Goal: Communication & Community: Answer question/provide support

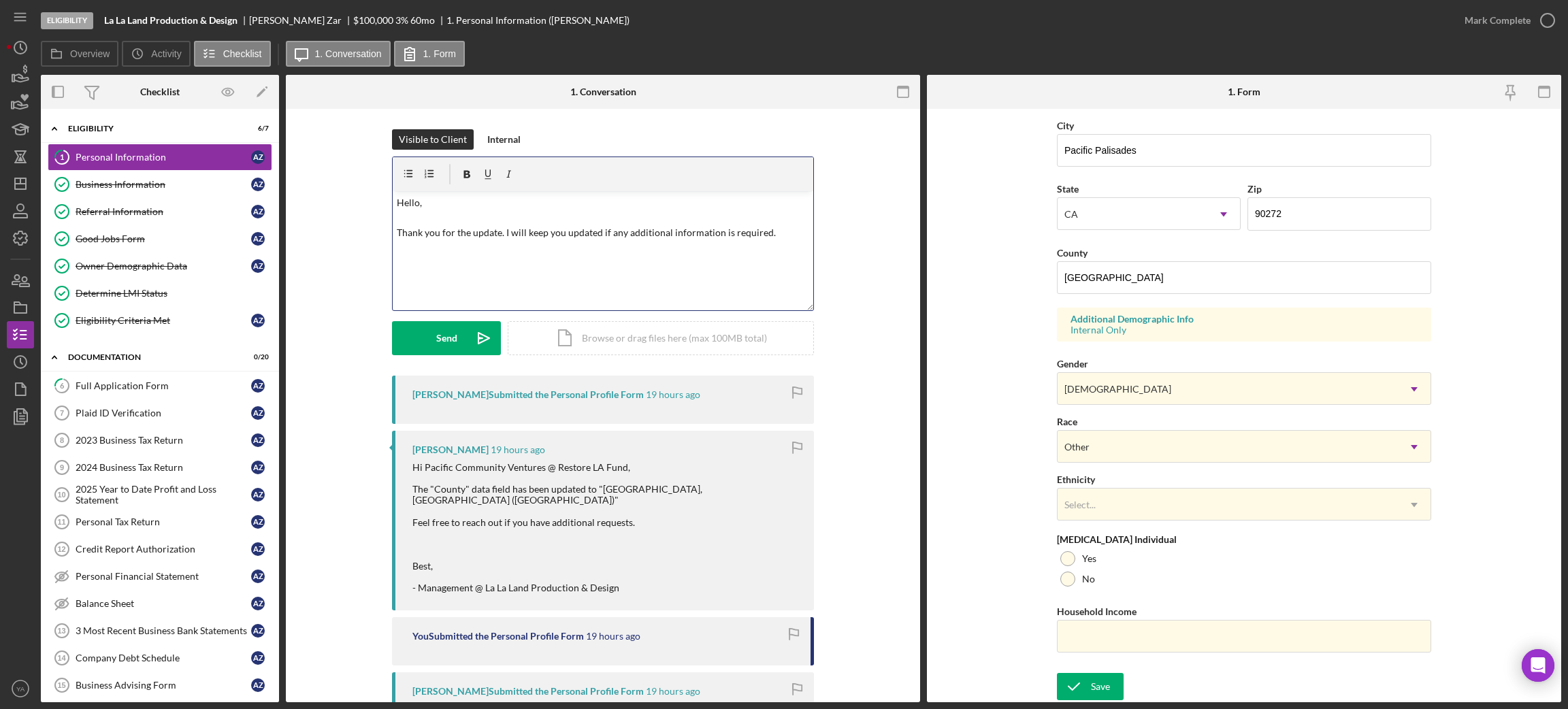
click at [573, 267] on div "v Color teal Color pink Remove color Add row above Add row below Add column bef…" at bounding box center [602, 251] width 421 height 119
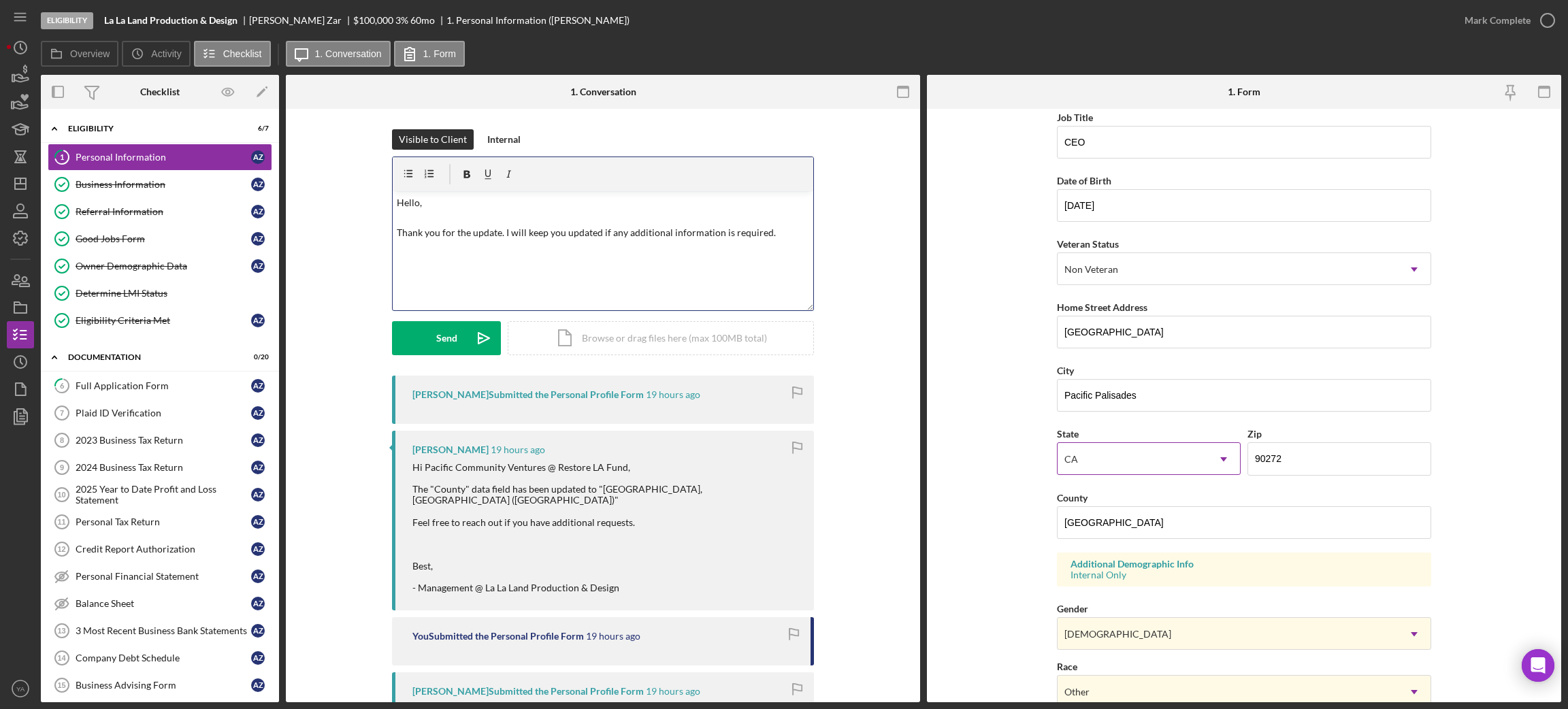
scroll to position [102, 0]
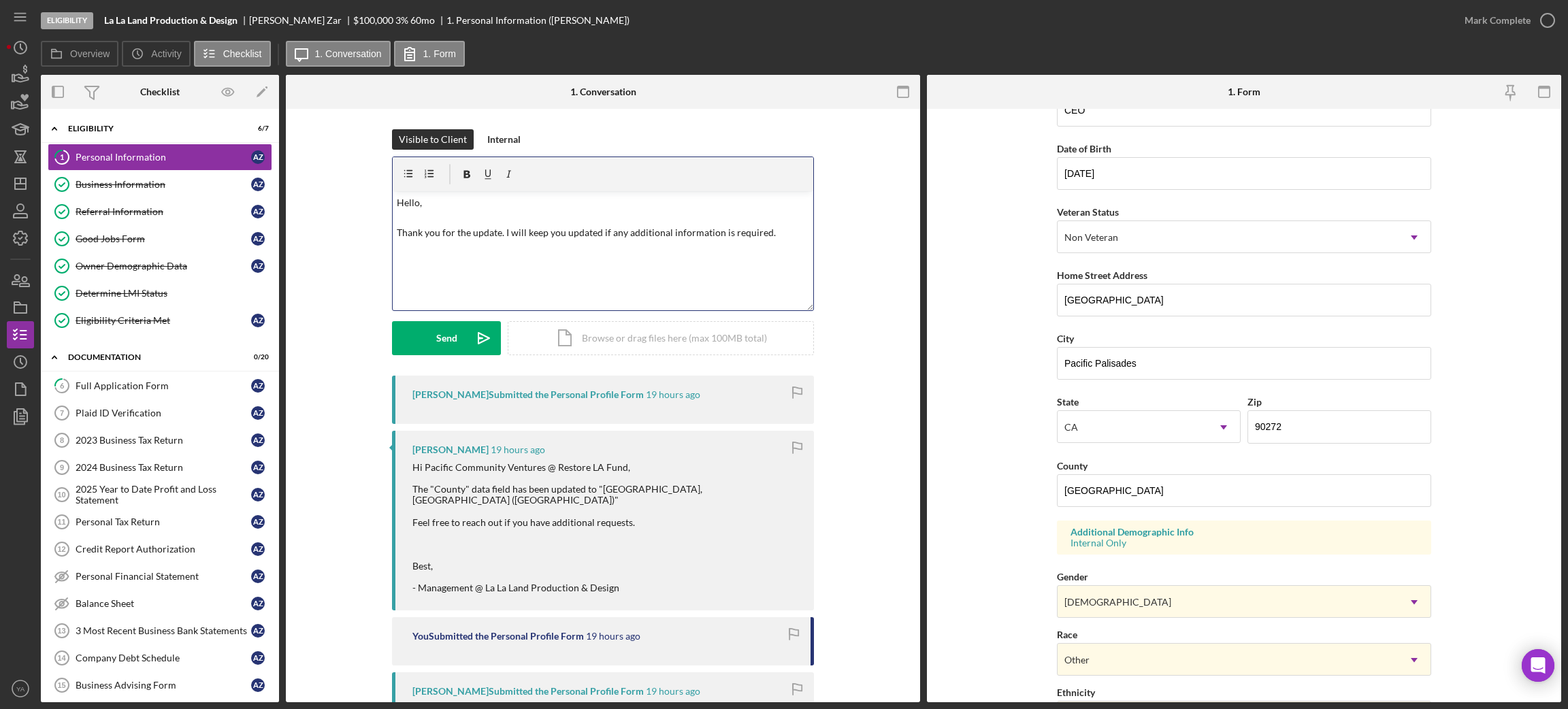
click at [418, 234] on p "Hello, Thank you for the update. I will keep you updated if any additional info…" at bounding box center [603, 226] width 413 height 62
click at [496, 239] on p "Hello, Thank you for the update. I will keep you updated if any additional info…" at bounding box center [603, 226] width 413 height 62
click at [529, 239] on p "Hello, Thank you for the update. I will keep you updated if any additional info…" at bounding box center [603, 226] width 413 height 62
click at [520, 235] on p "Hello, Thank you for the update. I will keep you updated if any additional info…" at bounding box center [603, 226] width 413 height 62
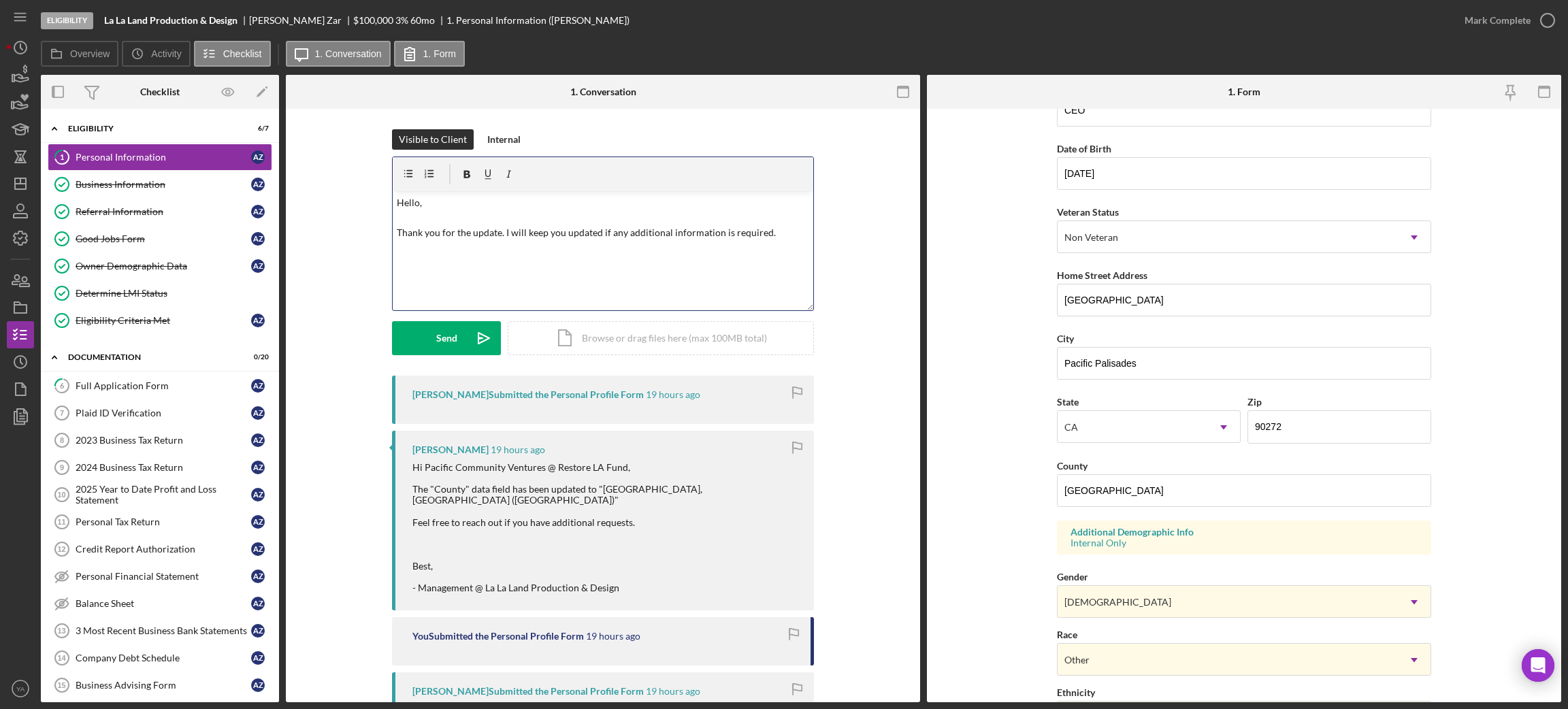
click at [771, 227] on p "Hello, Thank you for the update. I will keep you updated if any additional info…" at bounding box center [603, 226] width 413 height 62
click at [499, 236] on p "Hello, Thank you for the update. I will keep you updated if any additional info…" at bounding box center [603, 226] width 413 height 62
click at [741, 264] on p "Hello, Thank you for the update. I will keep you updated if any additional info…" at bounding box center [603, 233] width 413 height 76
click at [450, 305] on div "v Color teal Color pink Remove color Add row above Add row below Add column bef…" at bounding box center [602, 251] width 421 height 119
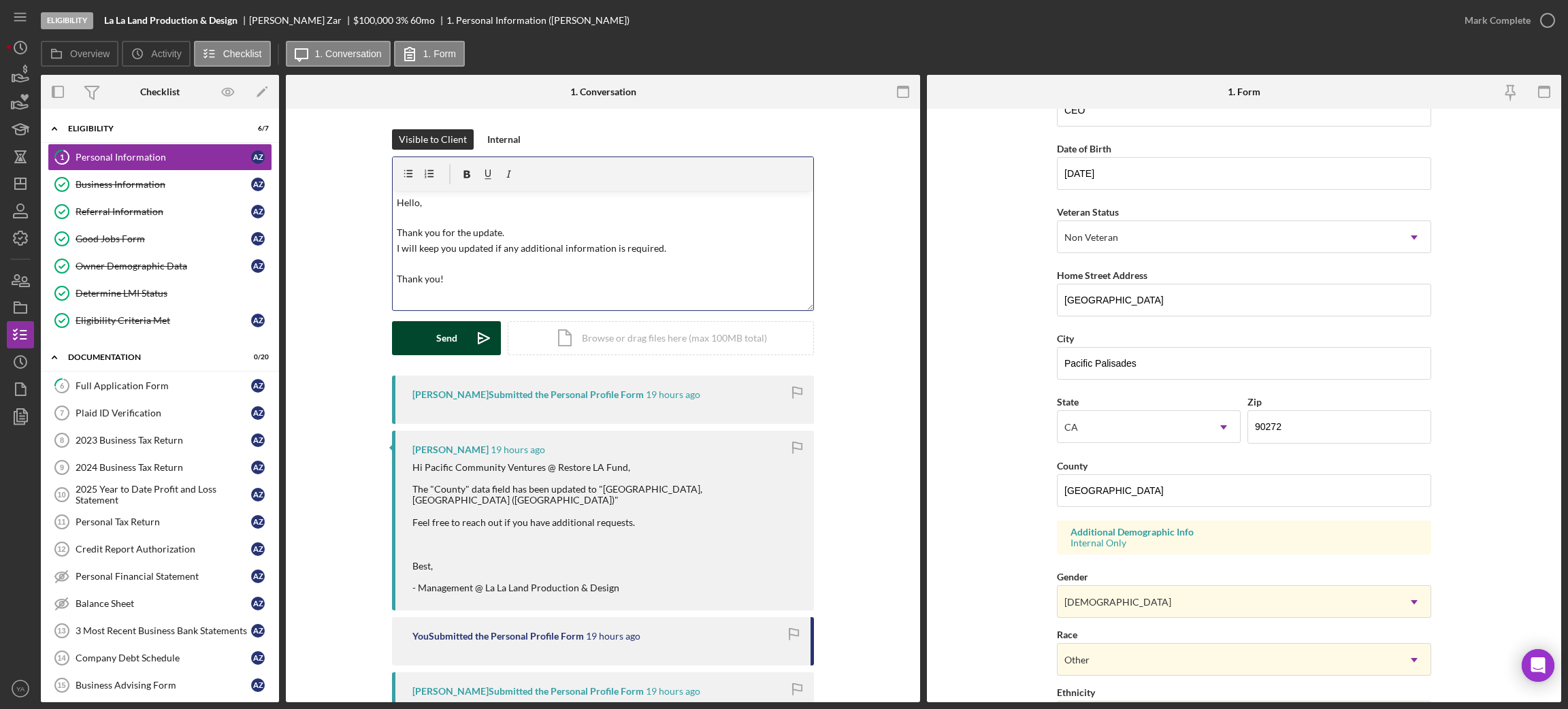
click at [467, 325] on icon "Icon/icon-invite-send" at bounding box center [484, 338] width 34 height 34
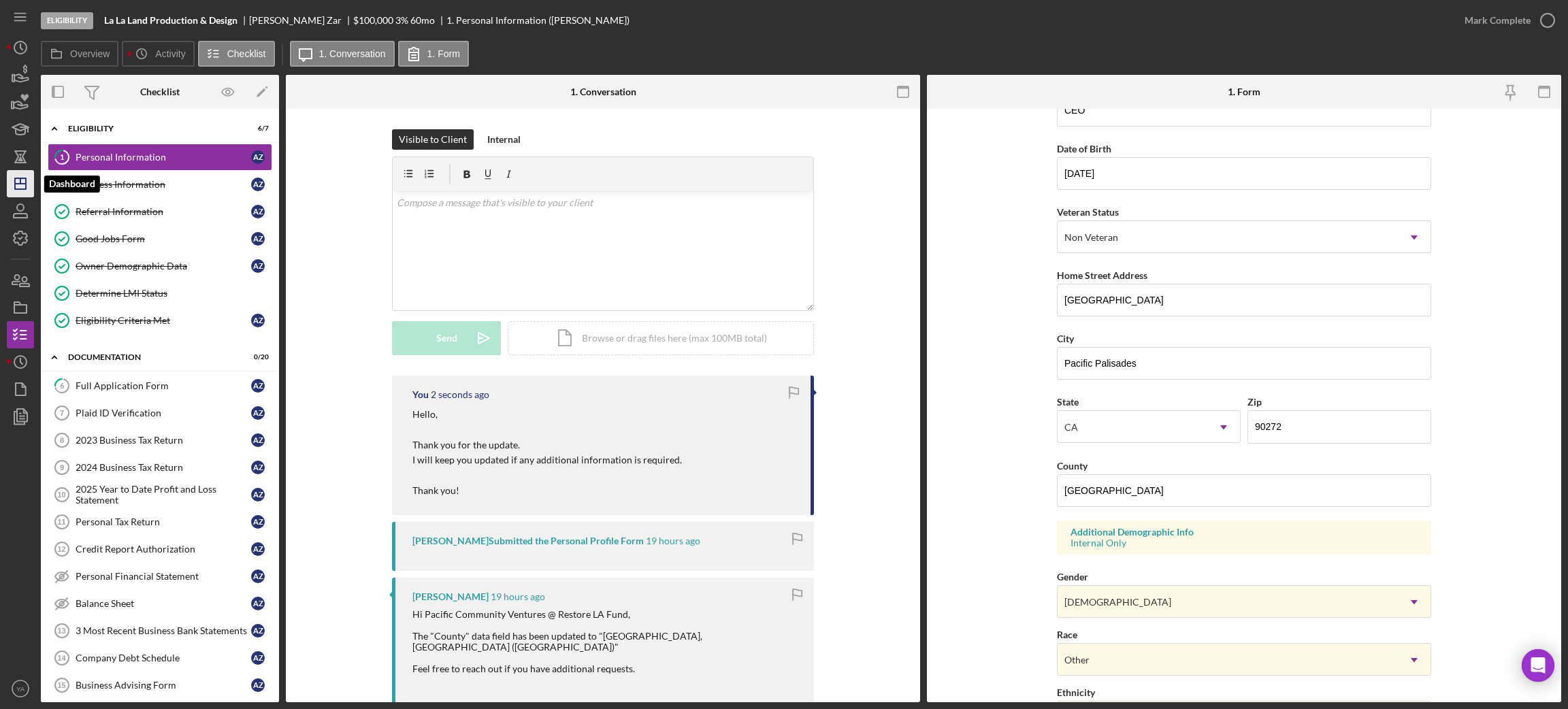
click at [21, 170] on icon "Icon/Dashboard" at bounding box center [21, 184] width 34 height 34
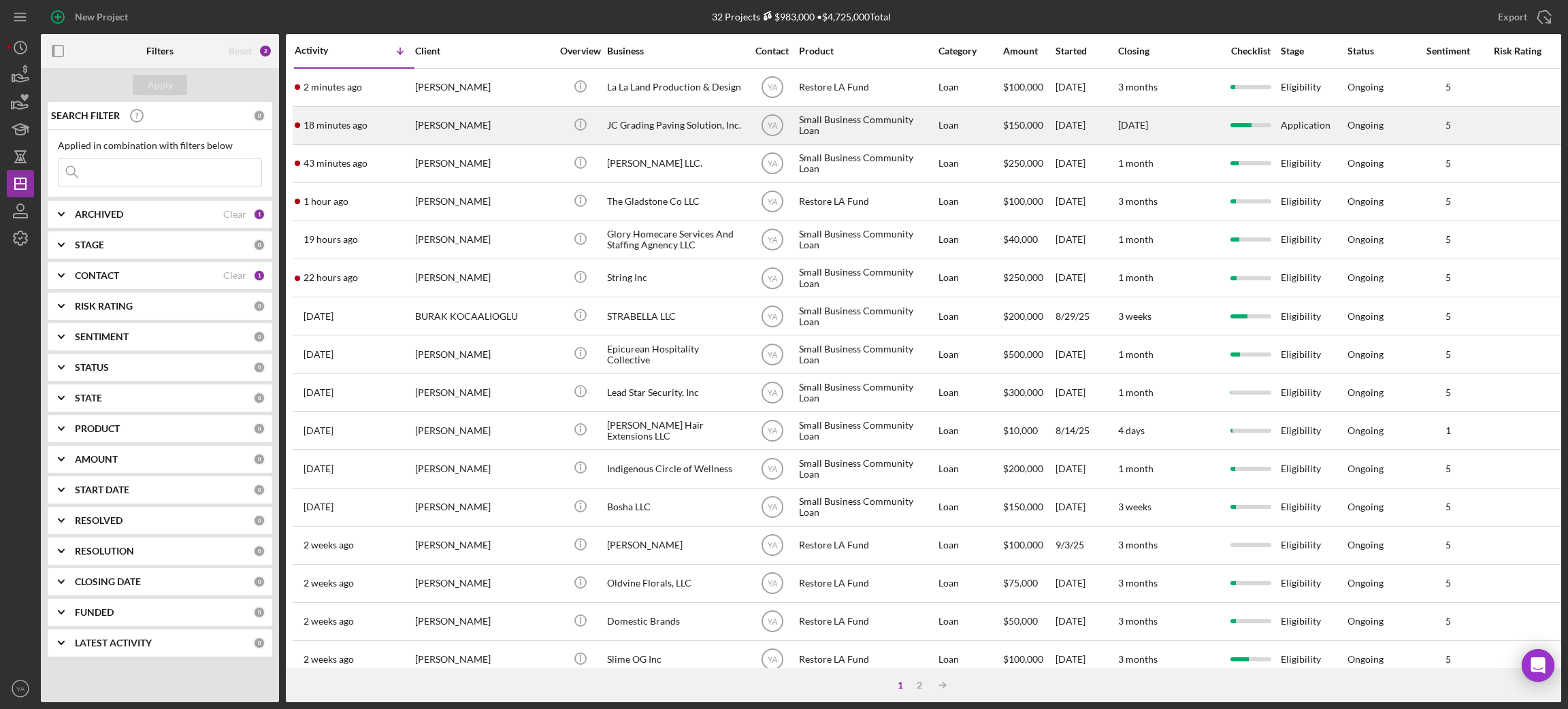
click at [654, 130] on div "JC Grading Paving Solution, Inc." at bounding box center [675, 125] width 136 height 36
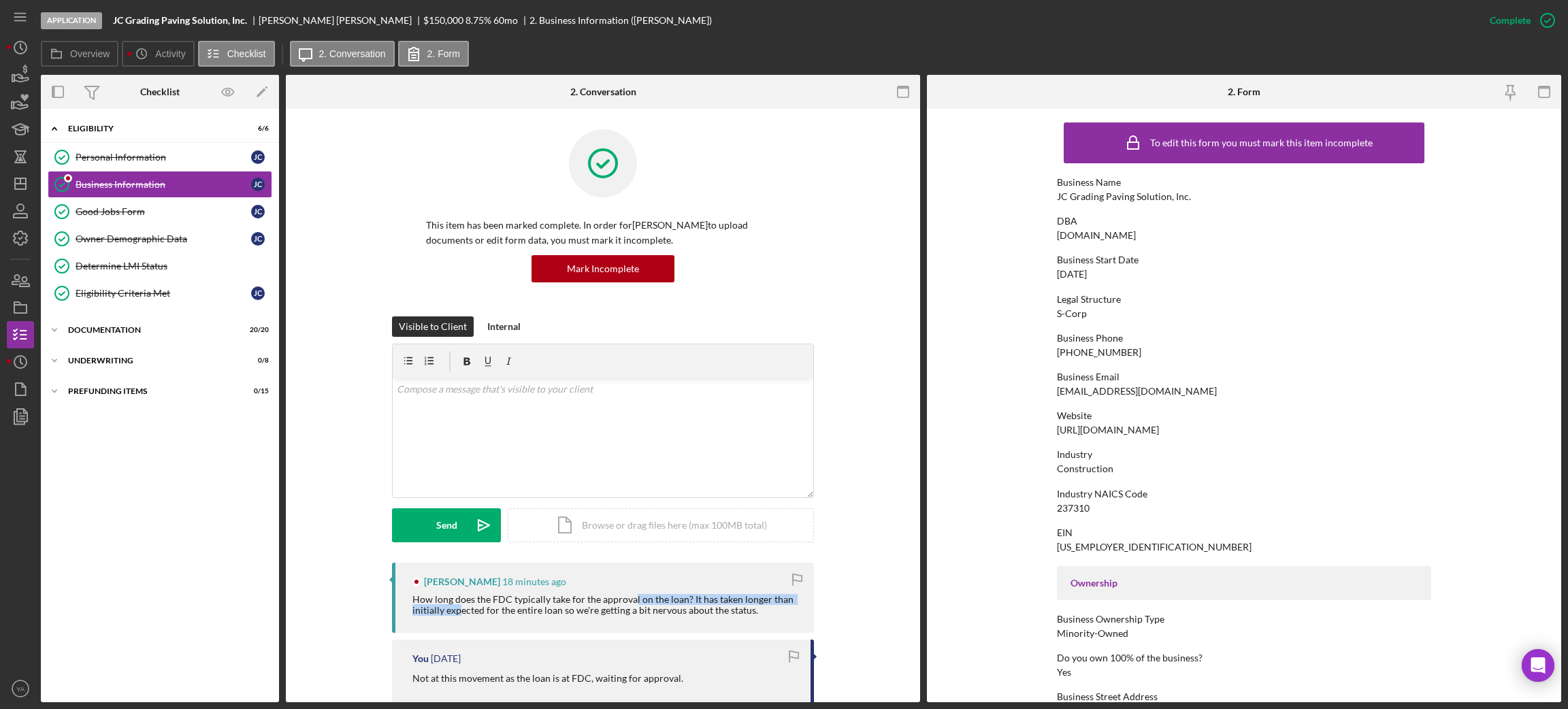
drag, startPoint x: 456, startPoint y: 608, endPoint x: 626, endPoint y: 600, distance: 170.2
click at [629, 598] on div "How long does the FDC typically take for the approval on the loan? It has taken…" at bounding box center [606, 605] width 388 height 22
click at [622, 602] on div "How long does the FDC typically take for the approval on the loan? It has taken…" at bounding box center [606, 605] width 388 height 22
click at [615, 457] on div "v Color teal Color pink Remove color Add row above Add row below Add column bef…" at bounding box center [602, 438] width 421 height 119
click at [488, 437] on div "v Color teal Color pink Remove color Add row above Add row below Add column bef…" at bounding box center [602, 438] width 421 height 119
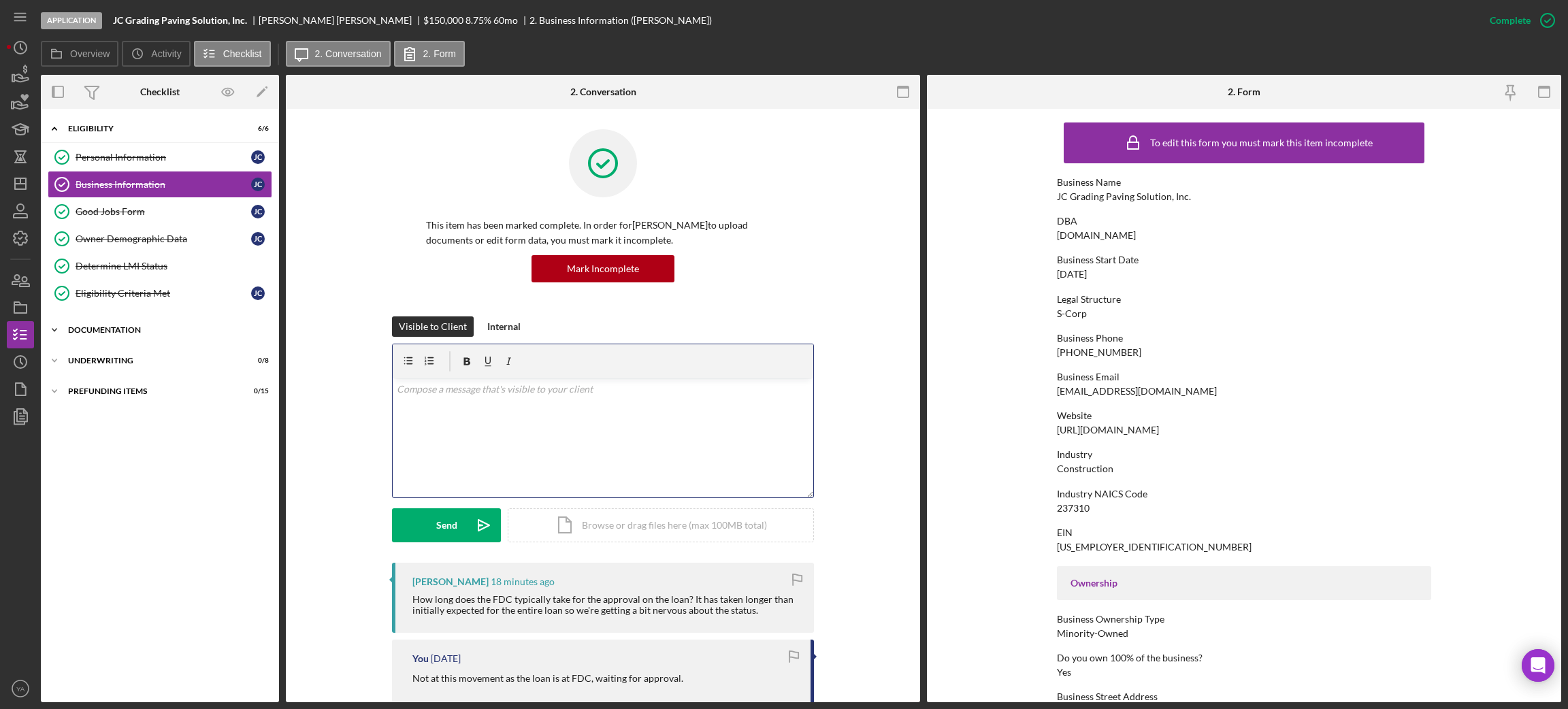
click at [205, 326] on div "Icon/Expander Documentation 20 / 20" at bounding box center [160, 330] width 238 height 27
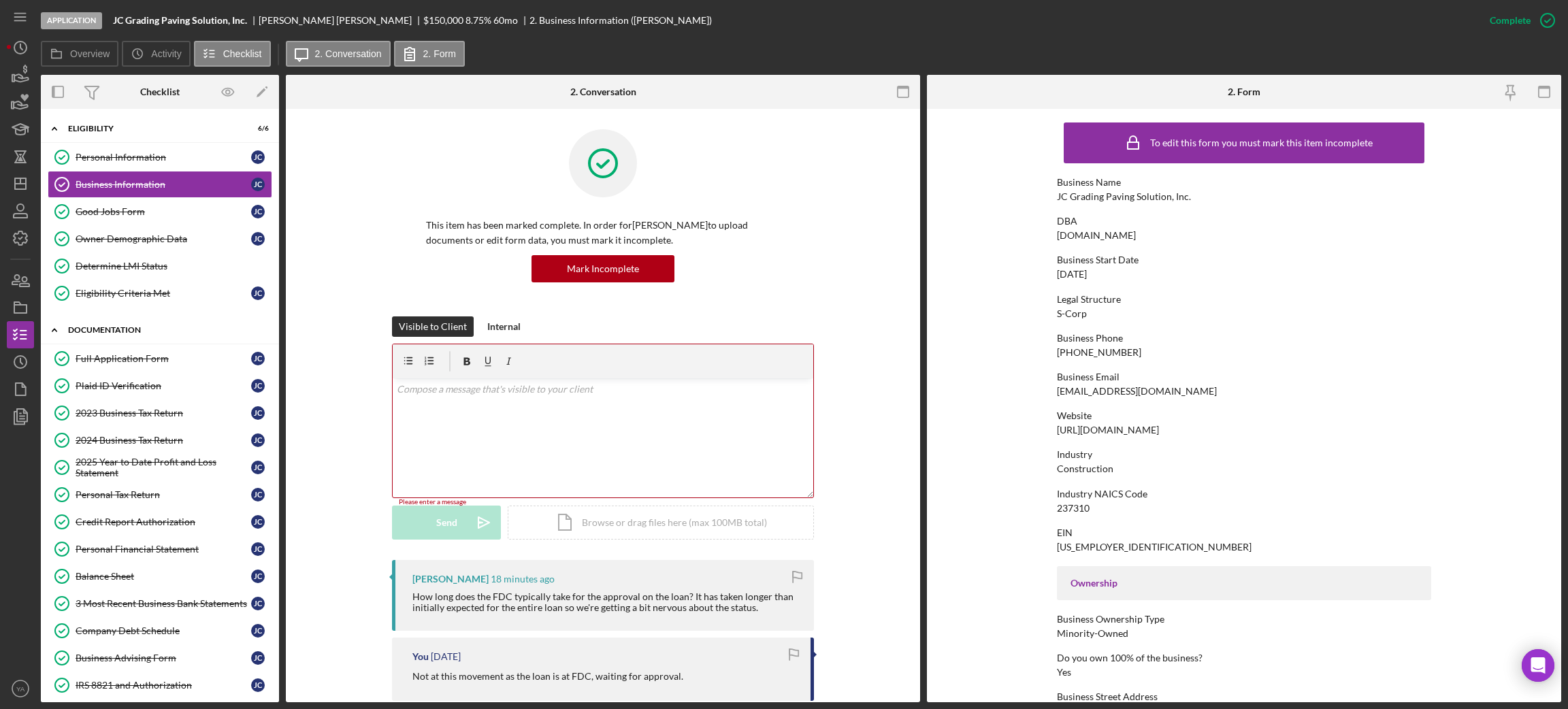
click at [161, 338] on div "Icon/Expander Documentation 20 / 20" at bounding box center [160, 330] width 238 height 28
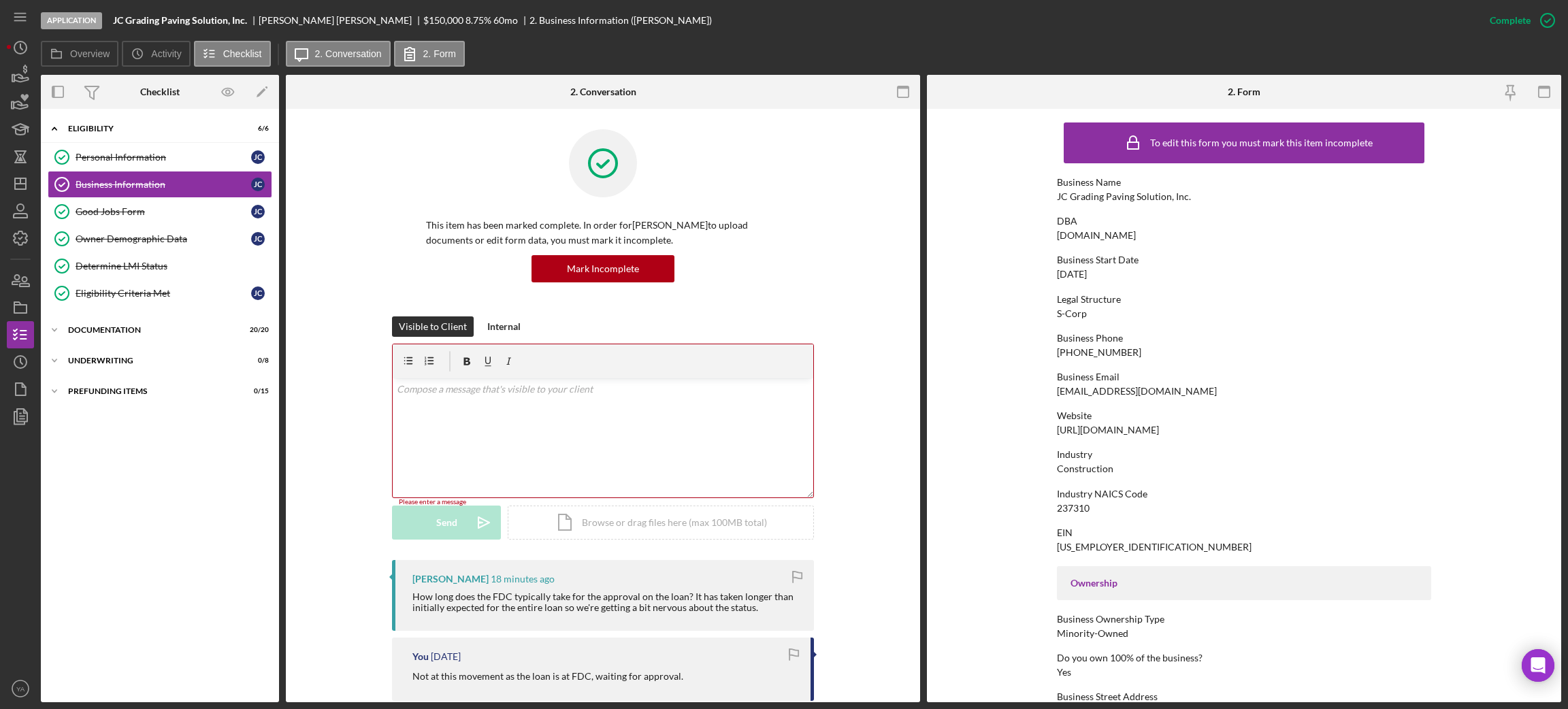
click at [90, 12] on div "Application" at bounding box center [72, 21] width 62 height 17
click at [254, 92] on icon "Icon/Edit" at bounding box center [262, 92] width 31 height 31
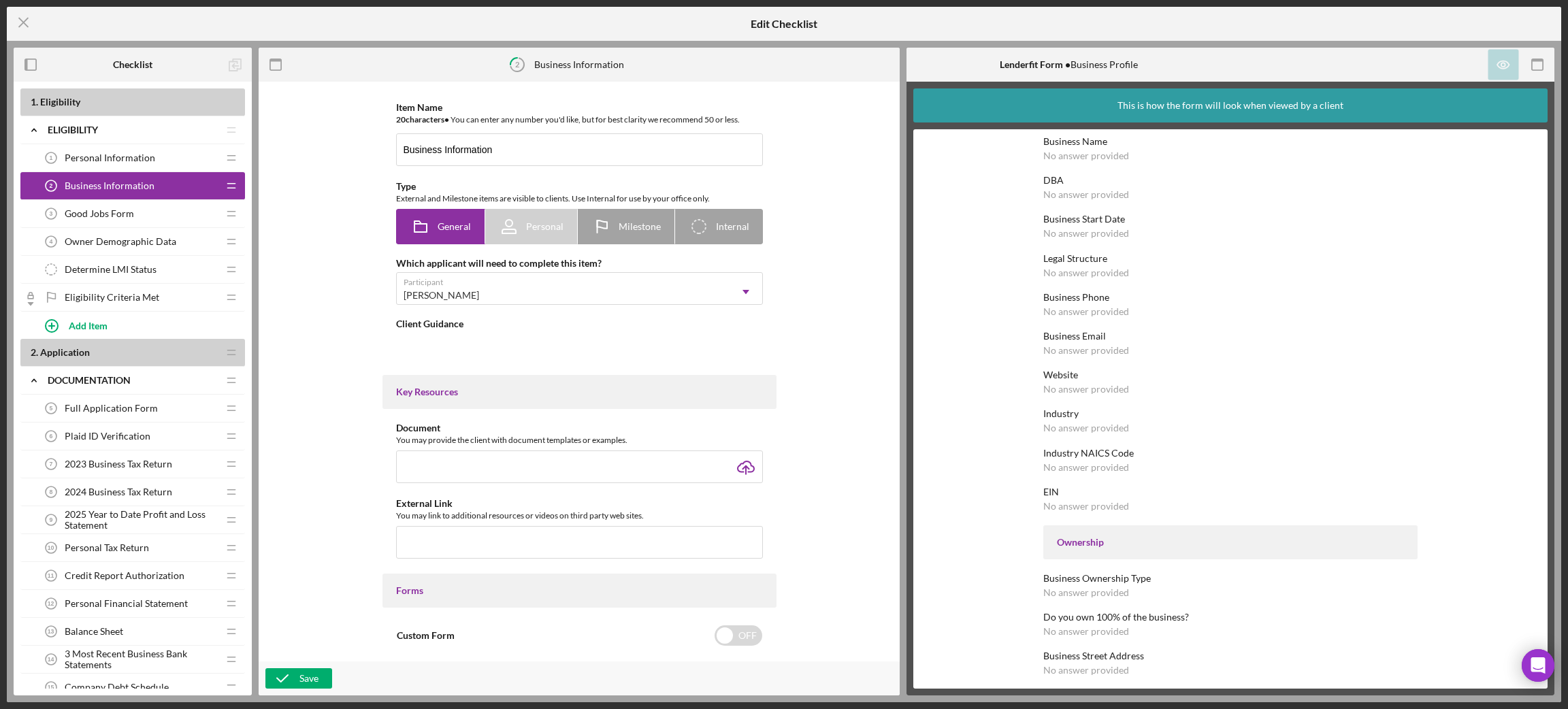
type textarea "<div>Please complete the form.</div>"
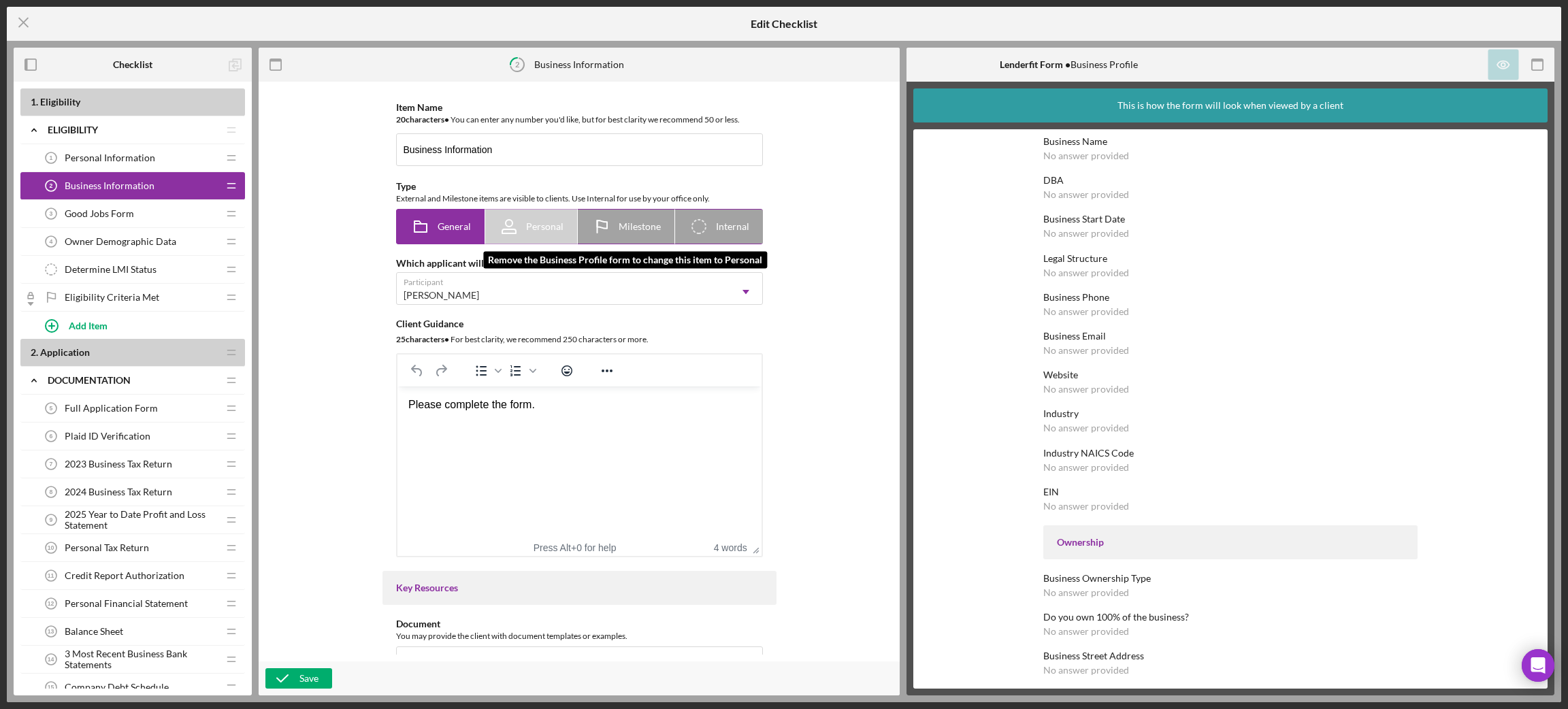
click at [540, 217] on div "Personal" at bounding box center [531, 226] width 65 height 34
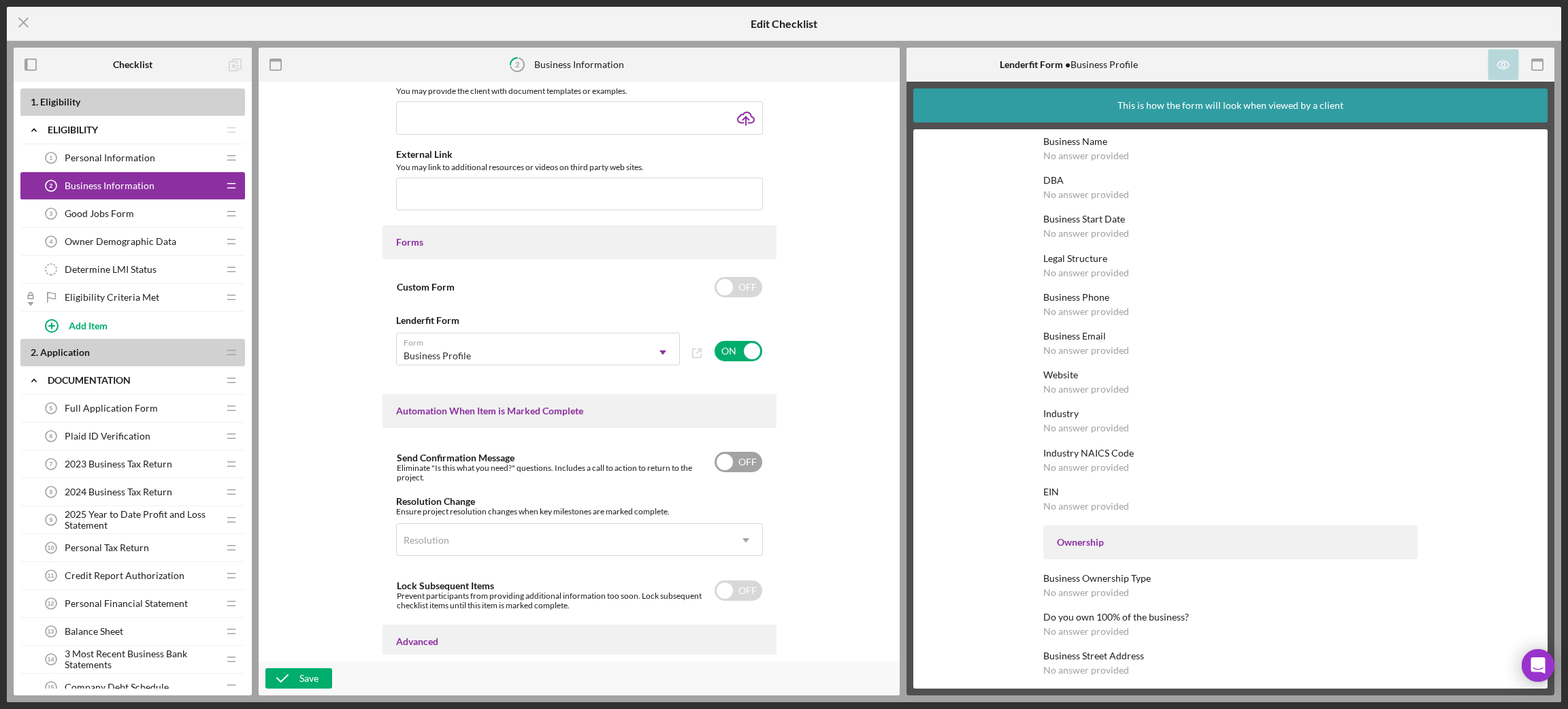
scroll to position [655, 0]
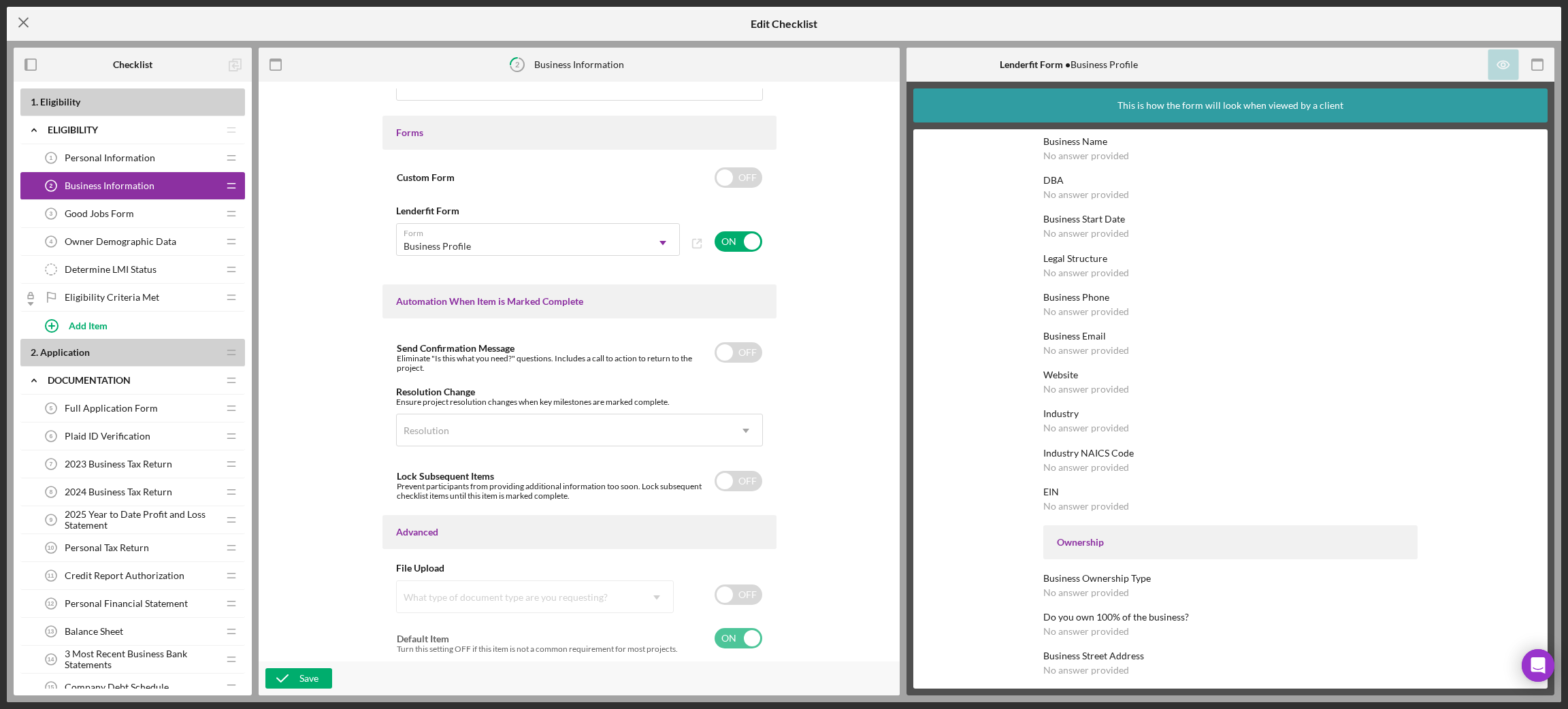
click at [25, 18] on icon "Icon/Menu Close" at bounding box center [24, 23] width 34 height 34
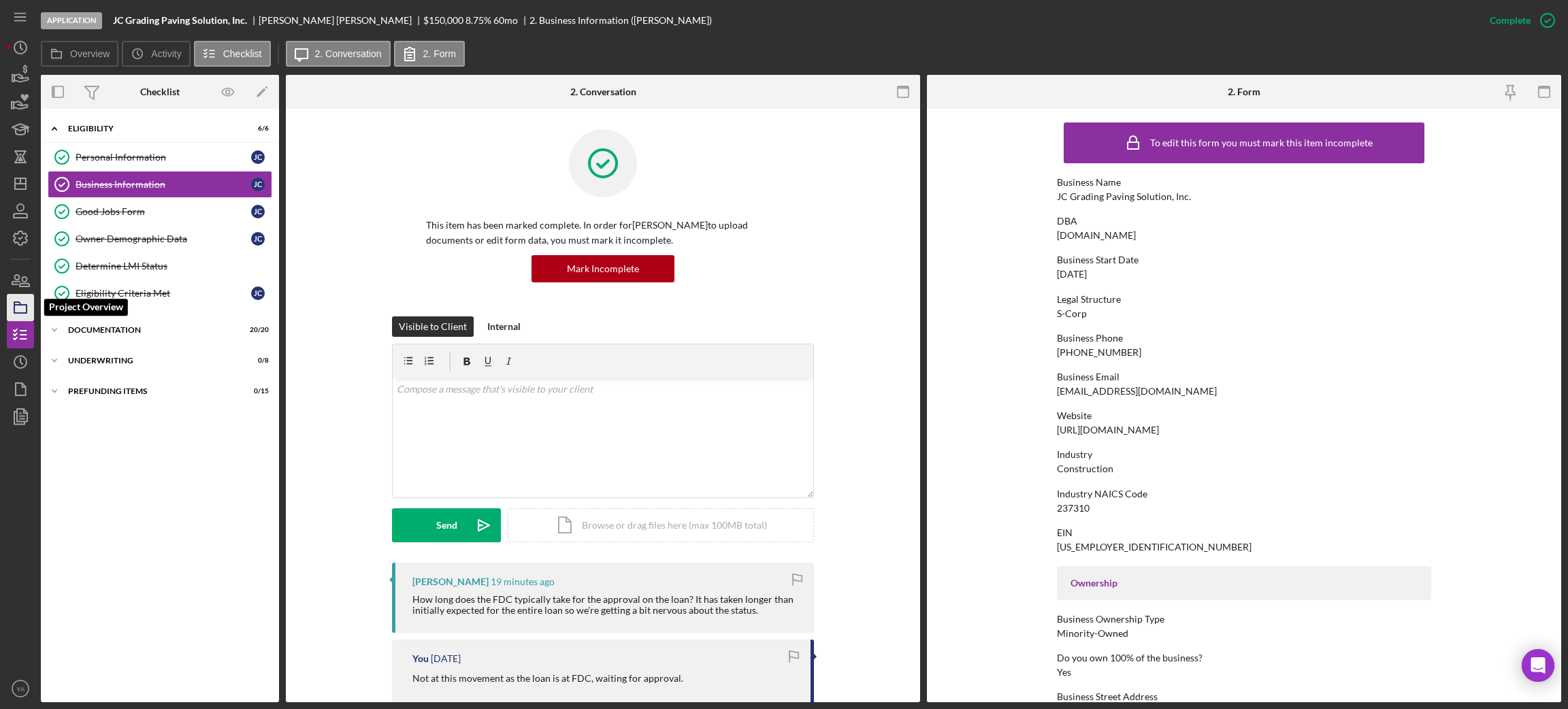
click at [15, 316] on icon "button" at bounding box center [21, 308] width 34 height 34
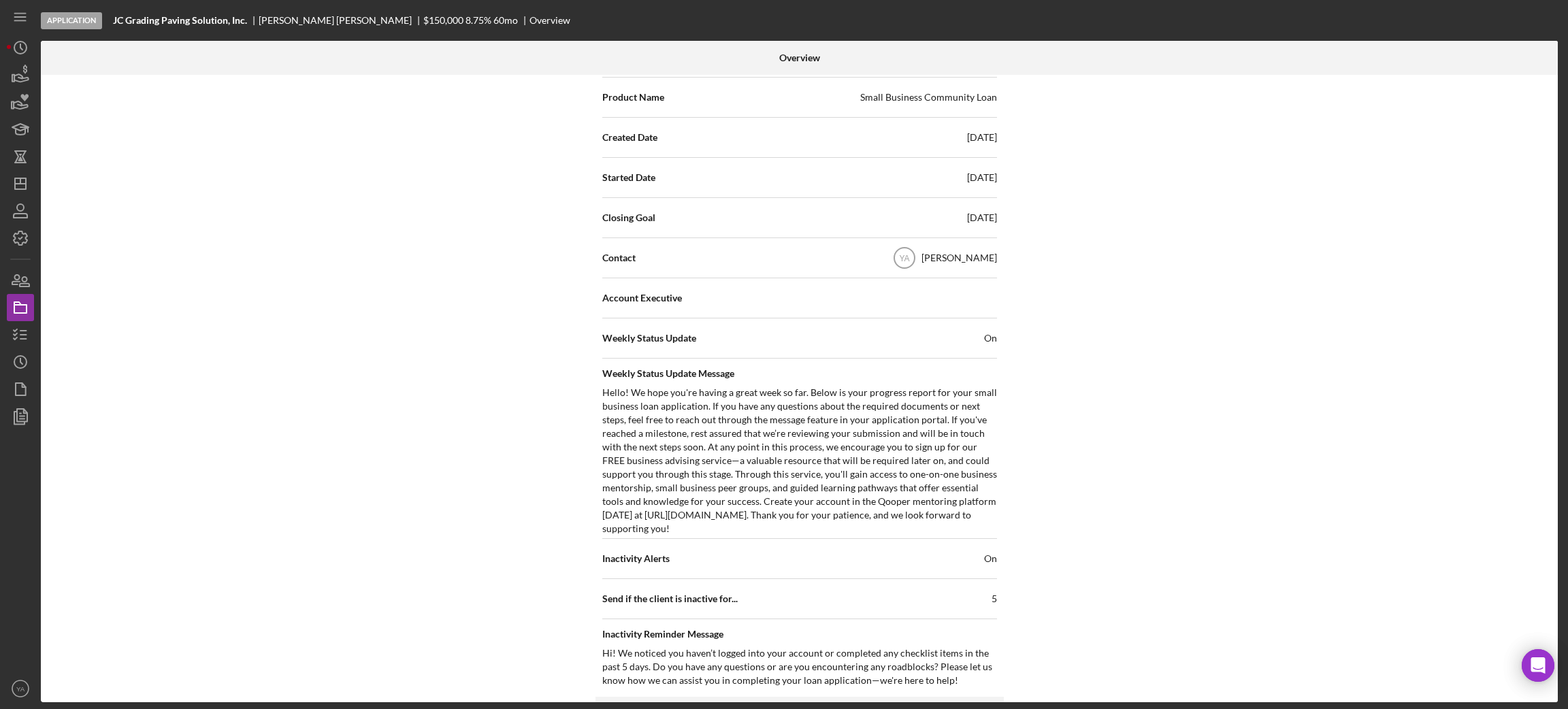
scroll to position [306, 0]
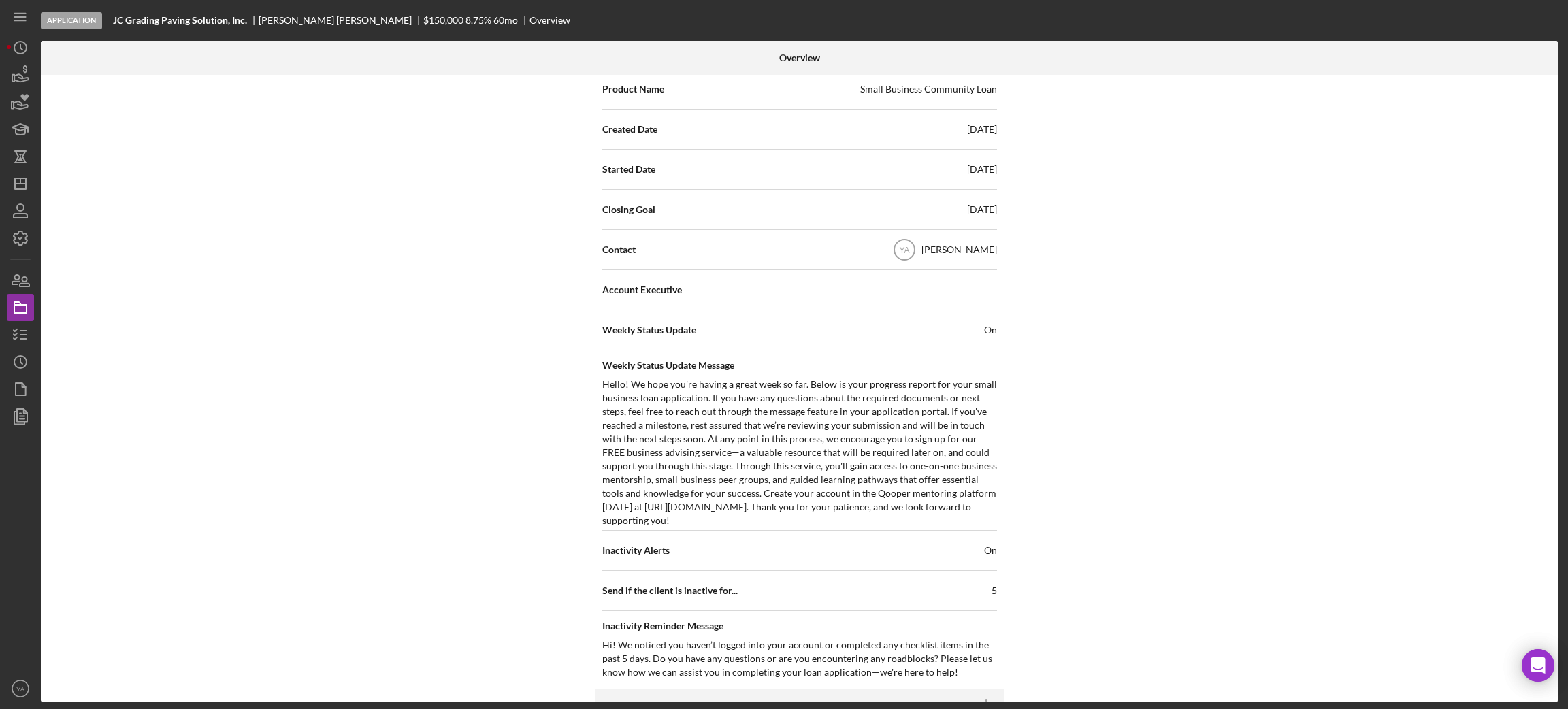
click at [929, 248] on div "[PERSON_NAME]" at bounding box center [959, 250] width 75 height 14
click at [911, 248] on icon "YA" at bounding box center [905, 250] width 34 height 34
click at [966, 258] on div "YA [PERSON_NAME]" at bounding box center [942, 250] width 109 height 34
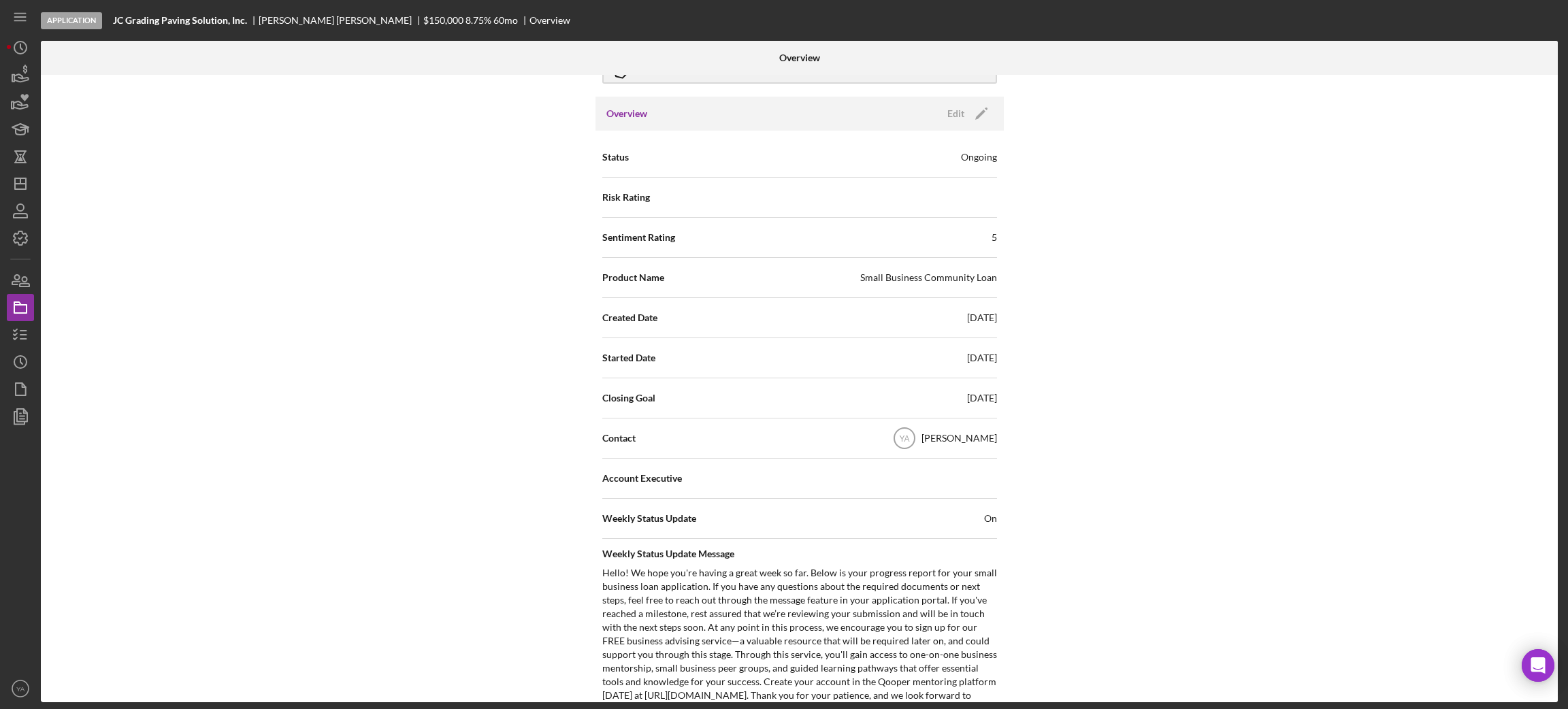
scroll to position [0, 0]
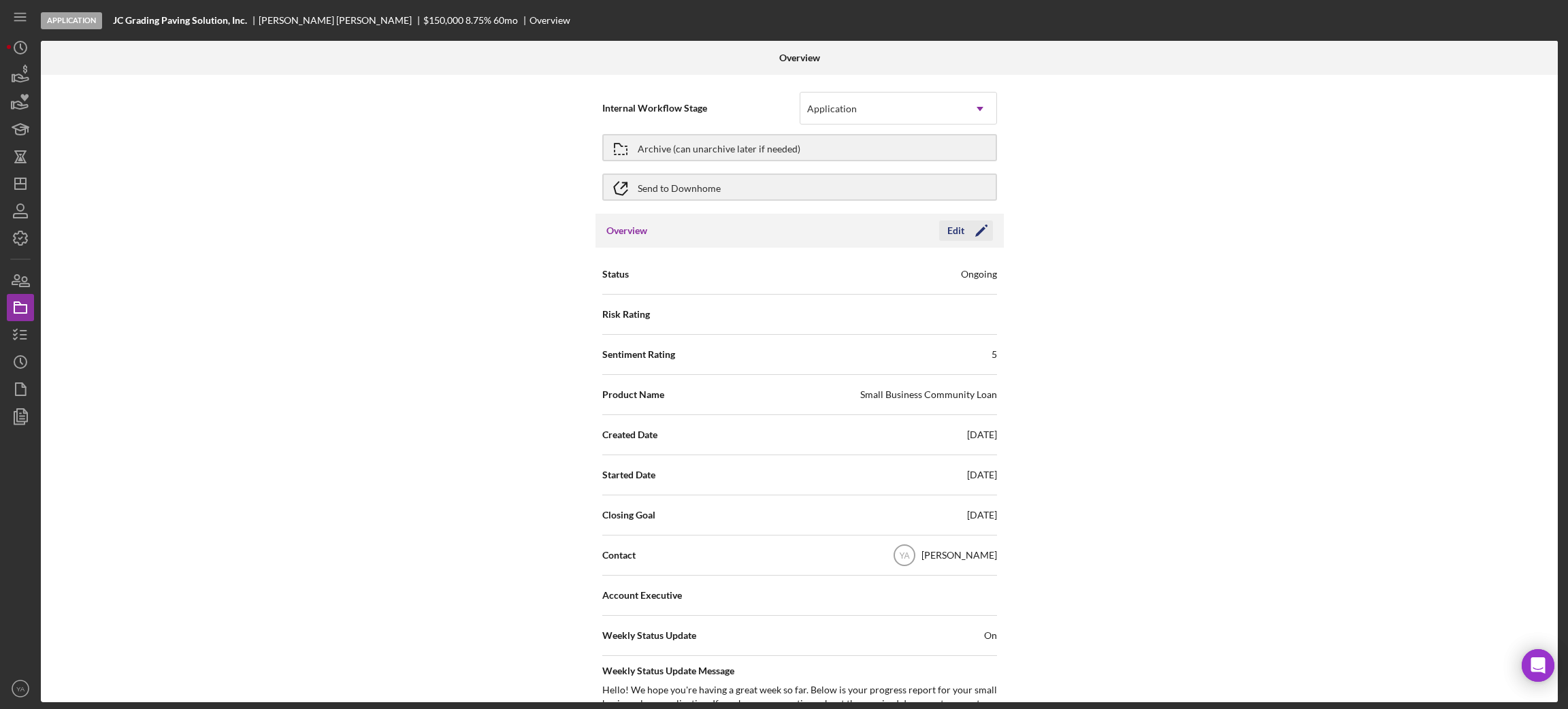
click at [974, 235] on icon "Icon/Edit" at bounding box center [981, 230] width 34 height 34
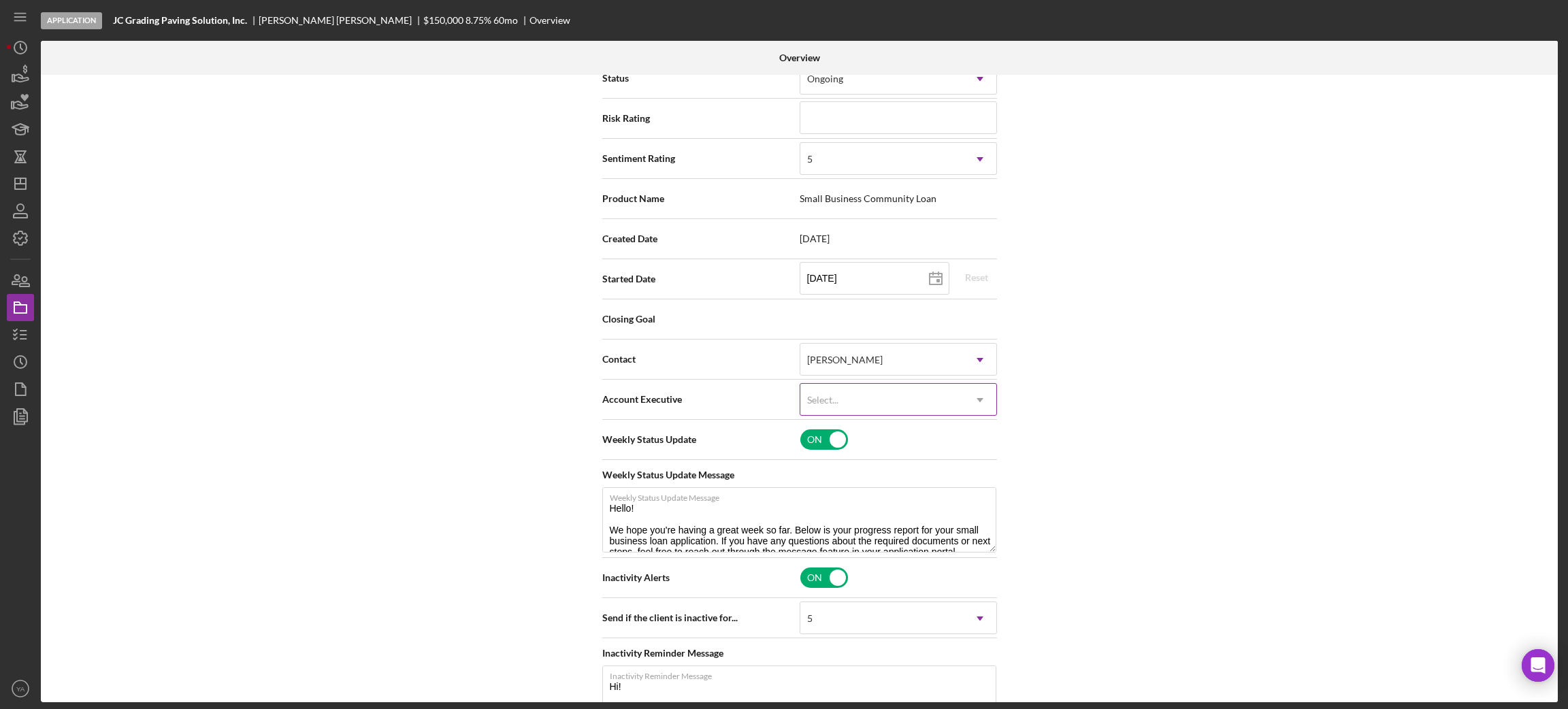
scroll to position [204, 0]
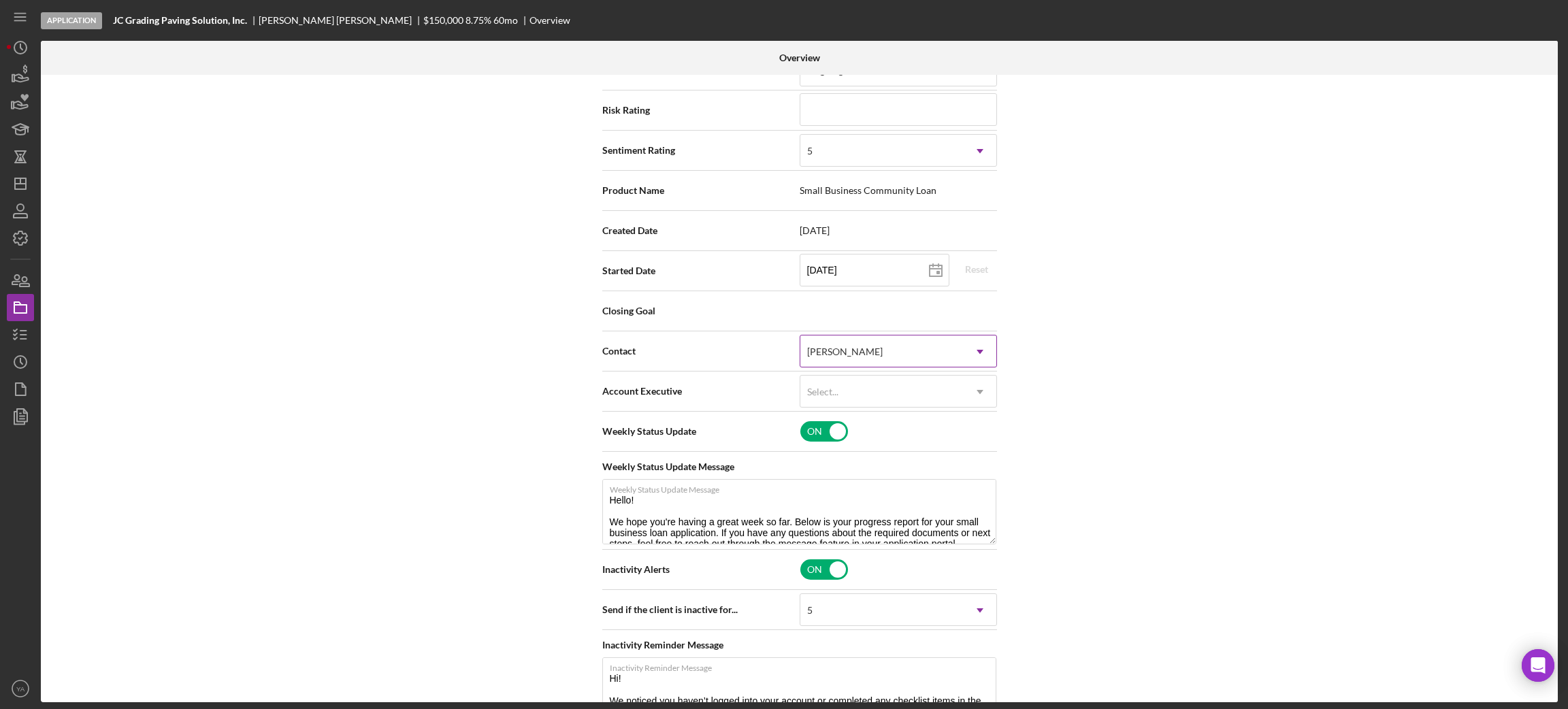
click at [883, 359] on div "[PERSON_NAME]" at bounding box center [881, 352] width 163 height 31
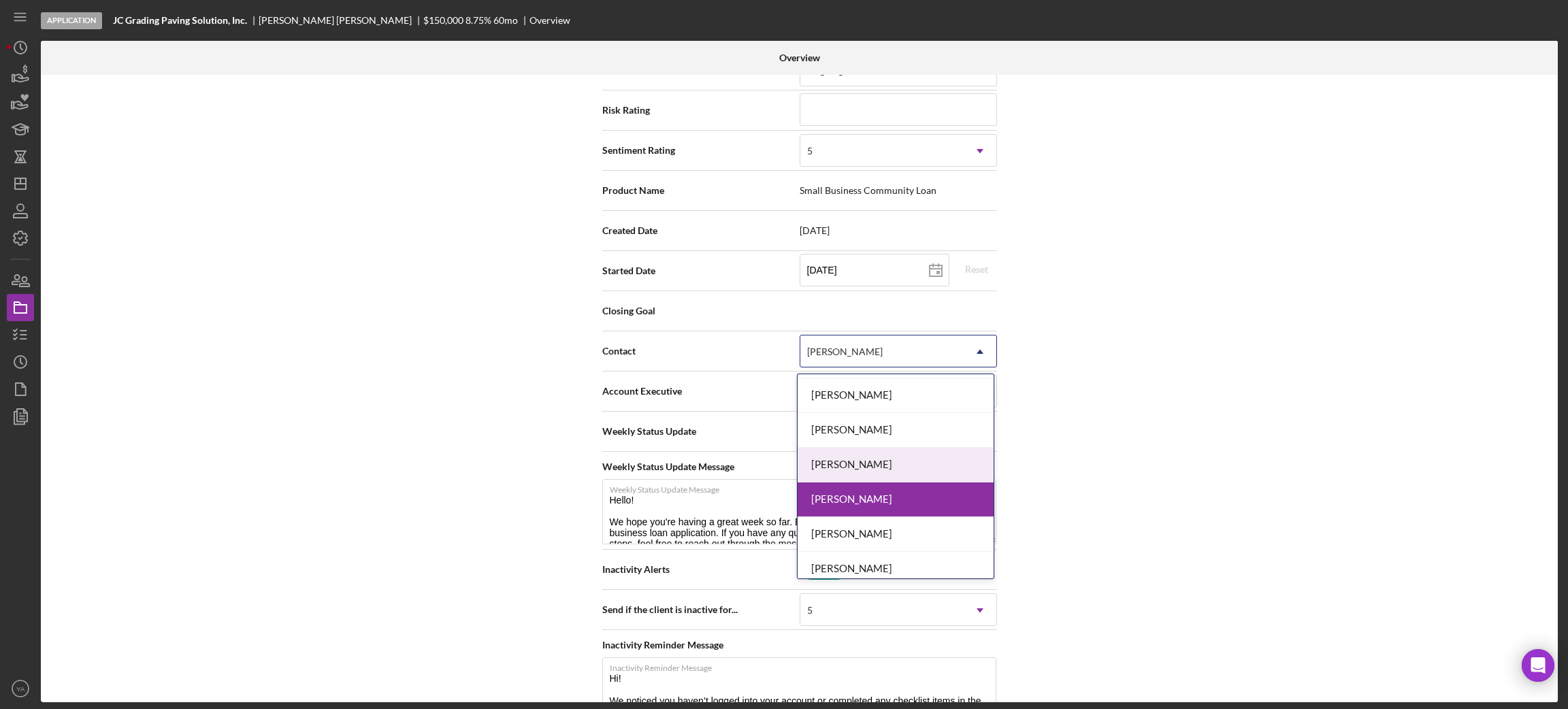
scroll to position [102, 0]
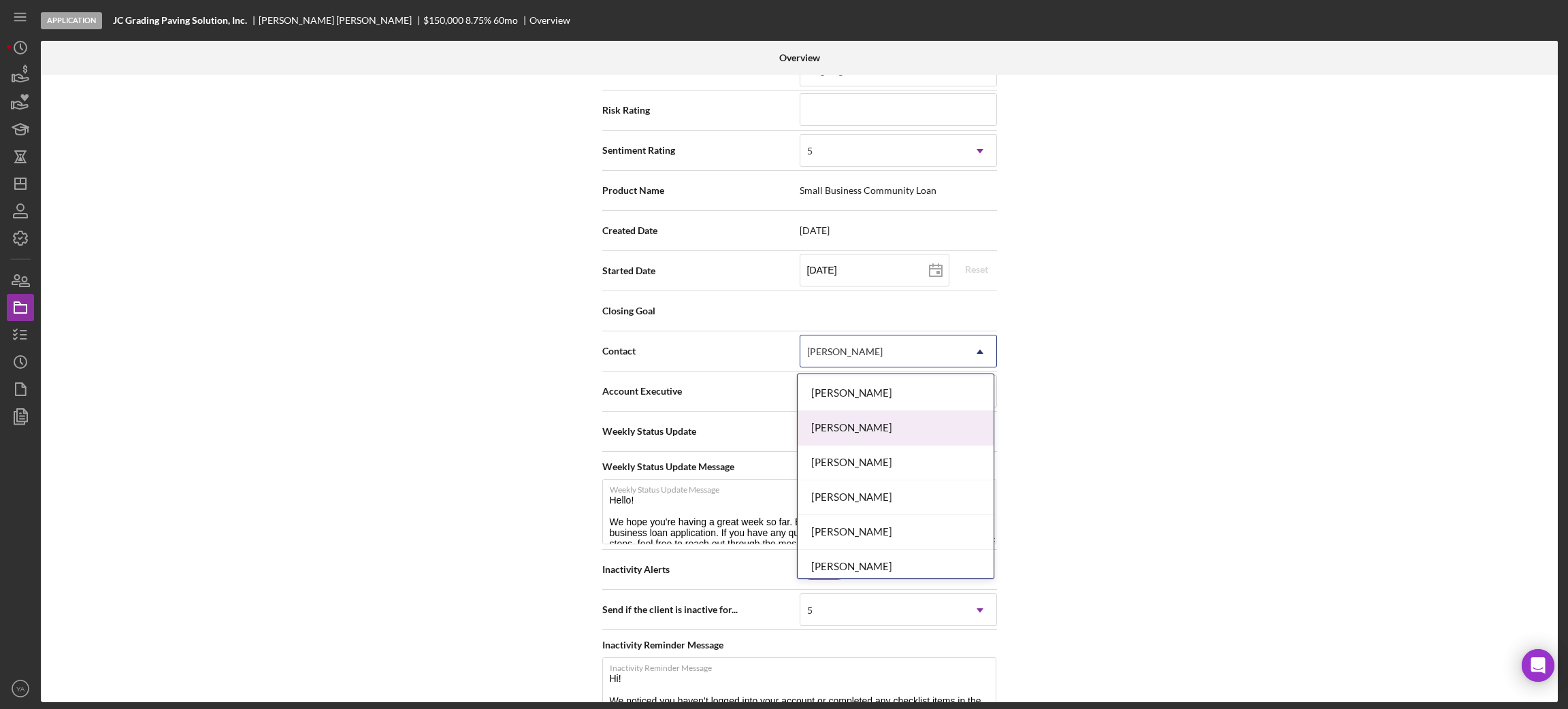
click at [879, 431] on div "[PERSON_NAME]" at bounding box center [895, 428] width 196 height 35
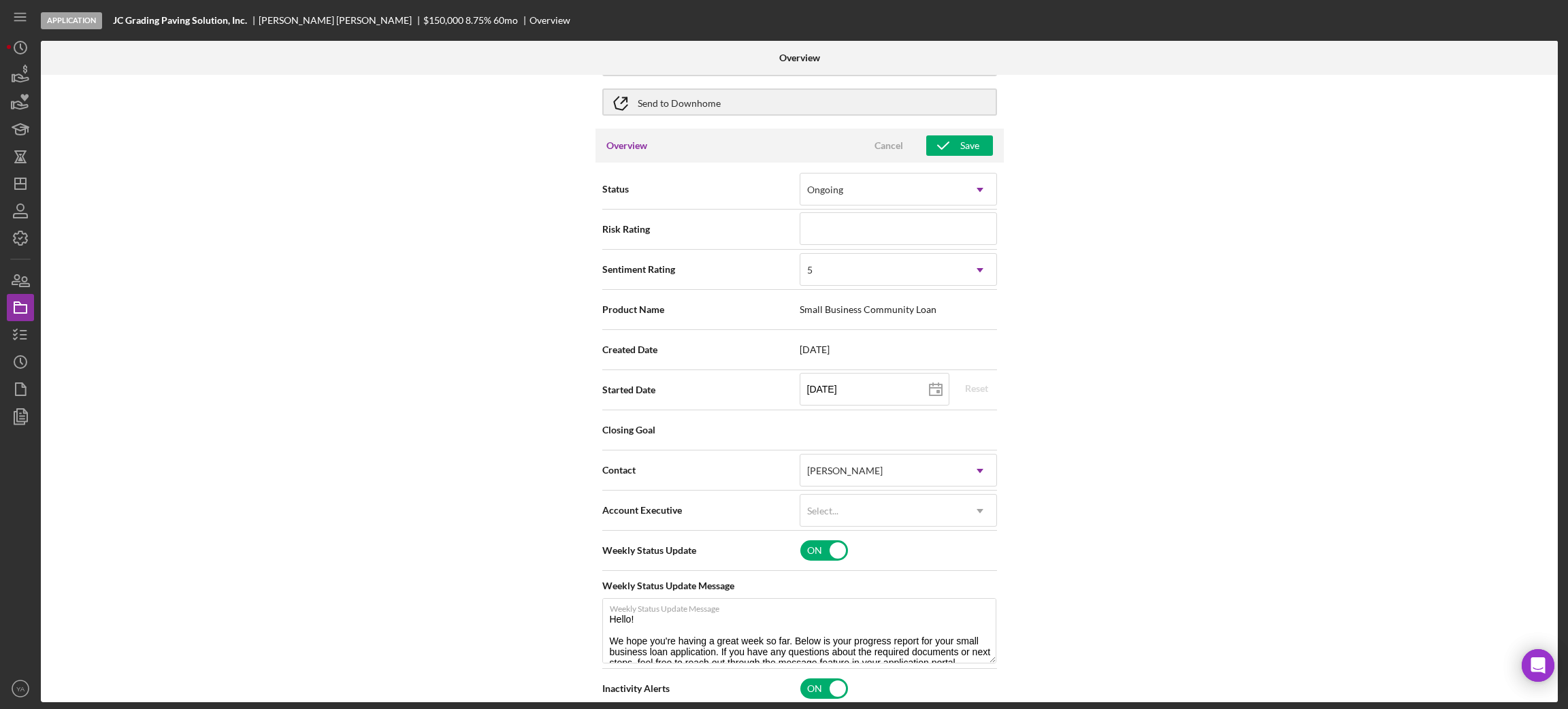
scroll to position [0, 0]
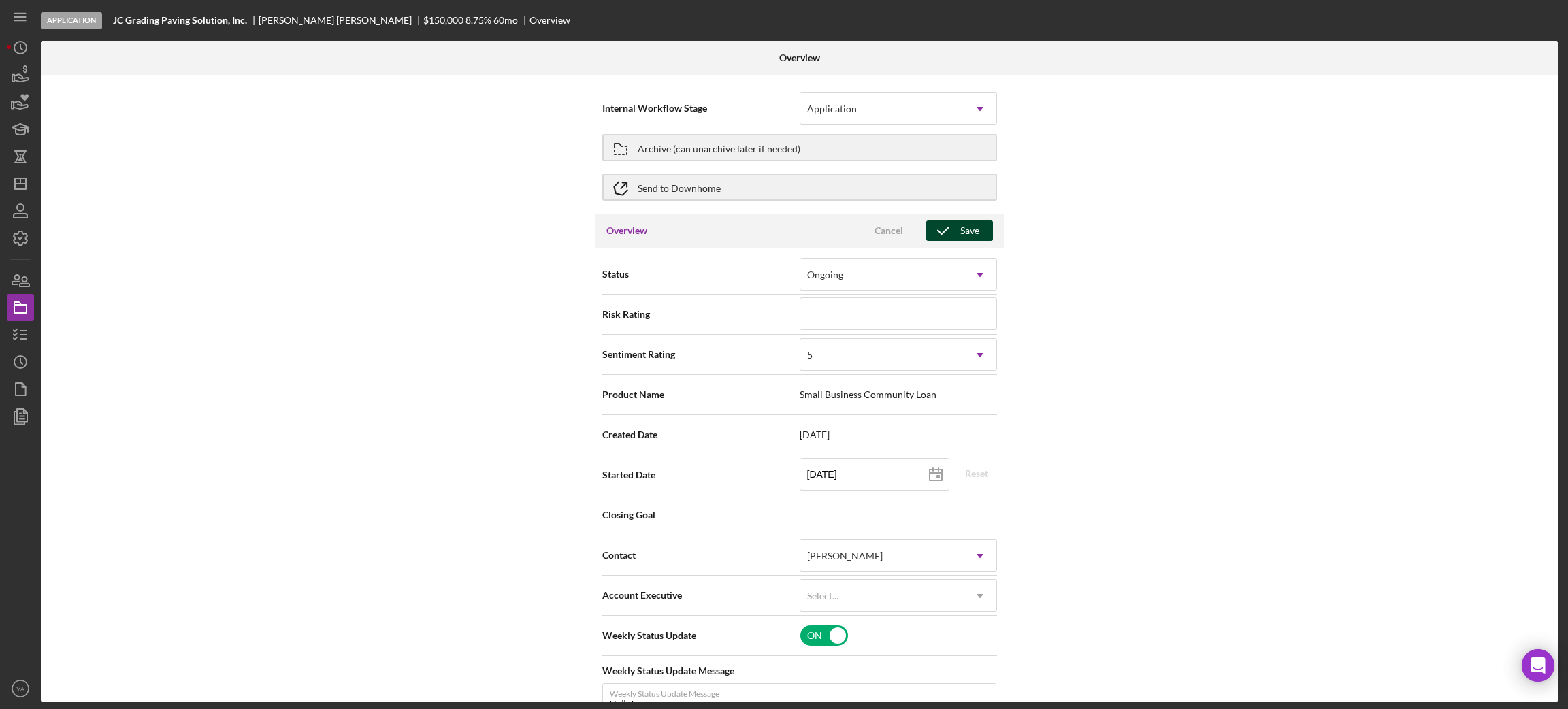
click at [960, 226] on div "Save" at bounding box center [970, 230] width 19 height 21
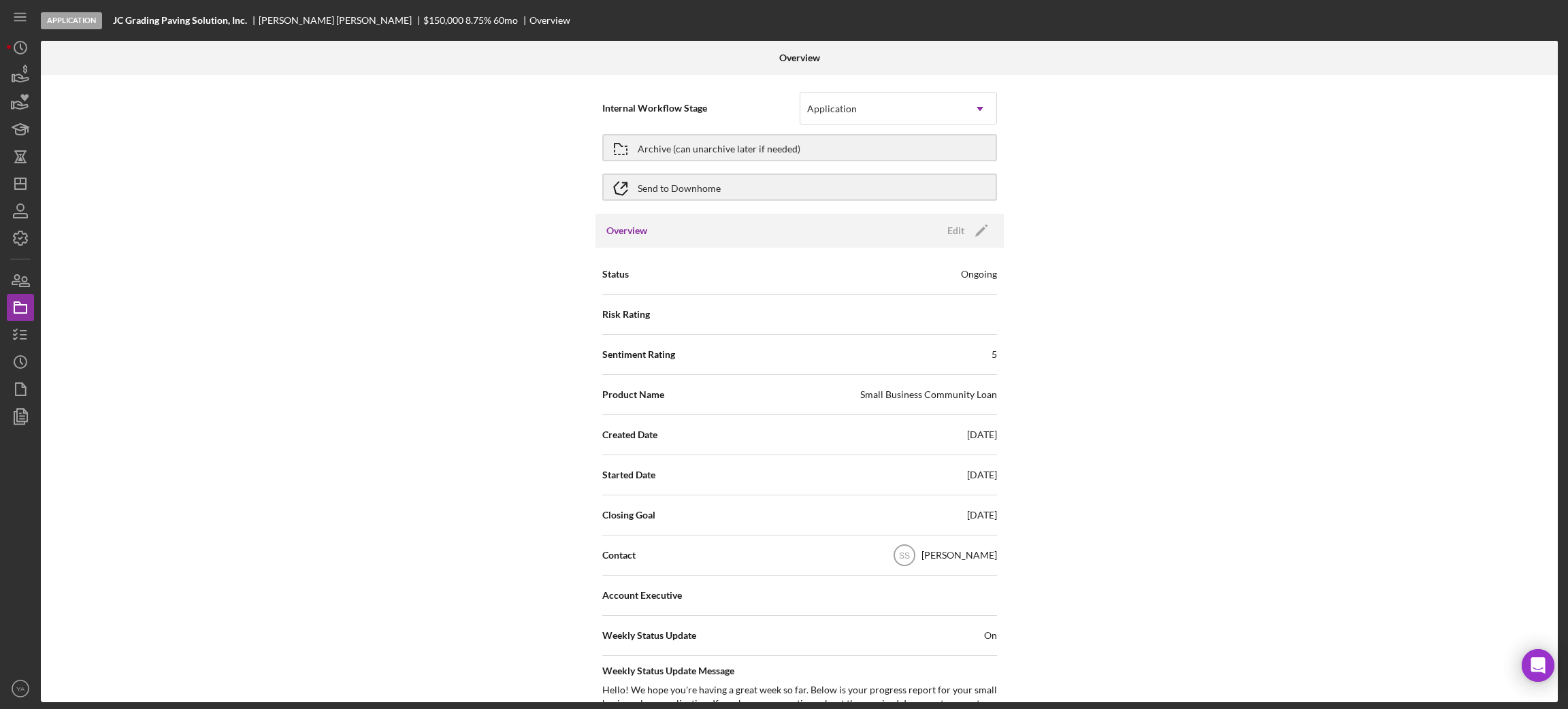
click at [448, 166] on div "Internal Workflow Stage Application Icon/Dropdown Arrow Archive (can unarchive …" at bounding box center [799, 388] width 1517 height 628
click at [27, 183] on icon "Icon/Dashboard" at bounding box center [21, 184] width 34 height 34
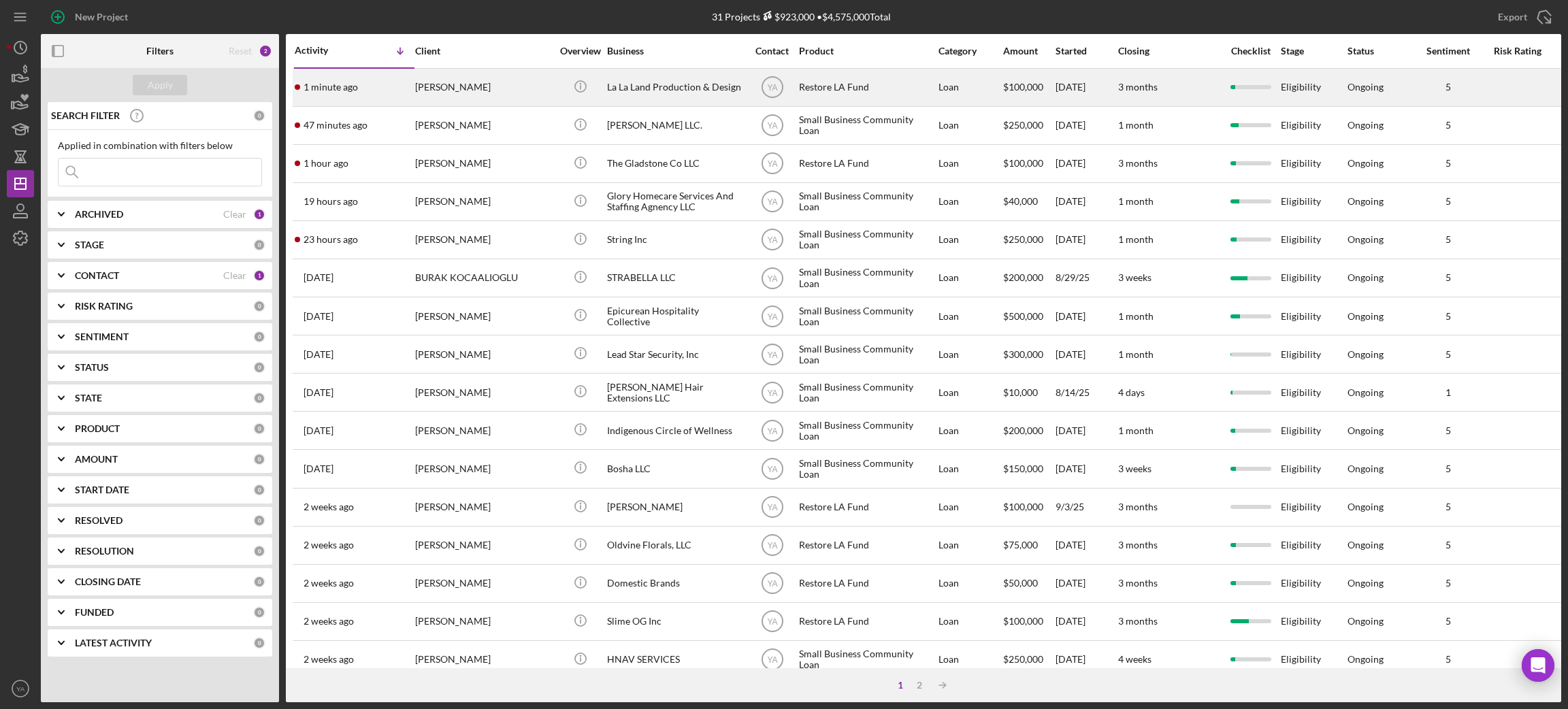
click at [663, 94] on div "La La Land Production & Design" at bounding box center [675, 88] width 136 height 36
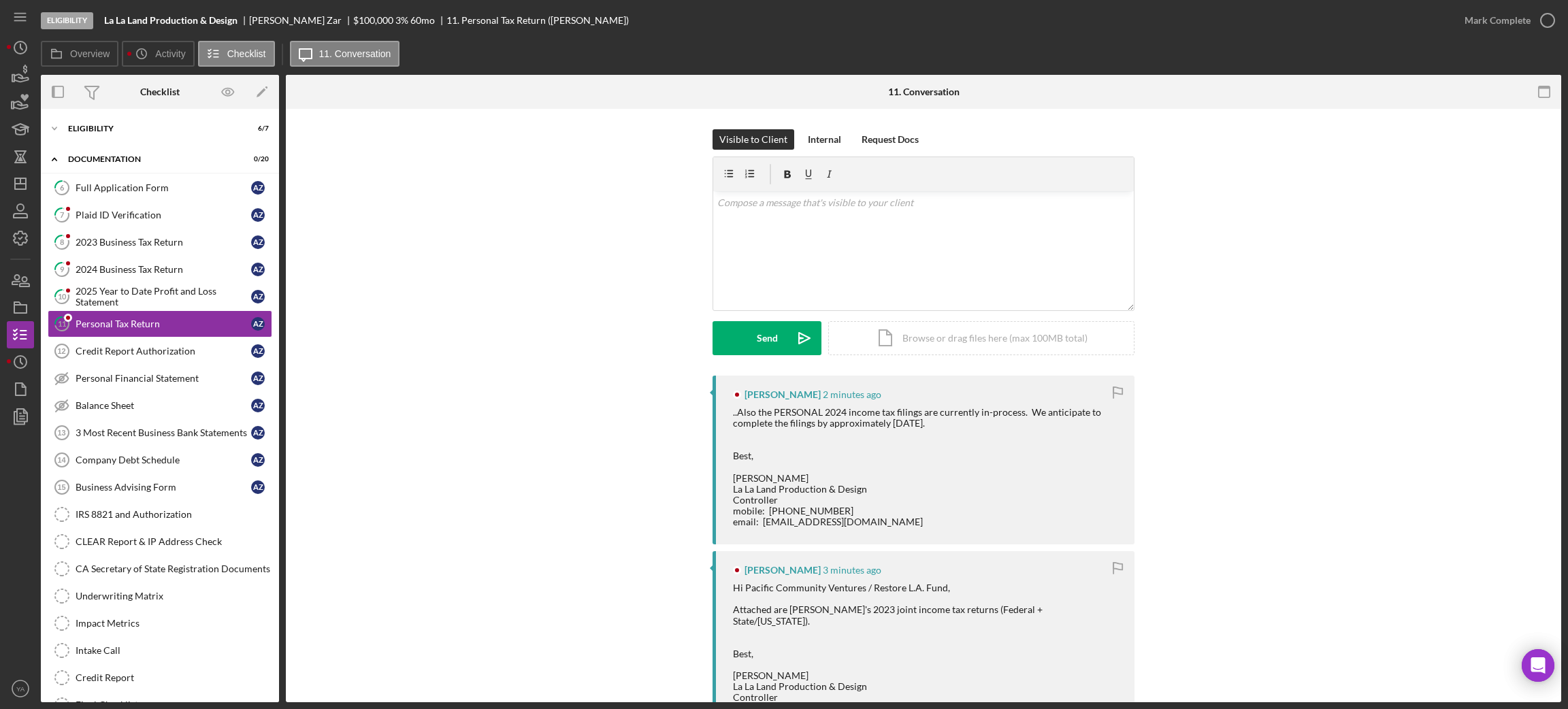
click at [754, 412] on div "..Also the PERSONAL 2024 income tax filings are currently in-process. We antici…" at bounding box center [927, 467] width 388 height 120
click at [191, 141] on div "Icon/Expander Eligibility 6 / 7" at bounding box center [160, 129] width 238 height 27
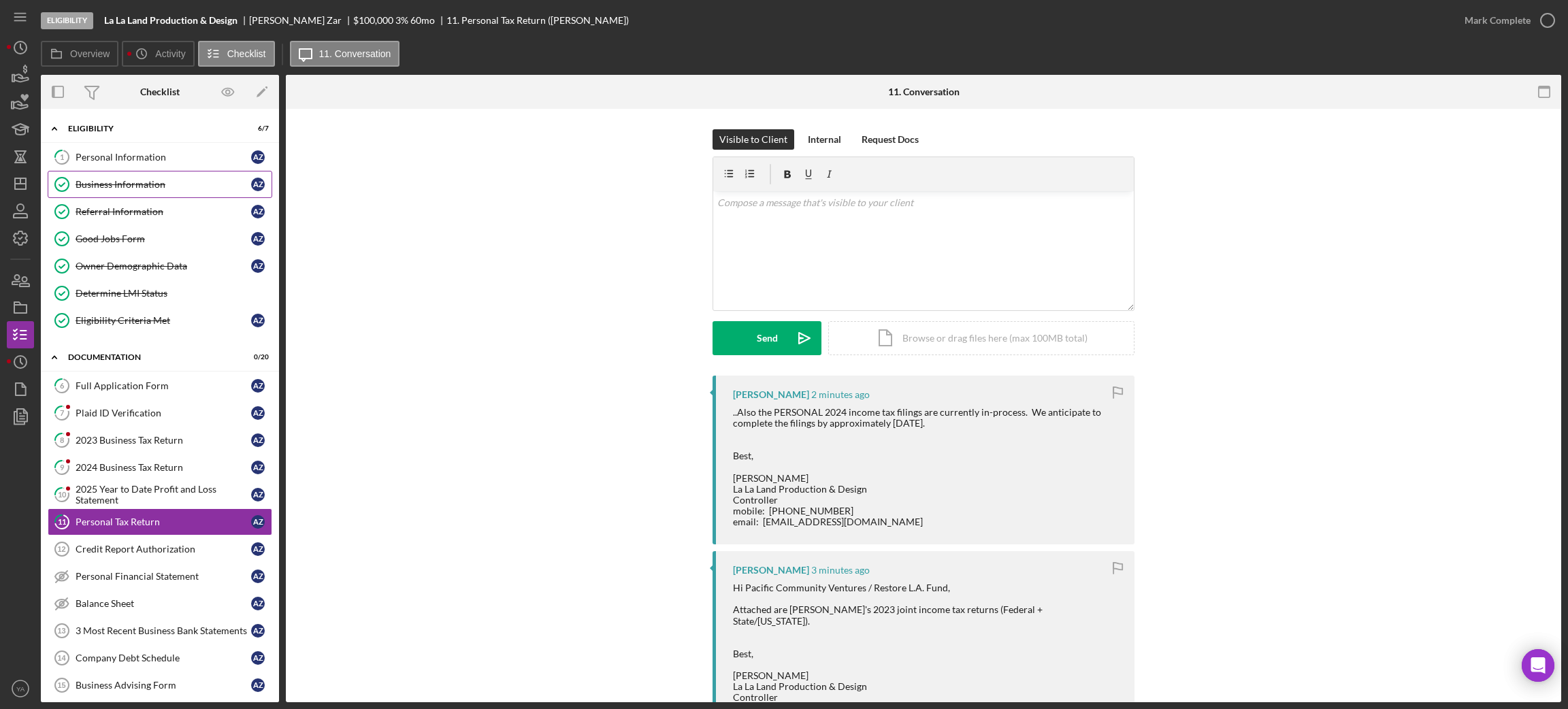
click at [116, 179] on div "Business Information" at bounding box center [163, 185] width 176 height 11
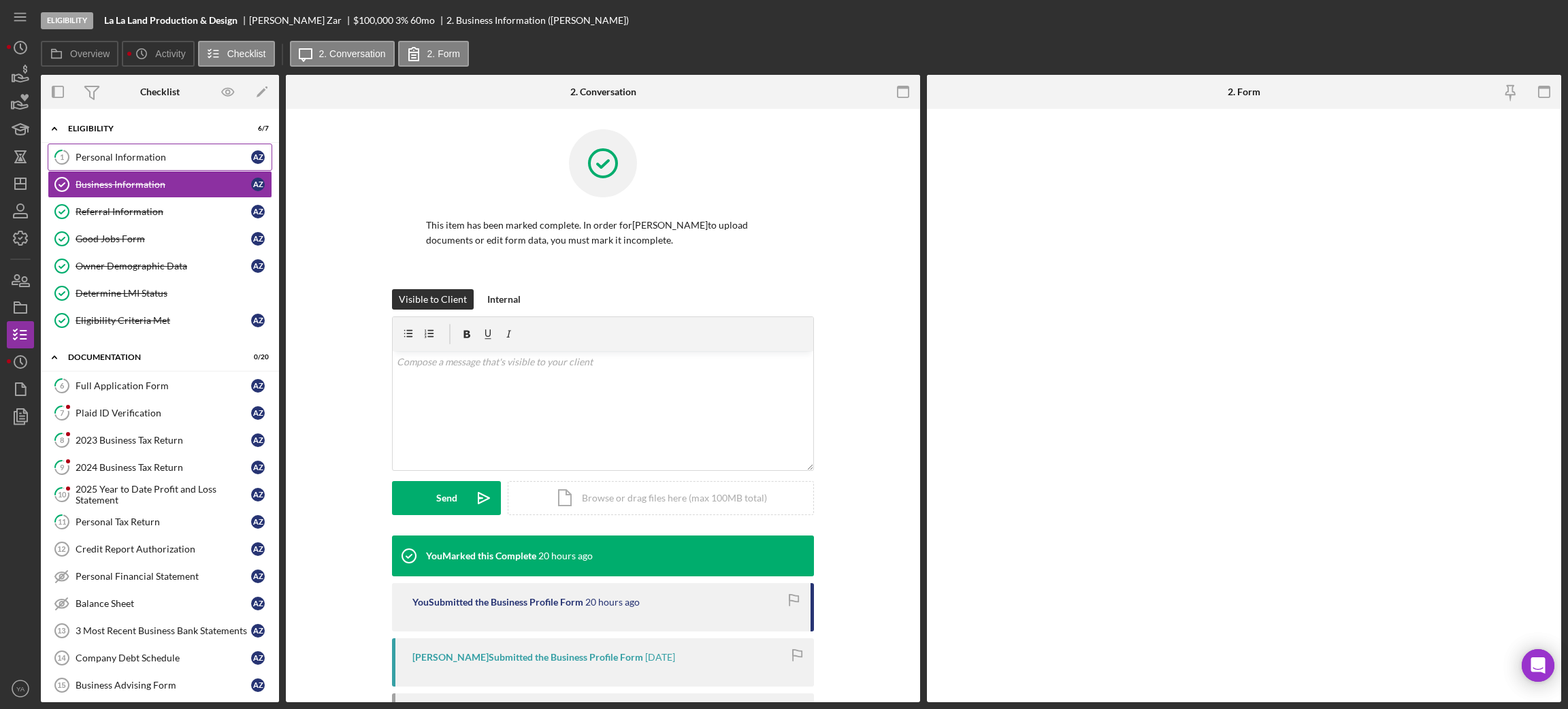
click at [153, 162] on div "Personal Information" at bounding box center [163, 157] width 176 height 11
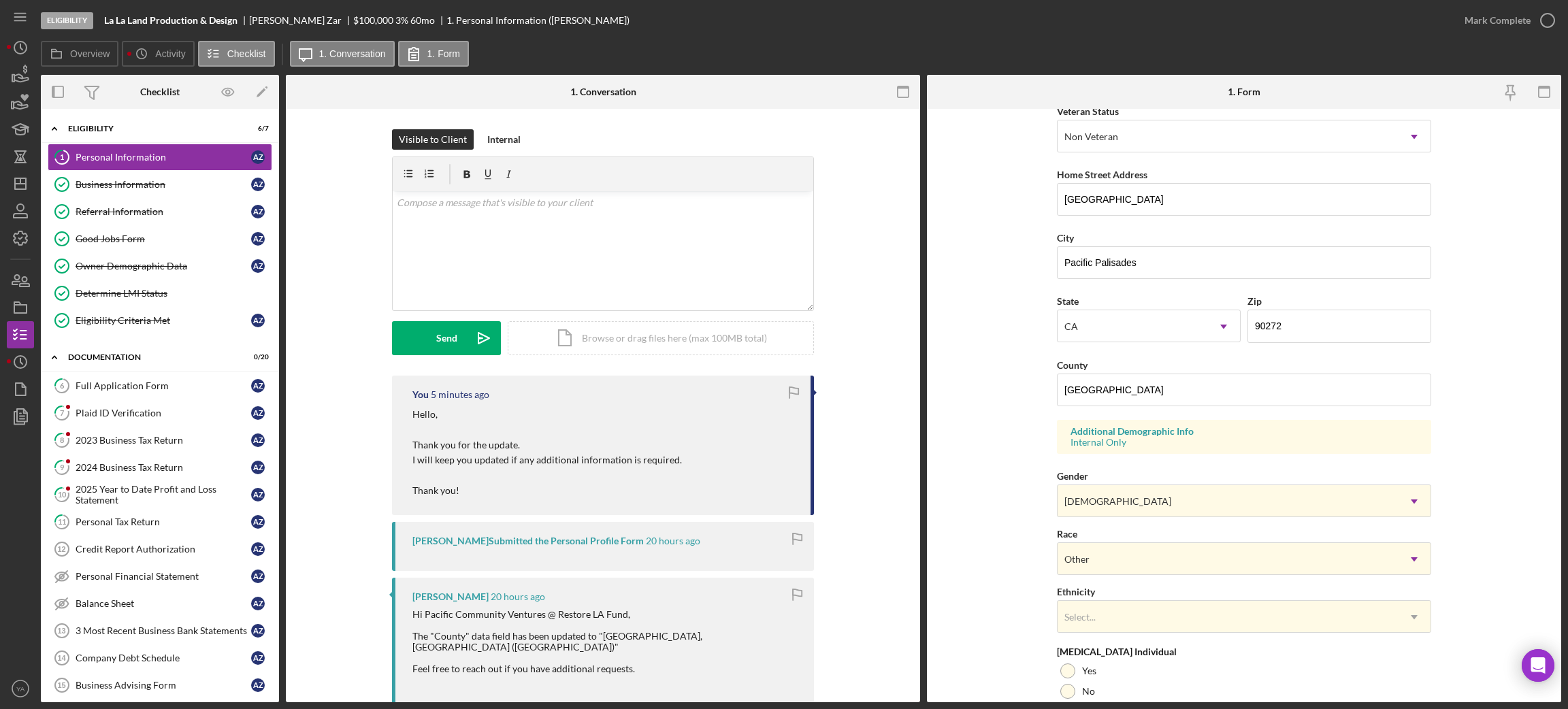
scroll to position [316, 0]
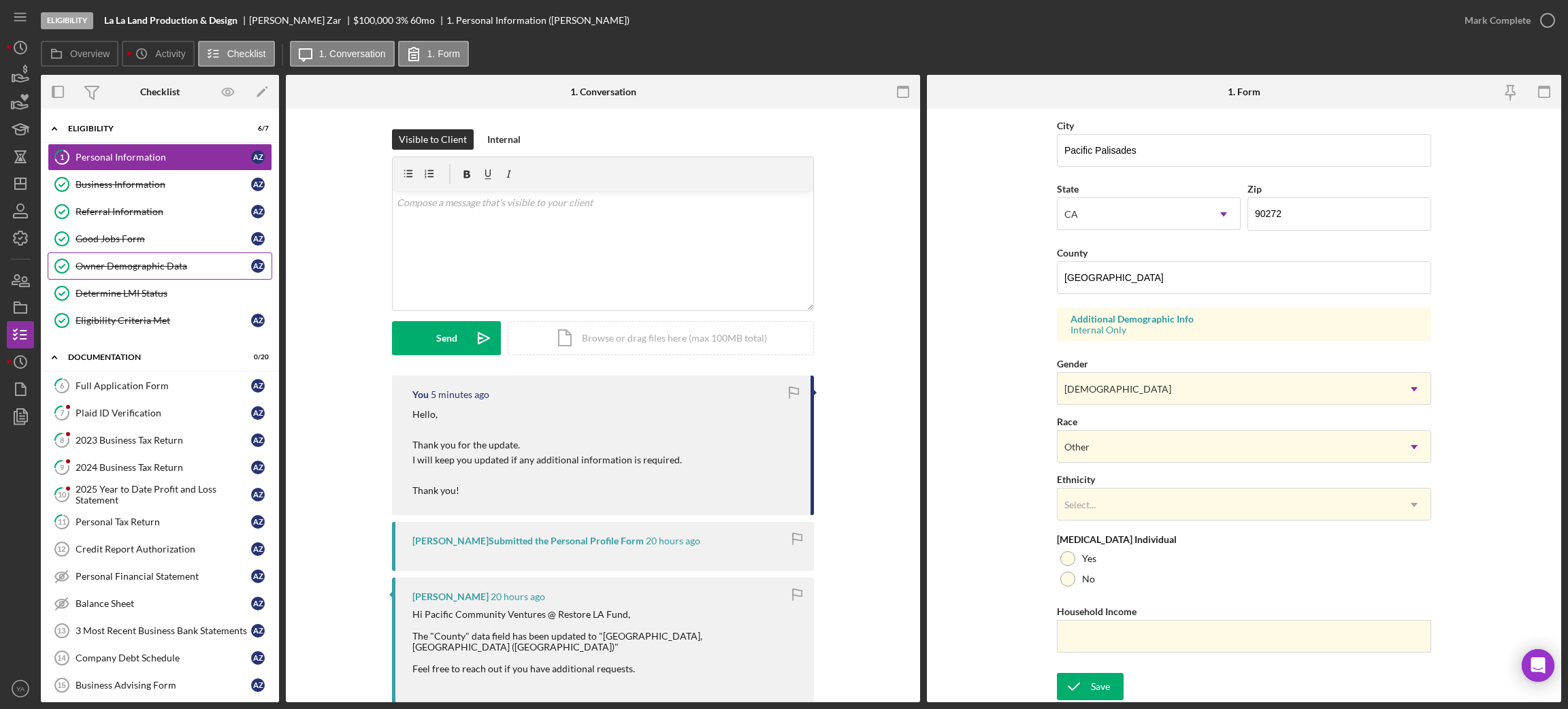
click at [176, 267] on div "Owner Demographic Data" at bounding box center [163, 266] width 176 height 11
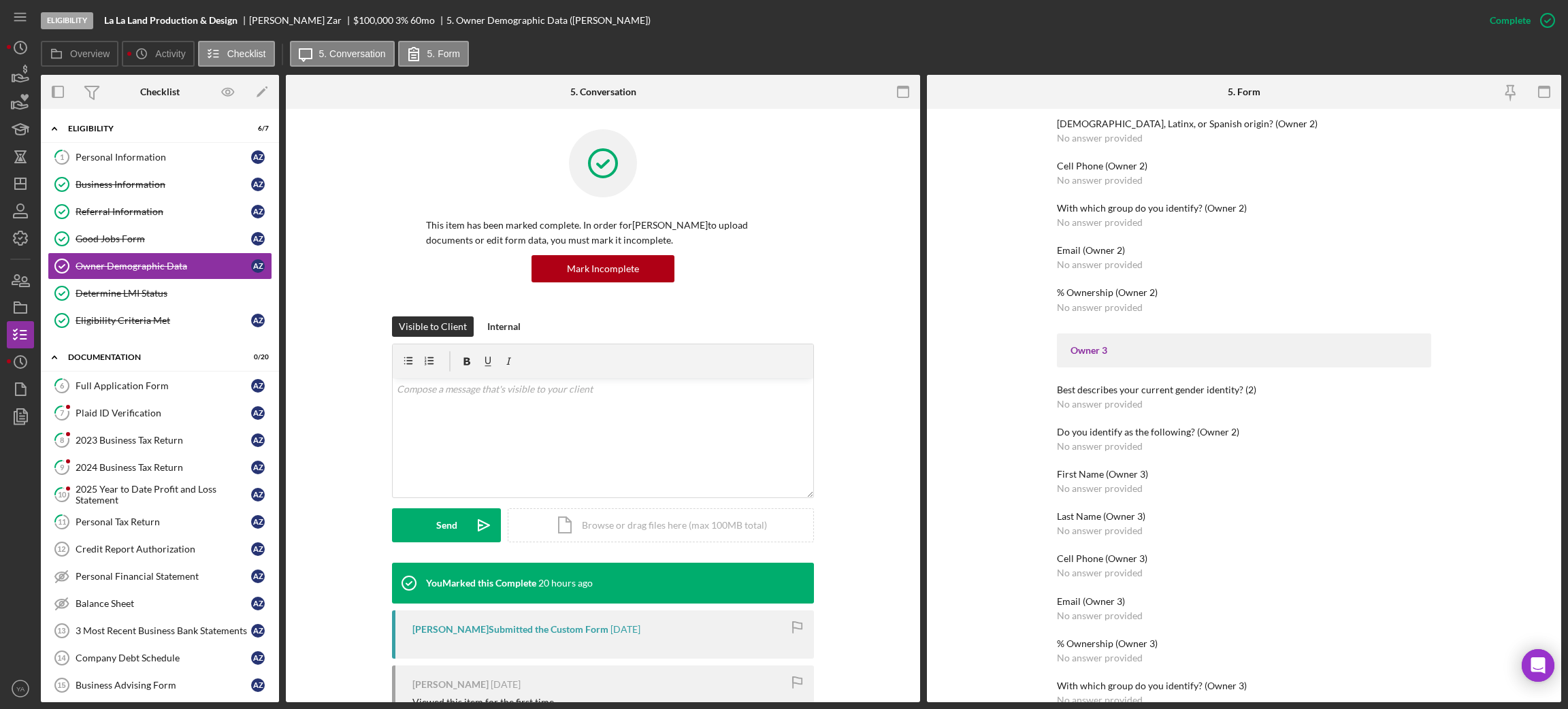
scroll to position [509, 0]
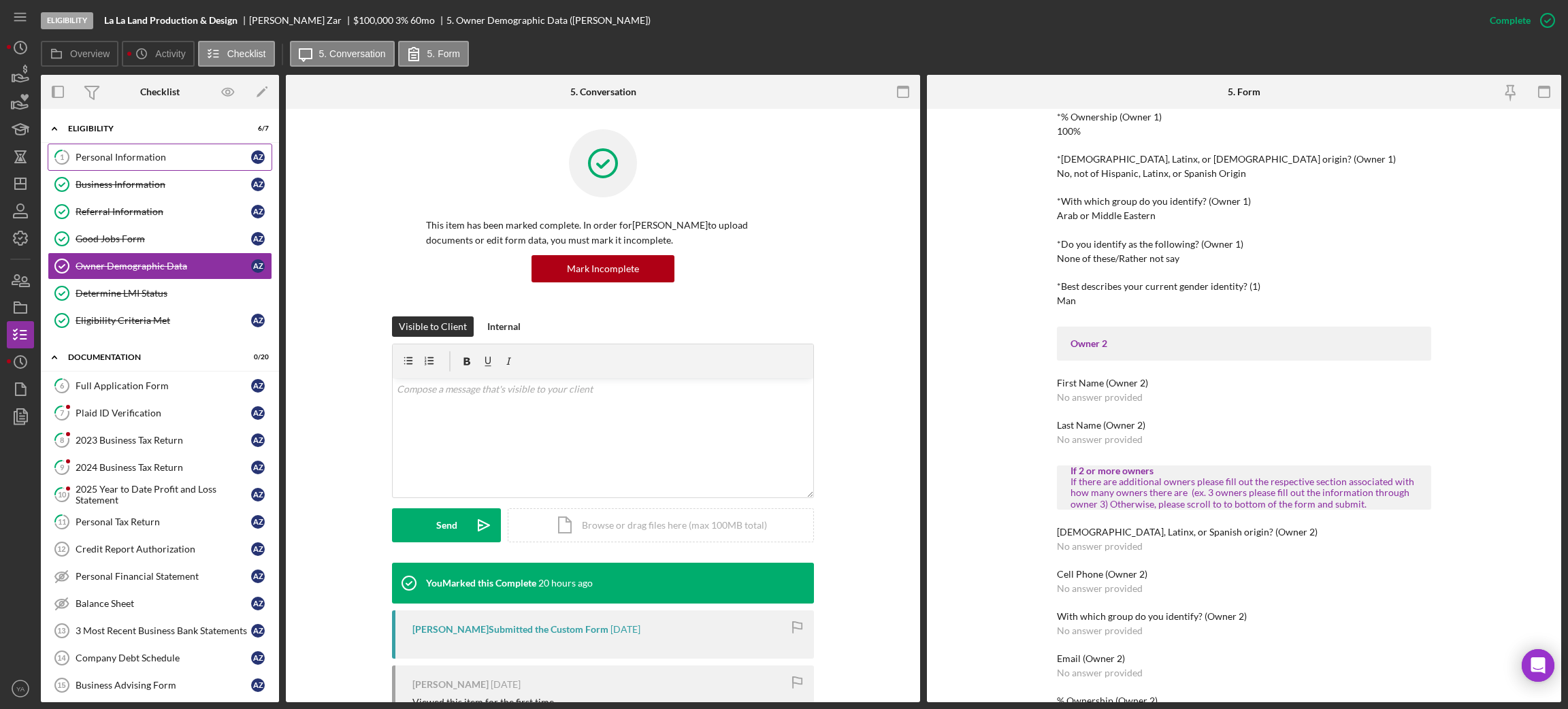
click at [138, 149] on link "1 Personal Information A Z" at bounding box center [160, 157] width 224 height 27
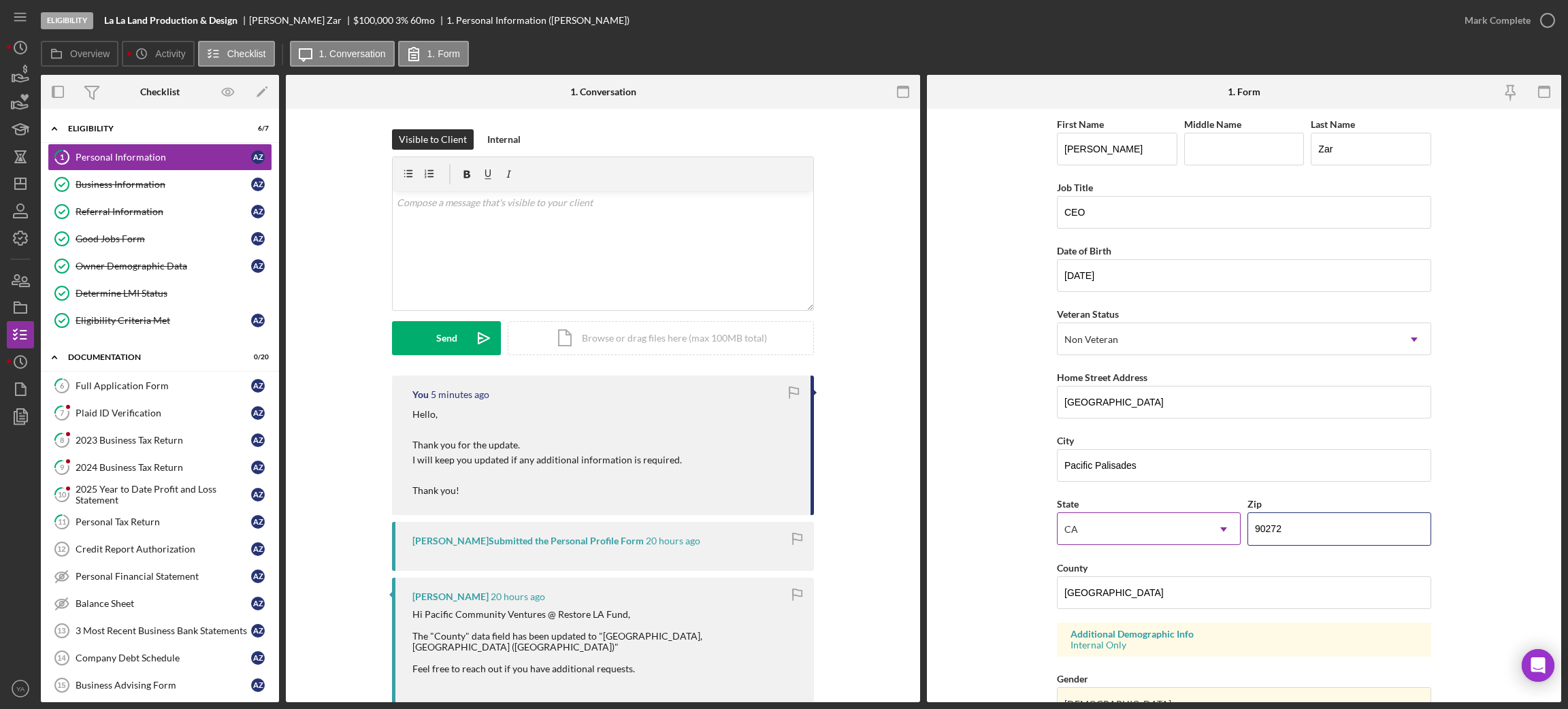
drag, startPoint x: 1328, startPoint y: 530, endPoint x: 1231, endPoint y: 534, distance: 97.1
click at [1231, 534] on div "State [US_STATE] Icon/Dropdown Arrow Zip 90272" at bounding box center [1243, 526] width 374 height 64
drag, startPoint x: 1145, startPoint y: 604, endPoint x: 981, endPoint y: 598, distance: 164.1
click at [981, 598] on form "First Name [PERSON_NAME] Middle Name Last Name Zar Job Title CEO Date of Birth …" at bounding box center [1243, 405] width 634 height 593
click at [605, 634] on div "Hi Pacific Community Ventures @ Restore LA Fund, The "County" data field has be…" at bounding box center [606, 675] width 388 height 131
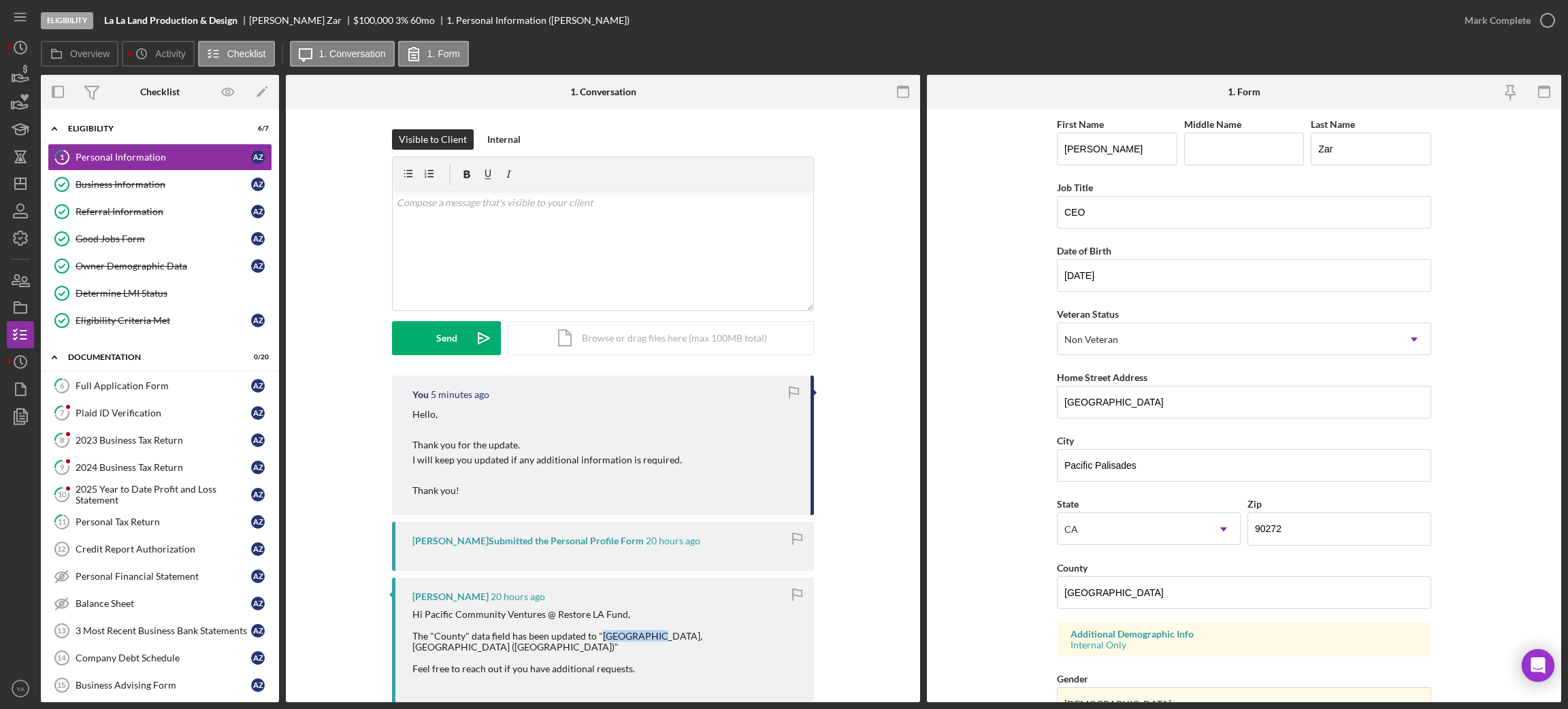
drag, startPoint x: 605, startPoint y: 634, endPoint x: 642, endPoint y: 640, distance: 37.5
click at [642, 640] on div "Hi Pacific Community Ventures @ Restore LA Fund, The "County" data field has be…" at bounding box center [606, 675] width 388 height 131
copy div "[GEOGRAPHIC_DATA]"
drag, startPoint x: 1174, startPoint y: 590, endPoint x: 1020, endPoint y: 591, distance: 154.0
click at [1020, 591] on form "First Name [PERSON_NAME] Middle Name Last Name Zar Job Title CEO Date of Birth …" at bounding box center [1243, 405] width 634 height 593
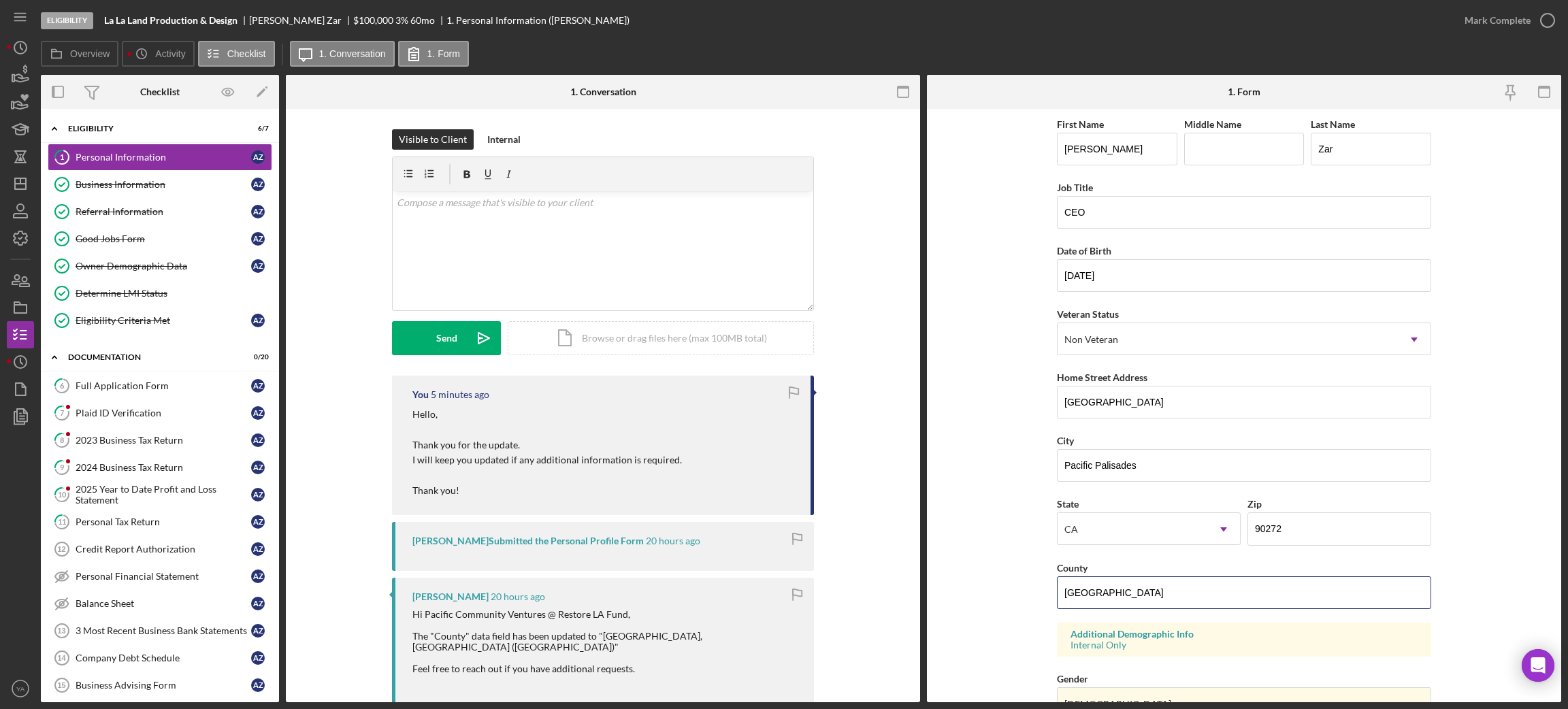
paste input "Los Angel"
type input "[GEOGRAPHIC_DATA]"
click at [993, 606] on form "First Name [PERSON_NAME] Middle Name Last Name Zar Job Title CEO Date of Birth …" at bounding box center [1243, 405] width 634 height 593
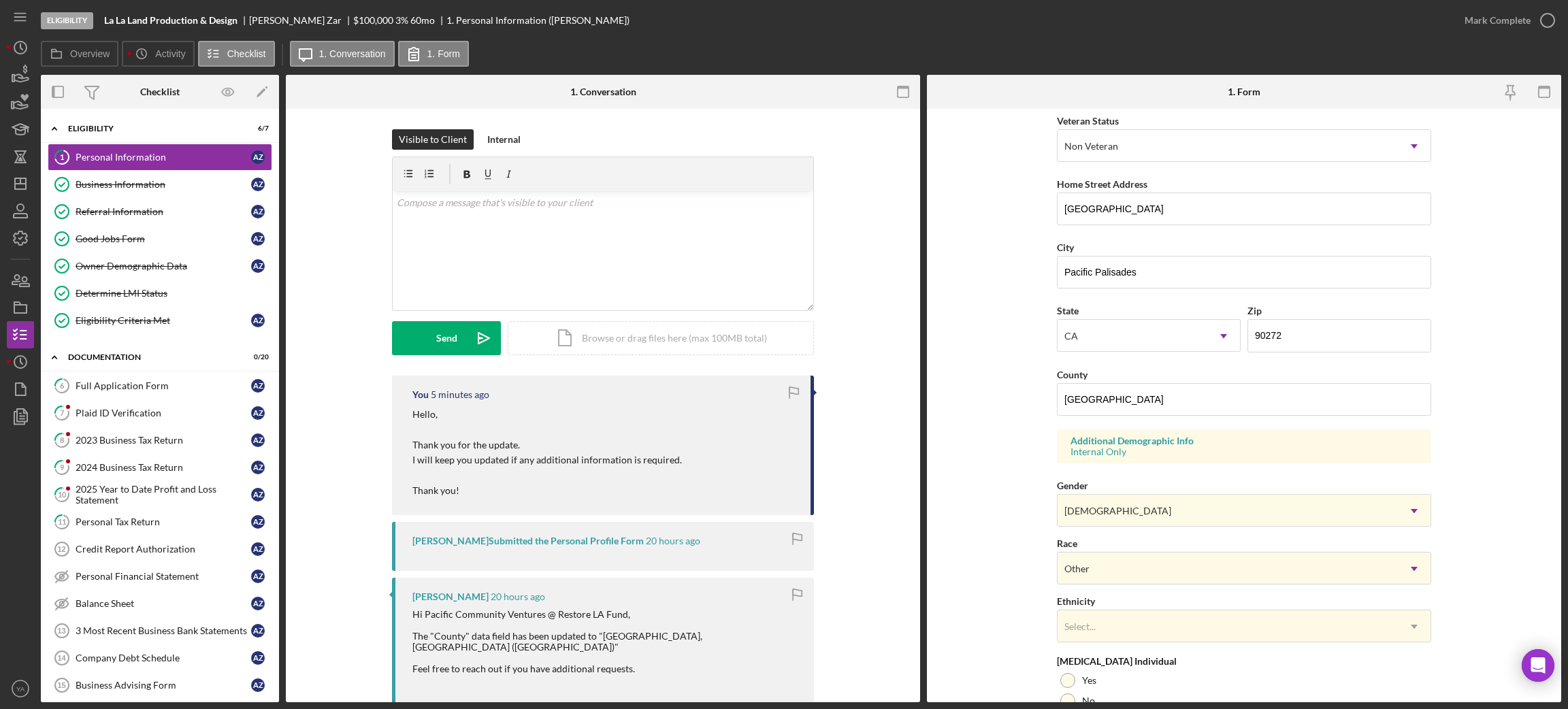
scroll to position [316, 0]
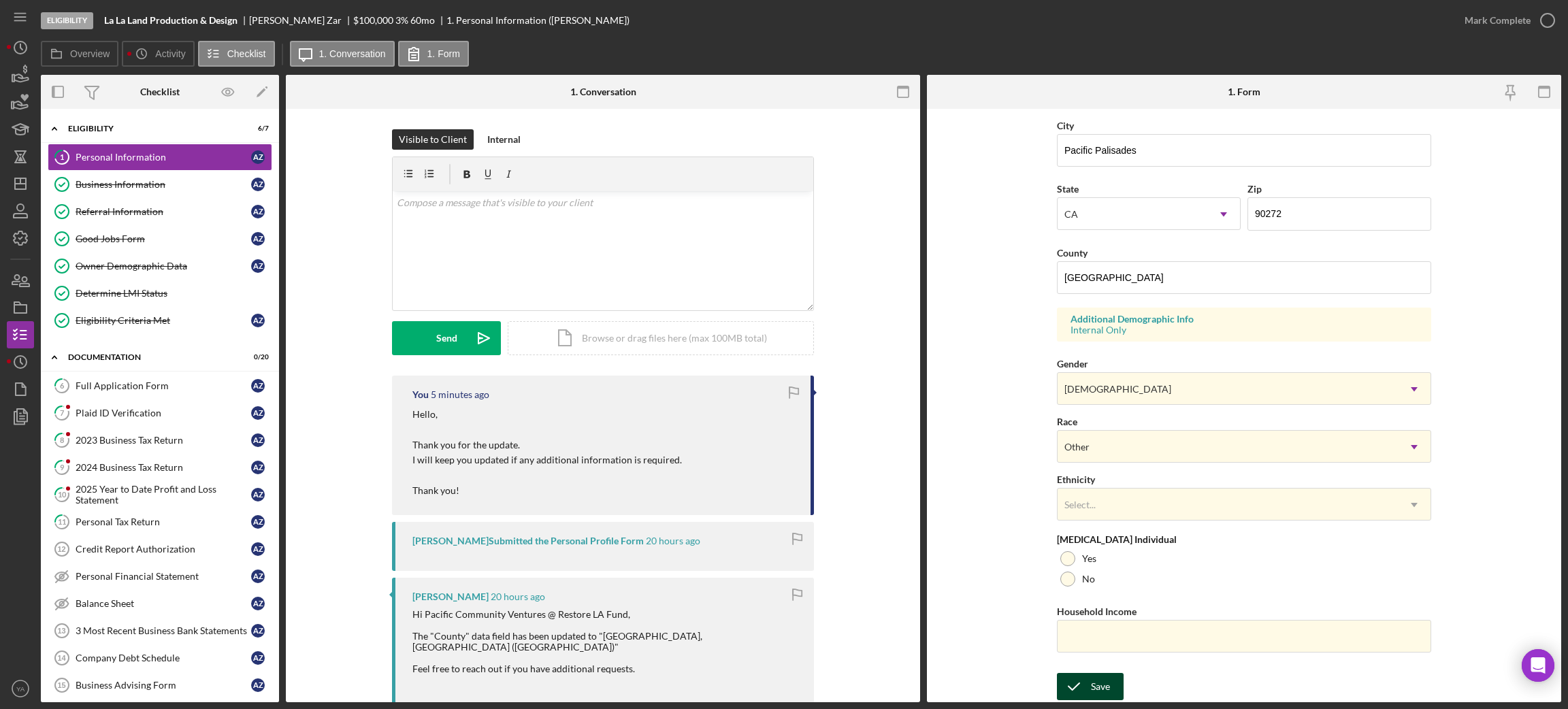
click at [1091, 680] on div "Save" at bounding box center [1100, 686] width 19 height 27
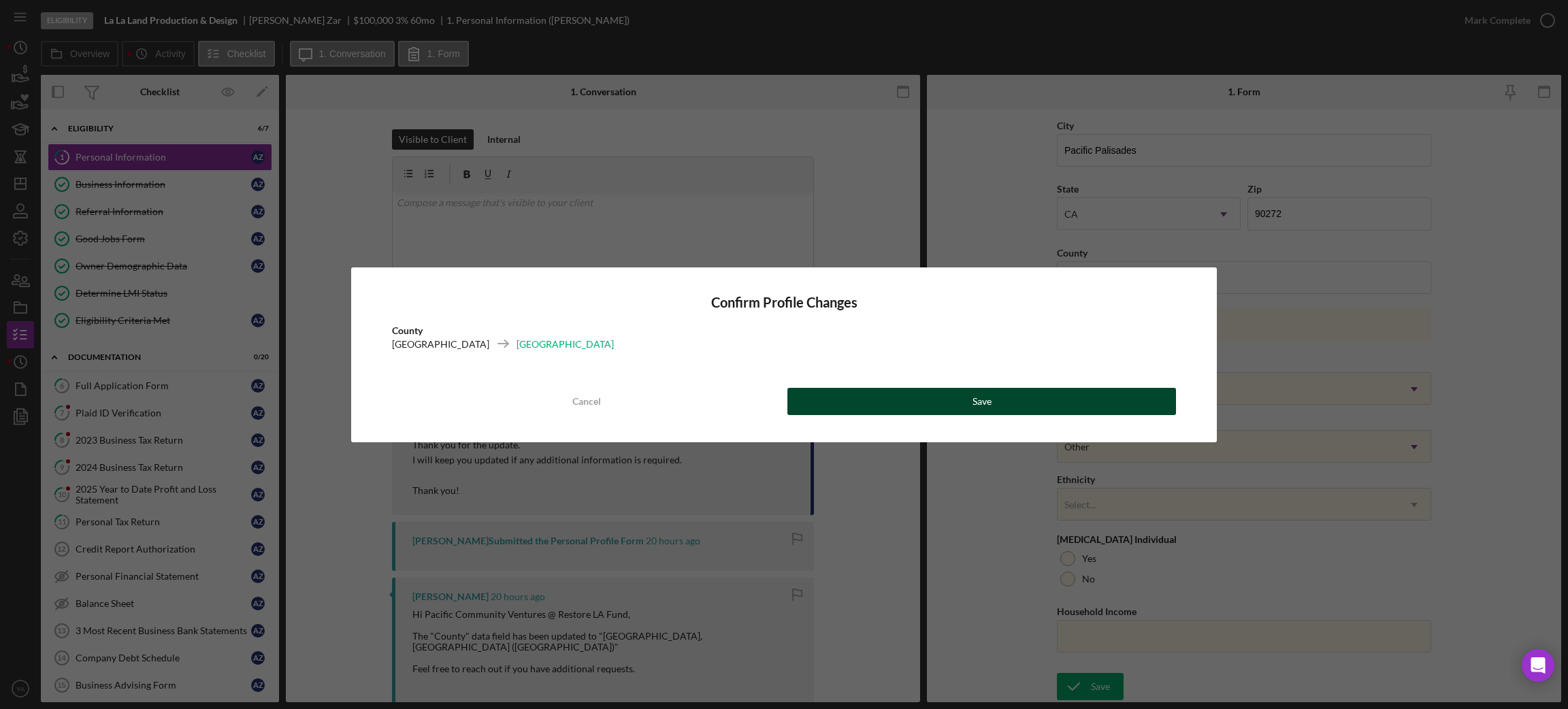
click at [861, 393] on button "Save" at bounding box center [981, 401] width 388 height 27
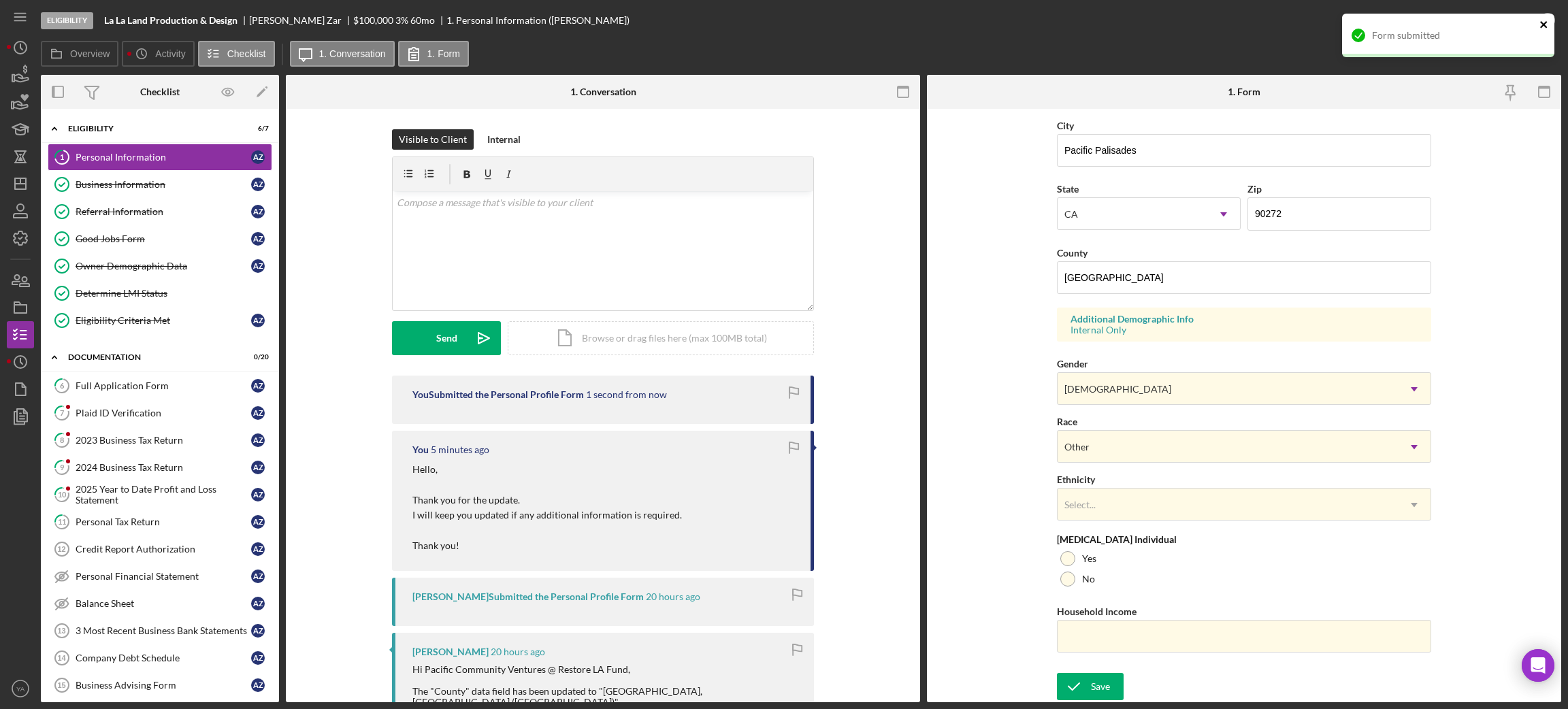
click at [1542, 20] on icon "close" at bounding box center [1544, 25] width 10 height 11
click at [1542, 20] on div "Form submitted" at bounding box center [1448, 41] width 217 height 60
click at [1547, 16] on div "Form submitted" at bounding box center [1448, 14] width 217 height 5
click at [1541, 22] on icon "button" at bounding box center [1547, 21] width 34 height 34
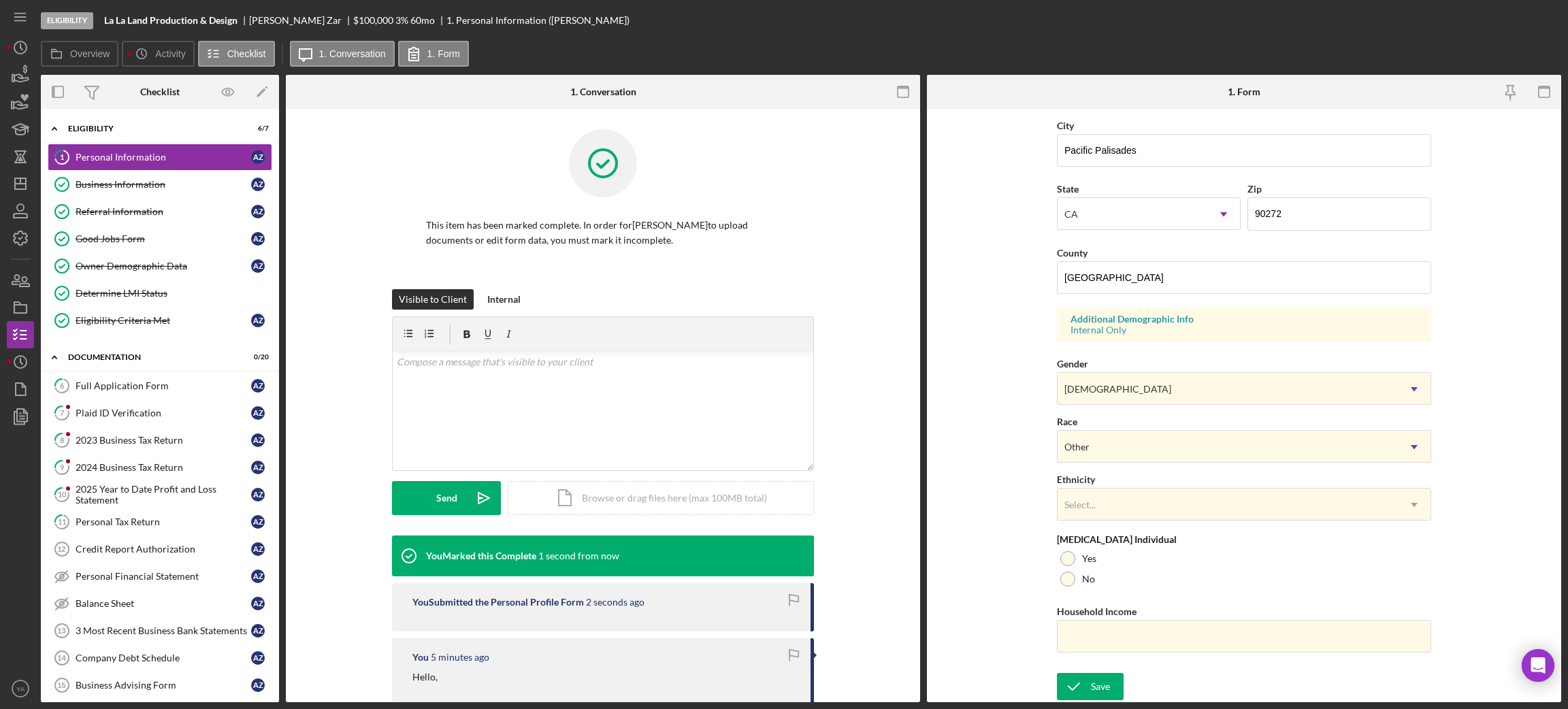
scroll to position [42, 0]
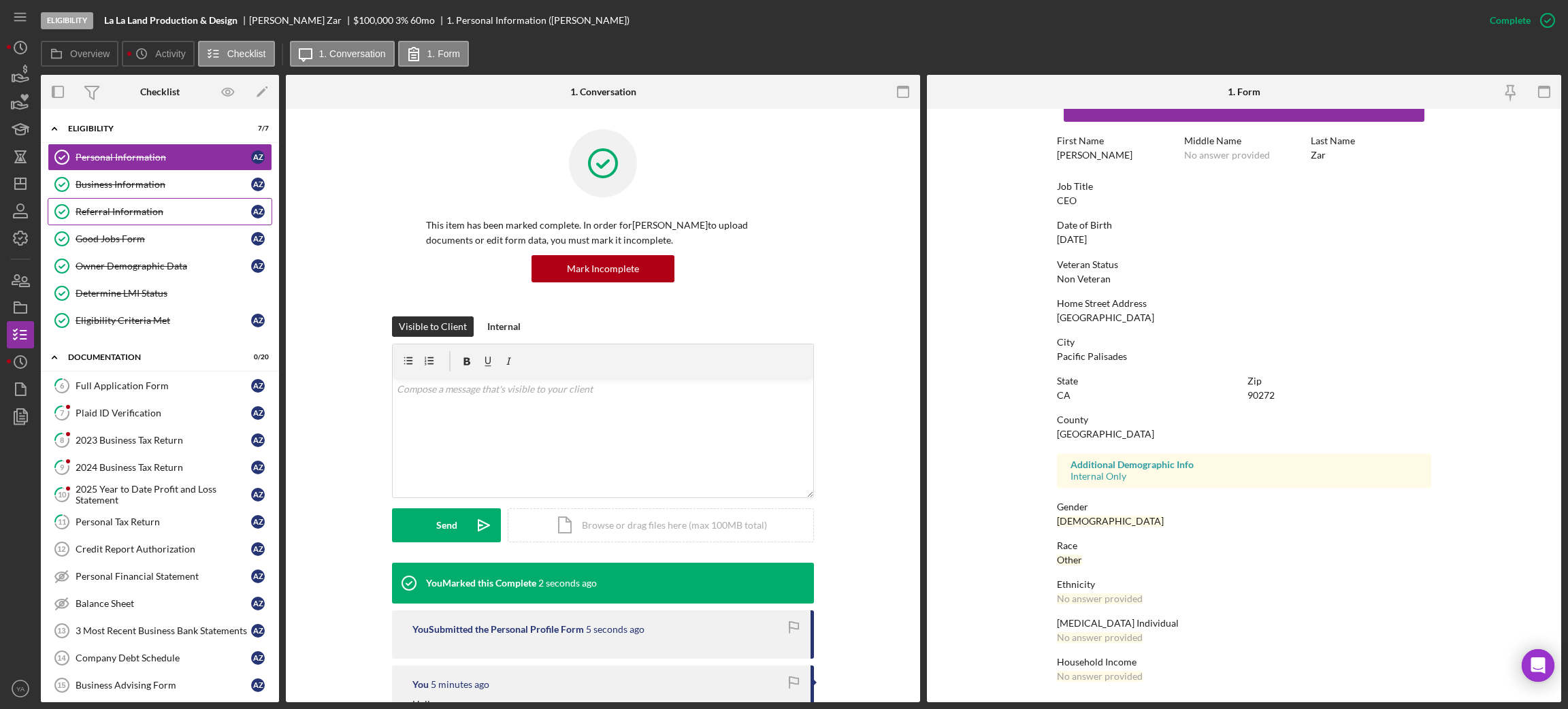
click at [186, 222] on link "Referral Information Referral Information A Z" at bounding box center [160, 212] width 224 height 27
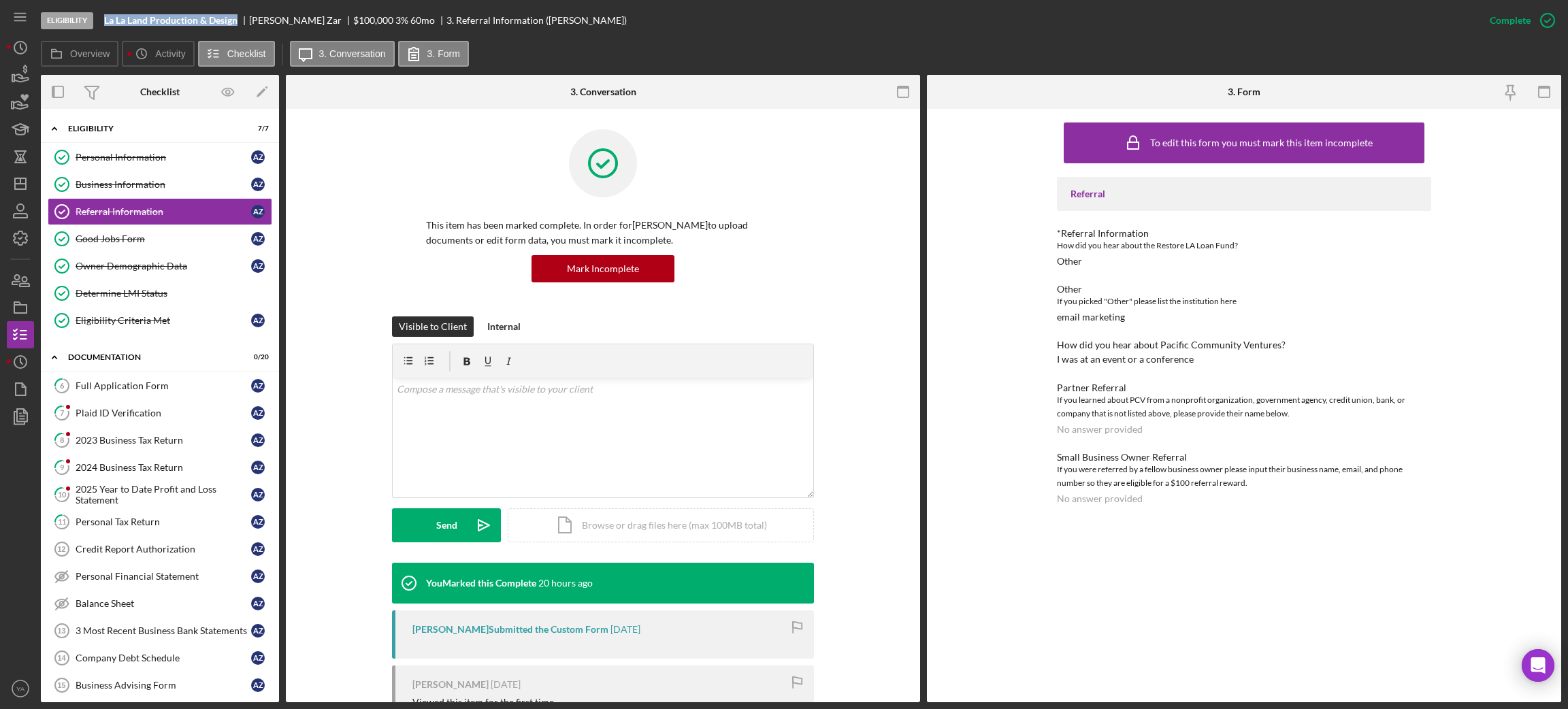
drag, startPoint x: 99, startPoint y: 12, endPoint x: 239, endPoint y: 19, distance: 140.2
click at [239, 19] on div "Eligibility La La Land Production & Design [PERSON_NAME] $100,000 $20,000 3 % 6…" at bounding box center [758, 21] width 1435 height 41
copy b "La La Land Production & Design"
click at [1112, 362] on div "I was at an event or a conference" at bounding box center [1125, 359] width 137 height 11
click at [380, 255] on div "This item has been marked complete. In order for [PERSON_NAME] to upload docume…" at bounding box center [603, 223] width 594 height 187
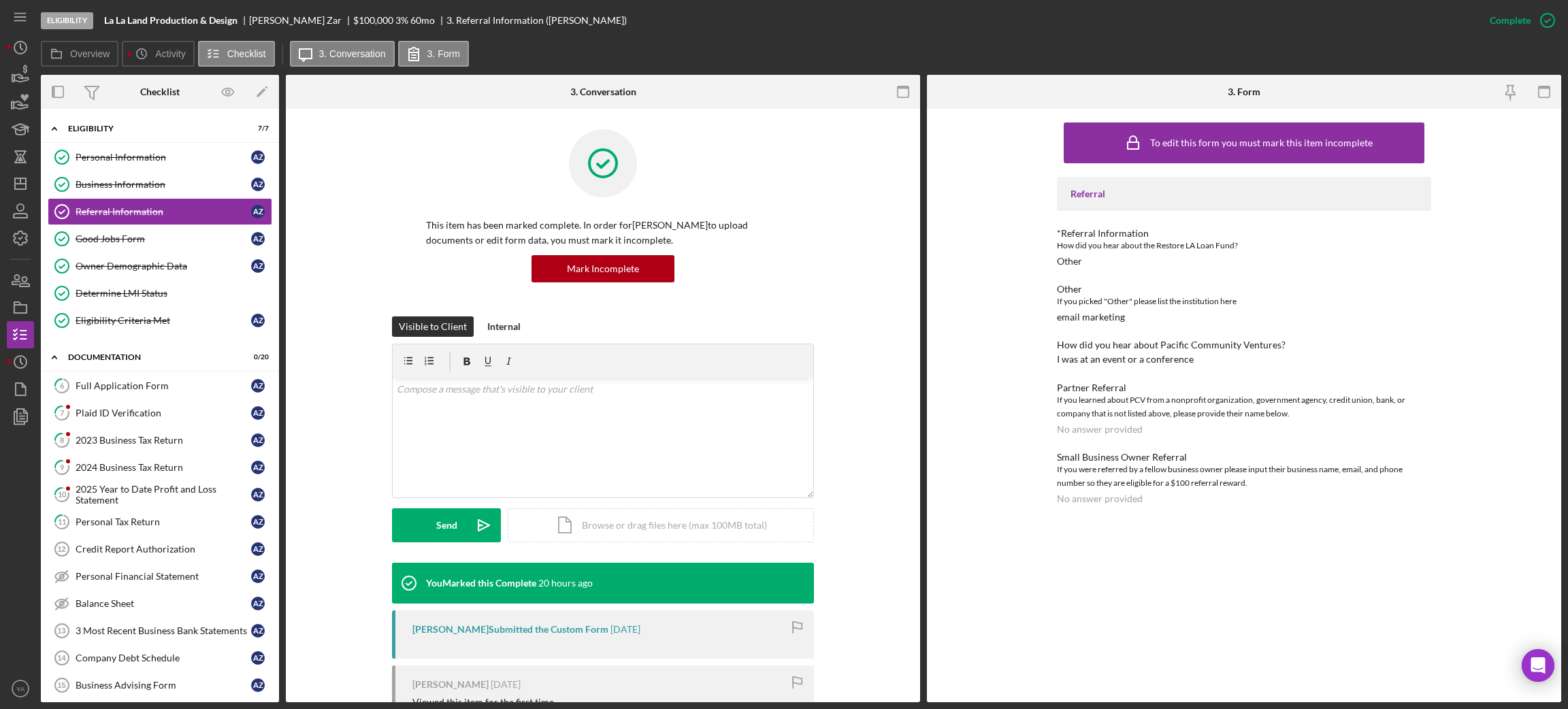
click at [5, 171] on div "Eligibility La La Land Production & Design [PERSON_NAME] $100,000 $20,000 3 % 6…" at bounding box center [784, 354] width 1568 height 709
click at [7, 171] on icon "Icon/Dashboard" at bounding box center [21, 184] width 34 height 34
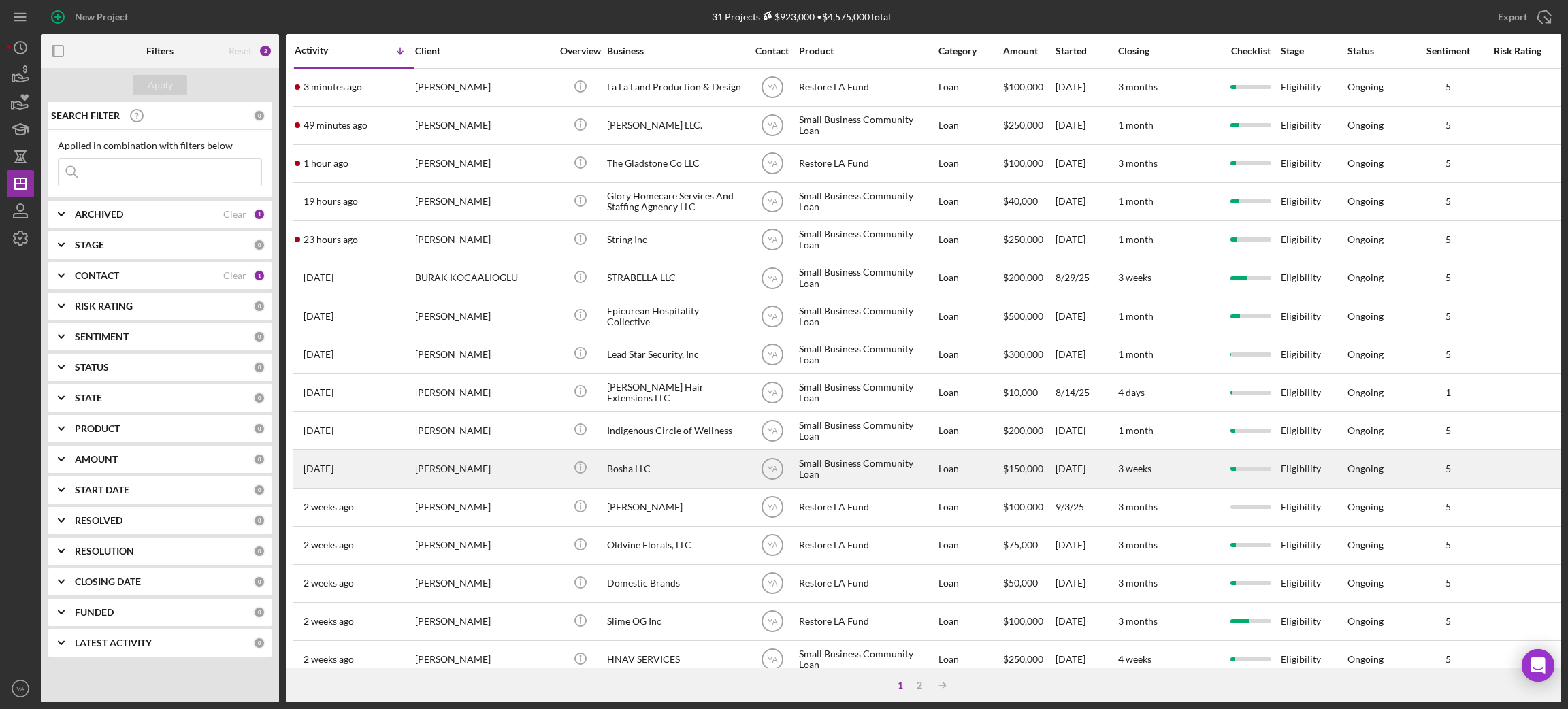
click at [652, 483] on div "Bosha LLC" at bounding box center [675, 468] width 136 height 36
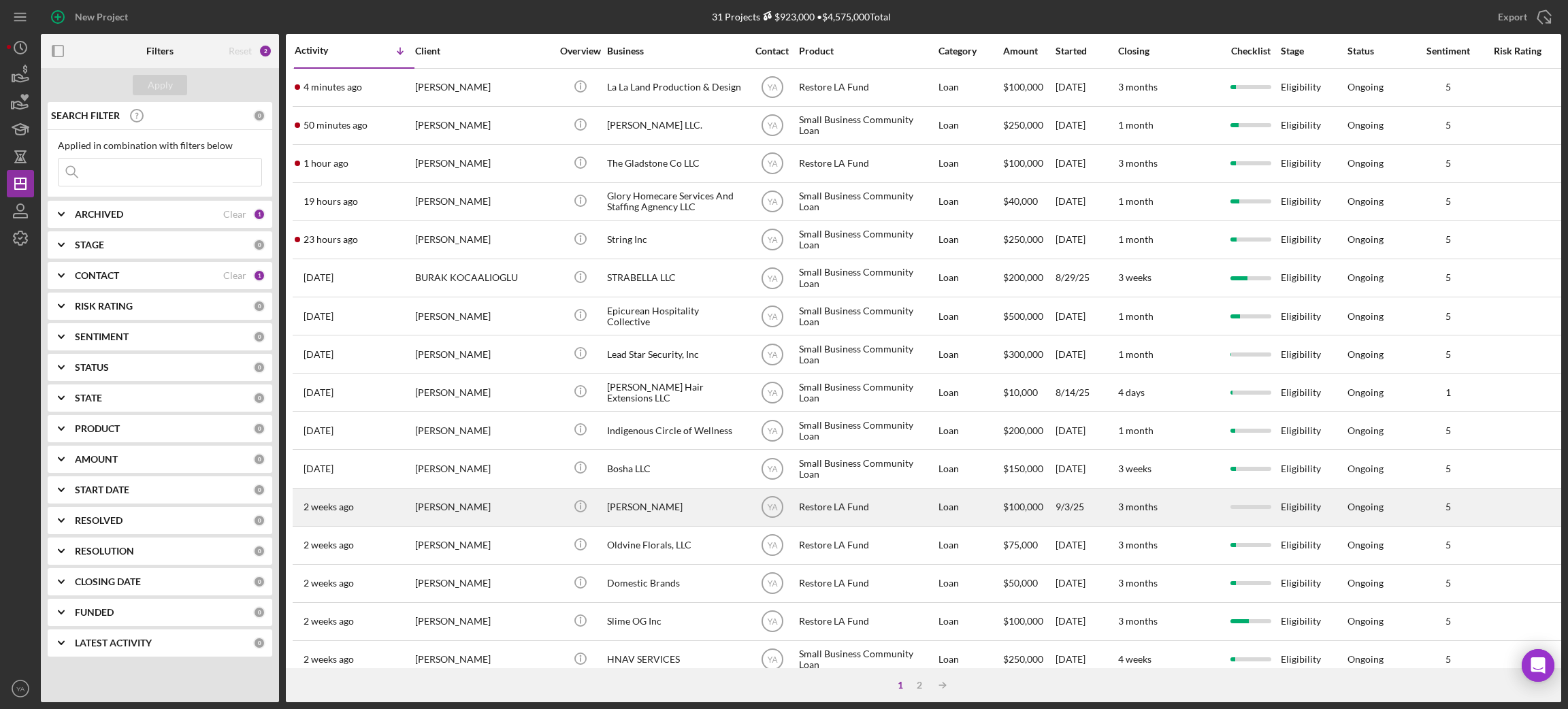
click at [676, 510] on div "[PERSON_NAME]" at bounding box center [675, 507] width 136 height 36
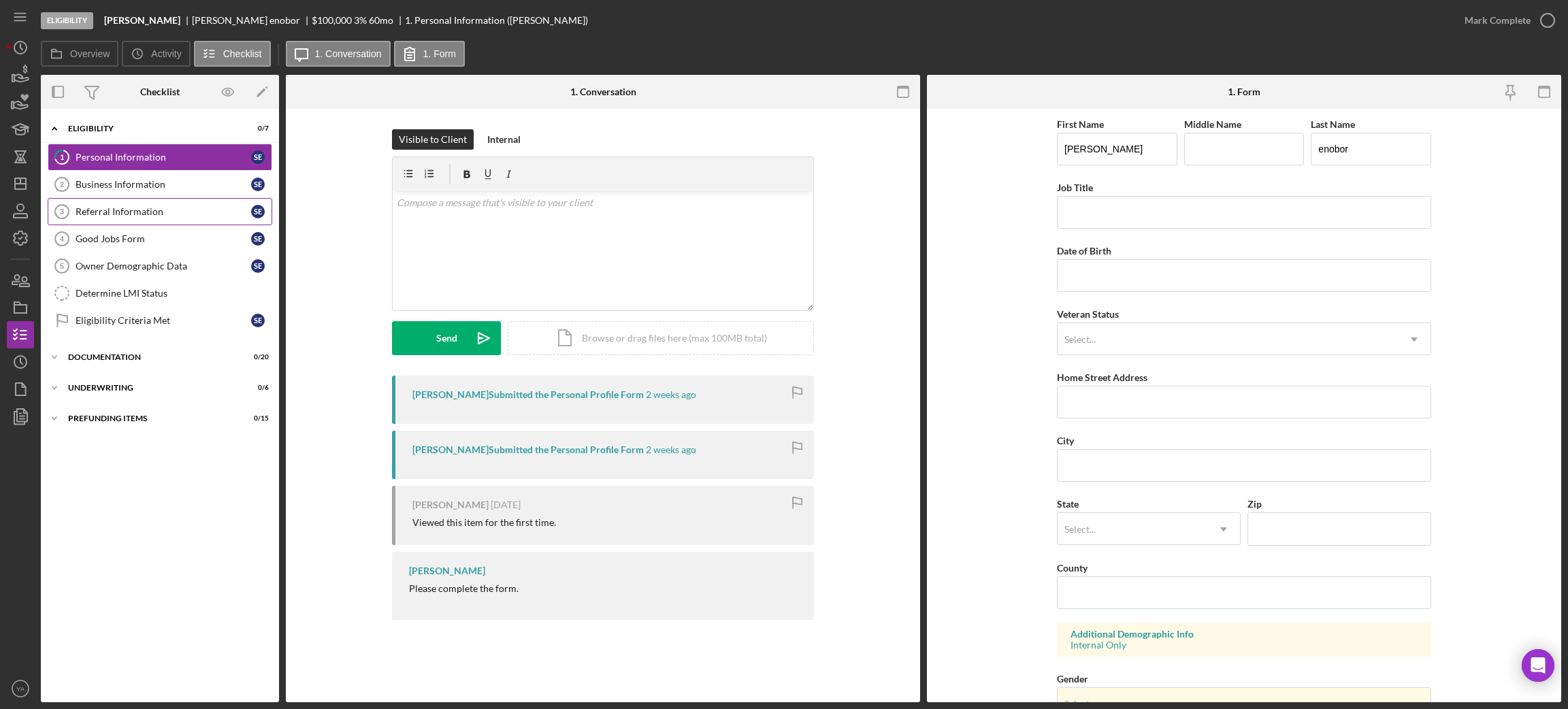
click at [170, 199] on link "Referral Information 3 Referral Information s e" at bounding box center [160, 212] width 224 height 27
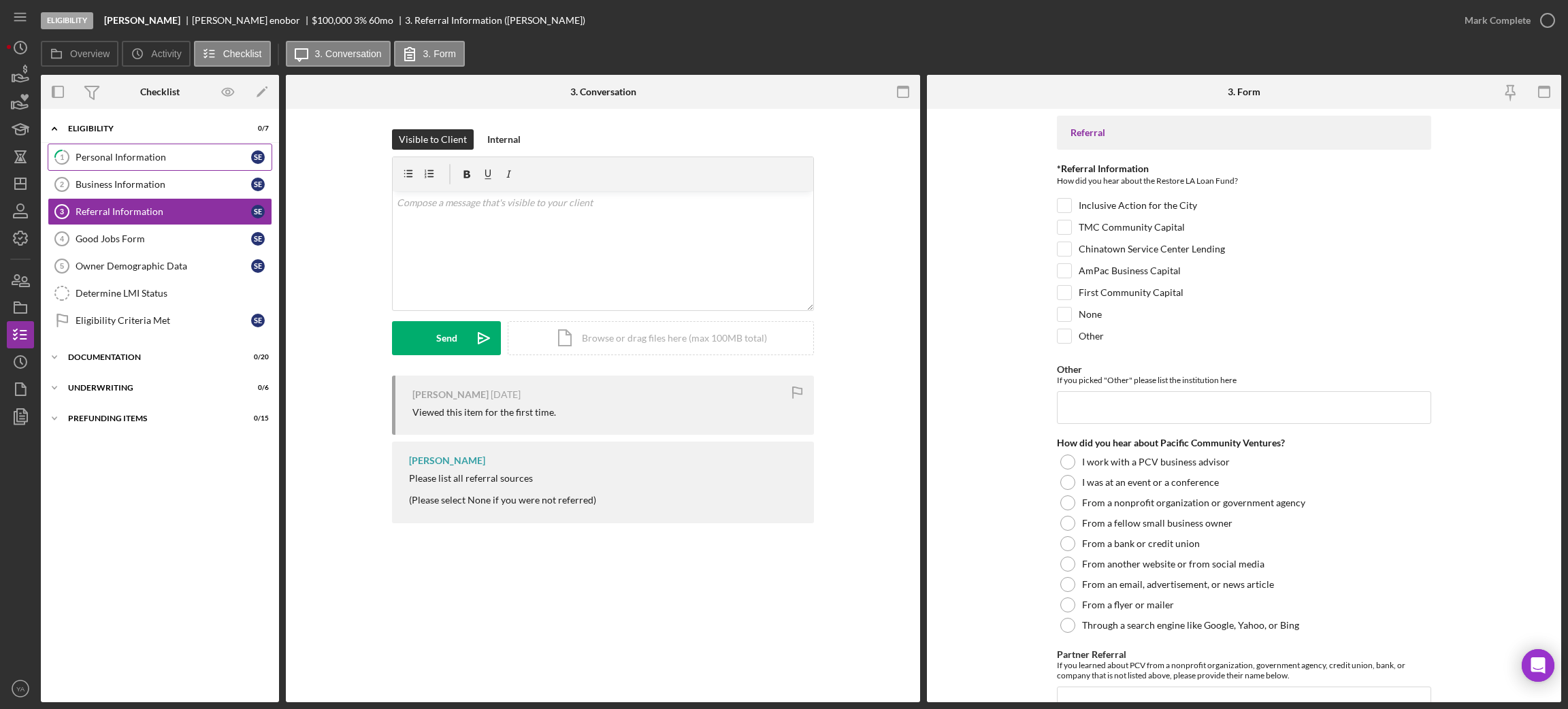
click at [157, 161] on div "Personal Information" at bounding box center [163, 157] width 176 height 11
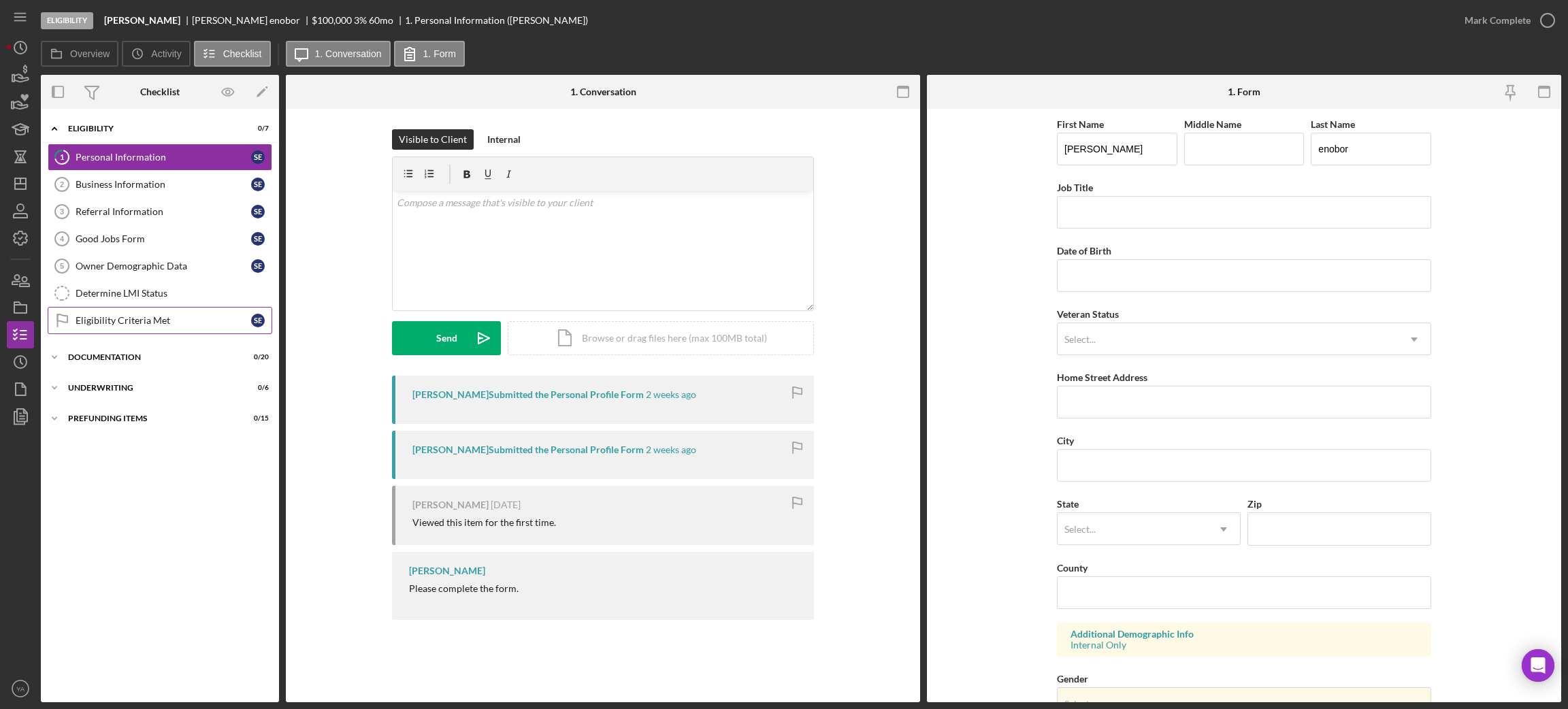
click at [146, 334] on link "Eligibility Criteria Met Eligibility Criteria Met s e" at bounding box center [160, 321] width 224 height 27
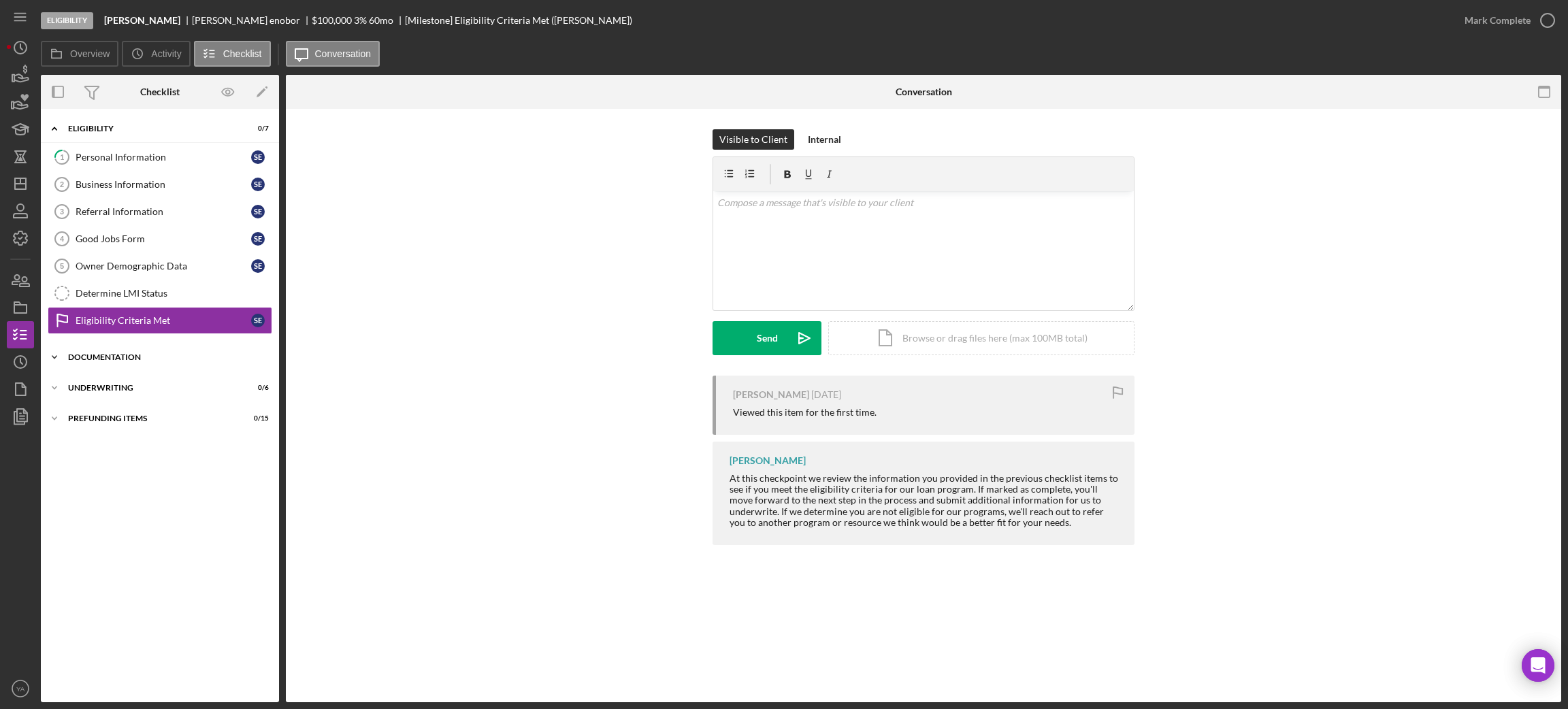
click at [133, 355] on div "Documentation" at bounding box center [165, 357] width 194 height 8
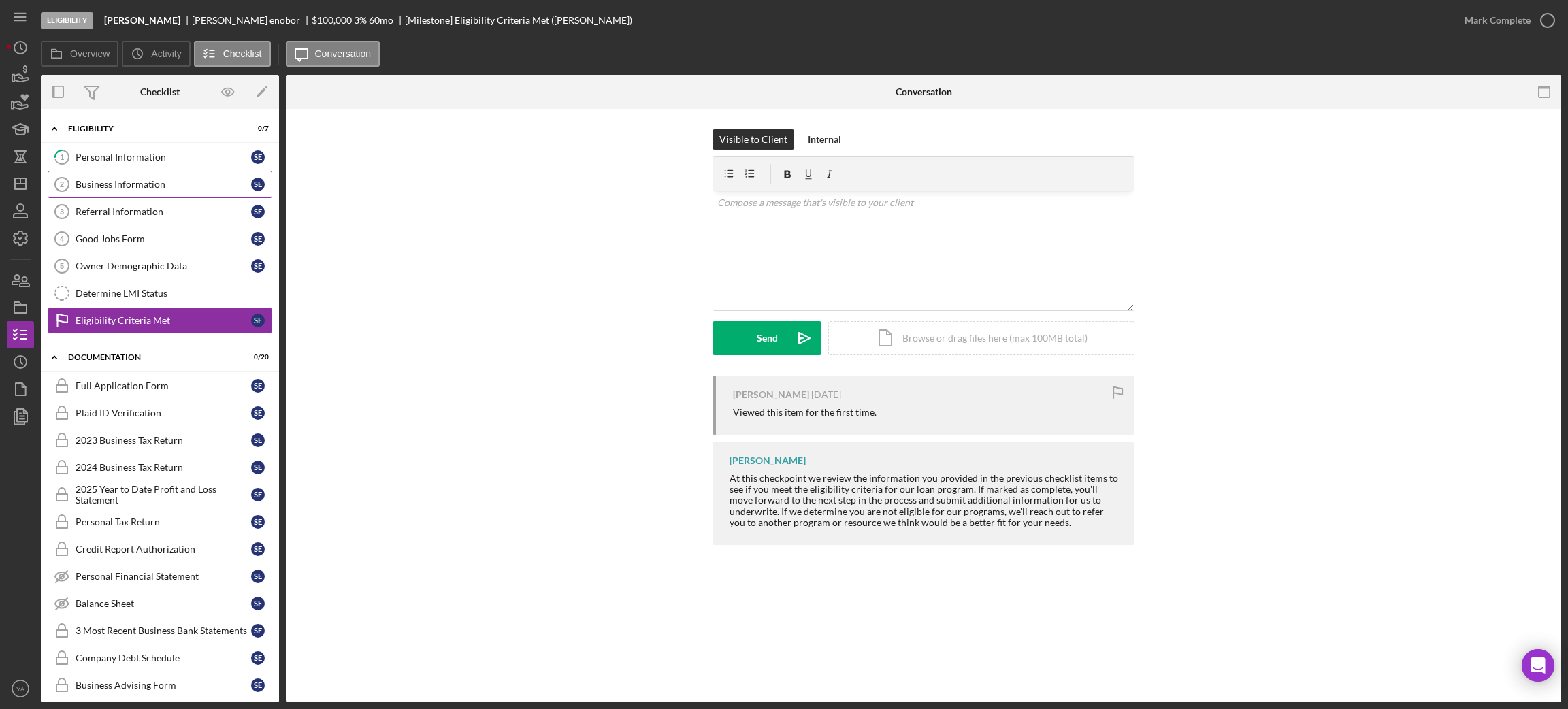
click at [152, 174] on link "Business Information 2 Business Information s e" at bounding box center [160, 185] width 224 height 27
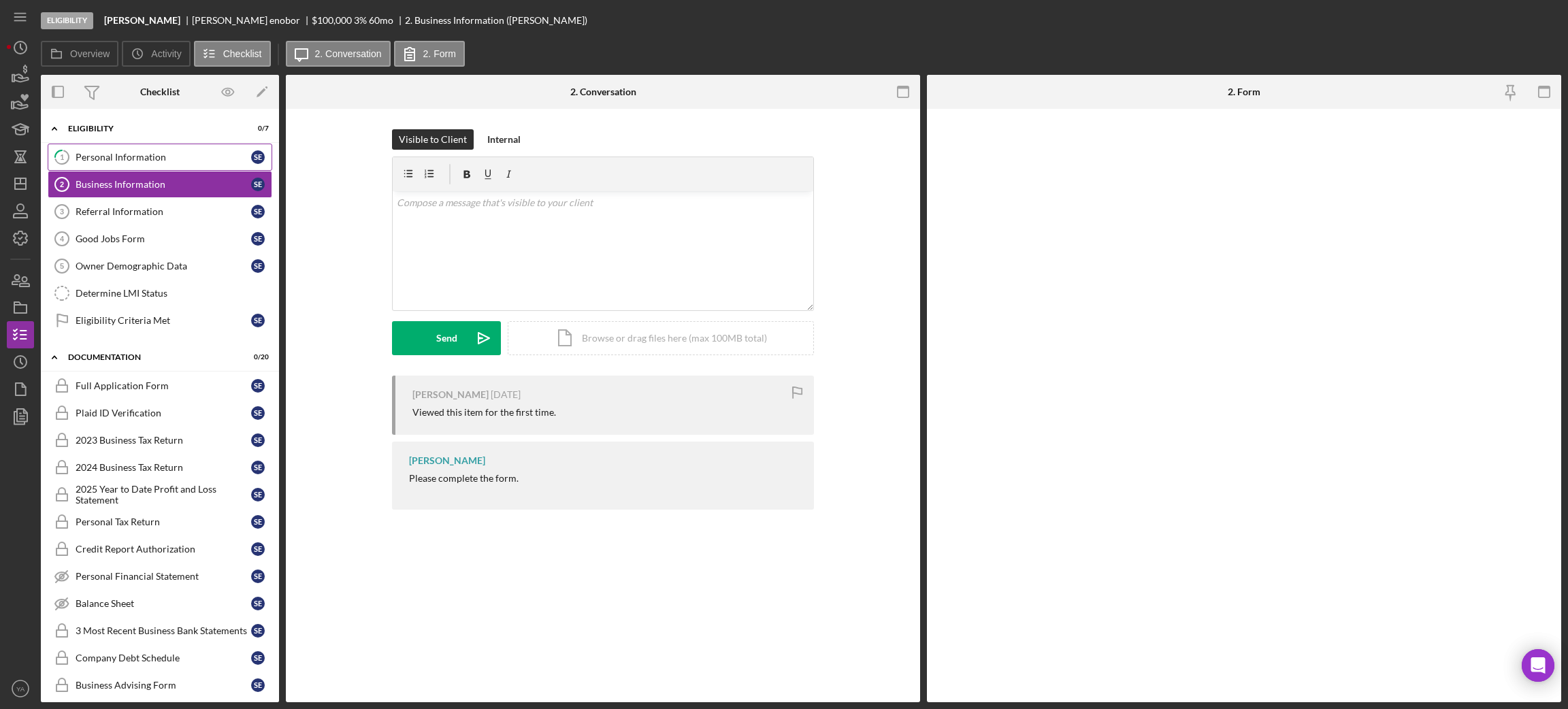
click at [176, 162] on div "Personal Information" at bounding box center [163, 157] width 176 height 11
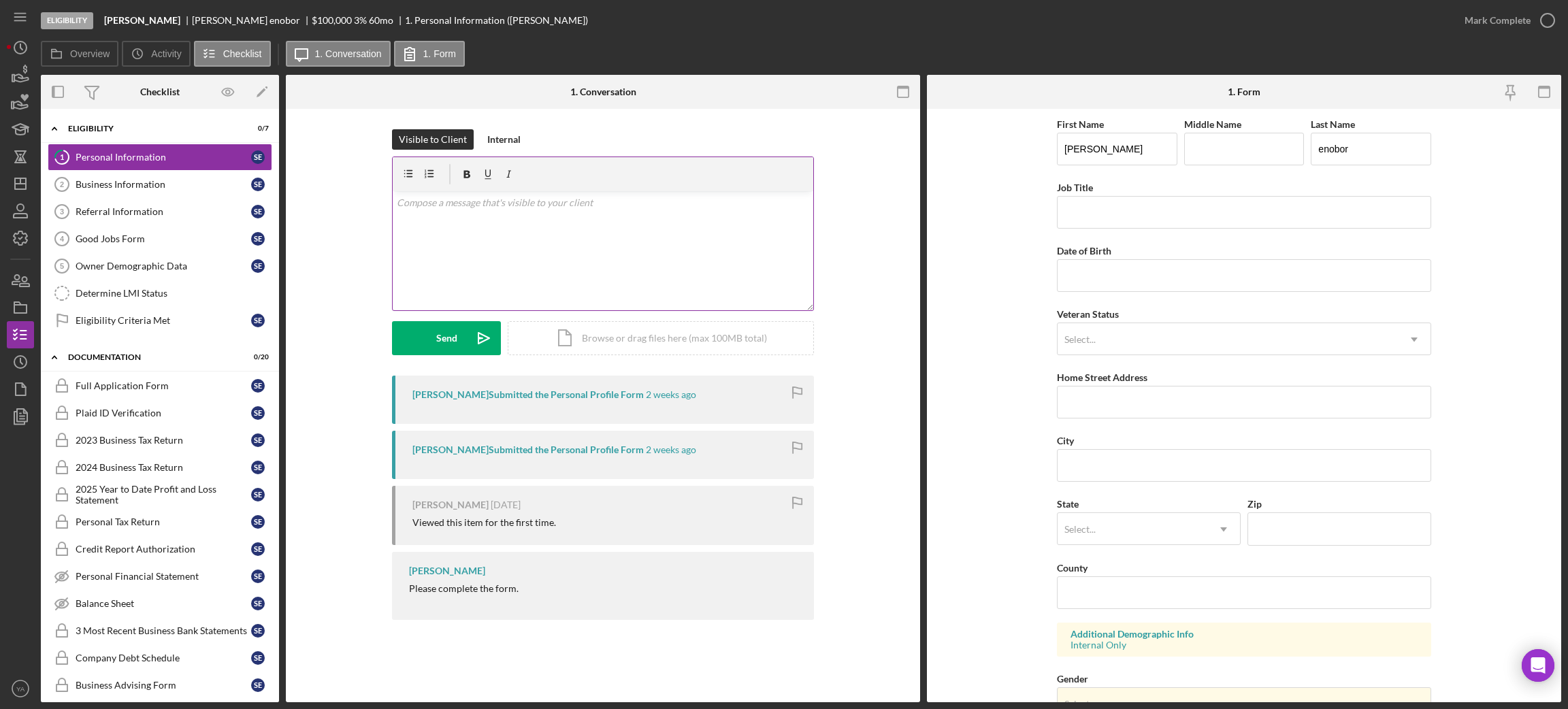
click at [497, 239] on div "v Color teal Color pink Remove color Add row above Add row below Add column bef…" at bounding box center [602, 251] width 421 height 119
click at [464, 255] on div "v Color teal Color pink Remove color Add row above Add row below Add column bef…" at bounding box center [602, 251] width 421 height 119
click at [397, 200] on p "Do fill out the form before it gets declined" at bounding box center [603, 203] width 413 height 15
click at [431, 206] on p "Please Do fill out the form before it gets declined" at bounding box center [603, 203] width 413 height 15
click at [565, 210] on div "v Color teal Color pink Remove color Add row above Add row below Add column bef…" at bounding box center [602, 251] width 421 height 119
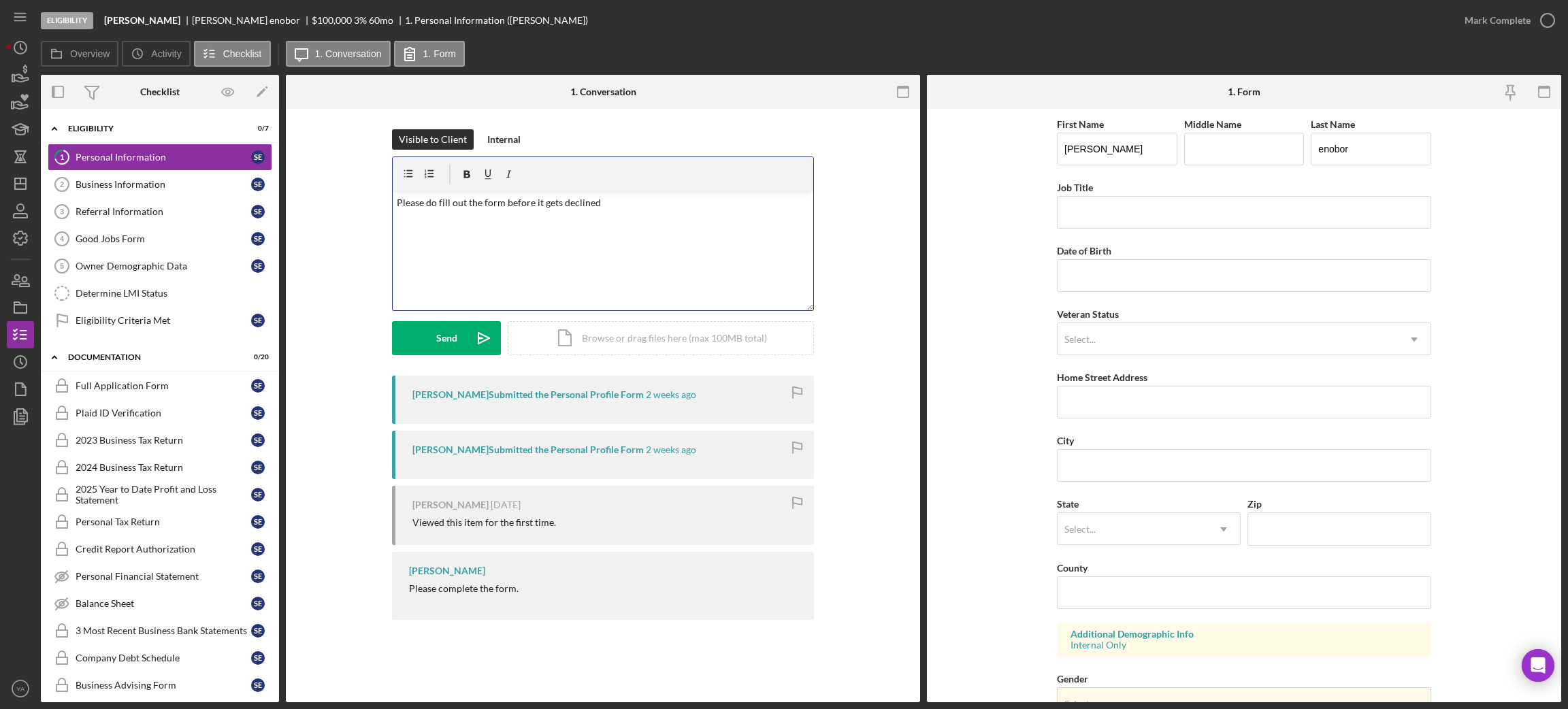
click at [637, 207] on p "Please do fill out the form before it gets declined" at bounding box center [603, 203] width 413 height 15
click at [477, 349] on icon "Icon/icon-invite-send" at bounding box center [484, 338] width 34 height 34
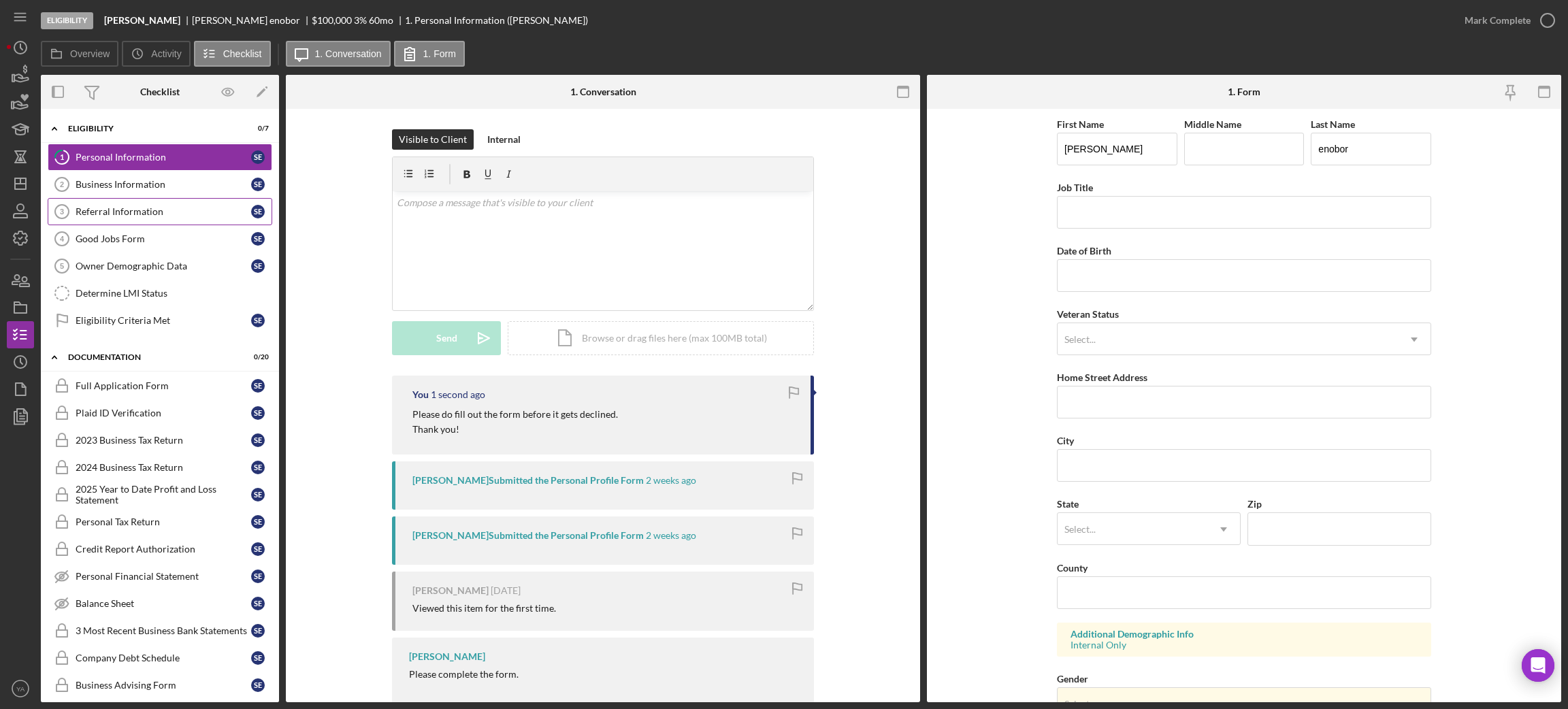
click at [149, 217] on div "Referral Information" at bounding box center [163, 212] width 176 height 11
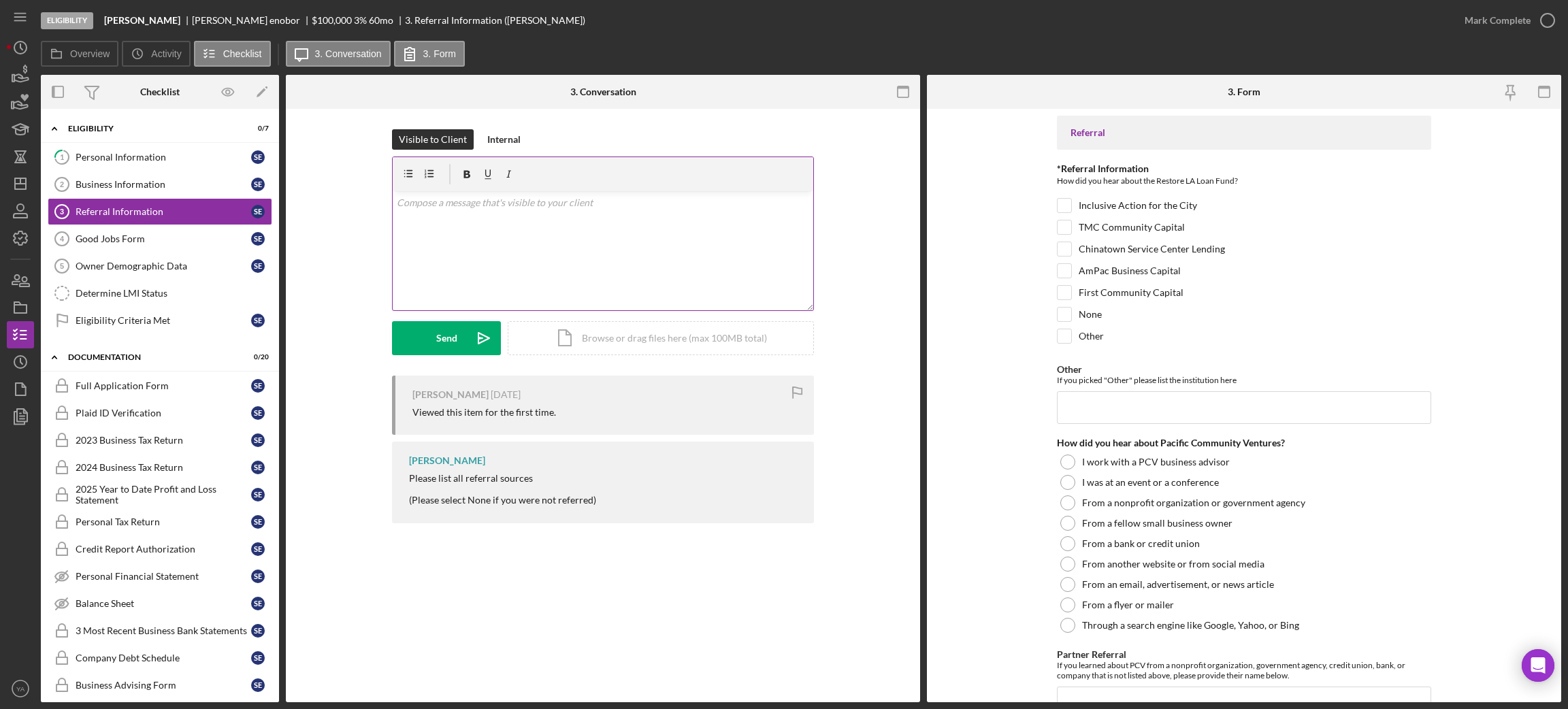
click at [612, 263] on div "v Color teal Color pink Remove color Add row above Add row below Add column bef…" at bounding box center [602, 251] width 421 height 119
drag, startPoint x: 501, startPoint y: 219, endPoint x: 540, endPoint y: 211, distance: 39.8
click at [540, 211] on p "Hi [PERSON_NAME], May I know if you were reffer" at bounding box center [603, 211] width 413 height 31
drag, startPoint x: 527, startPoint y: 213, endPoint x: 504, endPoint y: 215, distance: 23.1
click at [504, 215] on p "Hi [PERSON_NAME], May I know if you were reffer" at bounding box center [603, 211] width 413 height 31
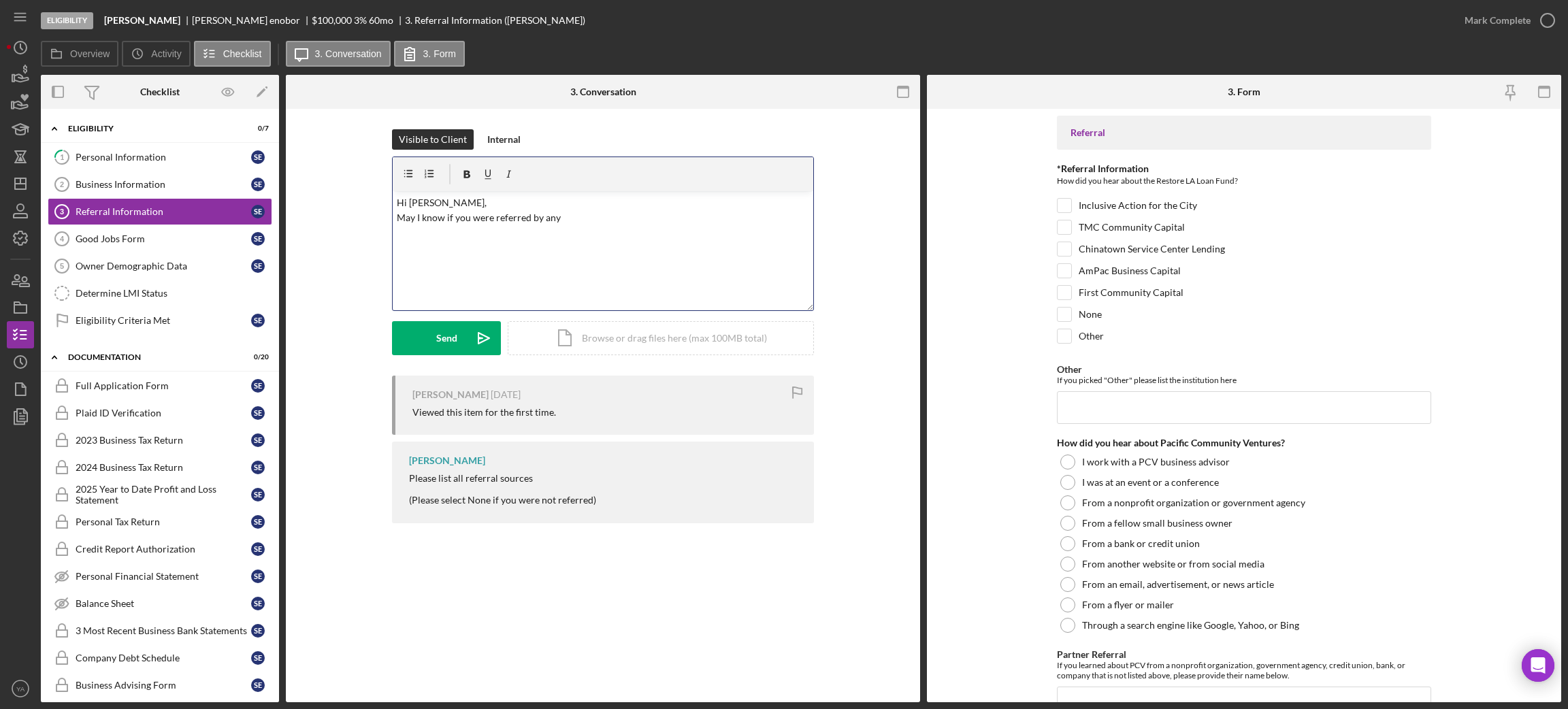
click at [569, 219] on p "Hi [PERSON_NAME], May I know if you were referred by any" at bounding box center [603, 211] width 413 height 31
click at [598, 230] on div "v Color teal Color pink Remove color Add row above Add row below Add column bef…" at bounding box center [602, 251] width 421 height 119
click at [556, 206] on p "Hi [PERSON_NAME], May I know if you were referred by anyone for the Restore LA …" at bounding box center [603, 233] width 413 height 76
click at [489, 338] on icon "Icon/icon-invite-send" at bounding box center [484, 338] width 34 height 34
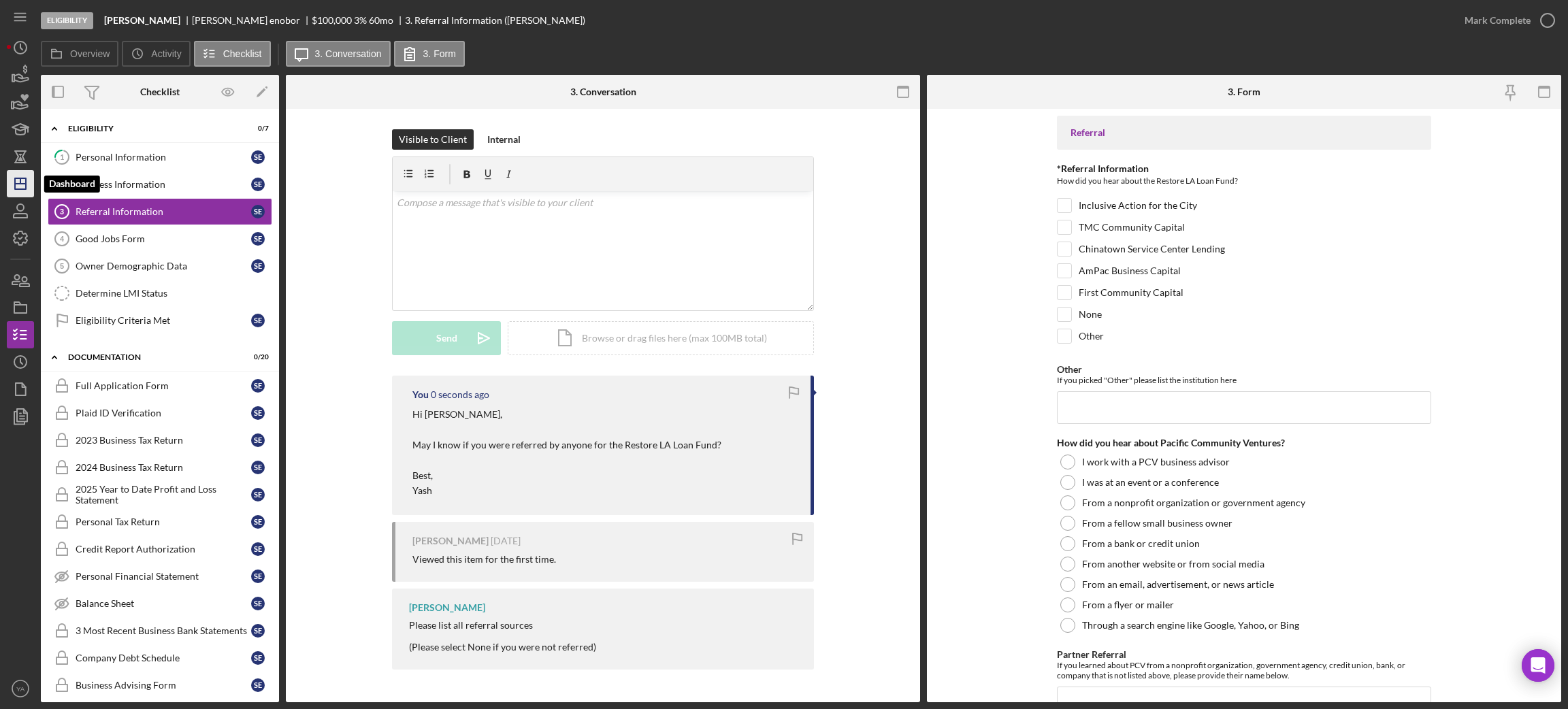
click at [29, 184] on icon "Icon/Dashboard" at bounding box center [21, 184] width 34 height 34
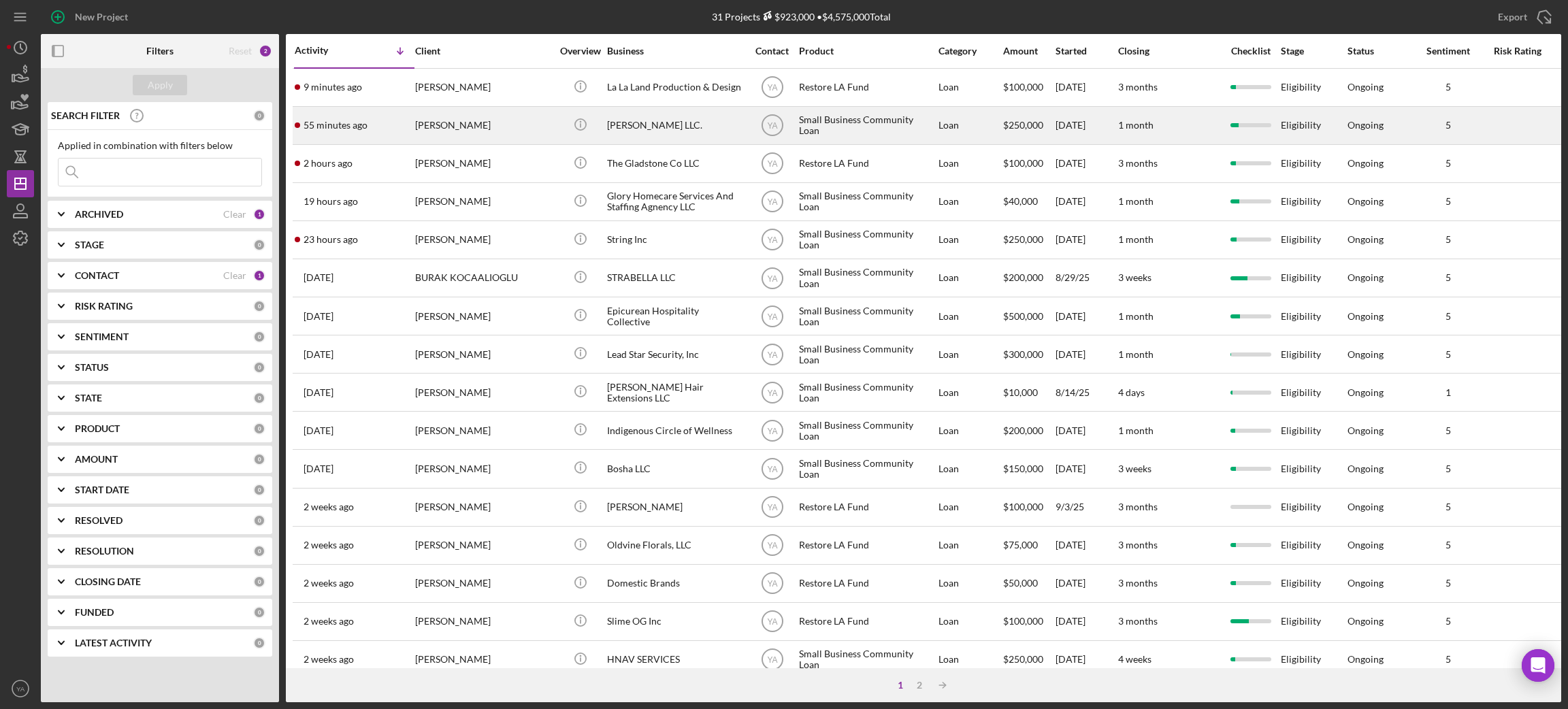
click at [667, 111] on div "[PERSON_NAME] LLC." at bounding box center [675, 125] width 136 height 36
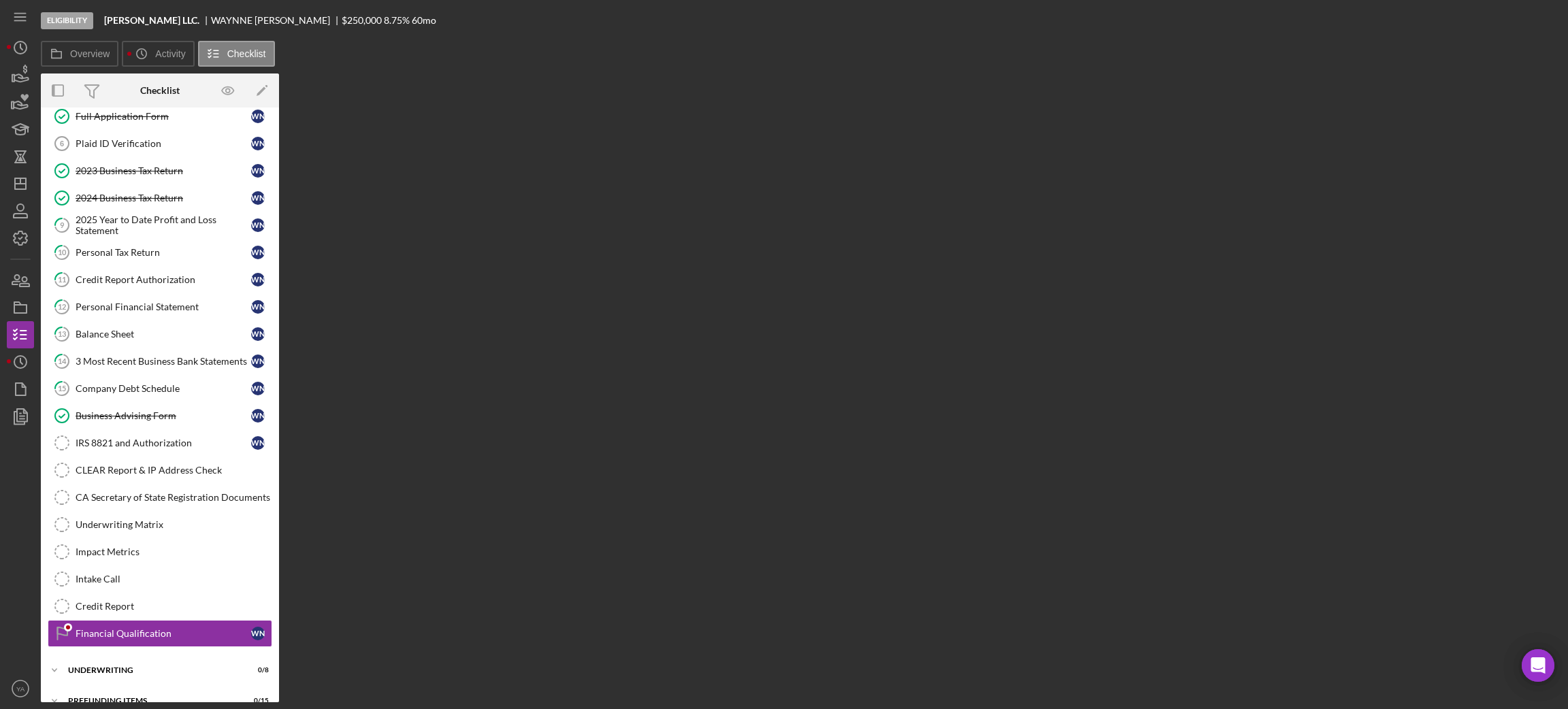
scroll to position [94, 0]
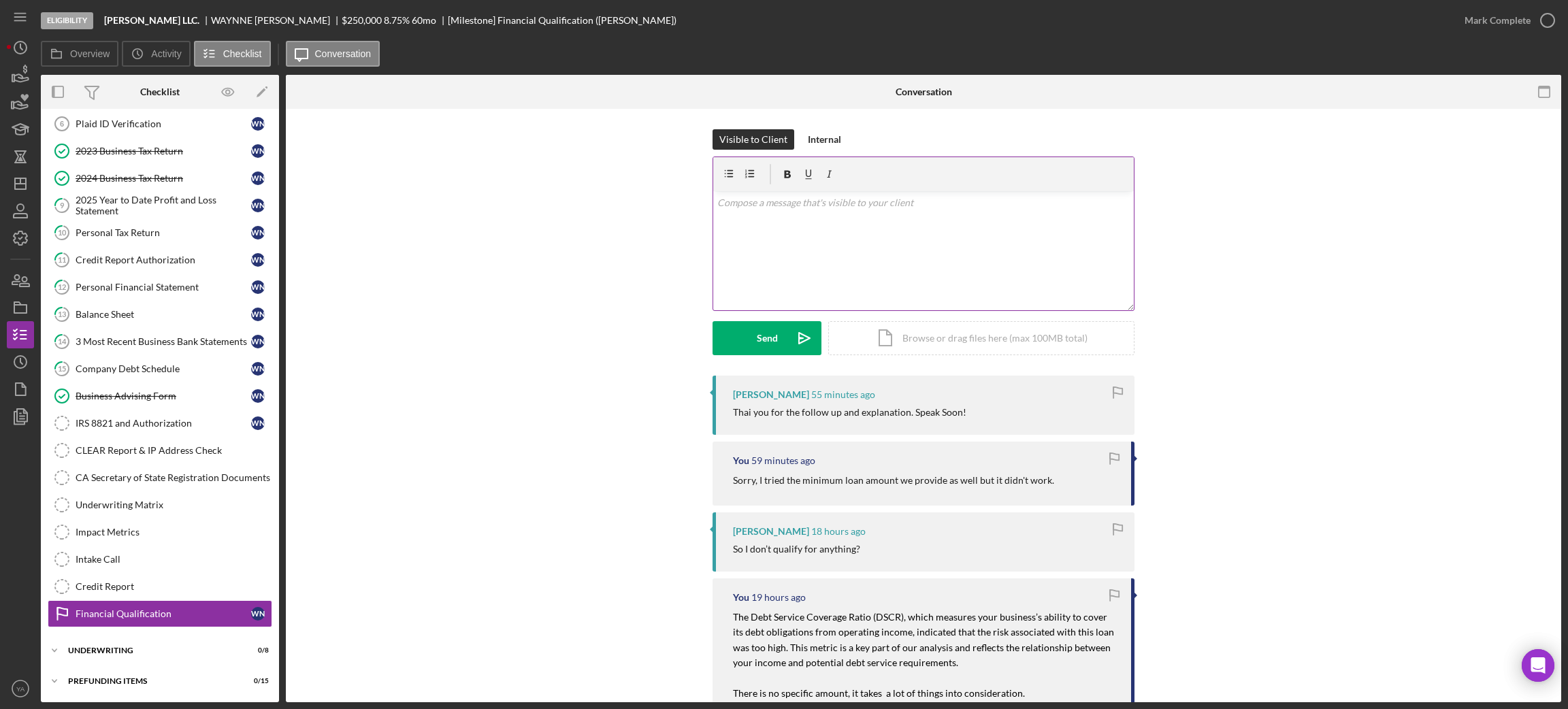
click at [953, 281] on div "v Color teal Color pink Remove color Add row above Add row below Add column bef…" at bounding box center [923, 251] width 421 height 119
click at [758, 199] on p "Anytime, Yes!" at bounding box center [924, 203] width 413 height 15
click at [795, 194] on div "v Color teal Color pink Remove color Add row above Add row below Add column bef…" at bounding box center [923, 251] width 421 height 119
click at [809, 349] on icon "Icon/icon-invite-send" at bounding box center [804, 338] width 34 height 34
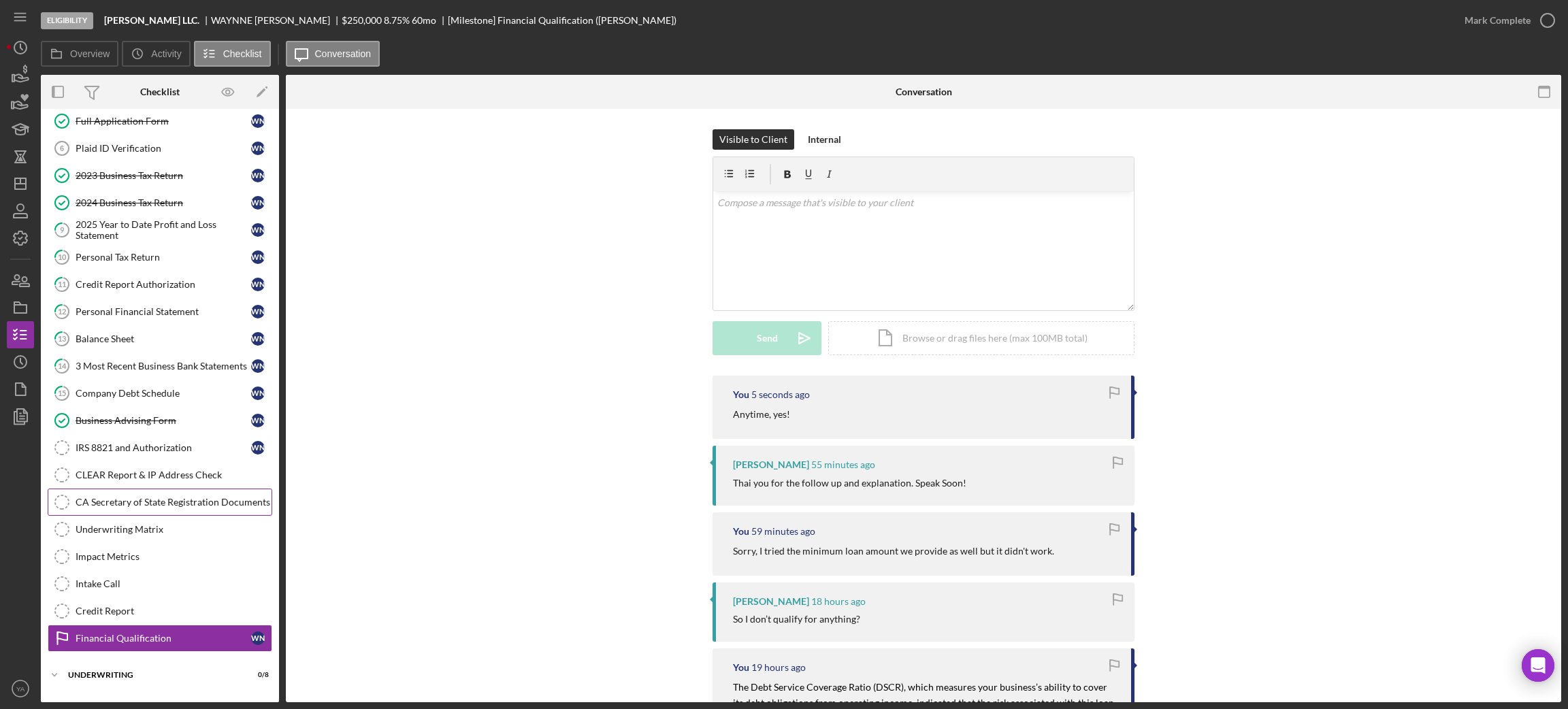
scroll to position [95, 0]
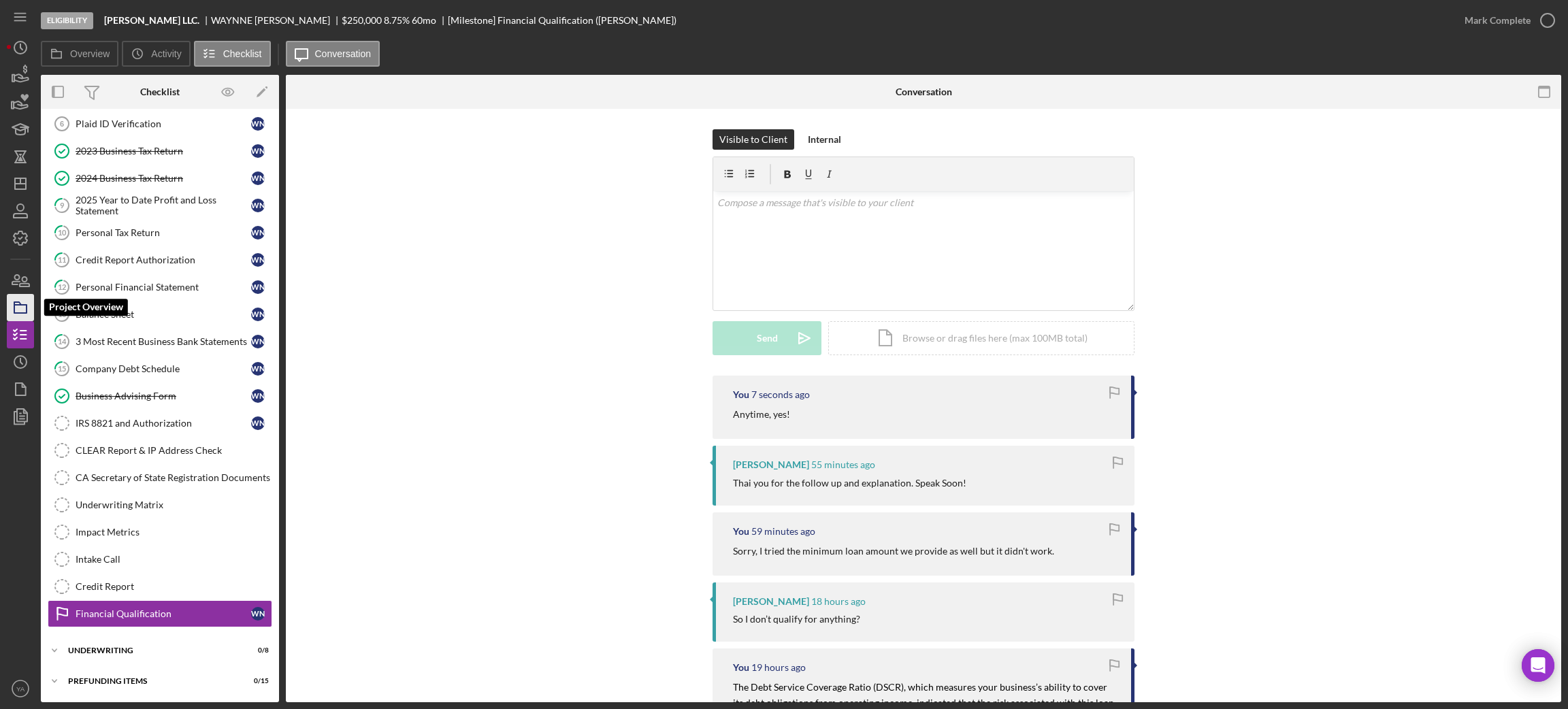
click at [27, 312] on icon "button" at bounding box center [21, 308] width 34 height 34
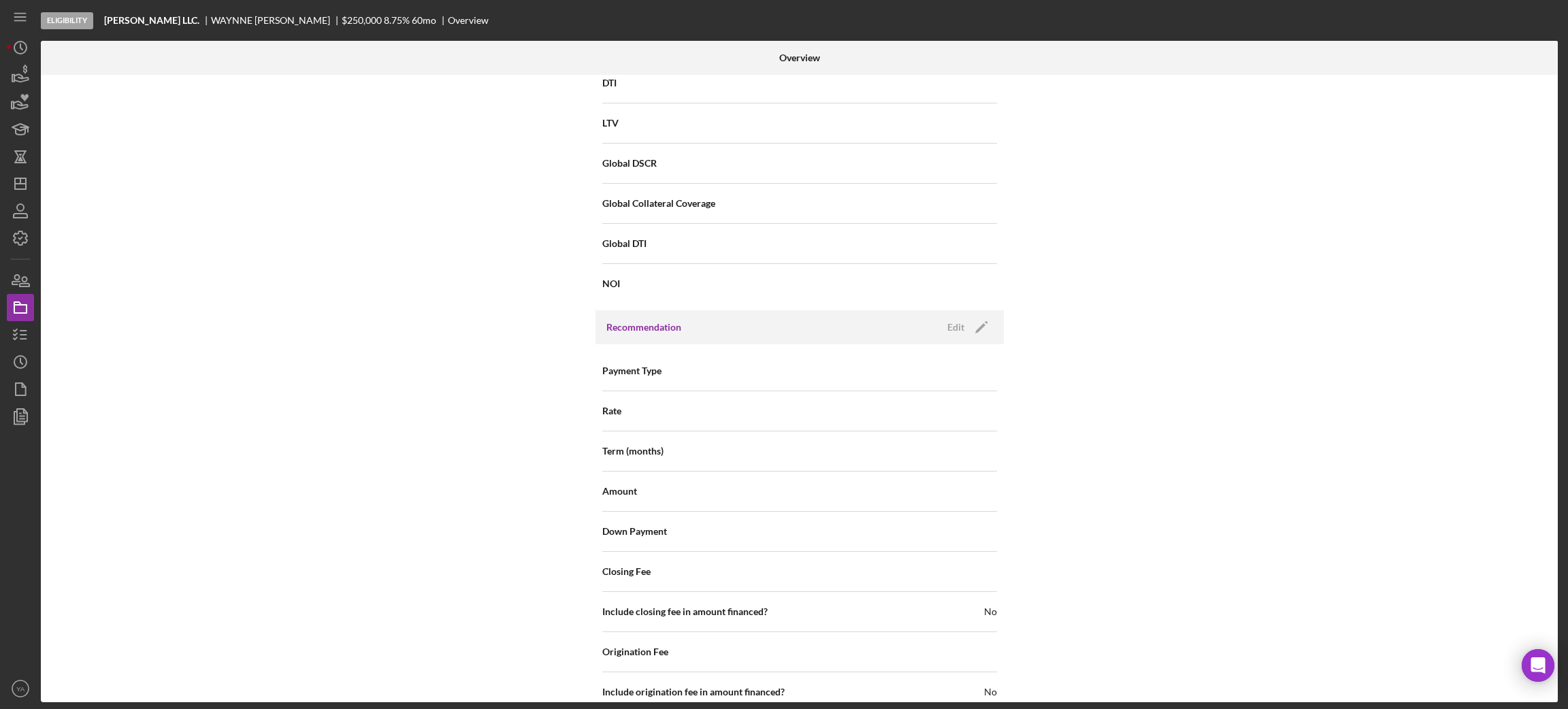
scroll to position [1533, 0]
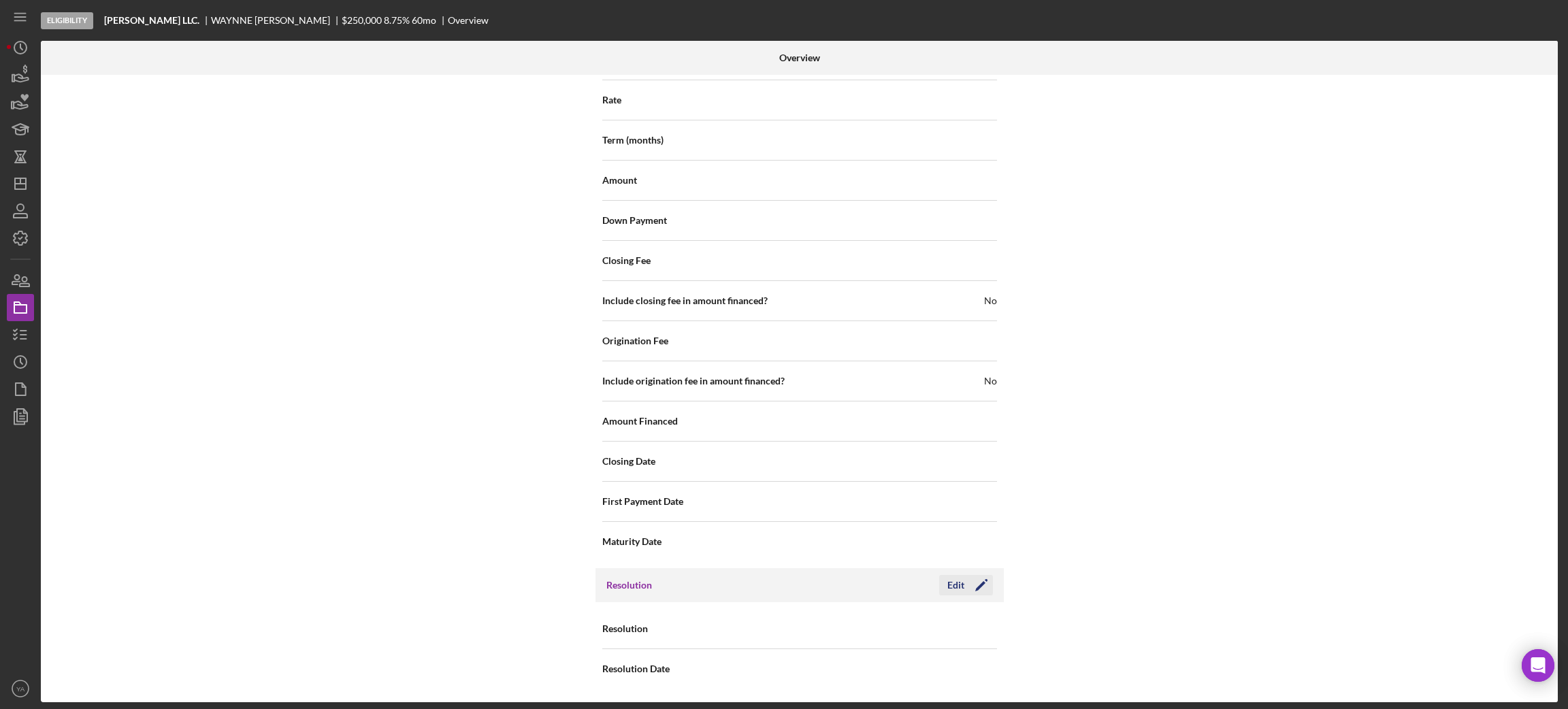
click at [953, 586] on div "Edit" at bounding box center [955, 585] width 17 height 21
click at [890, 618] on div "Select..." at bounding box center [881, 630] width 163 height 31
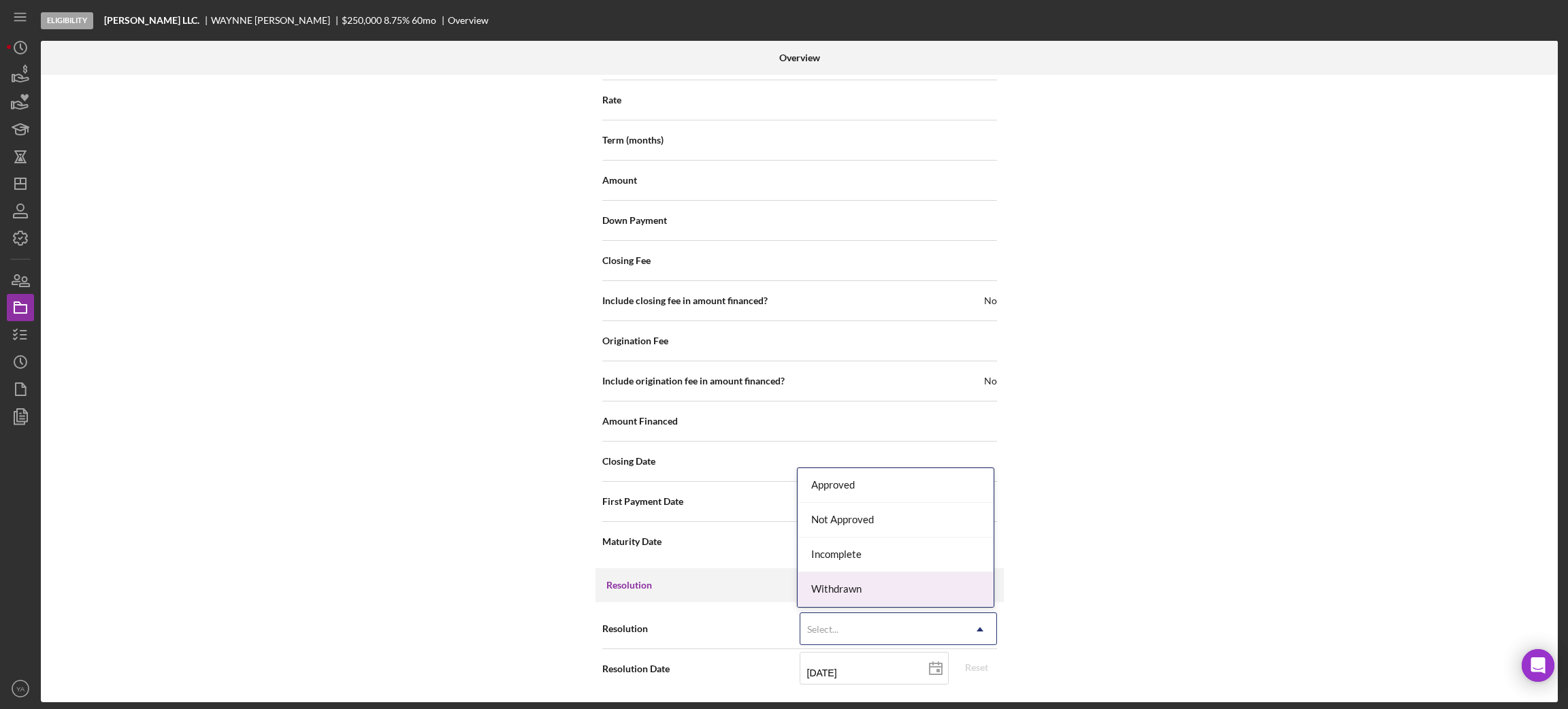
click at [863, 578] on div "Withdrawn" at bounding box center [895, 589] width 196 height 35
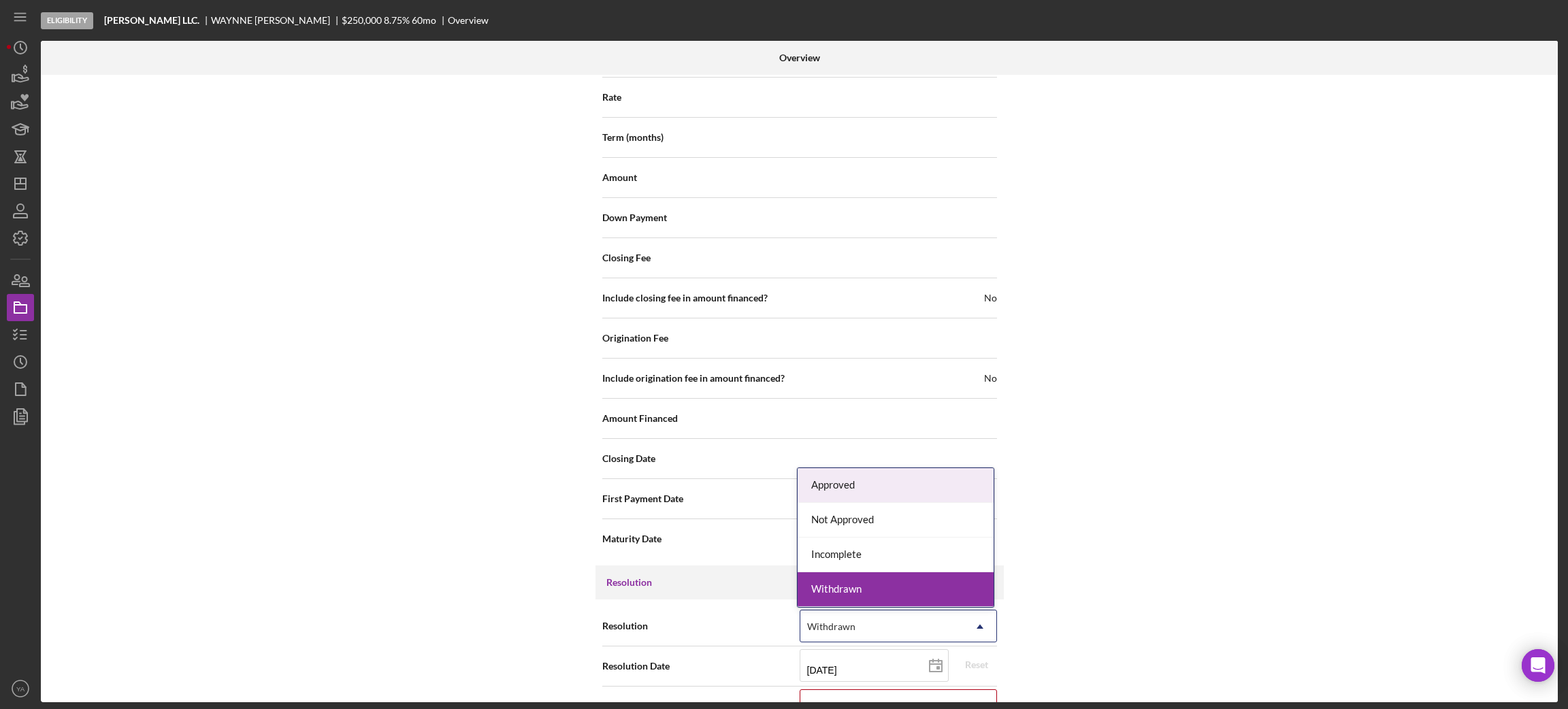
click at [970, 623] on icon "Icon/Dropdown Arrow" at bounding box center [980, 627] width 33 height 33
click at [883, 521] on div "Not Approved" at bounding box center [895, 520] width 196 height 35
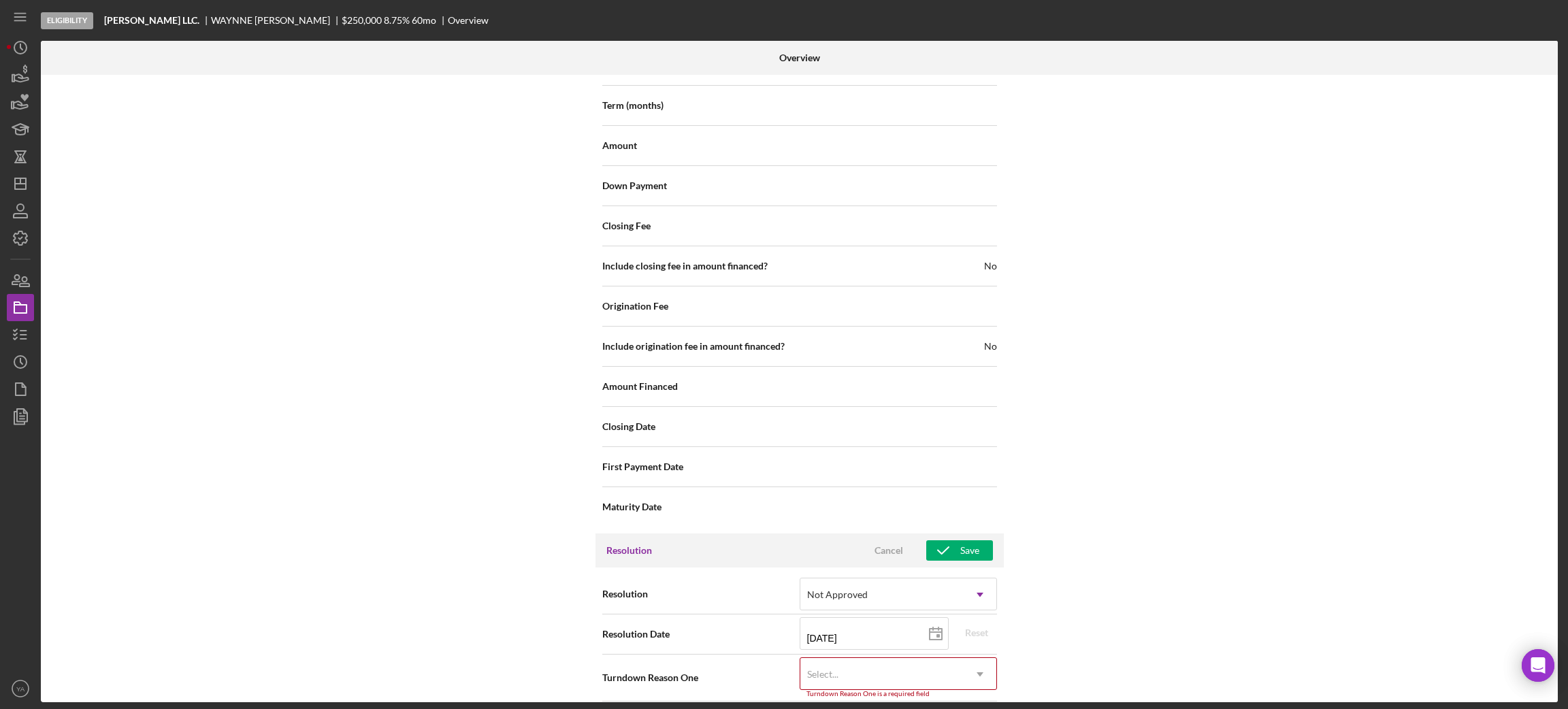
scroll to position [1620, 0]
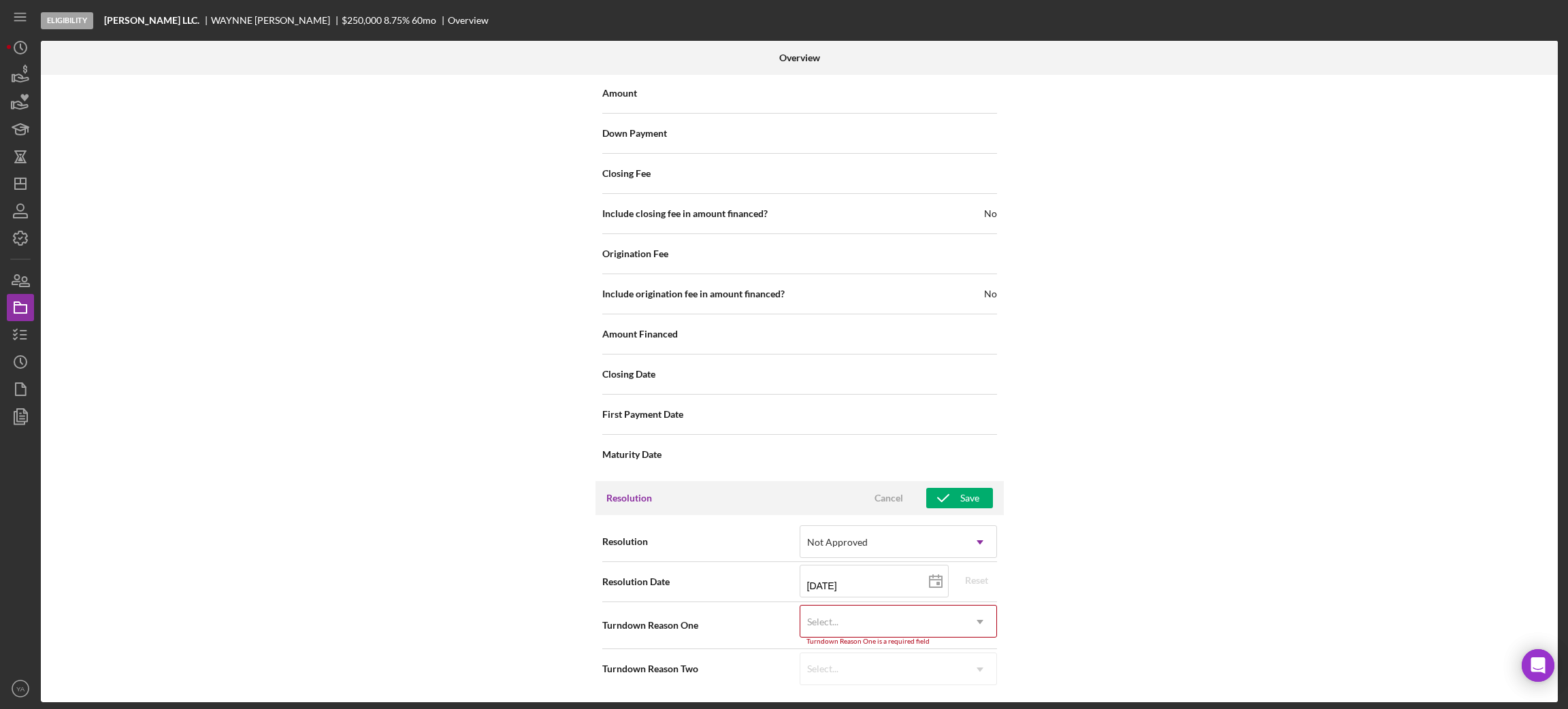
click at [881, 630] on div "Select..." at bounding box center [881, 622] width 163 height 31
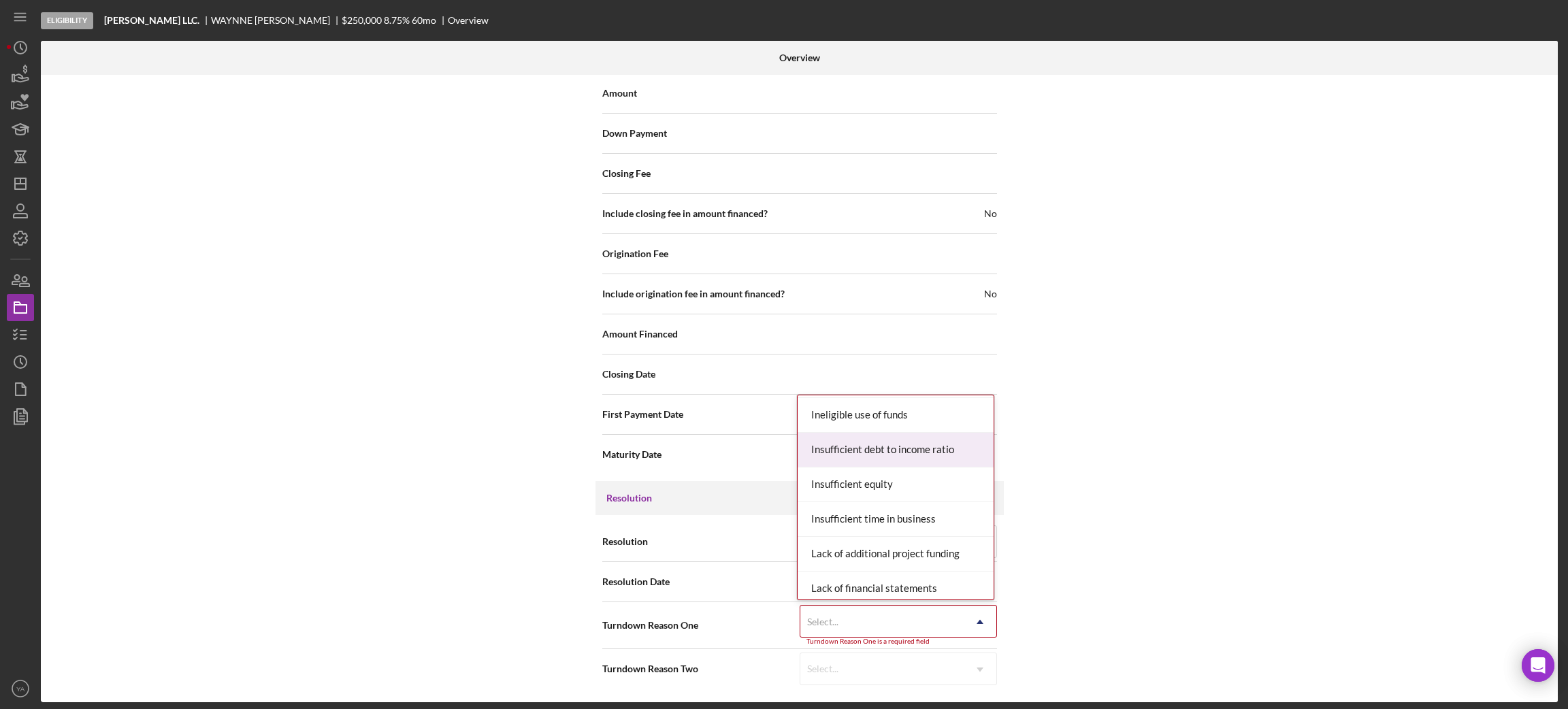
scroll to position [509, 0]
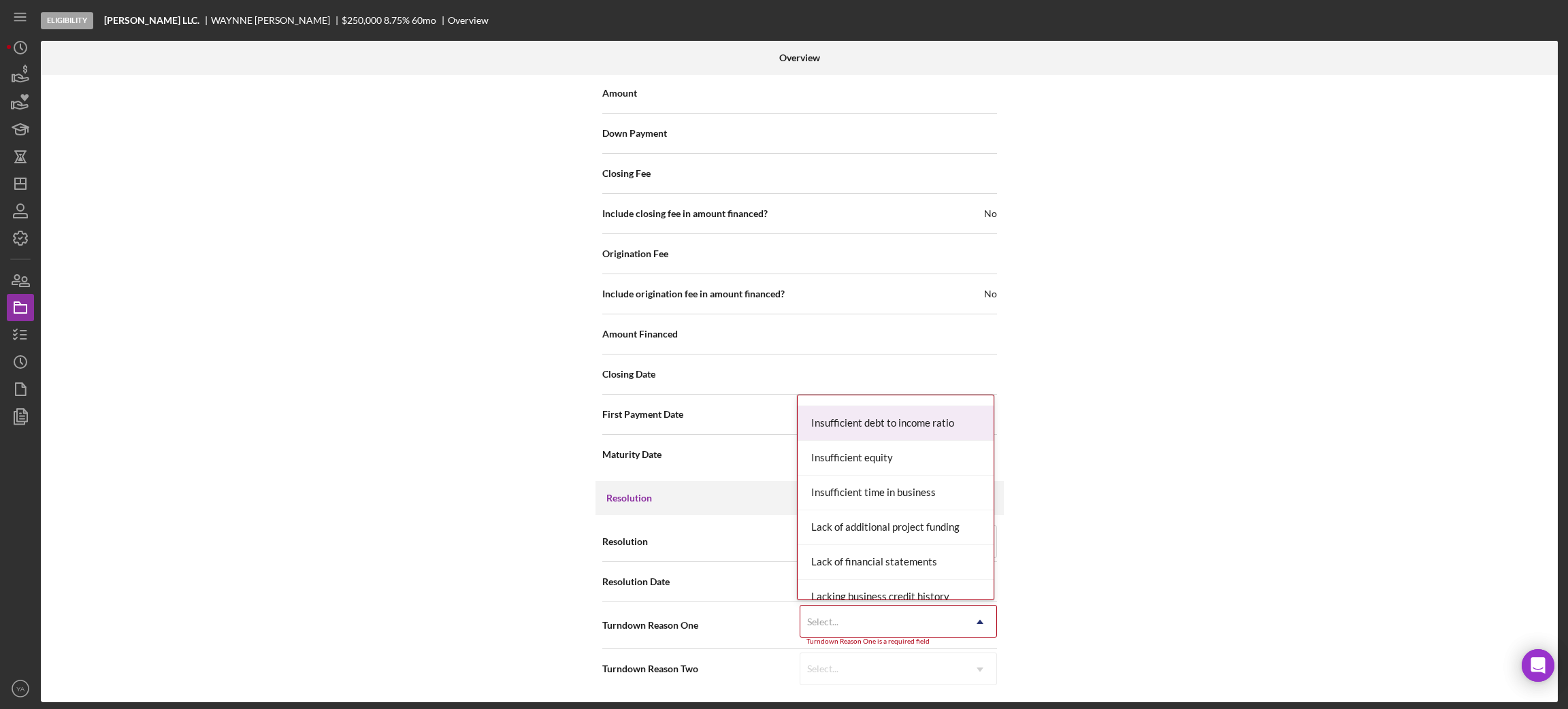
click at [904, 429] on div "Insufficient debt to income ratio" at bounding box center [895, 423] width 196 height 35
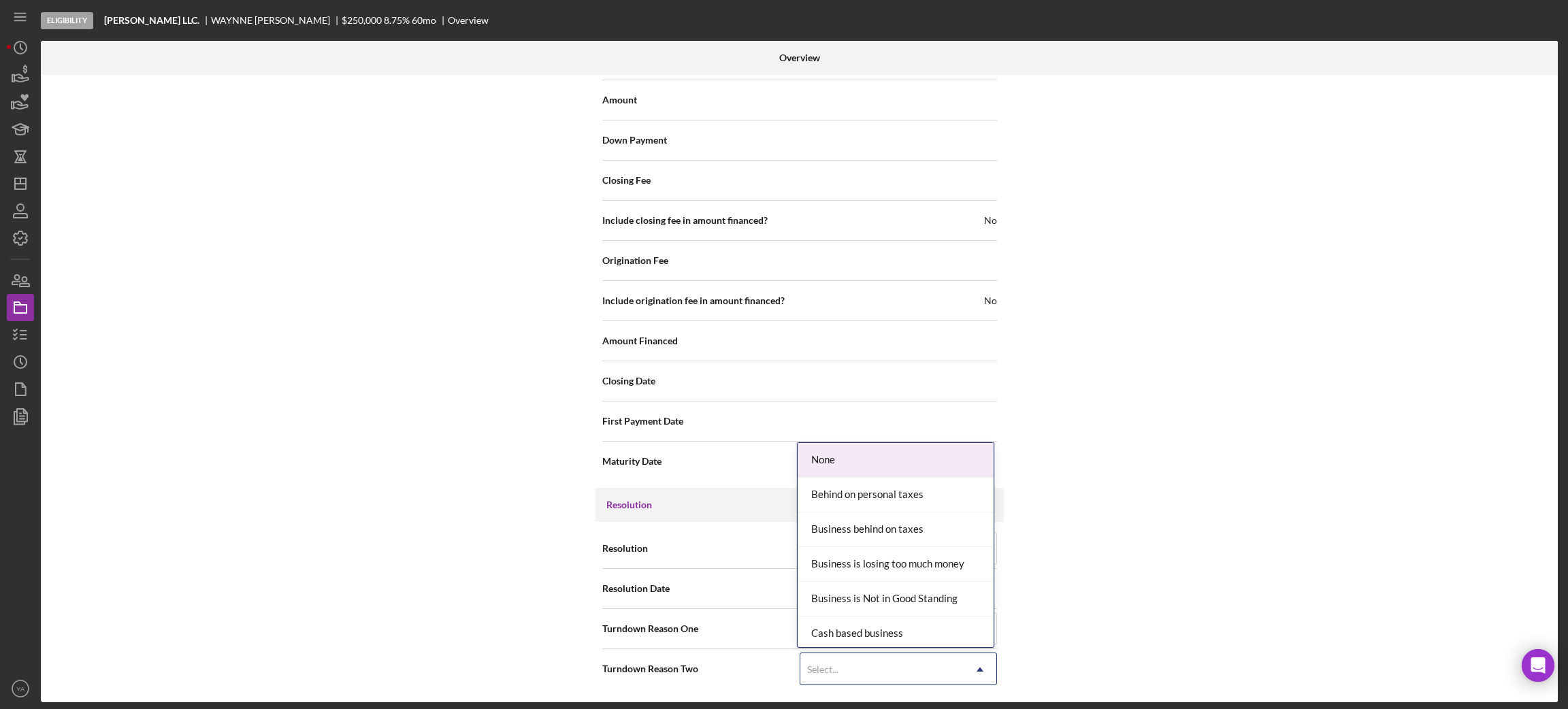
click at [885, 672] on div "Select..." at bounding box center [881, 669] width 163 height 31
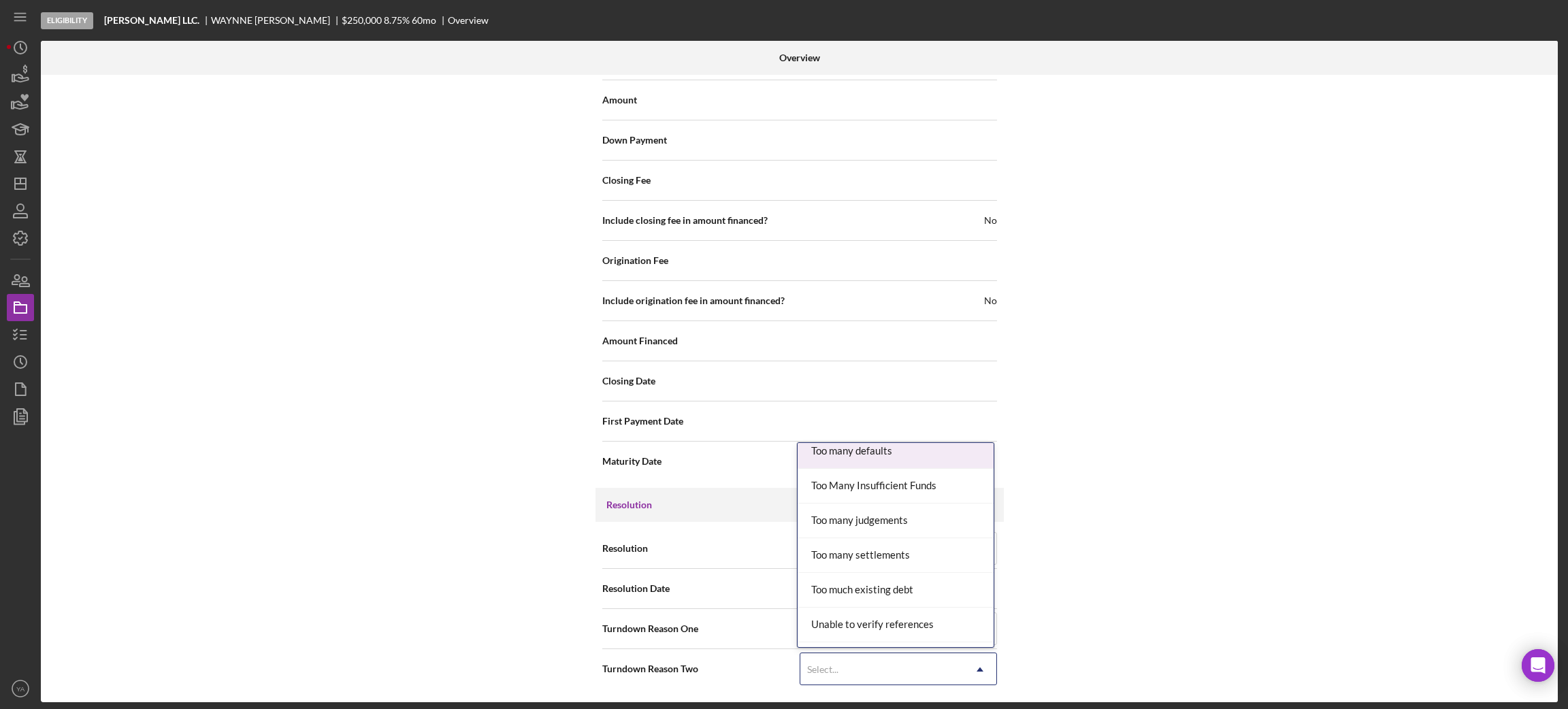
scroll to position [1400, 0]
click at [858, 553] on div "Too many judgements" at bounding box center [895, 552] width 196 height 35
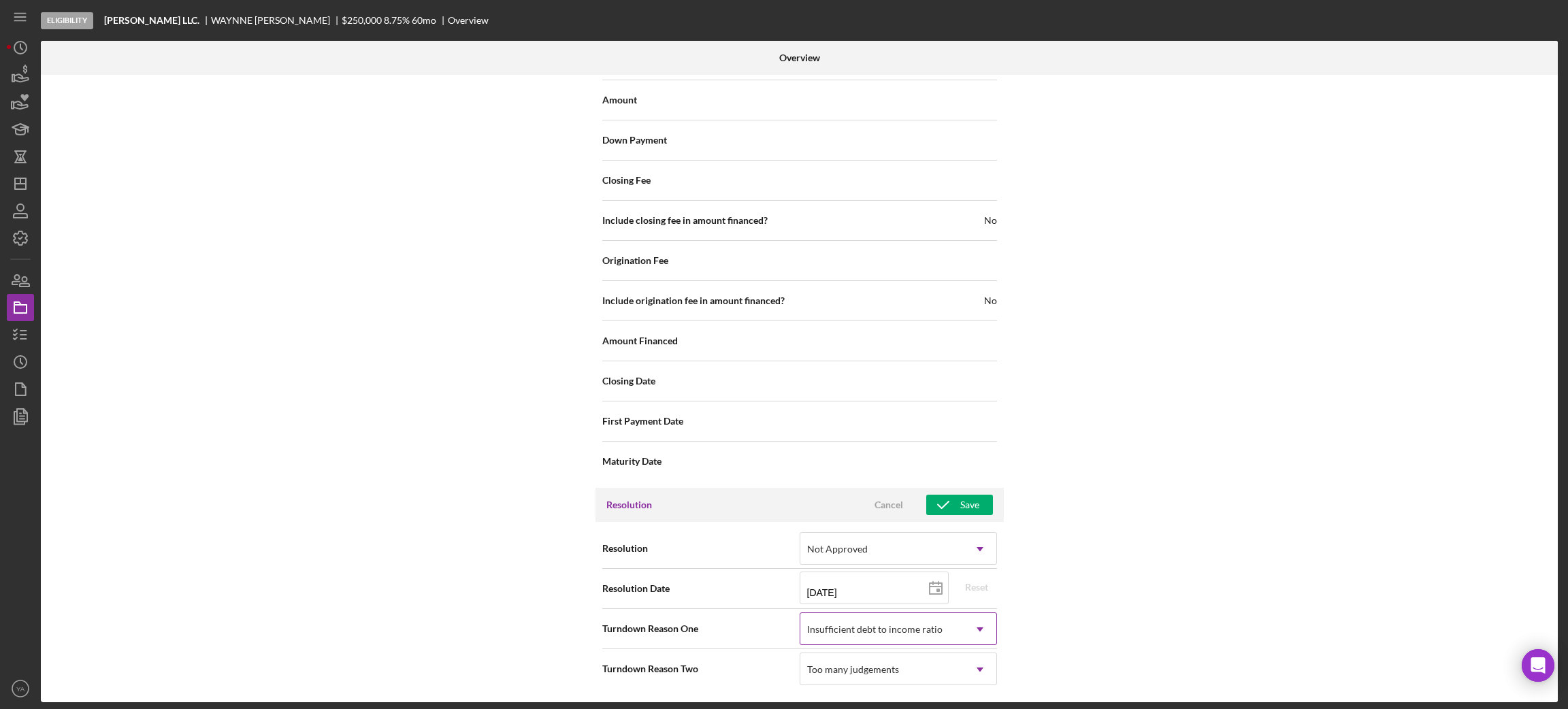
click at [895, 623] on div "Insufficient debt to income ratio" at bounding box center [881, 630] width 163 height 31
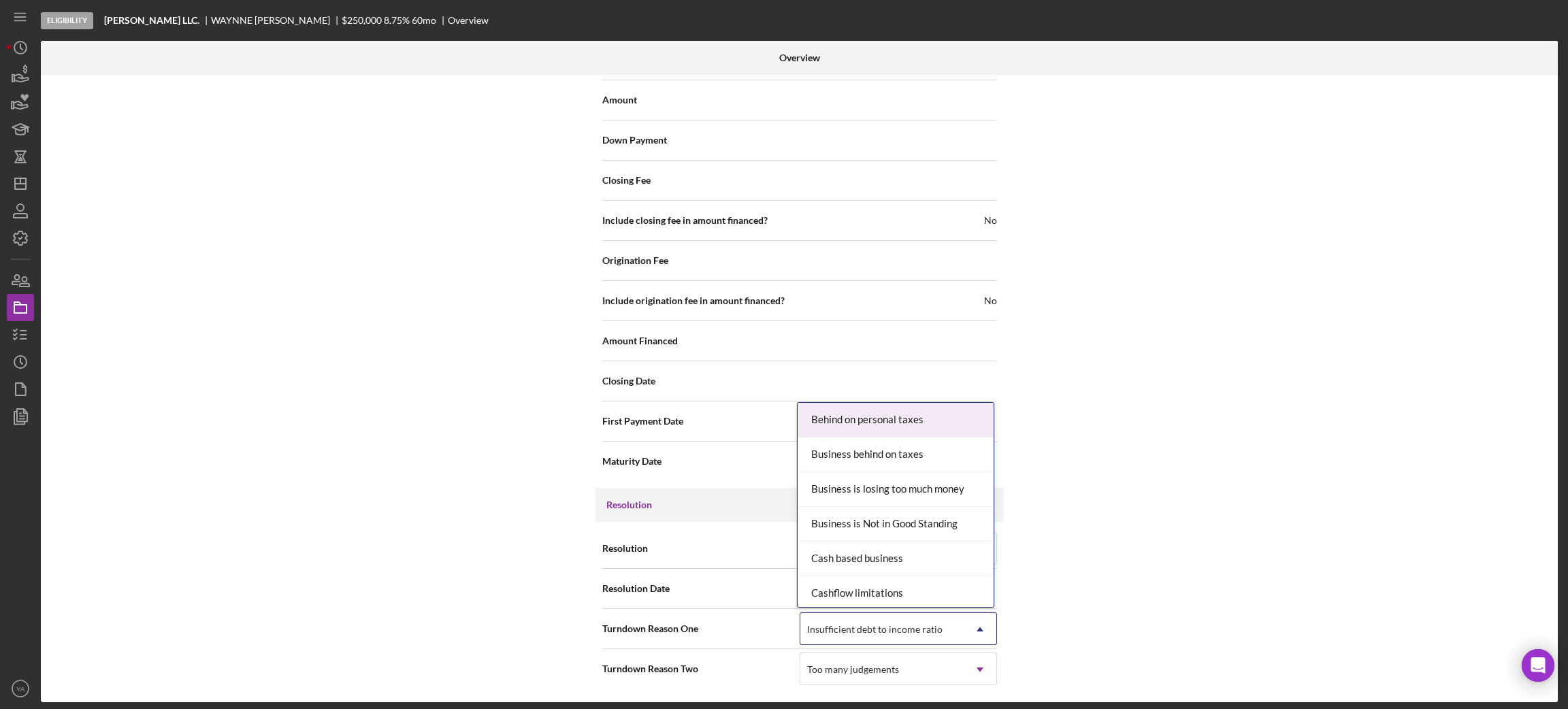
click at [765, 650] on div "Turndown Reason Two Too many judgements Icon/Dropdown Arrow" at bounding box center [799, 669] width 395 height 40
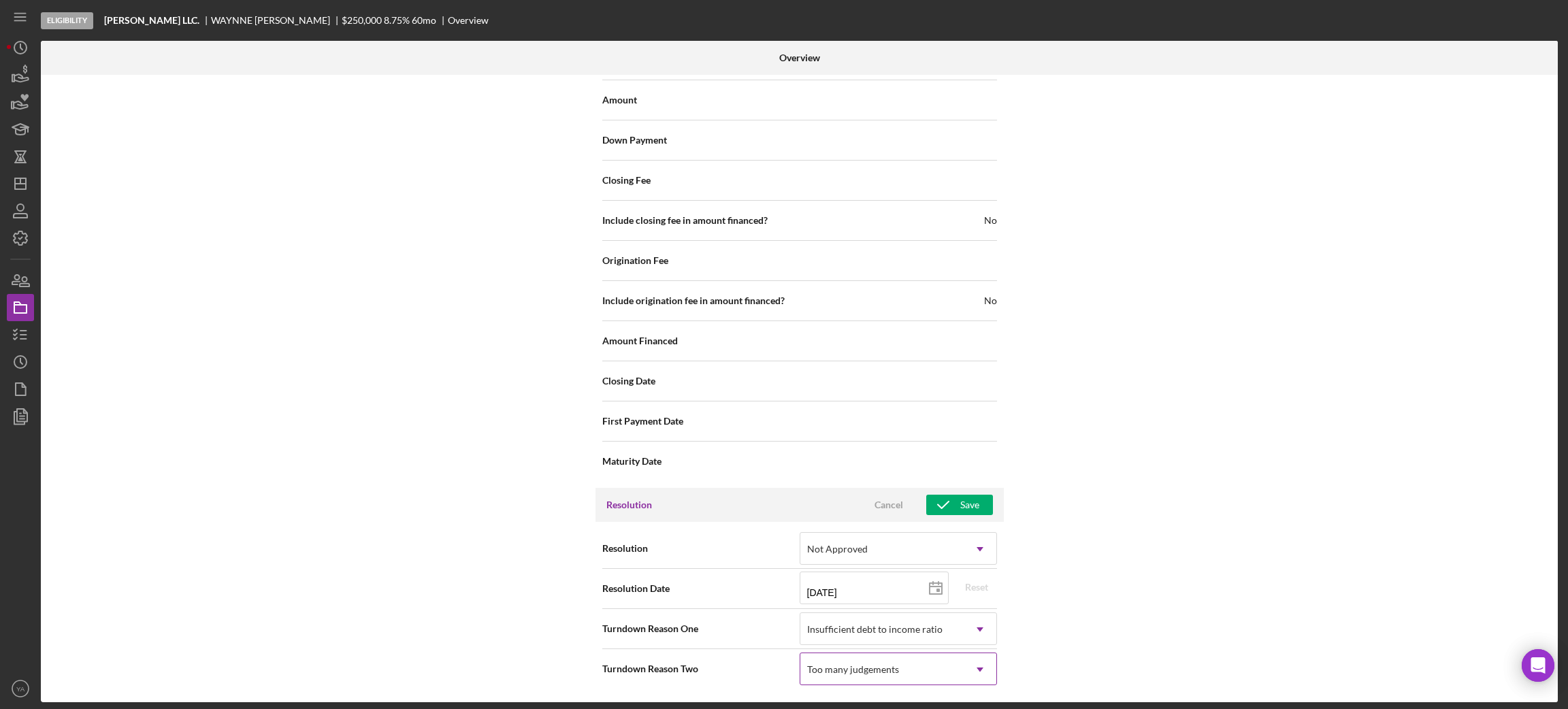
click at [871, 661] on div "Too many judgements" at bounding box center [881, 669] width 163 height 31
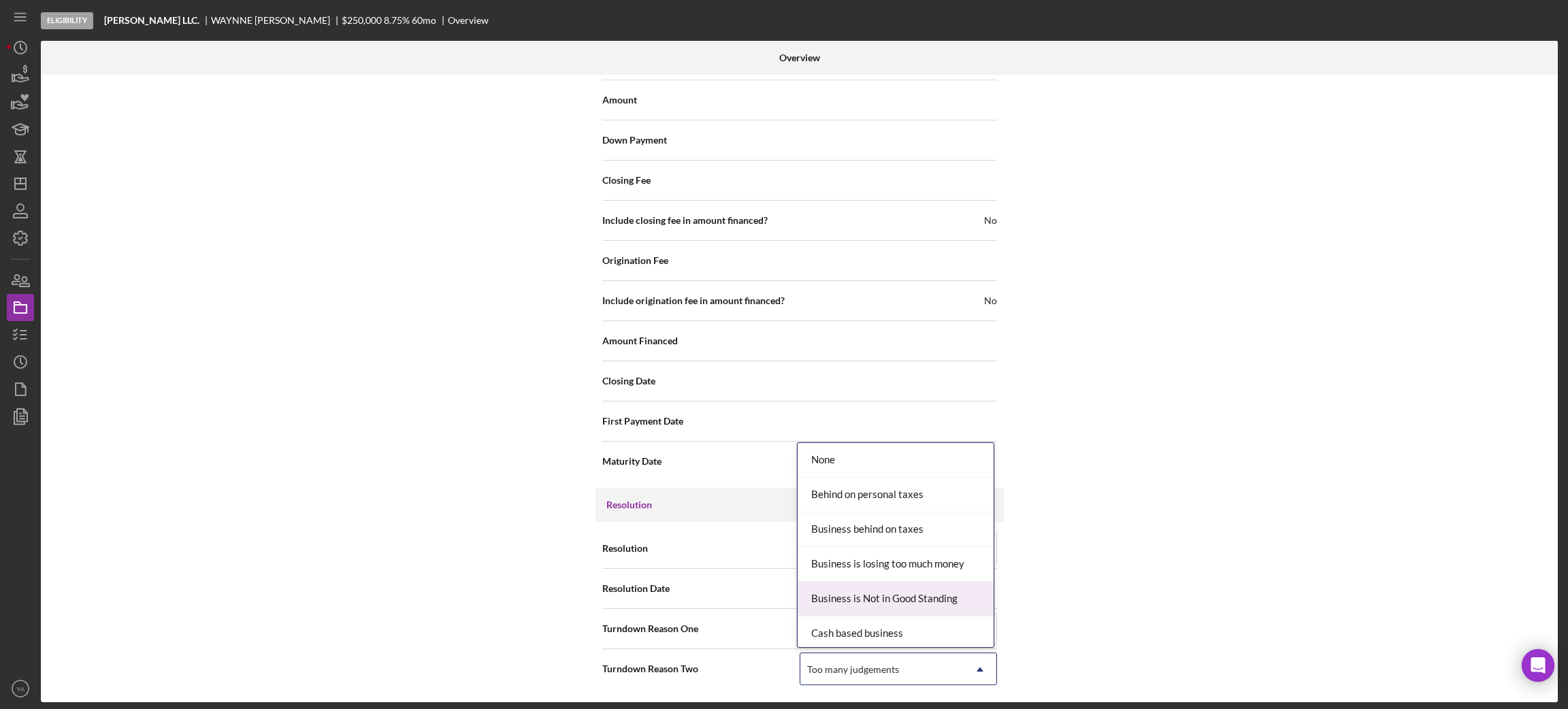
click at [875, 599] on div "Business is Not in Good Standing" at bounding box center [895, 599] width 196 height 35
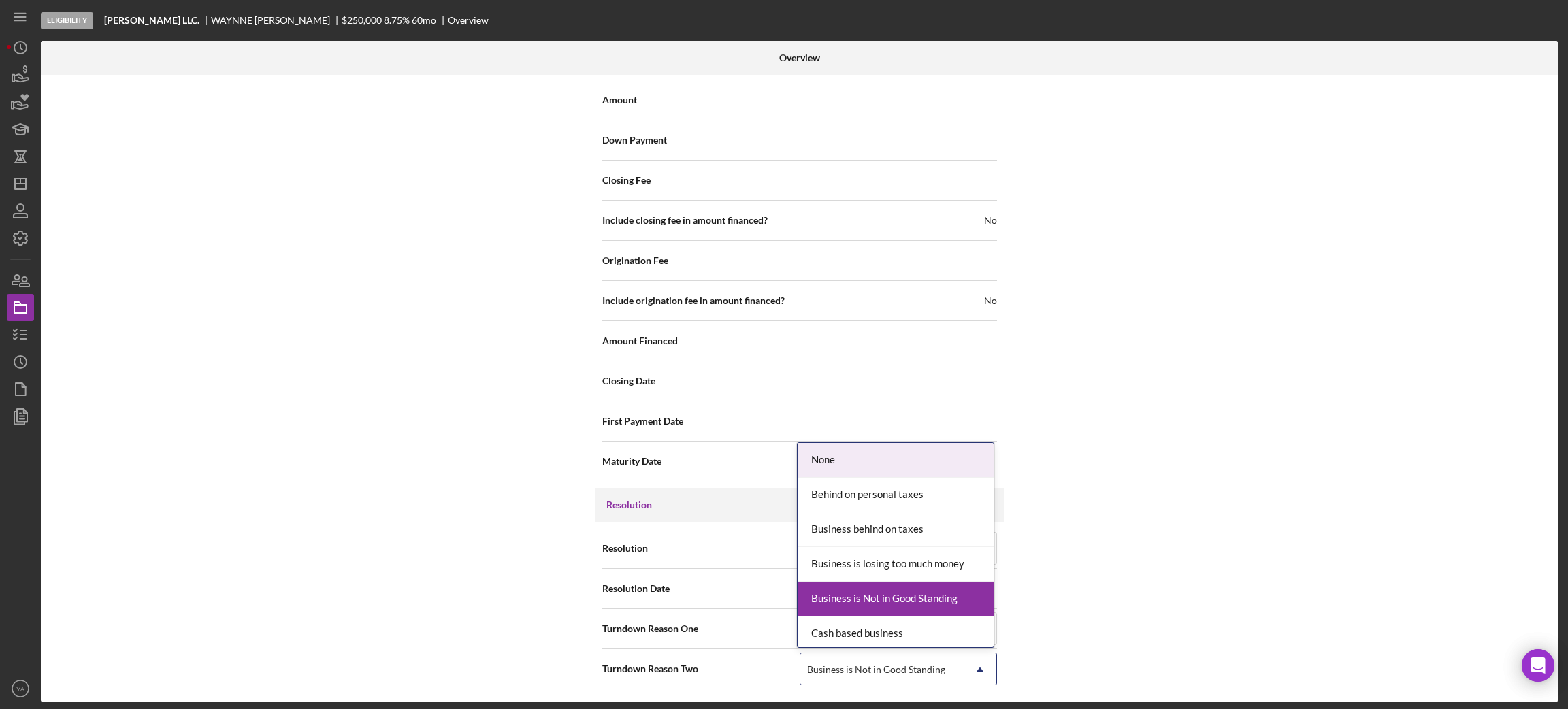
click at [916, 654] on div "Business is Not in Good Standing" at bounding box center [881, 669] width 163 height 31
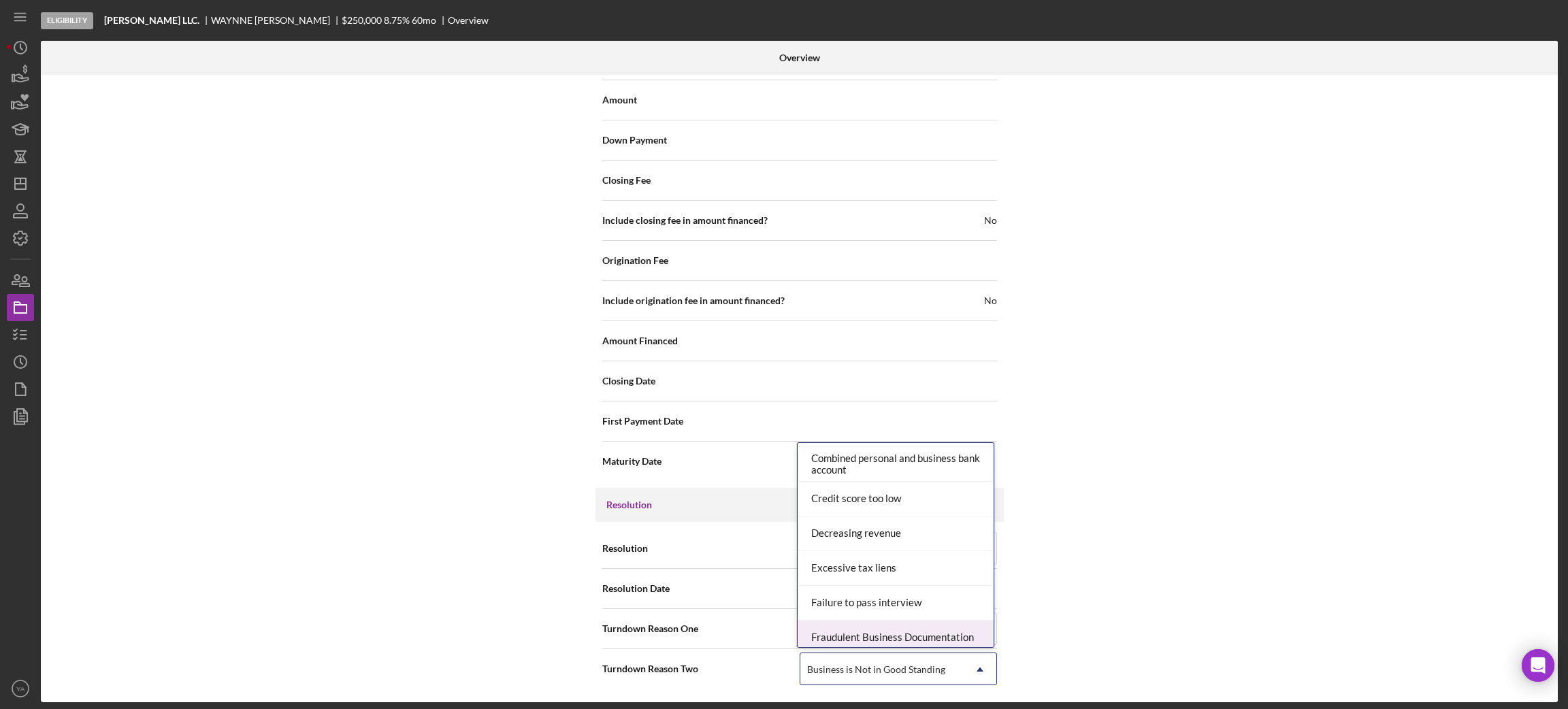
scroll to position [204, 0]
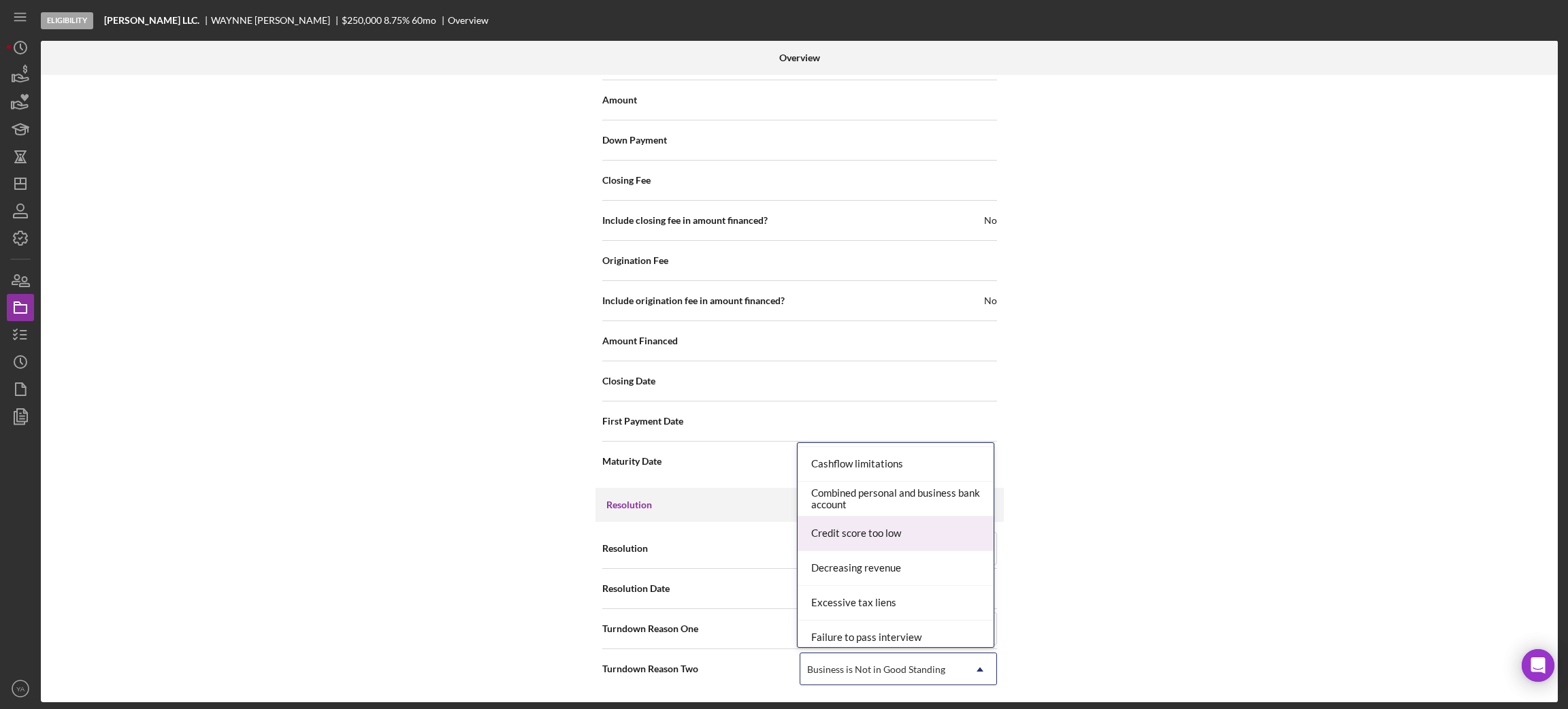
click at [888, 538] on div "Credit score too low" at bounding box center [895, 533] width 196 height 35
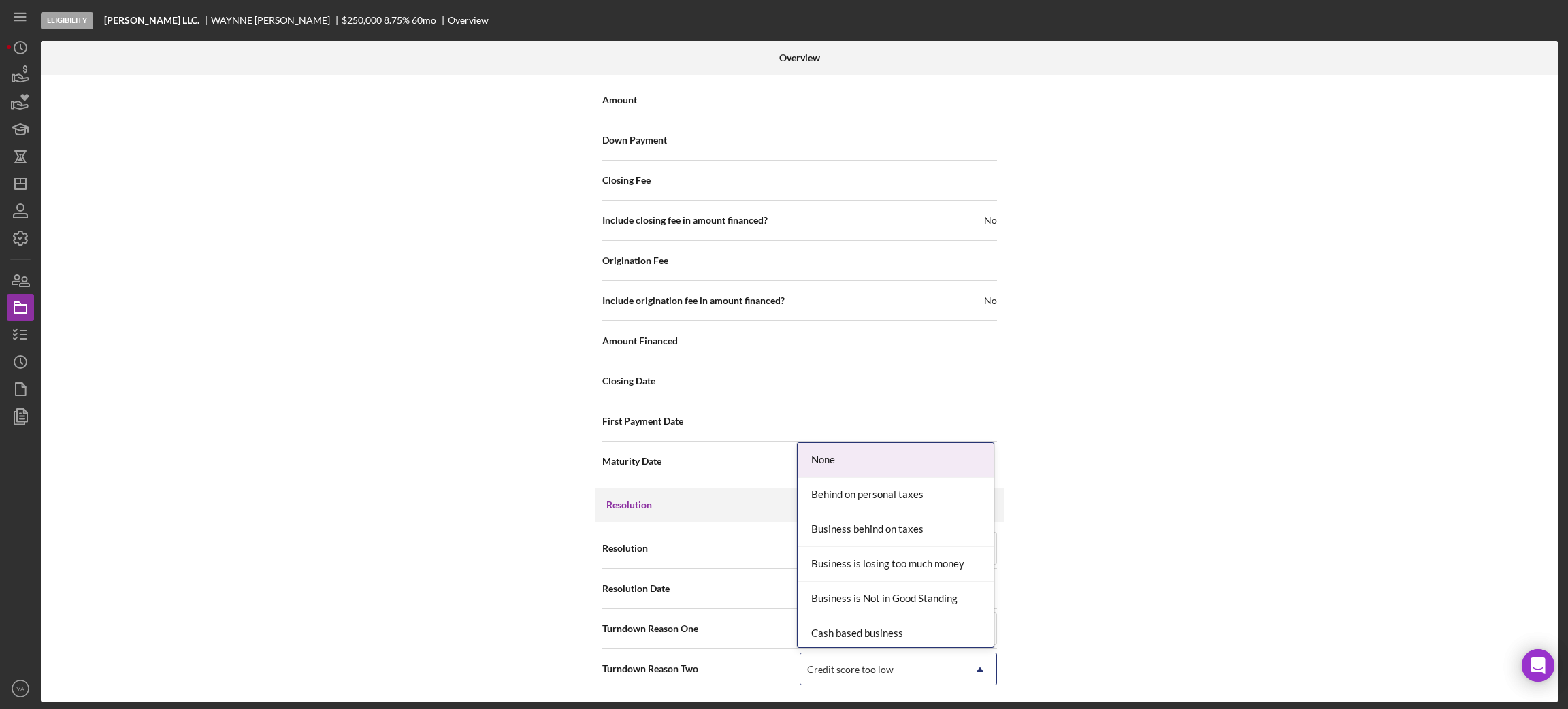
click at [931, 660] on div "Credit score too low" at bounding box center [881, 669] width 163 height 31
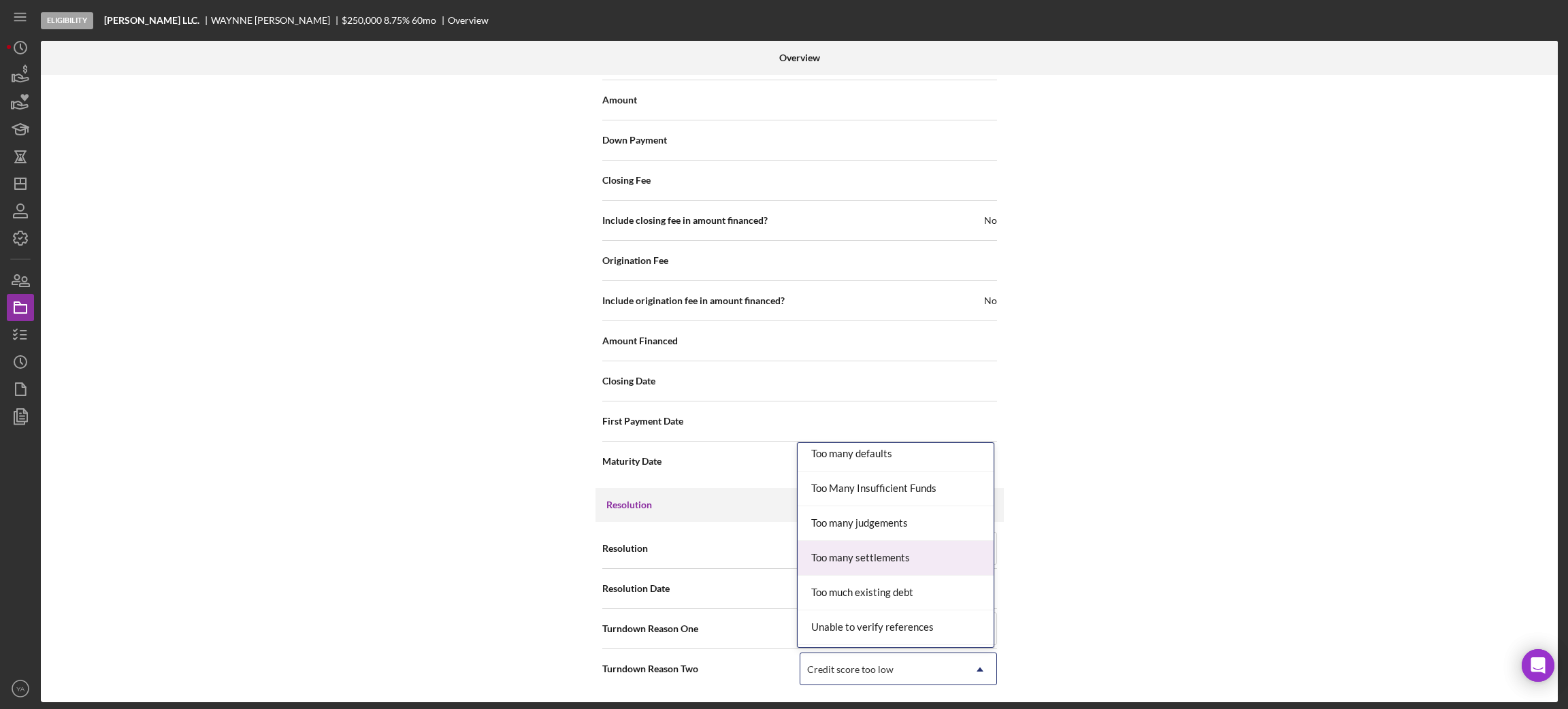
scroll to position [1326, 0]
click at [898, 555] on div "Too many defaults" at bounding box center [895, 557] width 196 height 35
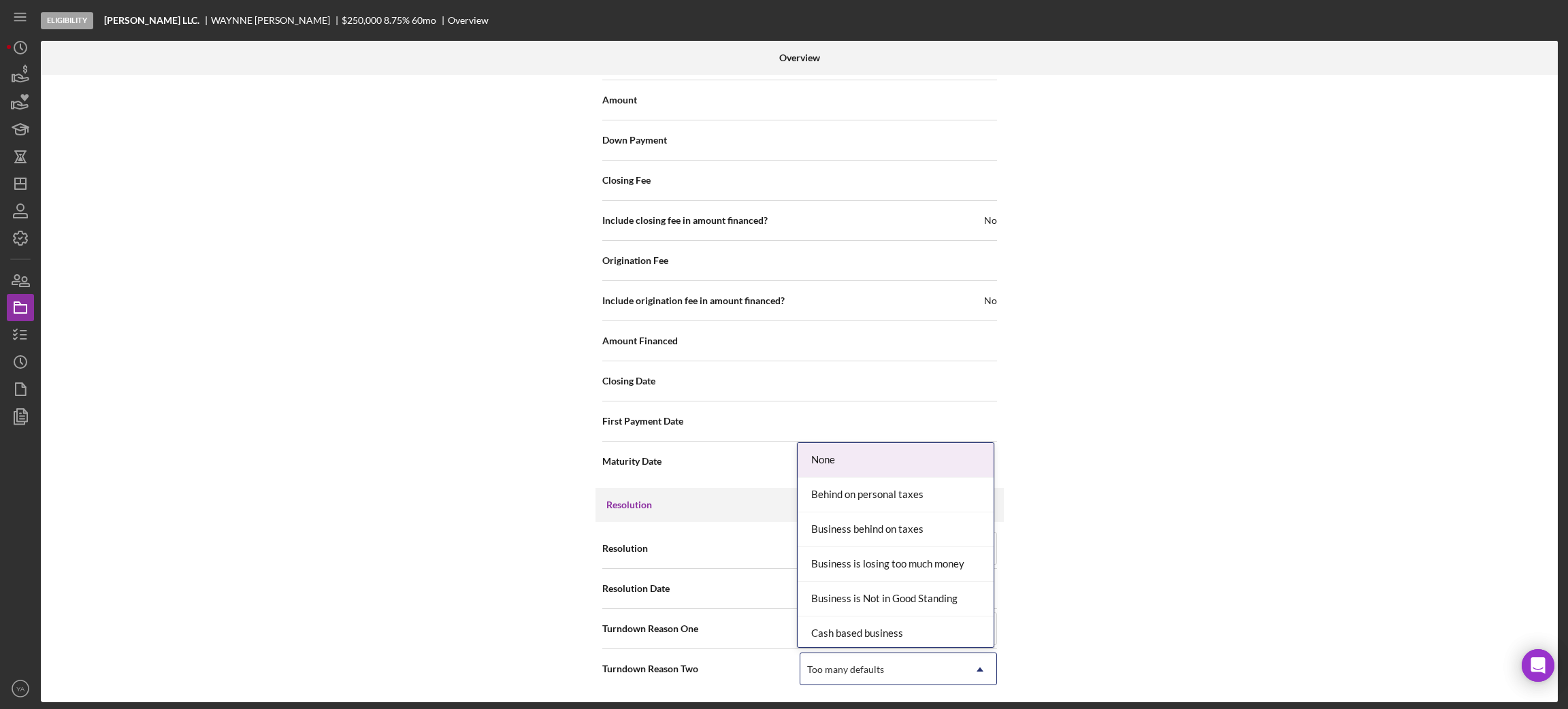
click at [916, 661] on div "Too many defaults" at bounding box center [881, 669] width 163 height 31
click at [1072, 550] on div "Internal Workflow Stage Eligibility Icon/Dropdown Arrow Archive (can unarchive …" at bounding box center [799, 388] width 1517 height 628
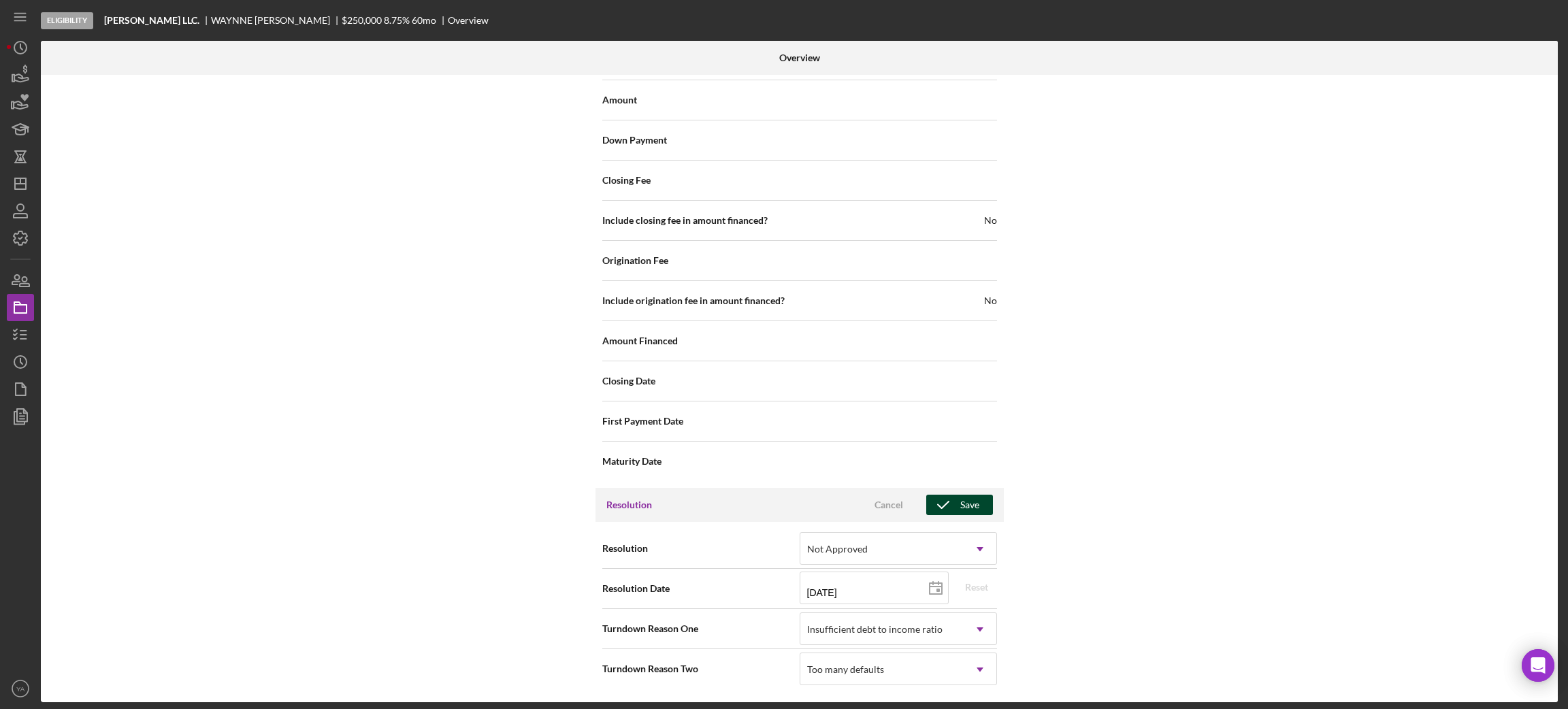
click at [960, 507] on div "Save" at bounding box center [970, 505] width 19 height 21
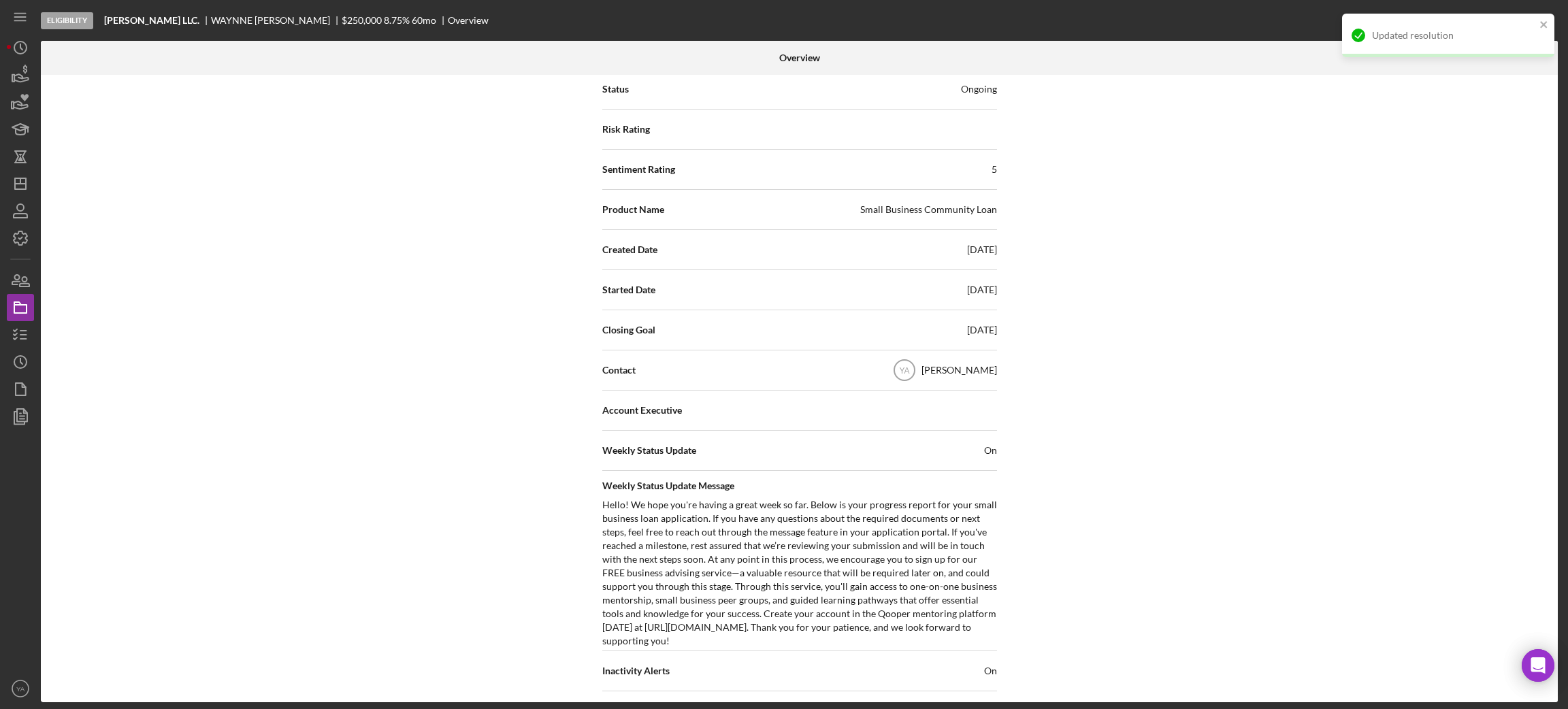
scroll to position [0, 0]
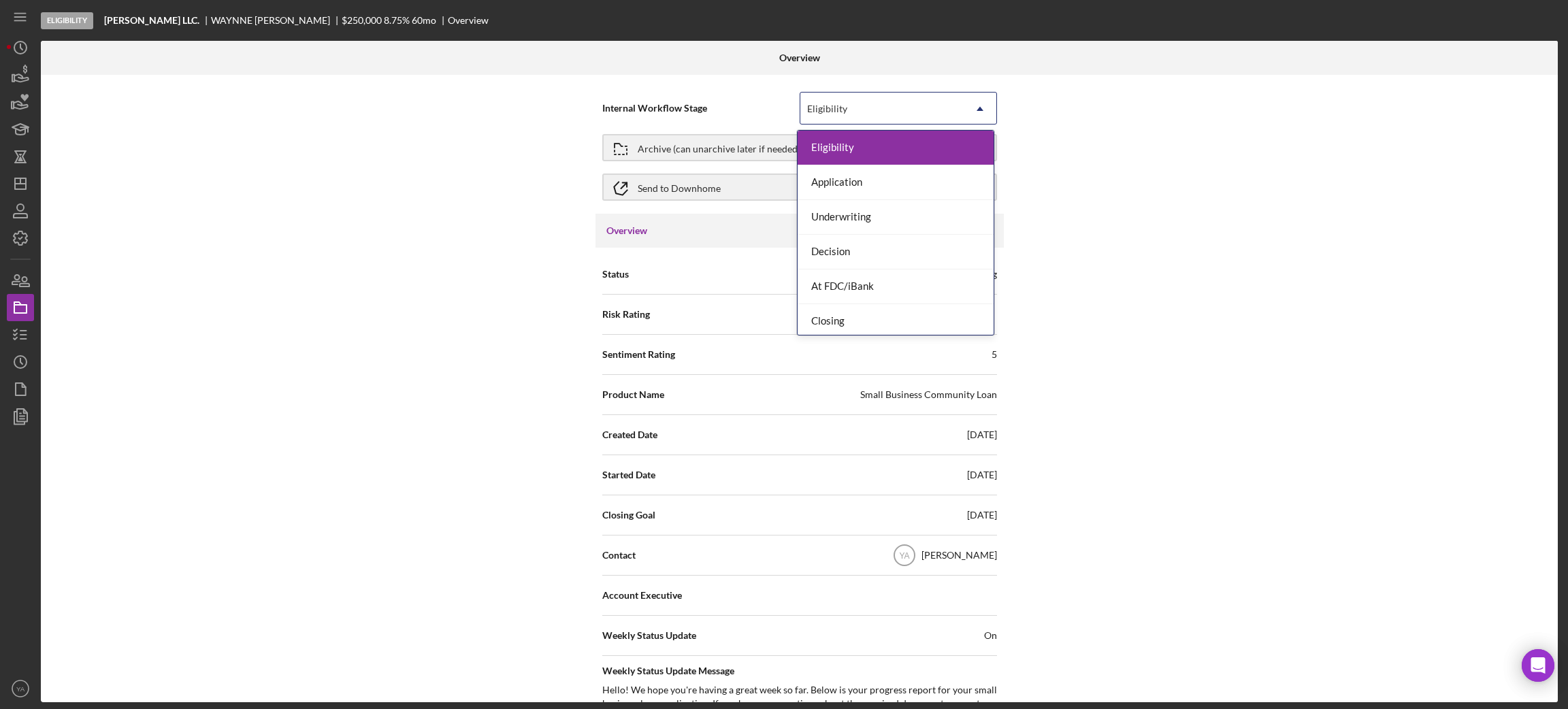
click at [933, 116] on div "Eligibility" at bounding box center [881, 109] width 163 height 31
click at [864, 313] on div "Closing" at bounding box center [895, 321] width 196 height 35
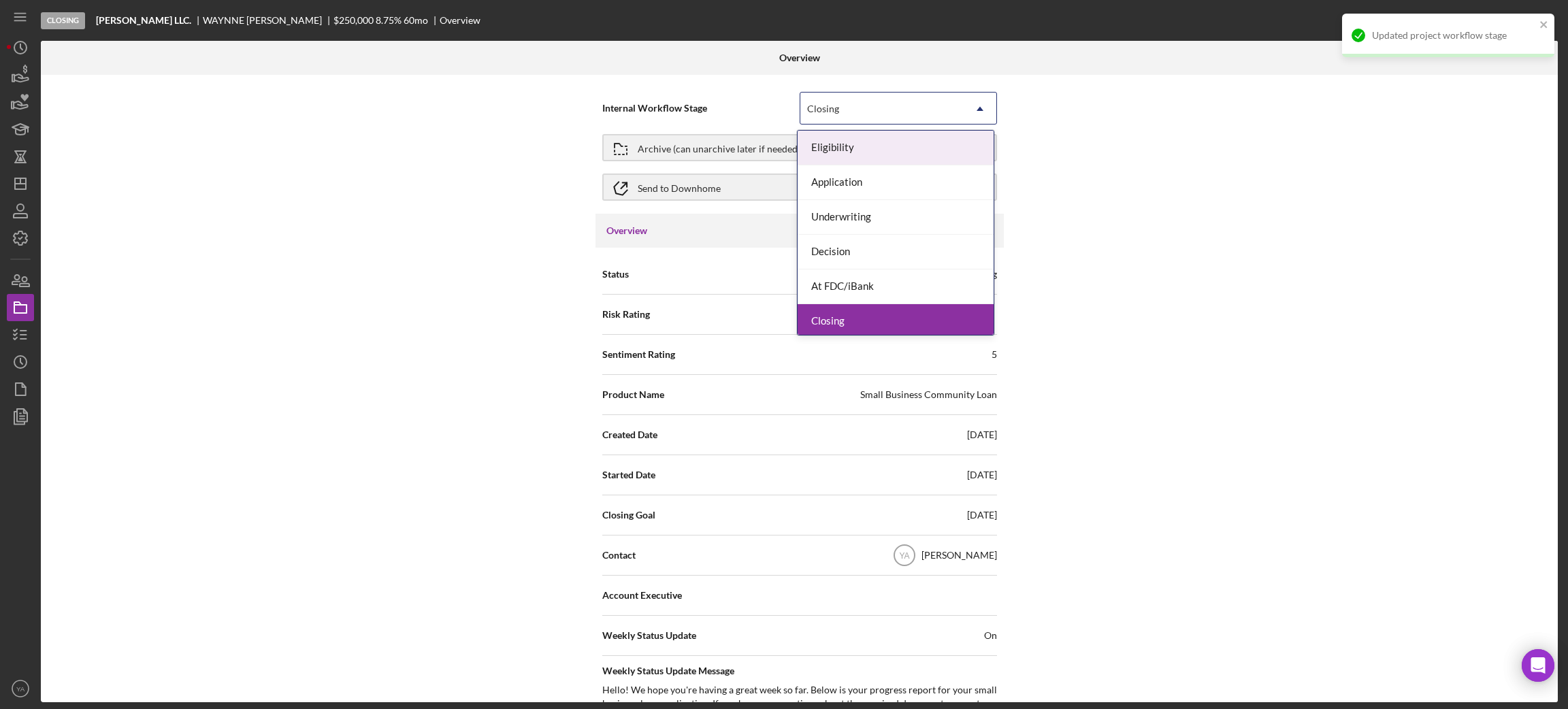
click at [921, 105] on div "Closing" at bounding box center [881, 109] width 163 height 31
click at [861, 259] on div "Decision" at bounding box center [895, 252] width 196 height 35
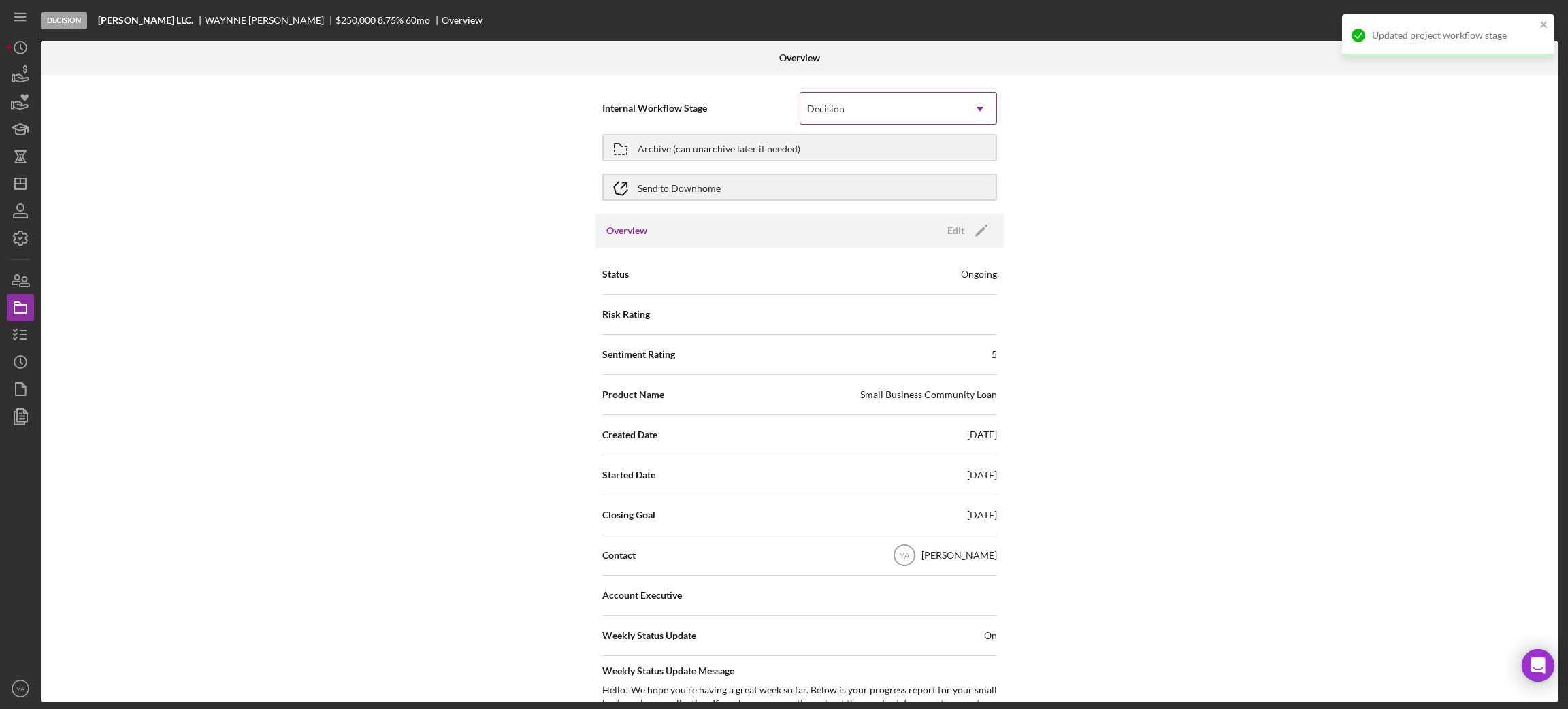
click at [892, 114] on div "Decision" at bounding box center [881, 109] width 163 height 31
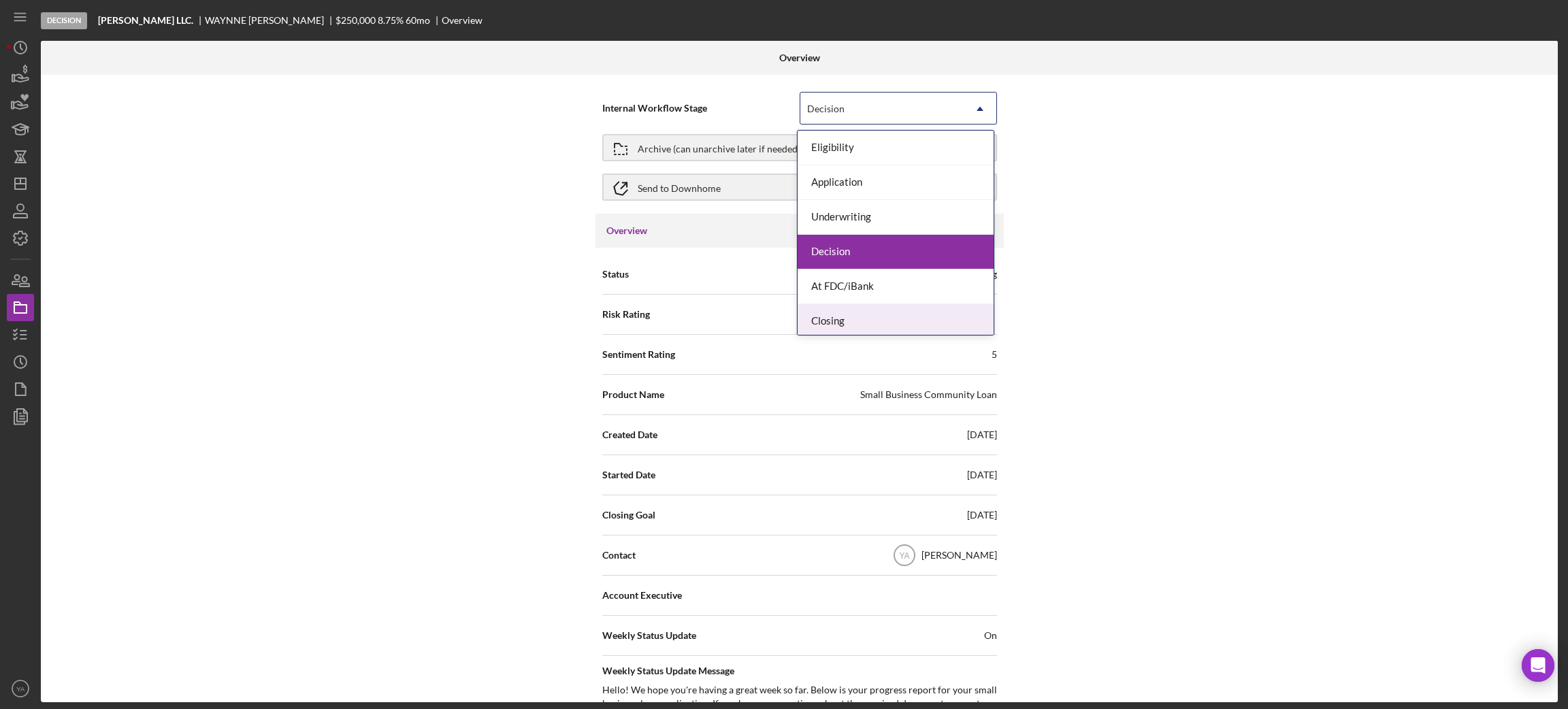
click at [851, 310] on div "Closing" at bounding box center [895, 321] width 196 height 35
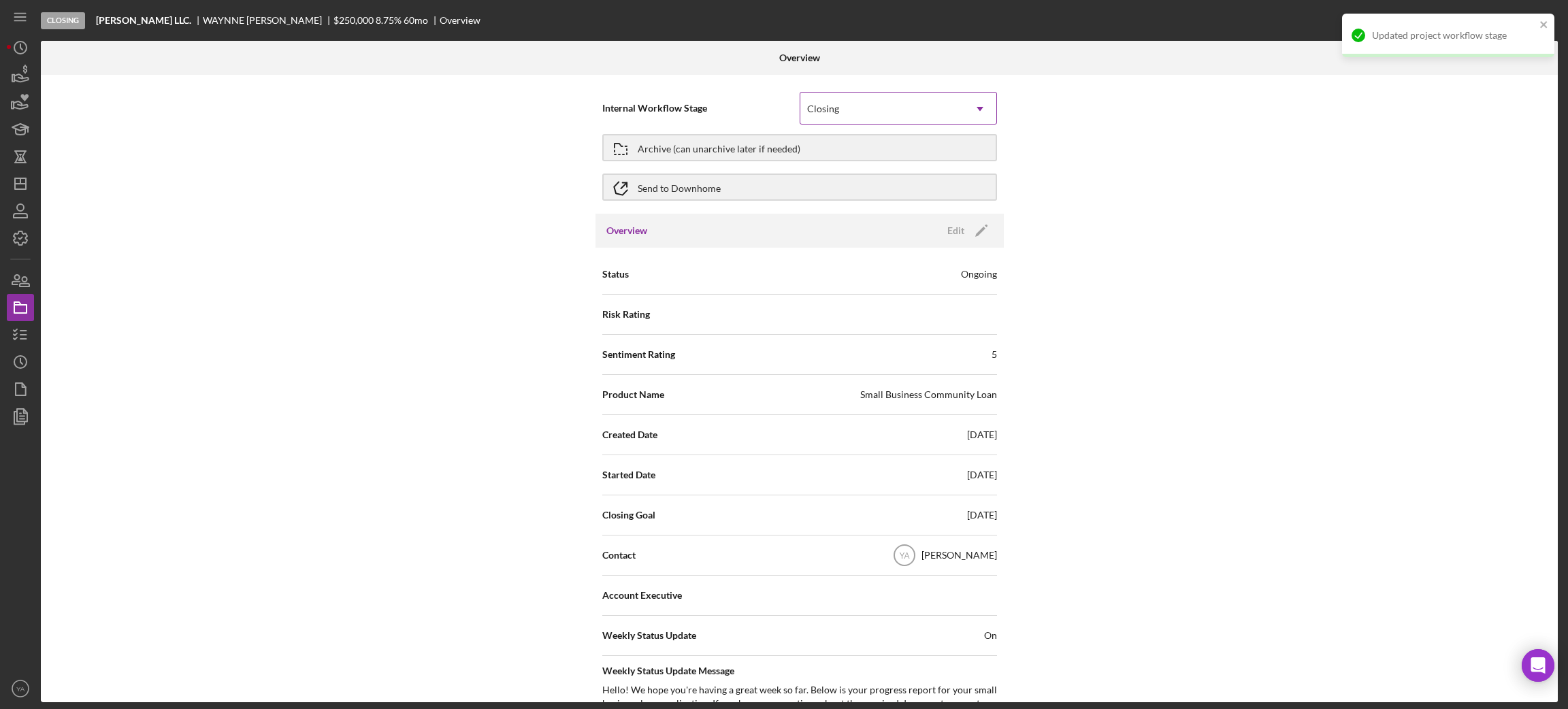
click at [915, 116] on div "Closing" at bounding box center [881, 109] width 163 height 31
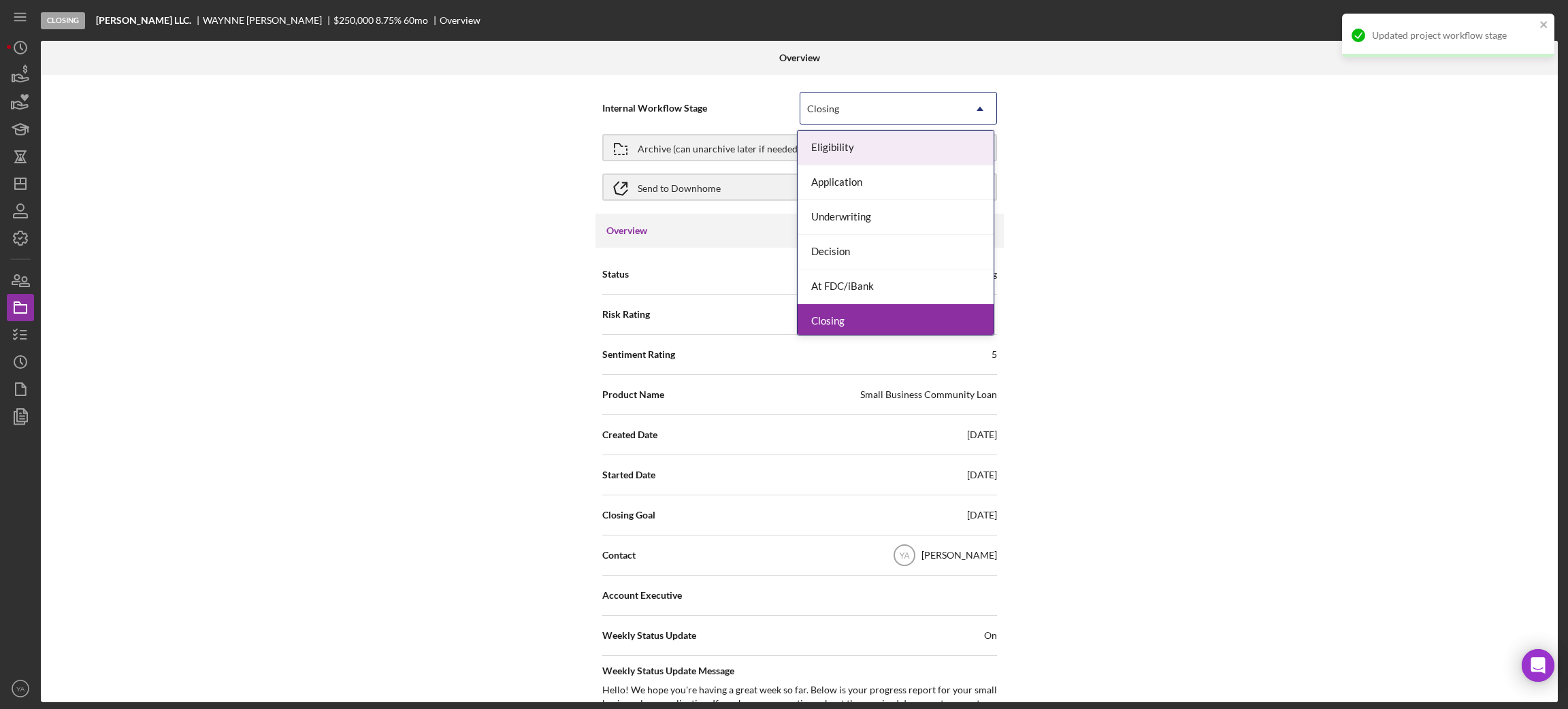
click at [865, 145] on div "Eligibility" at bounding box center [895, 148] width 196 height 35
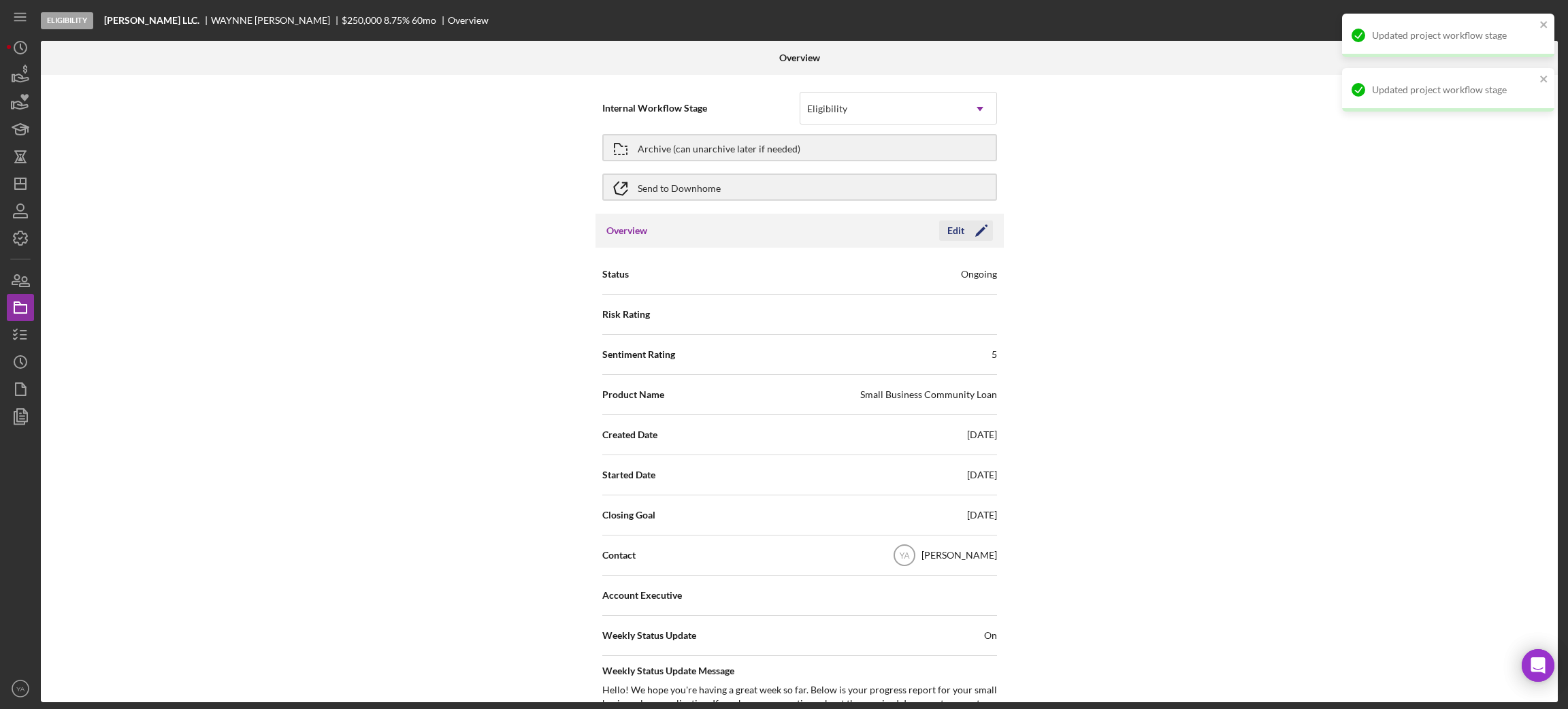
click at [965, 228] on icon "Icon/Edit" at bounding box center [981, 230] width 34 height 34
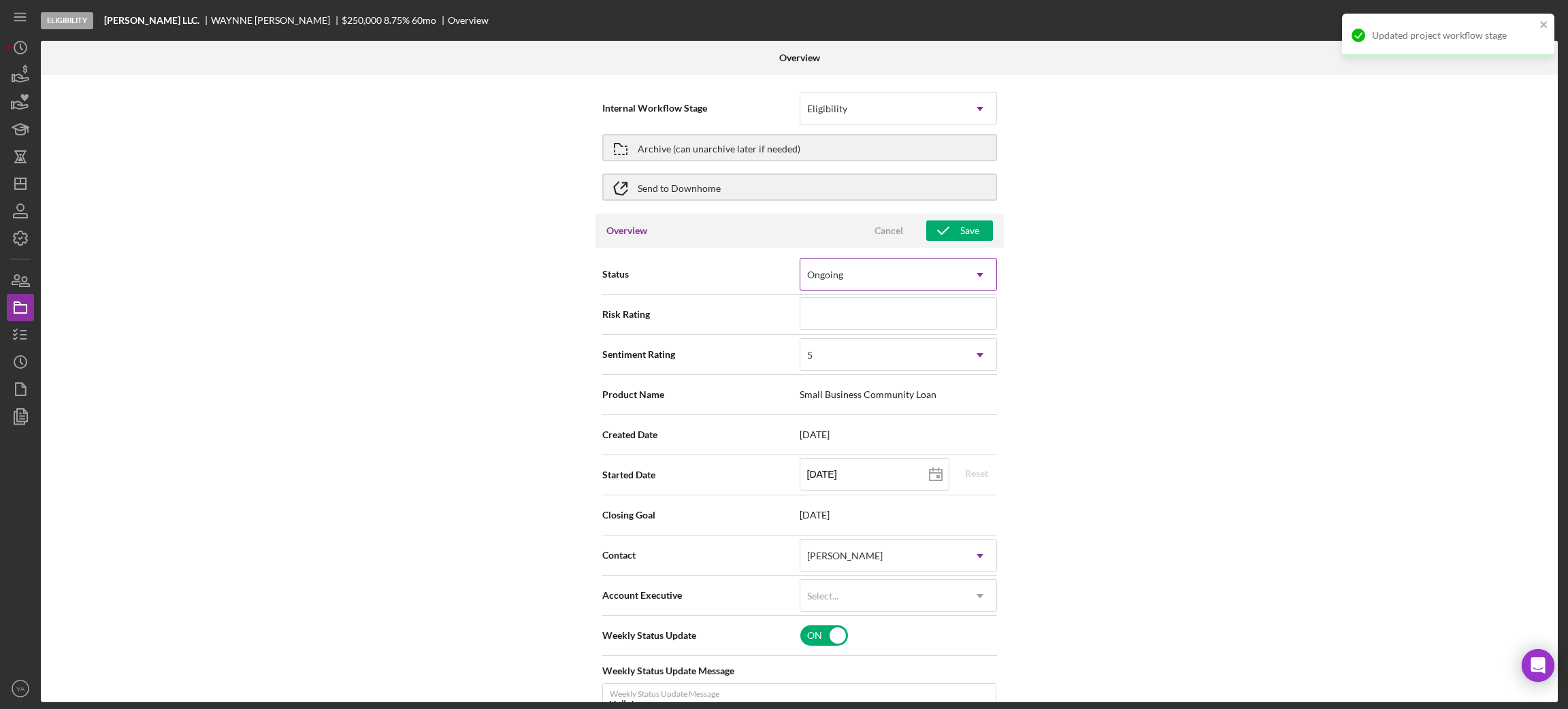
click at [913, 277] on div "Ongoing" at bounding box center [881, 275] width 163 height 31
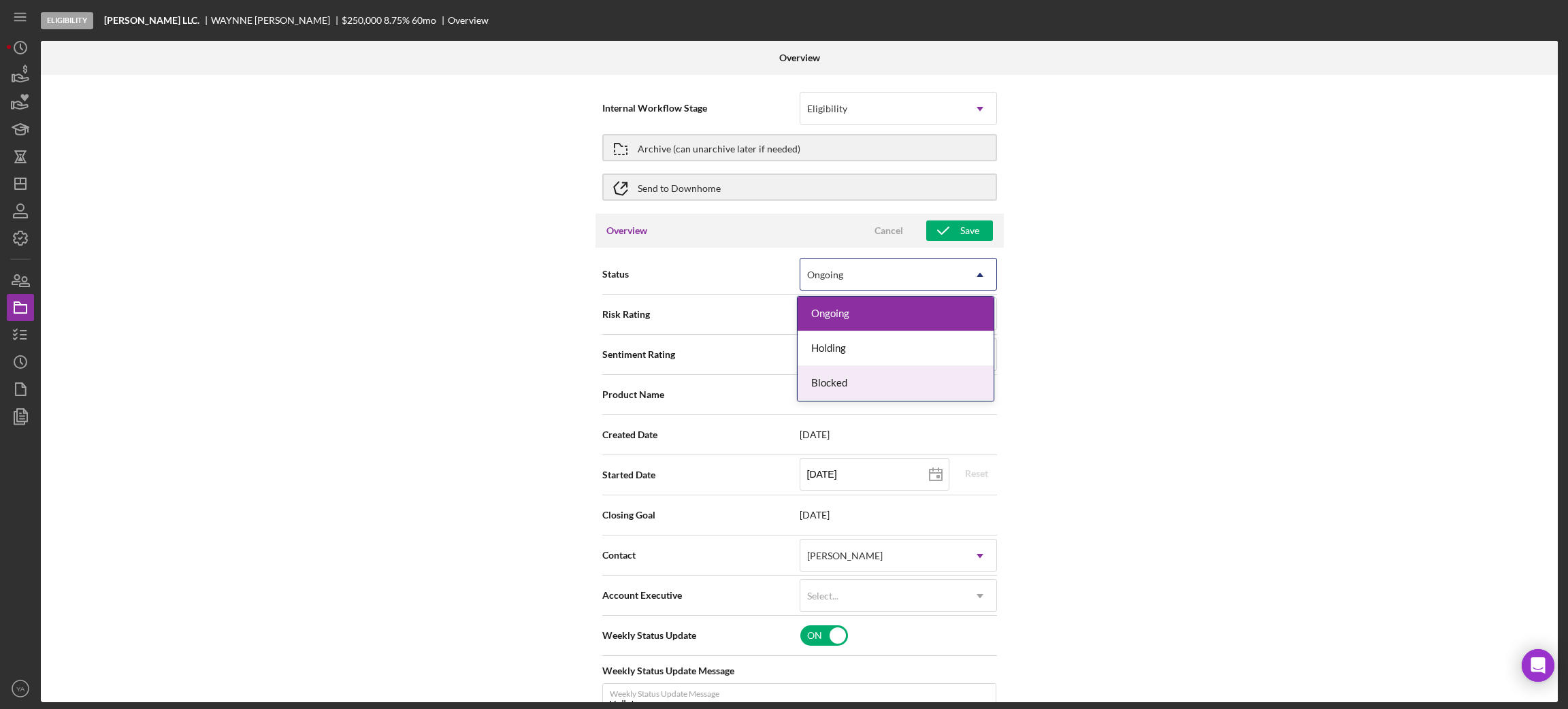
click at [867, 389] on div "Blocked" at bounding box center [895, 383] width 196 height 35
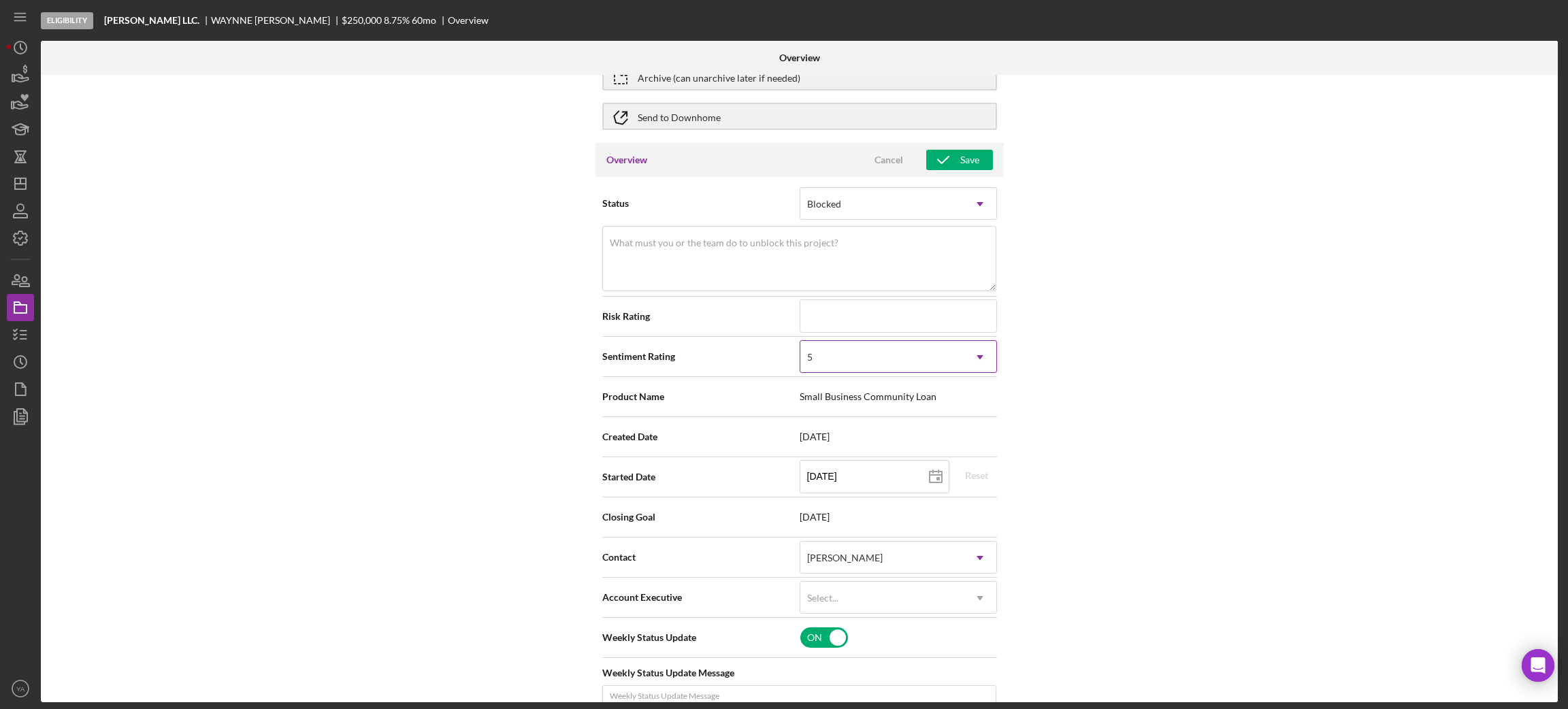
scroll to position [102, 0]
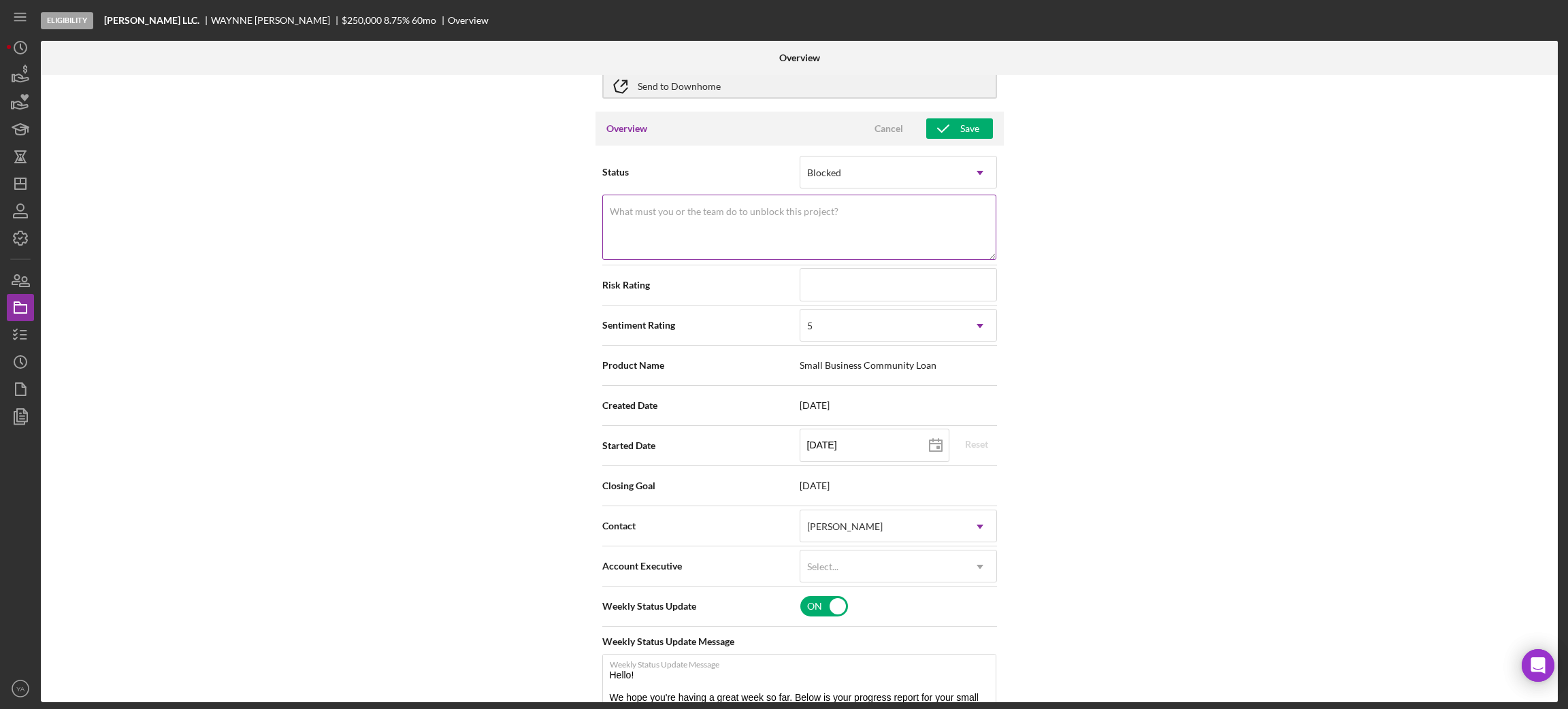
click at [760, 240] on textarea "What must you or the team do to unblock this project?" at bounding box center [799, 228] width 394 height 66
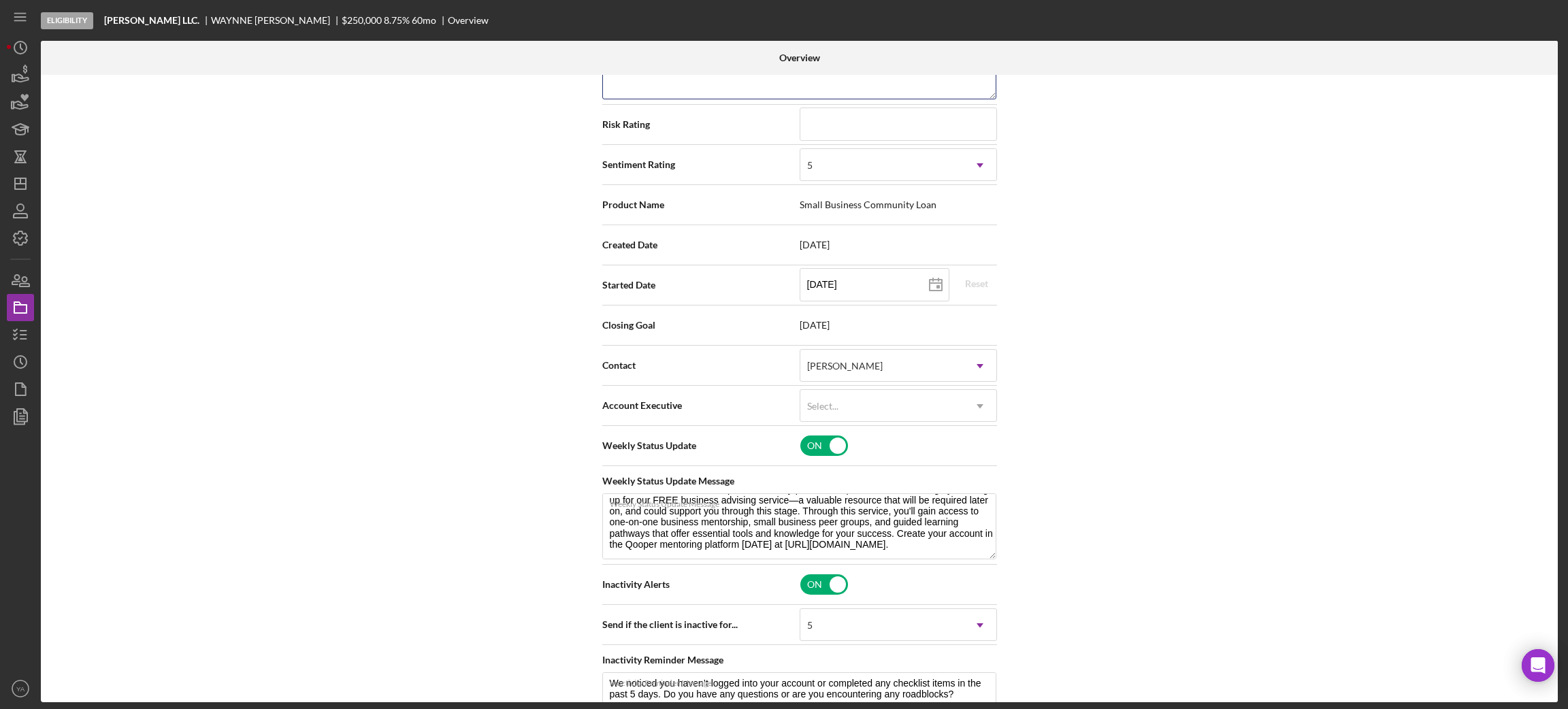
scroll to position [0, 0]
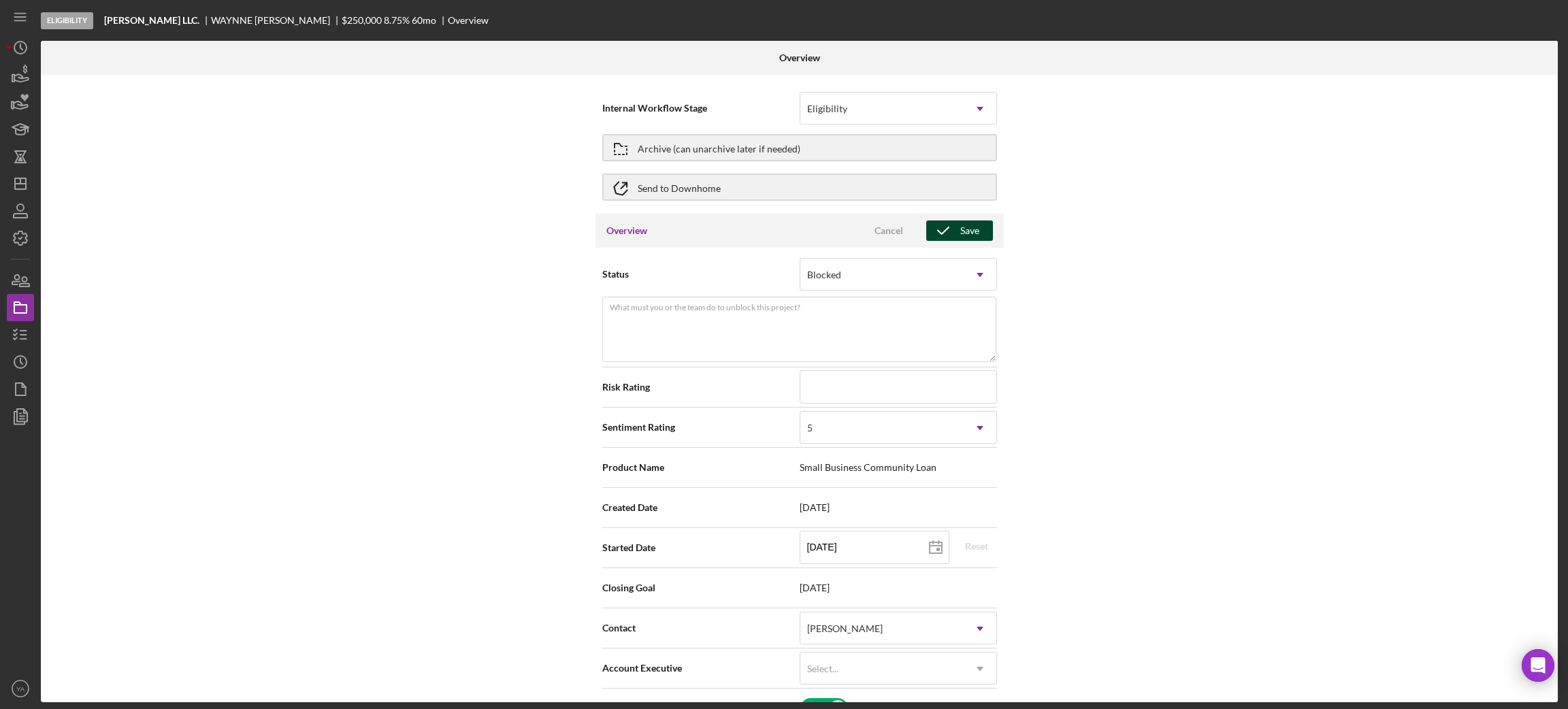
click at [960, 226] on div "Save" at bounding box center [970, 230] width 19 height 21
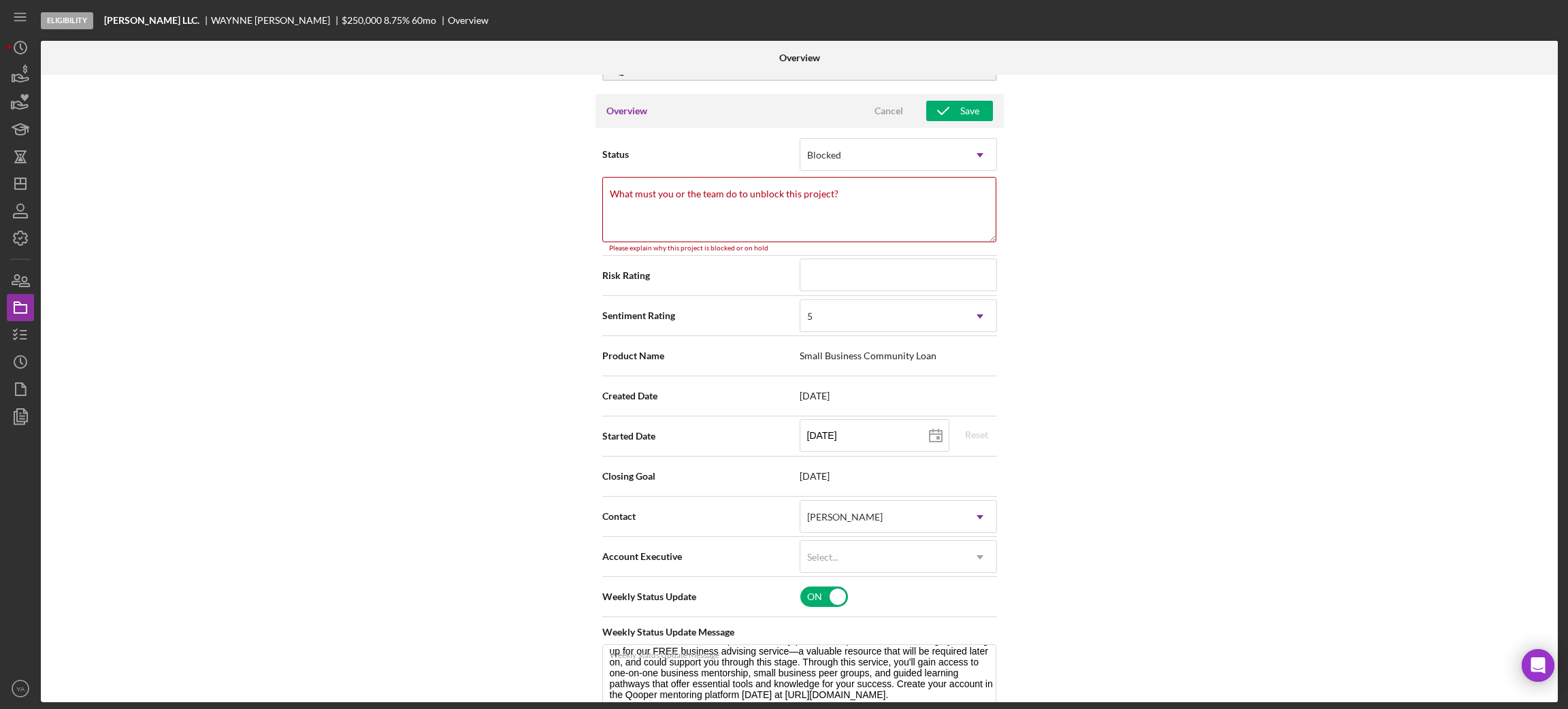
scroll to position [18, 0]
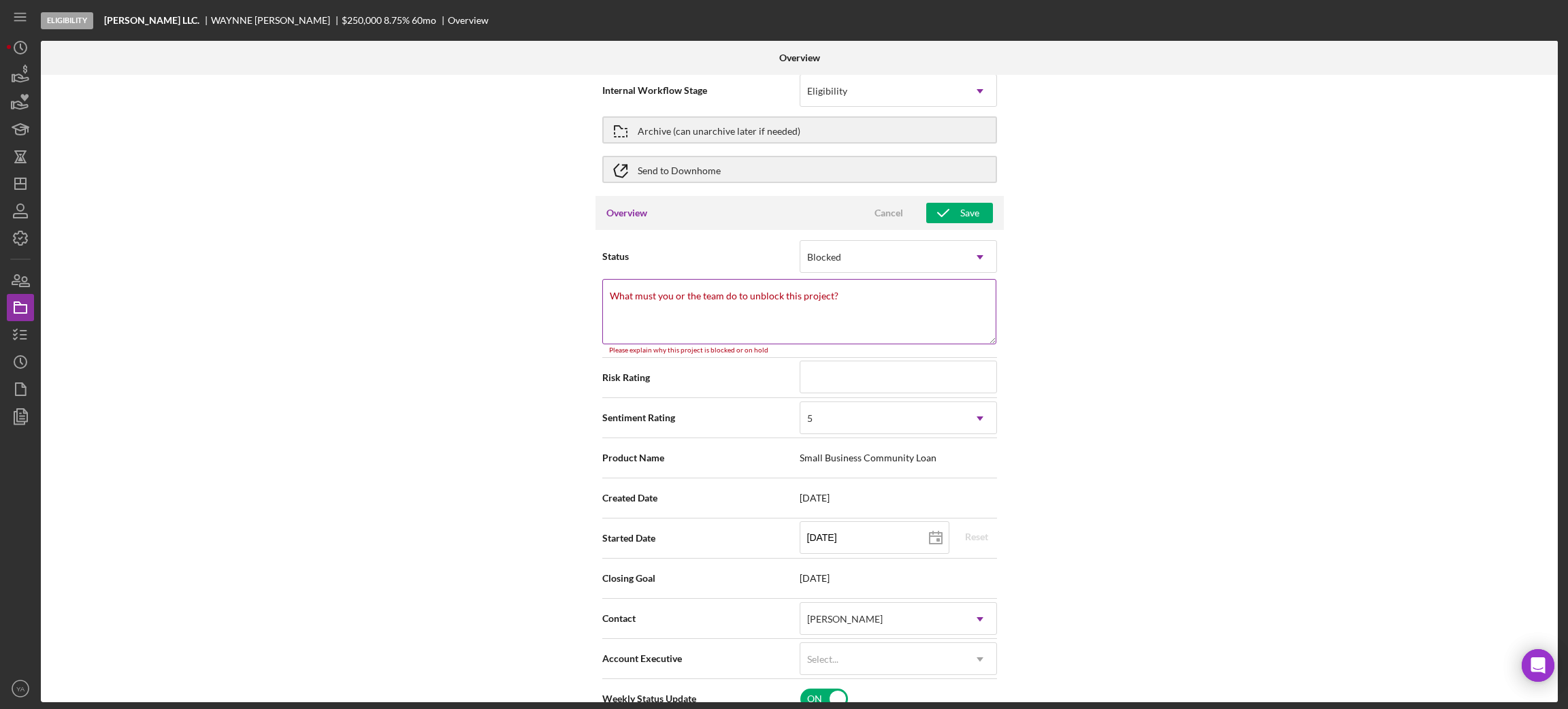
click at [749, 292] on label "What must you or the team do to unblock this project?" at bounding box center [724, 296] width 228 height 11
click at [749, 292] on textarea "What must you or the team do to unblock this project?" at bounding box center [799, 312] width 394 height 66
type textarea "D"
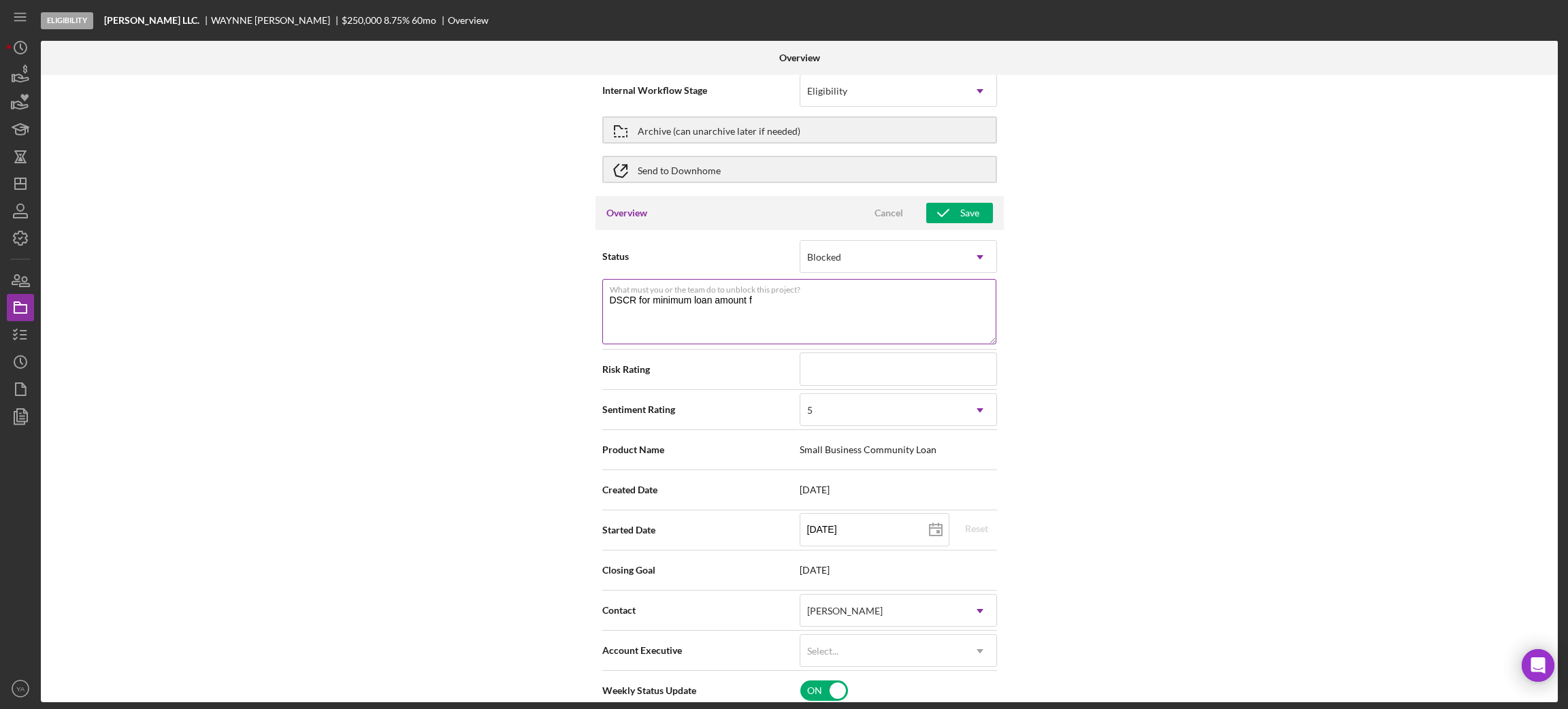
click at [651, 297] on textarea "DSCR for minimum loan amount f" at bounding box center [799, 312] width 394 height 66
click at [819, 289] on label "What must you or the team do to unblock this project?" at bounding box center [803, 287] width 386 height 15
click at [819, 289] on textarea "DSCR for even the minimum loan amount f" at bounding box center [799, 312] width 394 height 66
click at [818, 296] on textarea "DSCR for even the minimum loan amount f" at bounding box center [799, 312] width 394 height 66
type textarea "DSCR for even the minimum loan amount is not close to out target."
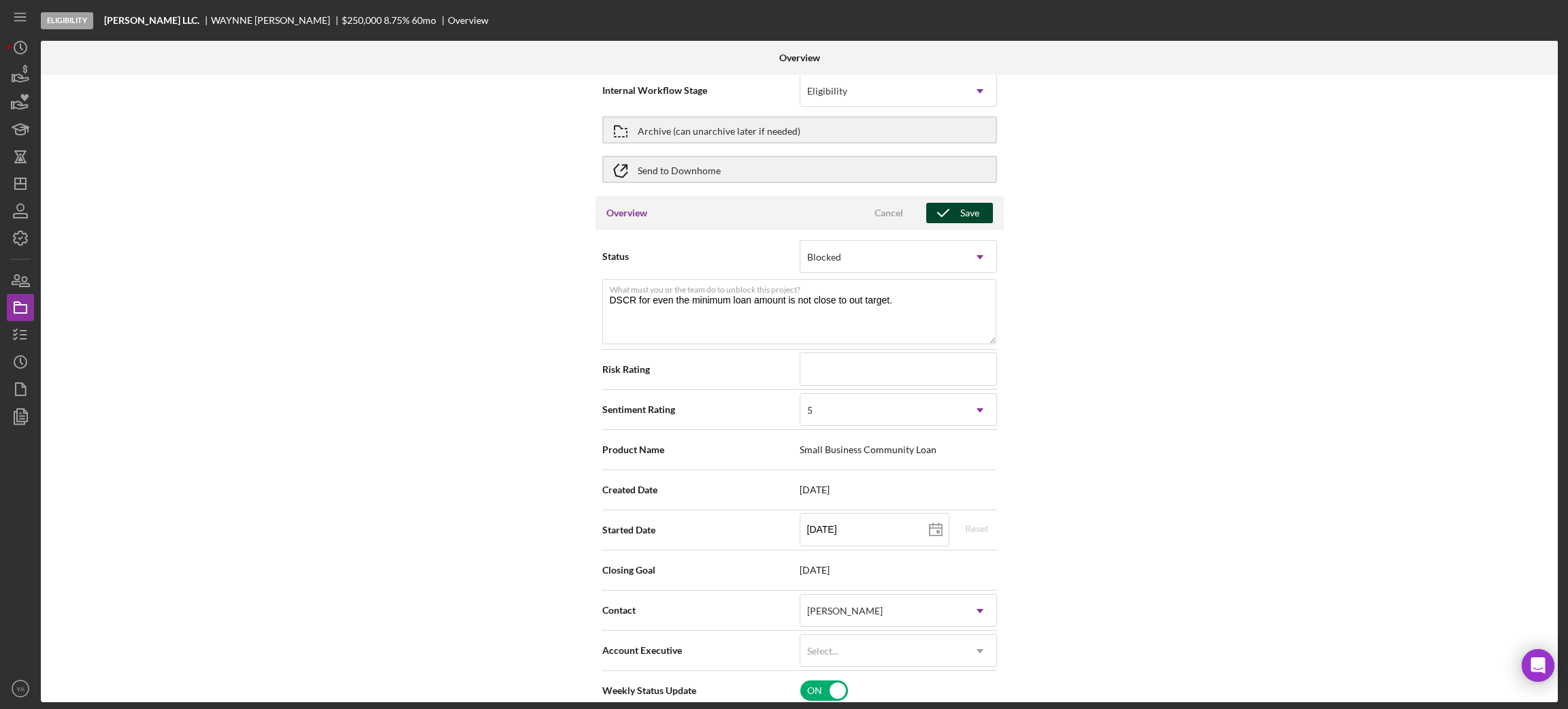
click at [950, 210] on icon "button" at bounding box center [943, 213] width 34 height 34
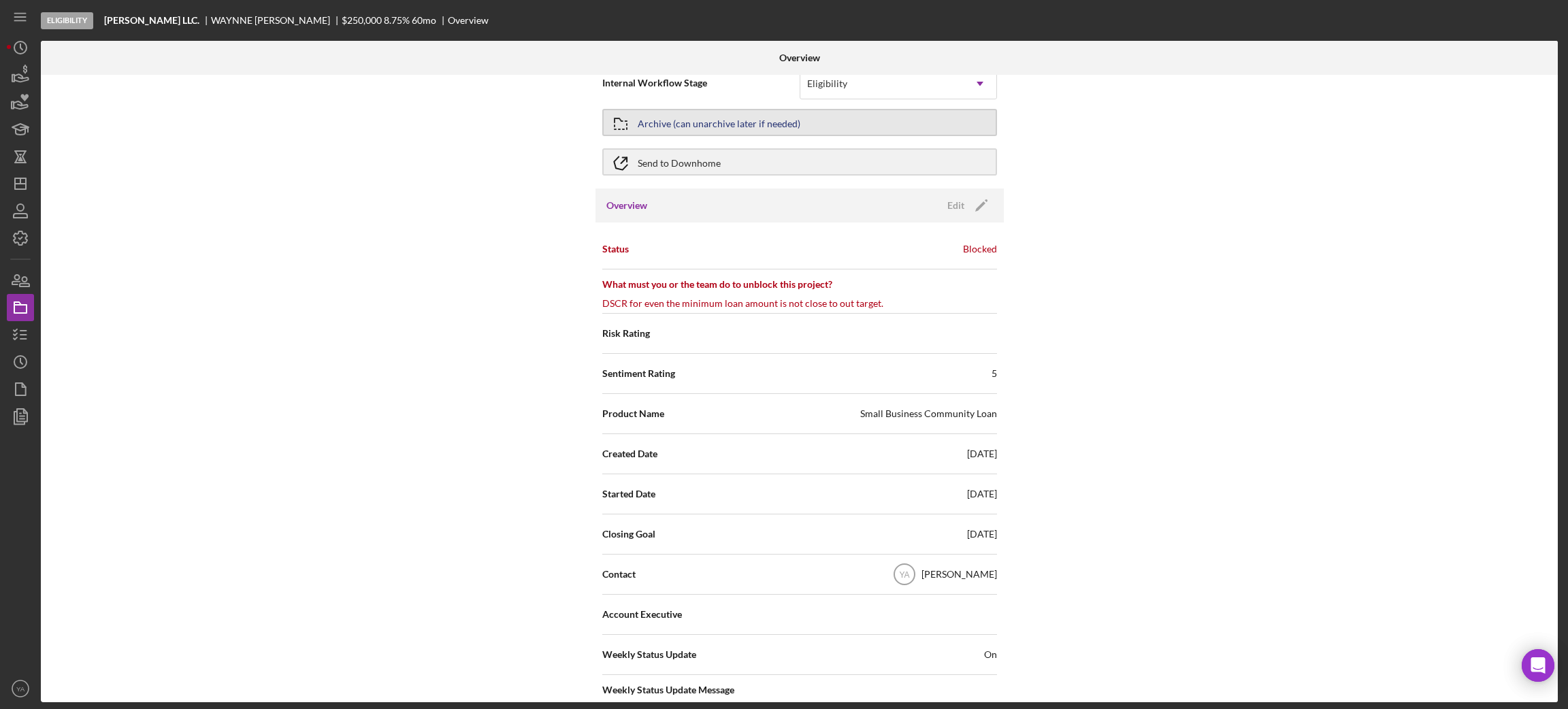
scroll to position [0, 0]
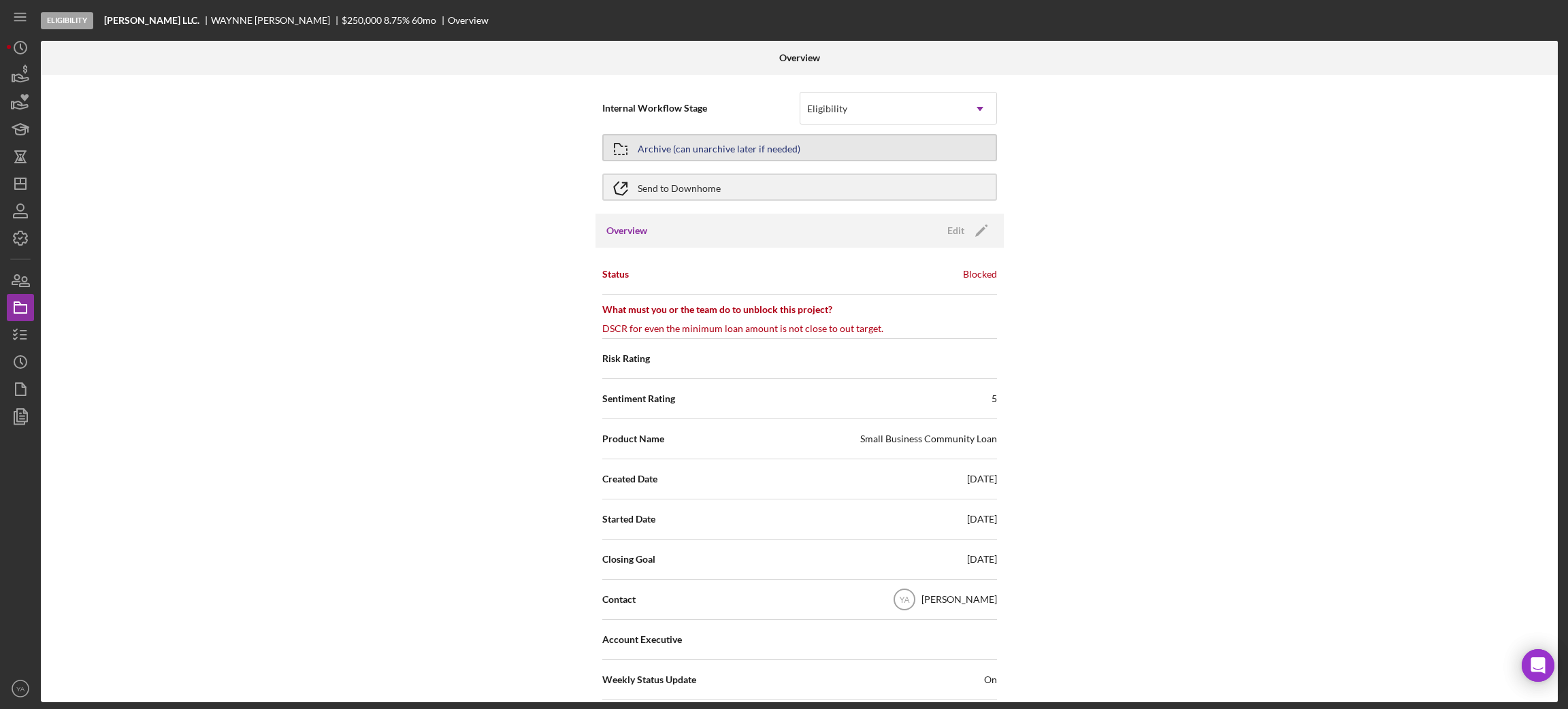
click at [767, 154] on div "Archive (can unarchive later if needed)" at bounding box center [719, 148] width 163 height 25
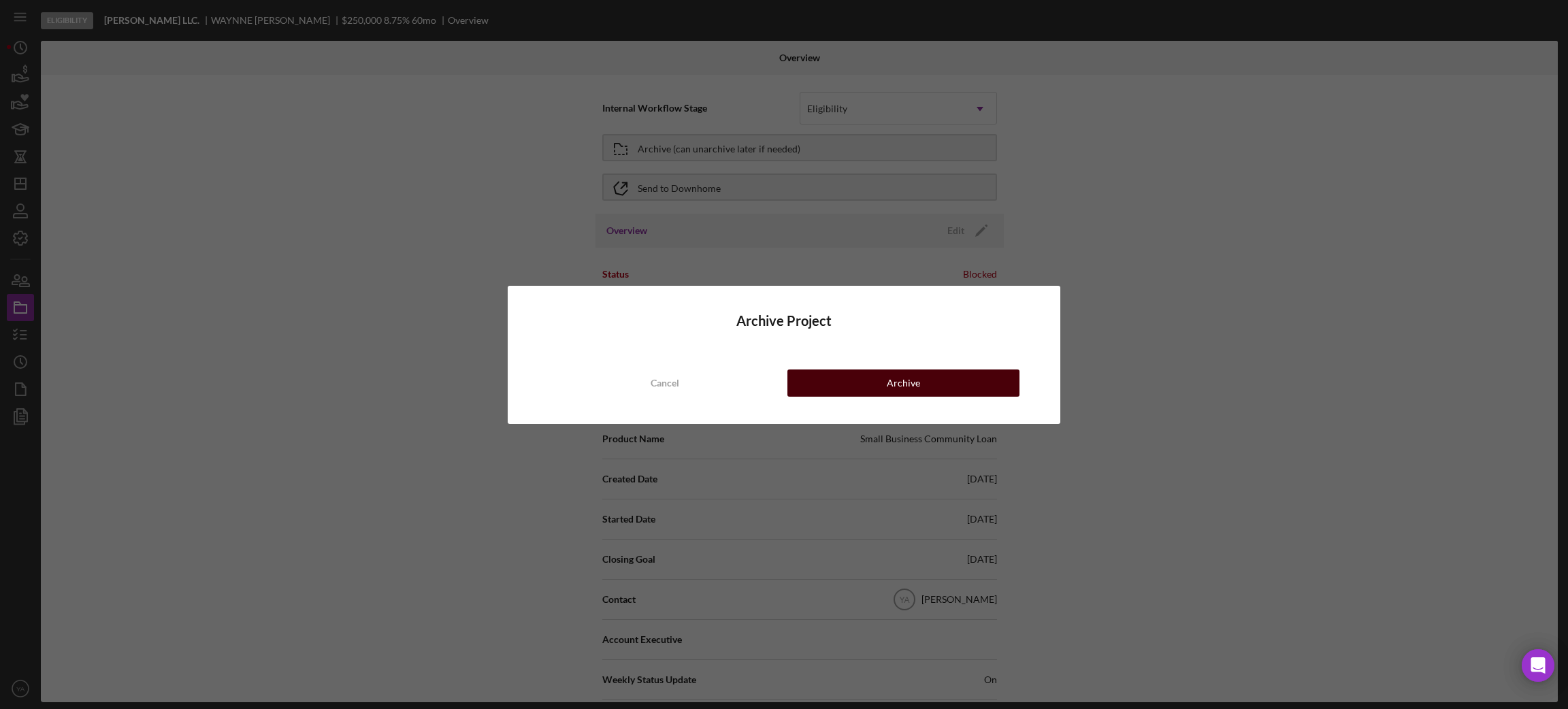
click at [888, 373] on div "Archive" at bounding box center [903, 383] width 34 height 27
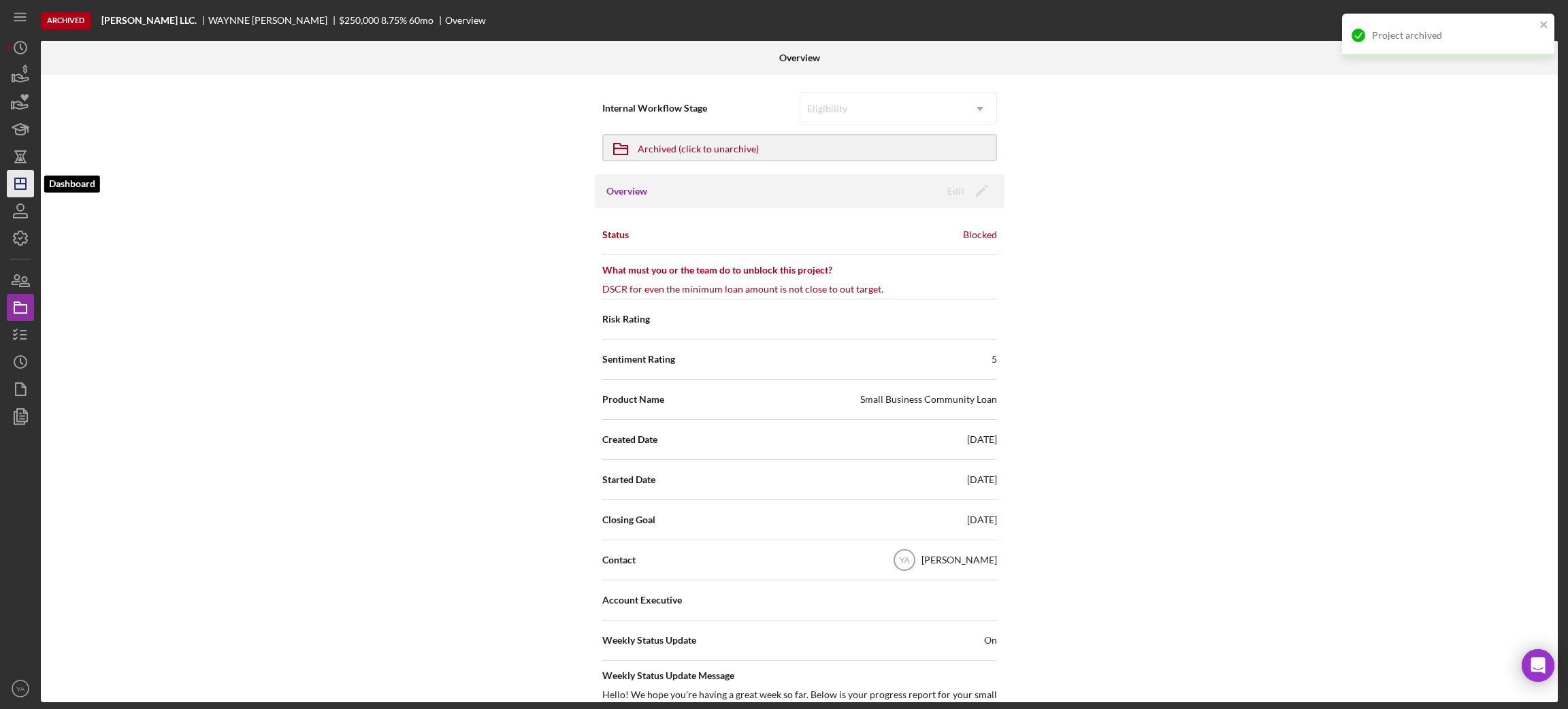
click at [18, 181] on icon "Icon/Dashboard" at bounding box center [21, 184] width 34 height 34
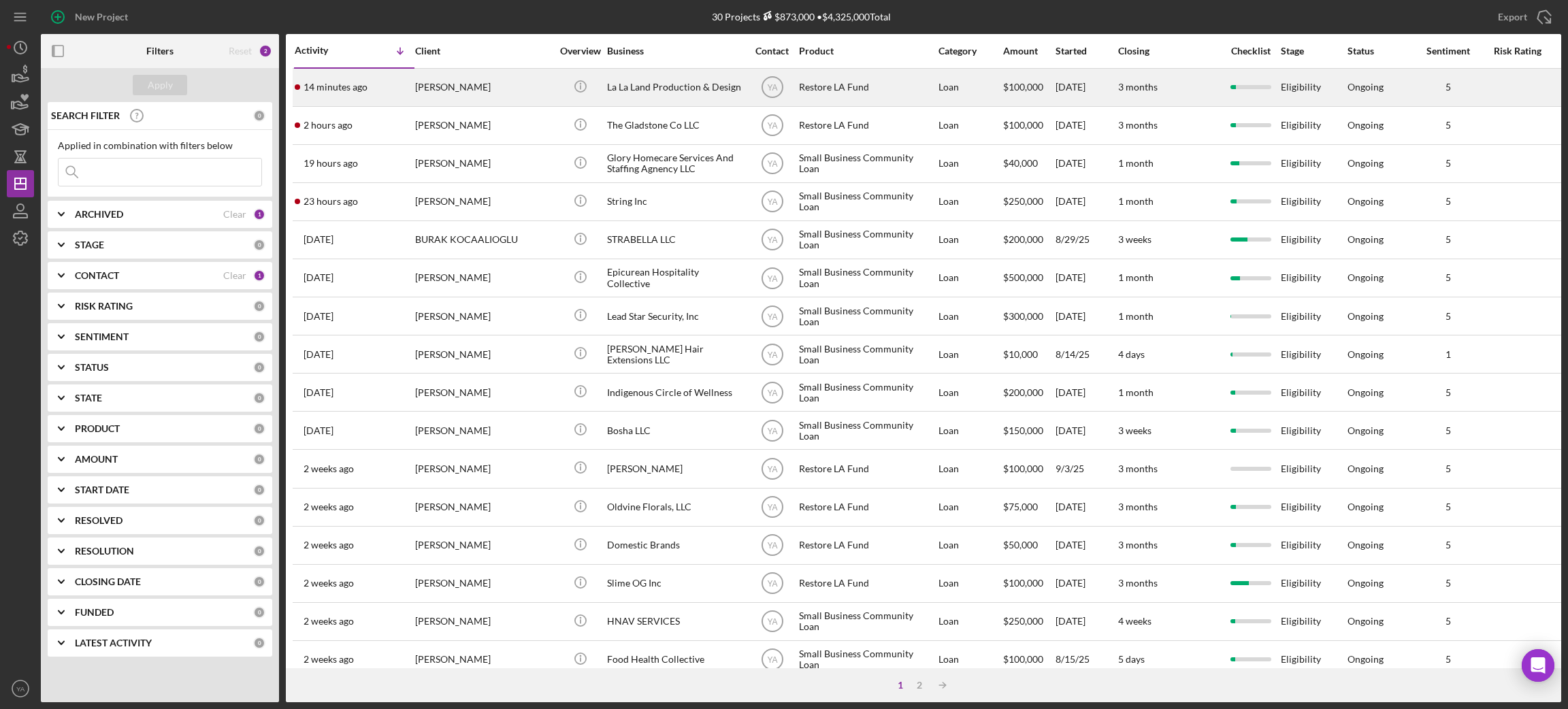
click at [638, 90] on div "La La Land Production & Design" at bounding box center [675, 88] width 136 height 36
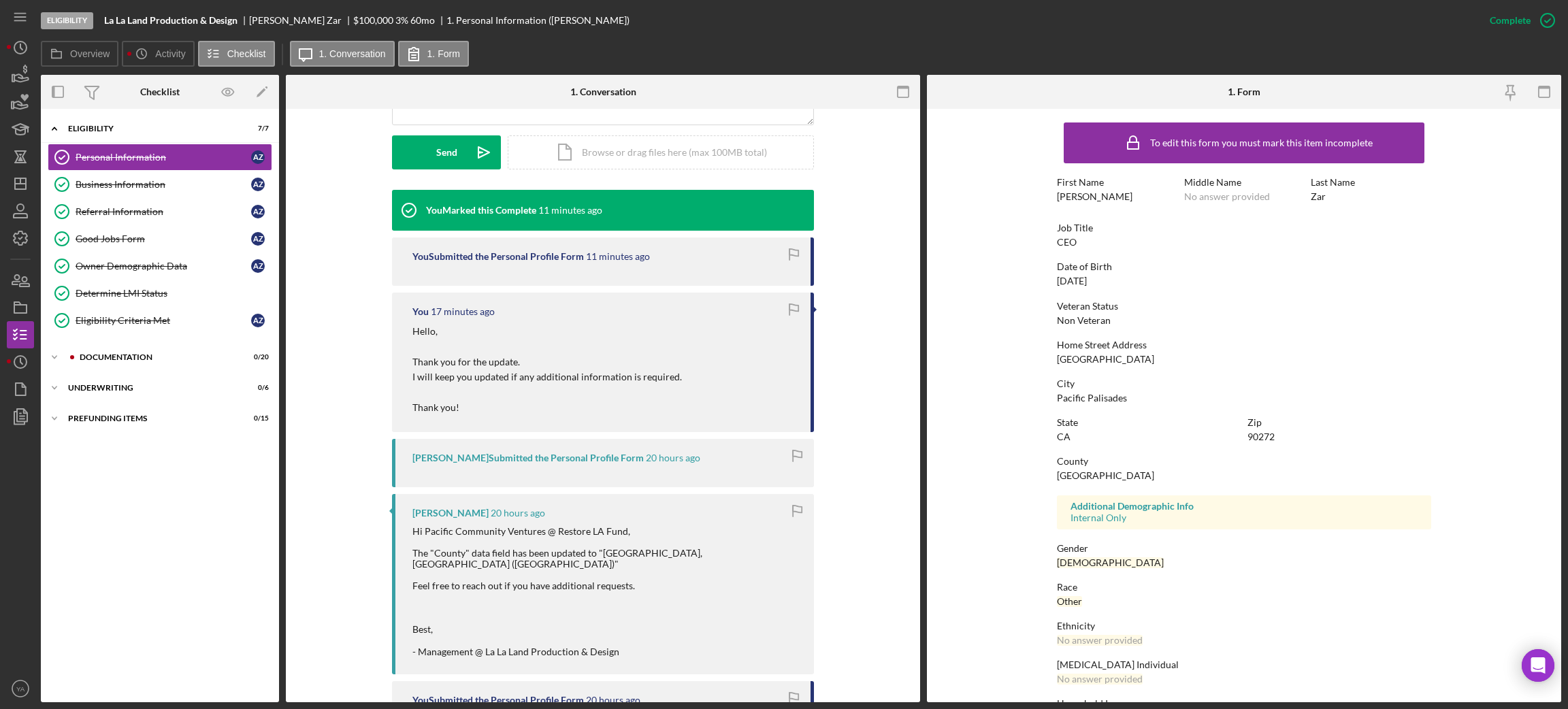
scroll to position [408, 0]
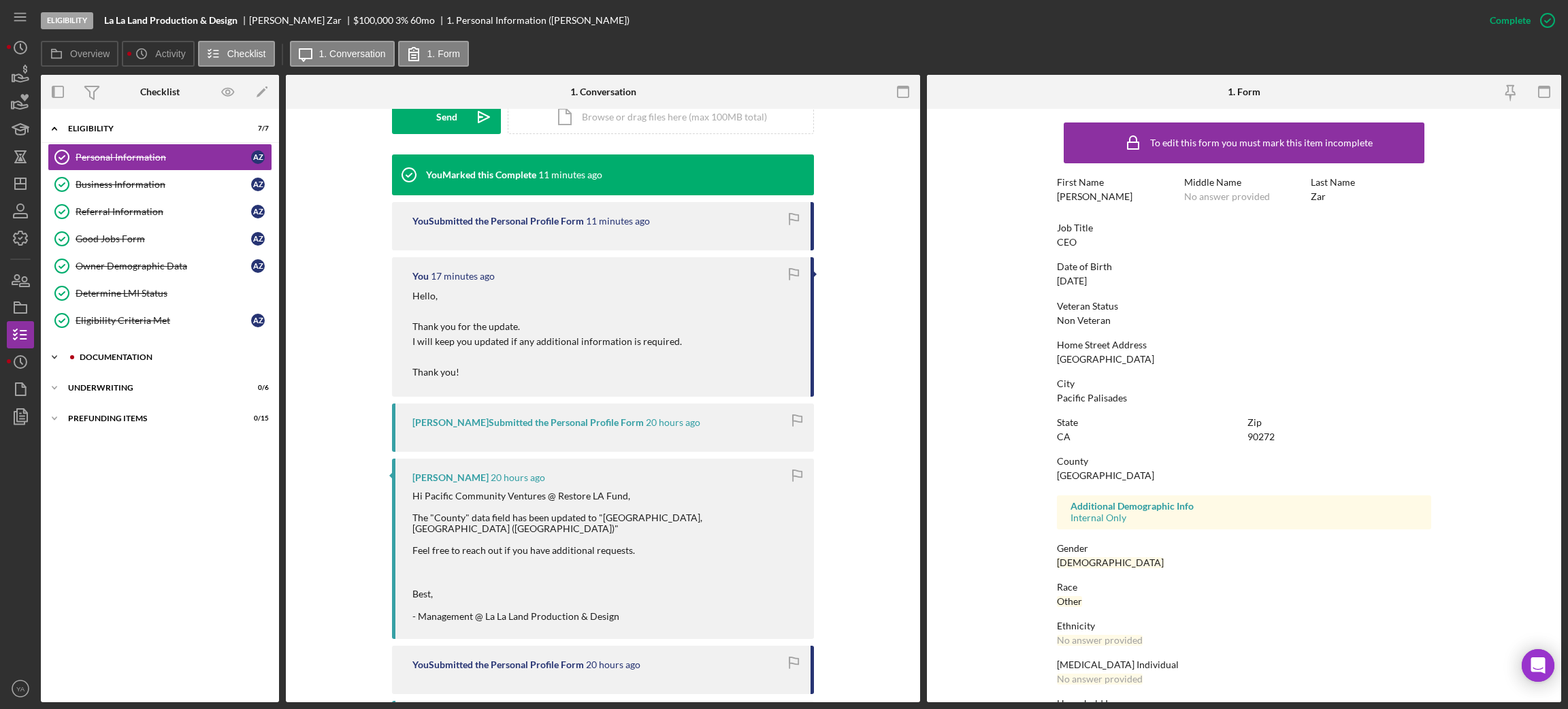
click at [172, 347] on div "Icon/Expander Documentation 0 / 20" at bounding box center [160, 358] width 238 height 27
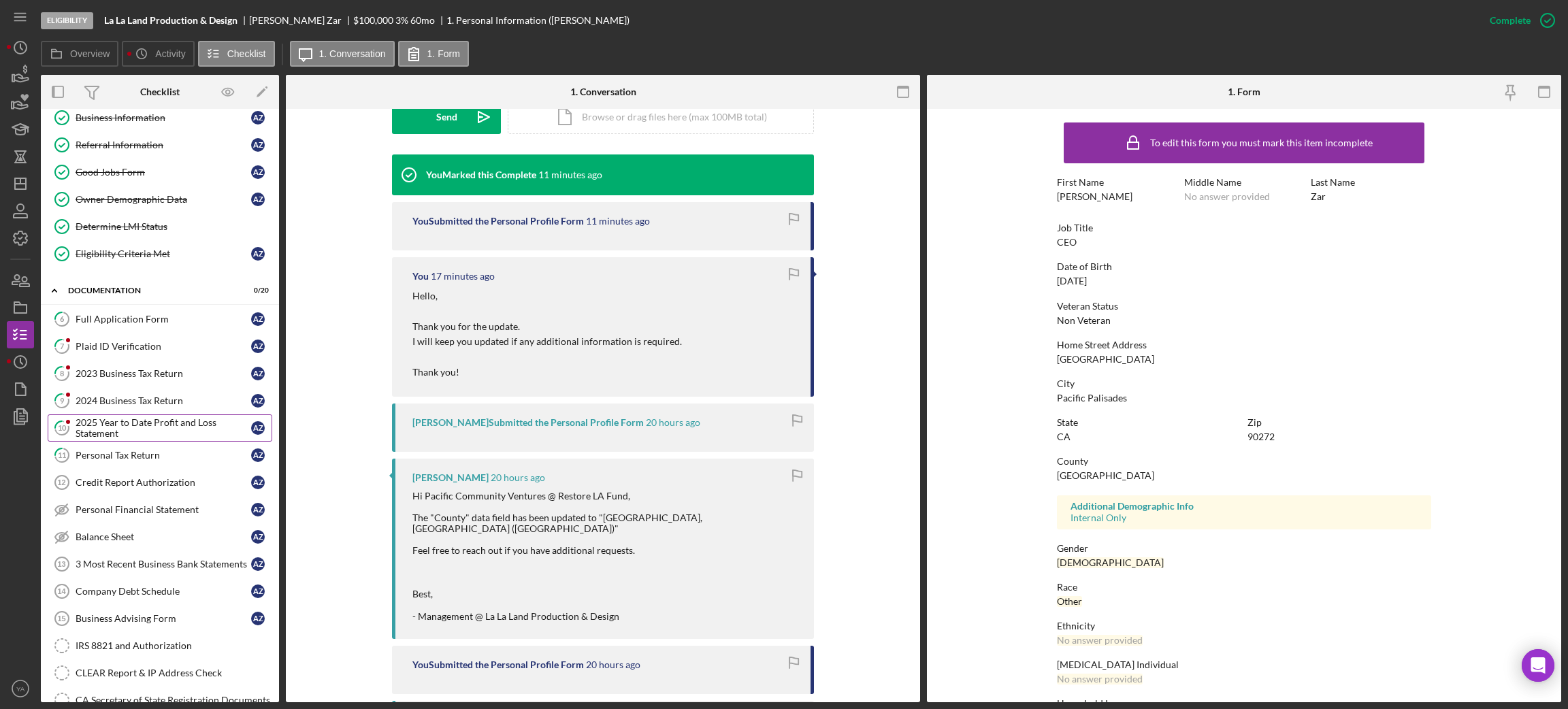
scroll to position [102, 0]
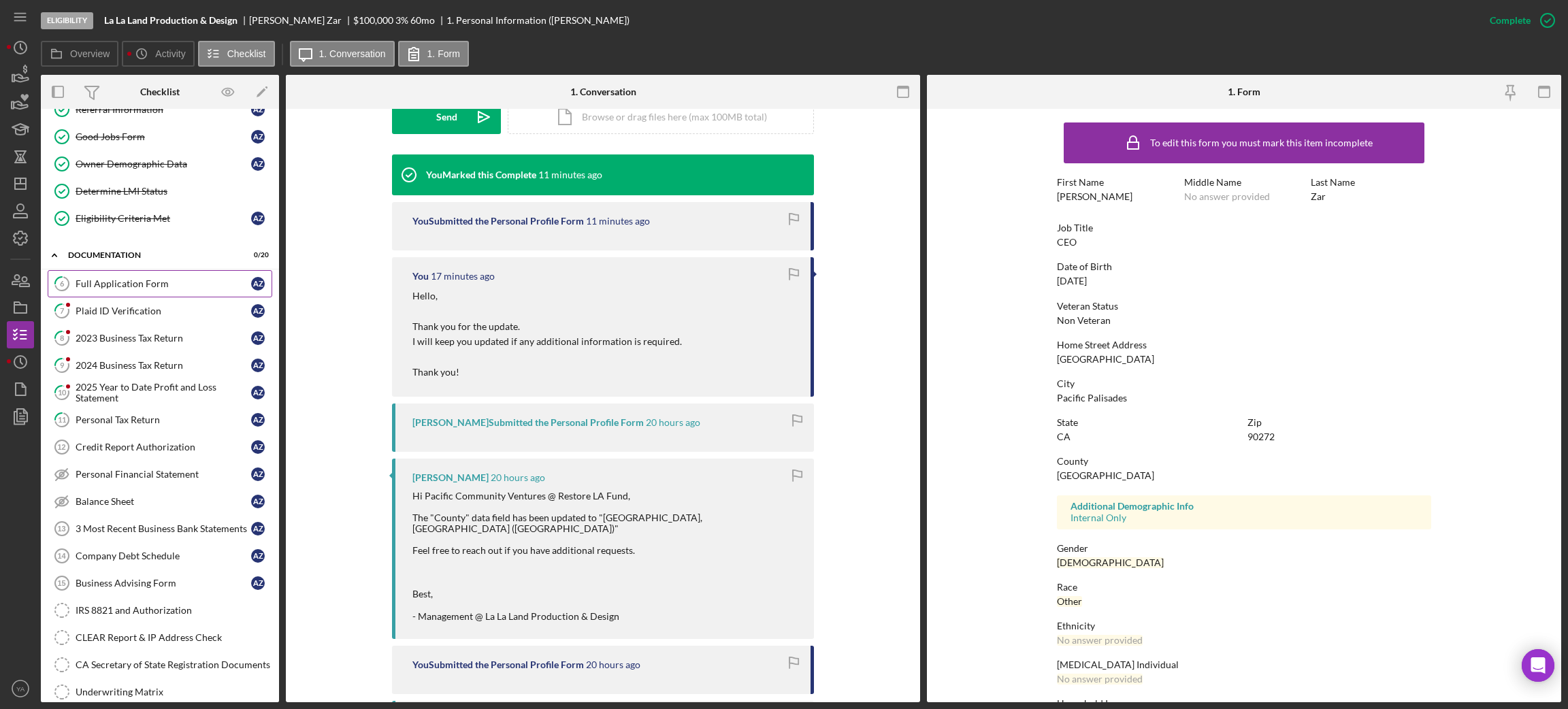
click at [150, 288] on div "Full Application Form" at bounding box center [163, 284] width 176 height 11
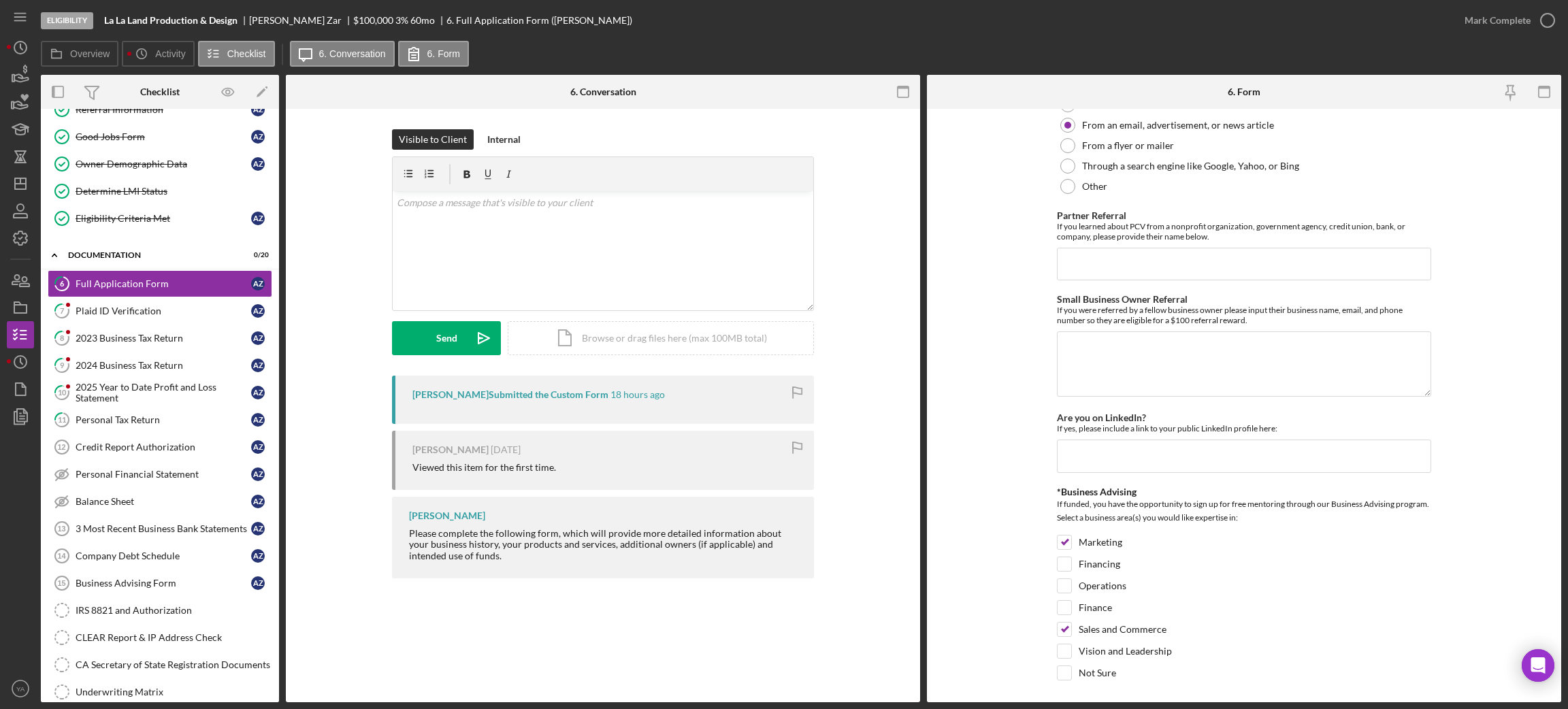
scroll to position [1633, 0]
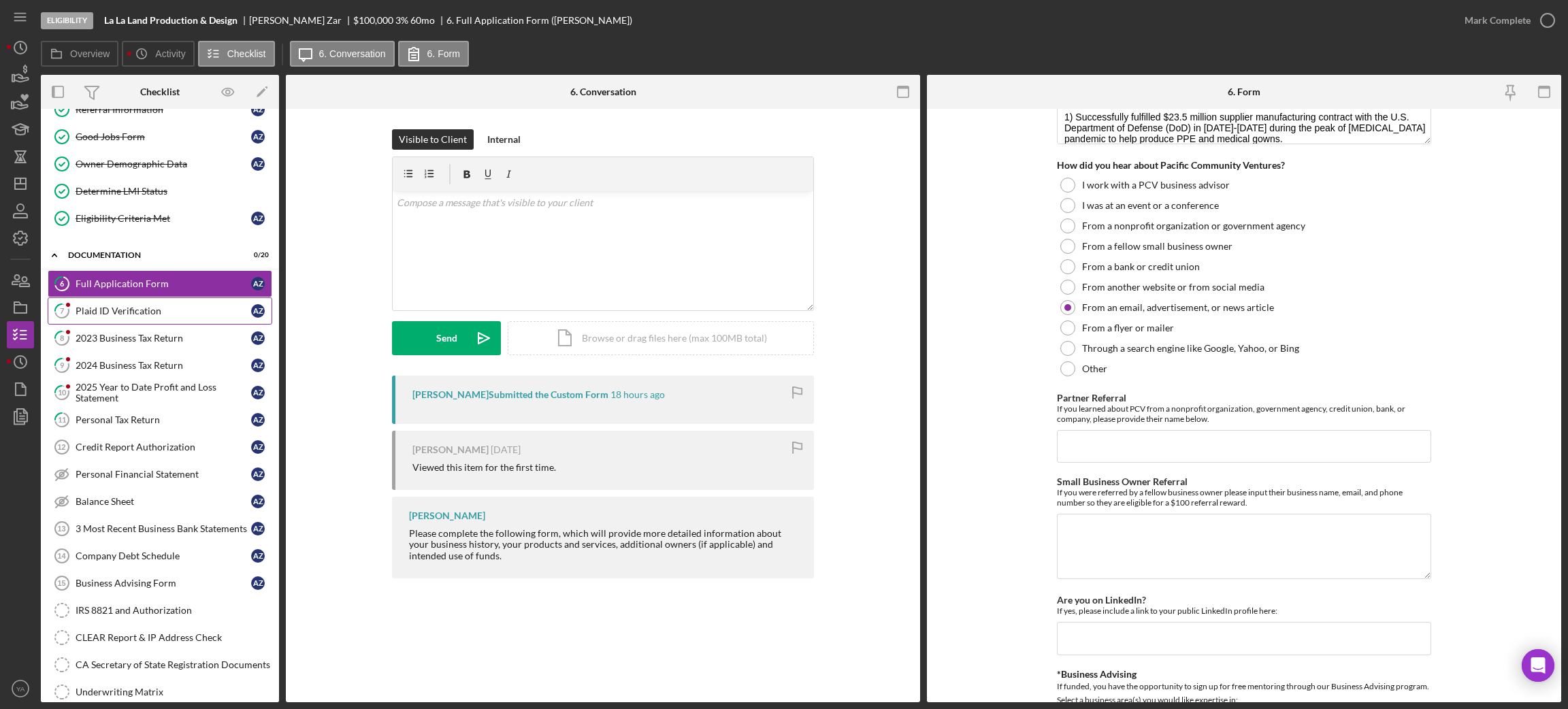
click at [165, 312] on div "Plaid ID Verification" at bounding box center [163, 311] width 176 height 11
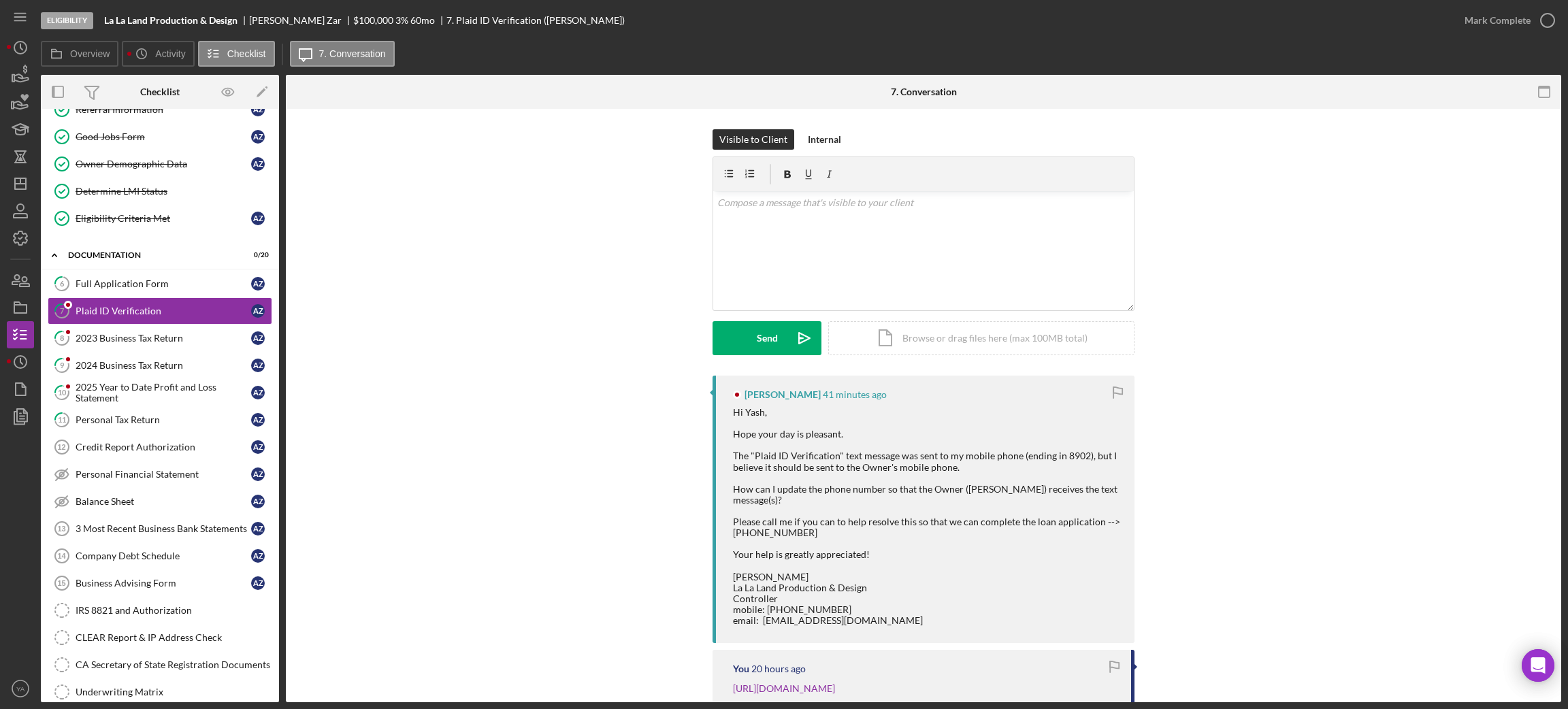
scroll to position [102, 0]
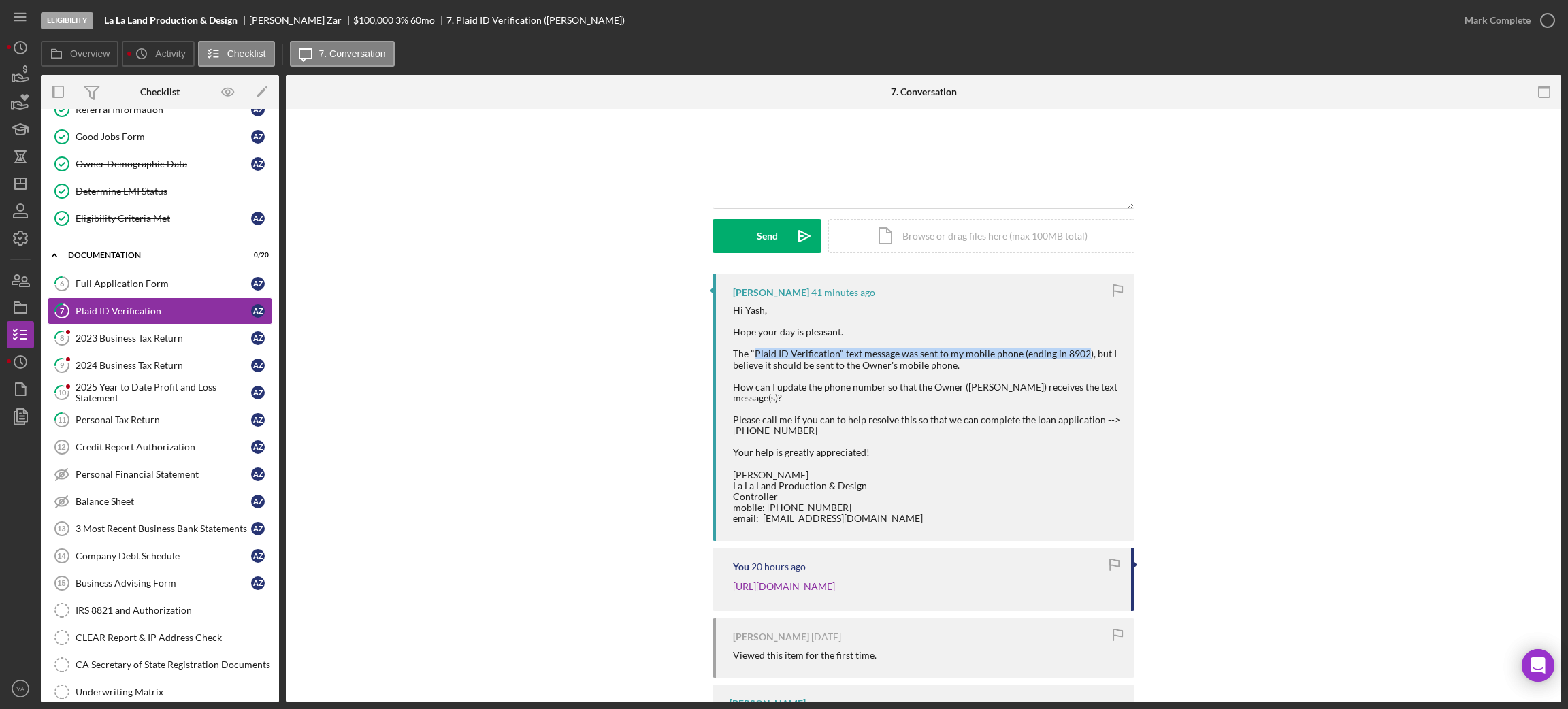
drag, startPoint x: 754, startPoint y: 351, endPoint x: 1082, endPoint y: 359, distance: 328.1
click at [1082, 359] on div "Hi Yash, Hope your day is pleasant. The "Plaid ID Verification" text message wa…" at bounding box center [927, 414] width 388 height 219
drag, startPoint x: 752, startPoint y: 364, endPoint x: 938, endPoint y: 373, distance: 186.2
click at [938, 373] on div "Hi Yash, Hope your day is pleasant. The "Plaid ID Verification" text message wa…" at bounding box center [927, 414] width 388 height 219
drag, startPoint x: 754, startPoint y: 393, endPoint x: 862, endPoint y: 387, distance: 108.2
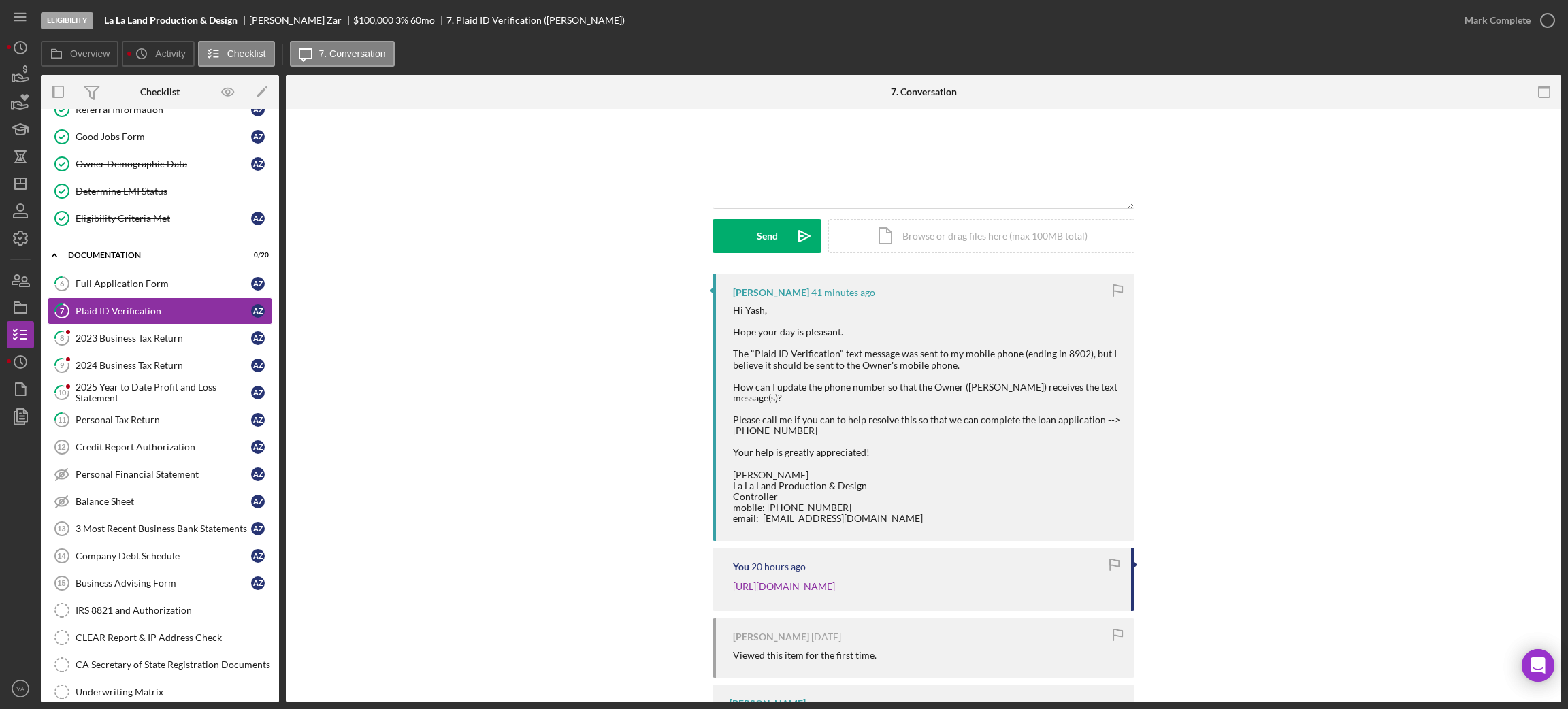
click at [862, 387] on div "Hi Yash, Hope your day is pleasant. The "Plaid ID Verification" text message wa…" at bounding box center [927, 414] width 388 height 219
click at [733, 315] on div "Hi Yash, Hope your day is pleasant. The "Plaid ID Verification" text message wa…" at bounding box center [927, 414] width 388 height 219
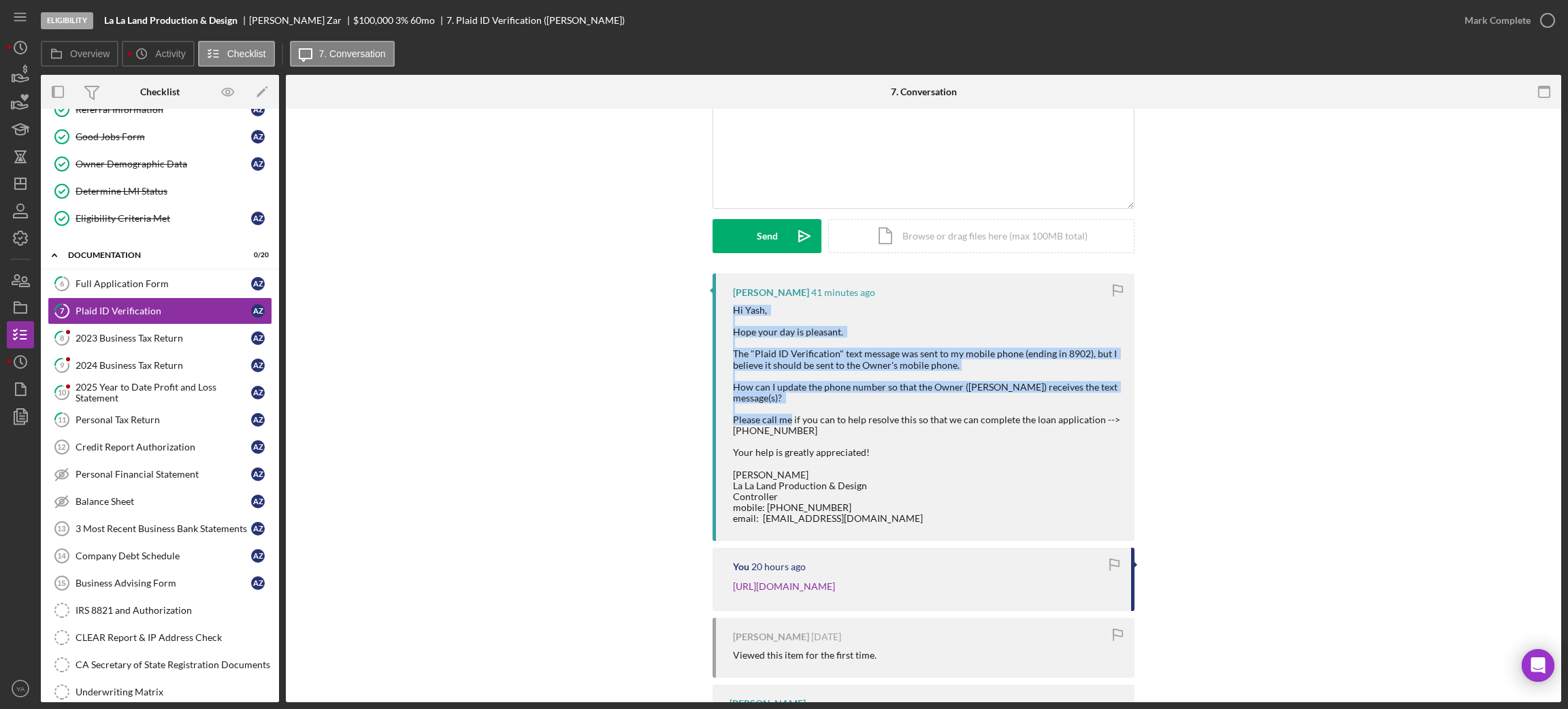
drag, startPoint x: 730, startPoint y: 315, endPoint x: 749, endPoint y: 370, distance: 58.2
click at [773, 415] on div "Hi Yash, Hope your day is pleasant. The "Plaid ID Verification" text message wa…" at bounding box center [927, 414] width 388 height 219
click at [748, 362] on div "Hi Yash, Hope your day is pleasant. The "Plaid ID Verification" text message wa…" at bounding box center [927, 414] width 388 height 219
drag, startPoint x: 732, startPoint y: 334, endPoint x: 769, endPoint y: 363, distance: 47.0
click at [817, 371] on div "Hi Yash, Hope your day is pleasant. The "Plaid ID Verification" text message wa…" at bounding box center [927, 414] width 388 height 219
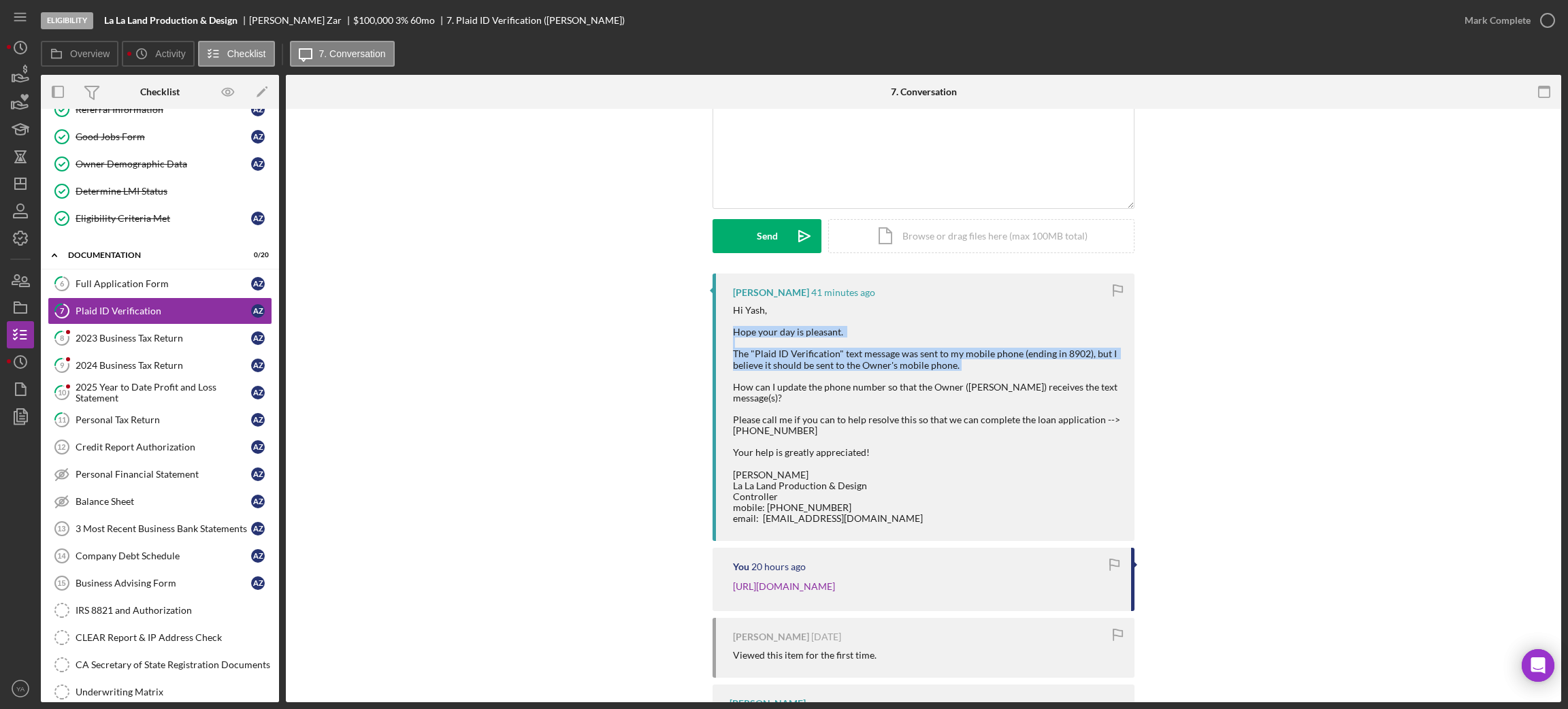
click at [742, 356] on div "Hi Yash, Hope your day is pleasant. The "Plaid ID Verification" text message wa…" at bounding box center [927, 414] width 388 height 219
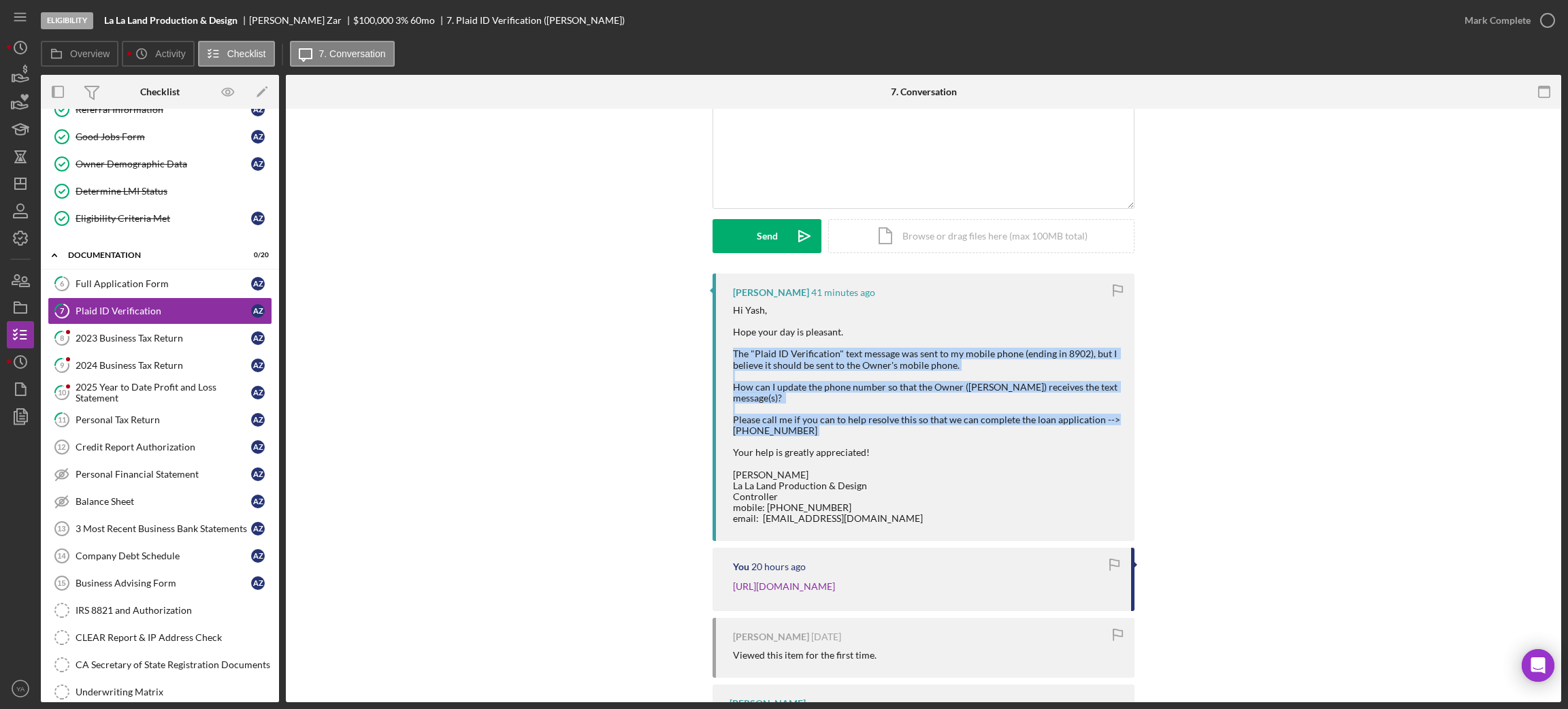
drag, startPoint x: 728, startPoint y: 354, endPoint x: 879, endPoint y: 438, distance: 172.8
click at [879, 438] on div "[PERSON_NAME] 41 minutes ago Hi [PERSON_NAME], Hope your day is pleasant. The "…" at bounding box center [923, 407] width 422 height 267
copy div "The "Plaid ID Verification" text message was sent to my mobile phone (ending in…"
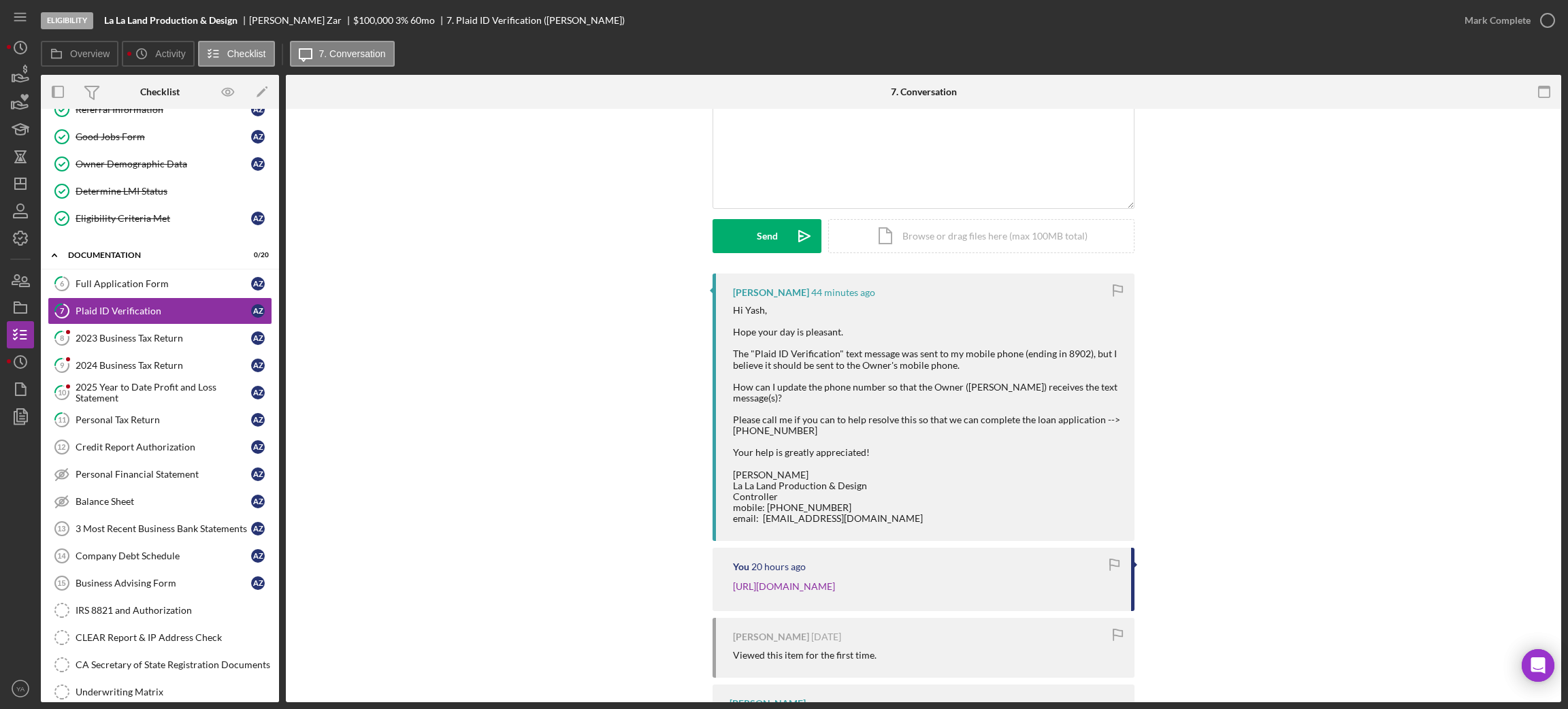
click at [442, 322] on div "[PERSON_NAME] 44 minutes ago Hi [PERSON_NAME], Hope your day is pleasant. The "…" at bounding box center [923, 516] width 1234 height 486
drag, startPoint x: 165, startPoint y: 289, endPoint x: 198, endPoint y: 306, distance: 37.1
click at [165, 289] on div "Full Application Form" at bounding box center [163, 284] width 176 height 11
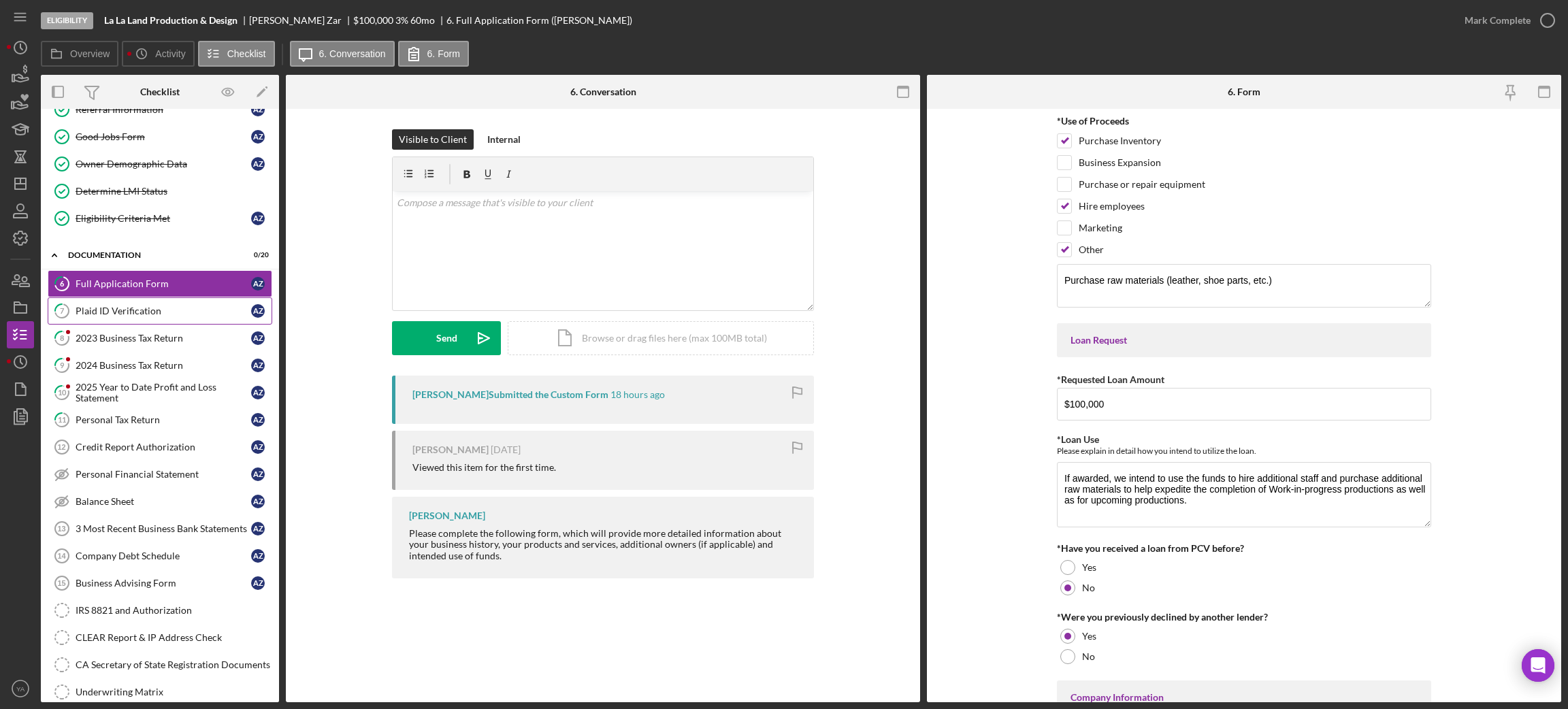
click at [208, 320] on link "7 Plaid ID Verification A Z" at bounding box center [160, 311] width 224 height 27
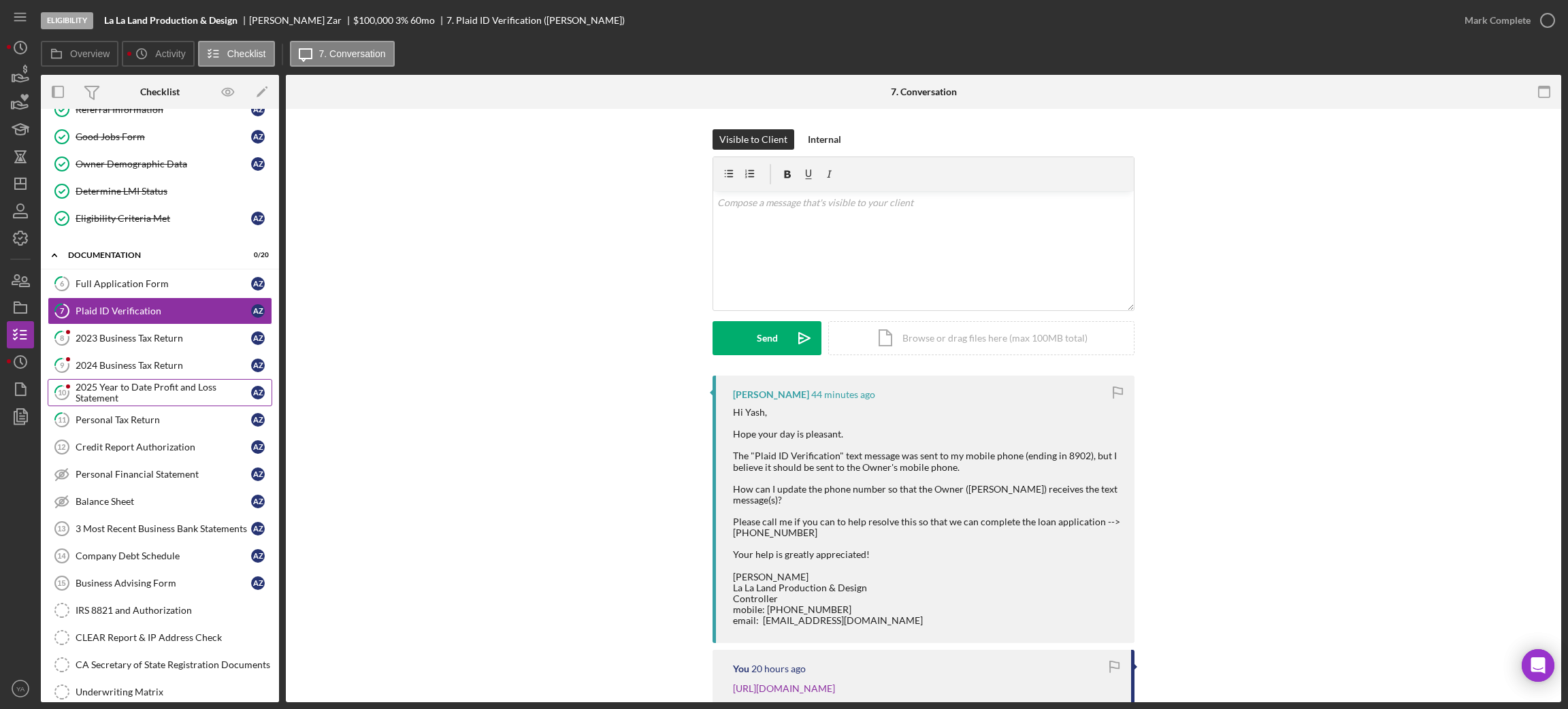
click at [148, 396] on div "2025 Year to Date Profit and Loss Statement" at bounding box center [163, 392] width 176 height 22
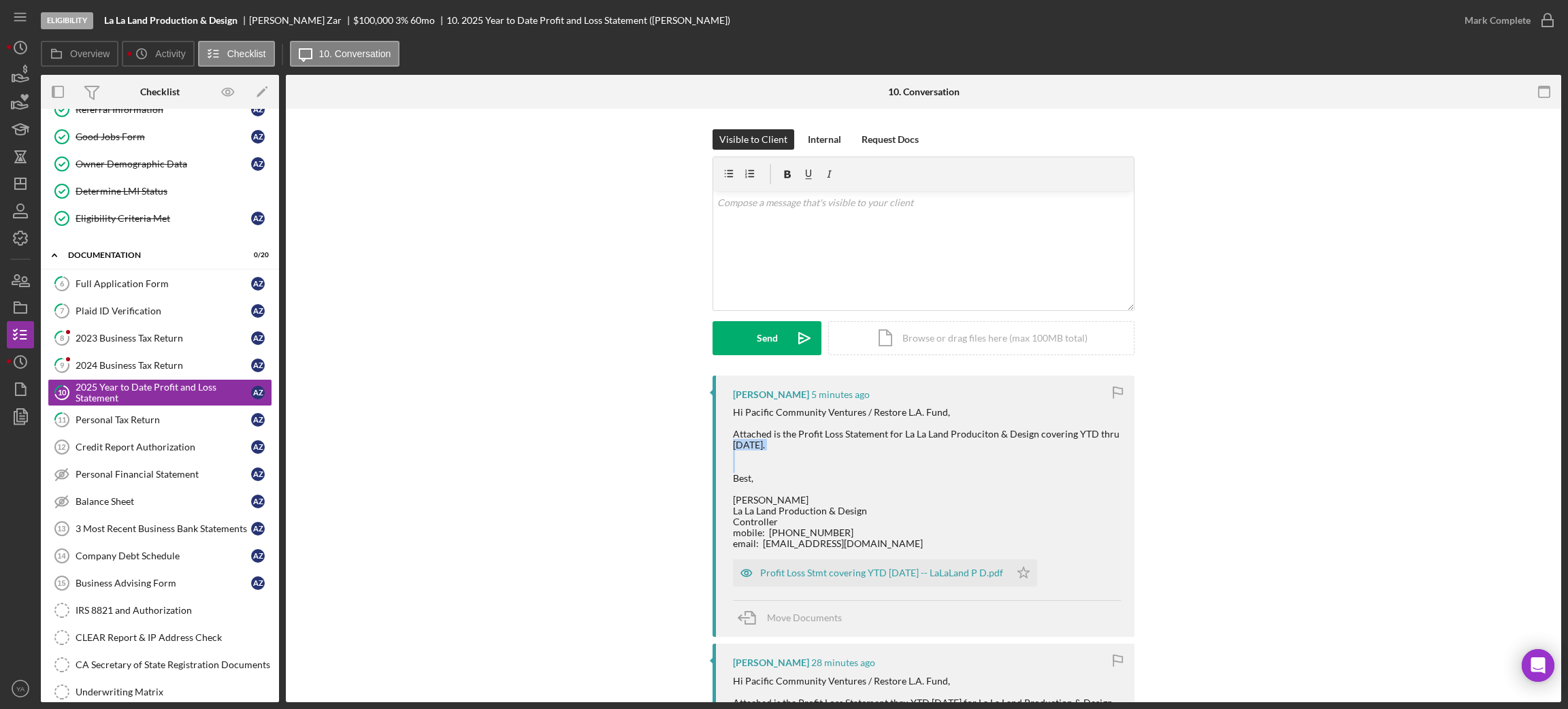
drag, startPoint x: 733, startPoint y: 449, endPoint x: 780, endPoint y: 446, distance: 47.1
click at [780, 446] on div "Hi Pacific Community Ventures / Restore L.A. Fund, Attached is the Profit Loss …" at bounding box center [927, 478] width 388 height 142
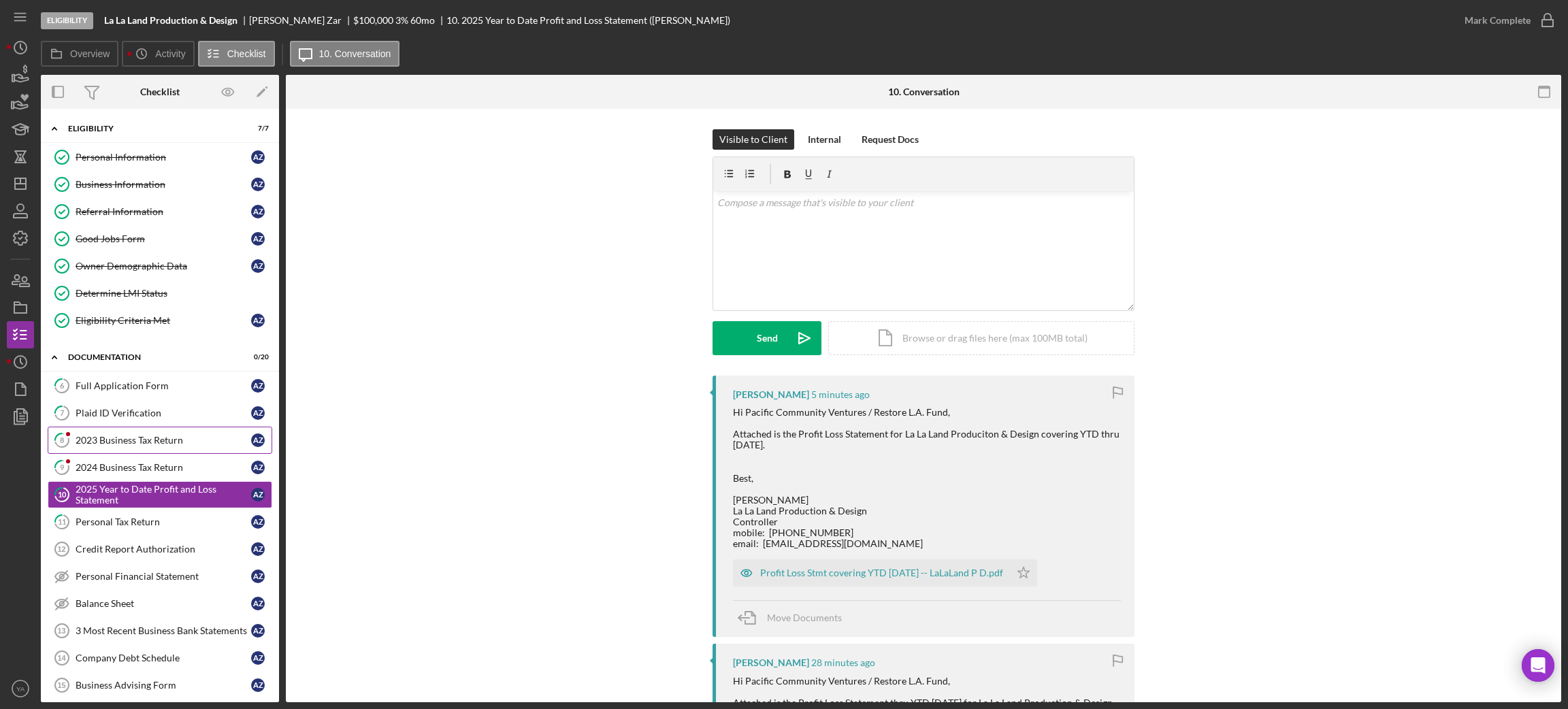
click at [169, 444] on div "2023 Business Tax Return" at bounding box center [163, 440] width 176 height 11
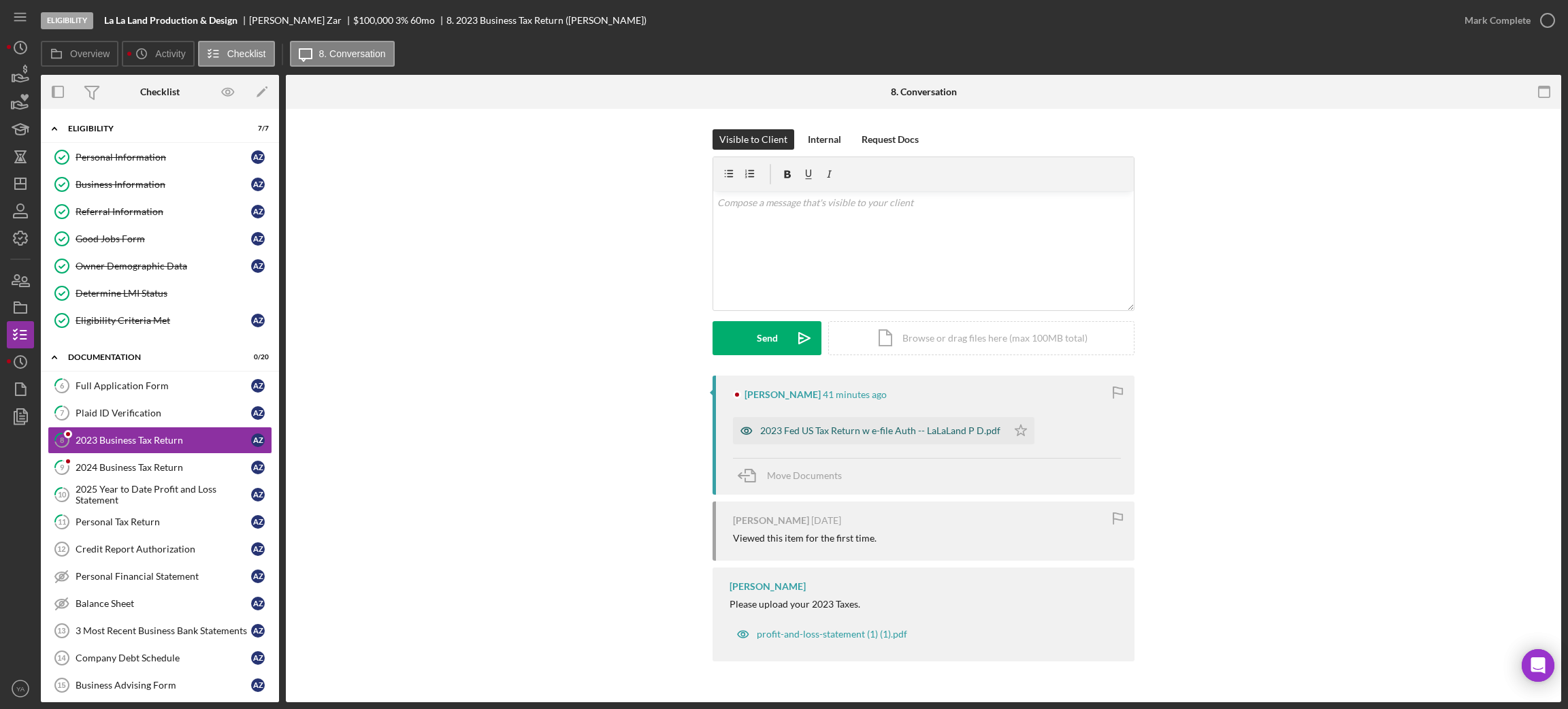
click at [823, 424] on div "2023 Fed US Tax Return w e-file Auth -- LaLaLand P D.pdf" at bounding box center [870, 431] width 274 height 27
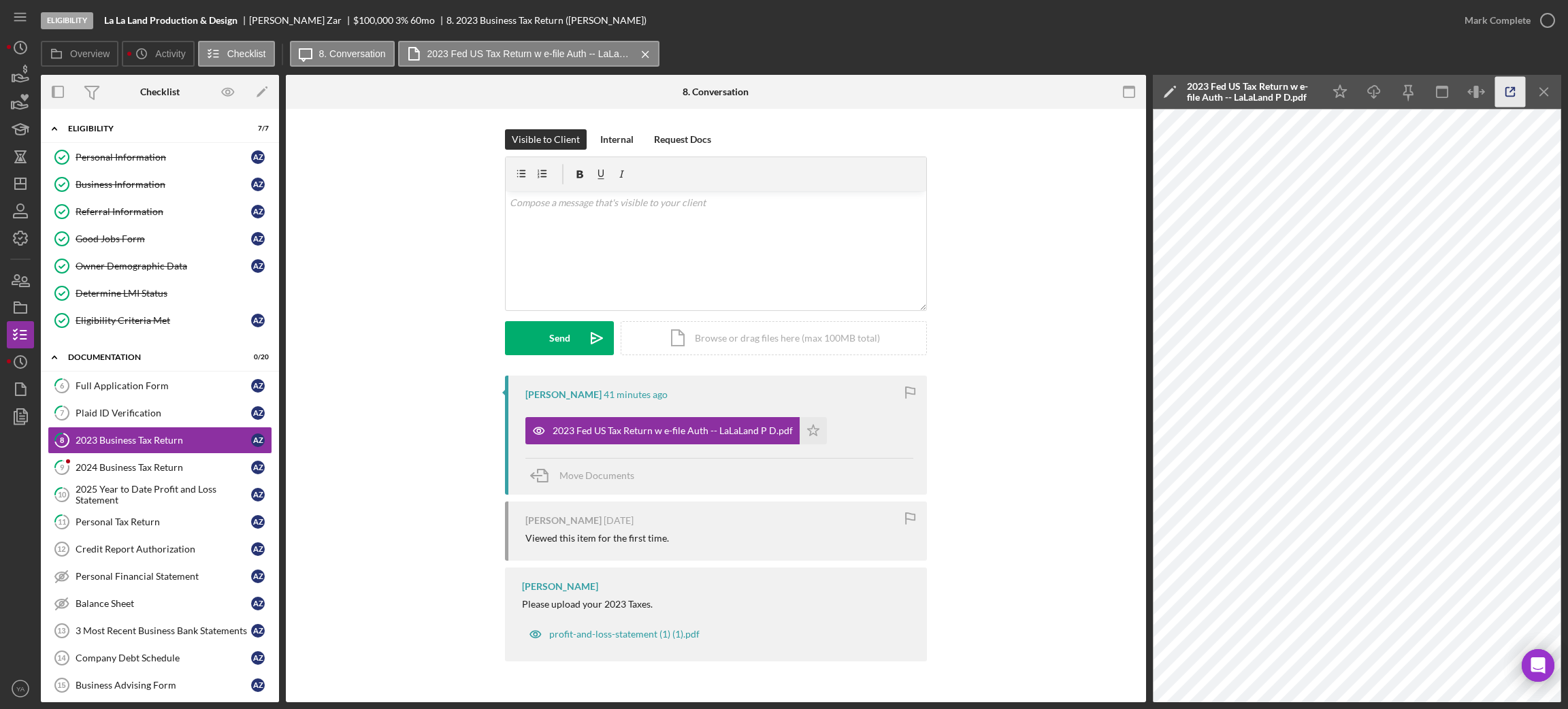
click at [1509, 93] on icon "button" at bounding box center [1510, 92] width 31 height 31
click at [187, 457] on link "9 2024 Business Tax Return A Z" at bounding box center [160, 468] width 224 height 27
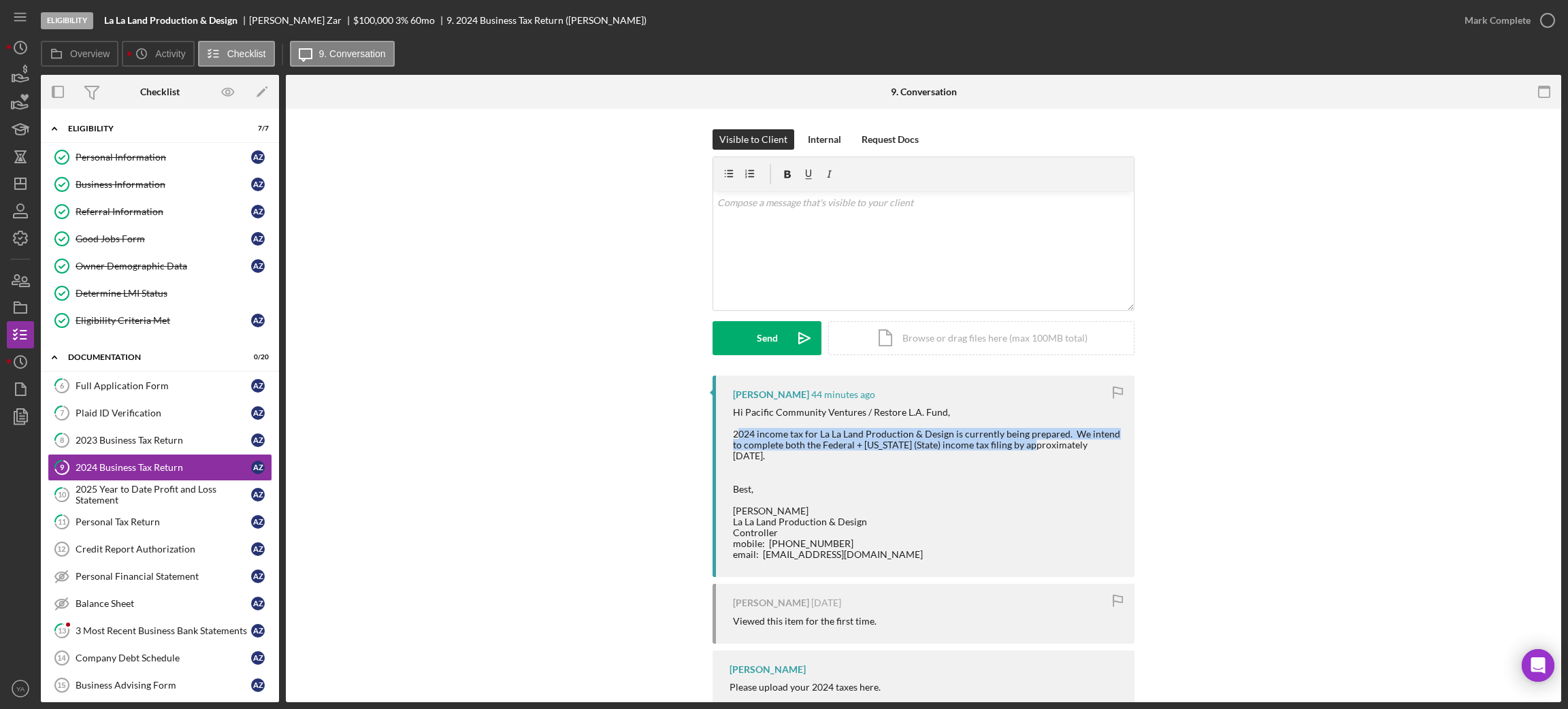
drag, startPoint x: 734, startPoint y: 432, endPoint x: 1020, endPoint y: 444, distance: 286.3
click at [1020, 444] on div "Hi Pacific Community Ventures / Restore L.A. Fund, 2024 income tax for La La La…" at bounding box center [927, 483] width 388 height 153
click at [24, 175] on icon "Icon/Dashboard" at bounding box center [21, 184] width 34 height 34
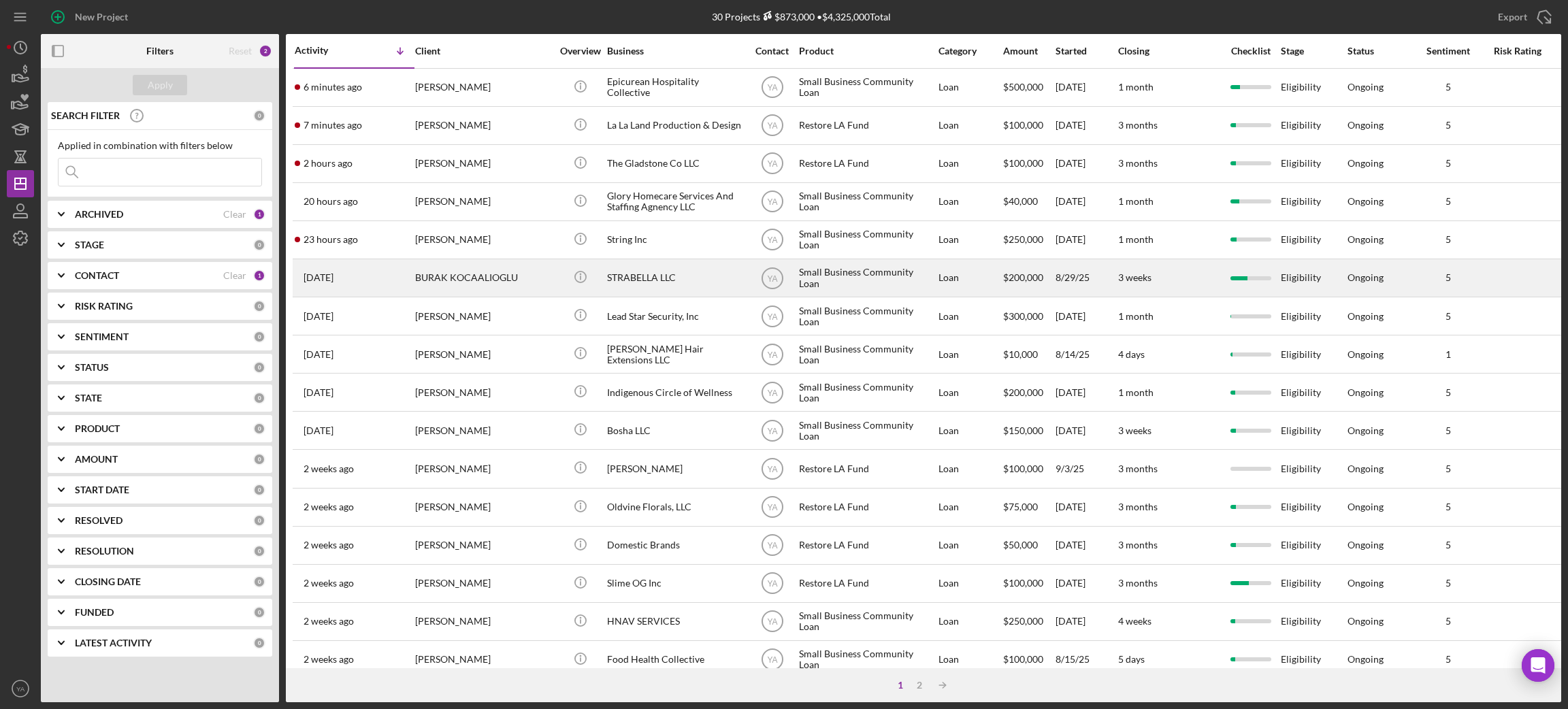
click at [643, 280] on div "STRABELLA LLC" at bounding box center [675, 278] width 136 height 36
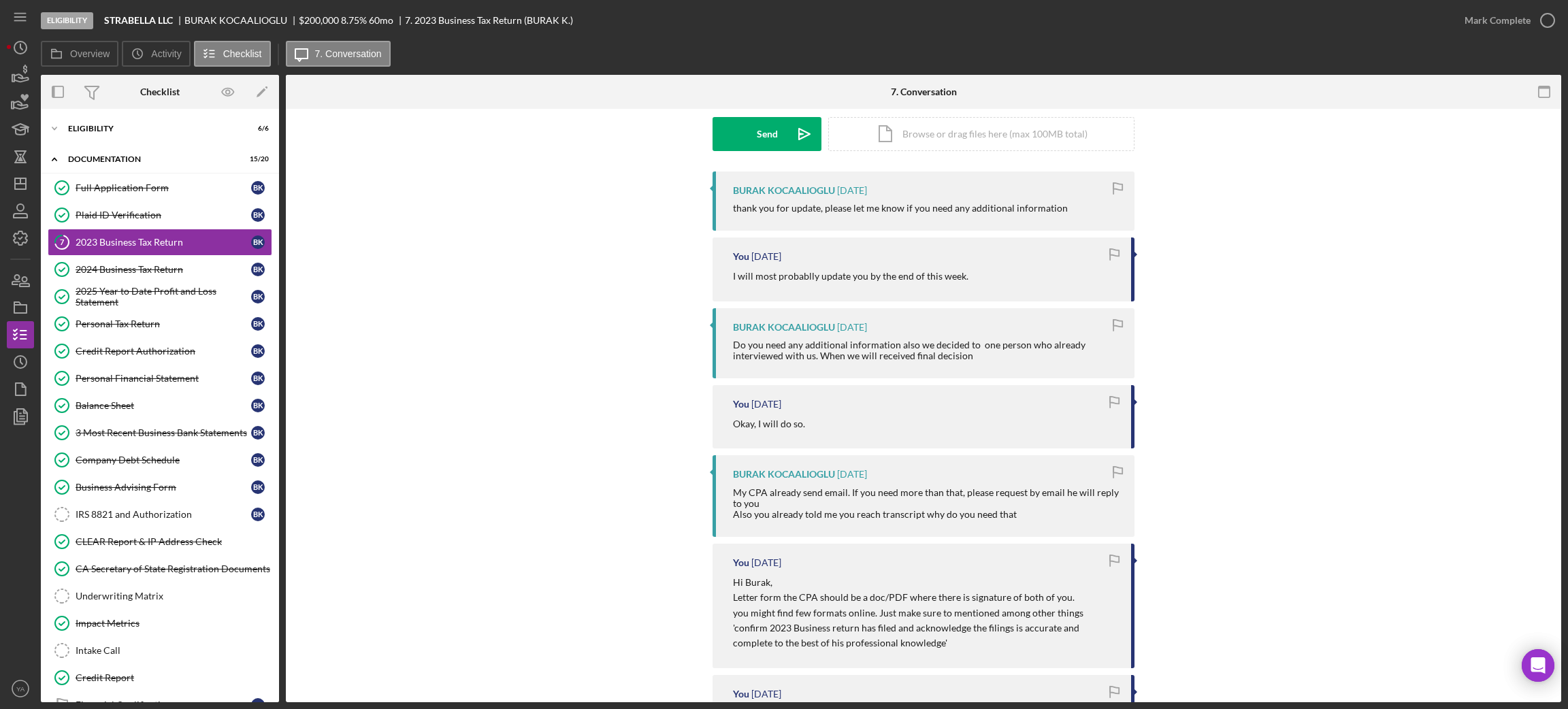
scroll to position [509, 0]
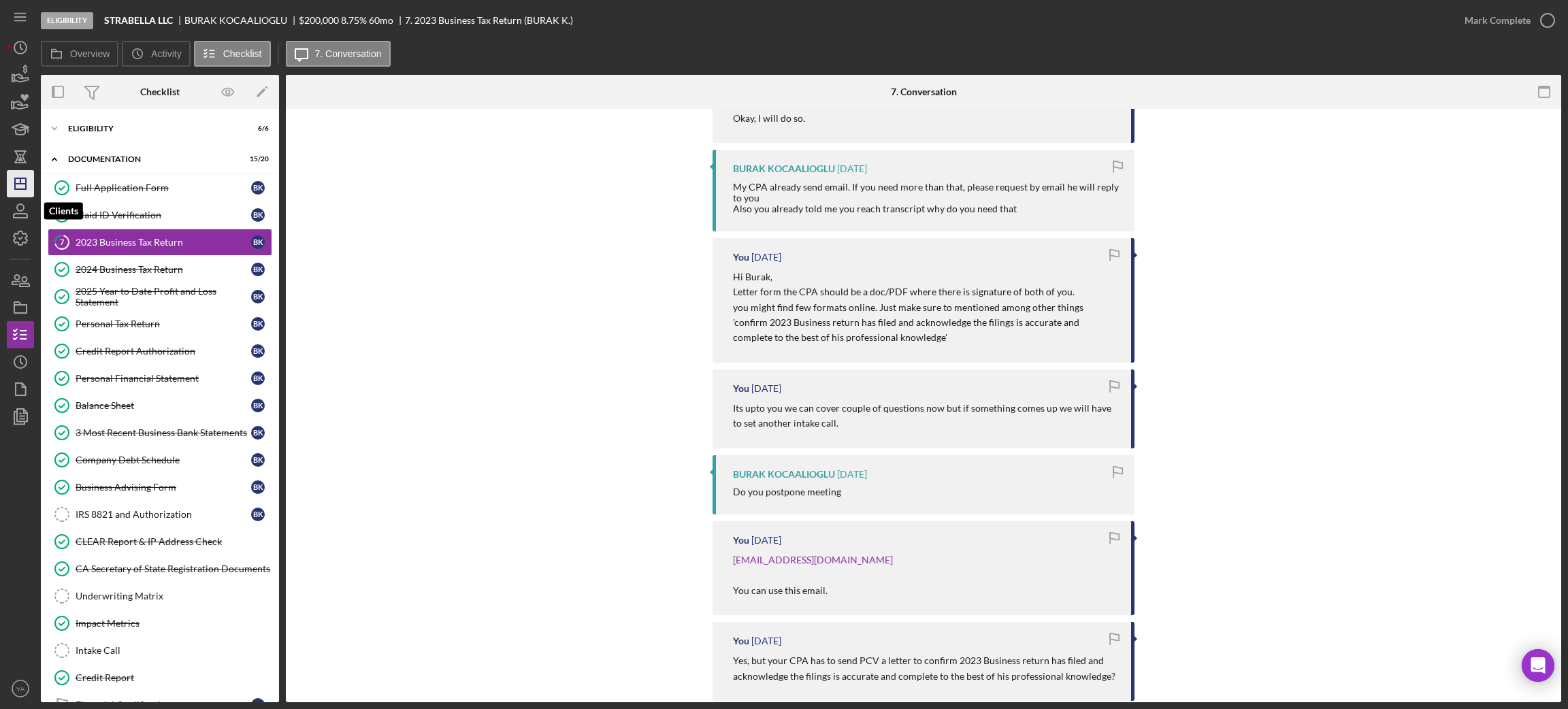
click at [13, 189] on icon "Icon/Dashboard" at bounding box center [21, 184] width 34 height 34
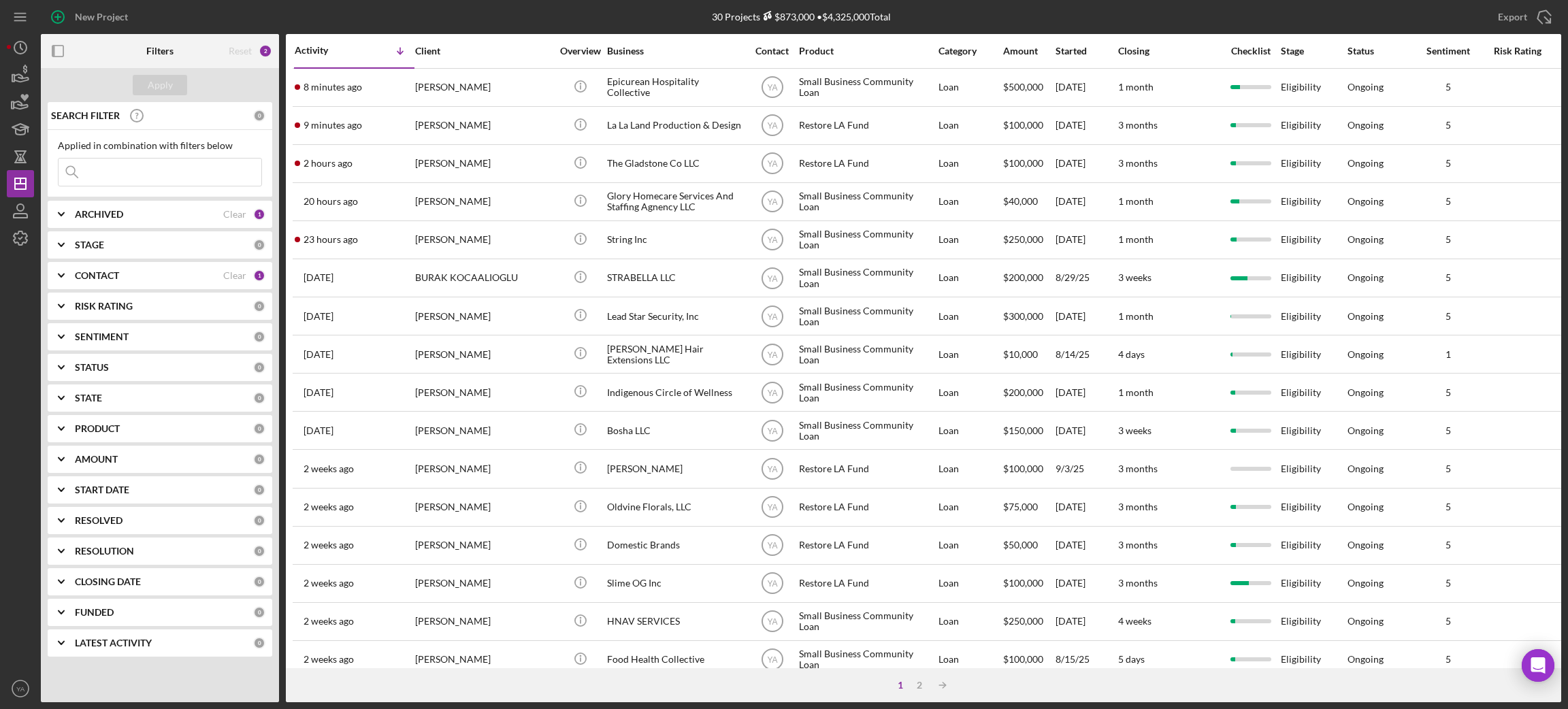
click at [114, 223] on div "ARCHIVED Clear 1" at bounding box center [170, 215] width 191 height 27
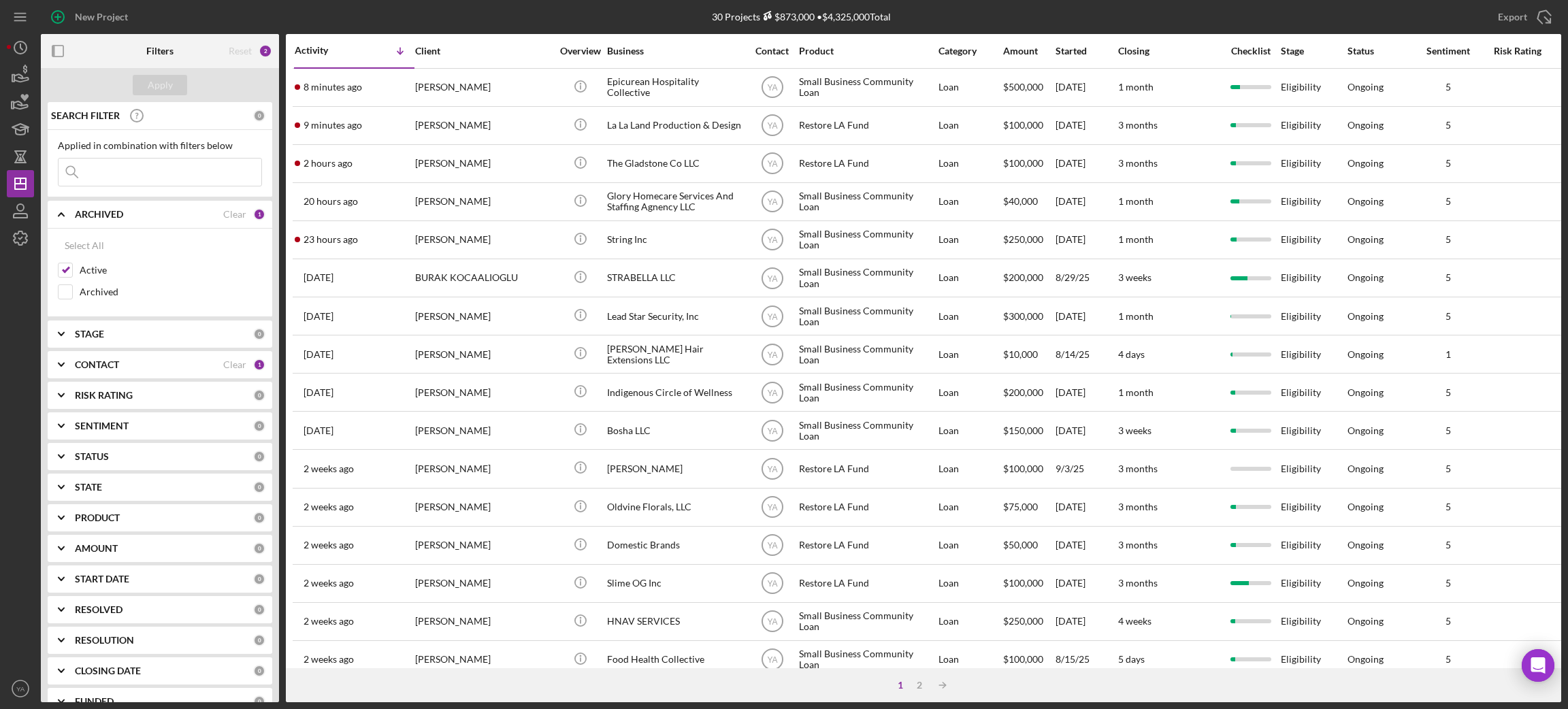
click at [157, 180] on input at bounding box center [160, 172] width 203 height 27
click at [109, 366] on b "CONTACT" at bounding box center [96, 364] width 44 height 11
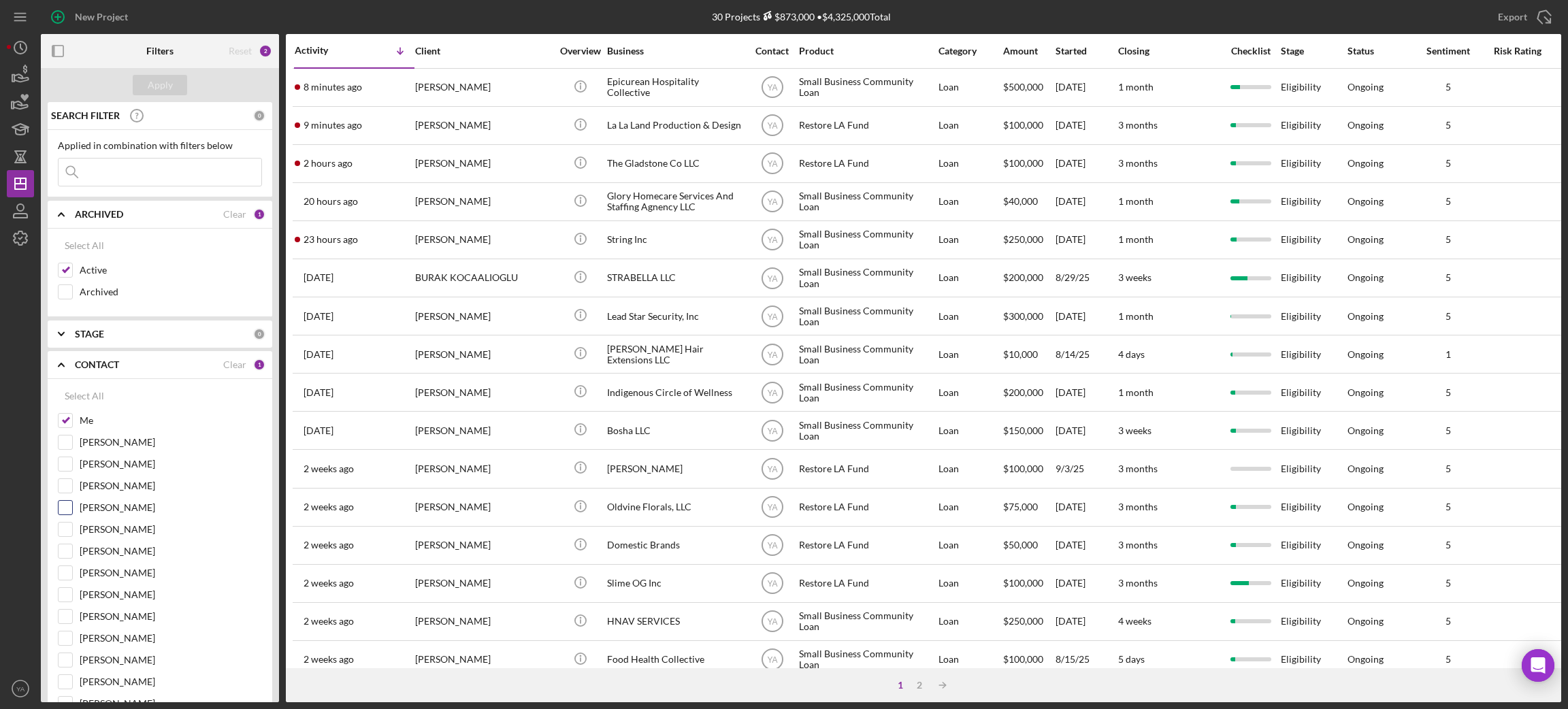
click at [68, 510] on input "[PERSON_NAME]" at bounding box center [66, 507] width 14 height 14
checkbox input "true"
click at [178, 89] on button "Apply" at bounding box center [160, 85] width 55 height 21
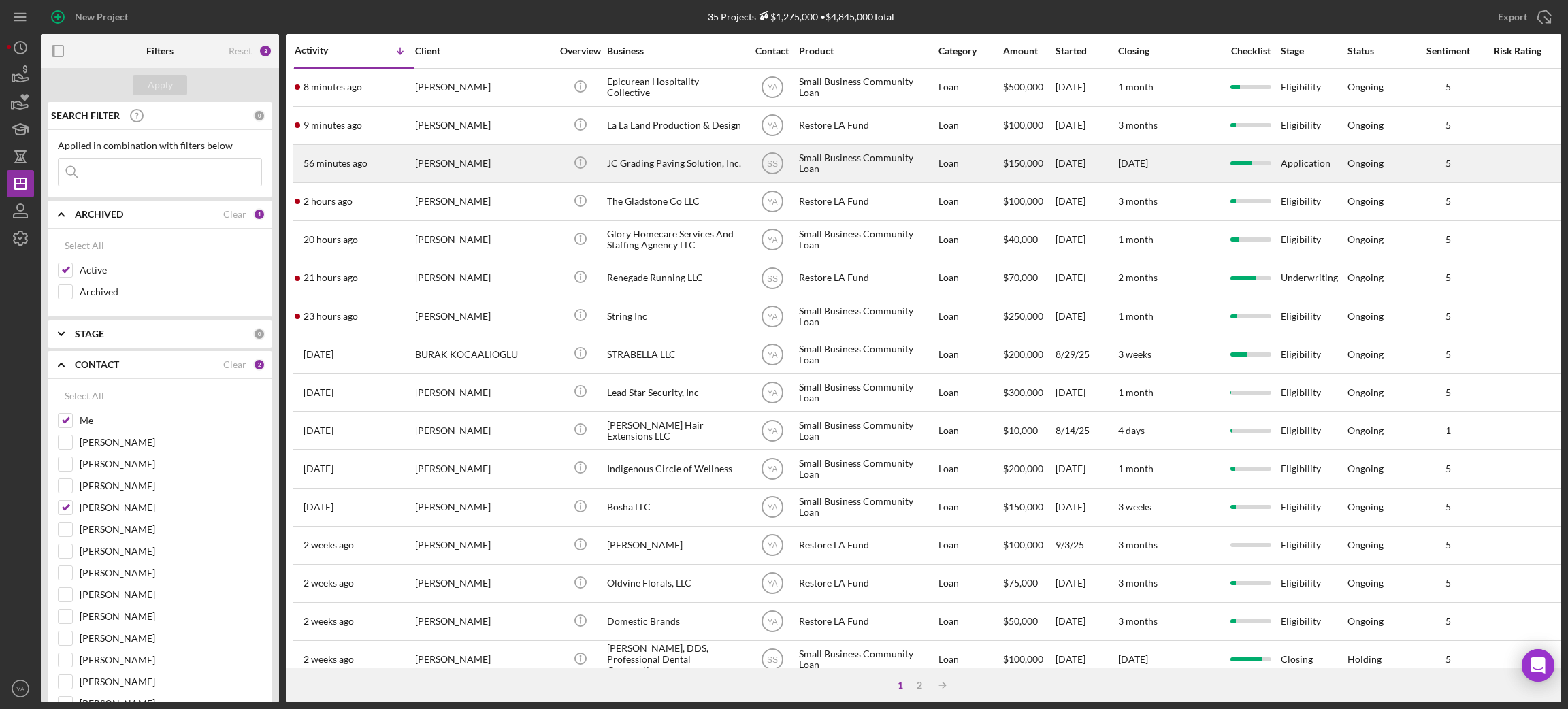
click at [695, 163] on div "JC Grading Paving Solution, Inc." at bounding box center [675, 163] width 136 height 36
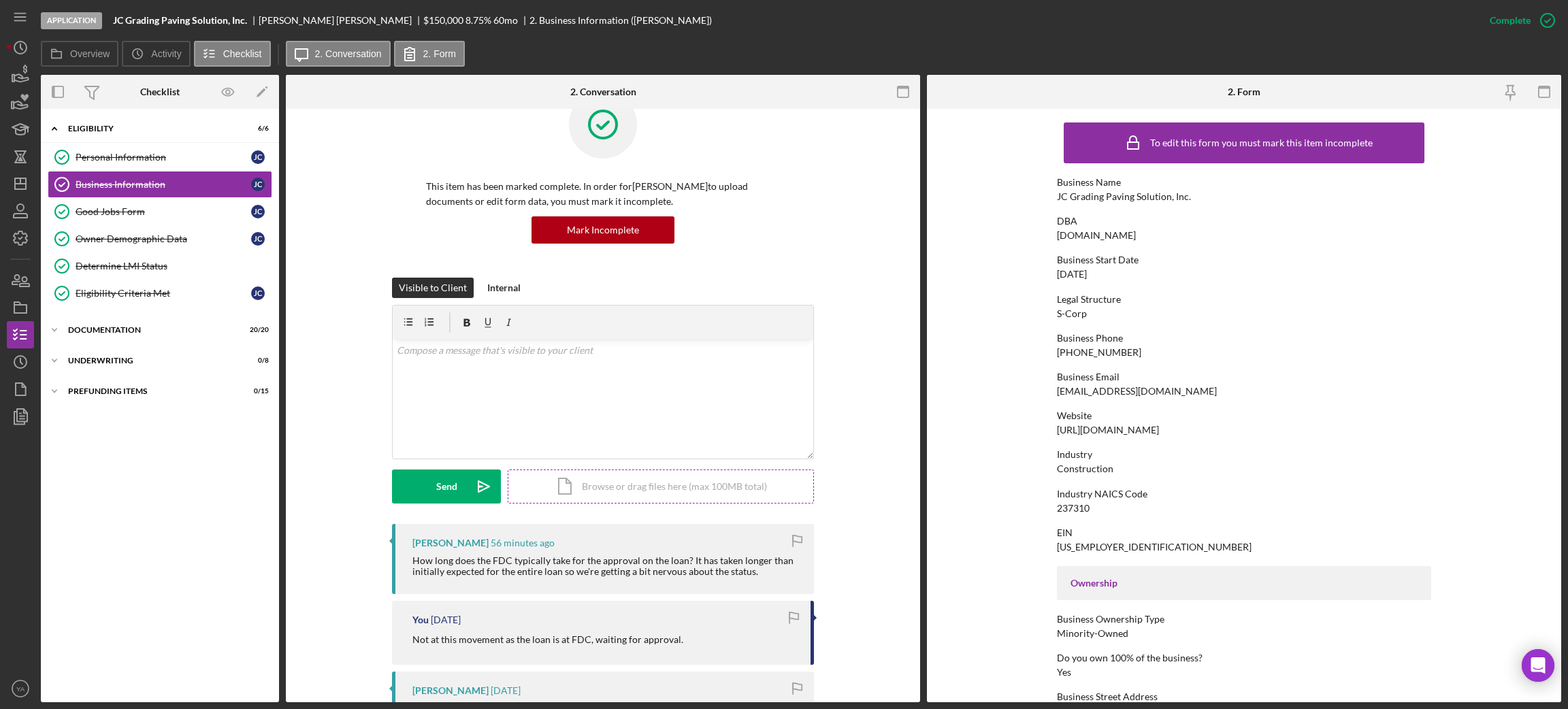
scroll to position [102, 0]
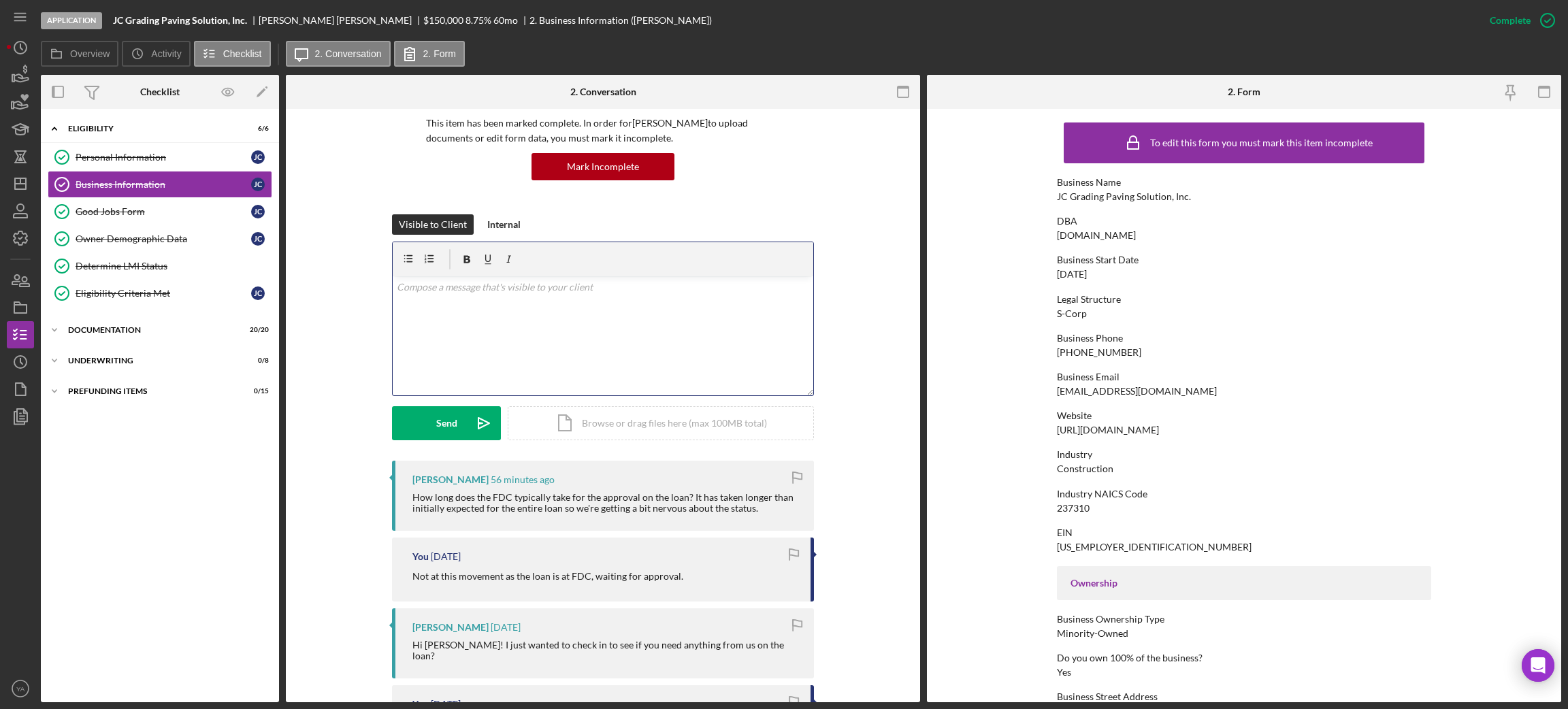
click at [558, 365] on div "v Color teal Color pink Remove color Add row above Add row below Add column bef…" at bounding box center [602, 336] width 421 height 119
click at [397, 286] on p "If approved, you will soon be updated" at bounding box center [603, 287] width 413 height 15
click at [607, 298] on div "v Color teal Color pink Remove color Add row above Add row below Add column bef…" at bounding box center [602, 336] width 421 height 119
click at [342, 342] on div "Visible to Client Internal v Color teal Color pink Remove color Add row above A…" at bounding box center [603, 337] width 594 height 246
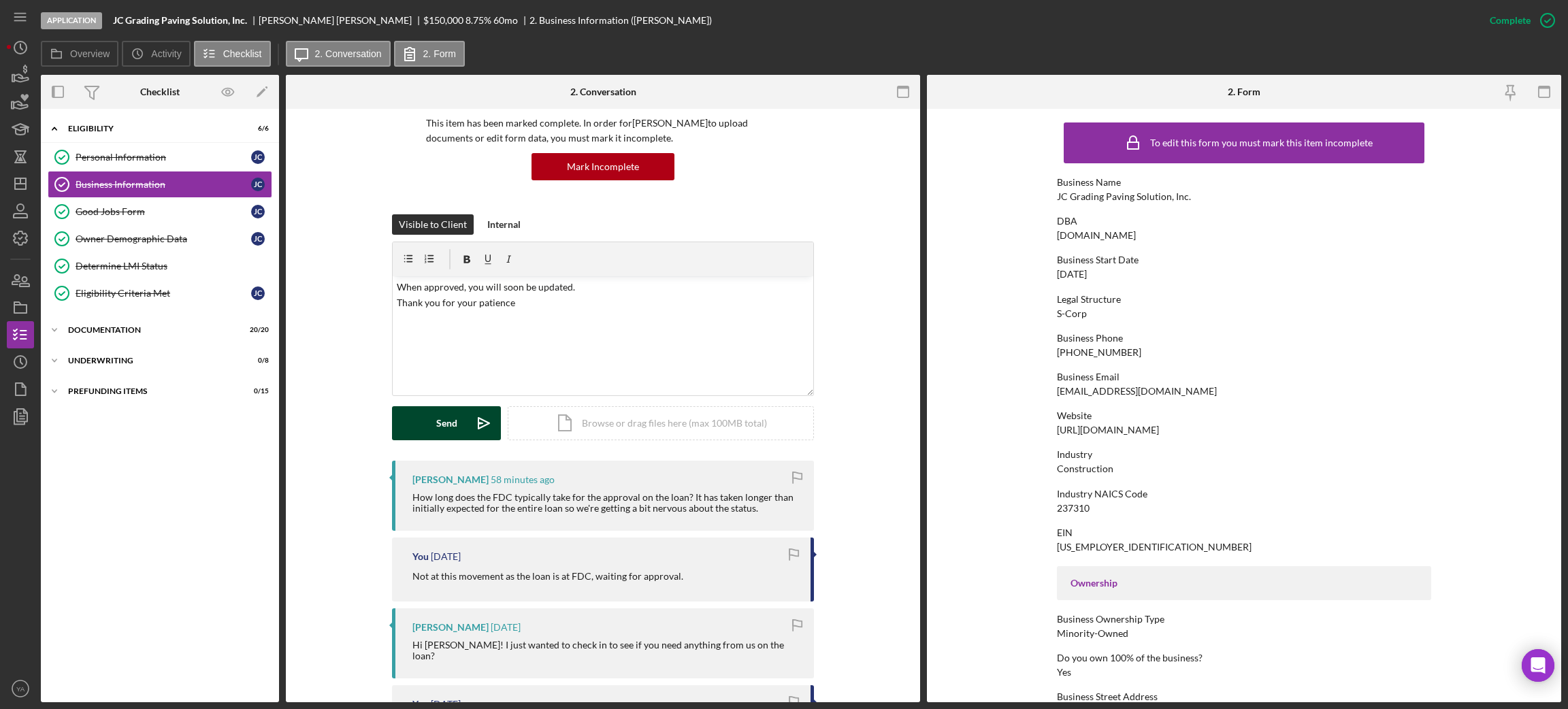
click at [467, 420] on icon "Icon/icon-invite-send" at bounding box center [484, 423] width 34 height 34
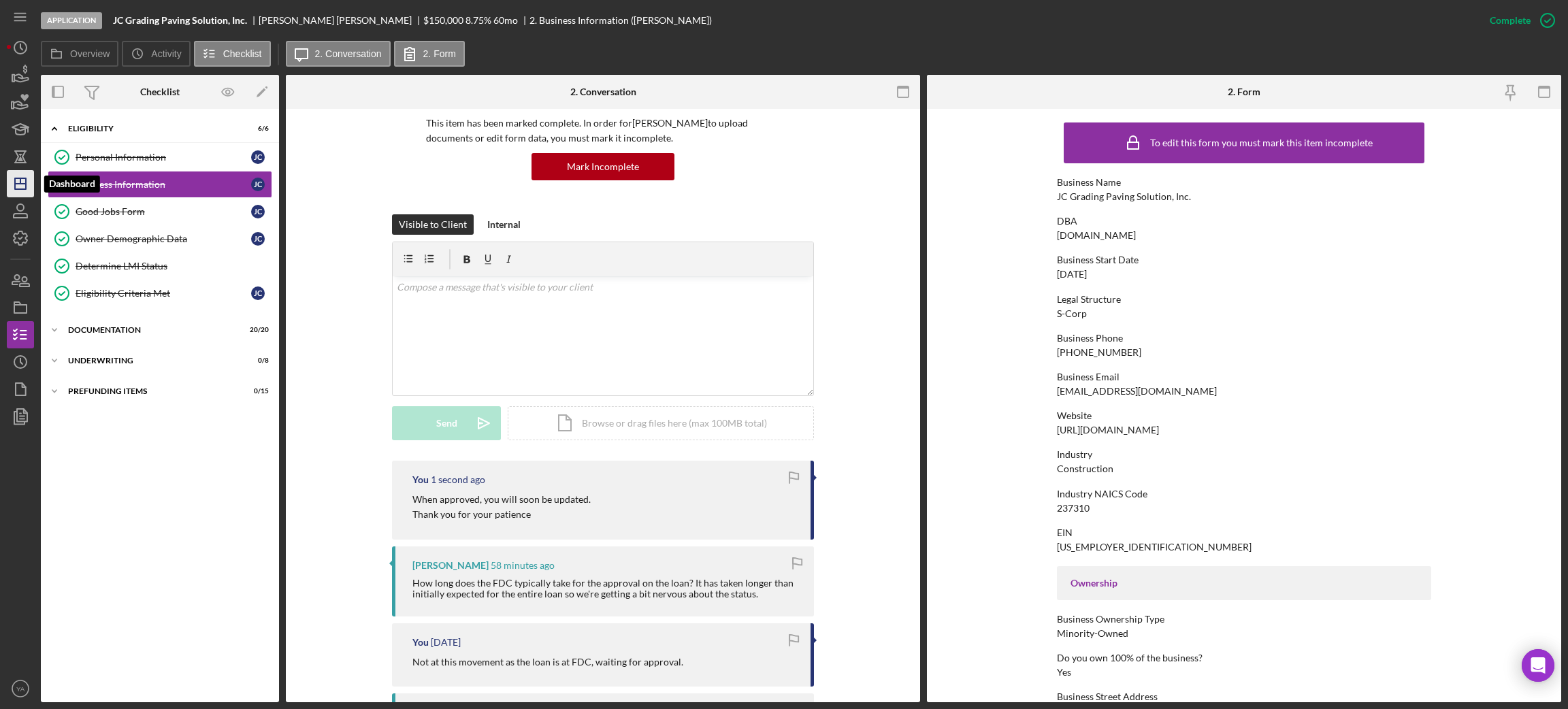
click at [25, 188] on polygon "button" at bounding box center [21, 184] width 11 height 11
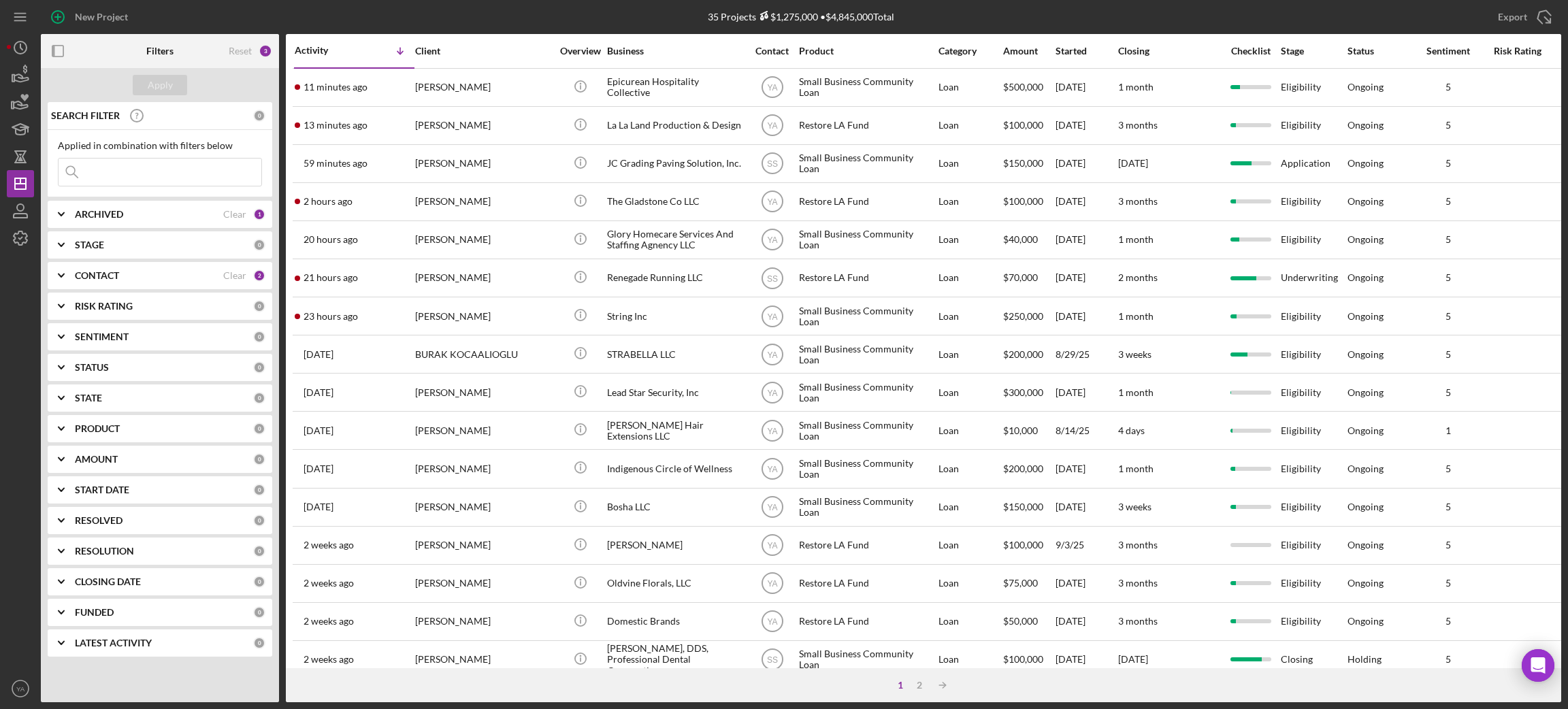
click at [124, 277] on div "CONTACT" at bounding box center [148, 276] width 148 height 11
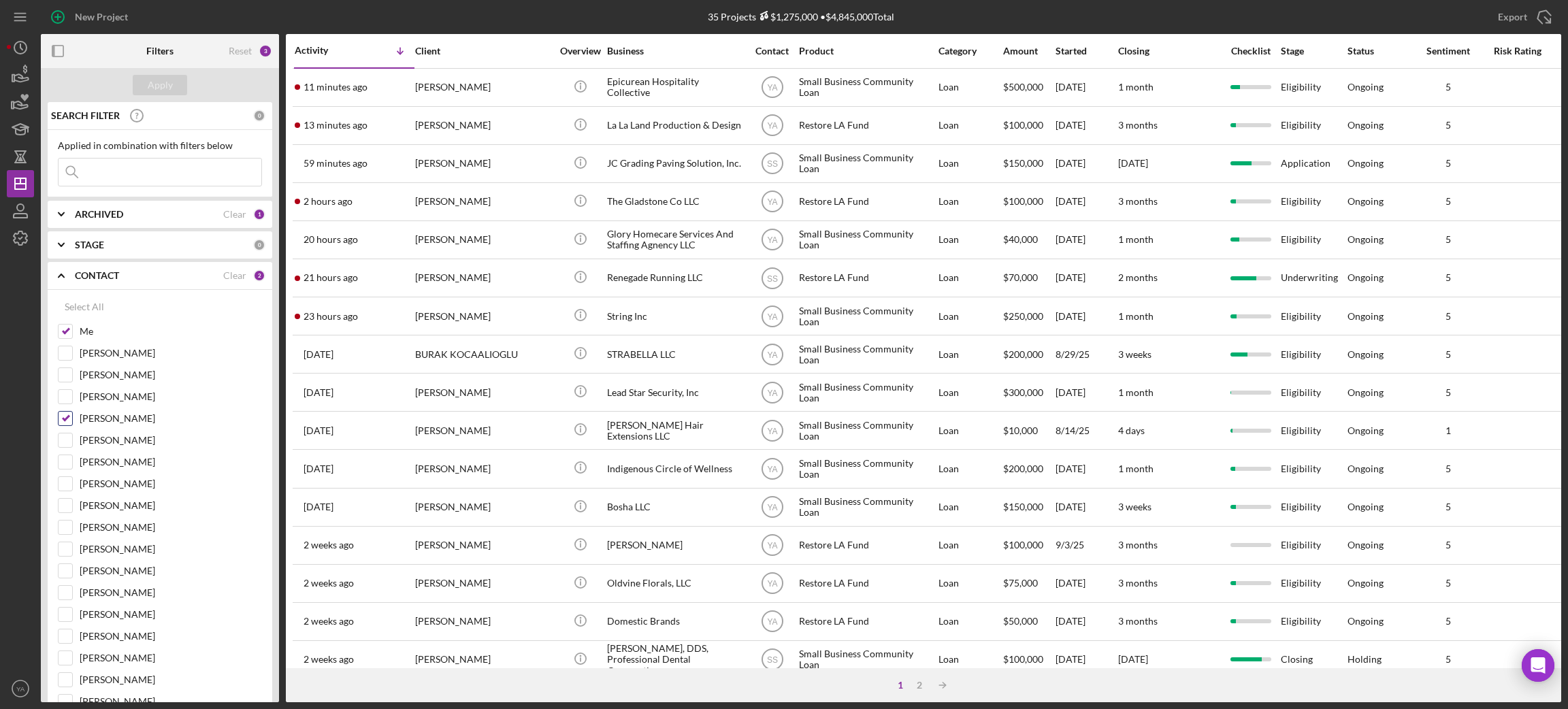
click at [63, 414] on input "[PERSON_NAME]" at bounding box center [66, 418] width 14 height 14
checkbox input "false"
click at [165, 70] on div "Apply" at bounding box center [160, 85] width 238 height 34
click at [170, 91] on div "Apply" at bounding box center [160, 85] width 25 height 21
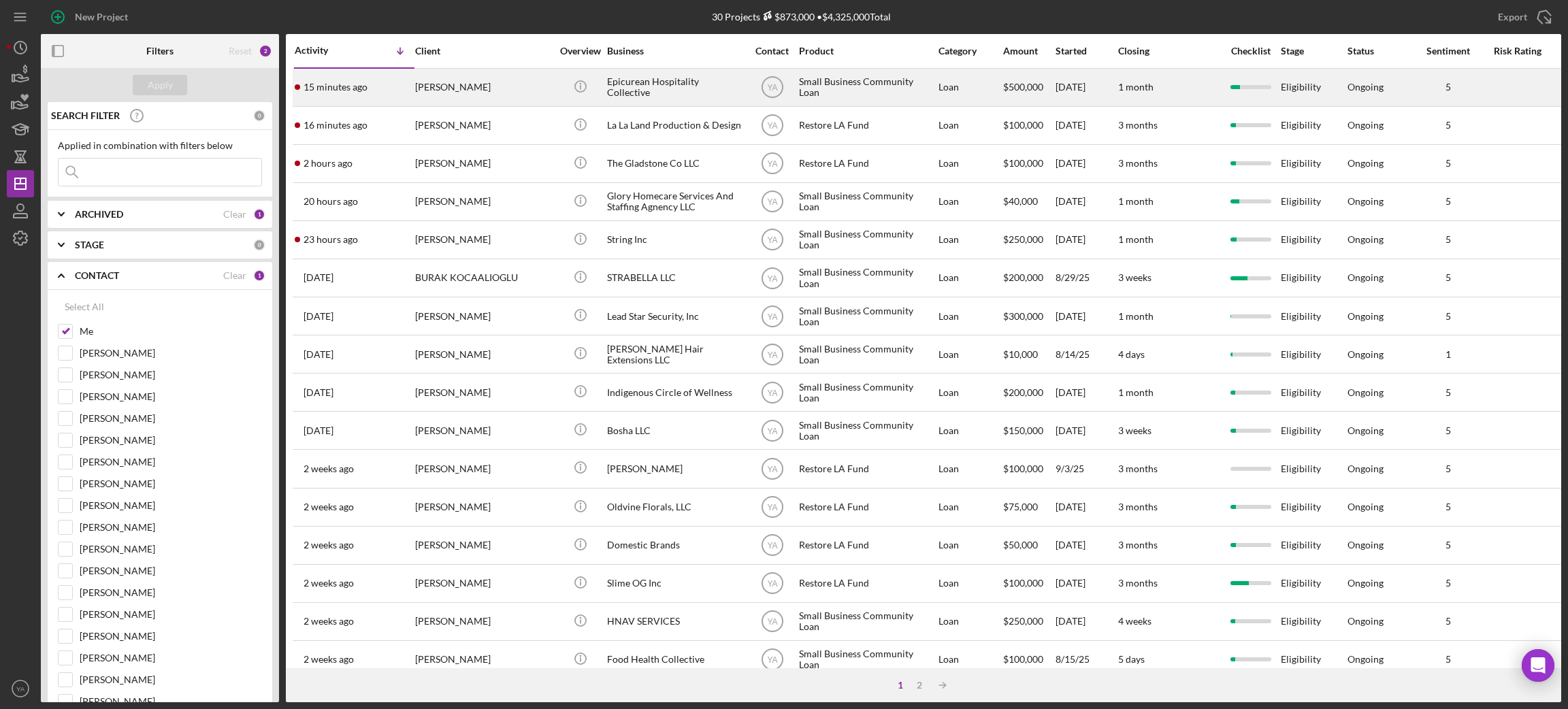
click at [679, 90] on div "Epicurean Hospitality Collective" at bounding box center [675, 88] width 136 height 36
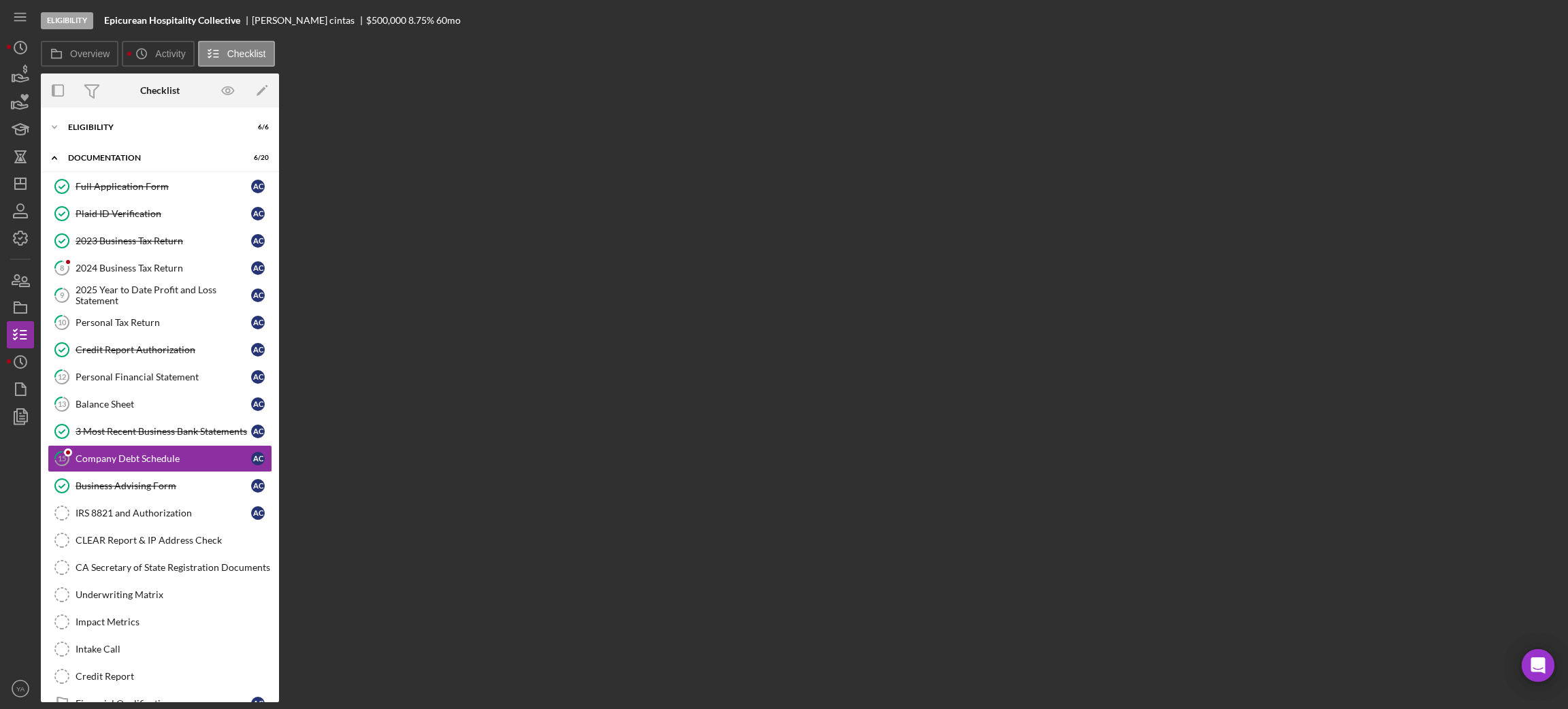
scroll to position [56, 0]
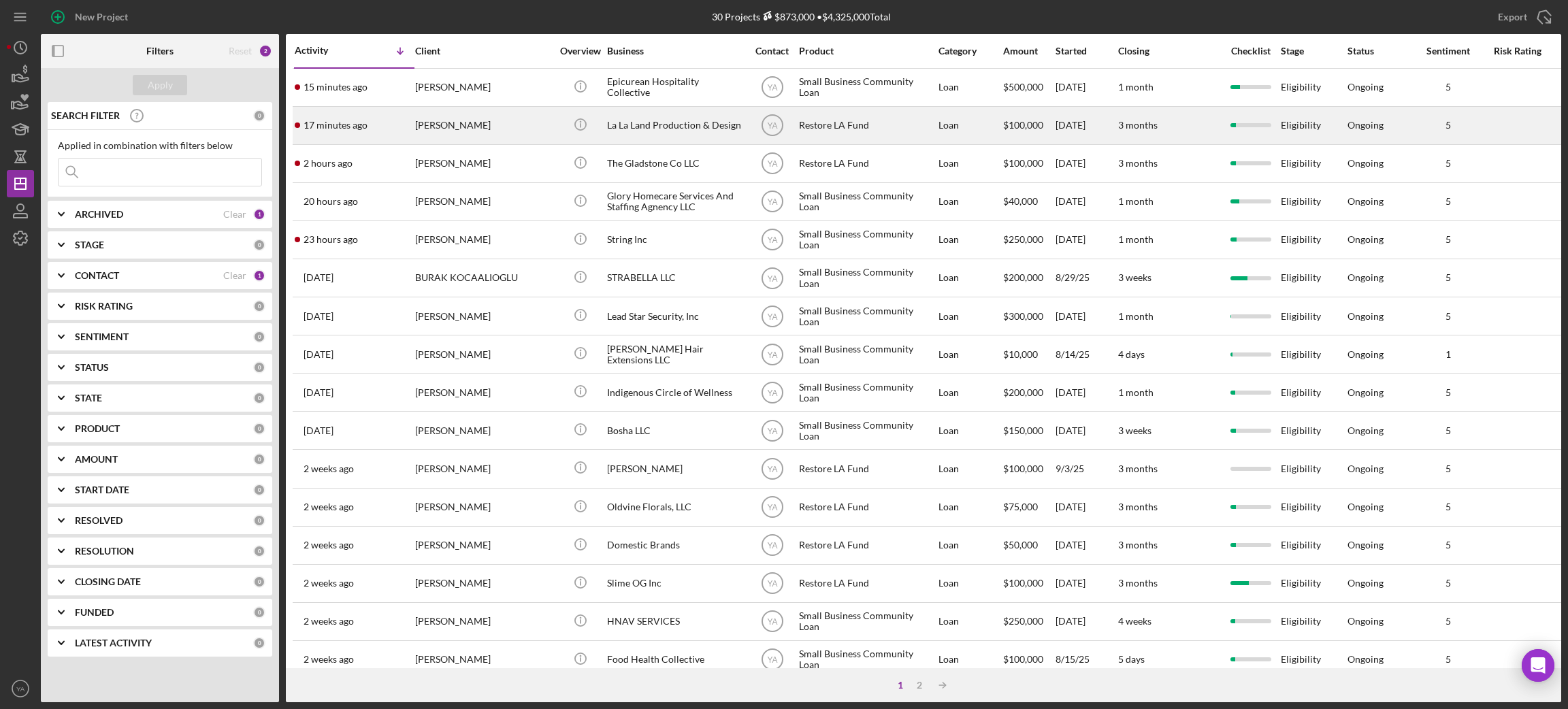
click at [646, 128] on div "La La Land Production & Design" at bounding box center [675, 125] width 136 height 36
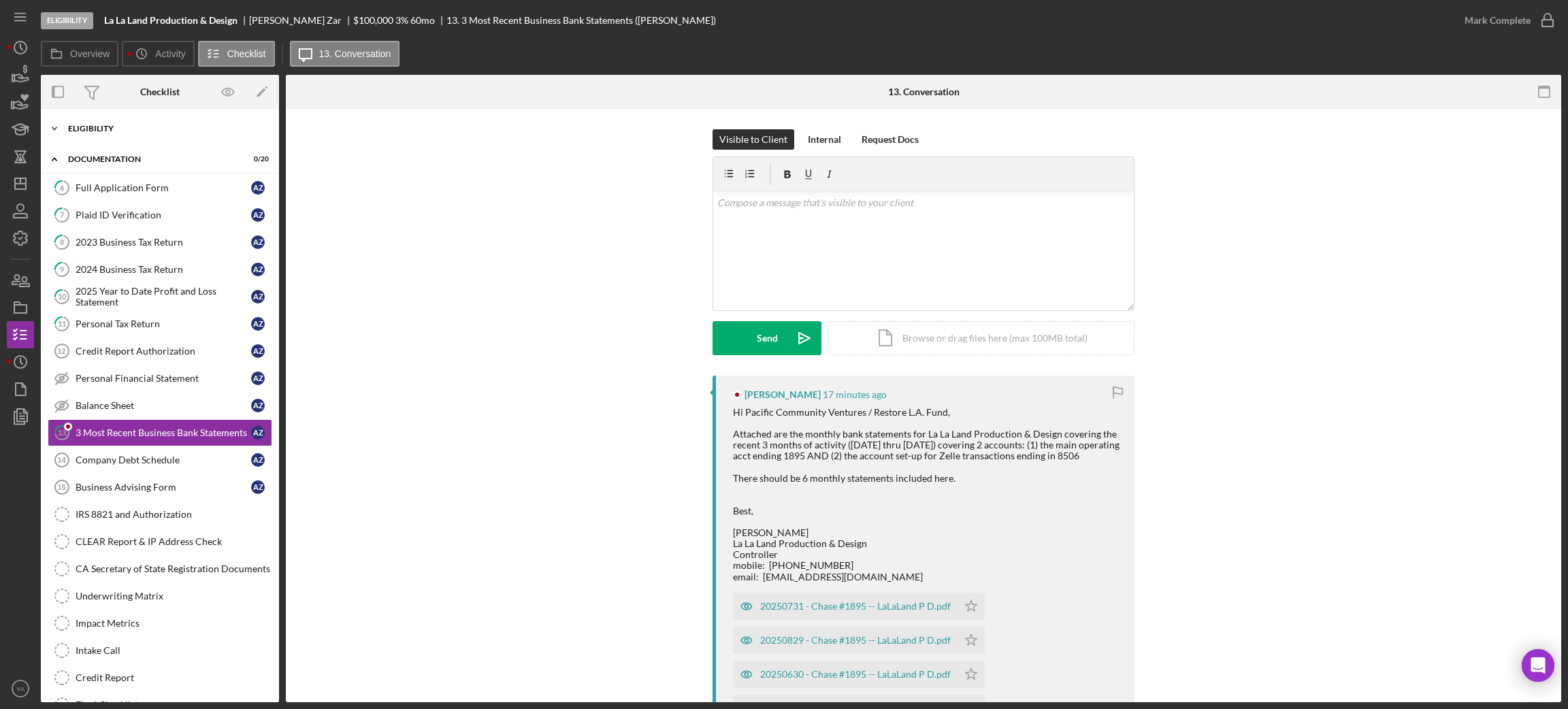
click at [144, 124] on div "Eligibility" at bounding box center [165, 129] width 194 height 8
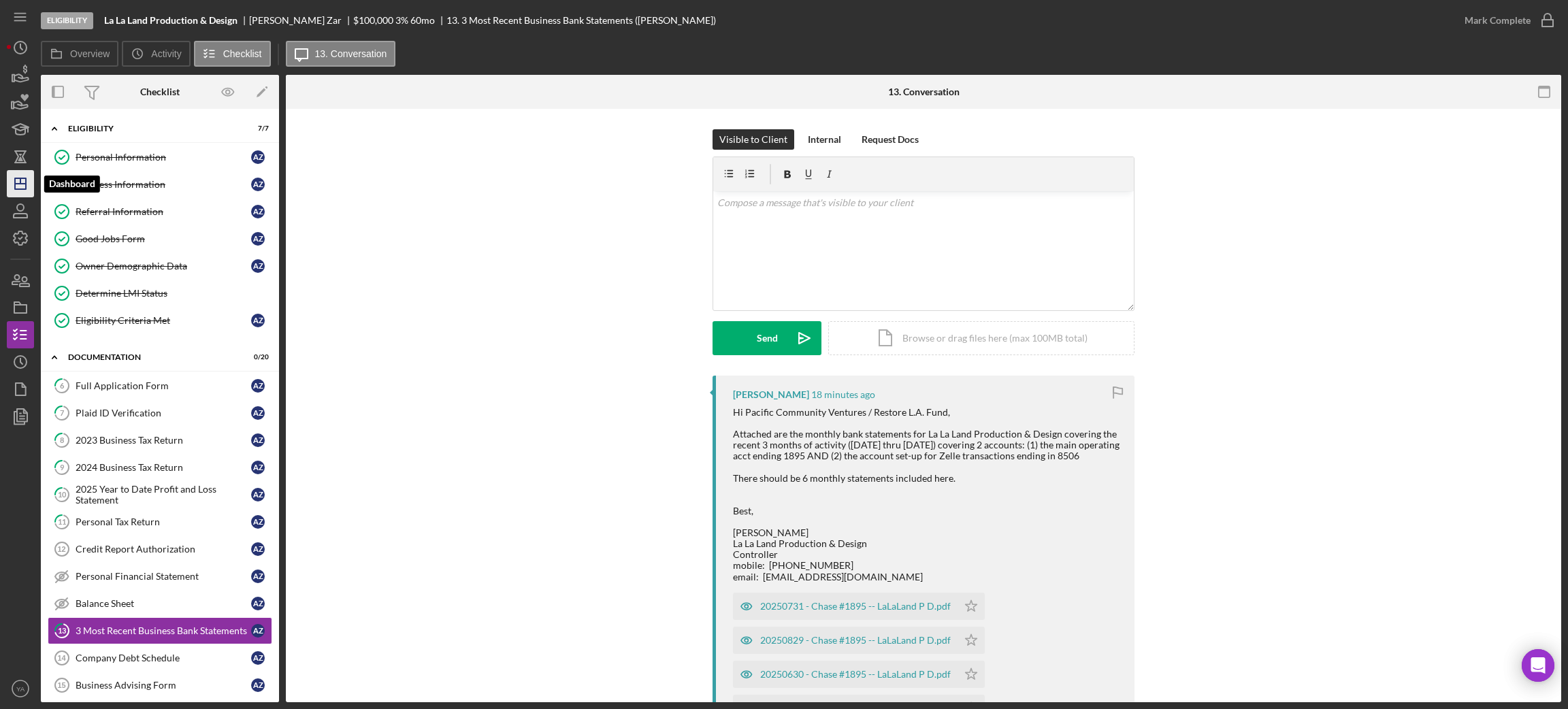
click at [28, 173] on icon "Icon/Dashboard" at bounding box center [21, 184] width 34 height 34
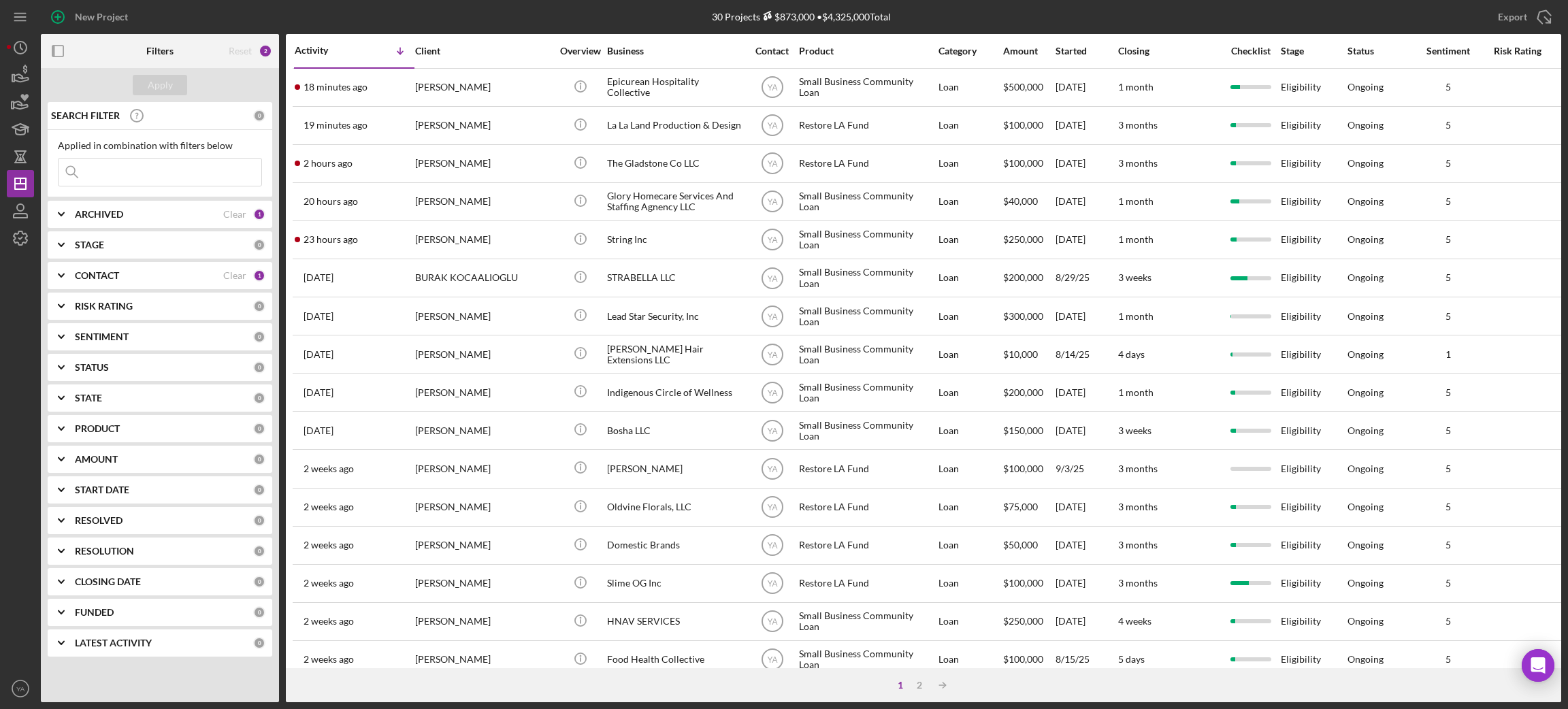
click at [137, 284] on div "CONTACT Clear 1" at bounding box center [170, 276] width 191 height 27
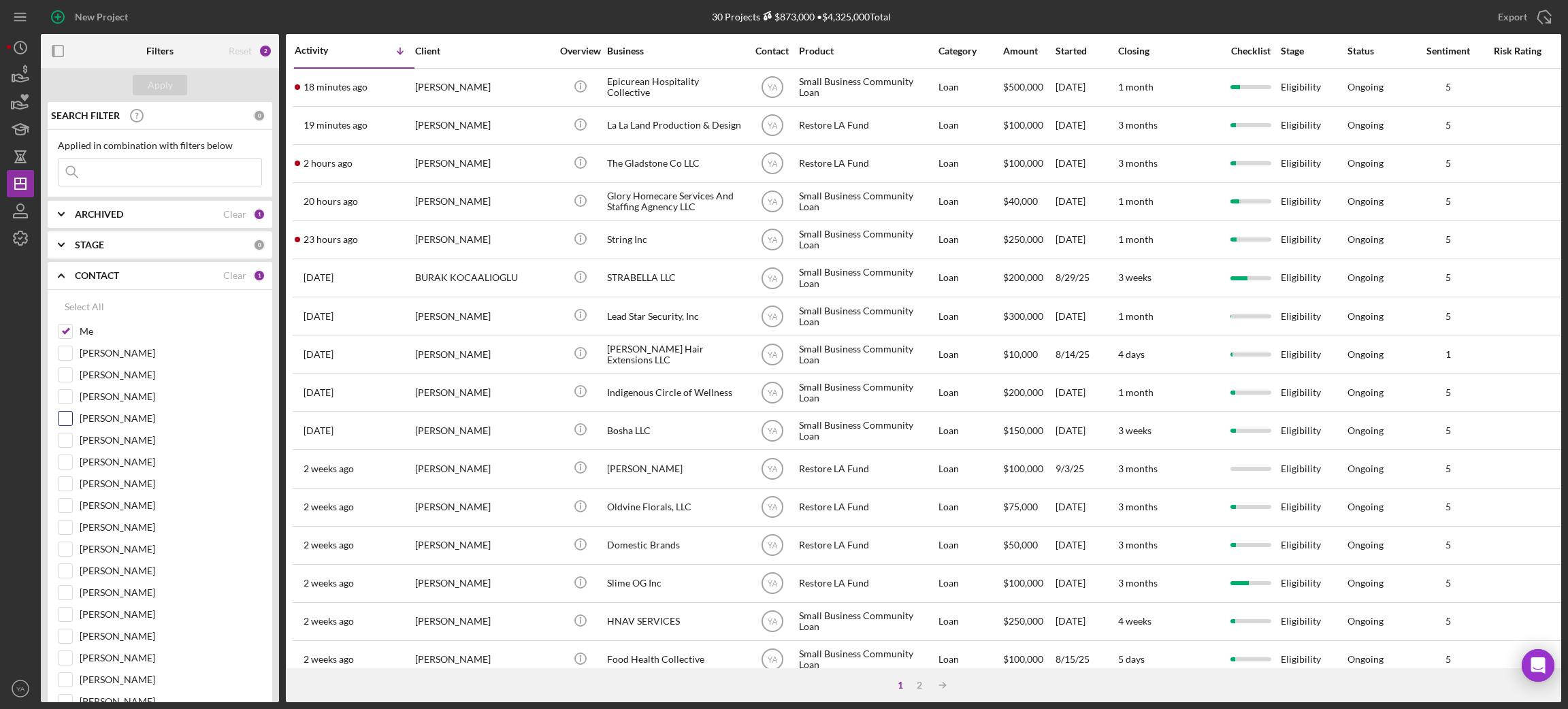
click at [58, 416] on div at bounding box center [66, 418] width 15 height 15
click at [72, 419] on div at bounding box center [66, 418] width 15 height 15
click at [62, 420] on input "[PERSON_NAME]" at bounding box center [66, 418] width 14 height 14
checkbox input "true"
click at [170, 89] on div "Apply" at bounding box center [160, 85] width 25 height 21
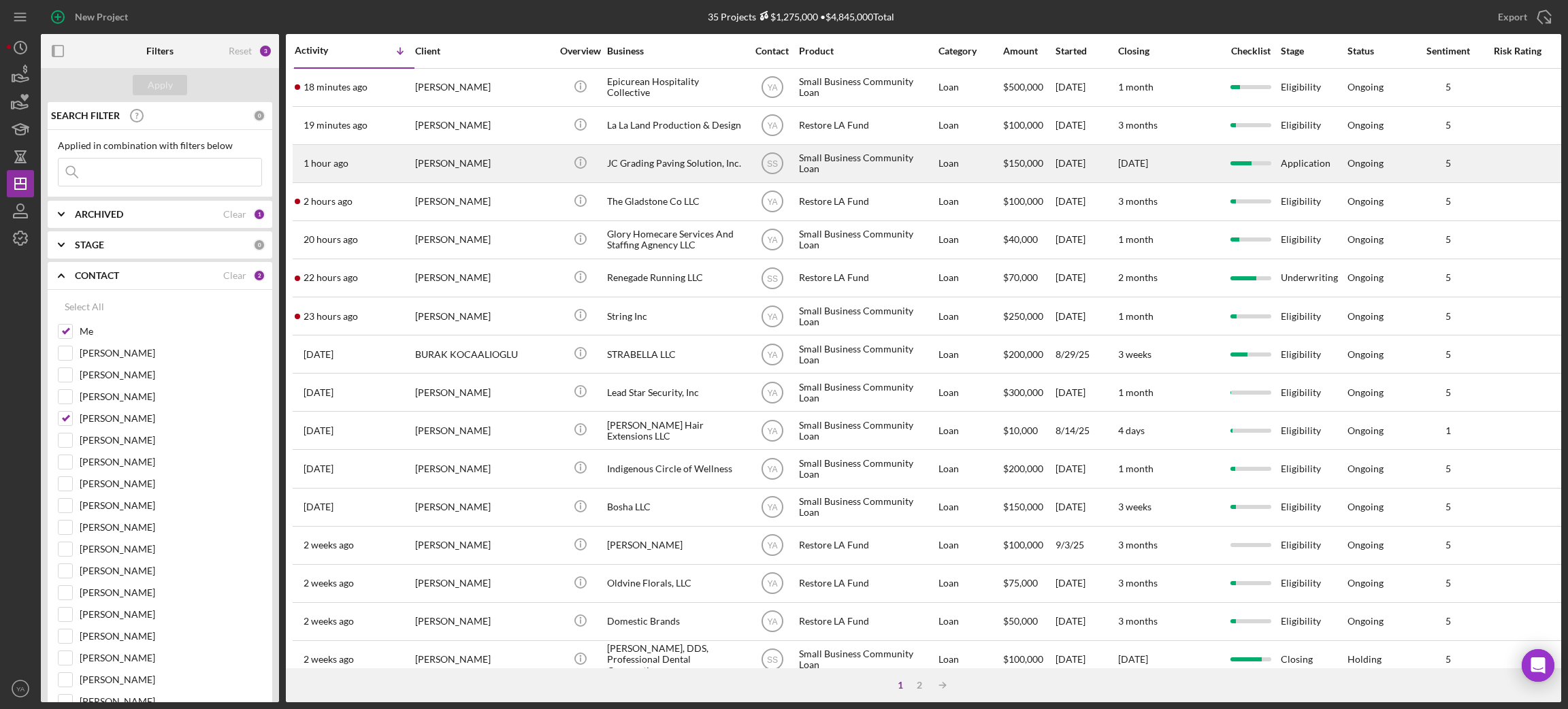
click at [672, 158] on div "JC Grading Paving Solution, Inc." at bounding box center [675, 163] width 136 height 36
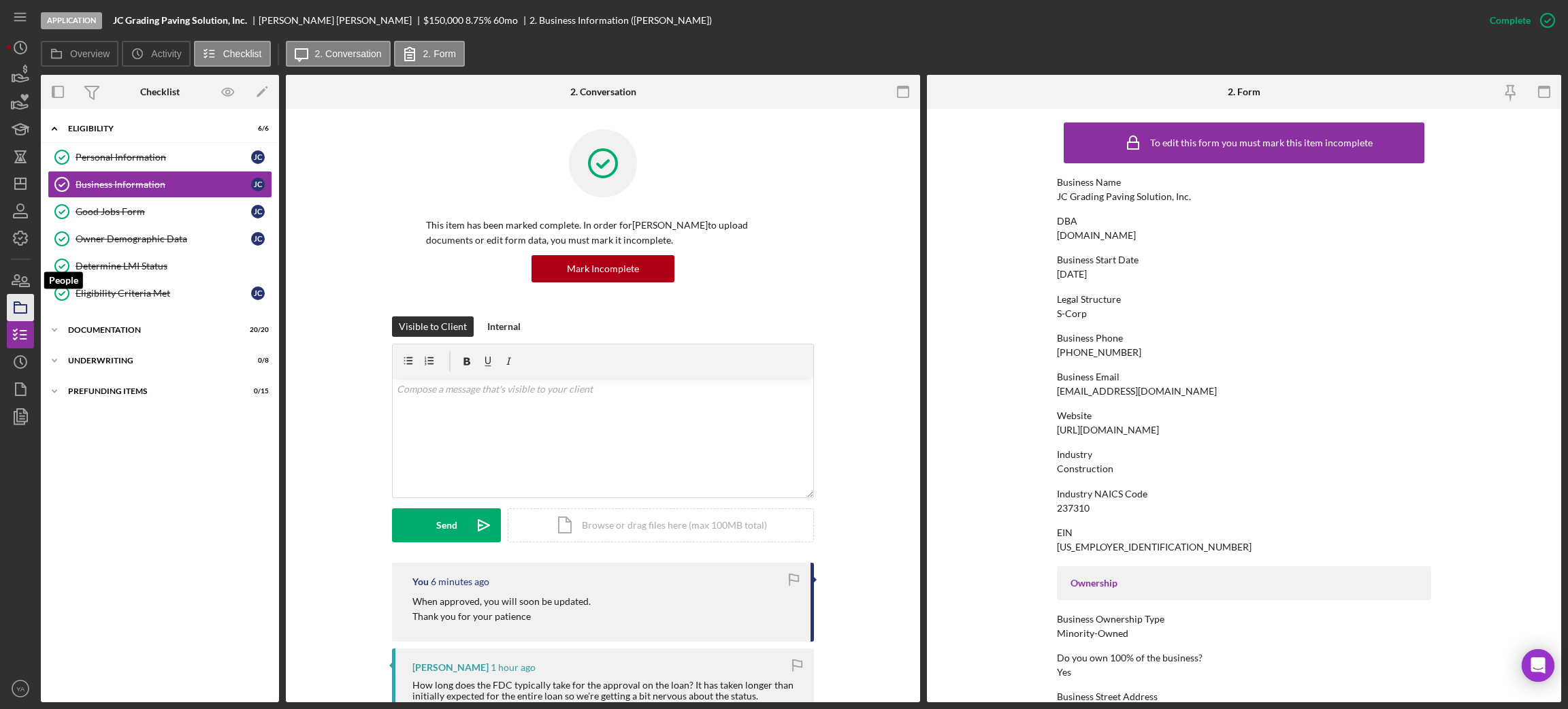
drag, startPoint x: 24, startPoint y: 292, endPoint x: 21, endPoint y: 300, distance: 8.5
click at [24, 292] on icon "button" at bounding box center [21, 280] width 34 height 34
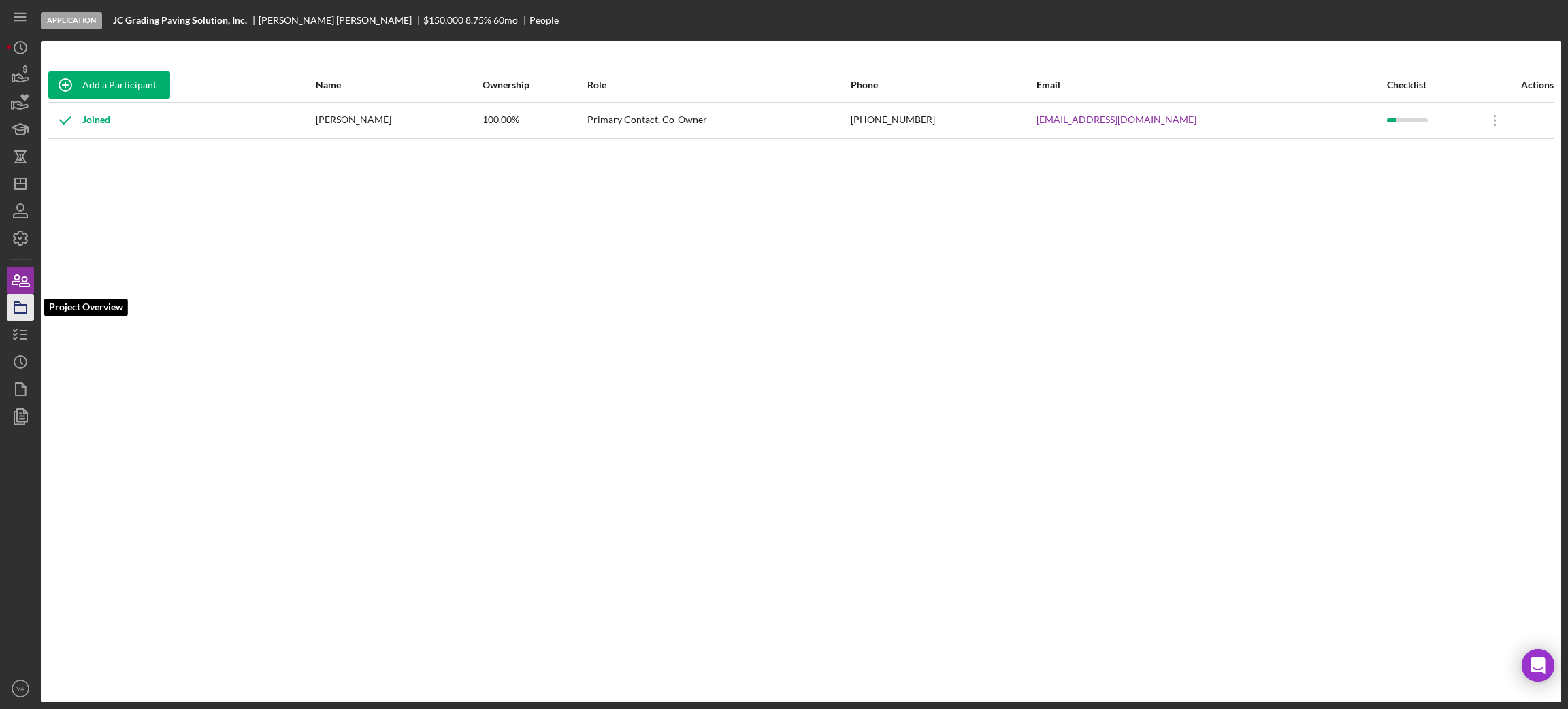
click at [17, 312] on icon "button" at bounding box center [21, 308] width 34 height 34
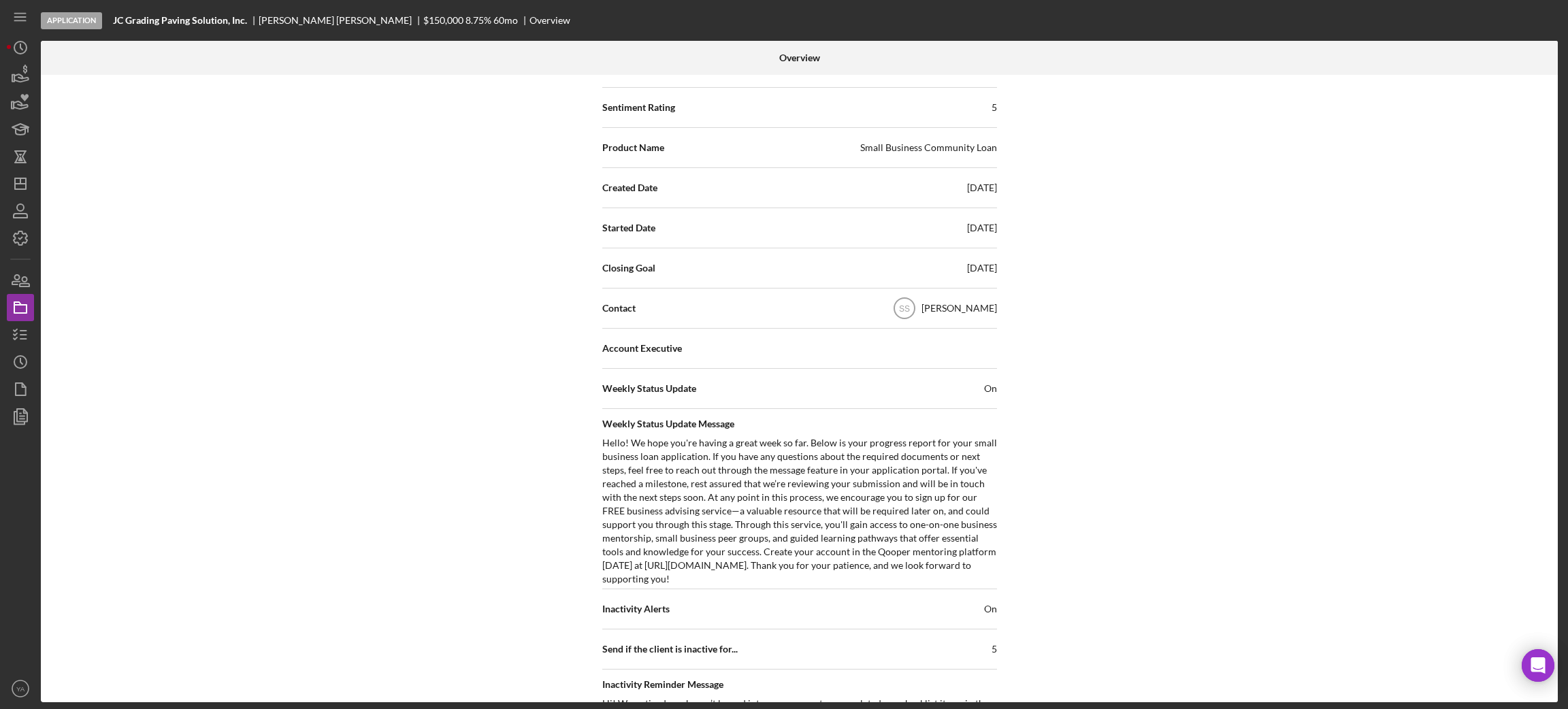
scroll to position [102, 0]
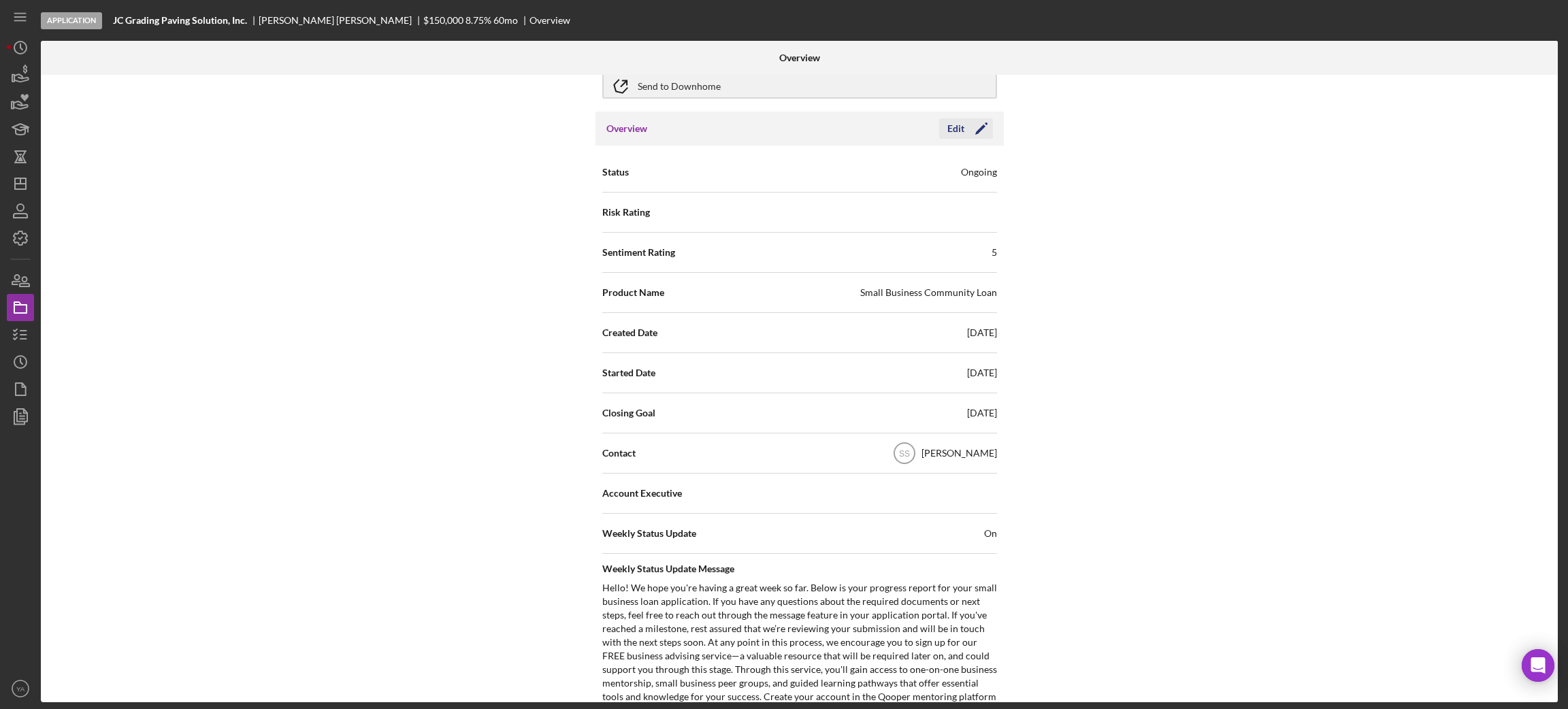
click at [982, 118] on icon "Icon/Edit" at bounding box center [981, 129] width 34 height 34
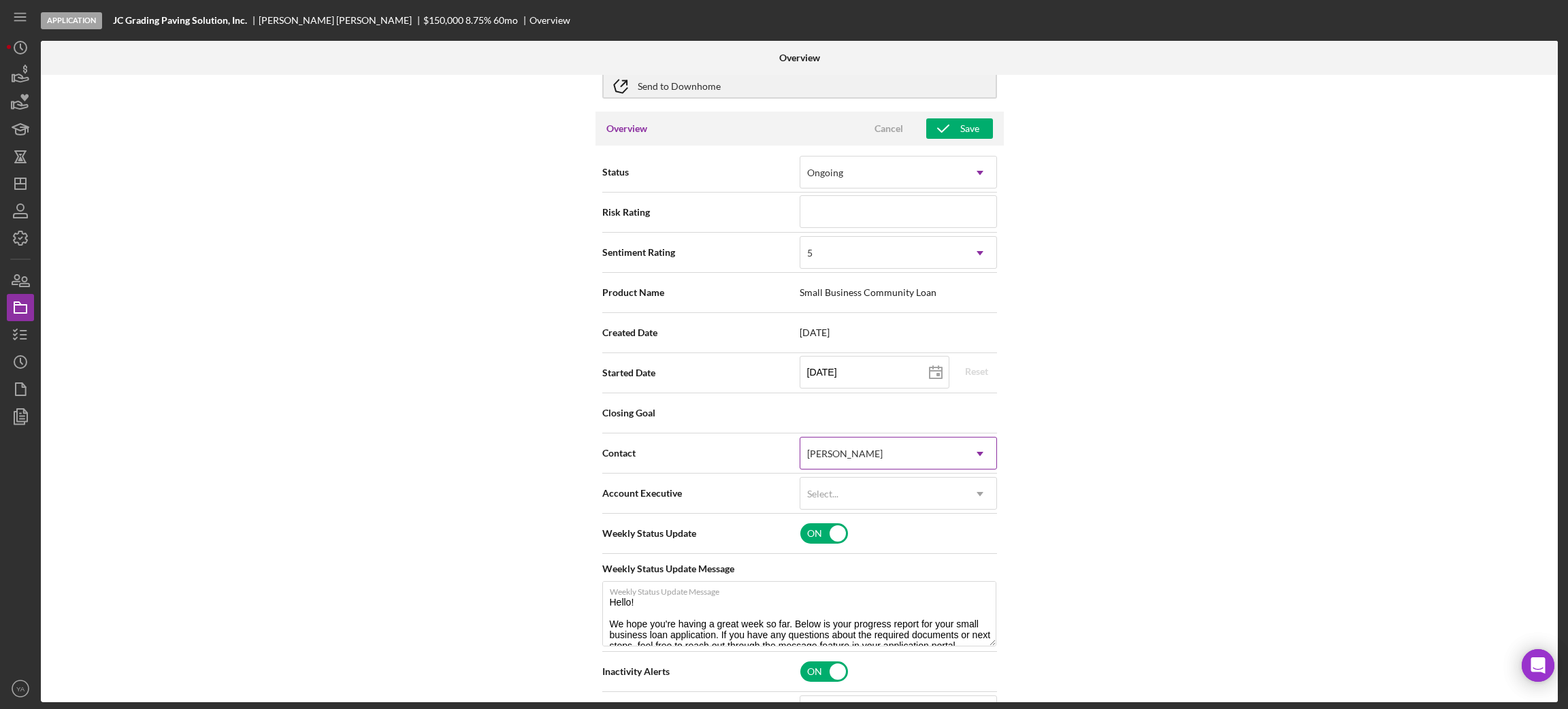
click at [888, 456] on div "[PERSON_NAME]" at bounding box center [881, 454] width 163 height 31
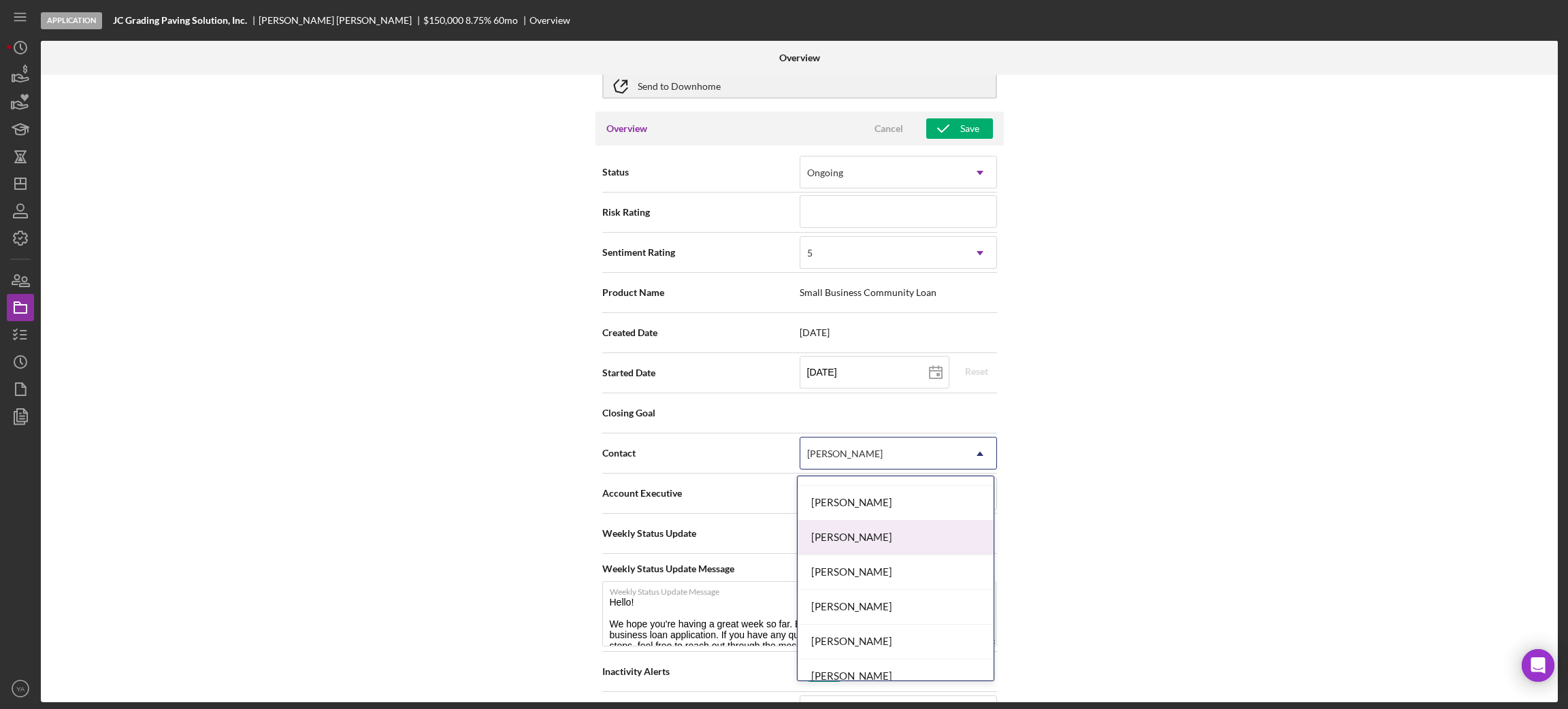
scroll to position [306, 0]
click at [880, 502] on div "[PERSON_NAME]" at bounding box center [895, 500] width 196 height 35
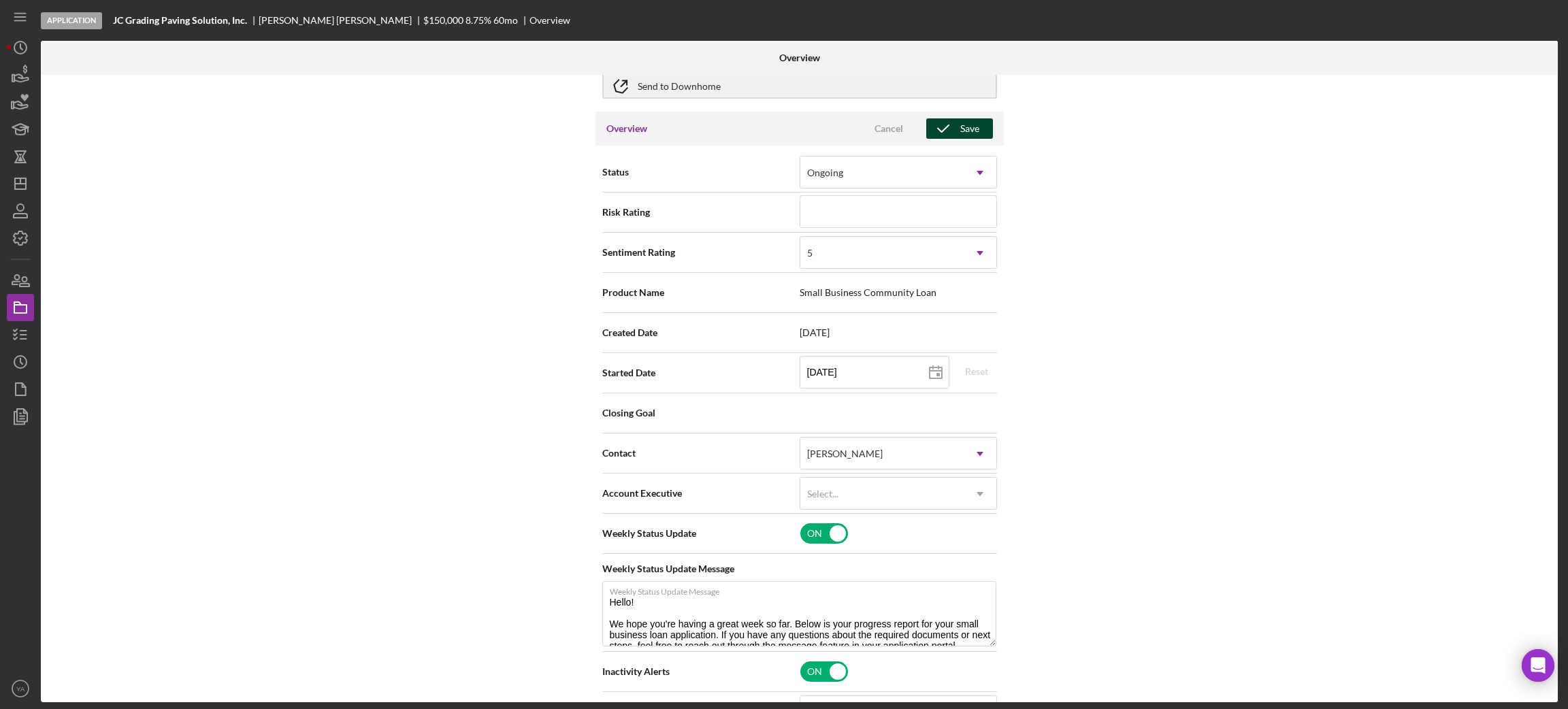
click at [962, 126] on div "Save" at bounding box center [970, 129] width 19 height 21
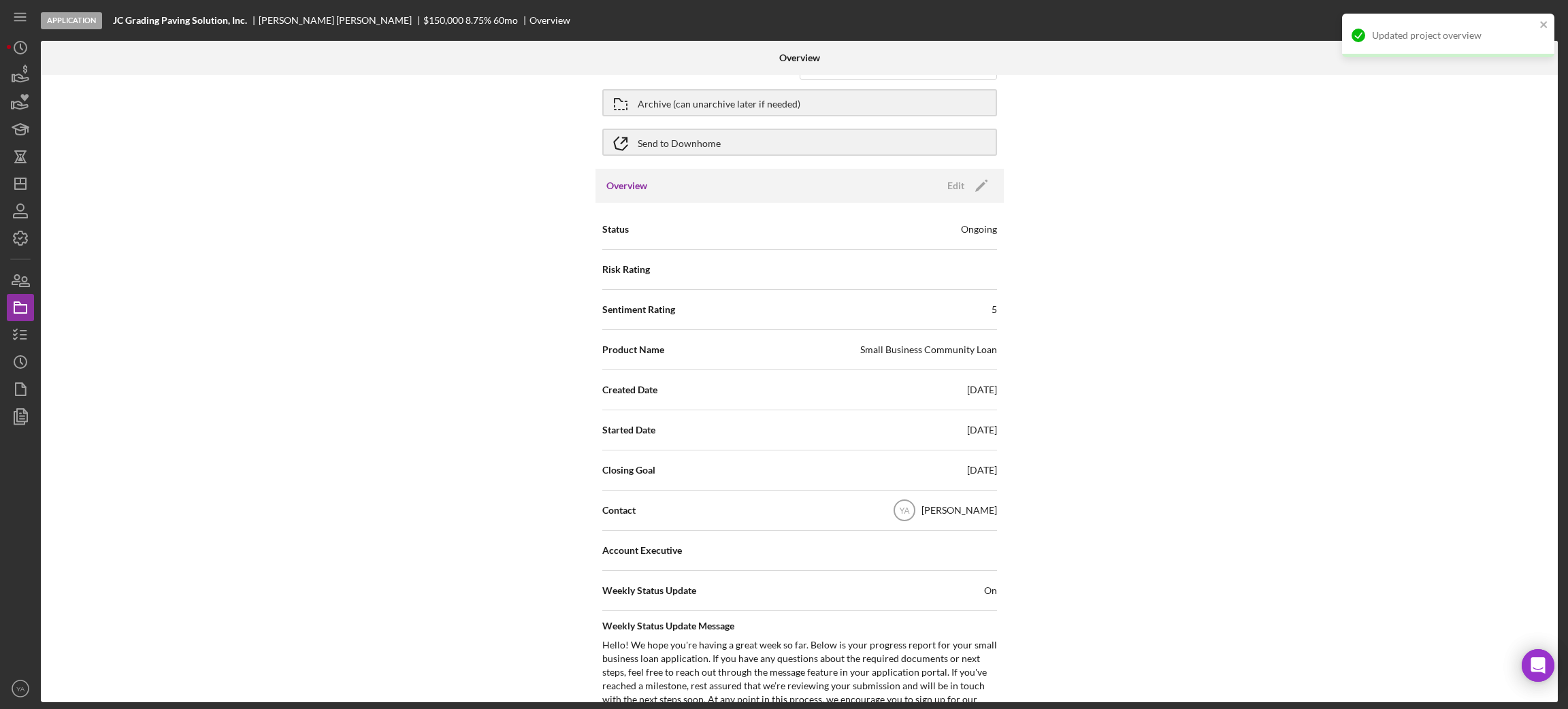
scroll to position [0, 0]
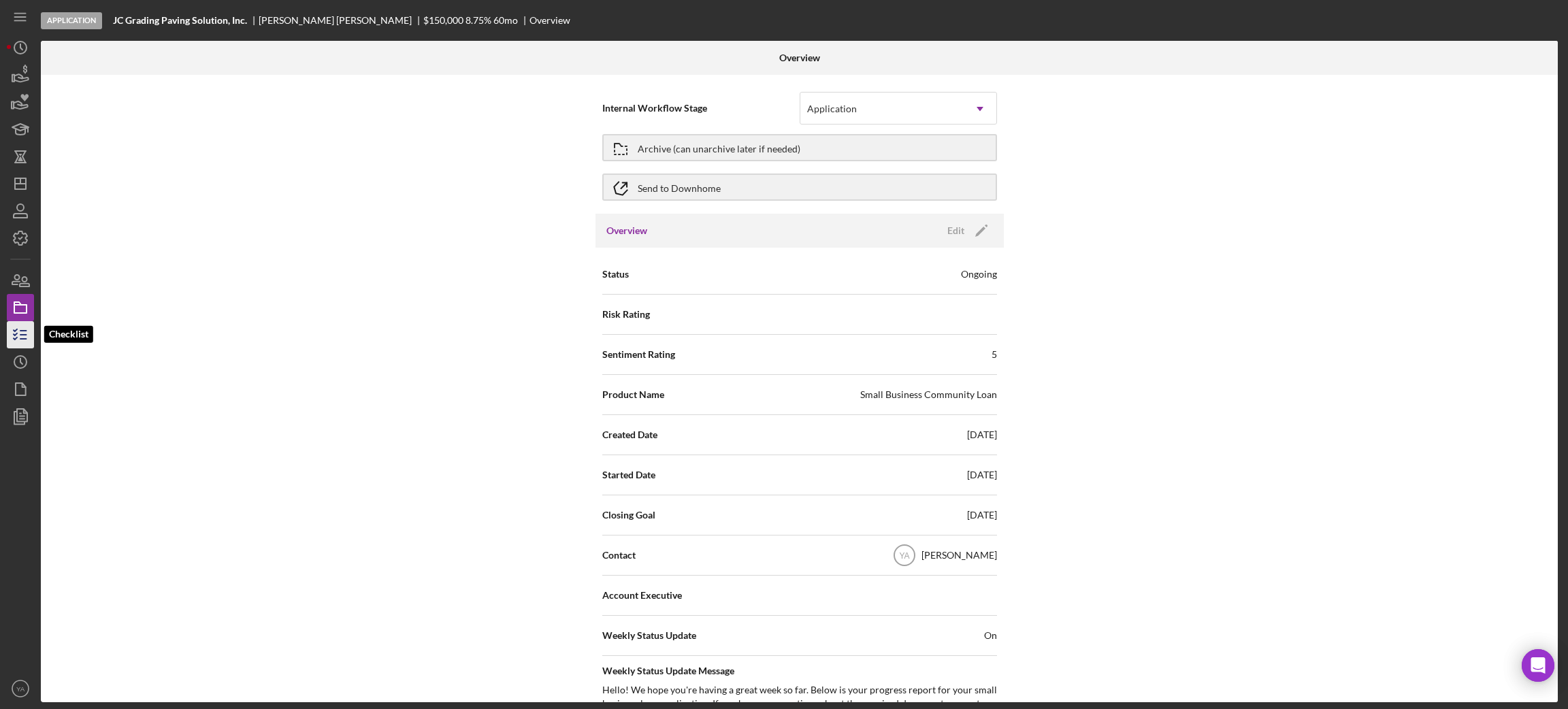
click at [12, 334] on icon "button" at bounding box center [21, 335] width 34 height 34
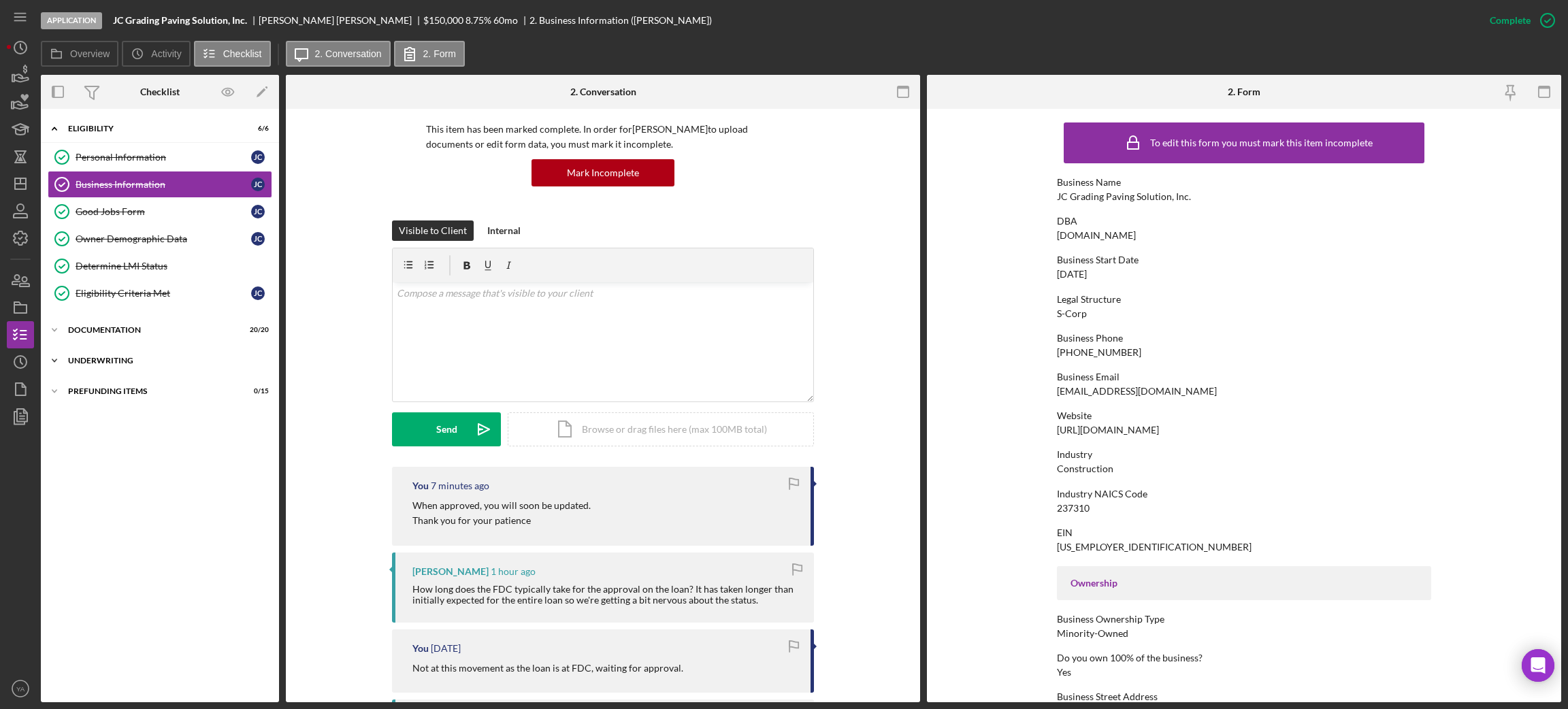
scroll to position [204, 0]
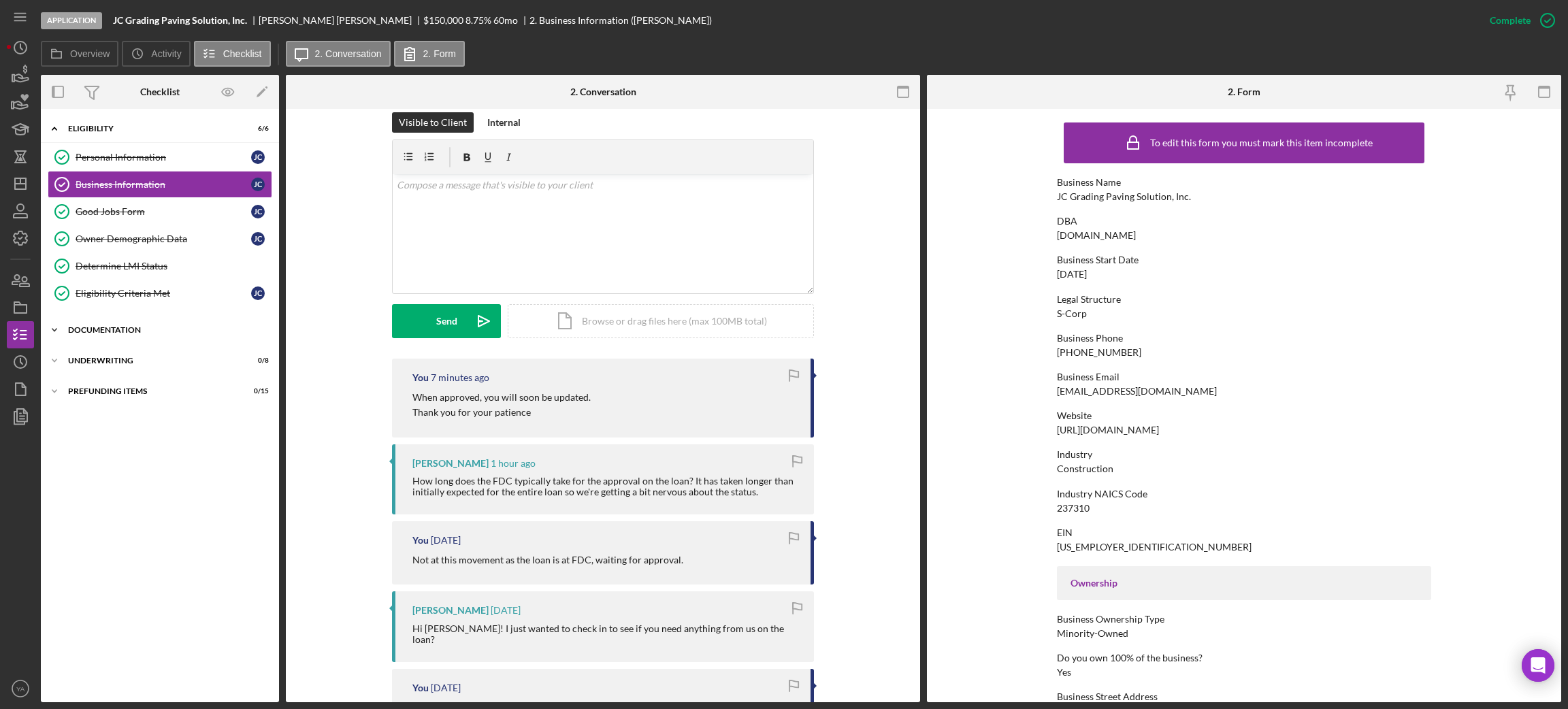
click at [156, 332] on div "Documentation" at bounding box center [165, 330] width 194 height 8
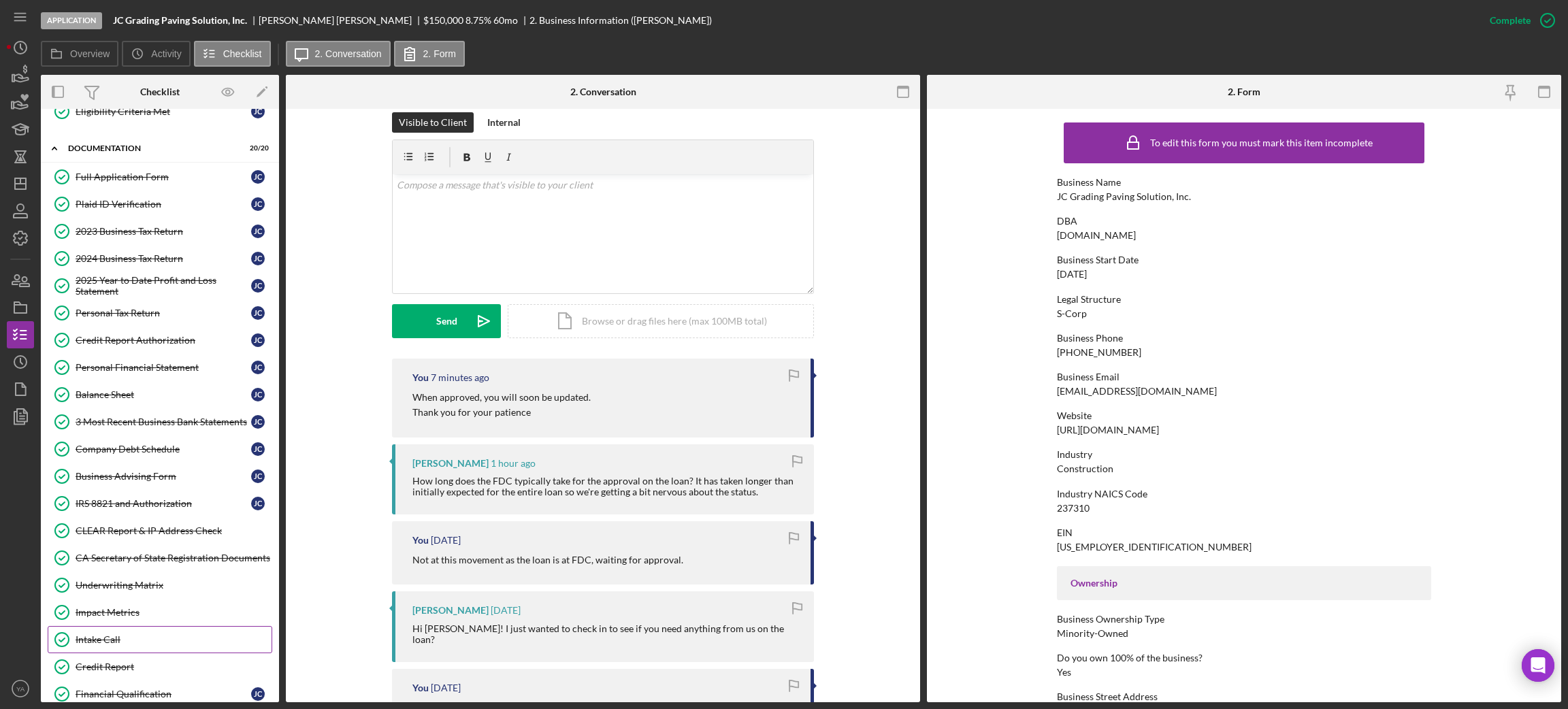
scroll to position [267, 0]
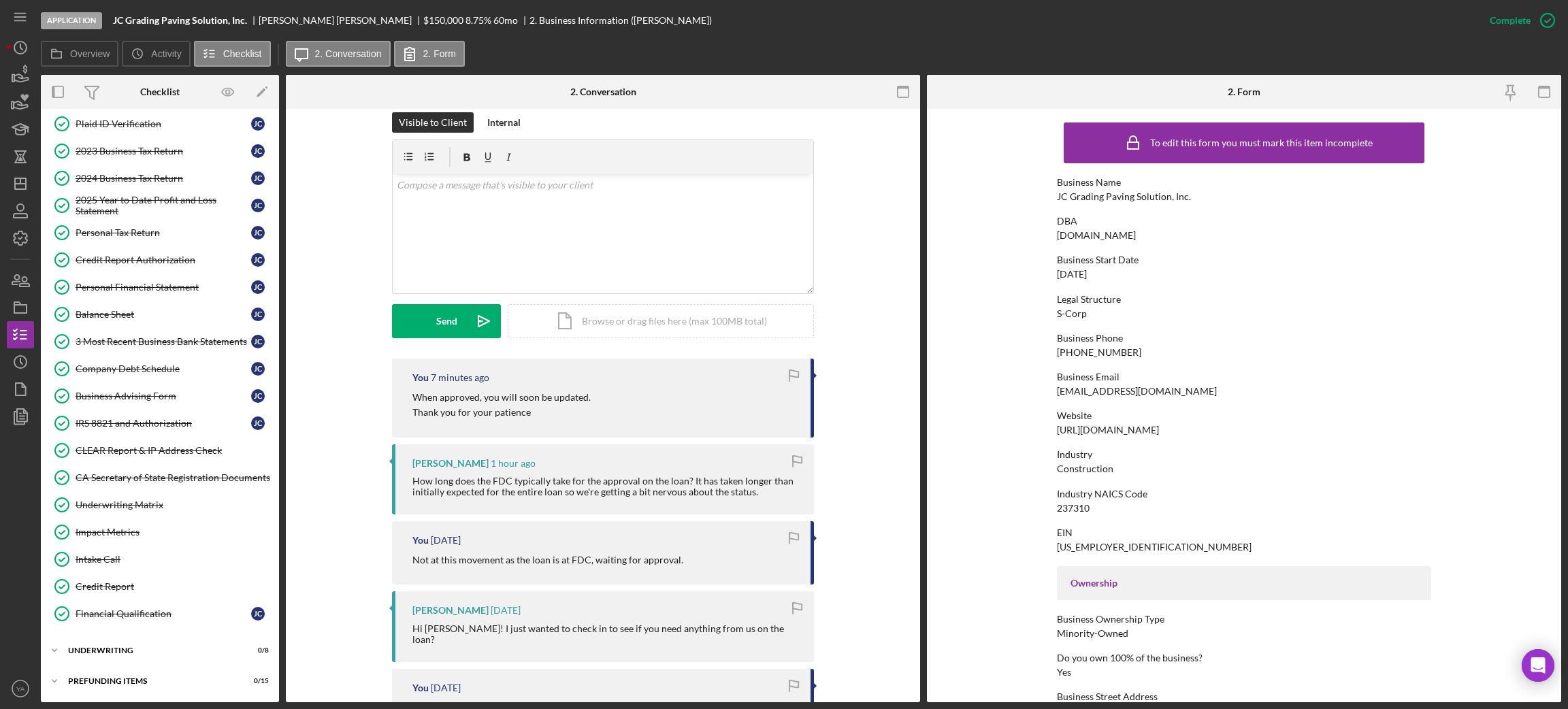
click at [129, 634] on div "Full Application Form Full Application Form [PERSON_NAME] Plaid ID Verification…" at bounding box center [160, 358] width 238 height 551
click at [126, 647] on div "Underwriting" at bounding box center [165, 650] width 194 height 8
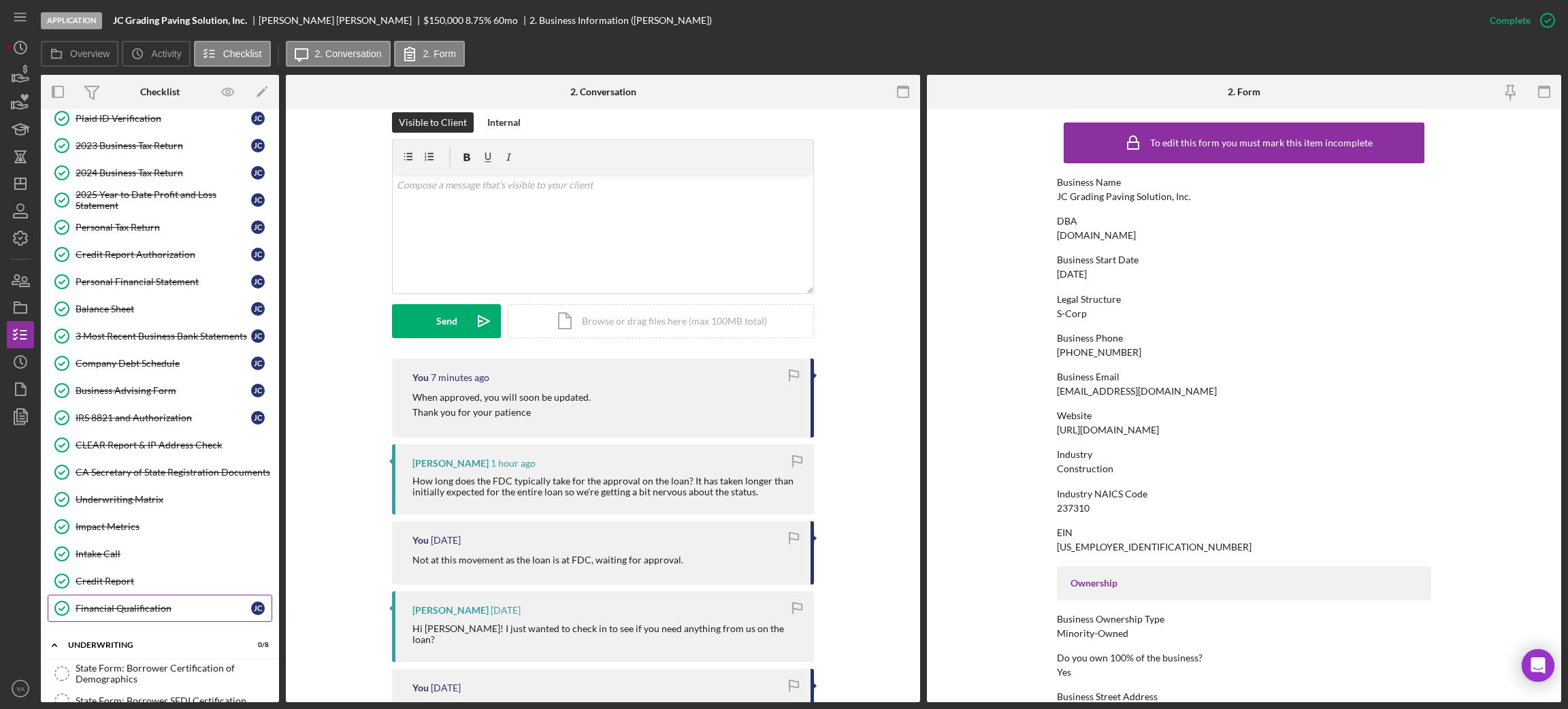
scroll to position [495, 0]
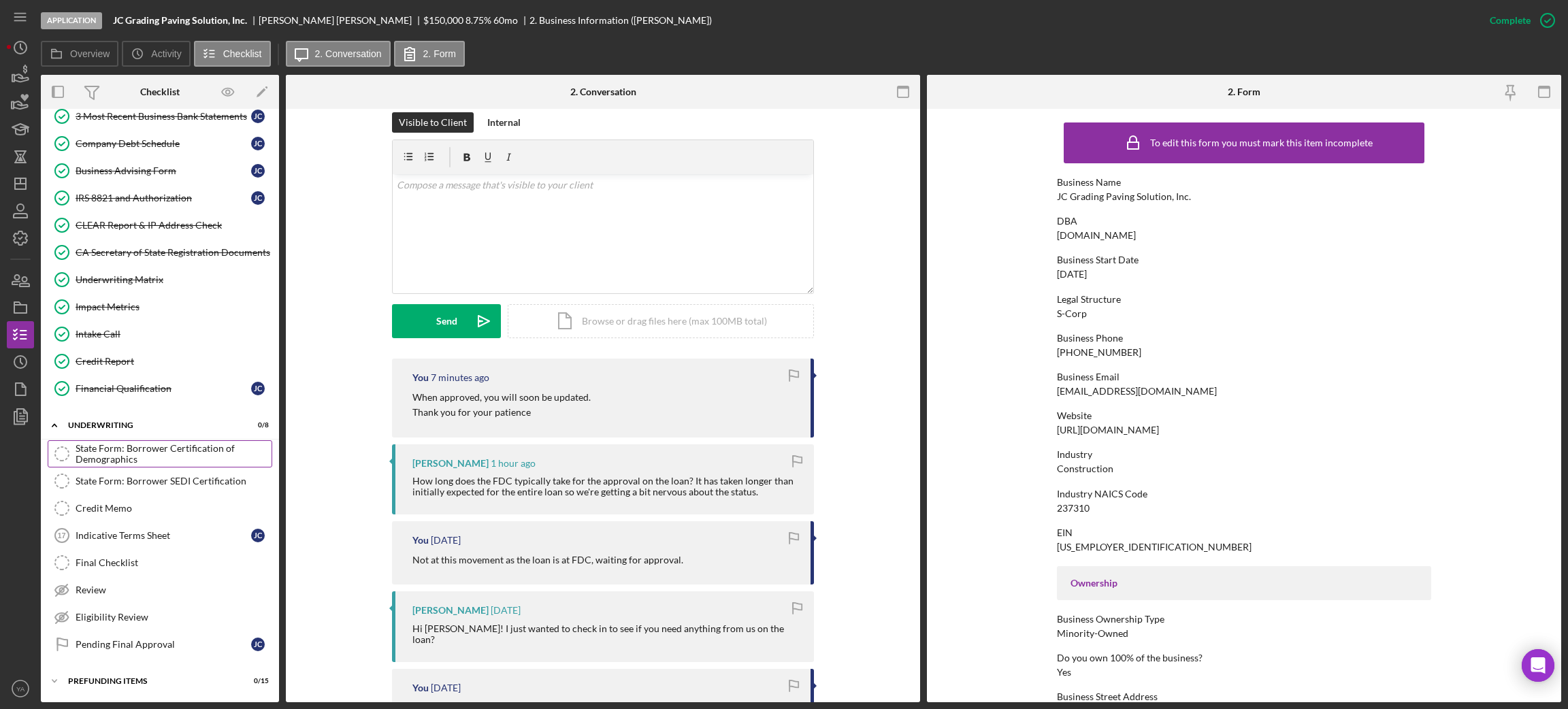
click at [171, 455] on div "State Form: Borrower Certification of Demographics" at bounding box center [173, 454] width 196 height 22
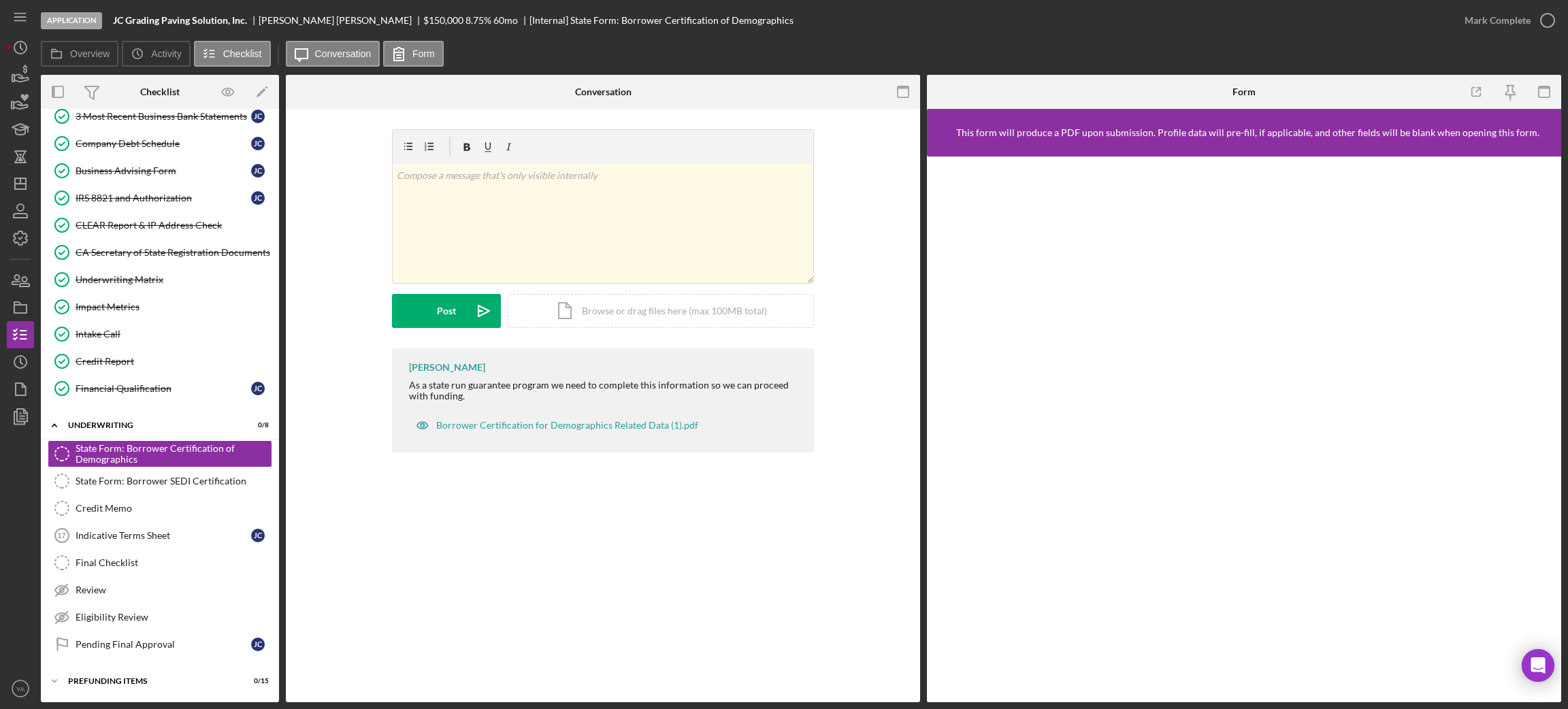
scroll to position [495, 0]
click at [202, 517] on link "Credit Memo Credit Memo" at bounding box center [160, 508] width 224 height 27
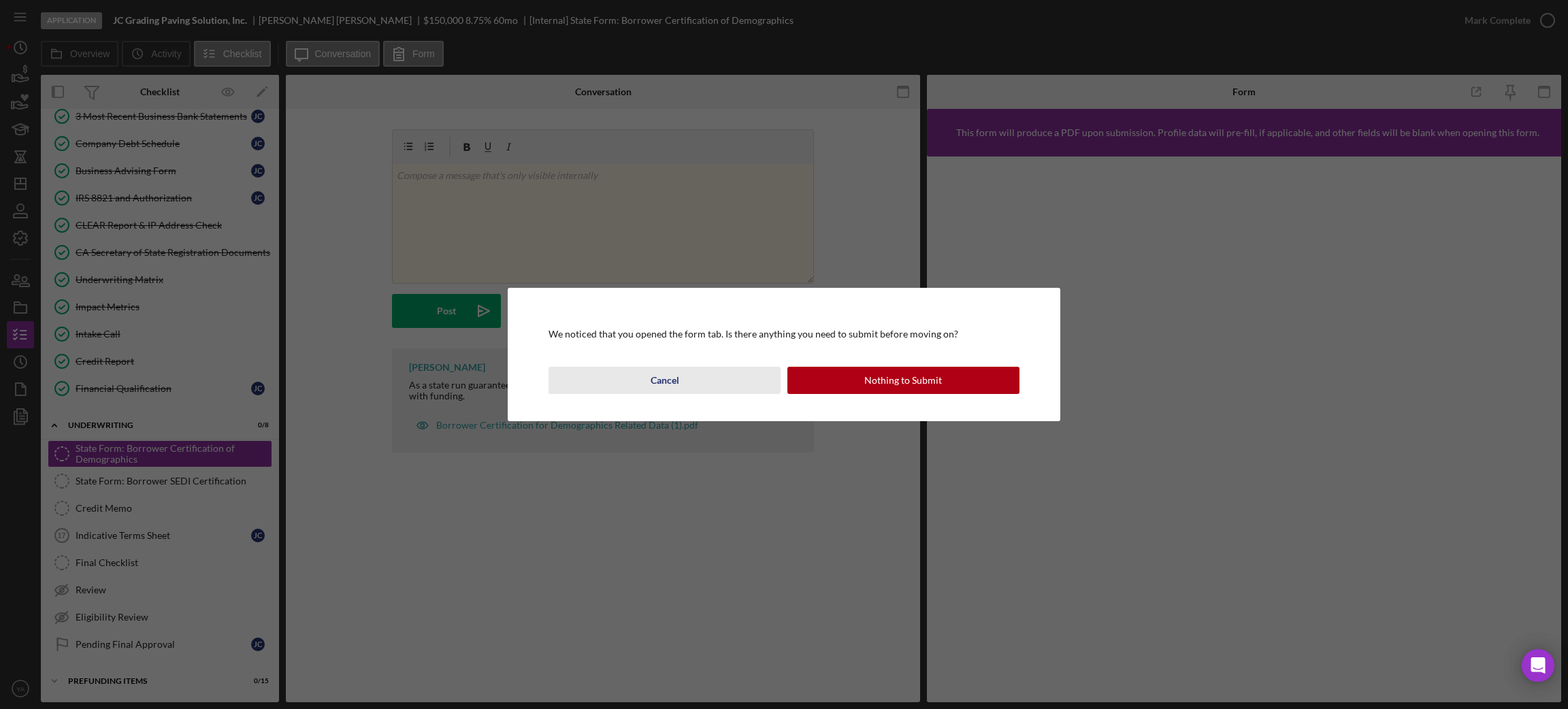
click at [733, 373] on button "Cancel" at bounding box center [664, 380] width 232 height 27
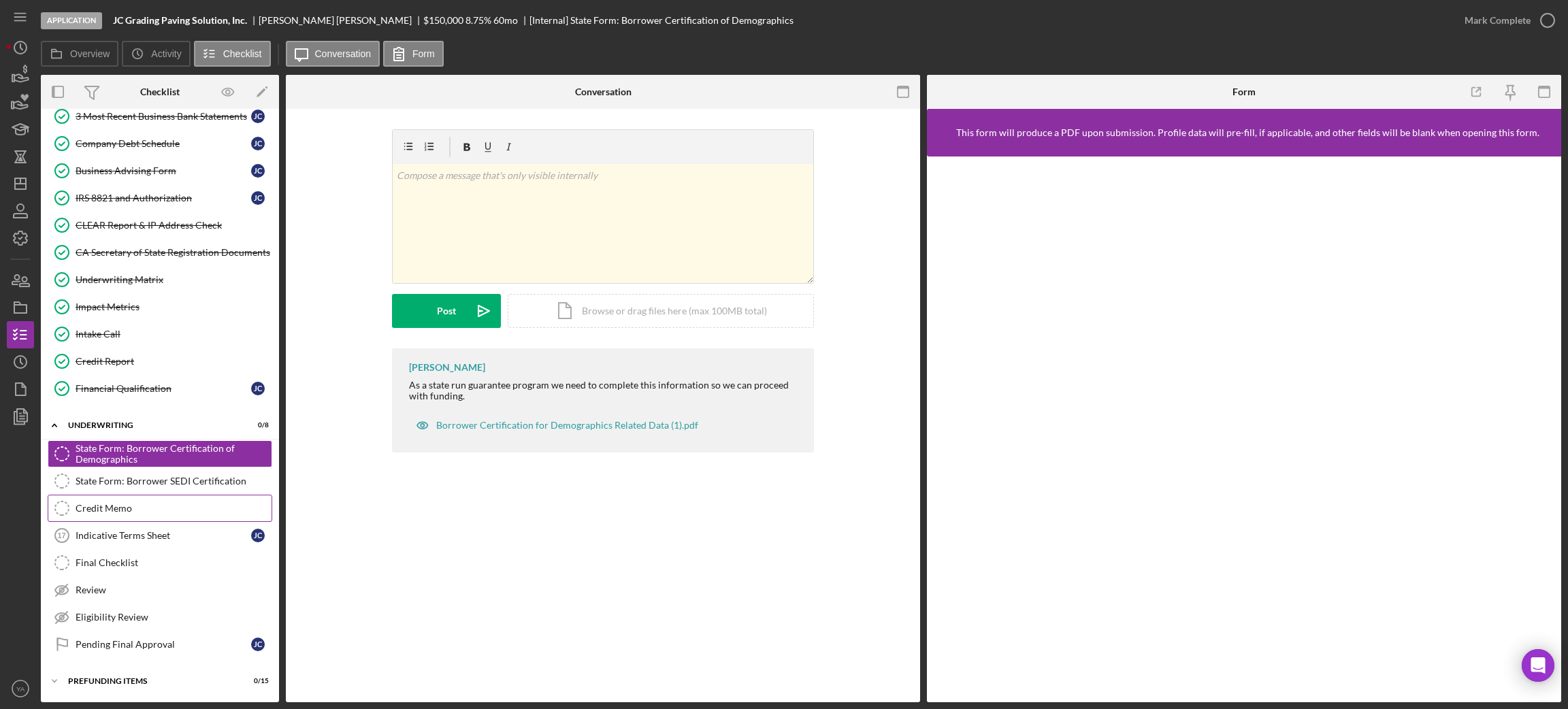
click at [176, 503] on div "Credit Memo" at bounding box center [173, 508] width 196 height 11
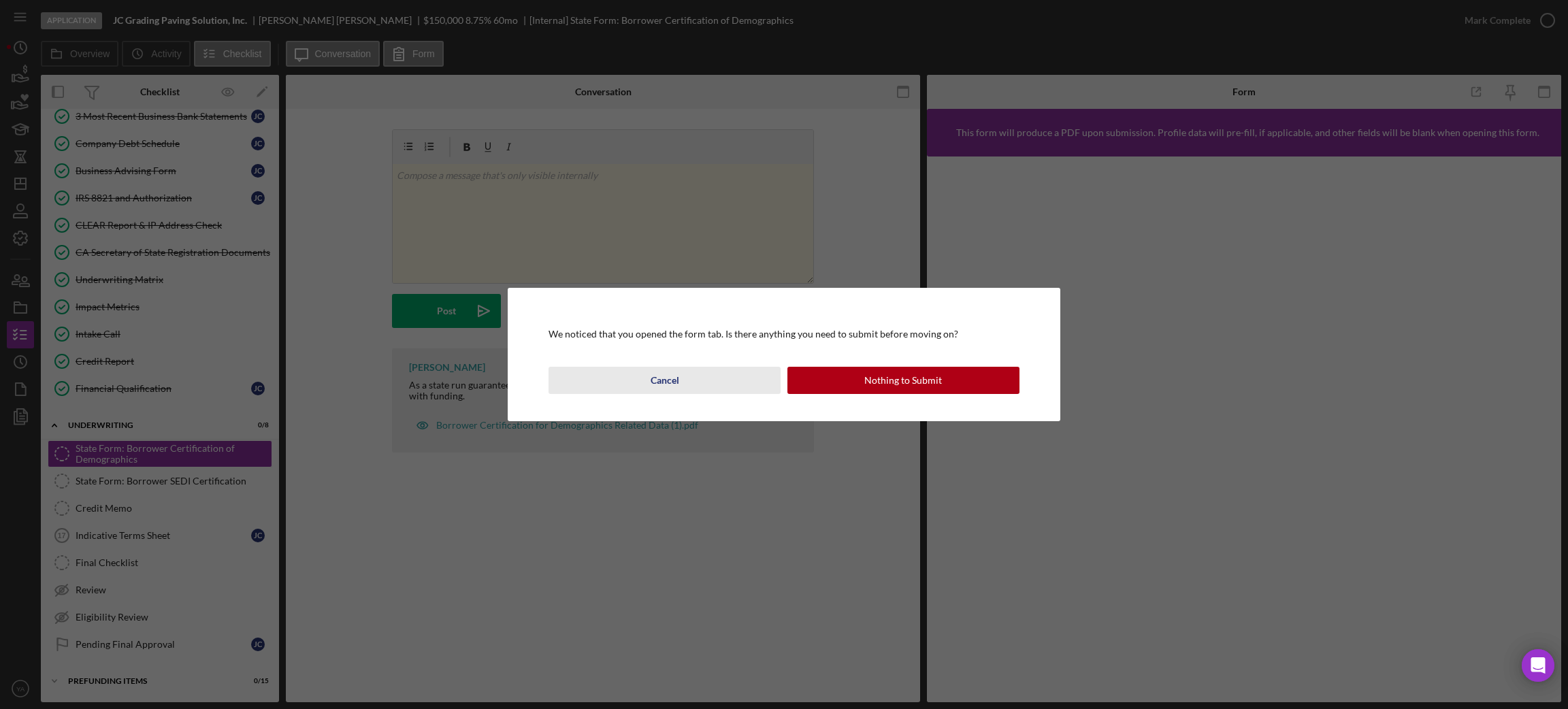
click at [734, 386] on button "Cancel" at bounding box center [664, 380] width 232 height 27
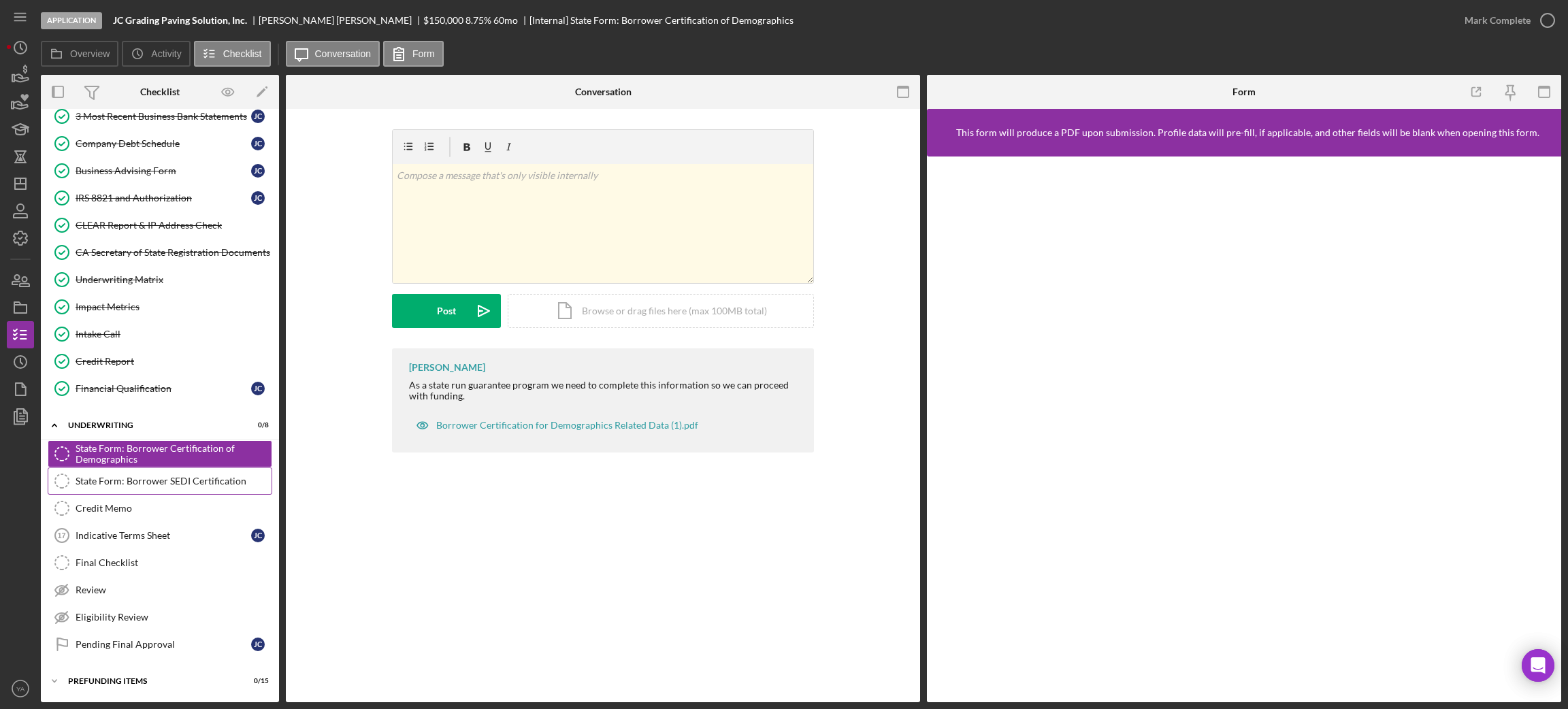
click at [199, 481] on div "State Form: Borrower SEDI Certification" at bounding box center [173, 481] width 196 height 11
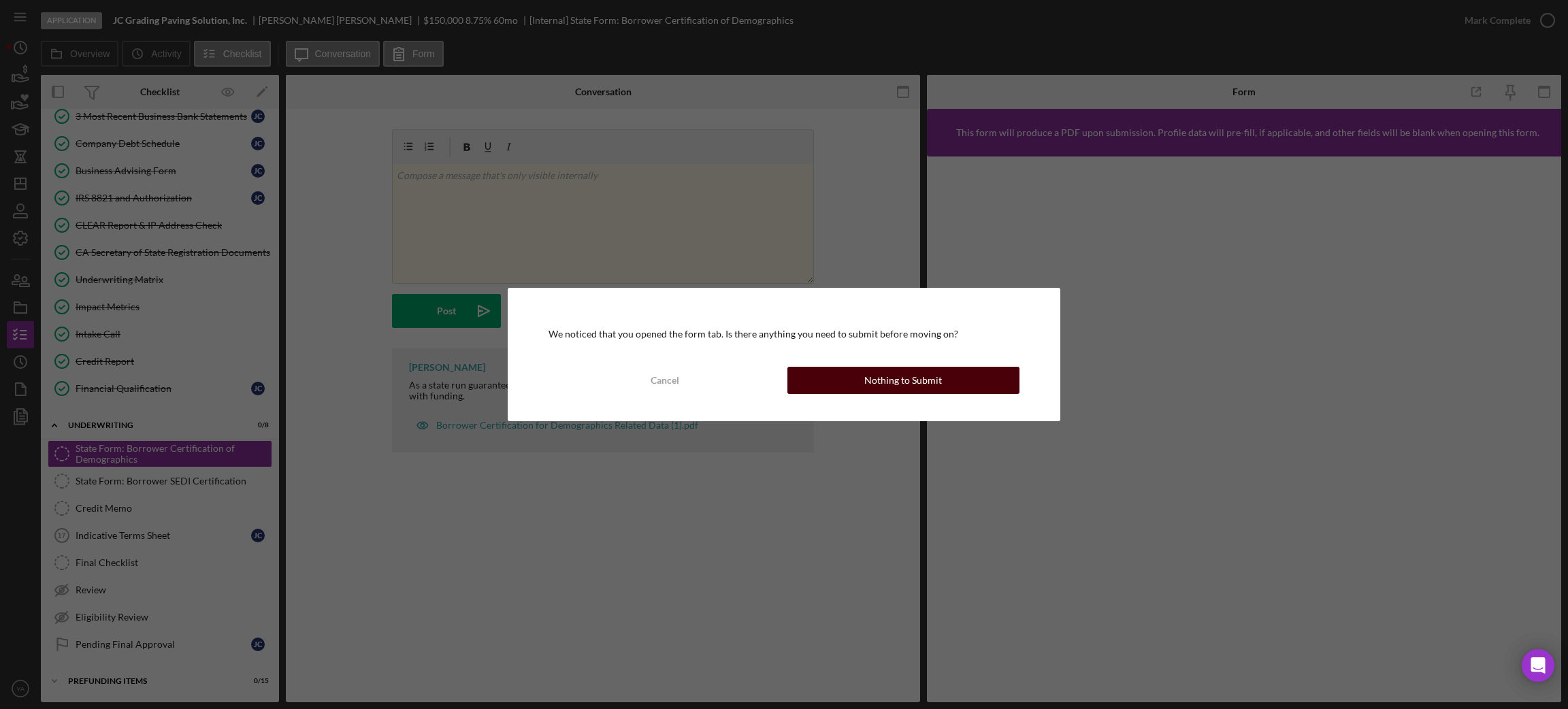
click at [1010, 366] on div "Cancel Nothing to Submit" at bounding box center [784, 380] width 470 height 27
click at [923, 384] on div "Nothing to Submit" at bounding box center [903, 380] width 77 height 27
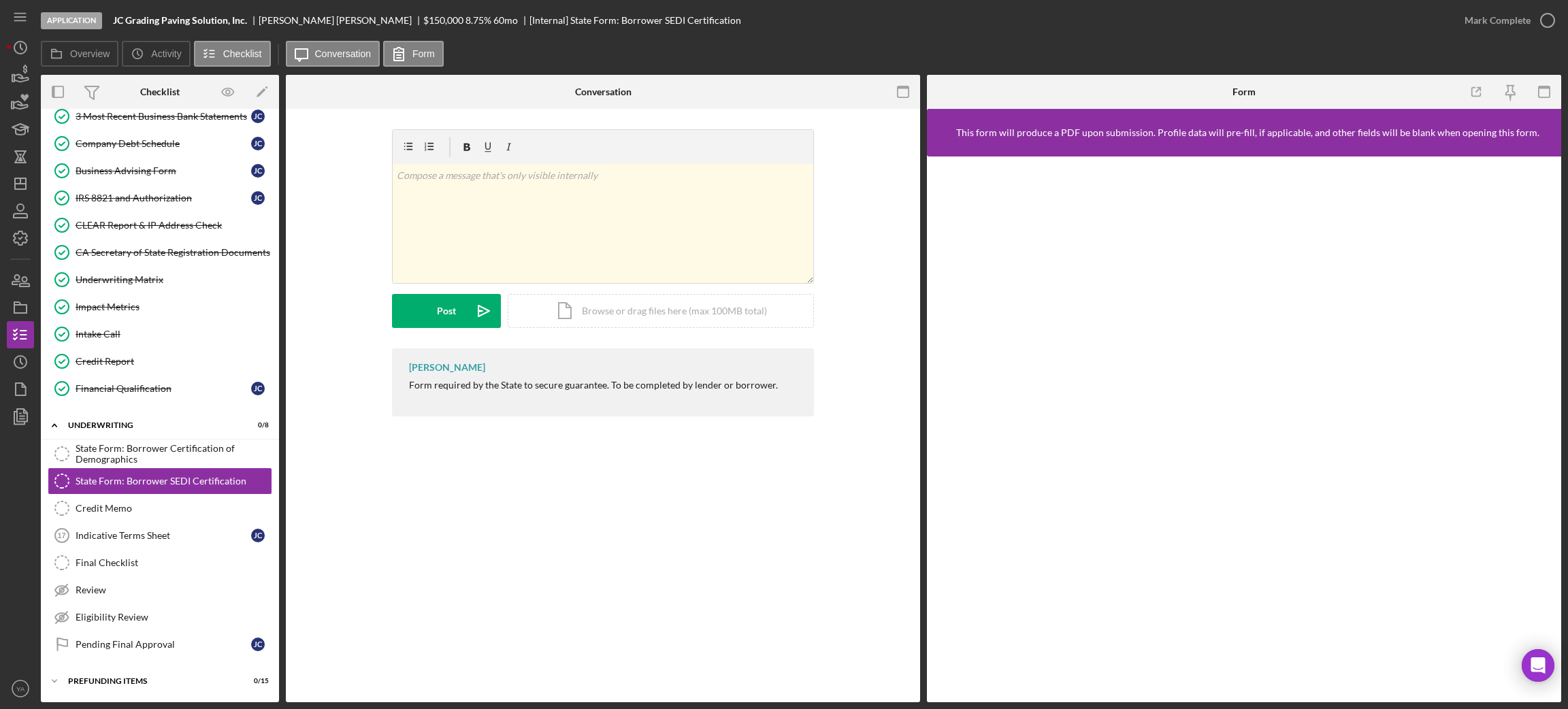
scroll to position [495, 0]
drag, startPoint x: 730, startPoint y: 495, endPoint x: 738, endPoint y: 493, distance: 8.2
click at [730, 495] on div "State Form: Borrower SEDI Certification State Form: Borrower SEDI Certification…" at bounding box center [602, 405] width 634 height 593
click at [1499, 26] on div "Mark Complete" at bounding box center [1498, 21] width 66 height 27
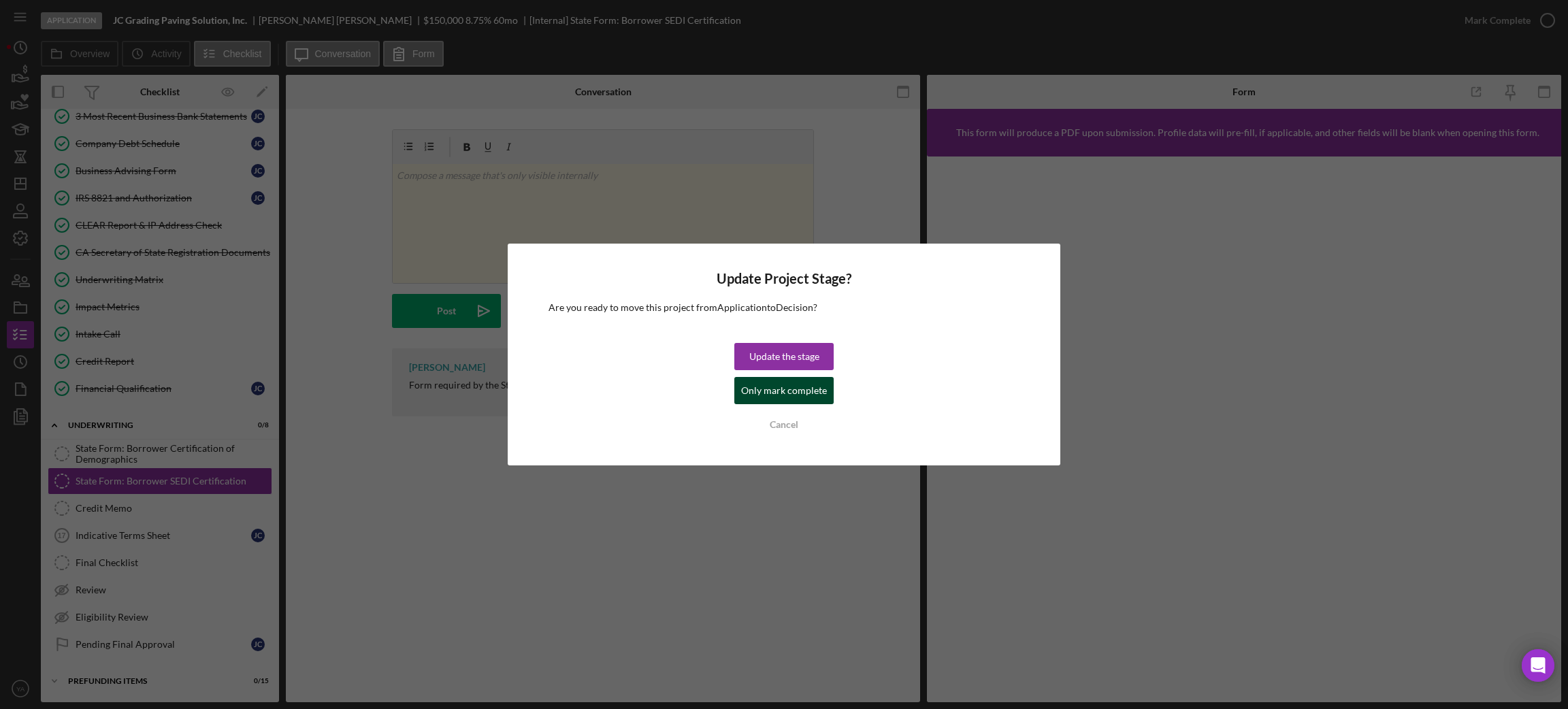
click at [782, 387] on div "Only mark complete" at bounding box center [784, 390] width 85 height 27
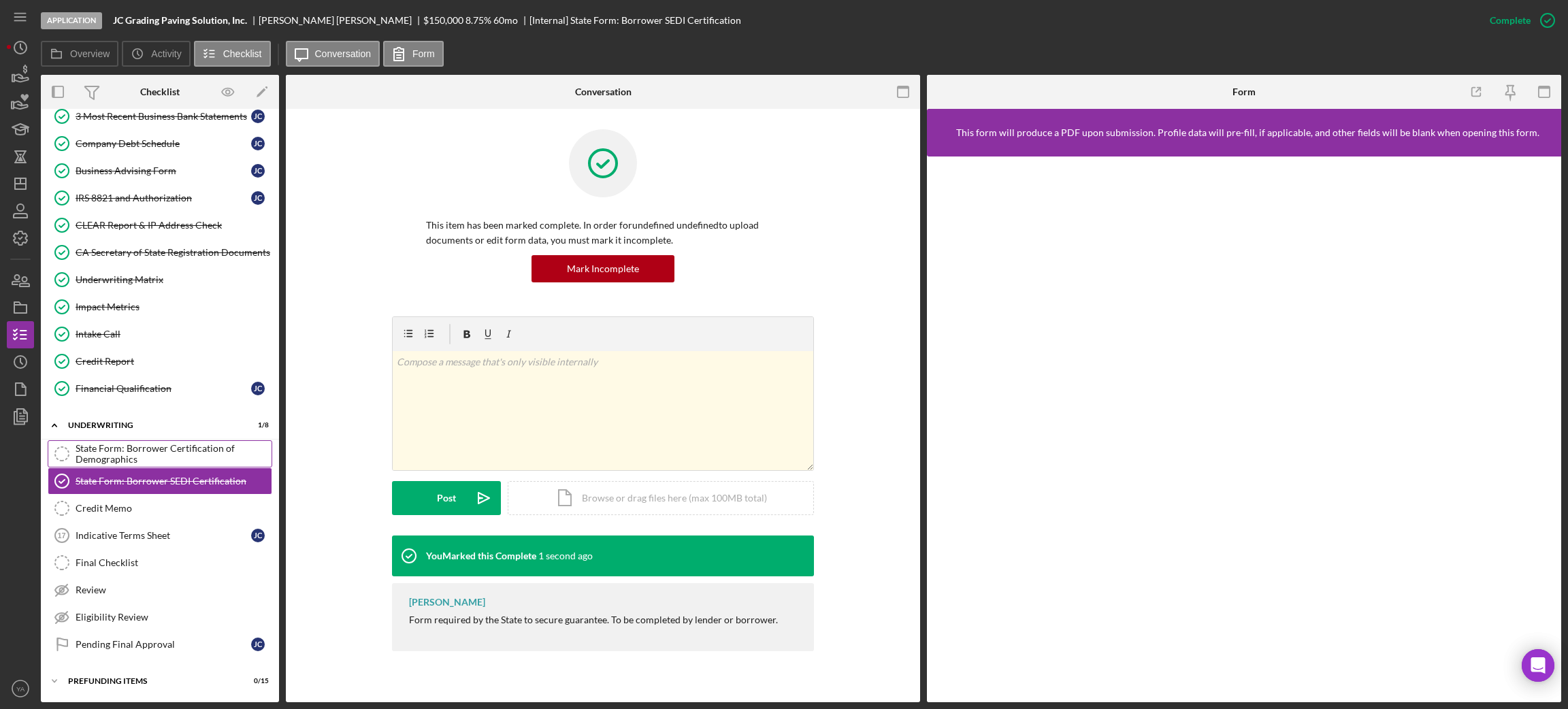
click at [97, 453] on div "State Form: Borrower Certification of Demographics" at bounding box center [173, 454] width 196 height 22
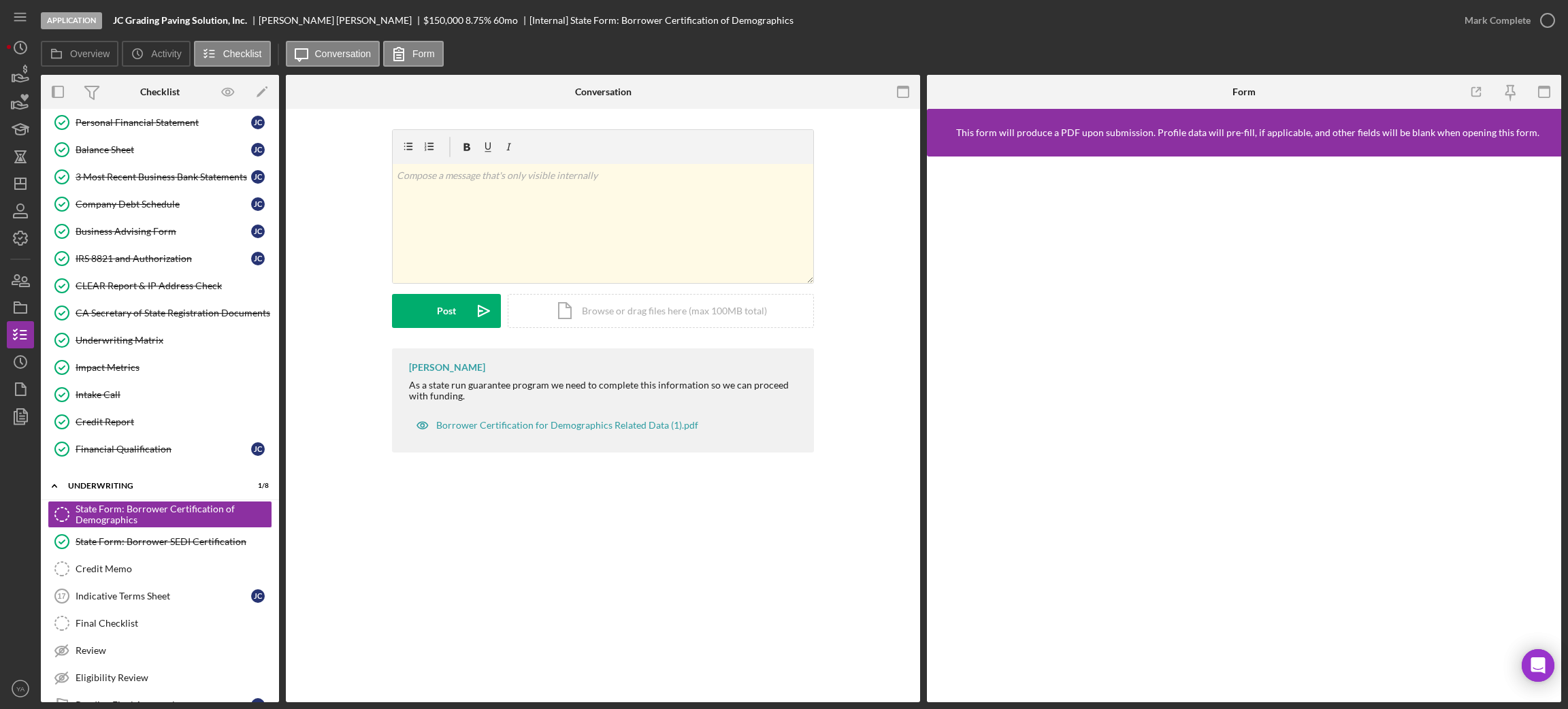
scroll to position [495, 0]
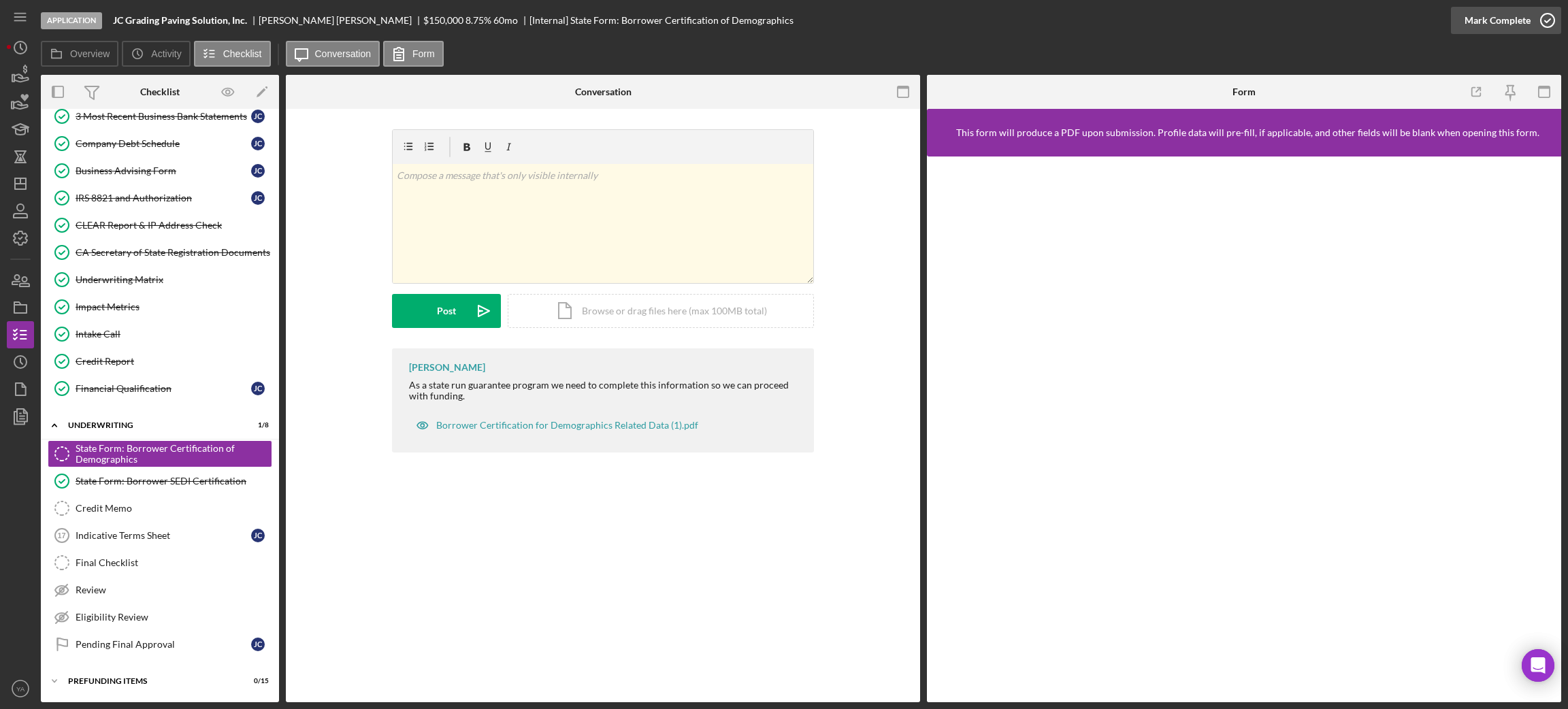
click at [1528, 8] on div "Mark Complete" at bounding box center [1498, 21] width 66 height 27
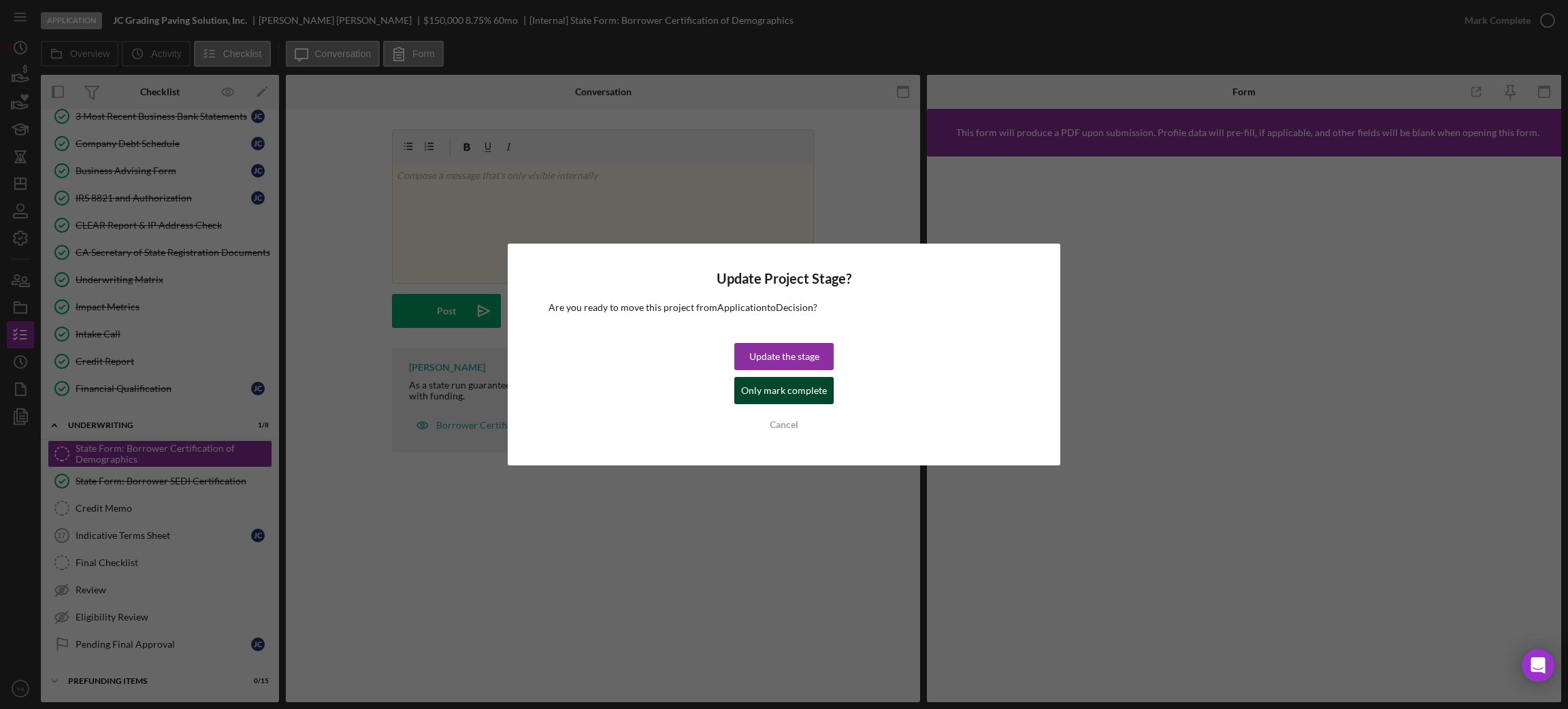
click at [797, 390] on div "Only mark complete" at bounding box center [784, 390] width 85 height 27
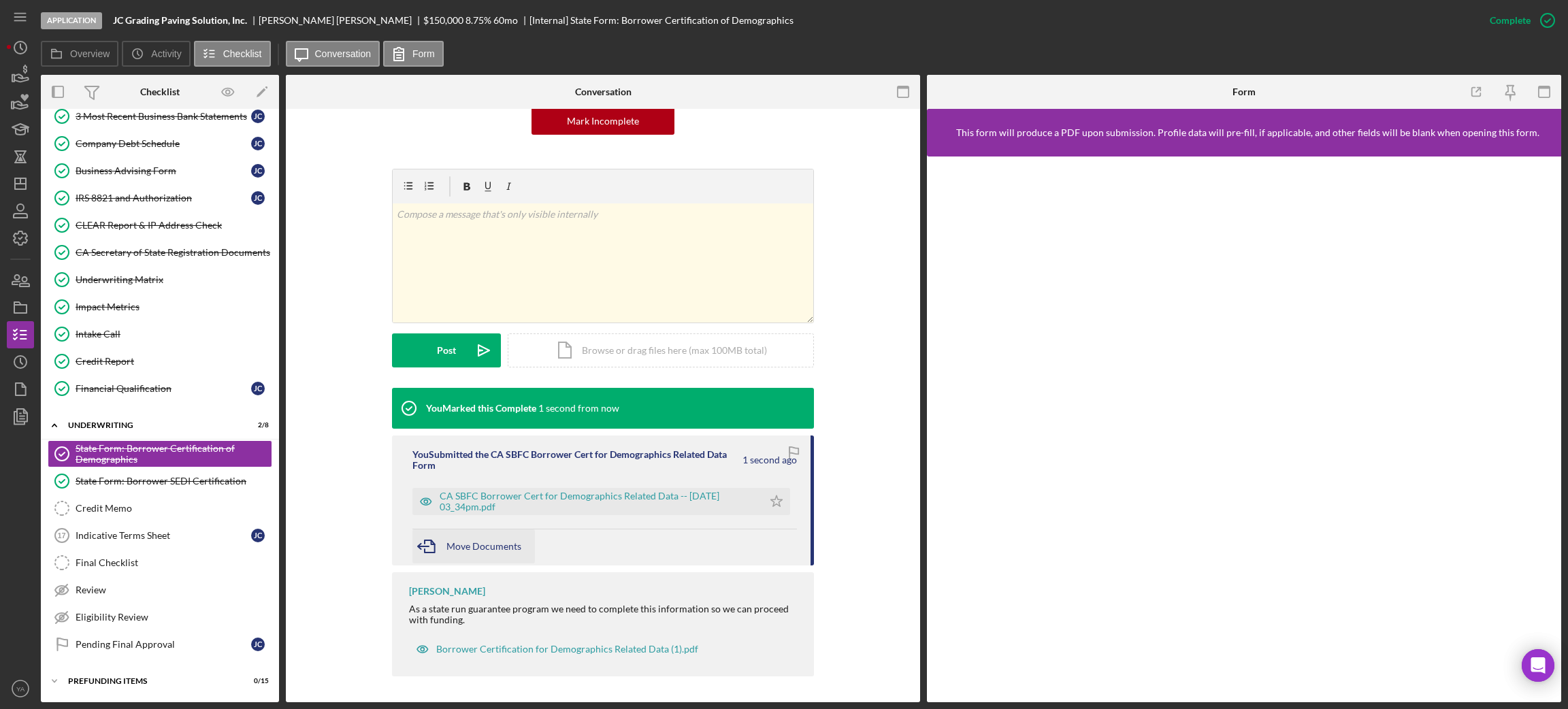
scroll to position [148, 0]
click at [777, 503] on polygon "button" at bounding box center [776, 500] width 12 height 11
drag, startPoint x: 171, startPoint y: 479, endPoint x: 640, endPoint y: 496, distance: 469.3
click at [171, 479] on div "State Form: Borrower SEDI Certification" at bounding box center [173, 481] width 196 height 11
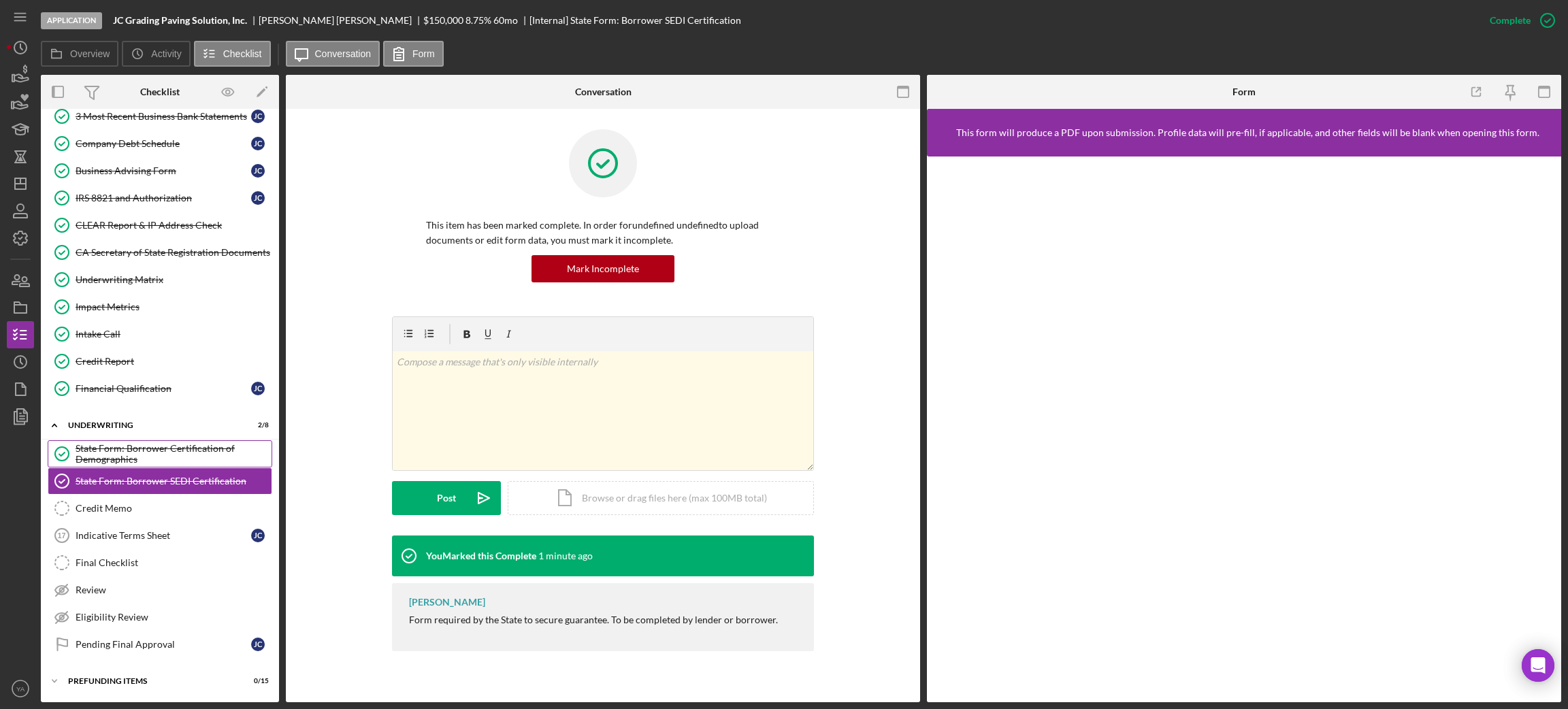
click at [191, 449] on div "State Form: Borrower Certification of Demographics" at bounding box center [173, 454] width 196 height 22
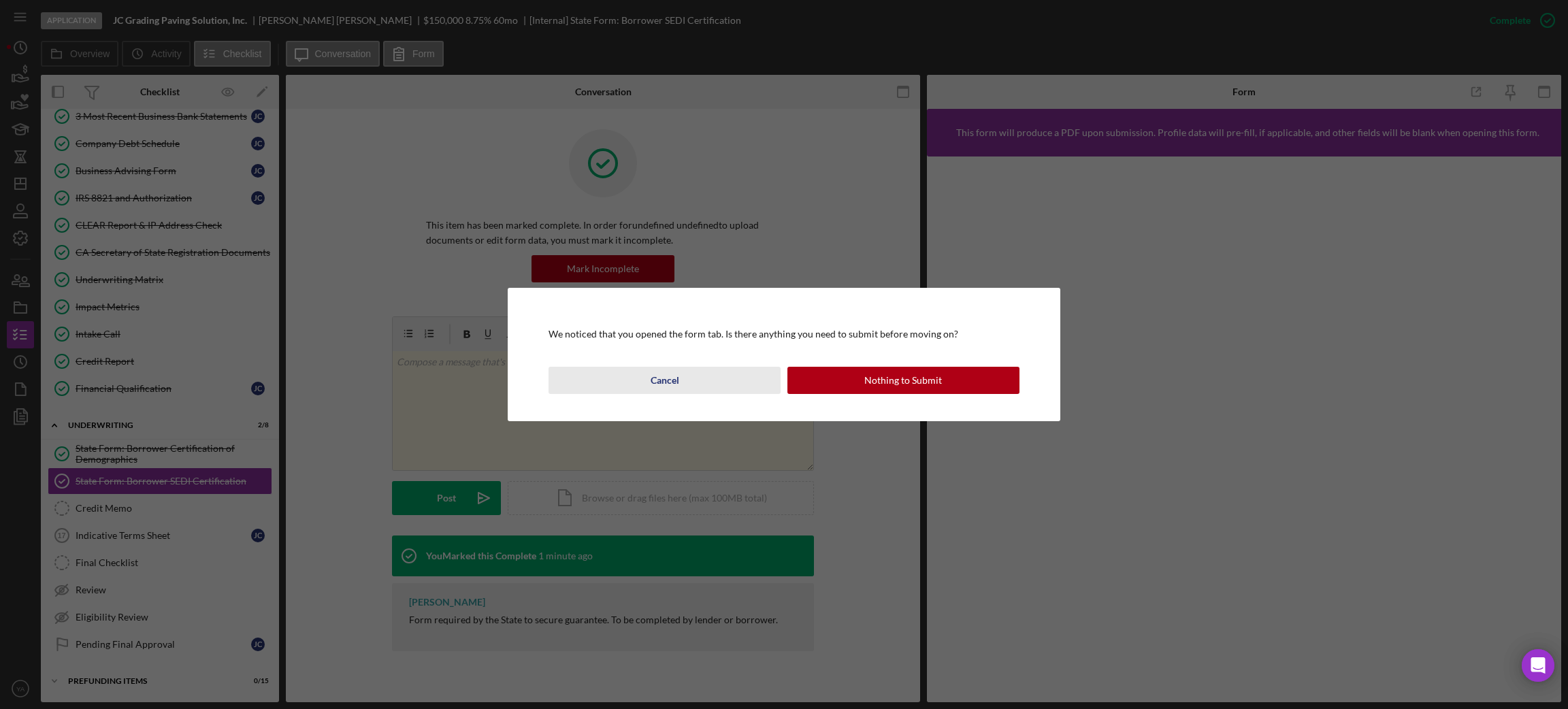
click at [669, 388] on div "Cancel" at bounding box center [665, 380] width 29 height 27
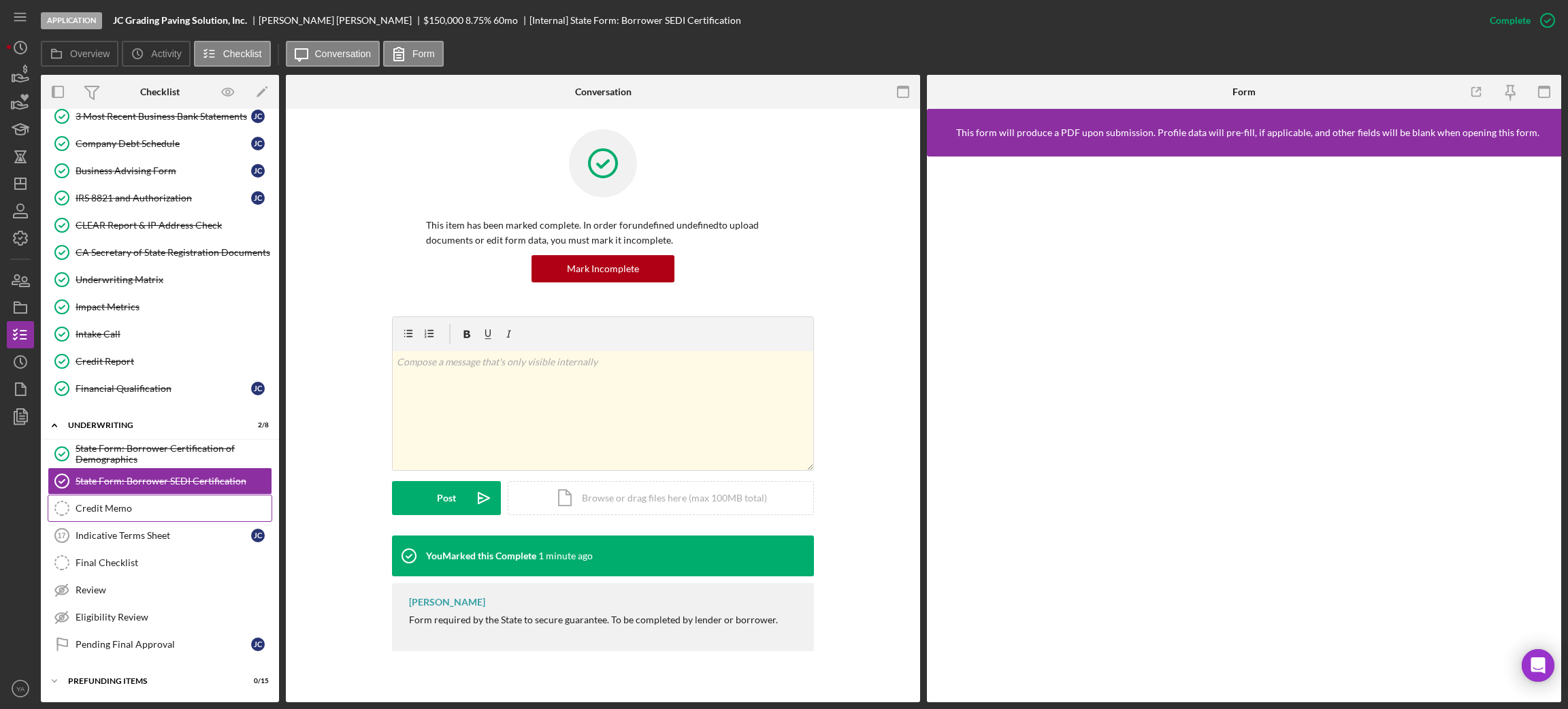
click at [161, 516] on link "Credit Memo Credit Memo" at bounding box center [160, 508] width 224 height 27
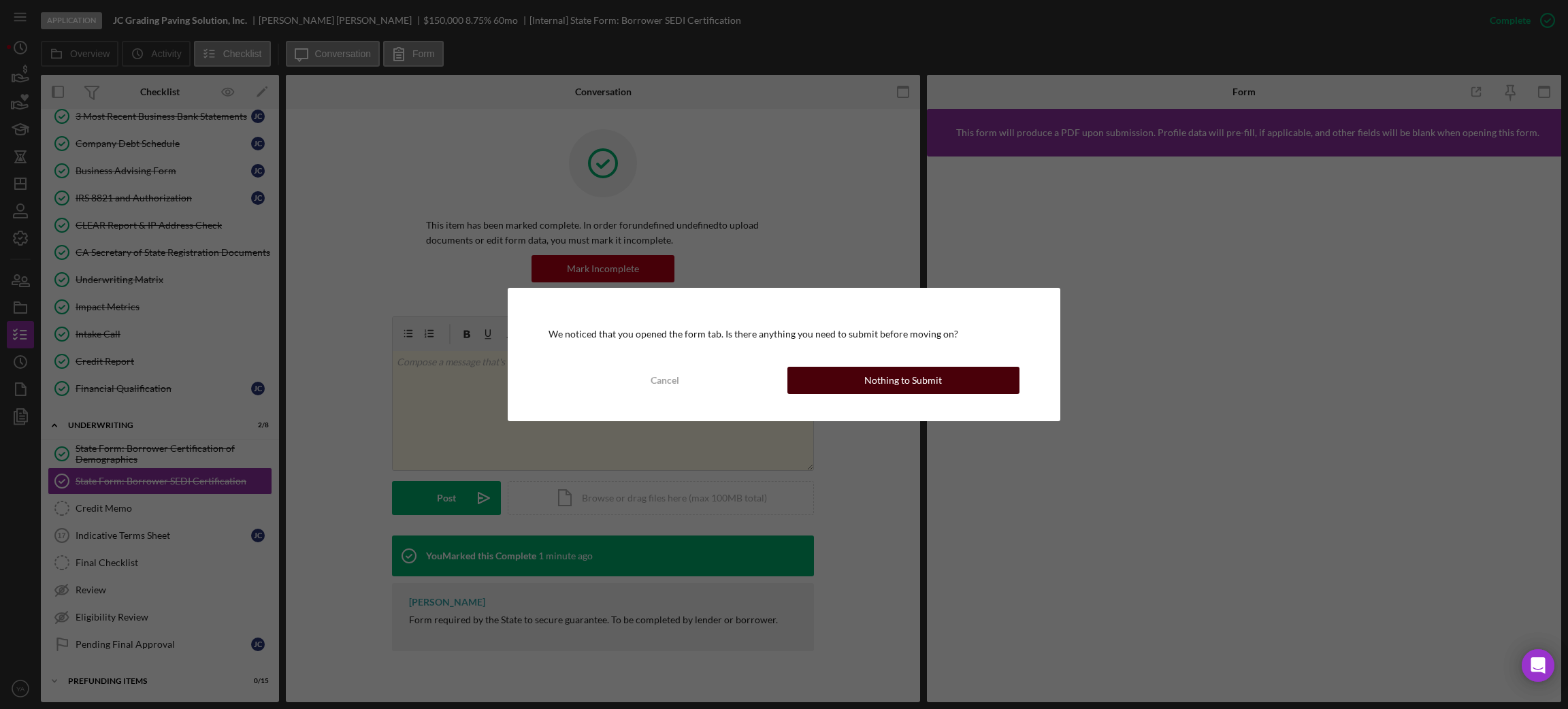
click at [850, 378] on button "Nothing to Submit" at bounding box center [903, 380] width 232 height 27
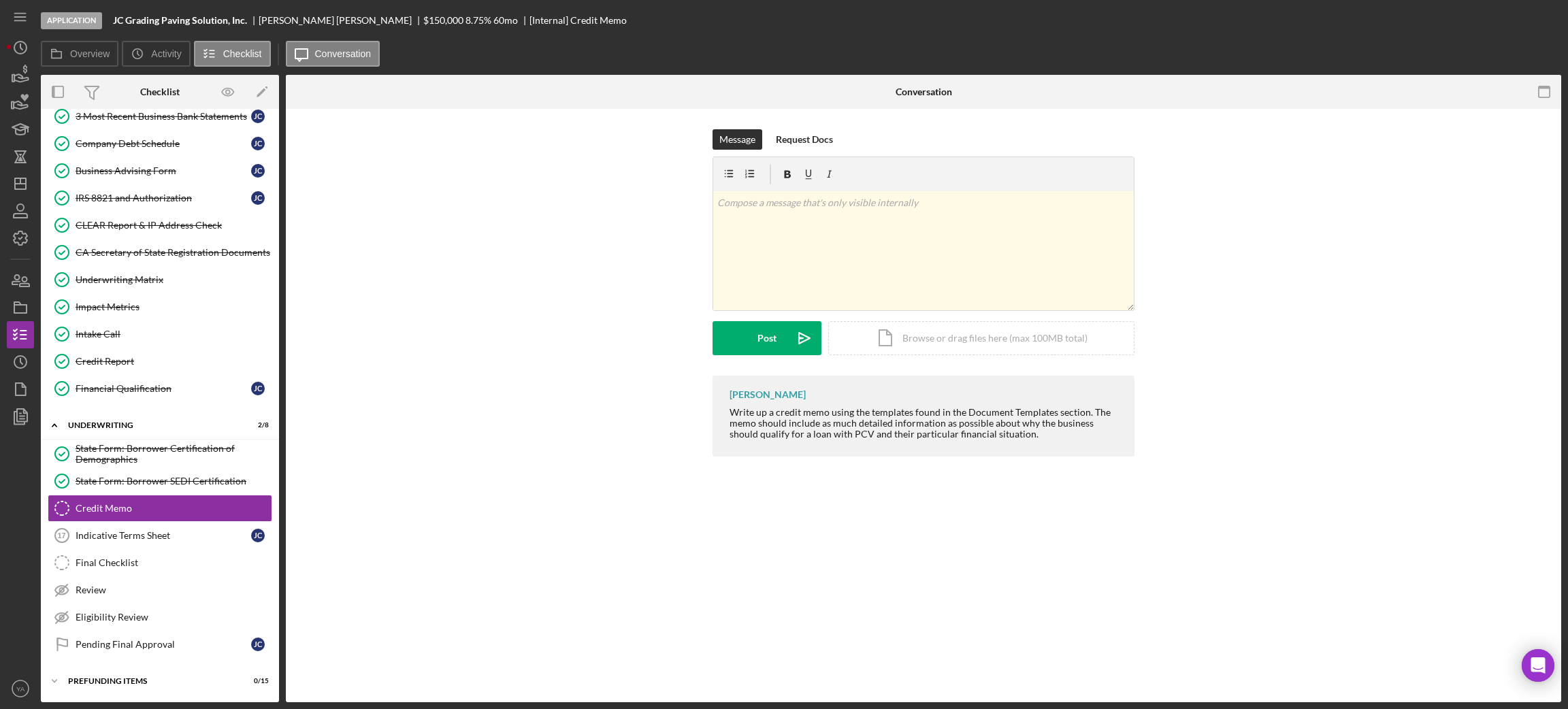
scroll to position [495, 0]
click at [157, 513] on link "Credit Memo Credit Memo" at bounding box center [160, 508] width 224 height 27
click at [139, 535] on div "Indicative Terms Sheet" at bounding box center [163, 535] width 176 height 11
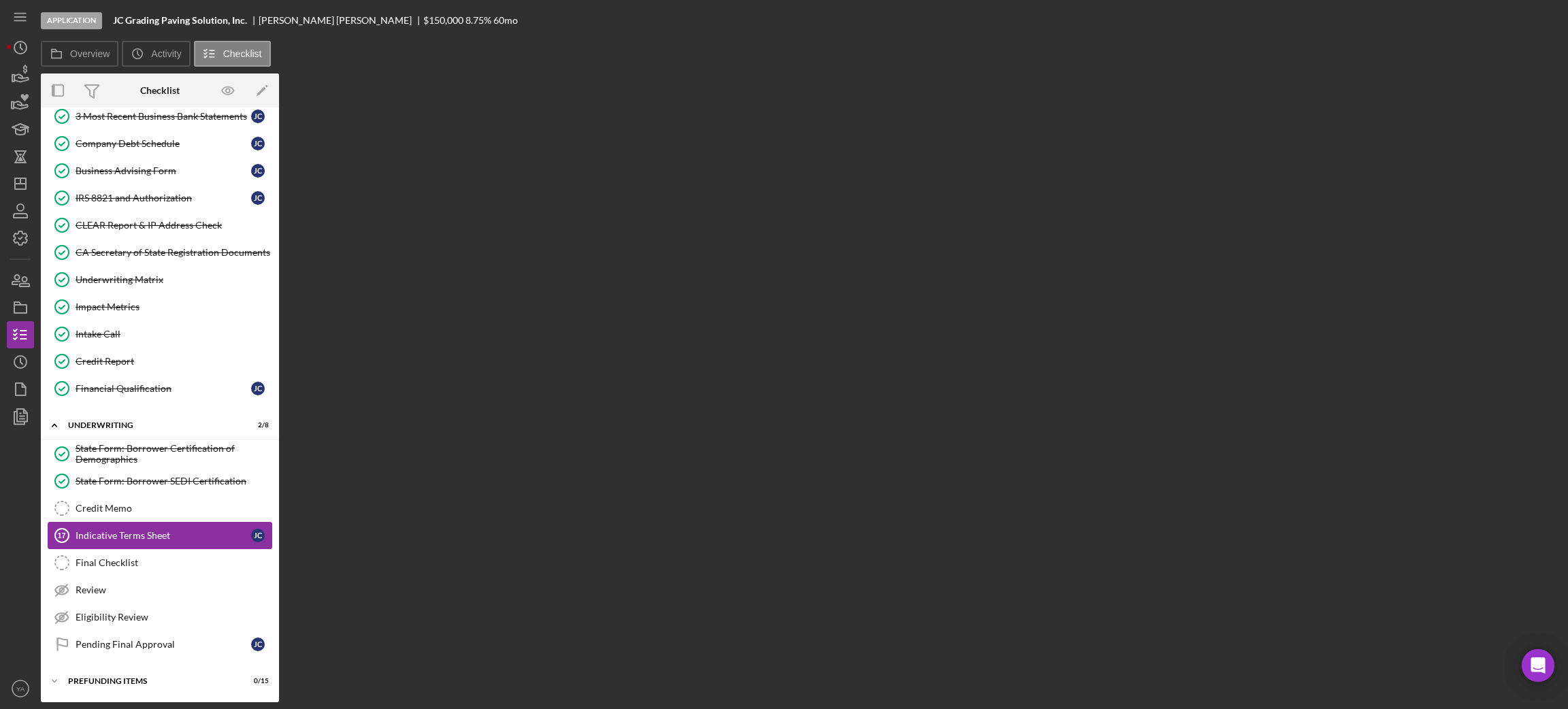
scroll to position [495, 0]
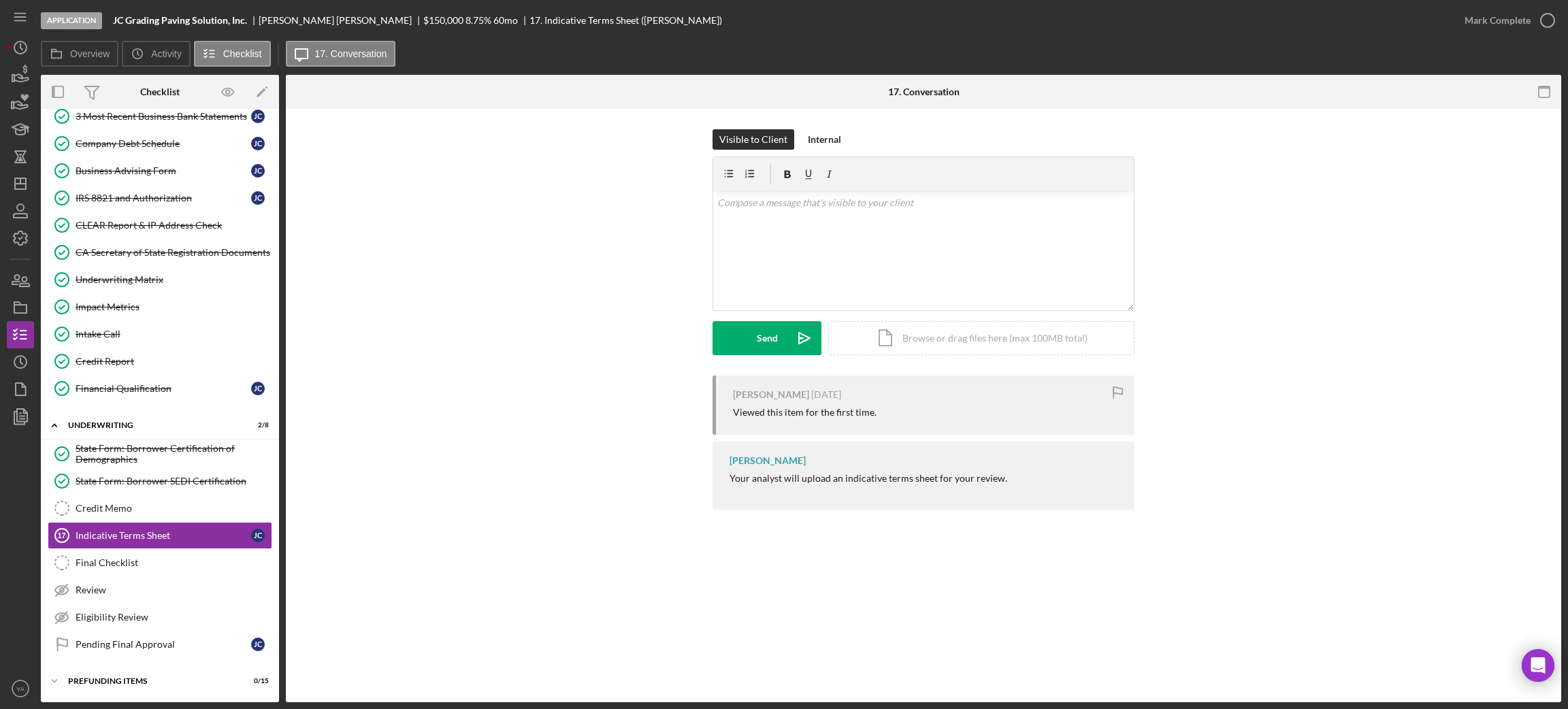
click at [1337, 301] on div "Visible to Client Internal v Color teal Color pink Remove color Add row above A…" at bounding box center [923, 252] width 1234 height 246
click at [897, 330] on div "Icon/Document Browse or drag files here (max 100MB total) Tap to choose files o…" at bounding box center [981, 338] width 306 height 34
click at [786, 347] on button "Upload Icon/Upload" at bounding box center [767, 338] width 109 height 34
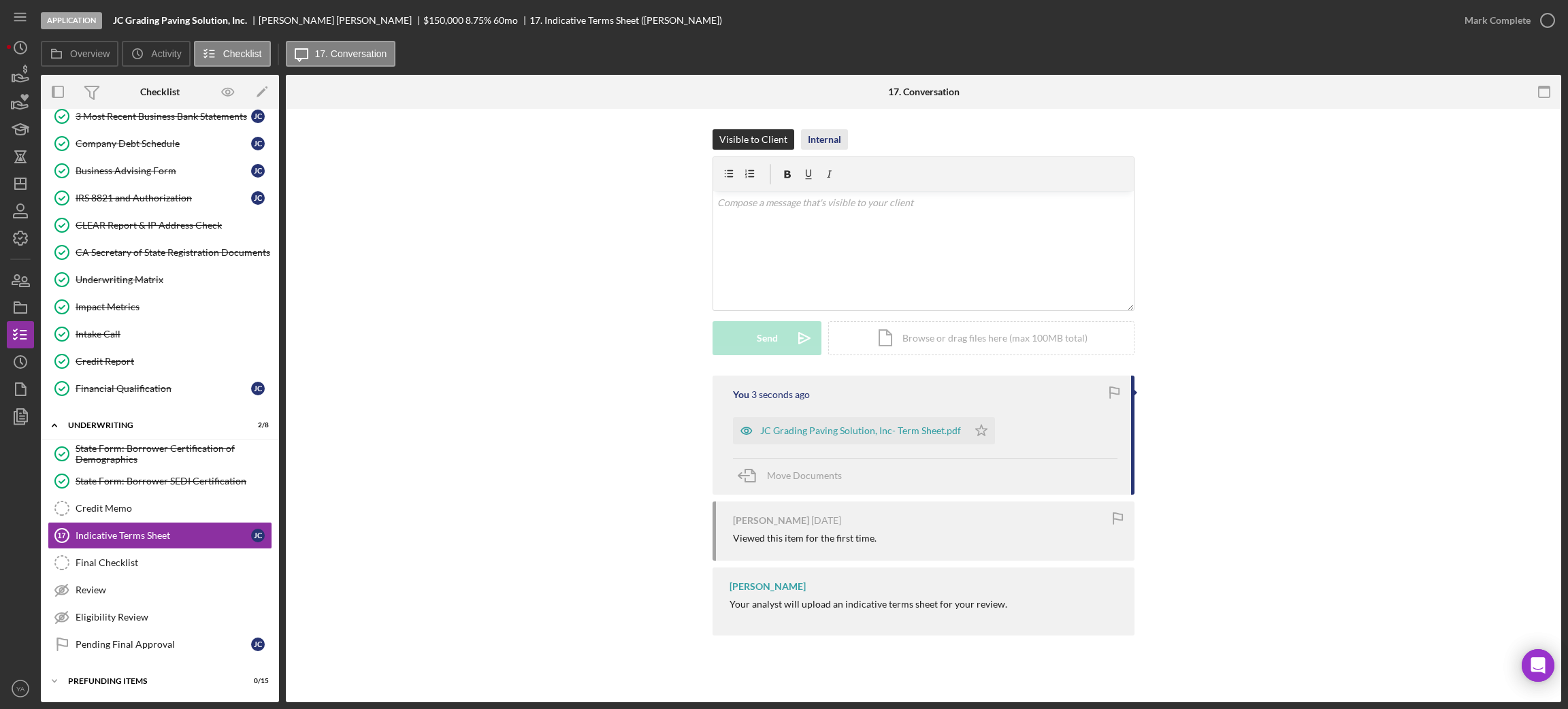
click at [816, 139] on div "Internal" at bounding box center [824, 139] width 34 height 21
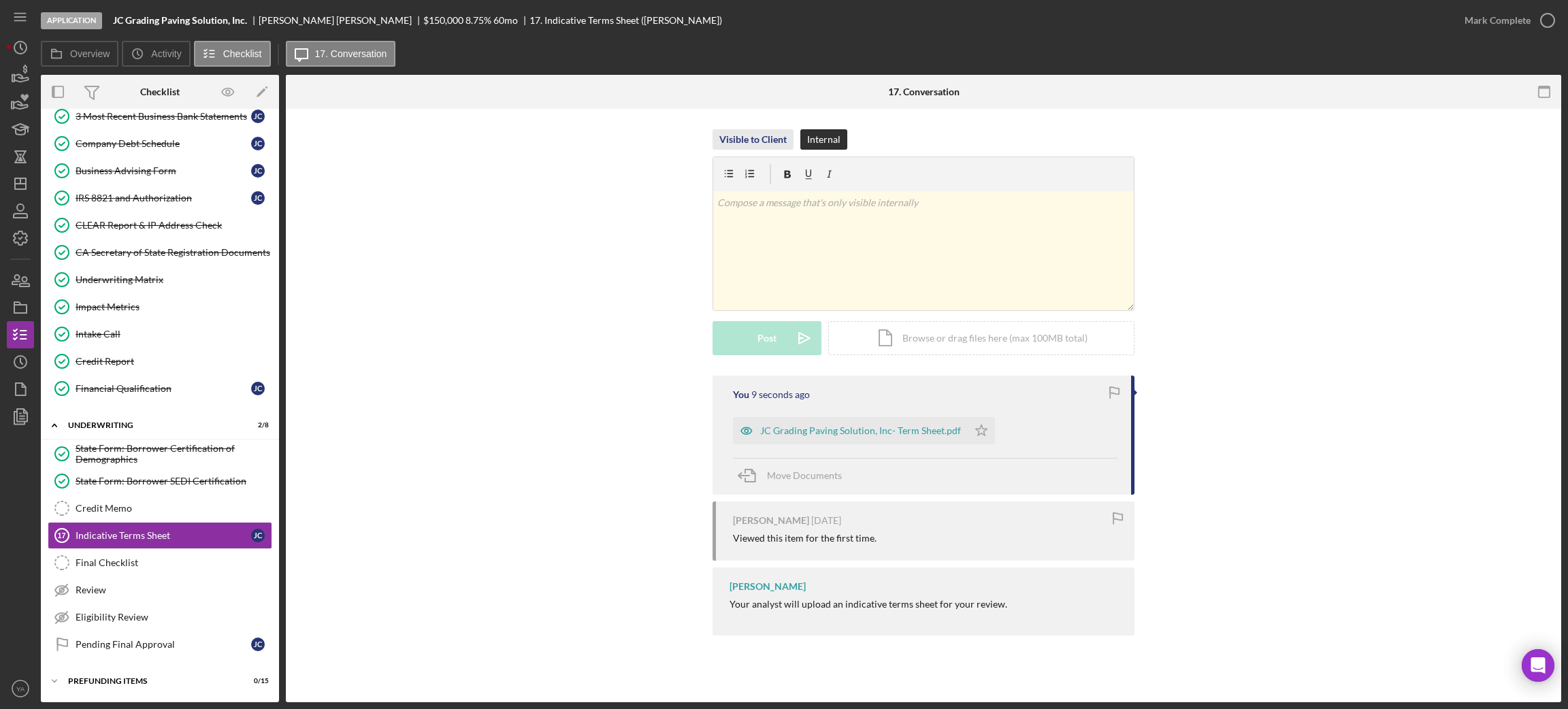
click at [770, 142] on div "Visible to Client" at bounding box center [753, 139] width 68 height 21
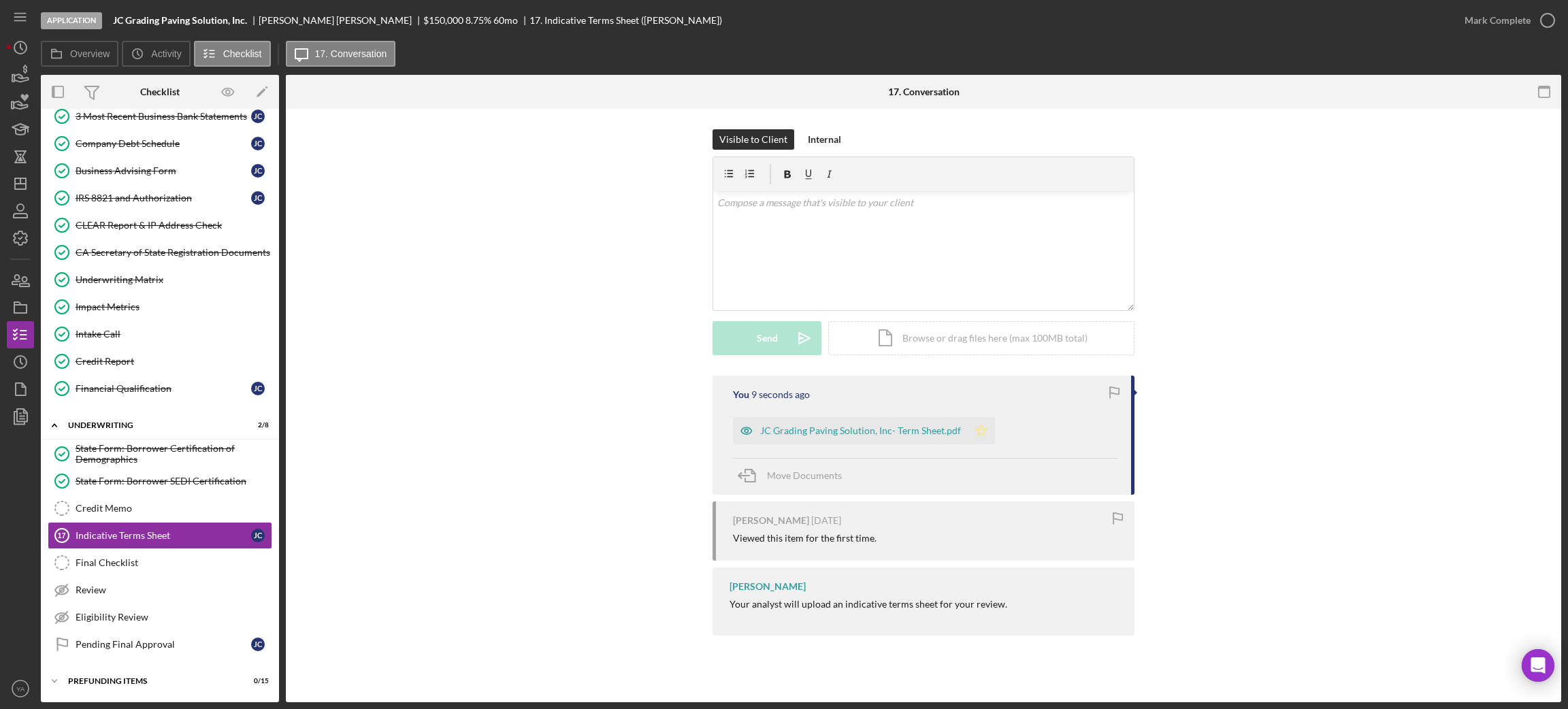
click at [977, 440] on icon "Icon/Star" at bounding box center [981, 431] width 27 height 27
click at [1541, 18] on icon "button" at bounding box center [1547, 21] width 34 height 34
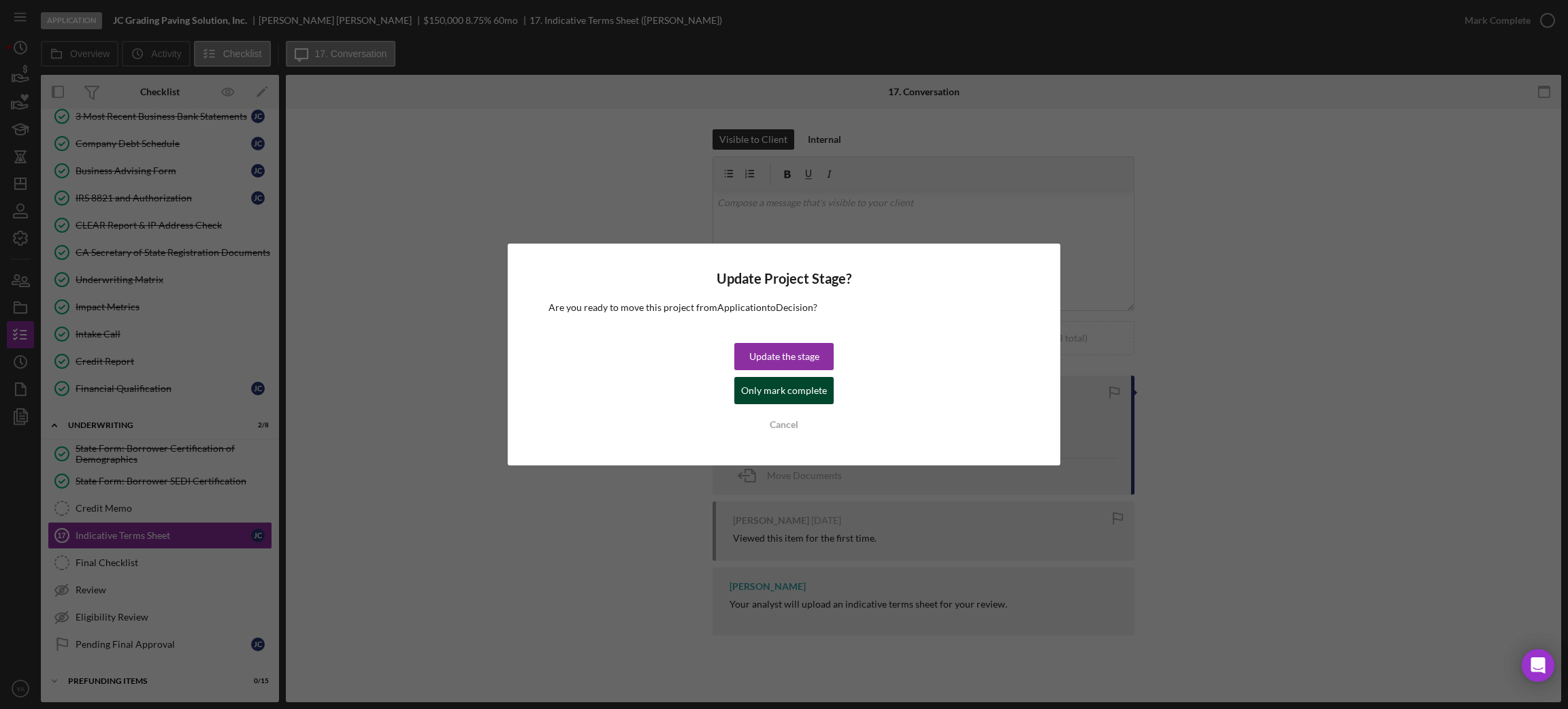
click at [786, 393] on div "Only mark complete" at bounding box center [784, 390] width 85 height 27
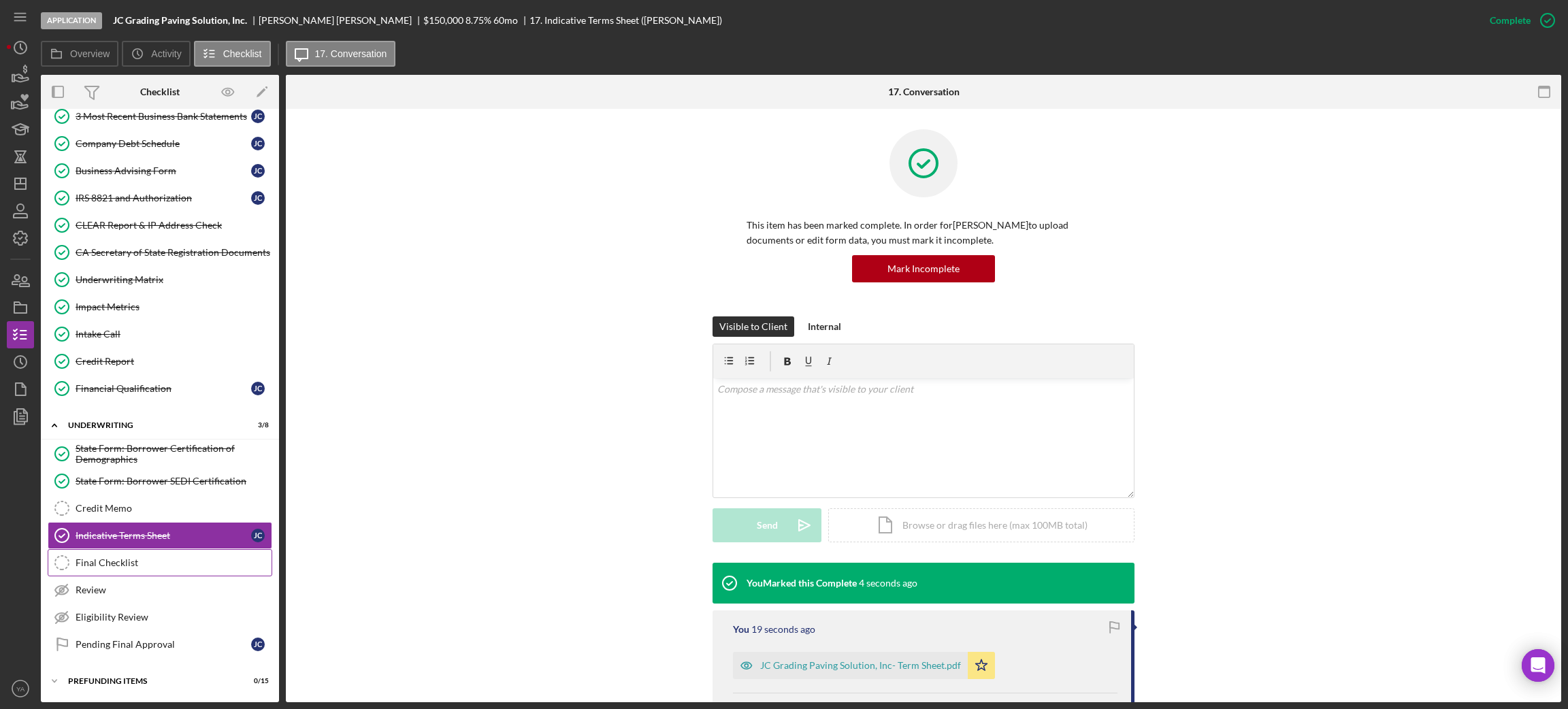
click at [163, 552] on link "Final Checklist Final Checklist" at bounding box center [160, 563] width 224 height 27
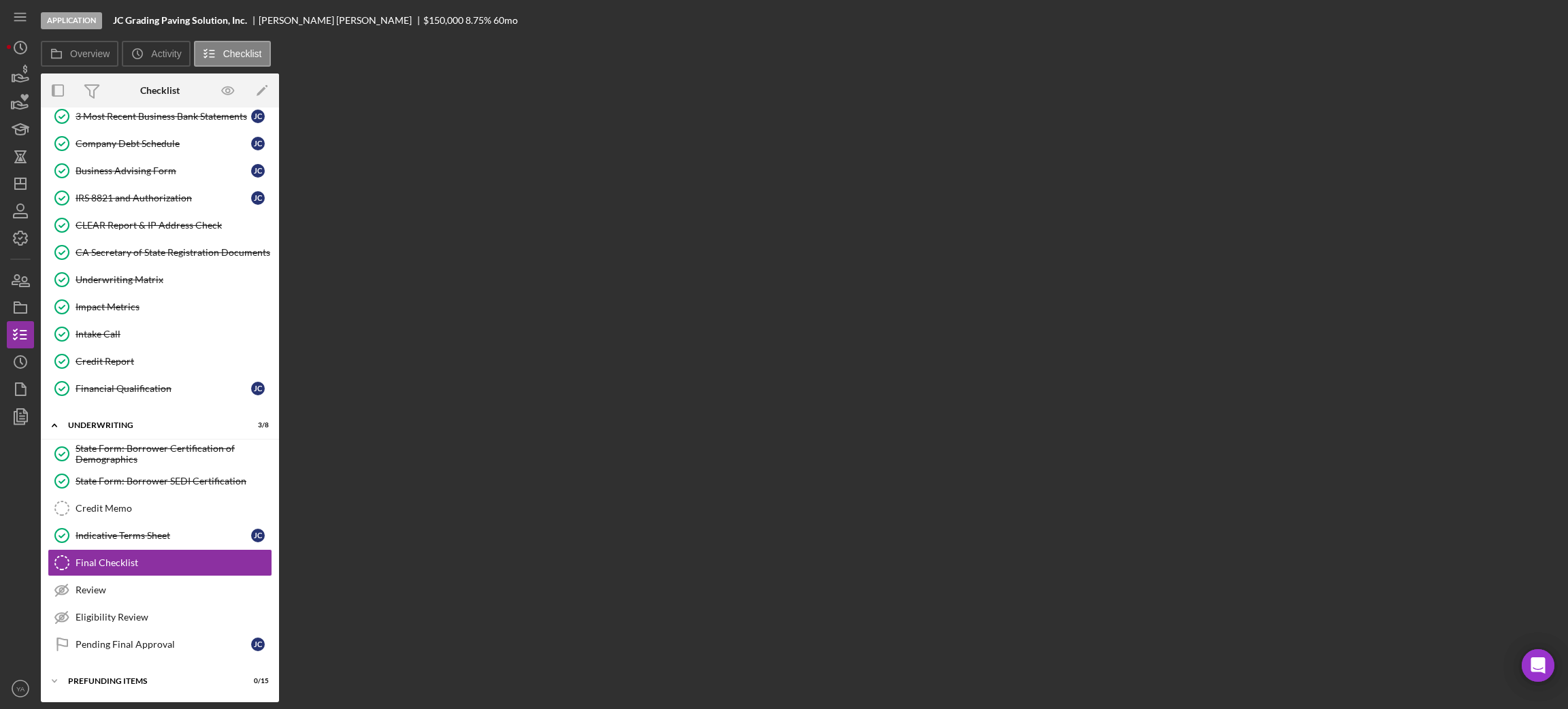
scroll to position [495, 0]
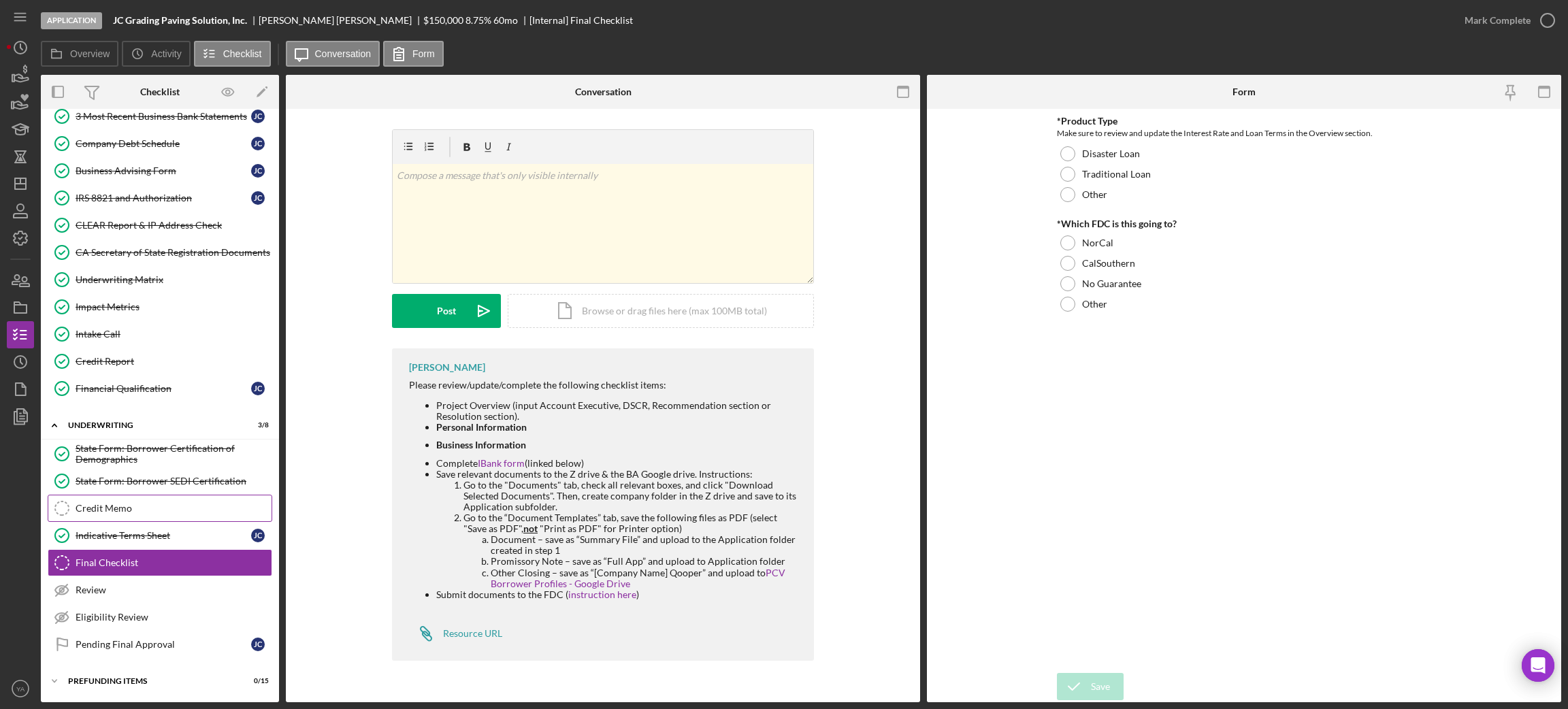
click at [175, 496] on link "Credit Memo Credit Memo" at bounding box center [160, 508] width 224 height 27
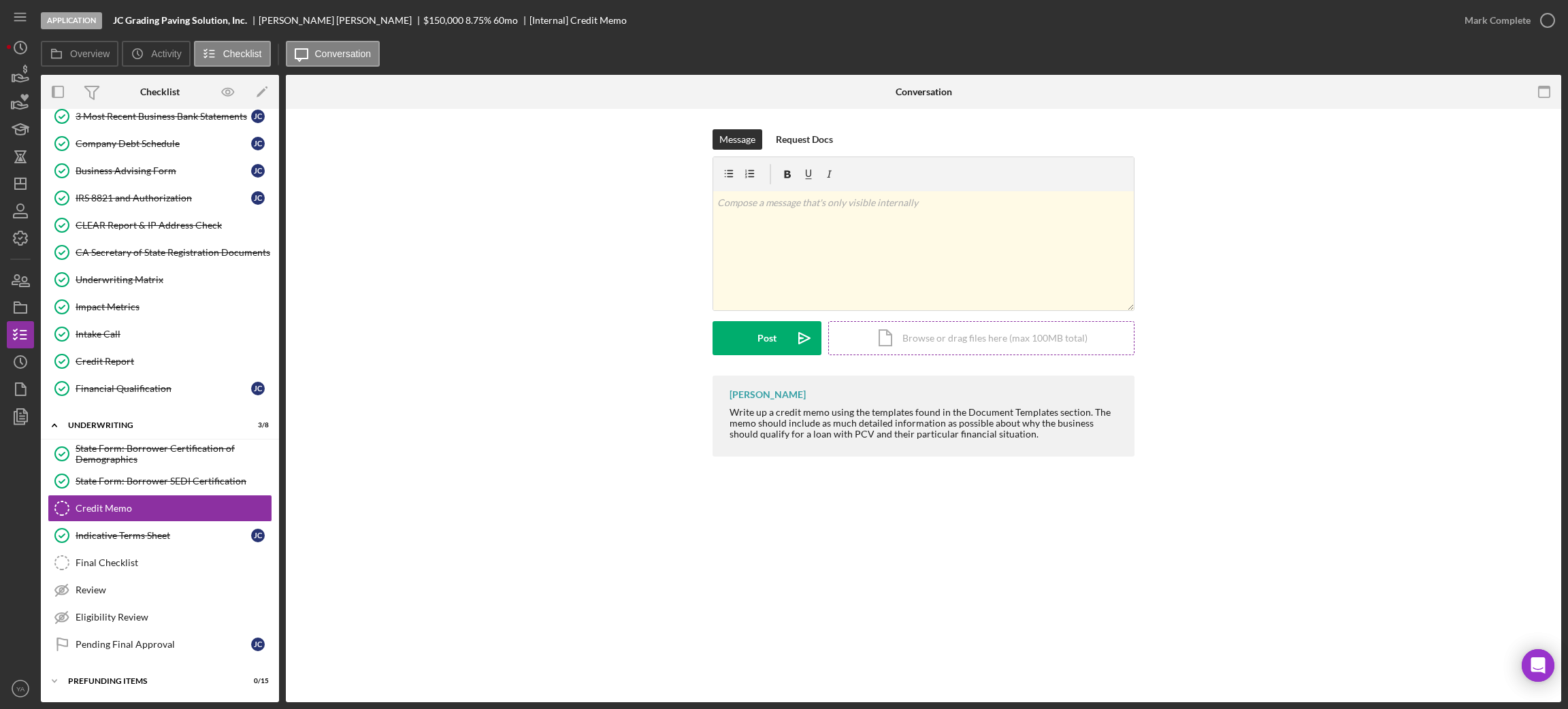
click at [908, 335] on div "Icon/Document Browse or drag files here (max 100MB total) Tap to choose files o…" at bounding box center [981, 338] width 306 height 34
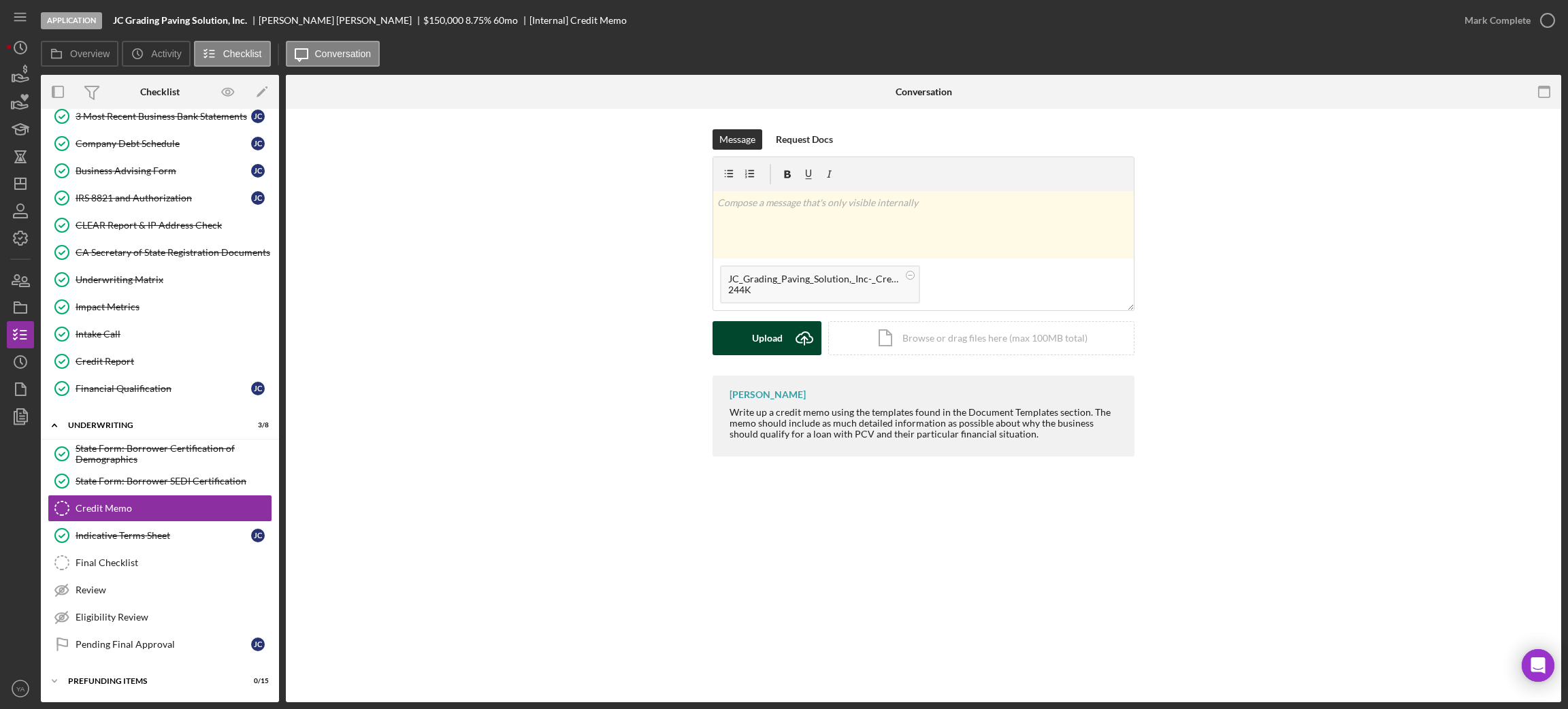
click at [782, 333] on button "Upload Icon/Upload" at bounding box center [767, 338] width 109 height 34
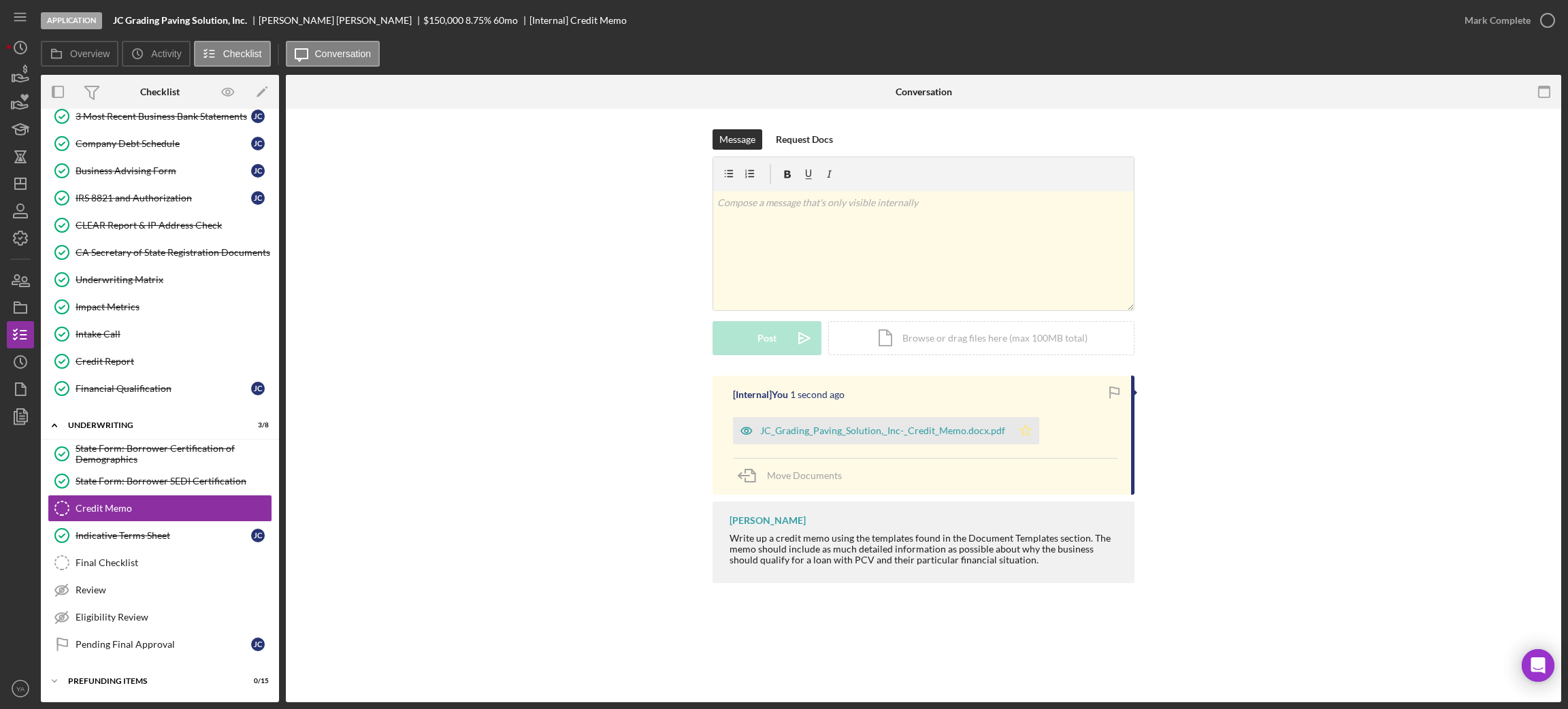
click at [1027, 431] on icon "Icon/Star" at bounding box center [1026, 431] width 27 height 27
click at [1542, 27] on icon "button" at bounding box center [1547, 21] width 34 height 34
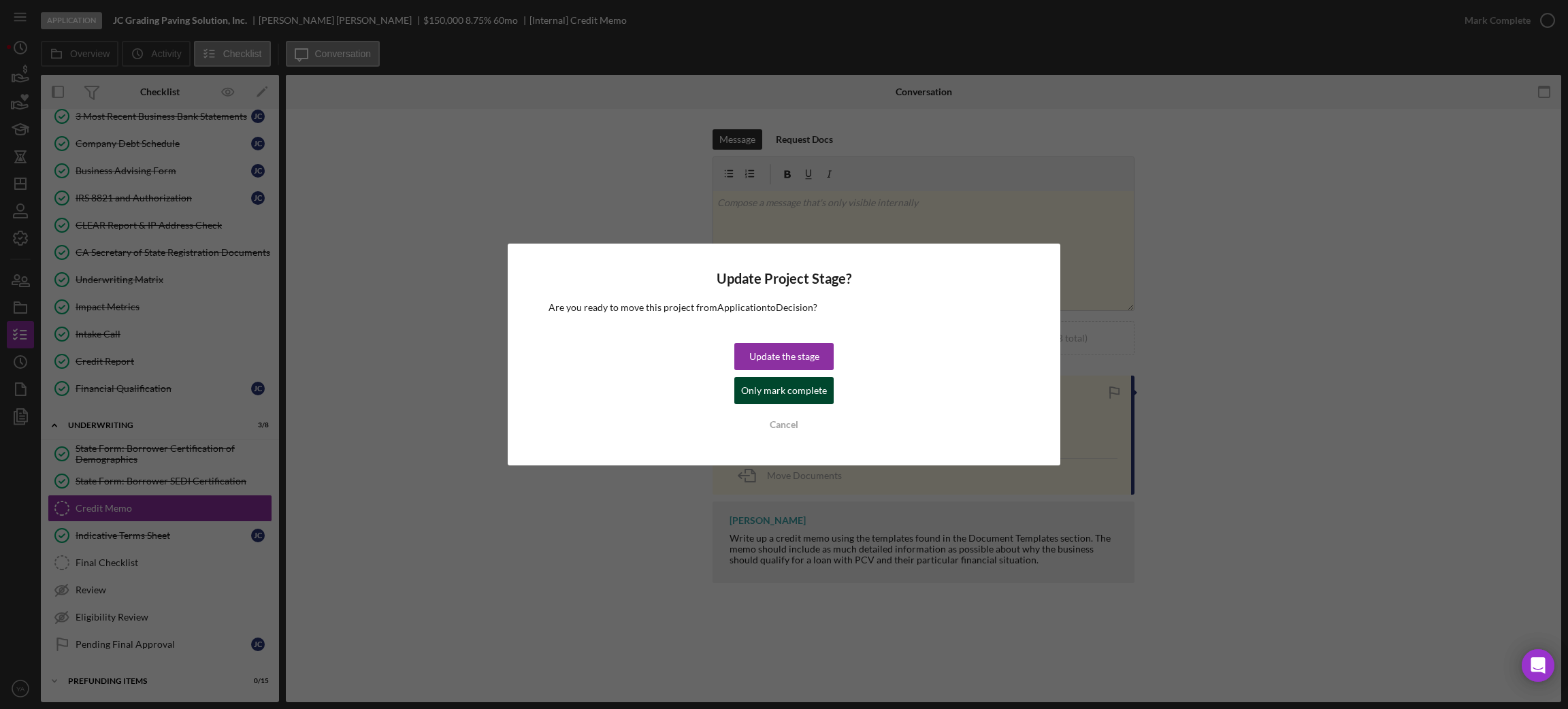
click at [799, 389] on div "Only mark complete" at bounding box center [784, 390] width 85 height 27
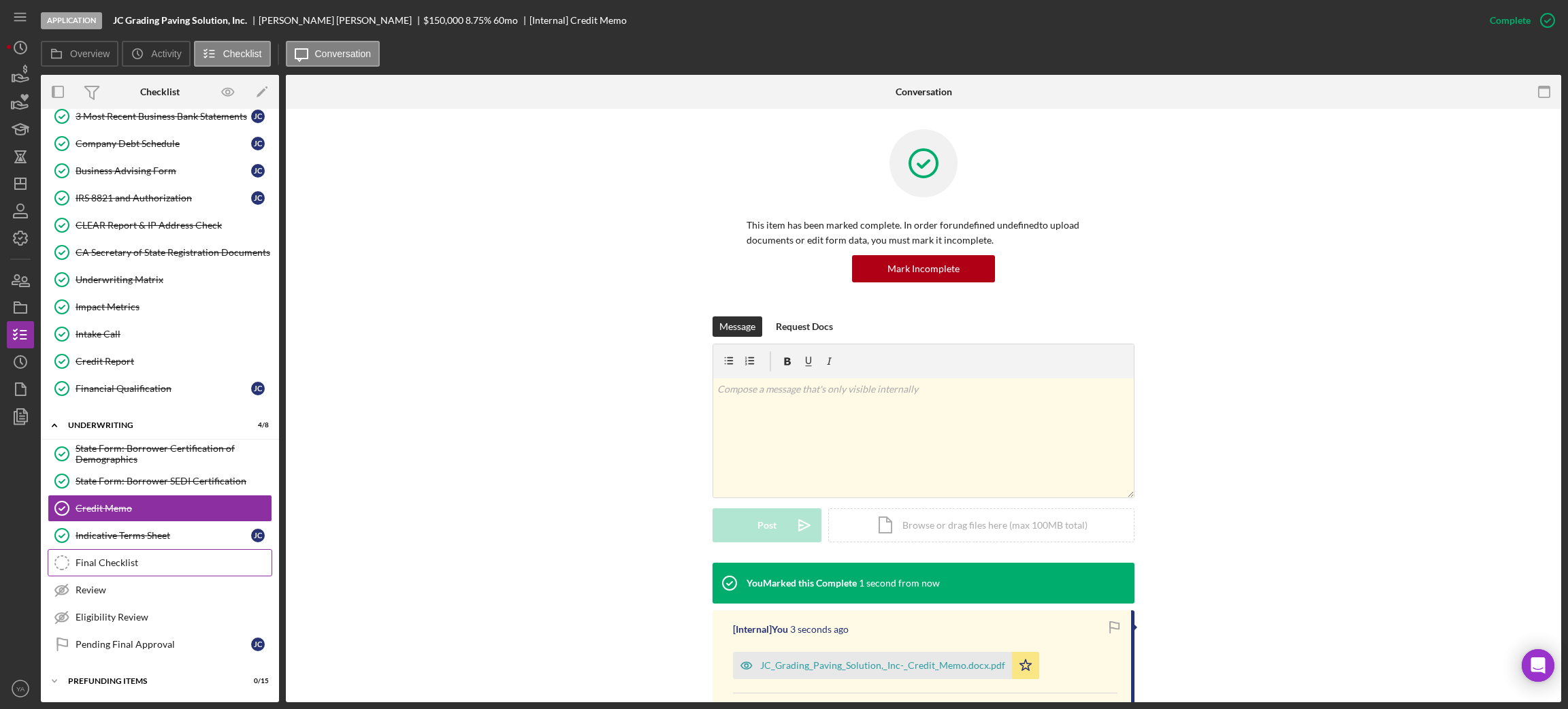
click at [140, 562] on div "Final Checklist" at bounding box center [173, 563] width 196 height 11
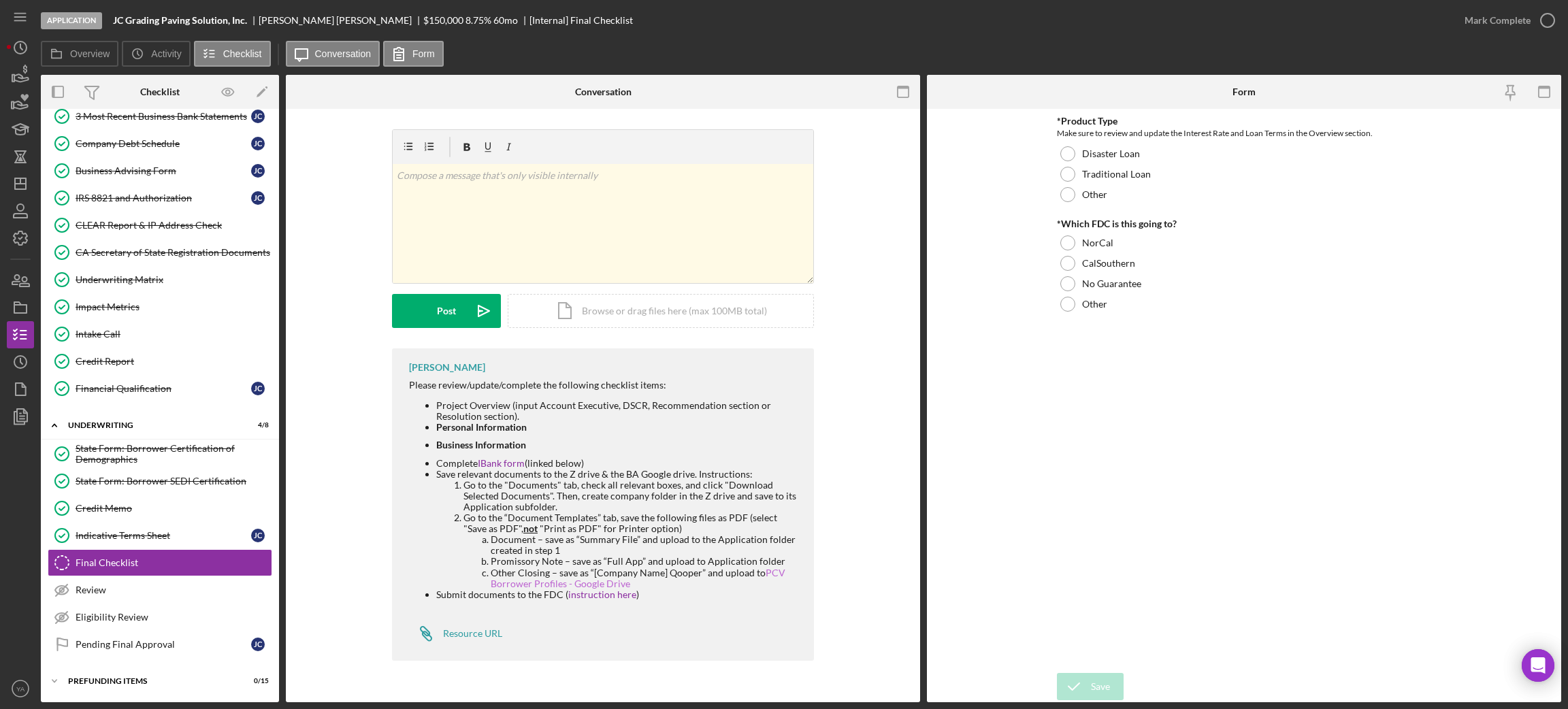
click at [769, 570] on link "PCV Borrower Profiles - Google Drive" at bounding box center [637, 578] width 295 height 23
click at [198, 595] on div "Review" at bounding box center [173, 590] width 196 height 11
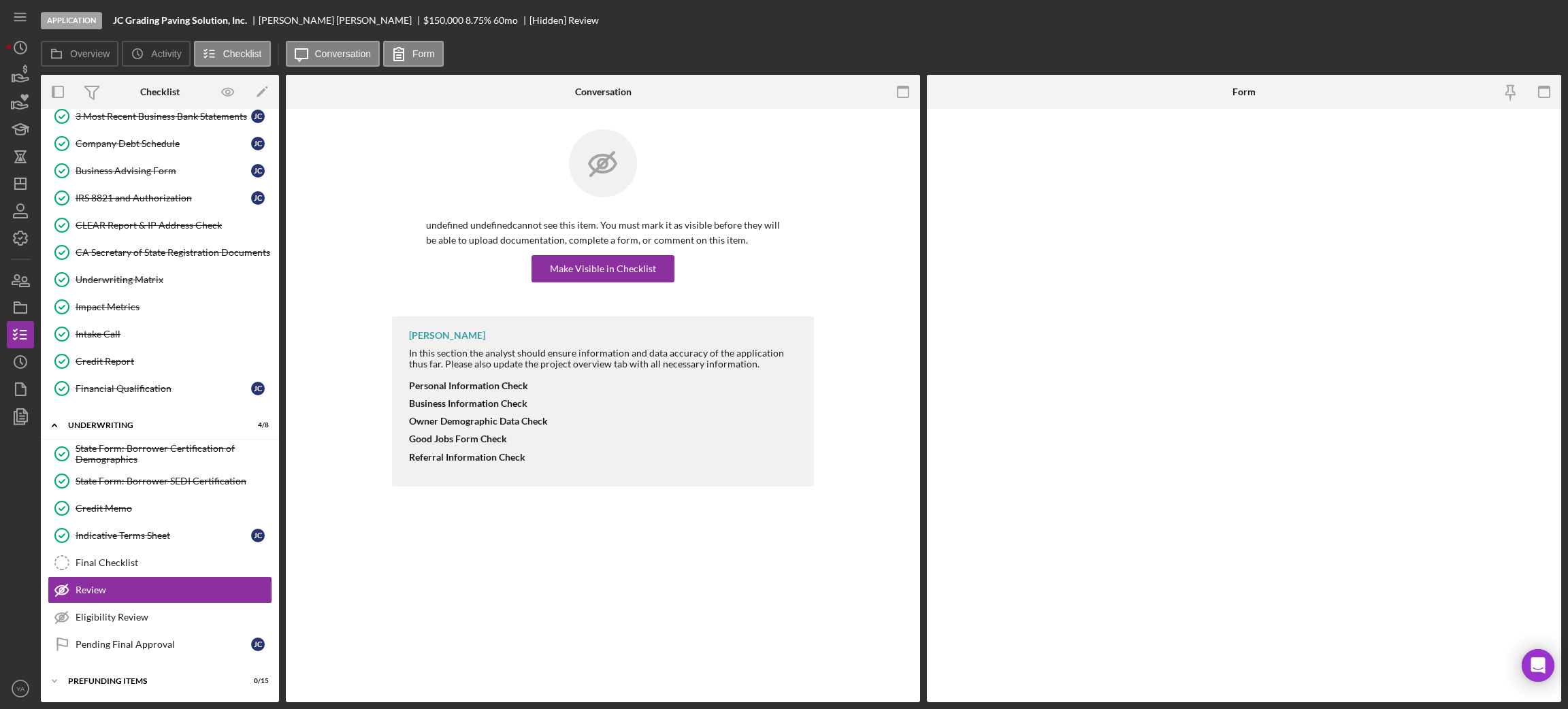
scroll to position [495, 0]
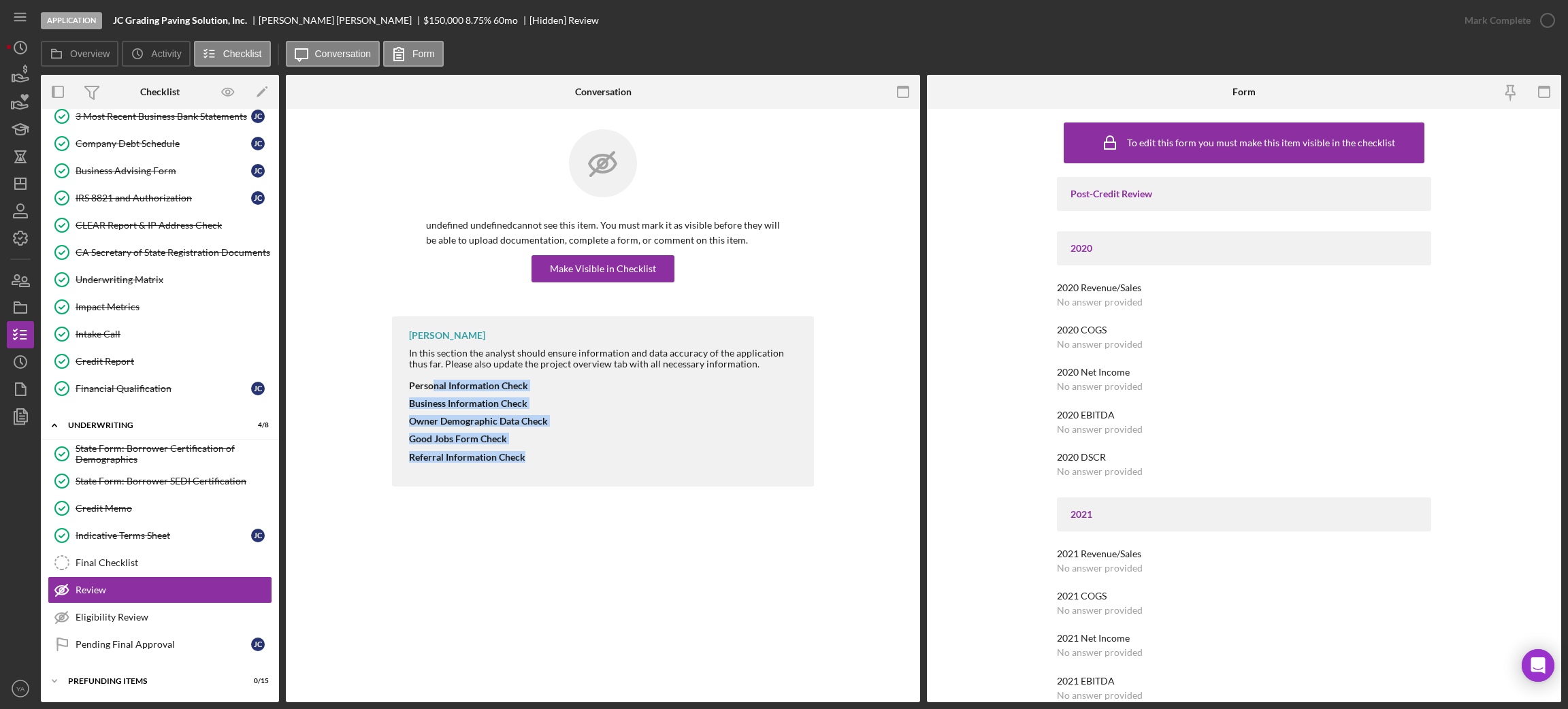
drag, startPoint x: 431, startPoint y: 384, endPoint x: 528, endPoint y: 455, distance: 120.2
click at [528, 455] on div "In this section the analyst should ensure information and data accuracy of the …" at bounding box center [604, 409] width 391 height 122
click at [528, 455] on div "Referral Information Check" at bounding box center [604, 457] width 391 height 11
click at [163, 613] on div "Eligibility Review" at bounding box center [173, 617] width 196 height 11
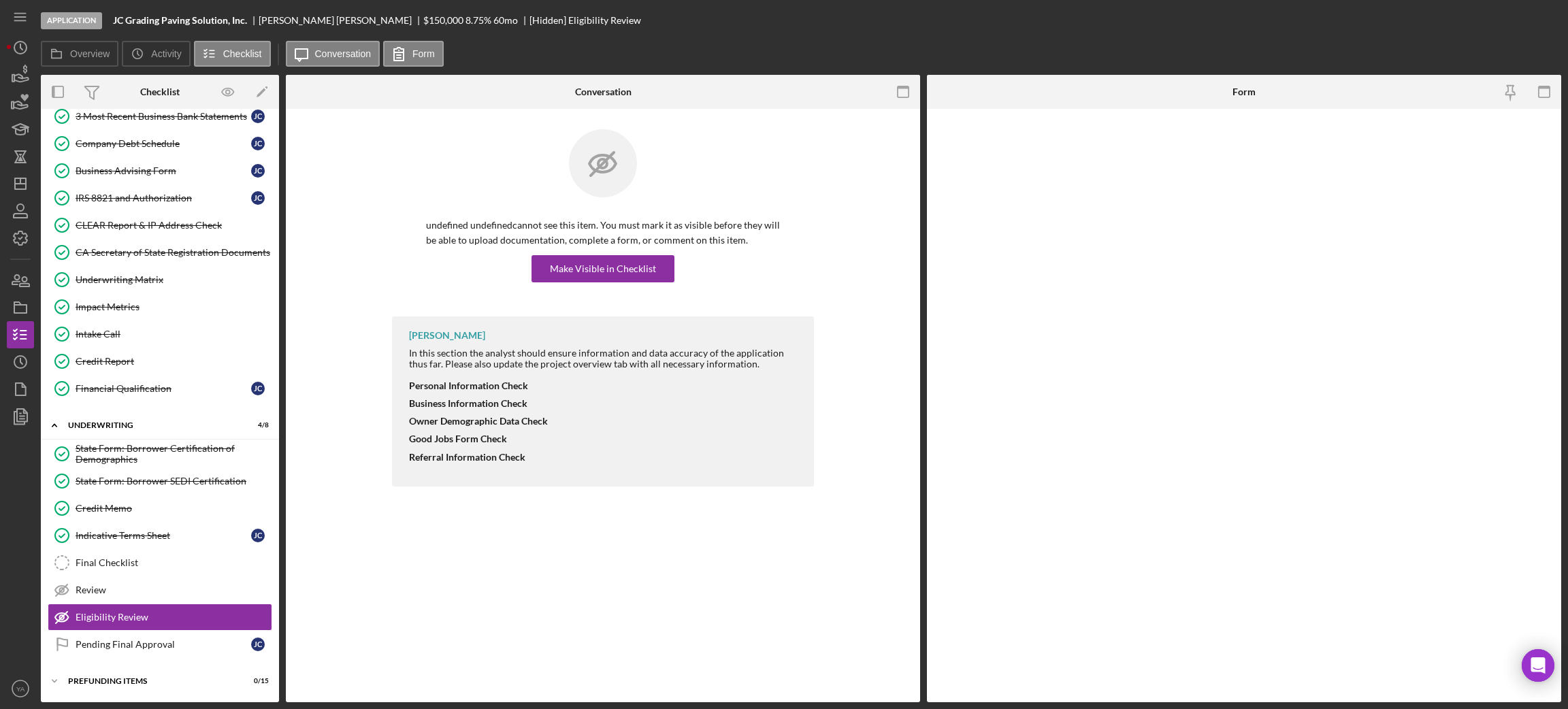
scroll to position [495, 0]
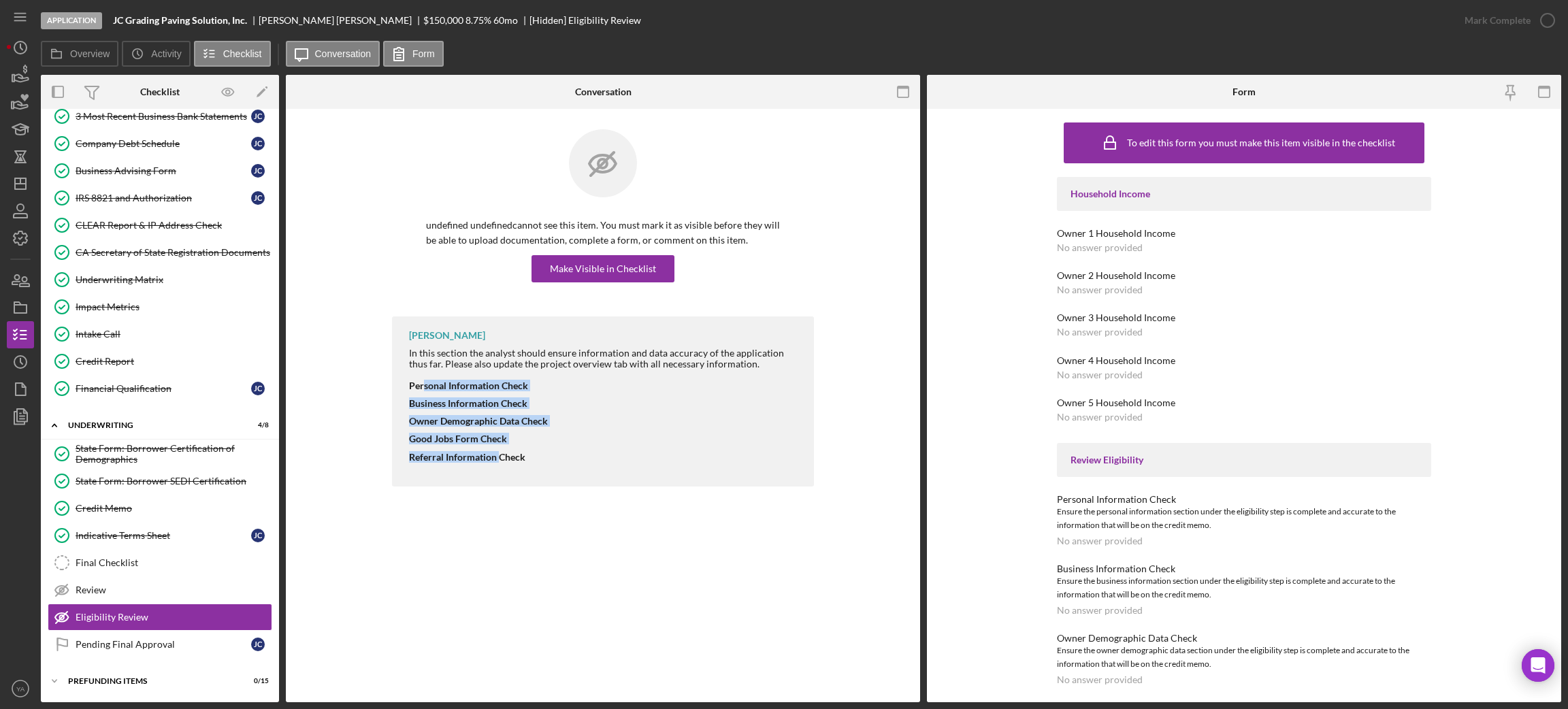
drag, startPoint x: 422, startPoint y: 389, endPoint x: 497, endPoint y: 481, distance: 118.7
click at [497, 481] on div "[PERSON_NAME] In this section the analyst should ensure information and data ac…" at bounding box center [602, 401] width 422 height 170
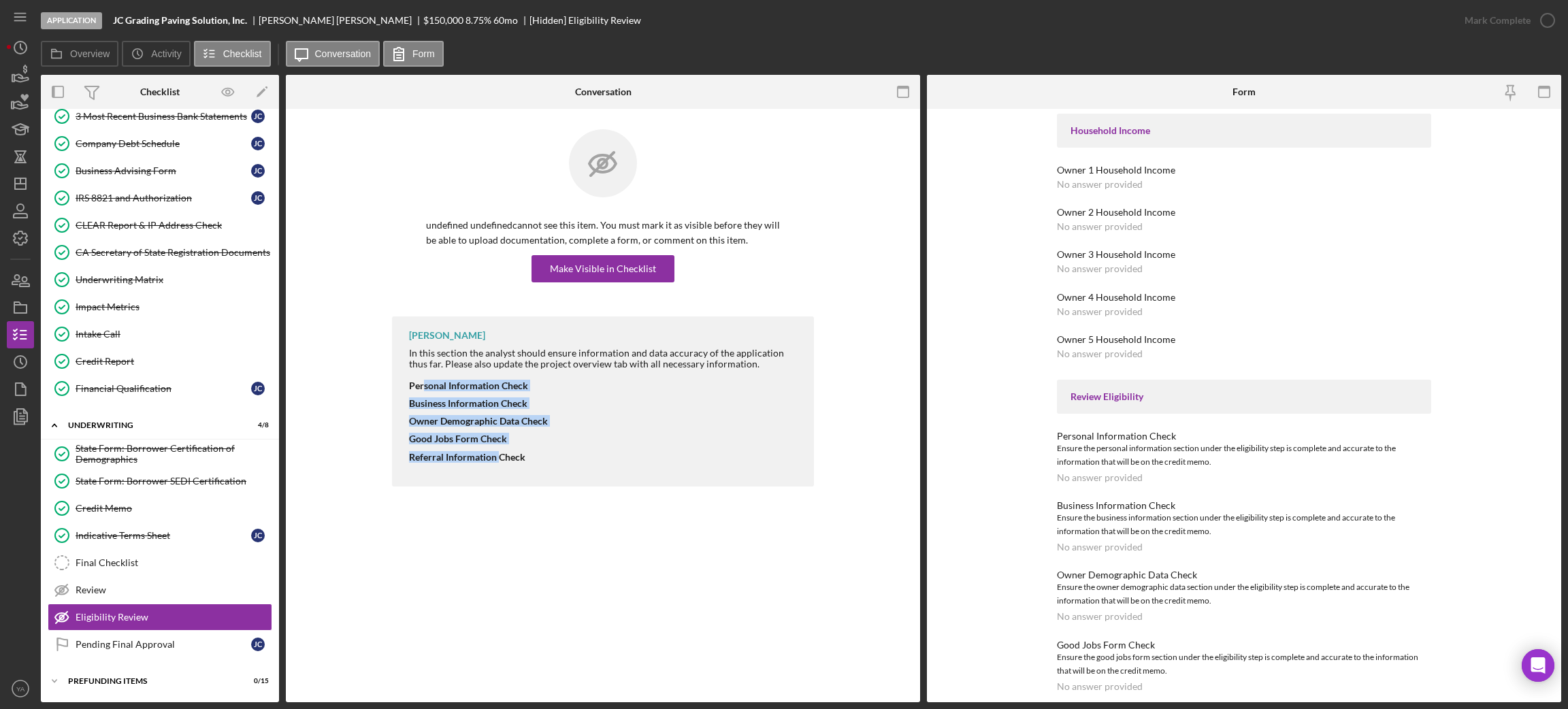
scroll to position [0, 0]
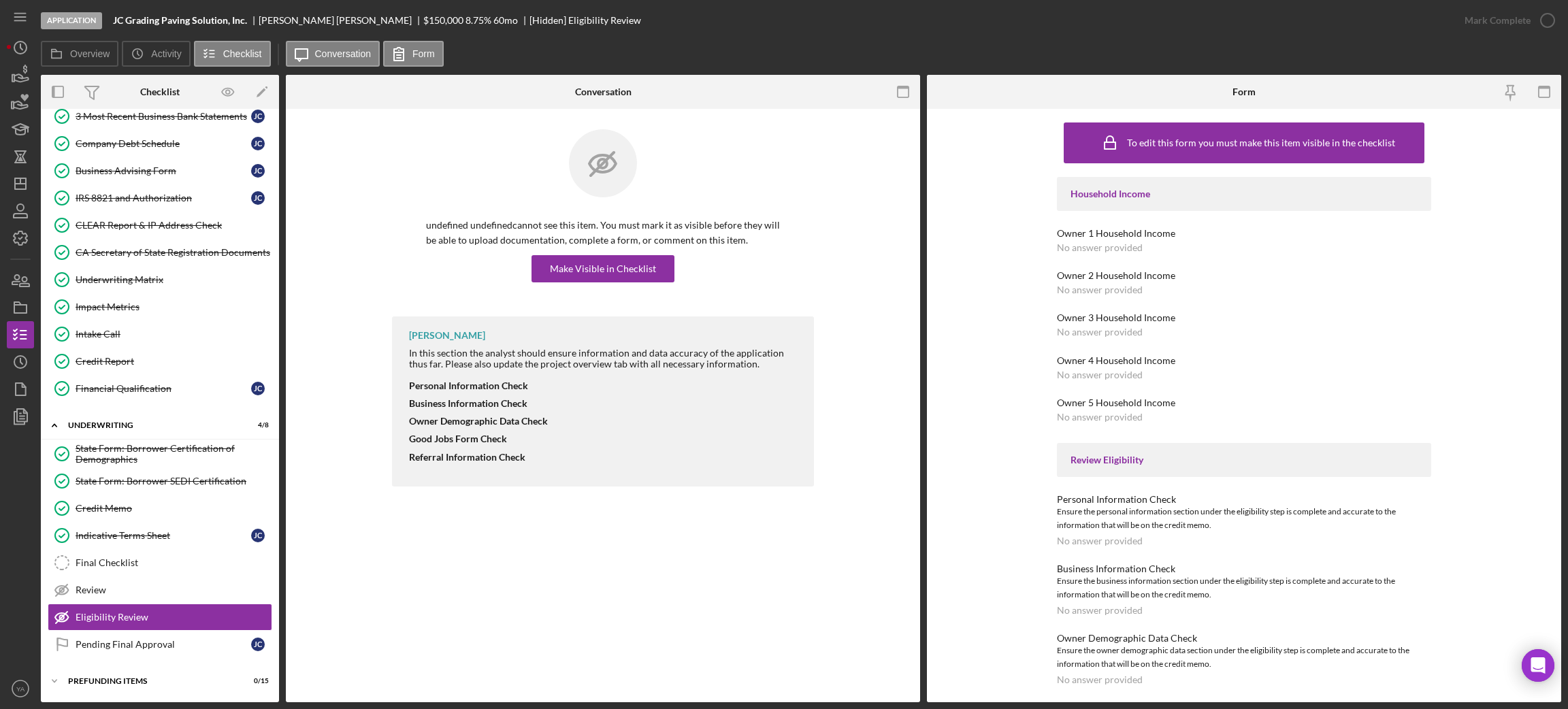
click at [1077, 232] on div "Owner 1 Household Income" at bounding box center [1243, 233] width 374 height 11
drag, startPoint x: 1078, startPoint y: 232, endPoint x: 1145, endPoint y: 249, distance: 69.1
click at [1145, 249] on div "Owner 1 Household Income No answer provided" at bounding box center [1243, 240] width 374 height 25
click at [148, 565] on div "Final Checklist" at bounding box center [173, 563] width 196 height 11
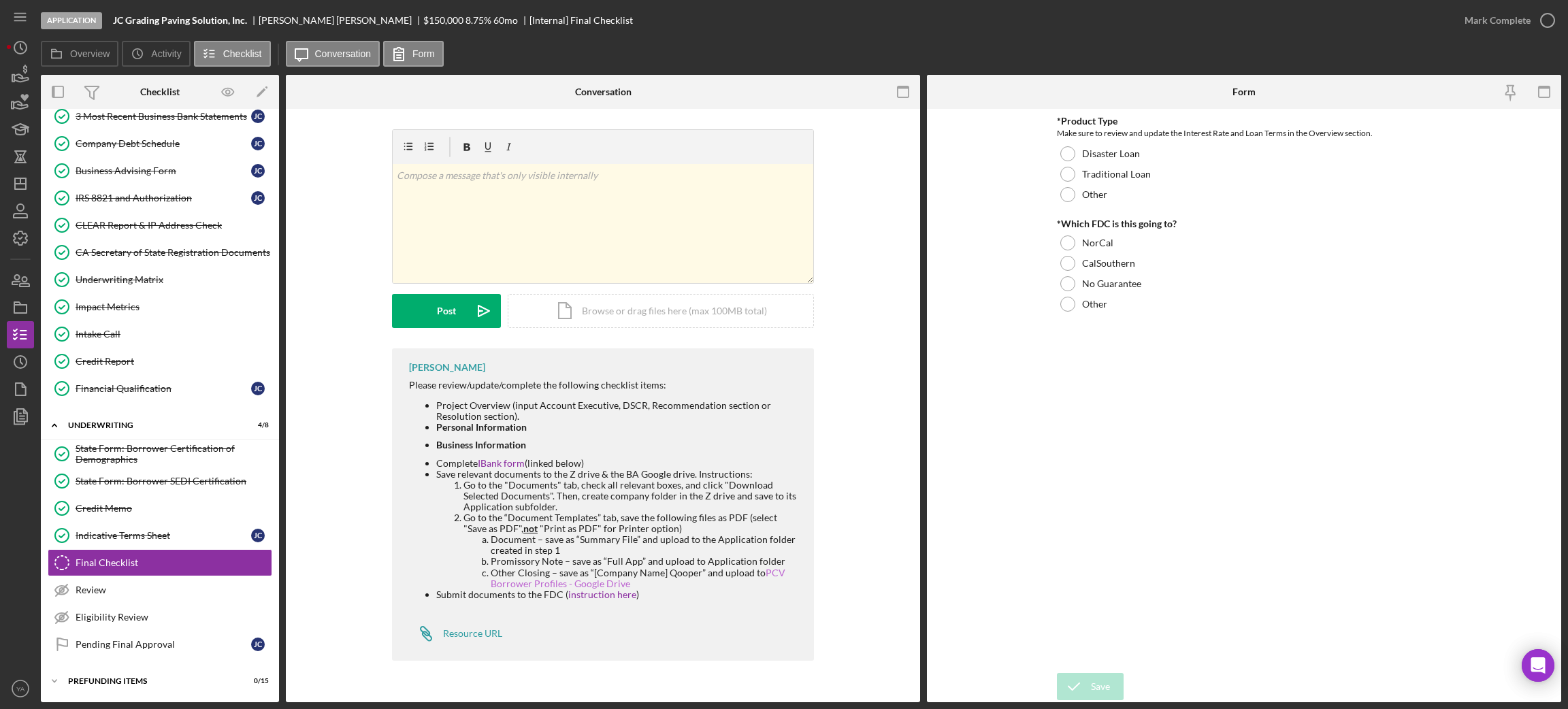
click at [606, 580] on link "PCV Borrower Profiles - Google Drive" at bounding box center [637, 578] width 295 height 23
click at [1071, 178] on div at bounding box center [1067, 174] width 15 height 15
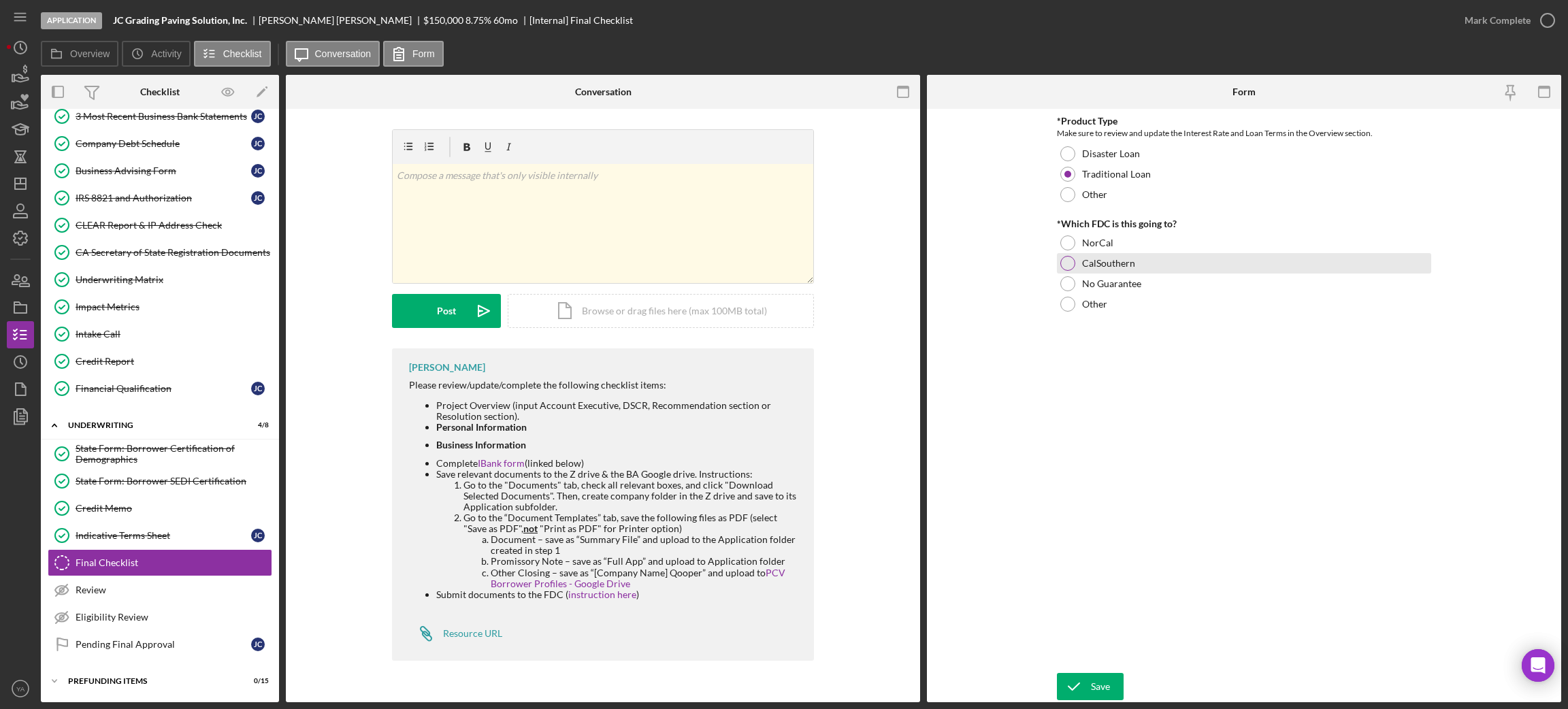
click at [1080, 255] on div "CalSouthern" at bounding box center [1243, 263] width 374 height 21
click at [1095, 693] on div "Save" at bounding box center [1100, 686] width 19 height 27
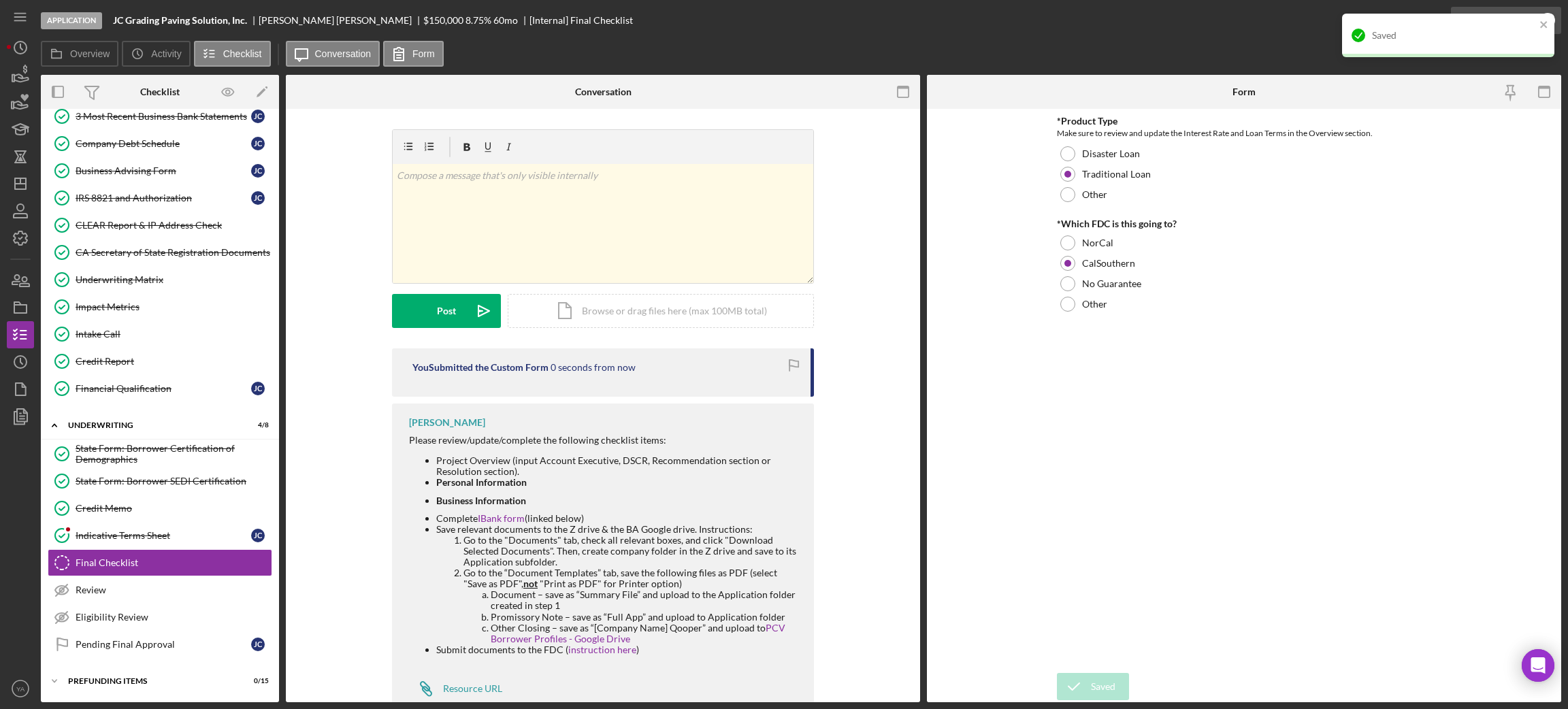
click at [1554, 18] on div "Saved" at bounding box center [1448, 41] width 217 height 60
click at [1543, 23] on icon "close" at bounding box center [1543, 25] width 7 height 7
click at [1543, 23] on div "Saved" at bounding box center [1448, 41] width 217 height 60
click at [1544, 26] on circle "button" at bounding box center [1547, 21] width 14 height 14
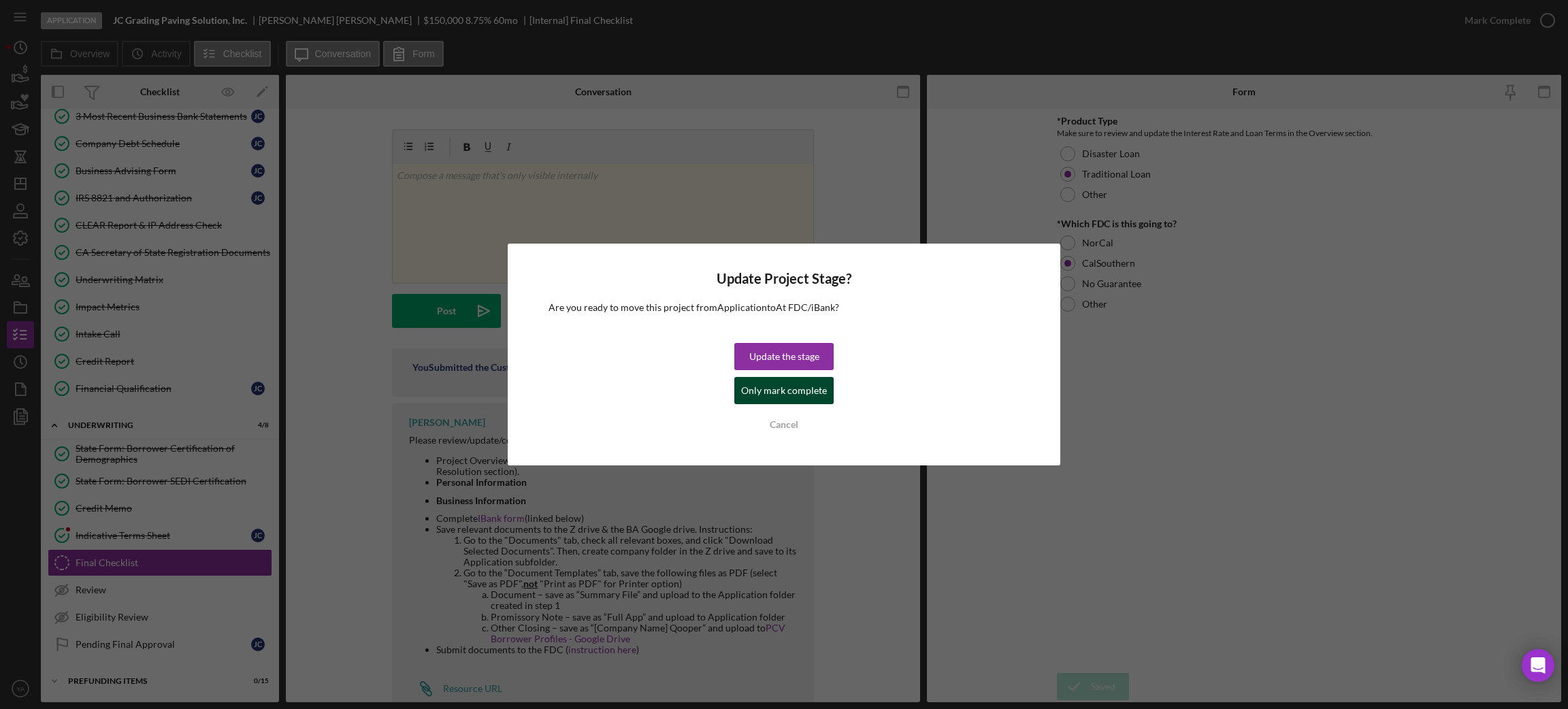
click at [791, 384] on div "Only mark complete" at bounding box center [784, 390] width 85 height 27
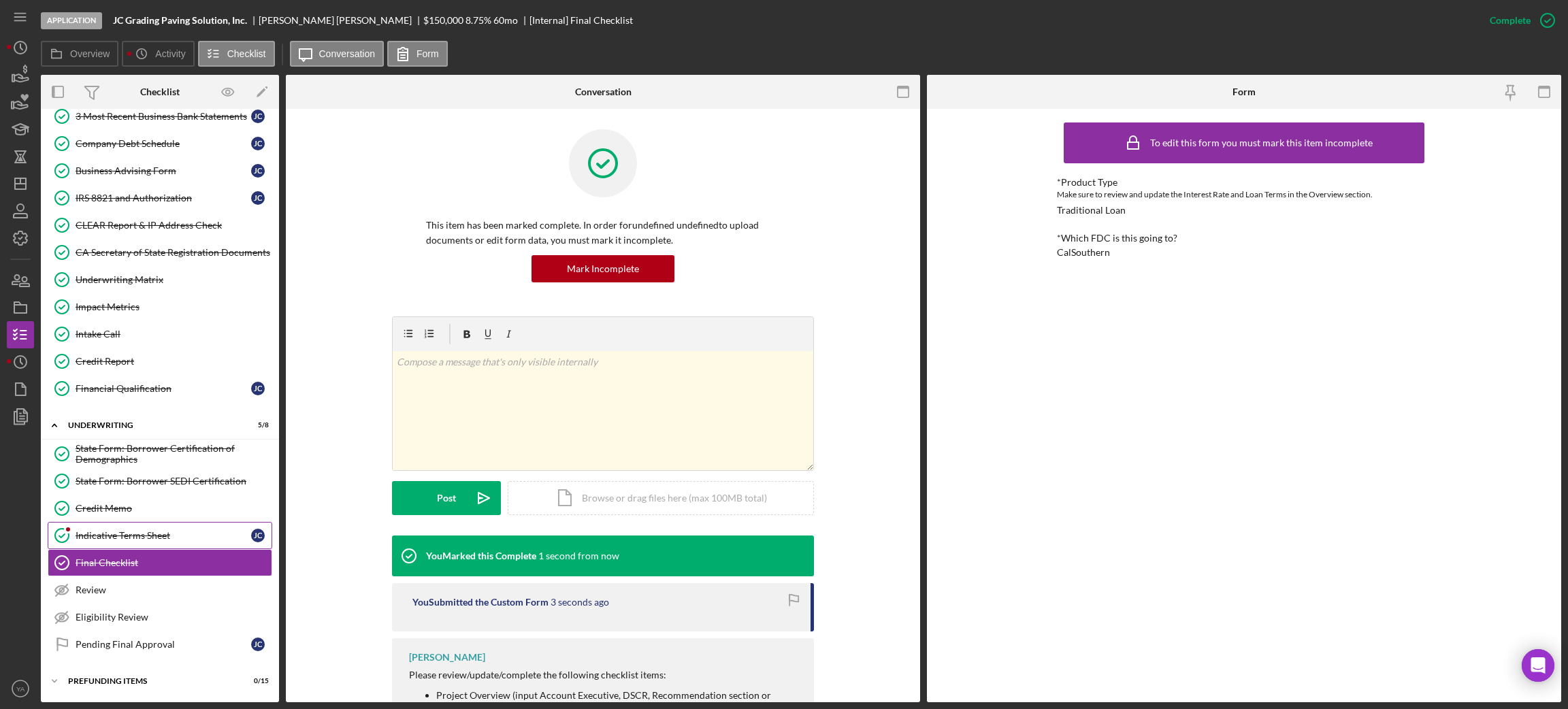
click at [120, 532] on div "Indicative Terms Sheet" at bounding box center [163, 535] width 176 height 11
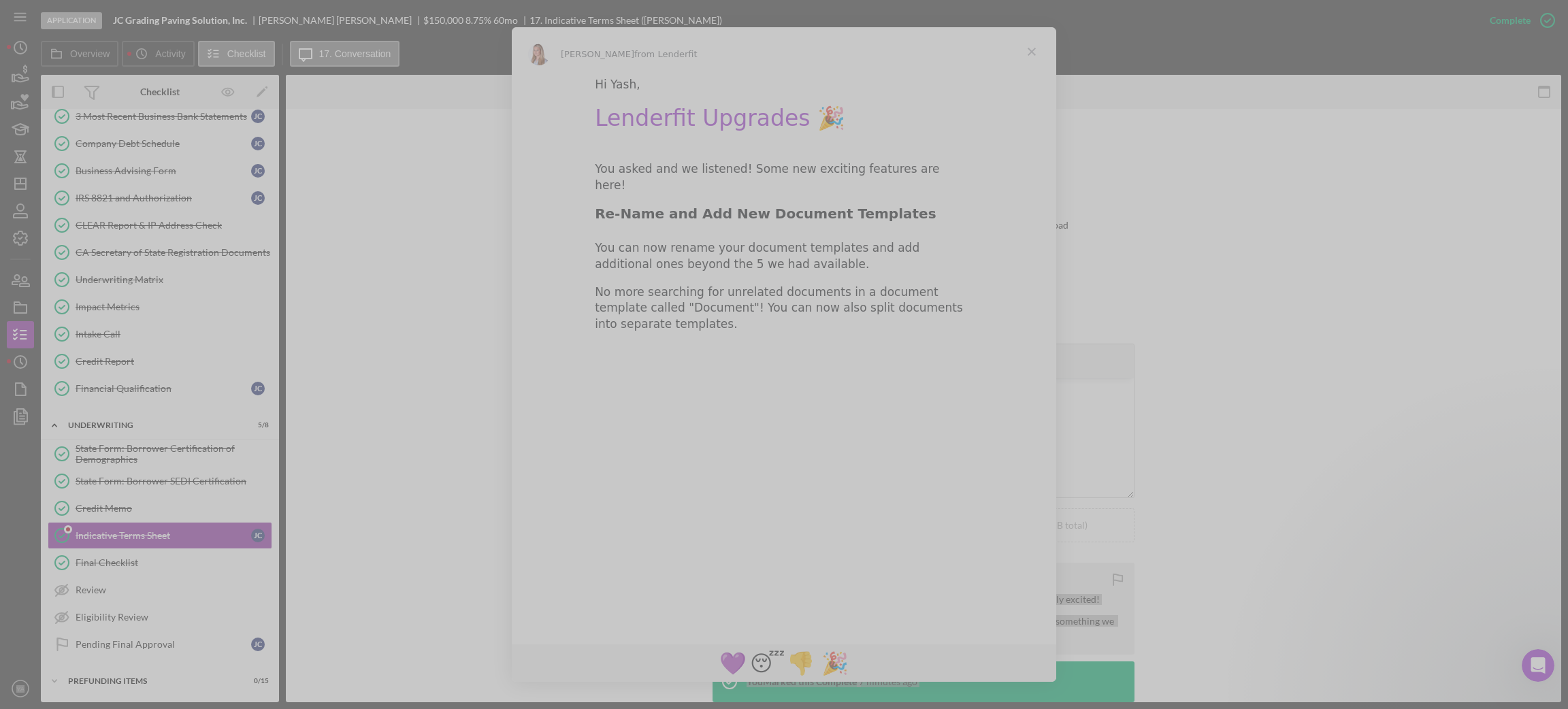
drag, startPoint x: 720, startPoint y: 599, endPoint x: 931, endPoint y: 606, distance: 211.1
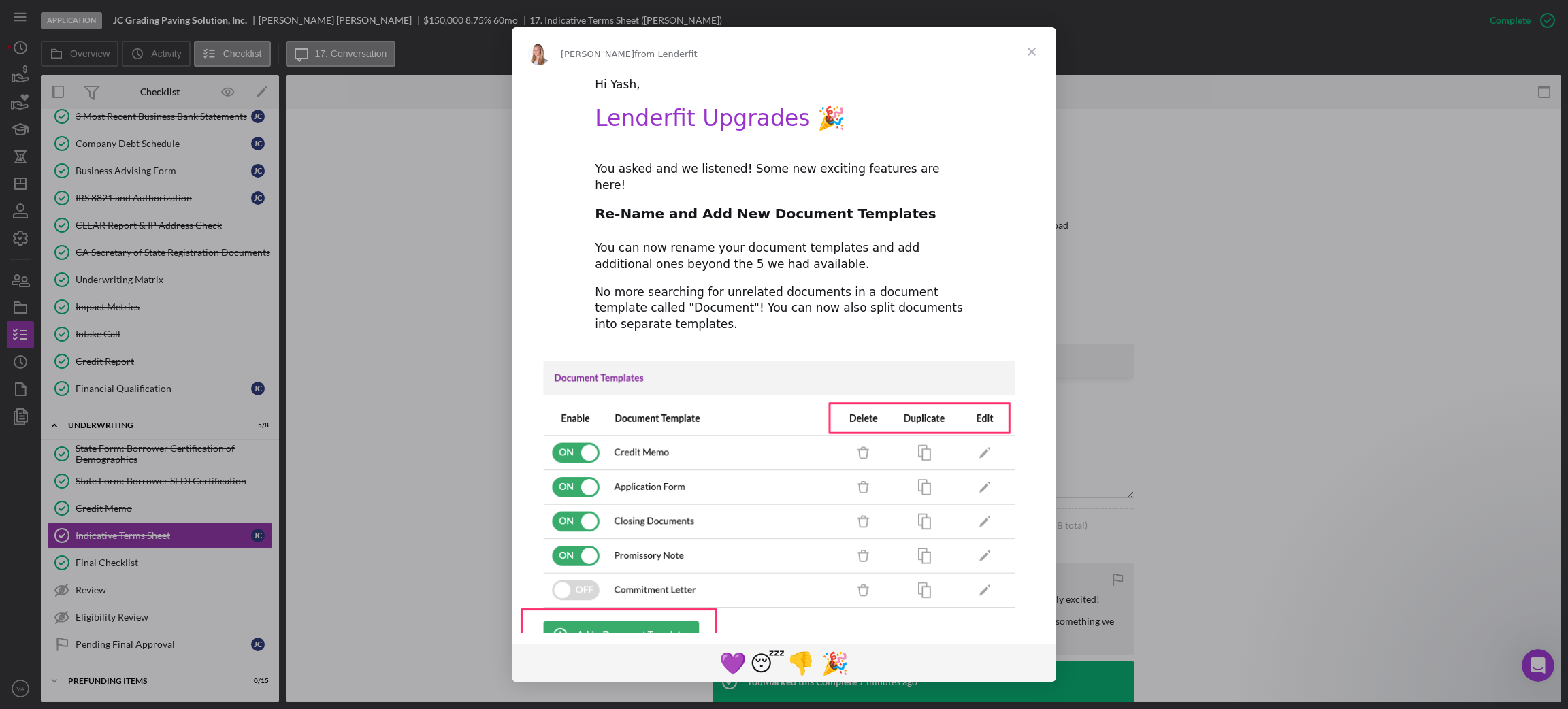
click at [1028, 52] on span "Close" at bounding box center [1032, 52] width 49 height 49
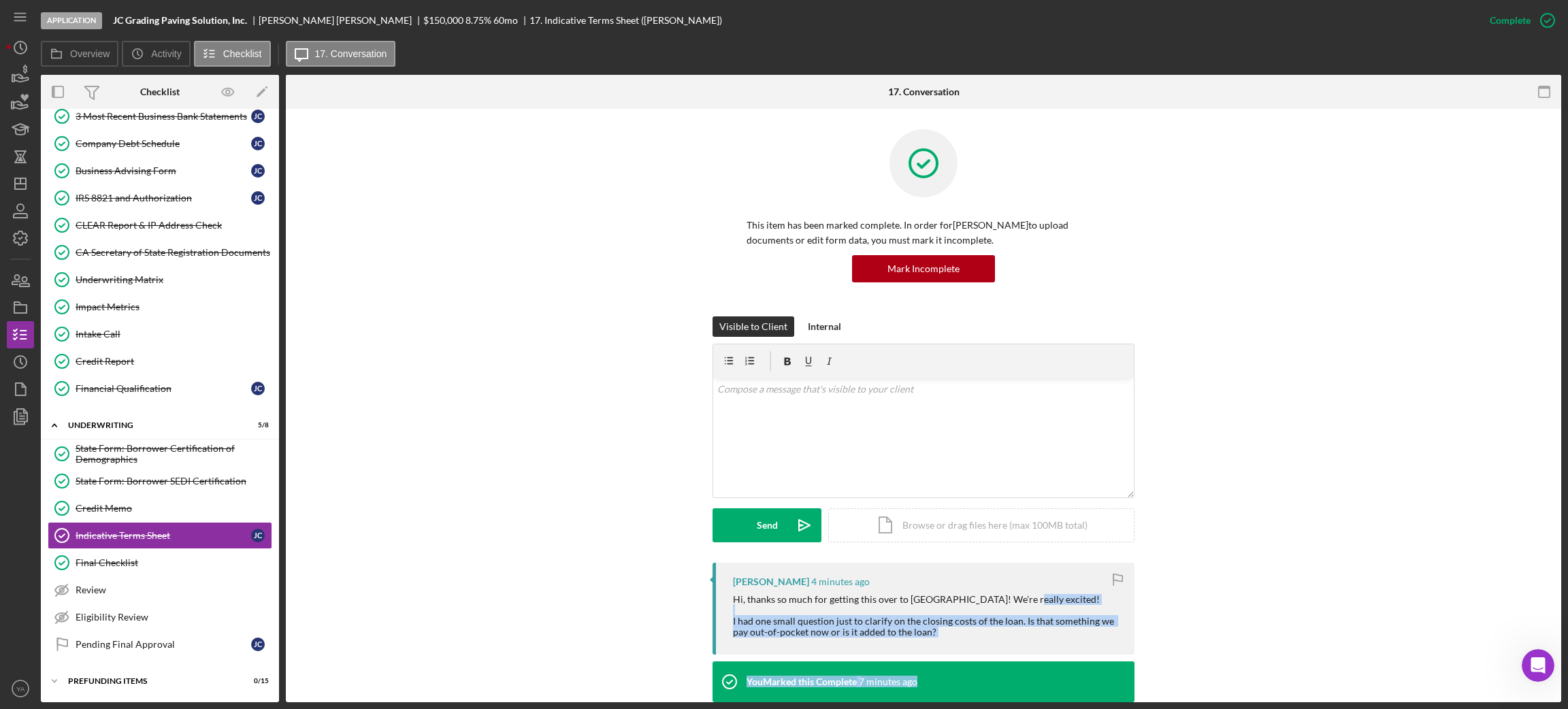
drag, startPoint x: 978, startPoint y: 614, endPoint x: 953, endPoint y: 656, distance: 48.9
click at [907, 626] on div "Hi, thanks so much for getting this over to [GEOGRAPHIC_DATA]! We’re really exc…" at bounding box center [927, 616] width 388 height 44
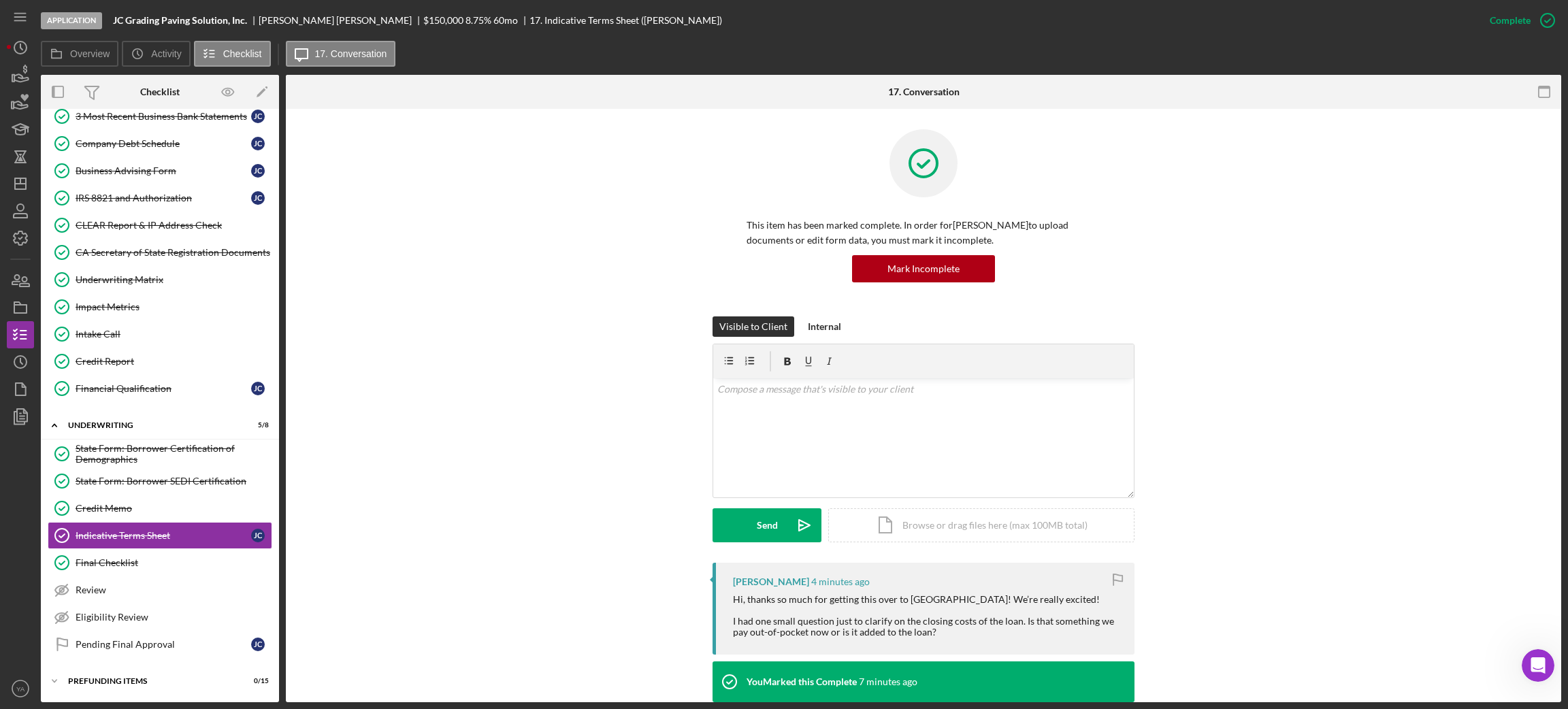
click at [871, 634] on div "Hi, thanks so much for getting this over to [GEOGRAPHIC_DATA]! We’re really exc…" at bounding box center [927, 616] width 388 height 44
click at [146, 648] on div "Pending Final Approval" at bounding box center [163, 644] width 176 height 11
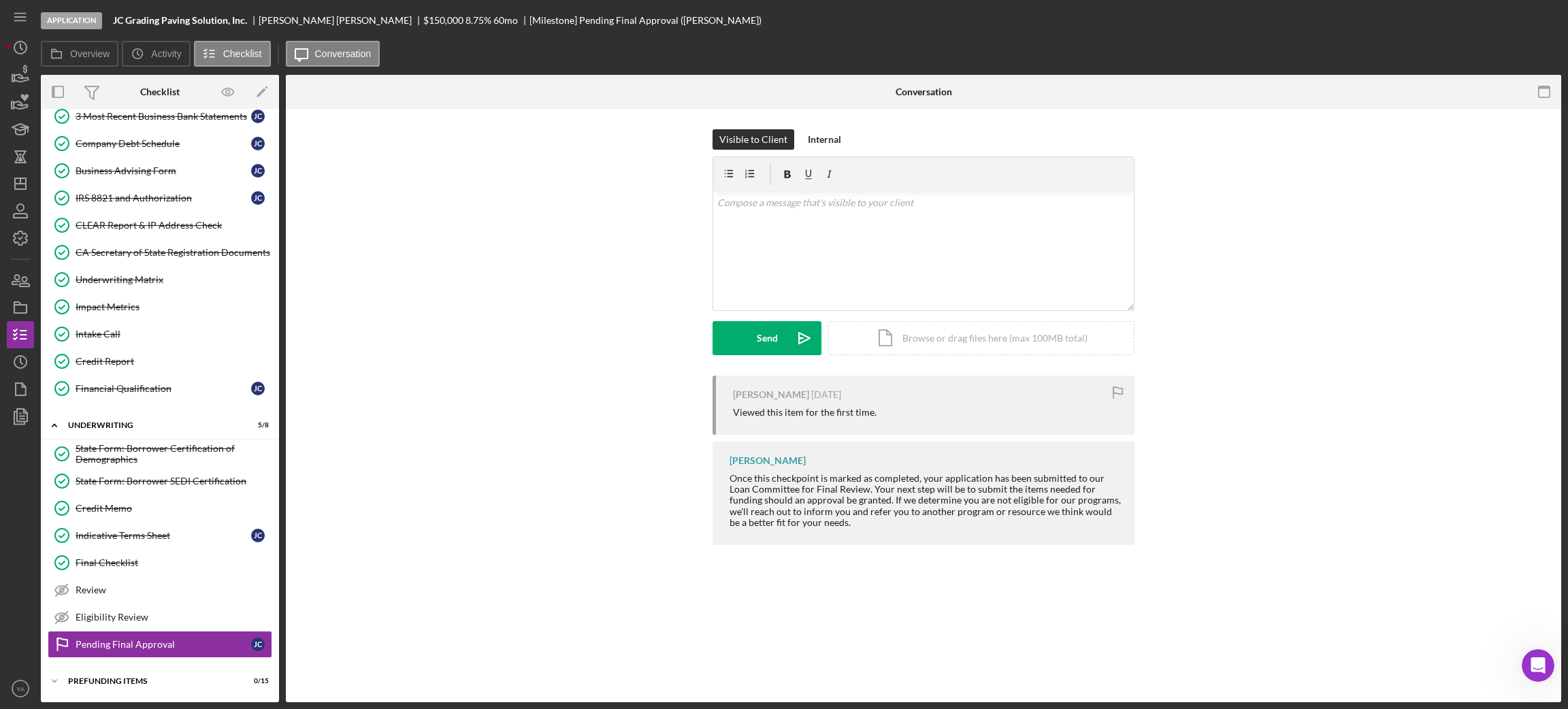
scroll to position [495, 0]
click at [146, 595] on div "Review" at bounding box center [173, 590] width 196 height 11
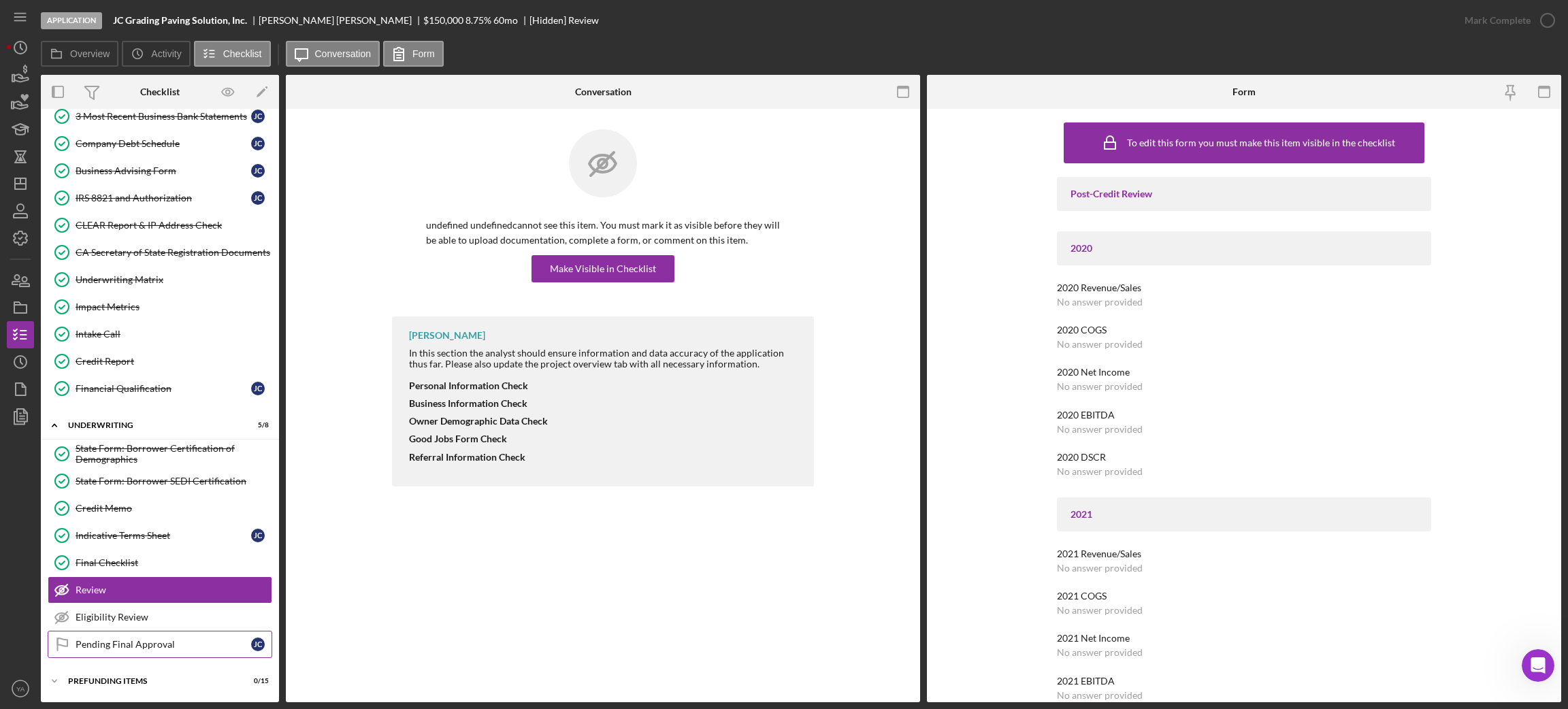
click at [134, 638] on link "Pending Final Approval Pending Final Approval [PERSON_NAME]" at bounding box center [160, 644] width 224 height 27
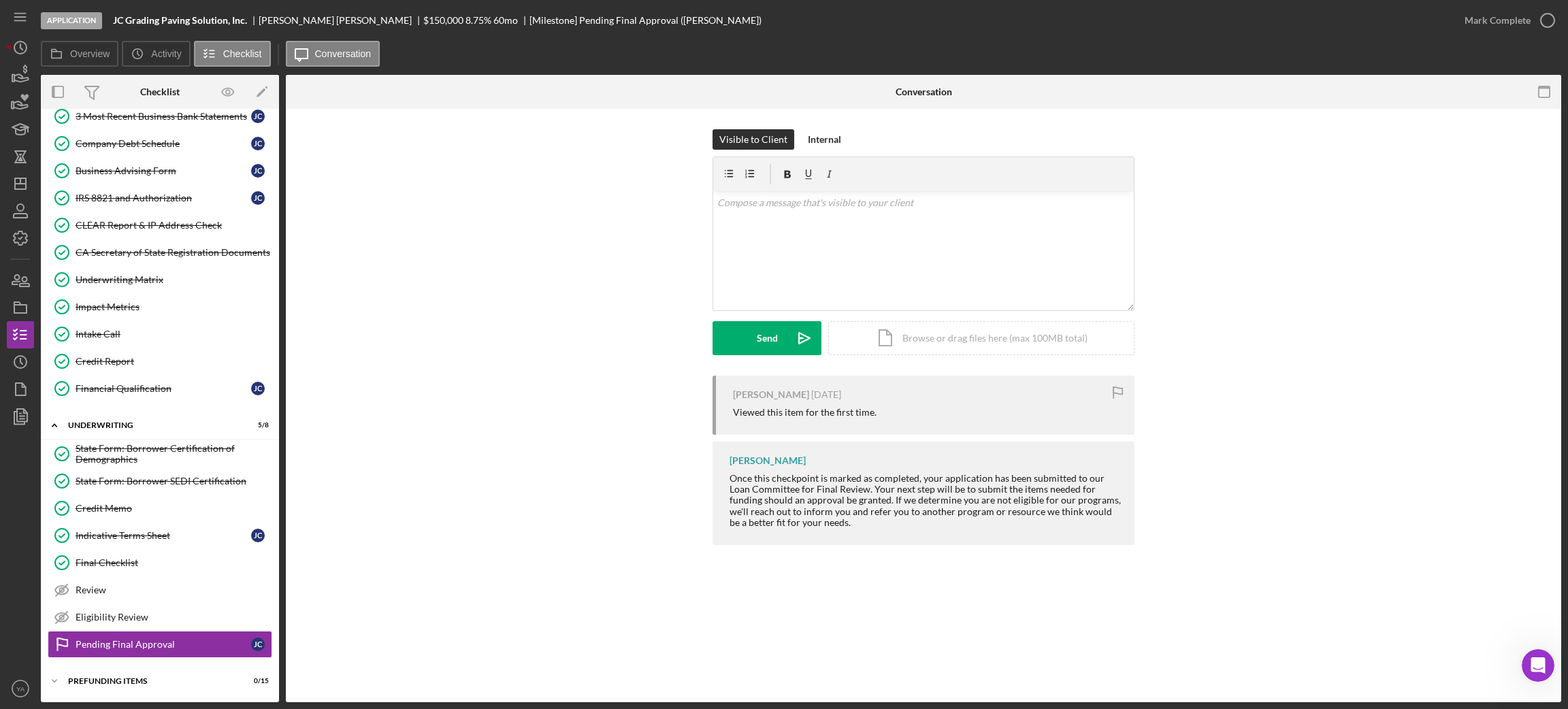
click at [1508, 5] on div "Mark Complete" at bounding box center [1506, 21] width 110 height 41
click at [1536, 22] on icon "button" at bounding box center [1547, 21] width 34 height 34
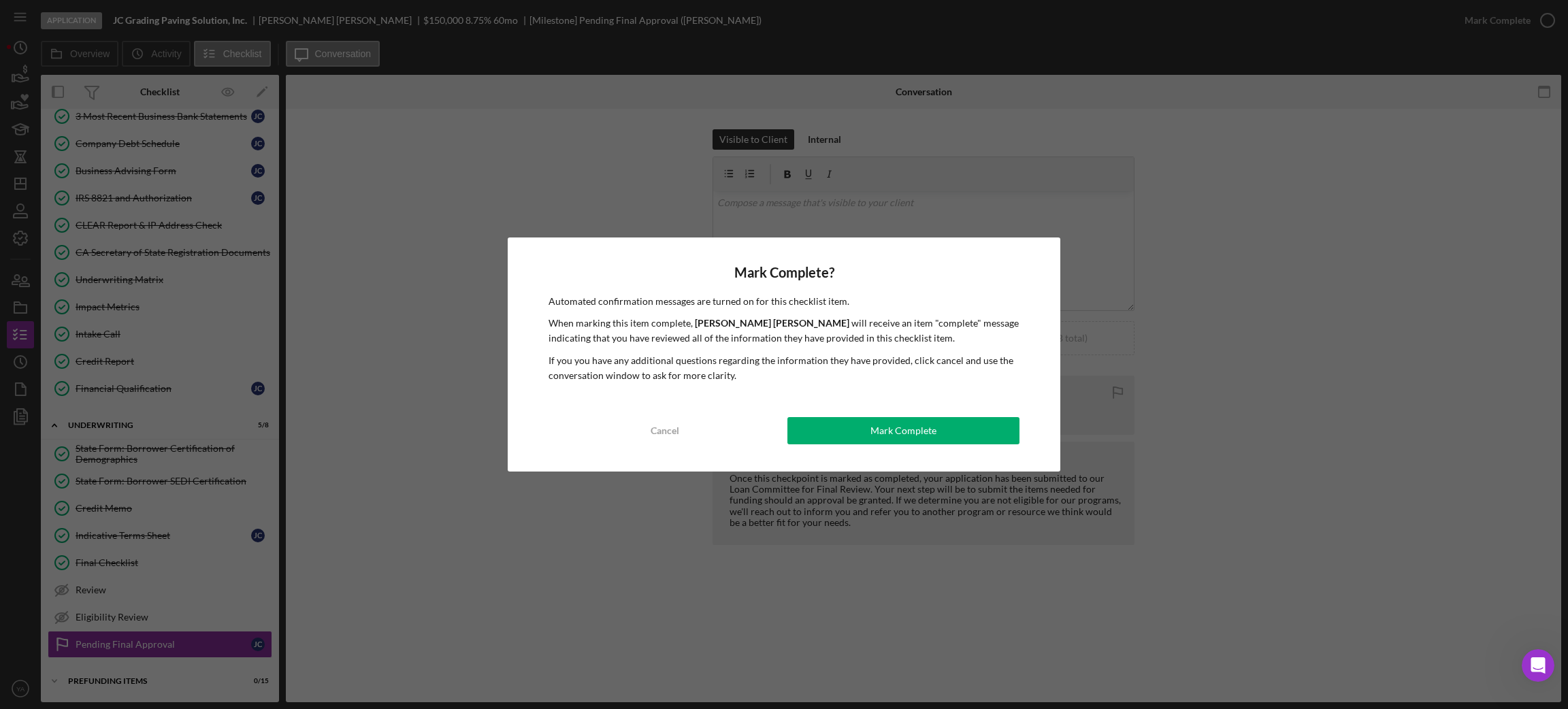
click at [879, 415] on div "Mark Complete? Automated confirmation messages are turned on for this checklist…" at bounding box center [783, 354] width 552 height 235
click at [875, 425] on div "Mark Complete" at bounding box center [903, 431] width 66 height 27
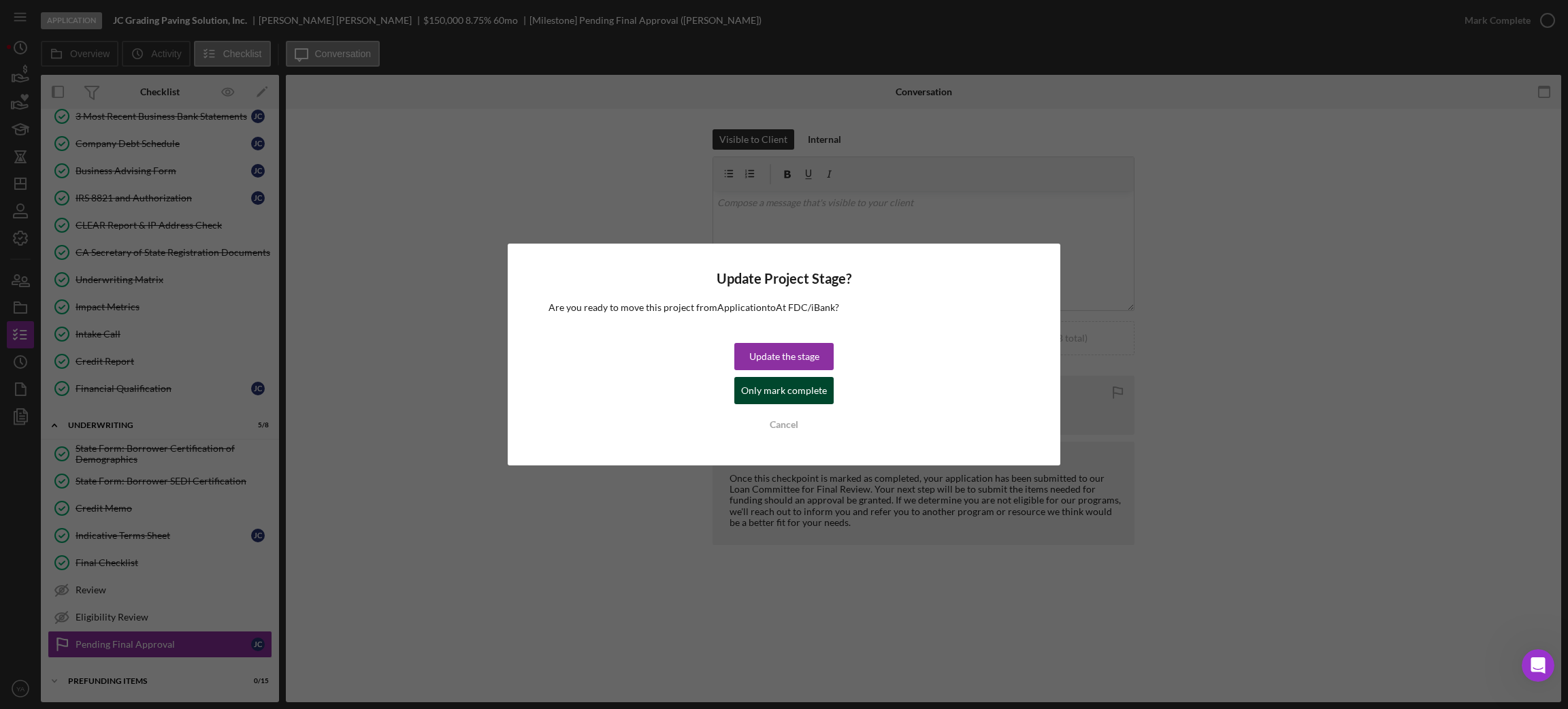
click at [791, 396] on div "Only mark complete" at bounding box center [784, 390] width 85 height 27
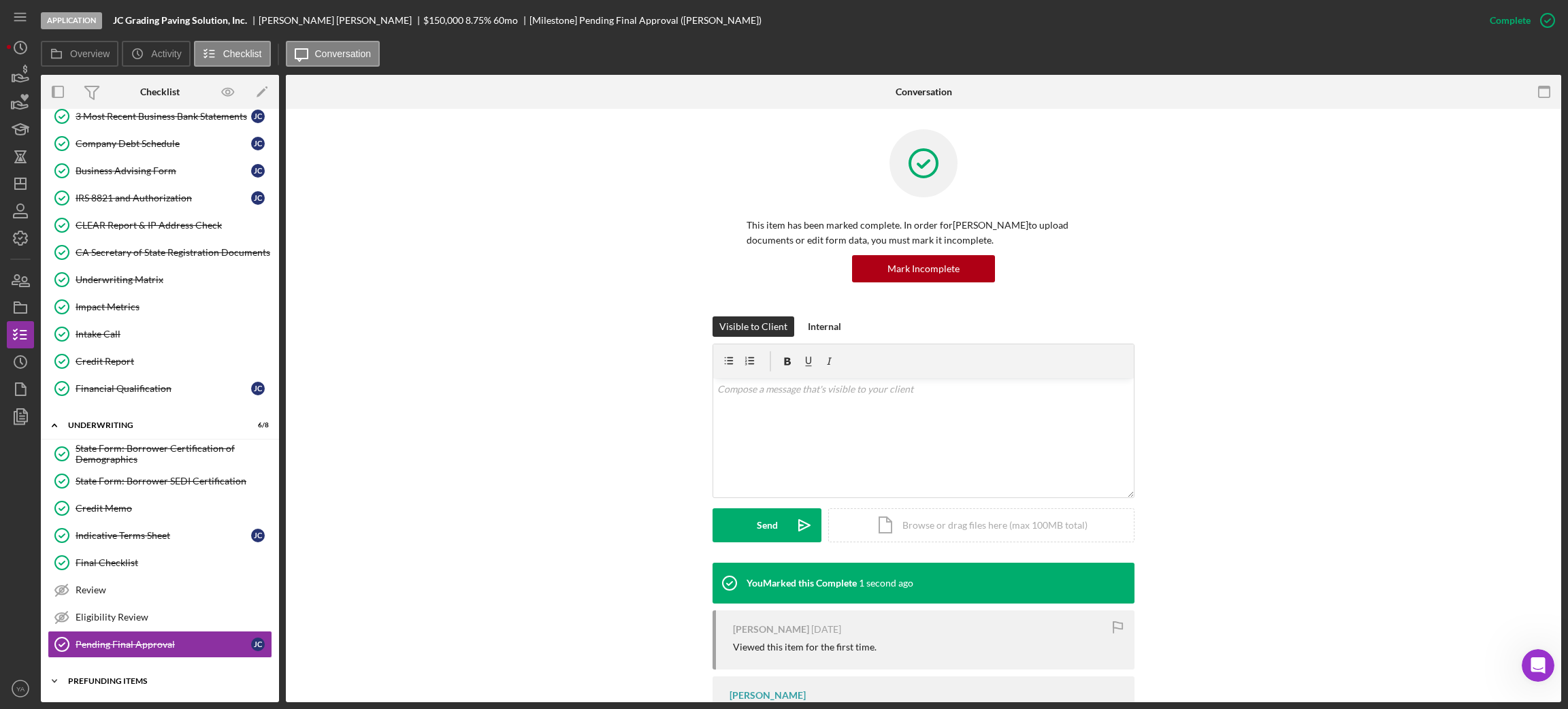
click at [129, 672] on div "Icon/Expander Prefunding Items 0 / 15" at bounding box center [160, 681] width 238 height 27
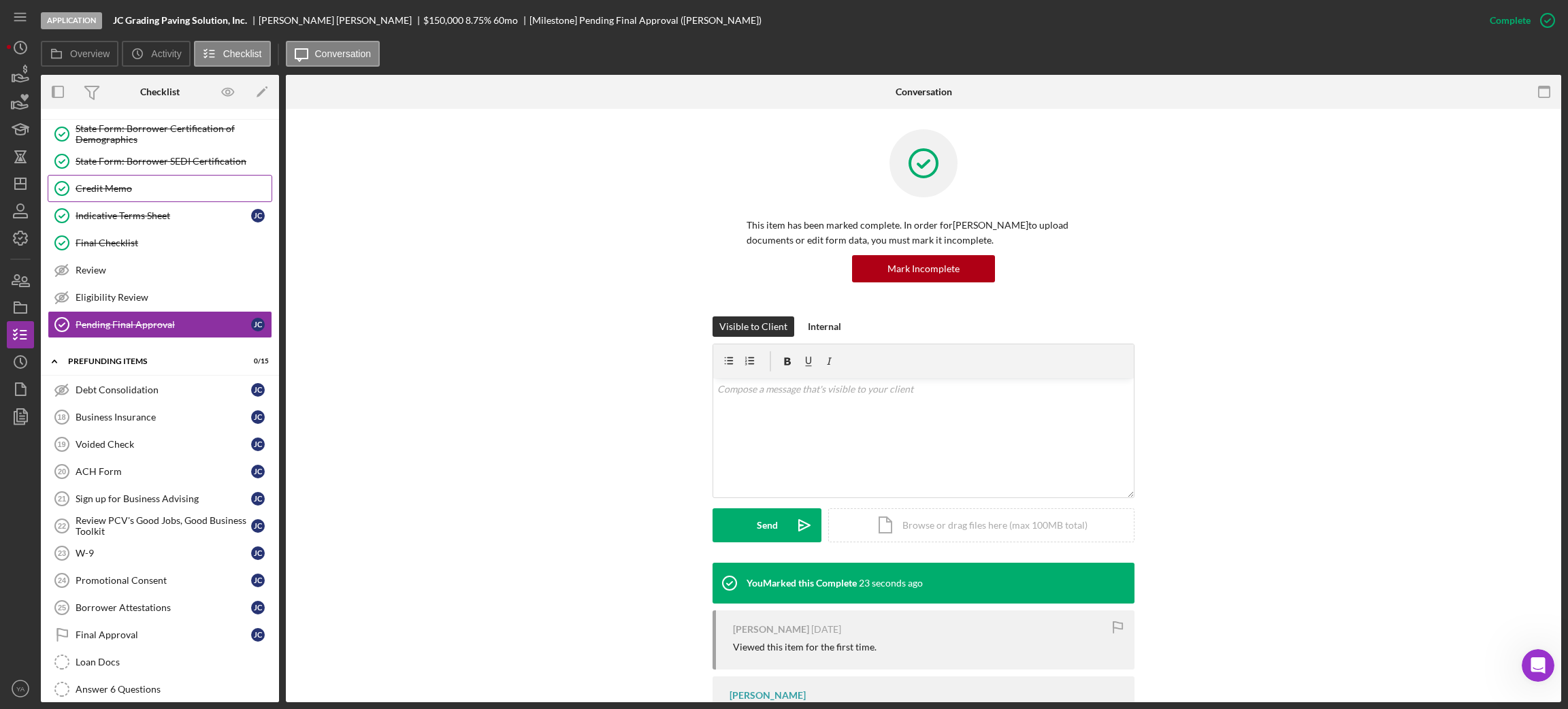
scroll to position [711, 0]
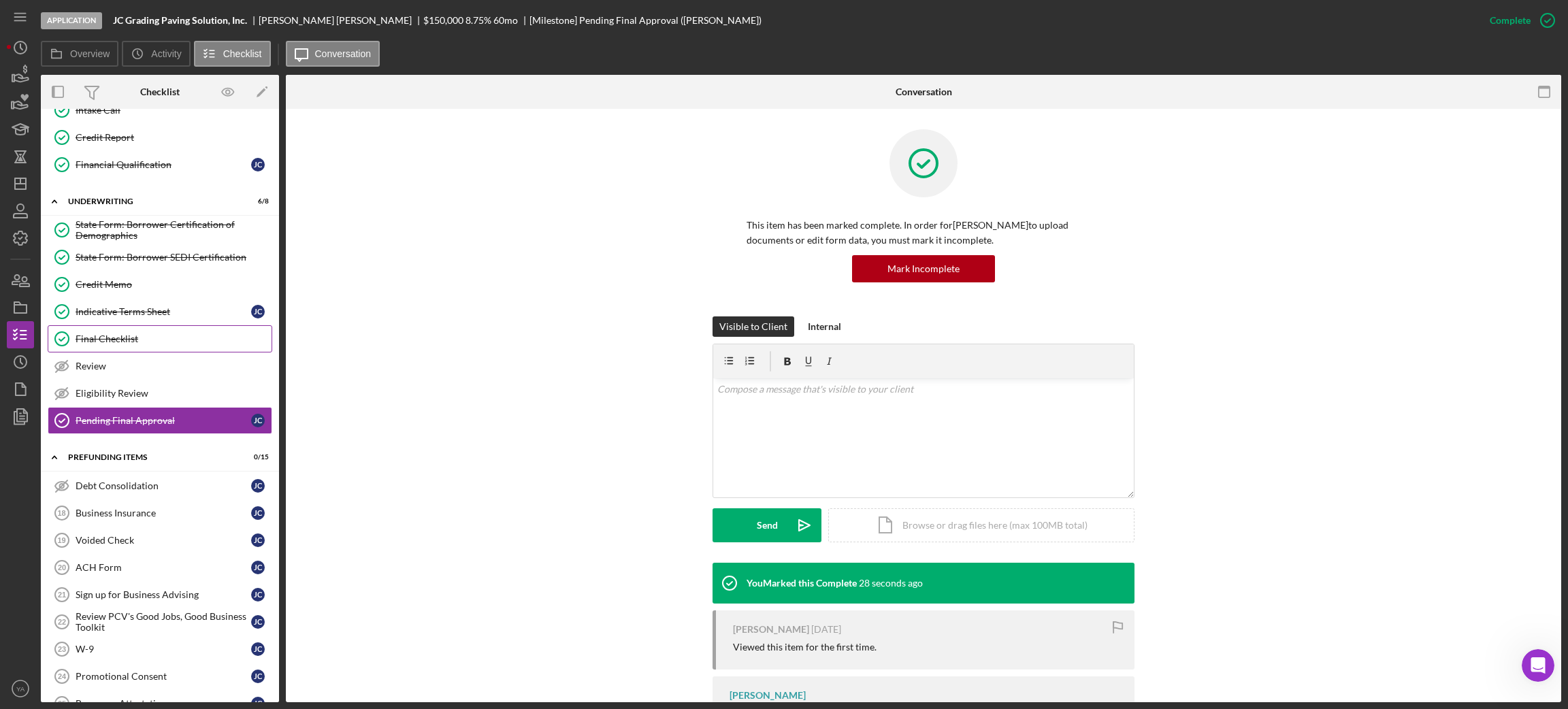
click at [144, 352] on link "Final Checklist Final Checklist" at bounding box center [160, 339] width 224 height 27
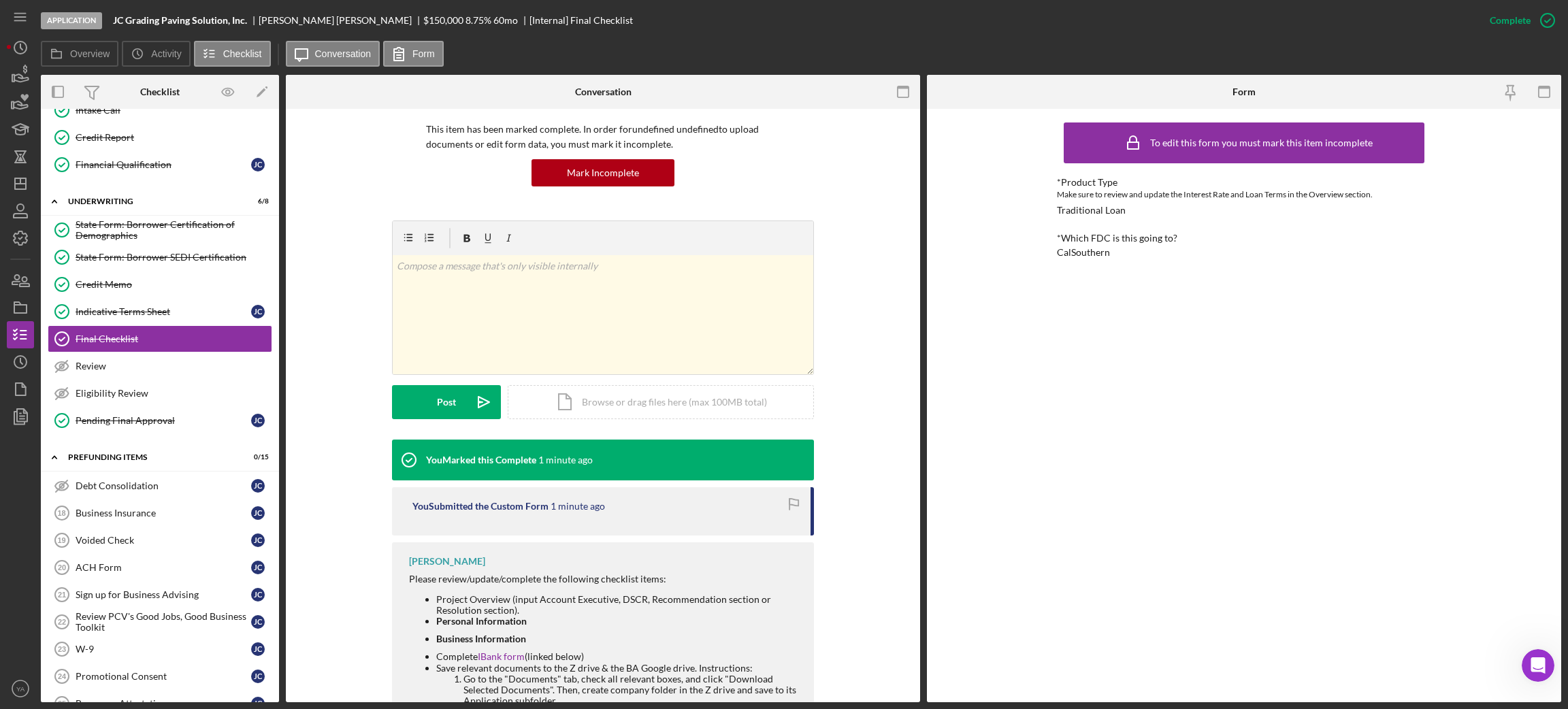
scroll to position [204, 0]
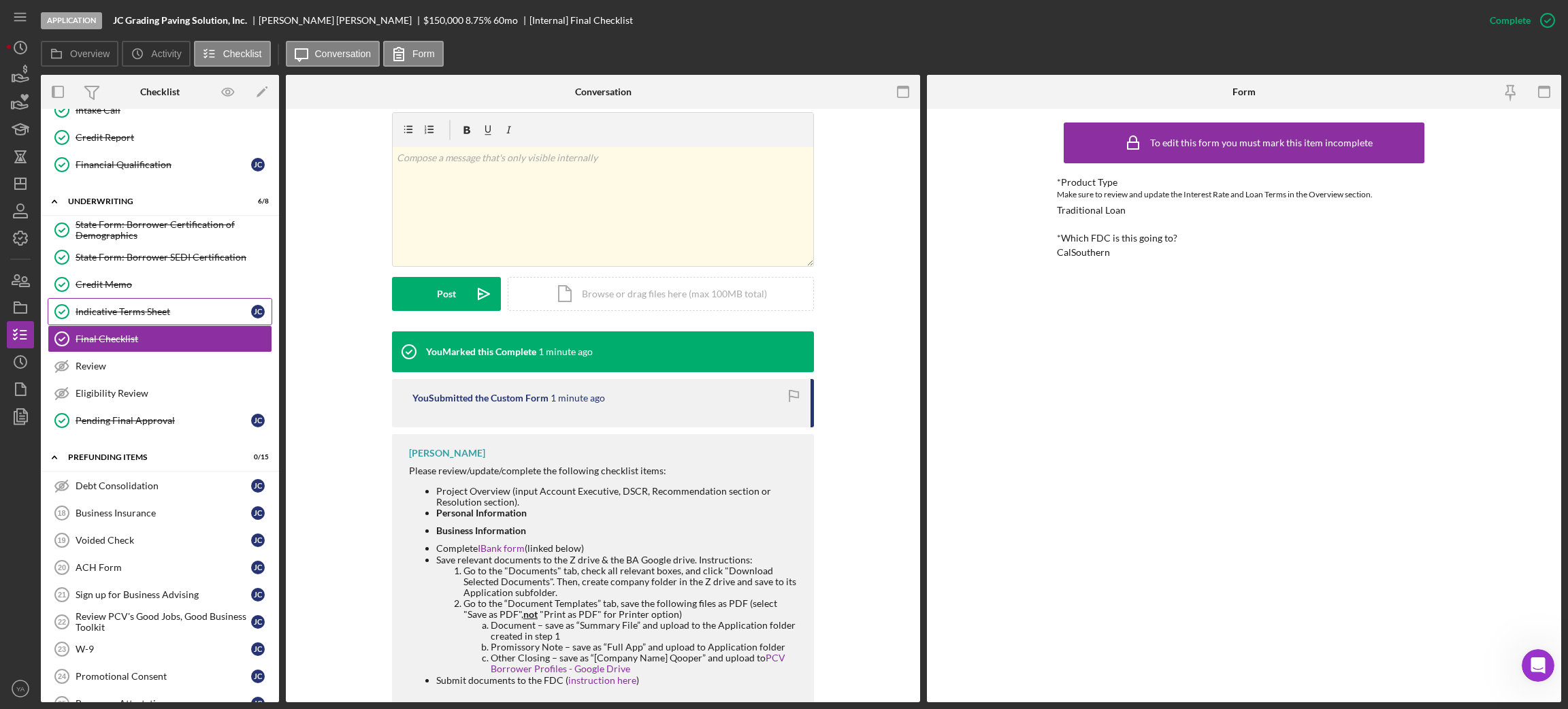
click at [153, 316] on div "Indicative Terms Sheet" at bounding box center [163, 312] width 176 height 11
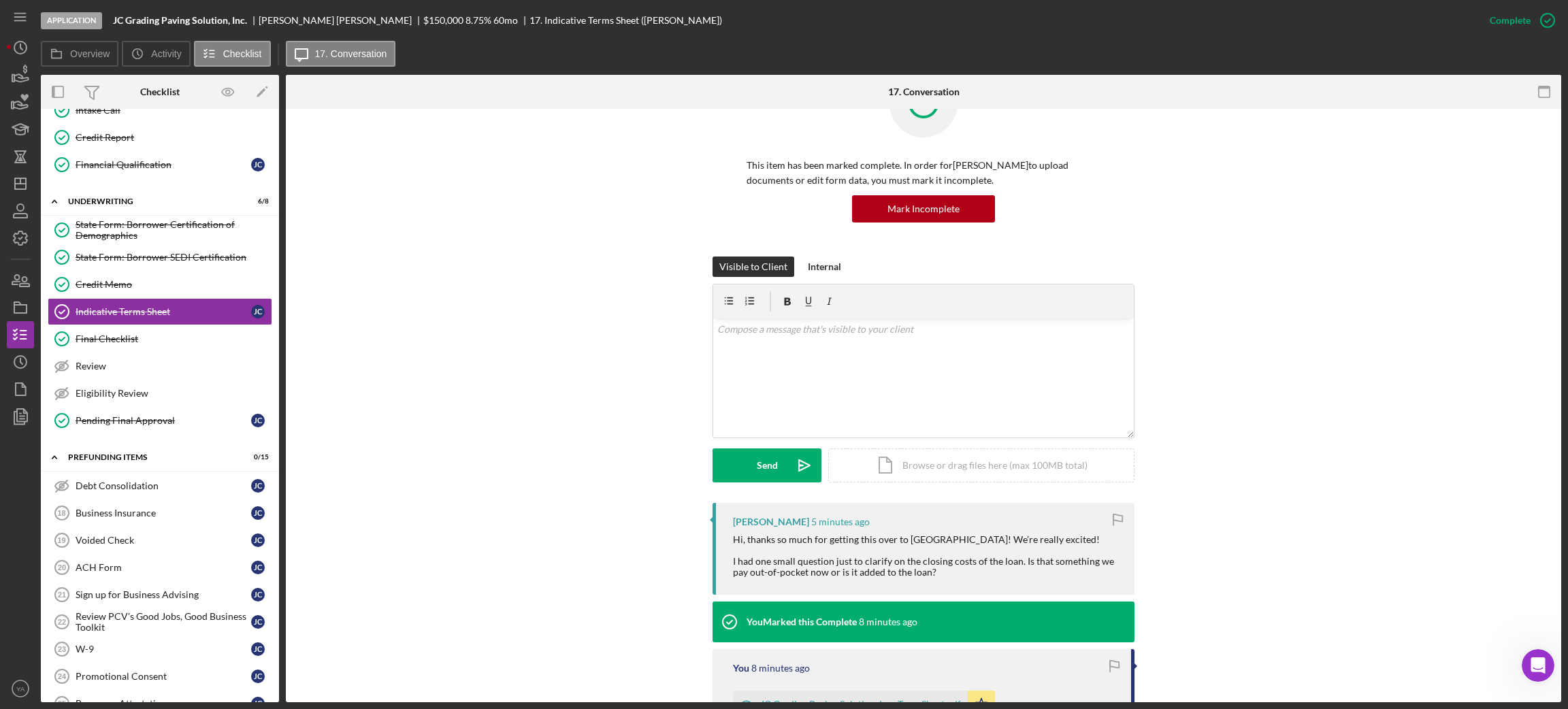
scroll to position [102, 0]
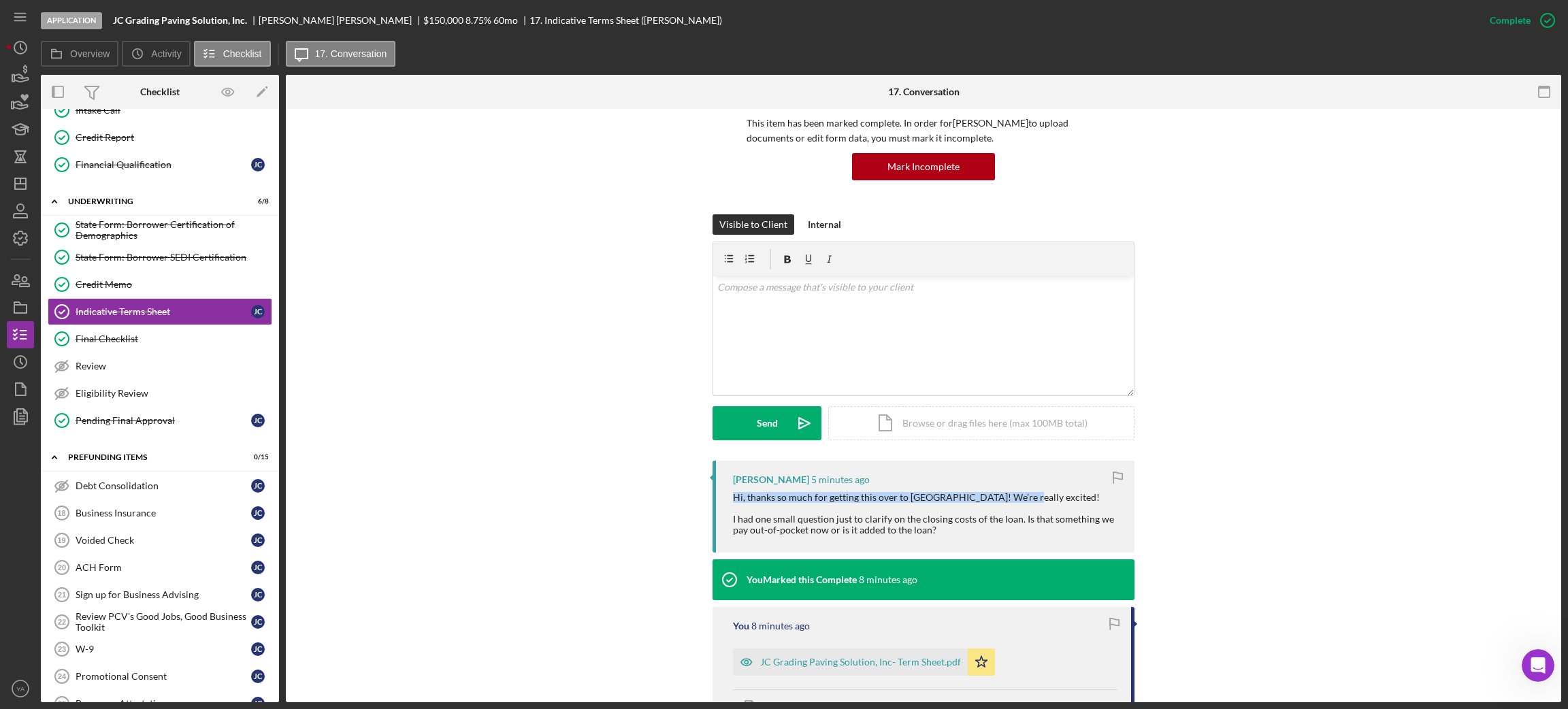
drag, startPoint x: 734, startPoint y: 493, endPoint x: 901, endPoint y: 510, distance: 167.9
click at [875, 505] on div "Hi, thanks so much for getting this over to [GEOGRAPHIC_DATA]! We’re really exc…" at bounding box center [927, 513] width 388 height 44
click at [929, 513] on div "Hi, thanks so much for getting this over to [GEOGRAPHIC_DATA]! We’re really exc…" at bounding box center [927, 513] width 388 height 44
click at [838, 335] on div "v Color teal Color pink Remove color Add row above Add row below Add column bef…" at bounding box center [923, 336] width 421 height 119
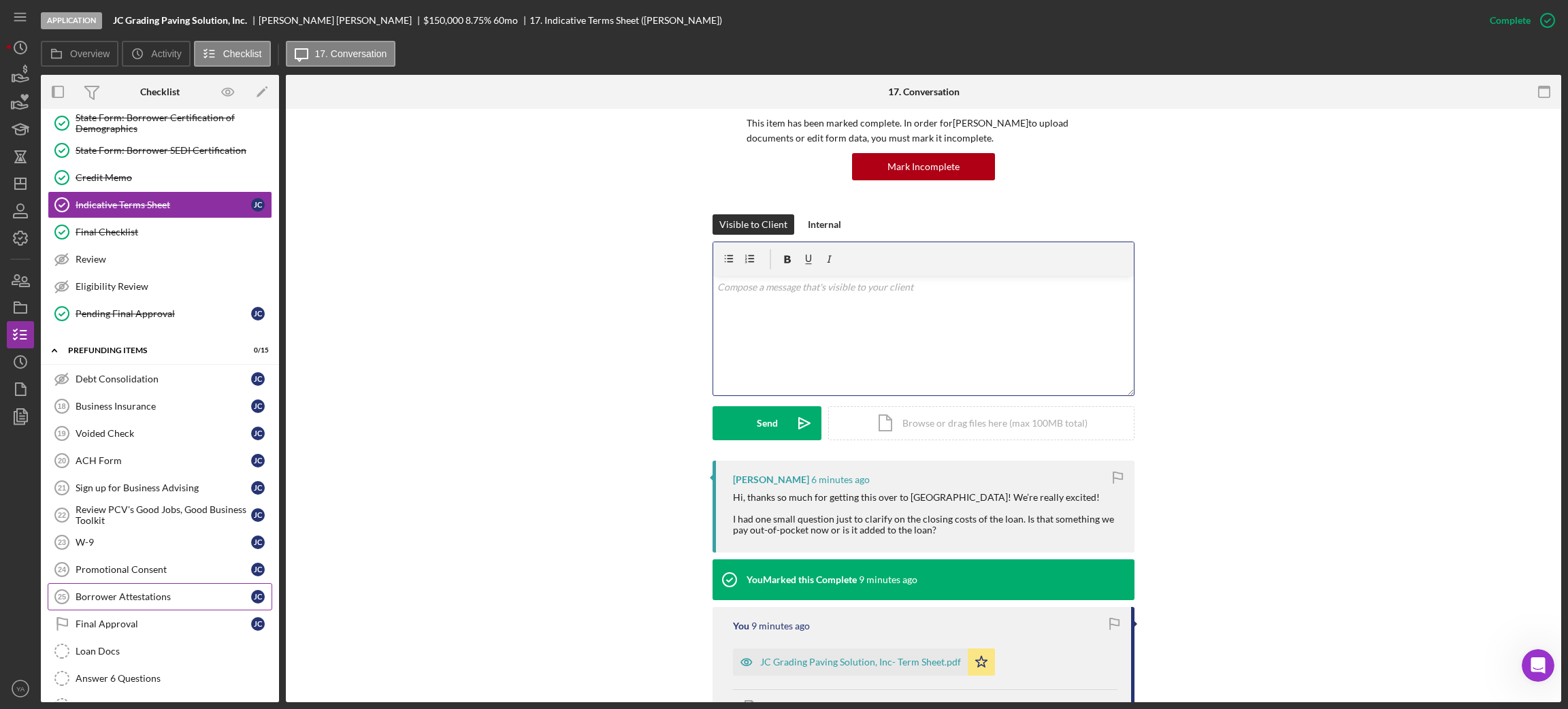
scroll to position [915, 0]
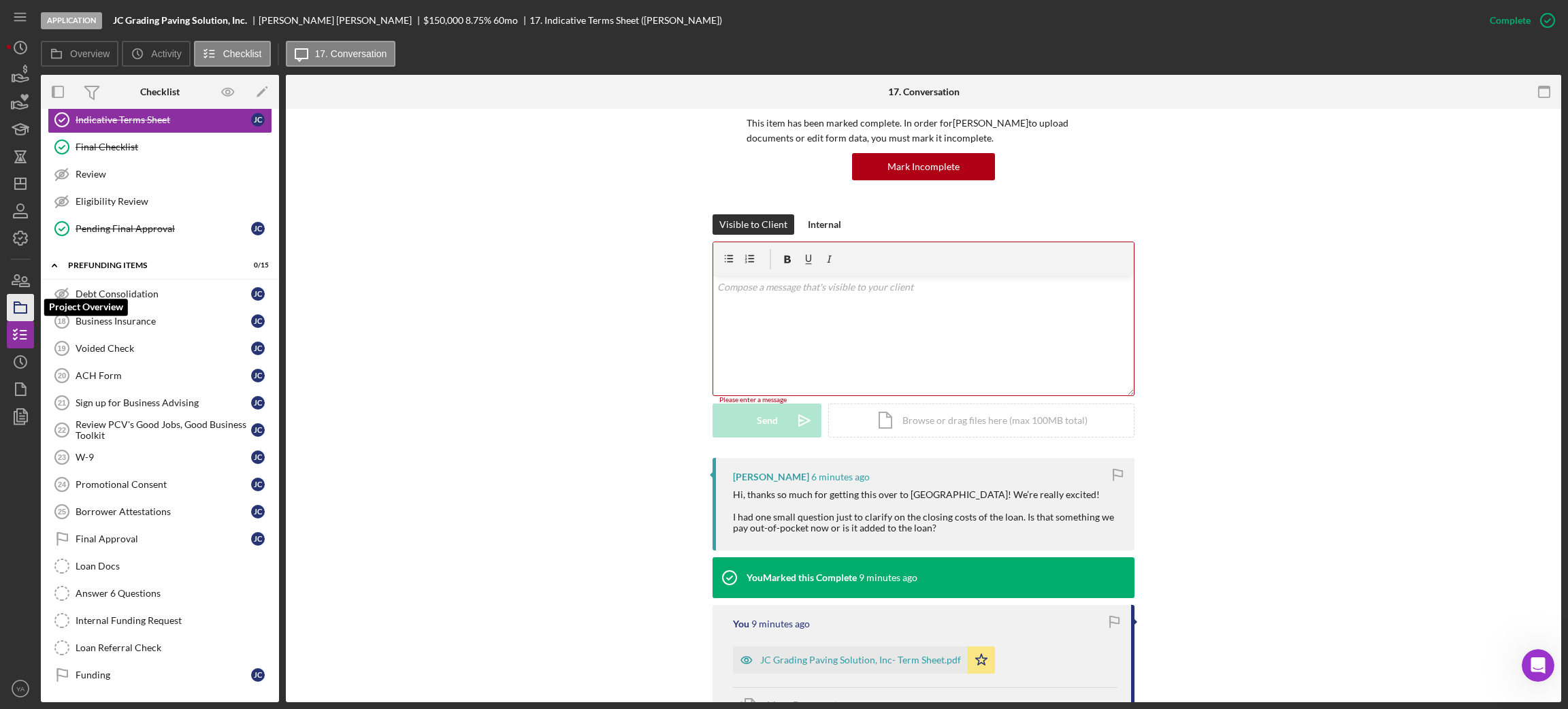
click at [19, 306] on icon "button" at bounding box center [21, 308] width 34 height 34
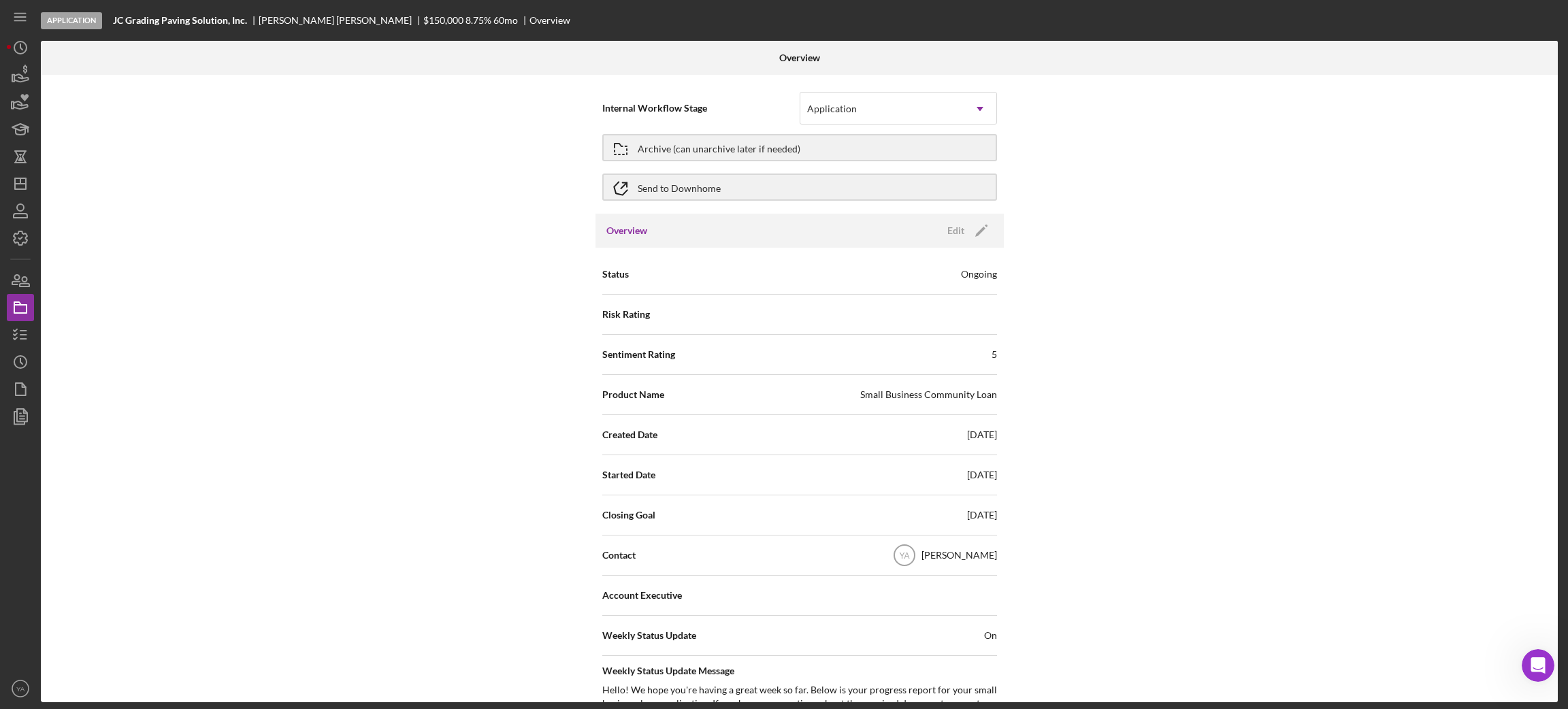
click at [975, 243] on div "Overview Edit Icon/Edit" at bounding box center [799, 230] width 408 height 34
click at [978, 237] on icon "Icon/Edit" at bounding box center [981, 230] width 34 height 34
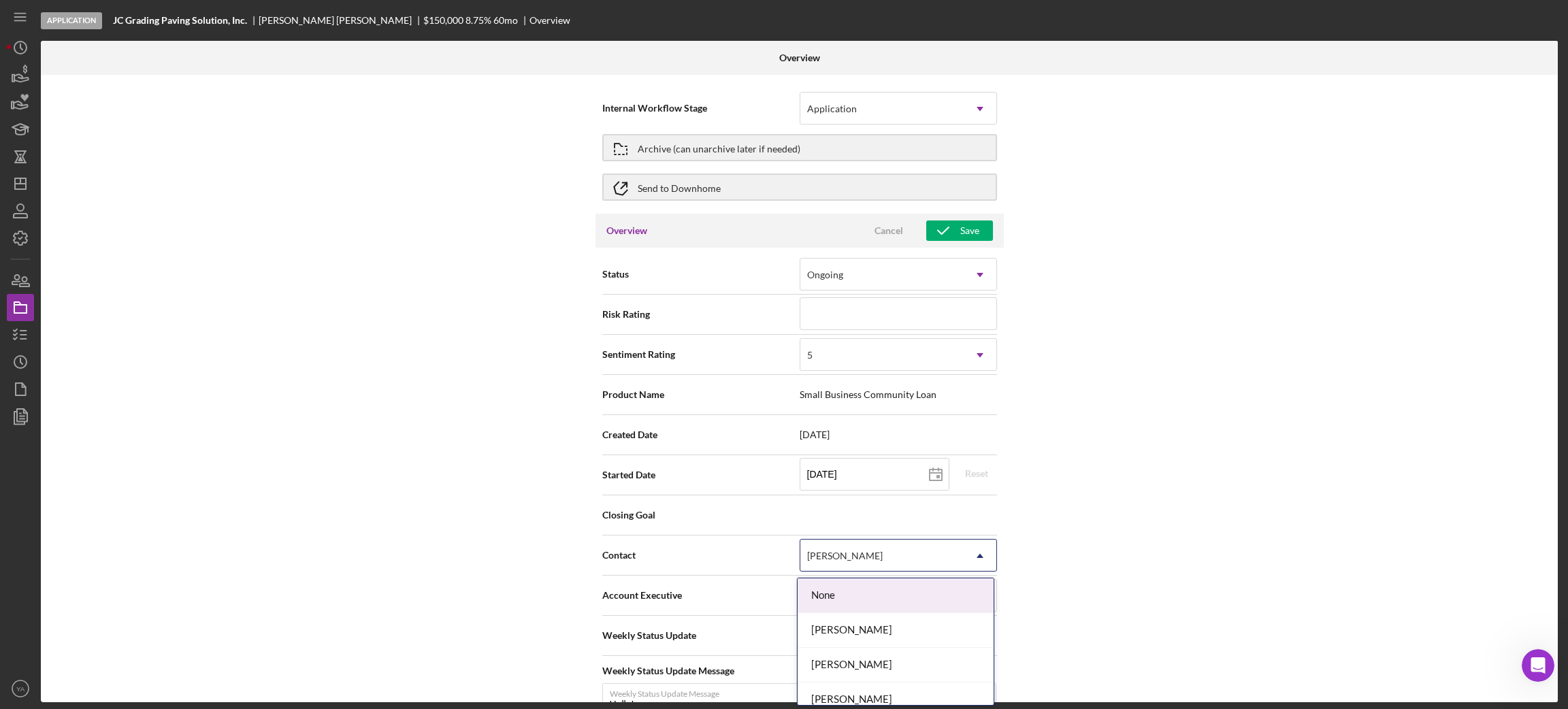
click at [940, 561] on div "[PERSON_NAME]" at bounding box center [881, 556] width 163 height 31
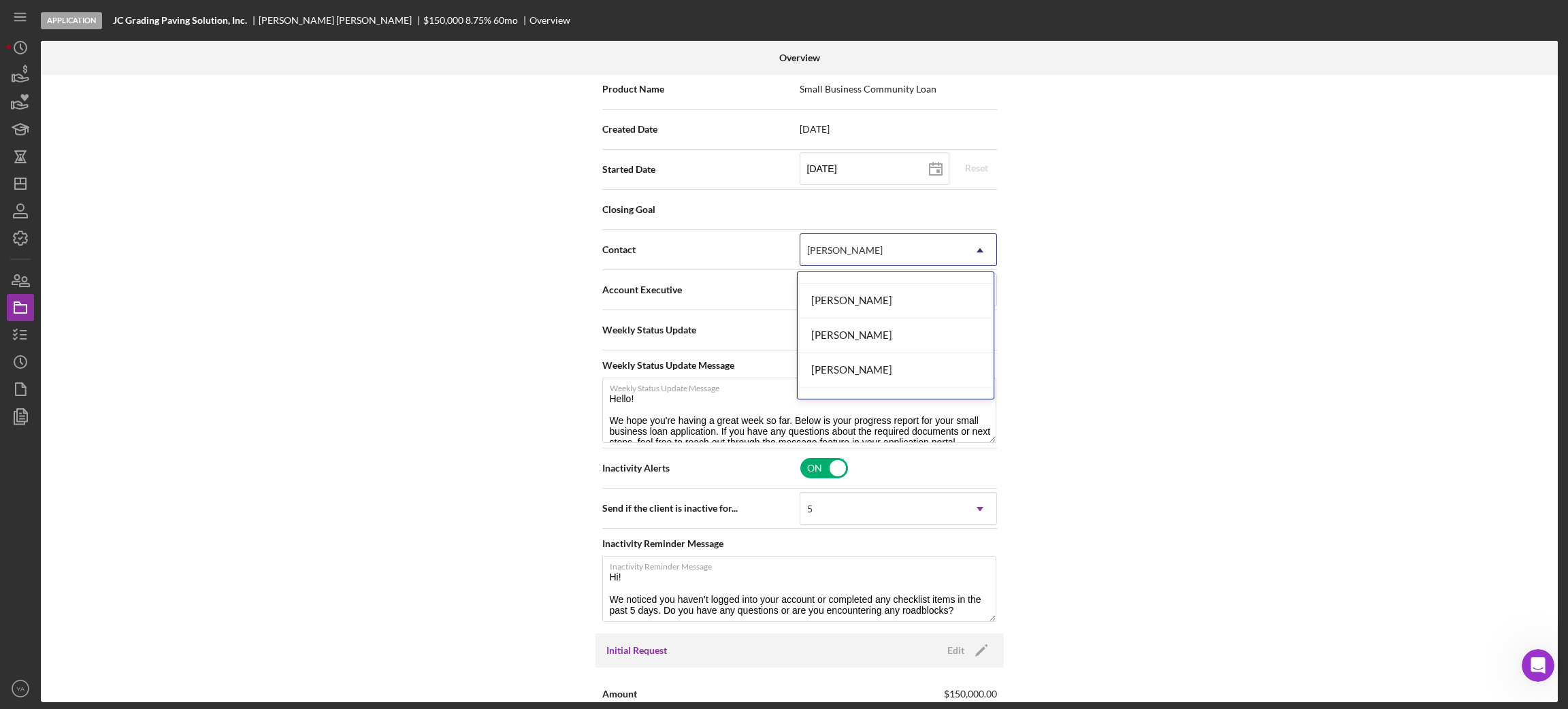
scroll to position [60, 0]
click at [881, 359] on div "[PERSON_NAME]" at bounding box center [895, 368] width 196 height 35
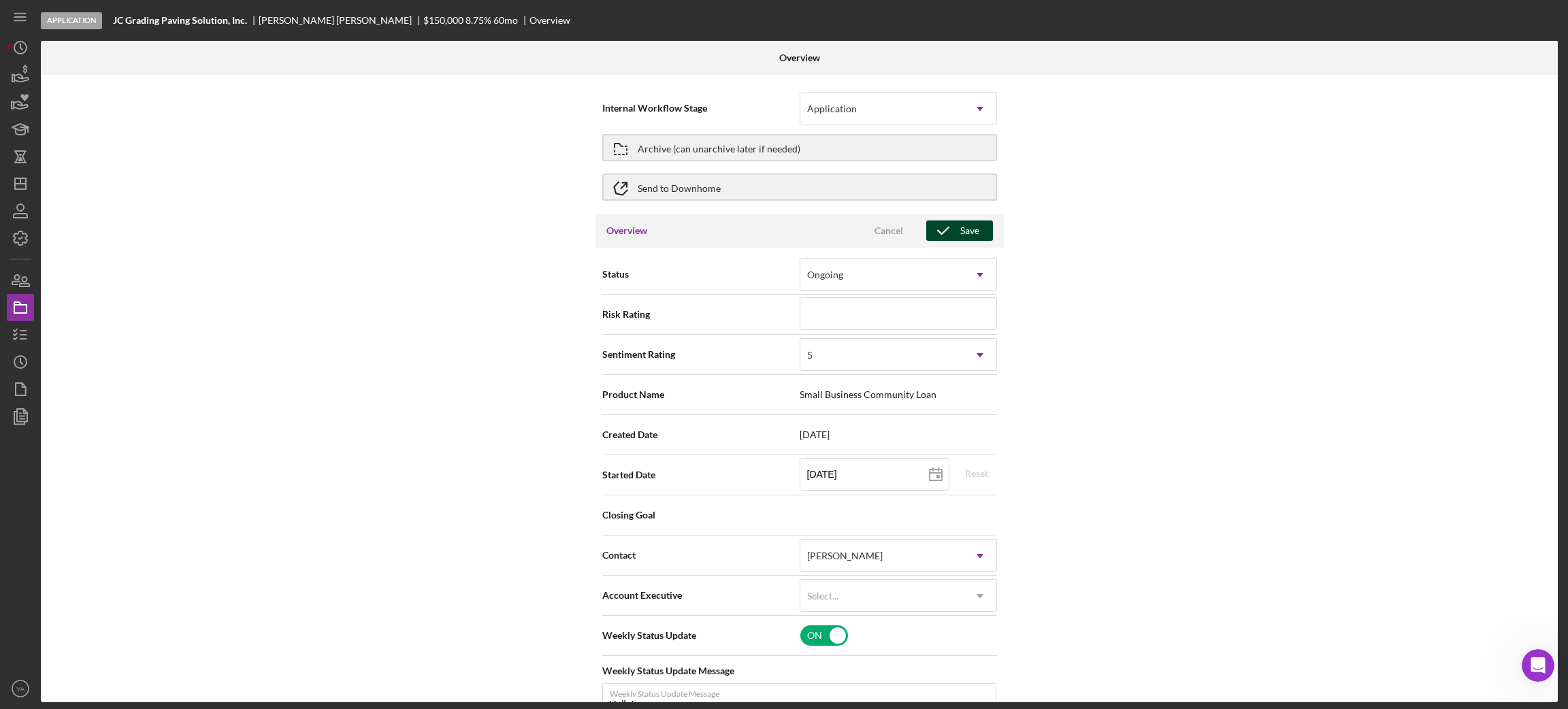
click at [970, 224] on div "Save" at bounding box center [970, 230] width 19 height 21
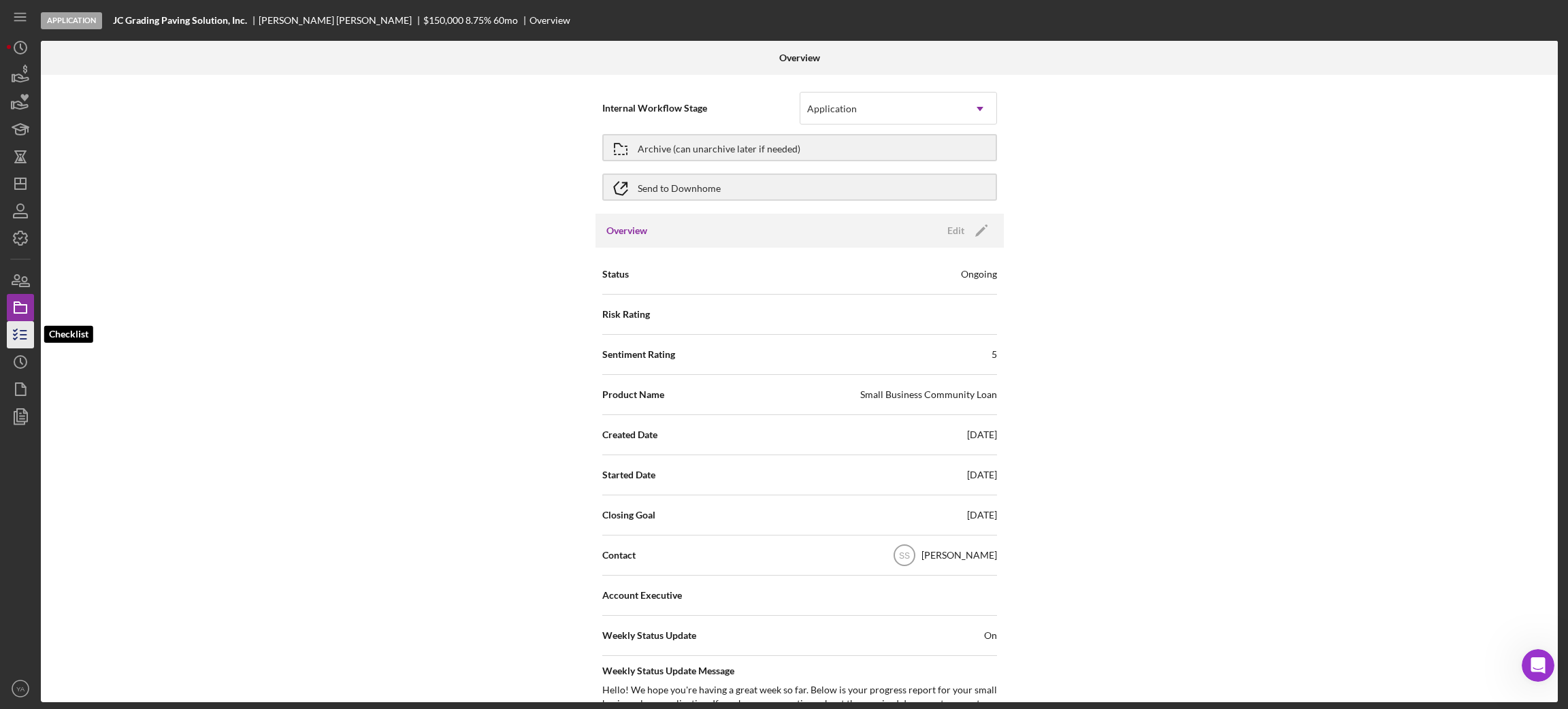
click at [22, 327] on icon "button" at bounding box center [21, 335] width 34 height 34
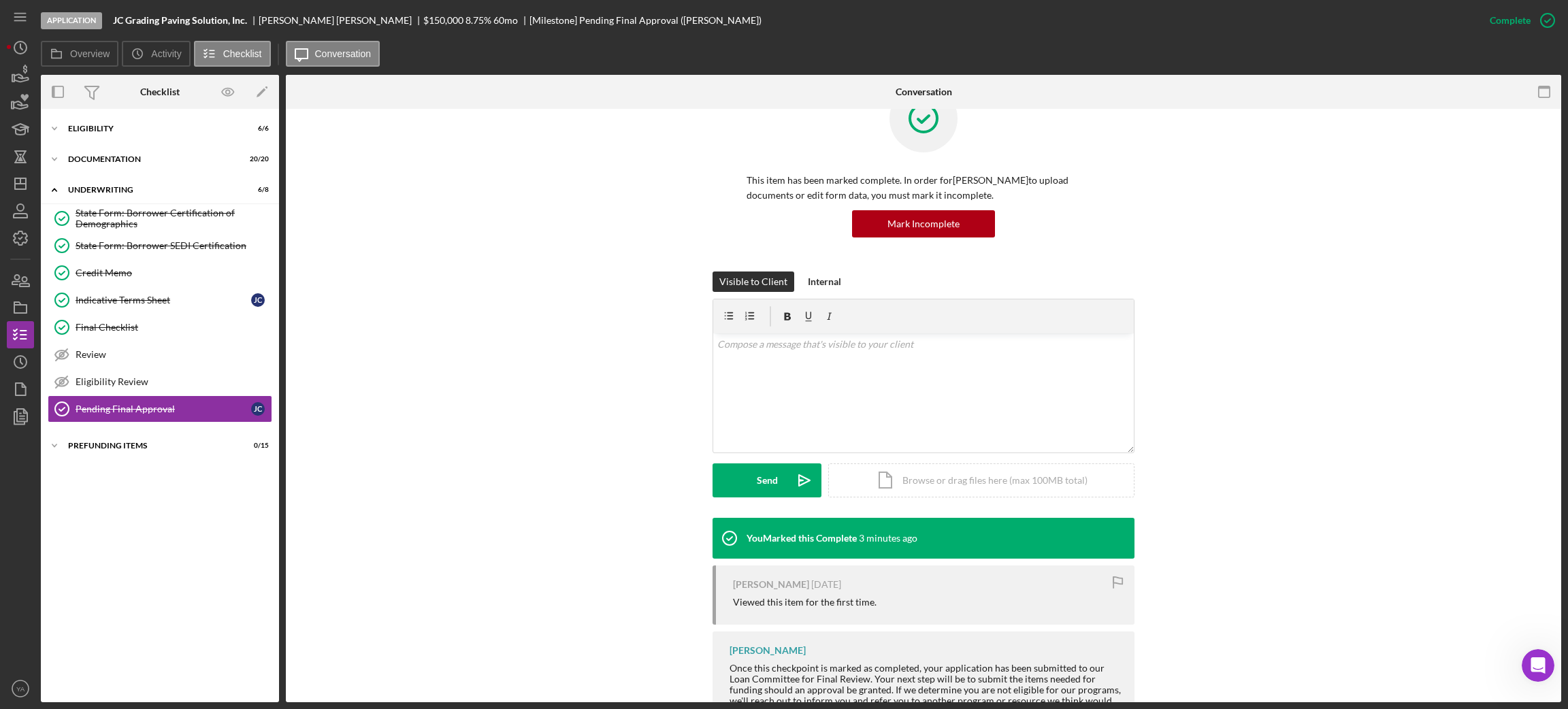
scroll to position [104, 0]
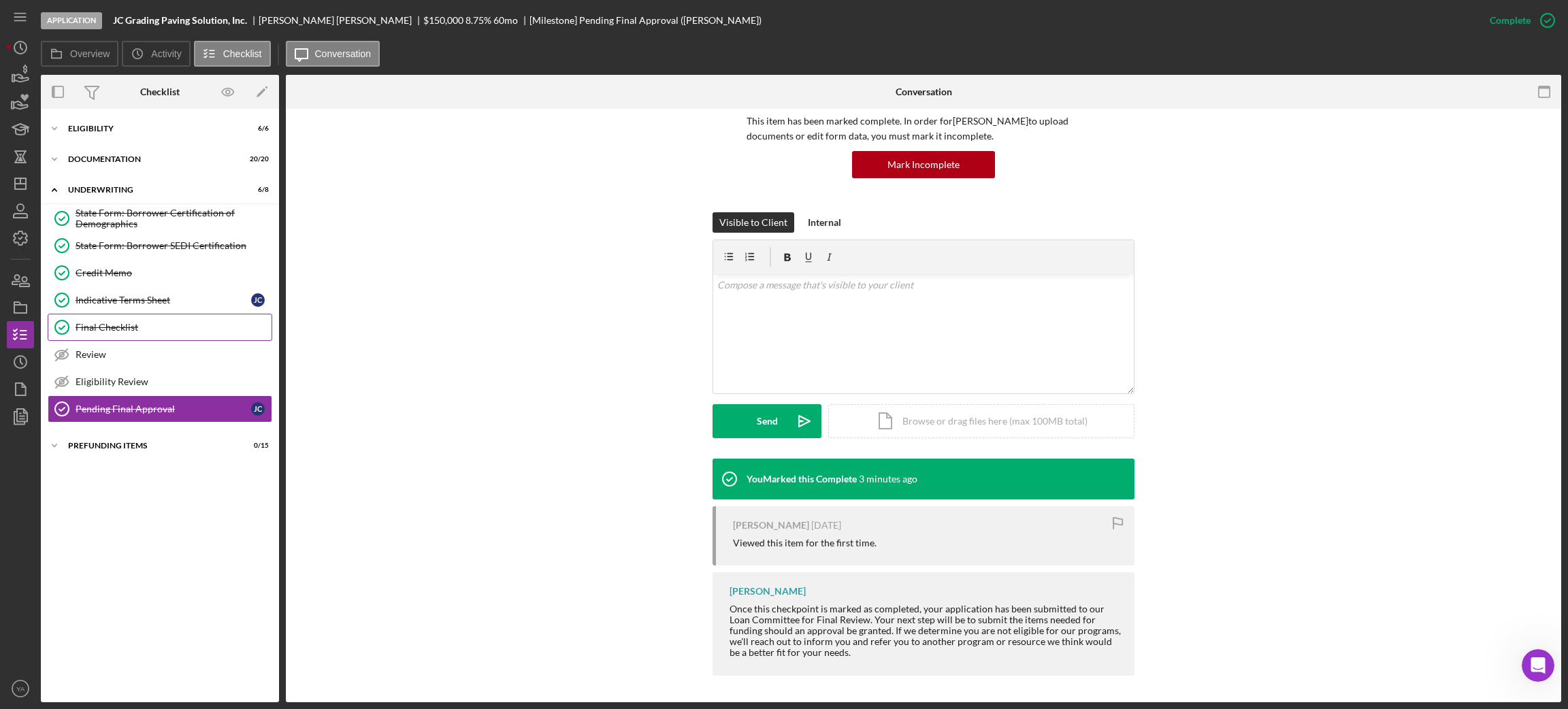
click at [121, 321] on link "Final Checklist Final Checklist" at bounding box center [160, 327] width 224 height 27
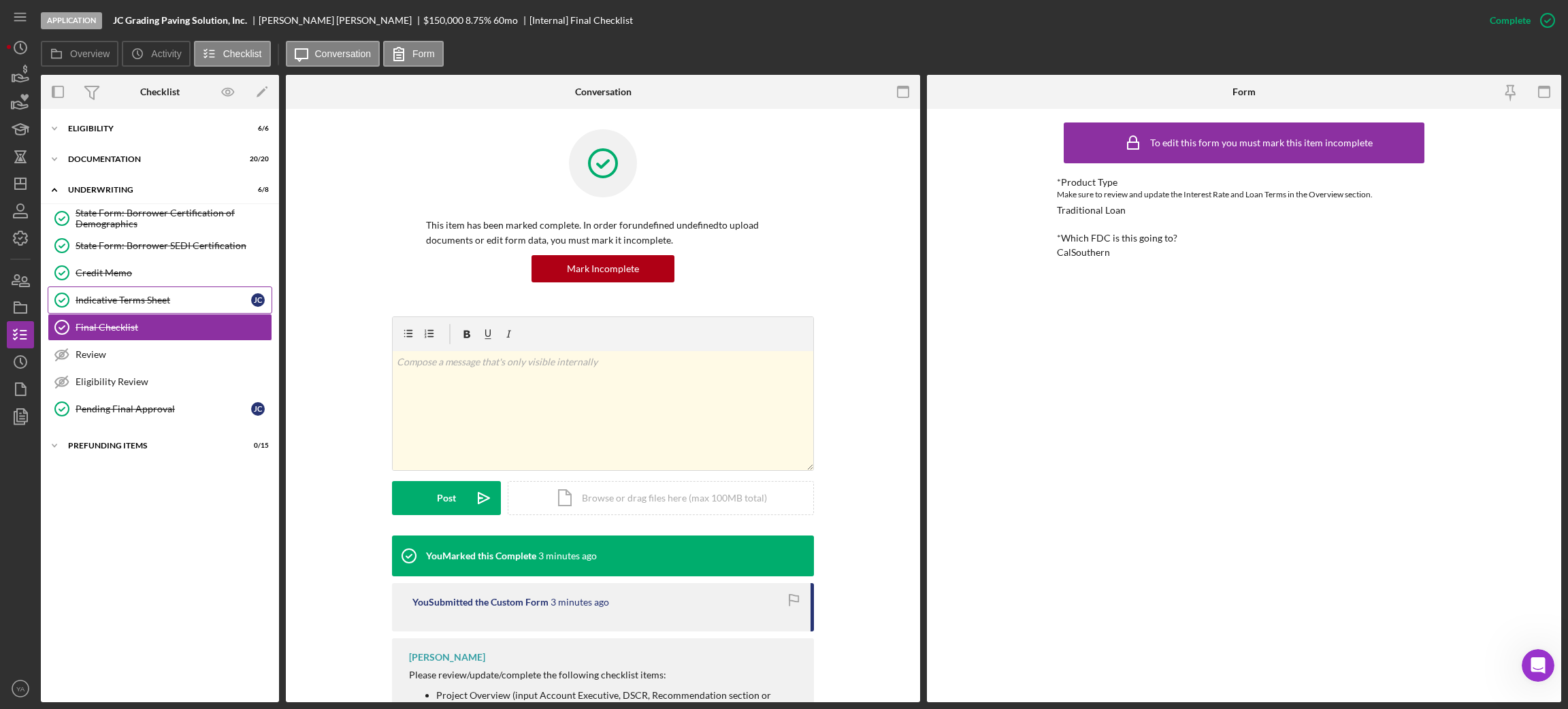
click at [172, 304] on div "Indicative Terms Sheet" at bounding box center [163, 300] width 176 height 11
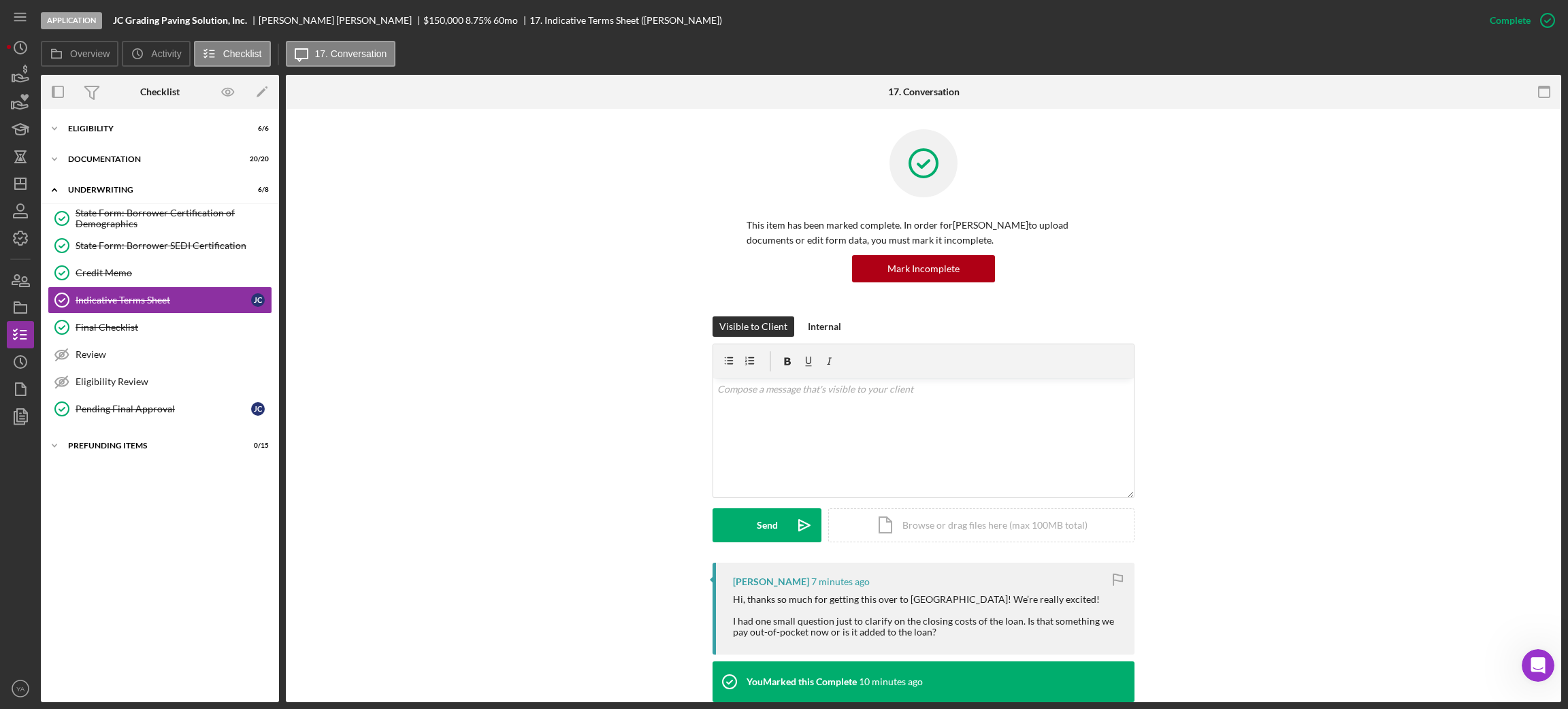
scroll to position [102, 0]
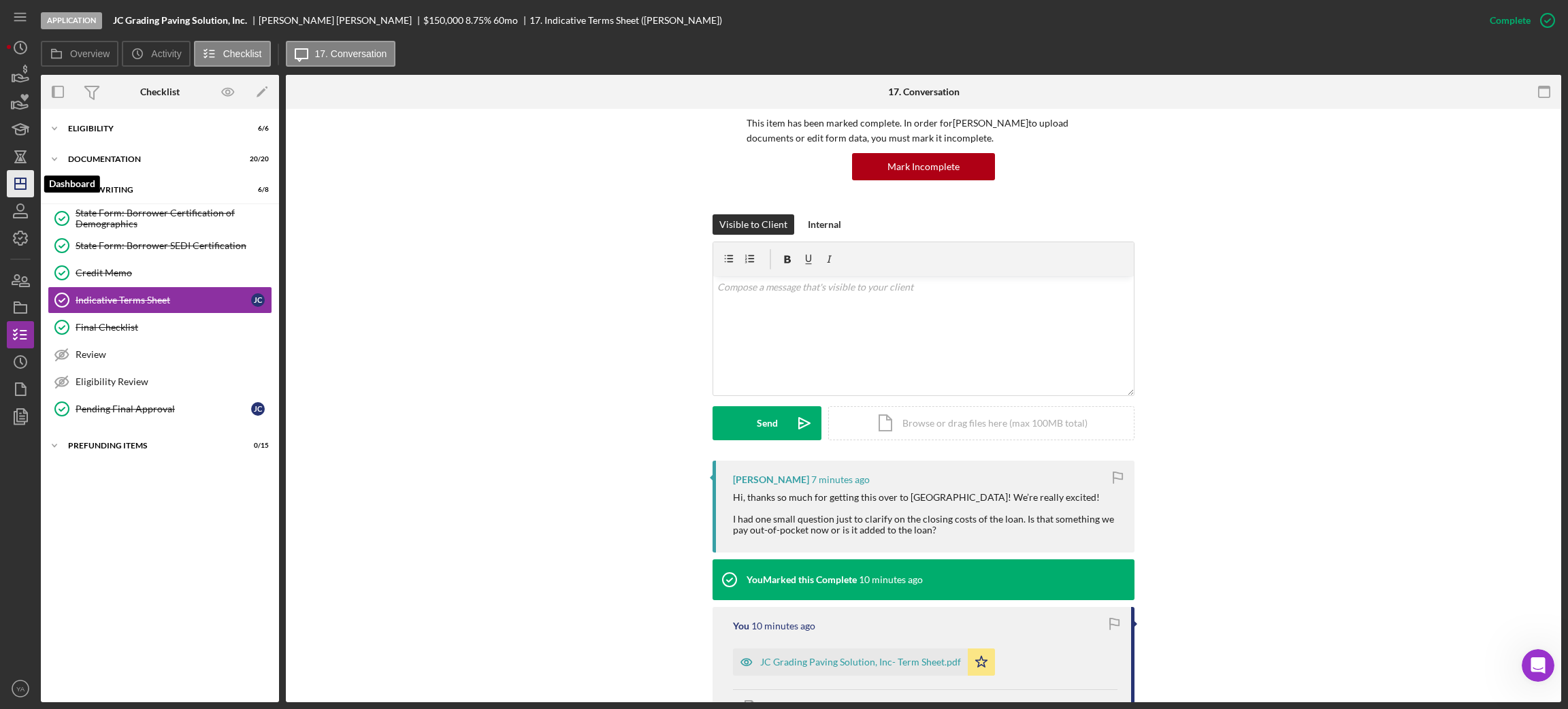
click at [14, 173] on icon "Icon/Dashboard" at bounding box center [21, 184] width 34 height 34
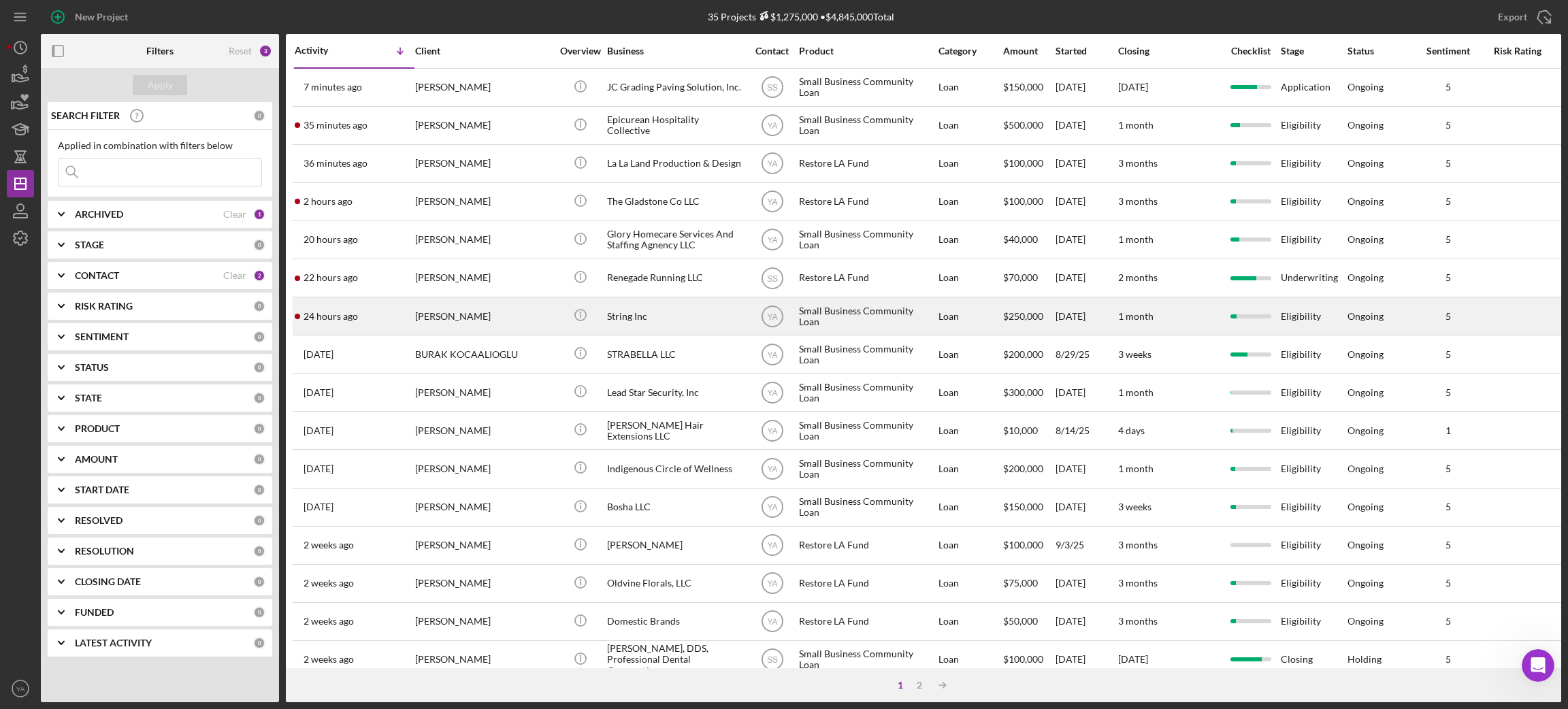
click at [531, 321] on div "[PERSON_NAME]" at bounding box center [483, 316] width 136 height 36
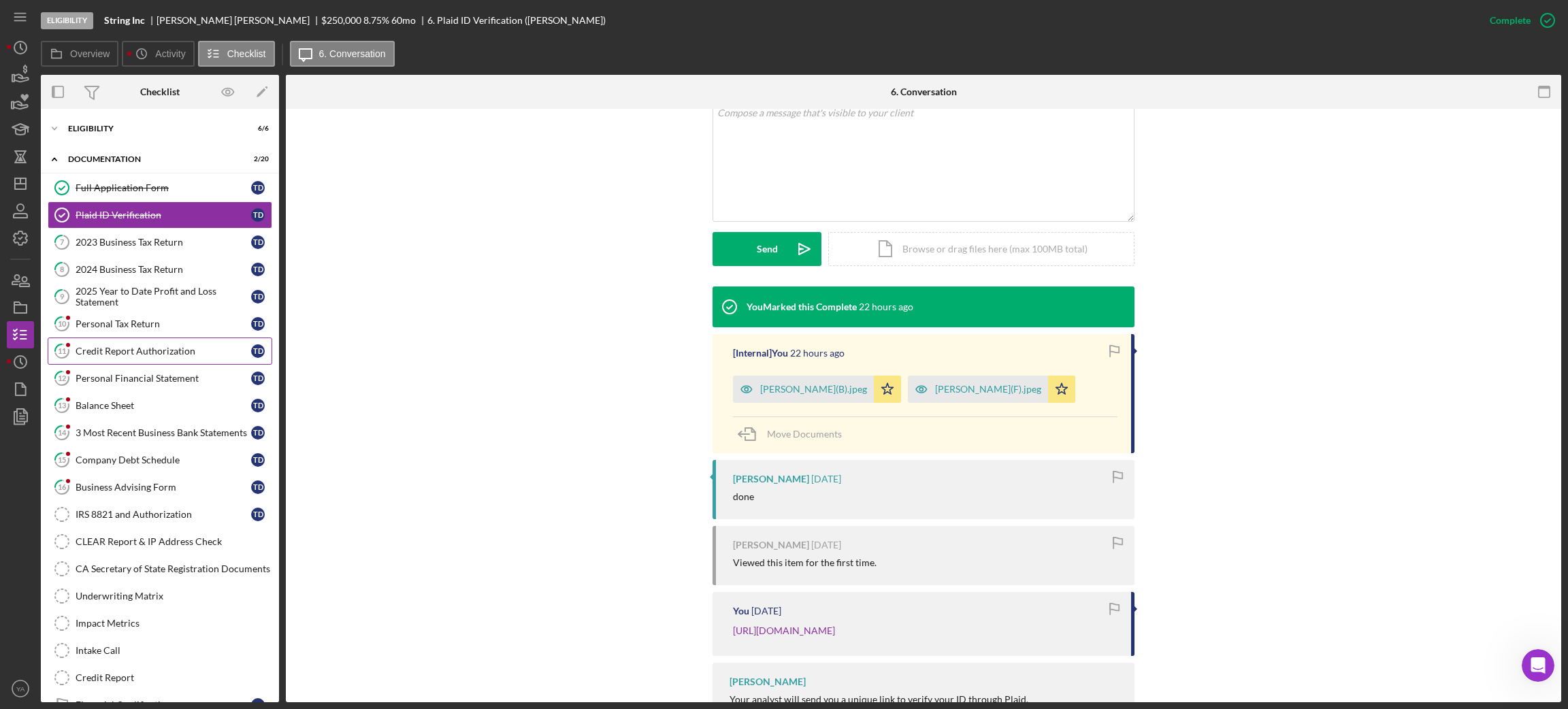
scroll to position [347, 0]
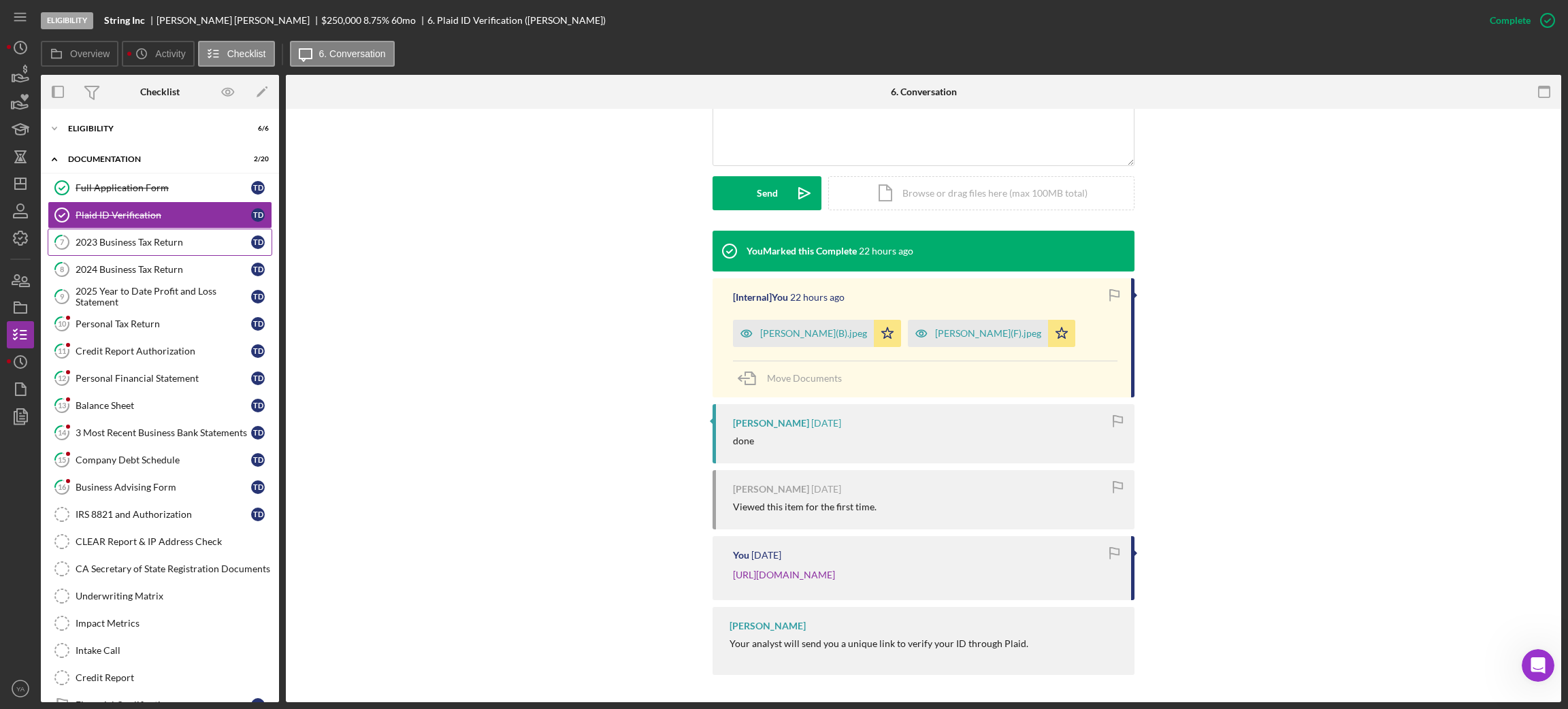
click at [129, 245] on div "2023 Business Tax Return" at bounding box center [163, 242] width 176 height 11
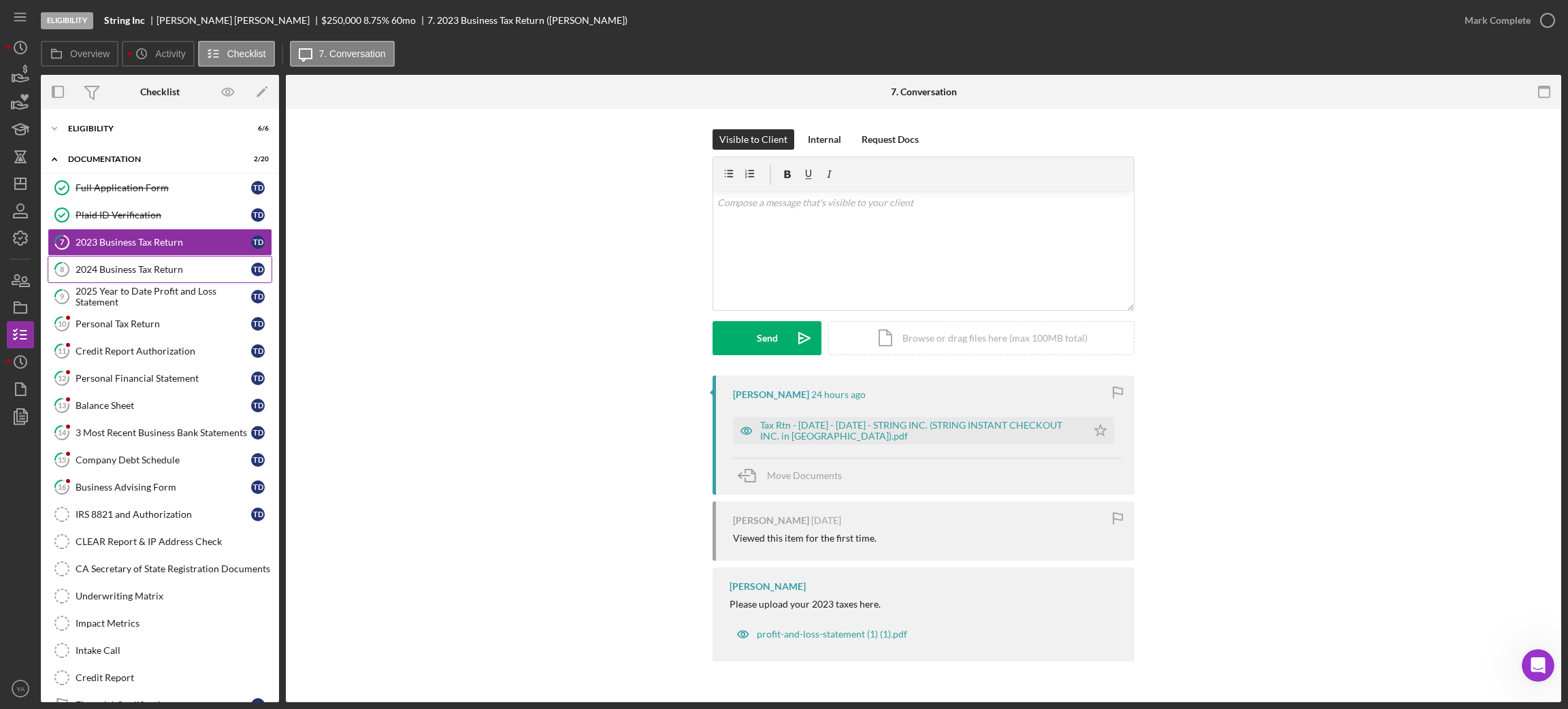
click at [168, 282] on link "8 2024 Business Tax Return T D" at bounding box center [160, 269] width 224 height 27
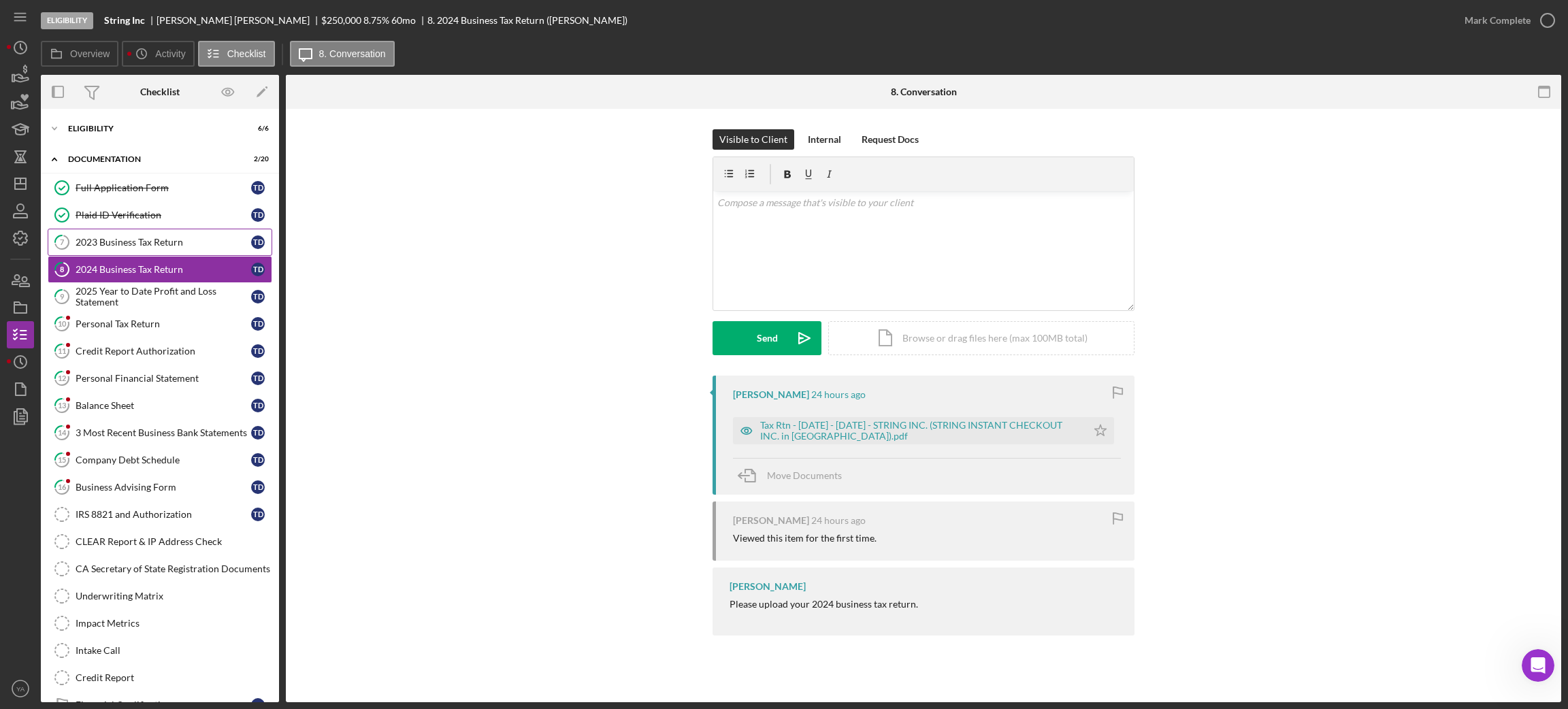
click at [145, 243] on div "2023 Business Tax Return" at bounding box center [163, 242] width 176 height 11
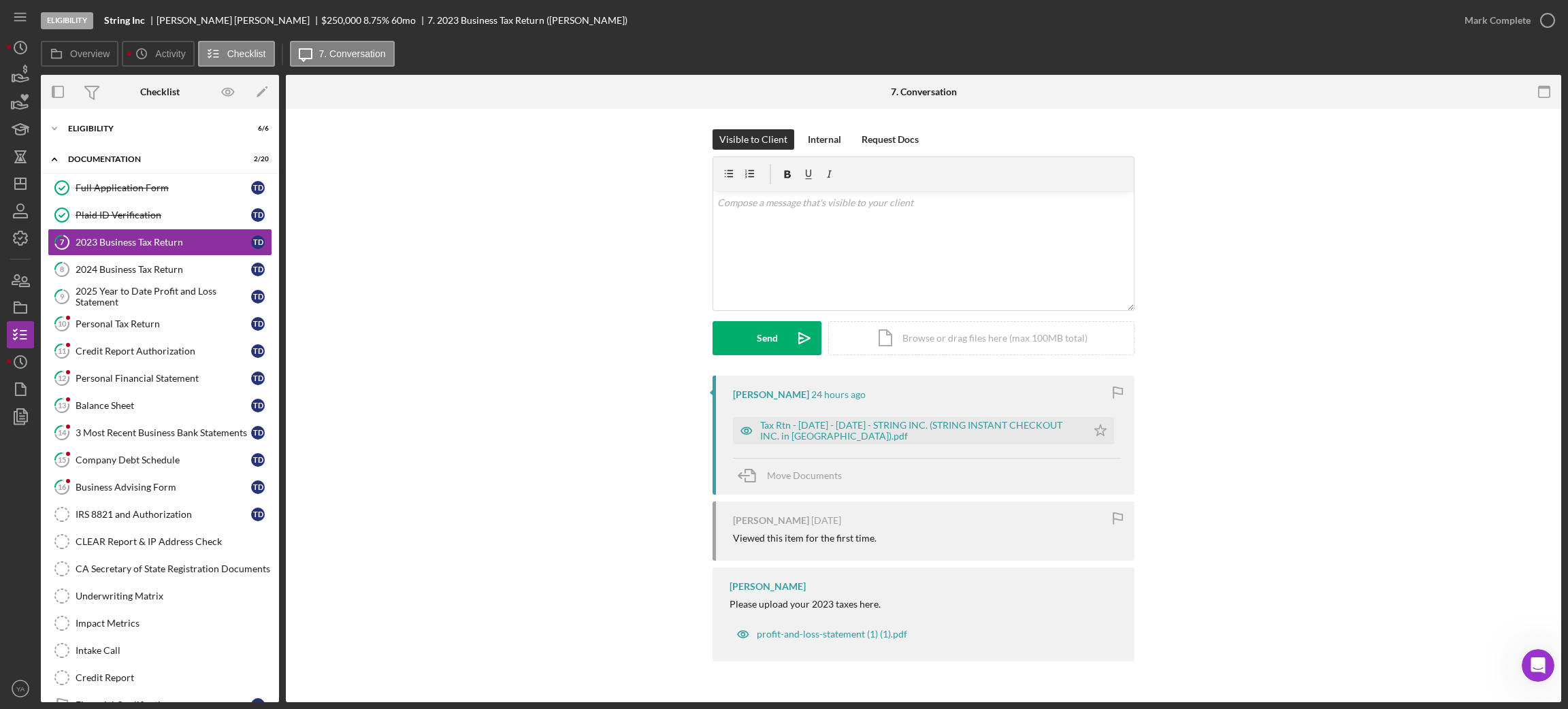
click at [105, 19] on b "String Inc" at bounding box center [124, 21] width 41 height 11
click at [165, 18] on div "String Inc [PERSON_NAME] $250,000 $50,000 8.75 % 60 mo 7. 2023 Business Tax Ret…" at bounding box center [365, 21] width 523 height 11
click at [161, 130] on div "Eligibility" at bounding box center [165, 129] width 194 height 8
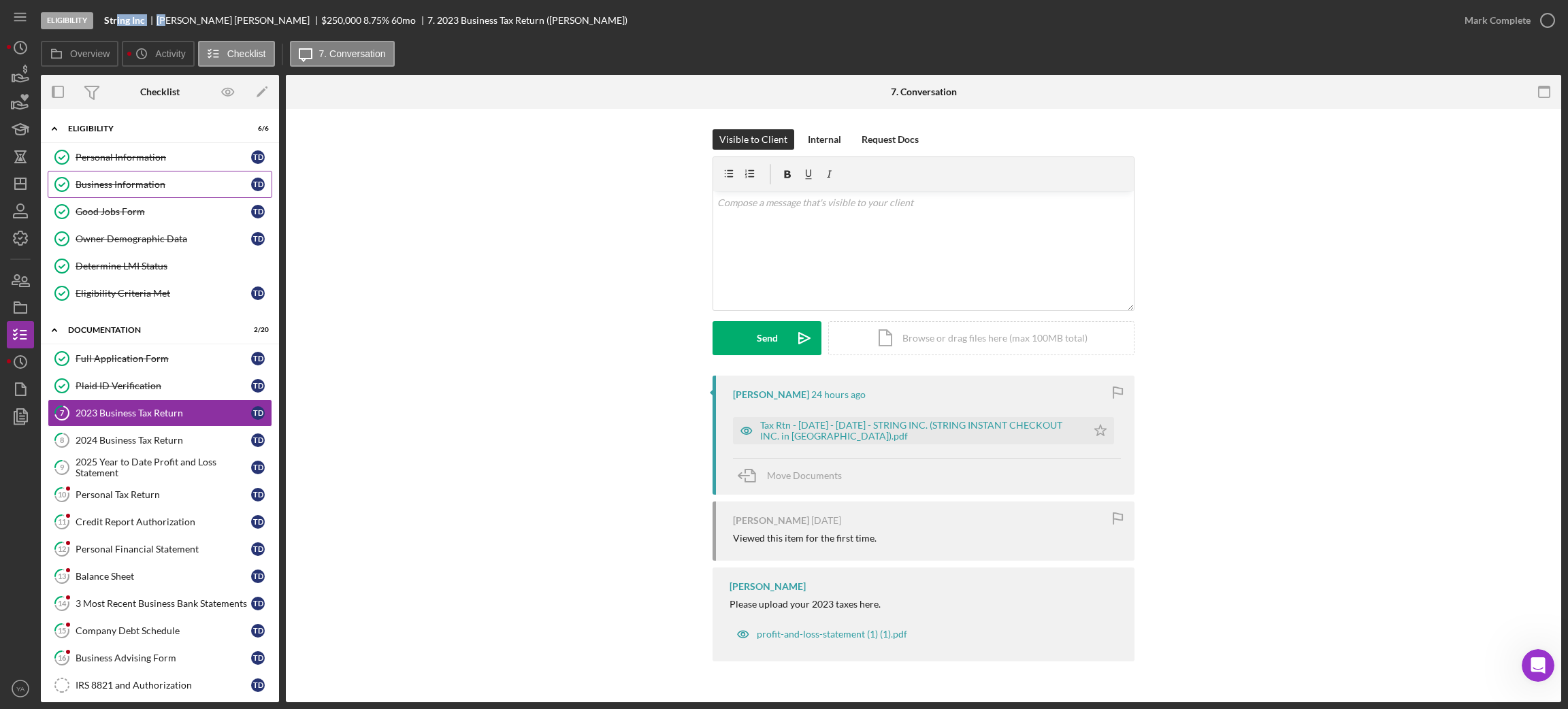
click at [146, 184] on div "Business Information" at bounding box center [163, 185] width 176 height 11
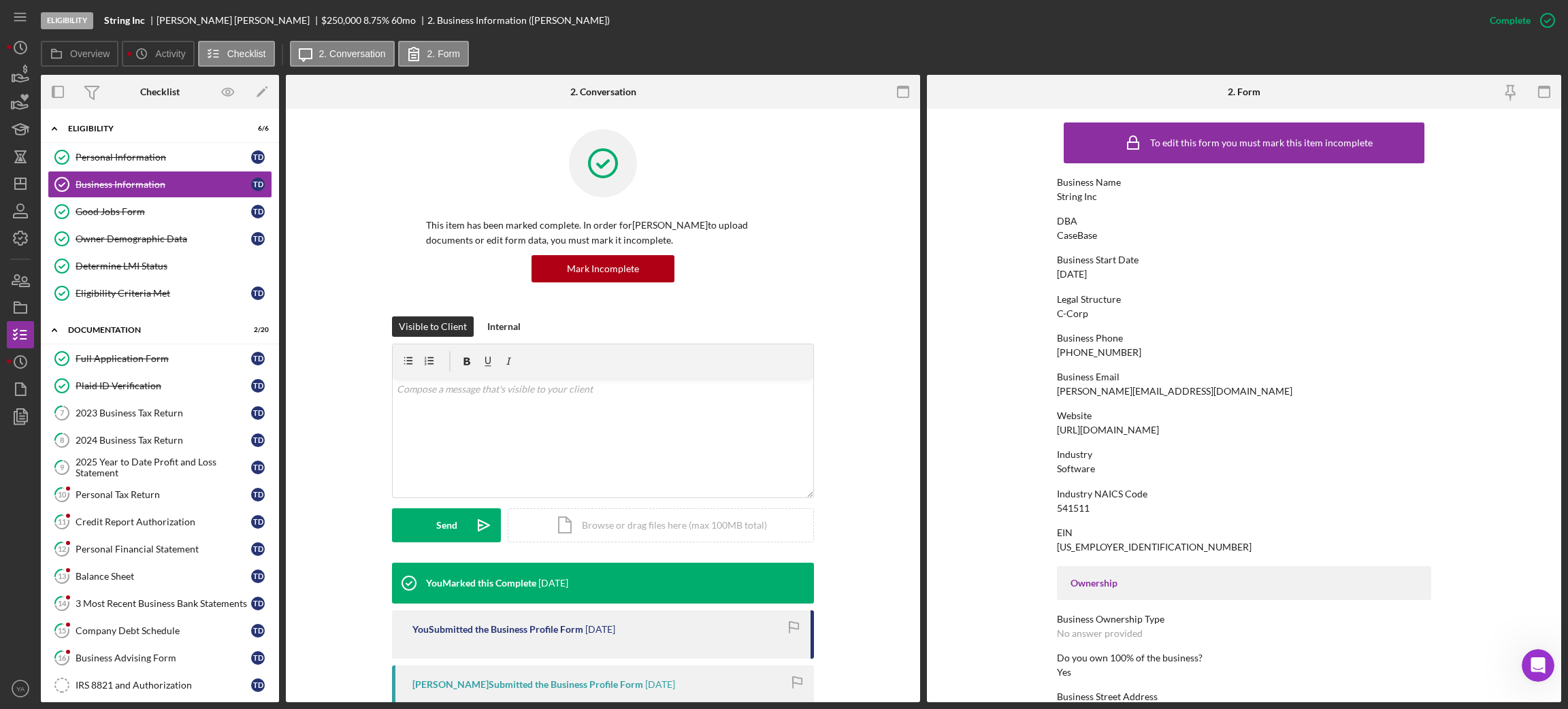
click at [1062, 234] on div "CaseBase" at bounding box center [1076, 235] width 40 height 11
drag, startPoint x: 1062, startPoint y: 234, endPoint x: 1117, endPoint y: 238, distance: 55.1
click at [1117, 238] on div "DBA CaseBase" at bounding box center [1243, 228] width 374 height 25
click at [20, 185] on icon "Icon/Dashboard" at bounding box center [21, 184] width 34 height 34
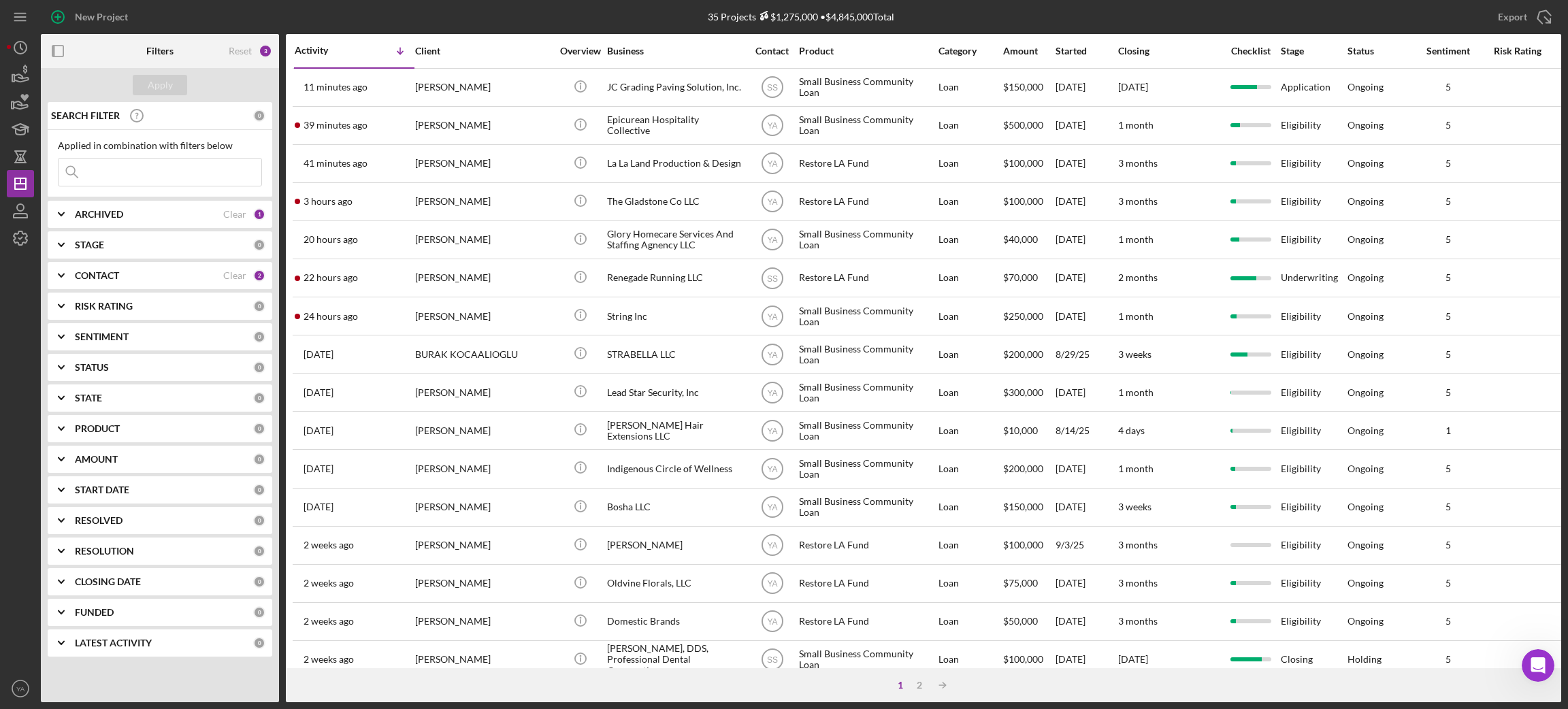
click at [115, 271] on b "CONTACT" at bounding box center [96, 276] width 44 height 11
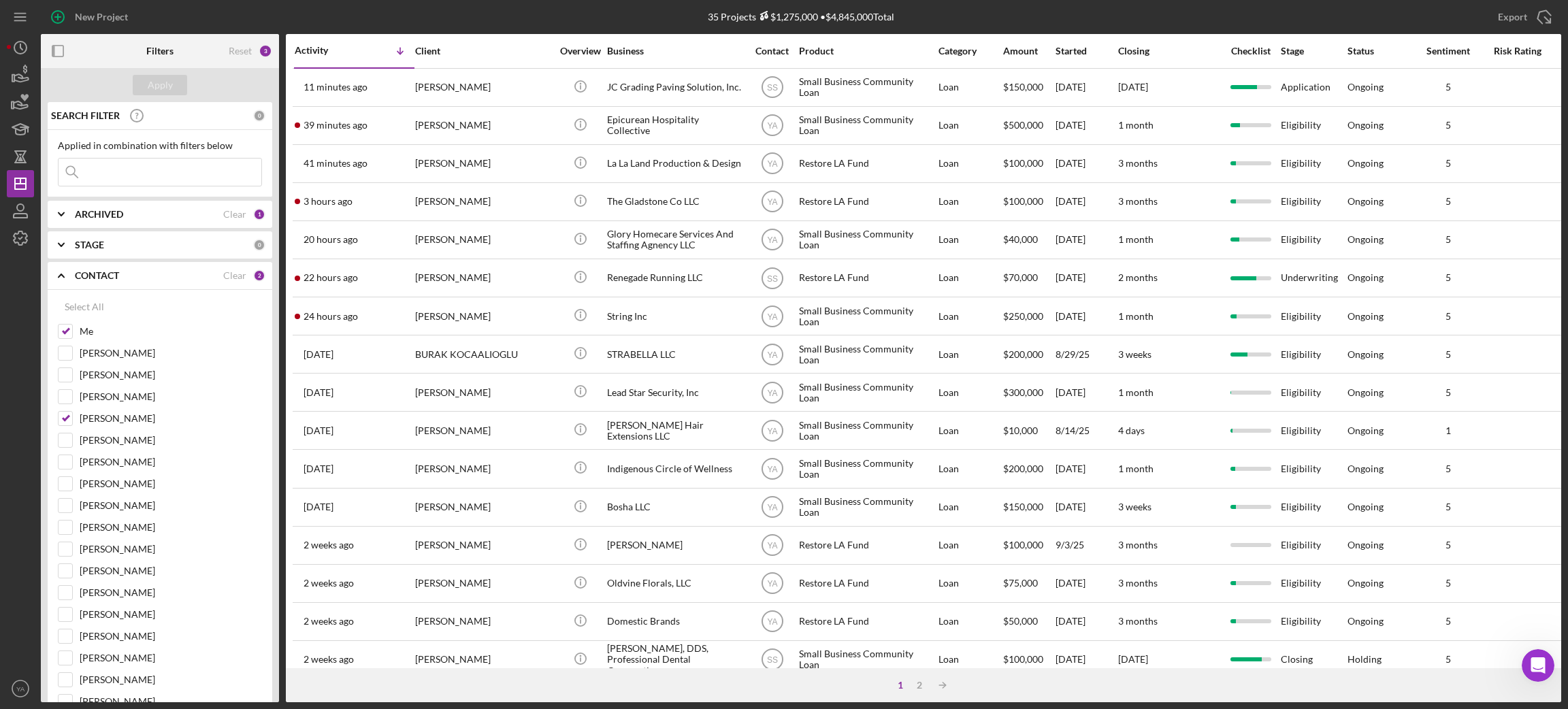
click at [218, 76] on div "Apply" at bounding box center [160, 85] width 238 height 34
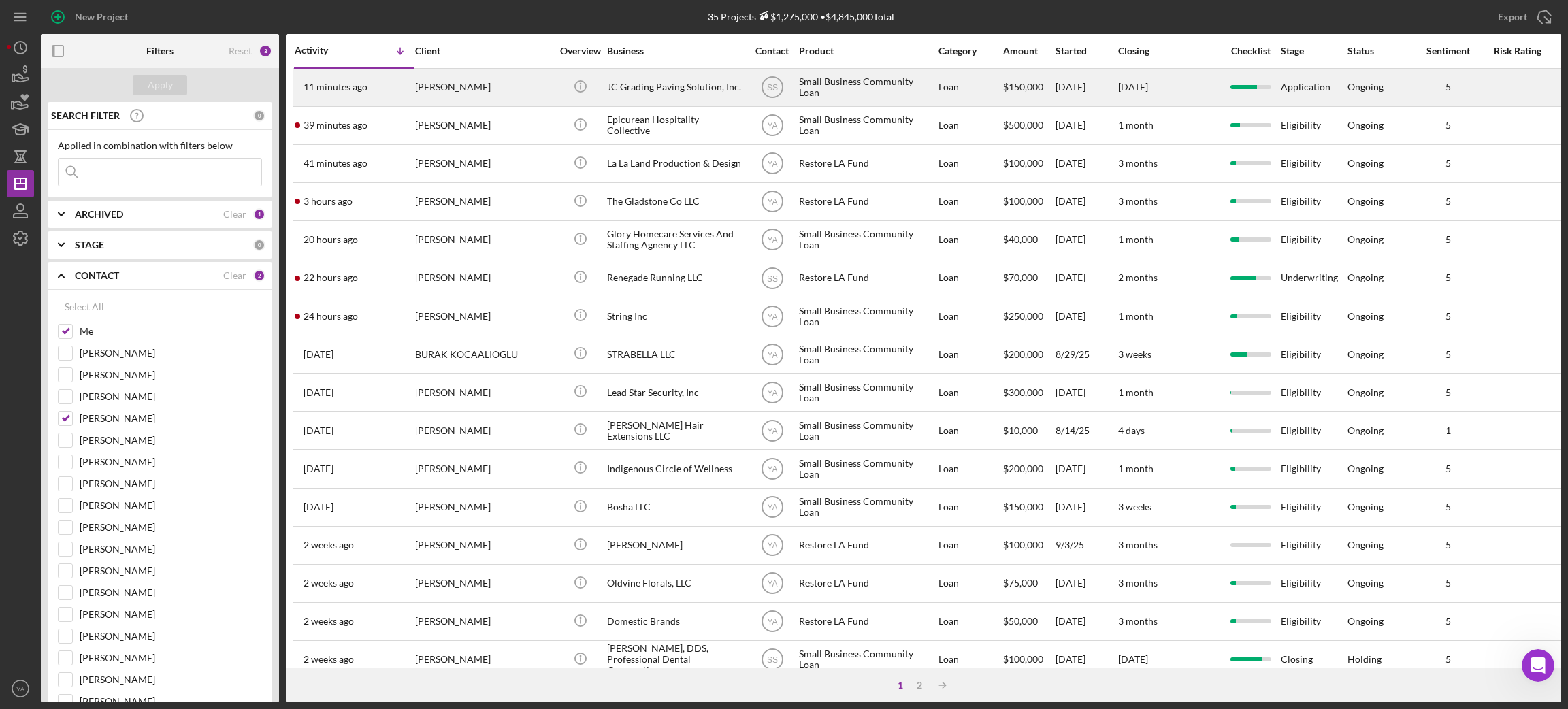
click at [728, 89] on div "JC Grading Paving Solution, Inc." at bounding box center [675, 88] width 136 height 36
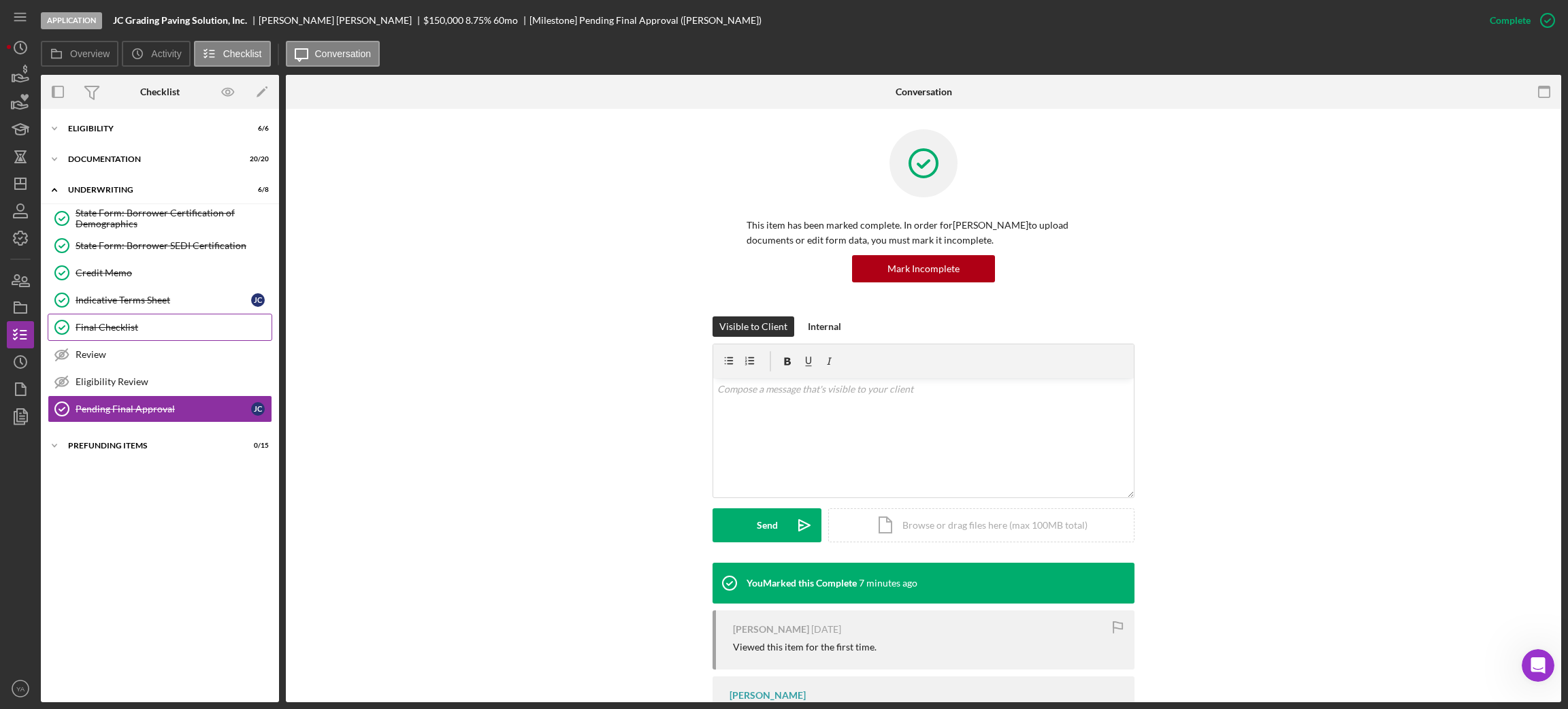
click at [161, 324] on div "Final Checklist" at bounding box center [173, 327] width 196 height 11
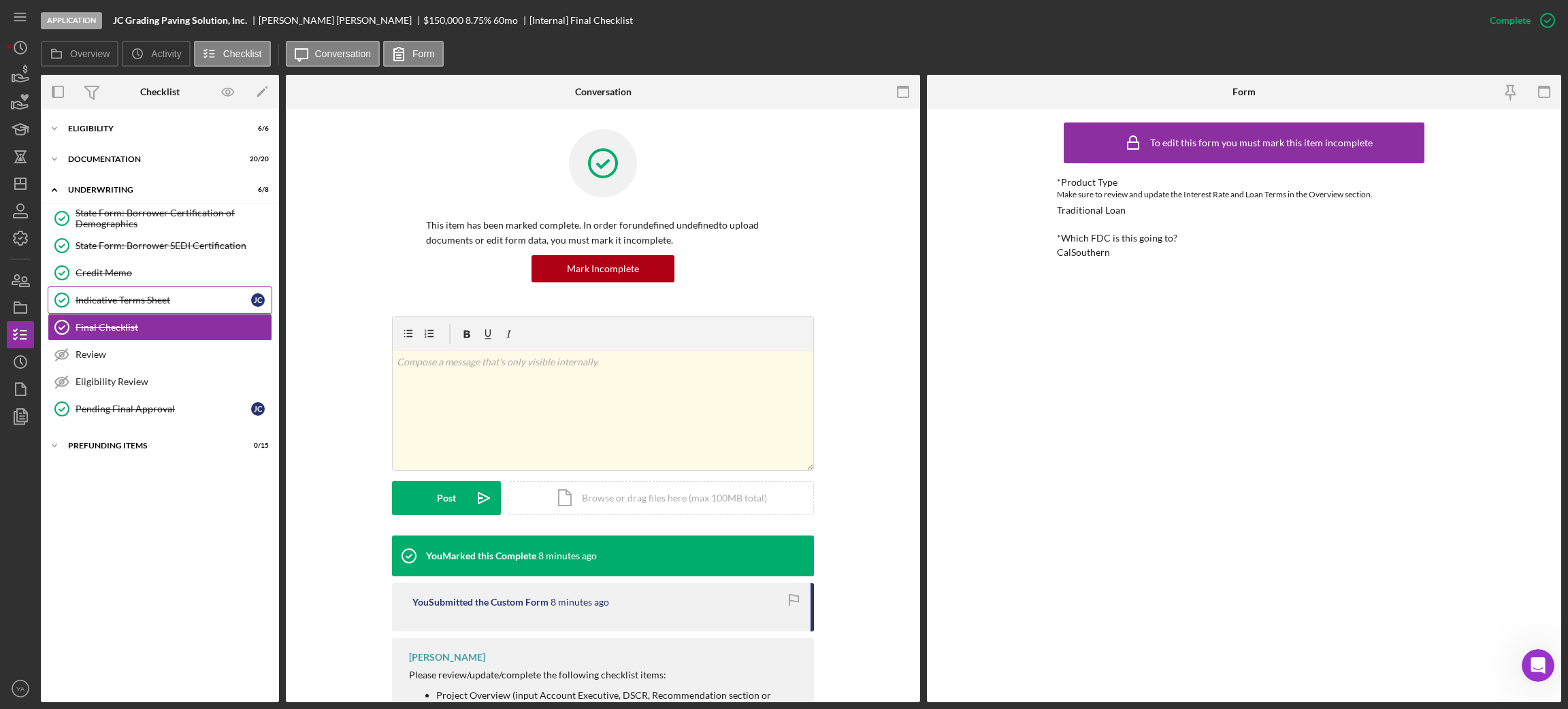
click at [178, 296] on div "Indicative Terms Sheet" at bounding box center [163, 300] width 176 height 11
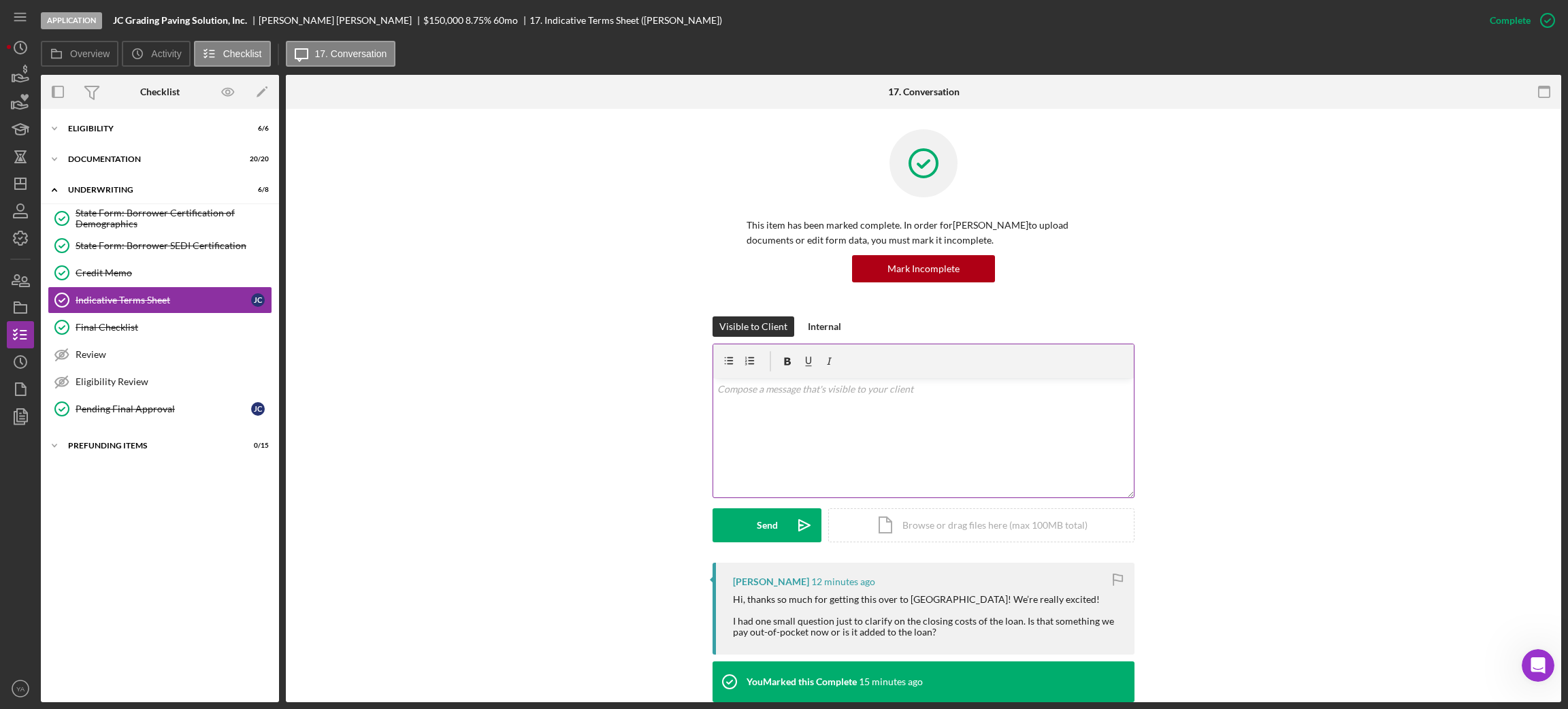
click at [863, 461] on div "v Color teal Color pink Remove color Add row above Add row below Add column bef…" at bounding box center [923, 438] width 421 height 119
drag, startPoint x: 1006, startPoint y: 621, endPoint x: 1022, endPoint y: 623, distance: 16.1
click at [1022, 623] on div "Hi, thanks so much for getting this over to [GEOGRAPHIC_DATA]! We’re really exc…" at bounding box center [927, 616] width 388 height 44
click at [1026, 622] on div "Hi, thanks so much for getting this over to [GEOGRAPHIC_DATA]! We’re really exc…" at bounding box center [927, 616] width 388 height 44
click at [929, 472] on div "v Color teal Color pink Remove color Add row above Add row below Add column bef…" at bounding box center [923, 438] width 421 height 119
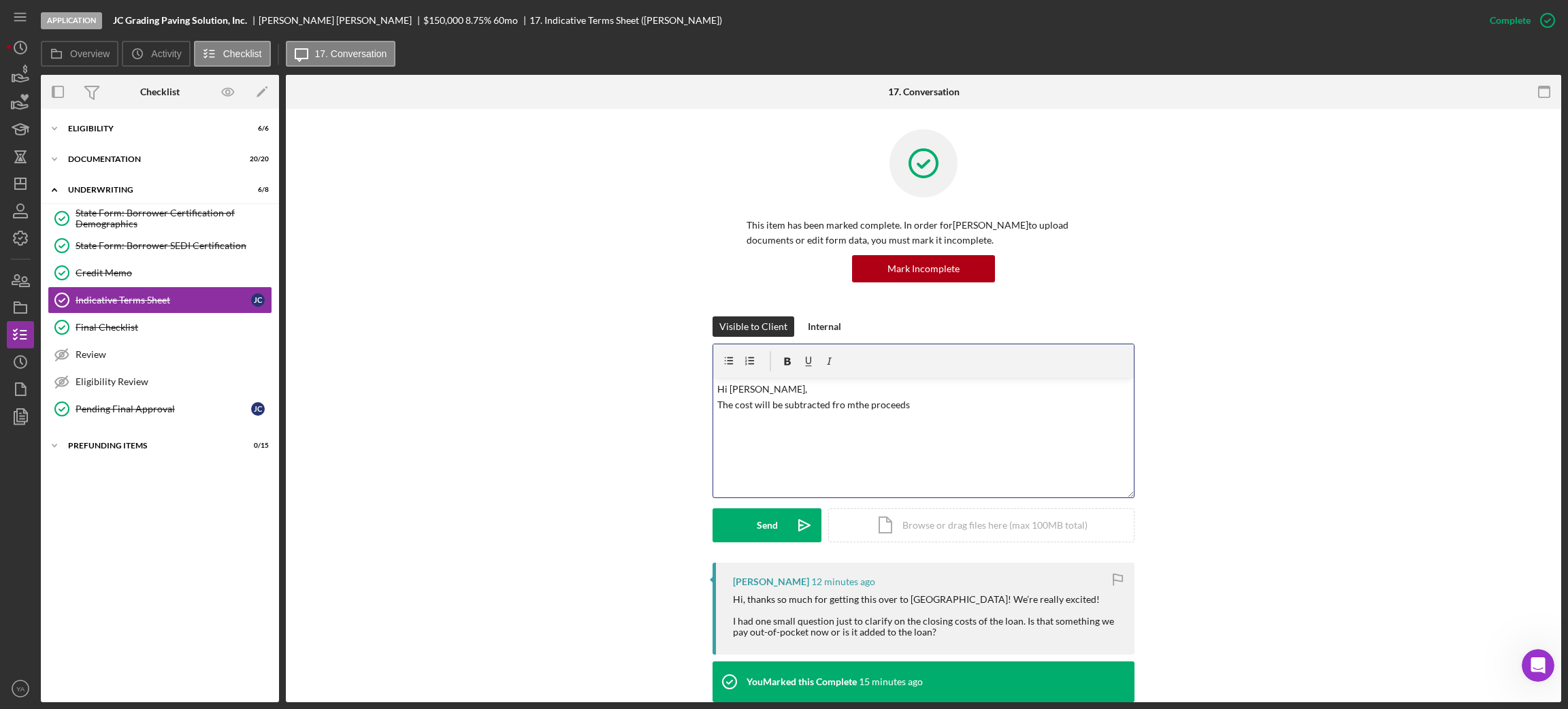
click at [840, 405] on p "Hi [PERSON_NAME], The cost will be subtracted [PERSON_NAME] proceeds" at bounding box center [924, 397] width 413 height 31
click at [846, 405] on p "Hi [PERSON_NAME], The cost will be subtracted [PERSON_NAME] proceeds" at bounding box center [924, 397] width 413 height 31
click at [931, 407] on p "Hi [PERSON_NAME], The cost will be subtracted from the proceeds" at bounding box center [924, 397] width 413 height 31
click at [807, 402] on p "Hi [PERSON_NAME], The cost will be subtracted from the proceeds" at bounding box center [924, 397] width 413 height 31
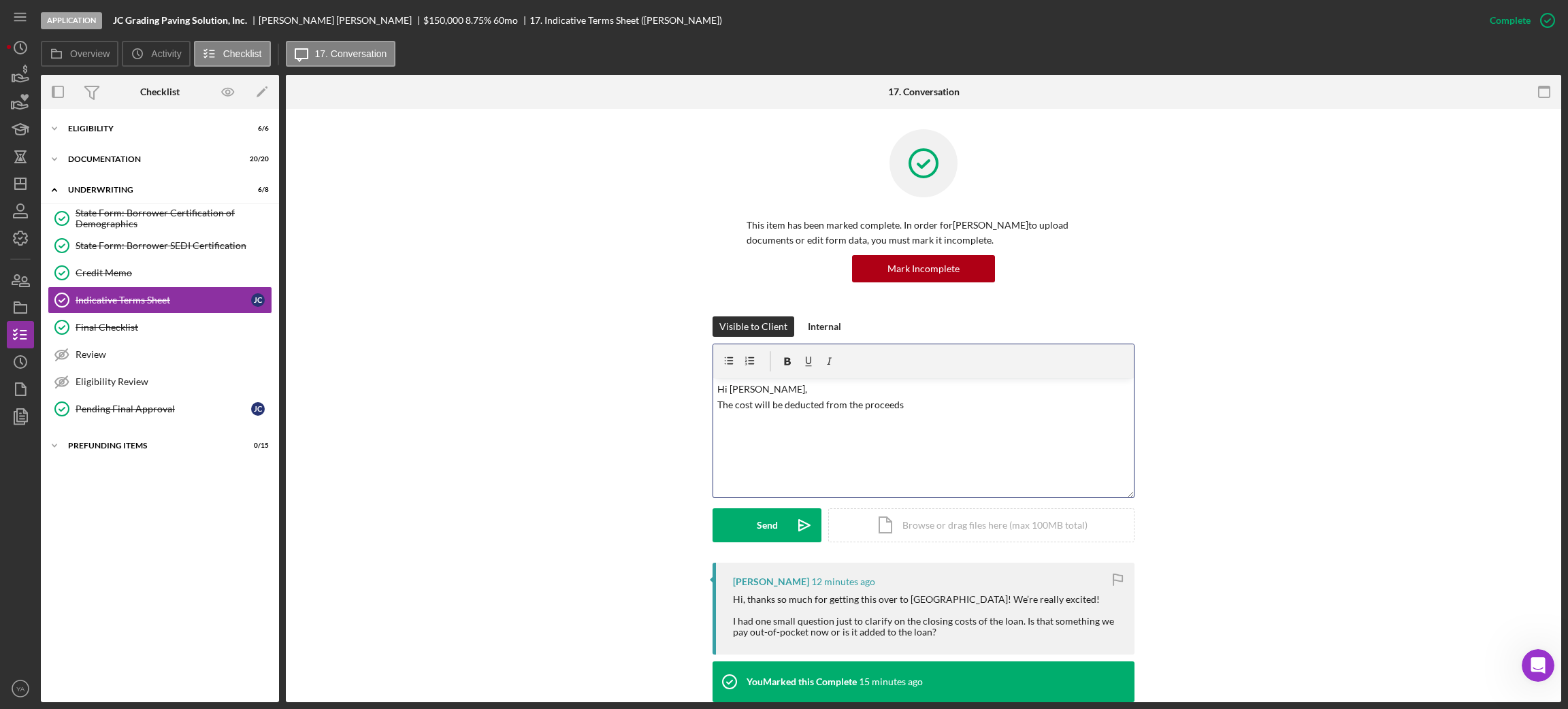
click at [912, 400] on p "Hi [PERSON_NAME], The cost will be deducted from the proceeds" at bounding box center [924, 397] width 413 height 31
click at [782, 534] on button "Send Icon/icon-invite-send" at bounding box center [767, 525] width 109 height 34
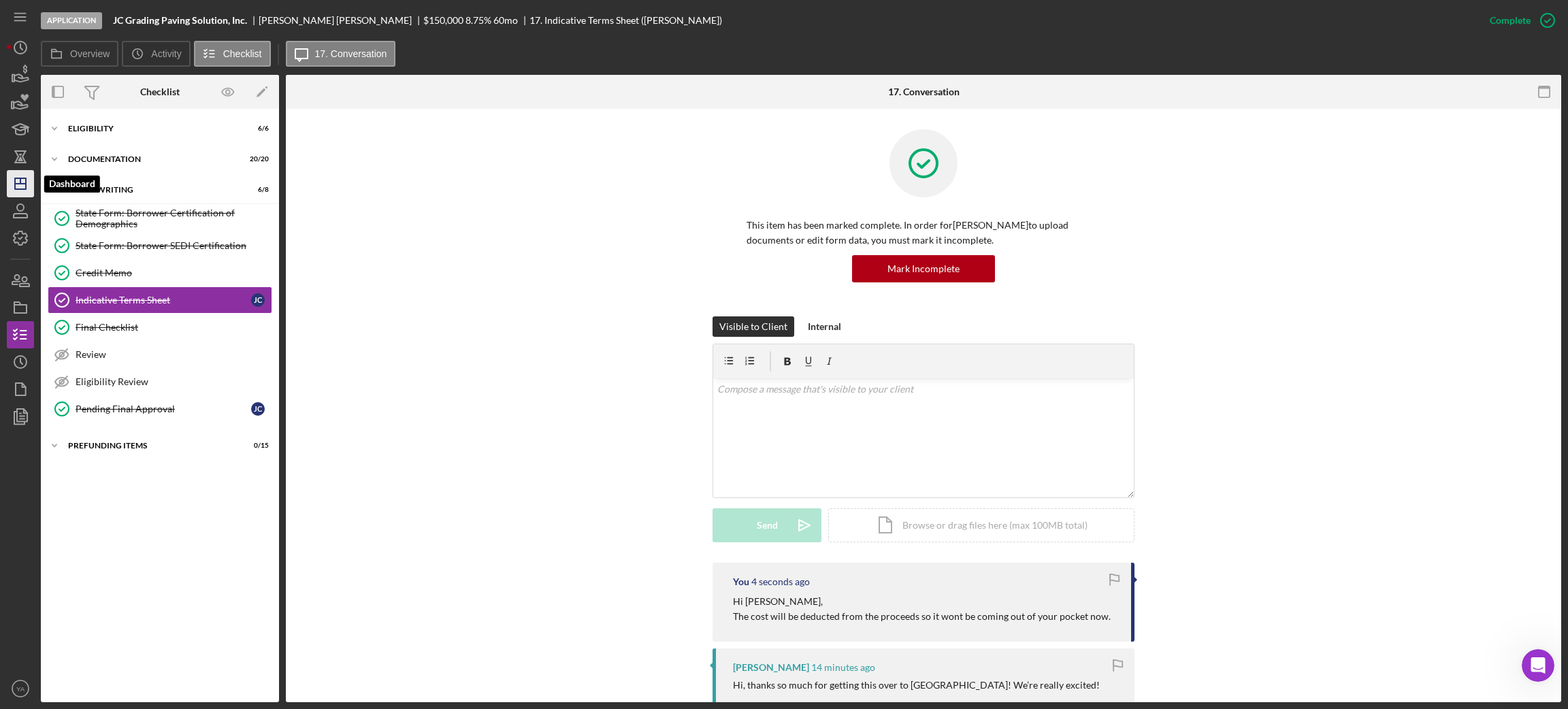
click at [27, 188] on icon "Icon/Dashboard" at bounding box center [21, 184] width 34 height 34
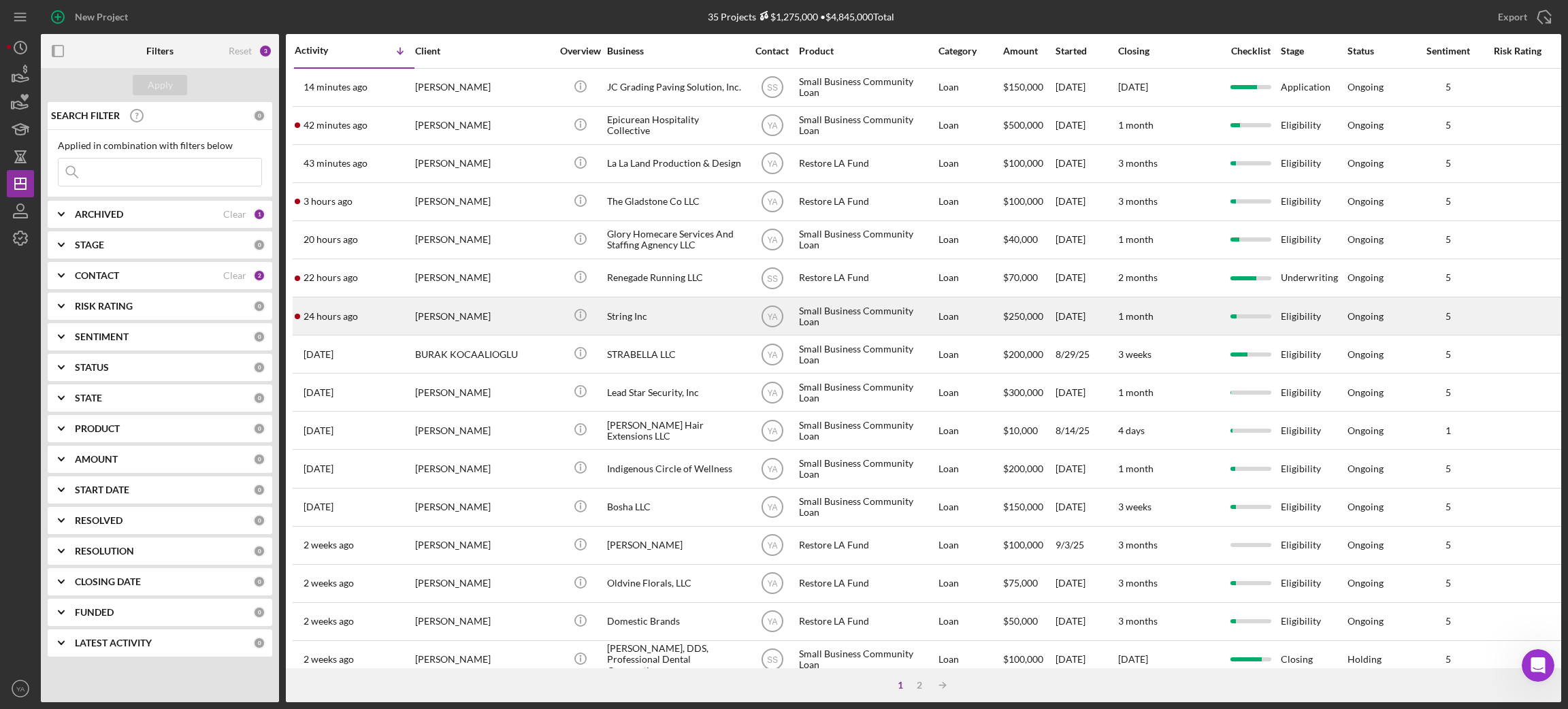
click at [704, 320] on div "String Inc" at bounding box center [675, 316] width 136 height 36
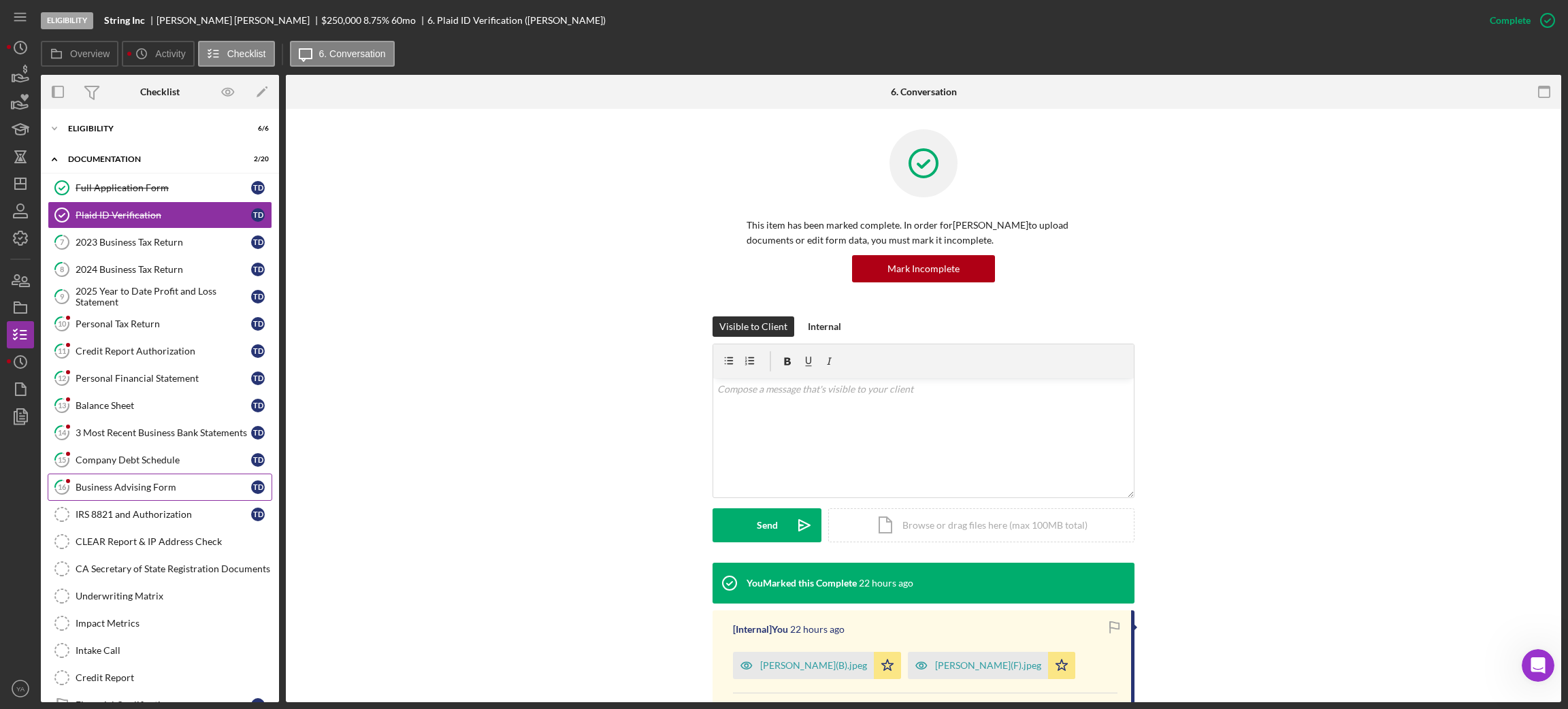
click at [158, 485] on div "Business Advising Form" at bounding box center [163, 487] width 176 height 11
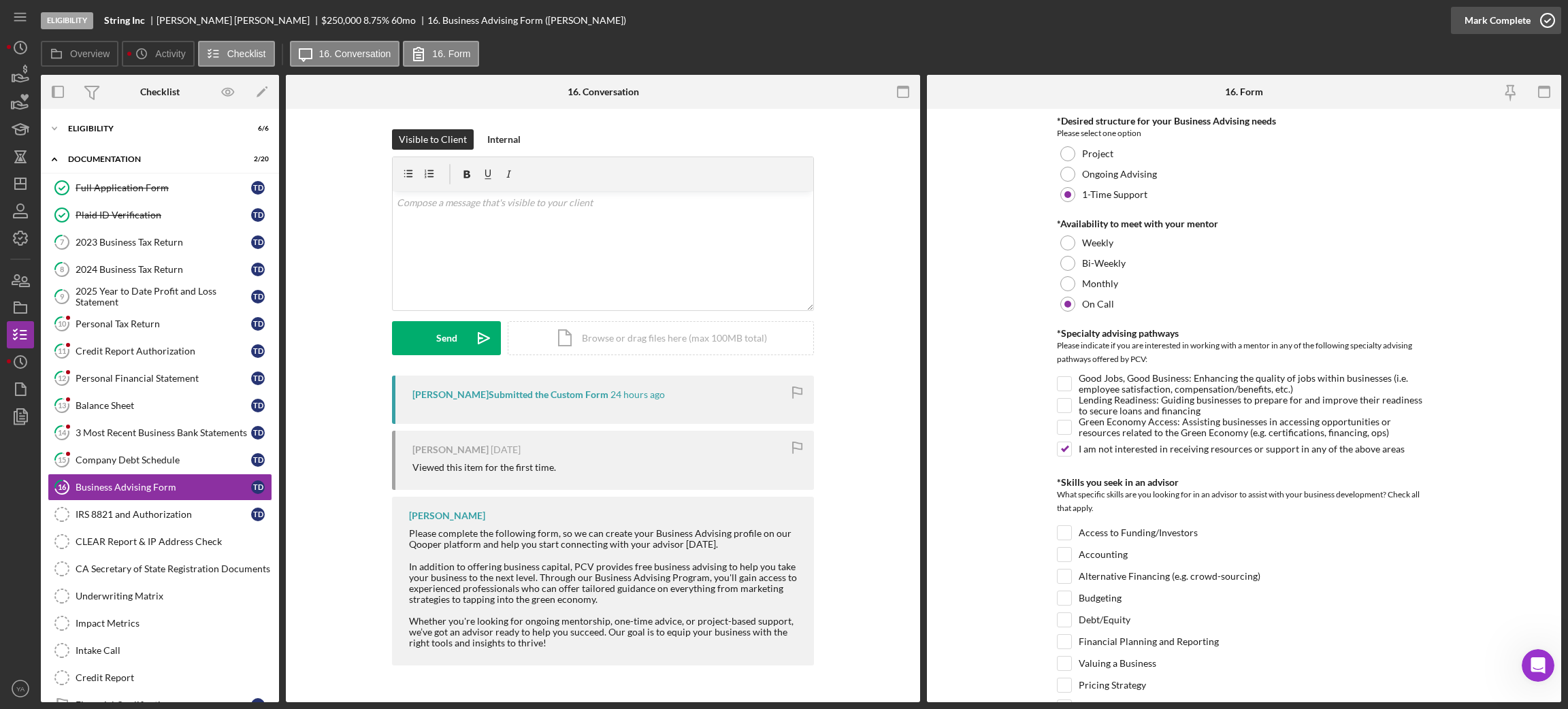
click at [1543, 26] on circle "button" at bounding box center [1547, 21] width 14 height 14
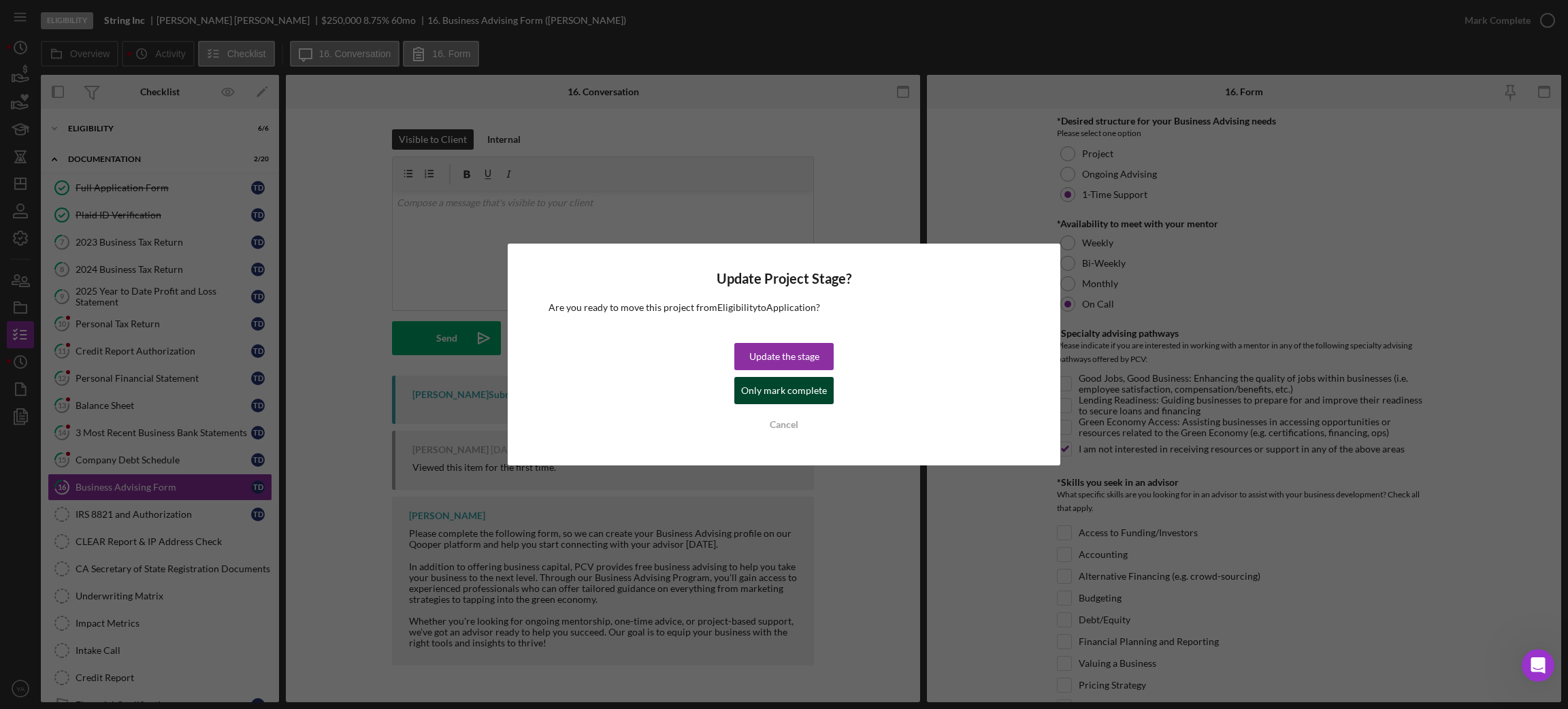
click at [794, 381] on div "Only mark complete" at bounding box center [784, 390] width 85 height 27
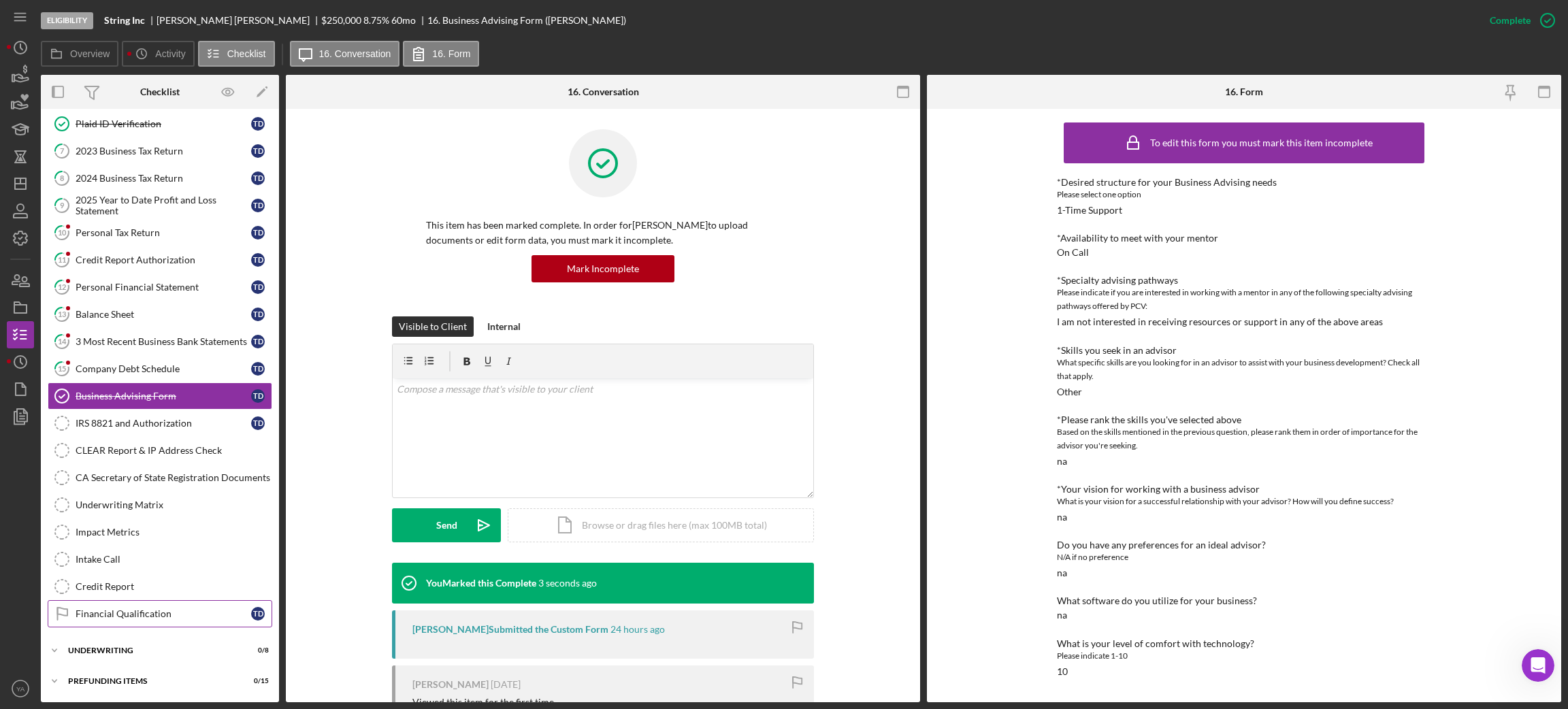
click at [134, 615] on div "Financial Qualification" at bounding box center [163, 614] width 176 height 11
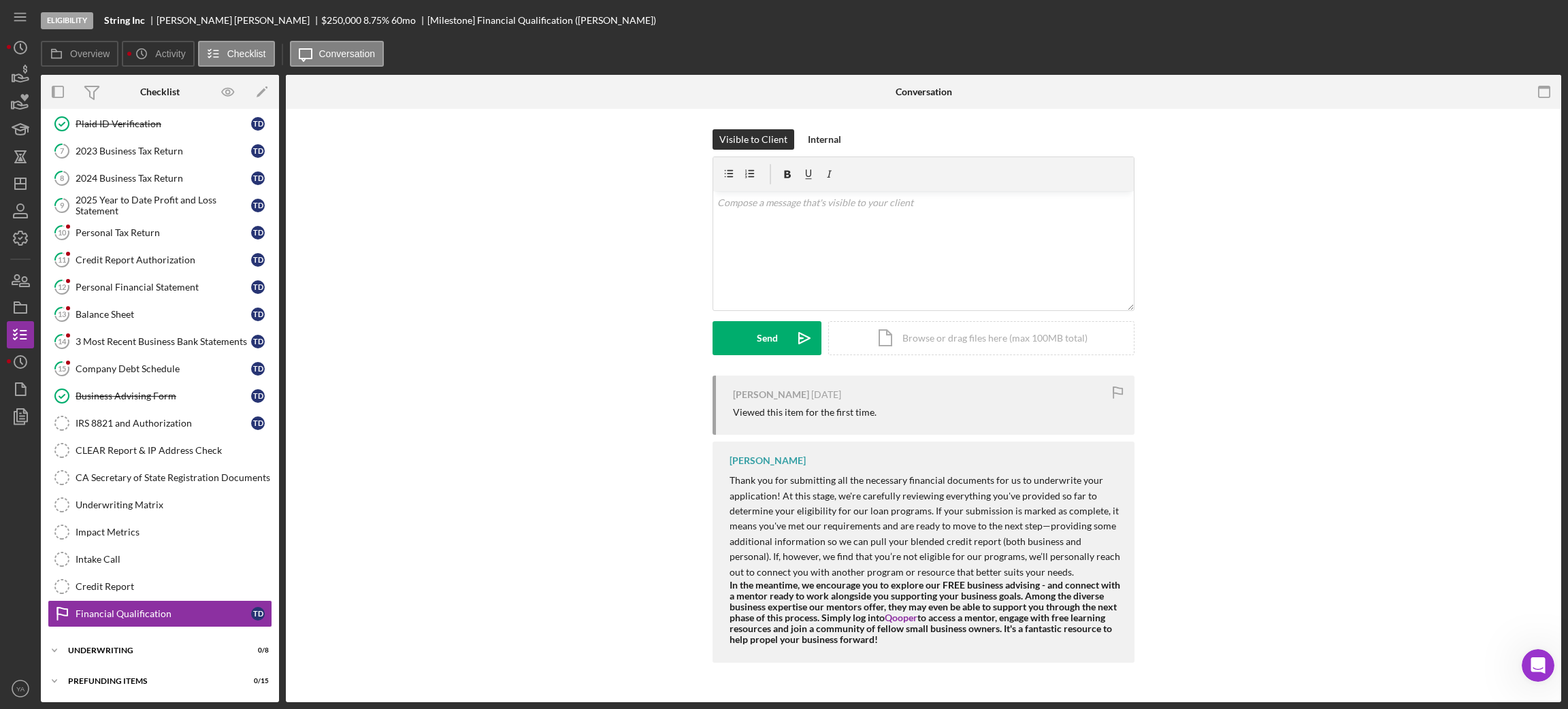
scroll to position [95, 0]
click at [877, 271] on div "v Color teal Color pink Remove color Add row above Add row below Add column bef…" at bounding box center [923, 251] width 421 height 119
click at [896, 219] on p "Hi [PERSON_NAME], Just want to confirm under which name hav eyou register your …" at bounding box center [924, 218] width 413 height 46
click at [907, 218] on p "Hi [PERSON_NAME], Just want to confirm under which name have eyou register your…" at bounding box center [924, 218] width 413 height 46
click at [1048, 218] on p "Hi [PERSON_NAME], Just want to confirm under which name have you register your …" at bounding box center [924, 218] width 413 height 46
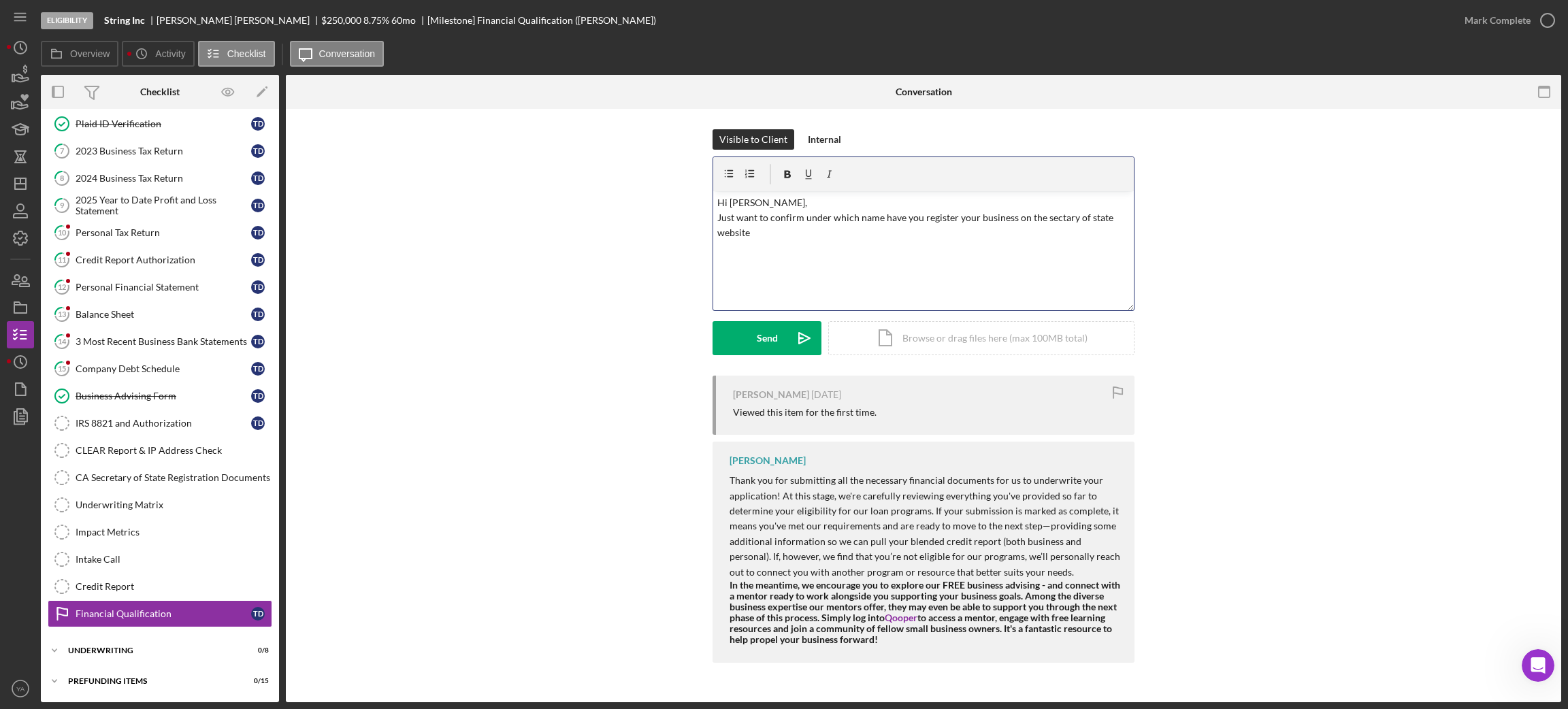
drag, startPoint x: 1048, startPoint y: 218, endPoint x: 1077, endPoint y: 234, distance: 33.1
click at [1077, 234] on p "Hi [PERSON_NAME], Just want to confirm under which name have you register your …" at bounding box center [924, 218] width 413 height 46
click at [1061, 219] on p "Hi [PERSON_NAME], Just want to confirm under which name have you register your …" at bounding box center [924, 218] width 413 height 46
drag, startPoint x: 1062, startPoint y: 219, endPoint x: 1110, endPoint y: 216, distance: 48.1
click at [1110, 216] on p "Hi [PERSON_NAME], Just want to confirm under which name have you register your …" at bounding box center [924, 218] width 413 height 46
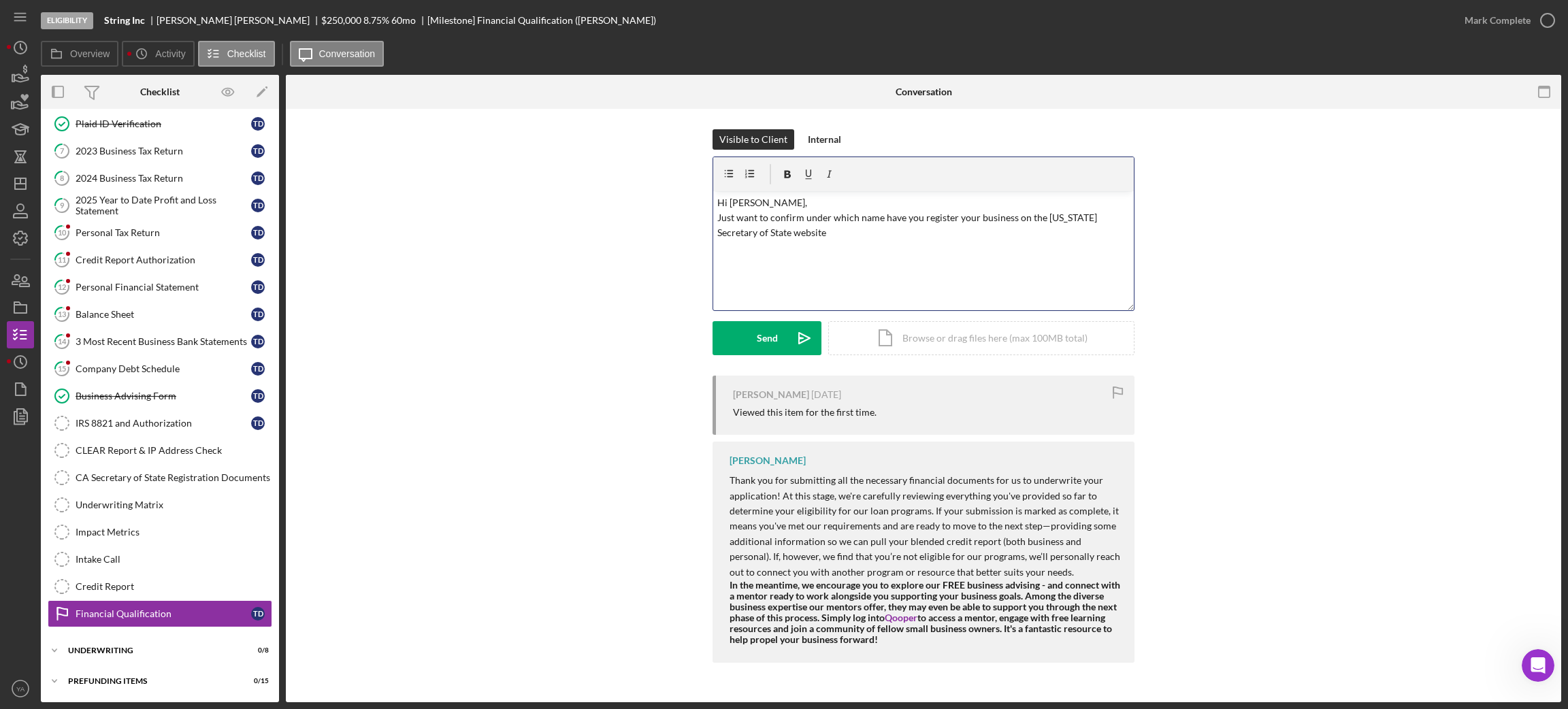
click at [1019, 218] on p "Hi [PERSON_NAME], Just want to confirm under which name have you register your …" at bounding box center [924, 218] width 413 height 46
click at [873, 250] on div "v Color teal Color pink Remove color Add row above Add row below Add column bef…" at bounding box center [923, 251] width 421 height 119
click at [778, 210] on p "Hi [PERSON_NAME], Just want to confirm under which name have you register your …" at bounding box center [924, 226] width 413 height 62
click at [720, 216] on p "Hi [PERSON_NAME], Just want to confirm under which name have you register your …" at bounding box center [924, 226] width 413 height 62
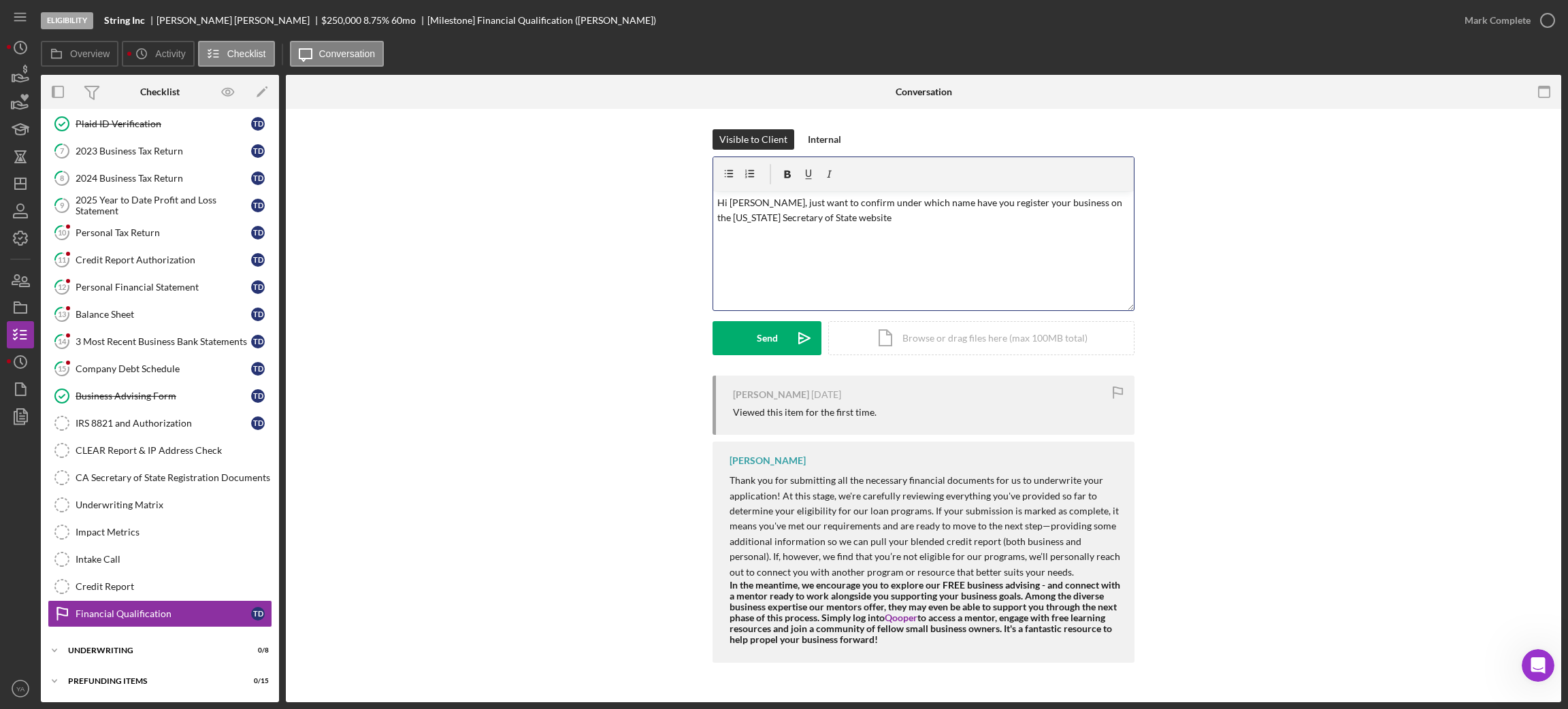
click at [830, 228] on p "Hi [PERSON_NAME], just want to confirm under which name have you register your …" at bounding box center [924, 218] width 413 height 46
click at [793, 346] on icon "Icon/icon-invite-send" at bounding box center [804, 338] width 34 height 34
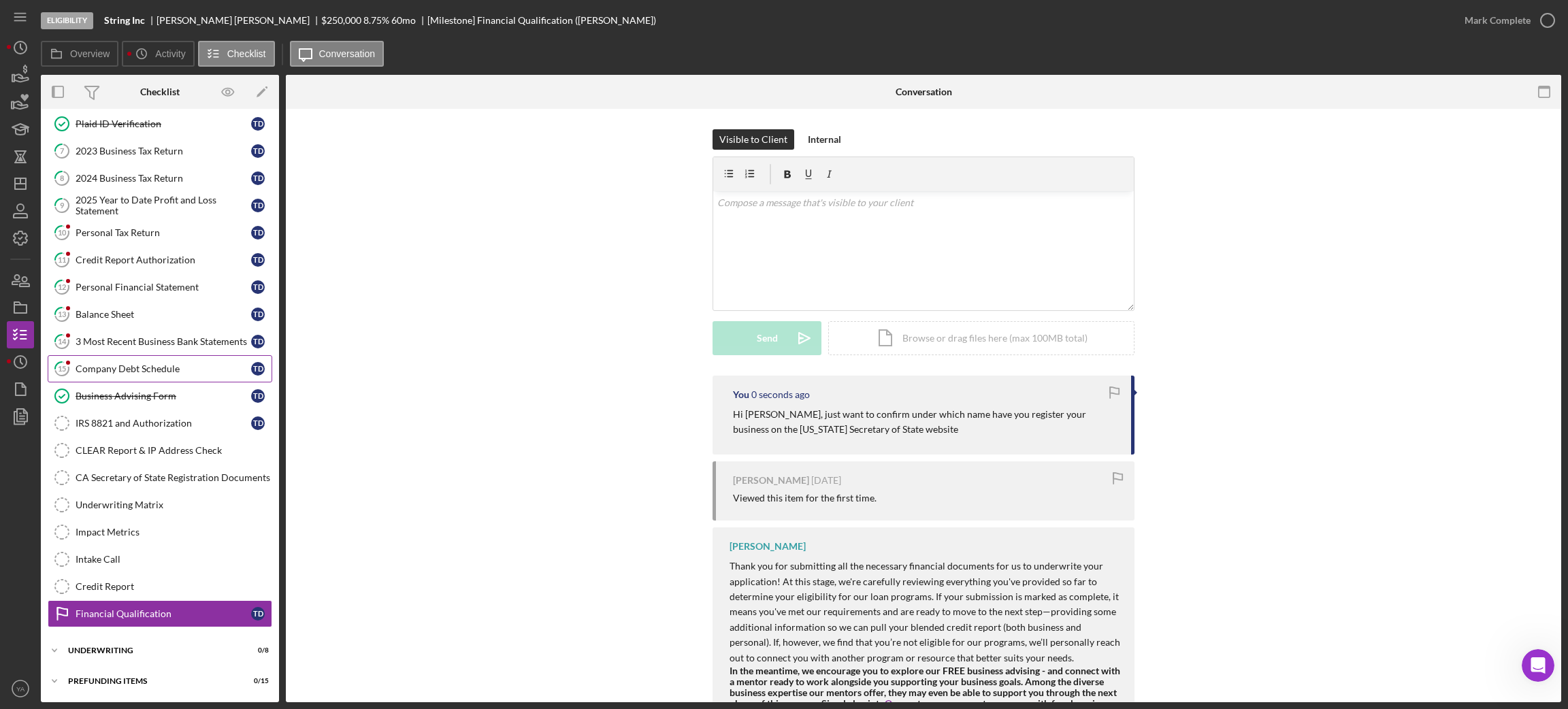
click at [123, 364] on div "Company Debt Schedule" at bounding box center [163, 369] width 176 height 11
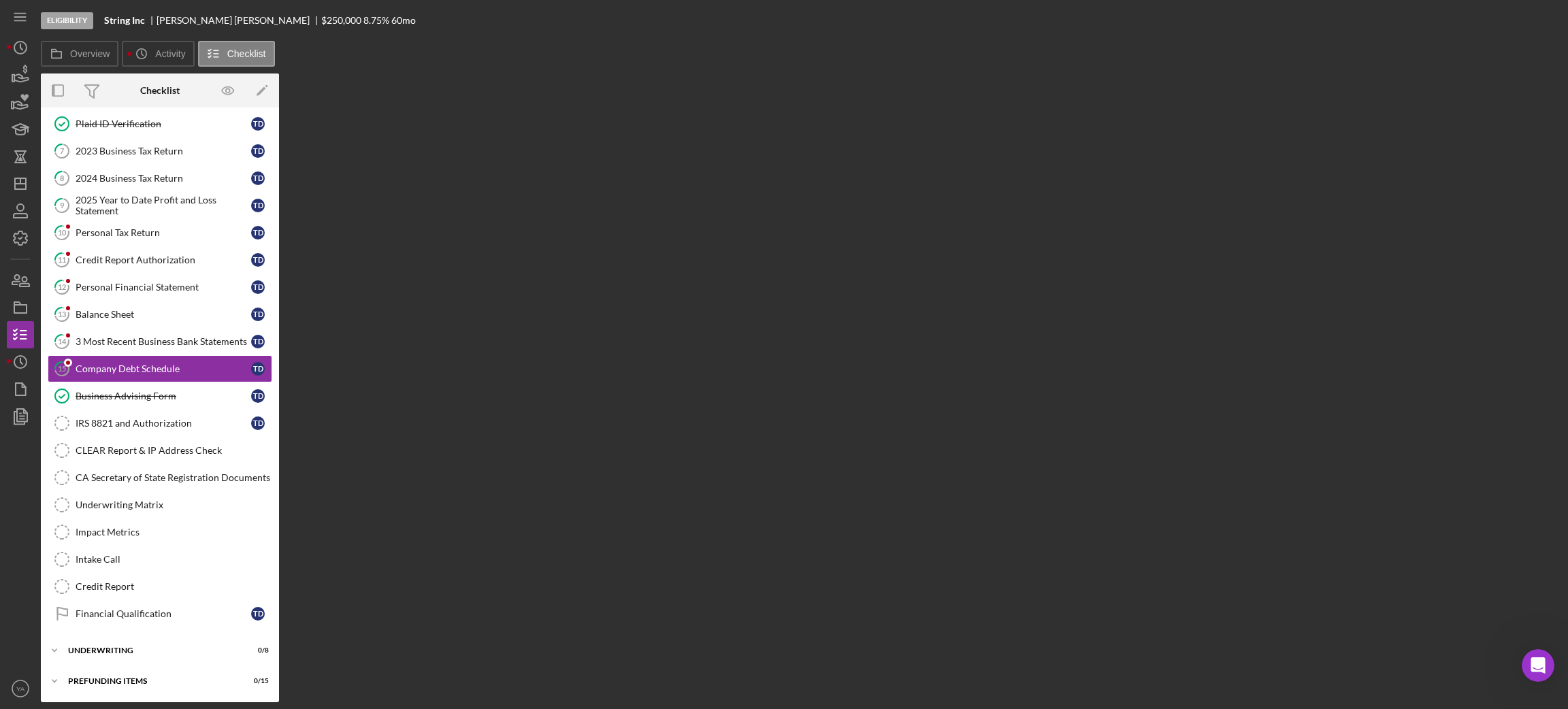
scroll to position [95, 0]
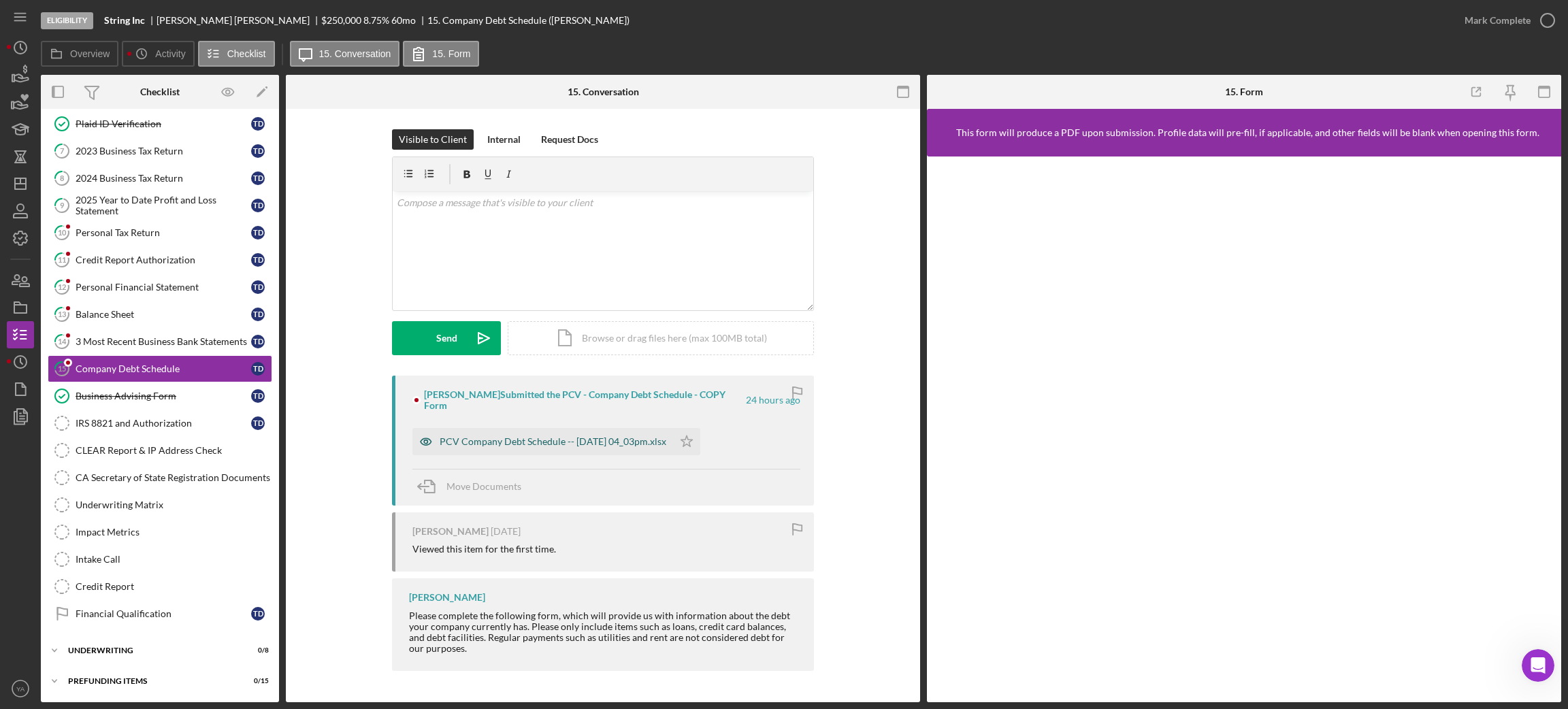
click at [550, 428] on div "PCV Company Debt Schedule -- [DATE] 04_03pm.xlsx" at bounding box center [542, 442] width 261 height 27
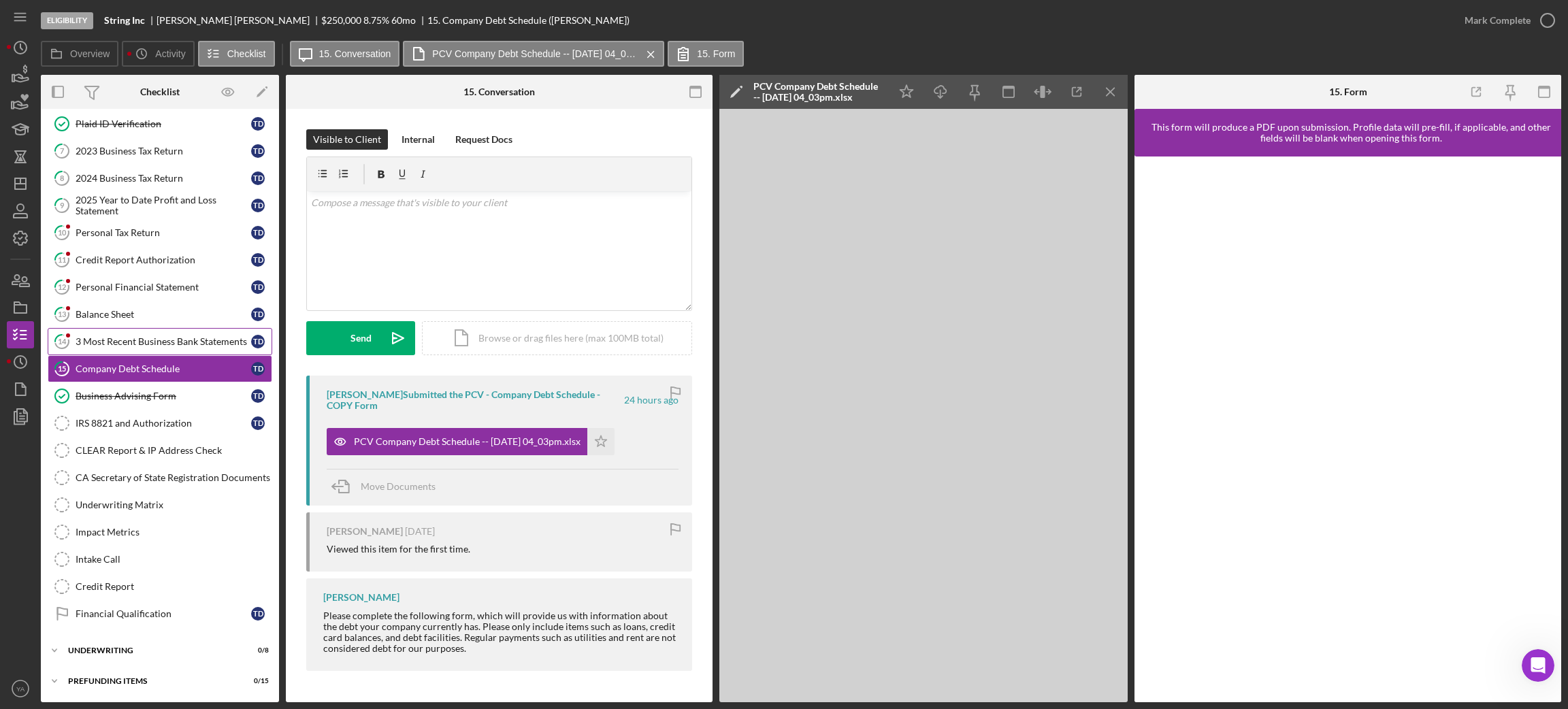
click at [139, 328] on link "14 3 Most Recent Business Bank Statements T D" at bounding box center [160, 342] width 224 height 27
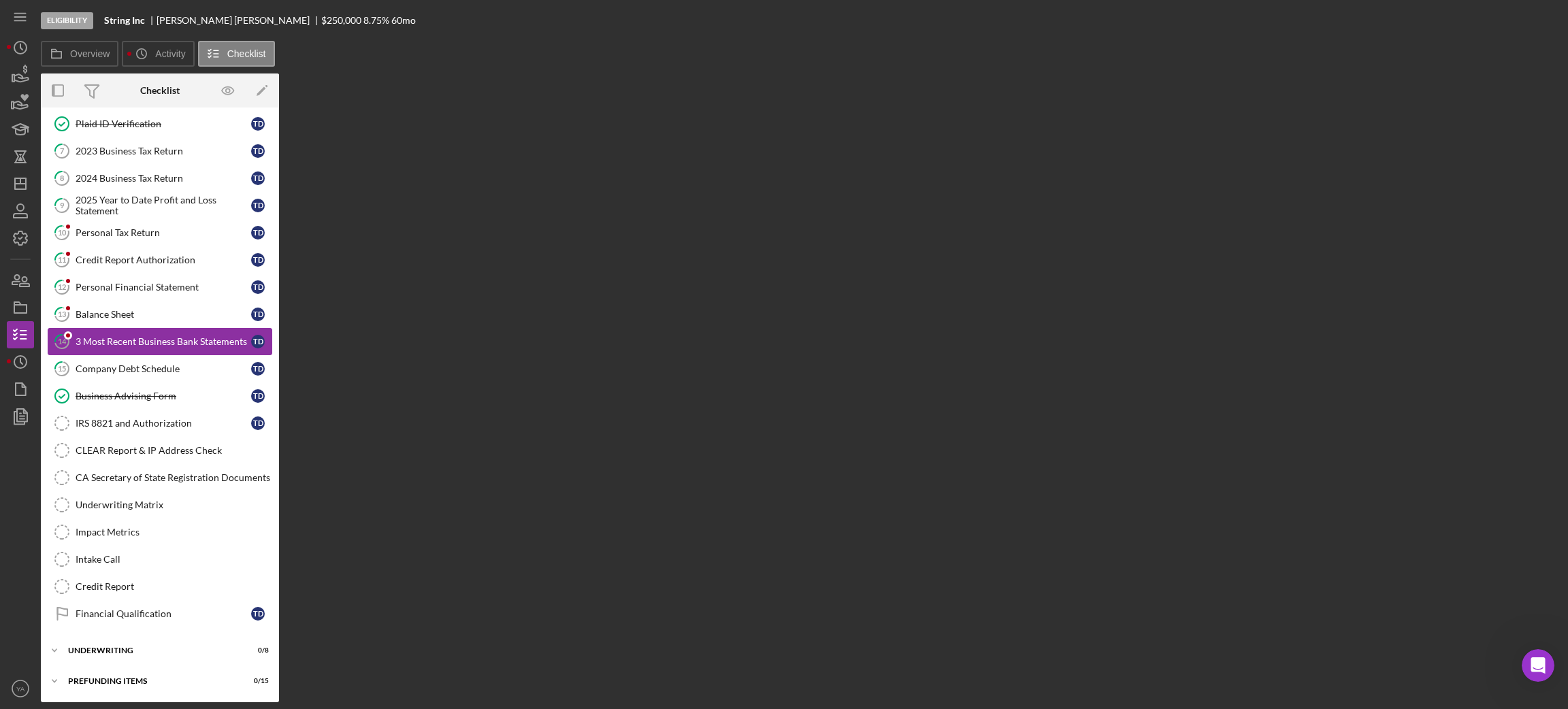
scroll to position [95, 0]
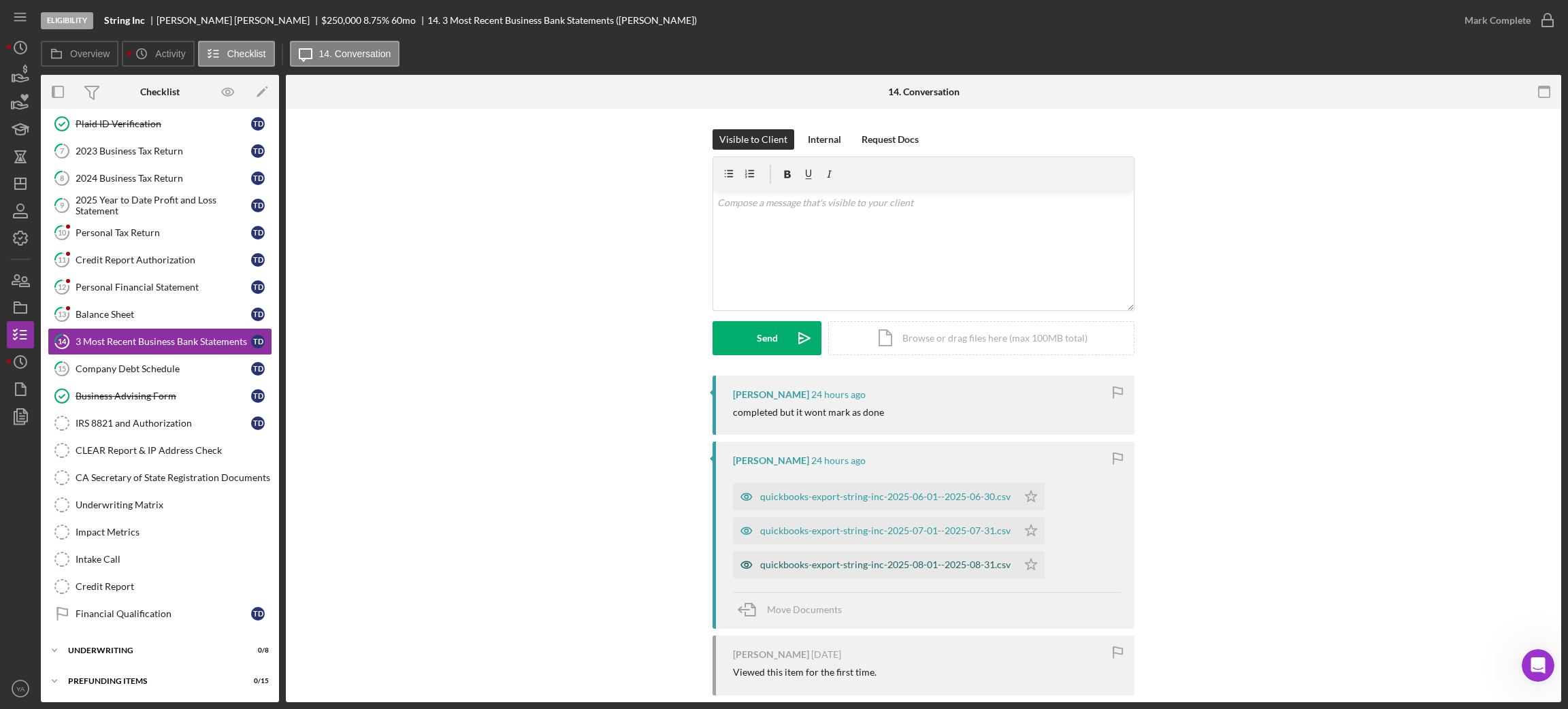
click at [873, 563] on div "quickbooks-export-string-inc-2025-08-01--2025-08-31.csv" at bounding box center [886, 565] width 250 height 11
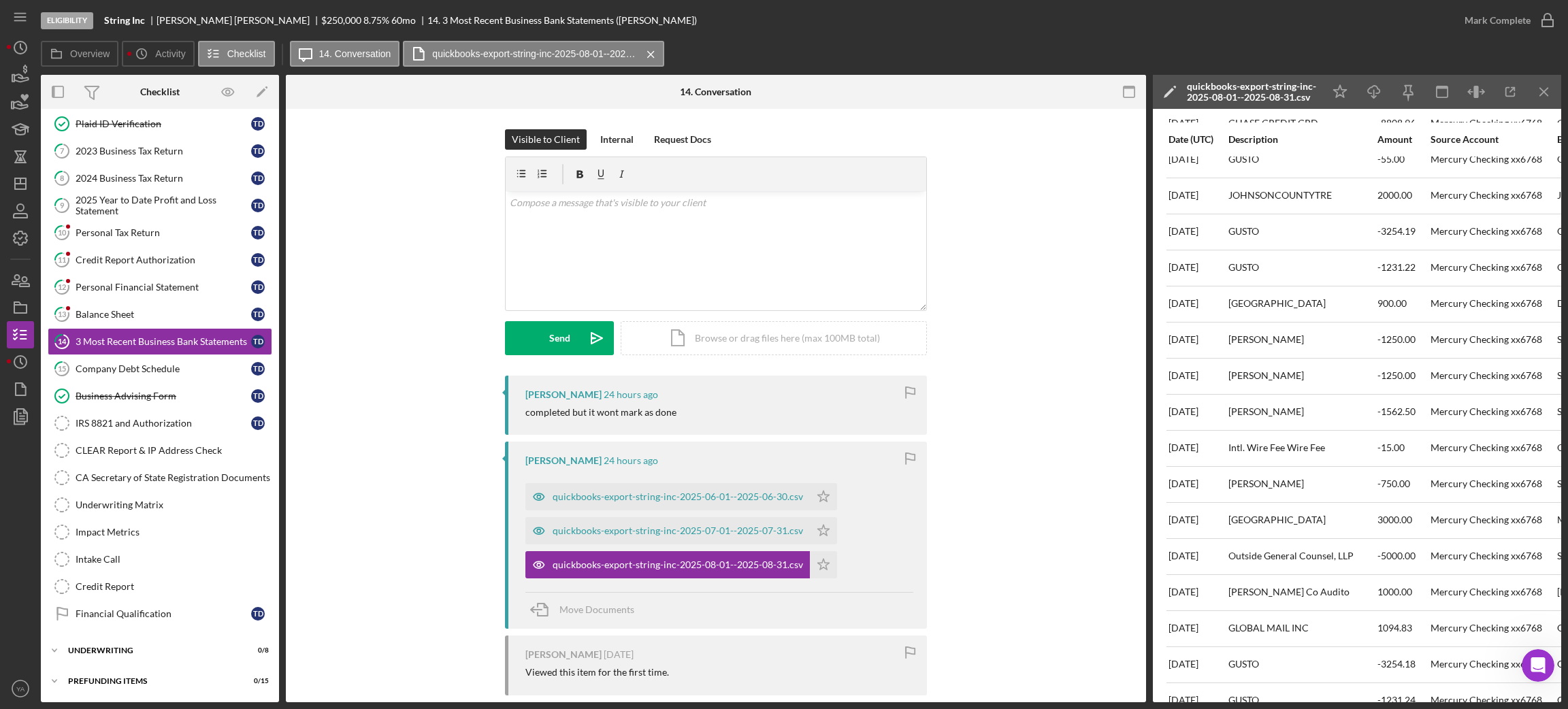
scroll to position [0, 0]
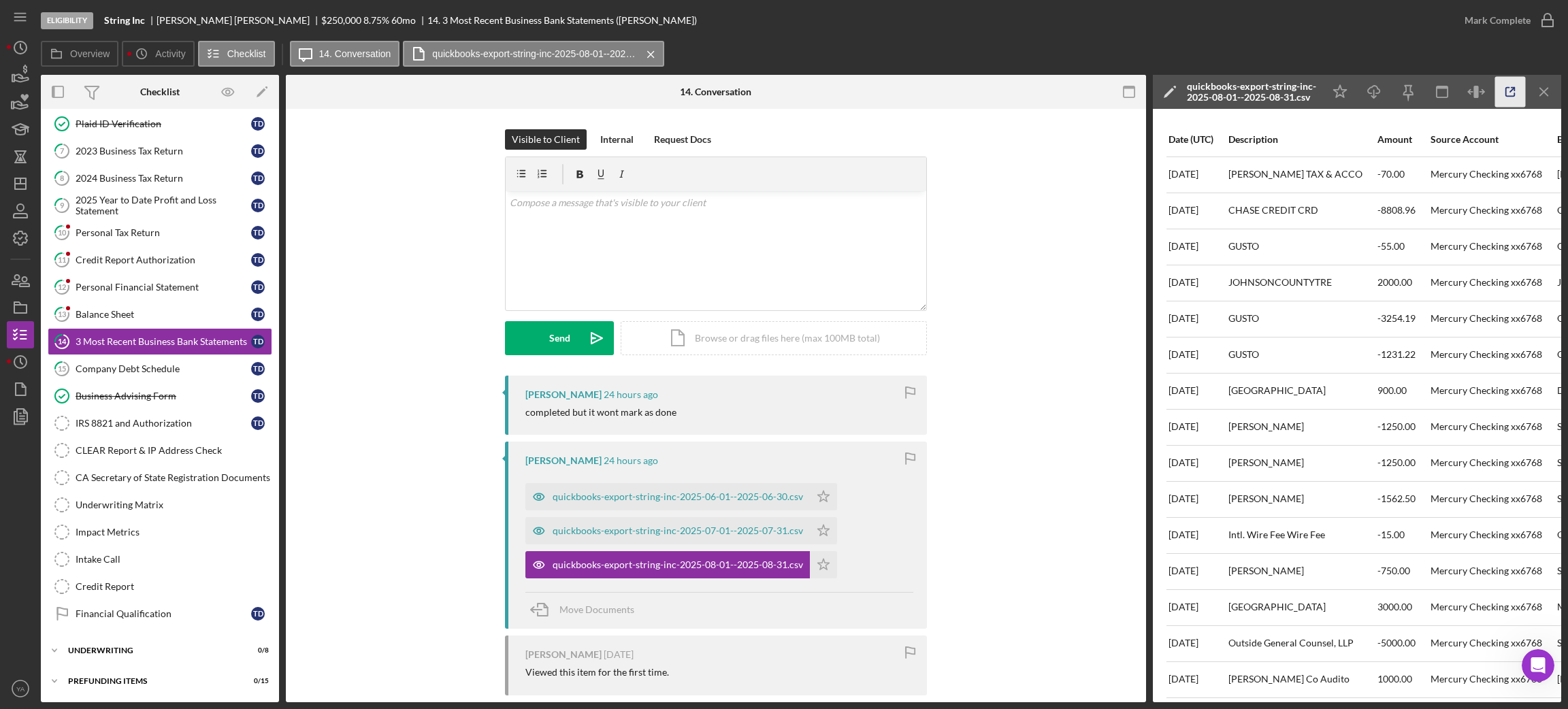
click at [1509, 92] on icon "button" at bounding box center [1510, 92] width 31 height 31
click at [697, 263] on div "v Color teal Color pink Remove color Add row above Add row below Add column bef…" at bounding box center [715, 251] width 421 height 119
click at [516, 199] on p "HI can you upload the official bank statements" at bounding box center [716, 203] width 413 height 15
click at [726, 200] on p "Hi, can you upload the official bank statements" at bounding box center [716, 203] width 413 height 15
click at [530, 198] on p "Hi, can you upload the official bank statements" at bounding box center [716, 203] width 413 height 15
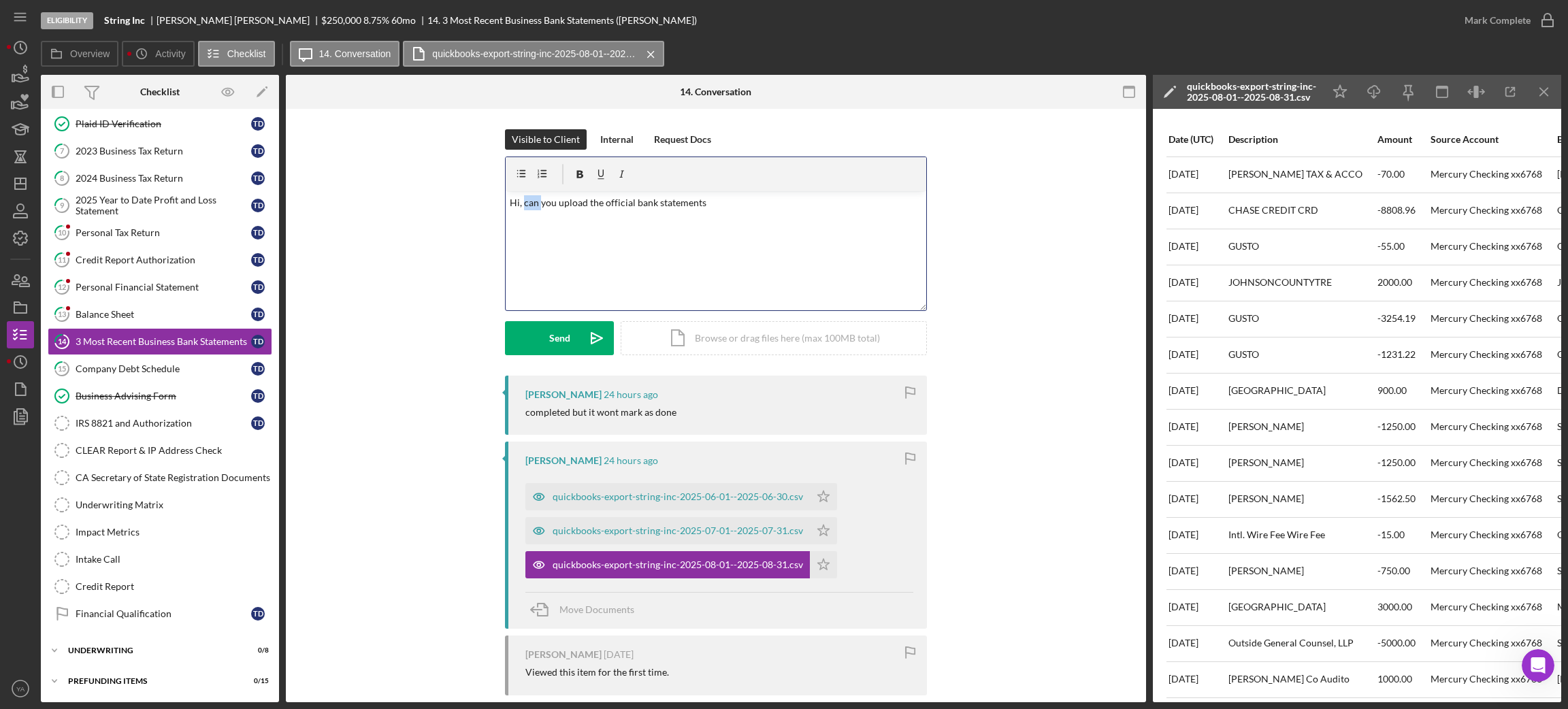
click at [530, 198] on p "Hi, can you upload the official bank statements" at bounding box center [716, 203] width 413 height 15
click at [557, 198] on p "Hi, please you upload the official bank statements" at bounding box center [716, 203] width 413 height 15
click at [712, 203] on p "Hi, please upload the official bank statements" at bounding box center [716, 203] width 413 height 15
click at [550, 204] on p "Hi, please upload the official bank statements" at bounding box center [716, 203] width 413 height 15
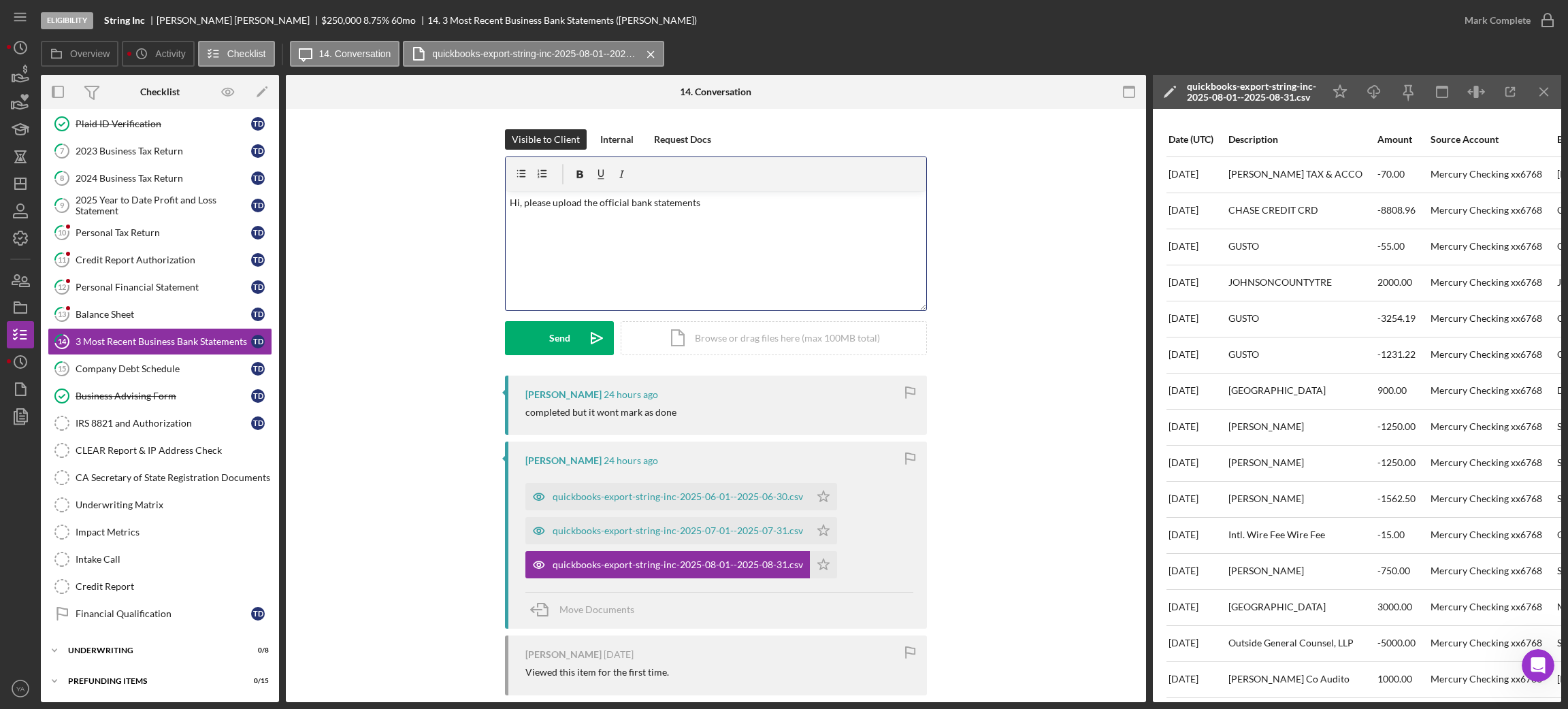
click at [807, 196] on p "Hi, please upload the official bank statements" at bounding box center [716, 203] width 413 height 15
click at [546, 342] on button "Send Icon/icon-invite-send" at bounding box center [559, 338] width 109 height 34
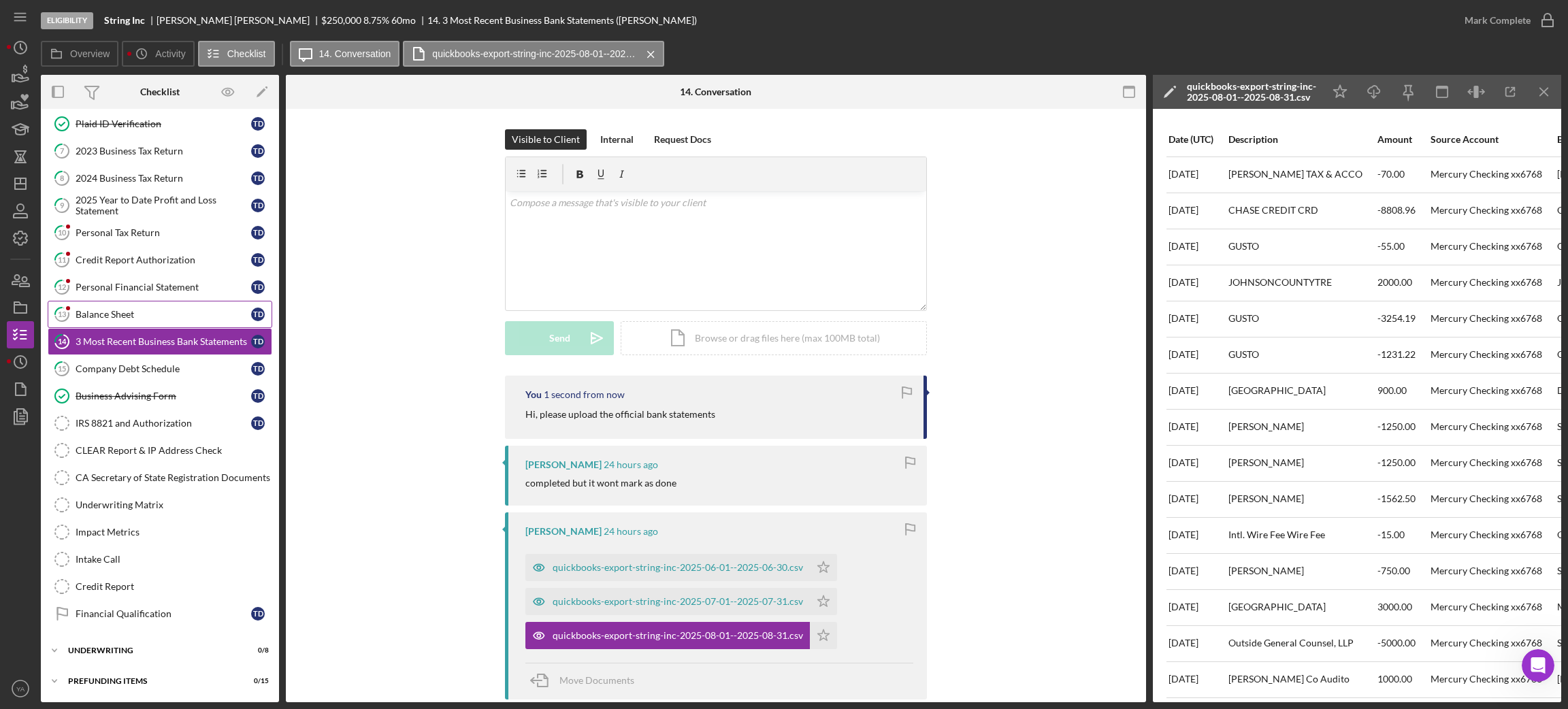
click at [166, 319] on link "13 Balance Sheet T D" at bounding box center [160, 315] width 224 height 27
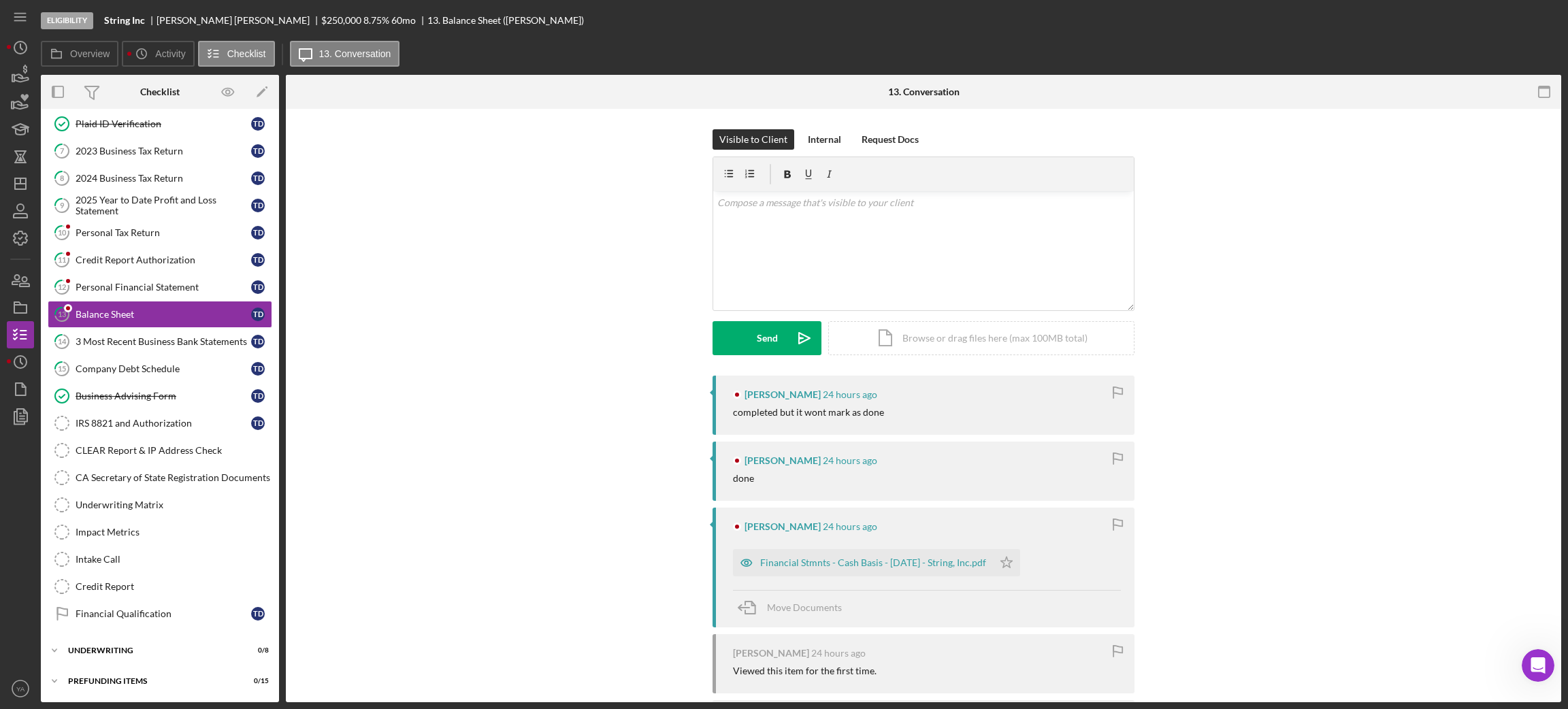
scroll to position [95, 0]
click at [852, 562] on div "Financial Stmnts - Cash Basis - [DATE] - String, Inc.pdf" at bounding box center [873, 563] width 226 height 11
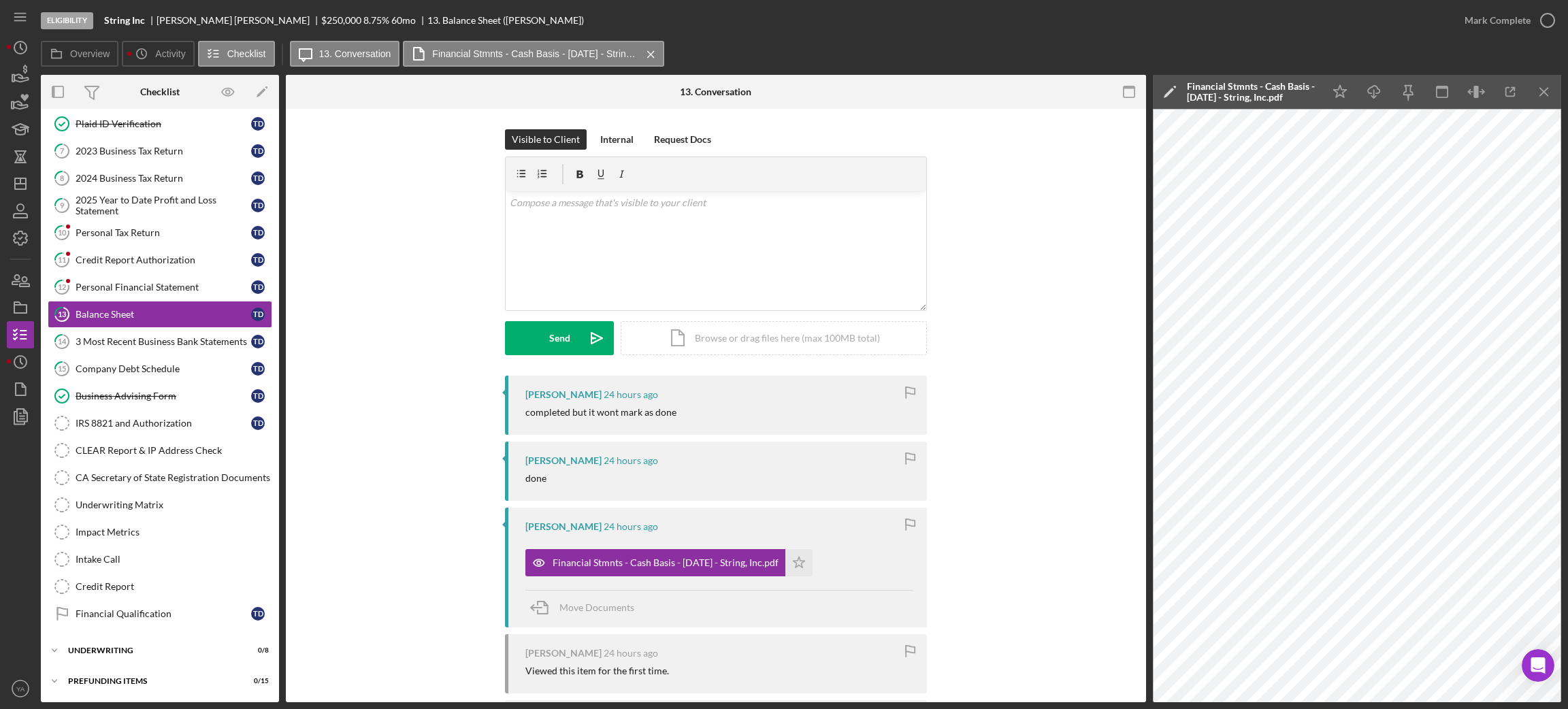
click at [1550, 5] on div "Mark Complete" at bounding box center [1506, 21] width 110 height 41
click at [1544, 16] on icon "button" at bounding box center [1547, 21] width 34 height 34
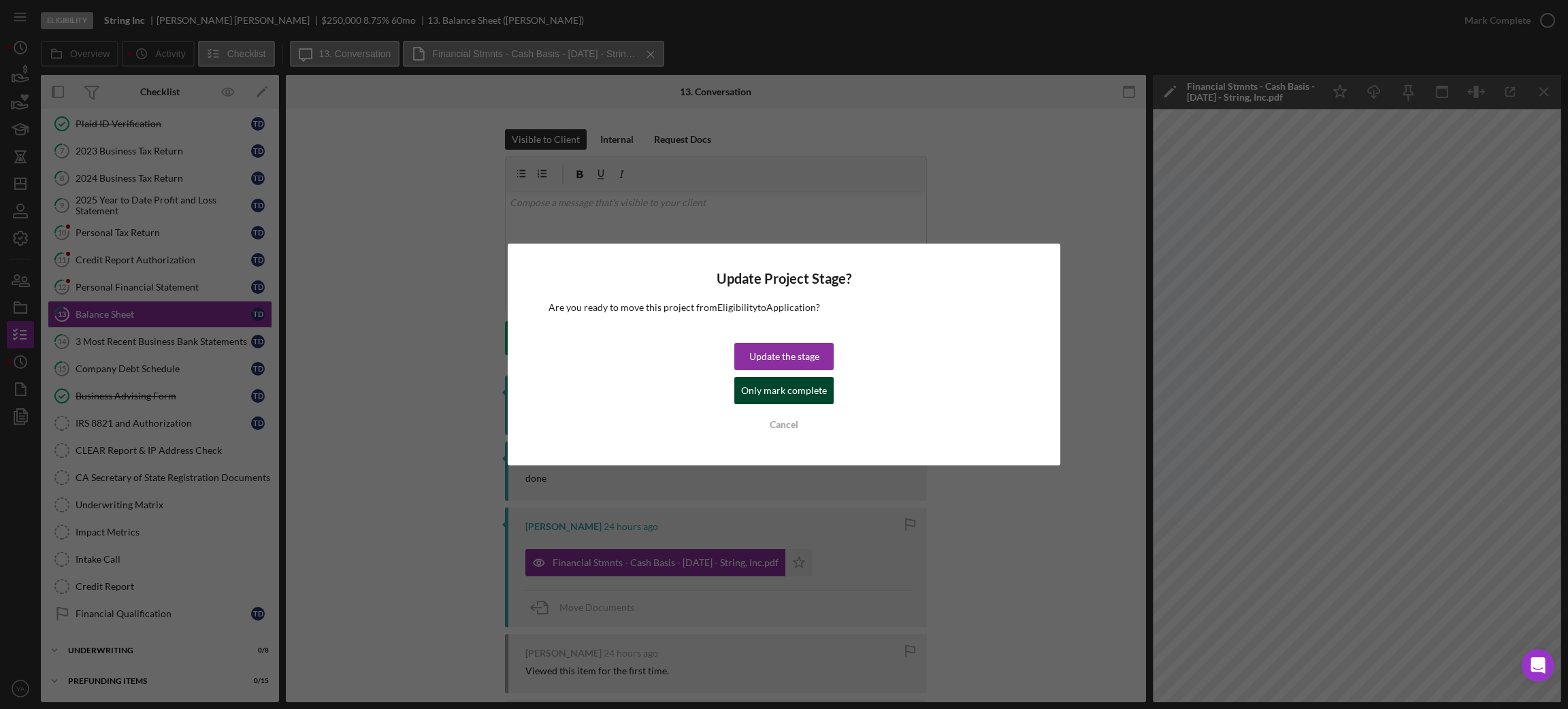
click at [802, 382] on div "Only mark complete" at bounding box center [784, 390] width 85 height 27
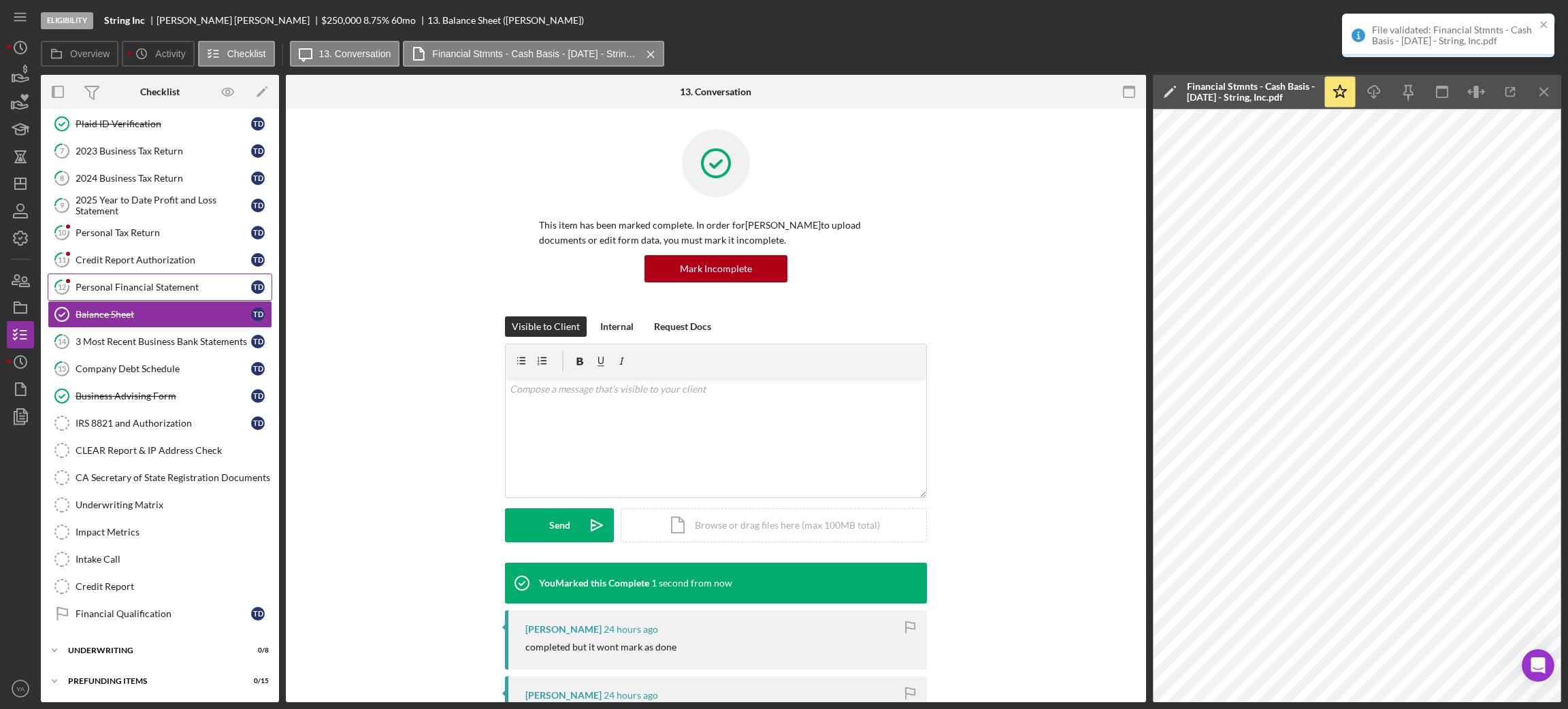
click at [165, 289] on div "Personal Financial Statement" at bounding box center [163, 287] width 176 height 11
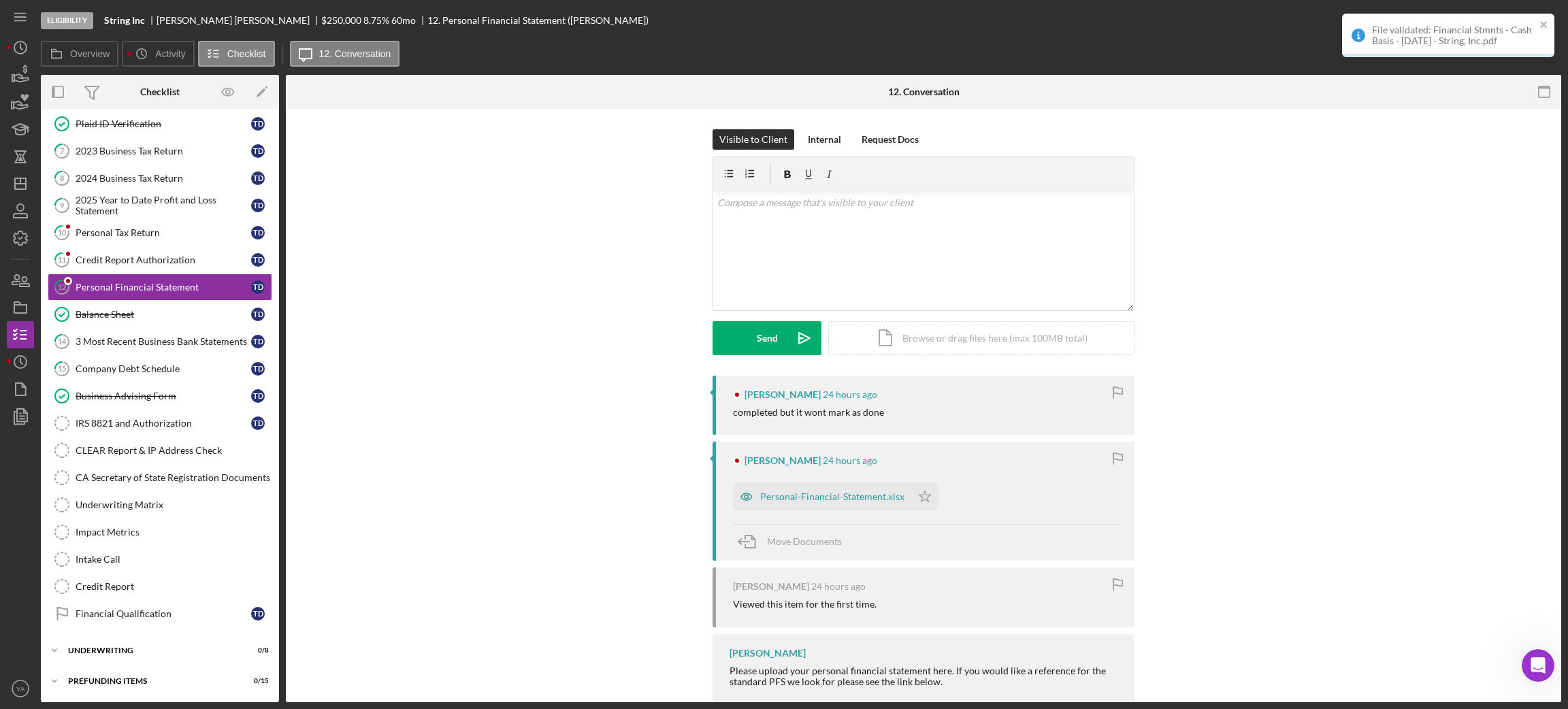
scroll to position [95, 0]
click at [805, 500] on div "Personal-Financial-Statement.xlsx" at bounding box center [832, 496] width 144 height 11
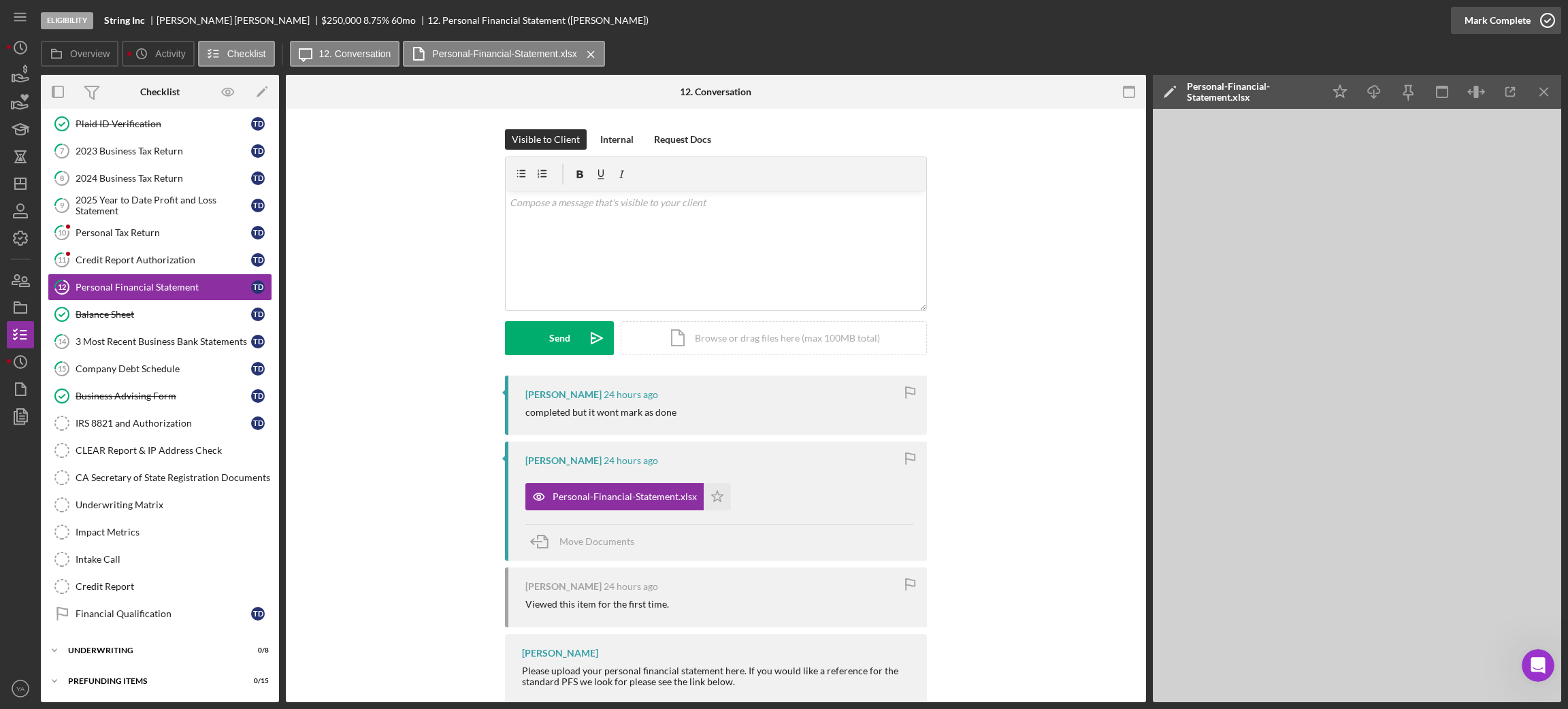
click at [1544, 29] on icon "button" at bounding box center [1547, 21] width 34 height 34
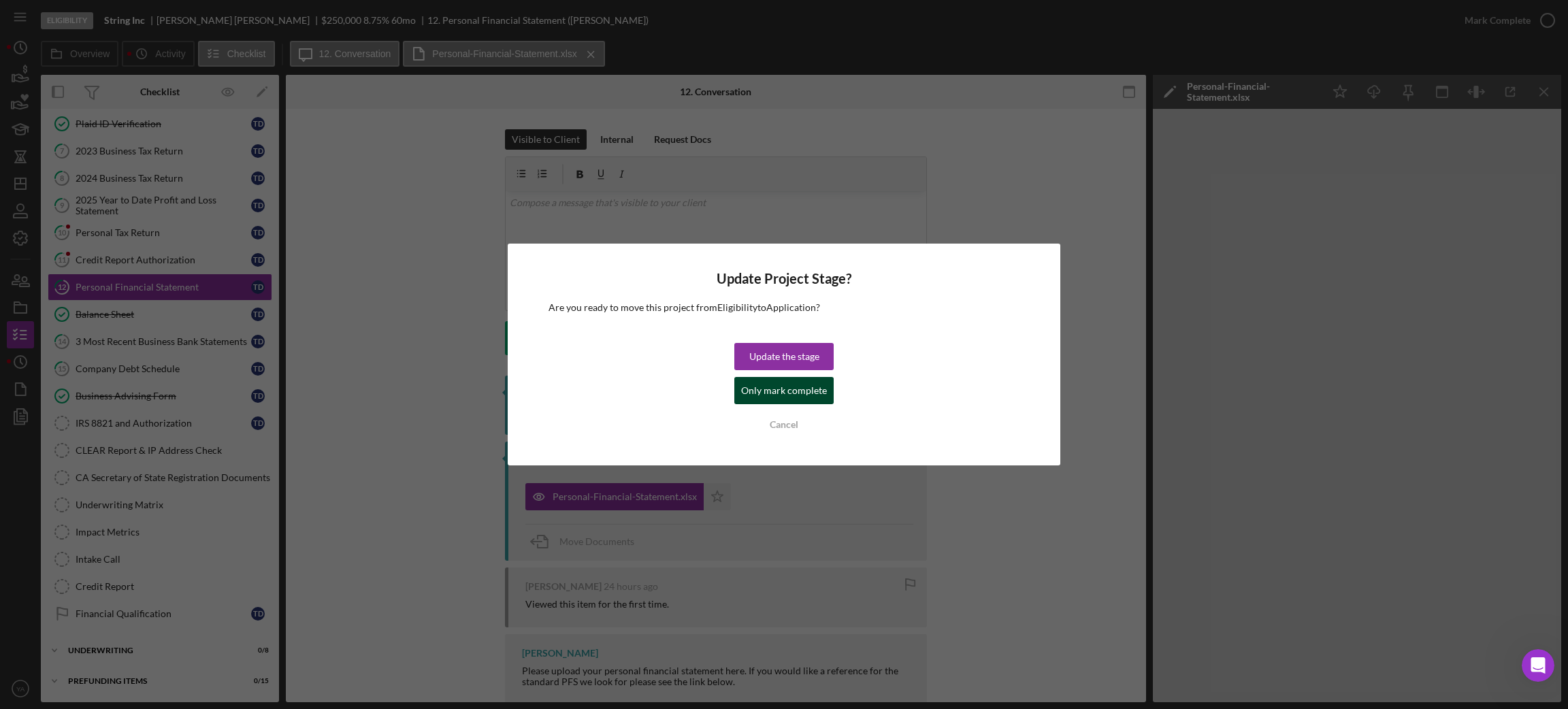
click at [799, 393] on div "Only mark complete" at bounding box center [784, 390] width 85 height 27
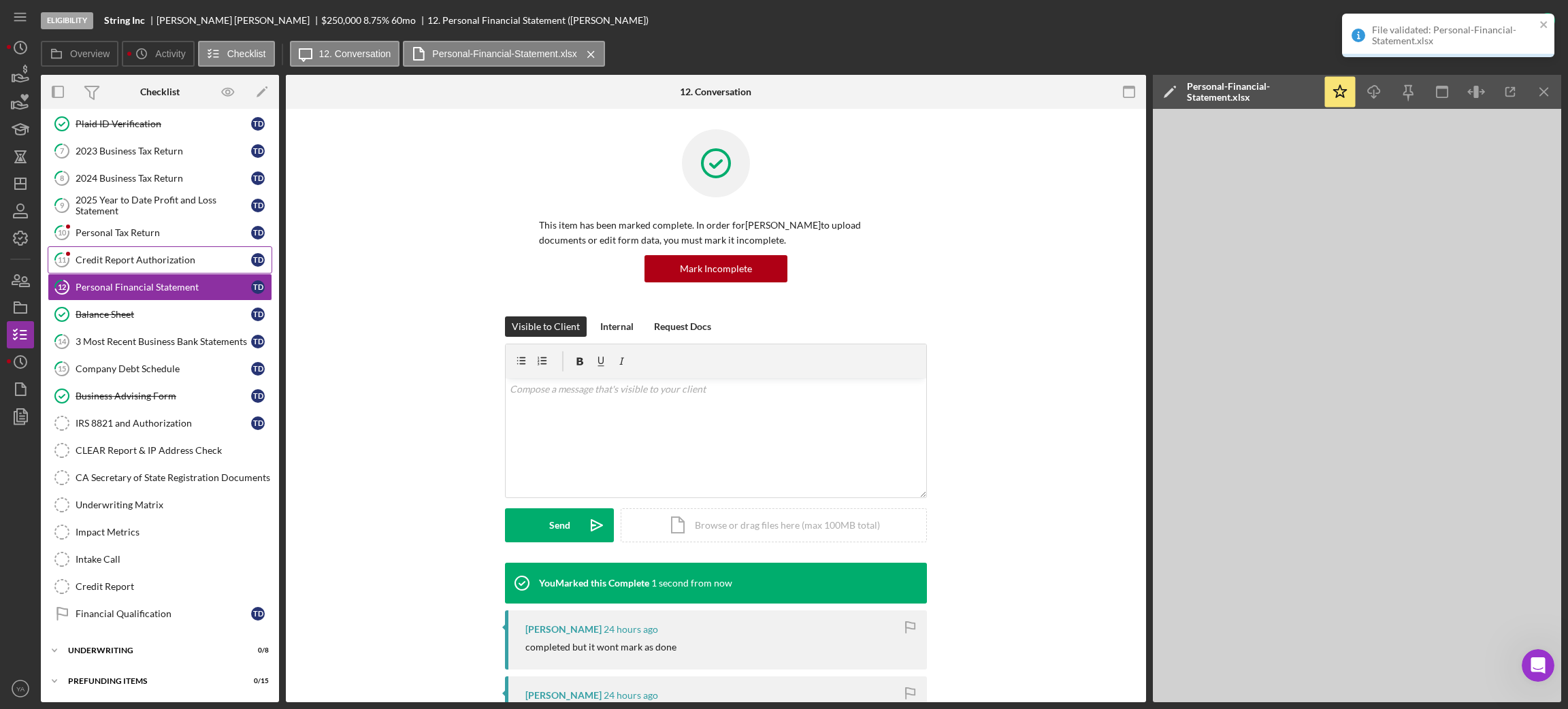
click at [156, 256] on div "Credit Report Authorization" at bounding box center [163, 260] width 176 height 11
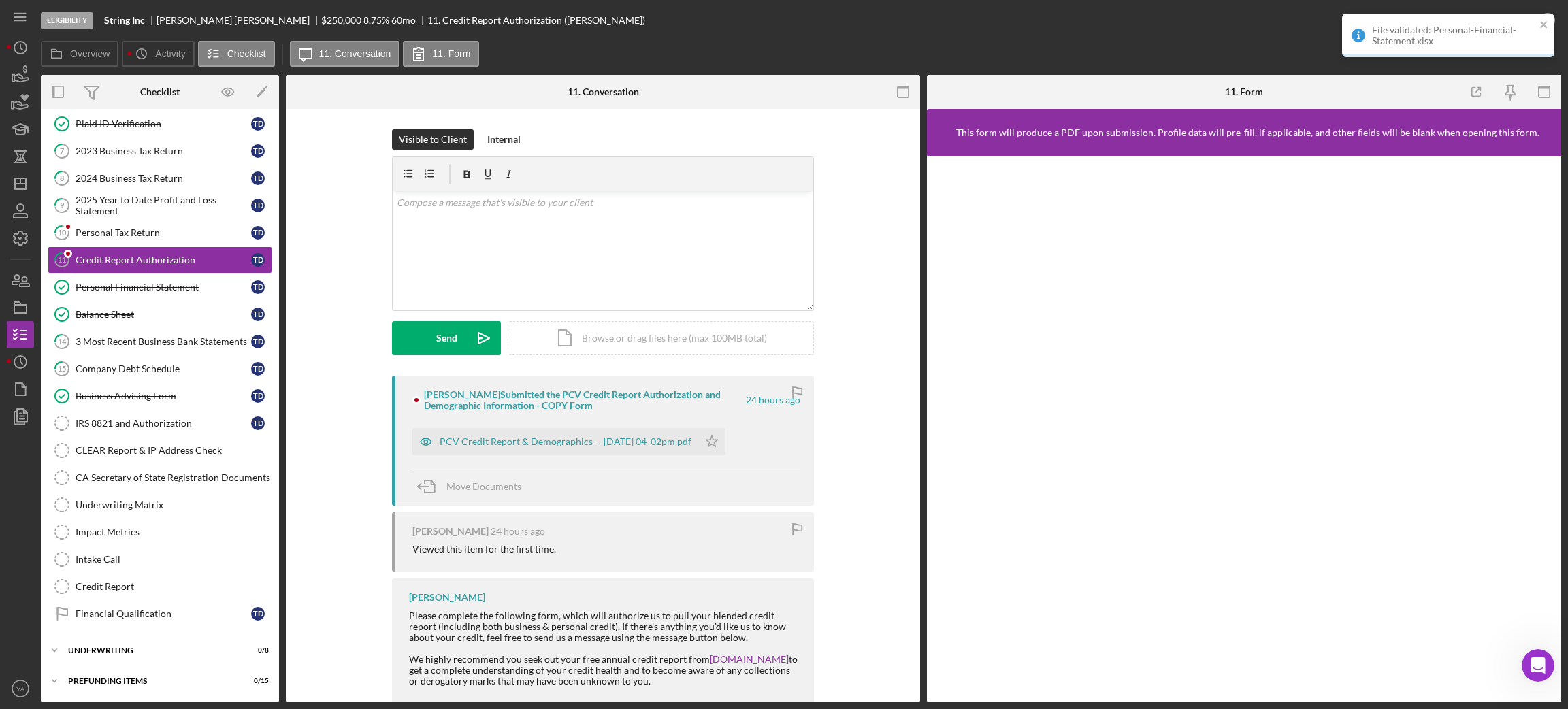
scroll to position [95, 0]
click at [574, 428] on div "PCV Credit Report & Demographics -- [DATE] 04_02pm.pdf" at bounding box center [555, 442] width 286 height 27
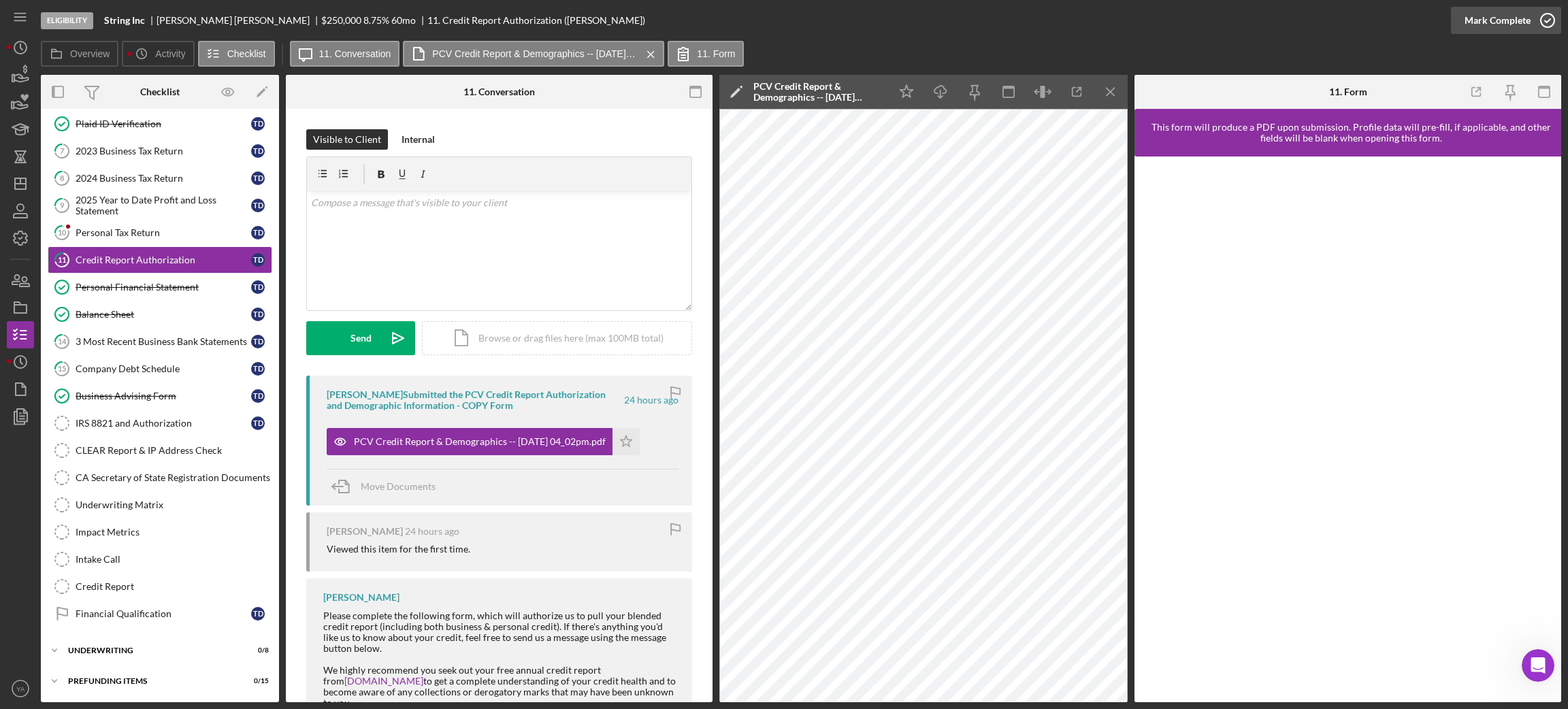
click at [1544, 14] on icon "button" at bounding box center [1547, 21] width 34 height 34
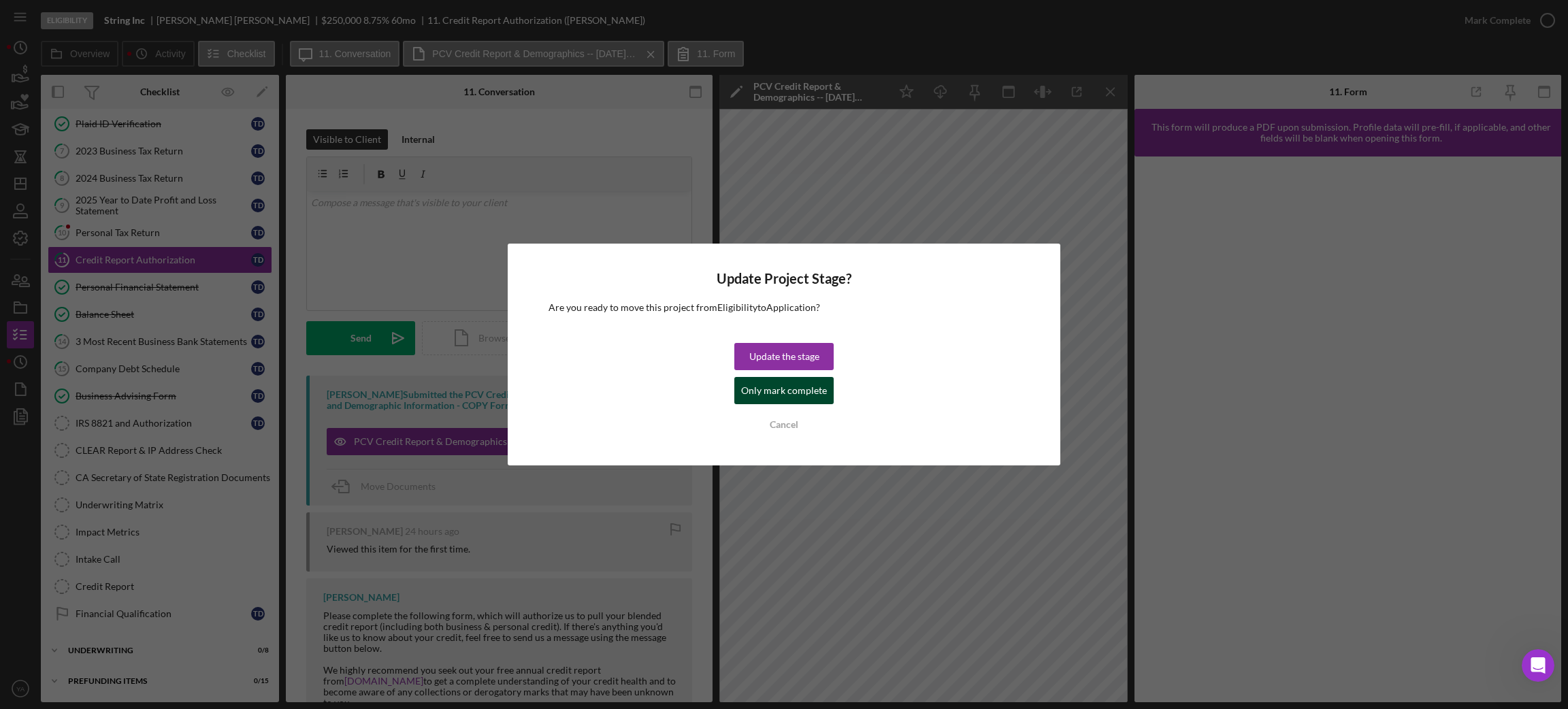
click at [798, 379] on div "Only mark complete" at bounding box center [784, 390] width 85 height 27
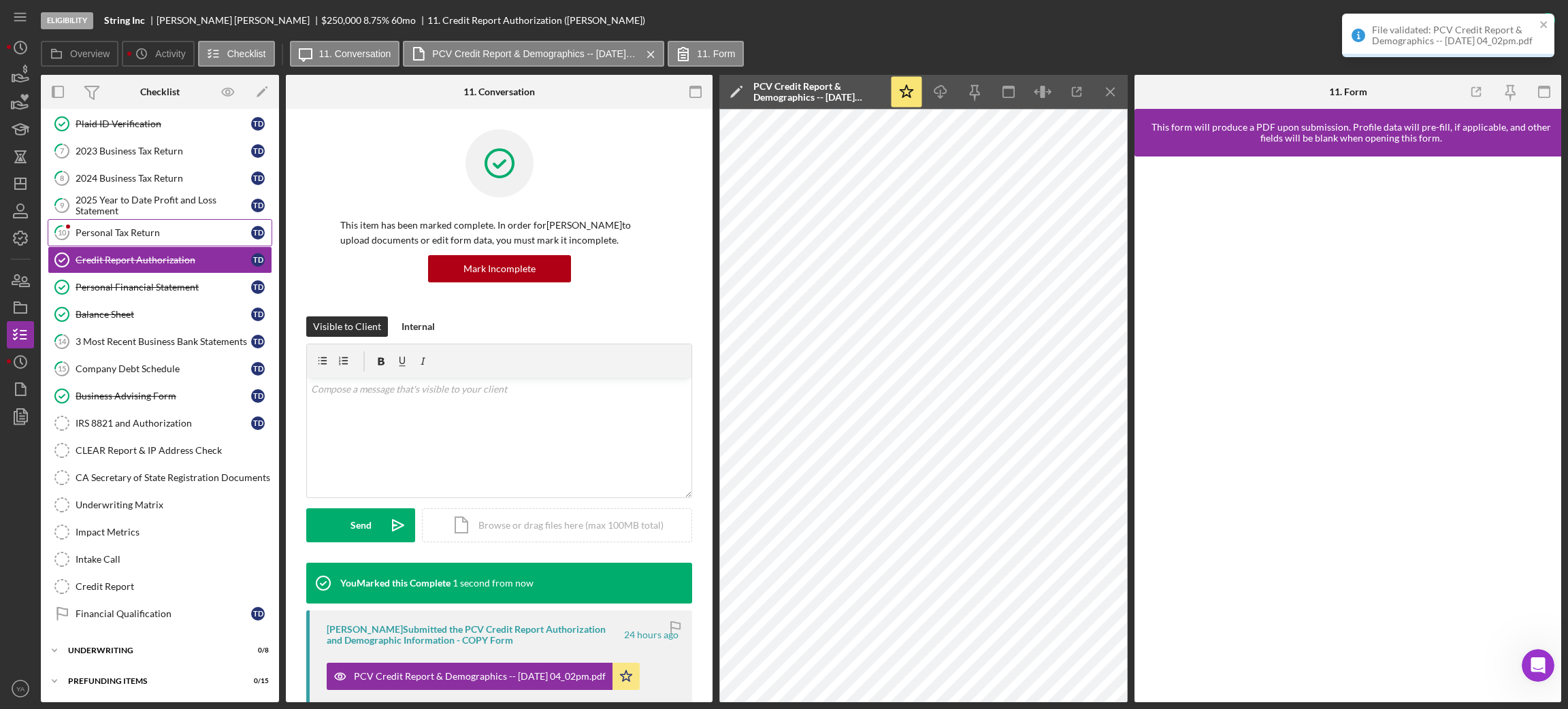
click at [178, 234] on div "Personal Tax Return" at bounding box center [163, 232] width 176 height 11
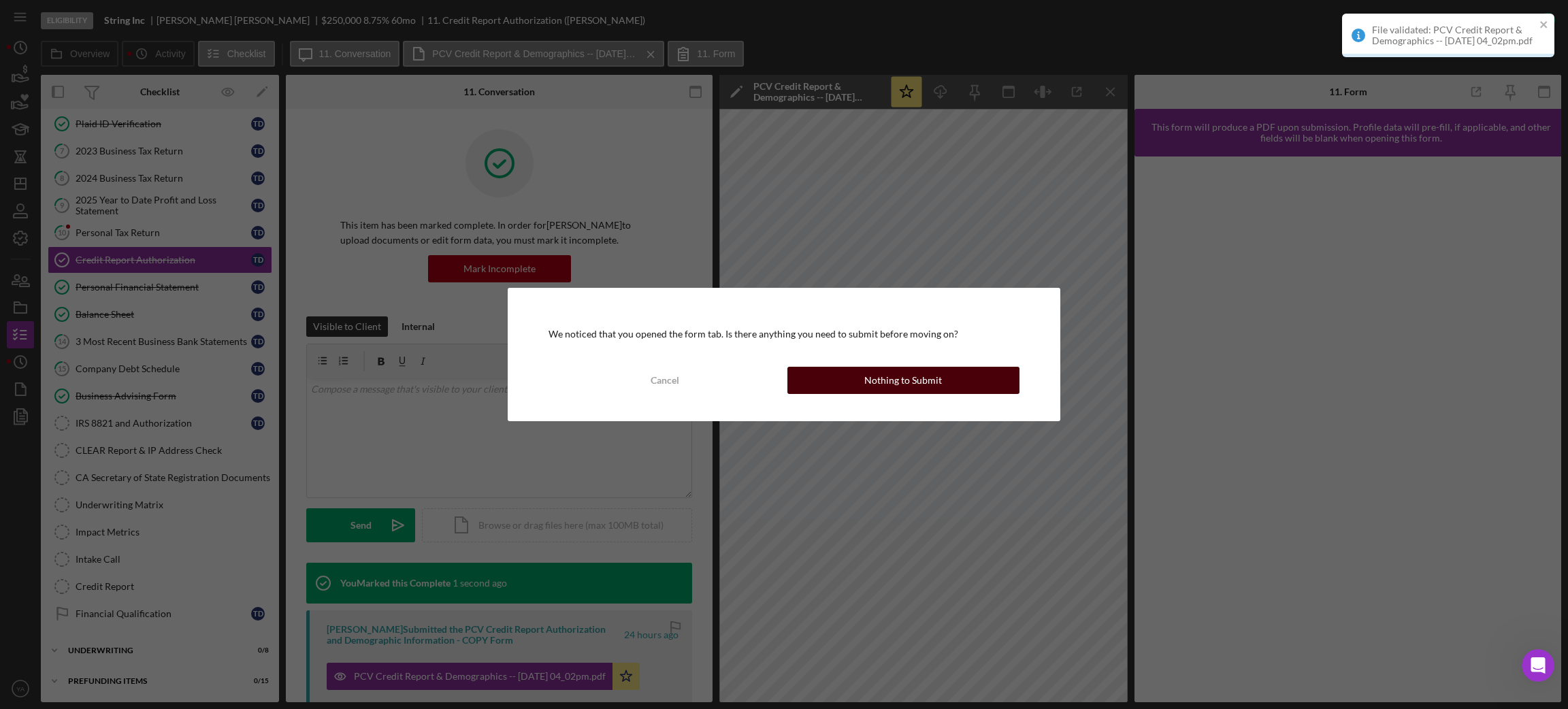
click at [842, 379] on button "Nothing to Submit" at bounding box center [903, 380] width 232 height 27
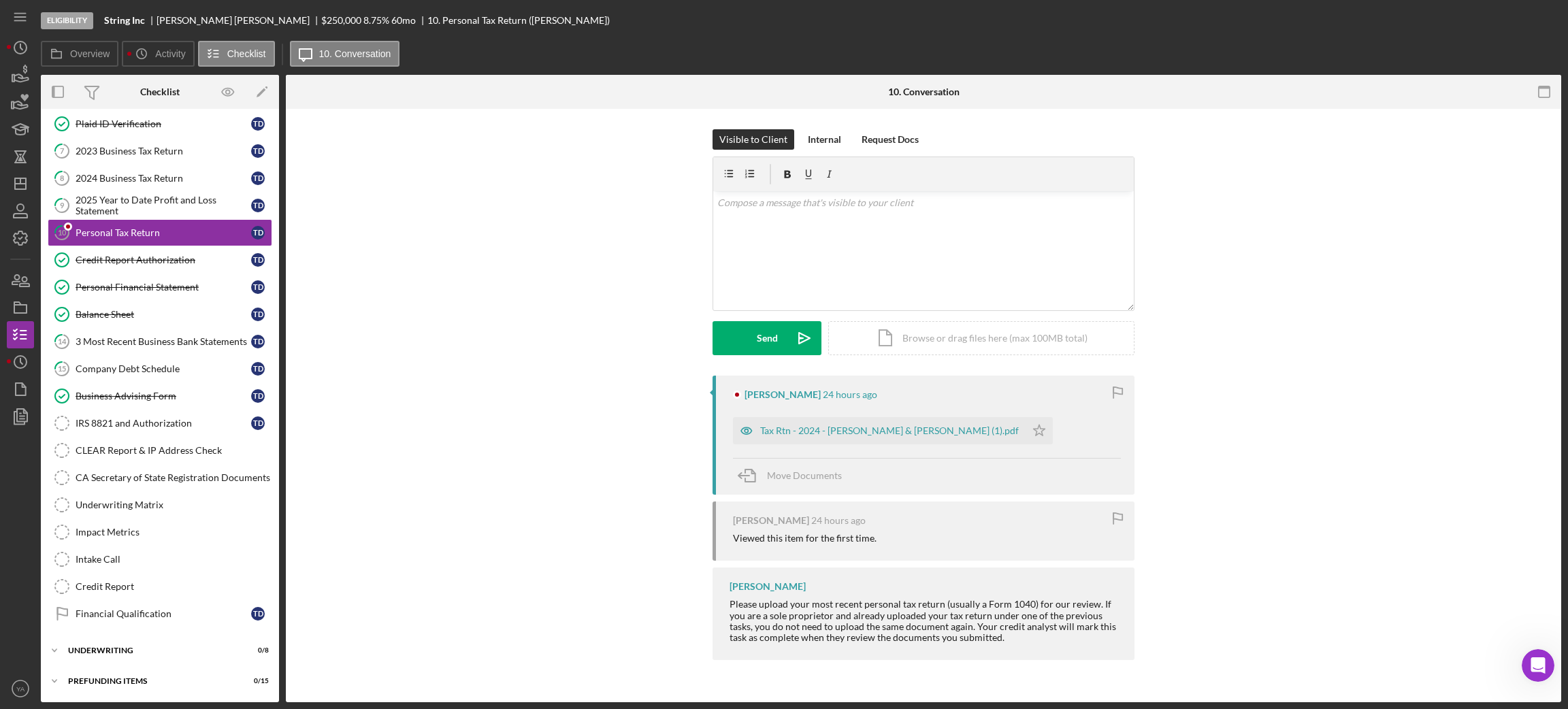
scroll to position [95, 0]
click at [864, 427] on div "Tax Rtn - 2024 - [PERSON_NAME] & [PERSON_NAME] (1).pdf" at bounding box center [890, 431] width 258 height 11
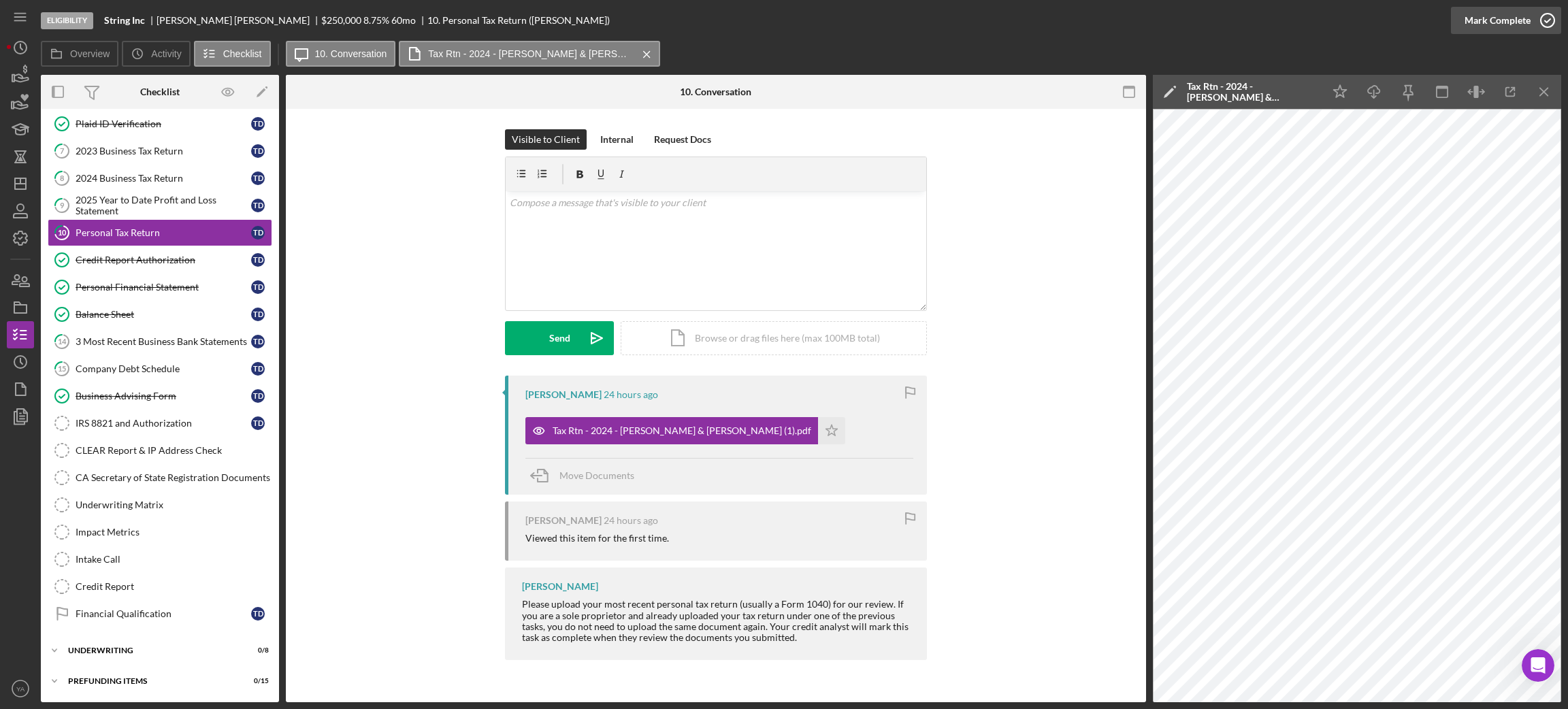
click at [1543, 26] on circle "button" at bounding box center [1547, 21] width 14 height 14
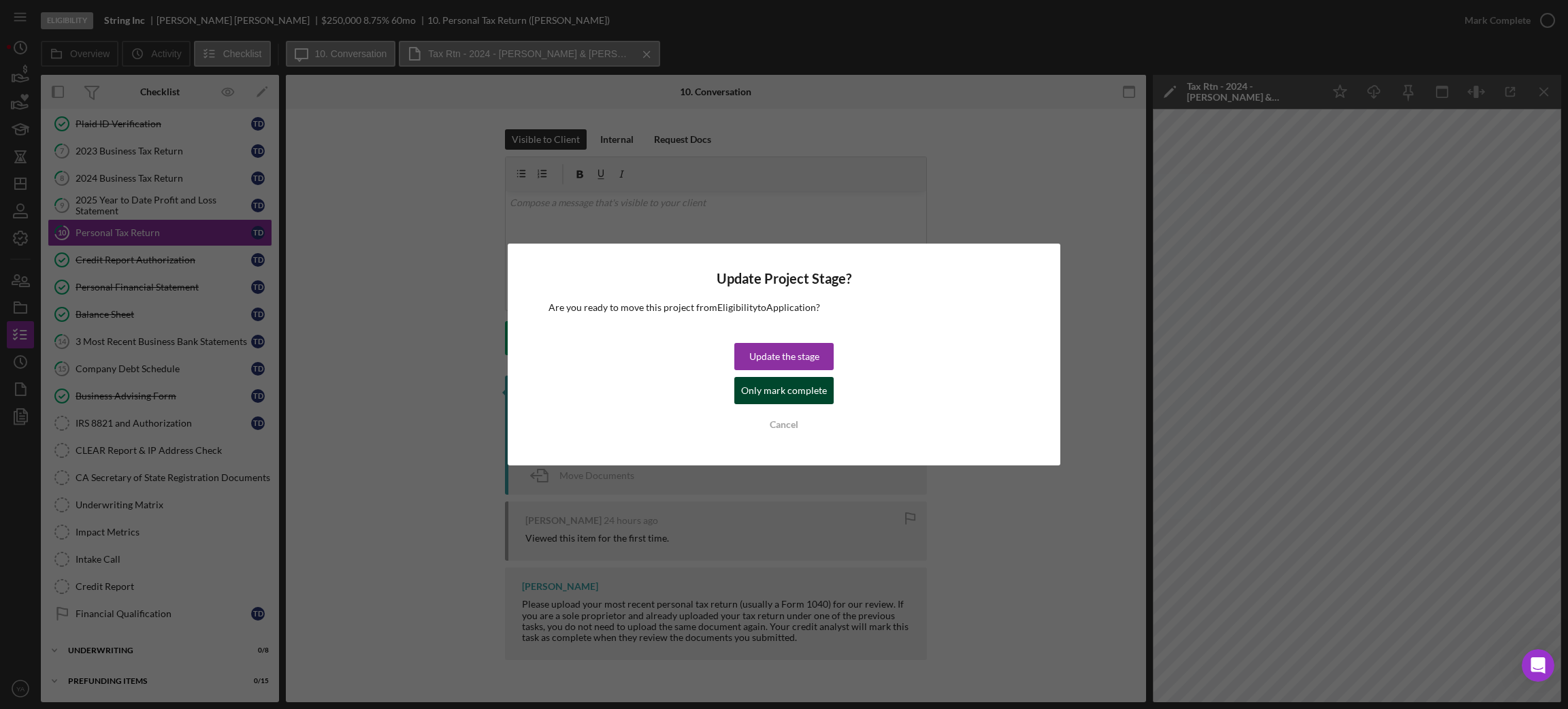
click at [791, 379] on div "Only mark complete" at bounding box center [784, 390] width 85 height 27
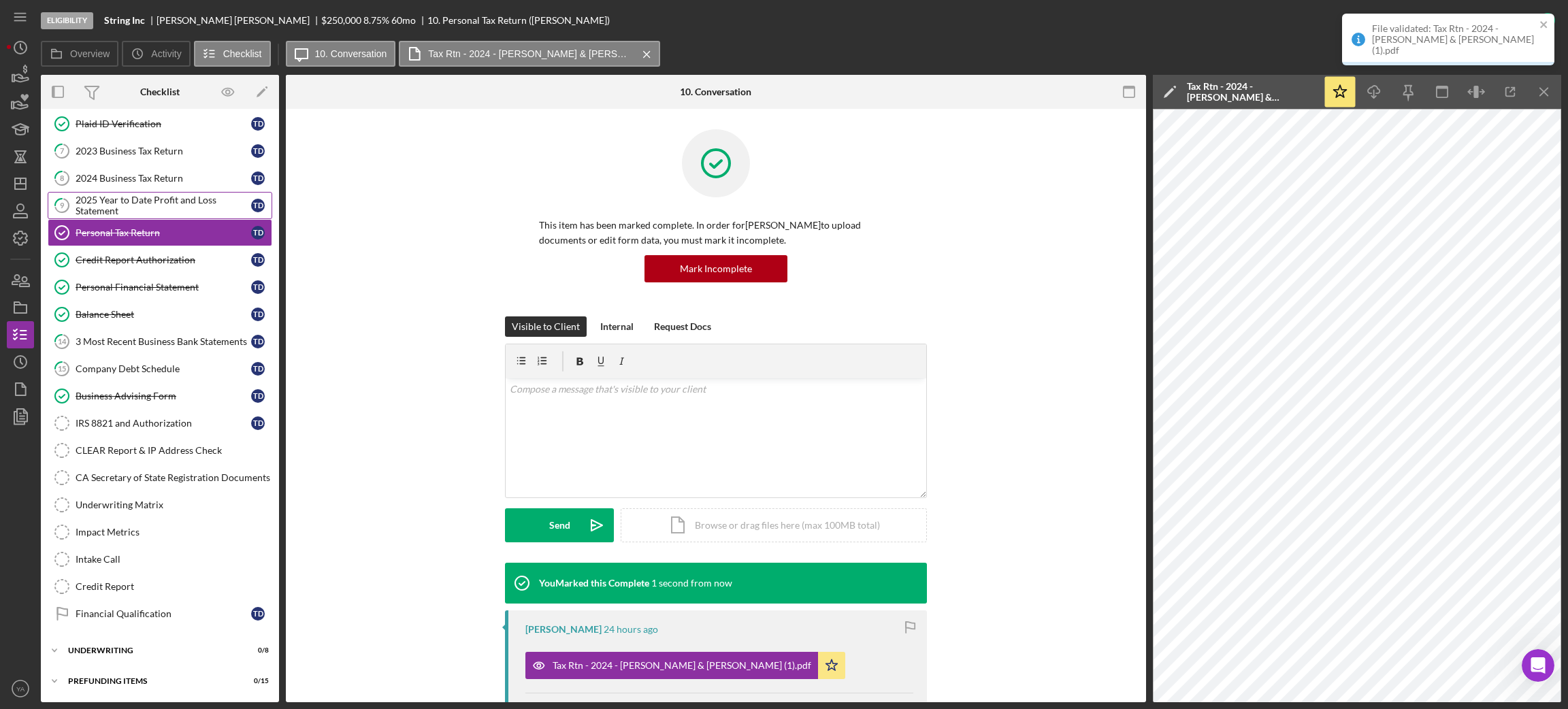
click at [139, 192] on link "9 2025 Year to Date Profit and Loss Statement T D" at bounding box center [160, 206] width 224 height 27
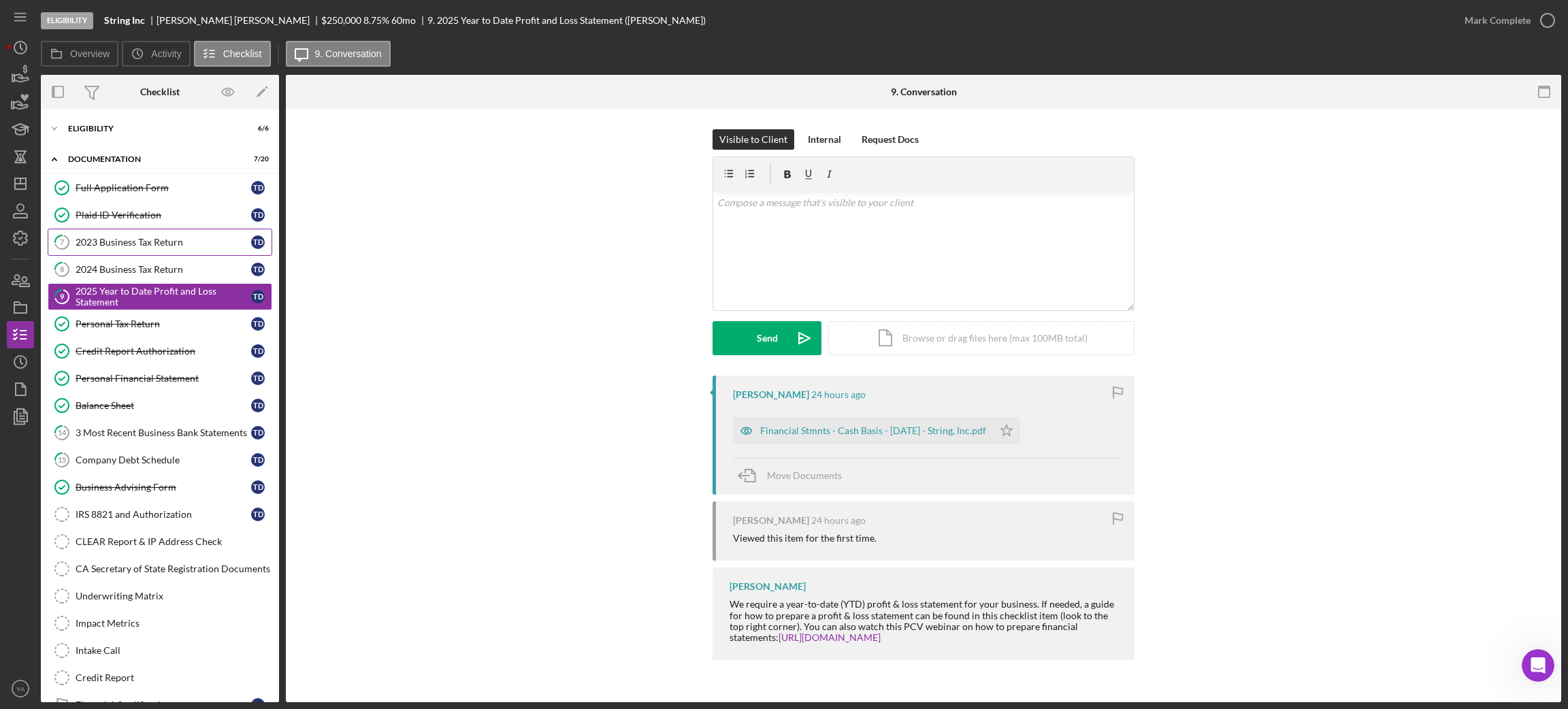
click at [157, 251] on link "7 2023 Business Tax Return T D" at bounding box center [160, 242] width 224 height 27
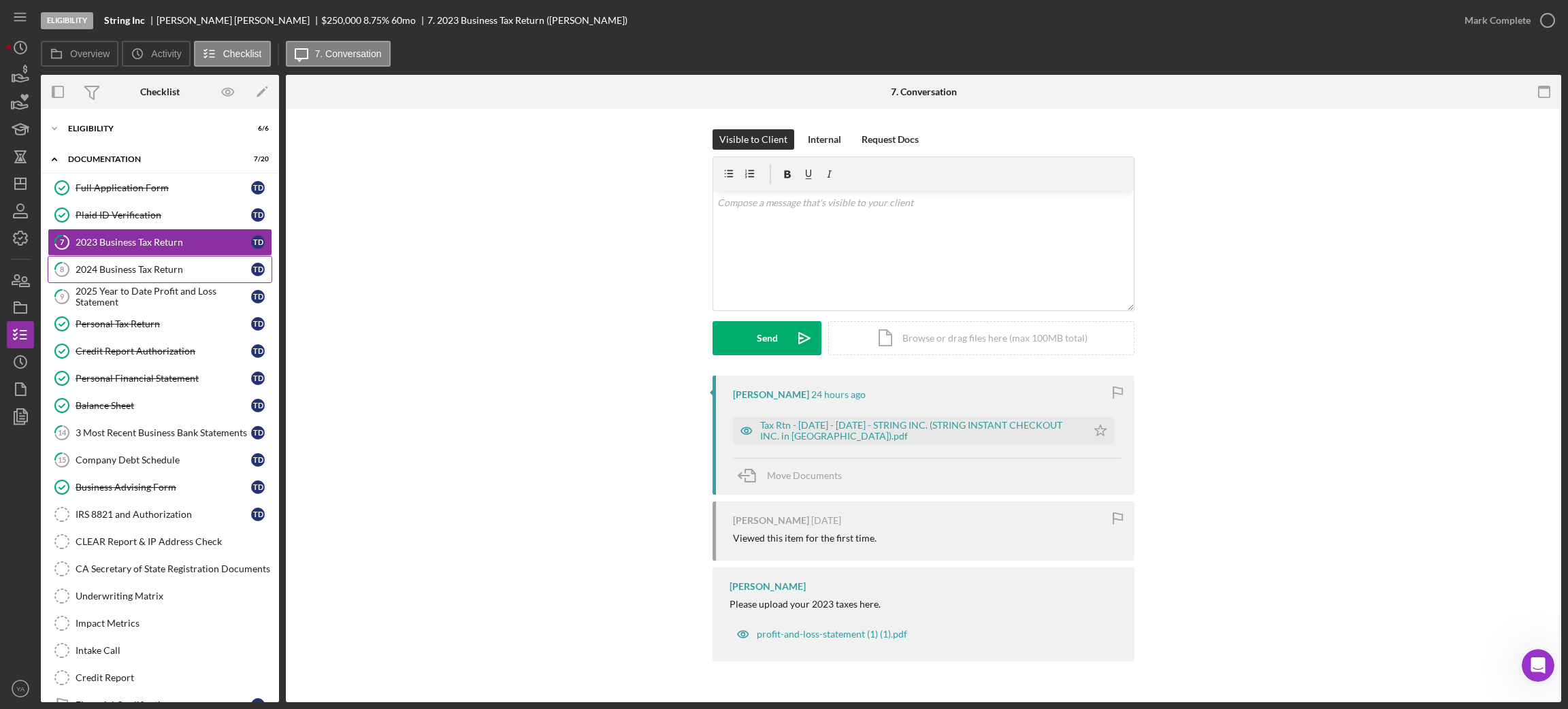
click at [157, 260] on link "8 2024 Business Tax Return T D" at bounding box center [160, 269] width 224 height 27
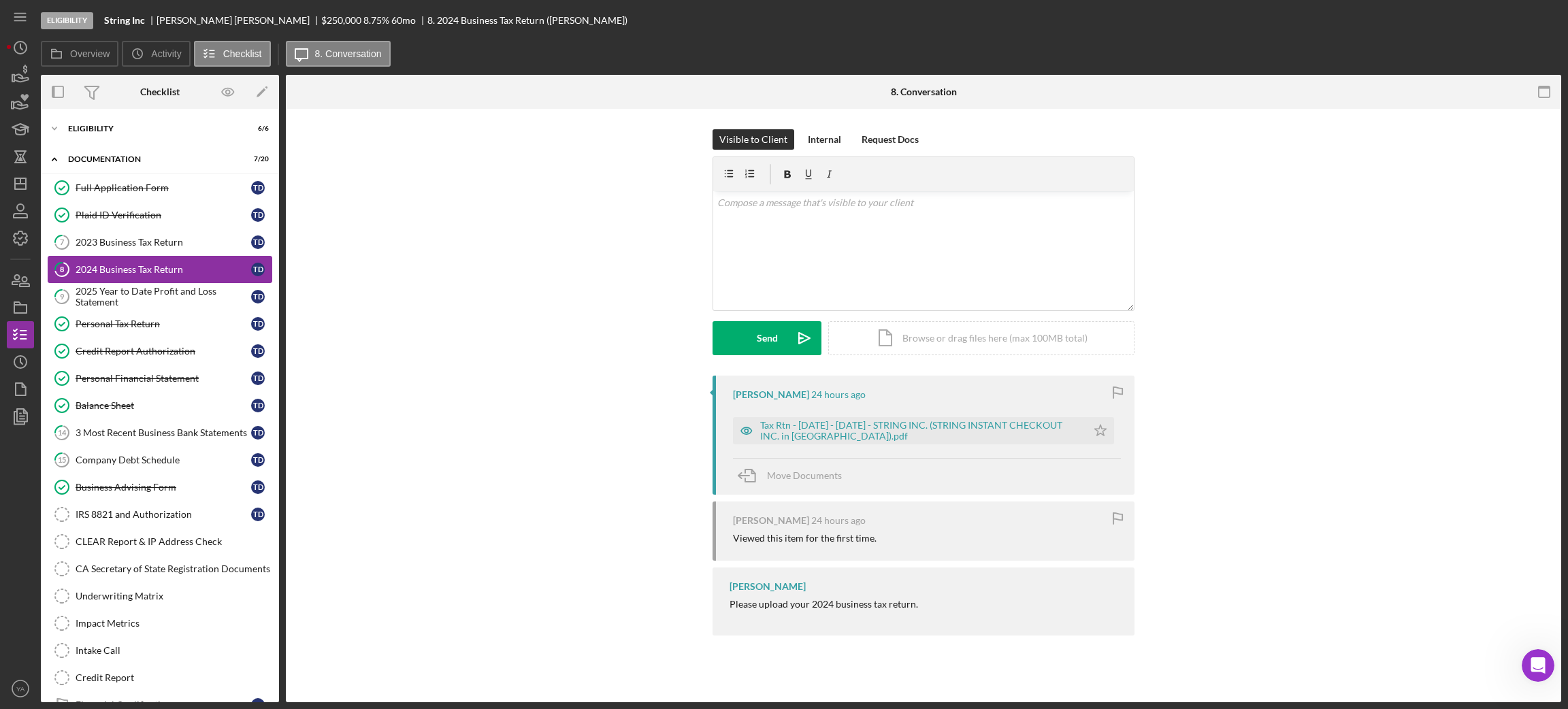
click at [152, 277] on link "8 2024 Business Tax Return T D" at bounding box center [160, 269] width 224 height 27
click at [152, 281] on link "8 2024 Business Tax Return T D" at bounding box center [160, 269] width 224 height 27
click at [155, 230] on link "7 2023 Business Tax Return T D" at bounding box center [160, 242] width 224 height 27
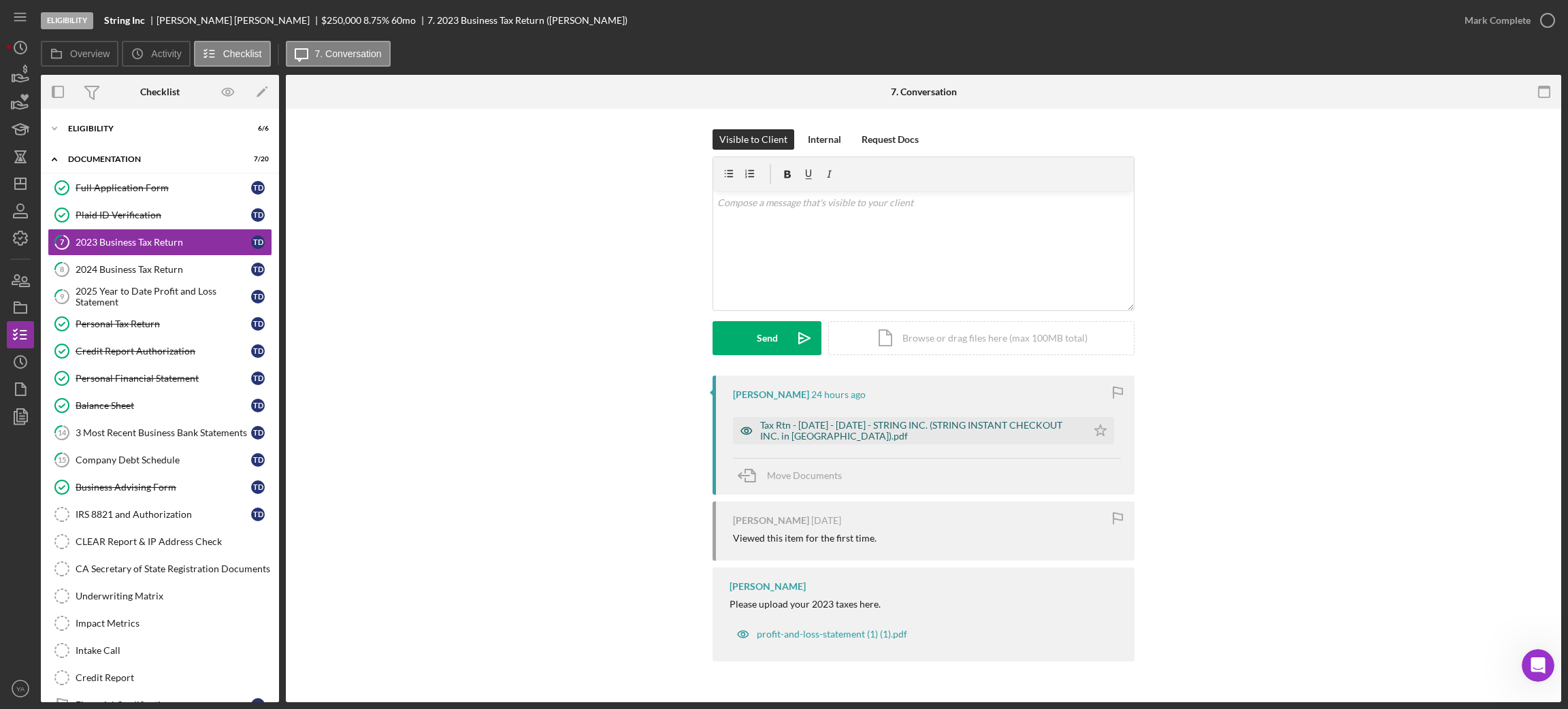
click at [821, 434] on div "Tax Rtn - [DATE] - [DATE] - STRING INC. (STRING INSTANT CHECKOUT INC. in [GEOGR…" at bounding box center [920, 431] width 320 height 22
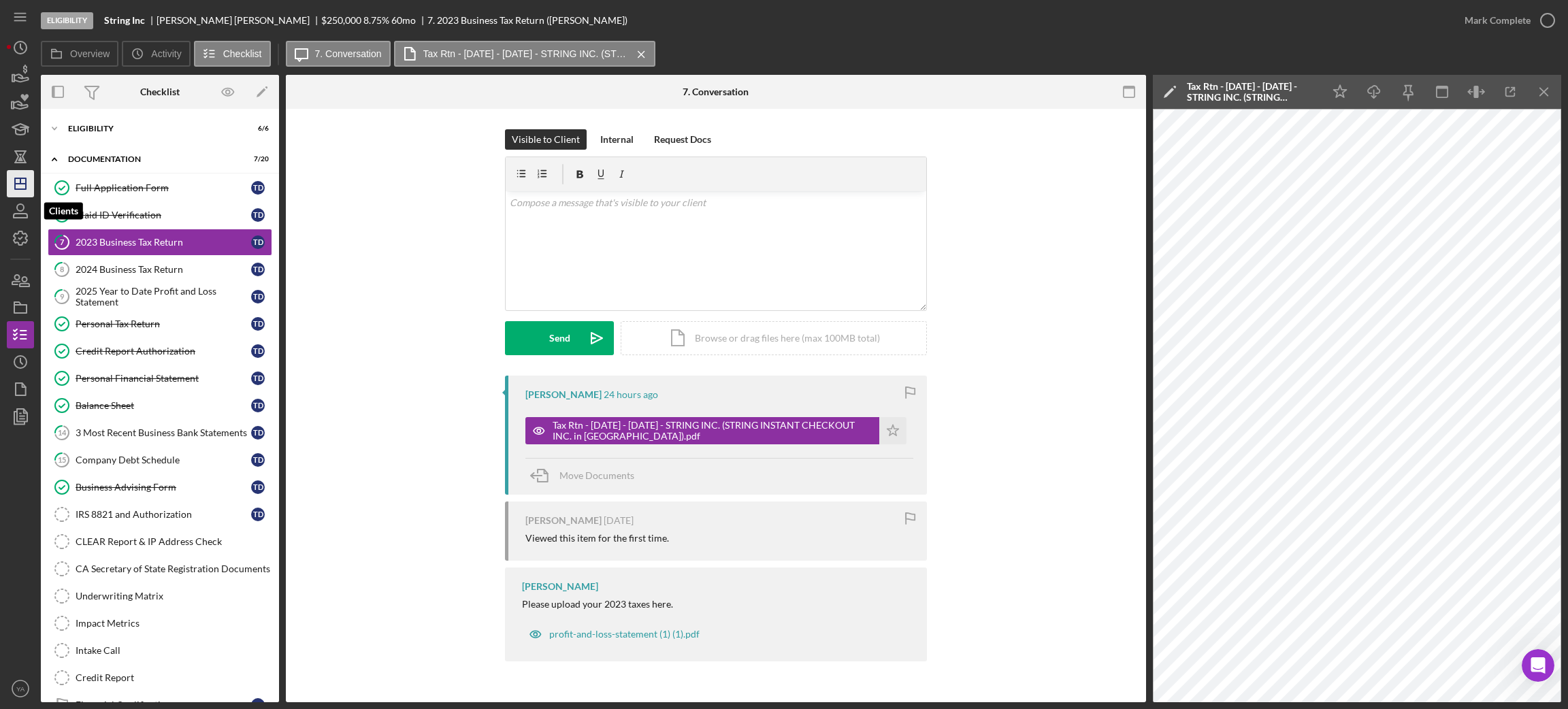
click at [18, 191] on icon "Icon/Dashboard" at bounding box center [21, 184] width 34 height 34
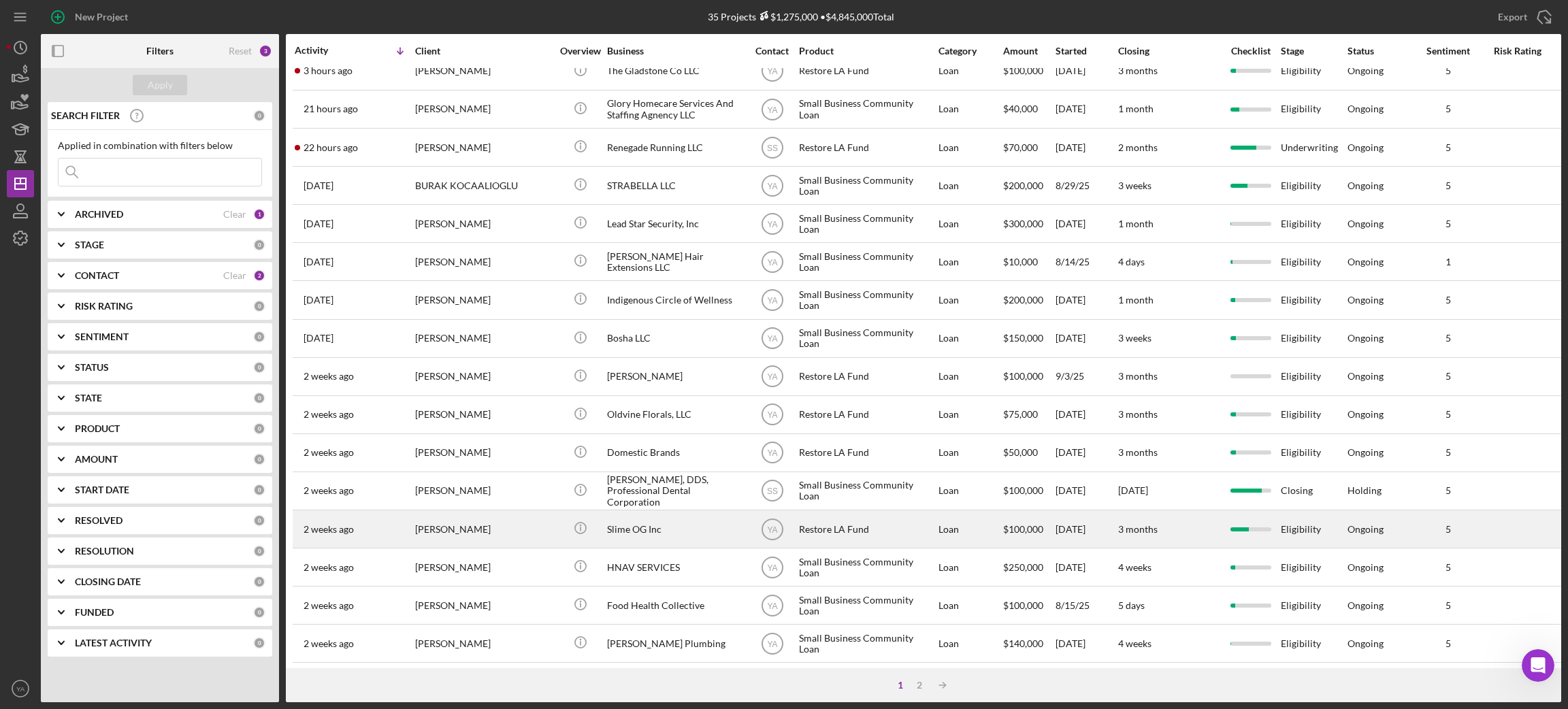
scroll to position [204, 0]
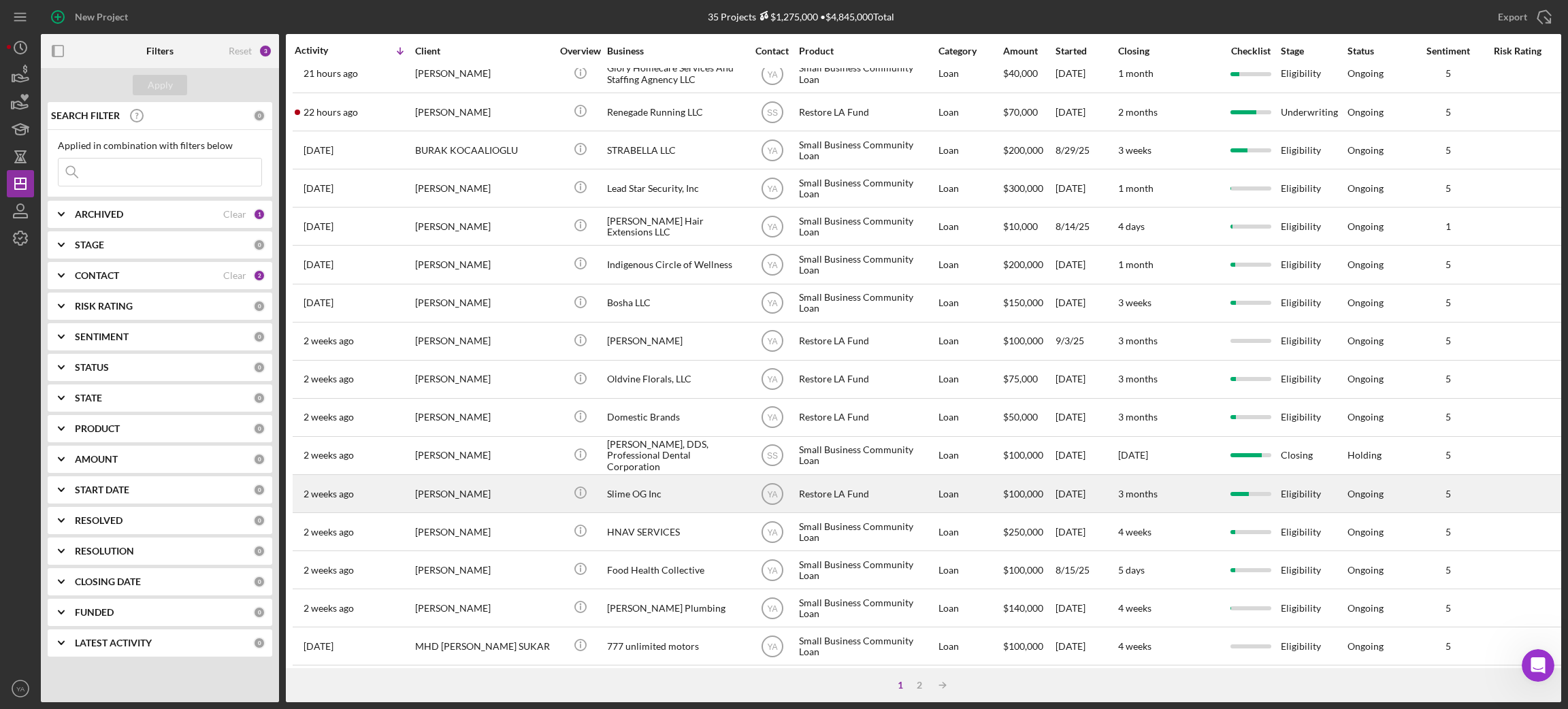
click at [695, 485] on div "Slime OG Inc" at bounding box center [675, 494] width 136 height 36
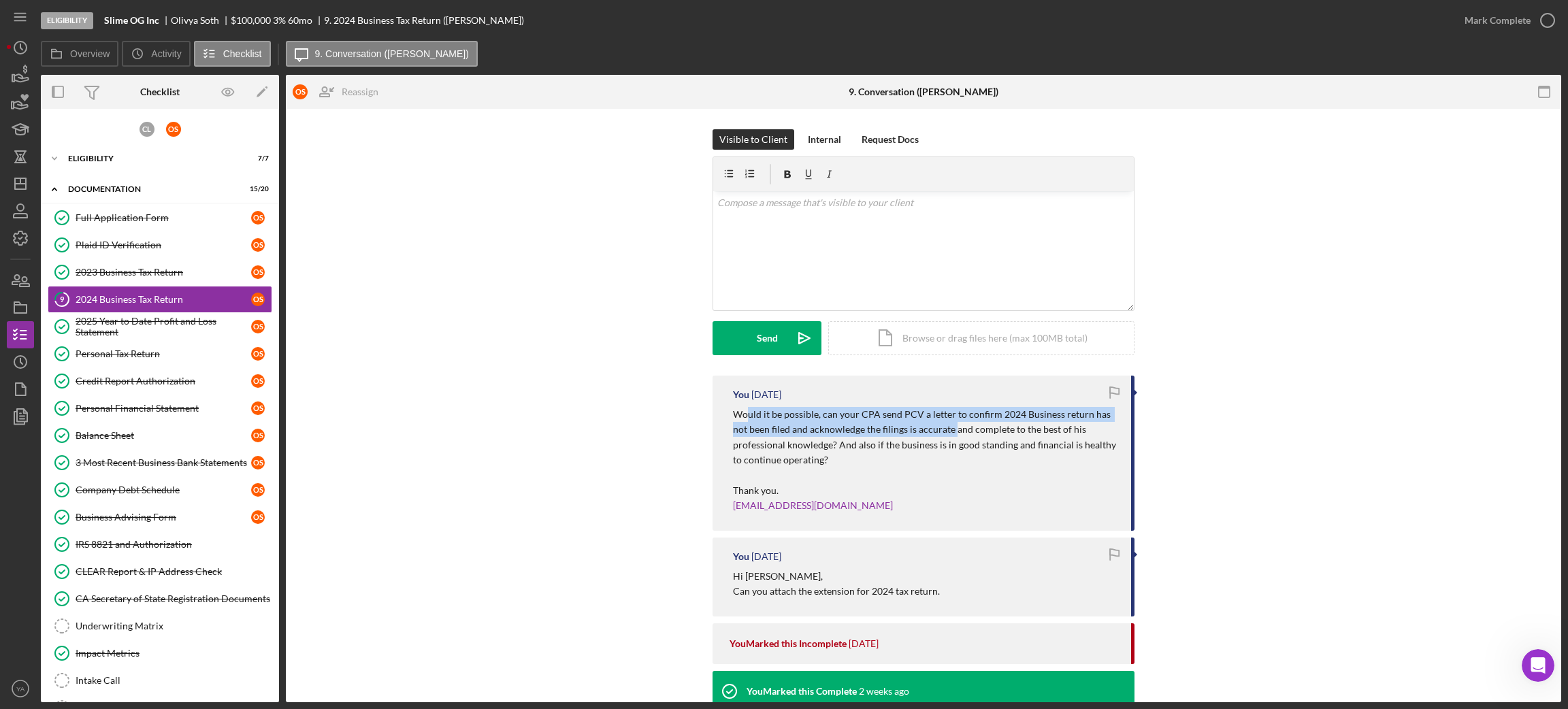
drag, startPoint x: 745, startPoint y: 416, endPoint x: 951, endPoint y: 435, distance: 206.9
click at [951, 435] on p "Would it be possible, can your CPA send PCV a letter to confirm 2024 Business r…" at bounding box center [925, 438] width 384 height 62
click at [950, 435] on p "Would it be possible, can your CPA send PCV a letter to confirm 2024 Business r…" at bounding box center [925, 438] width 384 height 62
drag, startPoint x: 762, startPoint y: 434, endPoint x: 1022, endPoint y: 435, distance: 260.0
click at [1022, 435] on p "Would it be possible, can your CPA send PCV a letter to confirm 2024 Business r…" at bounding box center [925, 438] width 384 height 62
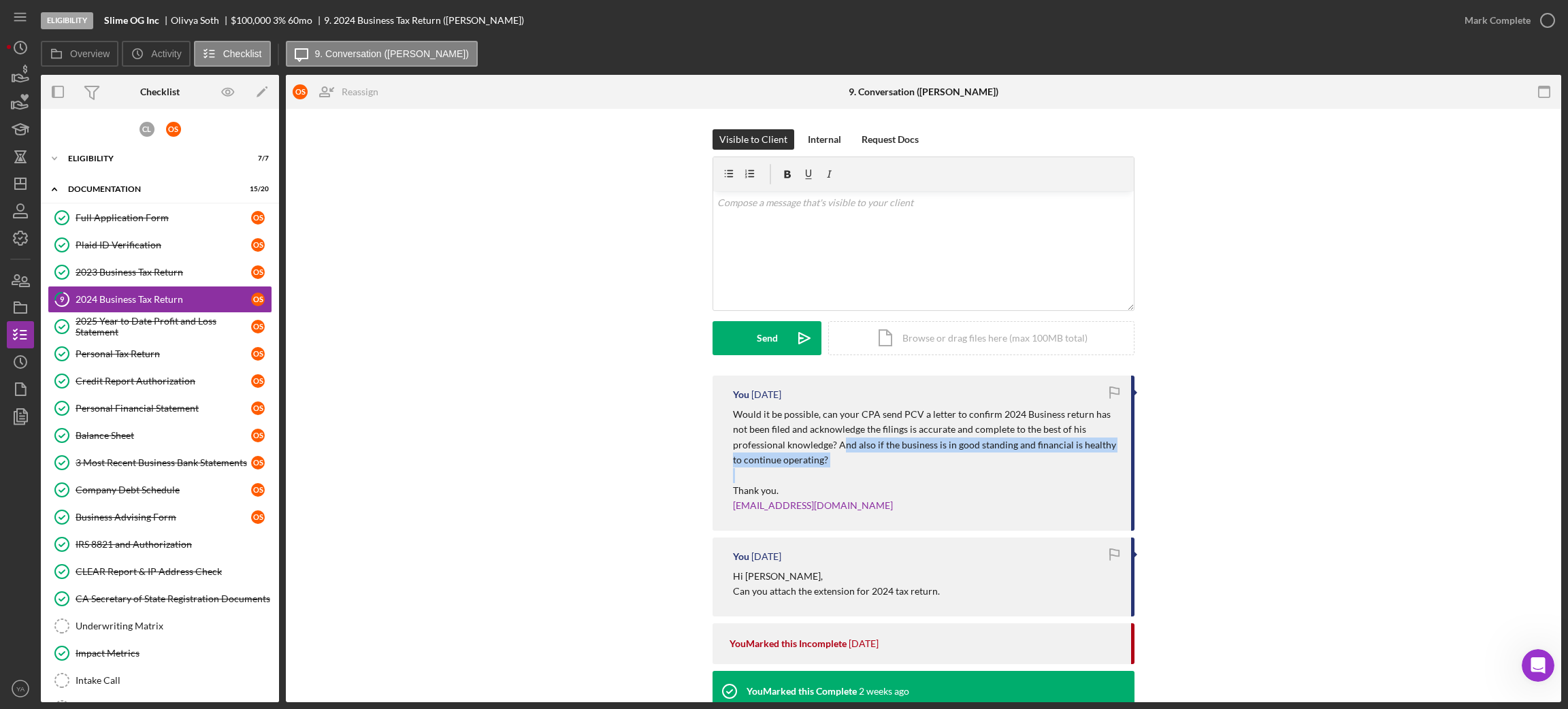
drag, startPoint x: 842, startPoint y: 446, endPoint x: 986, endPoint y: 468, distance: 145.7
click at [986, 468] on div "Would it be possible, can your CPA send PCV a letter to confirm 2024 Business r…" at bounding box center [925, 460] width 384 height 107
click at [909, 463] on p "Would it be possible, can your CPA send PCV a letter to confirm 2024 Business r…" at bounding box center [925, 438] width 384 height 62
drag, startPoint x: 774, startPoint y: 214, endPoint x: 866, endPoint y: 246, distance: 97.4
click at [774, 214] on div "v Color teal Color pink Remove color Add row above Add row below Add column bef…" at bounding box center [923, 251] width 421 height 119
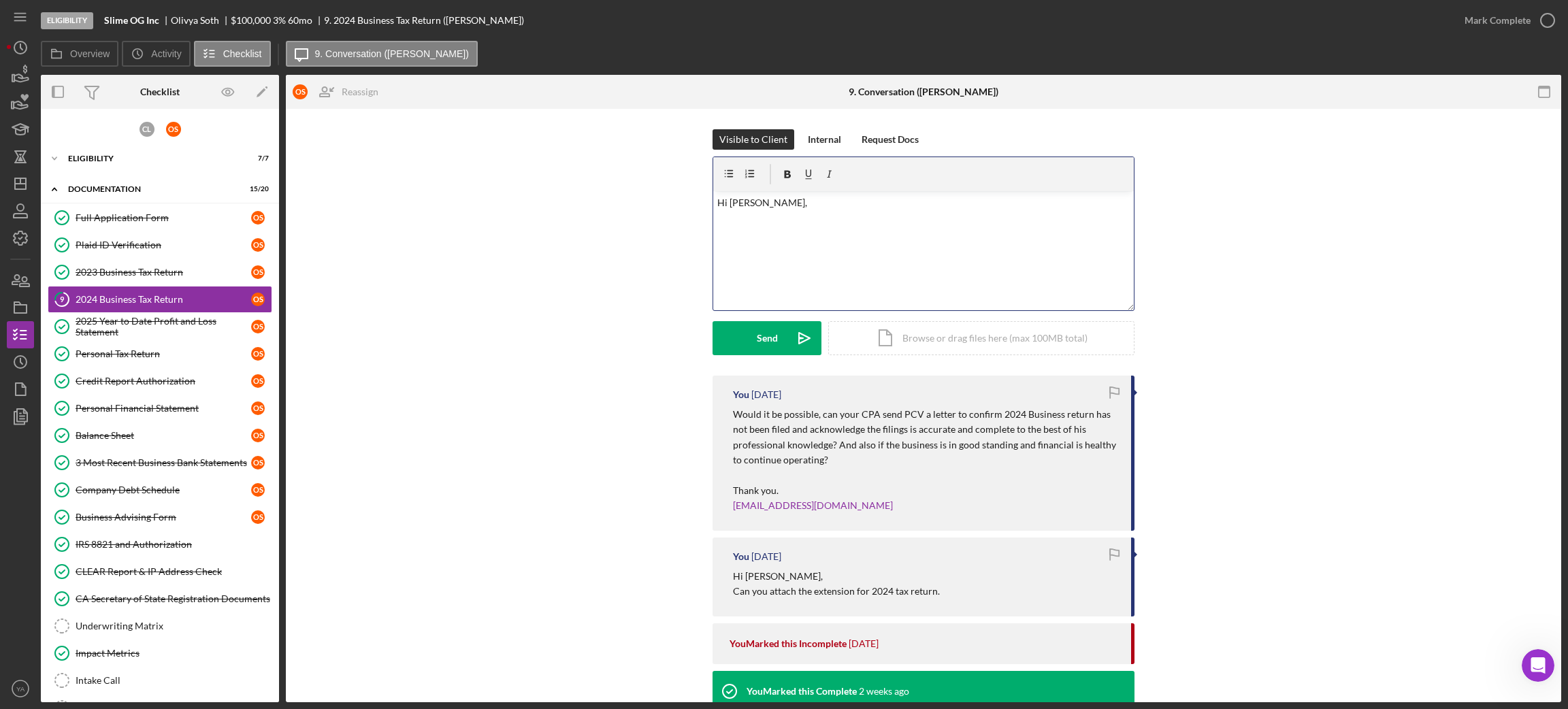
click at [737, 202] on p "Hi [PERSON_NAME]," at bounding box center [924, 211] width 413 height 31
click at [799, 211] on p "Hi [PERSON_NAME]," at bounding box center [924, 211] width 413 height 31
click at [806, 215] on p "Hi [PERSON_NAME], Any updates on the antimension and CPA letter? Please let me …" at bounding box center [924, 218] width 413 height 46
click at [885, 220] on p "Hi [PERSON_NAME], Any updates on the extenstionand CPA letter? Please let me kn…" at bounding box center [924, 218] width 413 height 46
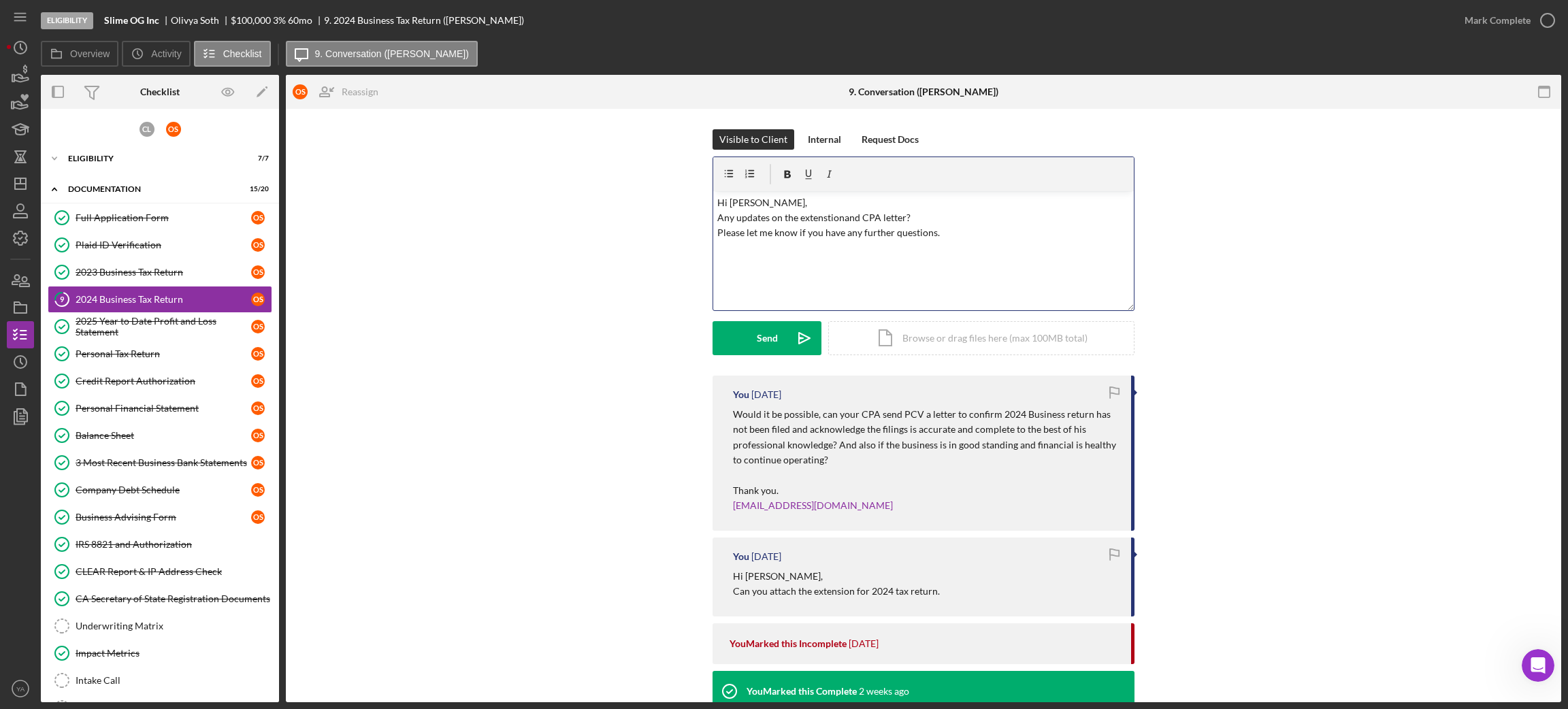
click at [838, 219] on p "Hi [PERSON_NAME], Any updates on the extenstionand CPA letter? Please let me kn…" at bounding box center [924, 218] width 413 height 46
click at [839, 218] on p "Hi [PERSON_NAME], Any updates on the extenstionand CPA letter? Please let me kn…" at bounding box center [924, 218] width 413 height 46
click at [760, 349] on div "Send" at bounding box center [767, 338] width 21 height 34
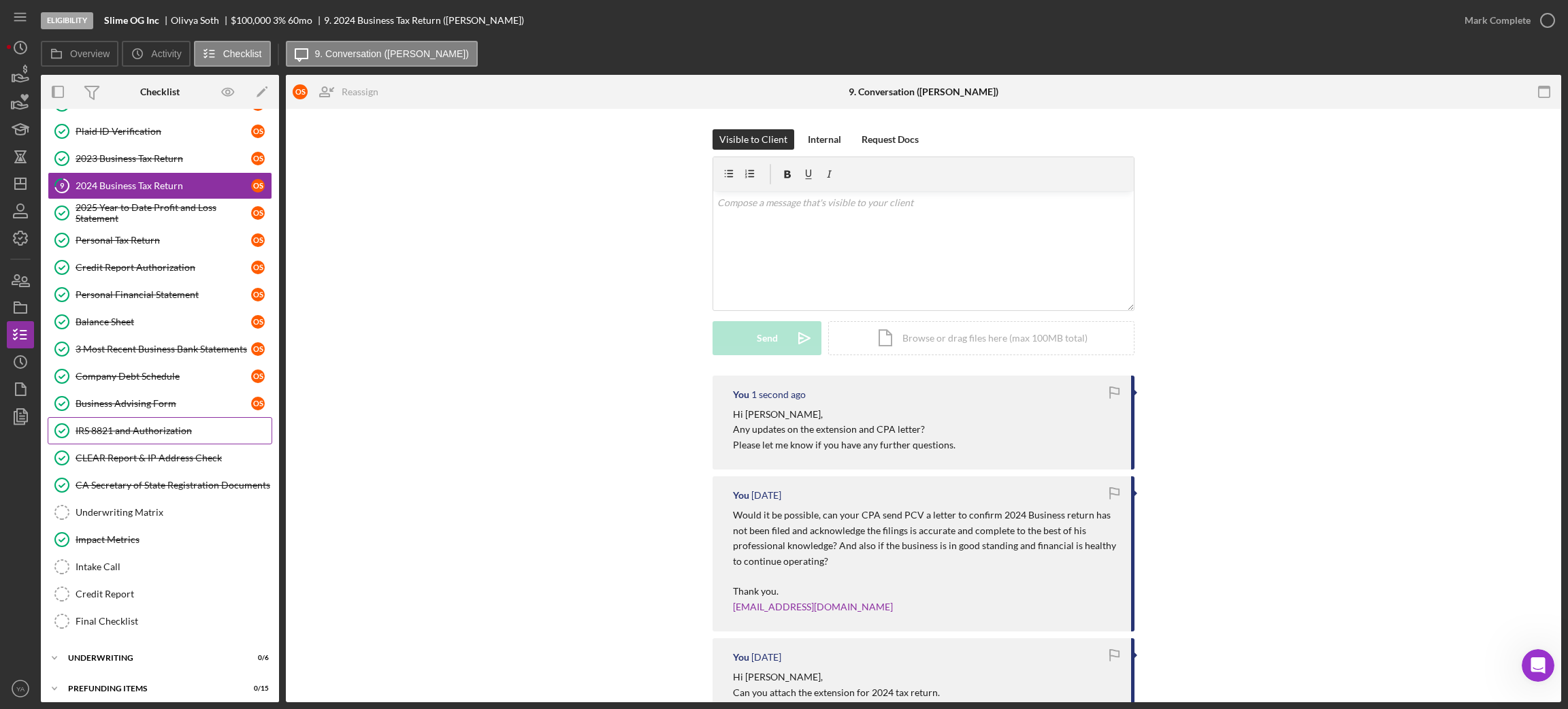
scroll to position [124, 0]
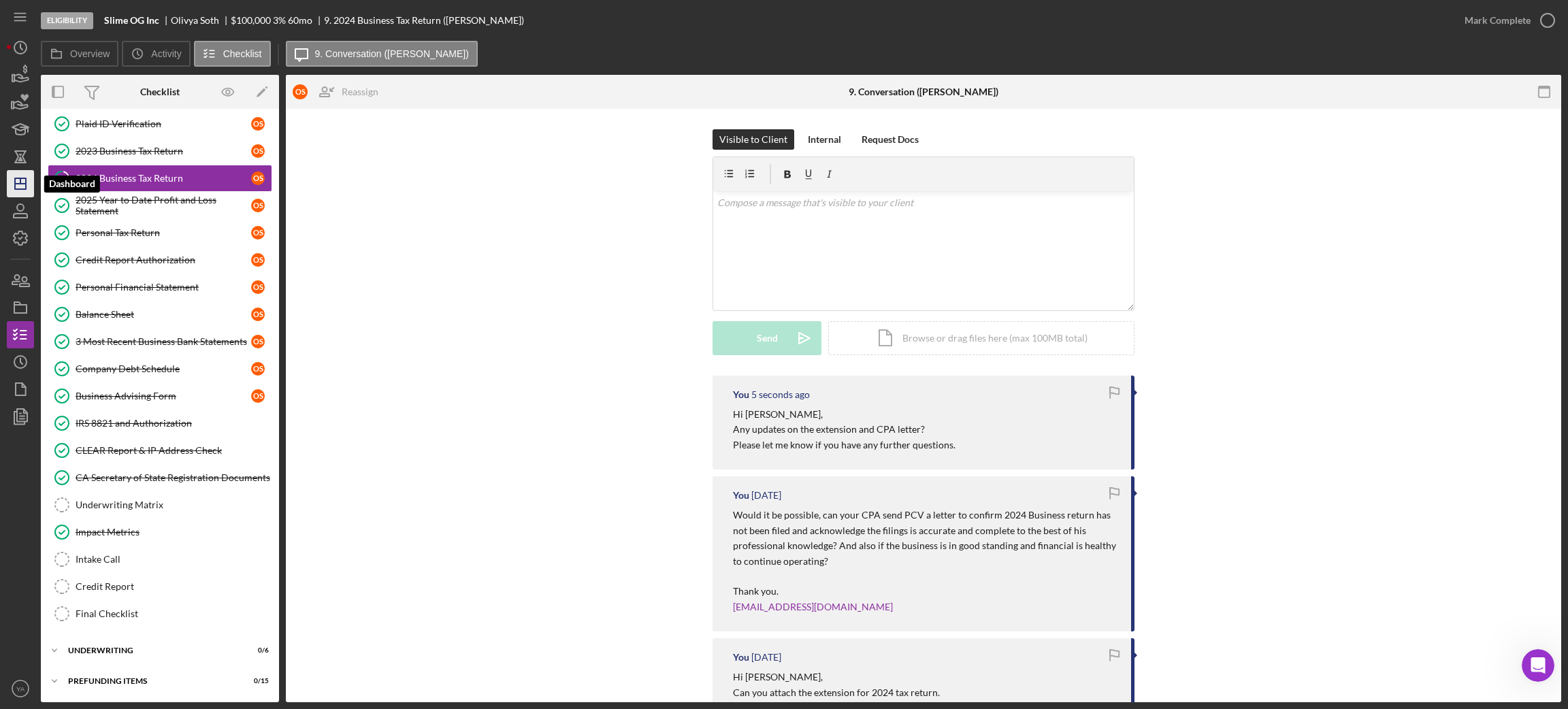
click at [19, 180] on icon "Icon/Dashboard" at bounding box center [21, 184] width 34 height 34
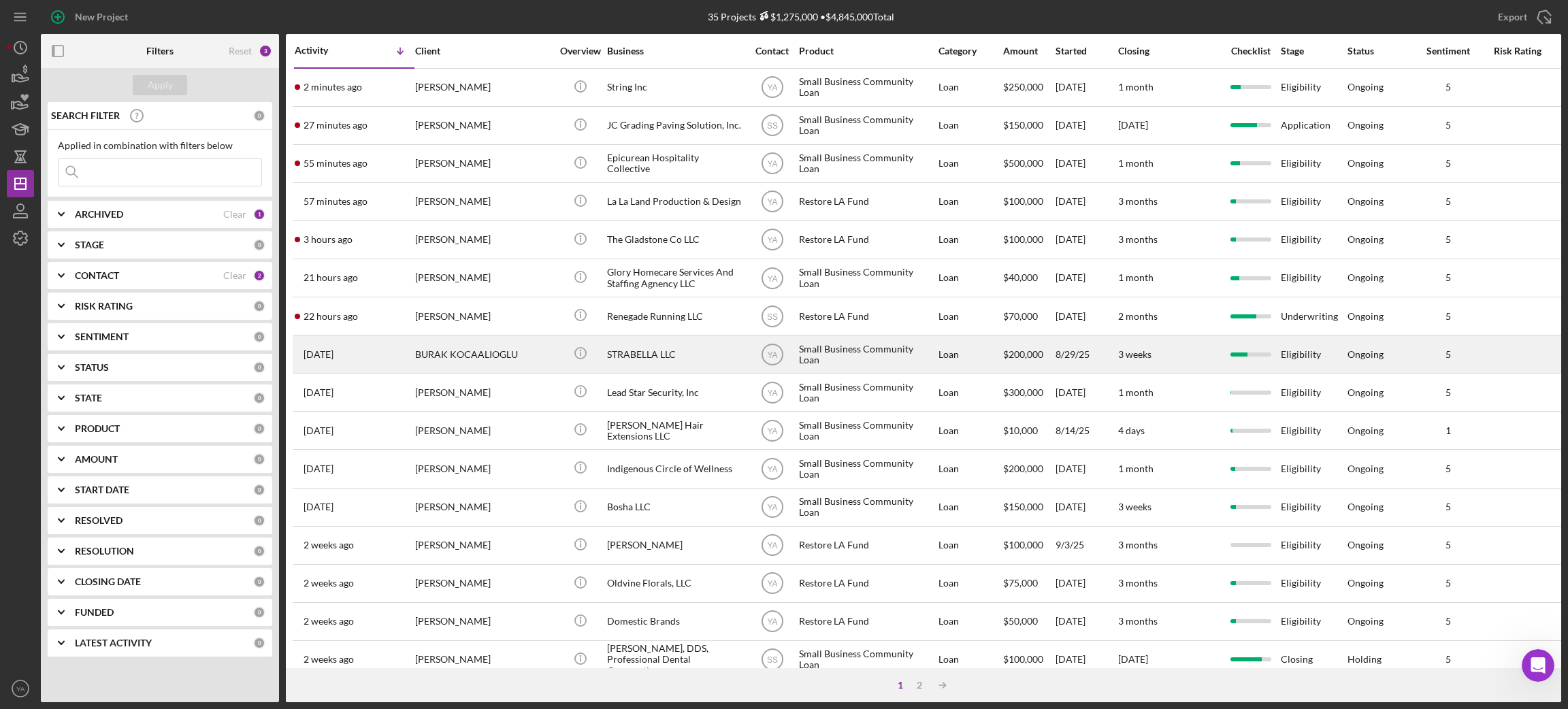
click at [672, 347] on div "STRABELLA LLC" at bounding box center [675, 354] width 136 height 36
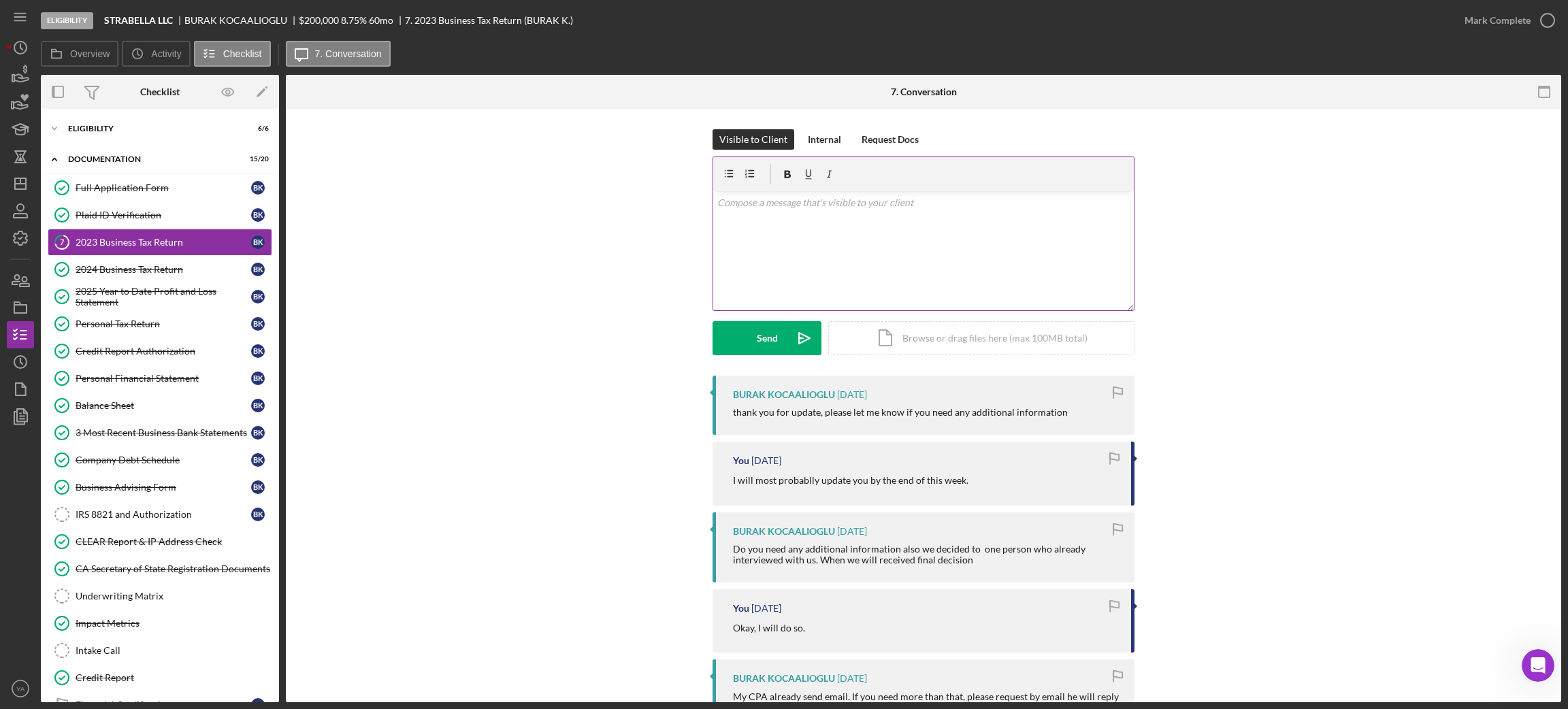
click at [907, 282] on div "v Color teal Color pink Remove color Add row above Add row below Add column bef…" at bounding box center [923, 251] width 421 height 119
click at [723, 202] on p "Hi I cannot proceed without the CPA letter" at bounding box center [924, 203] width 413 height 15
click at [981, 211] on div "v Color teal Color pink Remove color Add row above Add row below Add column bef…" at bounding box center [923, 251] width 421 height 119
click at [810, 218] on p "Hi Burak, I cannot proceed without the CPA letter. I have reached out to him re…" at bounding box center [924, 211] width 413 height 31
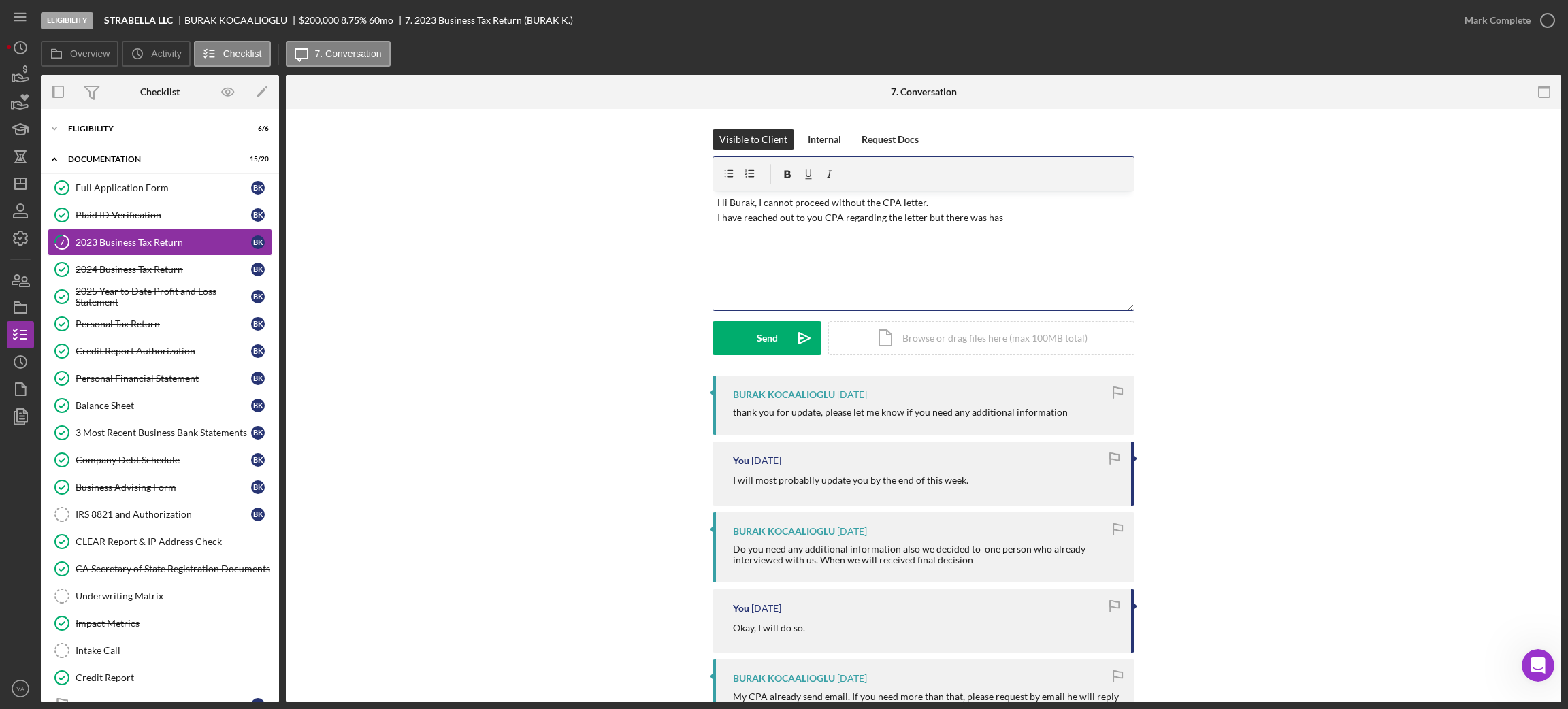
click at [1002, 217] on p "Hi Burak, I cannot proceed without the CPA letter. I have reached out to you CP…" at bounding box center [924, 211] width 413 height 31
click at [843, 220] on p "Hi Burak, I cannot proceed without the CPA letter. I have reached out to you CP…" at bounding box center [924, 211] width 413 height 31
click at [842, 216] on p "Hi Burak, I cannot proceed without the CPA letter. I have reached out to you CP…" at bounding box center [924, 211] width 413 height 31
drag, startPoint x: 860, startPoint y: 226, endPoint x: 1201, endPoint y: 480, distance: 425.2
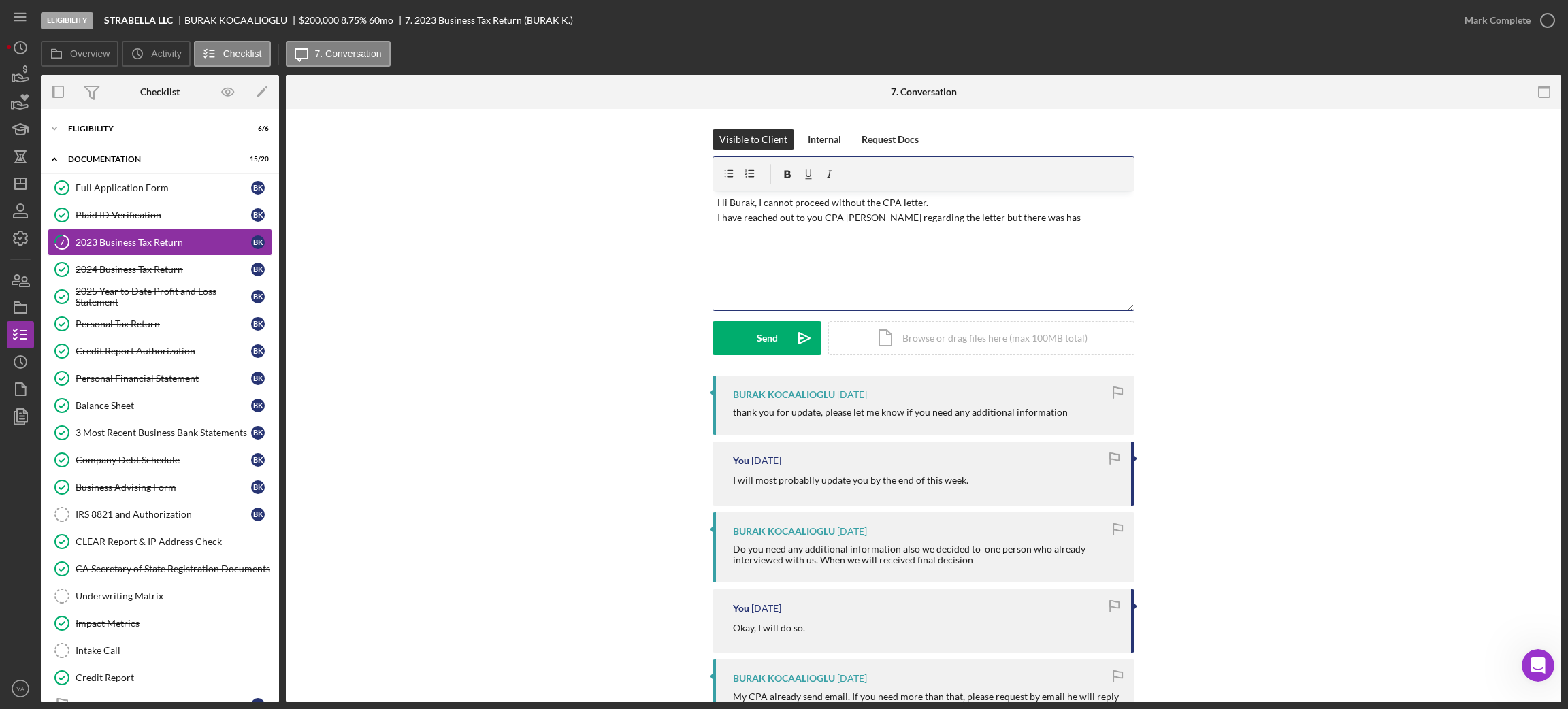
click at [838, 219] on p "Hi Burak, I cannot proceed without the CPA letter. I have reached out to you CP…" at bounding box center [924, 211] width 413 height 31
click at [883, 222] on p "Hi Burak, I cannot proceed without the CPA letter. I have reached out to you CP…" at bounding box center [924, 211] width 413 height 31
click at [873, 215] on p "Hi Burak, I cannot proceed without the CPA letter. I have reached out to you CP…" at bounding box center [924, 211] width 413 height 31
click at [1076, 228] on div "v Color teal Color pink Remove color Add row above Add row below Add column bef…" at bounding box center [923, 251] width 421 height 119
drag, startPoint x: 1041, startPoint y: 226, endPoint x: 975, endPoint y: 226, distance: 66.0
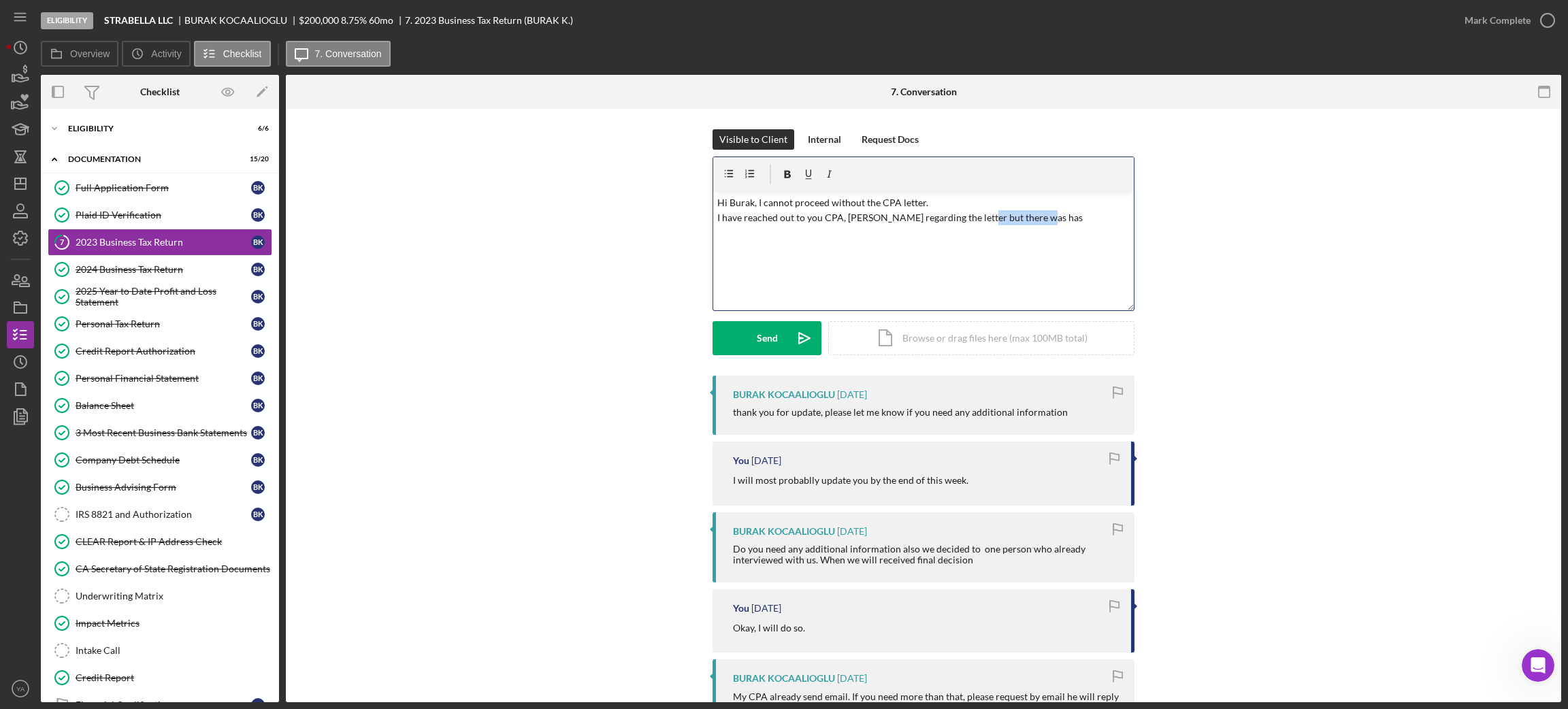
click at [975, 226] on div "v Color teal Color pink Remove color Add row above Add row below Add column bef…" at bounding box center [923, 251] width 421 height 119
click at [1012, 222] on p "Hi Burak, I cannot proceed without the CPA letter. I have reached out to you CP…" at bounding box center [924, 211] width 413 height 31
click at [1022, 222] on p "Hi Burak, I cannot proceed without the CPA letter. I have reached out to you CP…" at bounding box center [924, 211] width 413 height 31
click at [1032, 220] on p "Hi Burak, I cannot proceed without the CPA letter. I have reached out to you CP…" at bounding box center [924, 211] width 413 height 31
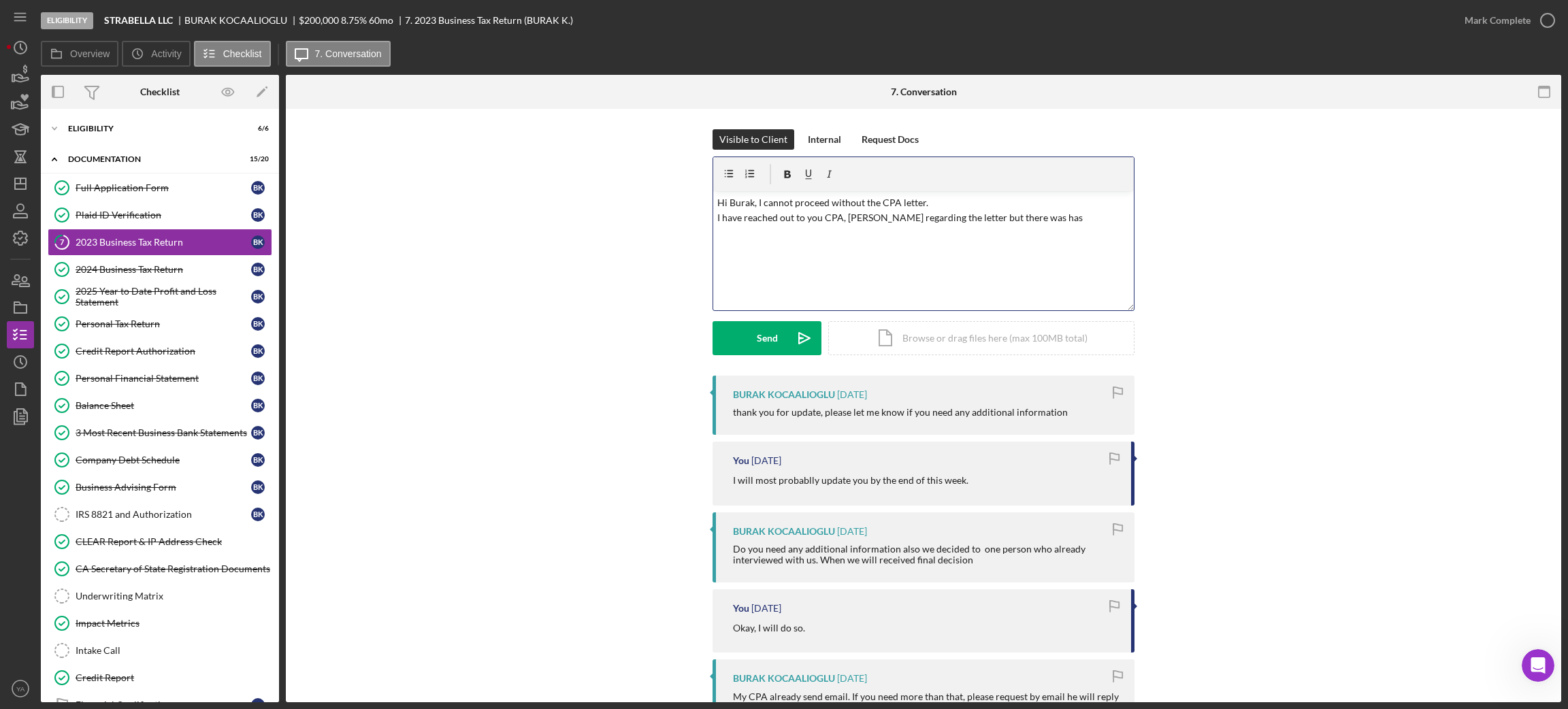
click at [1012, 222] on p "Hi Burak, I cannot proceed without the CPA letter. I have reached out to you CP…" at bounding box center [924, 211] width 413 height 31
click at [1026, 219] on p "Hi Burak, I cannot proceed without the CPA letter. I have reached out to you CP…" at bounding box center [924, 211] width 413 height 31
drag, startPoint x: 873, startPoint y: 220, endPoint x: 831, endPoint y: 249, distance: 51.0
click at [831, 249] on div "v Color teal Color pink Remove color Add row above Add row below Add column bef…" at bounding box center [923, 251] width 421 height 119
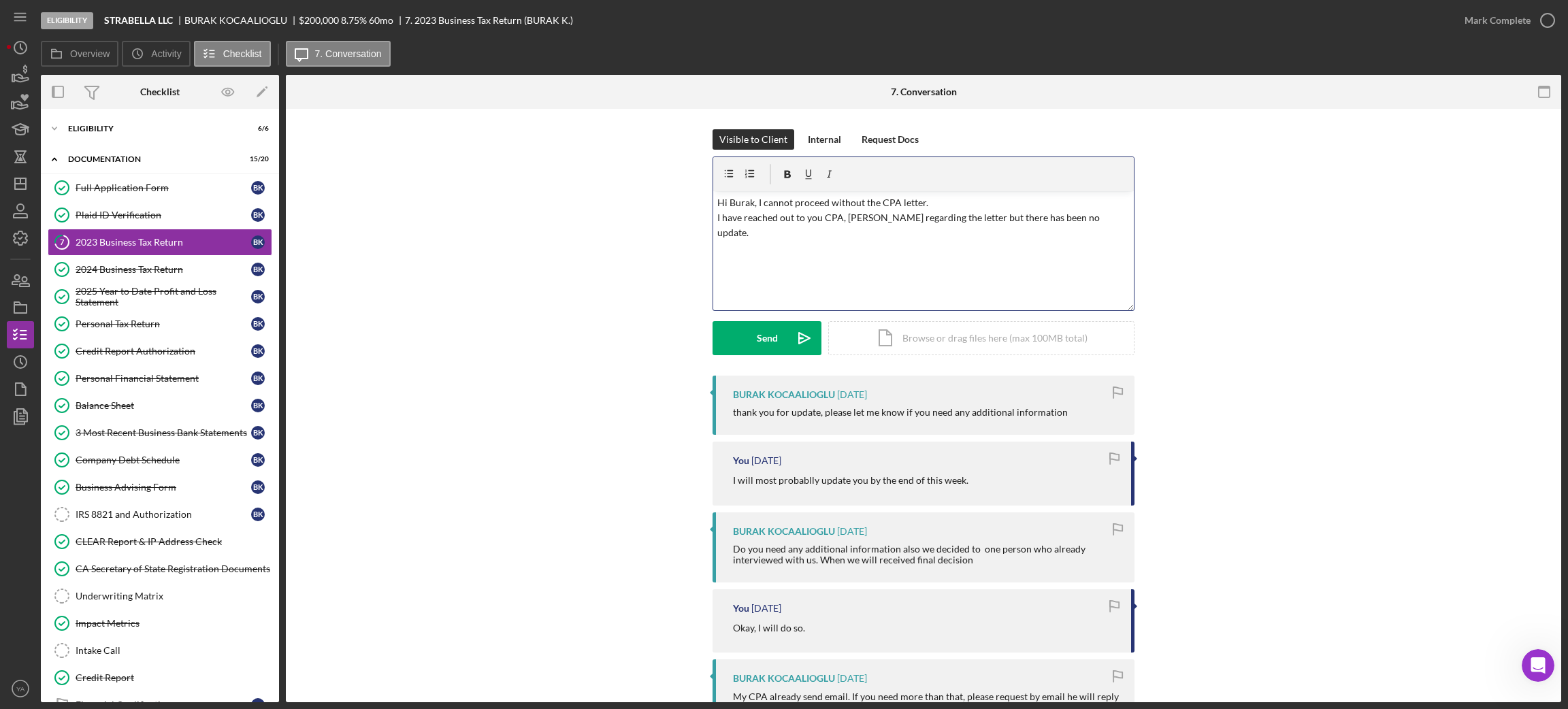
click at [967, 208] on p "Hi Burak, I cannot proceed without the CPA letter. I have reached out to you CP…" at bounding box center [924, 218] width 413 height 46
click at [1093, 224] on p "Hi Burak, I cannot proceed without the CPA letter. I have reached out to you CP…" at bounding box center [924, 218] width 413 height 46
click at [763, 339] on div "Send" at bounding box center [767, 338] width 21 height 34
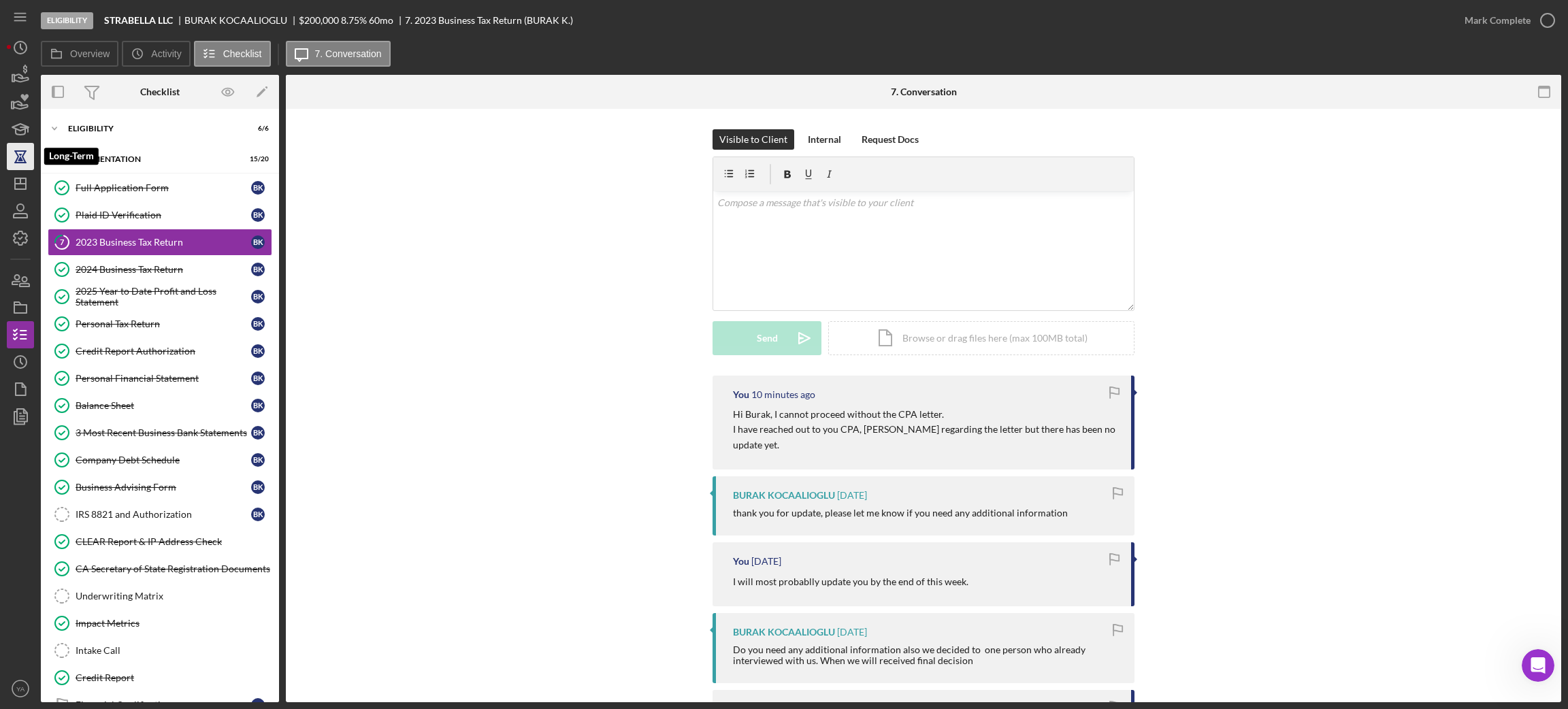
click at [19, 169] on icon "button" at bounding box center [21, 157] width 34 height 34
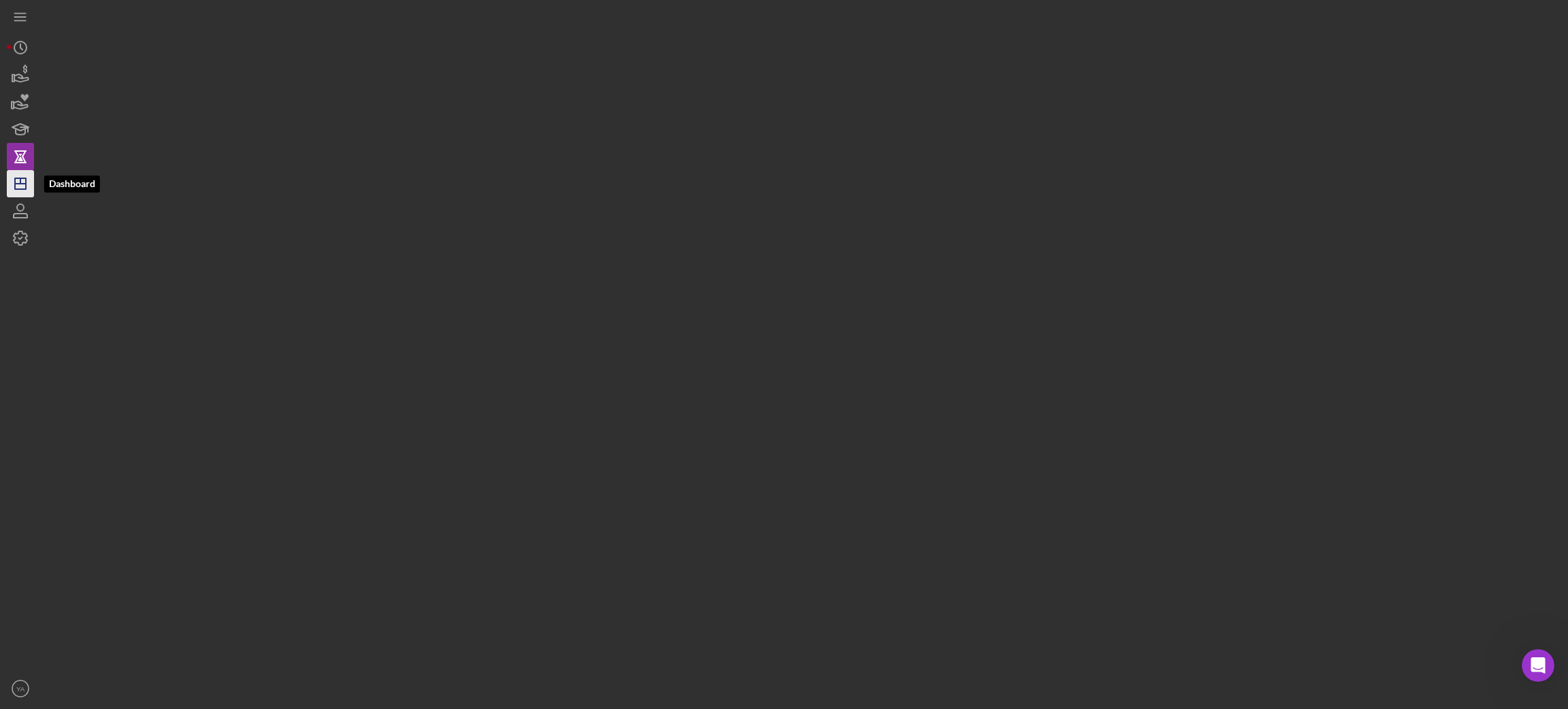
click at [19, 184] on line "button" at bounding box center [21, 184] width 11 height 0
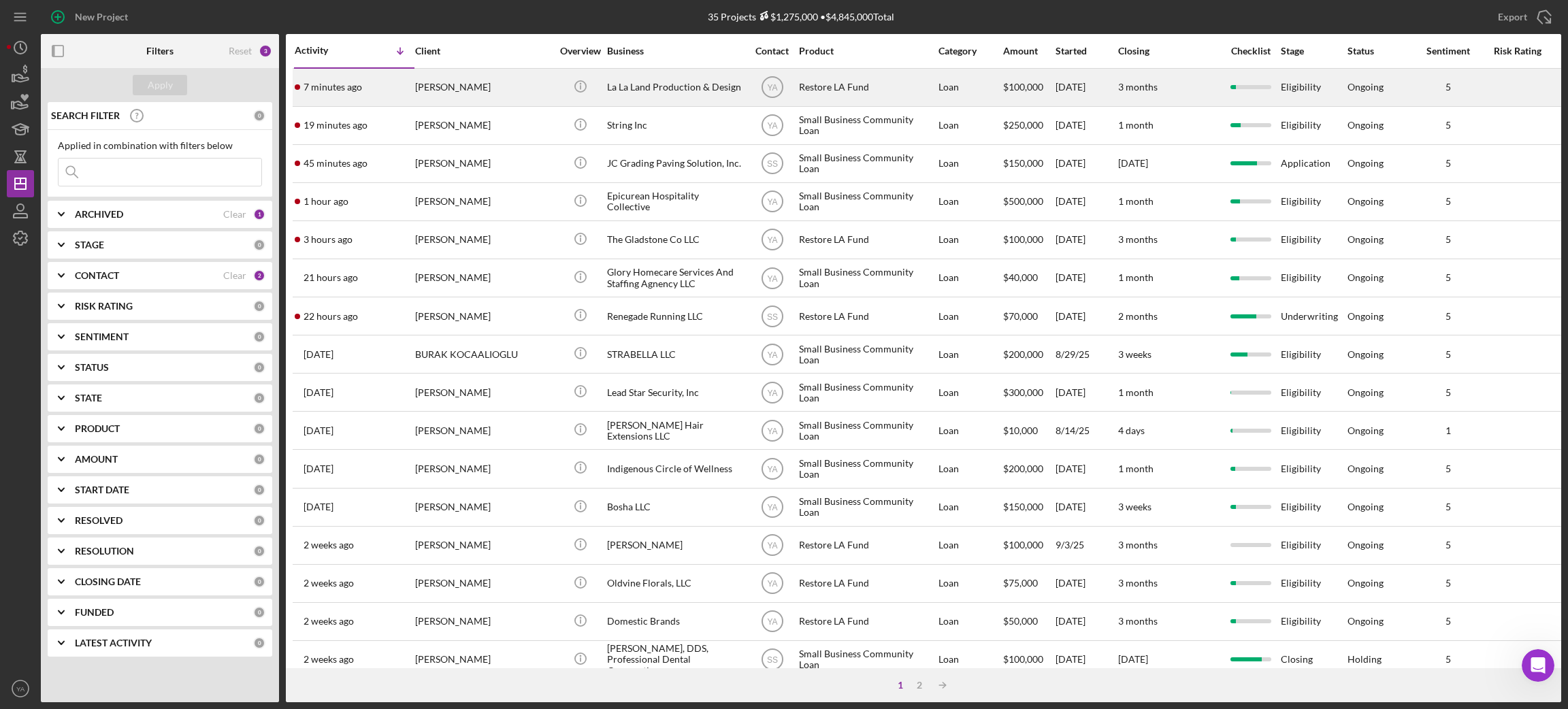
click at [683, 100] on div "La La Land Production & Design" at bounding box center [675, 88] width 136 height 36
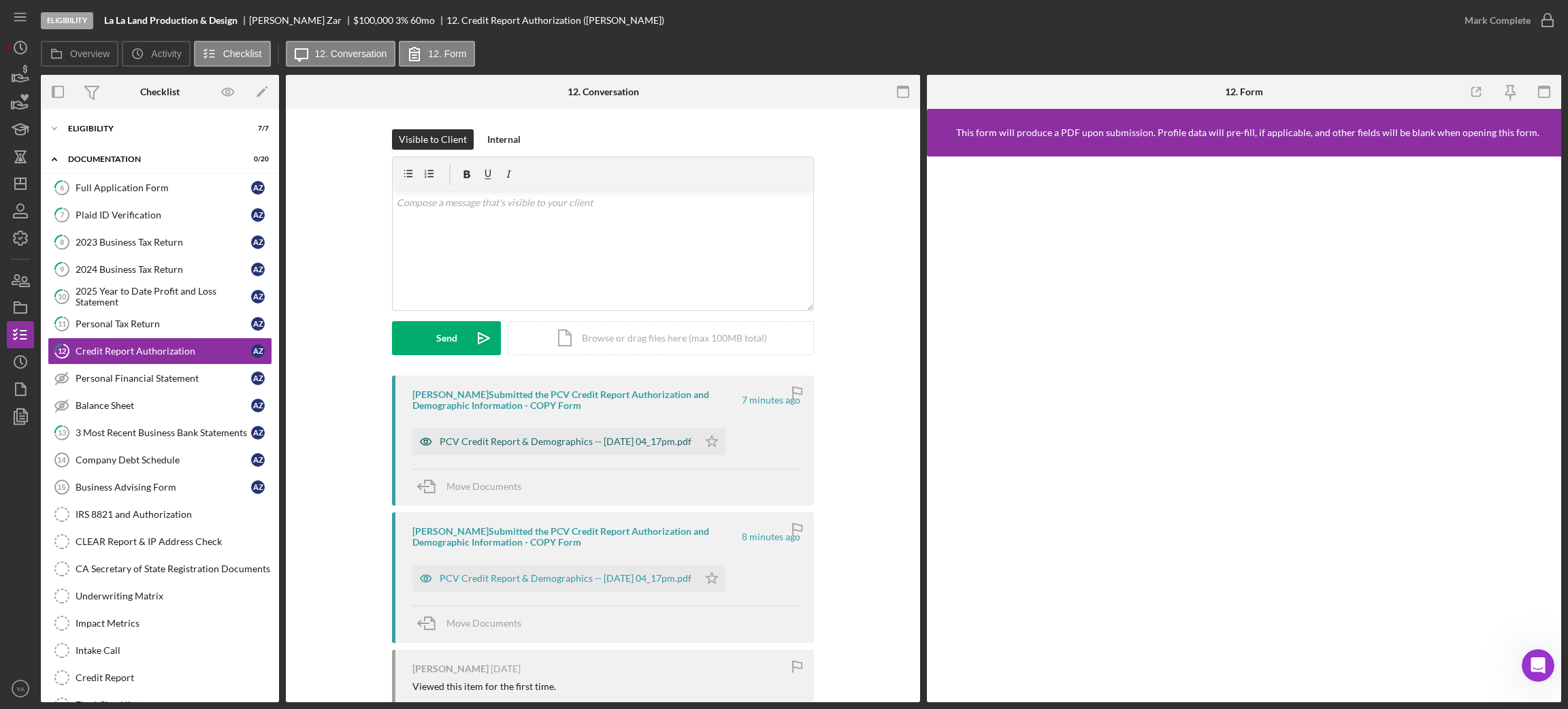
click at [598, 437] on div "PCV Credit Report & Demographics -- [DATE] 04_17pm.pdf" at bounding box center [566, 442] width 252 height 11
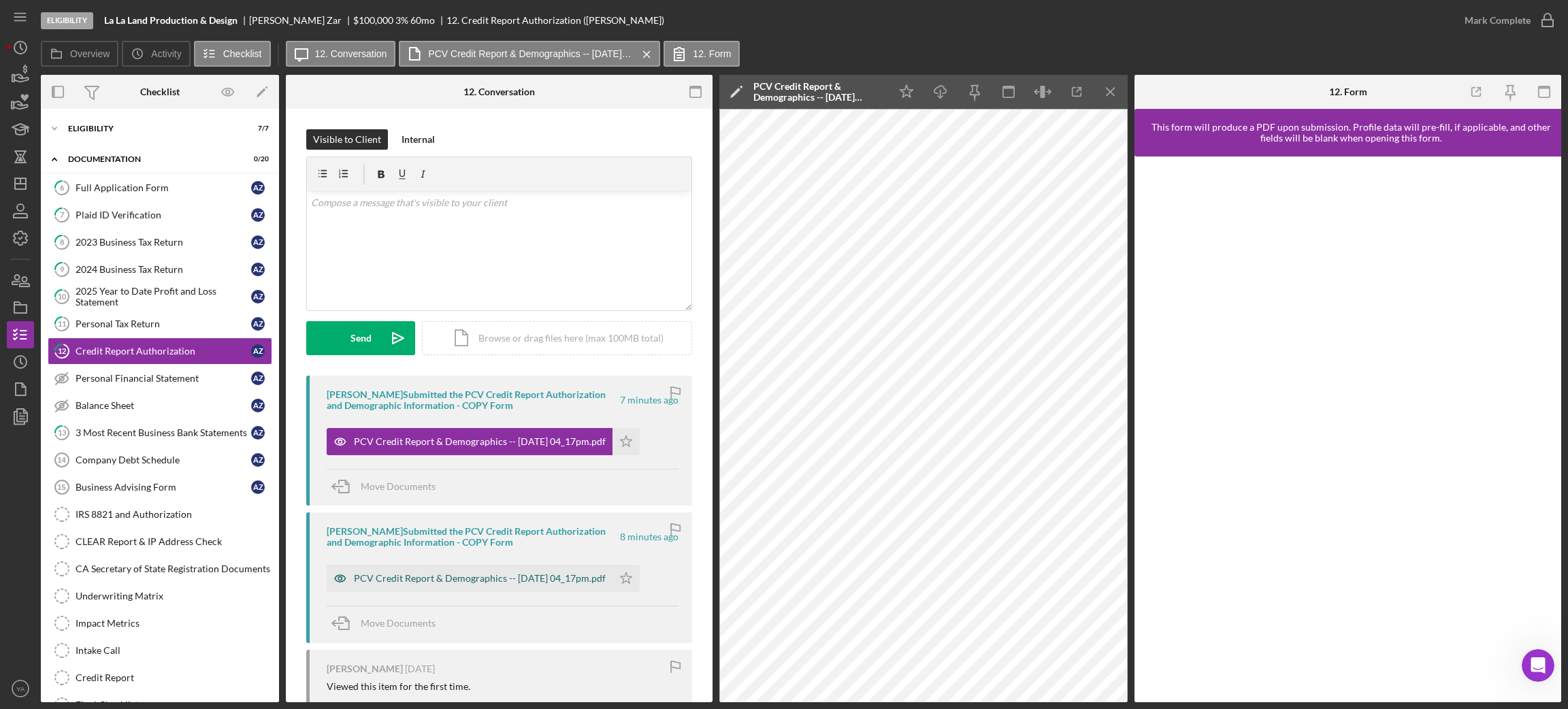
click at [438, 574] on div "PCV Credit Report & Demographics -- [DATE] 04_17pm.pdf" at bounding box center [479, 578] width 252 height 11
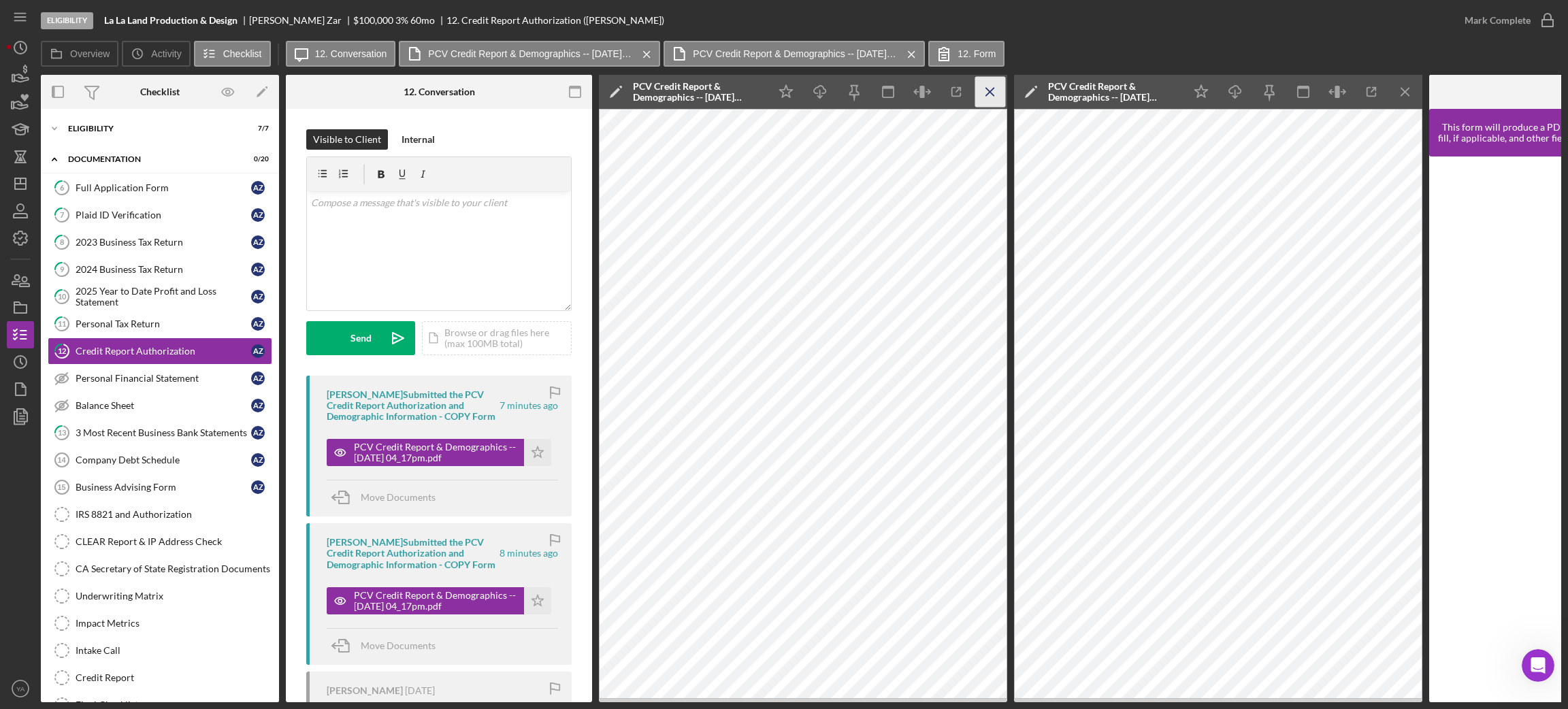
click at [983, 83] on icon "Icon/Menu Close" at bounding box center [990, 92] width 31 height 31
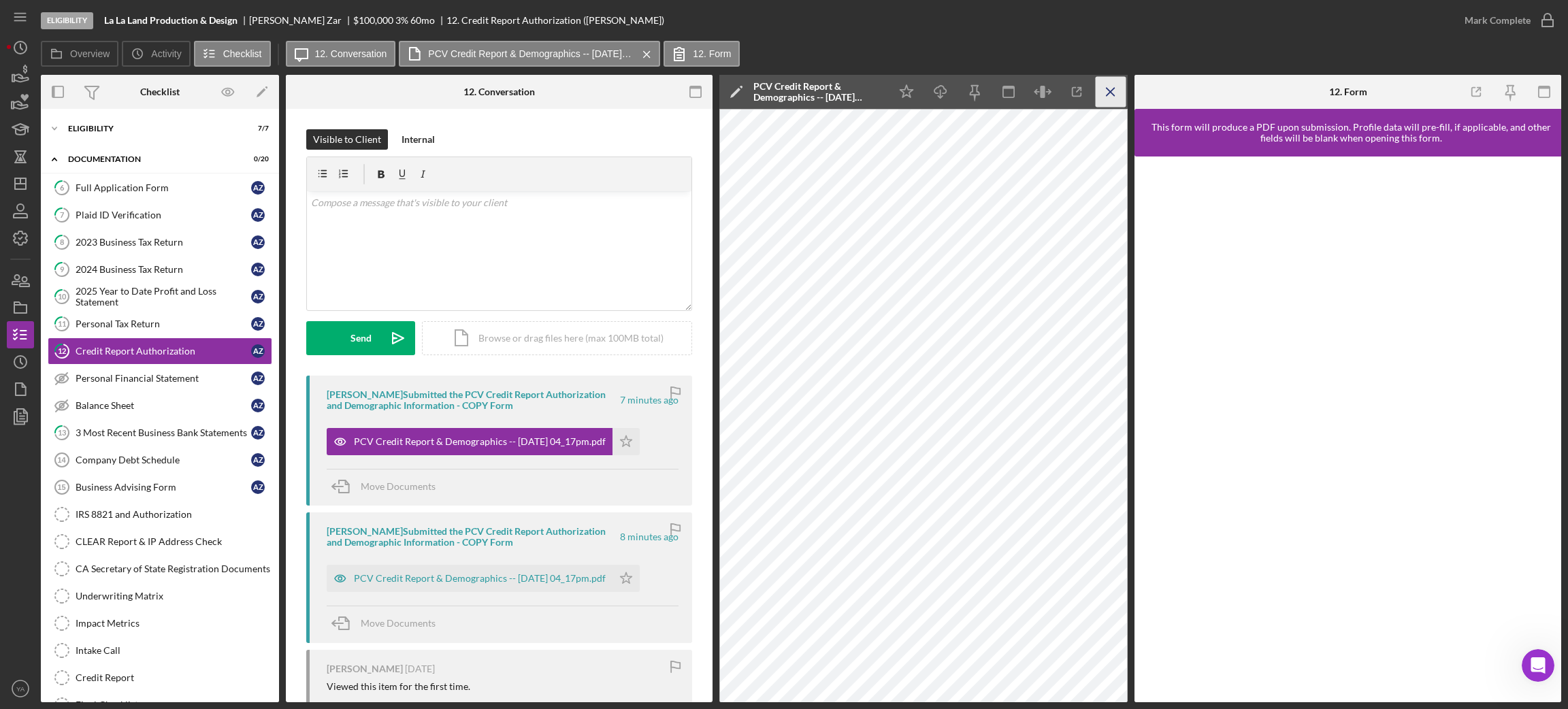
click at [1102, 94] on icon "Icon/Menu Close" at bounding box center [1111, 92] width 31 height 31
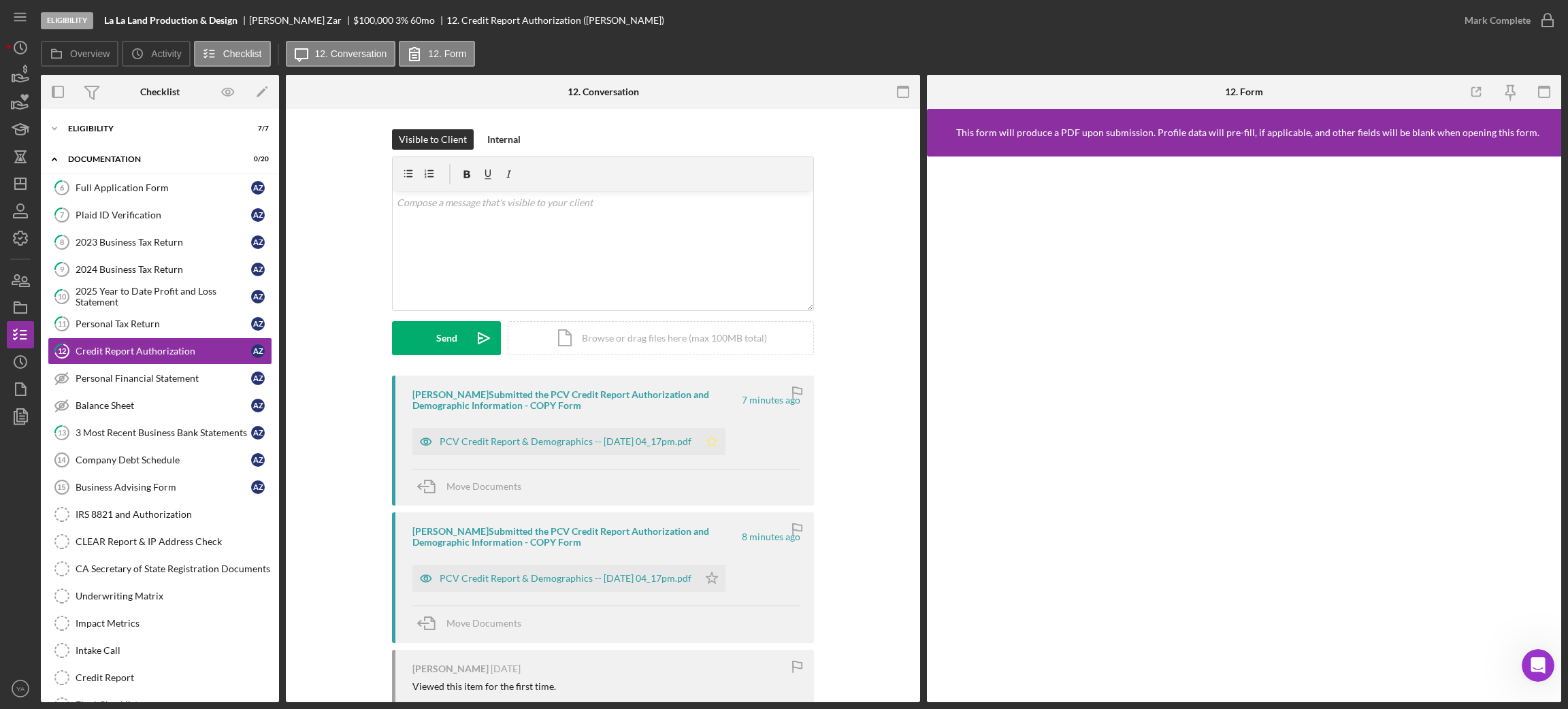
click at [726, 437] on icon "Icon/Star" at bounding box center [712, 442] width 27 height 27
click at [1541, 18] on icon "button" at bounding box center [1547, 21] width 34 height 34
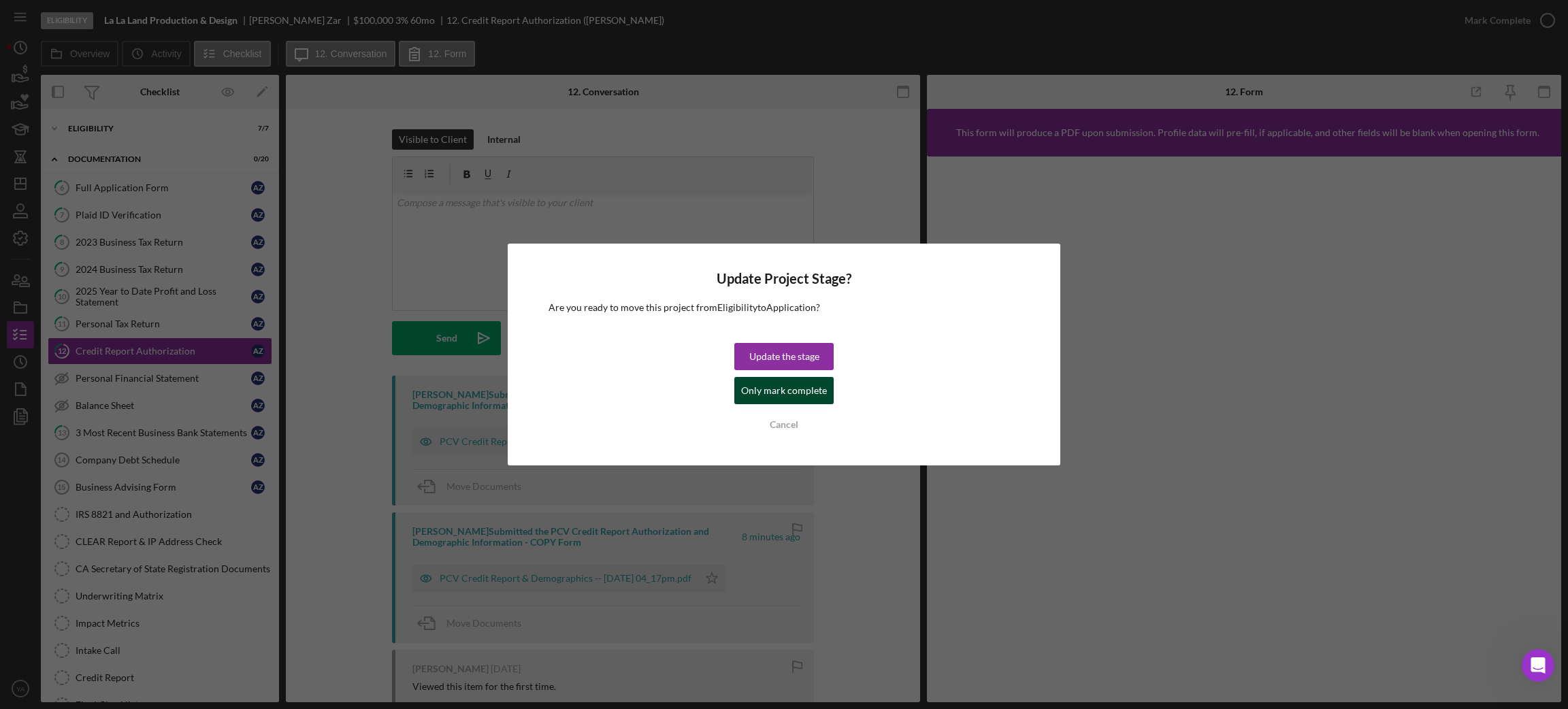
click at [823, 392] on div "Only mark complete" at bounding box center [784, 390] width 85 height 27
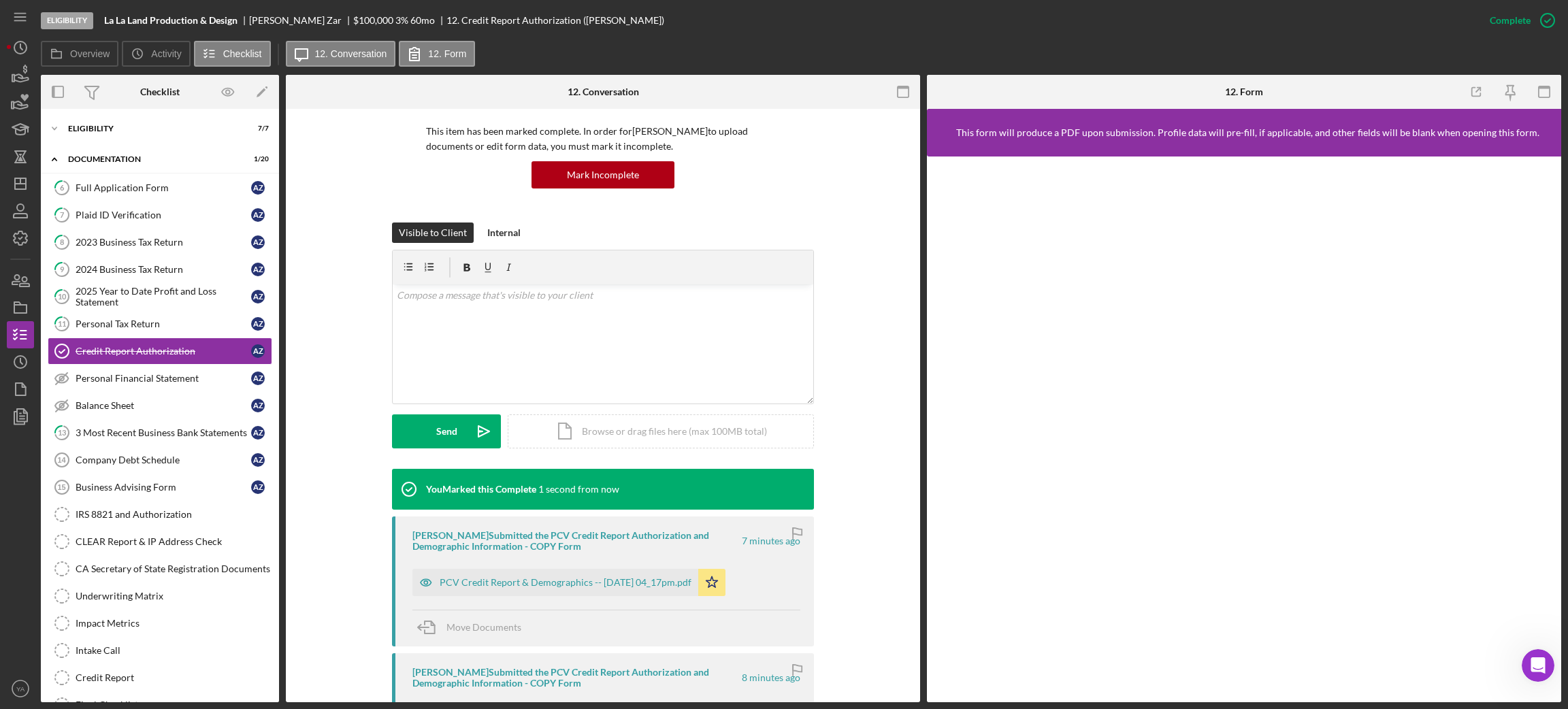
scroll to position [204, 0]
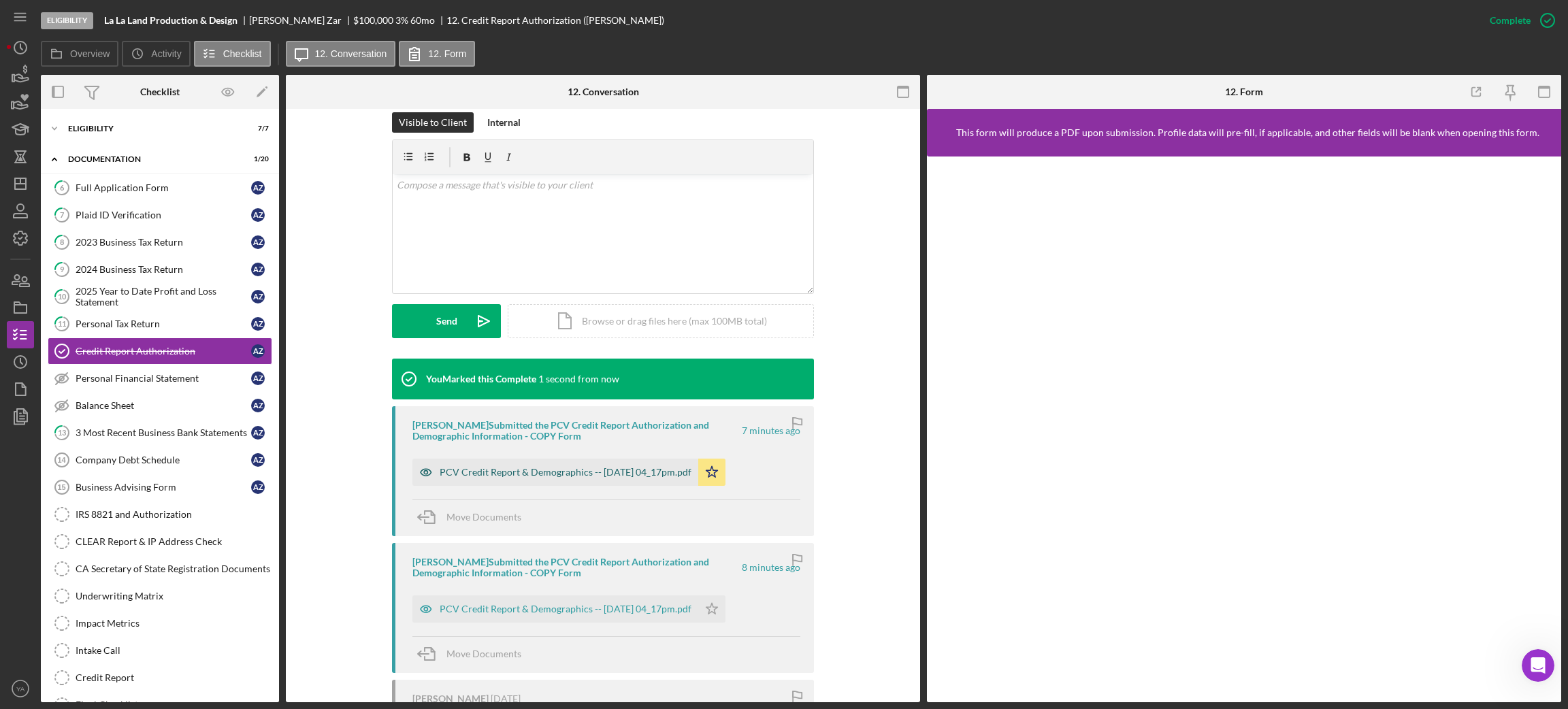
click at [620, 479] on div "PCV Credit Report & Demographics -- [DATE] 04_17pm.pdf" at bounding box center [555, 472] width 286 height 27
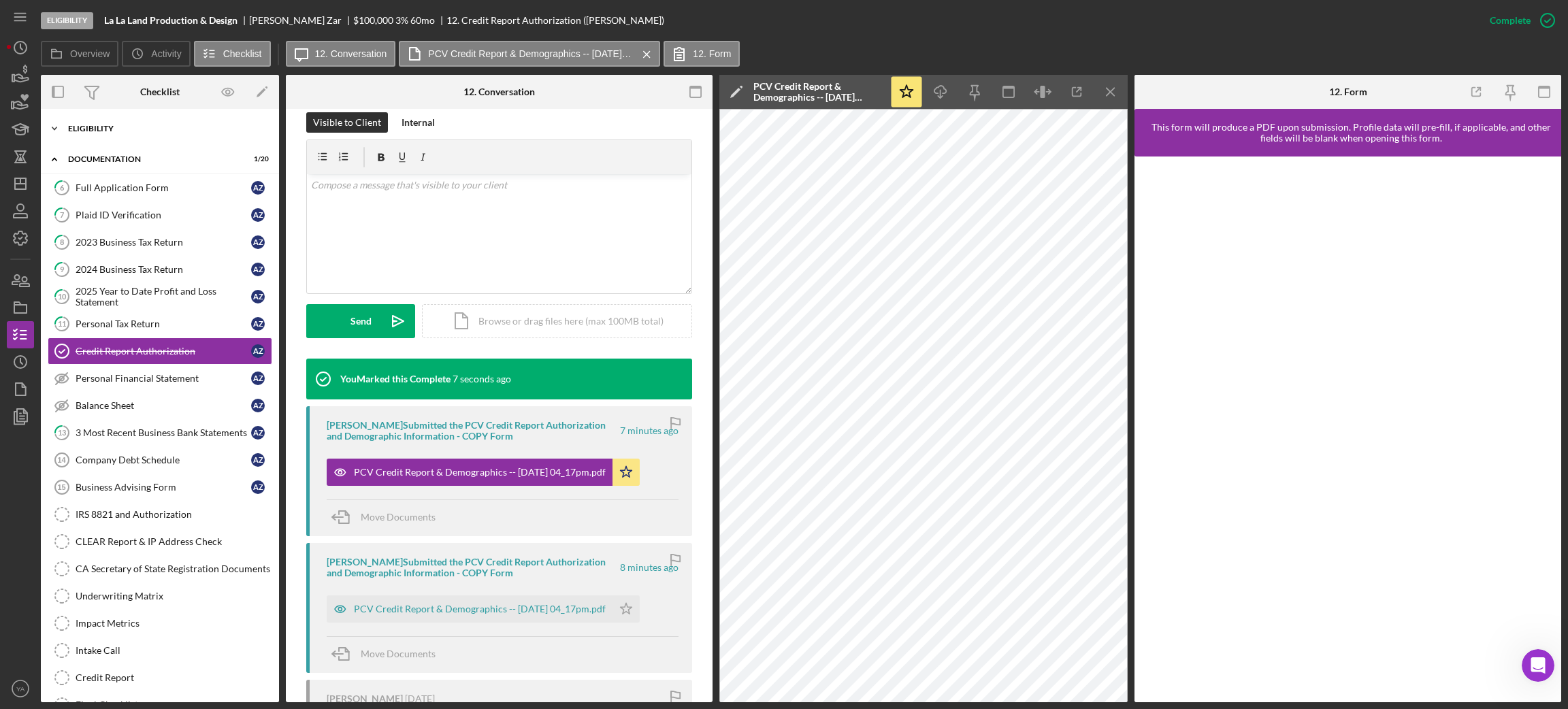
click at [187, 138] on div "Icon/Expander Eligibility 7 / 7" at bounding box center [160, 129] width 238 height 27
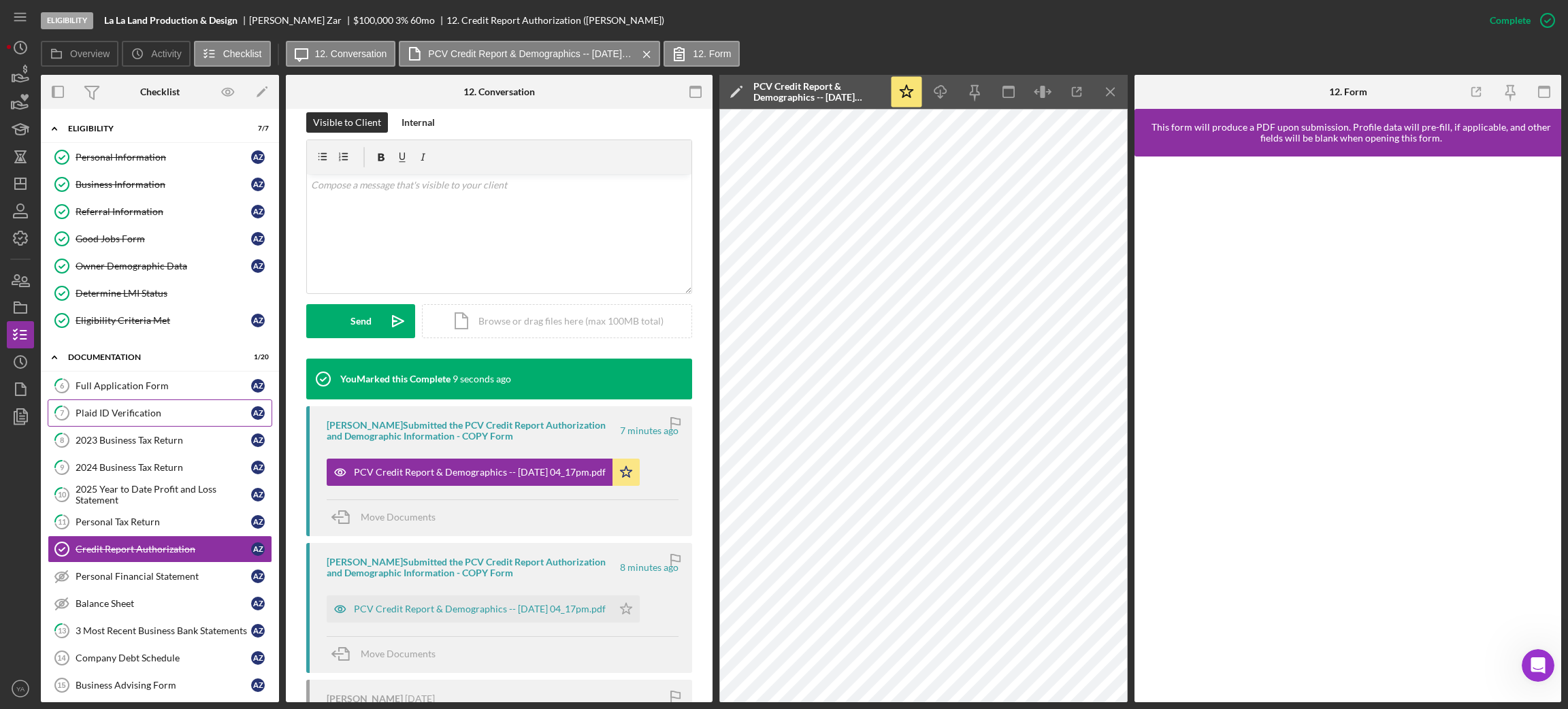
click at [124, 412] on div "Plaid ID Verification" at bounding box center [163, 413] width 176 height 11
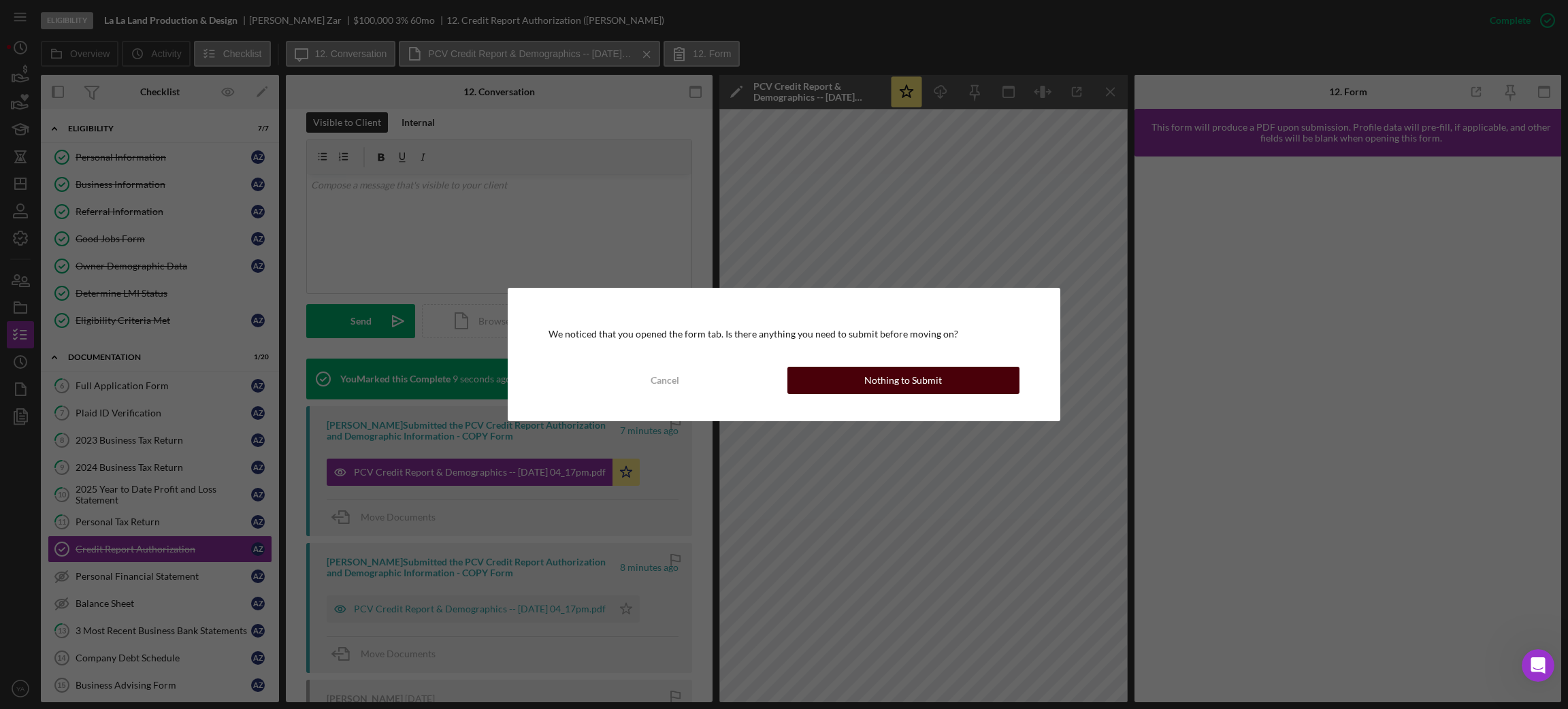
click at [921, 366] on div "Cancel Nothing to Submit" at bounding box center [784, 380] width 470 height 27
click at [909, 388] on div "Nothing to Submit" at bounding box center [903, 380] width 77 height 27
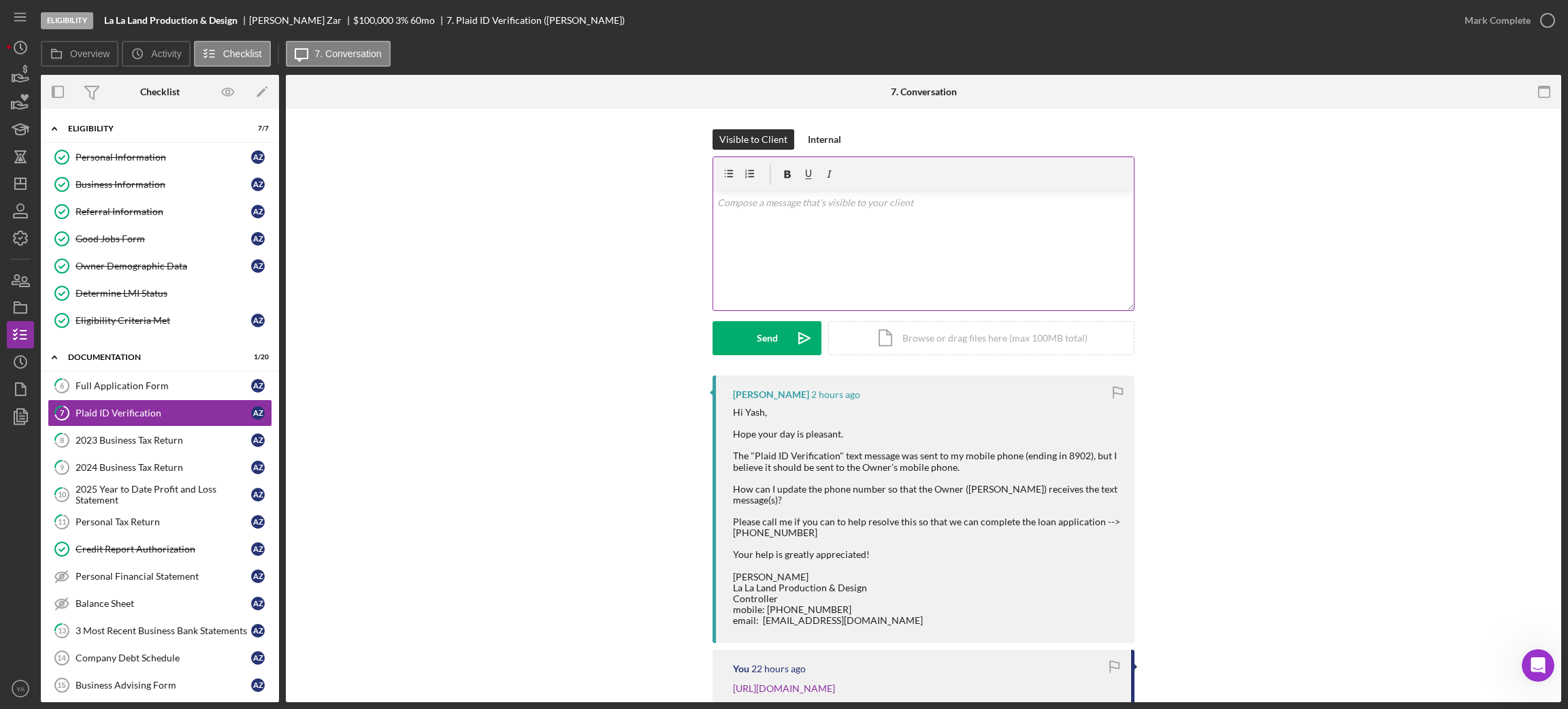
click at [871, 282] on div "v Color teal Color pink Remove color Add row above Add row below Add column bef…" at bounding box center [923, 251] width 421 height 119
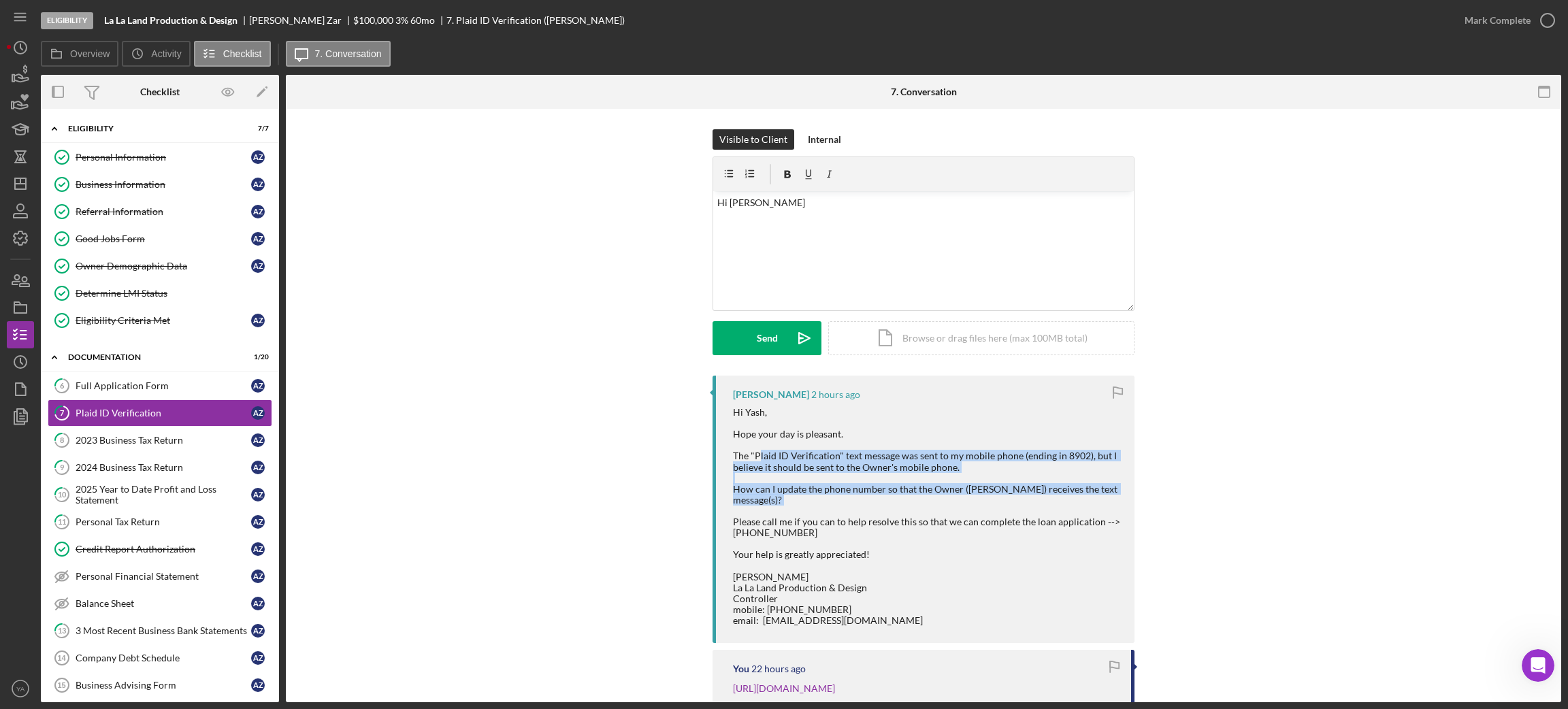
drag, startPoint x: 755, startPoint y: 455, endPoint x: 923, endPoint y: 496, distance: 172.9
click at [923, 496] on div "Hi Yash, Hope your day is pleasant. The "Plaid ID Verification" text message wa…" at bounding box center [927, 516] width 388 height 219
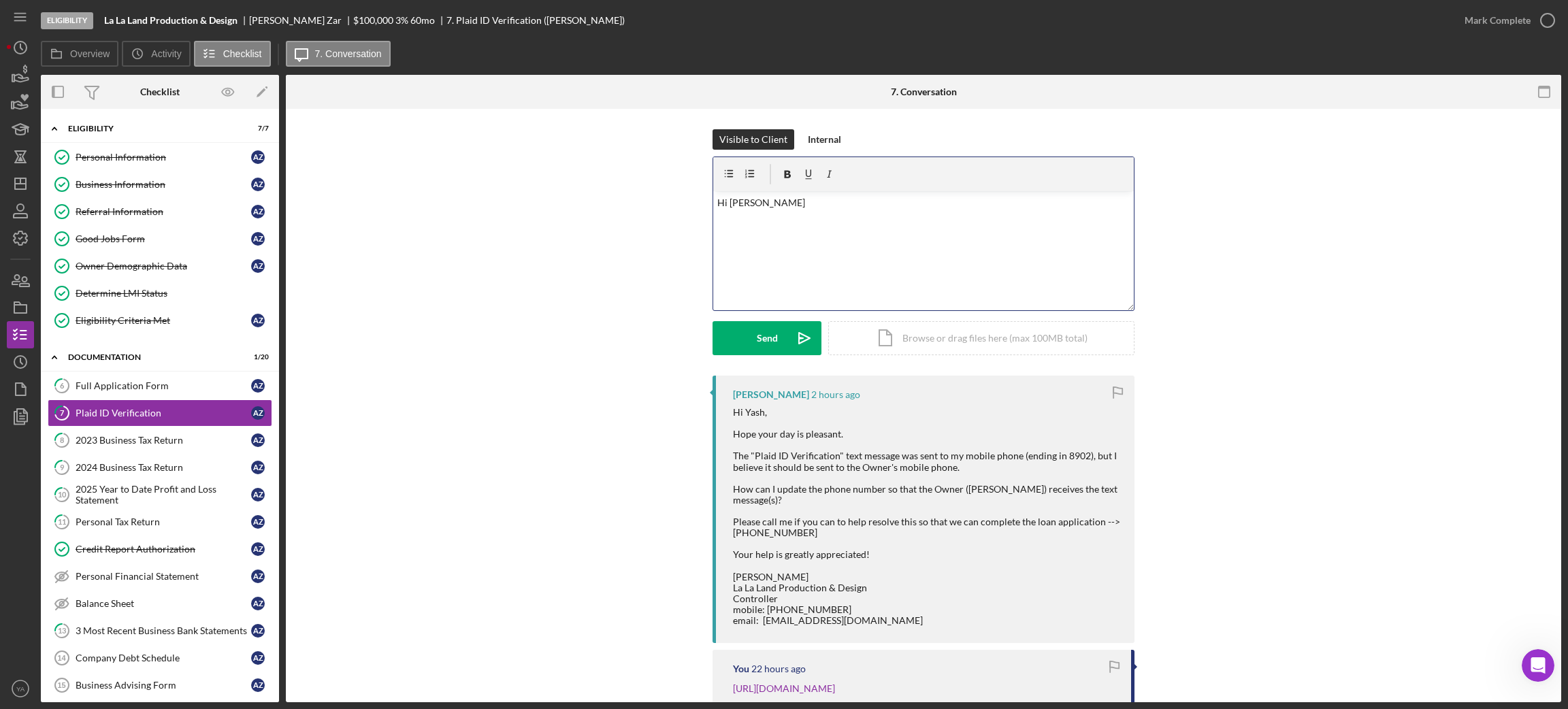
click at [834, 247] on div "v Color teal Color pink Remove color Add row above Add row below Add column bef…" at bounding box center [923, 251] width 421 height 119
click at [723, 230] on p "Hi [PERSON_NAME], UUse this link: [URL][DOMAIN_NAME]" at bounding box center [924, 226] width 413 height 62
click at [924, 244] on p "Hi [PERSON_NAME], you can use this link: [URL][DOMAIN_NAME]" at bounding box center [924, 226] width 413 height 62
drag, startPoint x: 740, startPoint y: 276, endPoint x: 732, endPoint y: 267, distance: 12.0
click at [732, 267] on p "Hi [PERSON_NAME], you can use this link: [URL][DOMAIN_NAME] and amke sure that …" at bounding box center [924, 233] width 413 height 76
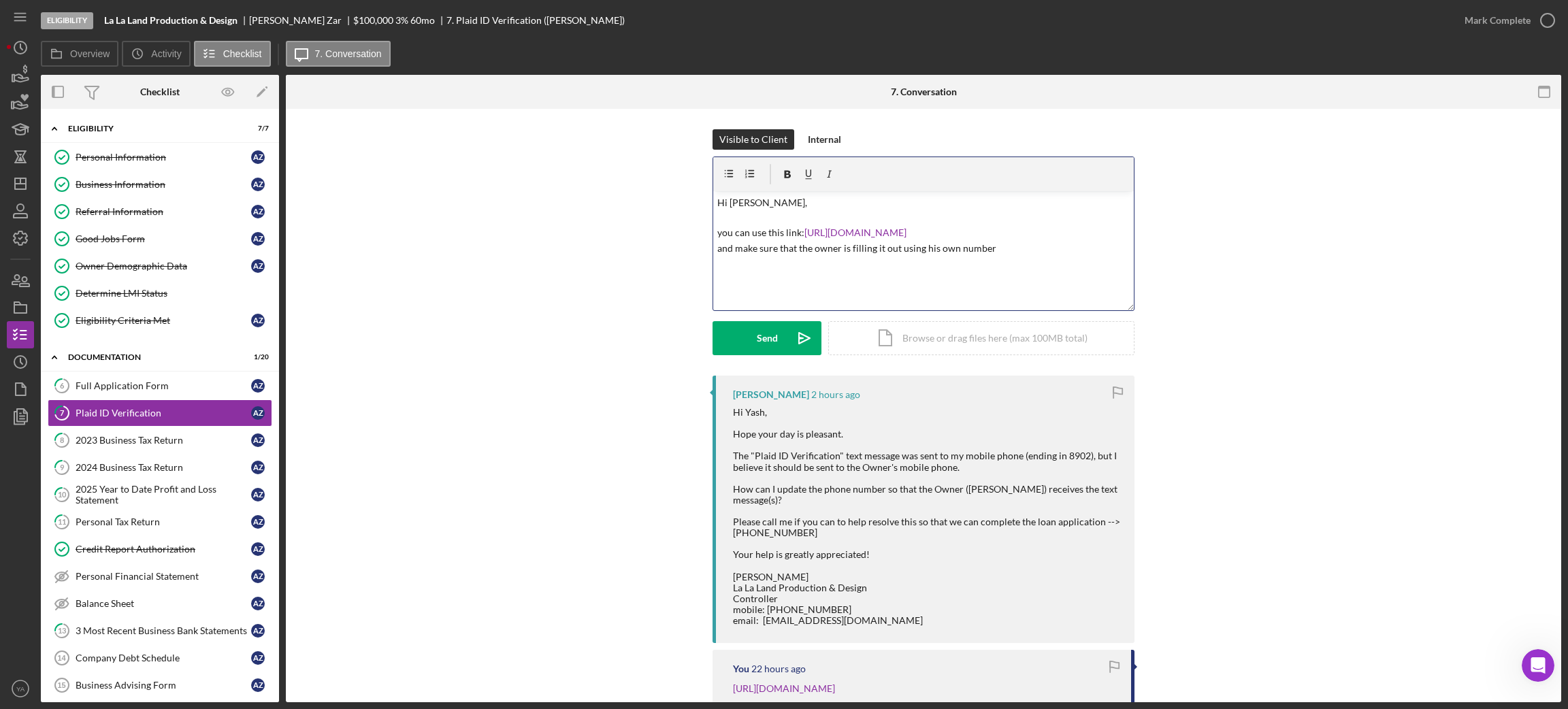
click at [721, 232] on p "Hi [PERSON_NAME], you can use this link: [URL][DOMAIN_NAME] and make sure that …" at bounding box center [924, 233] width 413 height 76
click at [722, 235] on p "Hi [PERSON_NAME], You can use this link: [URL][DOMAIN_NAME] and make sure that …" at bounding box center [924, 233] width 413 height 76
click at [789, 234] on p "Hi [PERSON_NAME], You can use this link: [URL][DOMAIN_NAME] and make sure that …" at bounding box center [924, 233] width 413 height 76
click at [913, 251] on p "Hi [PERSON_NAME], You can use this link: [URL][DOMAIN_NAME] and make sure that …" at bounding box center [924, 233] width 413 height 76
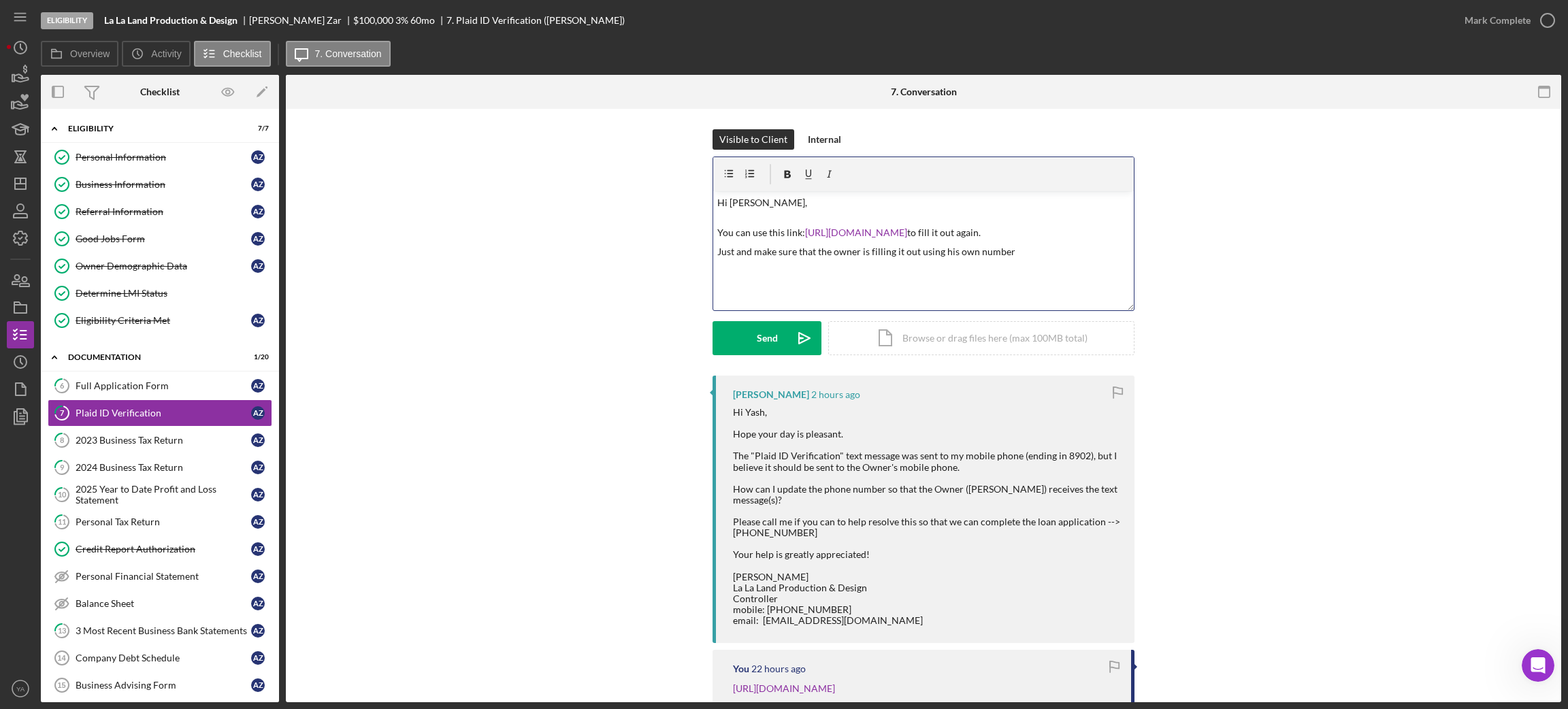
click at [743, 263] on p "Just and make sure that the owner is filling it out using his own number" at bounding box center [924, 259] width 413 height 31
click at [1001, 265] on p "Just make sure that the owner is filling it out using his own number" at bounding box center [924, 259] width 413 height 31
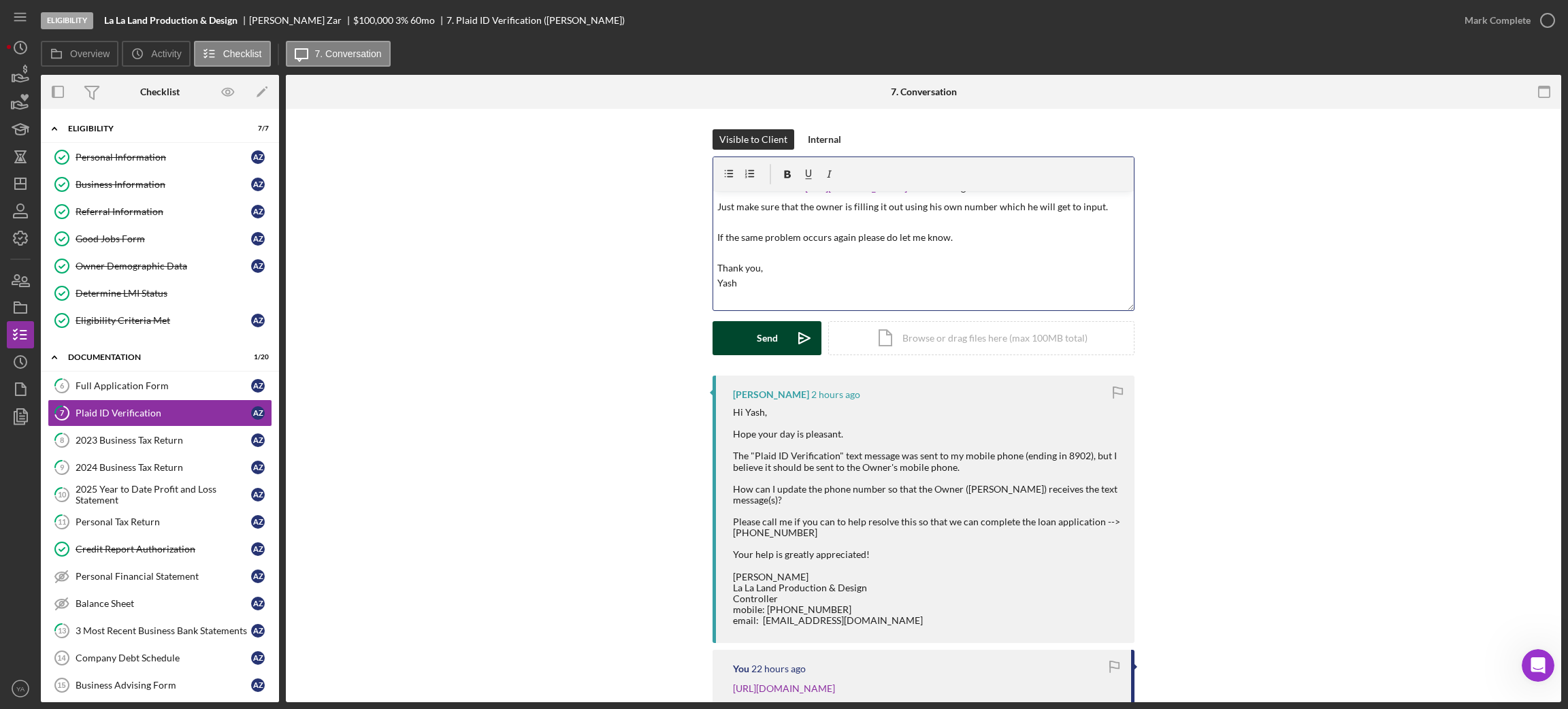
click at [778, 328] on button "Send Icon/icon-invite-send" at bounding box center [767, 338] width 109 height 34
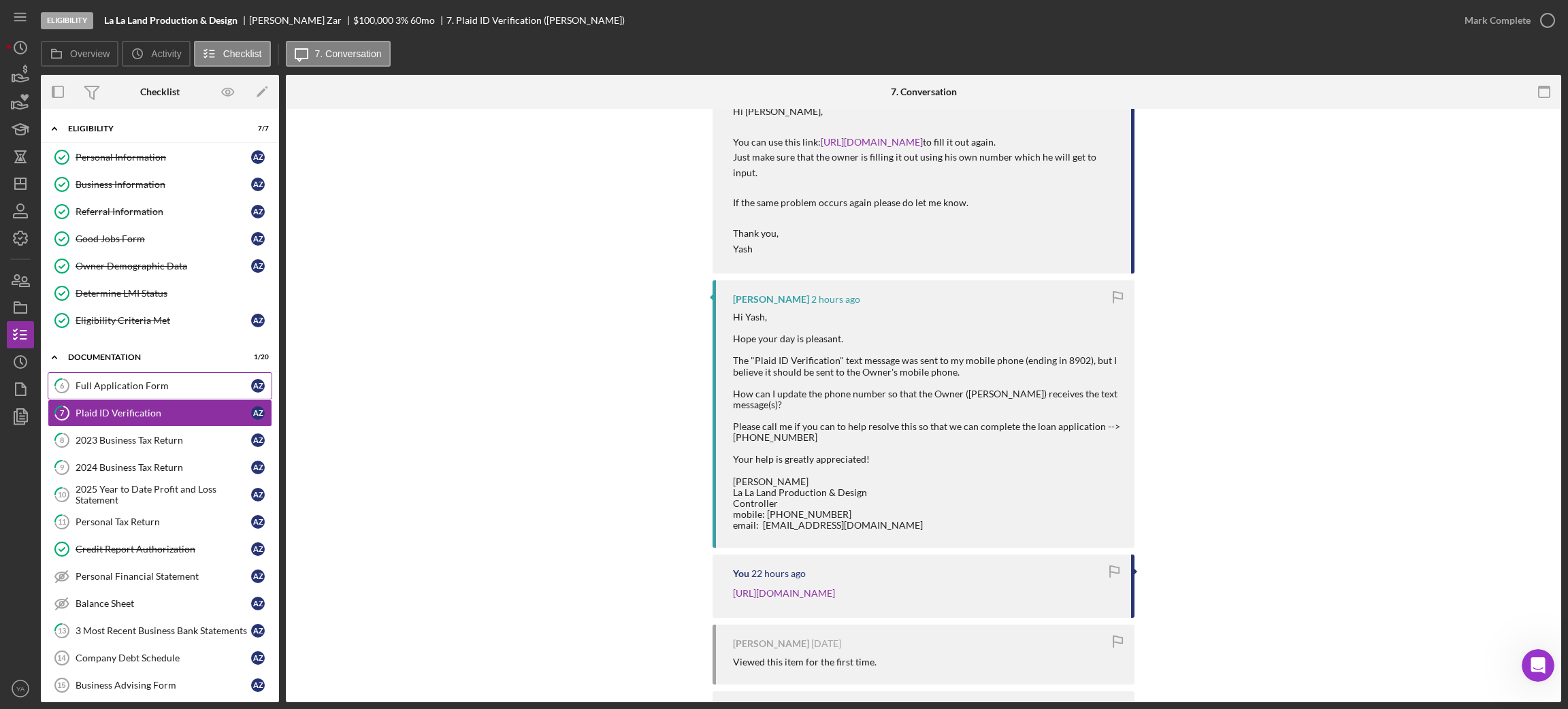
scroll to position [306, 0]
click at [152, 394] on link "6 Full Application Form A Z" at bounding box center [160, 386] width 224 height 27
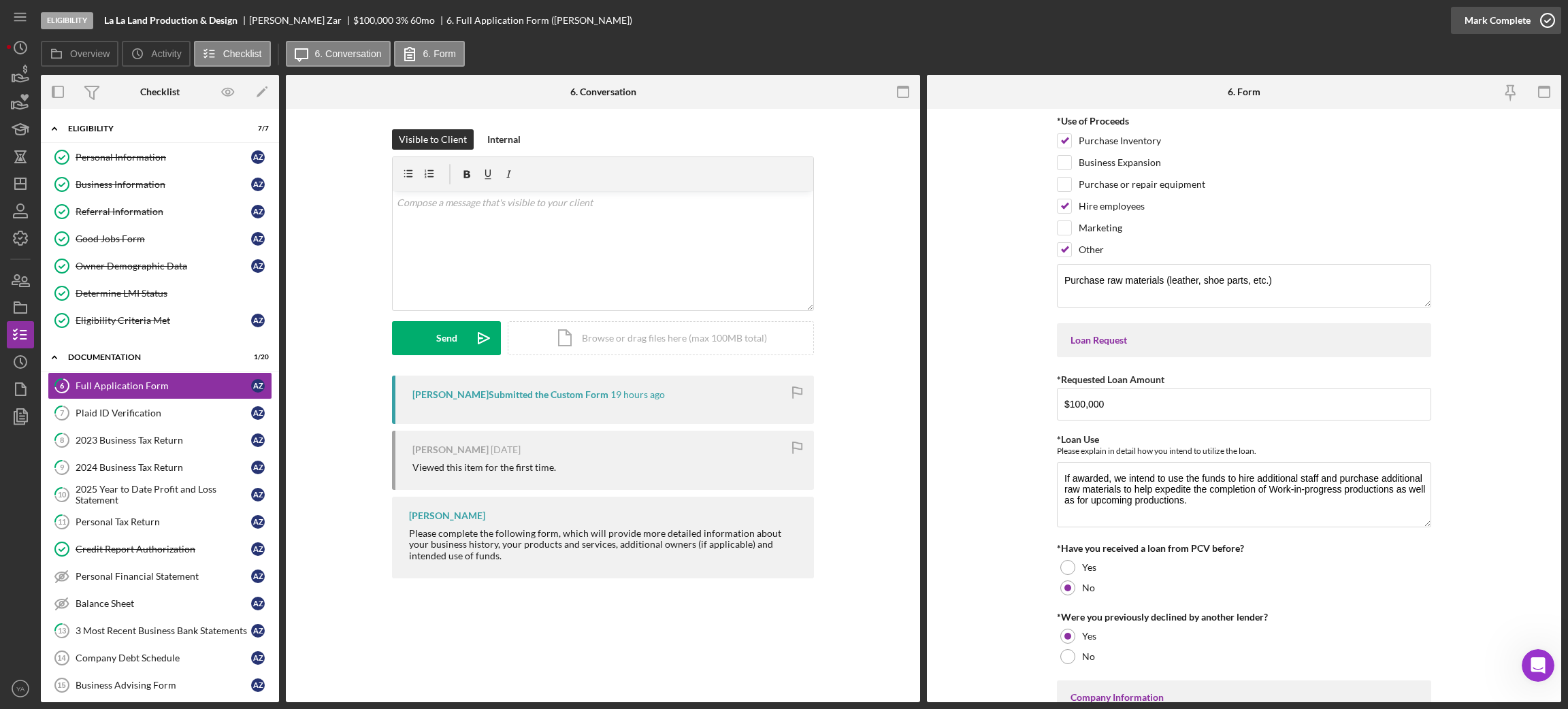
click at [1550, 29] on icon "button" at bounding box center [1547, 21] width 34 height 34
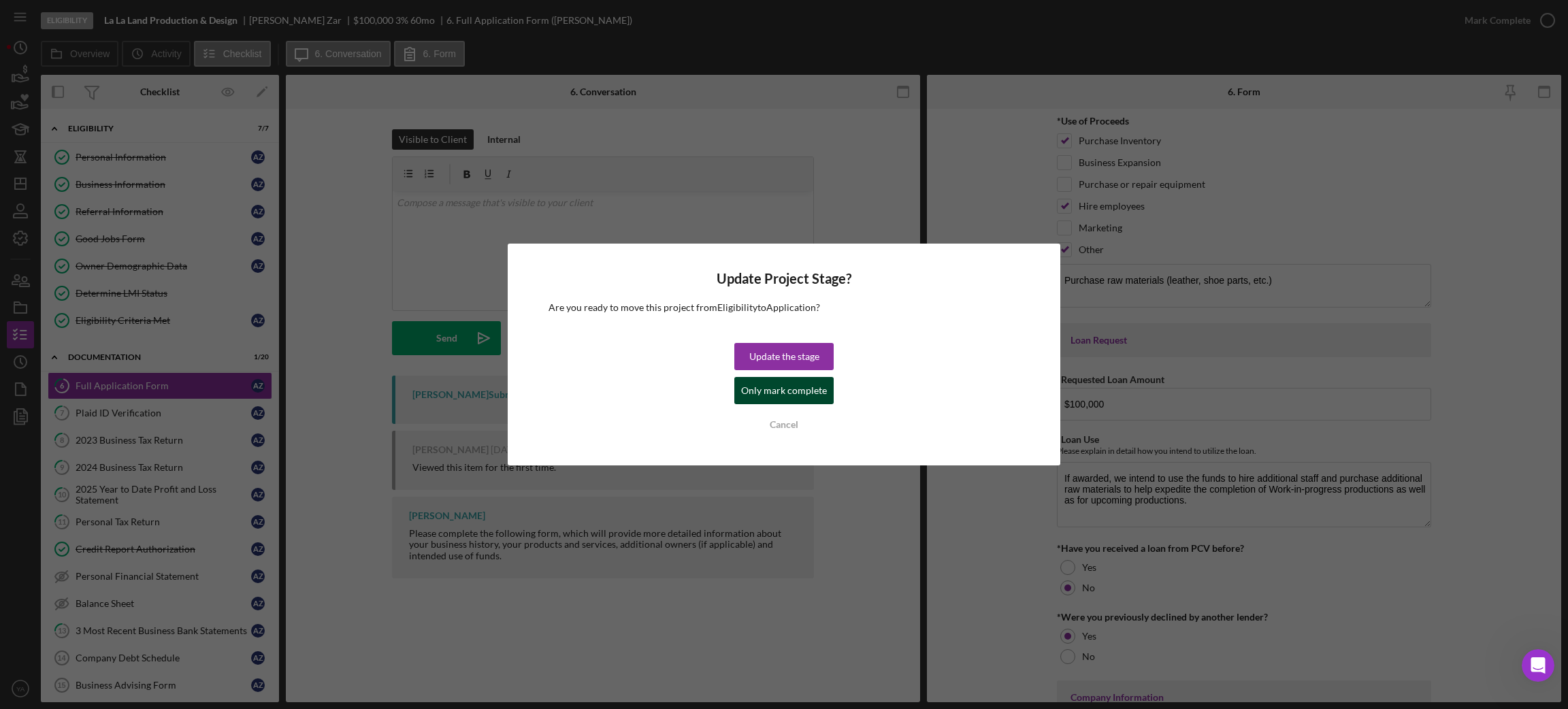
click at [812, 395] on div "Only mark complete" at bounding box center [784, 390] width 85 height 27
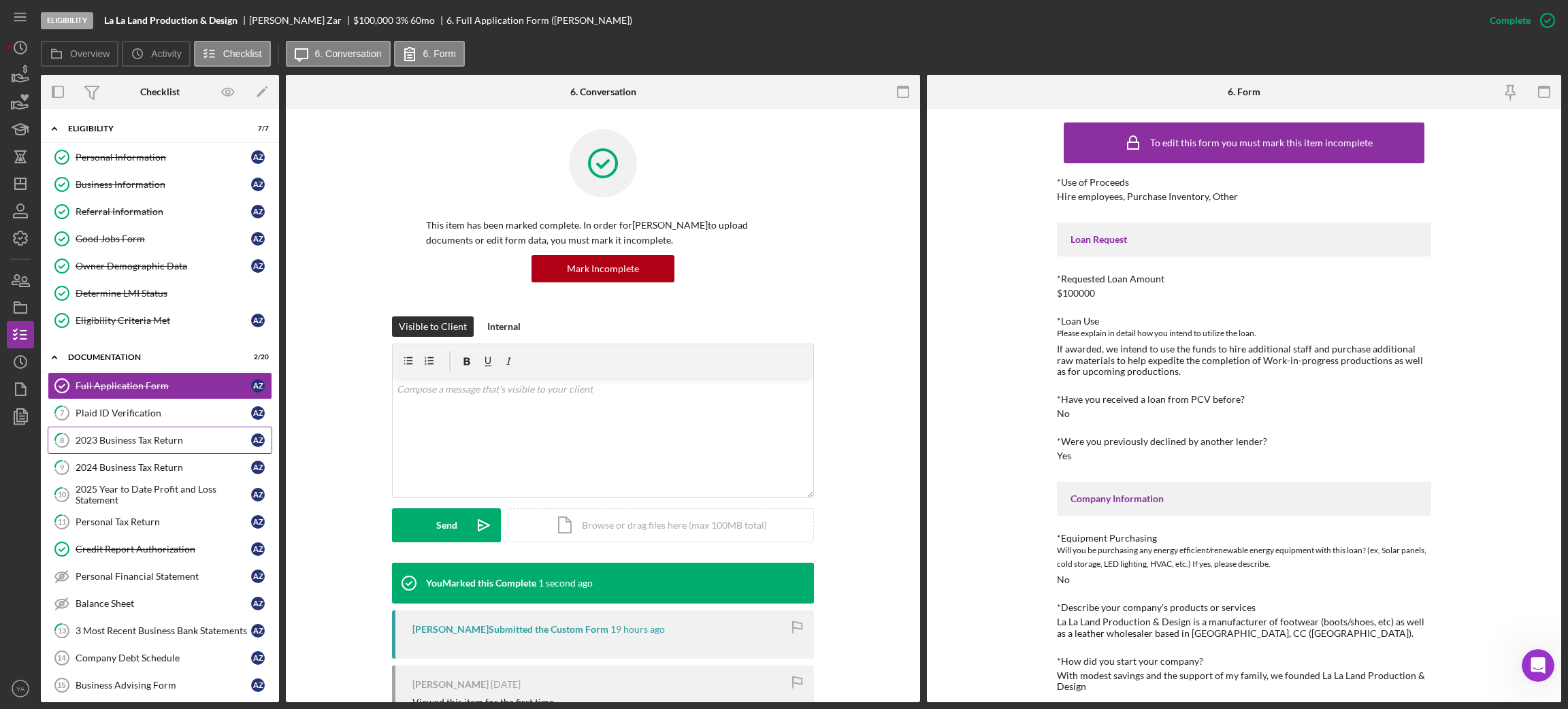
click at [137, 444] on div "2023 Business Tax Return" at bounding box center [163, 440] width 176 height 11
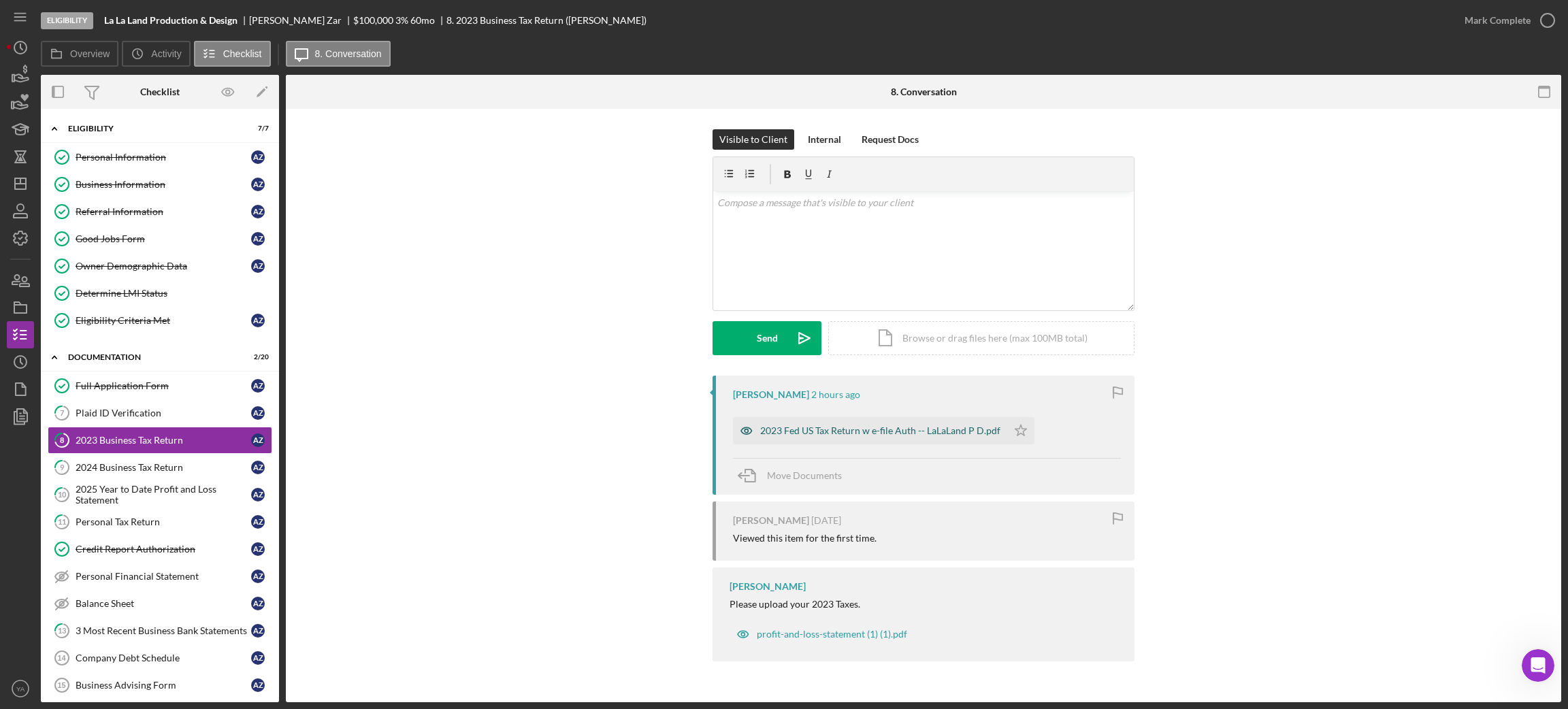
click at [823, 435] on div "2023 Fed US Tax Return w e-file Auth -- LaLaLand P D.pdf" at bounding box center [880, 431] width 240 height 11
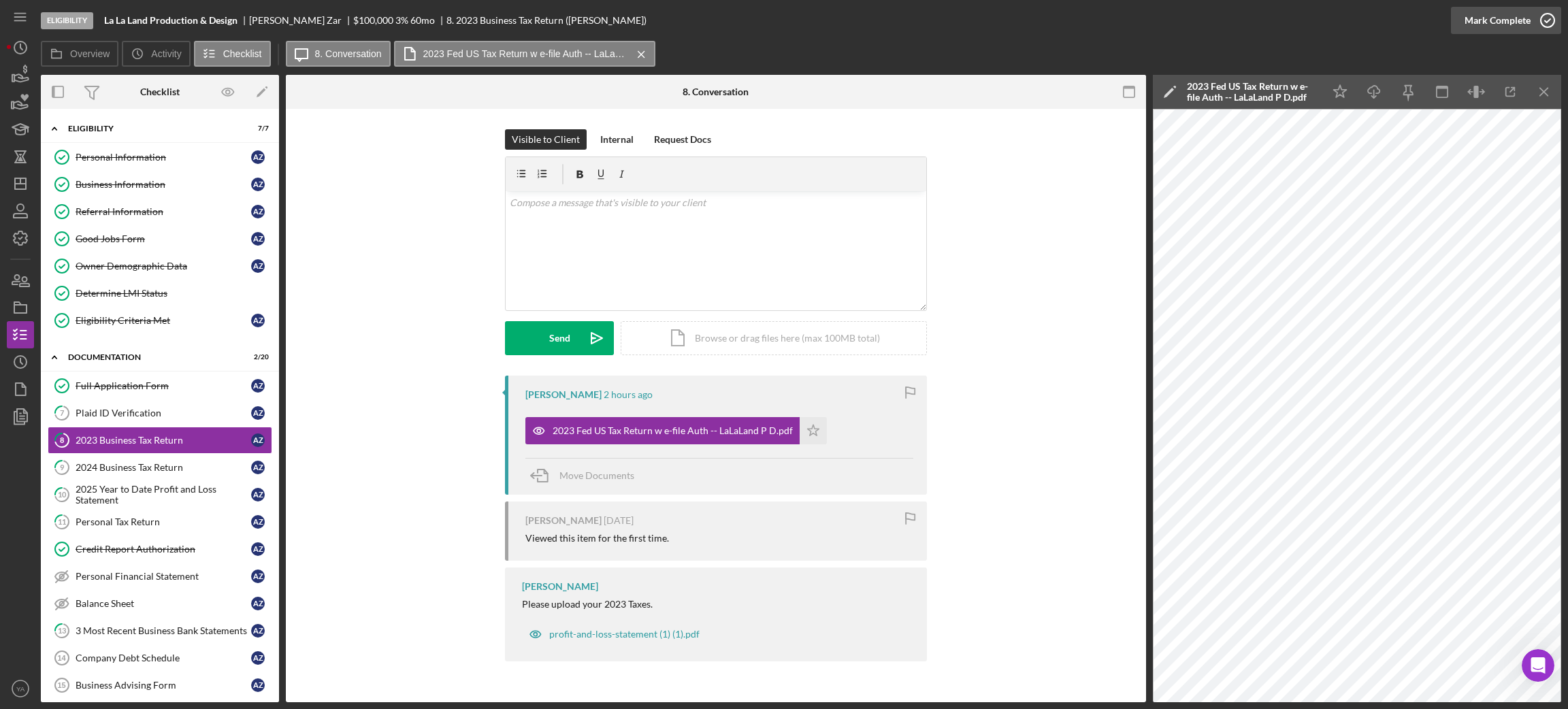
click at [1551, 10] on icon "button" at bounding box center [1547, 21] width 34 height 34
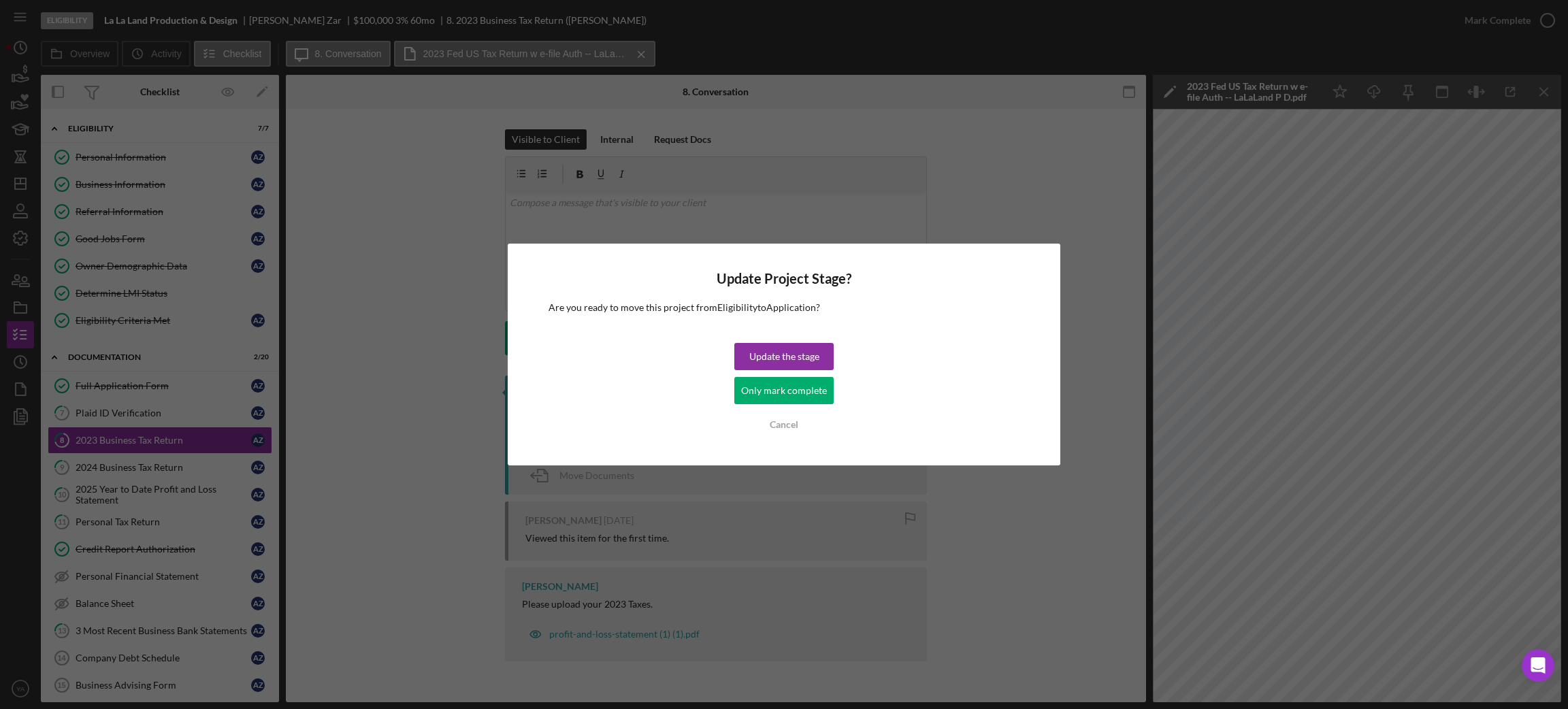
click at [801, 387] on div "Only mark complete" at bounding box center [784, 390] width 85 height 27
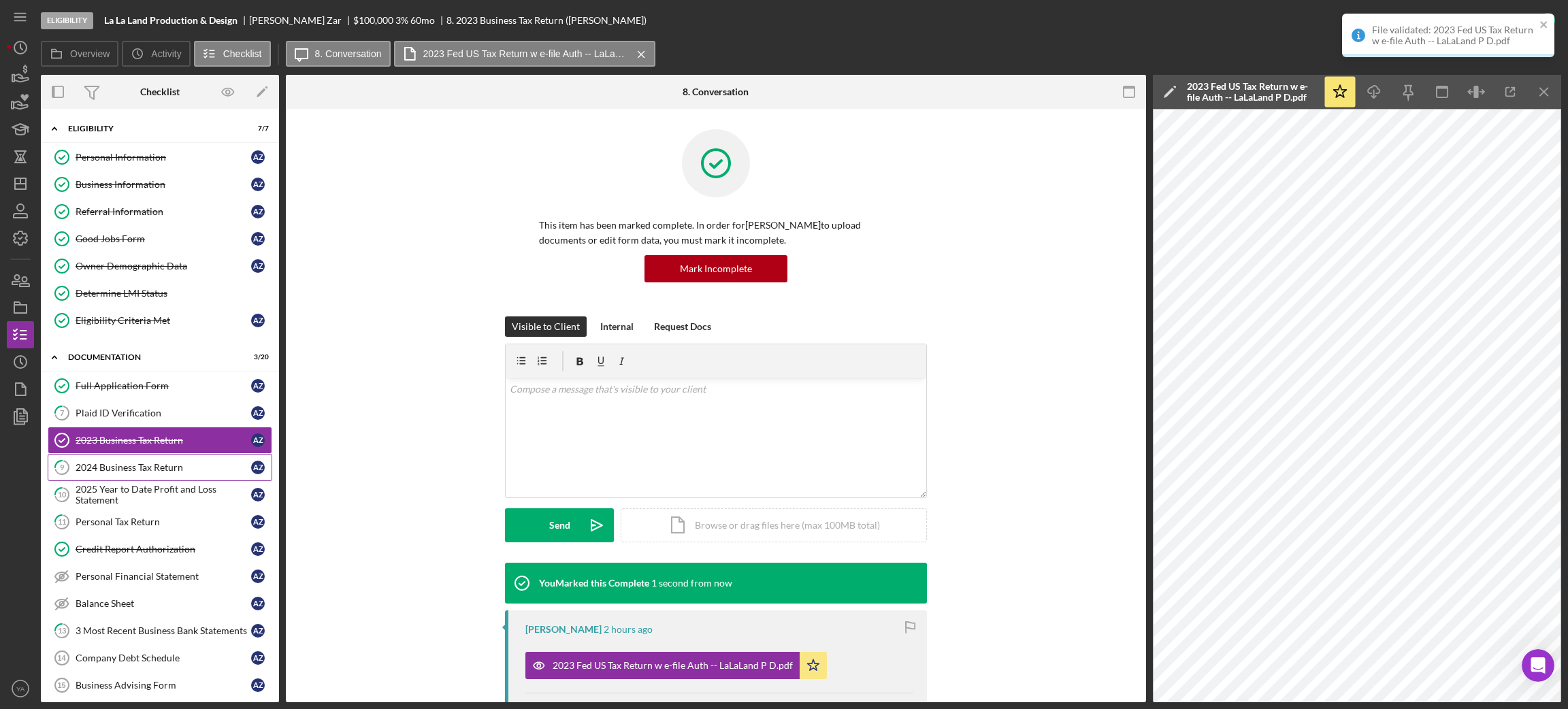
click at [182, 464] on link "9 2024 Business Tax Return A Z" at bounding box center [160, 468] width 224 height 27
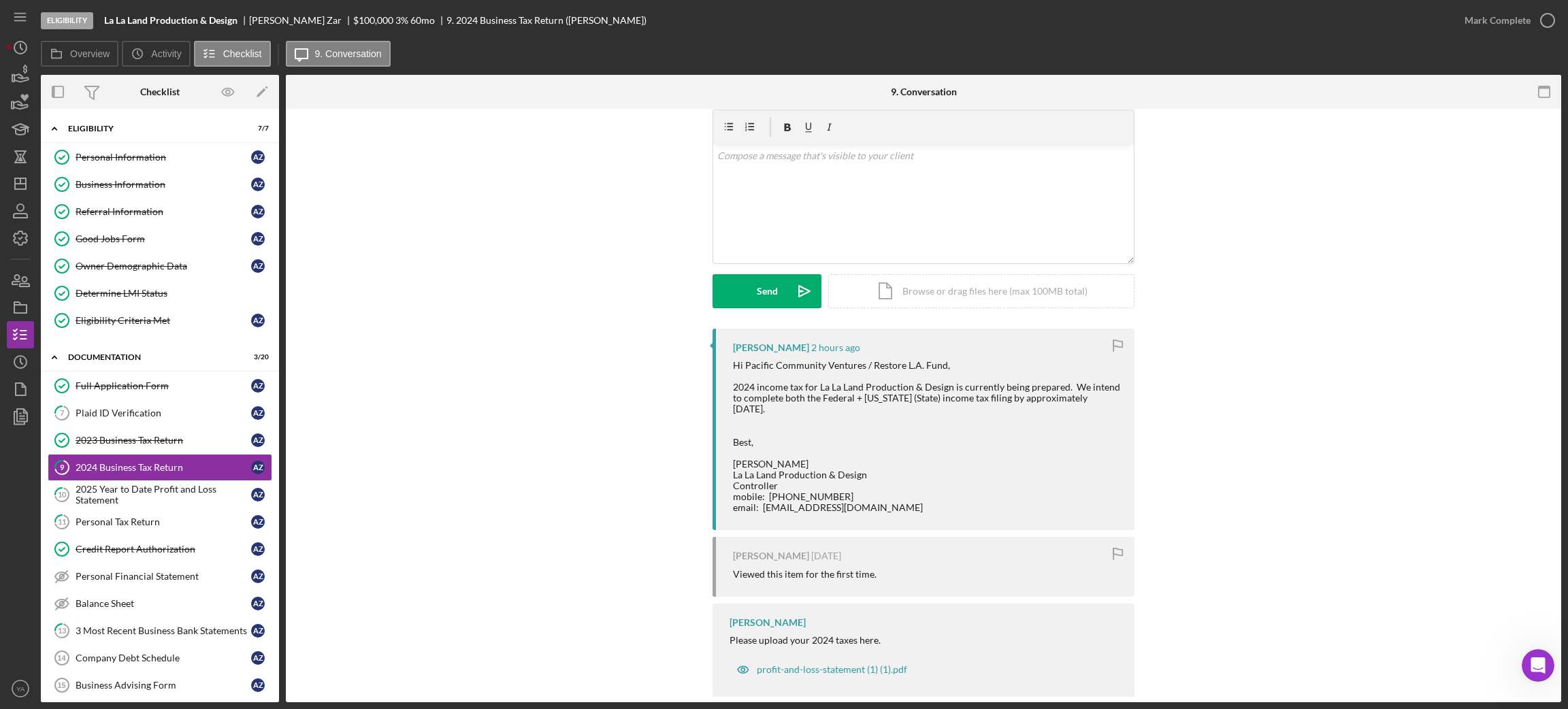
scroll to position [68, 0]
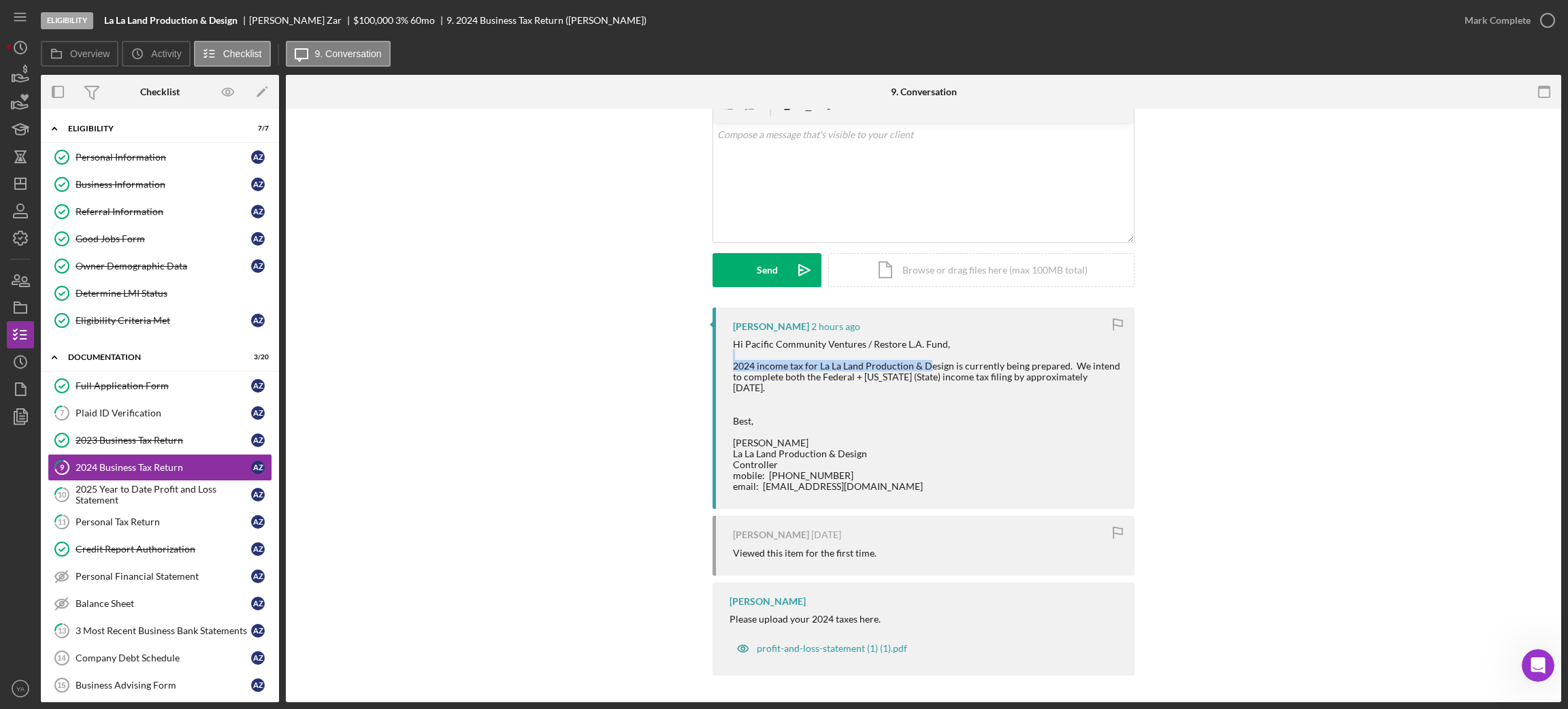
drag, startPoint x: 752, startPoint y: 351, endPoint x: 831, endPoint y: 361, distance: 79.6
click at [922, 360] on div "Hi Pacific Community Ventures / Restore L.A. Fund, 2024 income tax for La La La…" at bounding box center [927, 416] width 388 height 153
click at [819, 361] on div "Hi Pacific Community Ventures / Restore L.A. Fund, 2024 income tax for La La La…" at bounding box center [927, 416] width 388 height 153
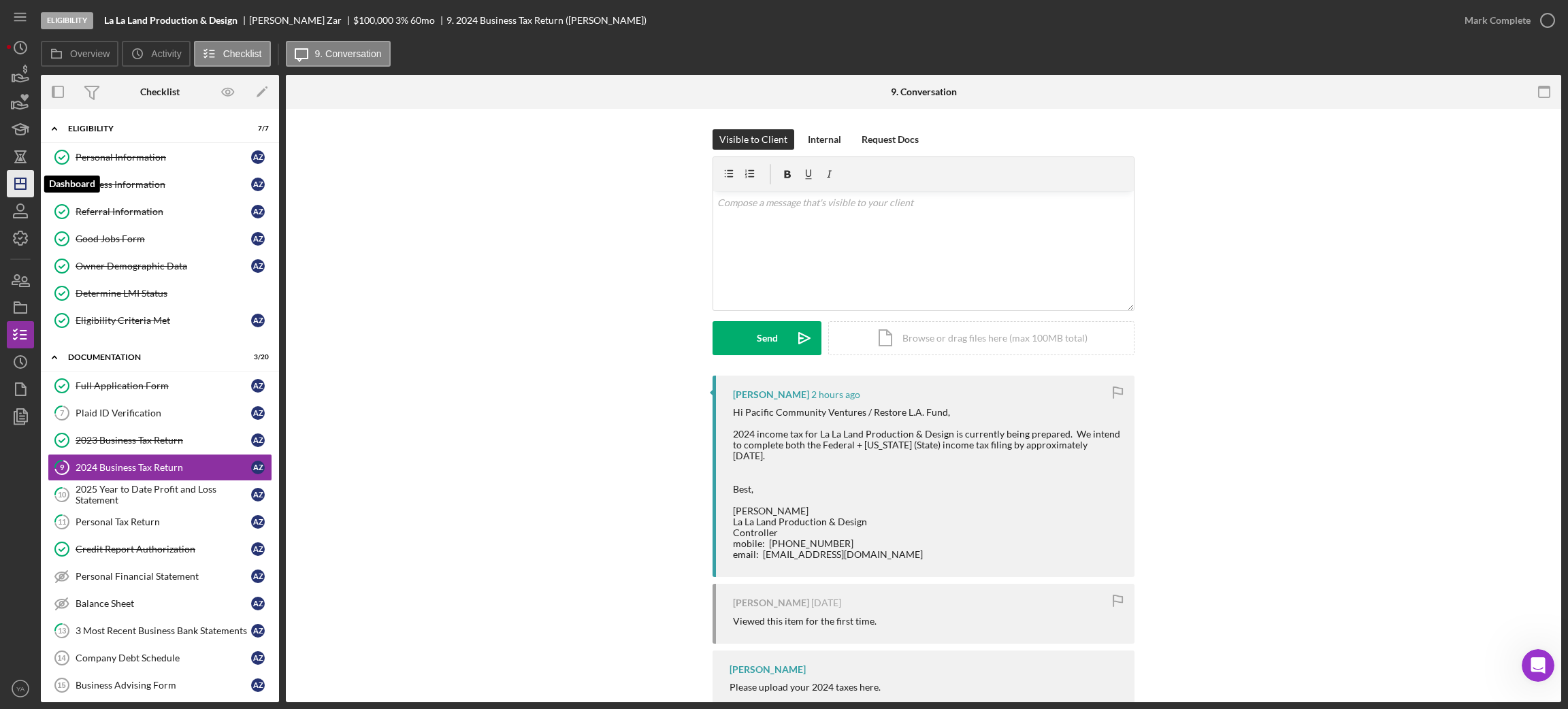
click at [14, 176] on icon "Icon/Dashboard" at bounding box center [21, 184] width 34 height 34
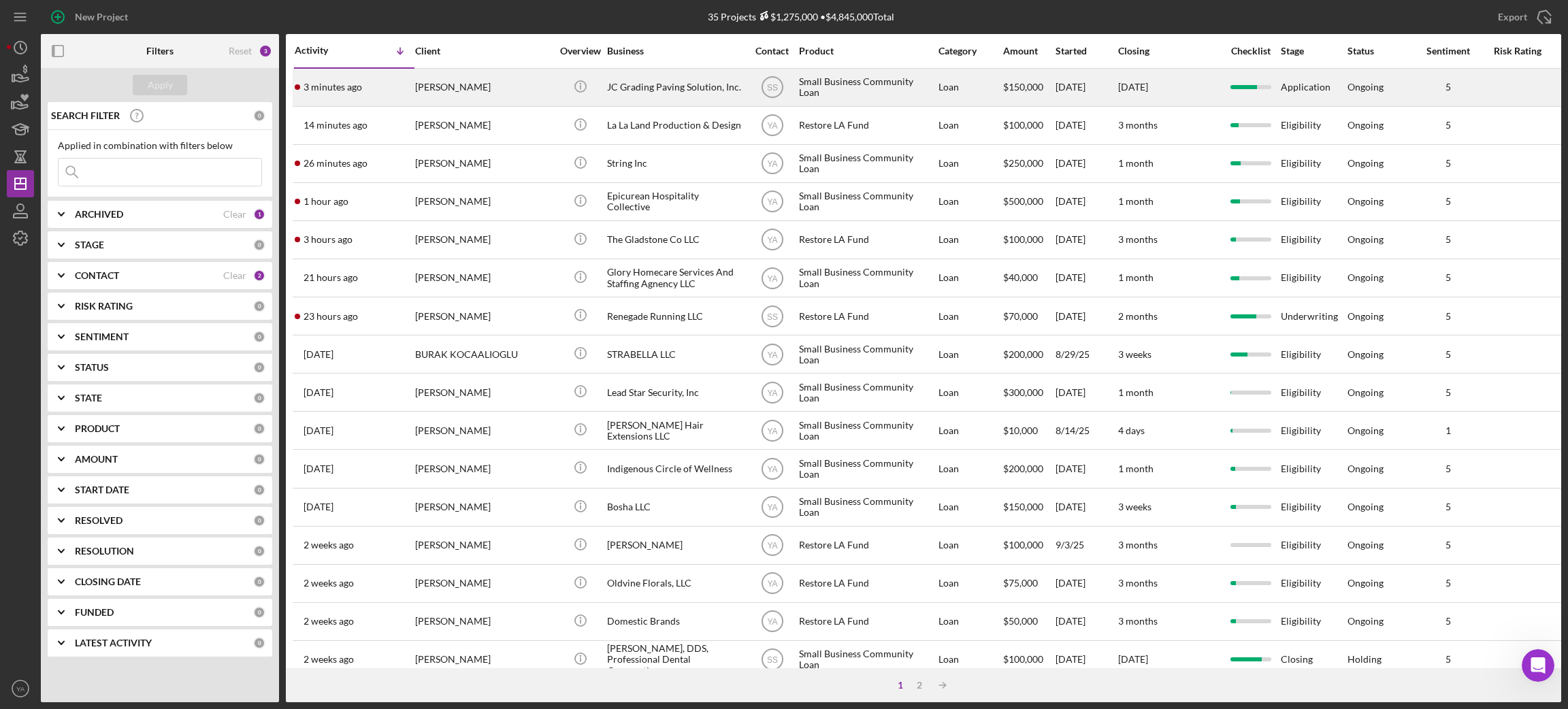
click at [533, 91] on div "[PERSON_NAME]" at bounding box center [483, 88] width 136 height 36
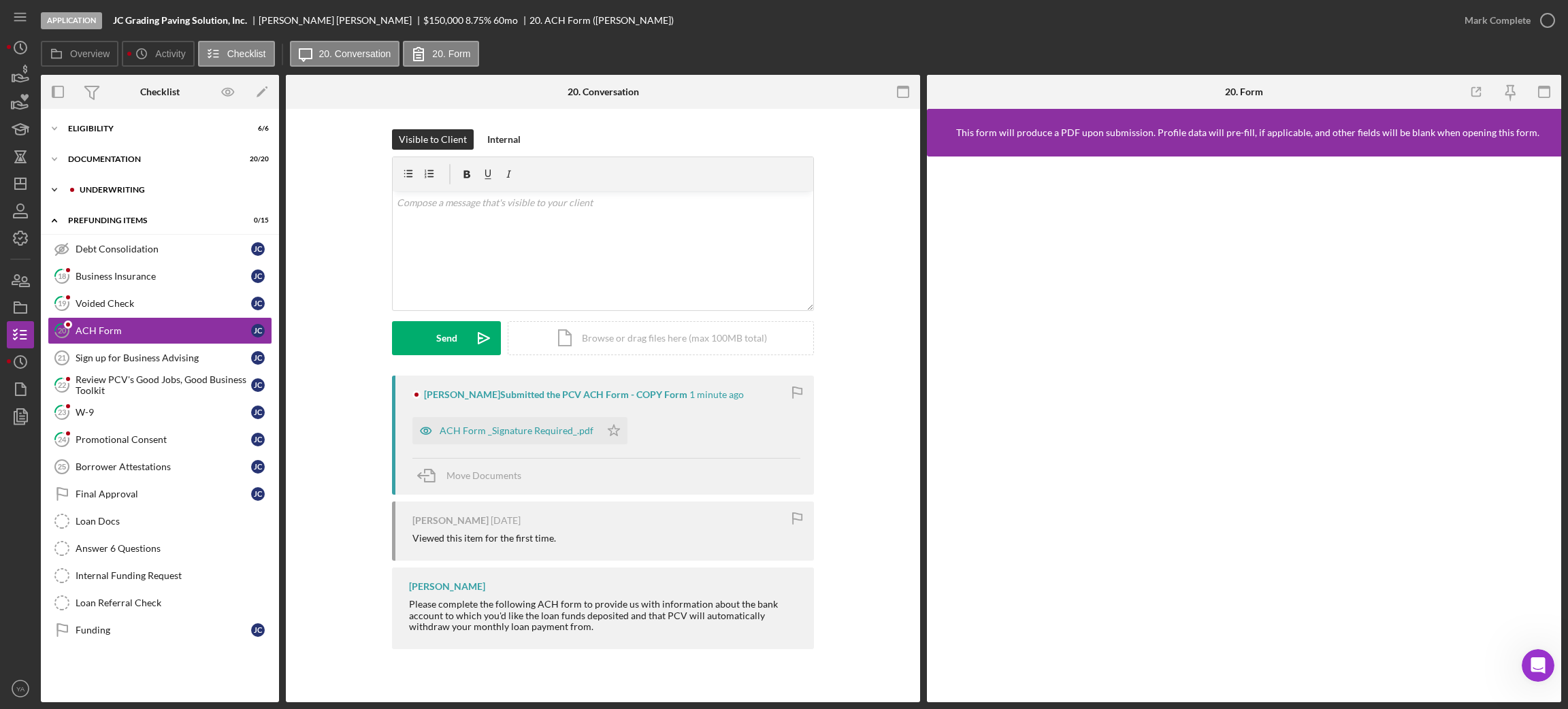
click at [146, 193] on div "Underwriting" at bounding box center [170, 190] width 183 height 8
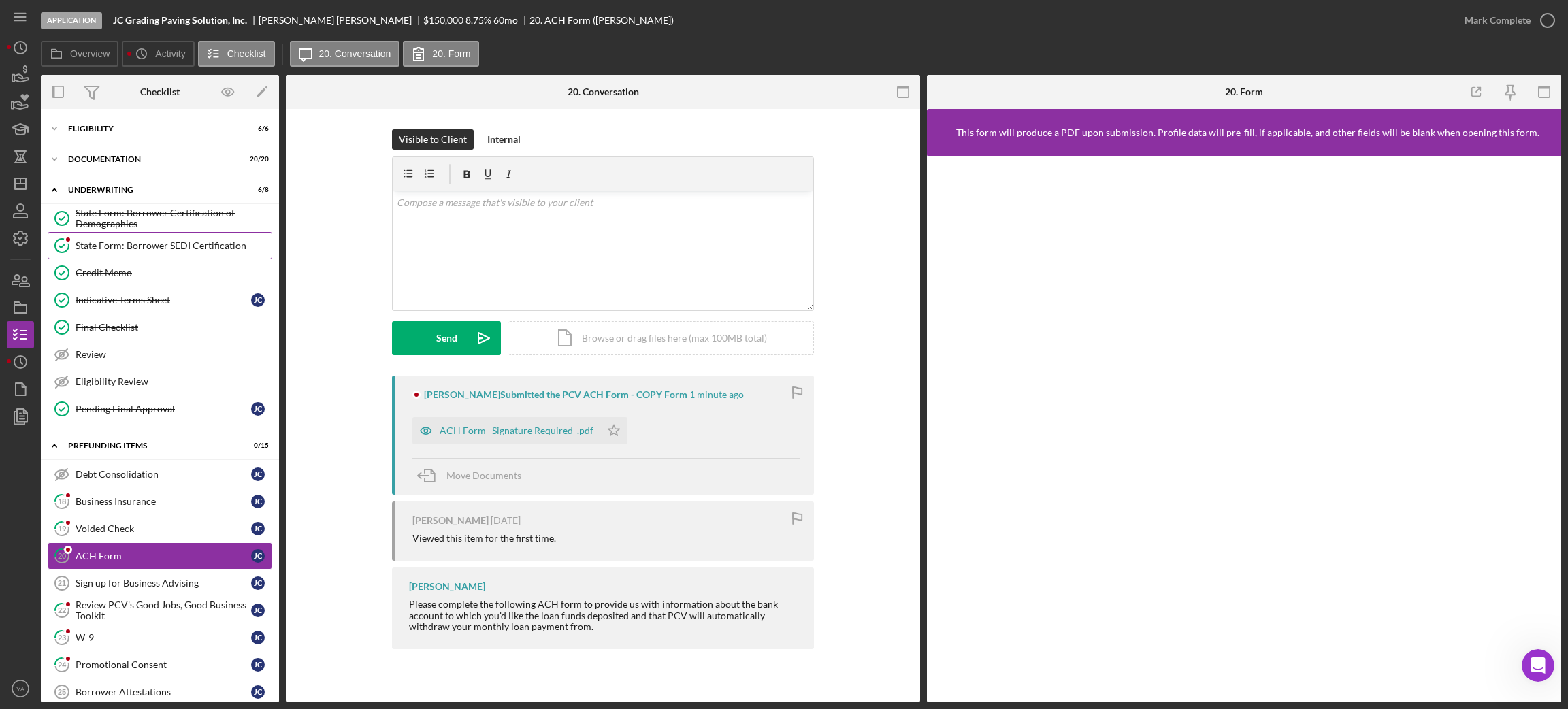
click at [142, 252] on link "State Form: Borrower SEDI Certification State Form: Borrower SEDI Certification" at bounding box center [160, 245] width 224 height 27
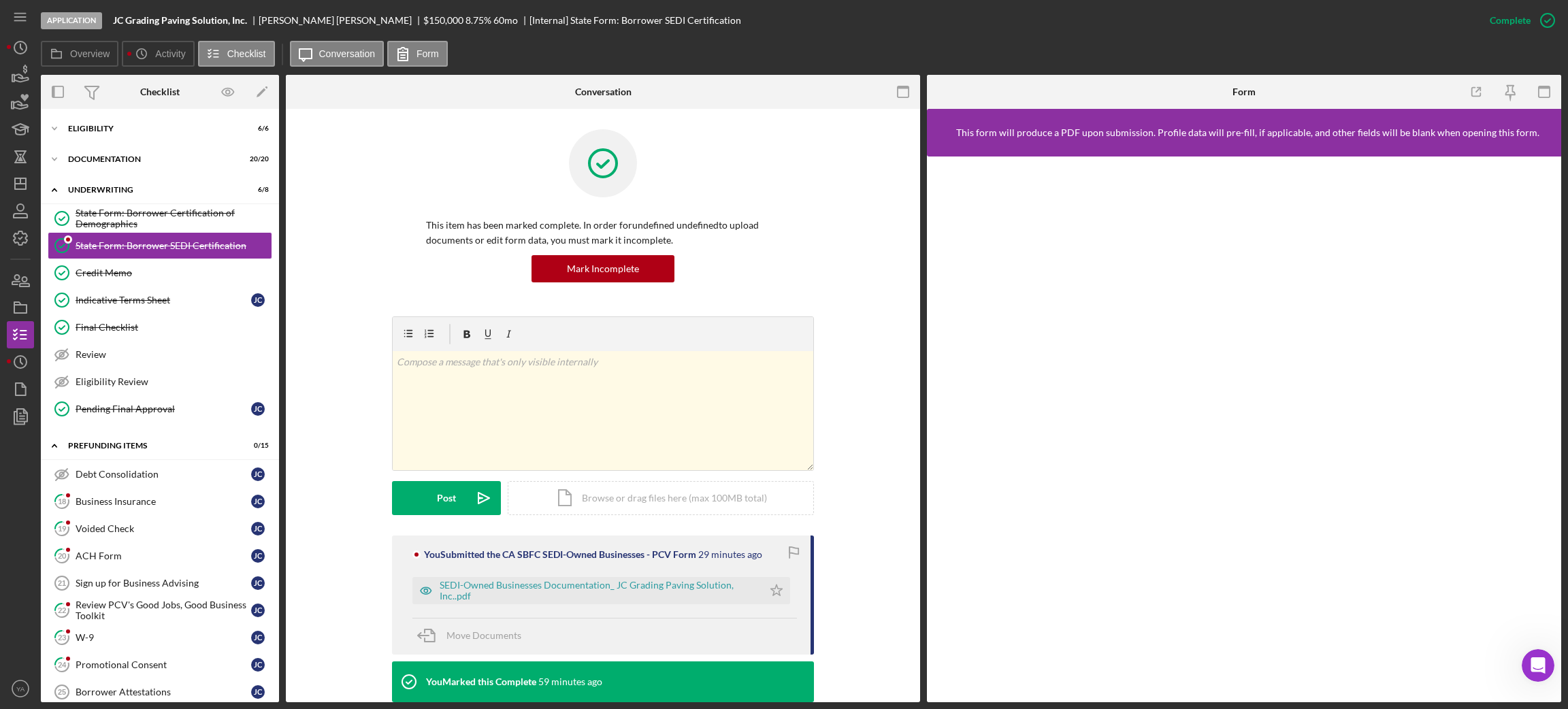
scroll to position [102, 0]
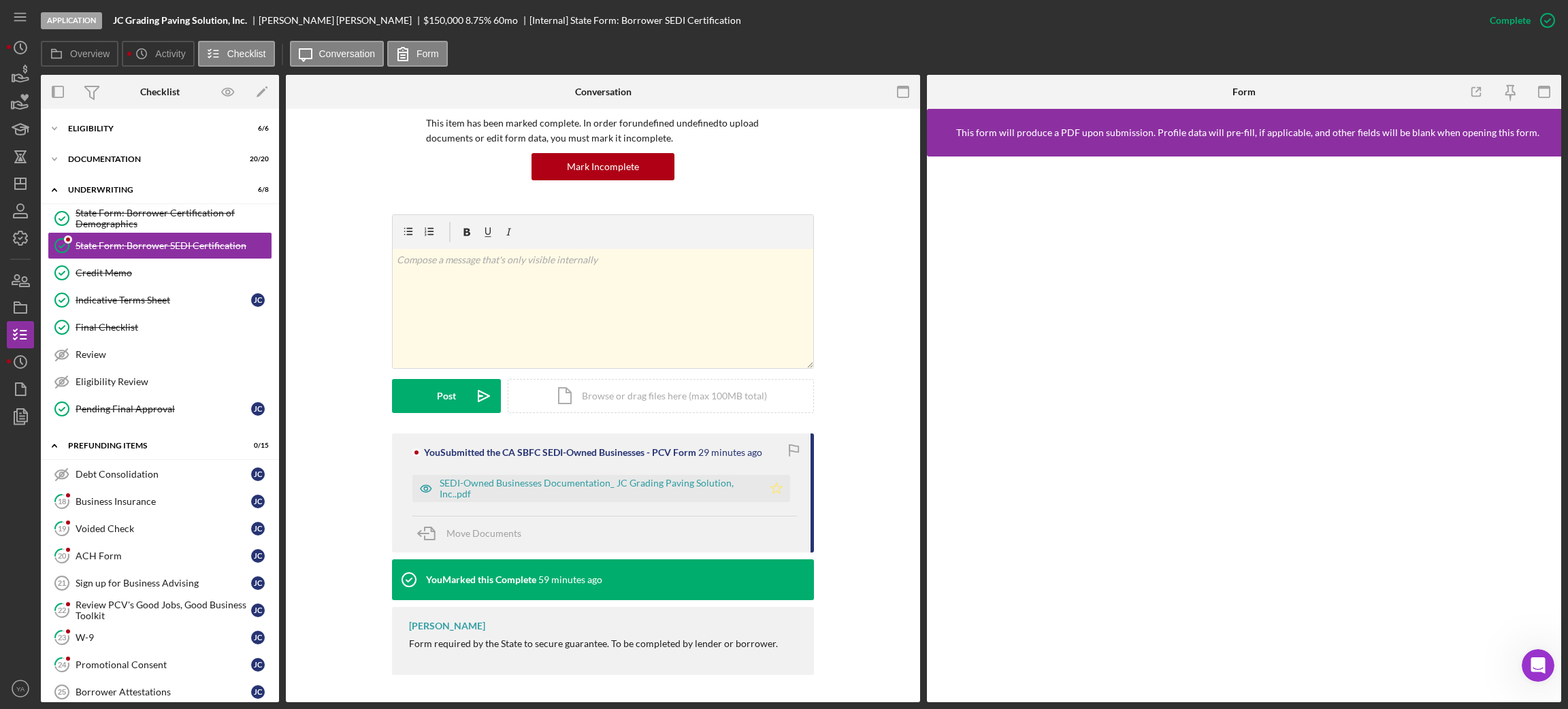
click at [773, 491] on polygon "button" at bounding box center [776, 488] width 12 height 11
click at [620, 481] on div "SEDI-Owned Businesses Documentation_ JC Grading Paving Solution, Inc..pdf" at bounding box center [598, 489] width 317 height 22
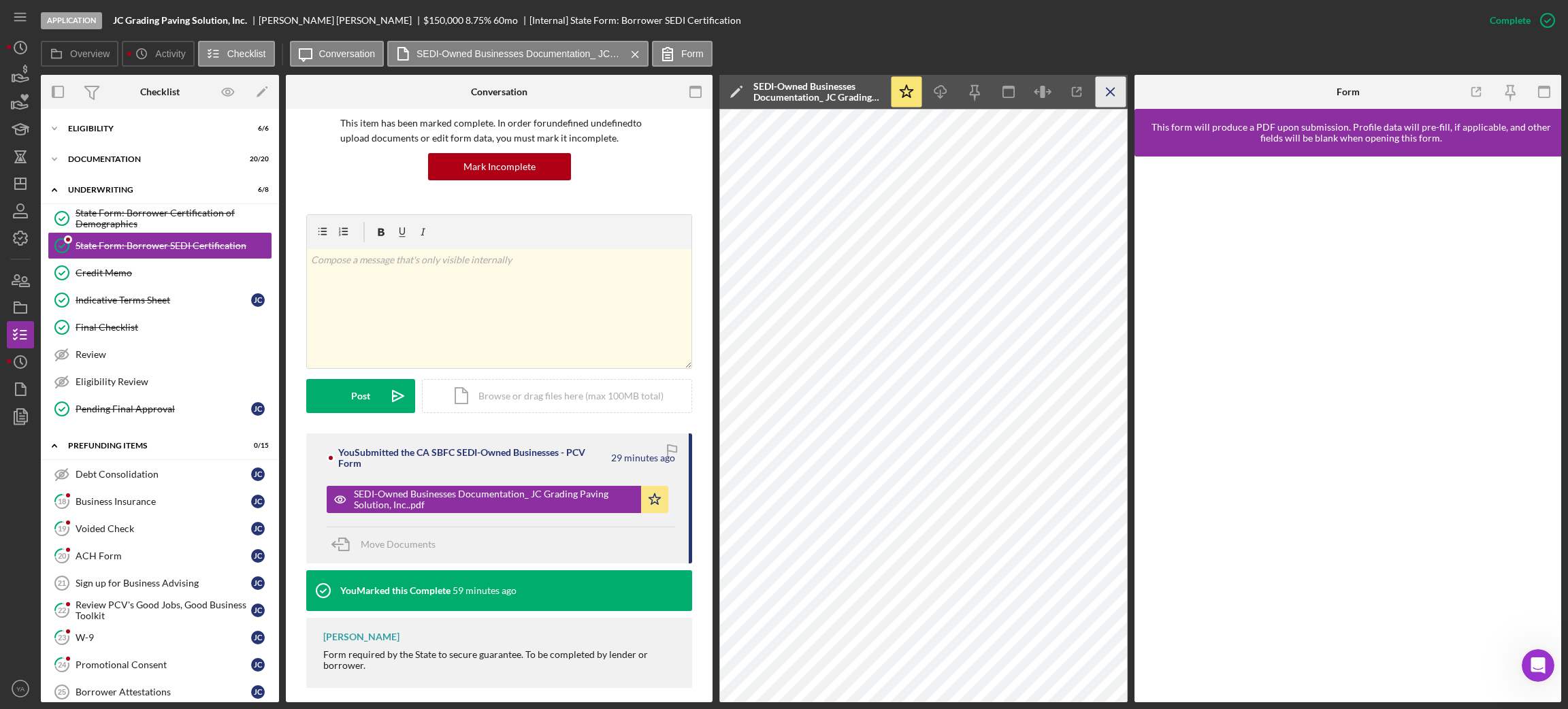
click at [1107, 92] on icon "Icon/Menu Close" at bounding box center [1111, 92] width 31 height 31
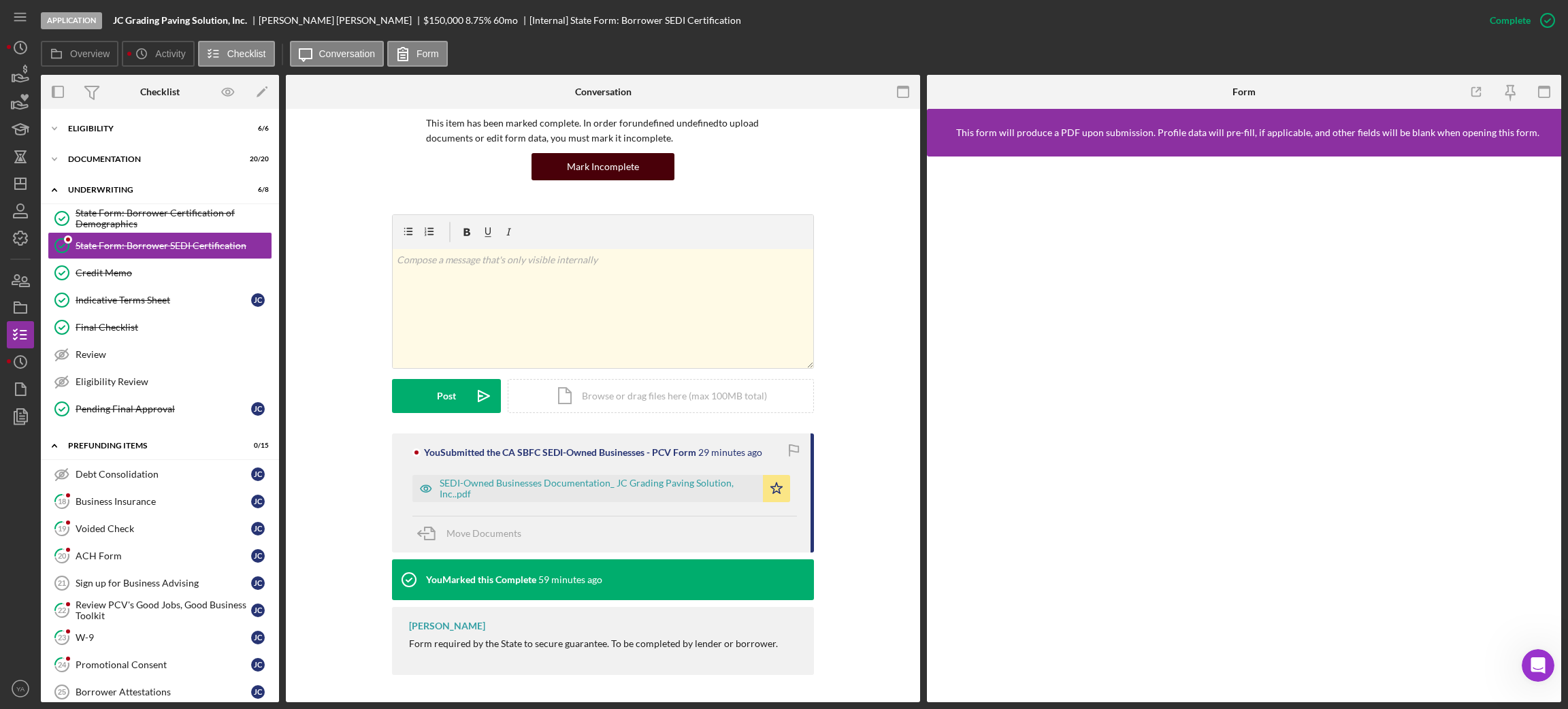
click at [652, 174] on button "Mark Incomplete" at bounding box center [602, 167] width 143 height 27
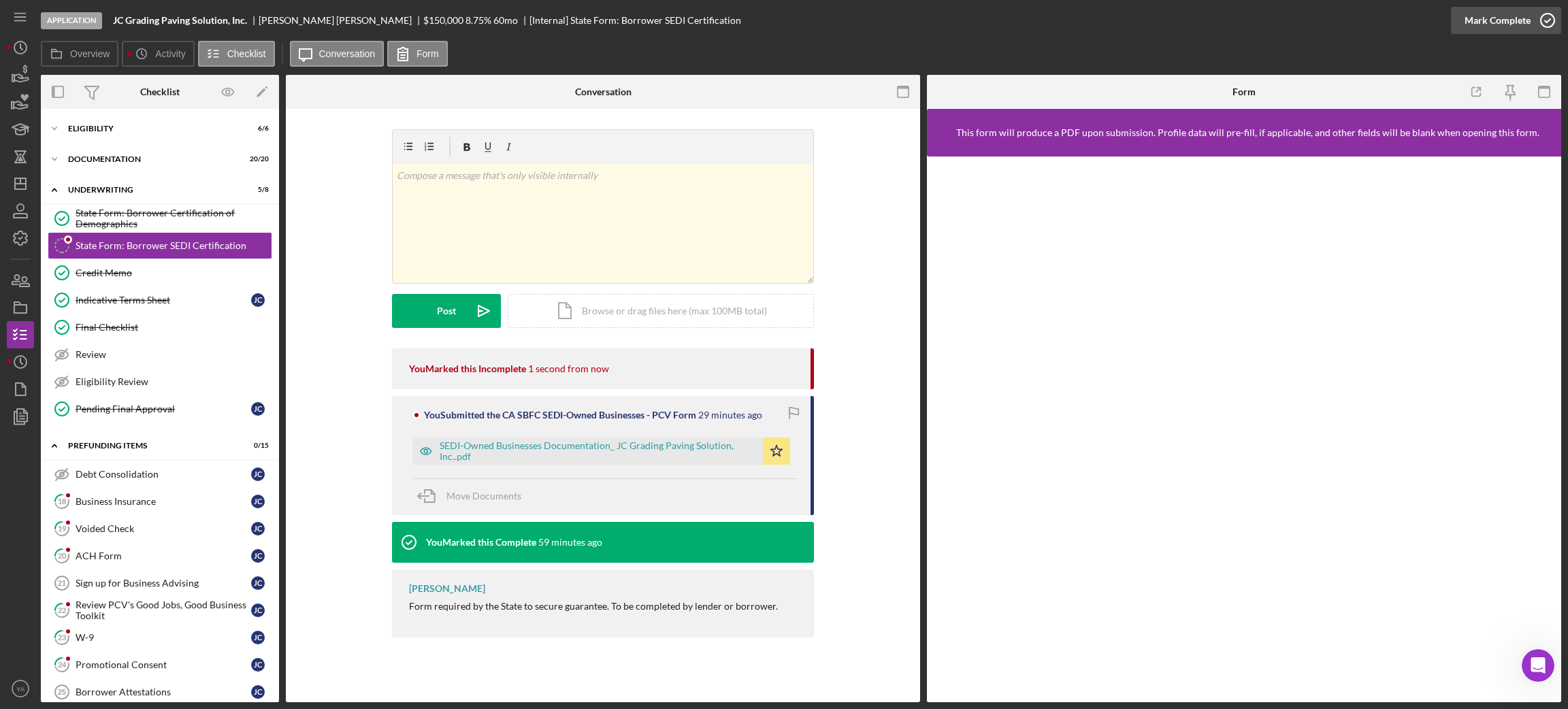
click at [1520, 28] on div "Mark Complete" at bounding box center [1498, 21] width 66 height 27
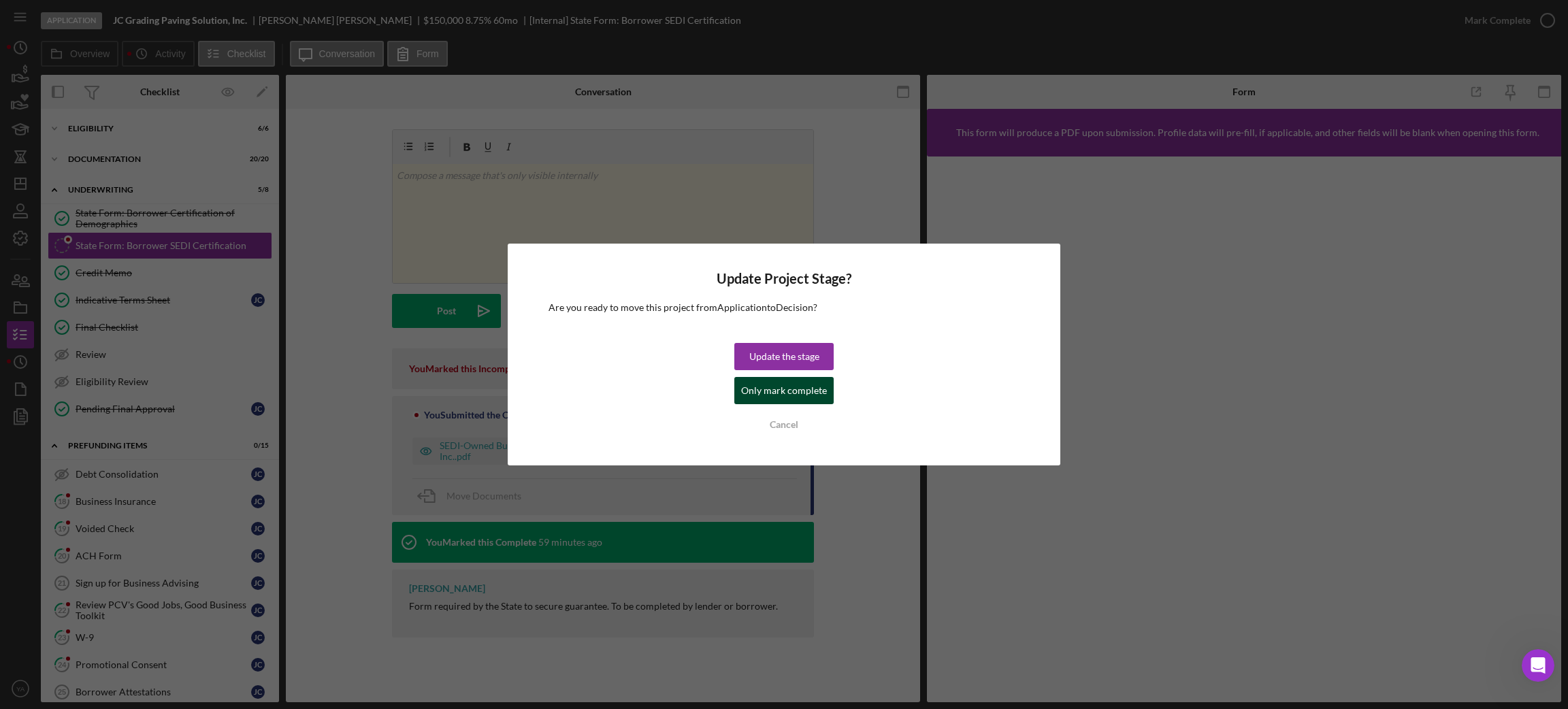
click at [790, 386] on div "Only mark complete" at bounding box center [784, 390] width 85 height 27
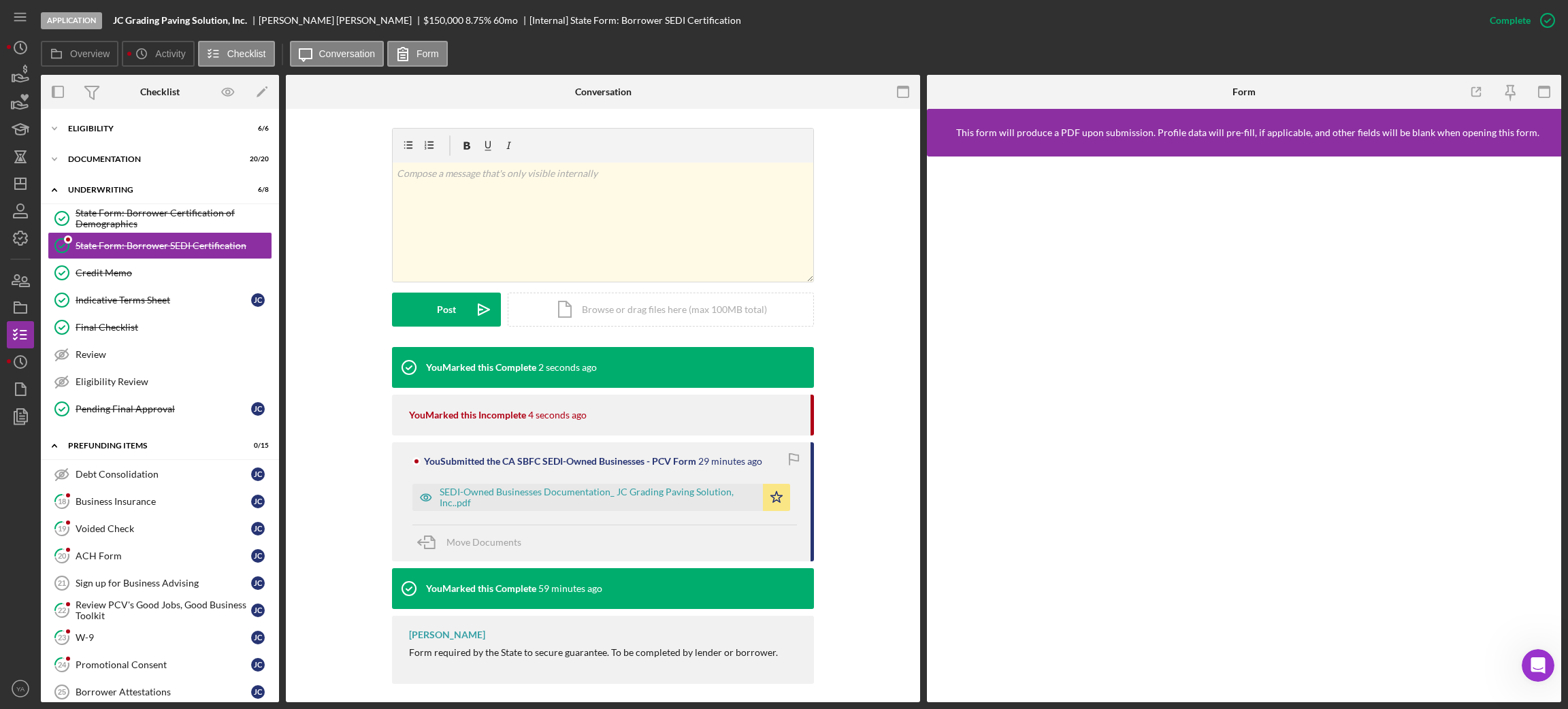
scroll to position [197, 0]
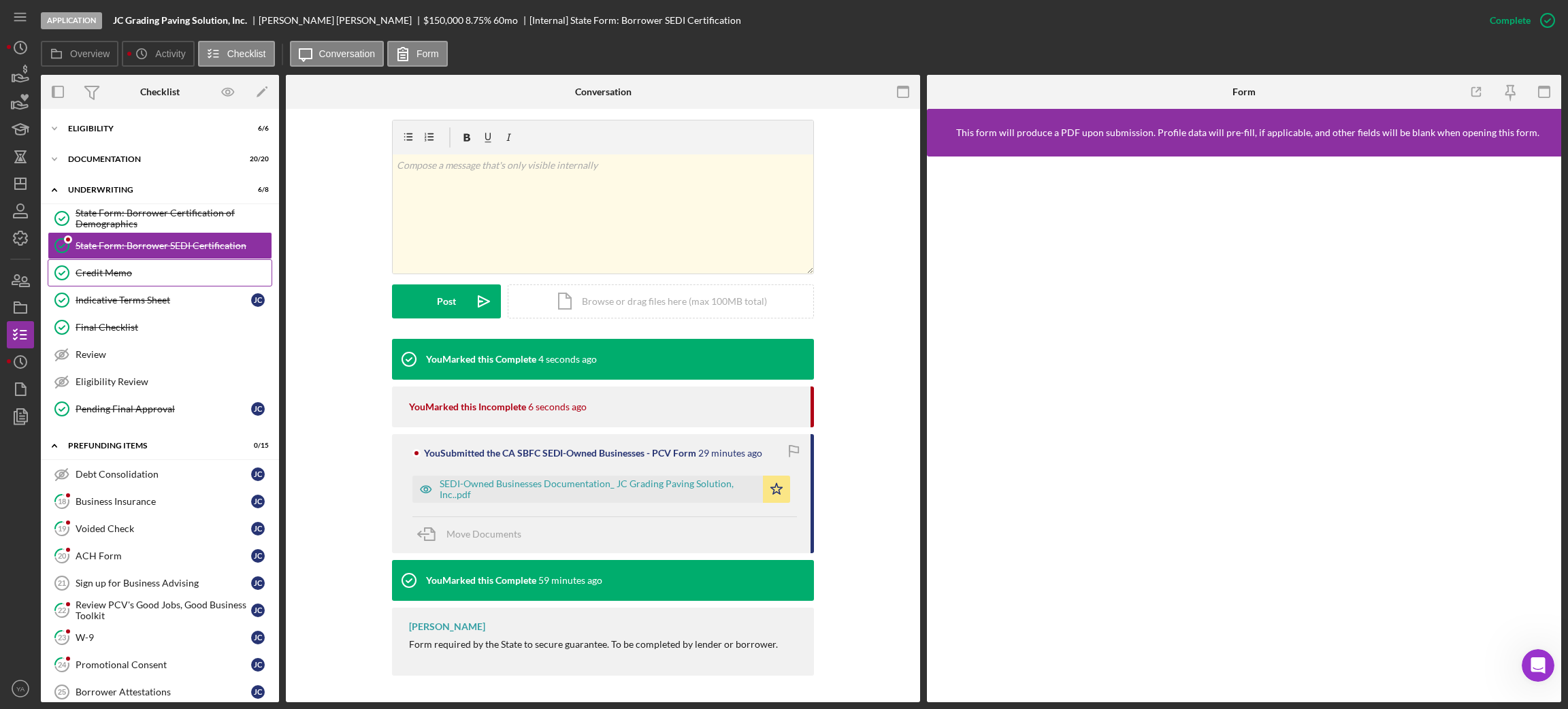
click at [146, 269] on div "Credit Memo" at bounding box center [173, 273] width 196 height 11
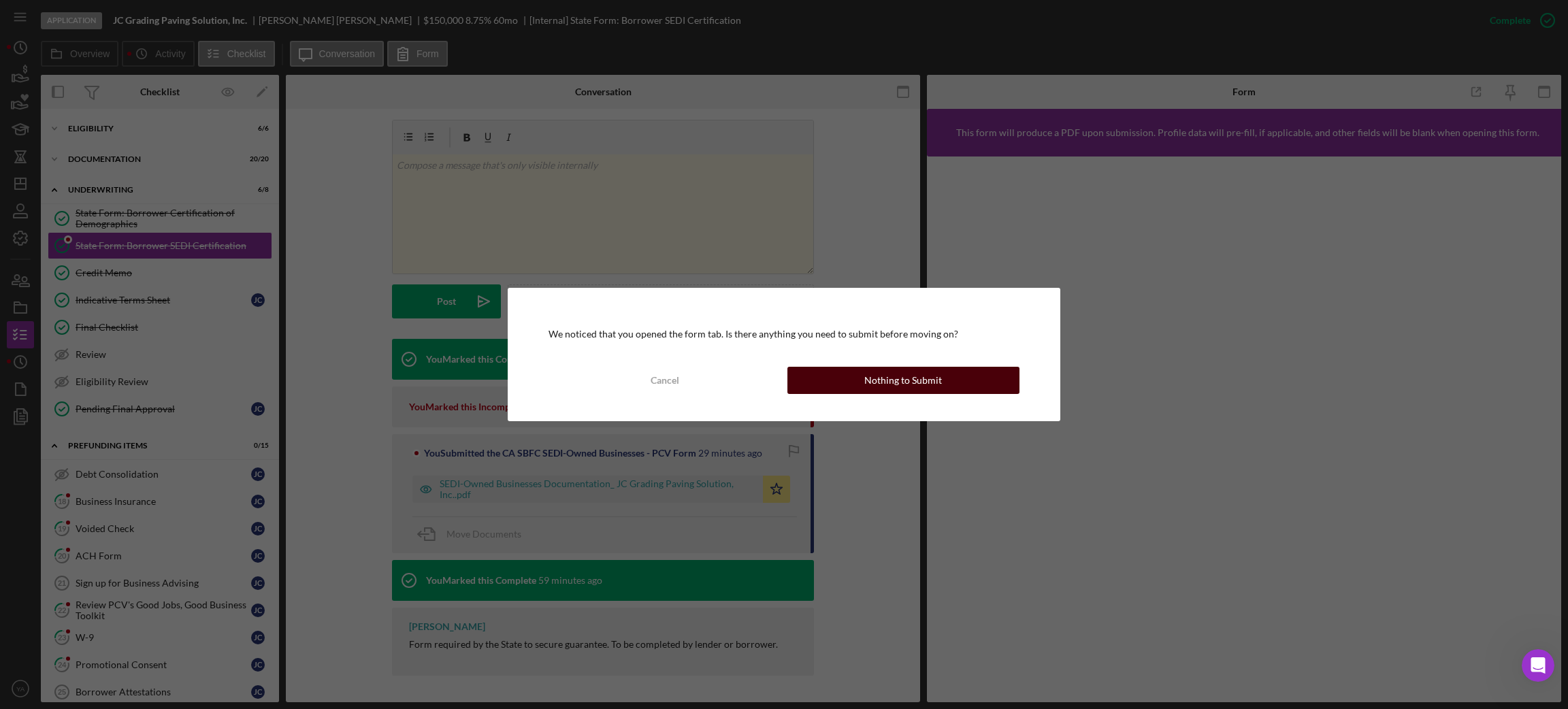
click at [855, 366] on div "Cancel Nothing to Submit" at bounding box center [784, 380] width 470 height 27
click at [838, 384] on button "Nothing to Submit" at bounding box center [903, 380] width 232 height 27
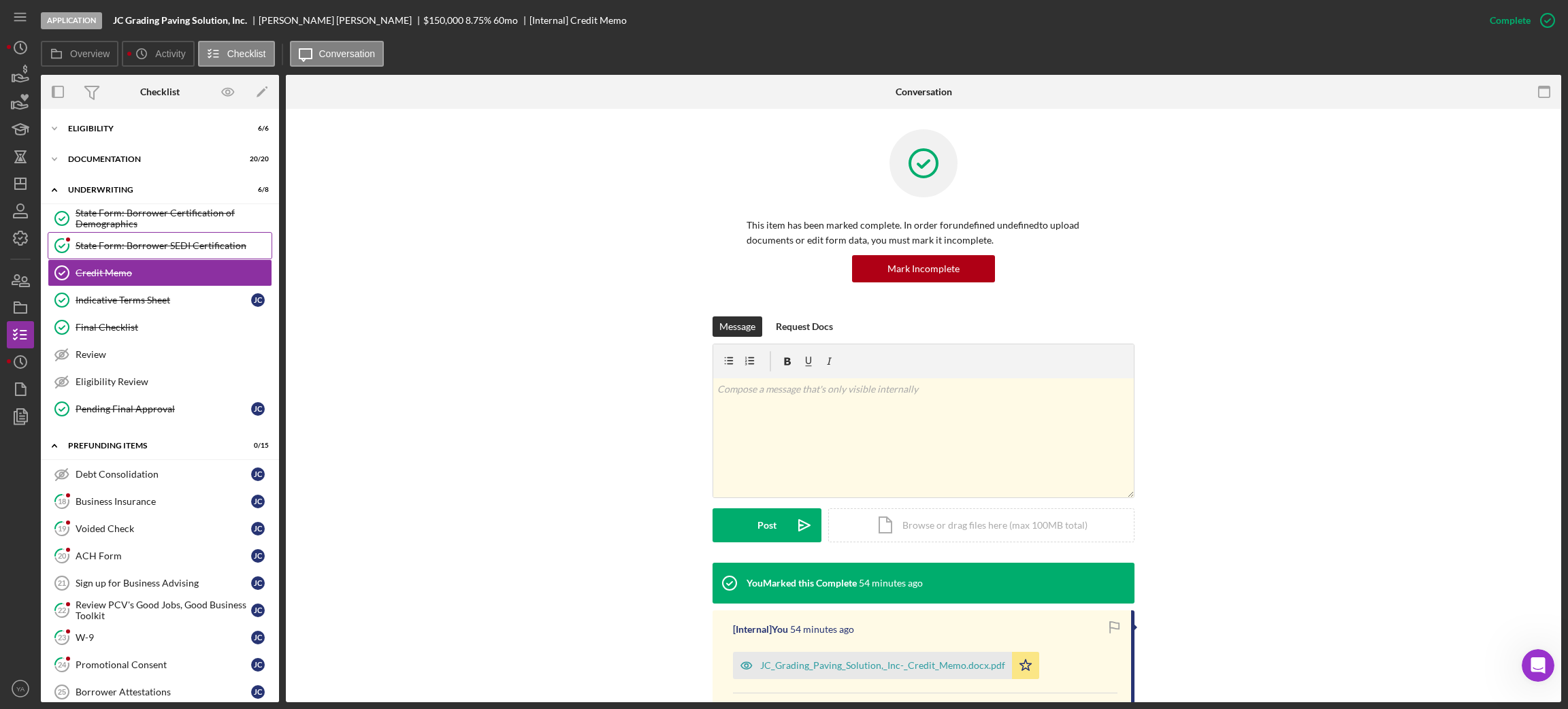
click at [113, 241] on div "State Form: Borrower SEDI Certification" at bounding box center [173, 245] width 196 height 11
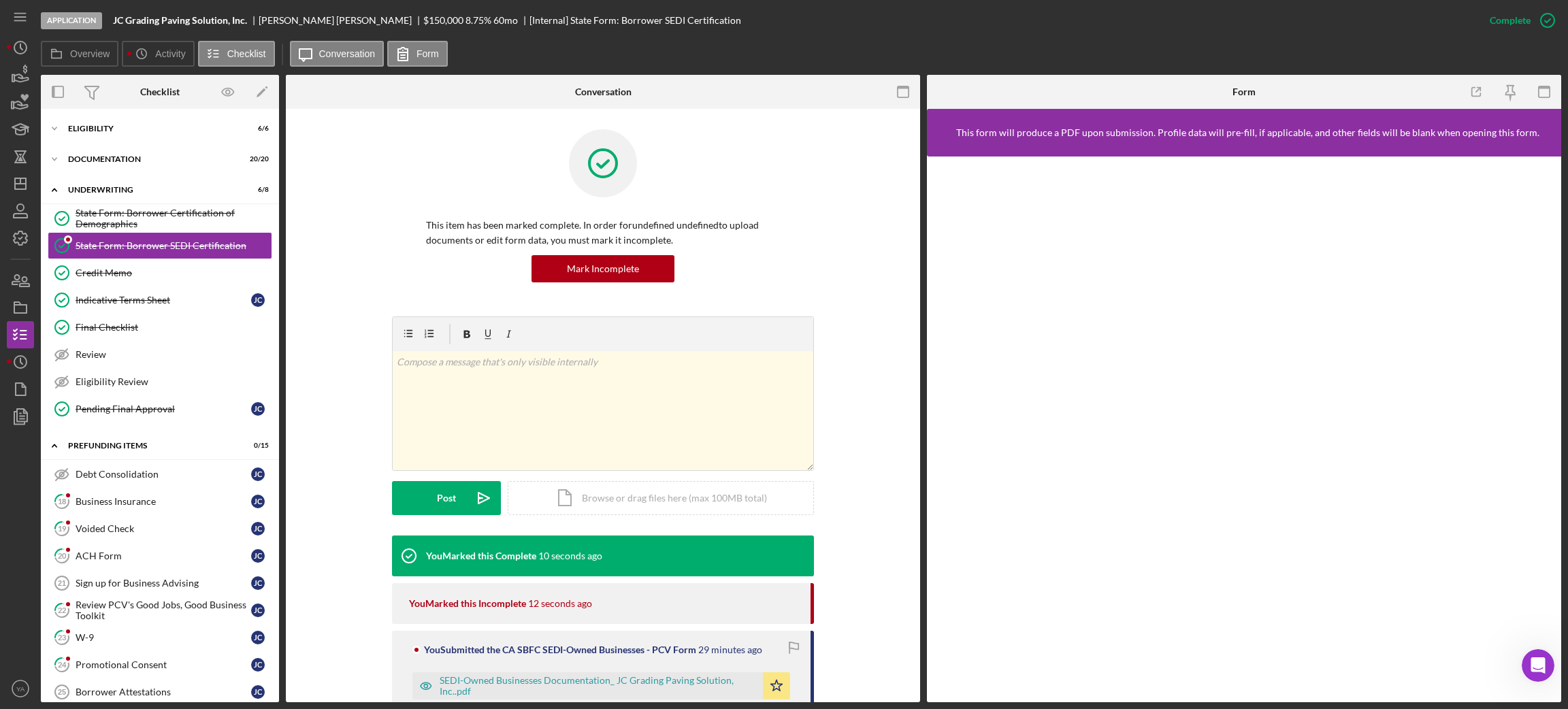
click at [414, 638] on div "You Submitted the CA SBFC SEDI-Owned Businesses - PCV Form 29 minutes ago SEDI-…" at bounding box center [602, 690] width 422 height 119
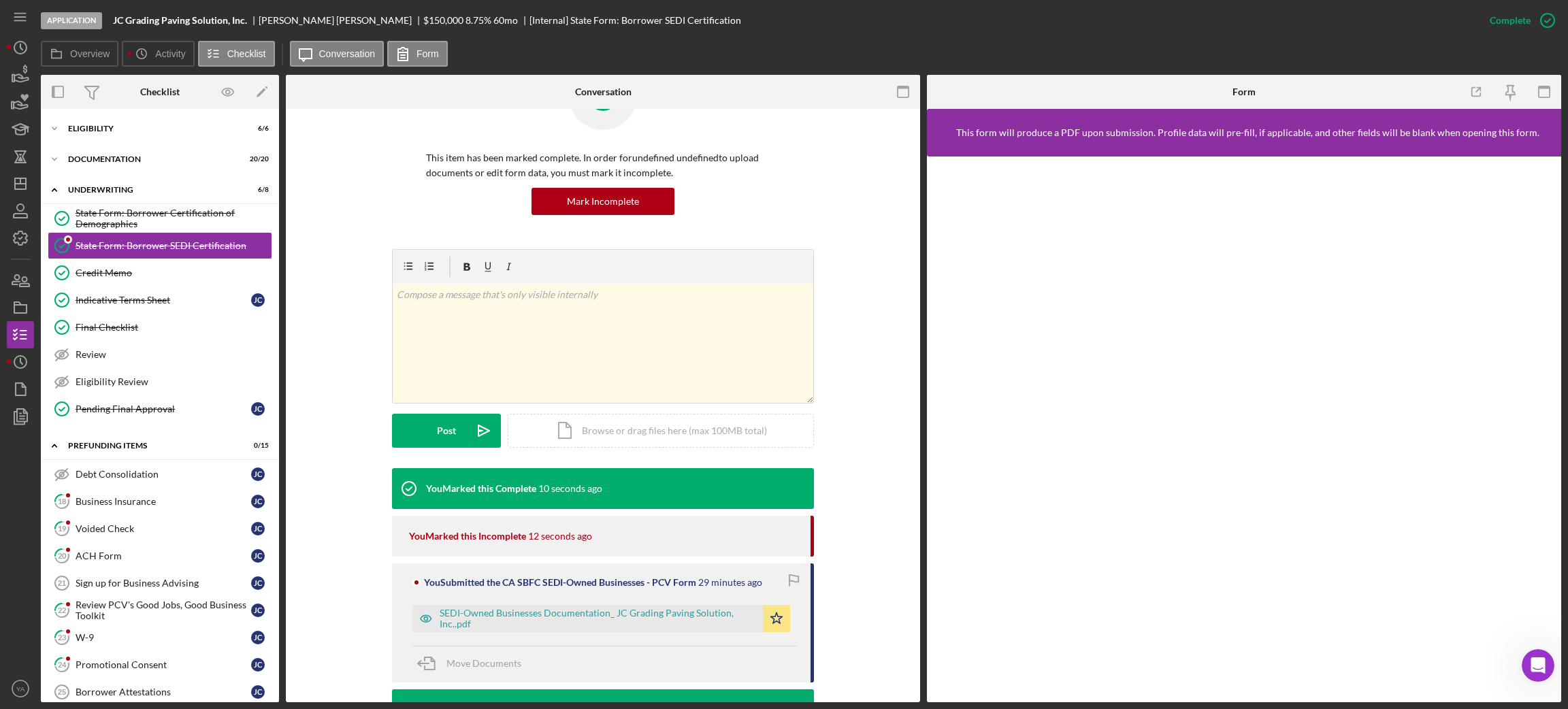
scroll to position [102, 0]
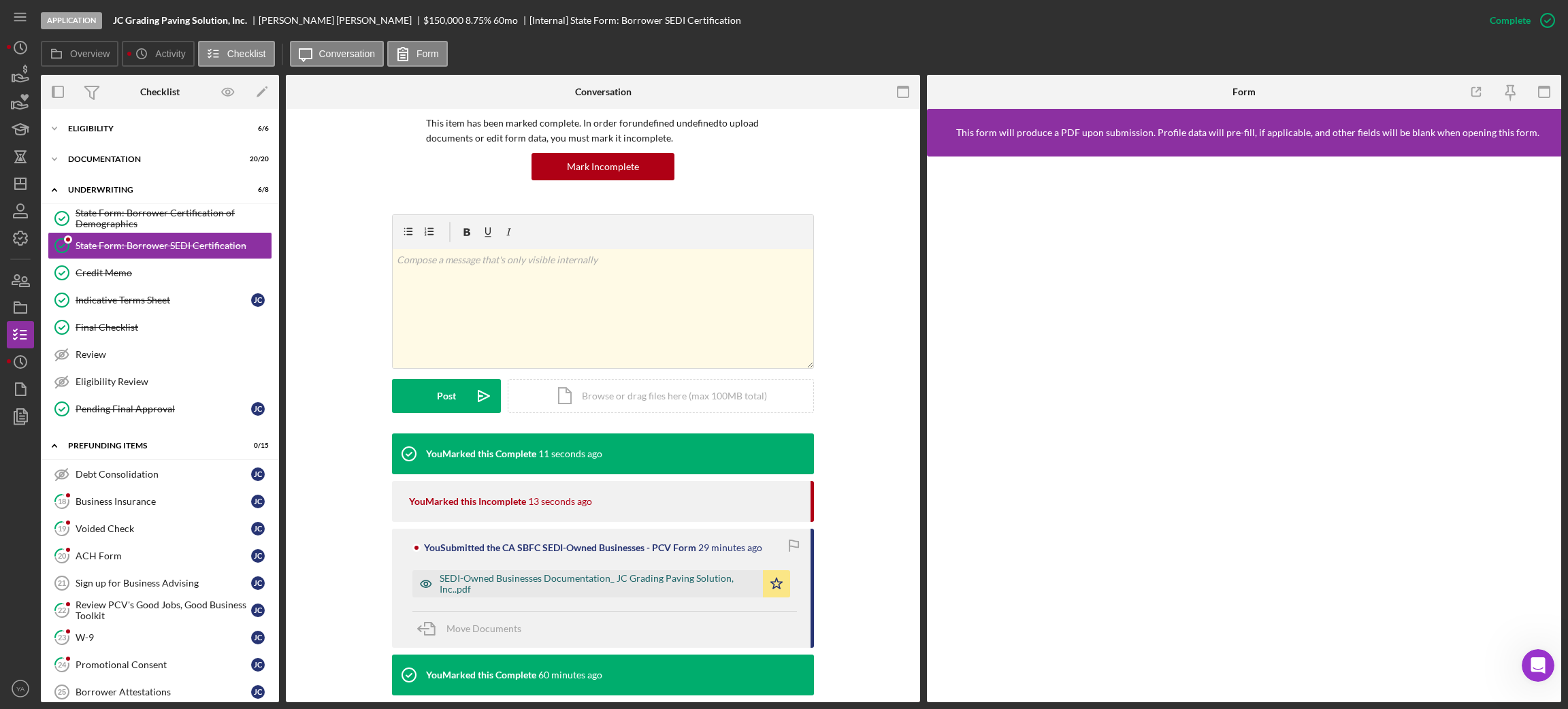
drag, startPoint x: 403, startPoint y: 576, endPoint x: 415, endPoint y: 578, distance: 12.2
click at [403, 576] on div "You Submitted the CA SBFC SEDI-Owned Businesses - PCV Form 29 minutes ago SEDI-…" at bounding box center [602, 588] width 422 height 119
click at [416, 579] on icon "button" at bounding box center [426, 584] width 27 height 27
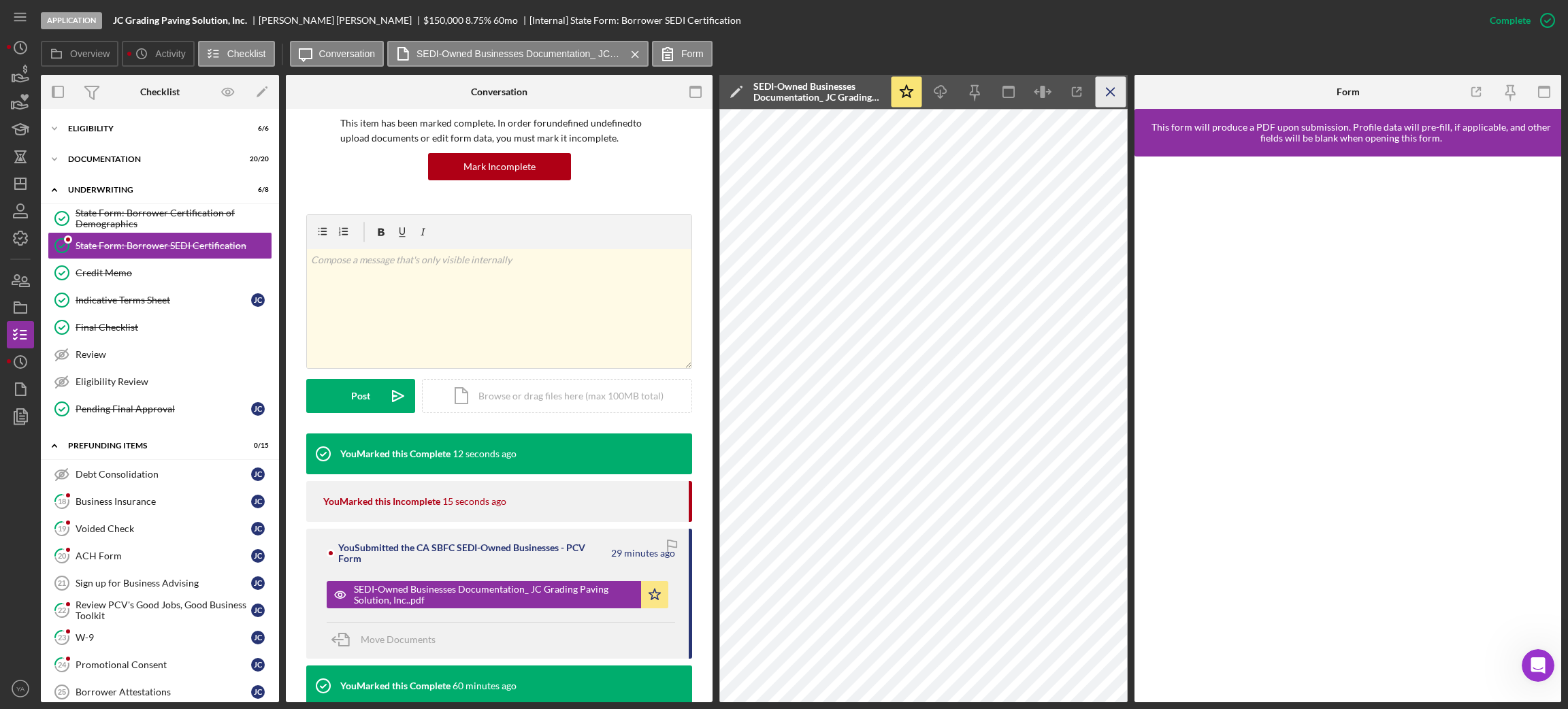
click at [1103, 88] on icon "Icon/Menu Close" at bounding box center [1111, 92] width 31 height 31
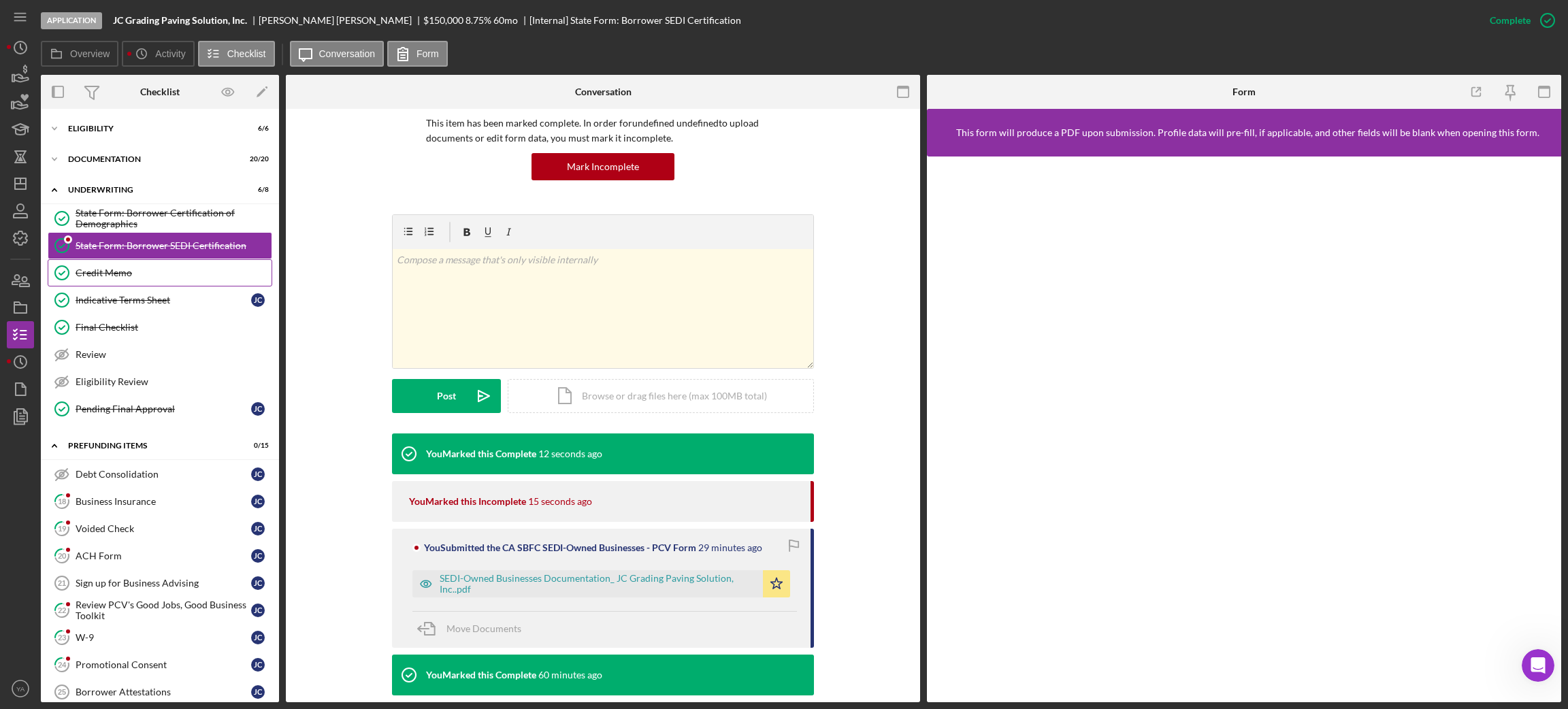
click at [92, 276] on div "Credit Memo" at bounding box center [173, 273] width 196 height 11
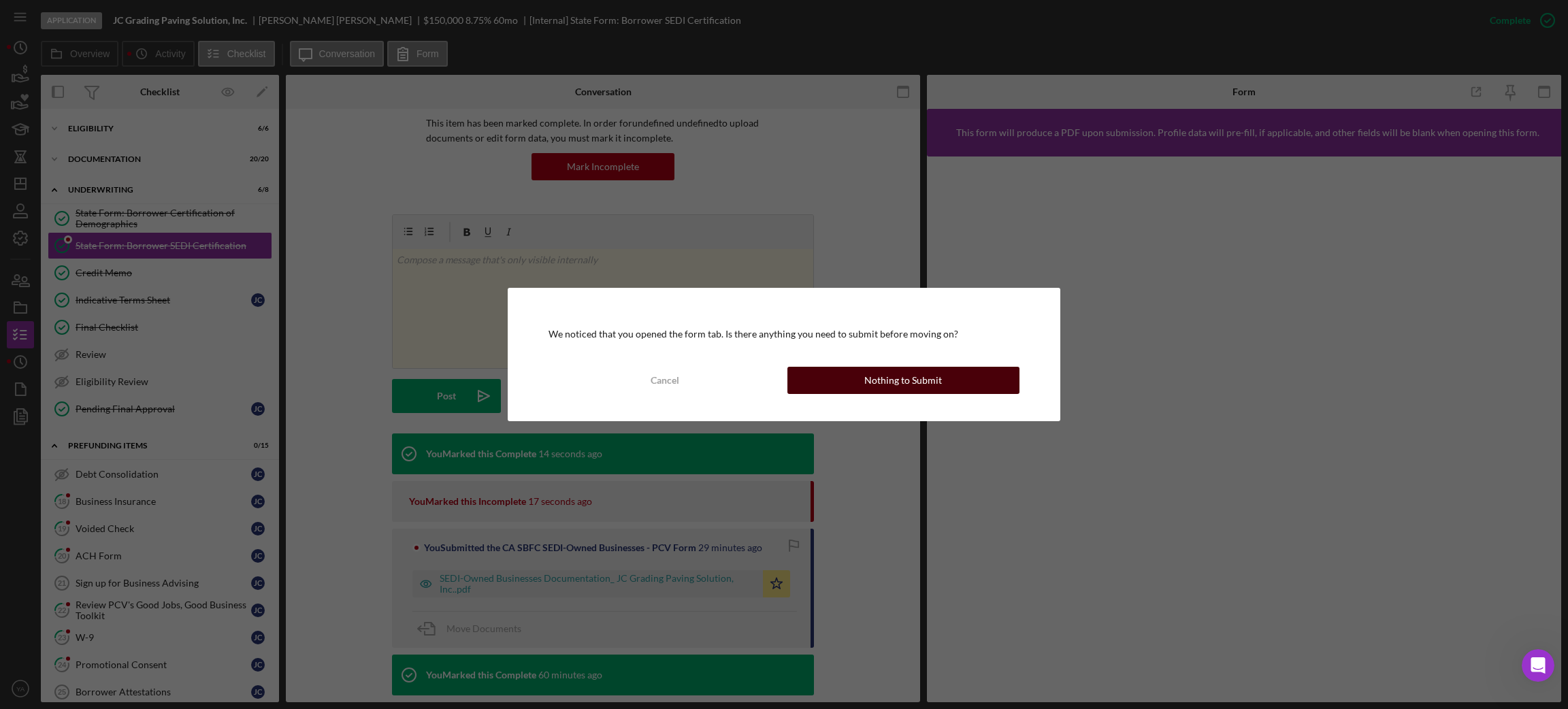
click at [838, 375] on button "Nothing to Submit" at bounding box center [903, 380] width 232 height 27
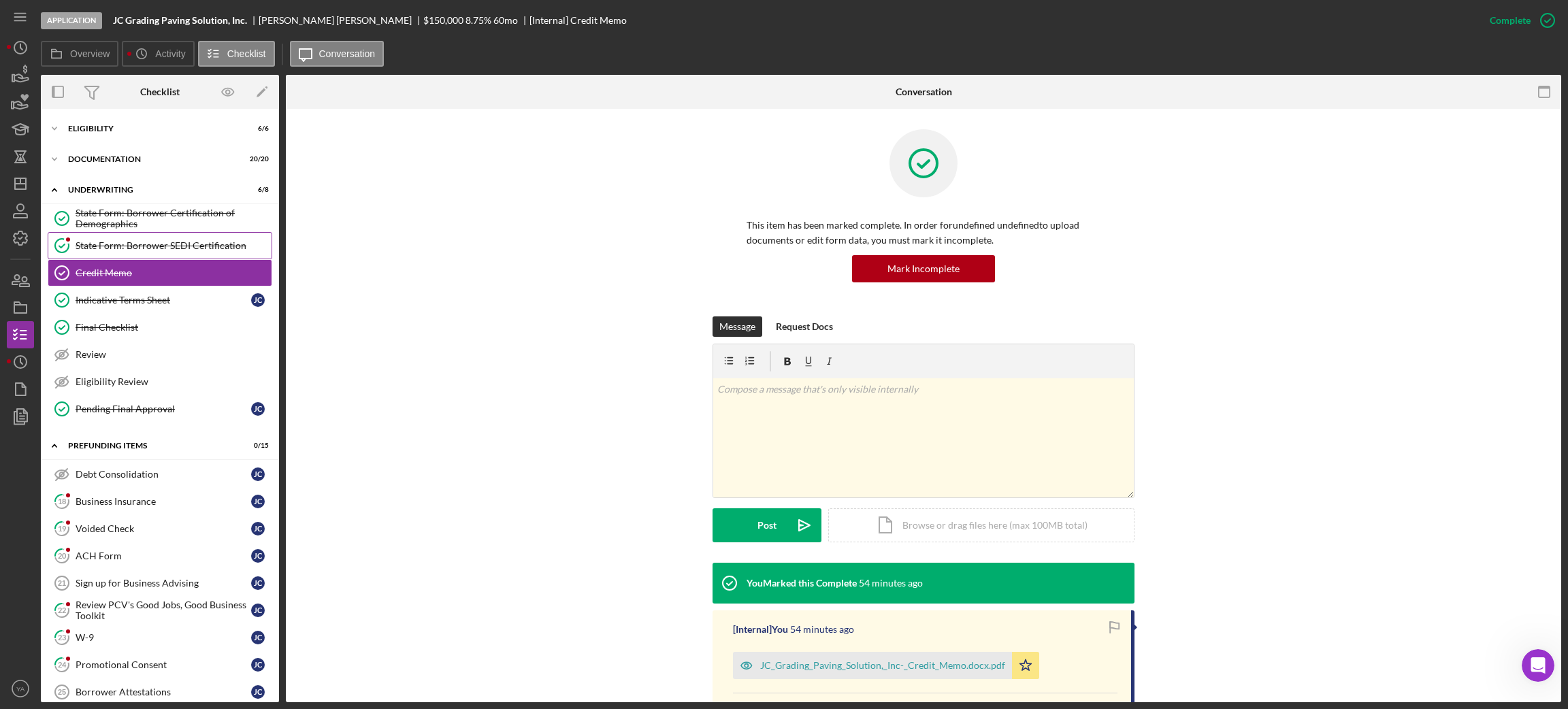
click at [178, 235] on link "State Form: Borrower SEDI Certification State Form: Borrower SEDI Certification" at bounding box center [160, 245] width 224 height 27
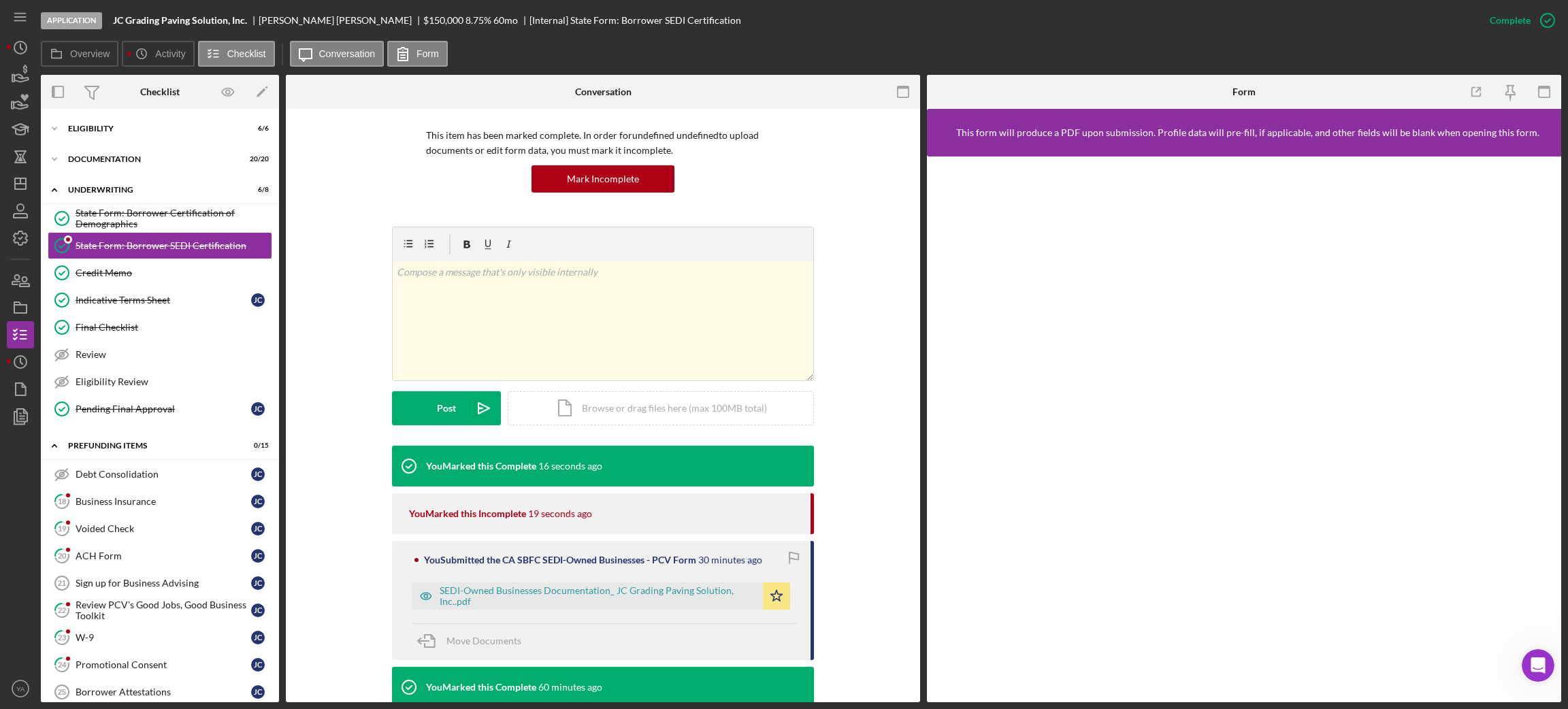
scroll to position [197, 0]
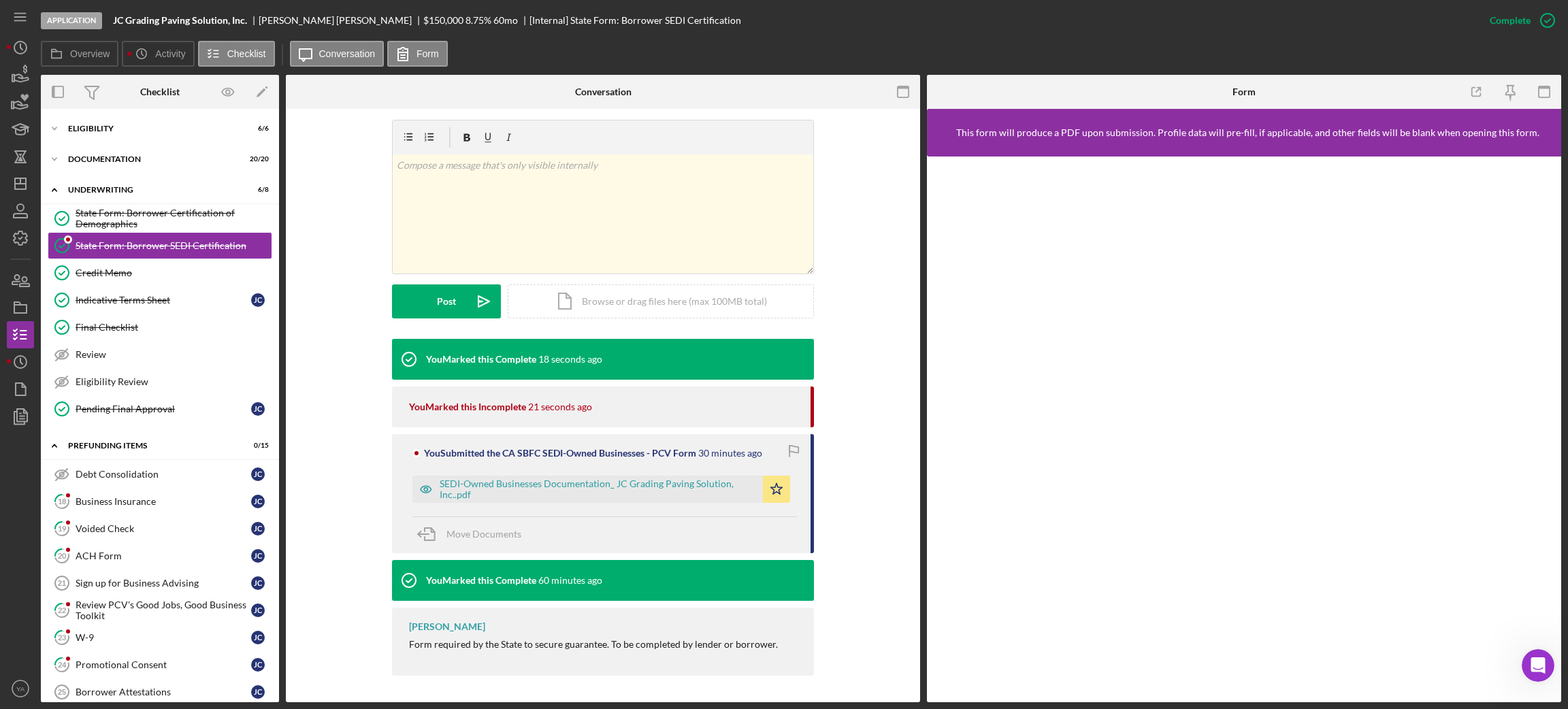
click at [791, 449] on icon "button" at bounding box center [793, 451] width 31 height 31
click at [791, 451] on icon "button" at bounding box center [793, 451] width 31 height 31
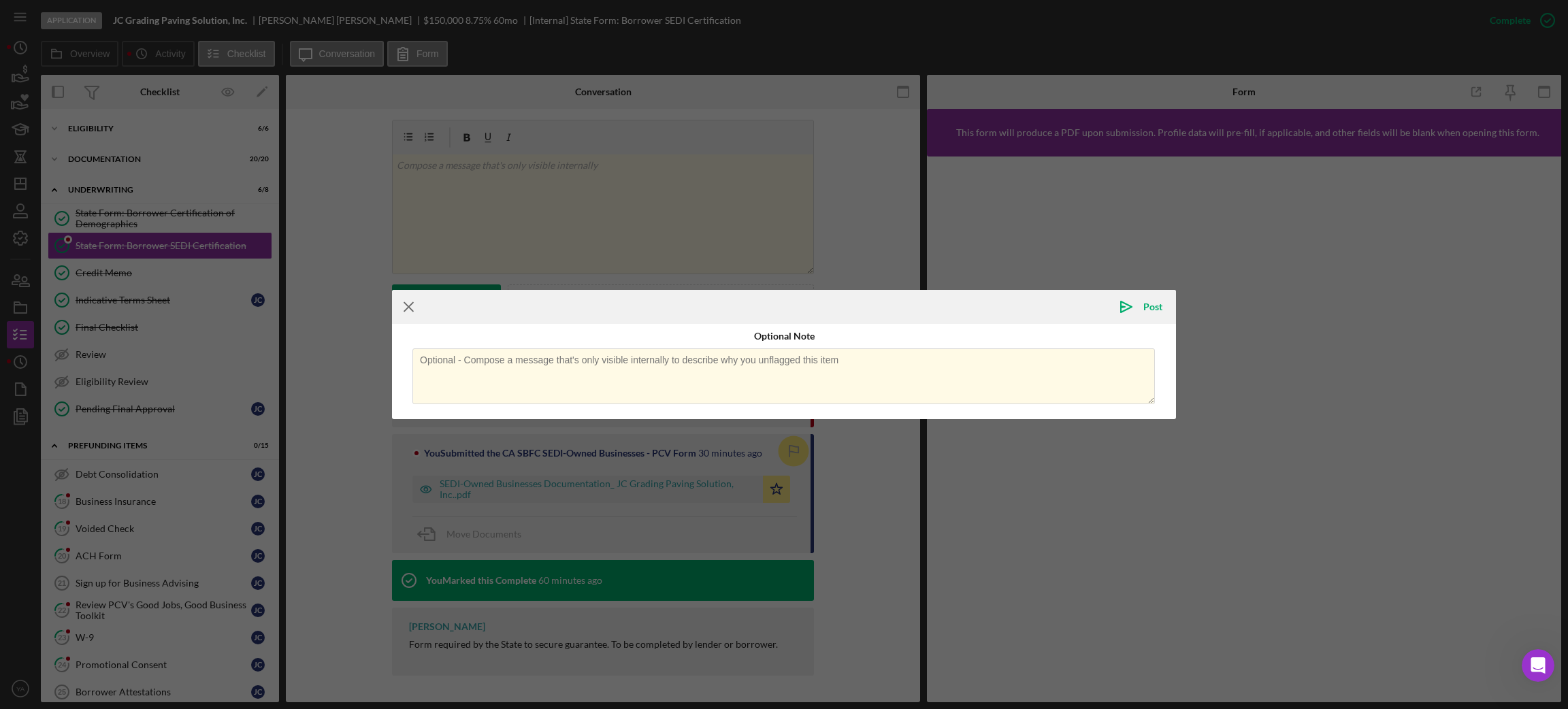
click at [403, 304] on icon "Icon/Menu Close" at bounding box center [409, 307] width 34 height 34
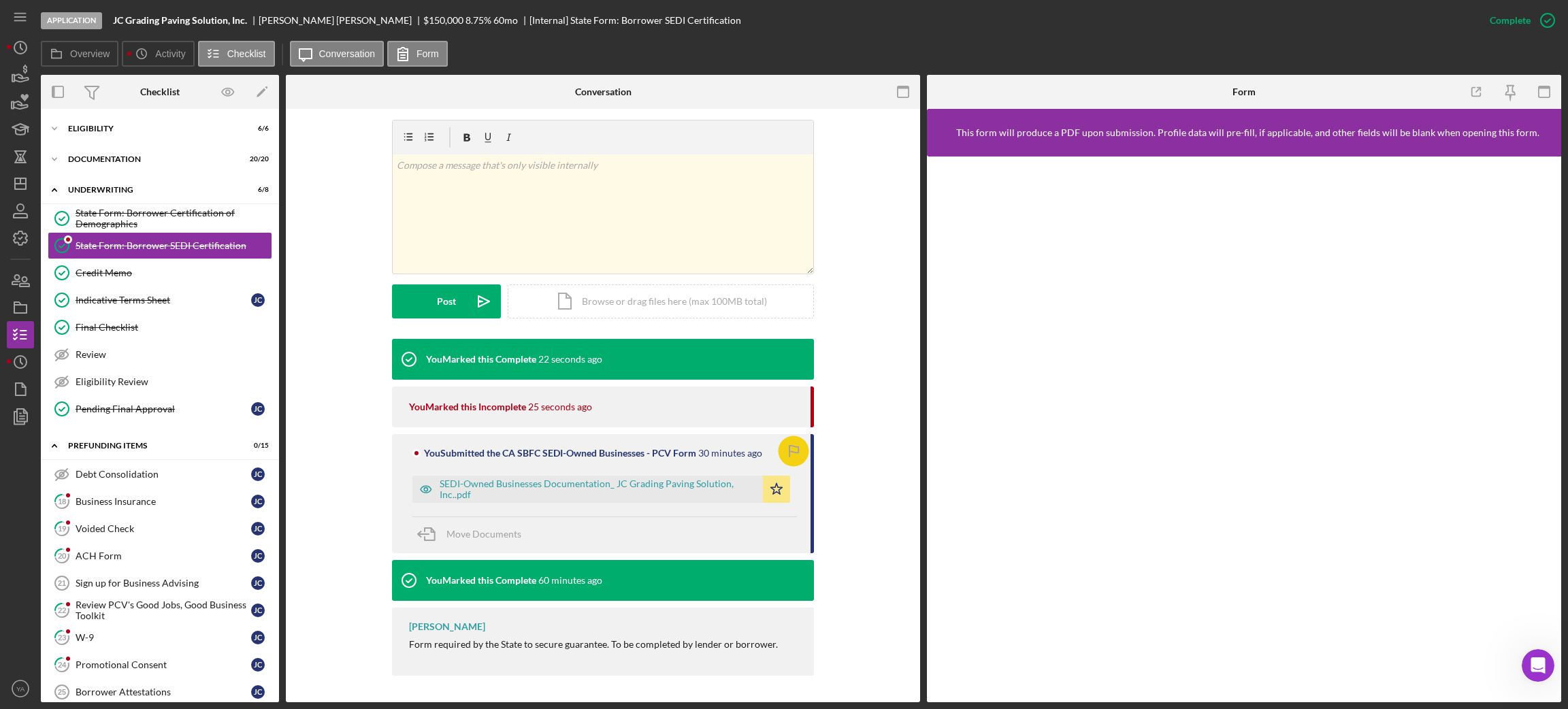
click at [784, 445] on icon "button" at bounding box center [793, 451] width 31 height 31
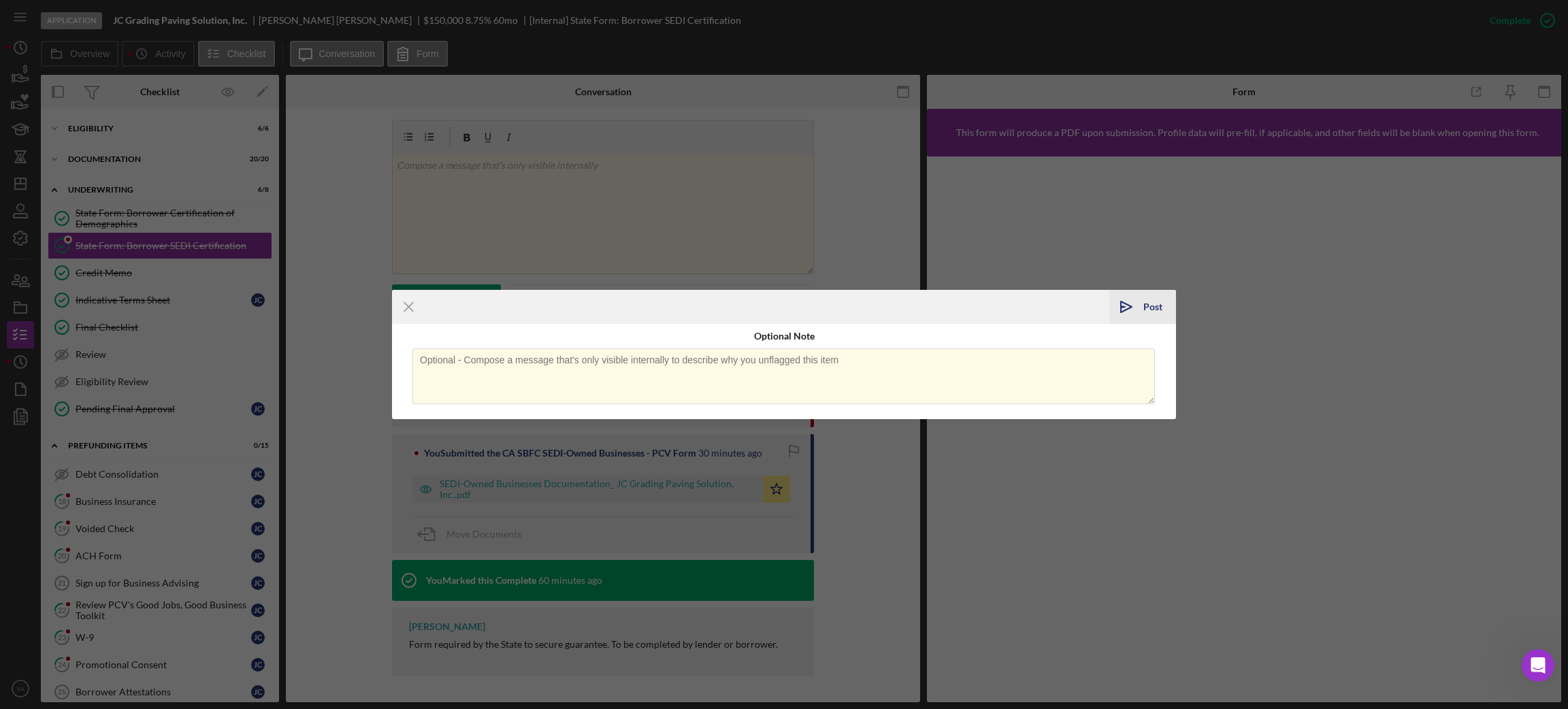
click at [1139, 306] on icon "Icon/icon-invite-send" at bounding box center [1126, 307] width 34 height 34
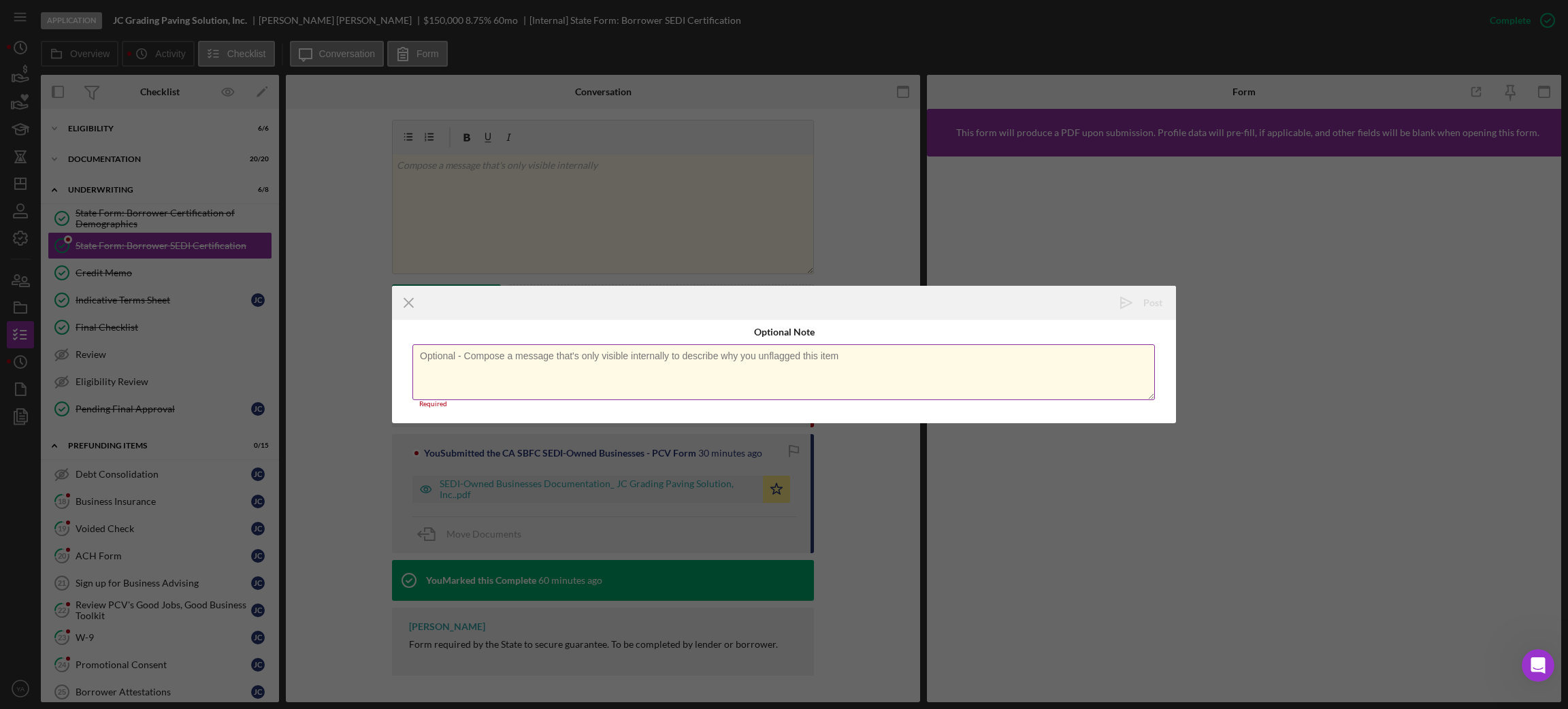
click at [460, 366] on textarea at bounding box center [784, 373] width 743 height 56
type textarea "."
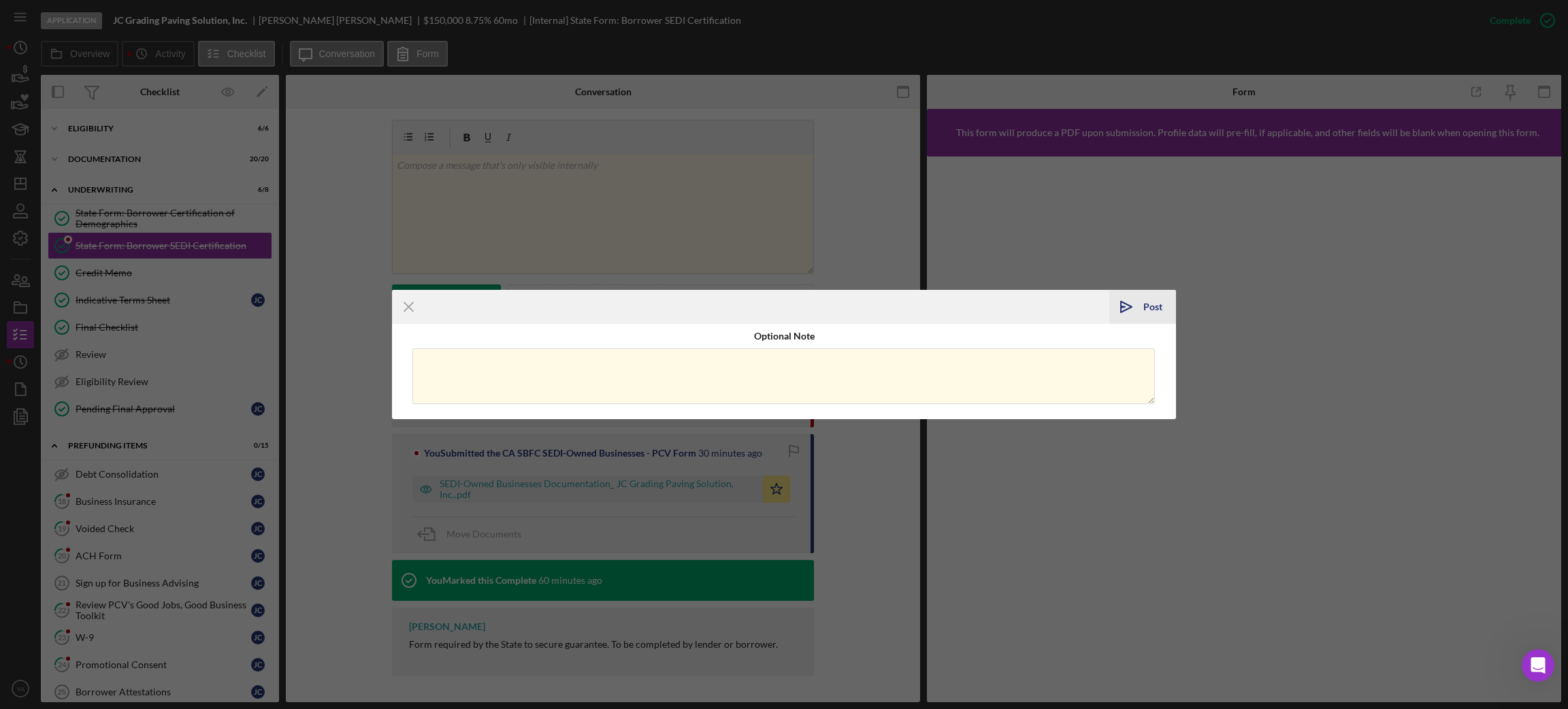
click at [1136, 302] on icon "Icon/icon-invite-send" at bounding box center [1126, 307] width 34 height 34
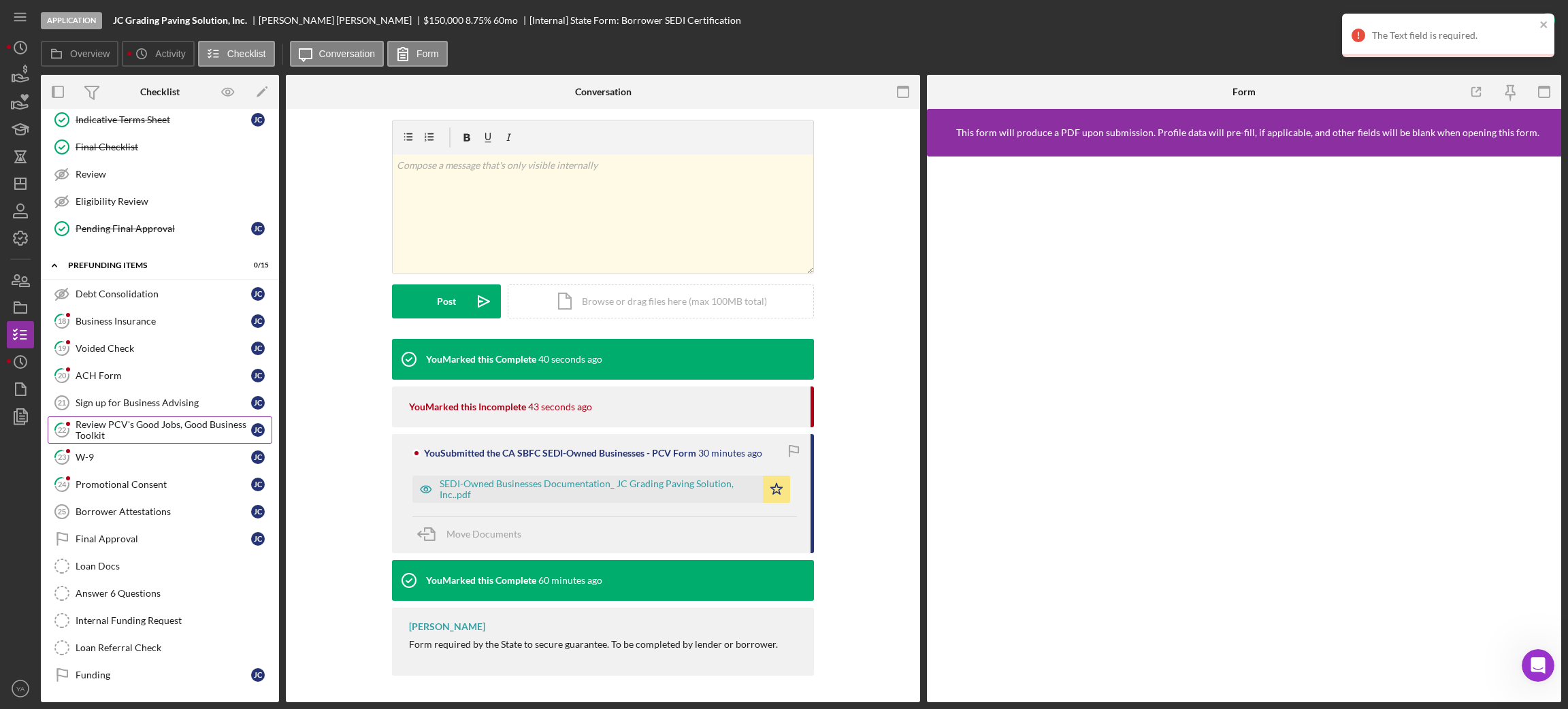
scroll to position [186, 0]
click at [18, 180] on icon "Icon/Dashboard" at bounding box center [21, 184] width 34 height 34
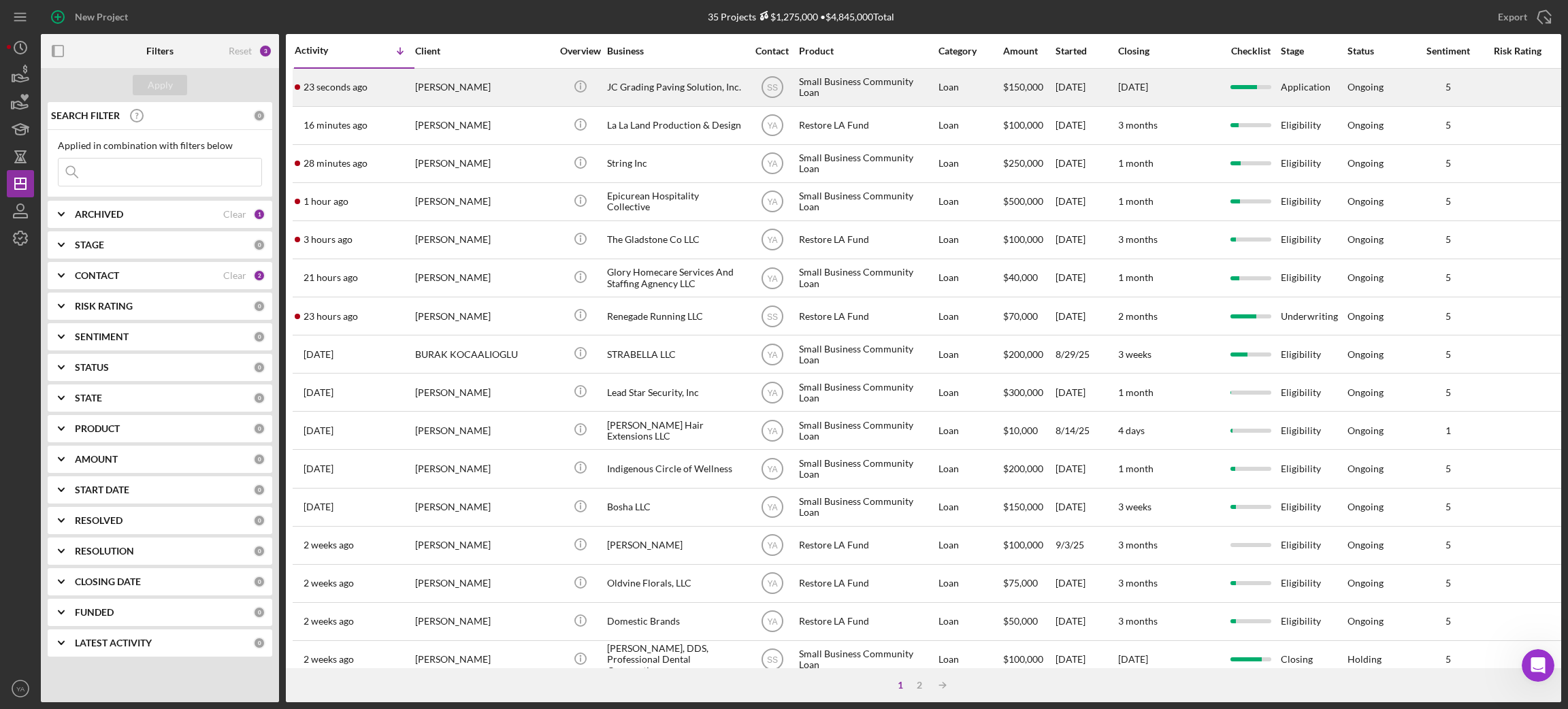
click at [662, 87] on div "JC Grading Paving Solution, Inc." at bounding box center [675, 88] width 136 height 36
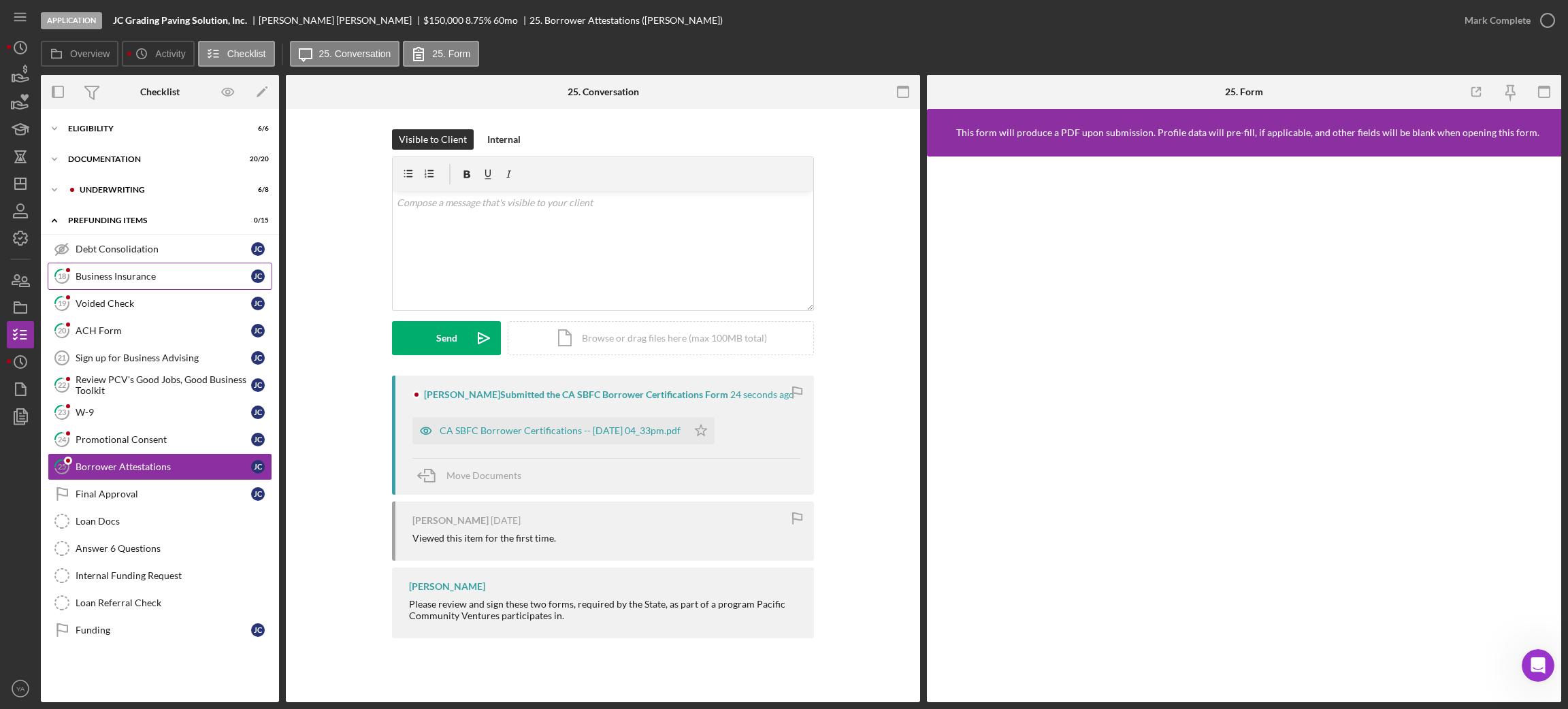
click at [148, 276] on div "Business Insurance" at bounding box center [163, 276] width 176 height 11
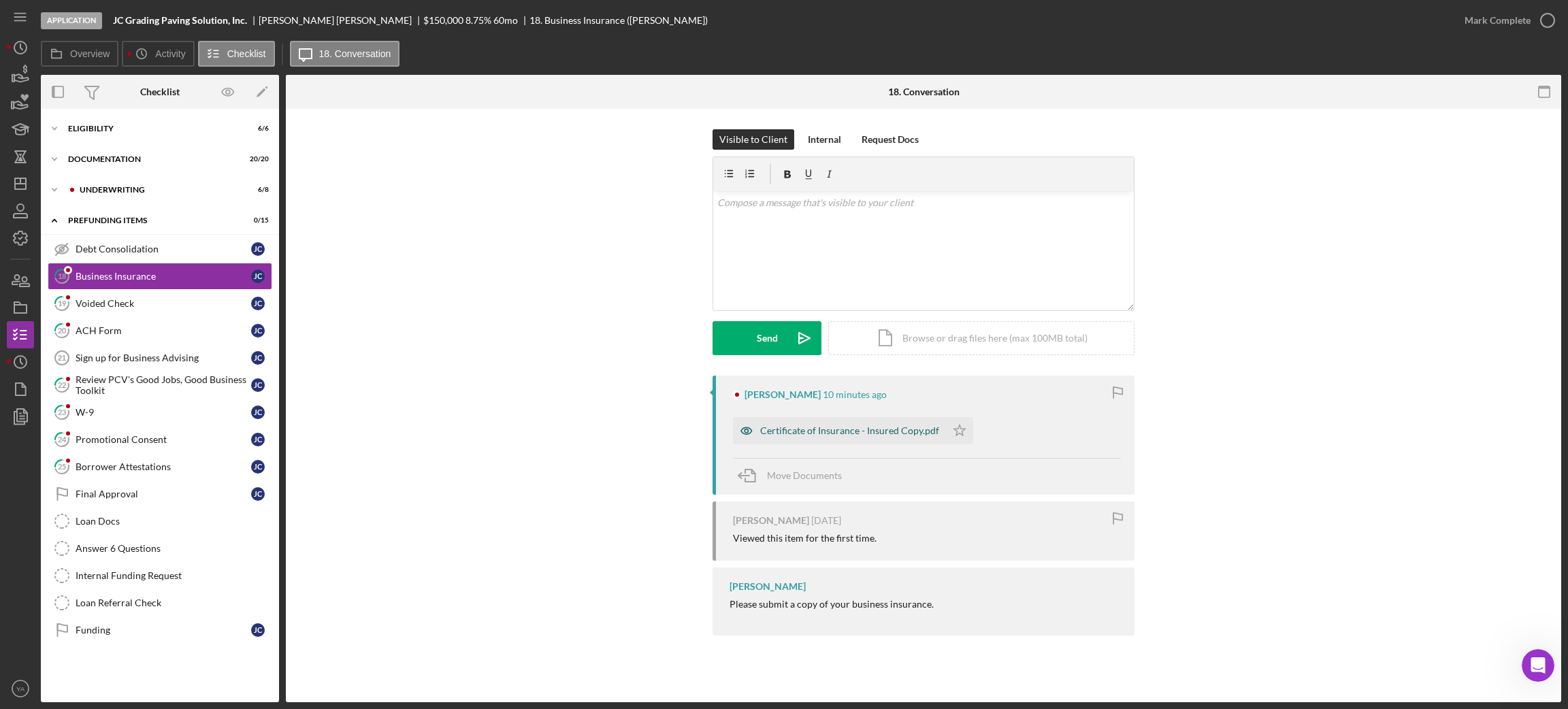
click at [871, 439] on div "Certificate of Insurance - Insured Copy.pdf" at bounding box center [839, 431] width 213 height 27
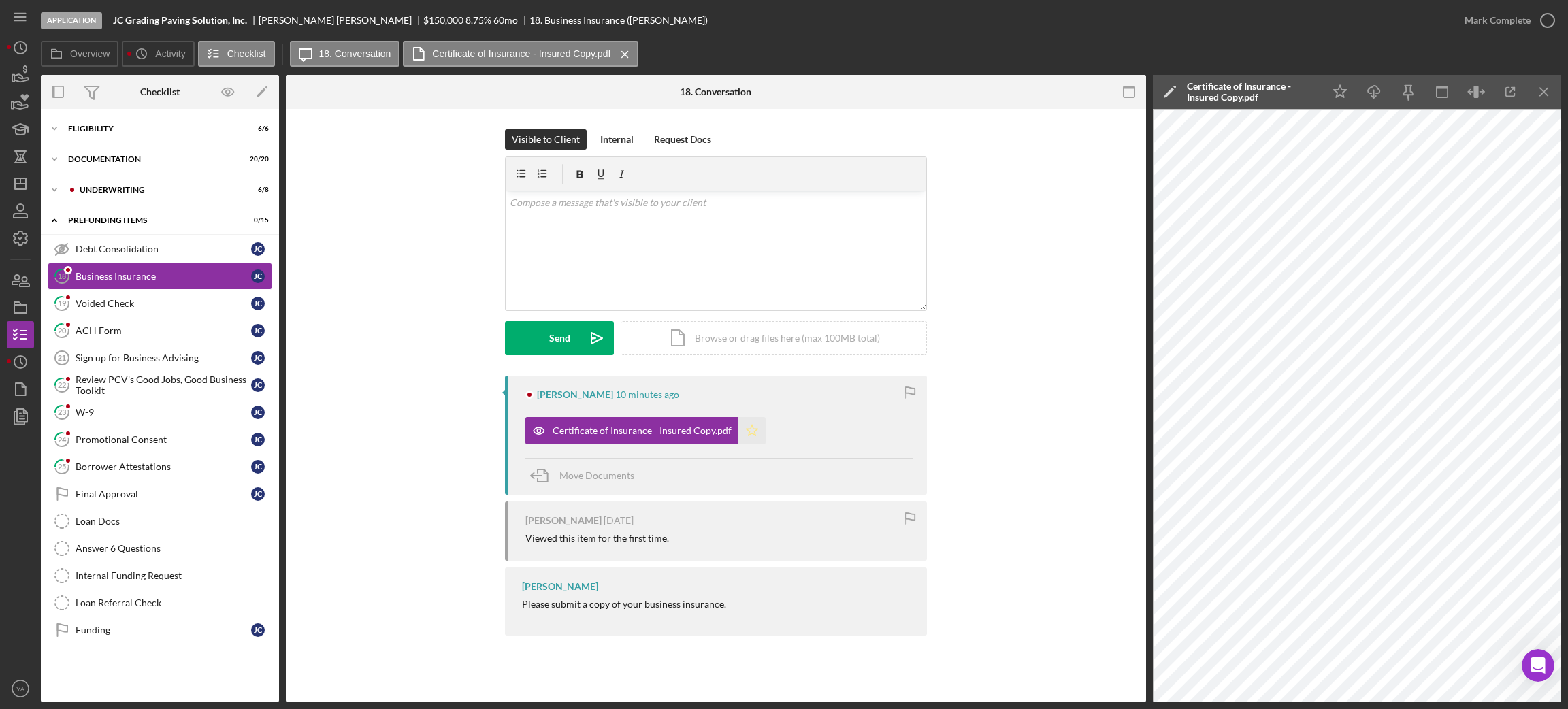
click at [753, 431] on icon "Icon/Star" at bounding box center [752, 431] width 27 height 27
click at [1543, 30] on icon "button" at bounding box center [1547, 21] width 34 height 34
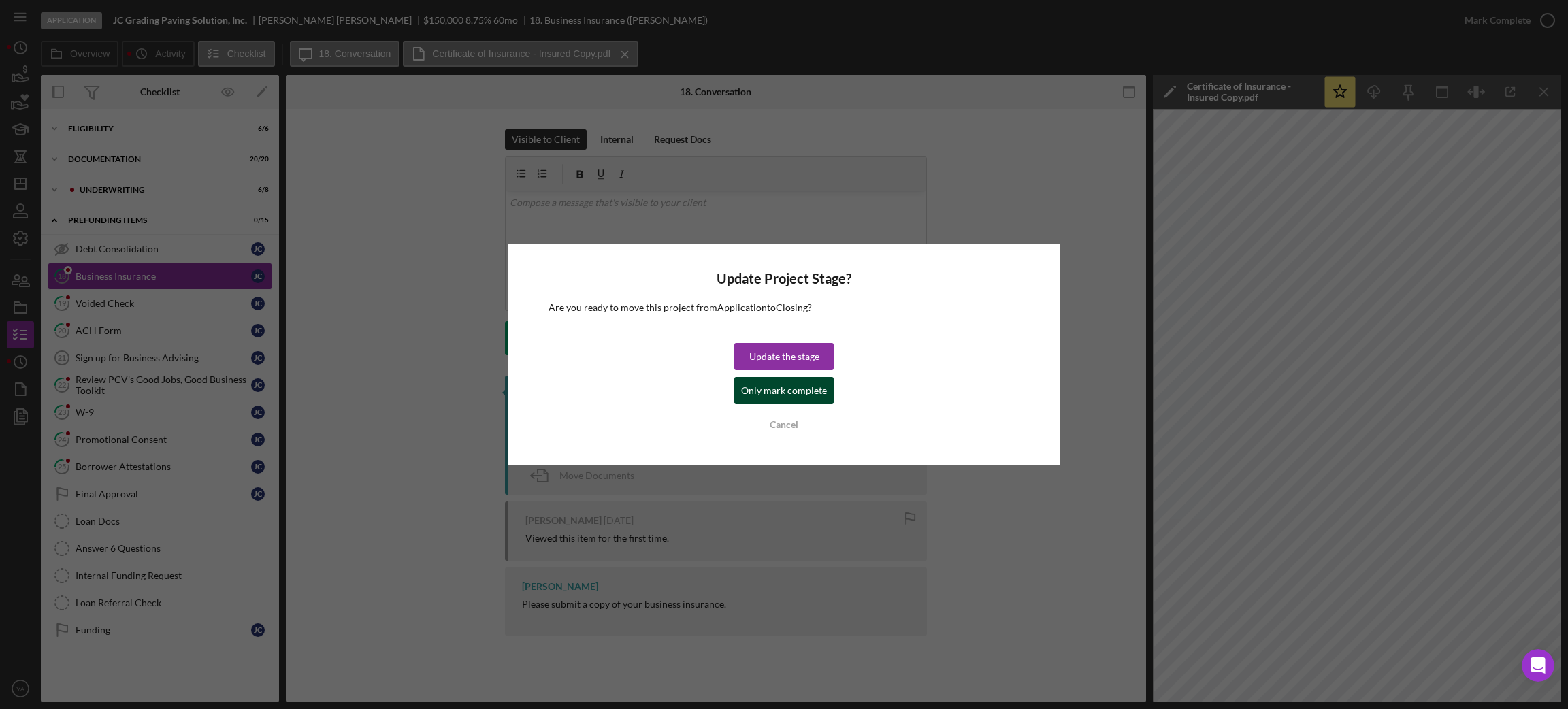
click at [782, 385] on div "Only mark complete" at bounding box center [784, 390] width 85 height 27
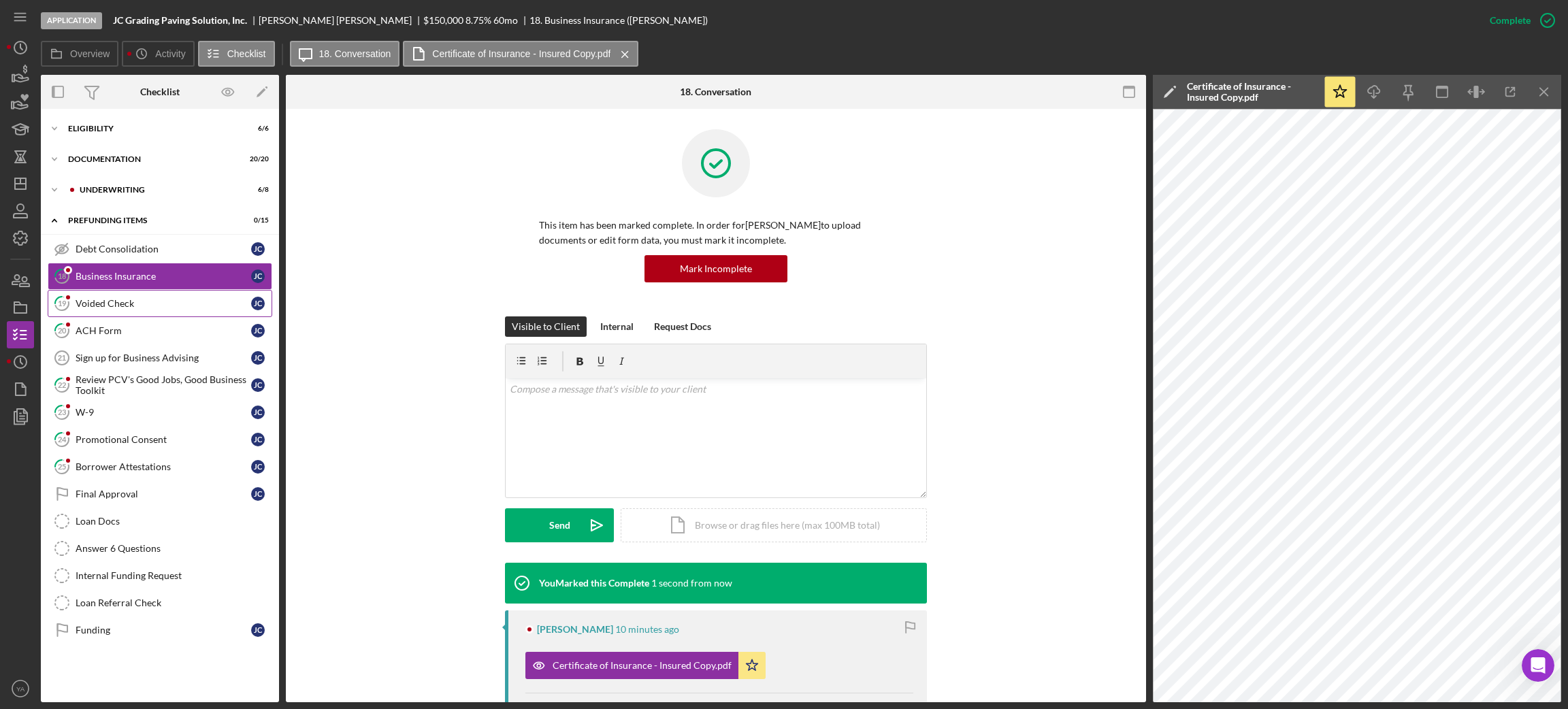
click at [189, 304] on div "Voided Check" at bounding box center [163, 304] width 176 height 11
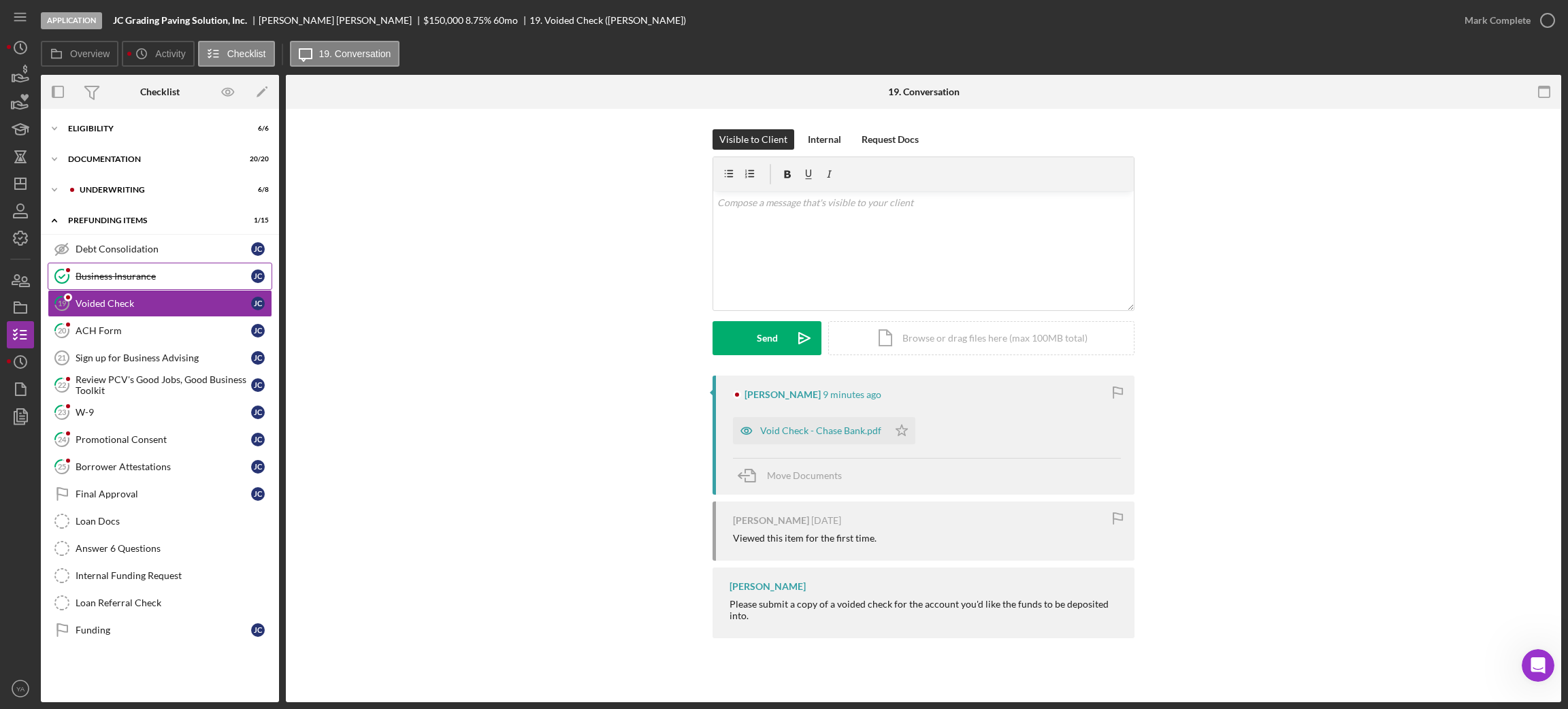
click at [135, 276] on div "Business Insurance" at bounding box center [163, 276] width 176 height 11
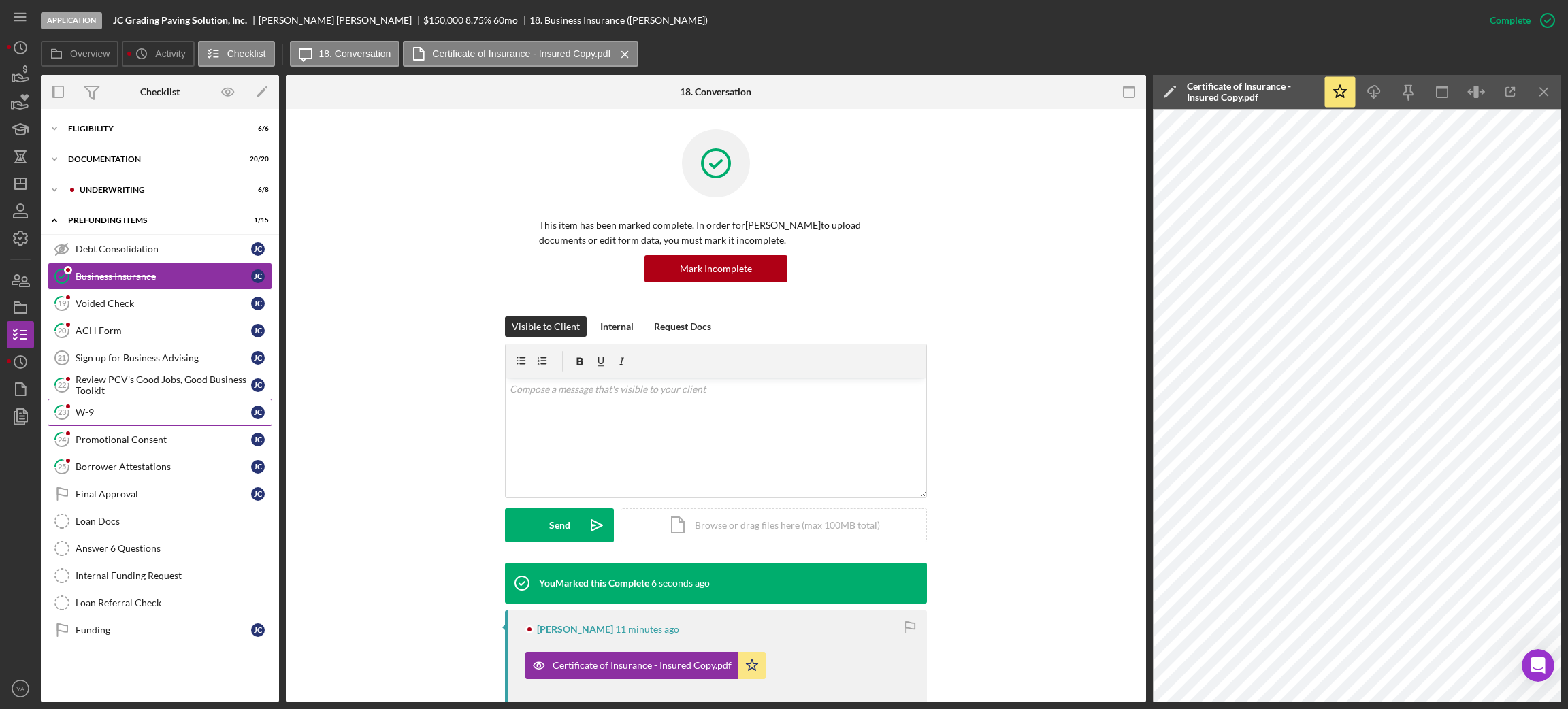
click at [195, 410] on div "W-9" at bounding box center [163, 412] width 176 height 11
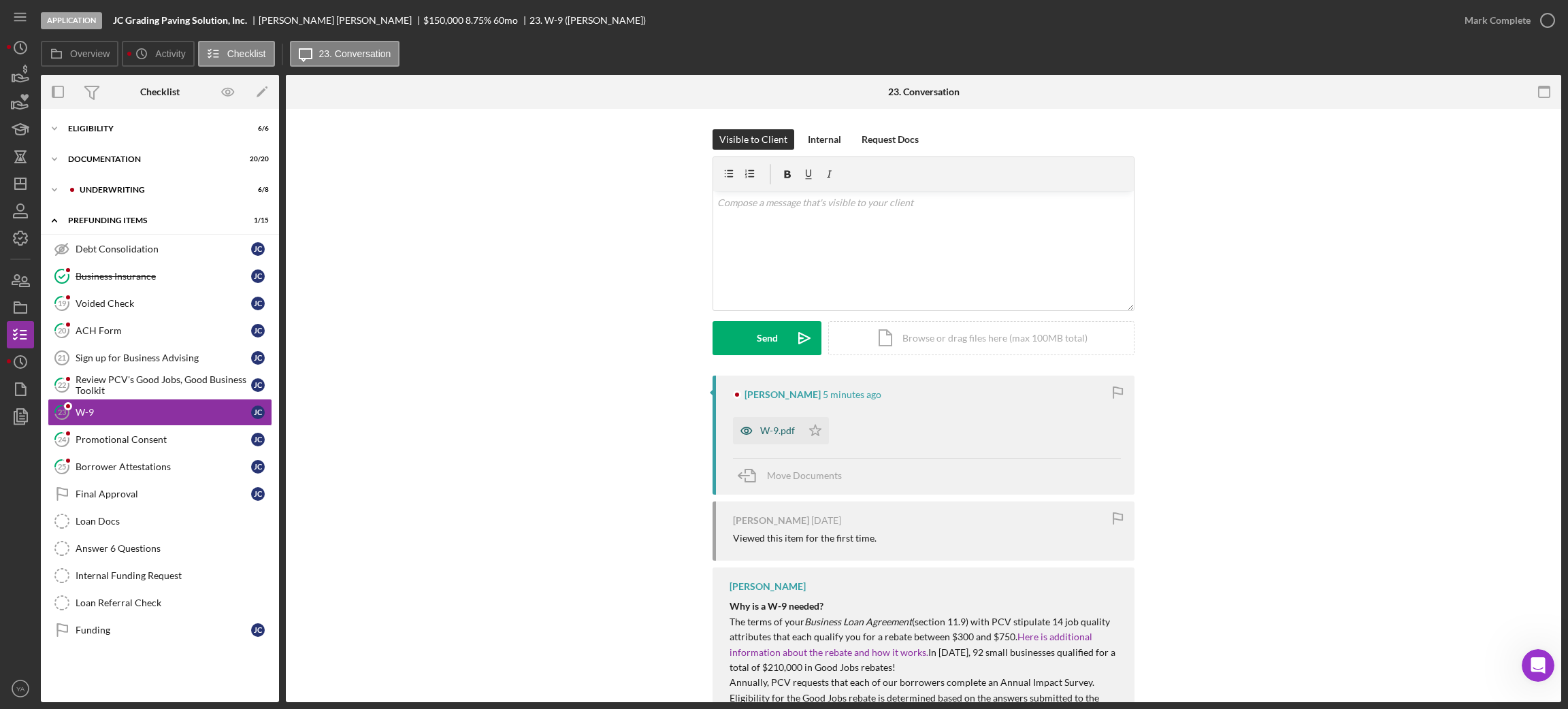
click at [778, 436] on div "W-9.pdf" at bounding box center [778, 431] width 35 height 11
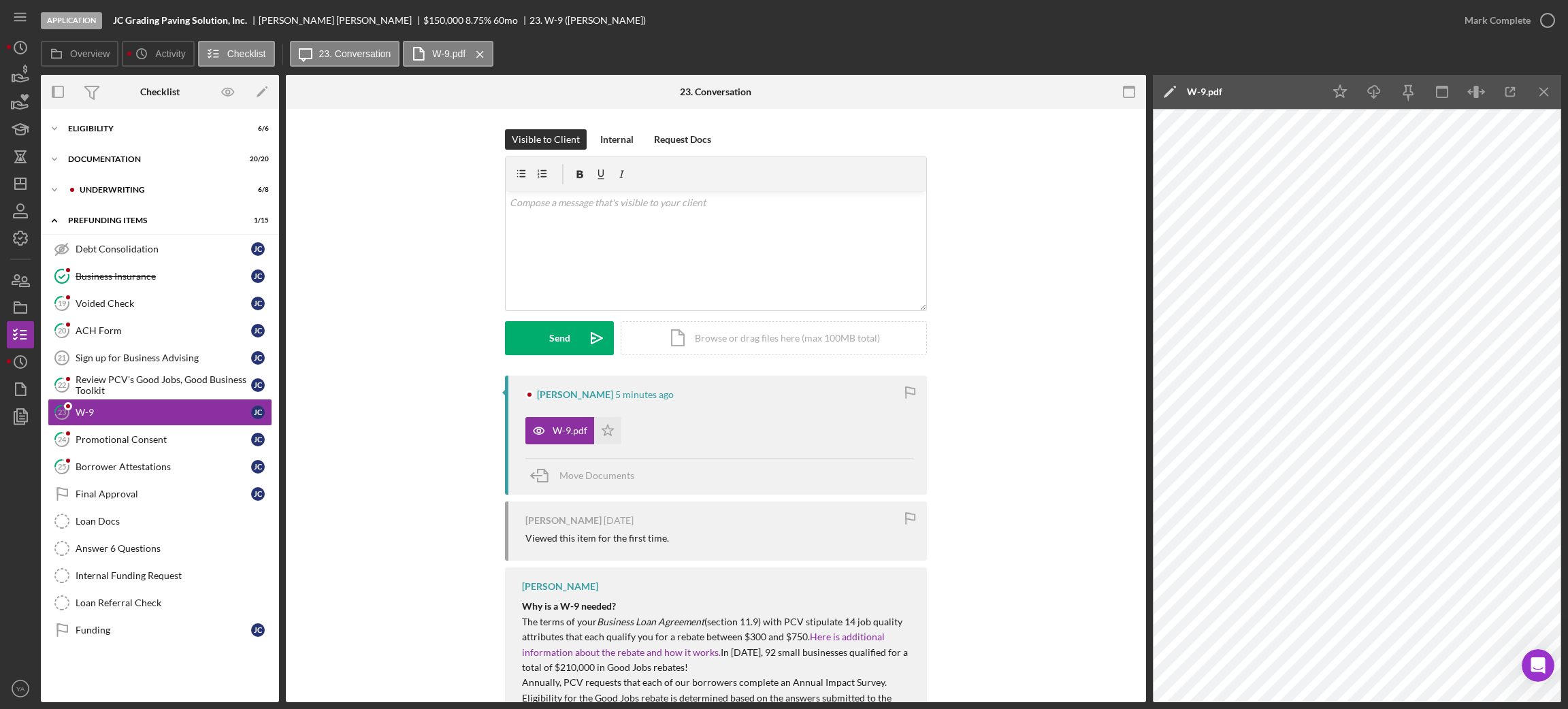
click at [636, 431] on div "W-9.pdf Icon/Star" at bounding box center [719, 427] width 388 height 34
click at [198, 379] on div "Review PCV's Good Jobs, Good Business Toolkit" at bounding box center [163, 385] width 176 height 22
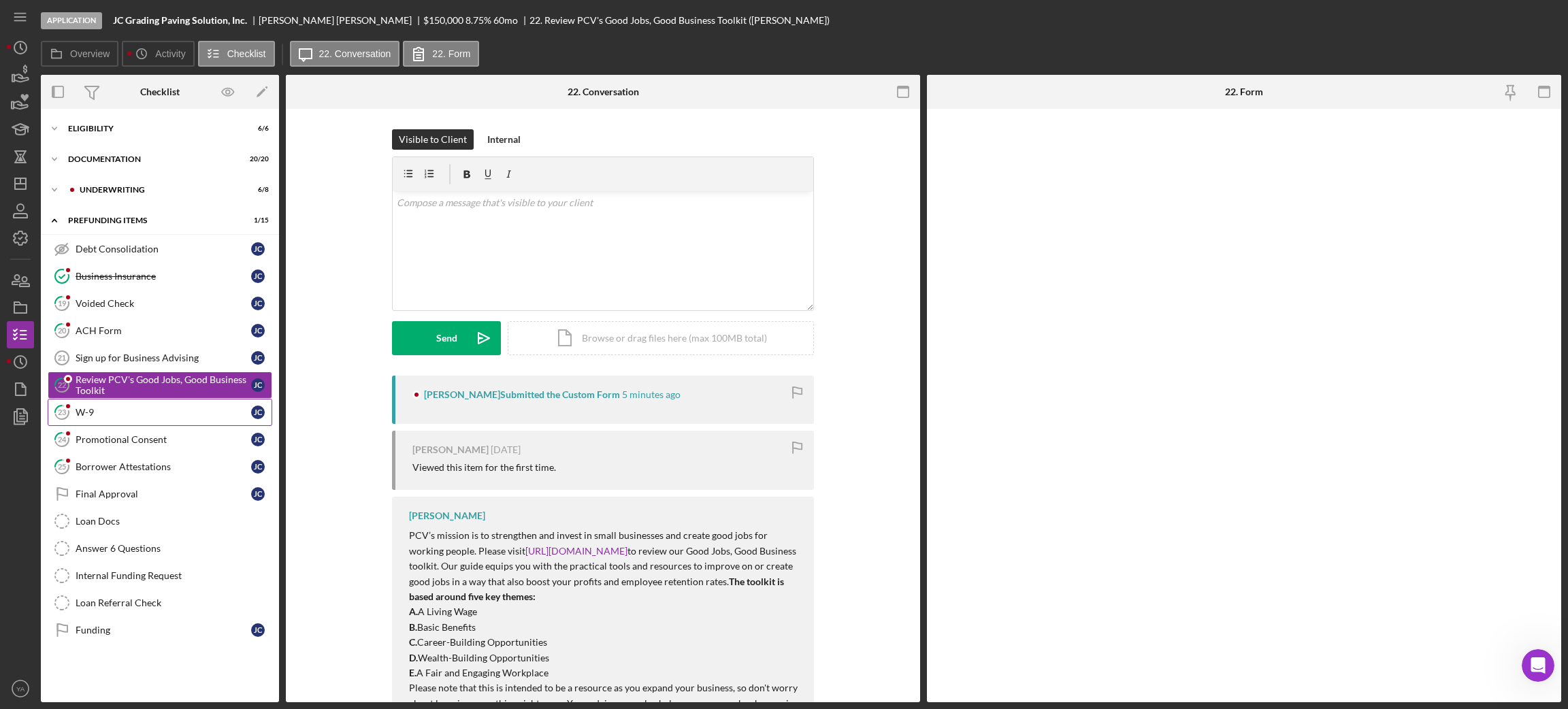
click at [185, 404] on link "23 W-9 [PERSON_NAME]" at bounding box center [160, 412] width 224 height 27
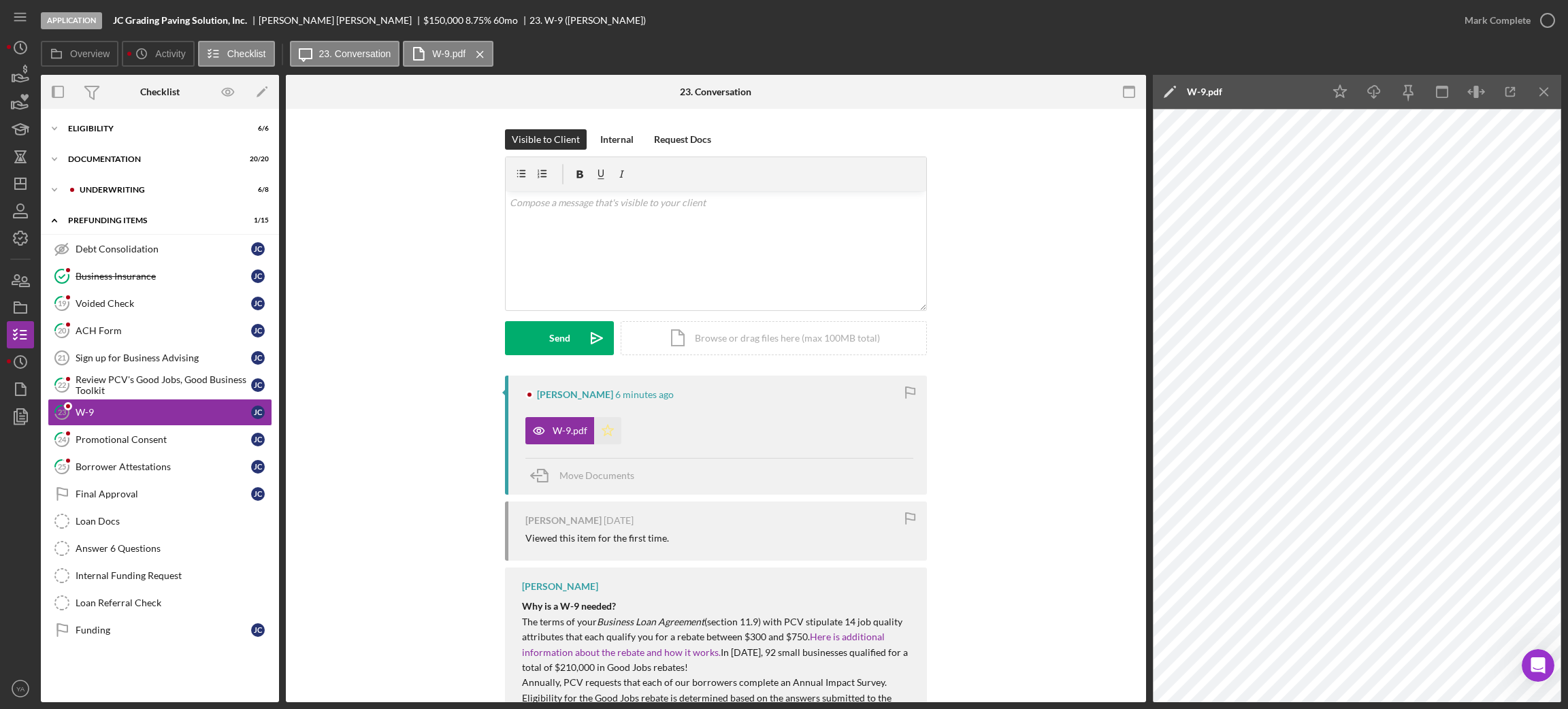
click at [606, 434] on polygon "button" at bounding box center [608, 430] width 12 height 11
click at [576, 404] on div "[PERSON_NAME] 6 minutes ago W-9.pdf Move Documents" at bounding box center [715, 435] width 422 height 119
click at [546, 394] on div "[PERSON_NAME]" at bounding box center [574, 394] width 76 height 11
click at [517, 394] on div "[PERSON_NAME] 6 minutes ago W-9.pdf Icon/Star Move Documents" at bounding box center [715, 435] width 422 height 119
click at [1534, 16] on icon "button" at bounding box center [1547, 21] width 34 height 34
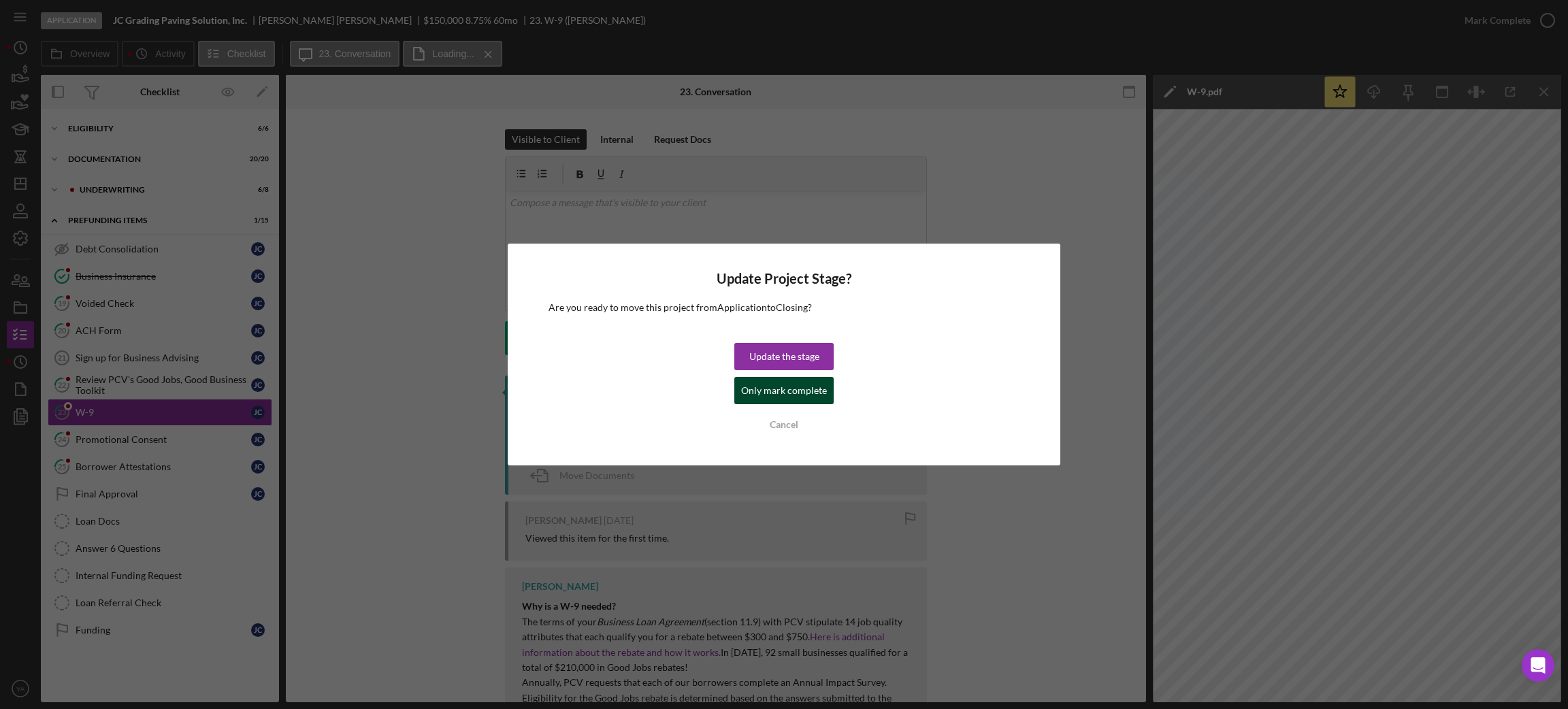
click at [782, 390] on div "Only mark complete" at bounding box center [784, 390] width 85 height 27
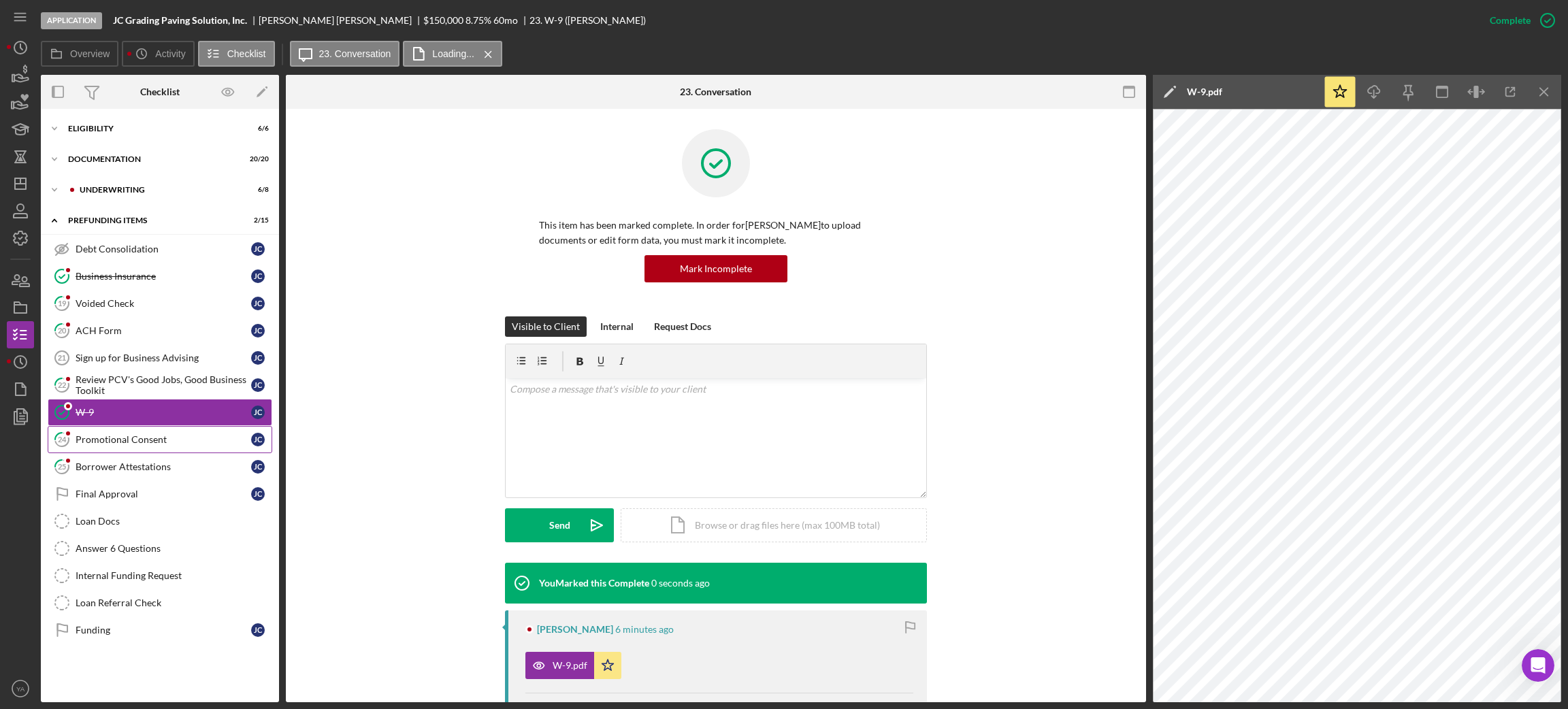
click at [133, 437] on div "Promotional Consent" at bounding box center [163, 440] width 176 height 11
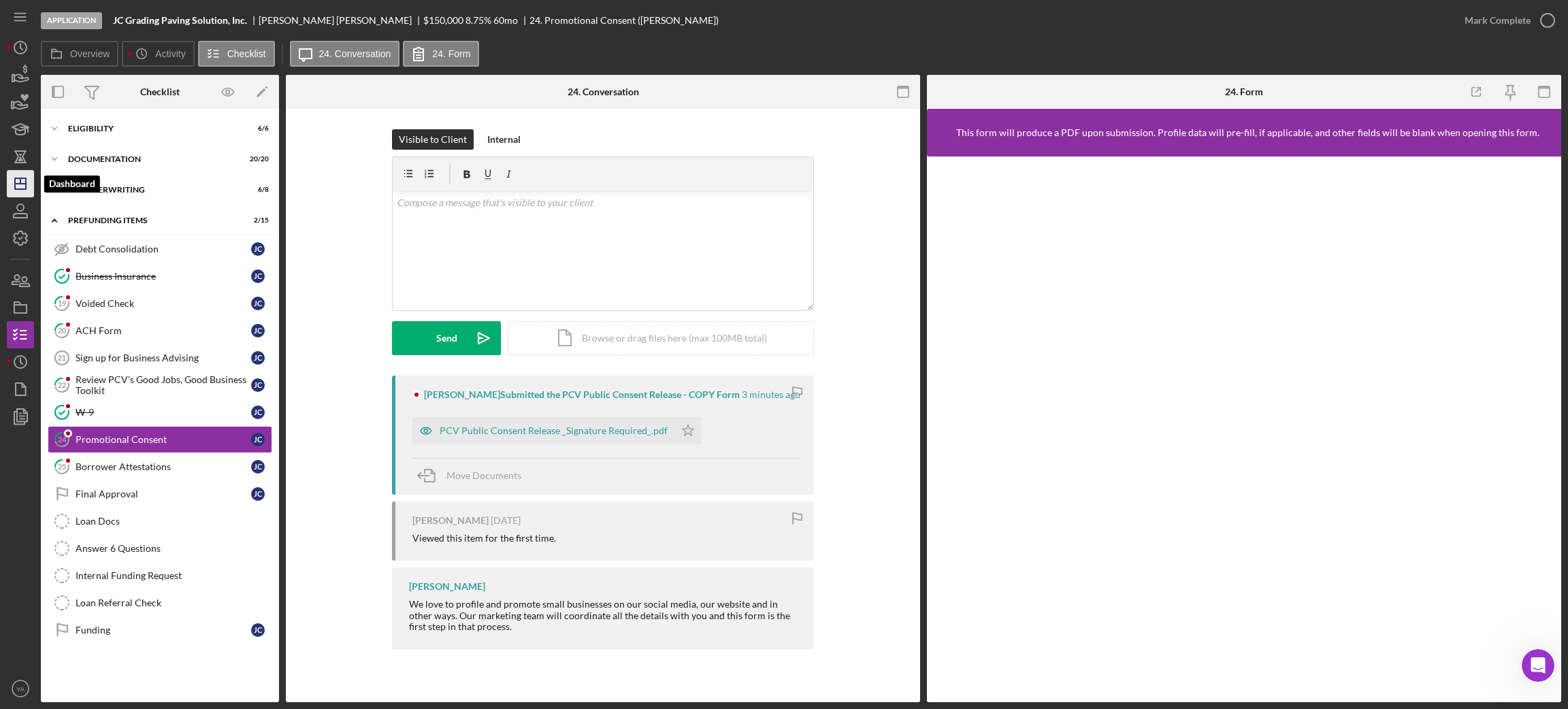
click at [26, 170] on icon "Icon/Dashboard" at bounding box center [21, 184] width 34 height 34
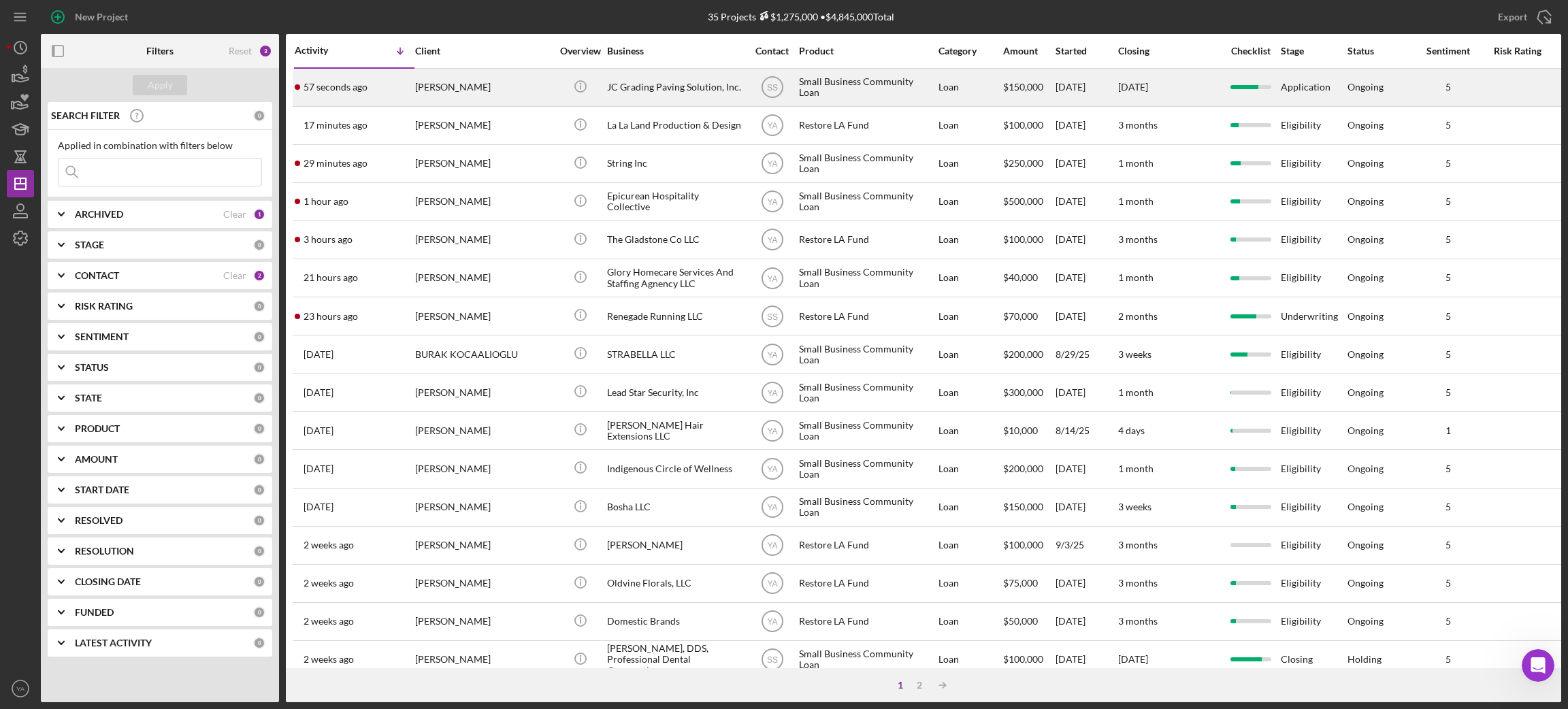
click at [680, 93] on div "JC Grading Paving Solution, Inc." at bounding box center [675, 88] width 136 height 36
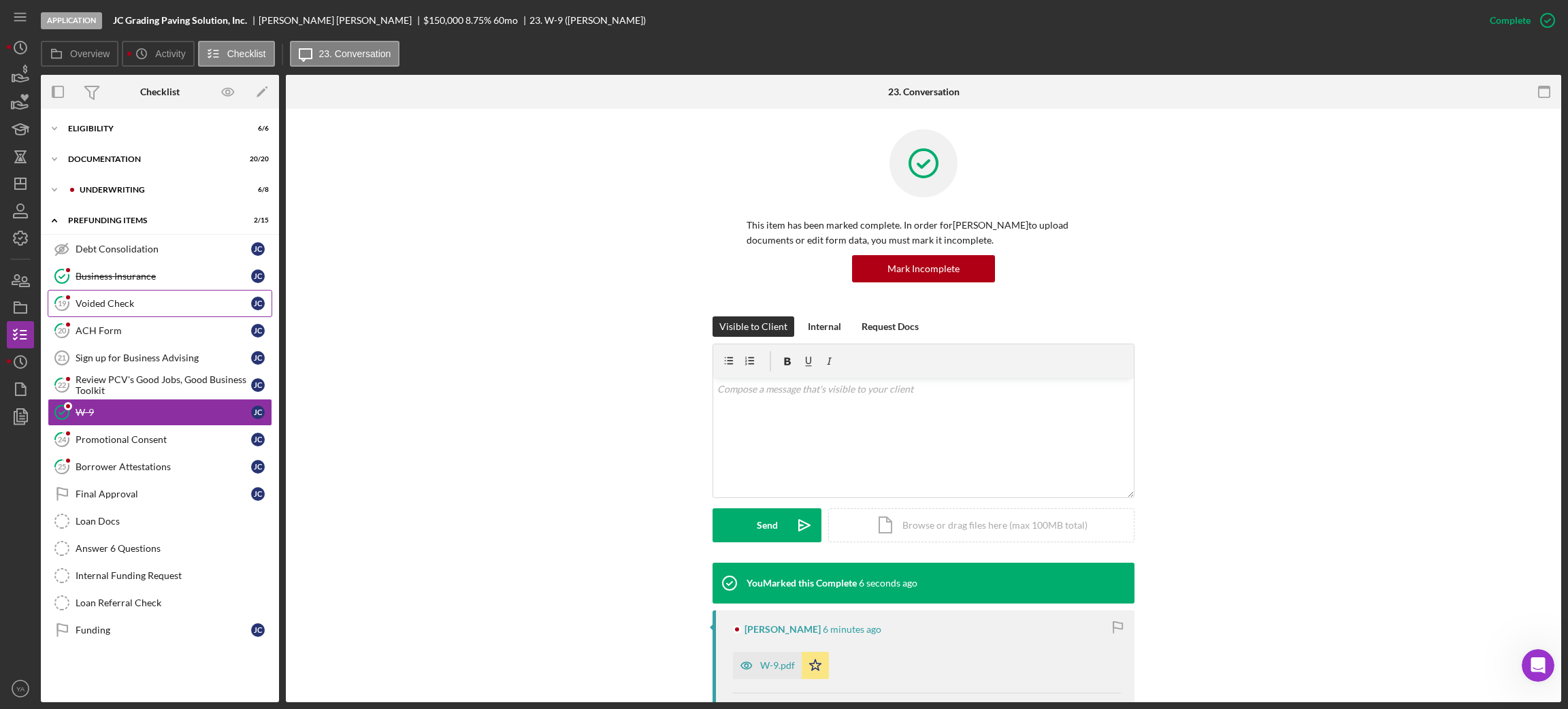
click at [149, 295] on link "19 Voided Check [PERSON_NAME]" at bounding box center [160, 304] width 224 height 27
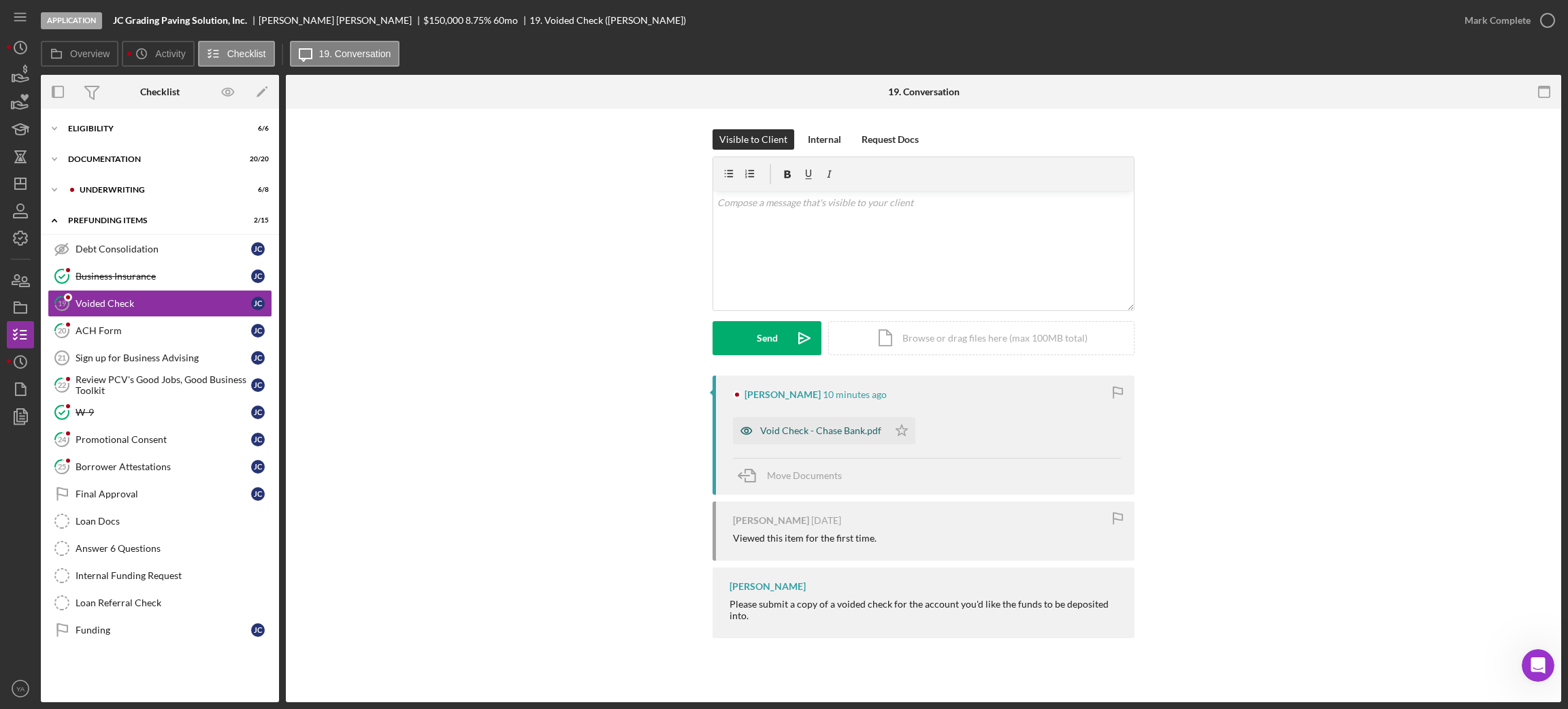
click at [832, 428] on div "Void Check - Chase Bank.pdf" at bounding box center [821, 431] width 121 height 11
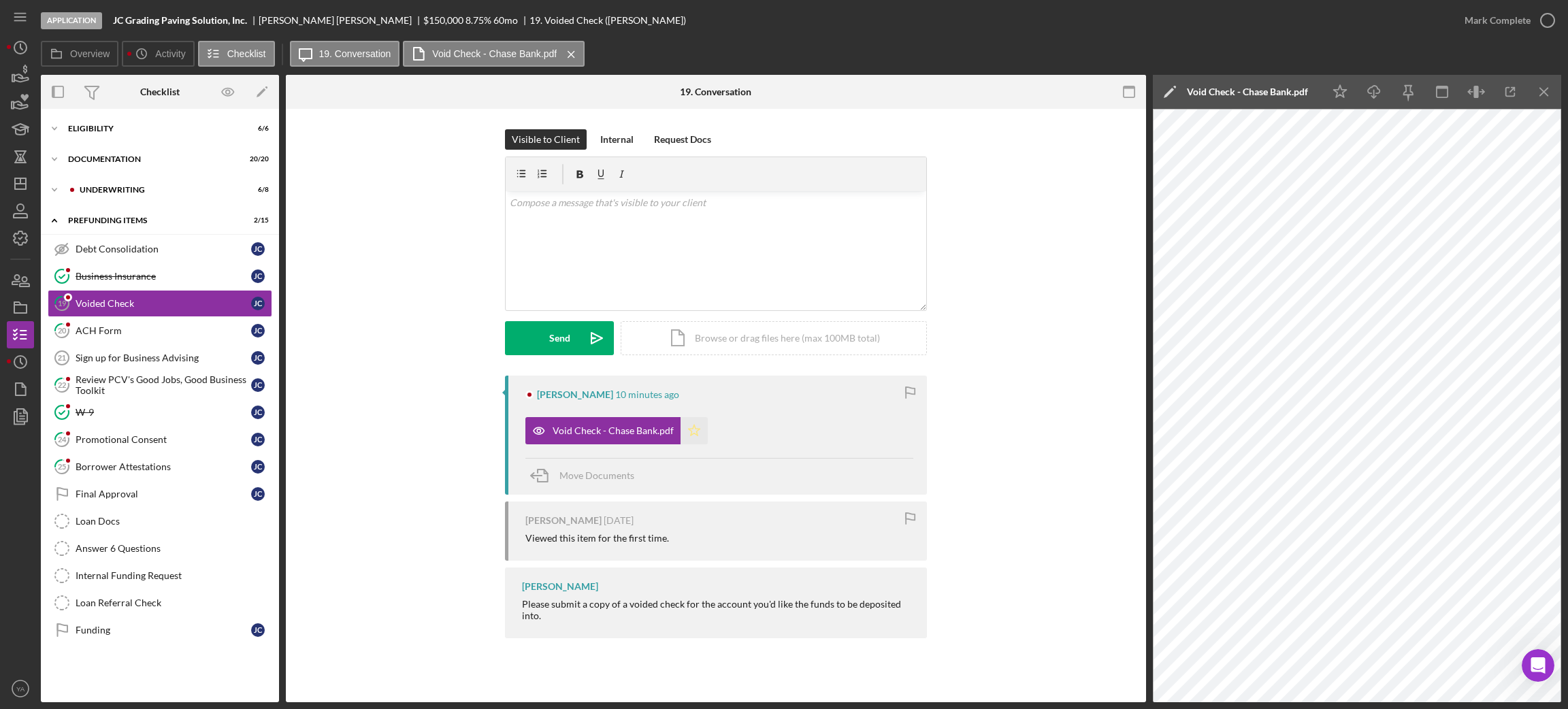
click at [692, 441] on icon "Icon/Star" at bounding box center [694, 431] width 27 height 27
click at [1545, 18] on icon "button" at bounding box center [1547, 21] width 34 height 34
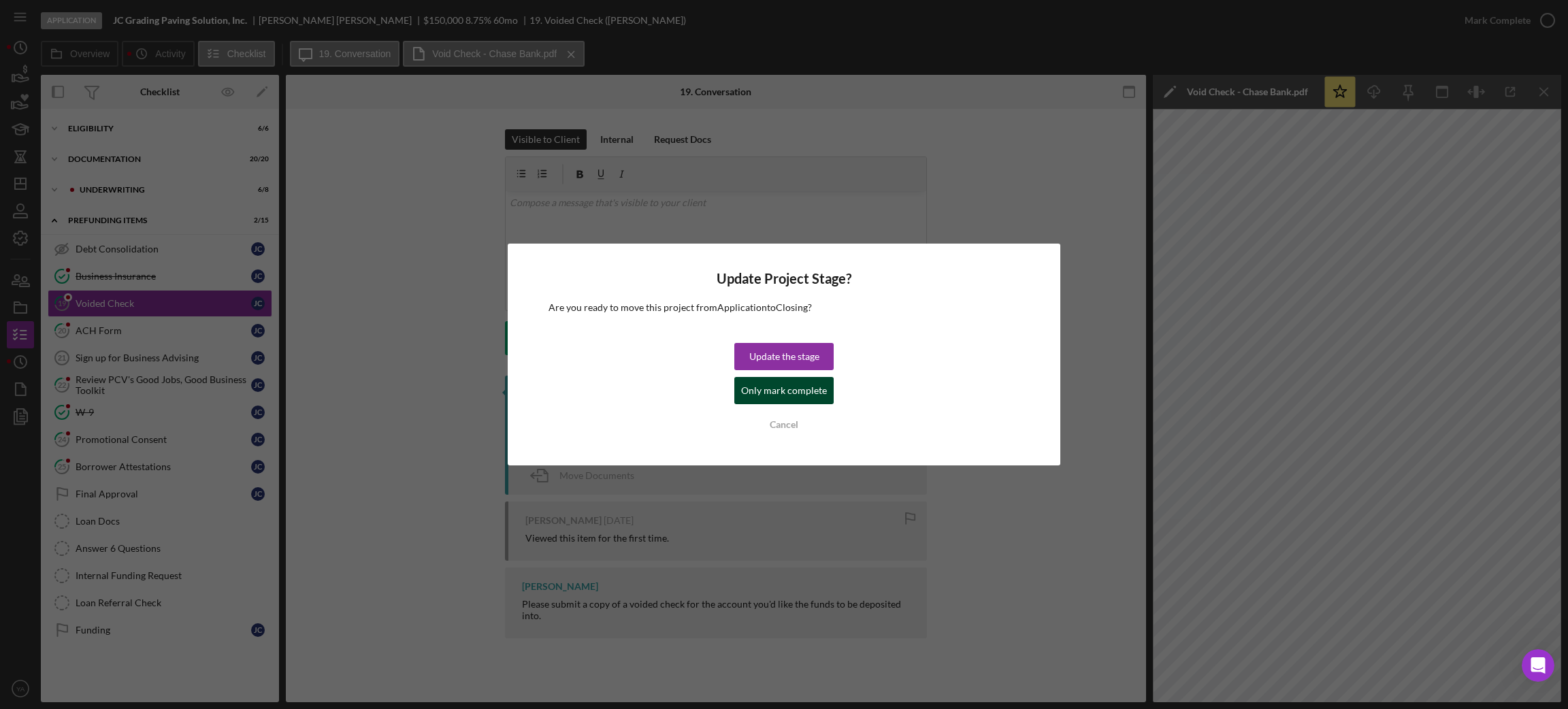
click at [816, 381] on div "Only mark complete" at bounding box center [784, 390] width 85 height 27
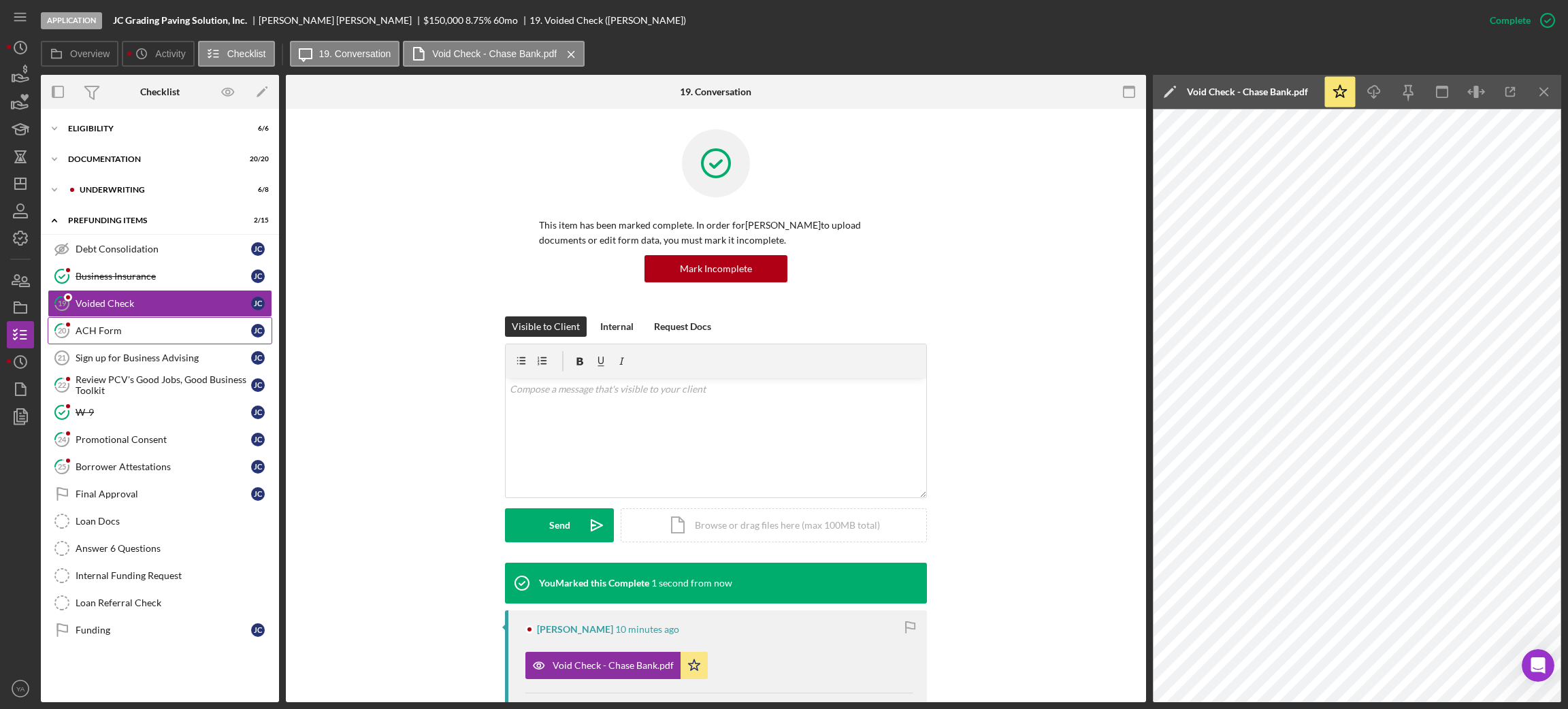
click at [120, 327] on div "ACH Form" at bounding box center [163, 331] width 176 height 11
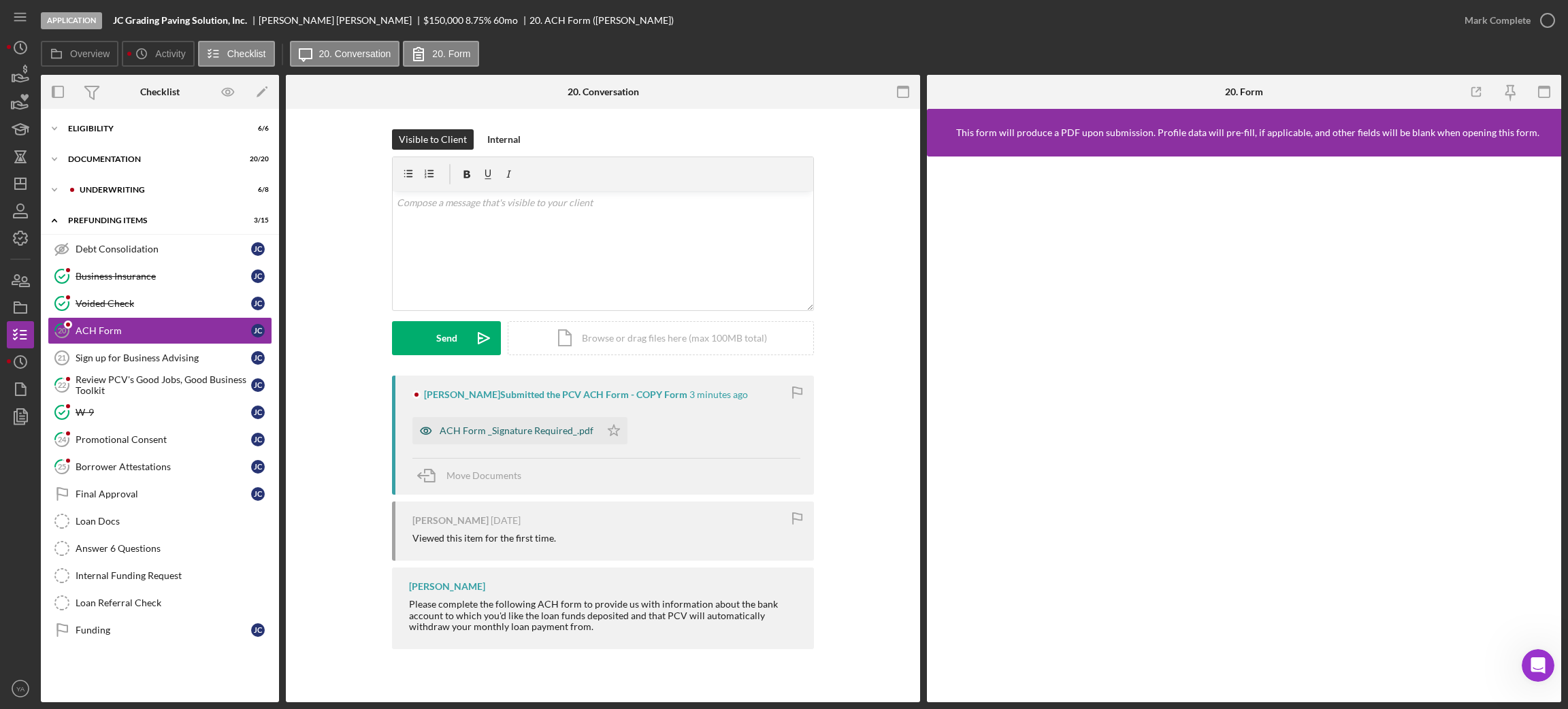
click at [499, 436] on div "ACH Form _Signature Required_.pdf" at bounding box center [516, 431] width 154 height 11
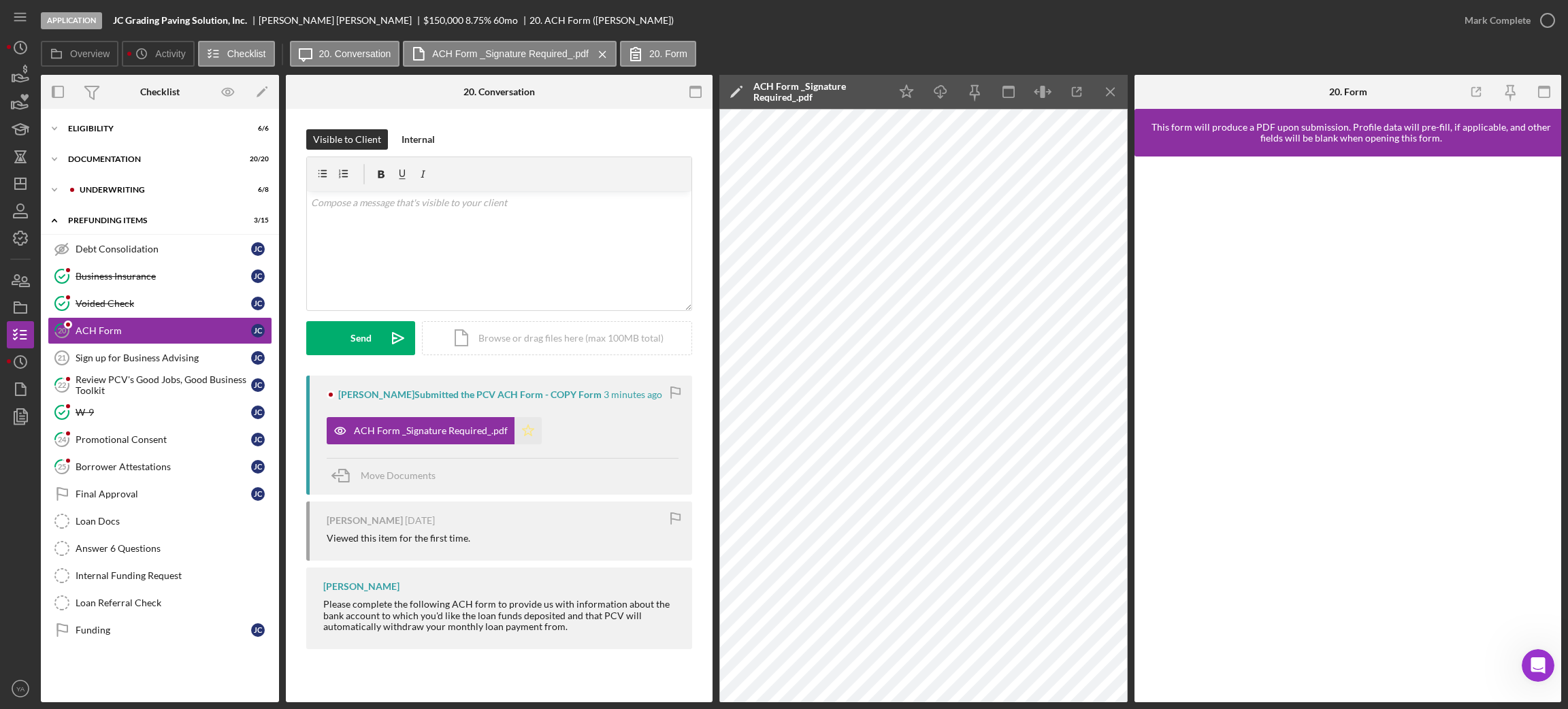
click at [522, 435] on icon "Icon/Star" at bounding box center [528, 431] width 27 height 27
click at [1529, 29] on button "Mark Complete" at bounding box center [1506, 21] width 110 height 27
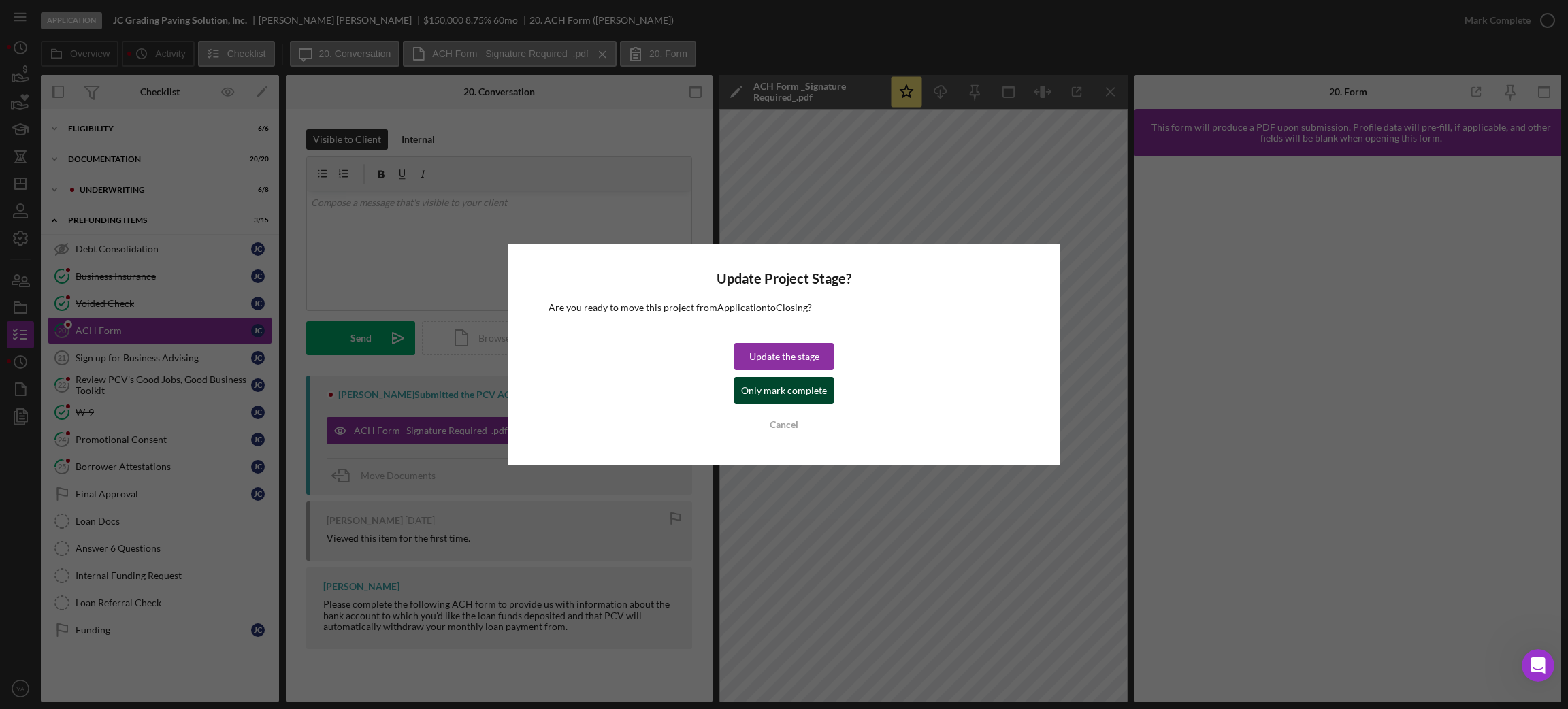
click at [797, 386] on div "Only mark complete" at bounding box center [784, 390] width 85 height 27
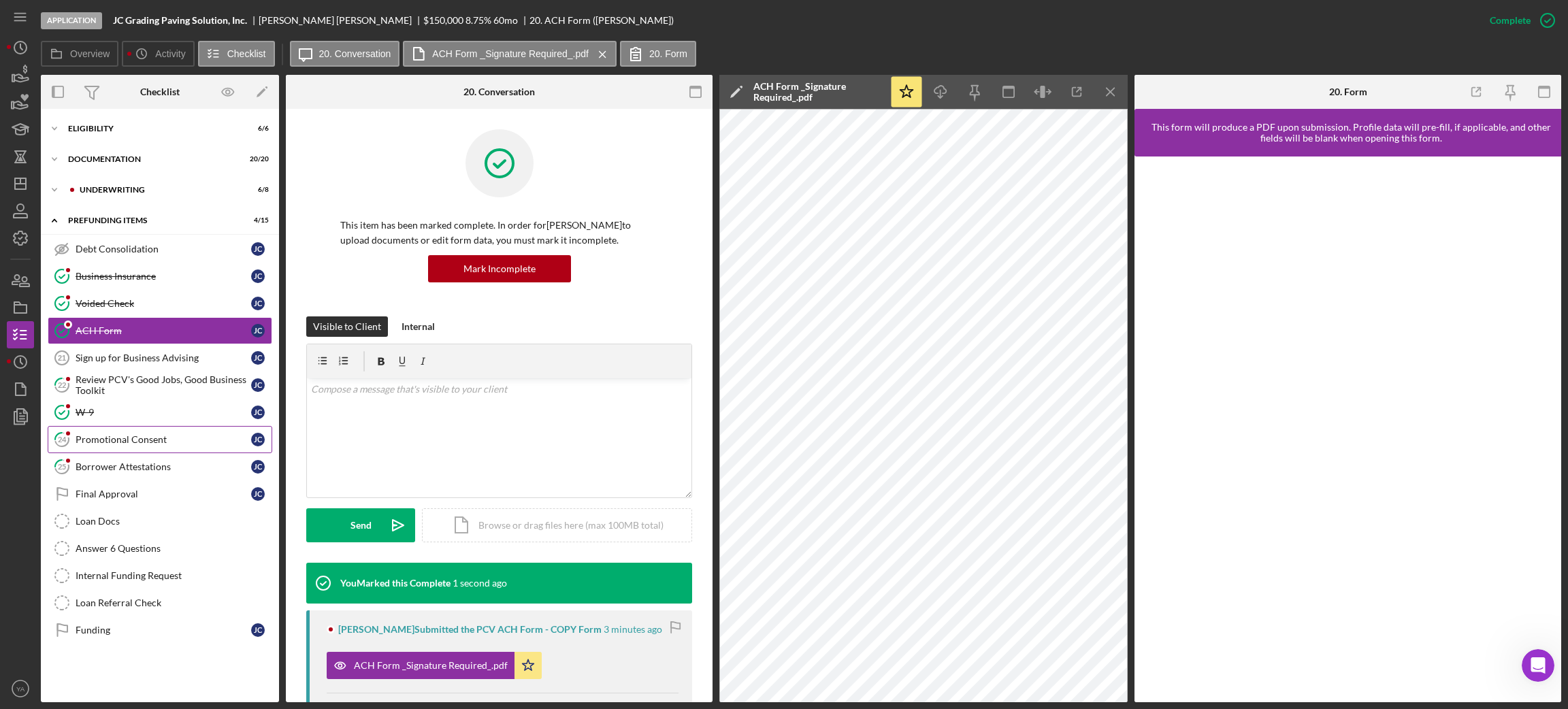
click at [150, 445] on div "Promotional Consent" at bounding box center [163, 440] width 176 height 11
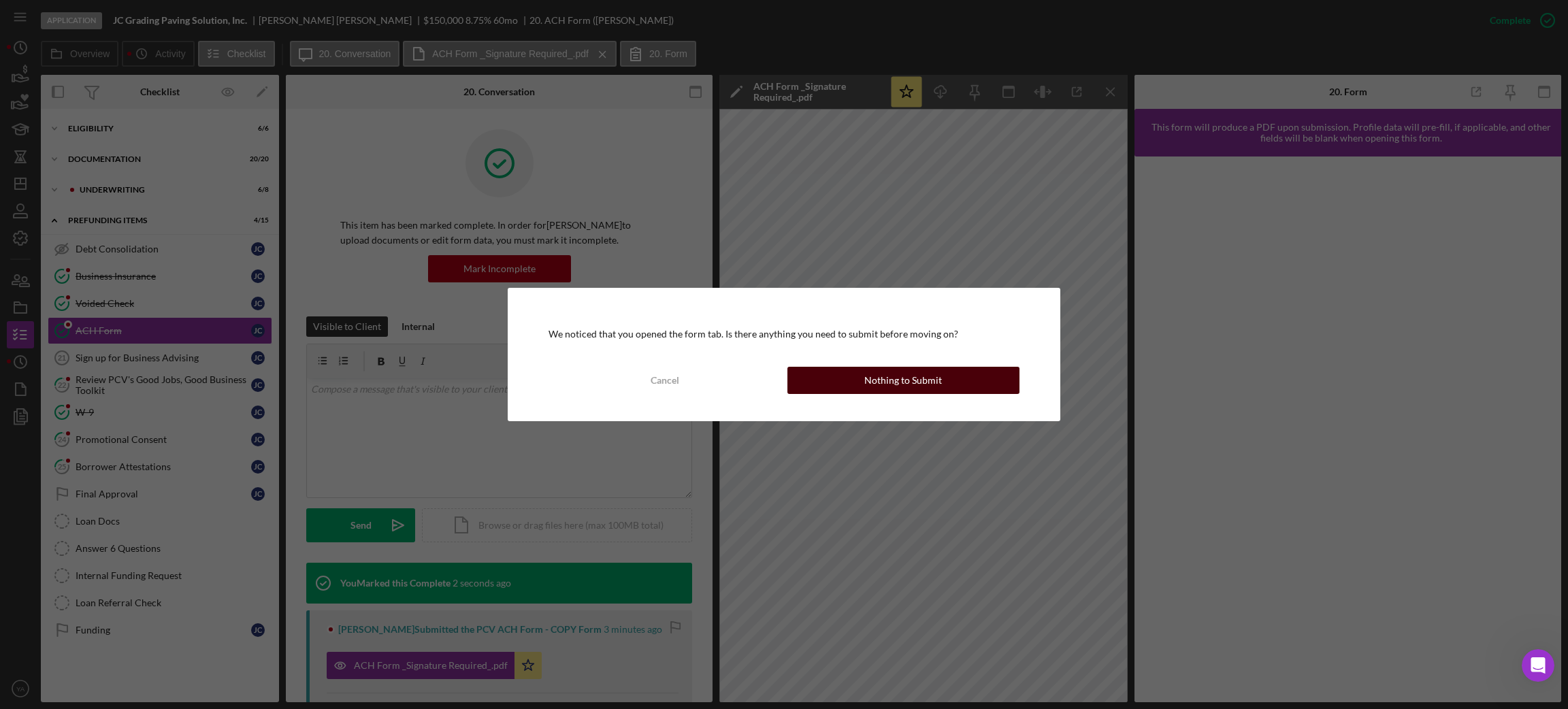
click at [865, 384] on button "Nothing to Submit" at bounding box center [903, 380] width 232 height 27
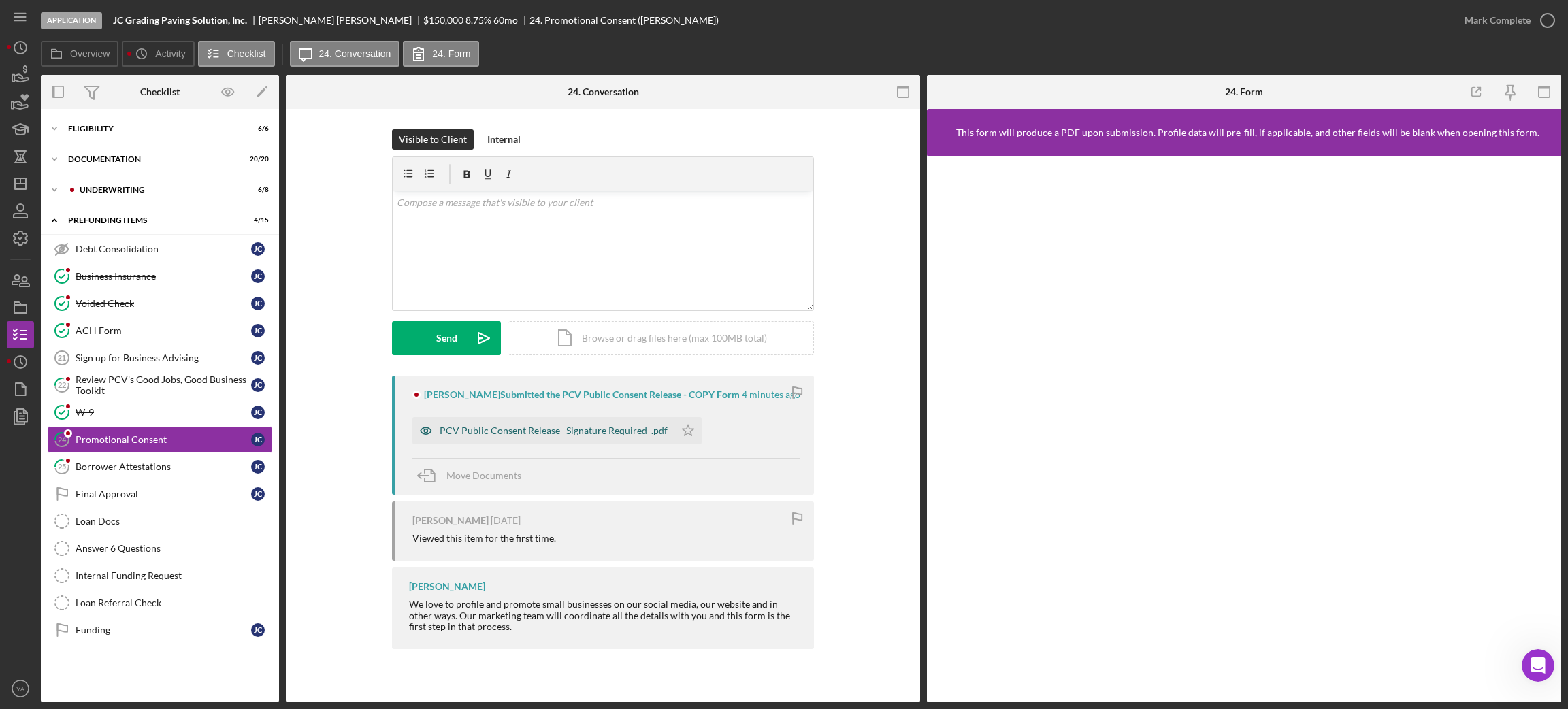
click at [598, 436] on div "PCV Public Consent Release _Signature Required_.pdf" at bounding box center [553, 431] width 228 height 11
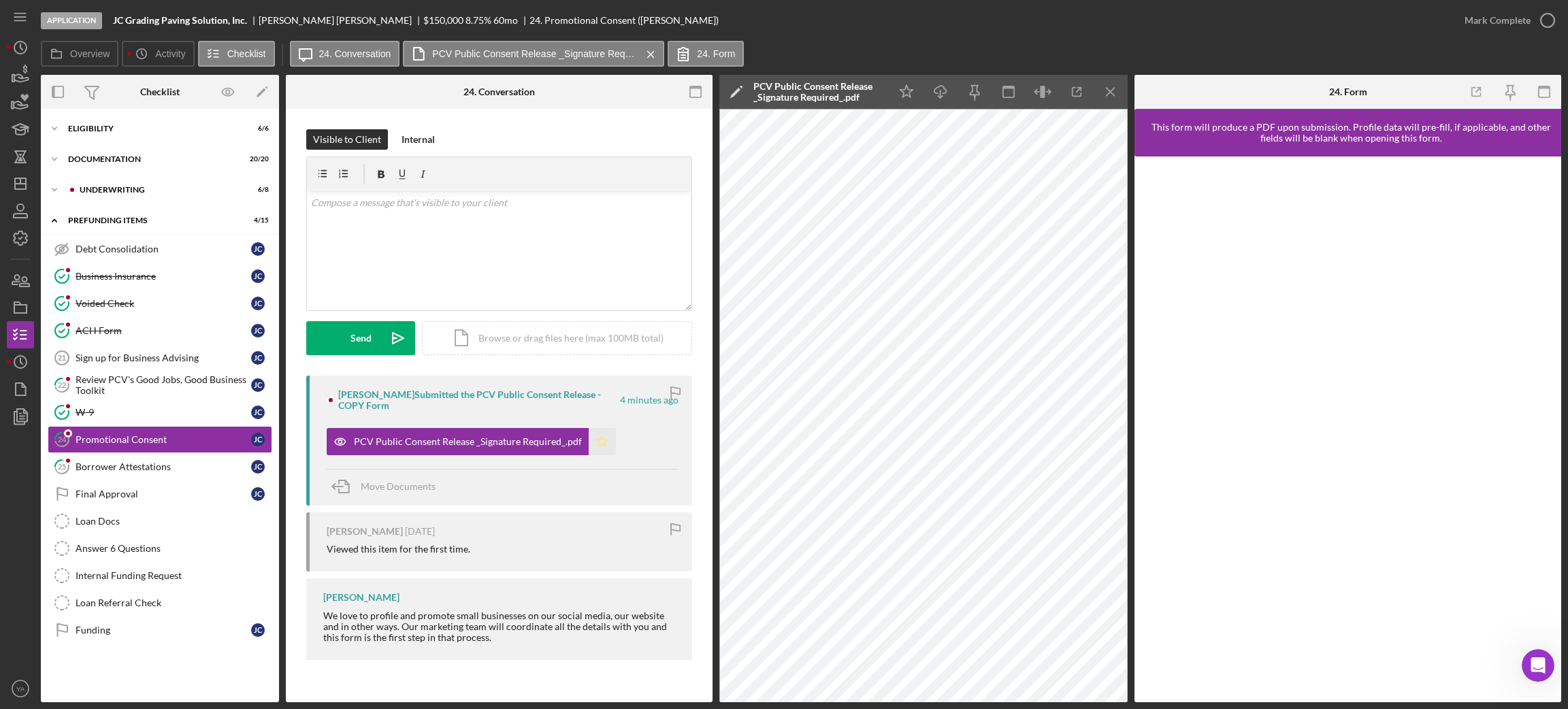
click at [600, 445] on polygon "button" at bounding box center [602, 441] width 12 height 11
click at [1526, 18] on div "Mark Complete" at bounding box center [1498, 21] width 66 height 27
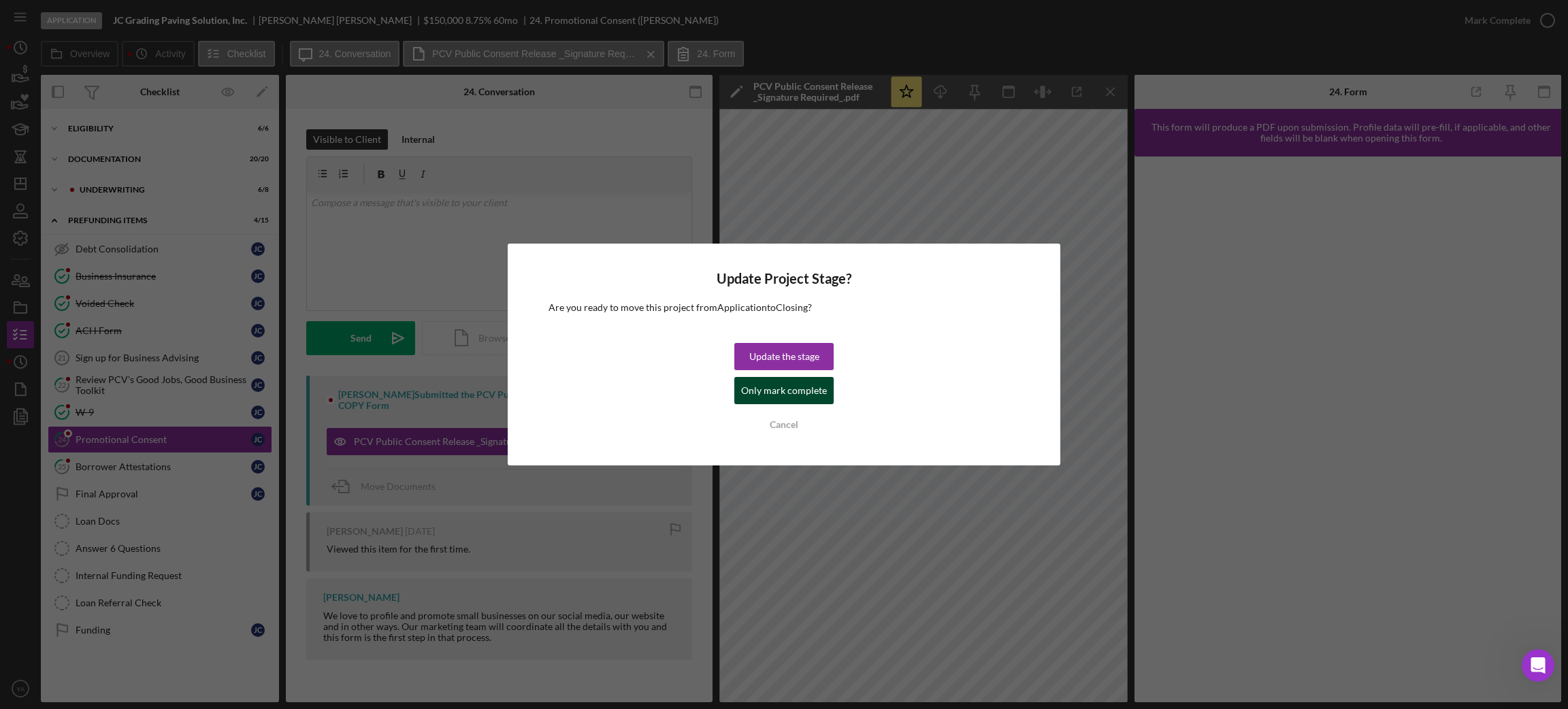
click at [815, 386] on div "Only mark complete" at bounding box center [784, 390] width 85 height 27
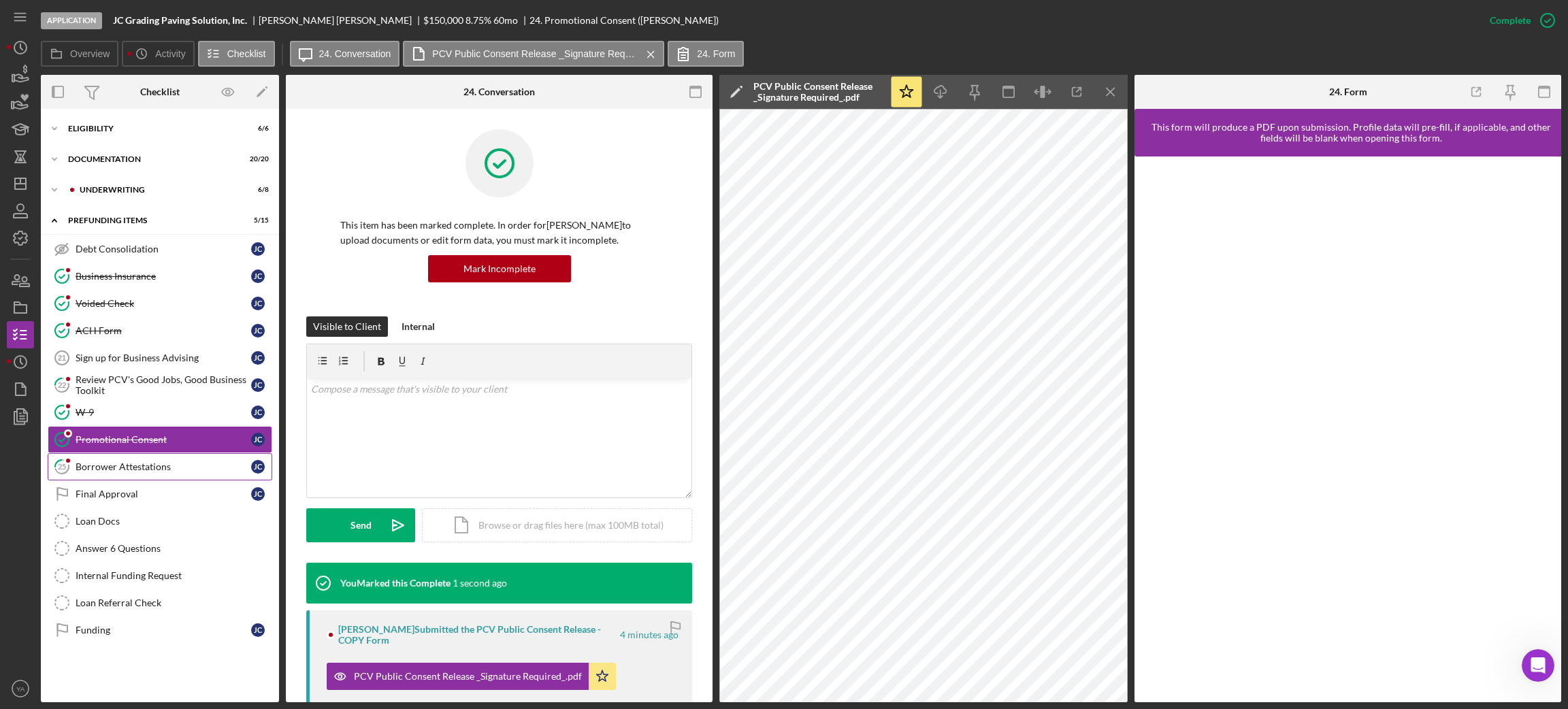
click at [150, 472] on div "Borrower Attestations" at bounding box center [163, 467] width 176 height 11
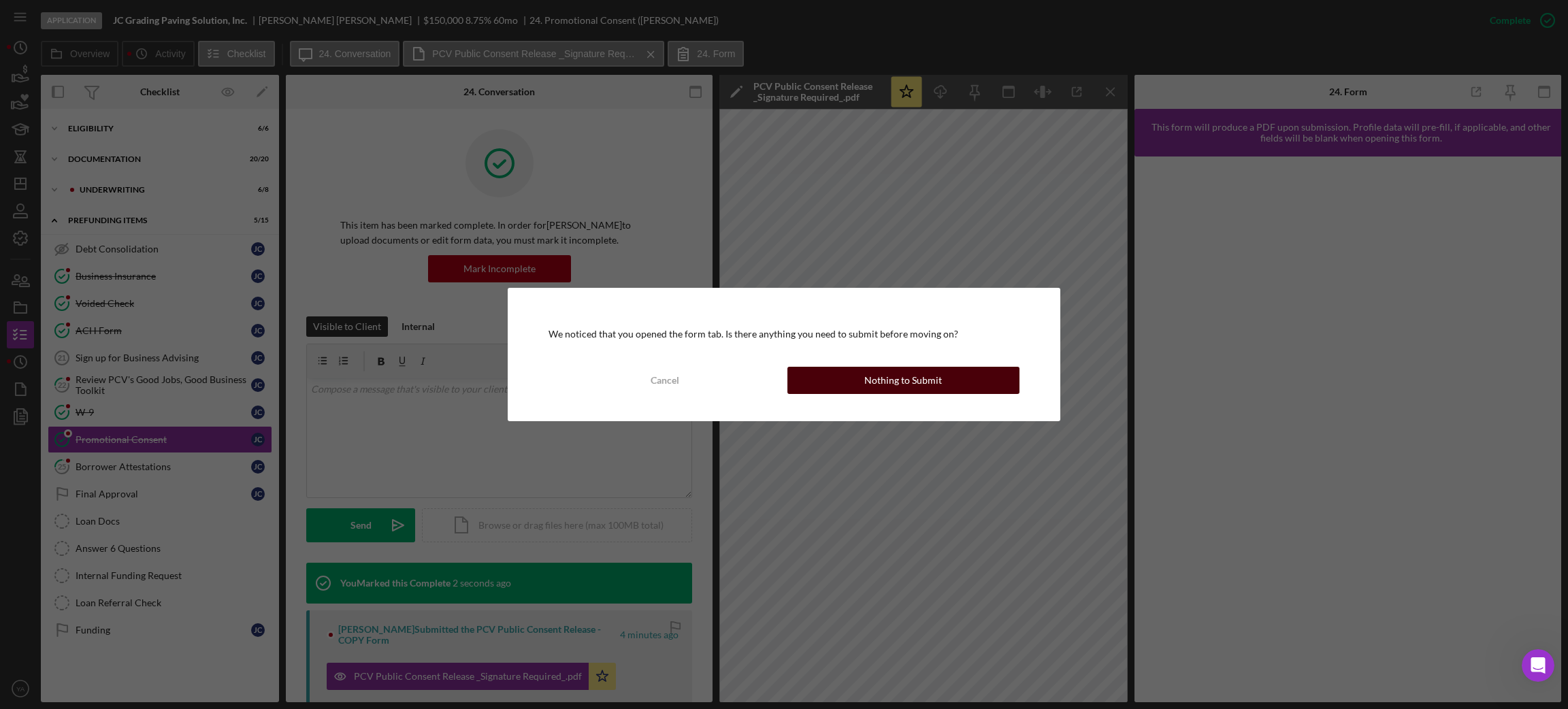
click at [850, 379] on button "Nothing to Submit" at bounding box center [903, 380] width 232 height 27
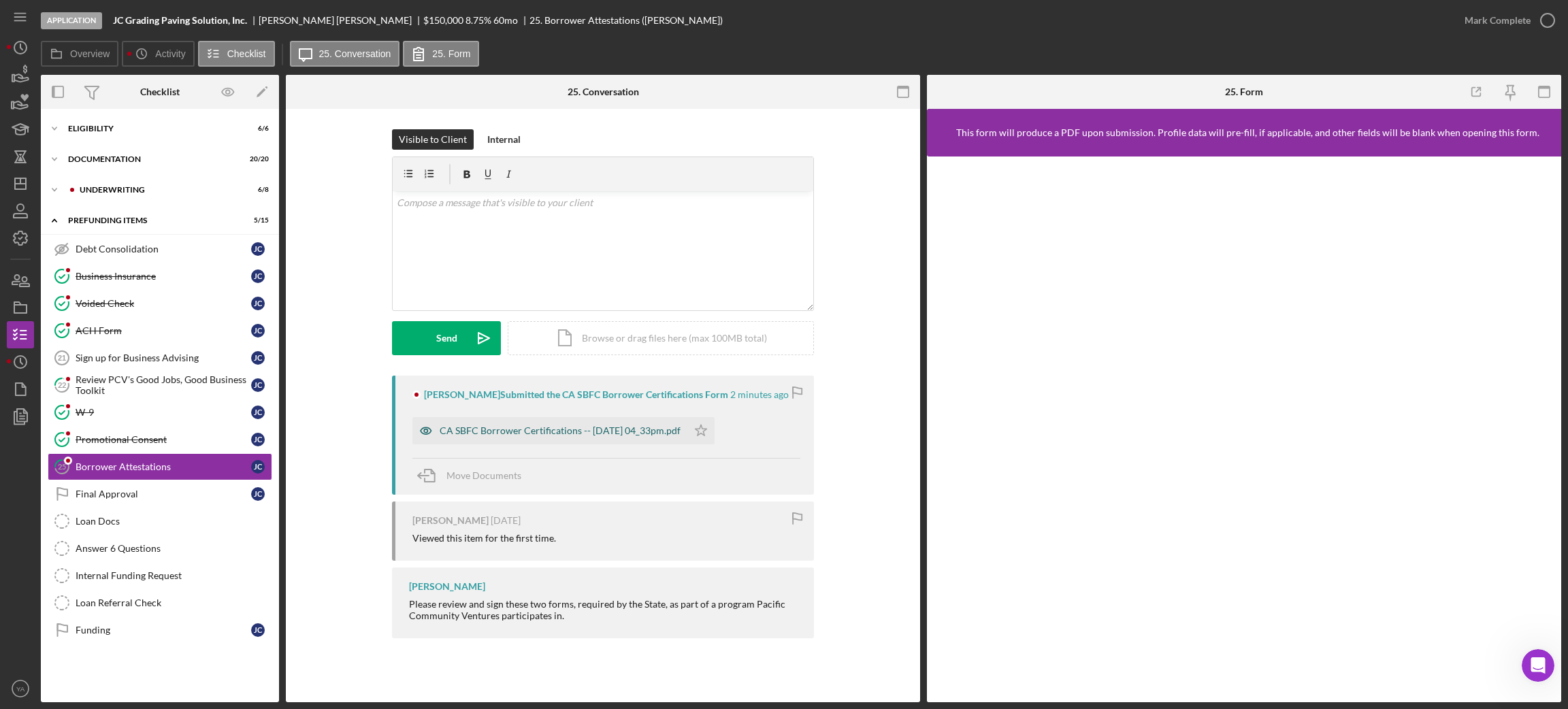
click at [561, 433] on div "CA SBFC Borrower Certifications -- [DATE] 04_33pm.pdf" at bounding box center [560, 431] width 241 height 11
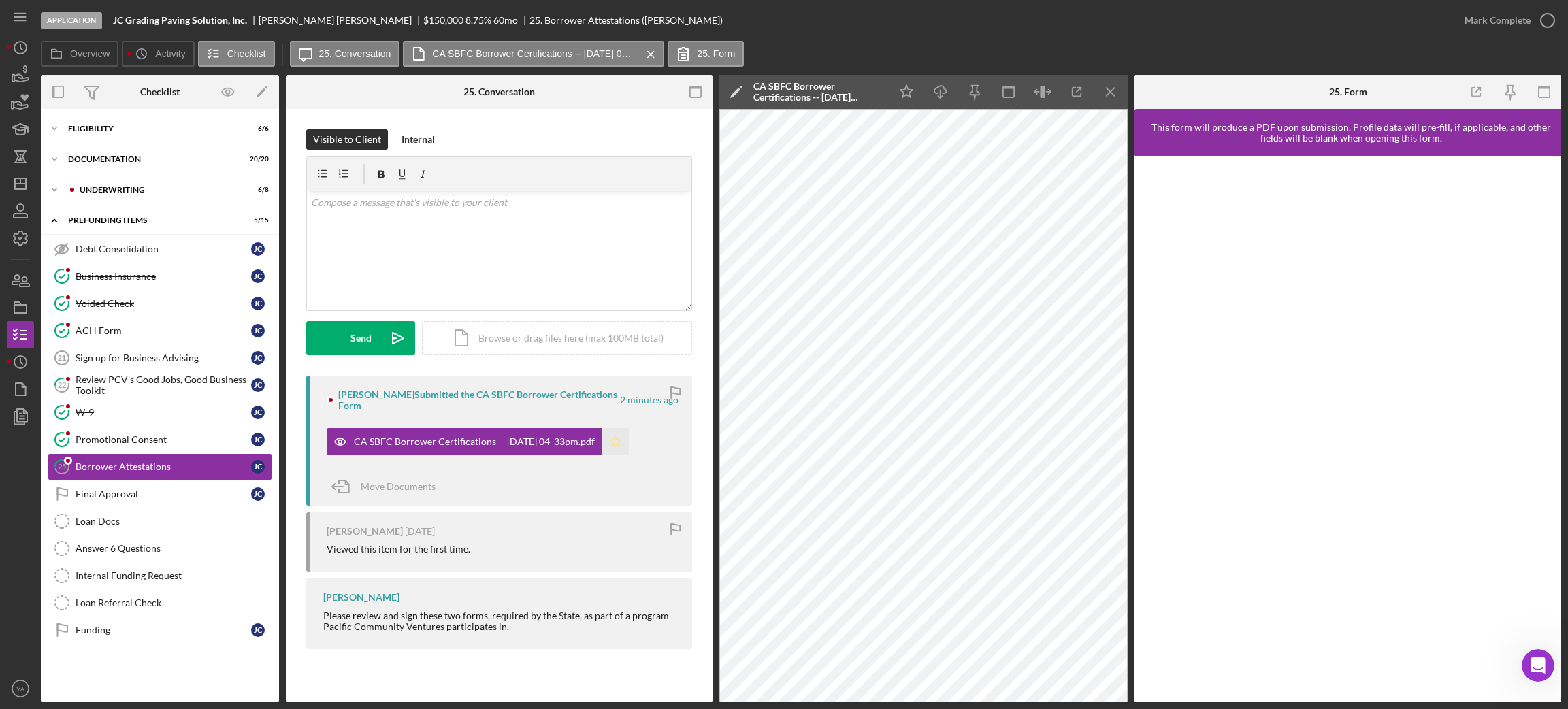
click at [628, 453] on icon "Icon/Star" at bounding box center [615, 442] width 27 height 27
click at [1532, 12] on icon "button" at bounding box center [1547, 21] width 34 height 34
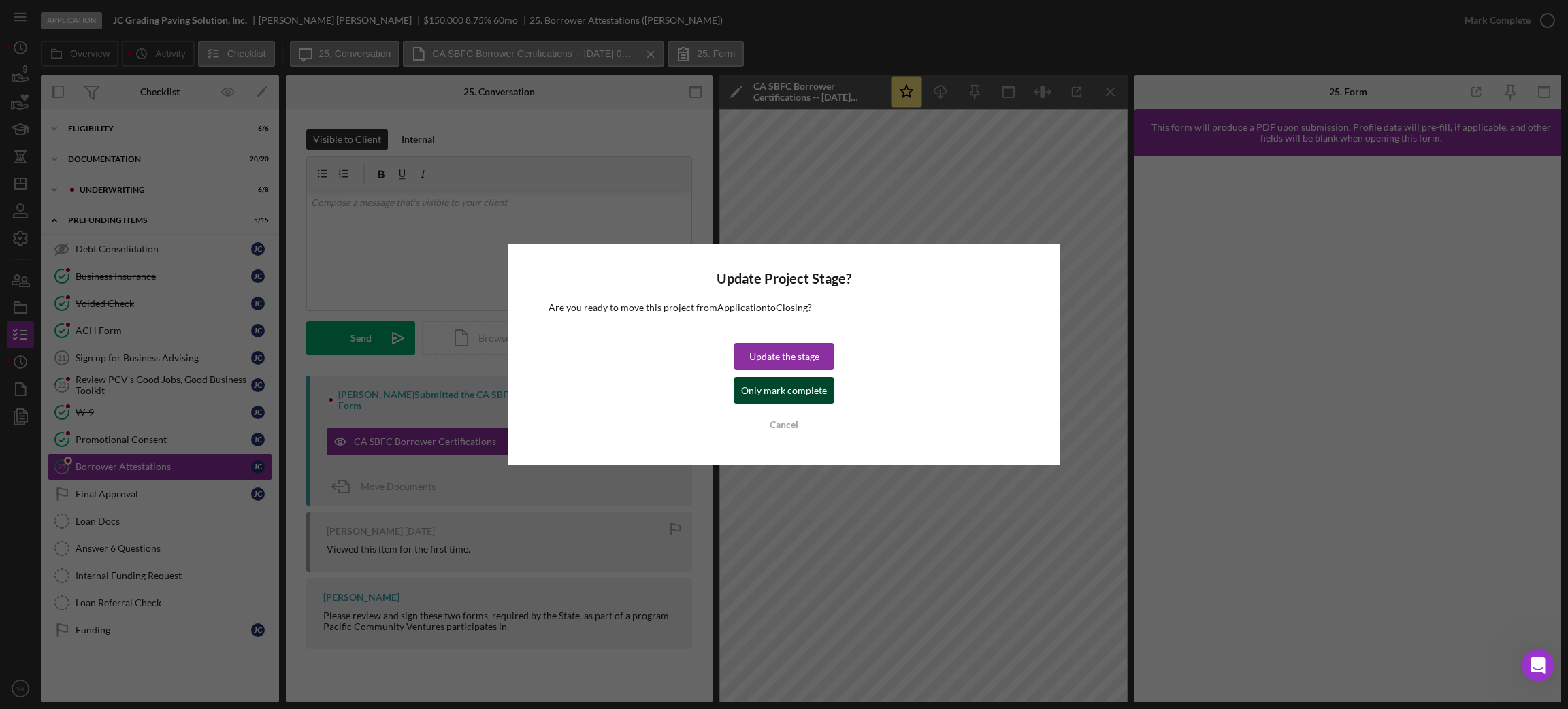
click at [803, 381] on div "Only mark complete" at bounding box center [784, 390] width 85 height 27
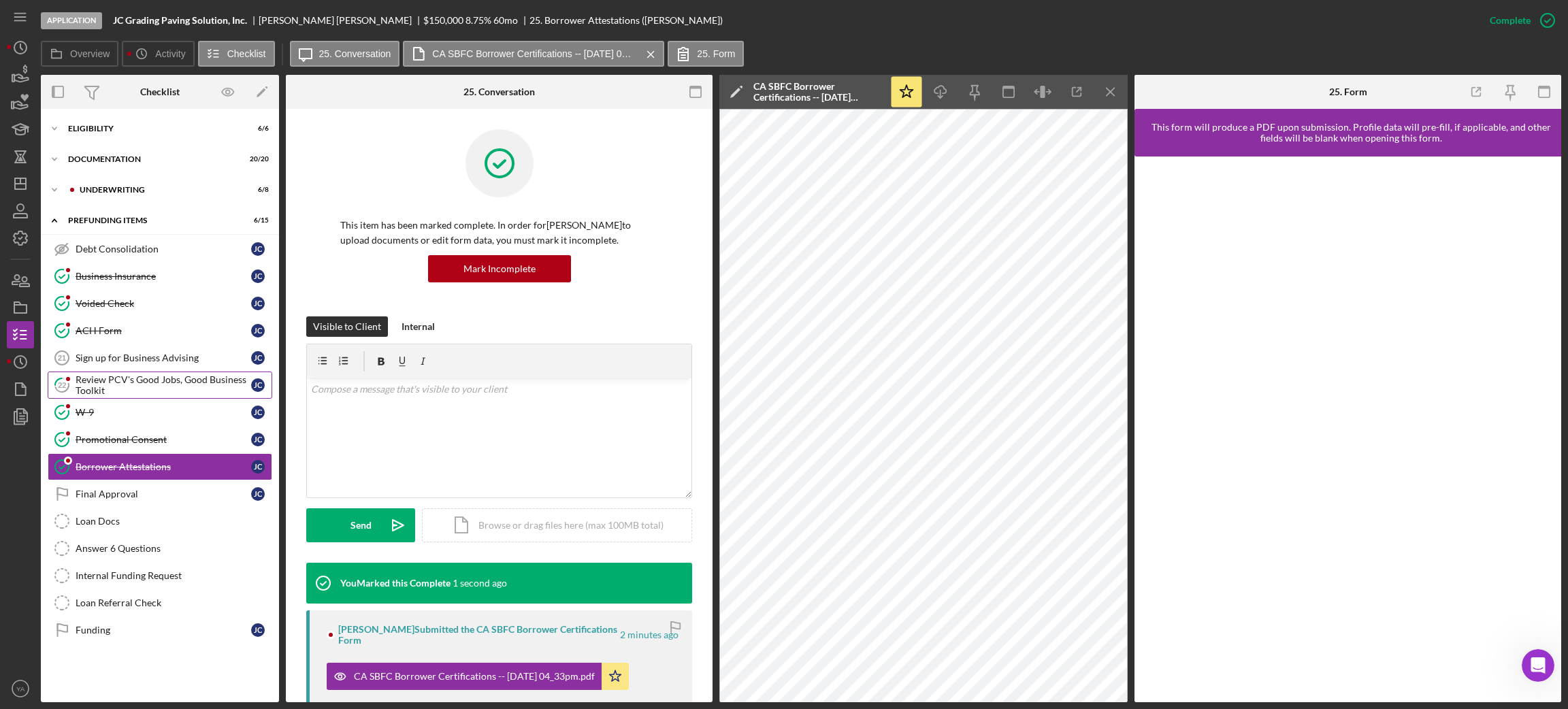
click at [178, 387] on div "Review PCV's Good Jobs, Good Business Toolkit" at bounding box center [163, 385] width 176 height 22
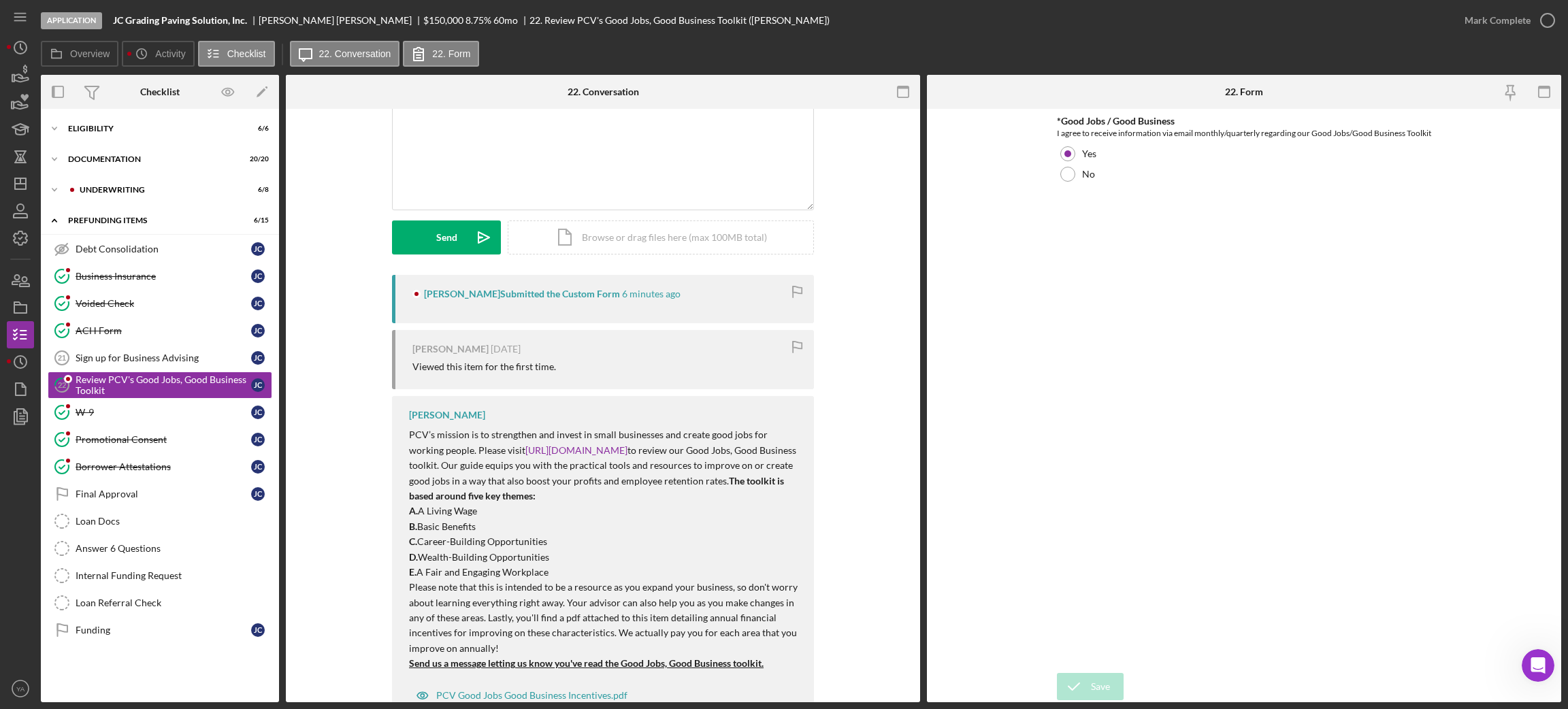
scroll to position [102, 0]
click at [25, 179] on polygon "button" at bounding box center [21, 184] width 11 height 11
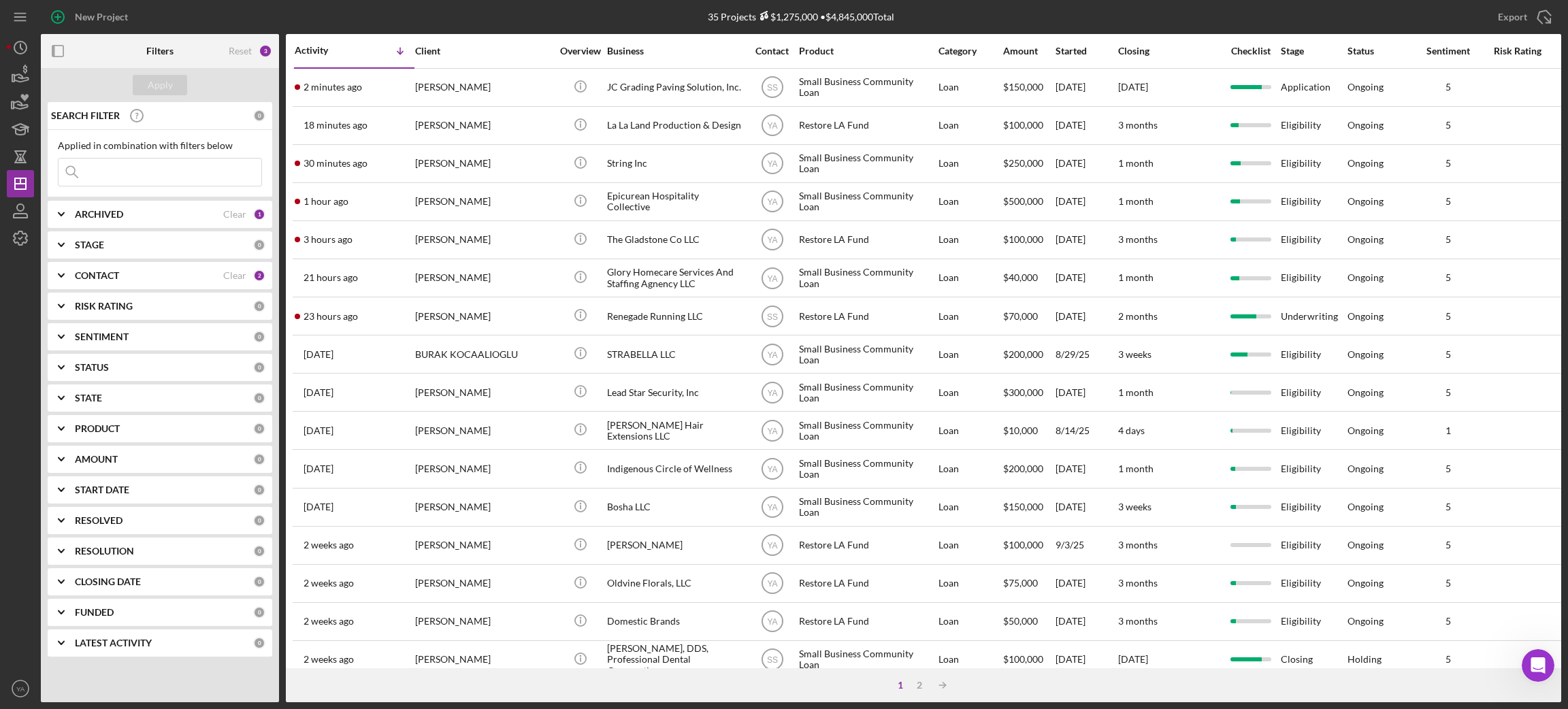
click at [131, 263] on div "CONTACT Clear 2" at bounding box center [170, 276] width 191 height 27
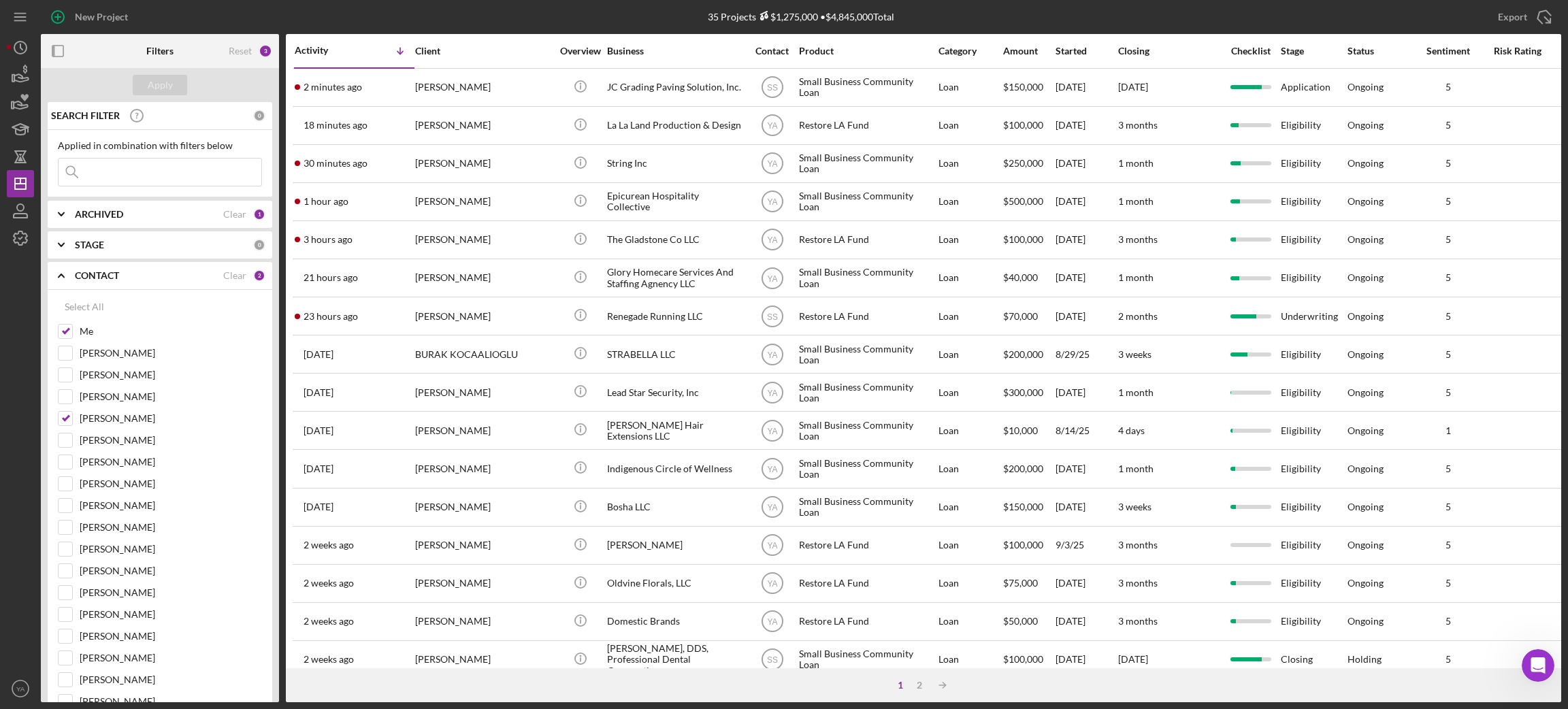
click at [77, 280] on icon "Icon/Expander" at bounding box center [62, 276] width 34 height 34
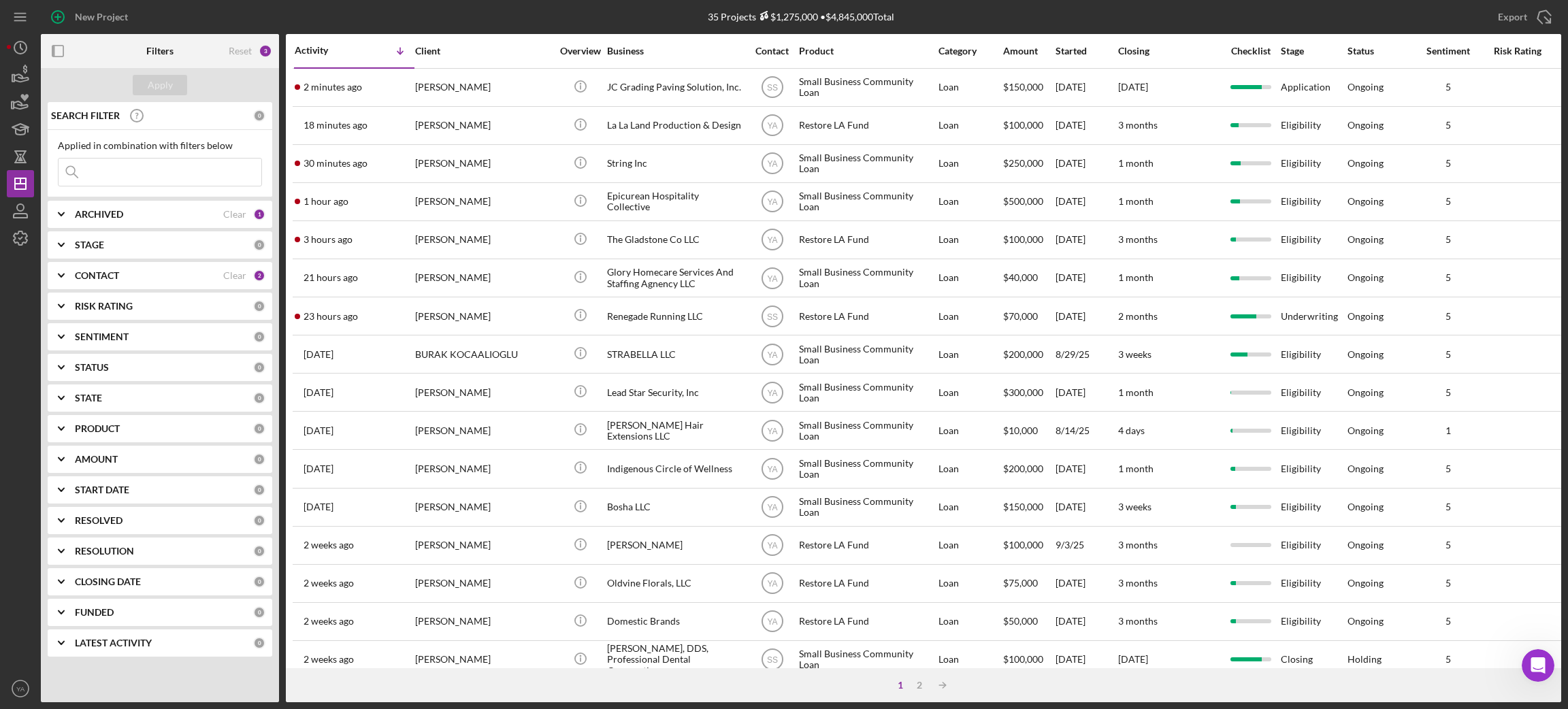
click at [116, 280] on b "CONTACT" at bounding box center [96, 276] width 44 height 11
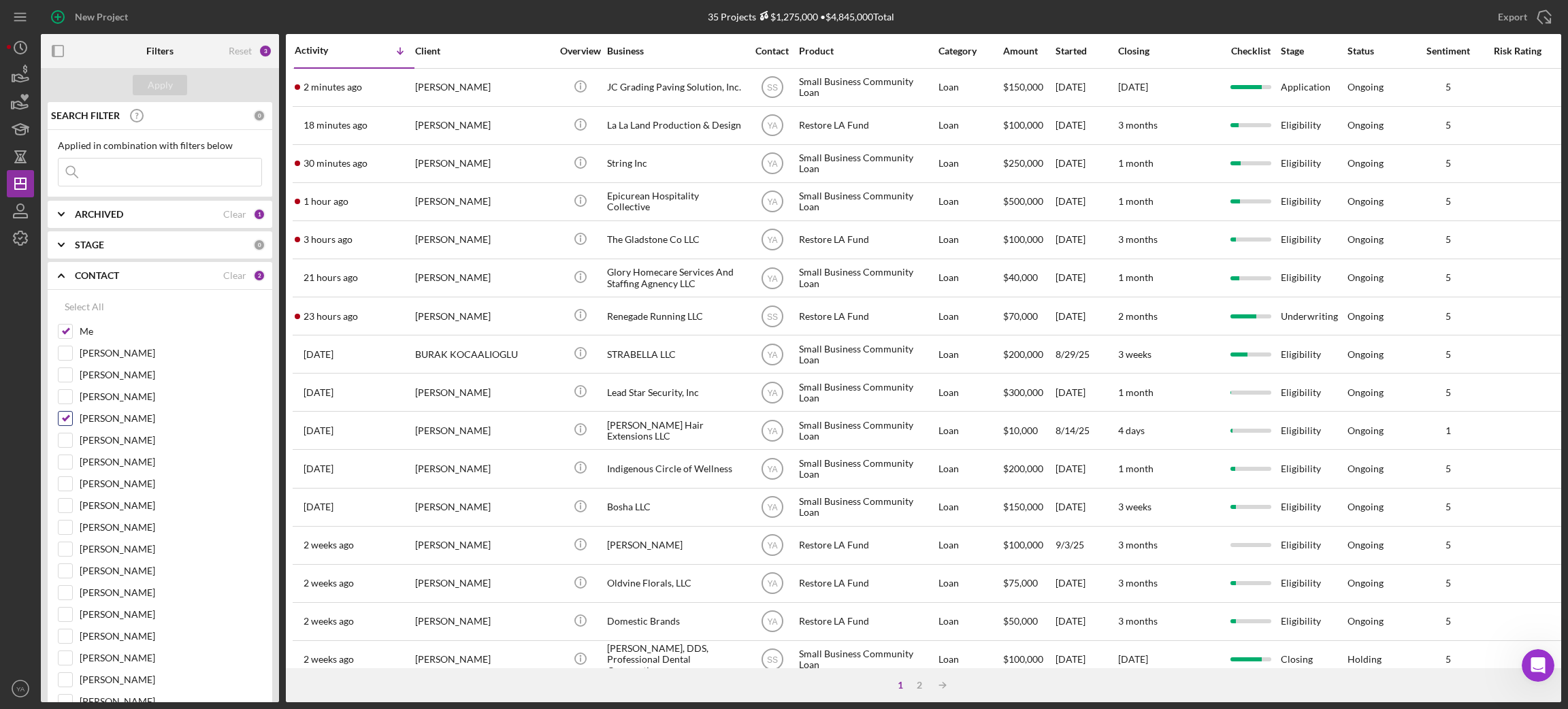
click at [62, 423] on input "[PERSON_NAME]" at bounding box center [66, 418] width 14 height 14
checkbox input "false"
click at [167, 93] on div "Apply" at bounding box center [160, 85] width 25 height 21
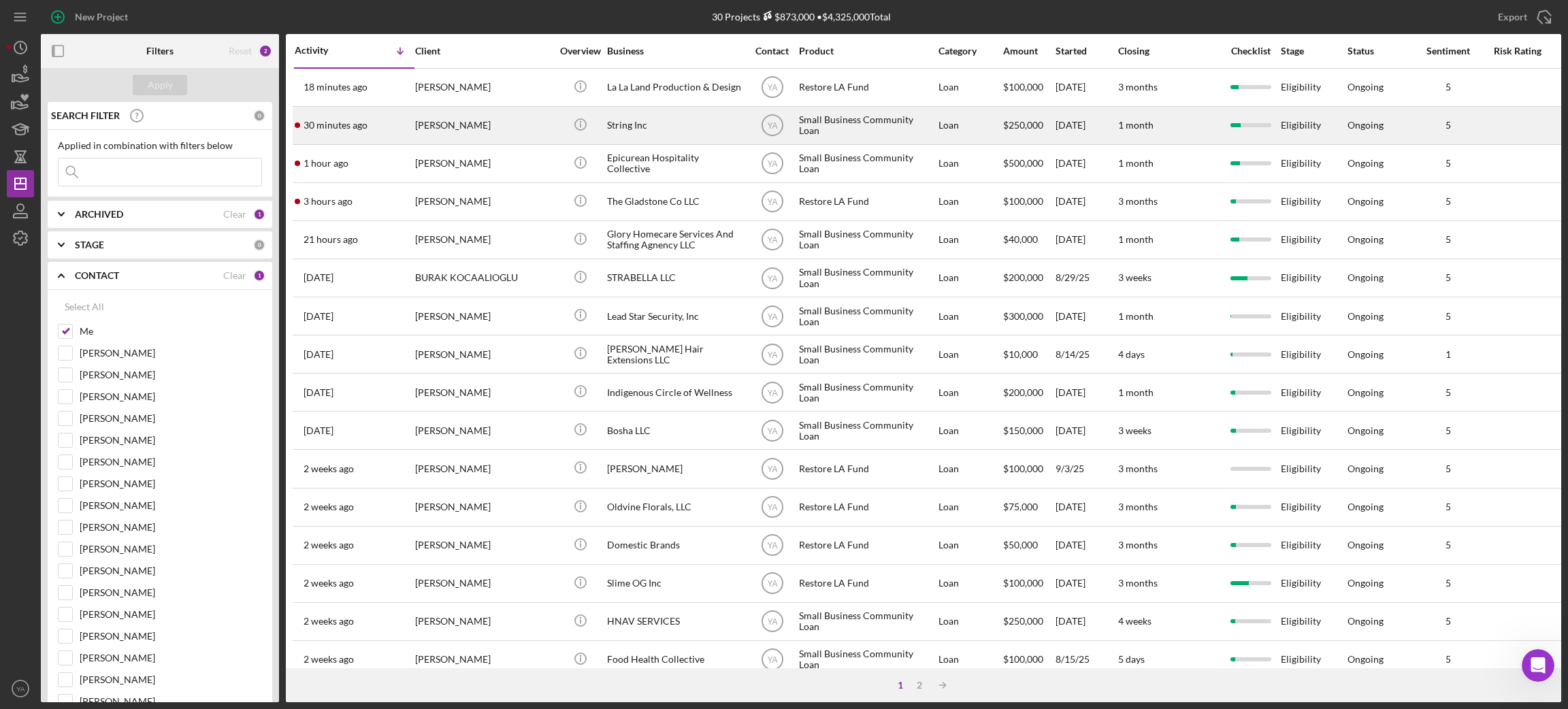
click at [648, 113] on div "String Inc" at bounding box center [675, 125] width 136 height 36
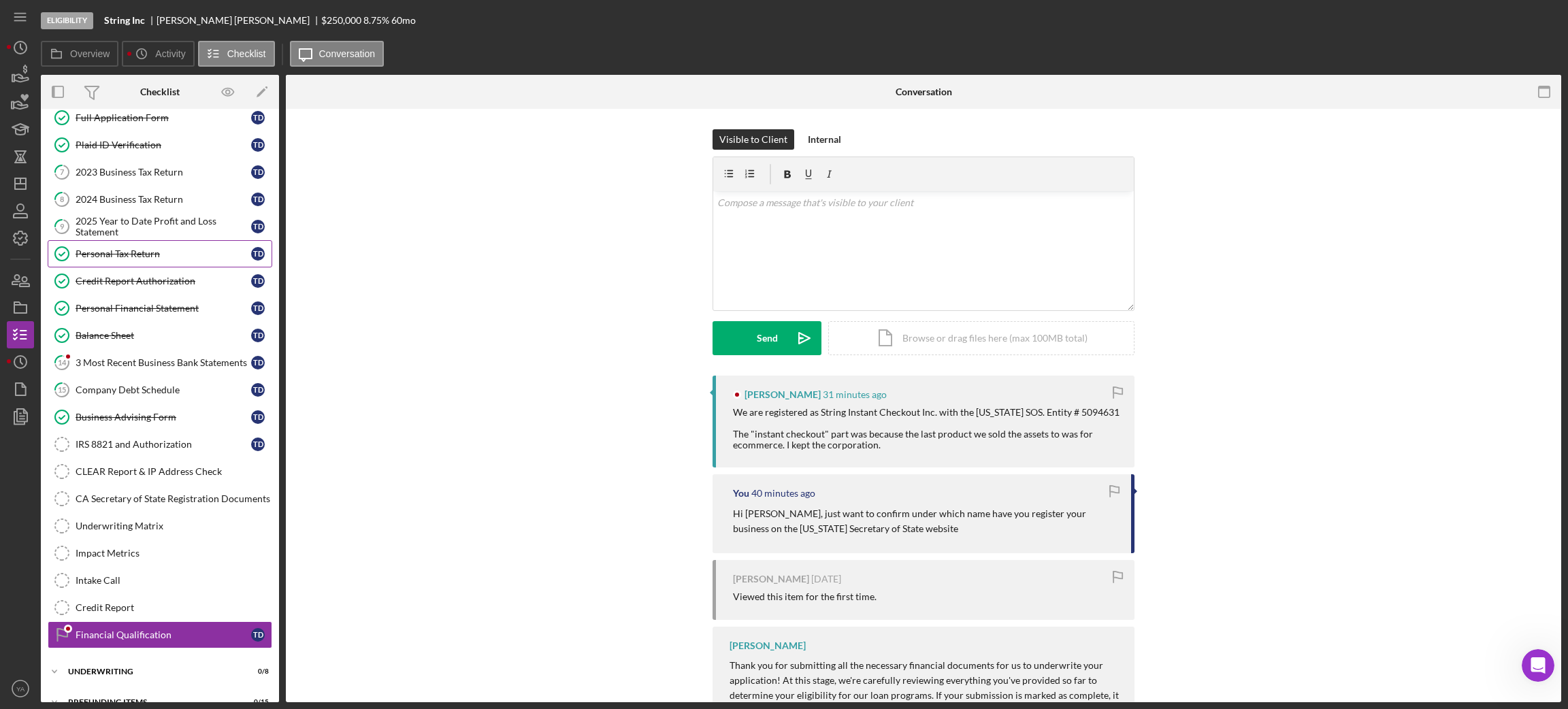
scroll to position [94, 0]
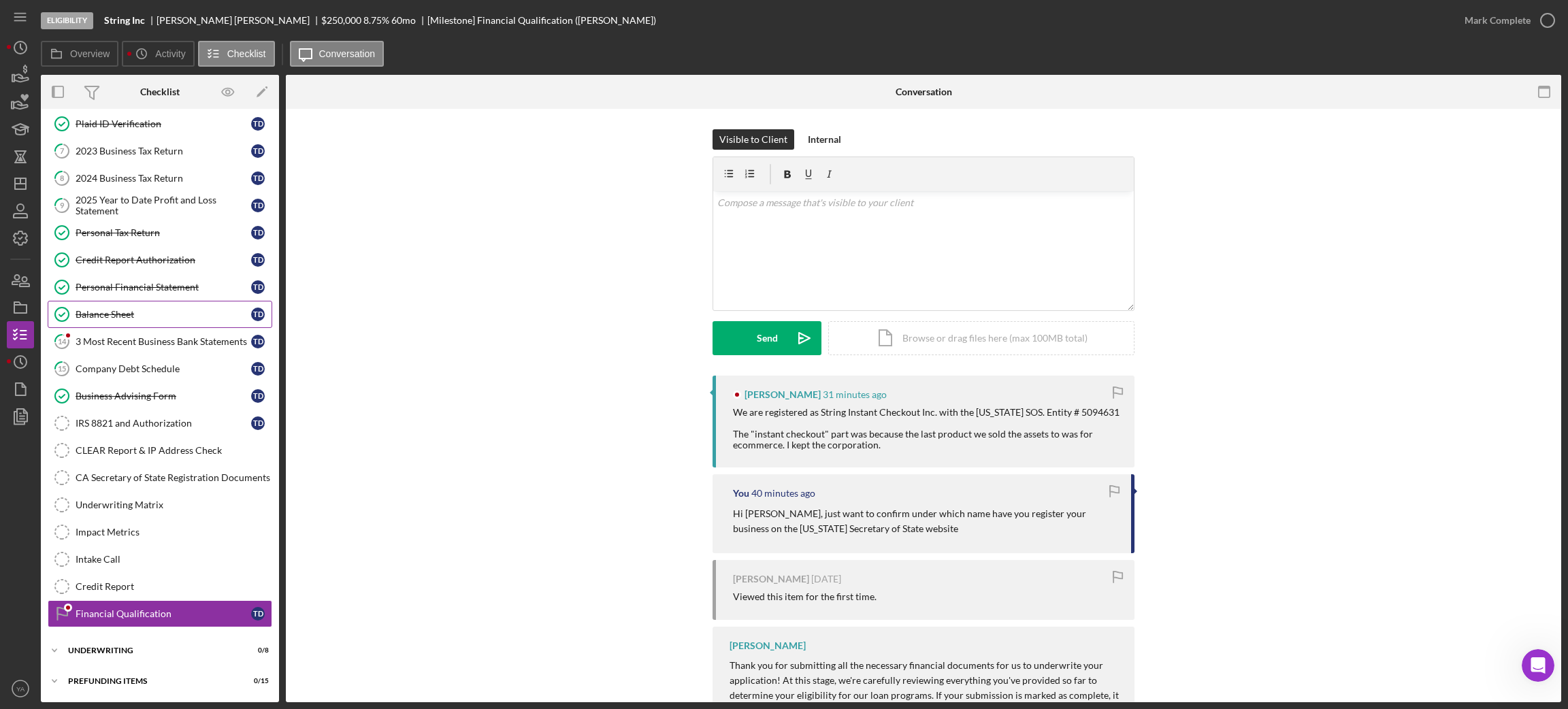
click at [150, 318] on div "Balance Sheet" at bounding box center [163, 315] width 176 height 11
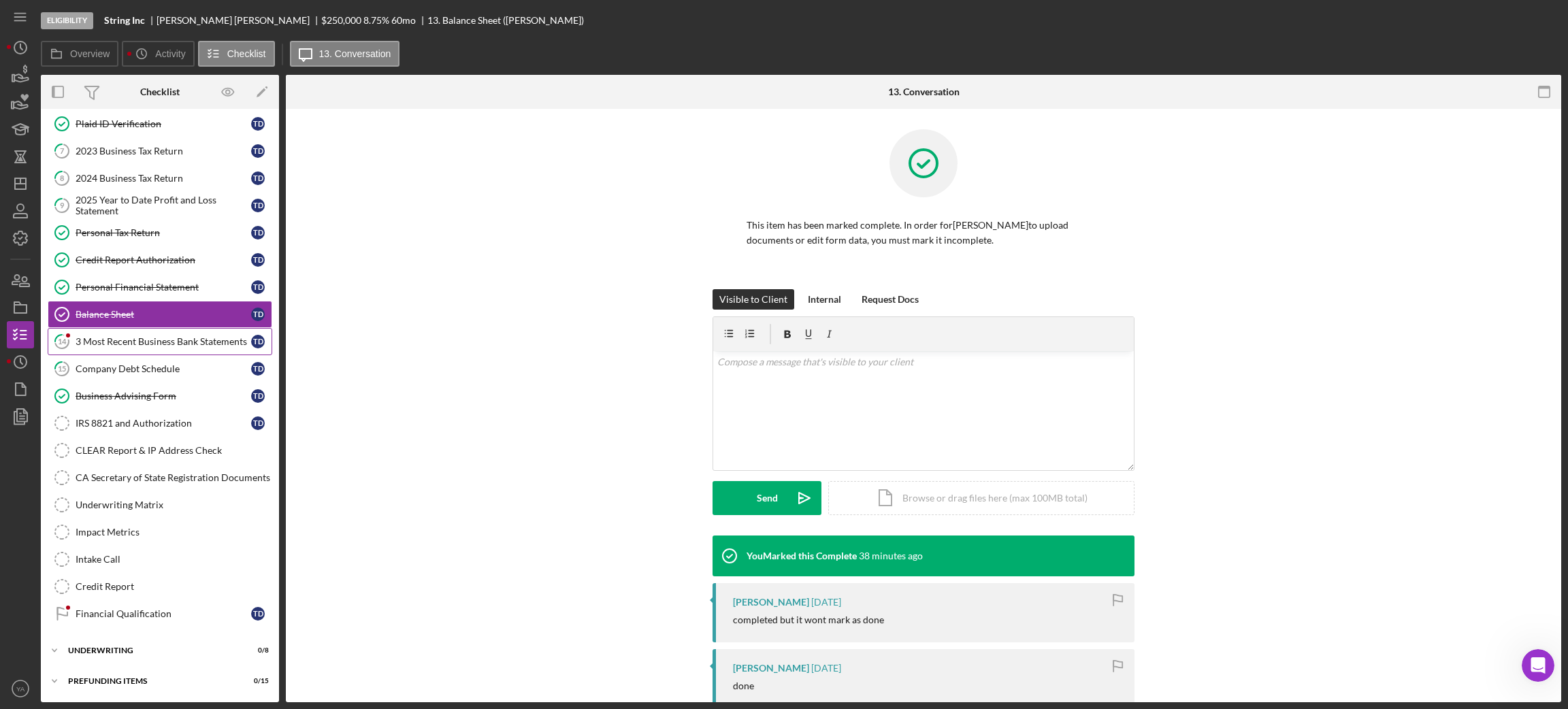
click at [156, 340] on div "3 Most Recent Business Bank Statements" at bounding box center [163, 342] width 176 height 11
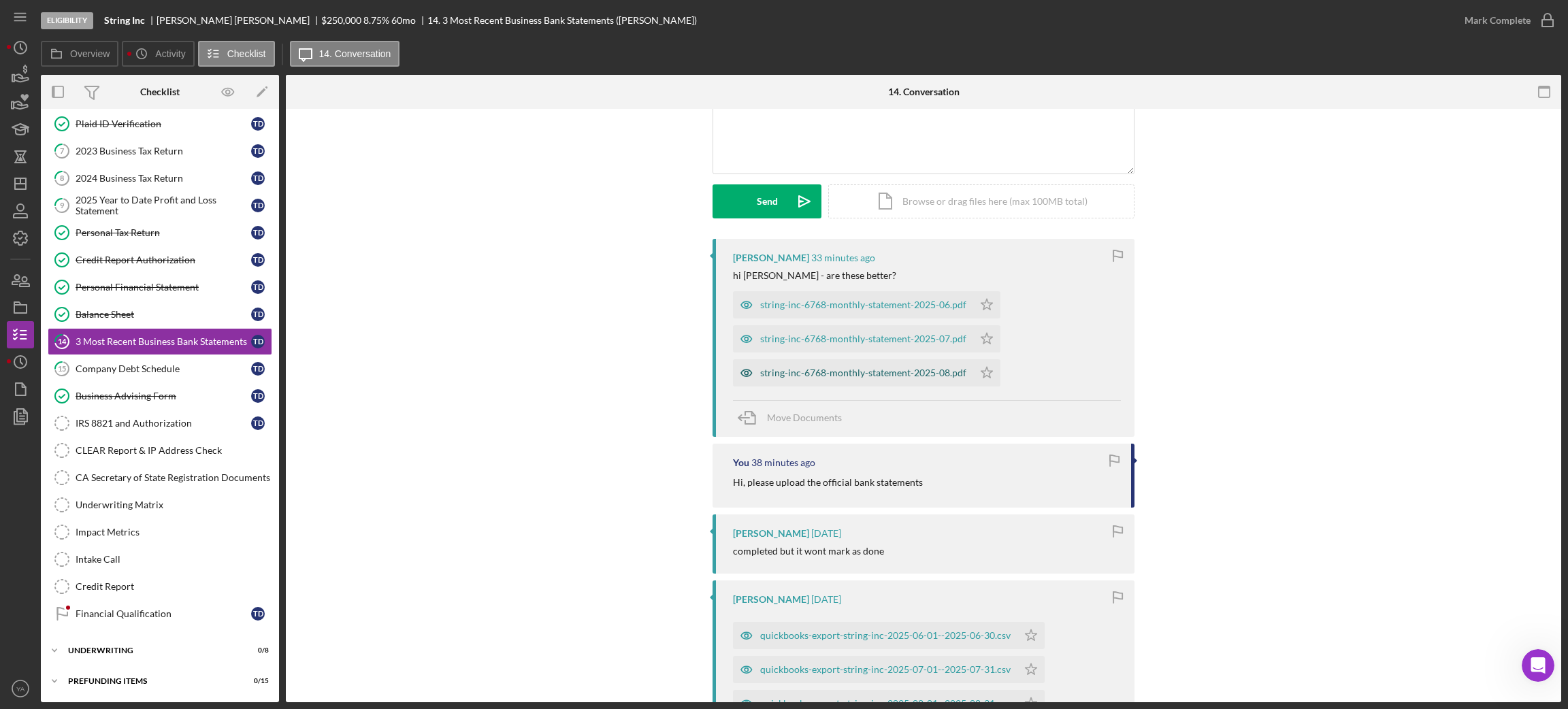
scroll to position [102, 0]
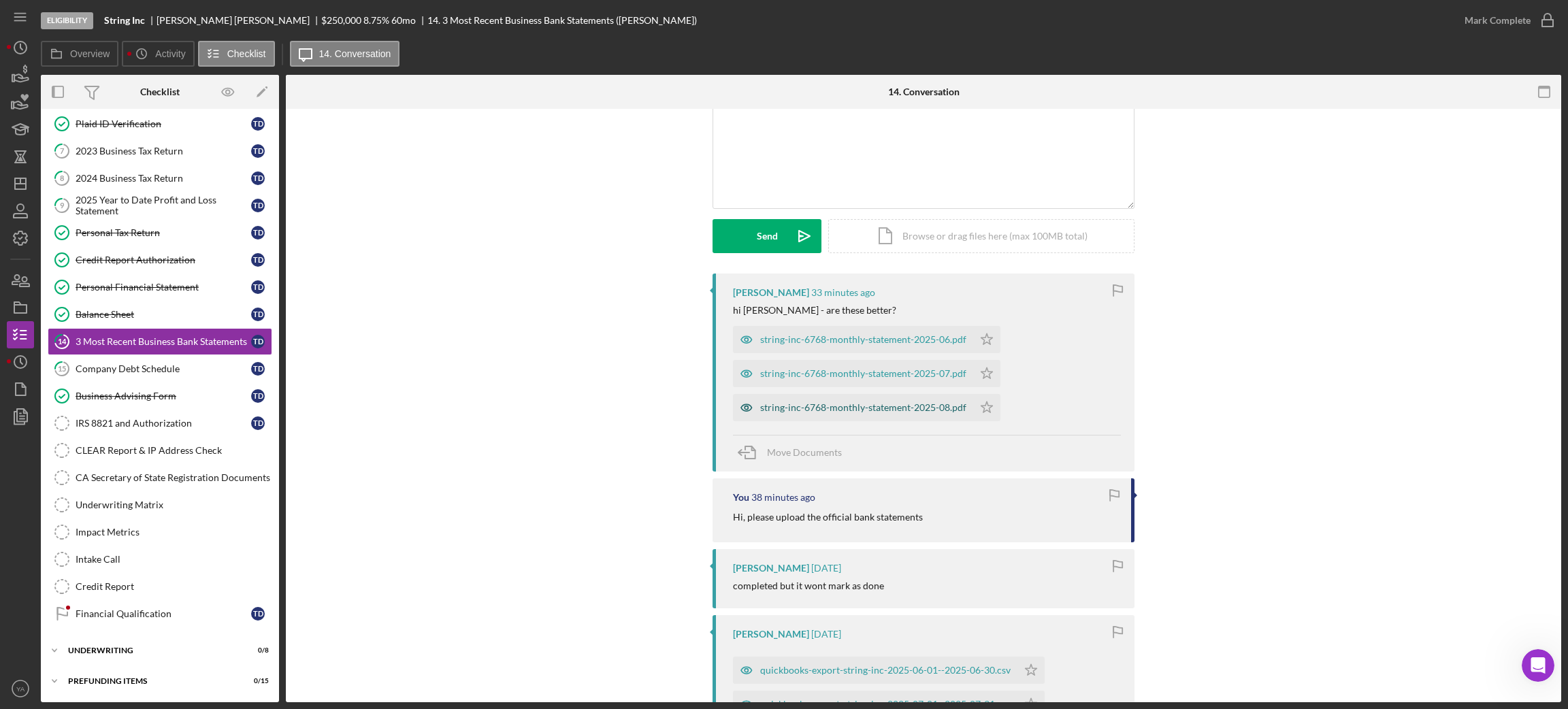
click at [831, 412] on div "string-inc-6768-monthly-statement-2025-08.pdf" at bounding box center [864, 407] width 207 height 11
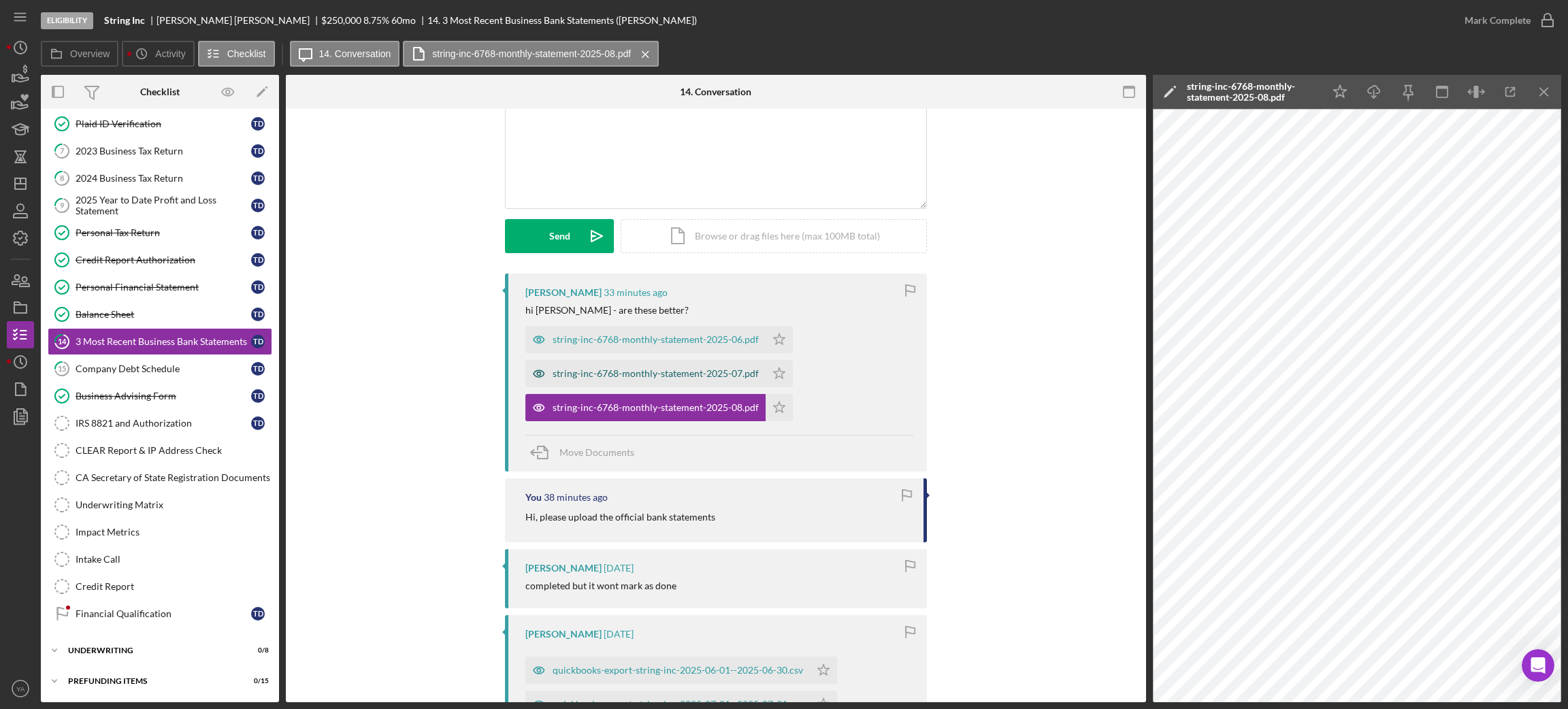
click at [693, 365] on div "string-inc-6768-monthly-statement-2025-07.pdf" at bounding box center [645, 373] width 240 height 27
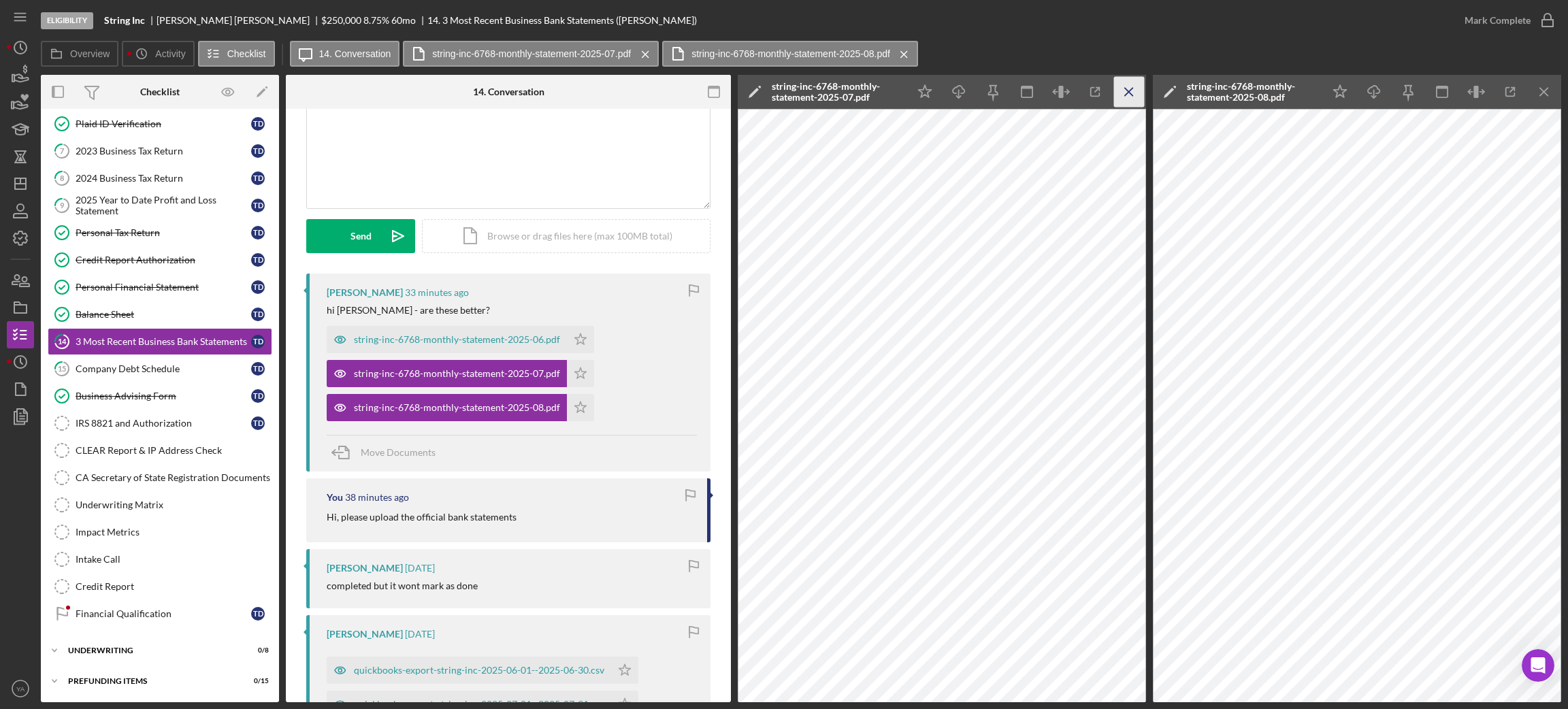
click at [1118, 96] on icon "Icon/Menu Close" at bounding box center [1129, 92] width 31 height 31
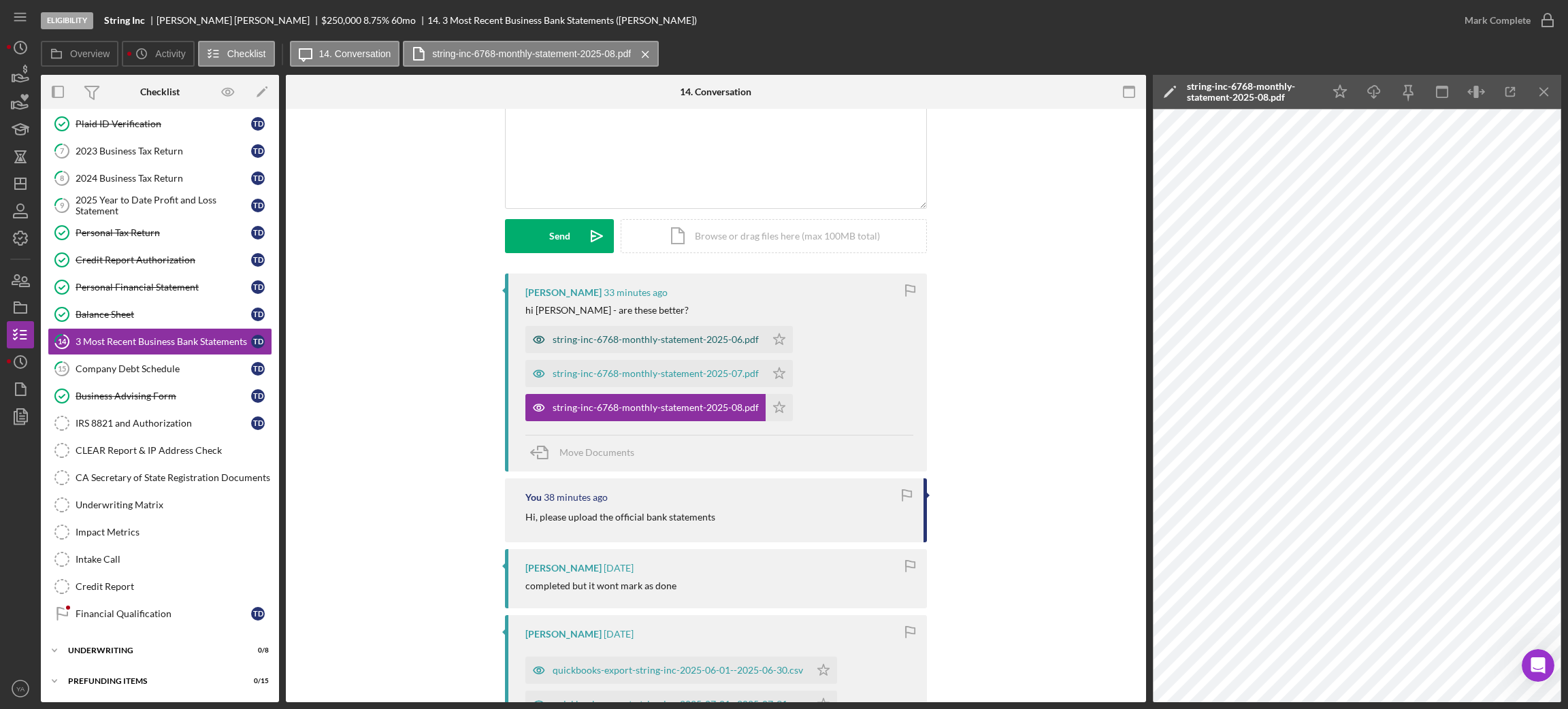
click at [675, 338] on div "string-inc-6768-monthly-statement-2025-06.pdf" at bounding box center [656, 340] width 207 height 11
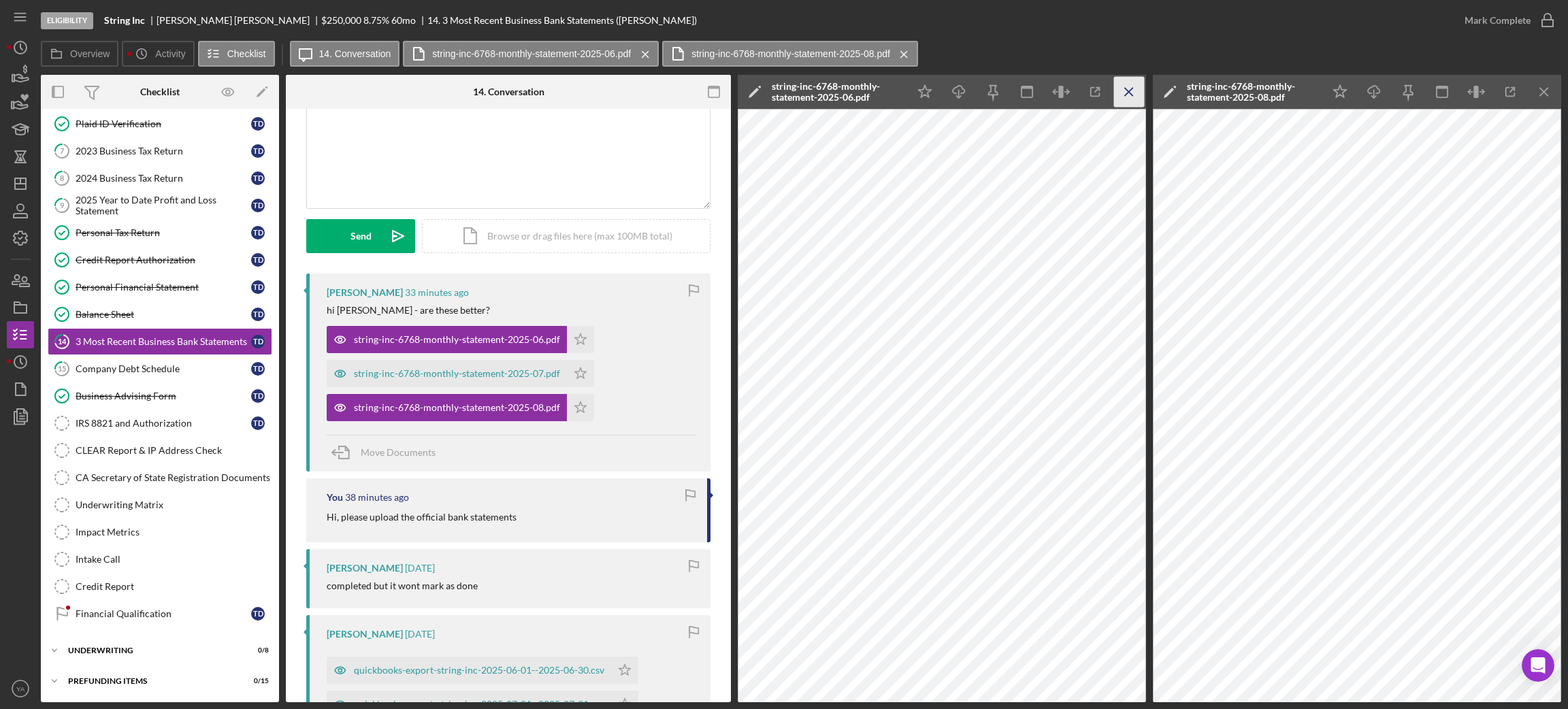
click at [1118, 100] on icon "Icon/Menu Close" at bounding box center [1129, 92] width 31 height 31
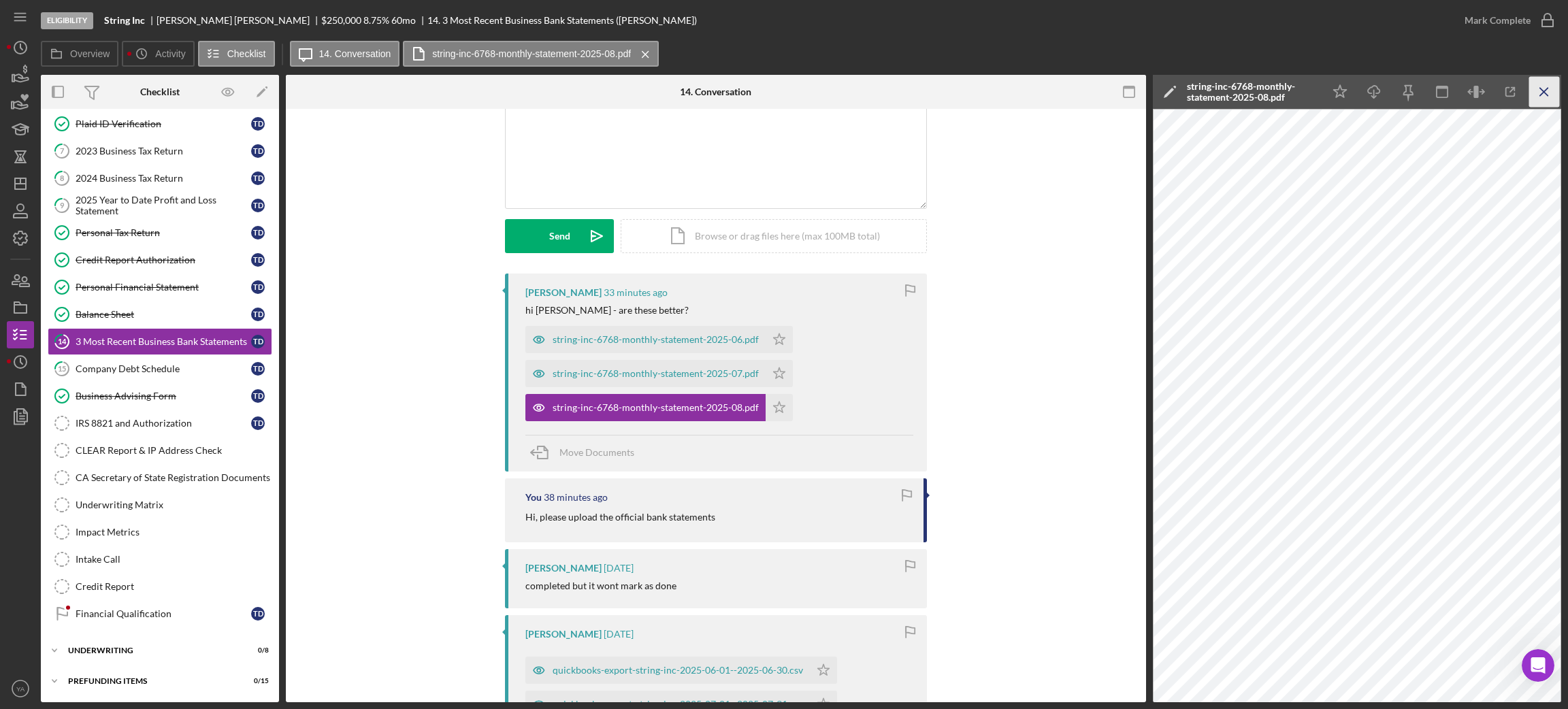
click at [1536, 92] on icon "Icon/Menu Close" at bounding box center [1544, 92] width 31 height 31
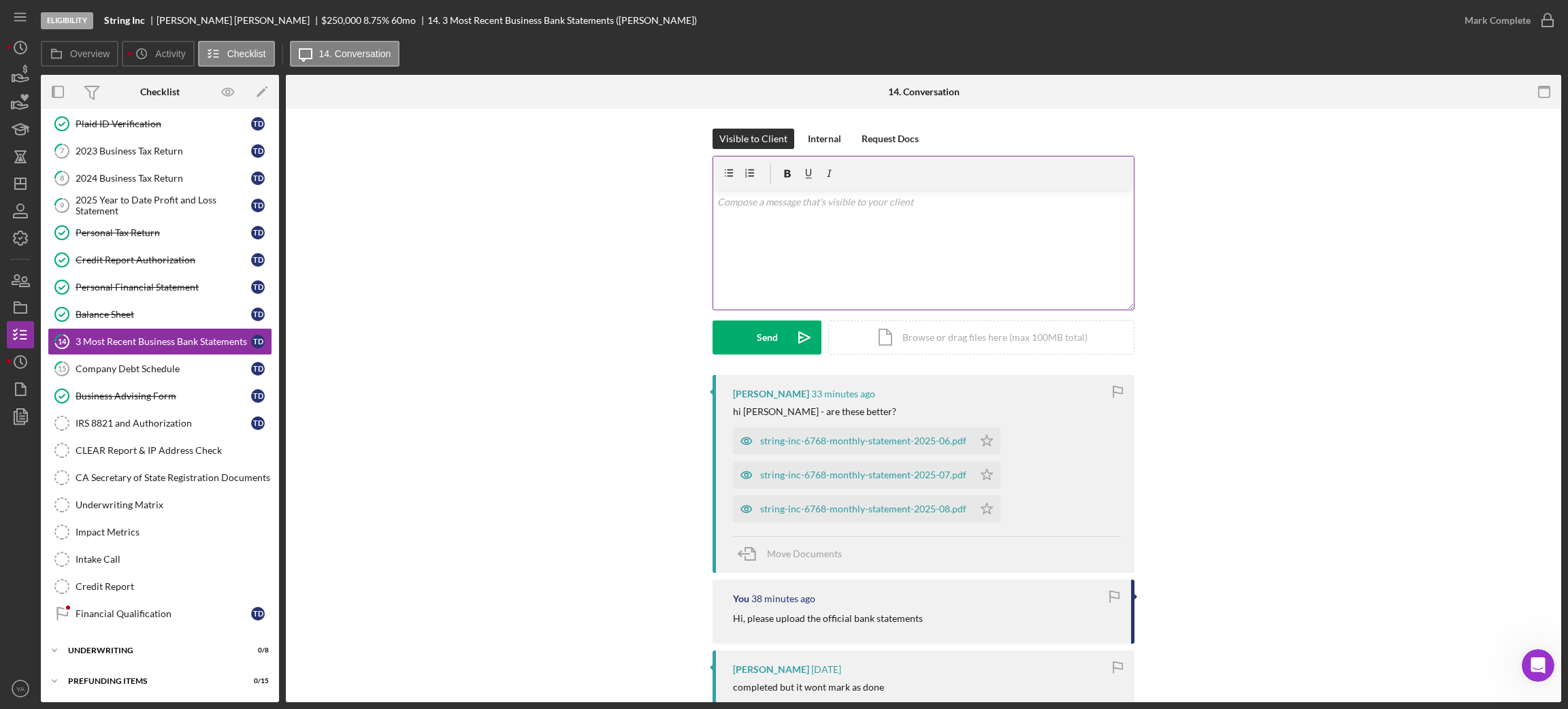
scroll to position [0, 0]
click at [906, 252] on div "v Color teal Color pink Remove color Add row above Add row below Add column bef…" at bounding box center [923, 251] width 421 height 119
click at [762, 330] on div "Send" at bounding box center [767, 338] width 21 height 34
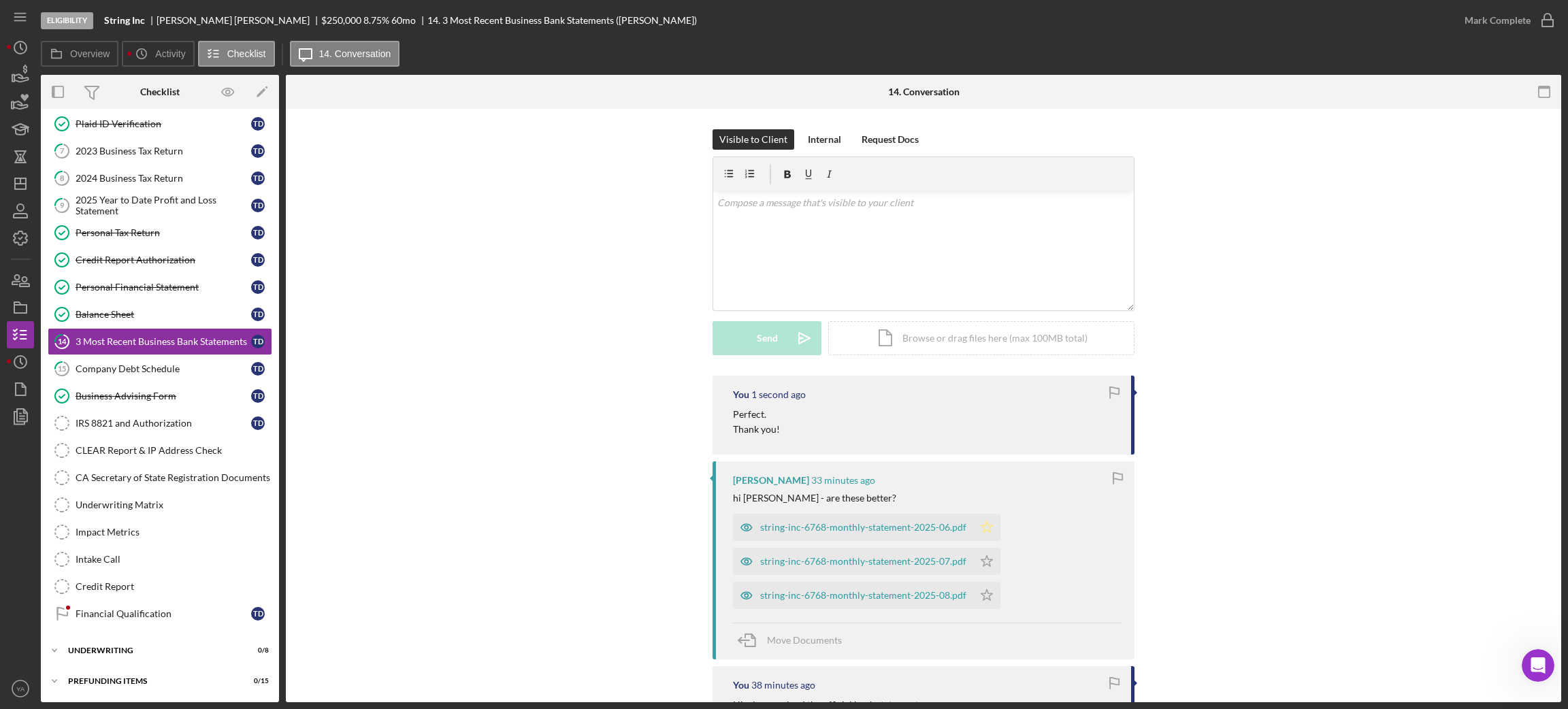
click at [989, 526] on icon "Icon/Star" at bounding box center [987, 527] width 27 height 27
click at [989, 566] on icon "Icon/Star" at bounding box center [987, 561] width 27 height 27
click at [989, 600] on icon "Icon/Star" at bounding box center [987, 596] width 27 height 27
click at [1547, 27] on icon "button" at bounding box center [1547, 21] width 34 height 34
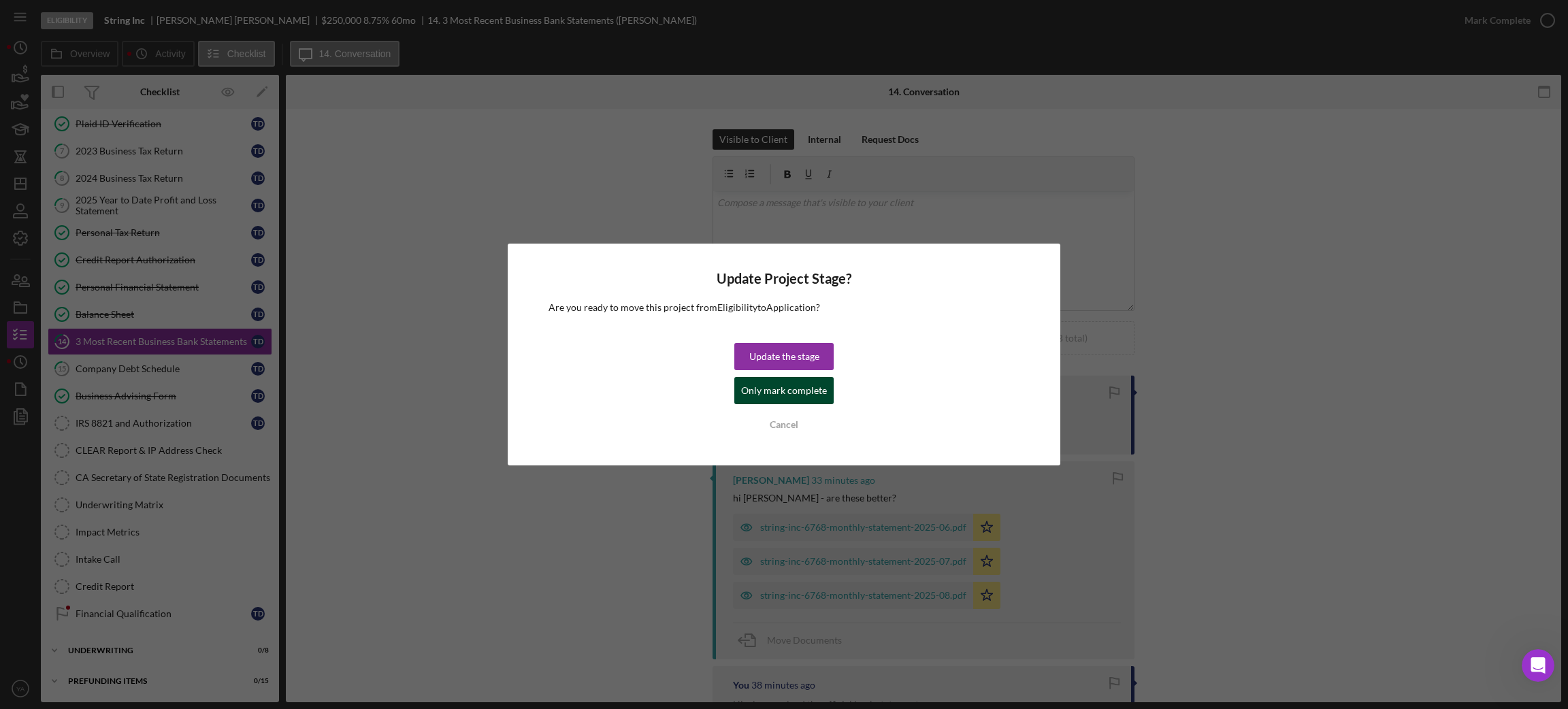
click at [823, 387] on button "Only mark complete" at bounding box center [784, 390] width 99 height 27
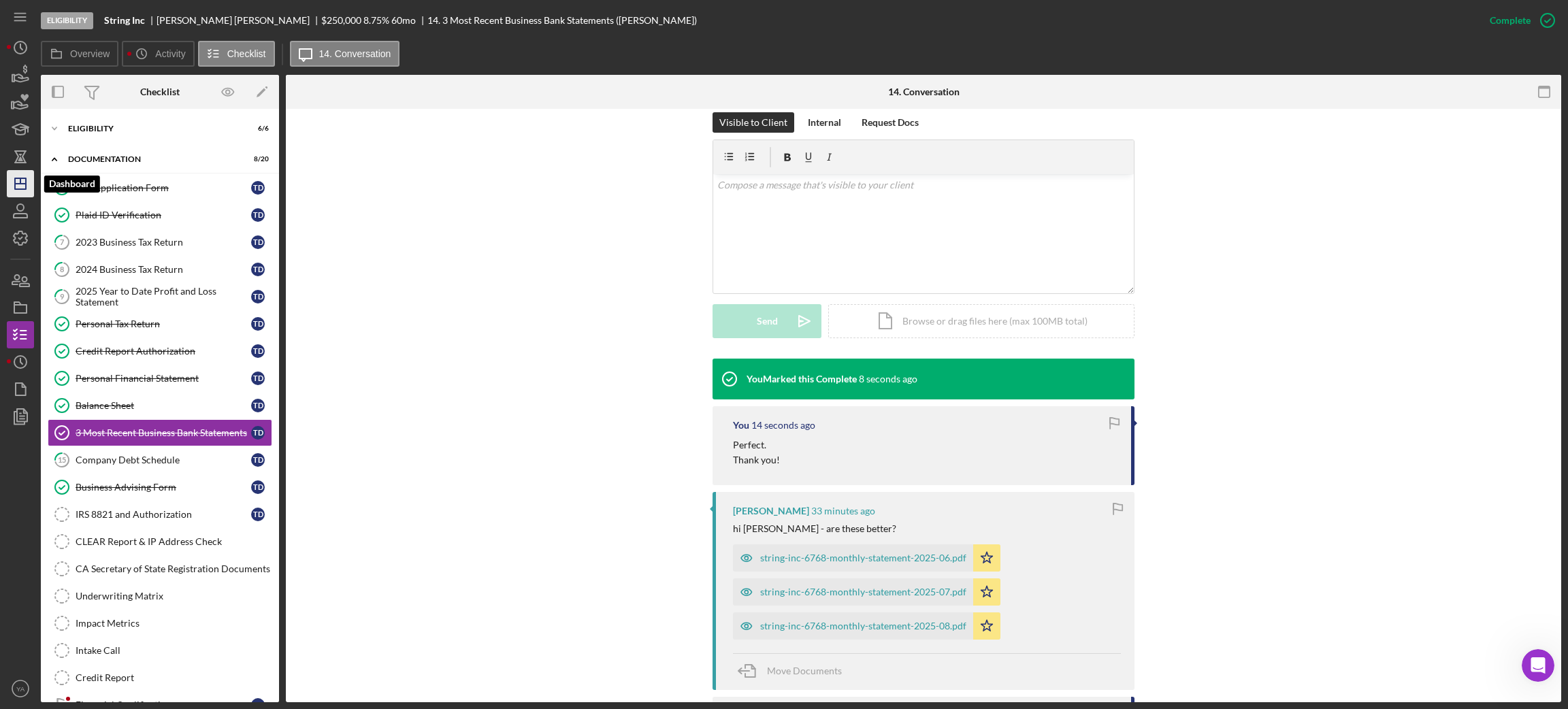
click at [23, 190] on icon "Icon/Dashboard" at bounding box center [21, 184] width 34 height 34
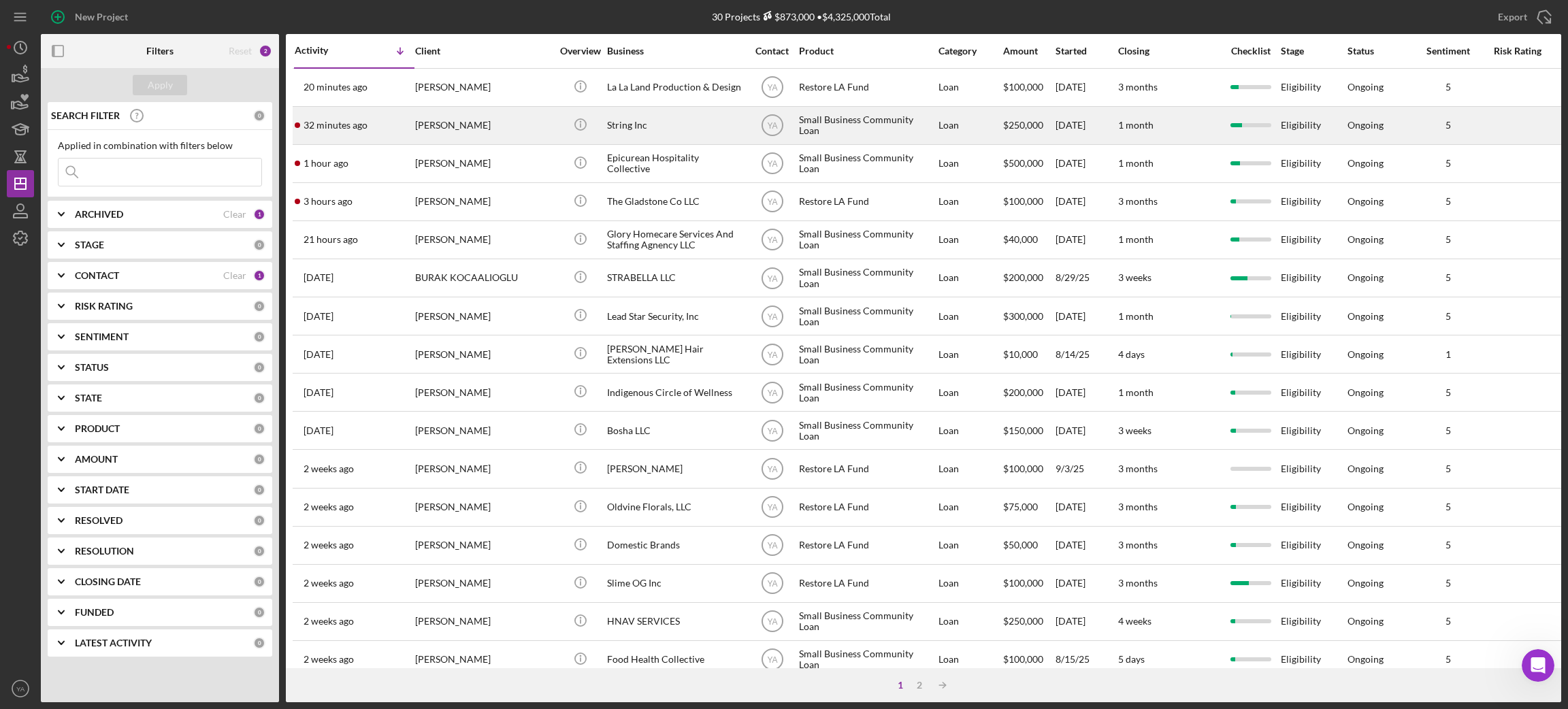
click at [652, 117] on div "String Inc" at bounding box center [675, 125] width 136 height 36
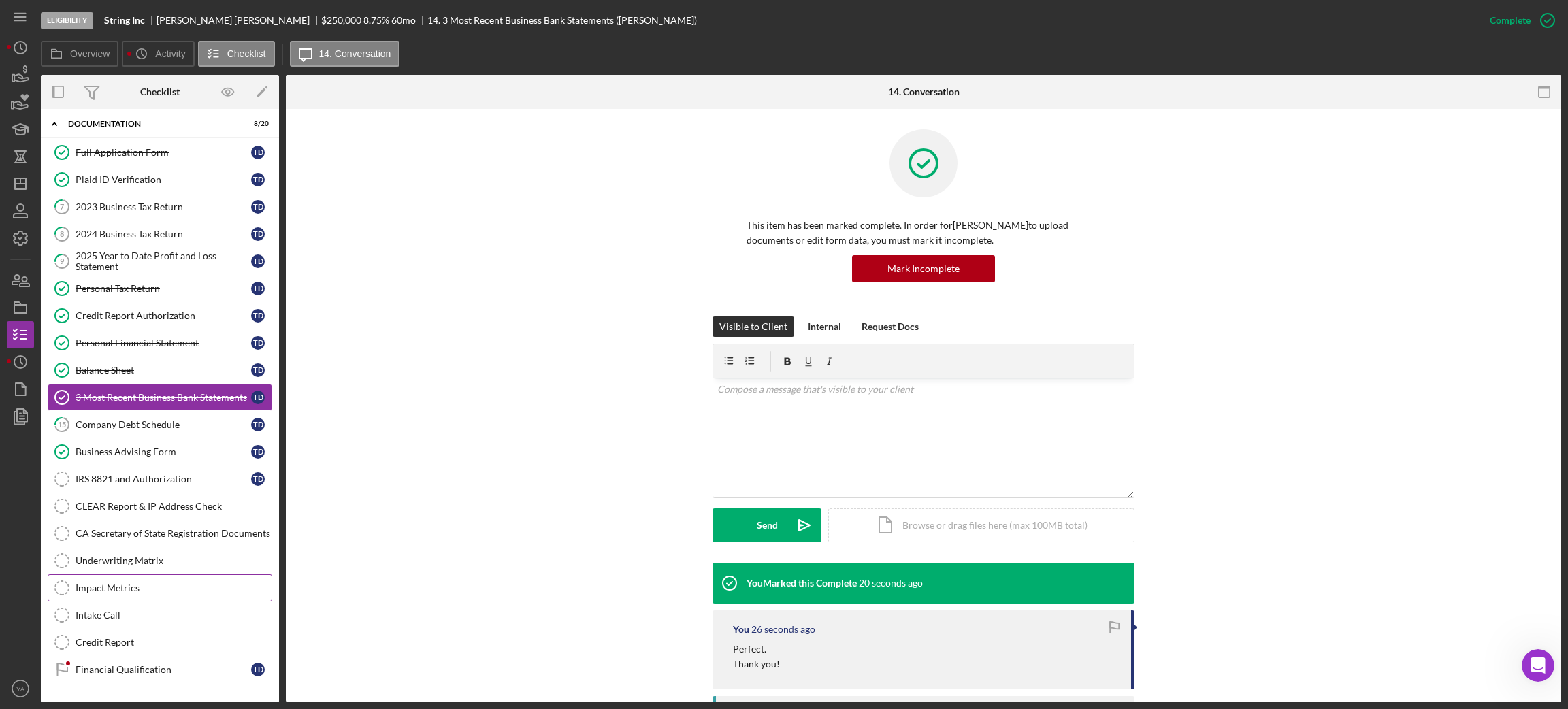
scroll to position [95, 0]
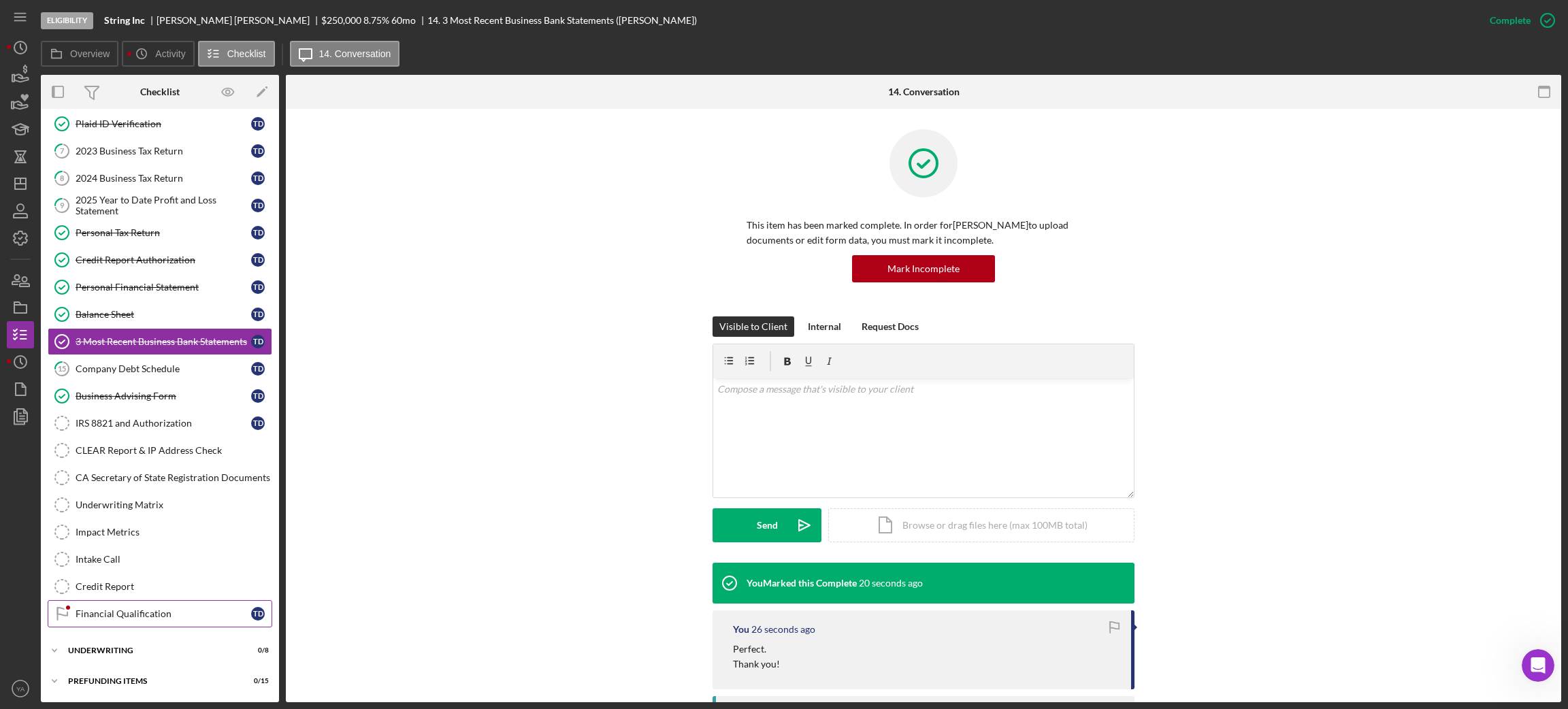
click at [148, 623] on link "Financial Qualification Financial Qualification T D" at bounding box center [160, 614] width 224 height 27
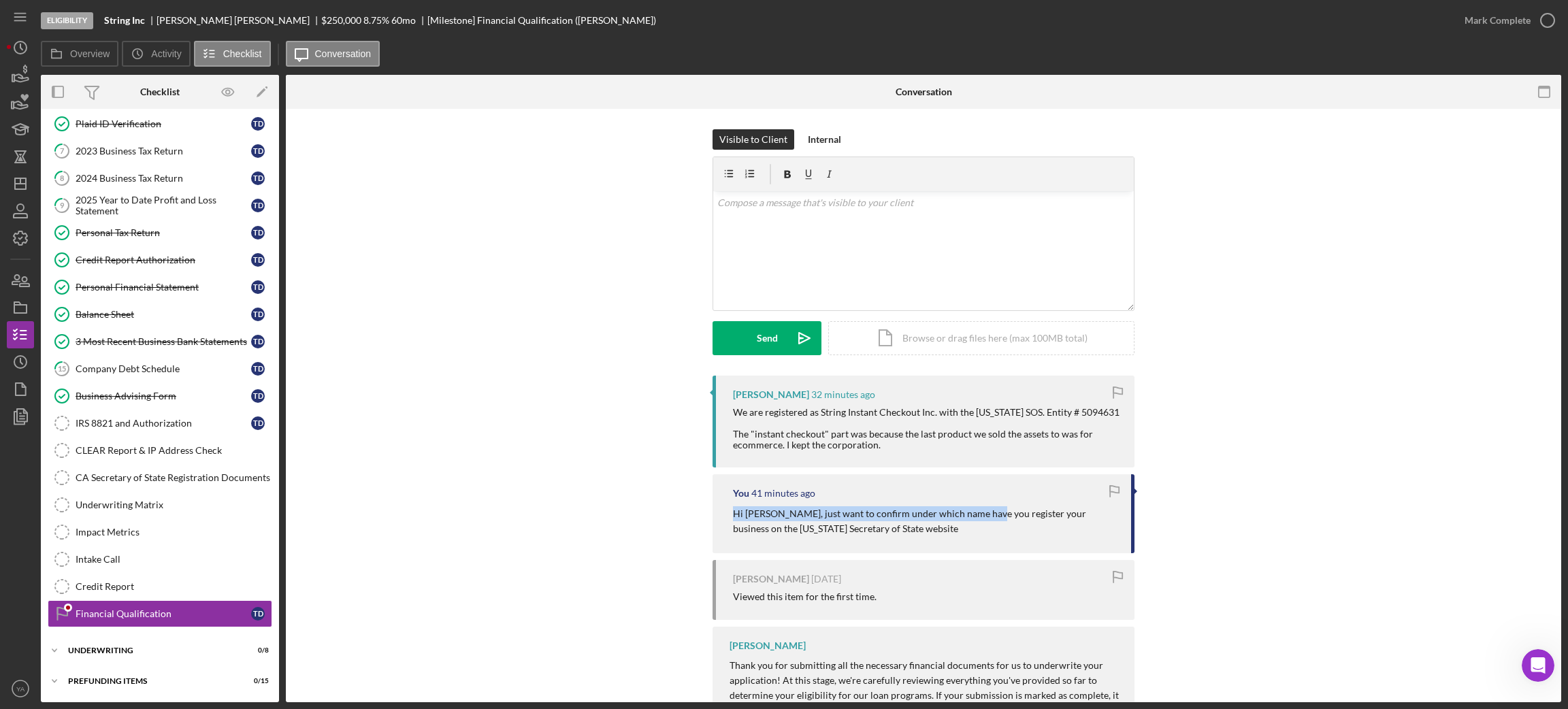
drag, startPoint x: 728, startPoint y: 513, endPoint x: 976, endPoint y: 516, distance: 248.0
click at [976, 516] on div "You 41 minutes ago Hi [PERSON_NAME], just want to confirm under which name have…" at bounding box center [923, 513] width 422 height 79
click at [754, 410] on div "We are registered as String Instant Checkout Inc. with the [US_STATE] SOS. Enti…" at bounding box center [927, 429] width 388 height 44
drag, startPoint x: 818, startPoint y: 412, endPoint x: 931, endPoint y: 416, distance: 113.1
click at [931, 416] on div "We are registered as String Instant Checkout Inc. with the [US_STATE] SOS. Enti…" at bounding box center [927, 429] width 388 height 44
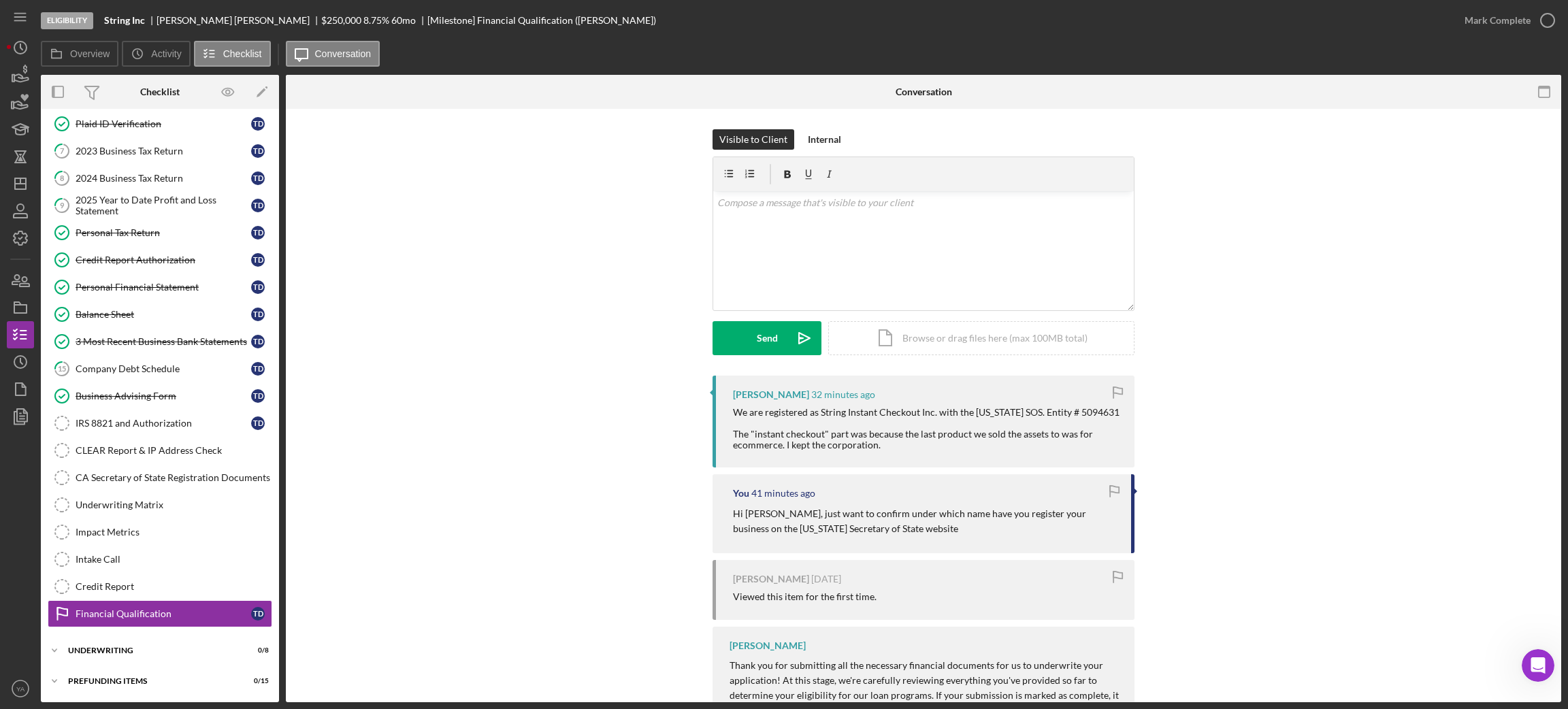
click at [1019, 416] on div "We are registered as String Instant Checkout Inc. with the [US_STATE] SOS. Enti…" at bounding box center [927, 429] width 388 height 44
click at [859, 269] on div "v Color teal Color pink Remove color Add row above Add row below Add column bef…" at bounding box center [923, 251] width 421 height 119
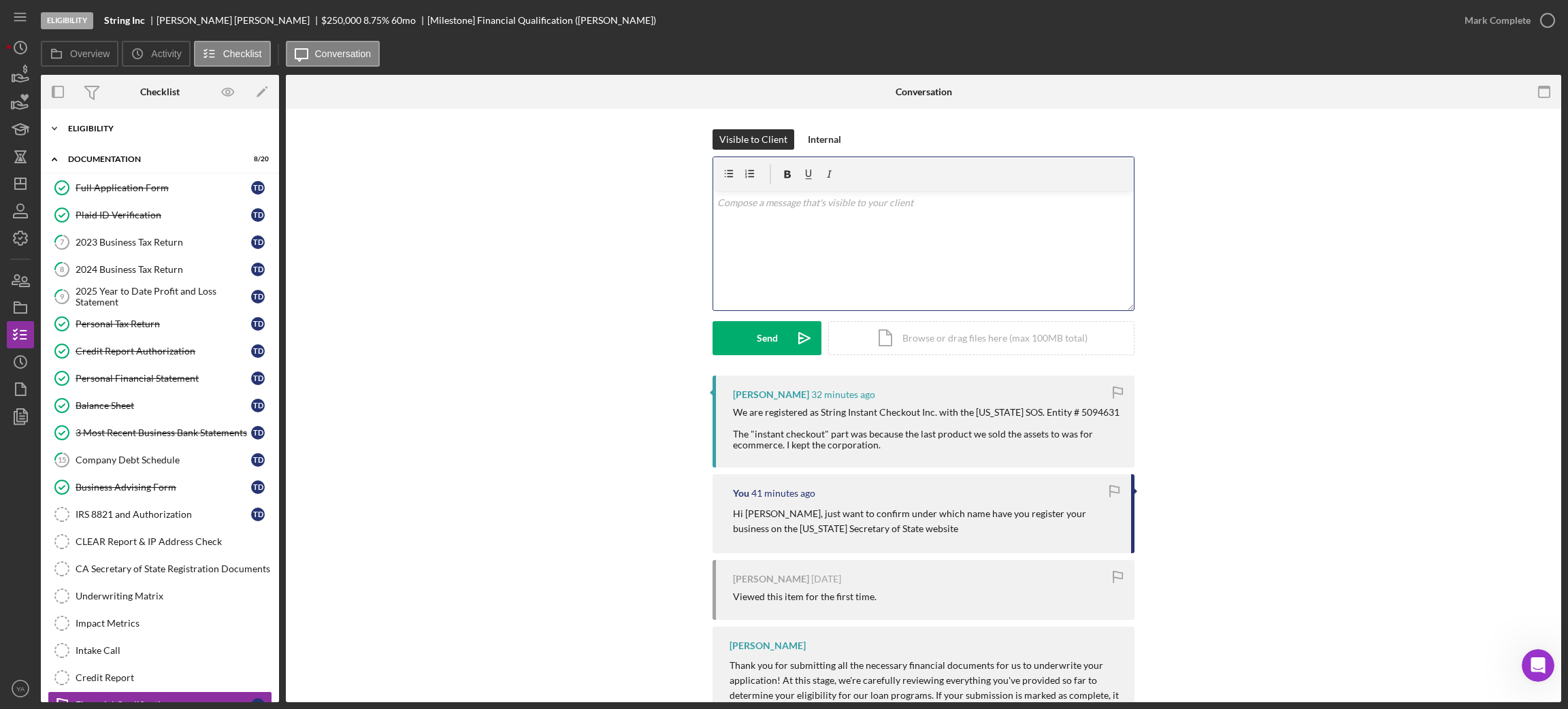
click at [168, 133] on div "Icon/Expander Eligibility 6 / 6" at bounding box center [160, 129] width 238 height 27
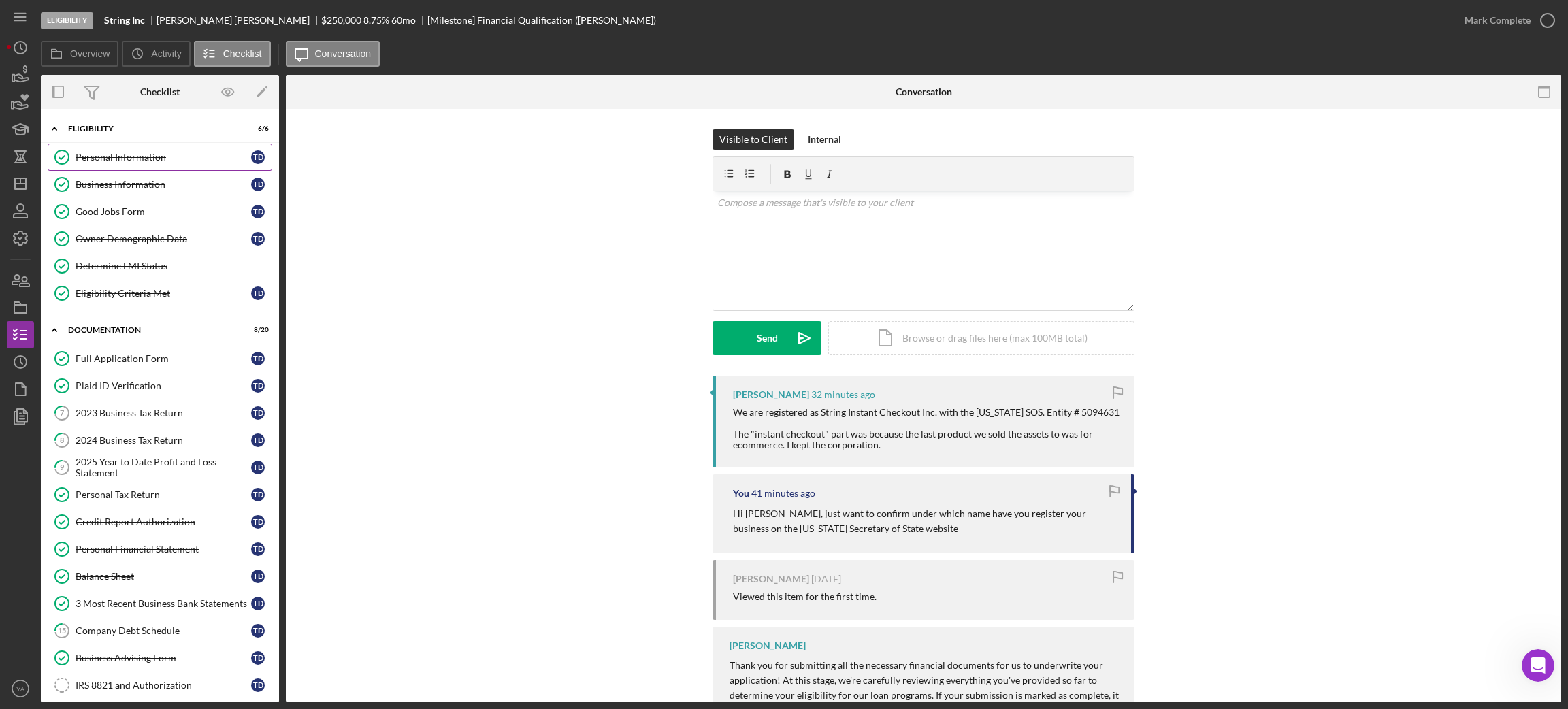
click at [173, 155] on div "Personal Information" at bounding box center [163, 157] width 176 height 11
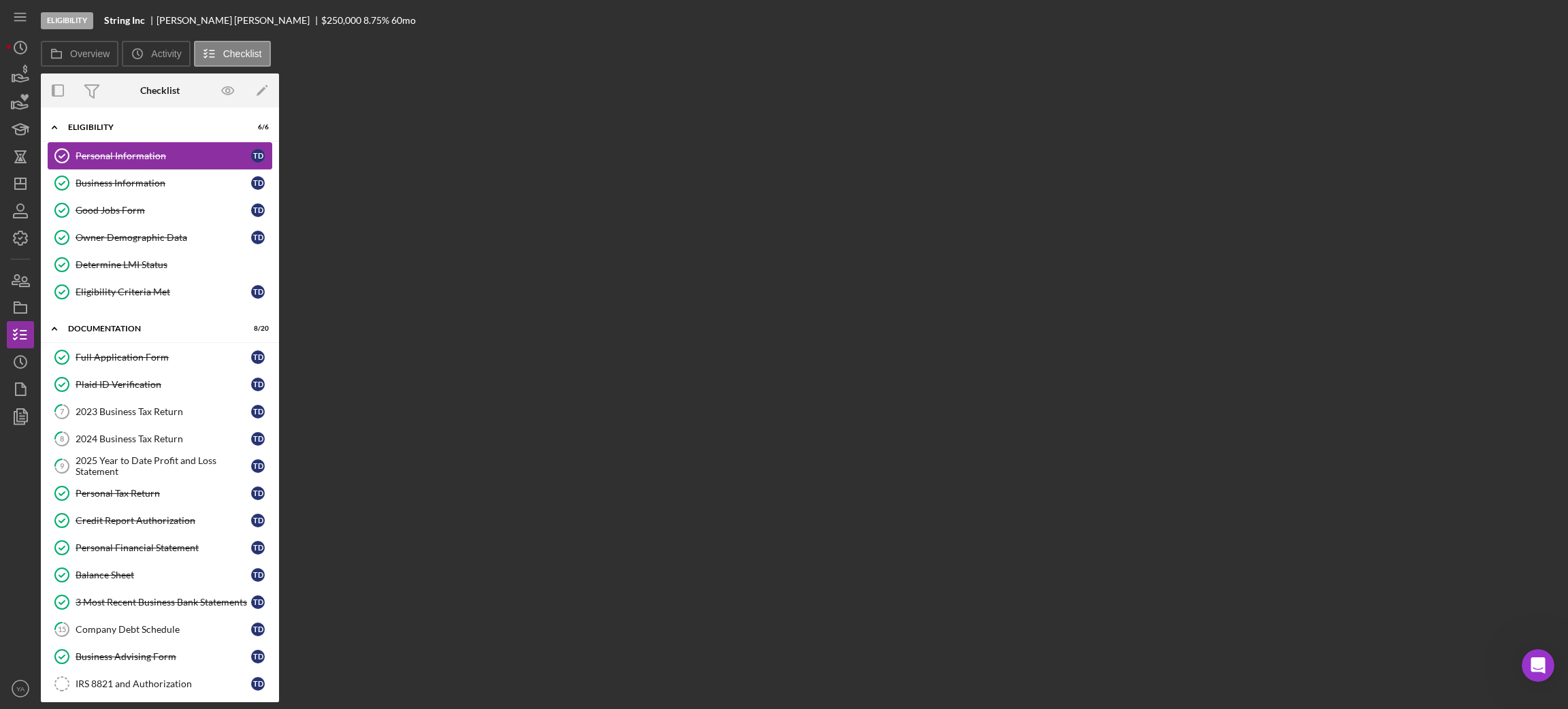
click at [165, 168] on link "Personal Information Personal Information T D" at bounding box center [160, 156] width 224 height 27
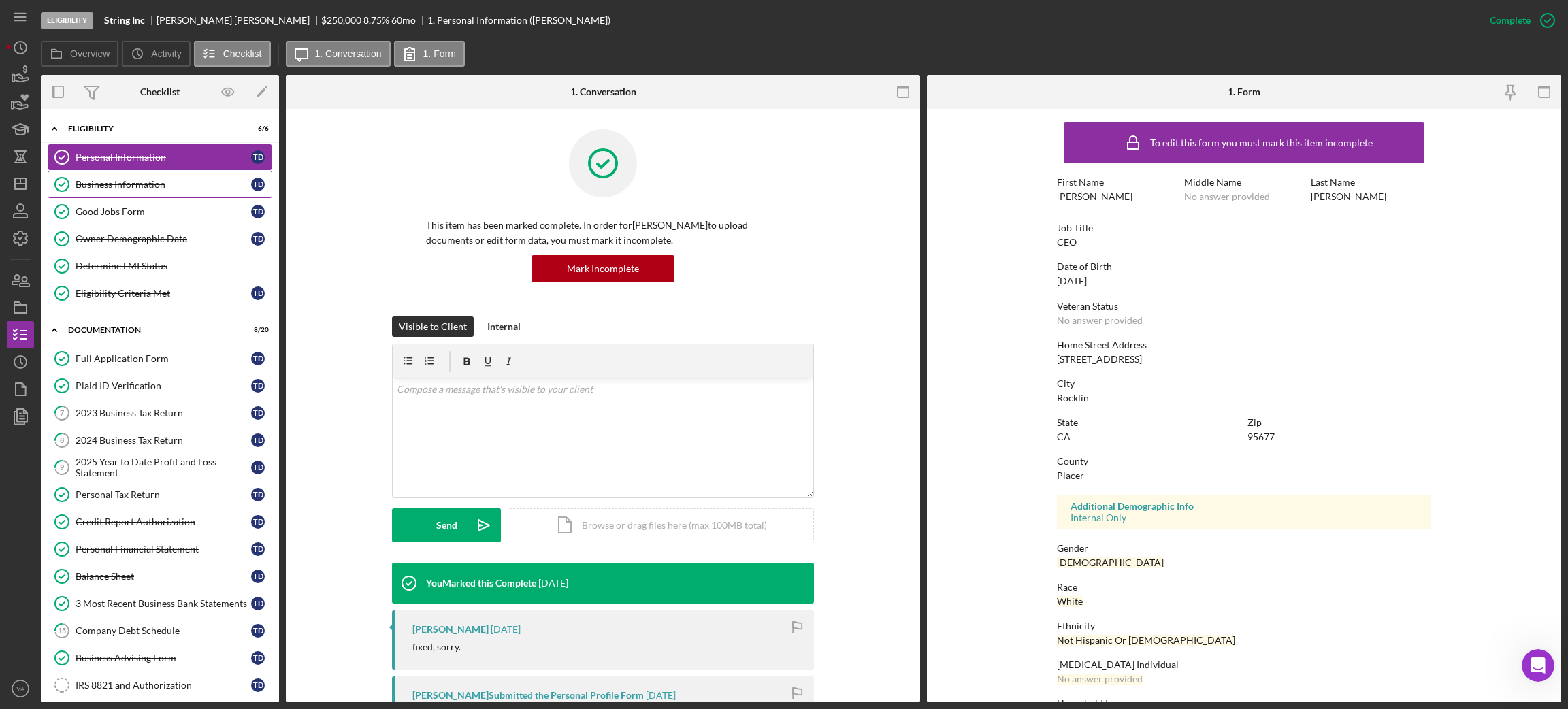
click at [165, 179] on div "Business Information" at bounding box center [163, 185] width 176 height 11
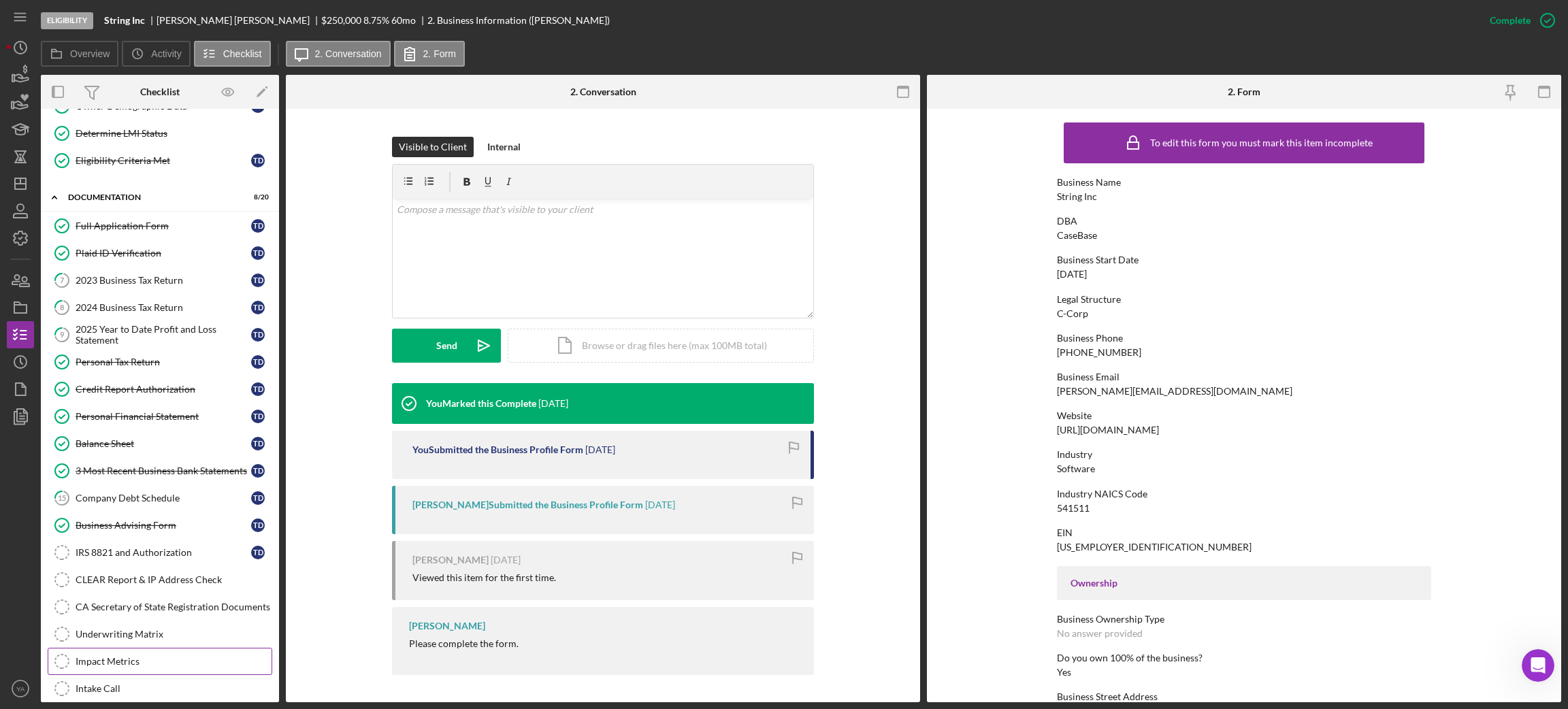
scroll to position [267, 0]
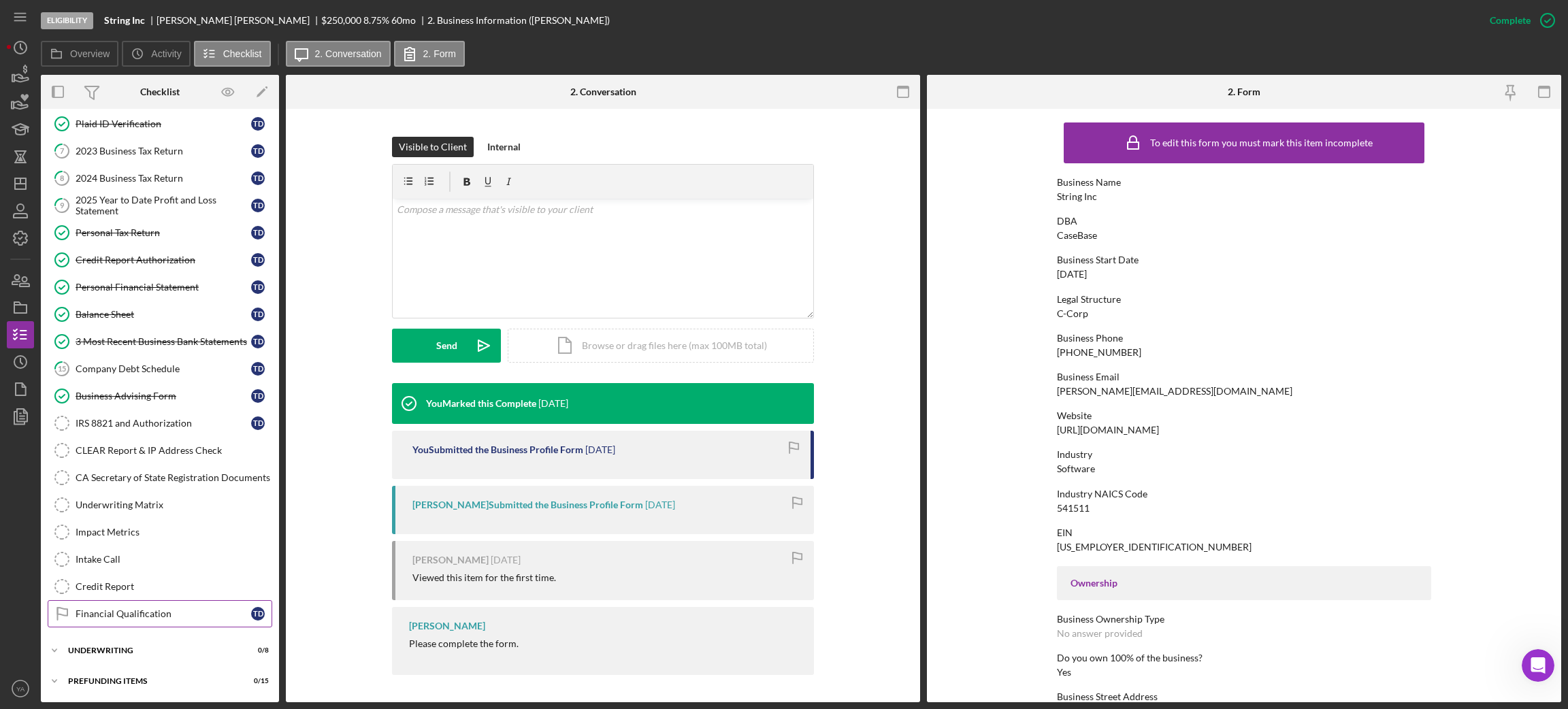
click at [142, 610] on div "Financial Qualification" at bounding box center [163, 614] width 176 height 11
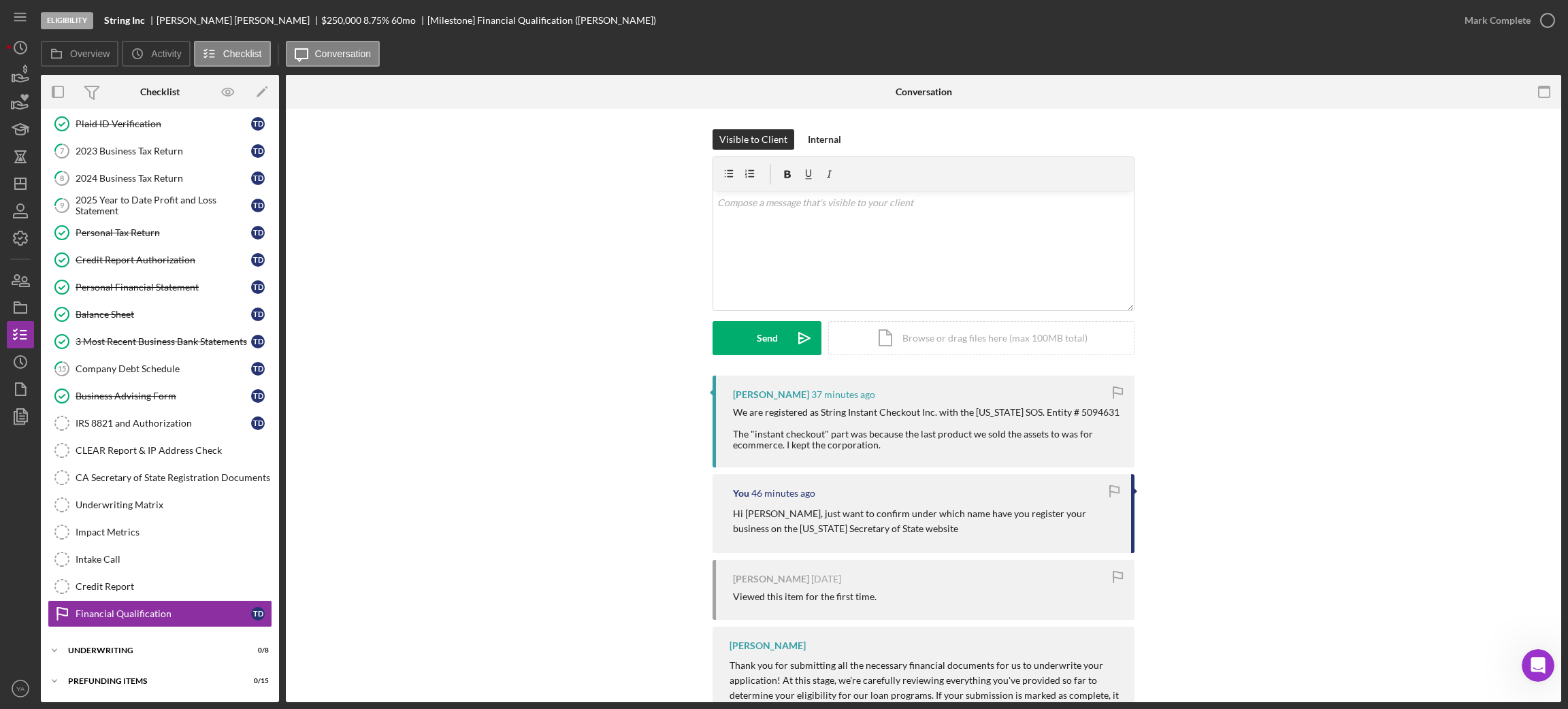
click at [788, 426] on div "We are registered as String Instant Checkout Inc. with the [US_STATE] SOS. Enti…" at bounding box center [927, 429] width 388 height 44
click at [168, 174] on div "2024 Business Tax Return" at bounding box center [163, 178] width 176 height 11
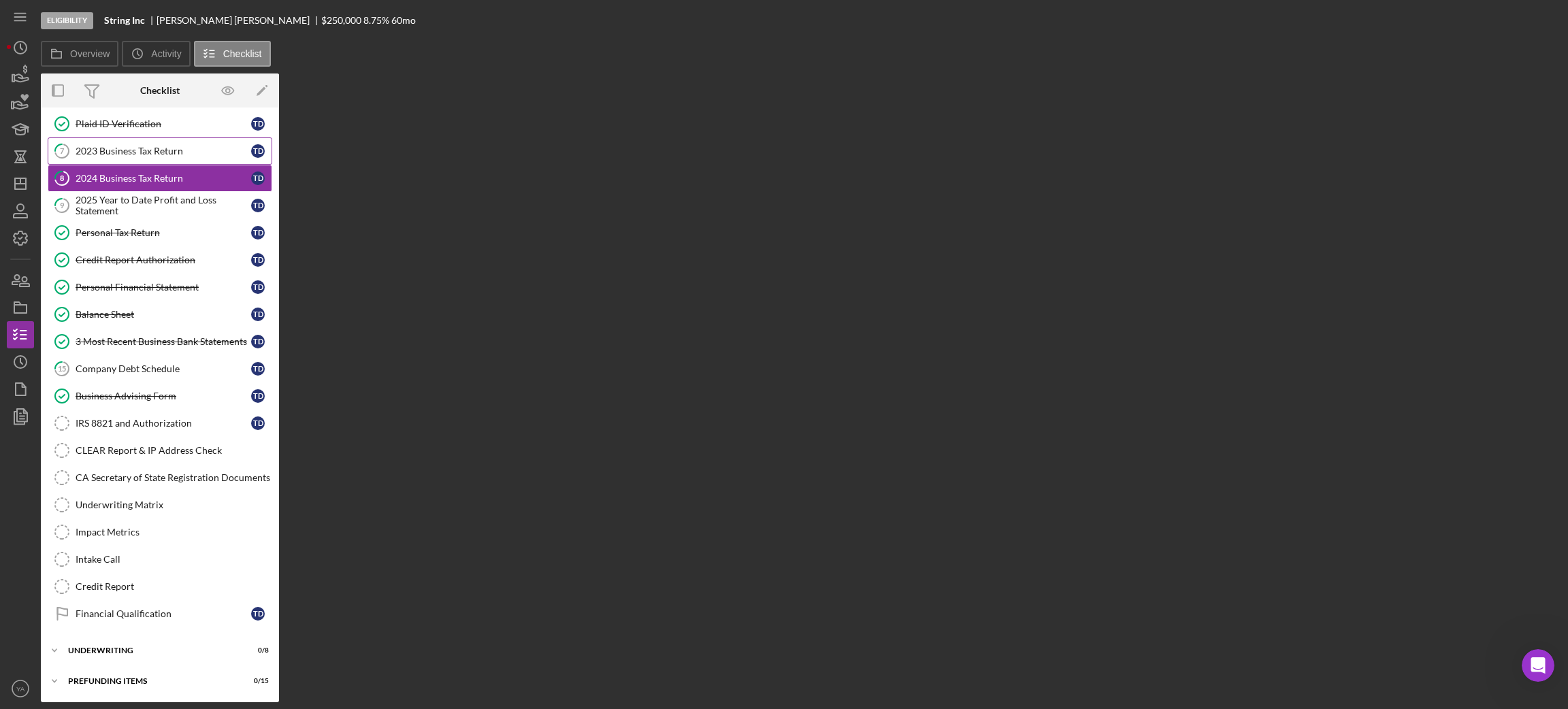
scroll to position [267, 0]
click at [174, 151] on div "2023 Business Tax Return" at bounding box center [163, 151] width 176 height 11
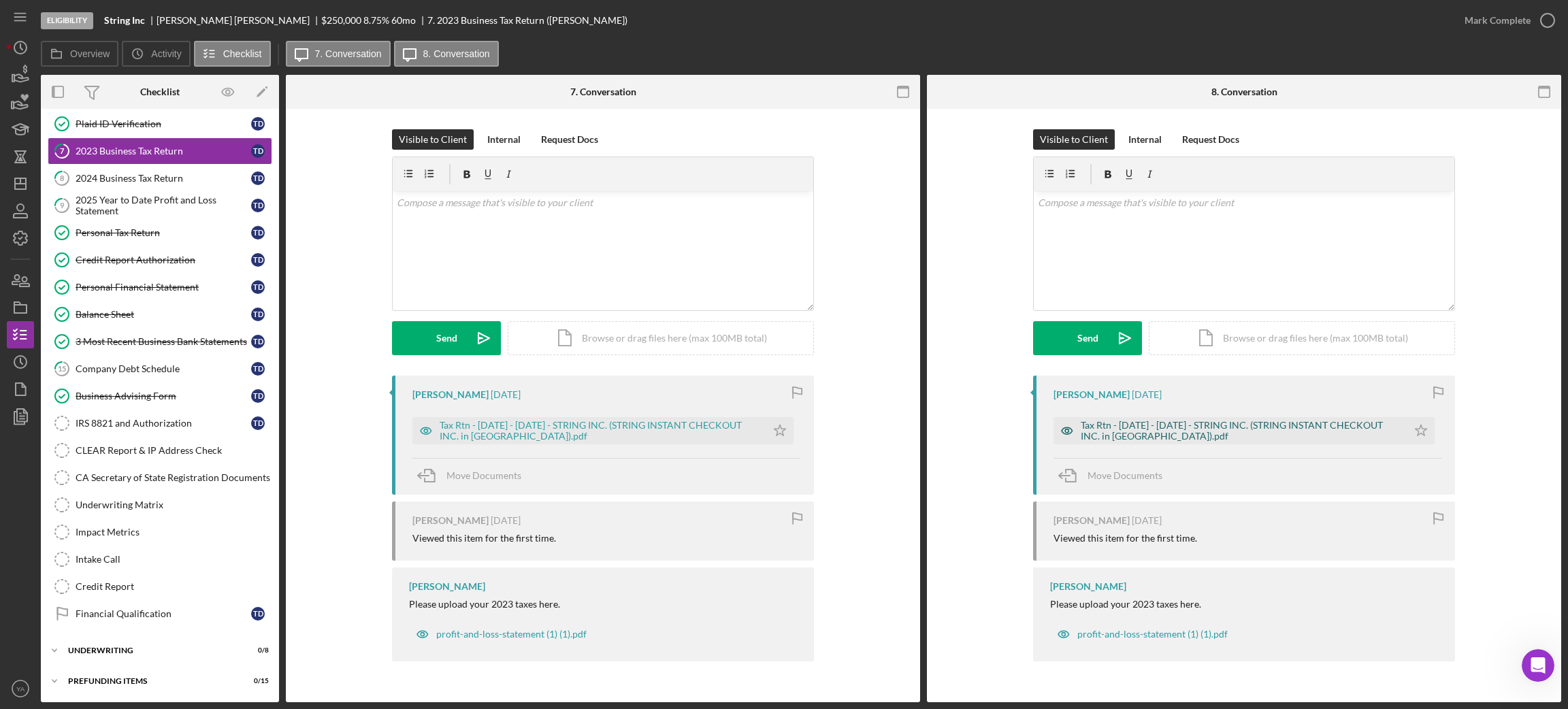
click at [1153, 420] on div "Tax Rtn - [DATE] - [DATE] - STRING INC. (STRING INSTANT CHECKOUT INC. in [GEOGR…" at bounding box center [1240, 431] width 320 height 22
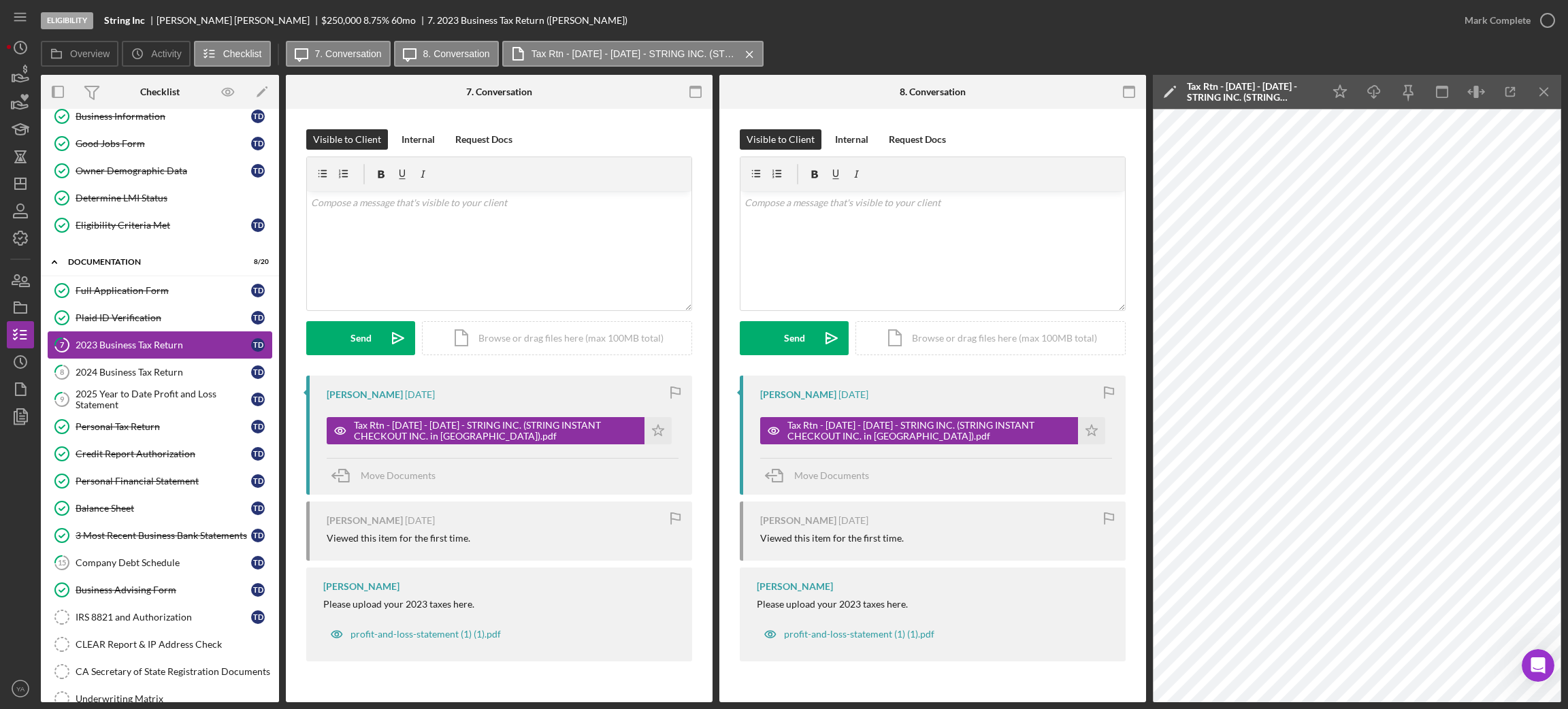
scroll to position [204, 0]
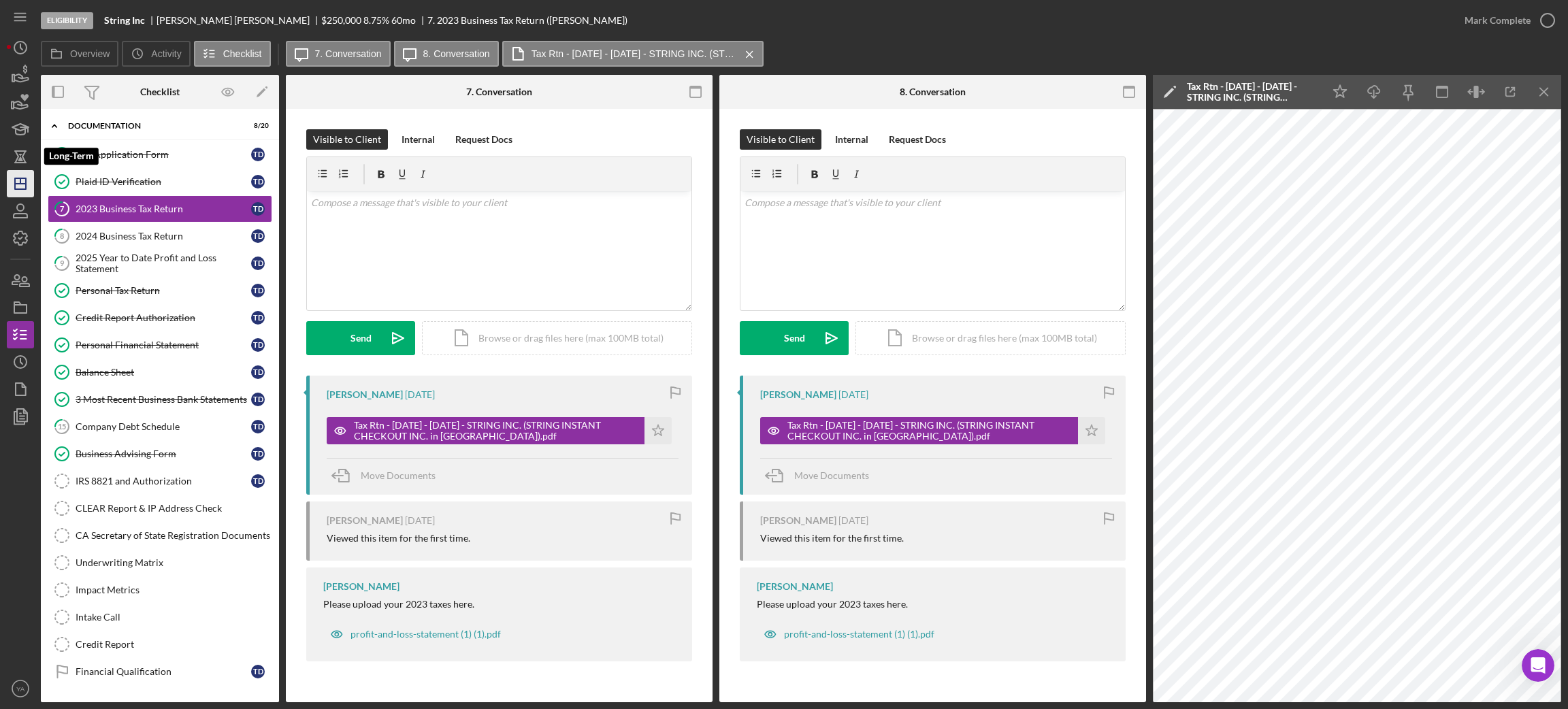
click at [23, 174] on icon "Icon/Dashboard" at bounding box center [21, 184] width 34 height 34
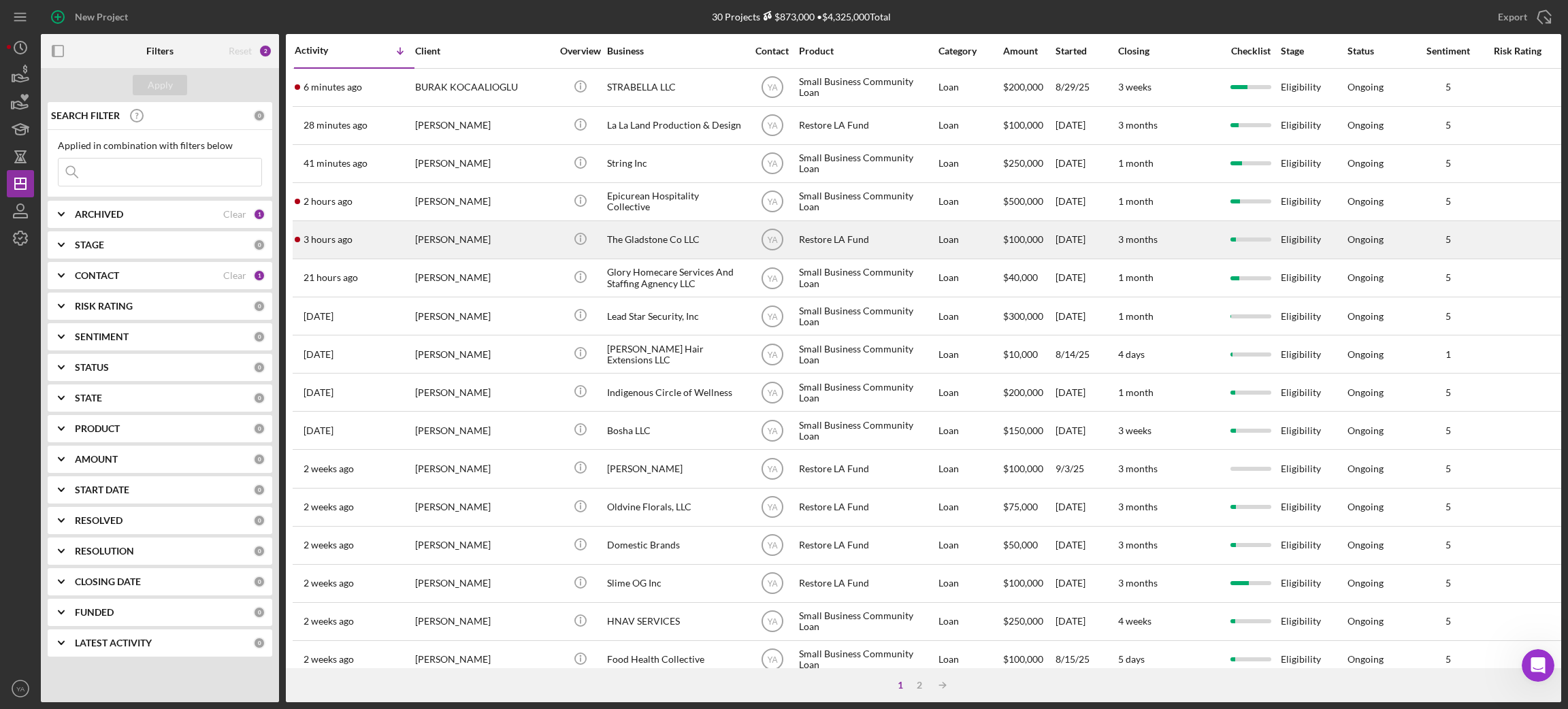
click at [643, 237] on div "The Gladstone Co LLC" at bounding box center [675, 239] width 136 height 36
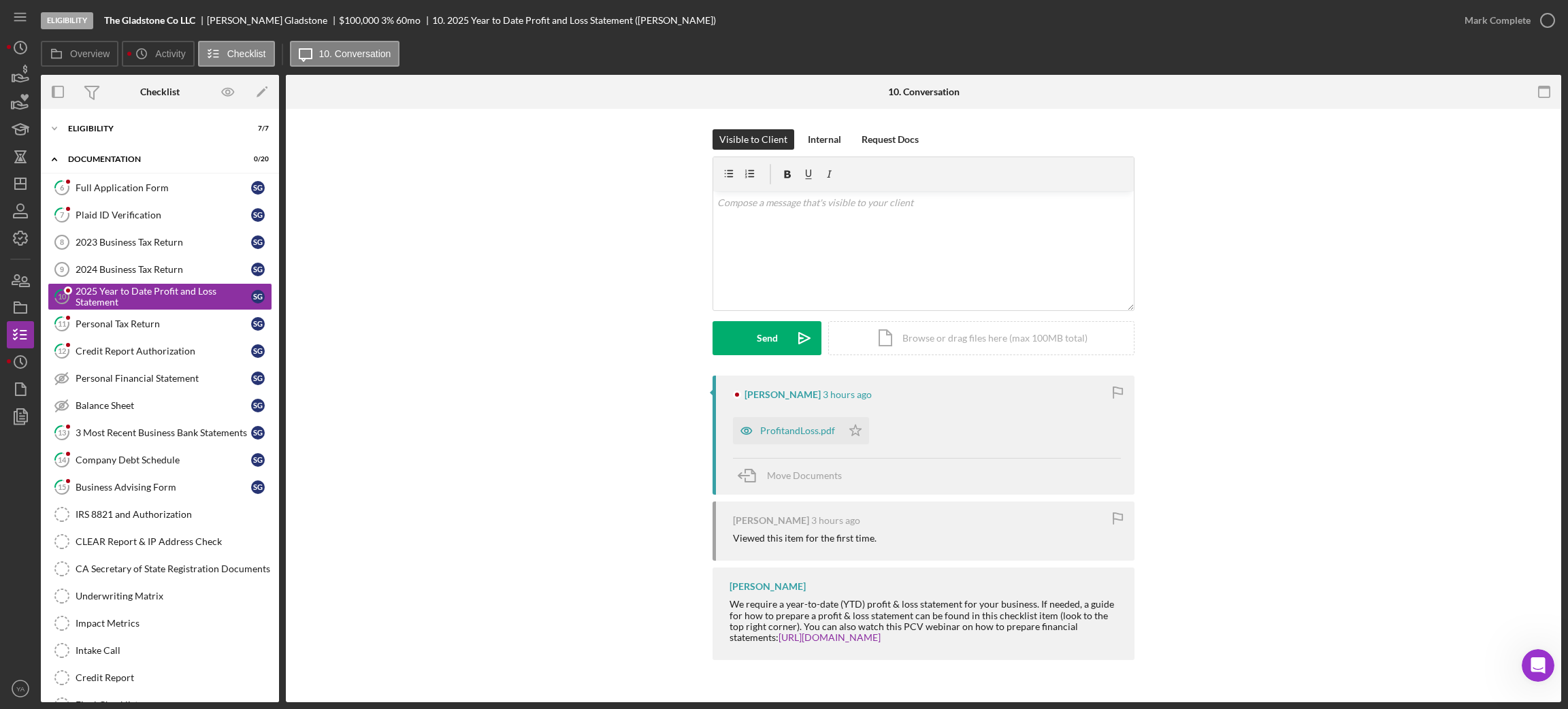
click at [5, 188] on div "Eligibility The Gladstone Co LLC [PERSON_NAME] $100,000 $20,000 3 % 60 mo 10. 2…" at bounding box center [784, 354] width 1568 height 709
click at [15, 186] on polygon "button" at bounding box center [21, 184] width 11 height 11
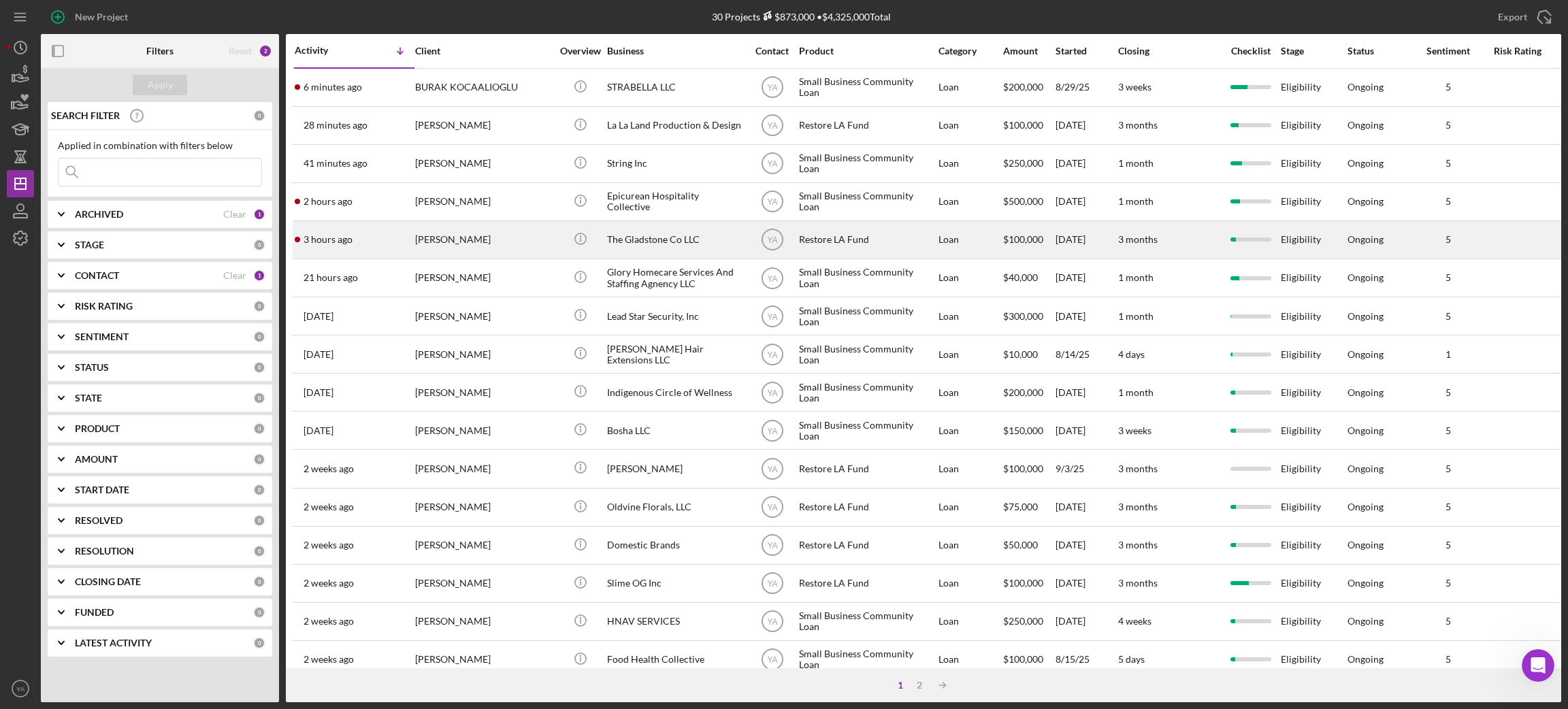
click at [501, 238] on div "[PERSON_NAME]" at bounding box center [483, 239] width 136 height 36
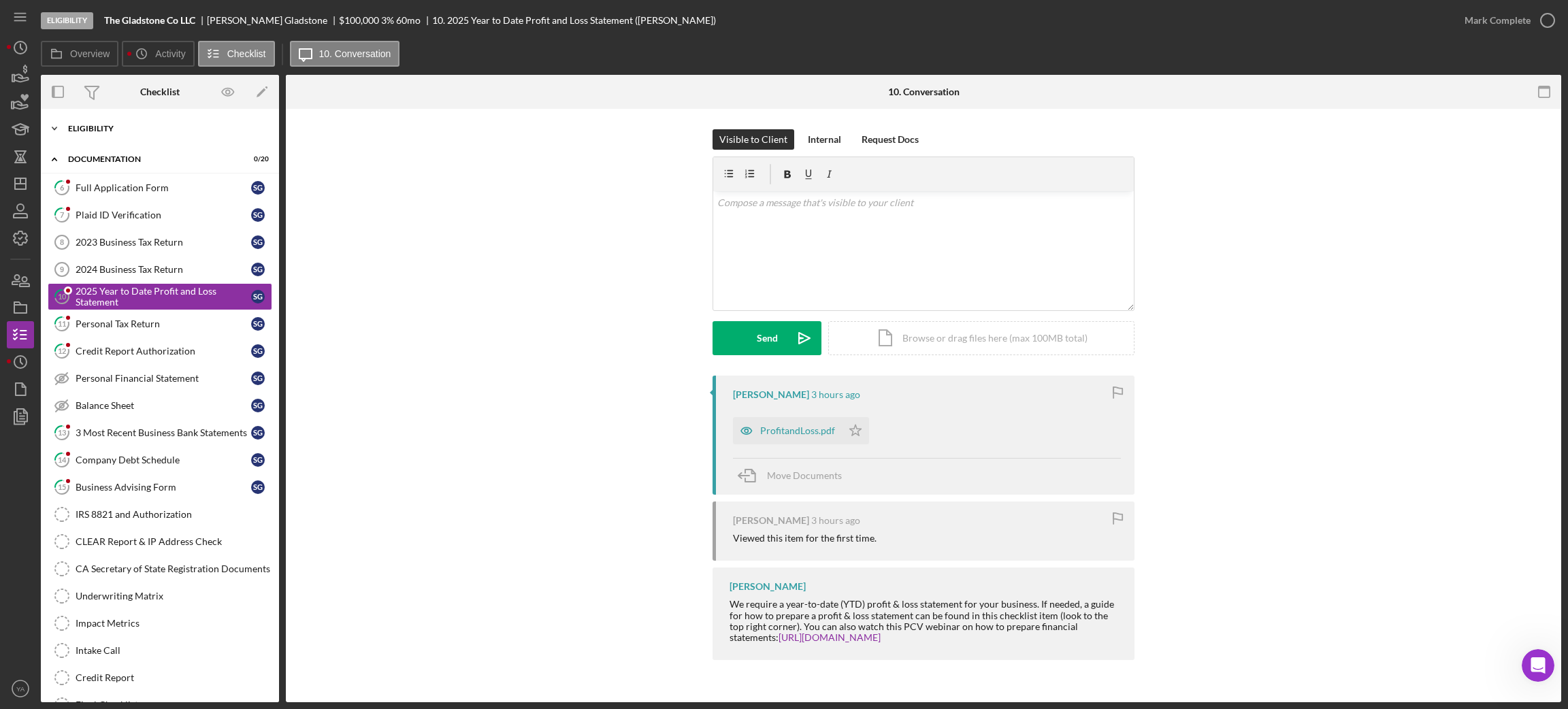
click at [161, 139] on div "Icon/Expander Eligibility 7 / 7" at bounding box center [160, 129] width 238 height 27
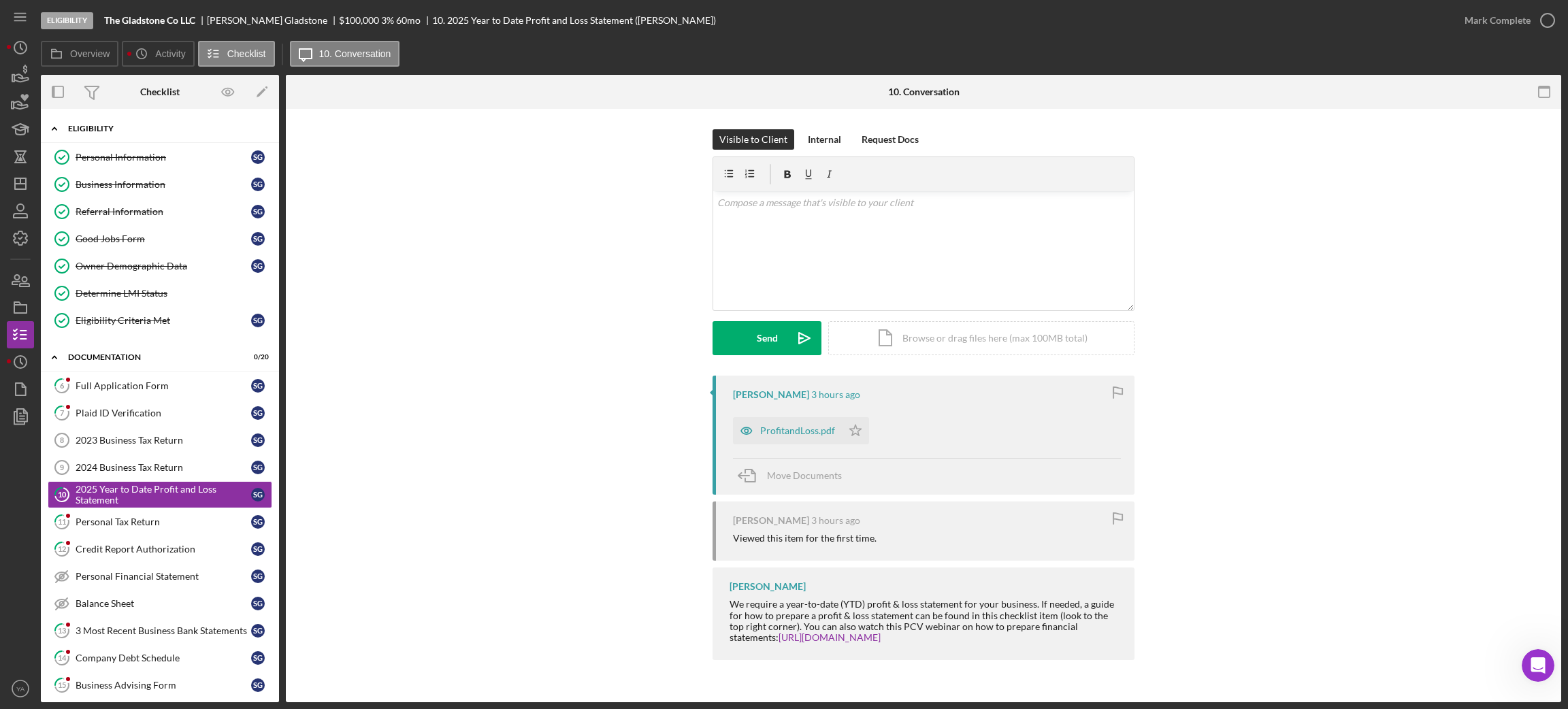
click at [181, 130] on div "Eligibility" at bounding box center [165, 129] width 194 height 8
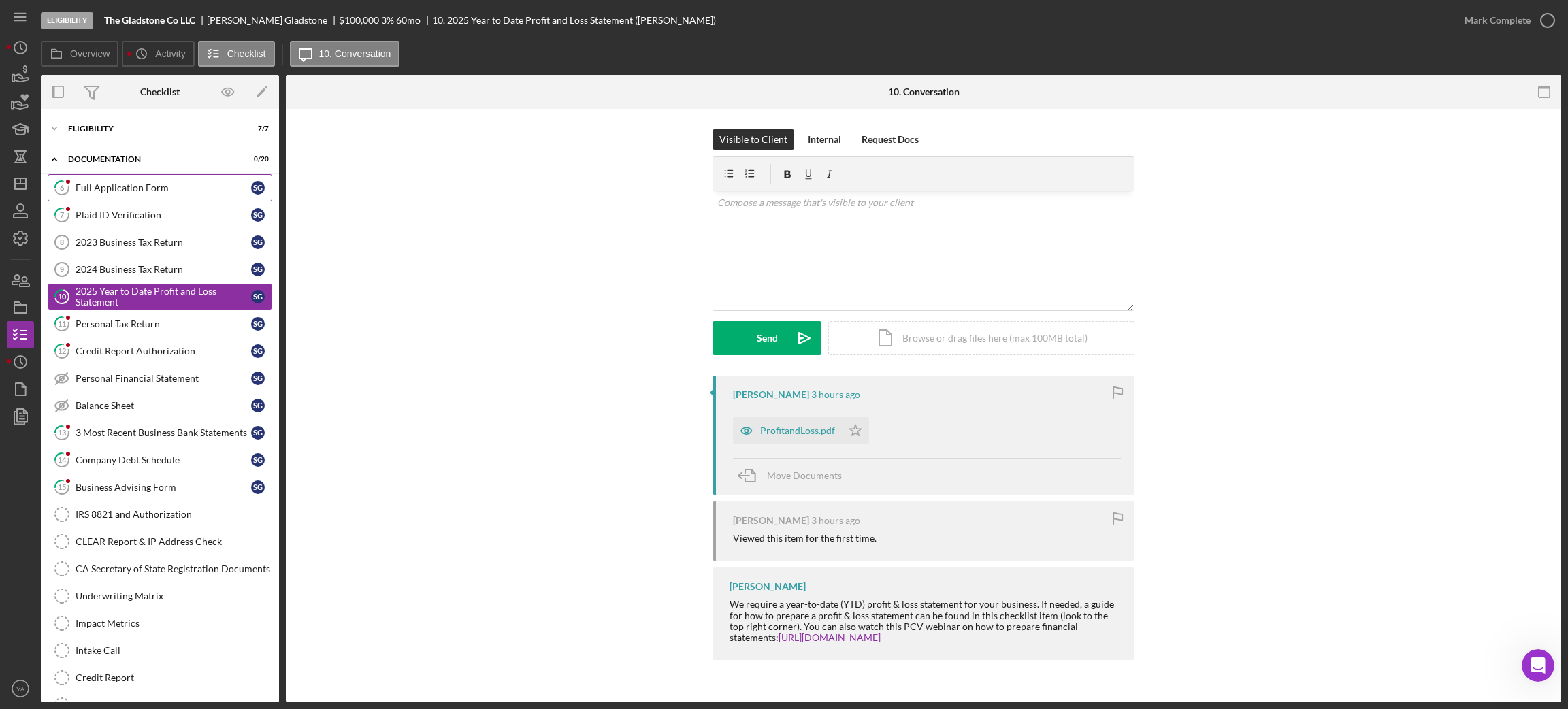
click at [174, 198] on link "6 Full Application Form S G" at bounding box center [160, 188] width 224 height 27
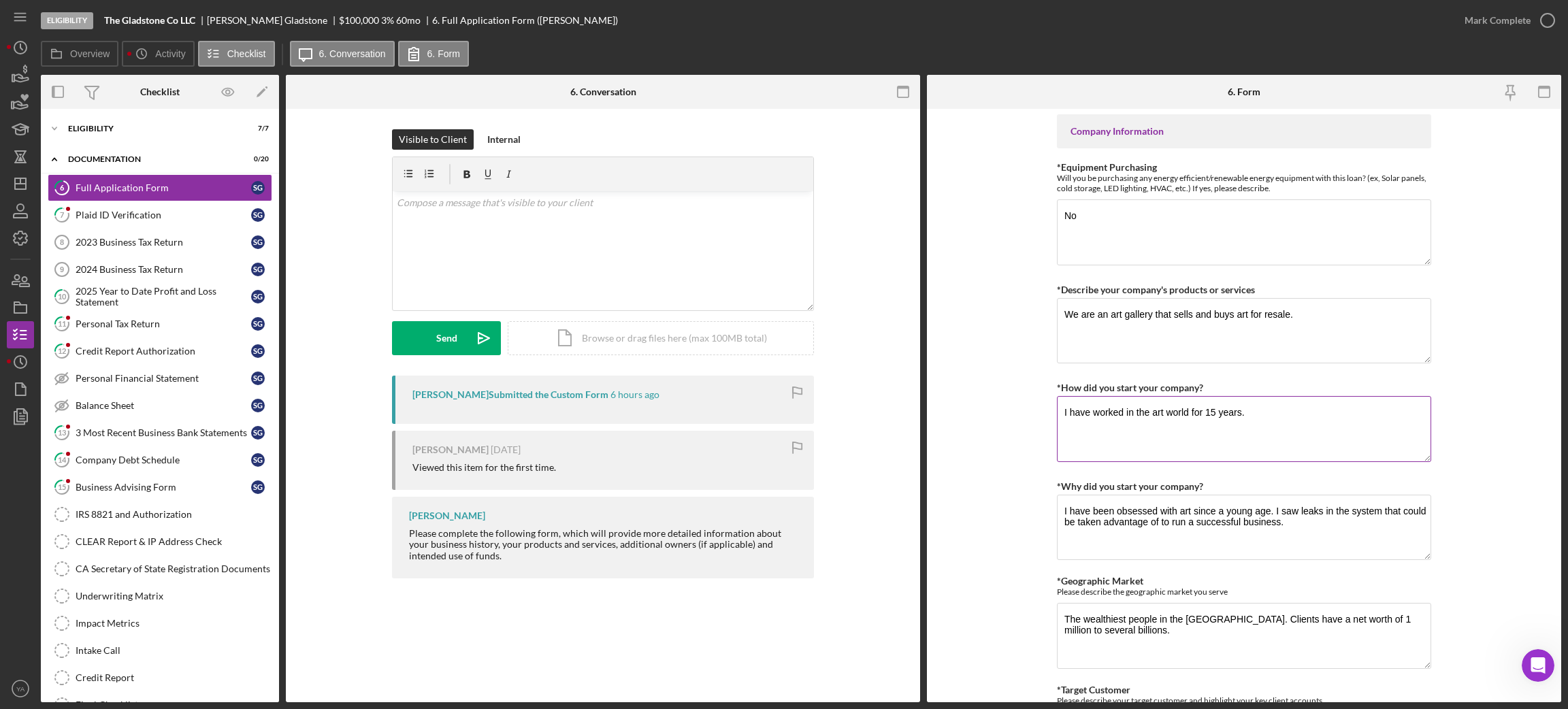
scroll to position [612, 0]
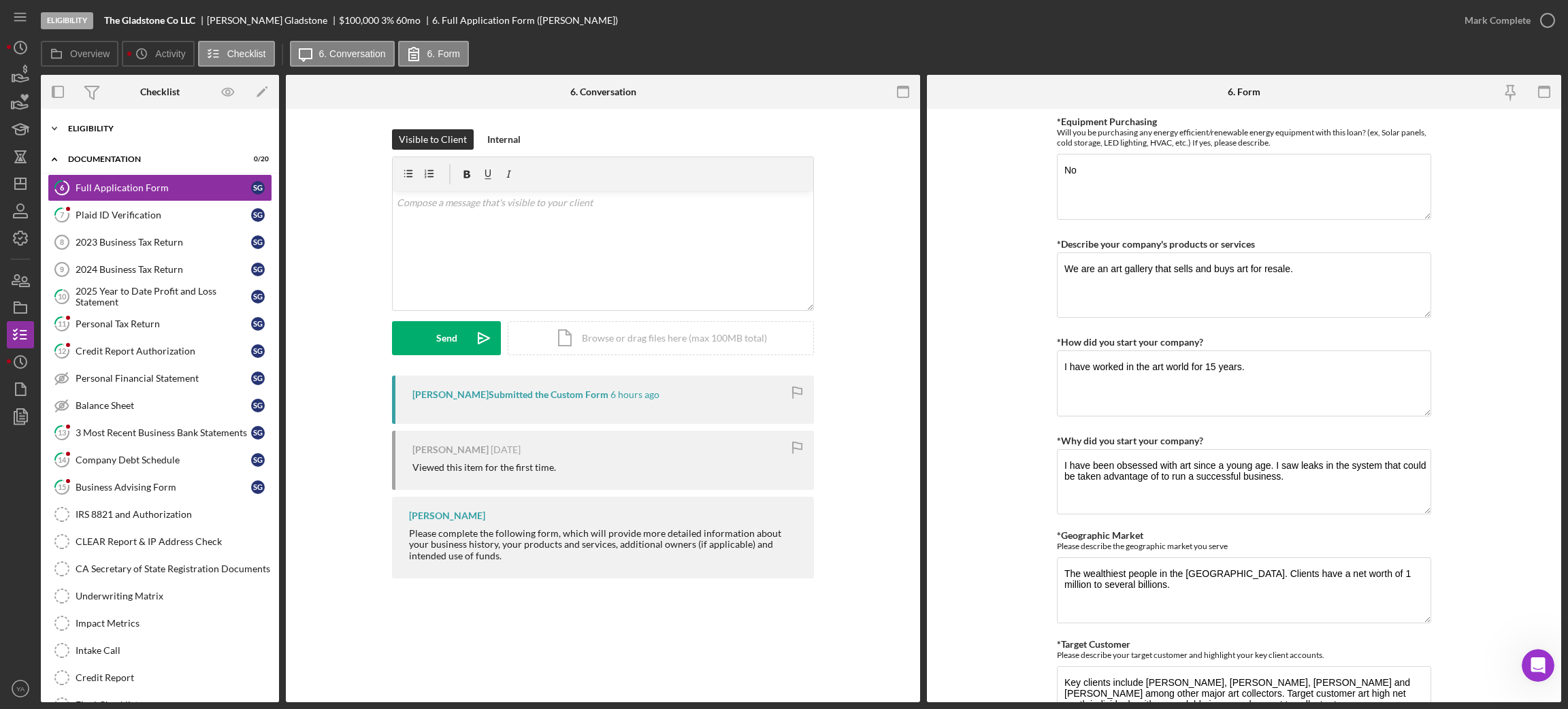
click at [179, 126] on div "Eligibility" at bounding box center [165, 129] width 194 height 8
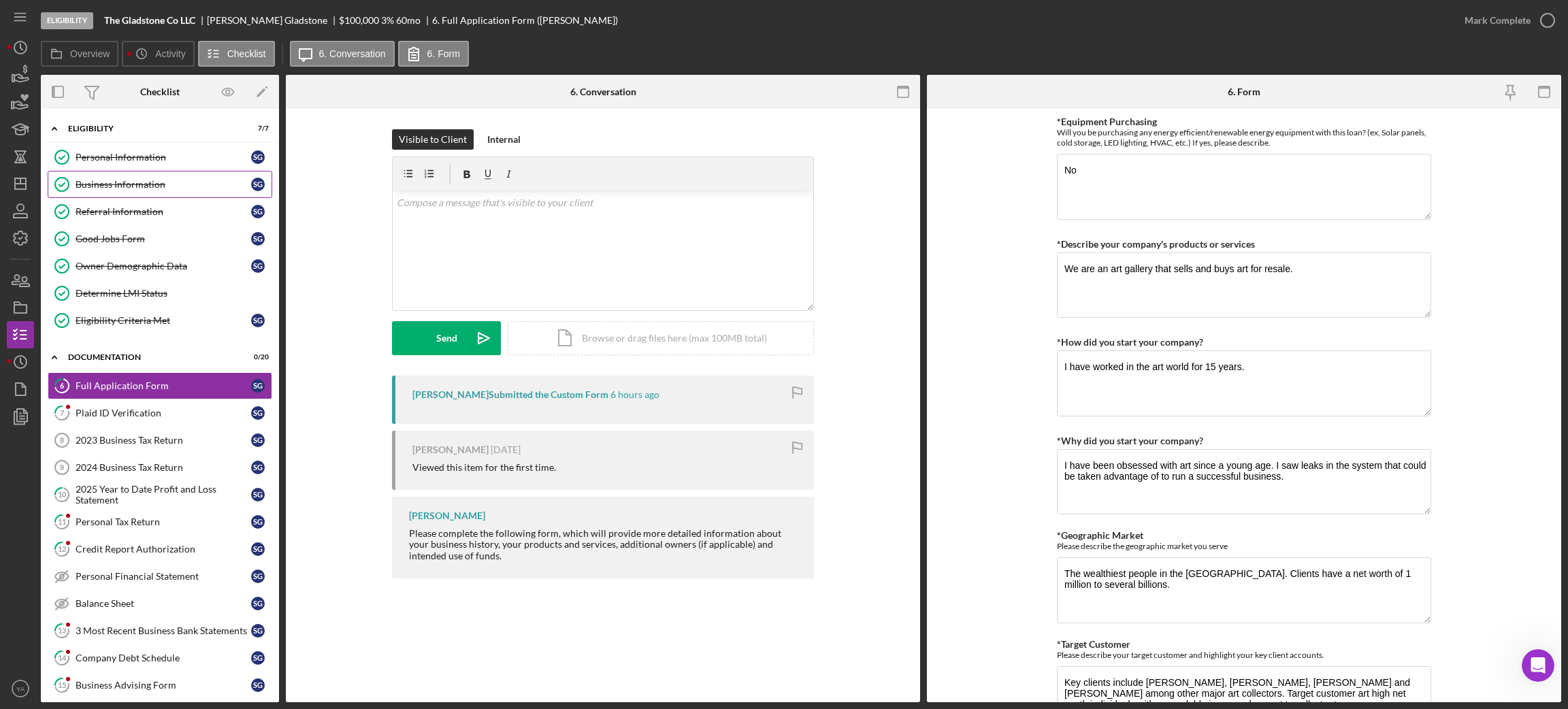
click at [146, 179] on div "Business Information" at bounding box center [163, 185] width 176 height 11
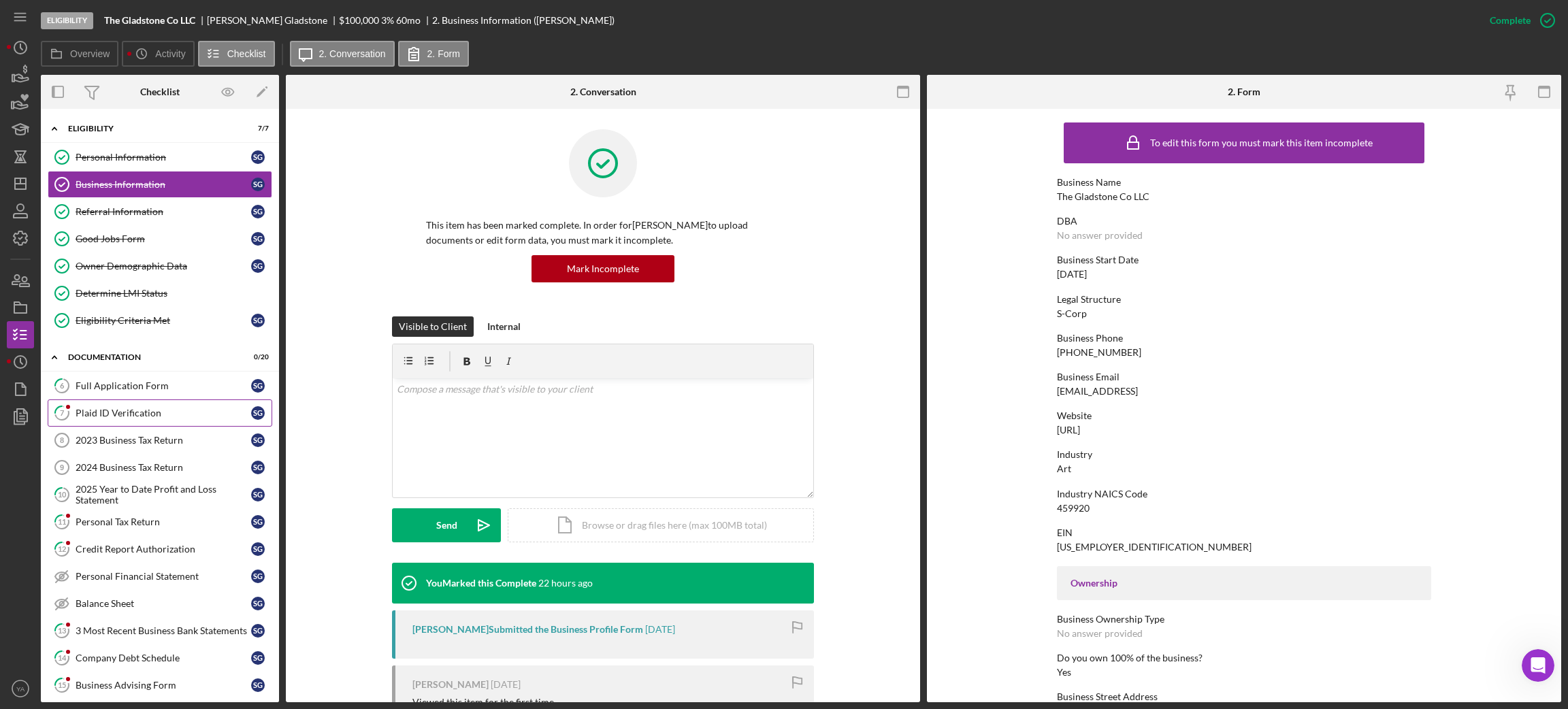
click at [138, 414] on div "Plaid ID Verification" at bounding box center [163, 413] width 176 height 11
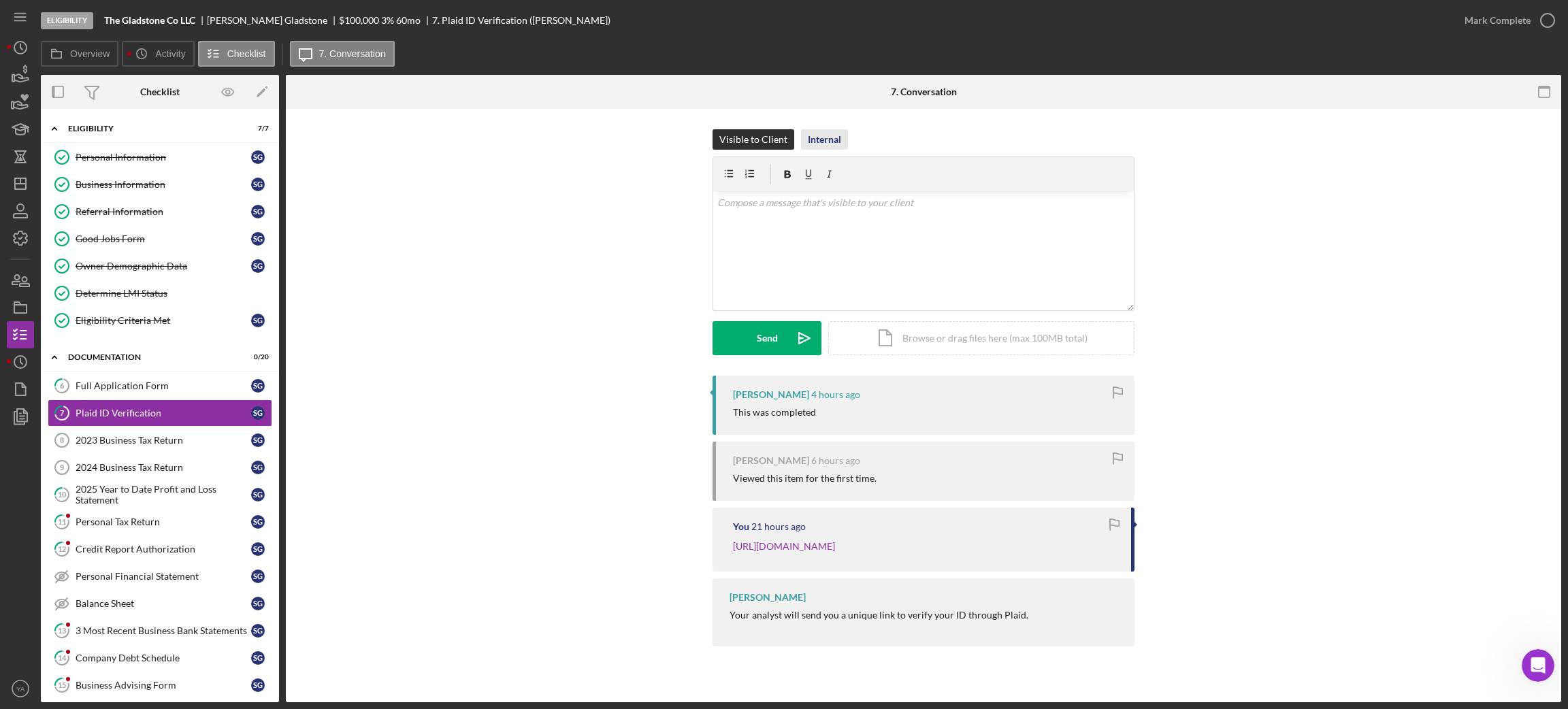
click at [827, 140] on div "Internal" at bounding box center [824, 139] width 34 height 21
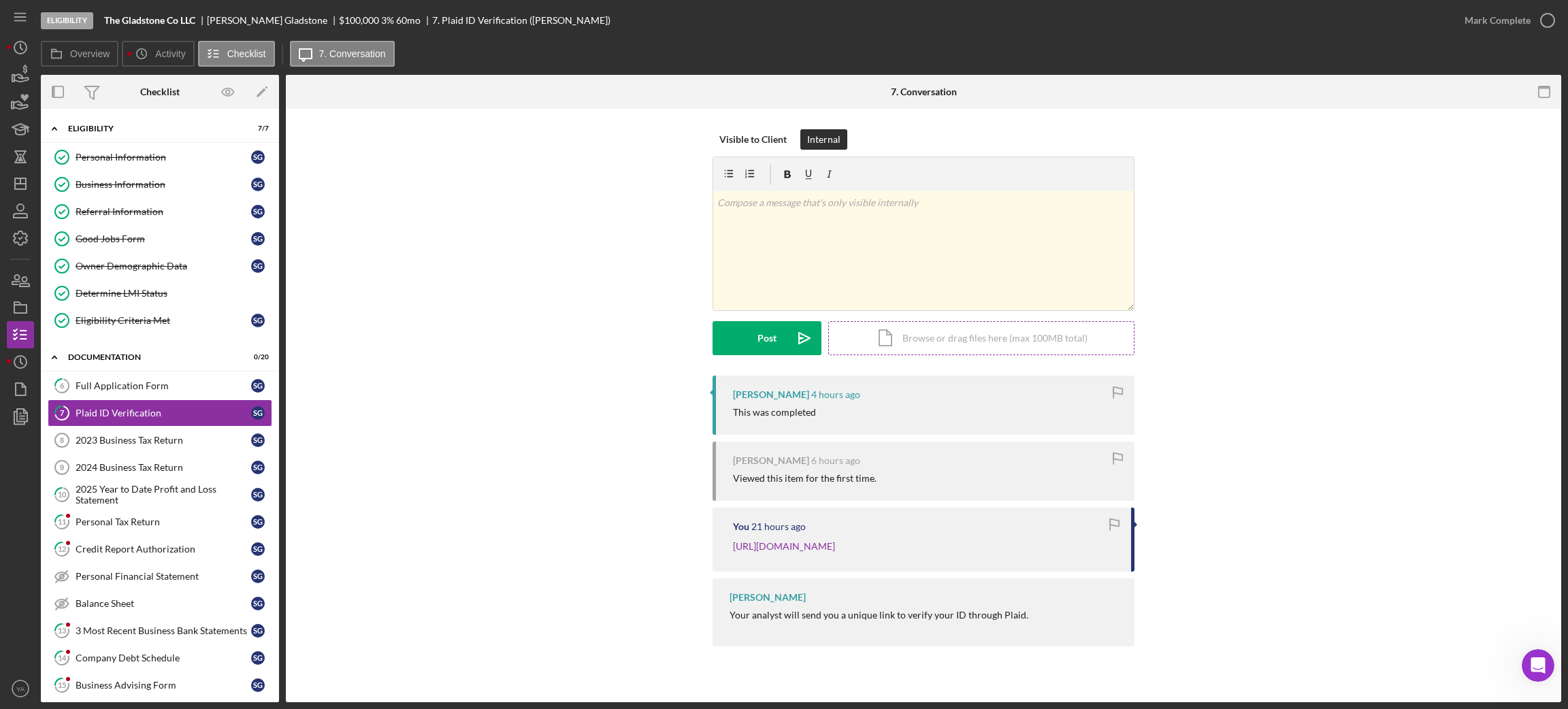
click at [985, 343] on div "Icon/Document Browse or drag files here (max 100MB total) Tap to choose files o…" at bounding box center [981, 338] width 306 height 34
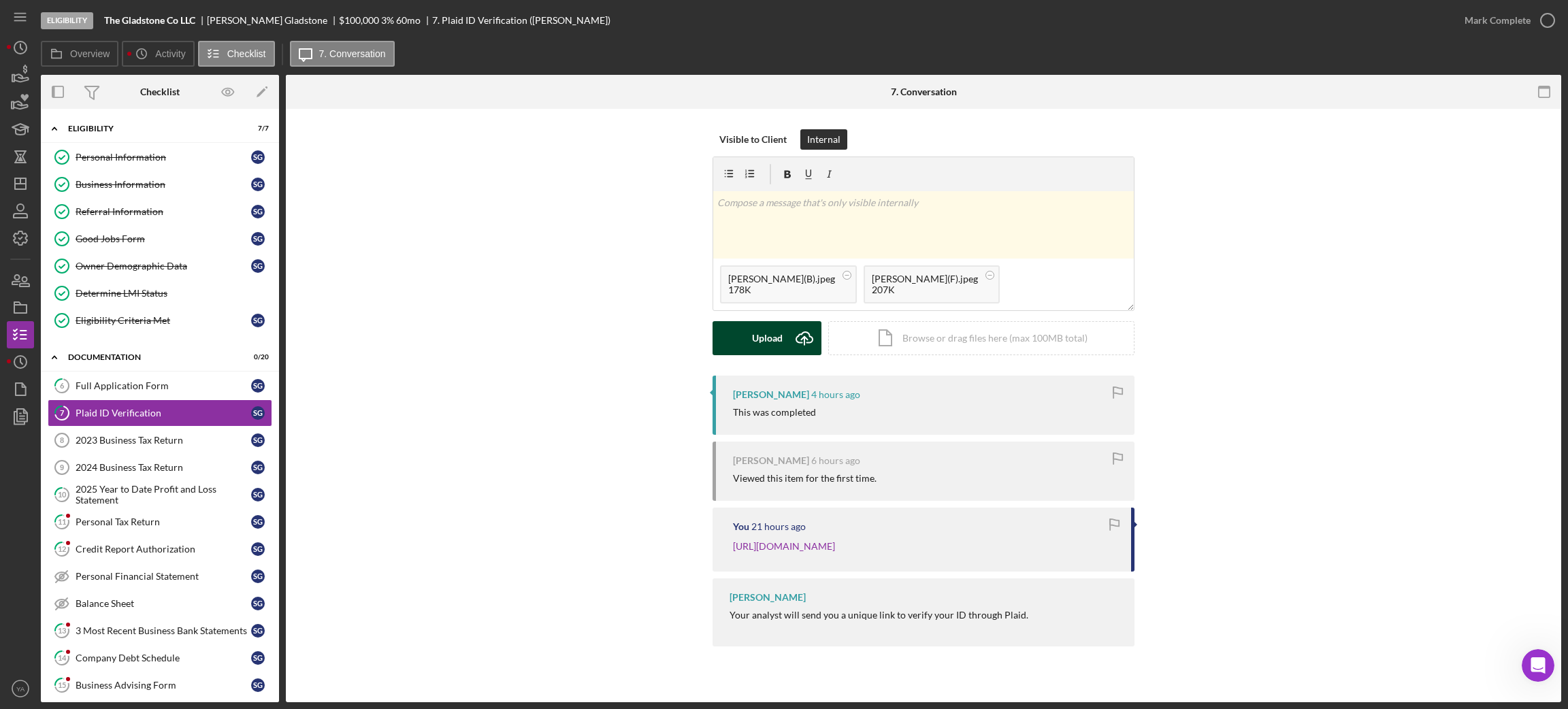
click at [798, 349] on icon "Icon/Upload" at bounding box center [804, 338] width 34 height 34
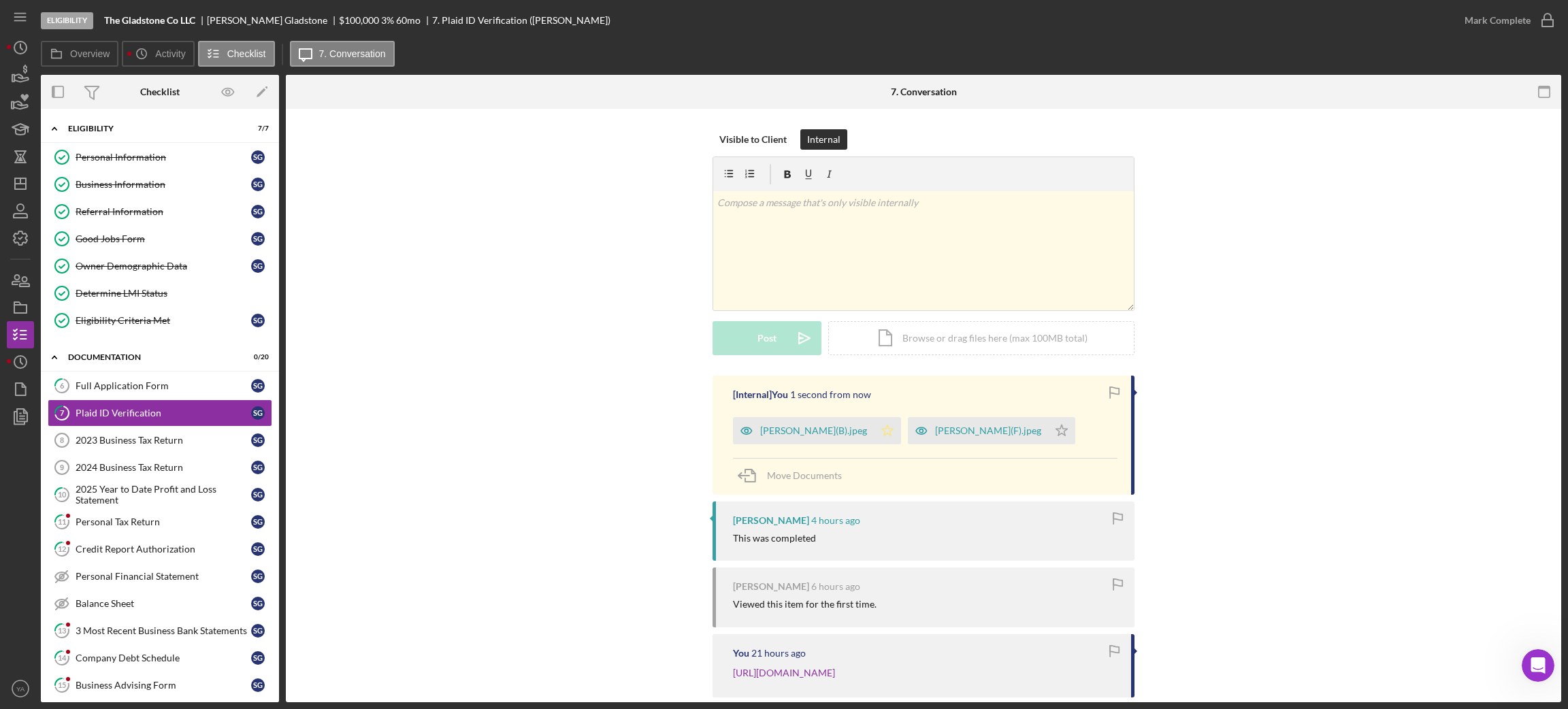
click at [901, 433] on icon "Icon/Star" at bounding box center [888, 431] width 27 height 27
click at [1048, 444] on icon "Icon/Star" at bounding box center [1061, 431] width 27 height 27
click at [1492, 29] on div "Mark Complete" at bounding box center [1498, 21] width 66 height 27
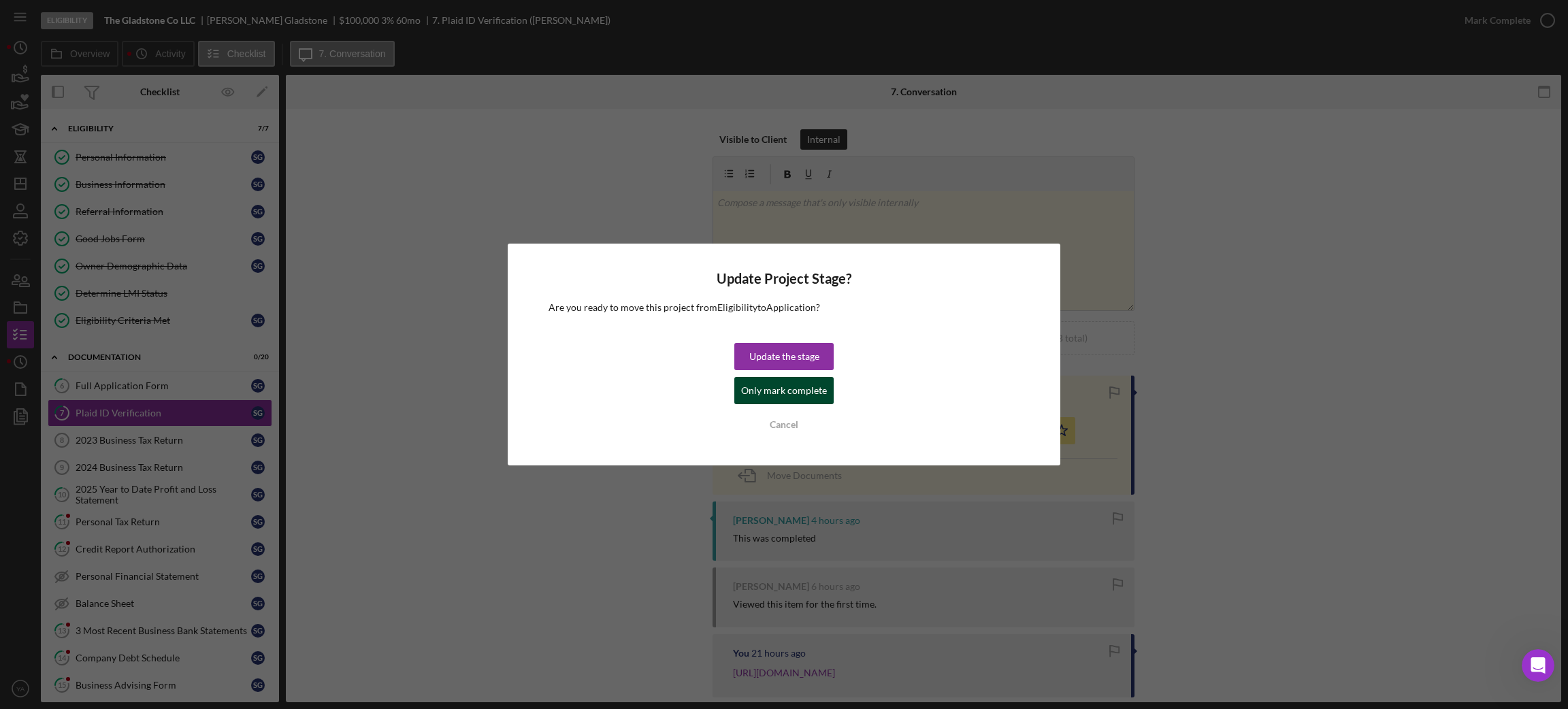
click at [773, 386] on div "Only mark complete" at bounding box center [784, 390] width 85 height 27
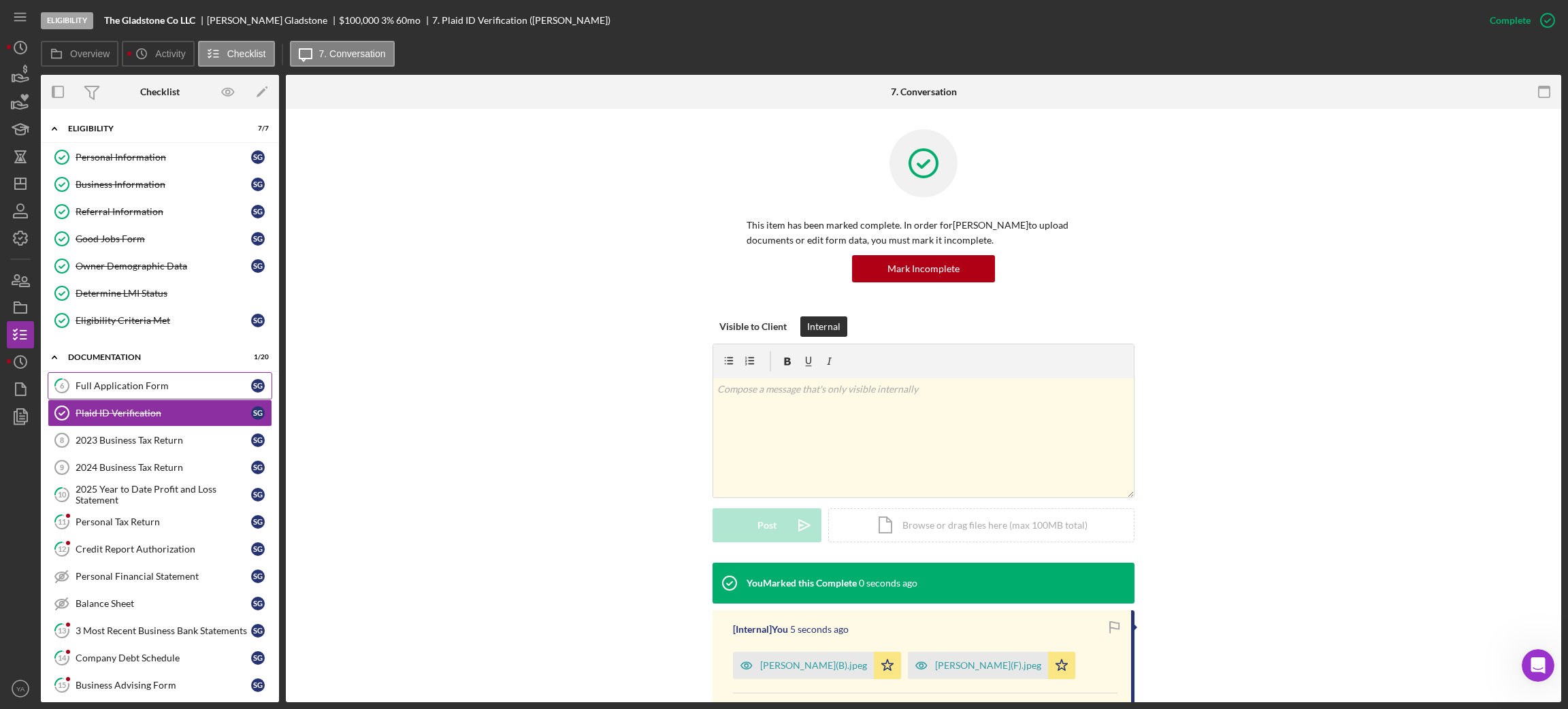
click at [200, 388] on div "Full Application Form" at bounding box center [163, 386] width 176 height 11
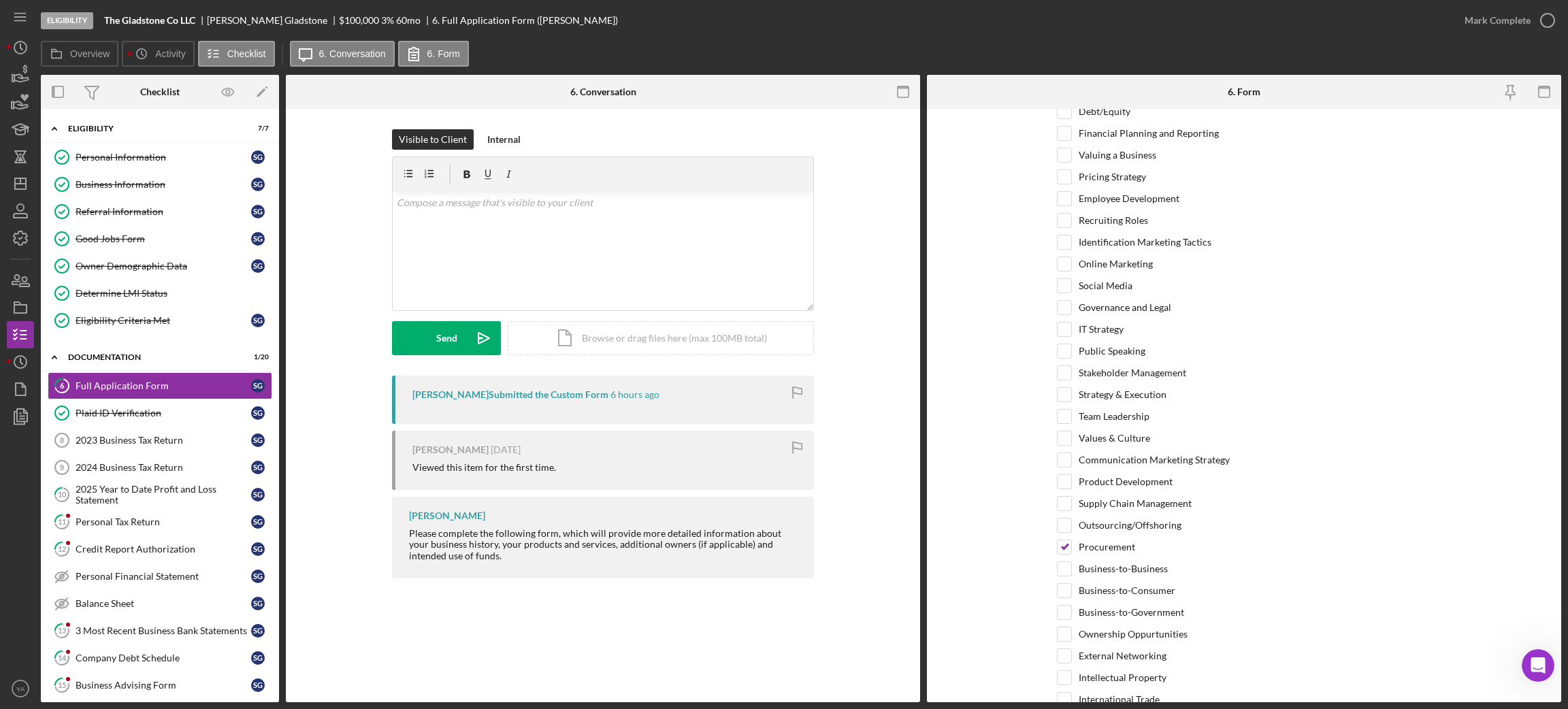
scroll to position [2756, 0]
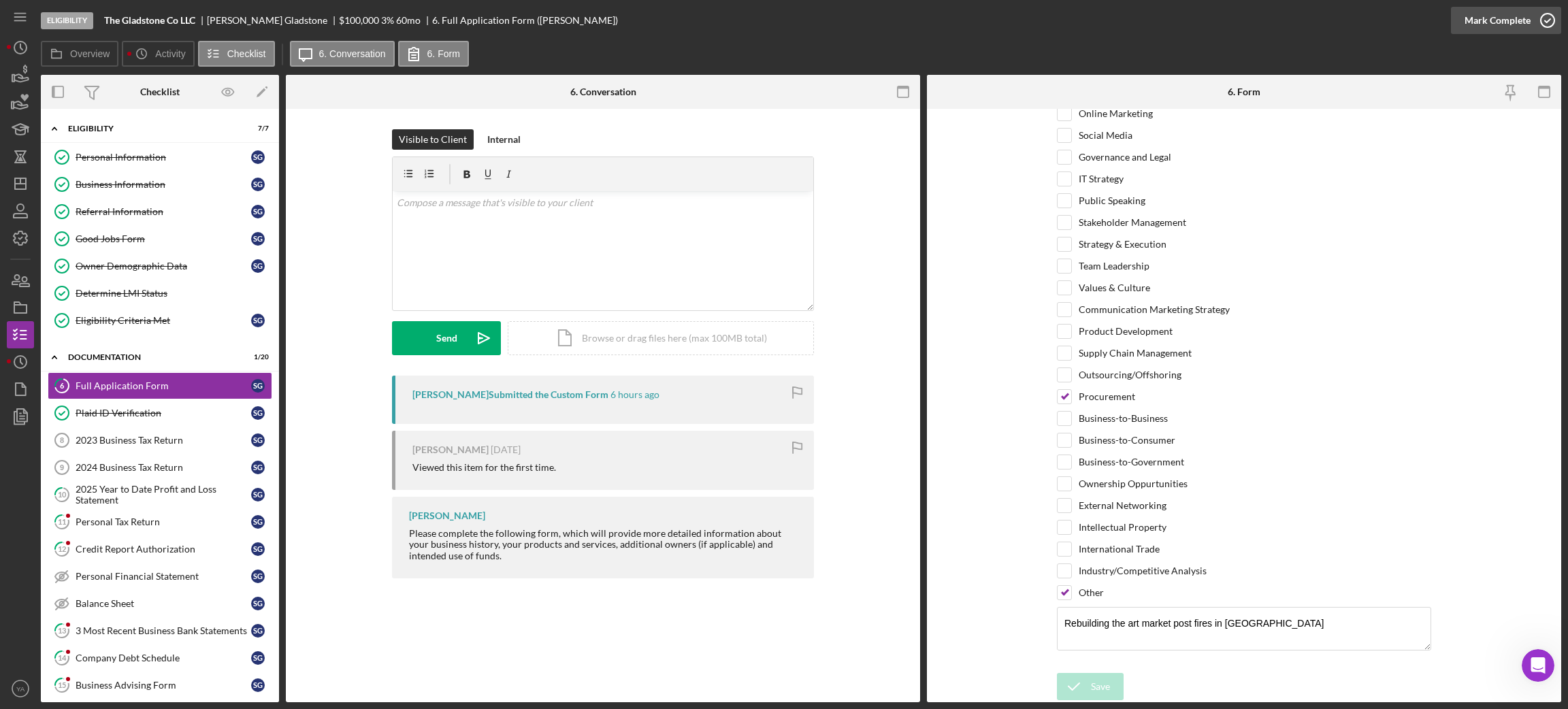
click at [1543, 12] on icon "button" at bounding box center [1547, 21] width 34 height 34
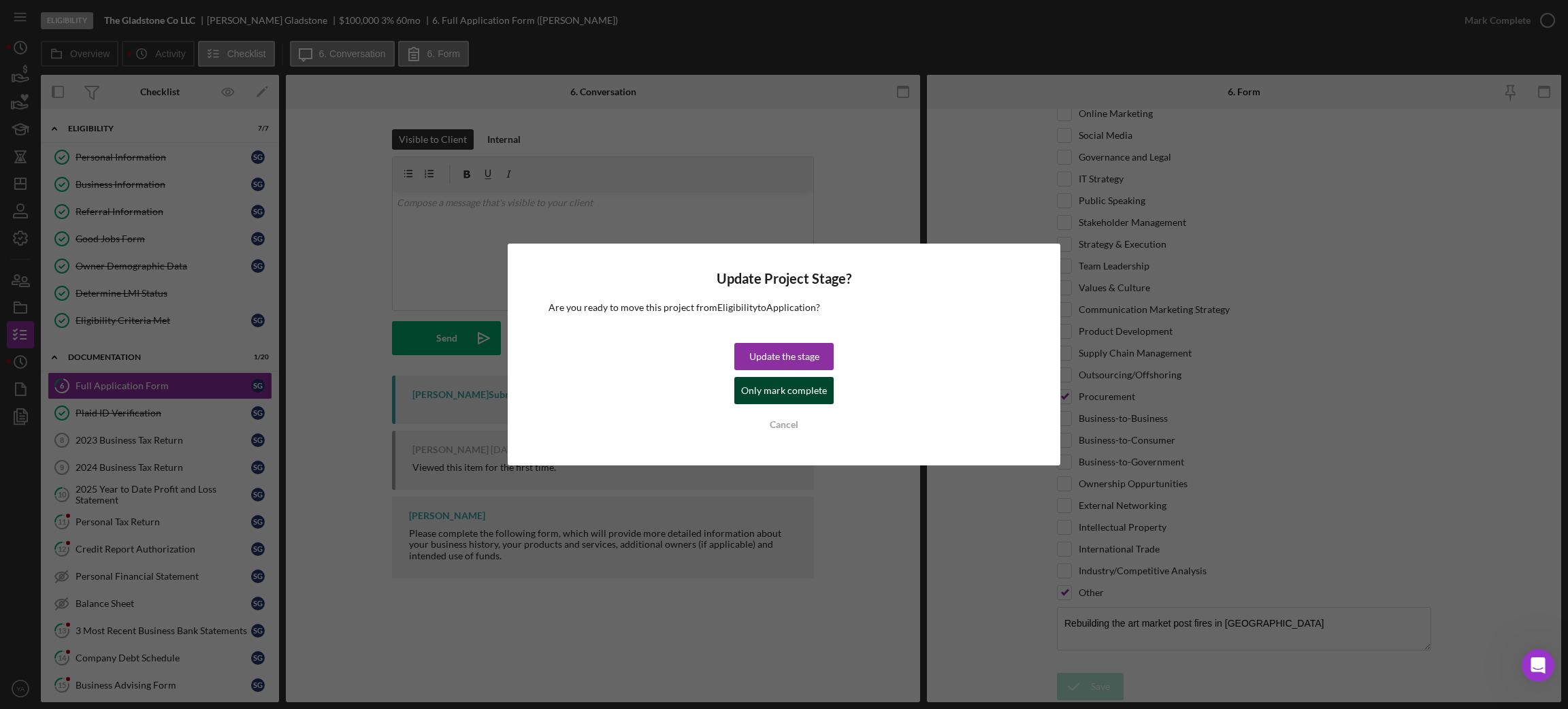
click at [805, 390] on div "Only mark complete" at bounding box center [784, 390] width 85 height 27
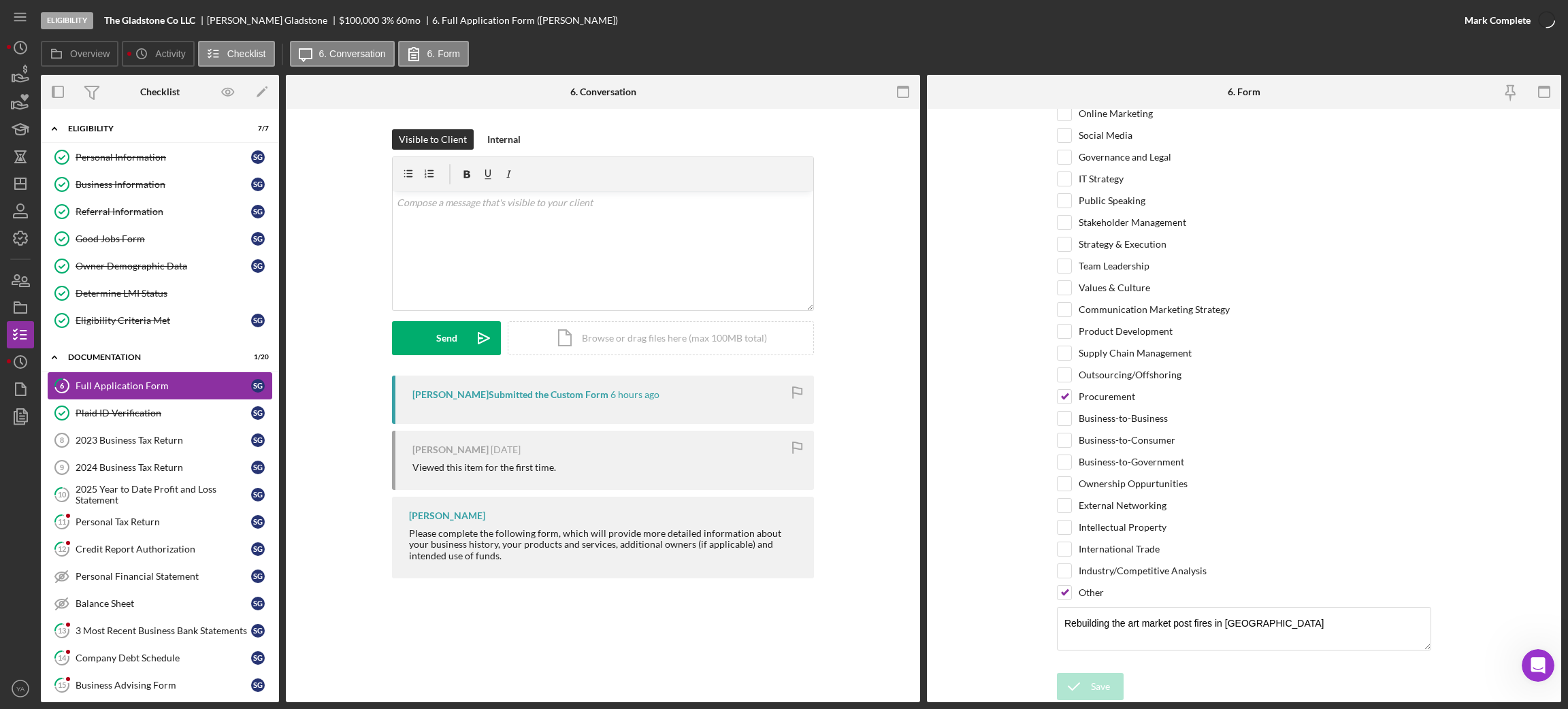
scroll to position [2811, 0]
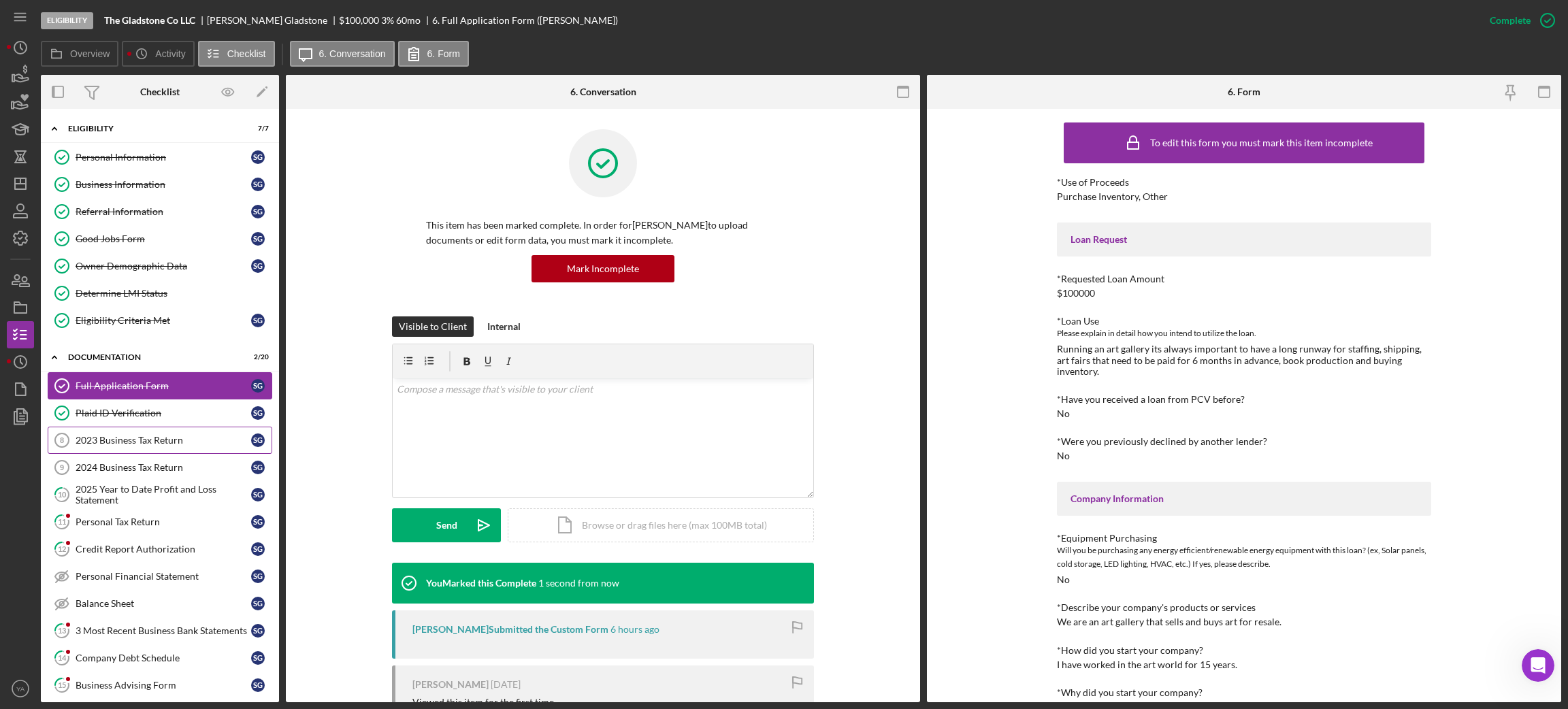
click at [146, 441] on div "2023 Business Tax Return" at bounding box center [163, 440] width 176 height 11
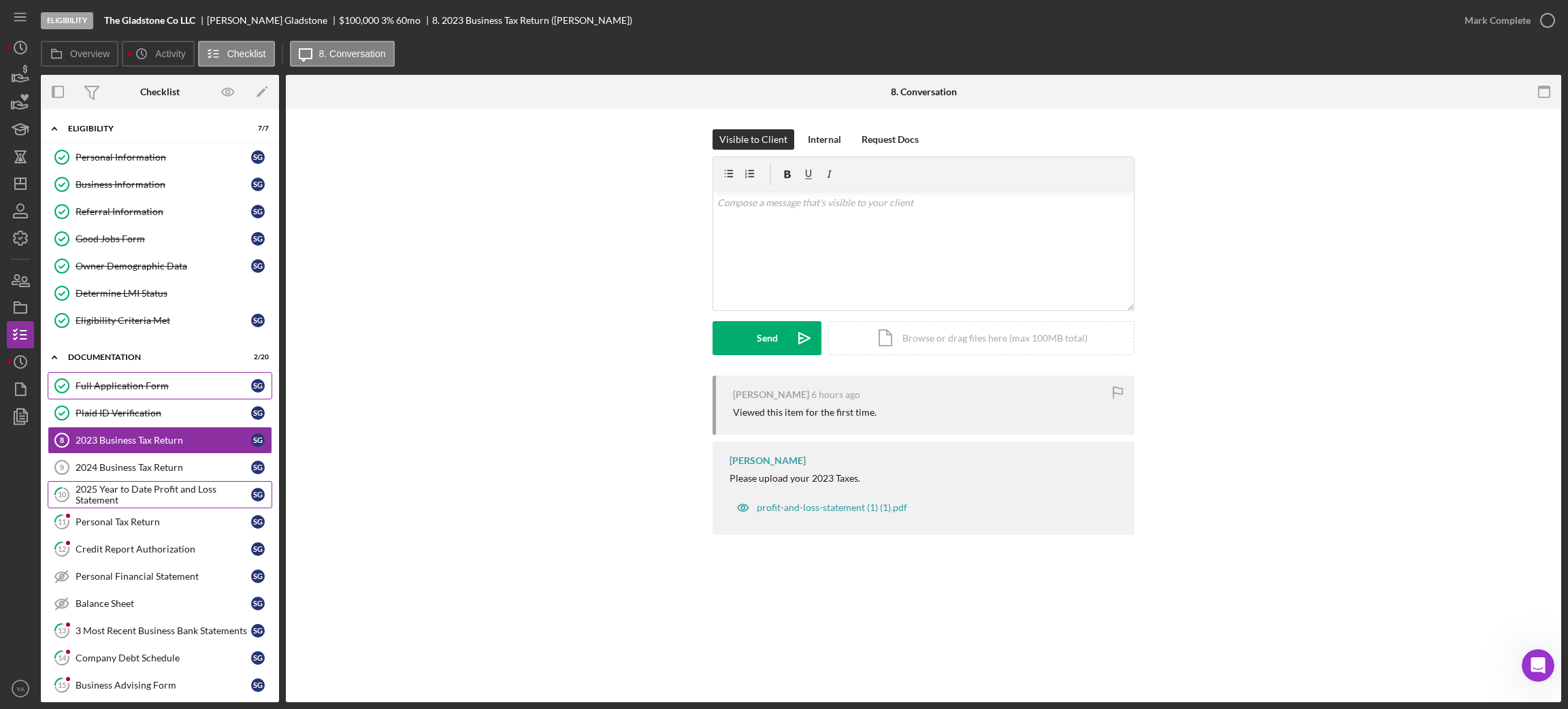
click at [158, 497] on div "2025 Year to Date Profit and Loss Statement" at bounding box center [163, 495] width 176 height 22
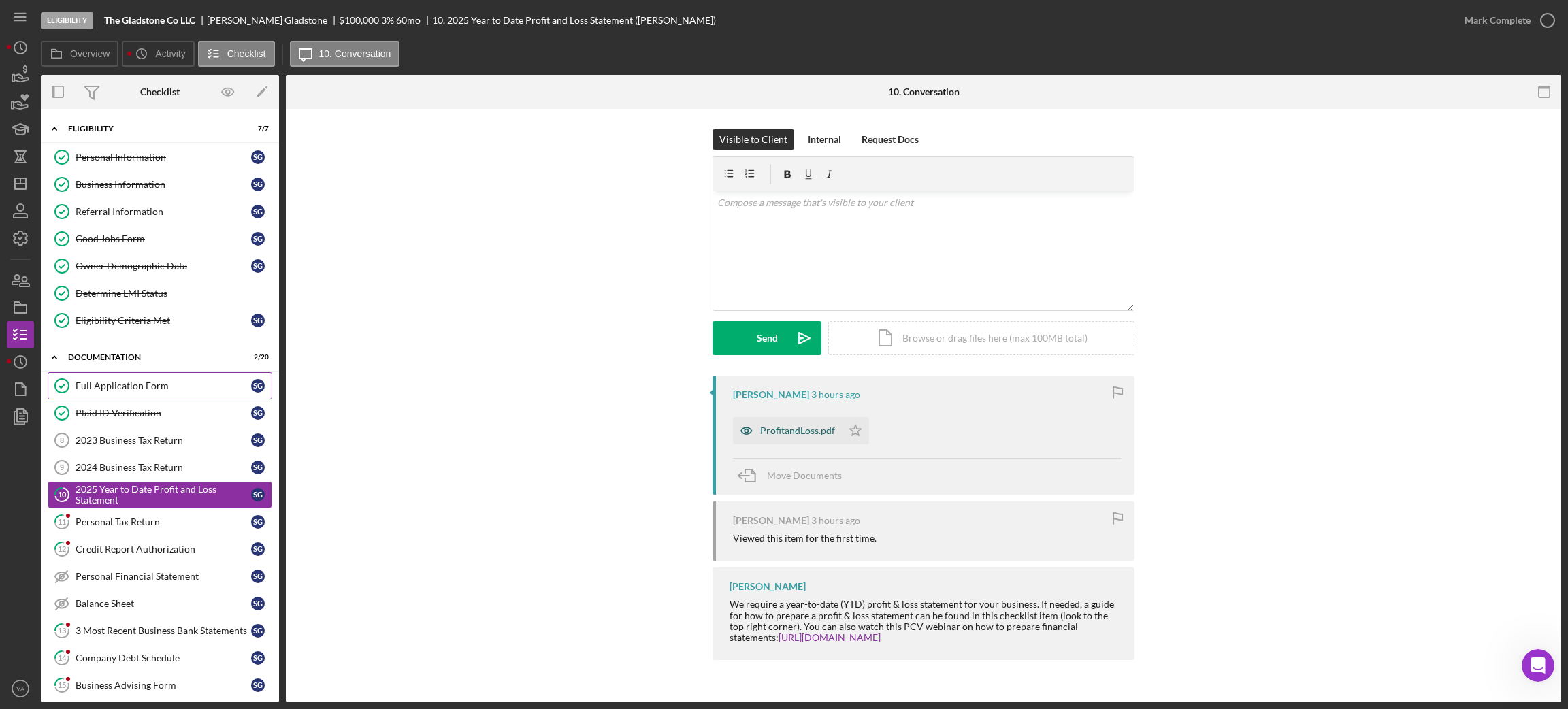
click at [787, 426] on div "ProfitandLoss.pdf" at bounding box center [797, 431] width 75 height 11
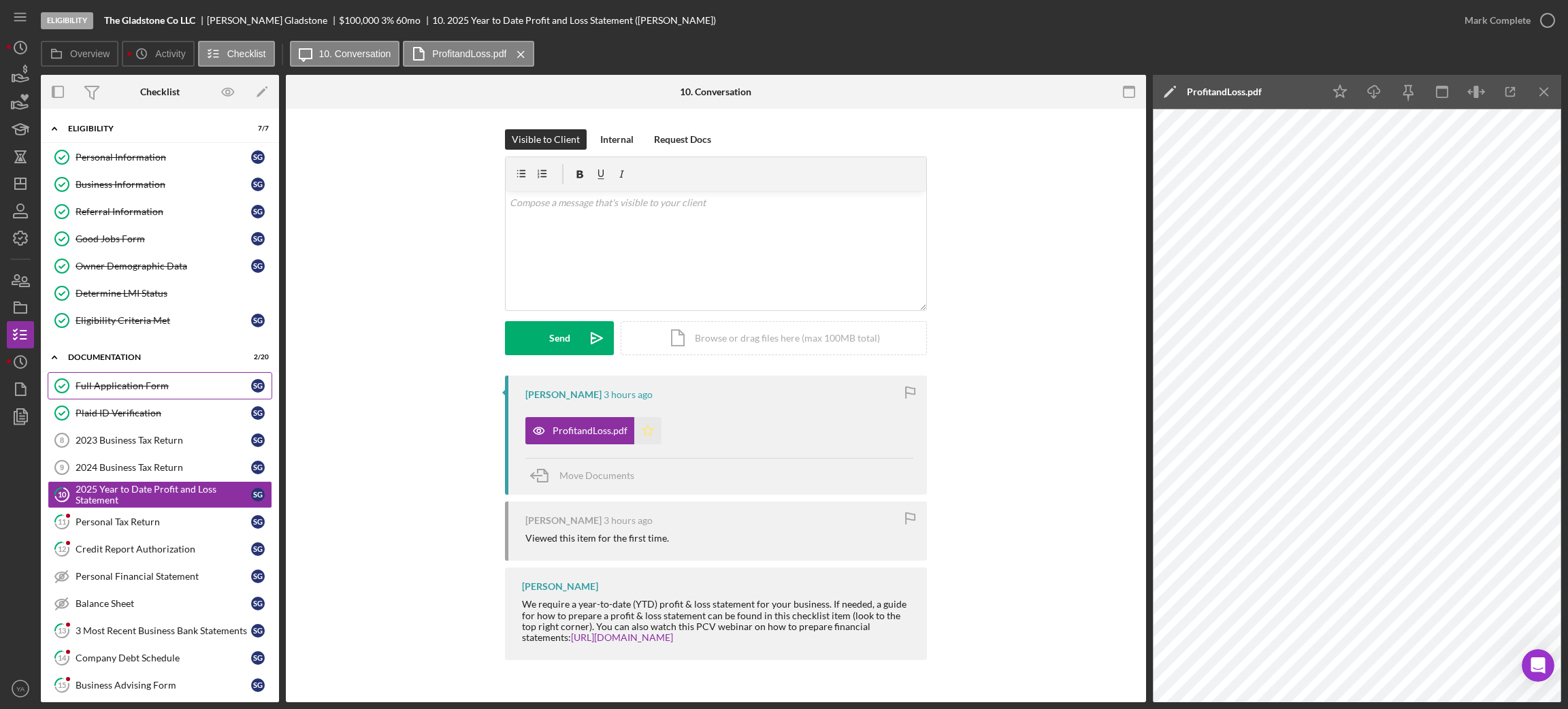
click at [652, 423] on icon "Icon/Star" at bounding box center [648, 431] width 27 height 27
click at [1532, 23] on icon "button" at bounding box center [1547, 21] width 34 height 34
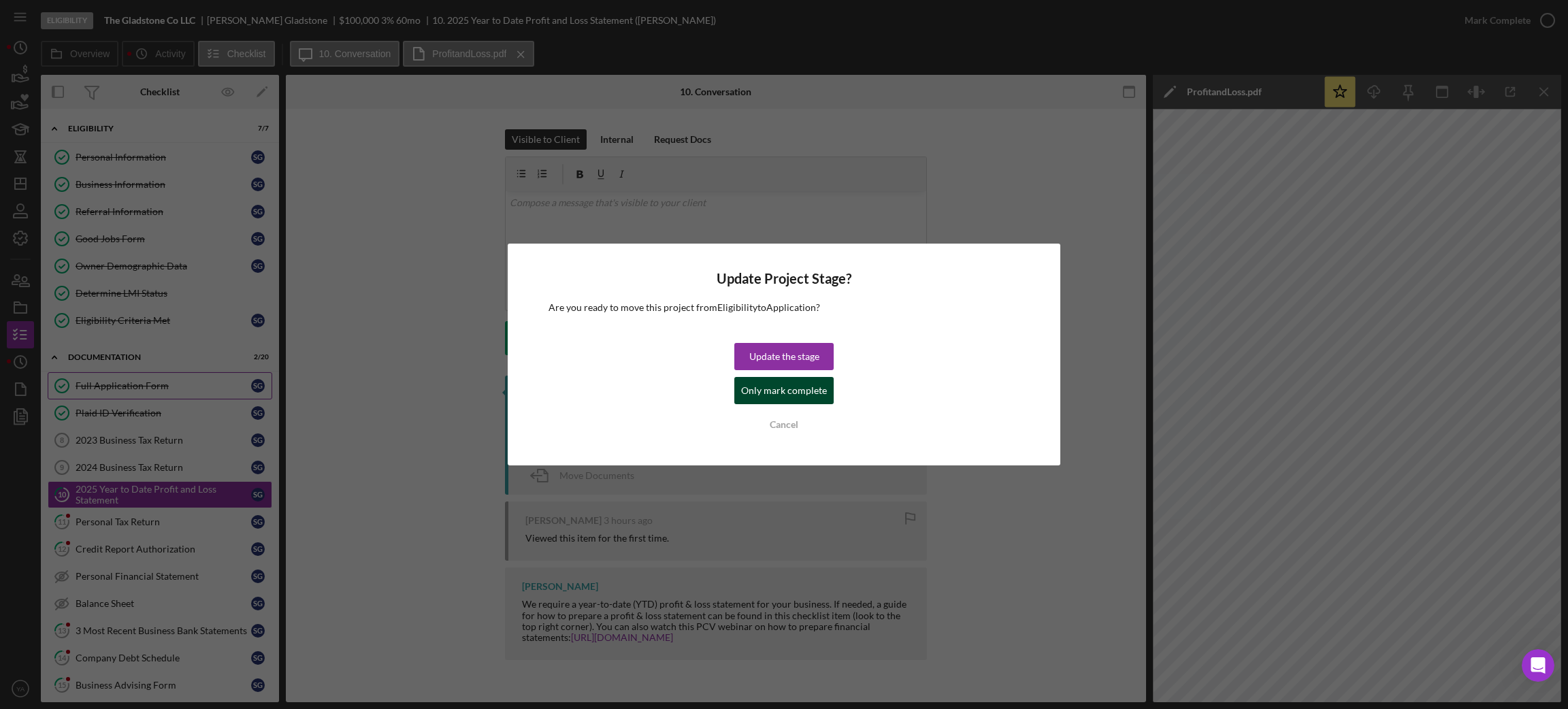
click at [809, 394] on div "Only mark complete" at bounding box center [784, 390] width 85 height 27
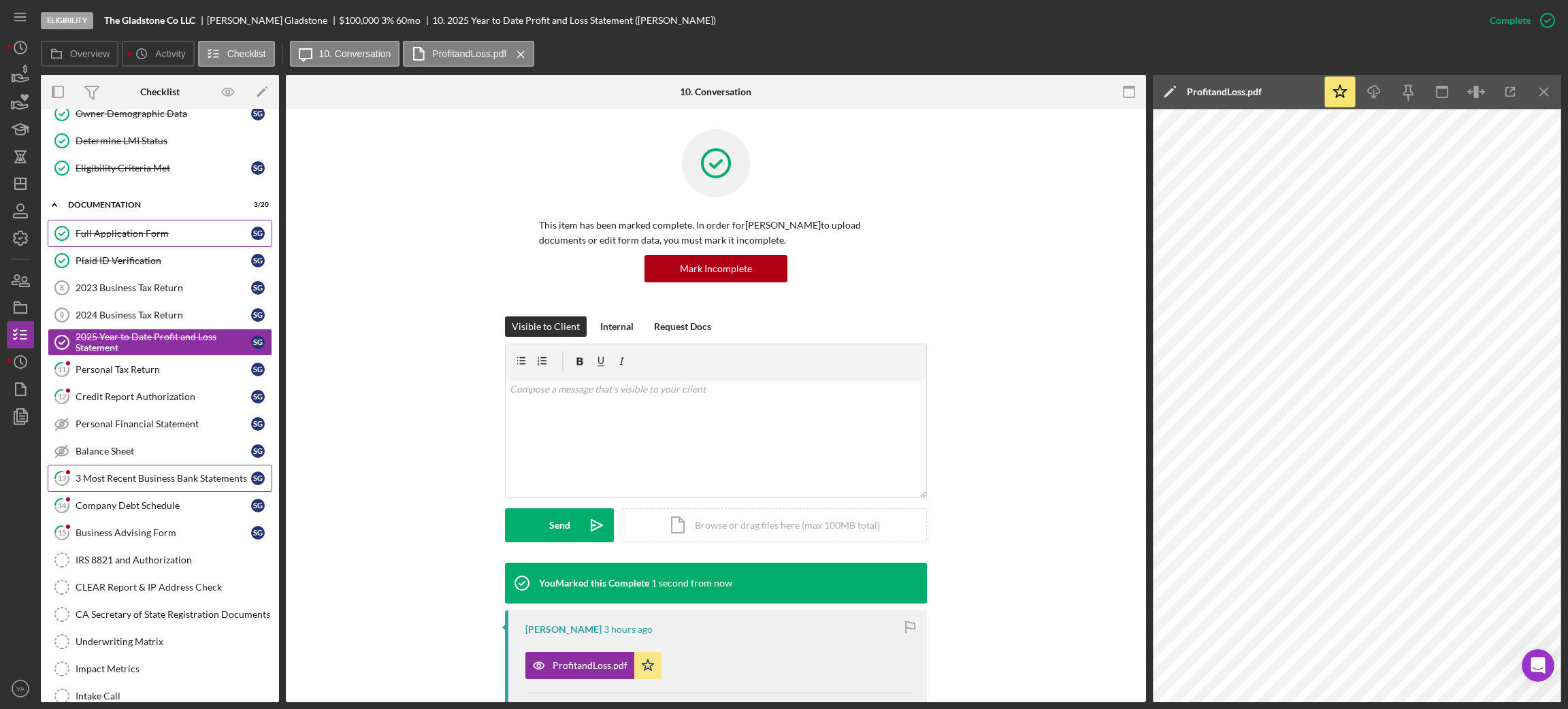
scroll to position [204, 0]
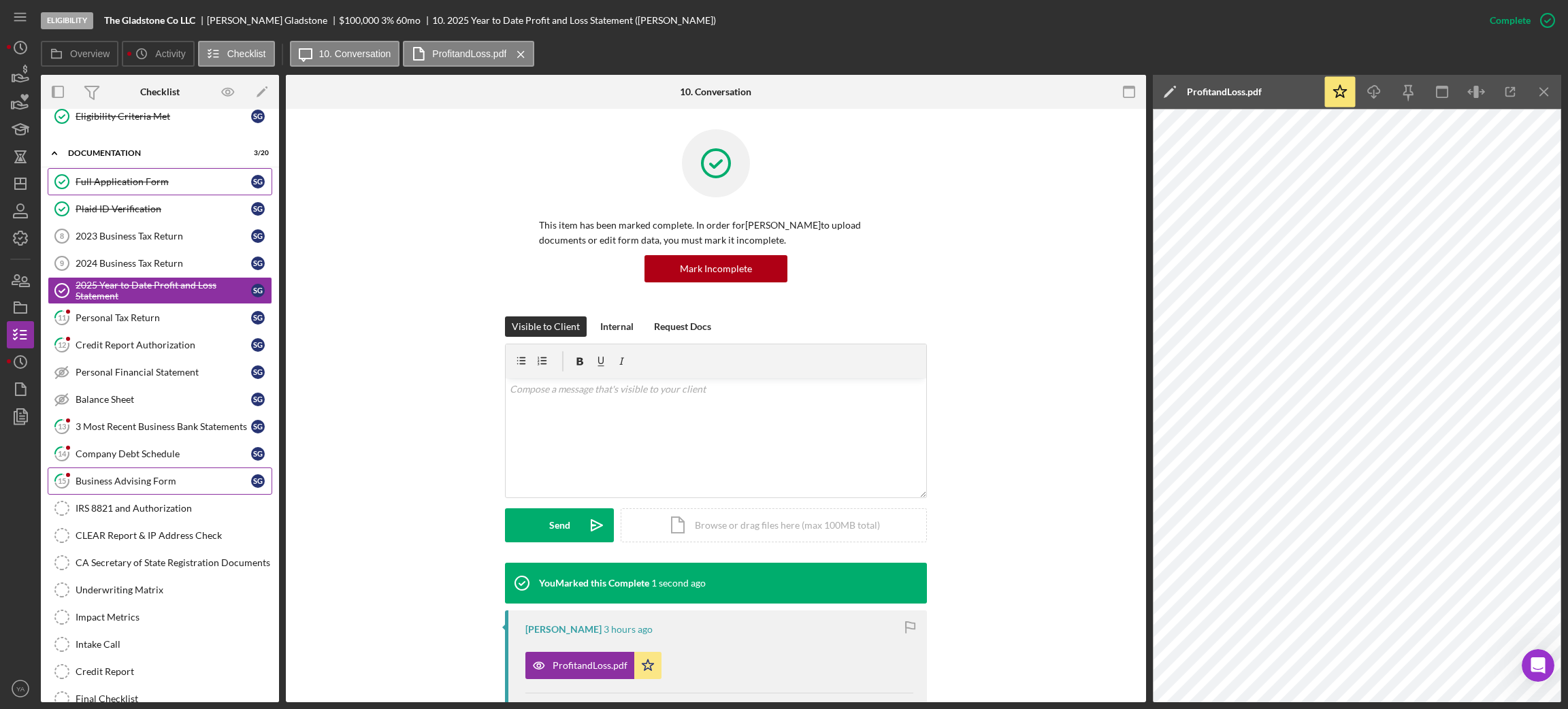
click at [157, 485] on div "Business Advising Form" at bounding box center [163, 481] width 176 height 11
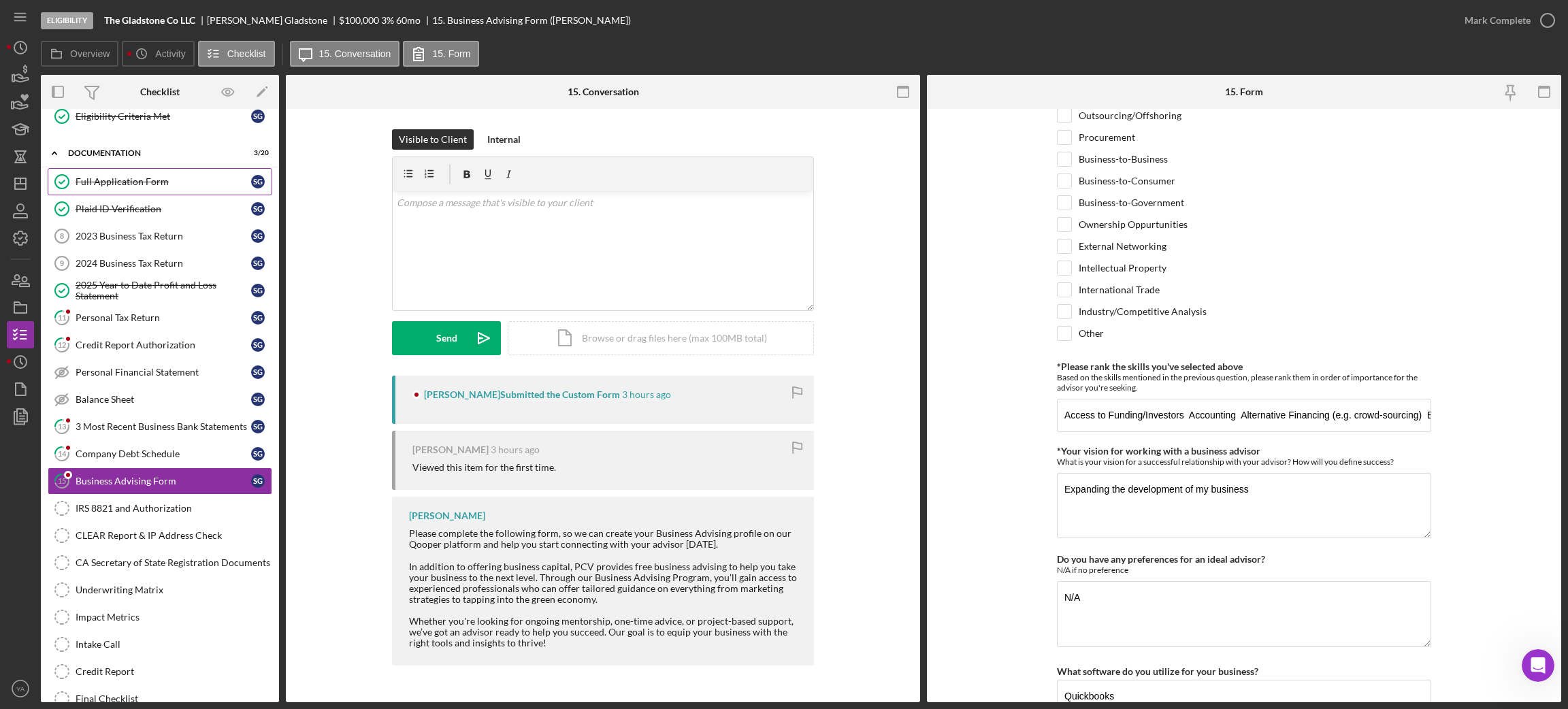
scroll to position [1060, 0]
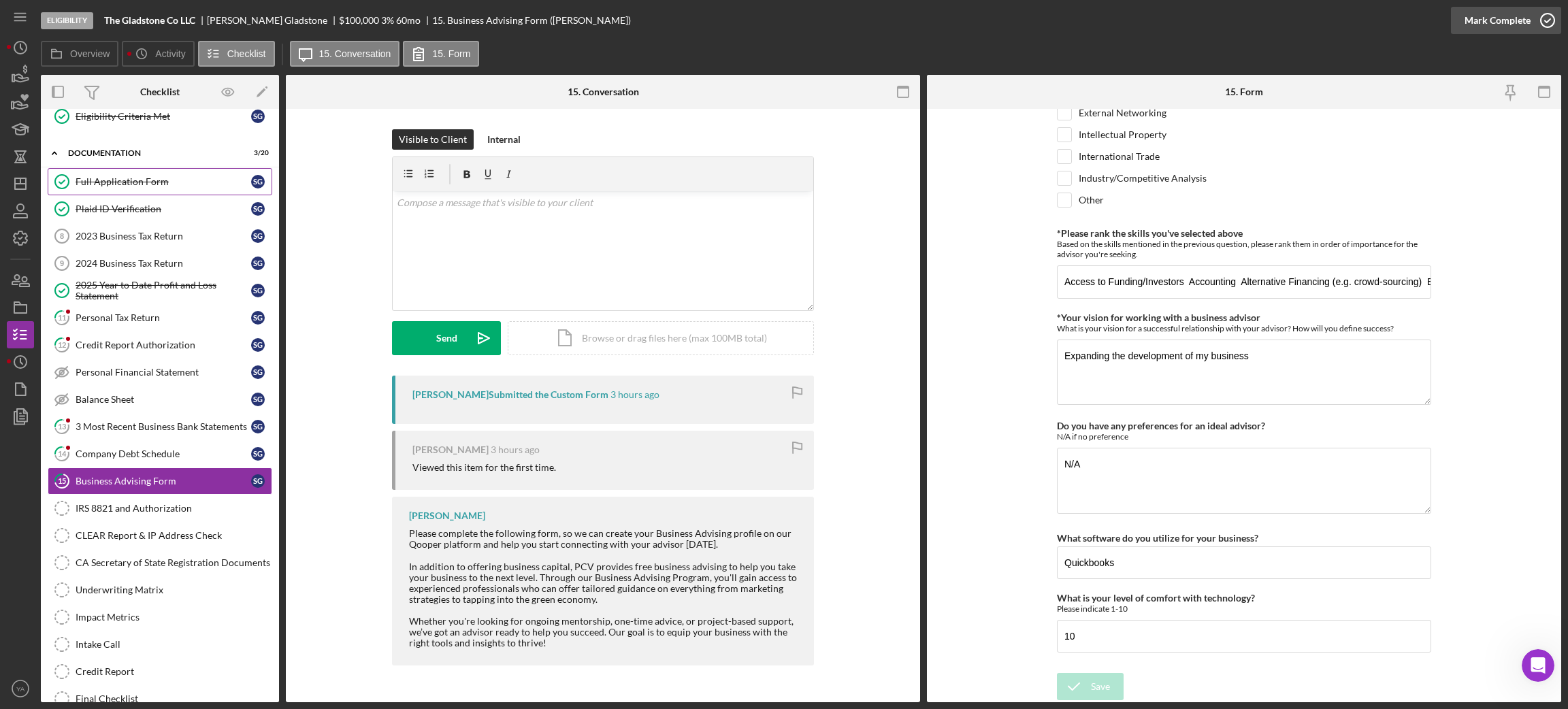
click at [1545, 16] on icon "button" at bounding box center [1547, 21] width 34 height 34
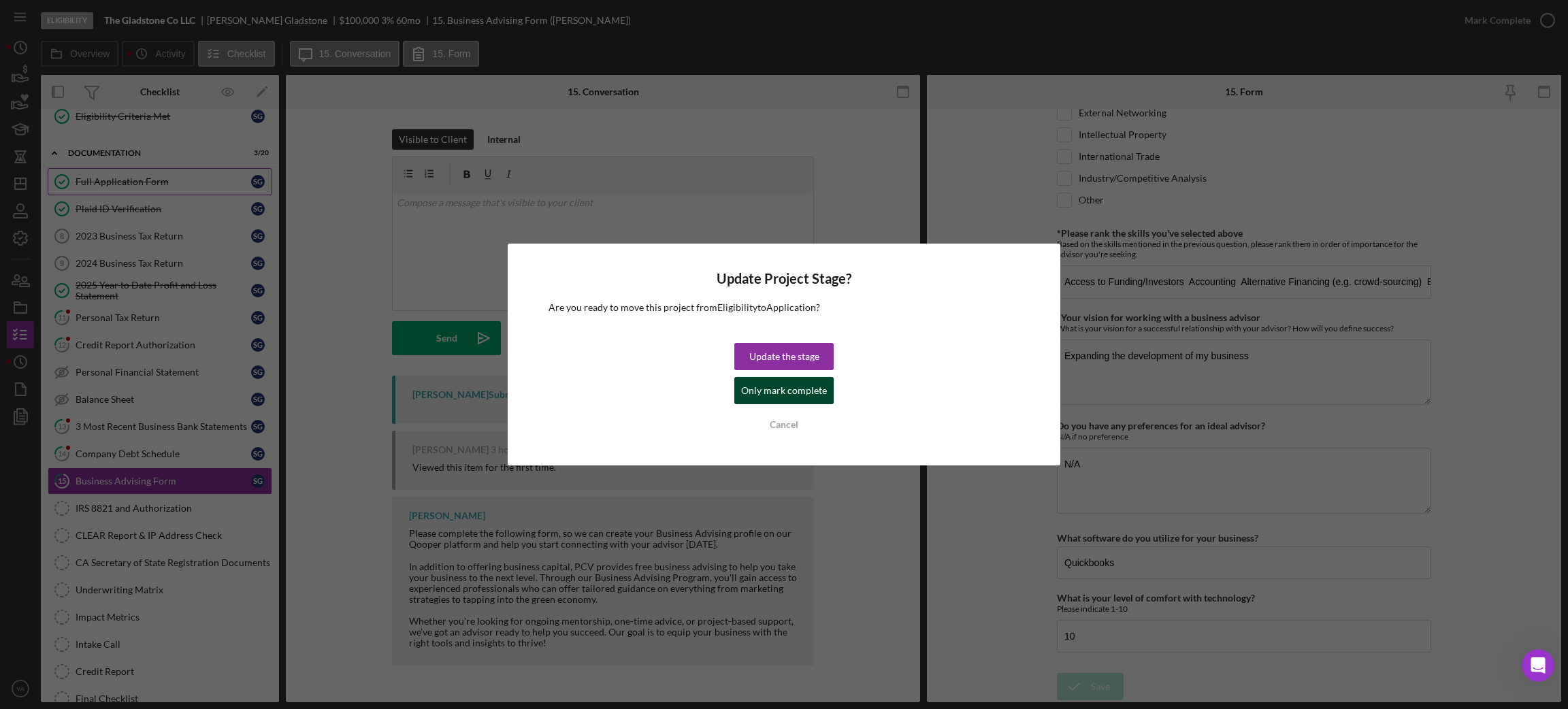
click at [810, 395] on div "Only mark complete" at bounding box center [784, 390] width 85 height 27
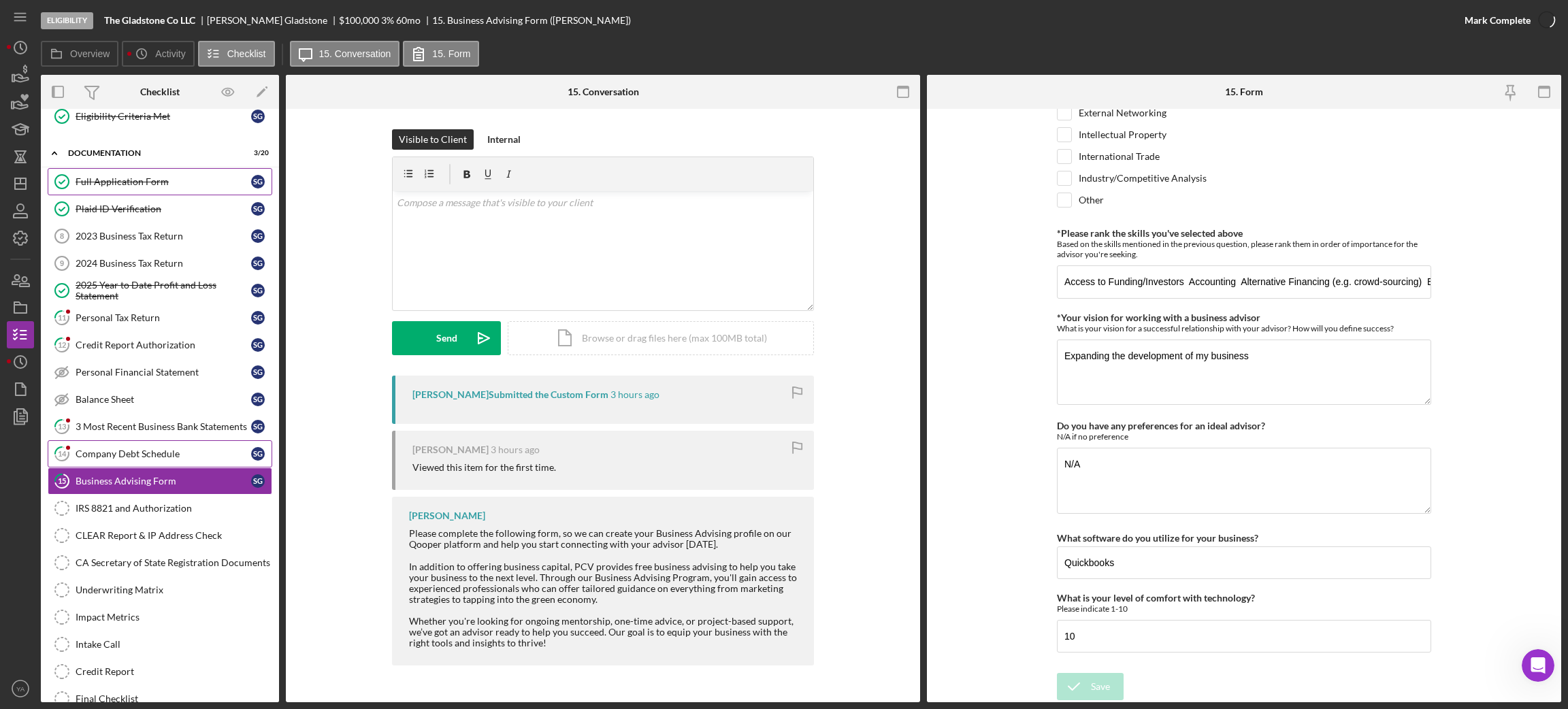
scroll to position [1116, 0]
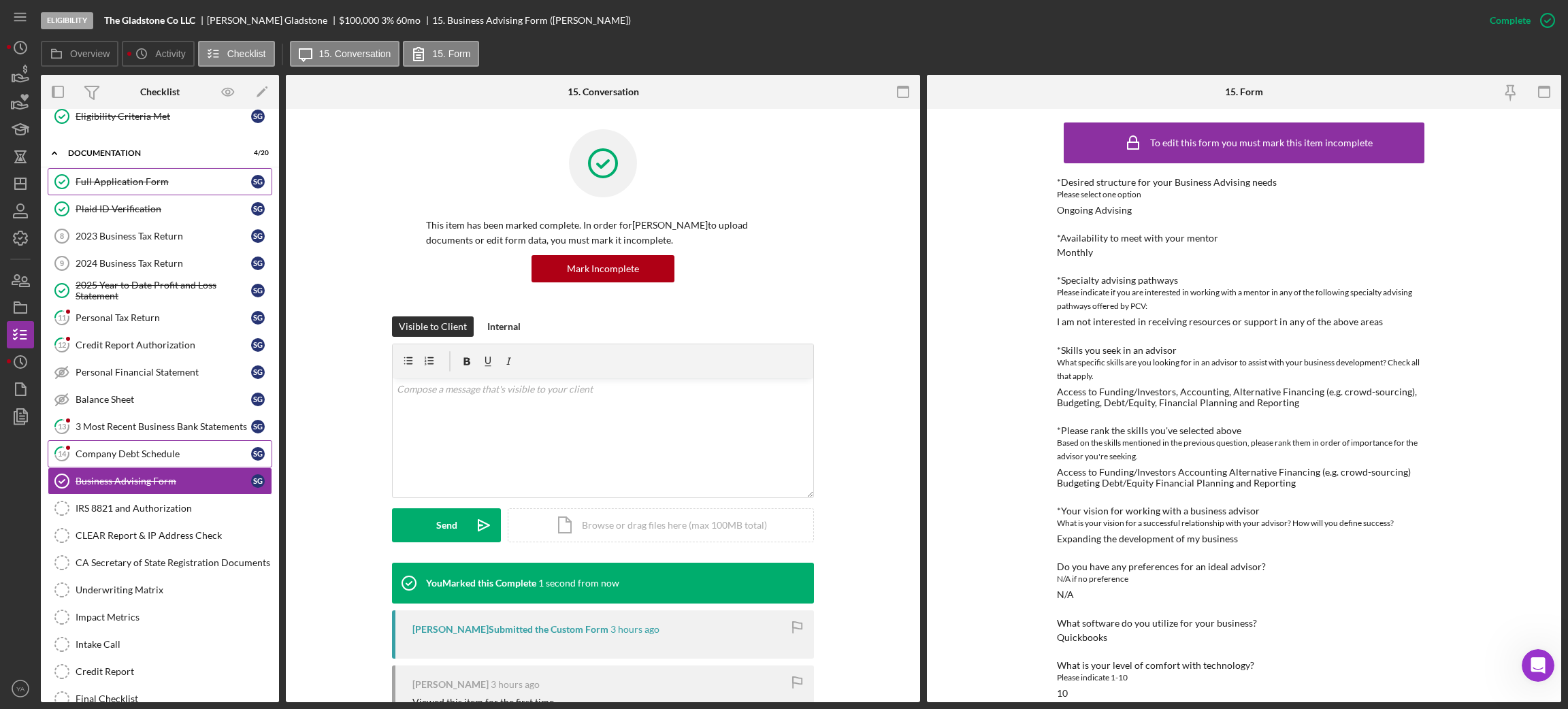
click at [152, 459] on div "Company Debt Schedule" at bounding box center [163, 454] width 176 height 11
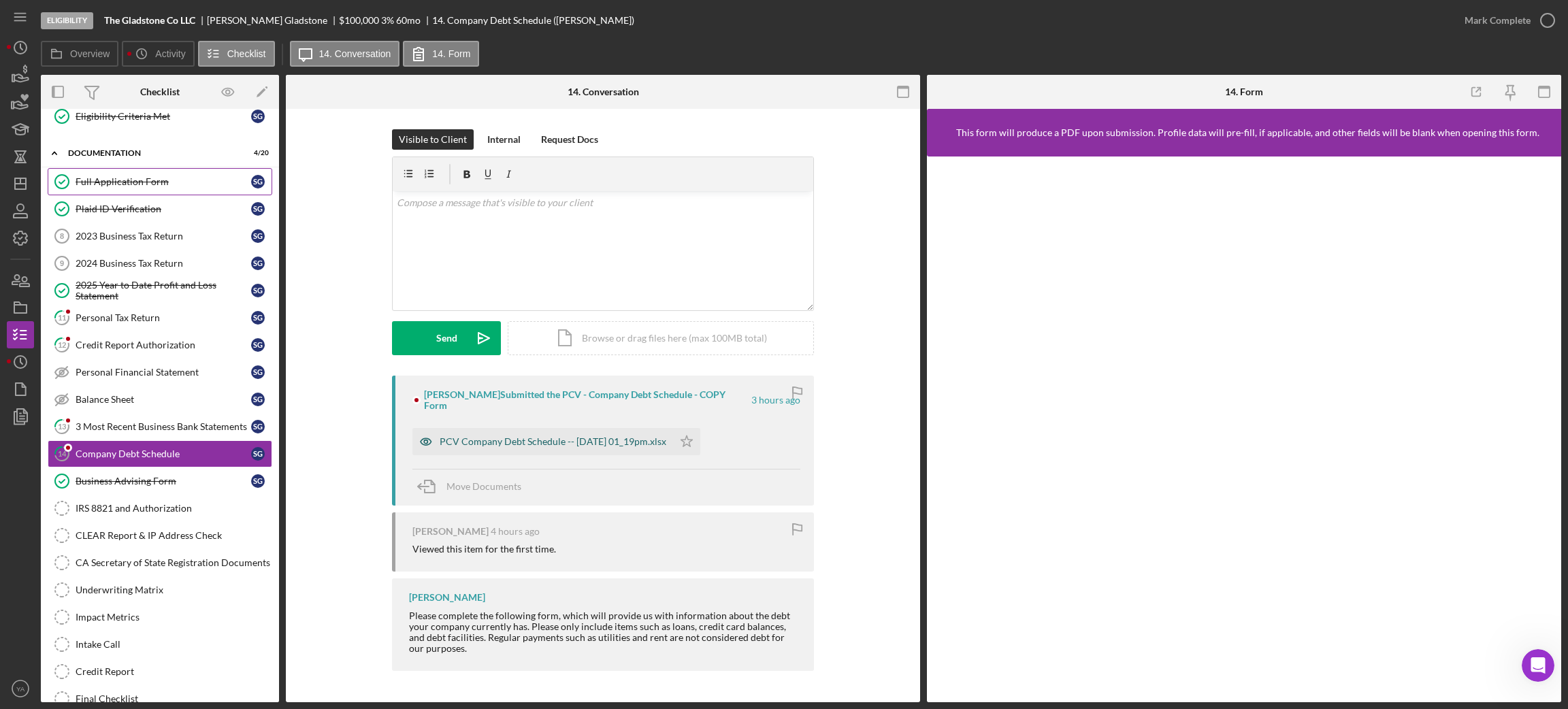
click at [598, 437] on div "PCV Company Debt Schedule -- [DATE] 01_19pm.xlsx" at bounding box center [553, 442] width 226 height 11
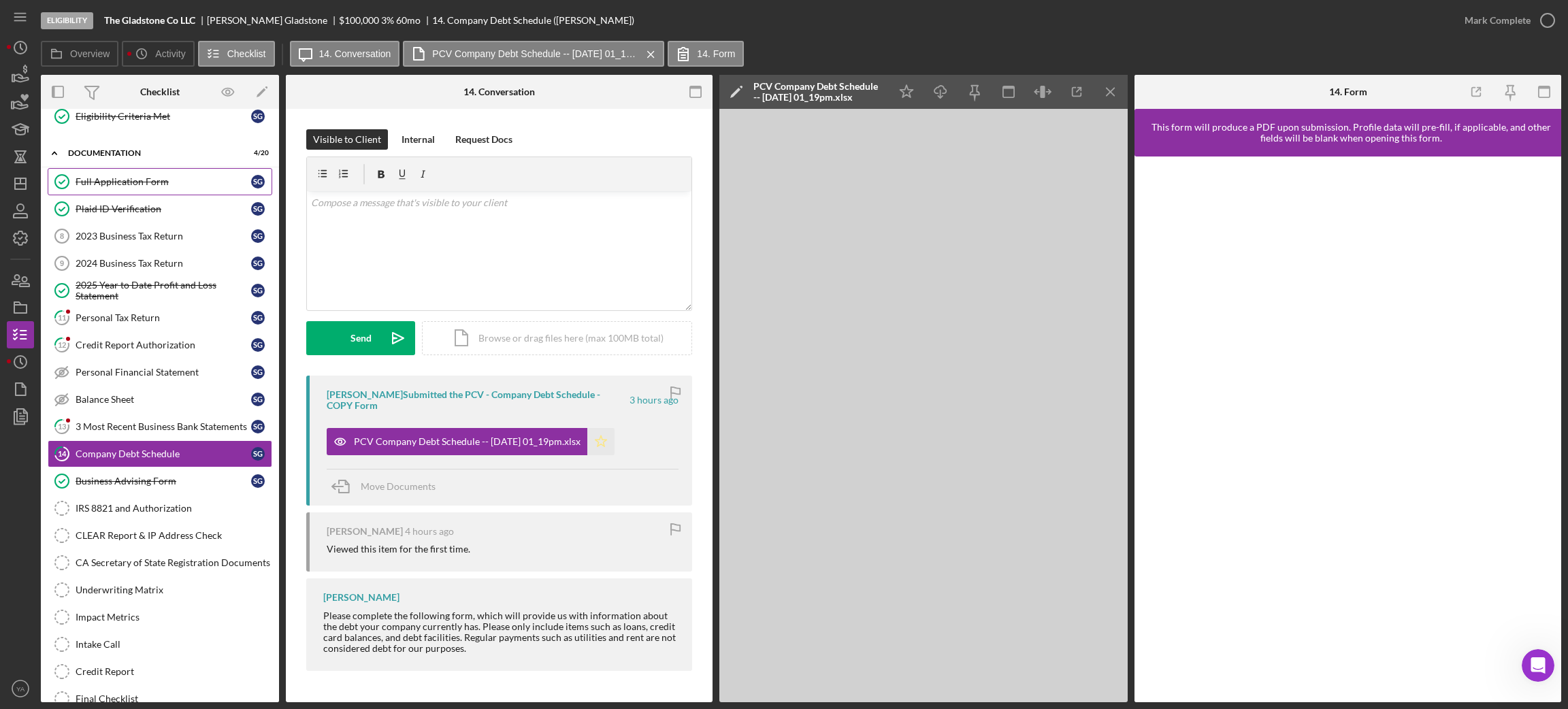
click at [606, 440] on icon "Icon/Star" at bounding box center [601, 442] width 27 height 27
click at [1504, 16] on div "Mark Complete" at bounding box center [1498, 21] width 66 height 27
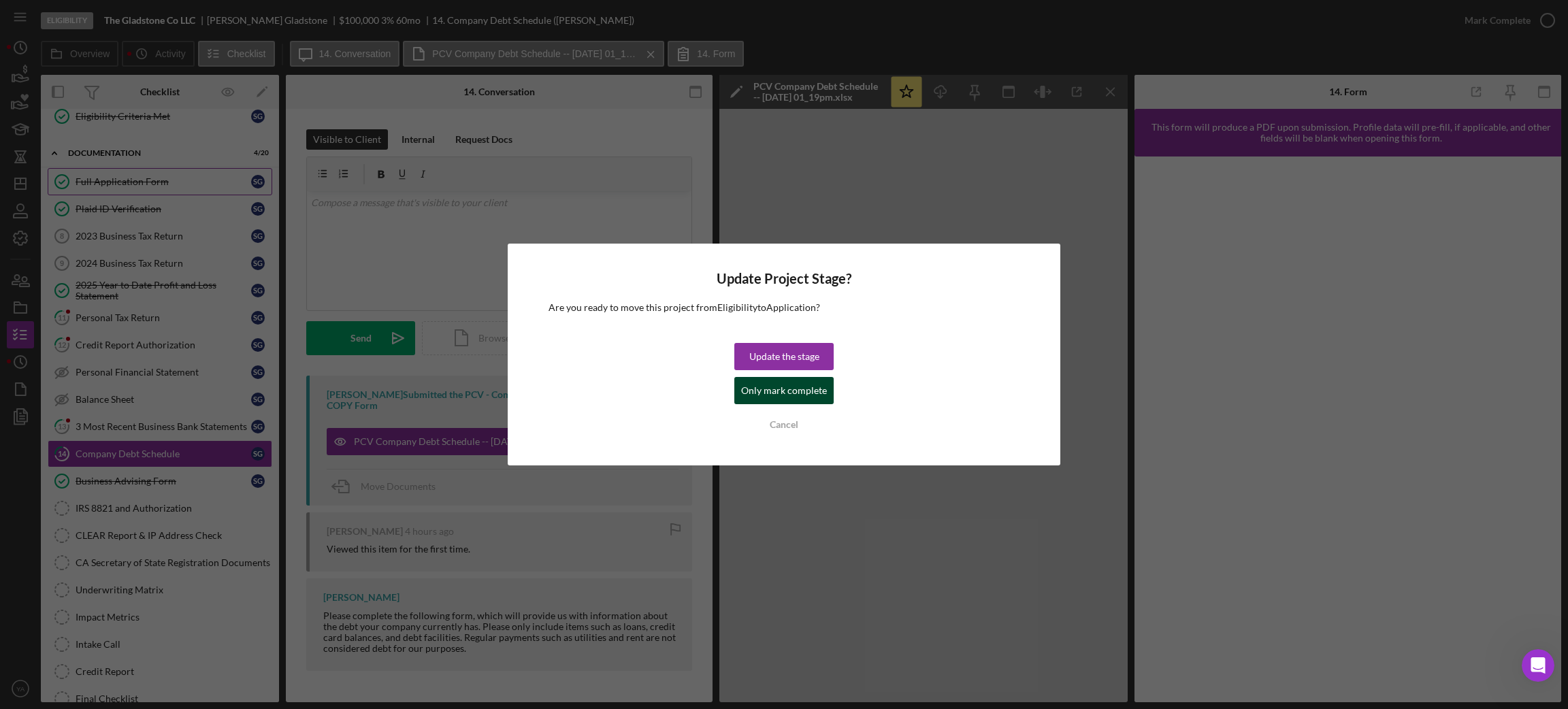
click at [780, 383] on div "Only mark complete" at bounding box center [784, 390] width 85 height 27
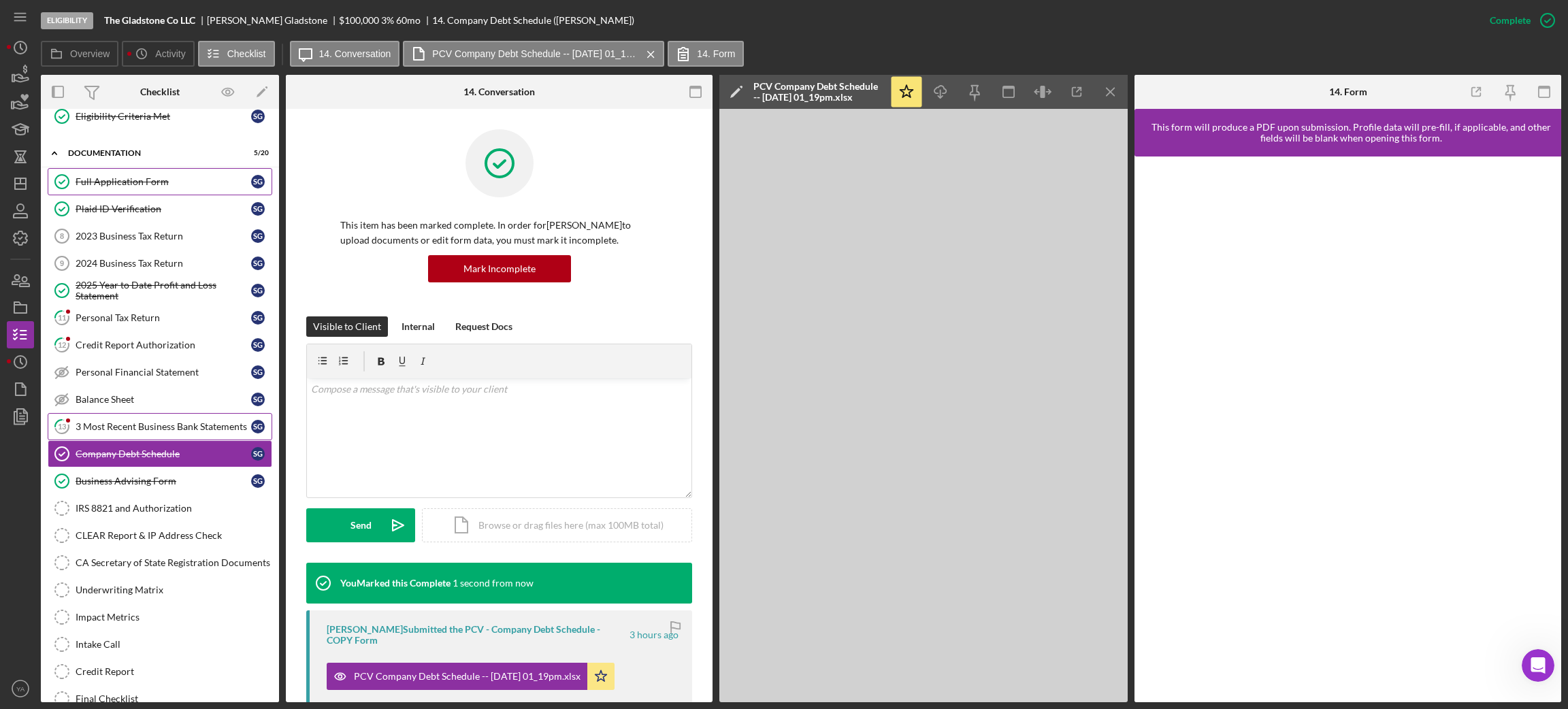
click at [152, 427] on div "3 Most Recent Business Bank Statements" at bounding box center [163, 427] width 176 height 11
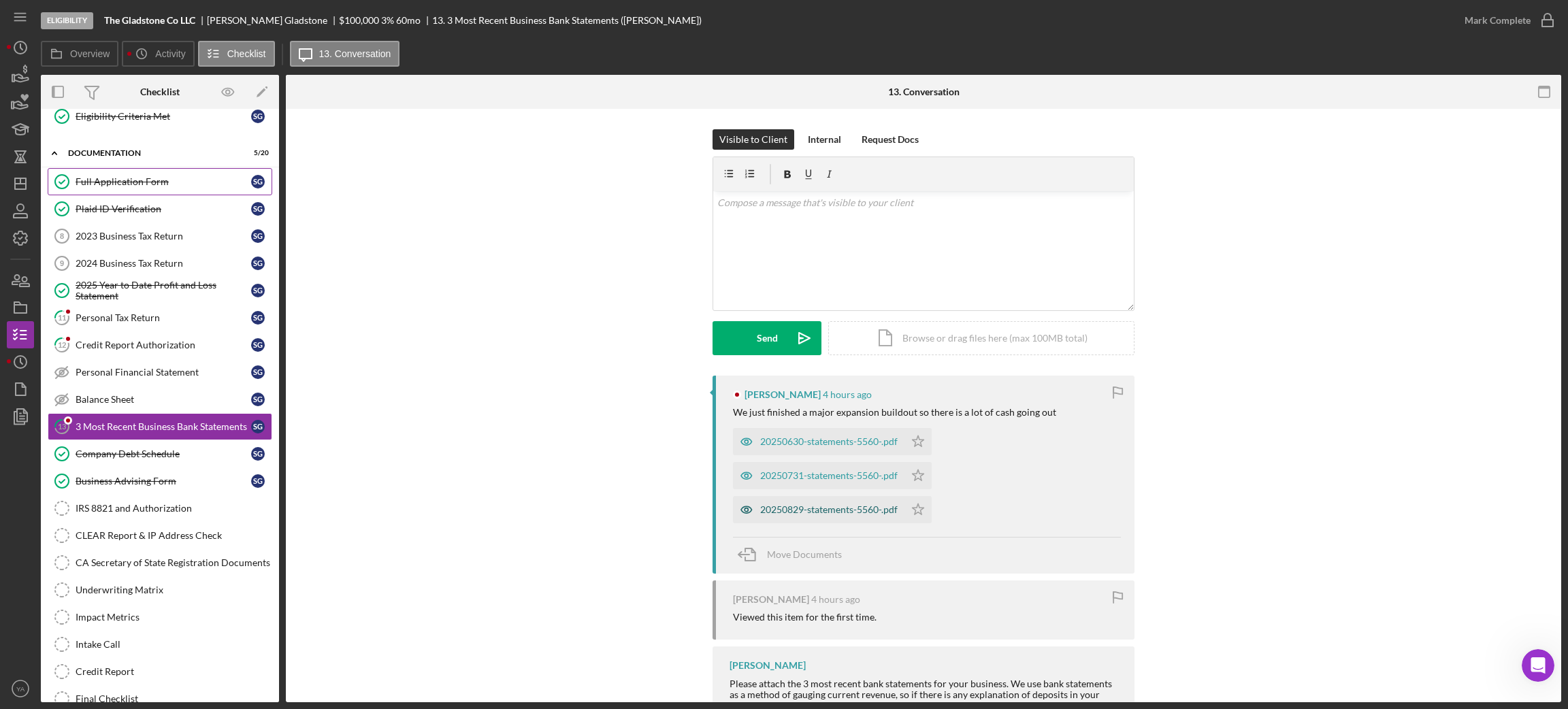
click at [846, 504] on div "20250829-statements-5560-.pdf" at bounding box center [829, 509] width 137 height 11
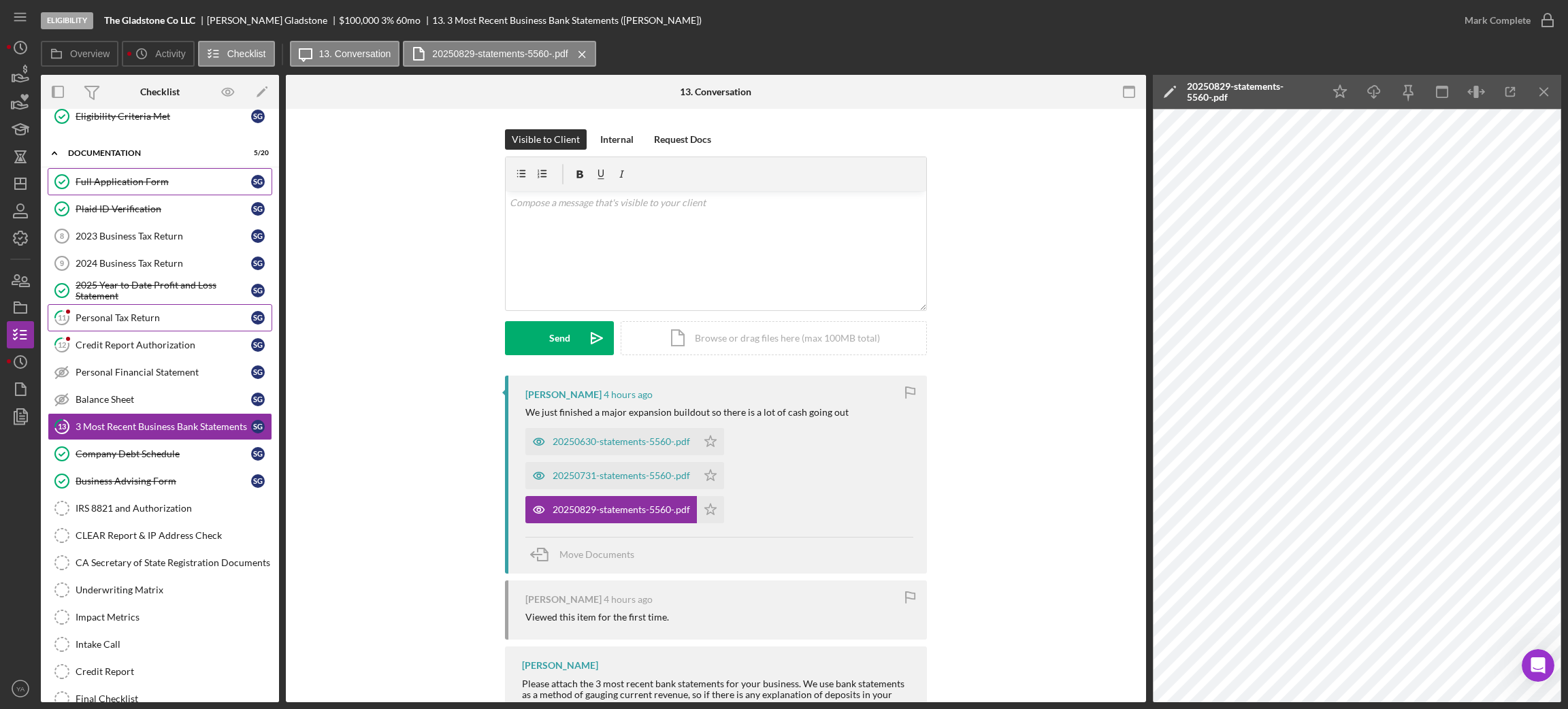
click at [107, 308] on link "11 Personal Tax Return S G" at bounding box center [160, 318] width 224 height 27
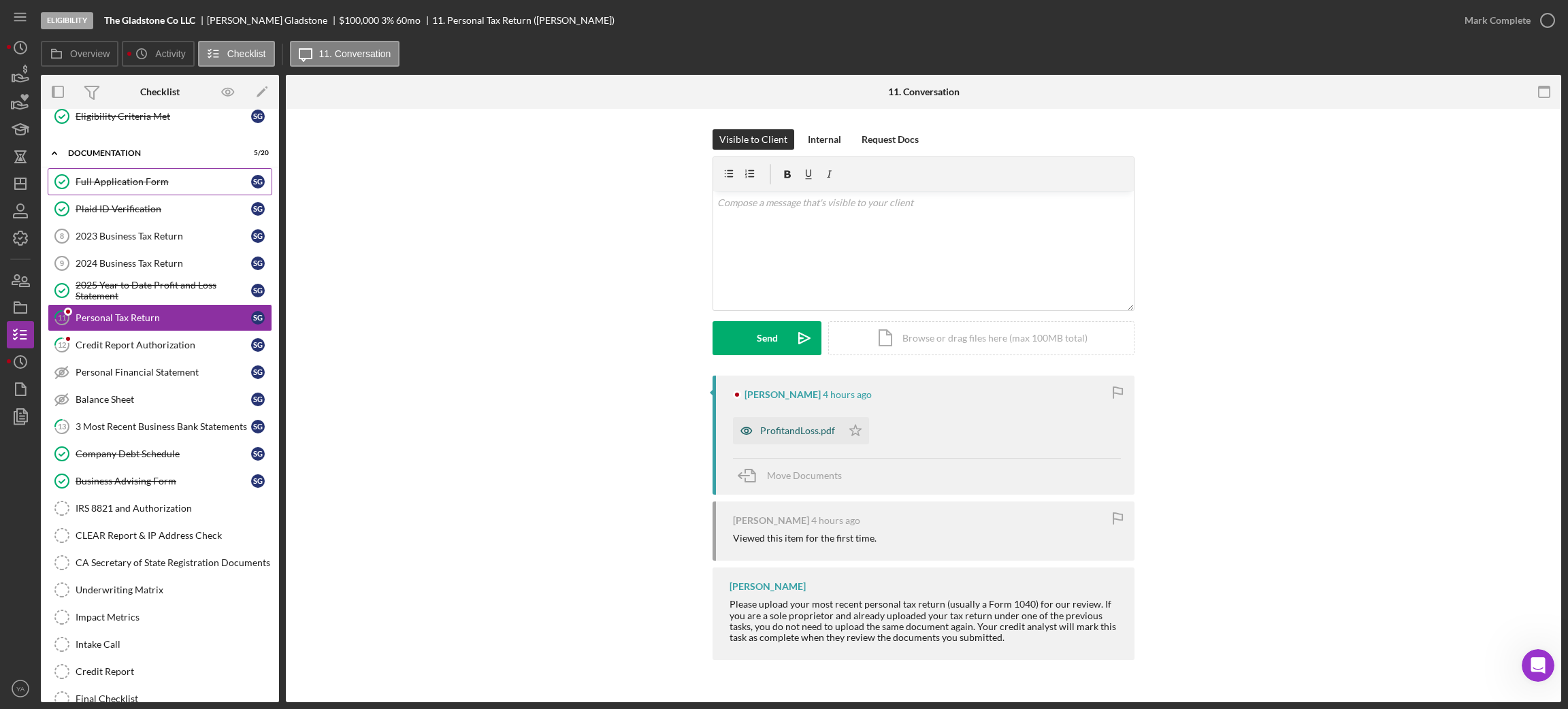
click at [818, 427] on div "ProfitandLoss.pdf" at bounding box center [797, 431] width 75 height 11
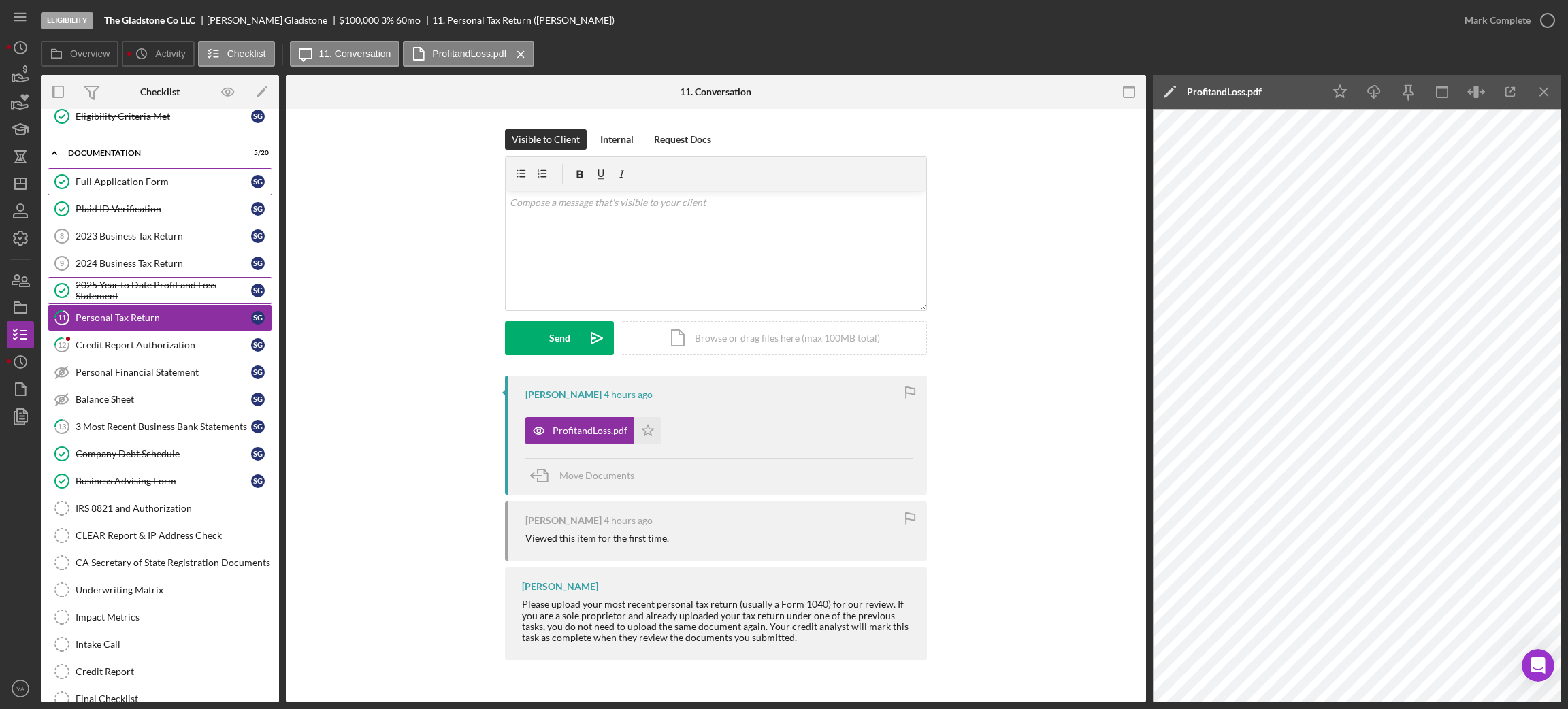
click at [168, 287] on div "2025 Year to Date Profit and Loss Statement" at bounding box center [163, 291] width 176 height 22
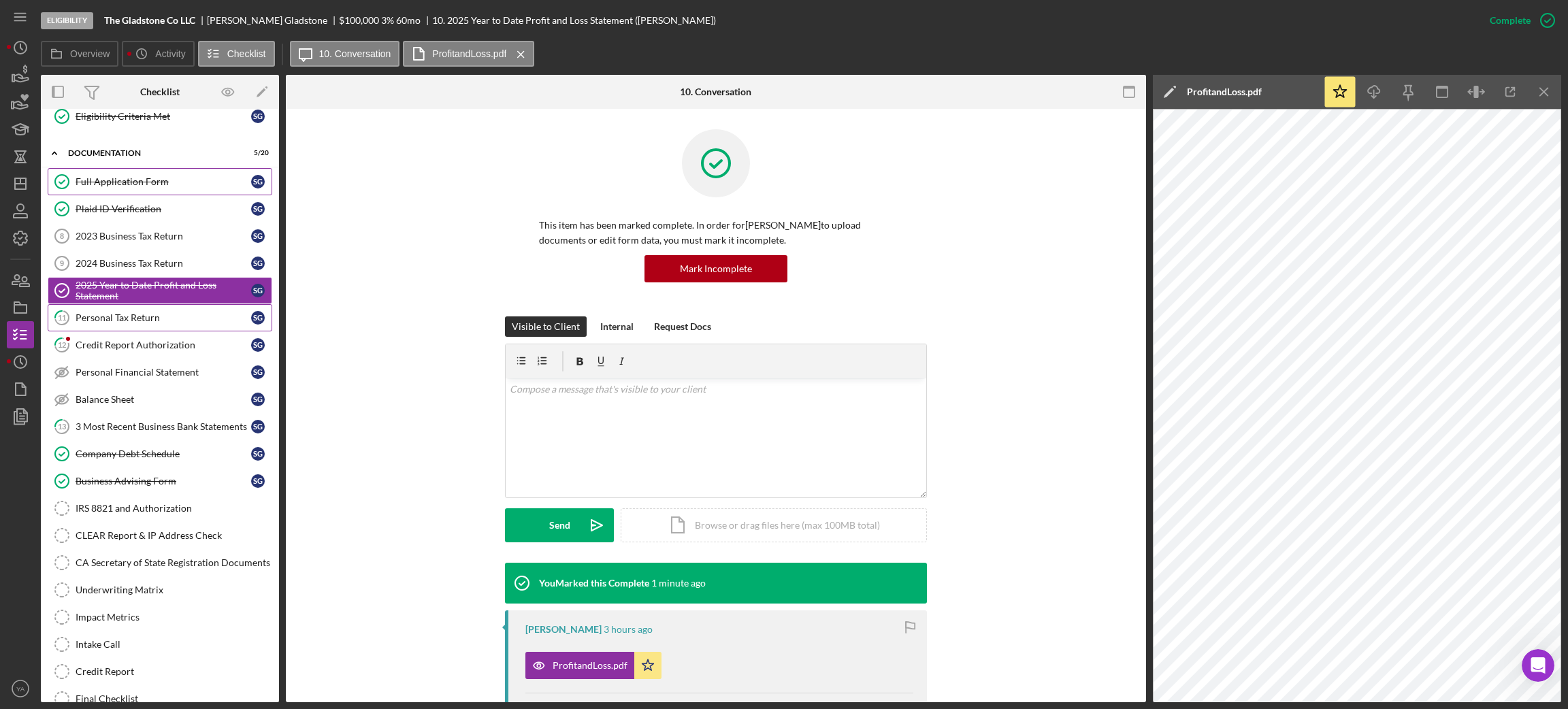
click at [149, 318] on div "Personal Tax Return" at bounding box center [163, 318] width 176 height 11
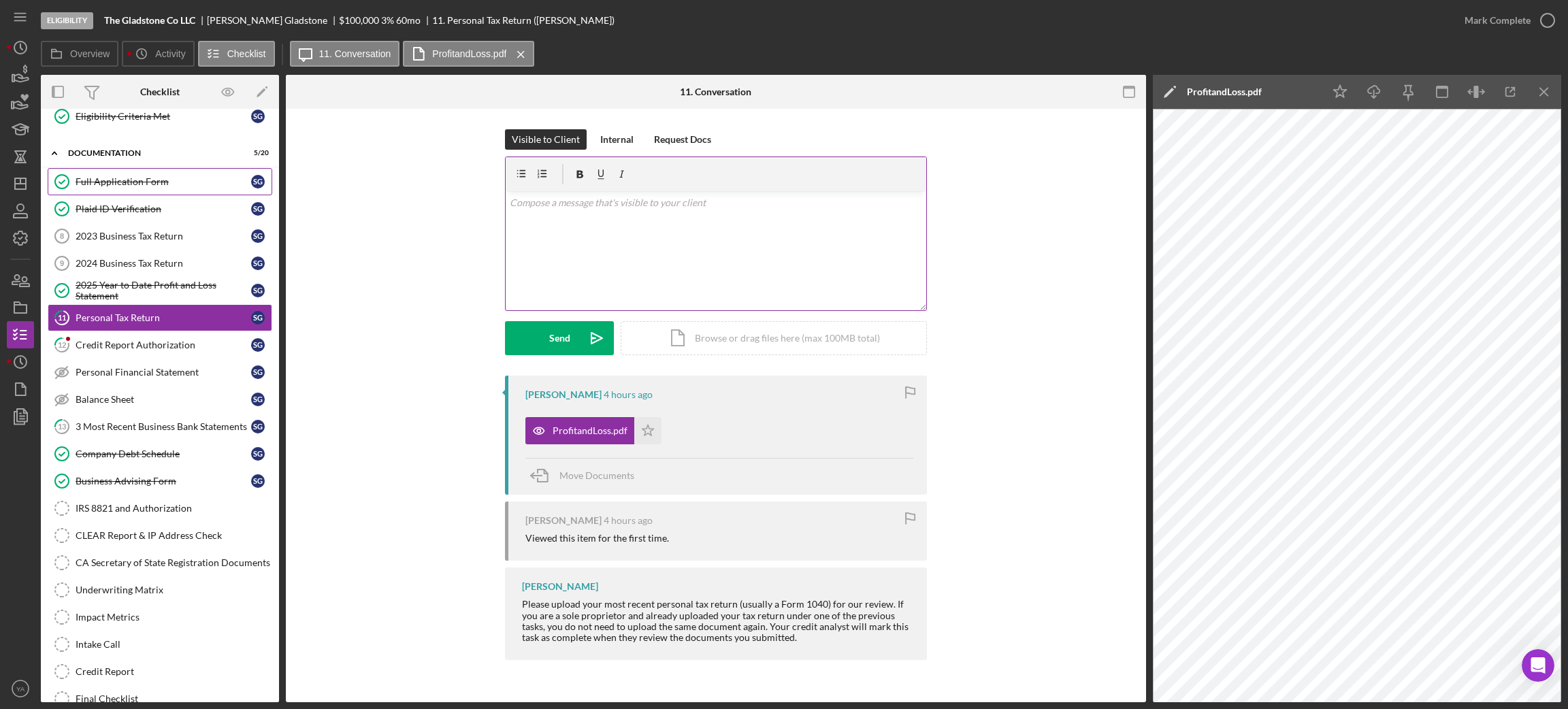
click at [703, 265] on div "v Color teal Color pink Remove color Add row above Add row below Add column bef…" at bounding box center [715, 251] width 421 height 119
click at [560, 340] on div "Send" at bounding box center [559, 338] width 21 height 34
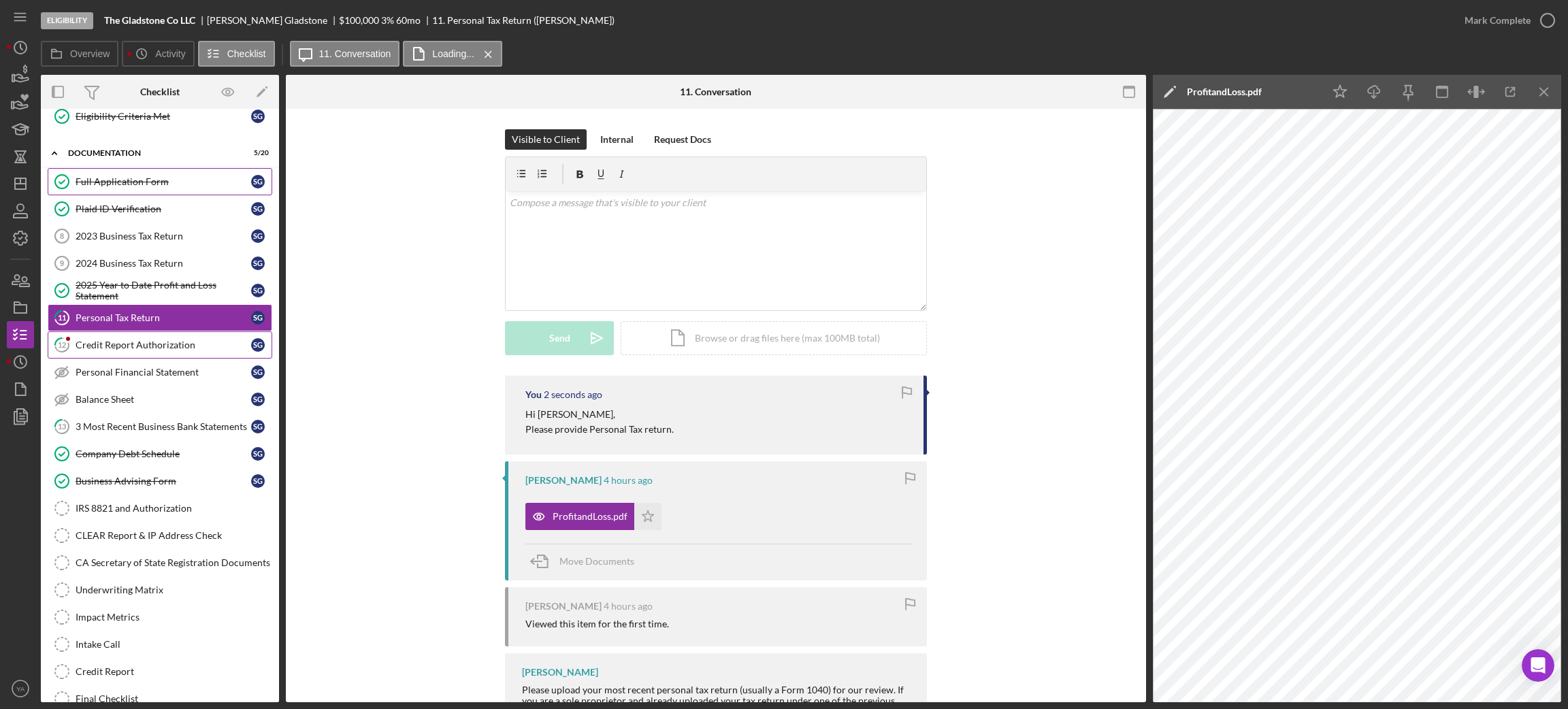
click at [176, 356] on link "12 Credit Report Authorization S G" at bounding box center [160, 345] width 224 height 27
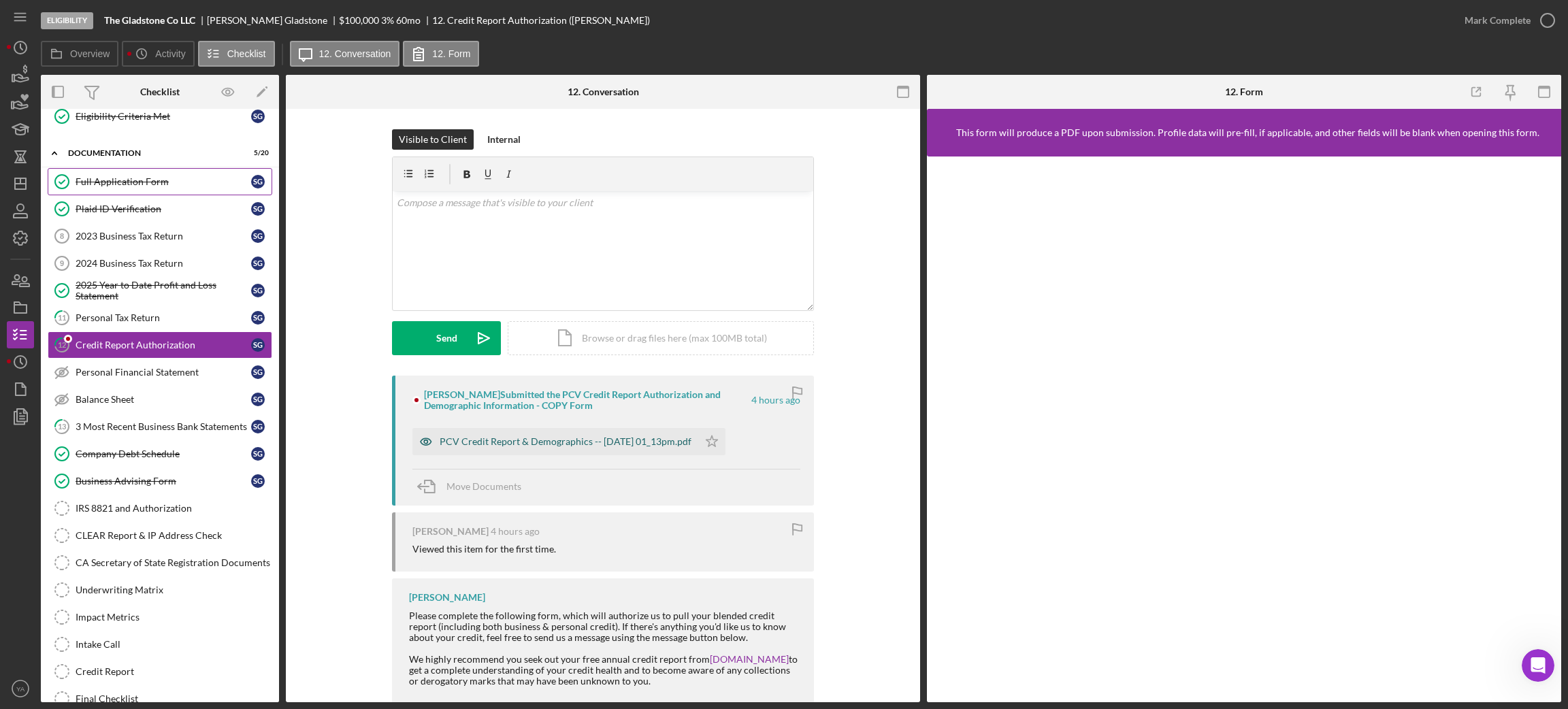
click at [647, 436] on div "PCV Credit Report & Demographics -- [DATE] 01_13pm.pdf" at bounding box center [555, 442] width 286 height 27
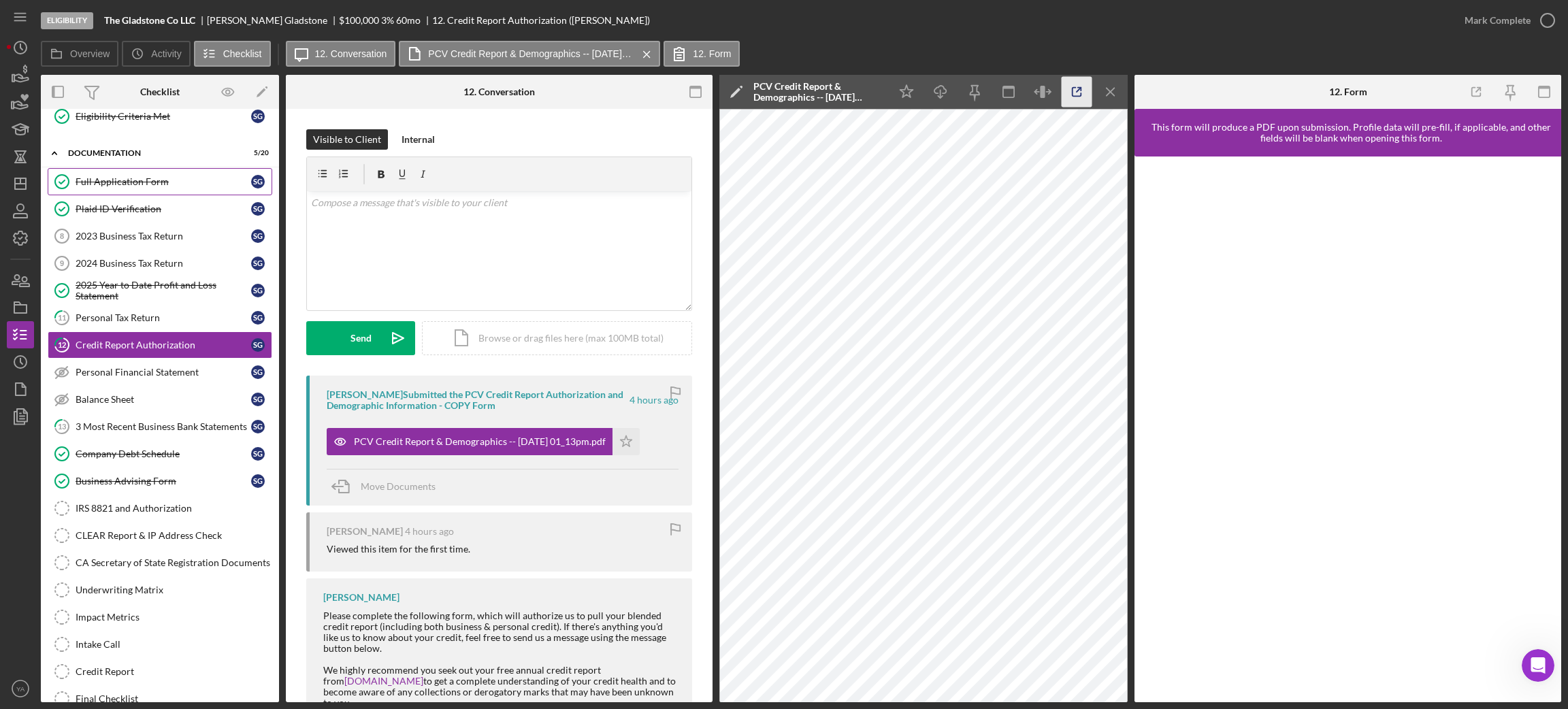
click at [1063, 100] on icon "button" at bounding box center [1076, 92] width 31 height 31
click at [629, 430] on icon "Icon/Star" at bounding box center [626, 442] width 27 height 27
click at [1563, 31] on div "Eligibility The Gladstone Co LLC [PERSON_NAME] $100,000 $20,000 3 % 60 mo 12. C…" at bounding box center [784, 354] width 1568 height 709
click at [1545, 31] on icon "button" at bounding box center [1547, 21] width 34 height 34
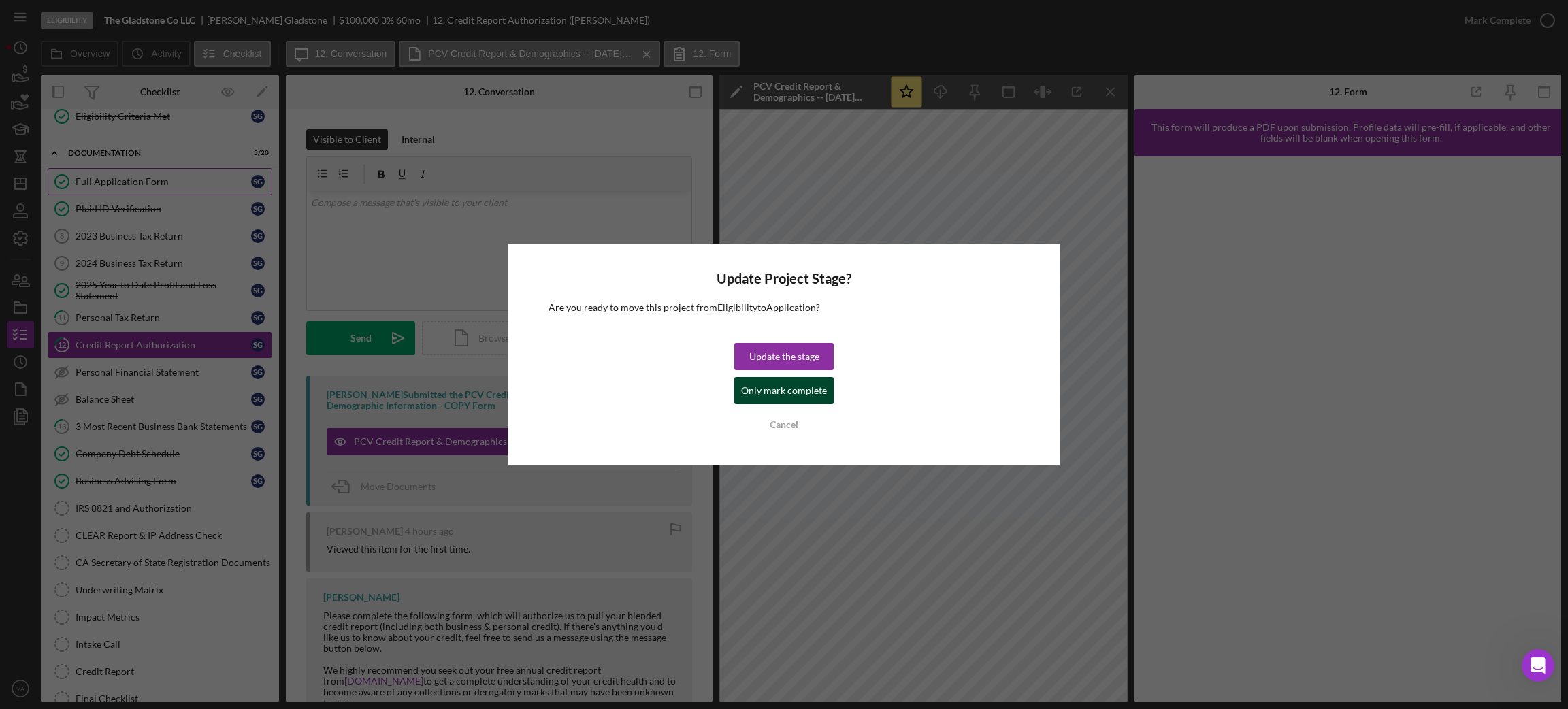
click at [780, 384] on div "Only mark complete" at bounding box center [784, 390] width 85 height 27
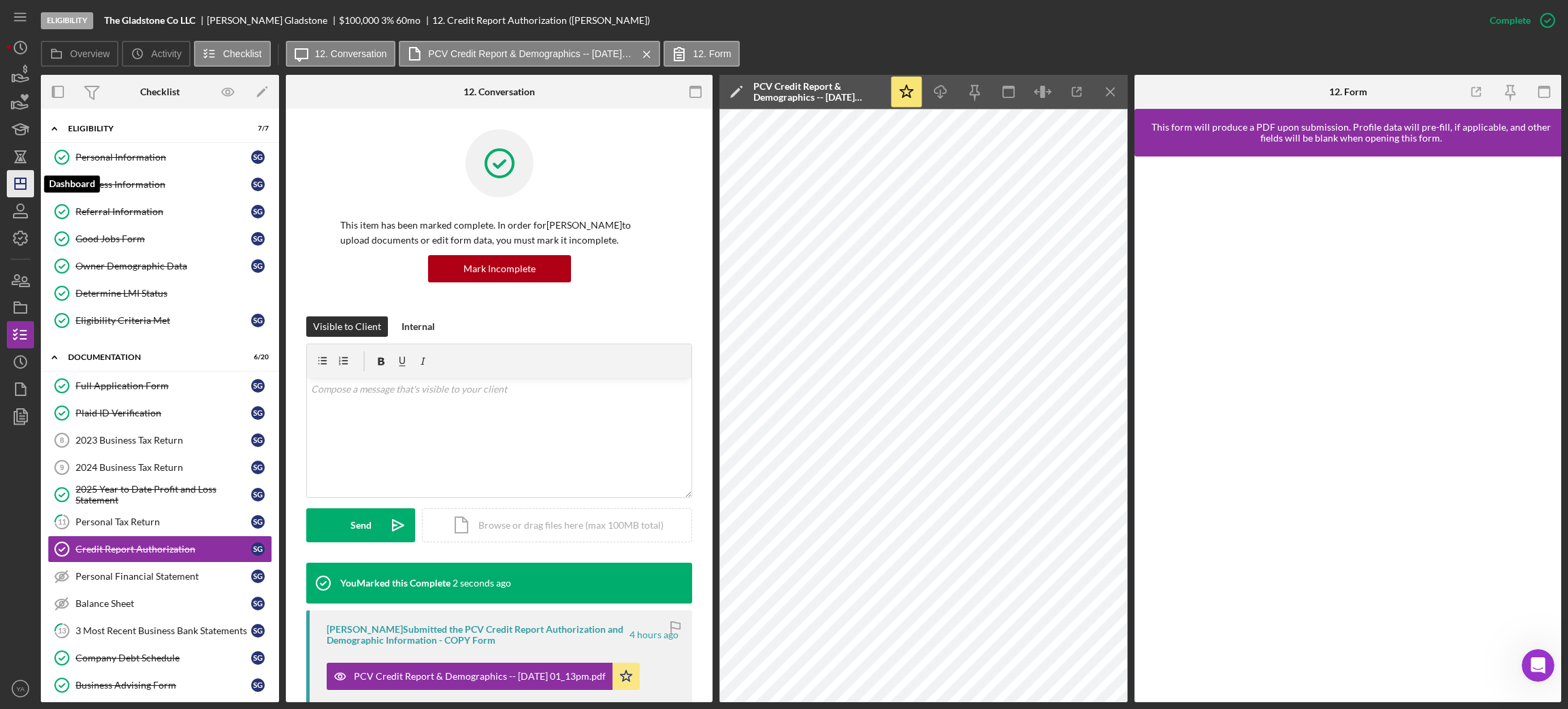
click at [18, 186] on icon "Icon/Dashboard" at bounding box center [21, 184] width 34 height 34
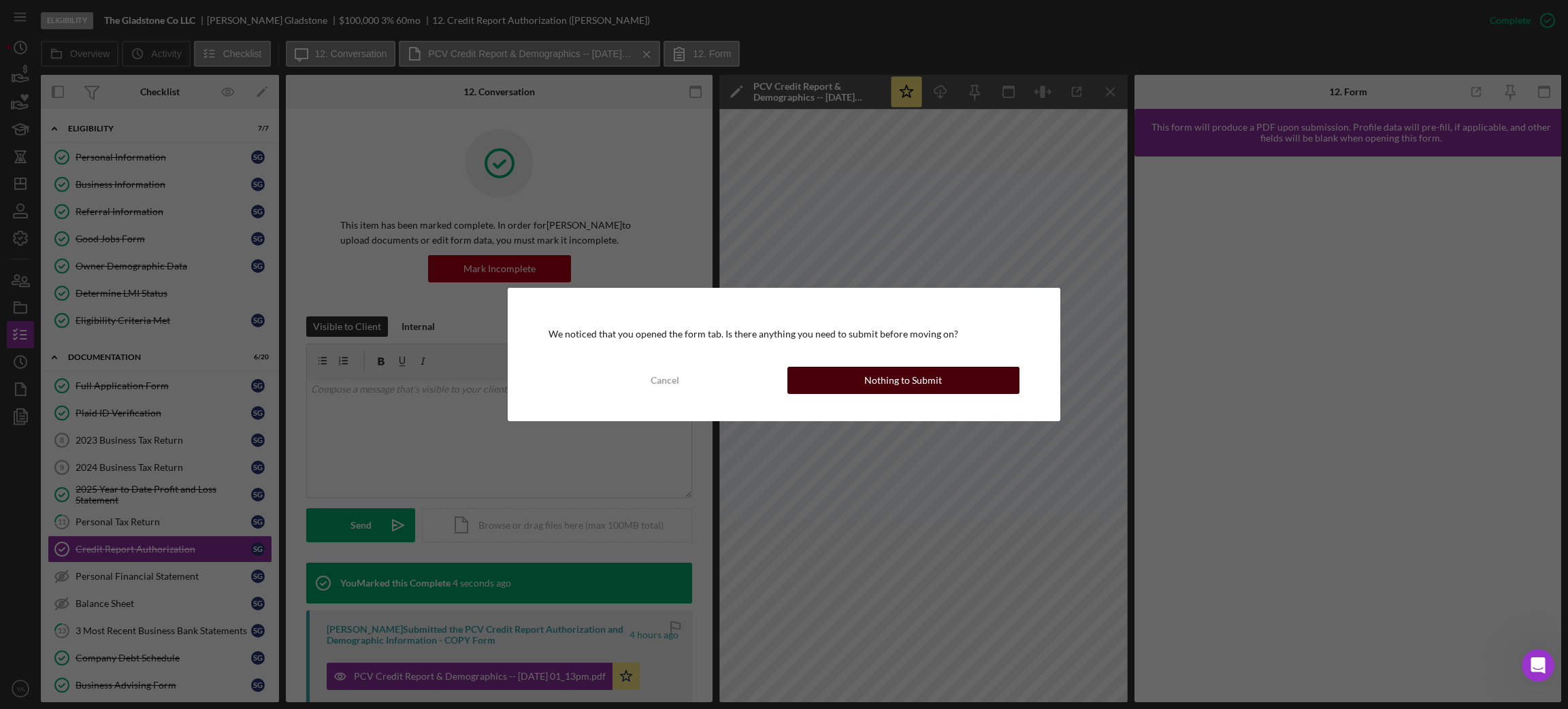
click at [901, 375] on div "Nothing to Submit" at bounding box center [903, 380] width 77 height 27
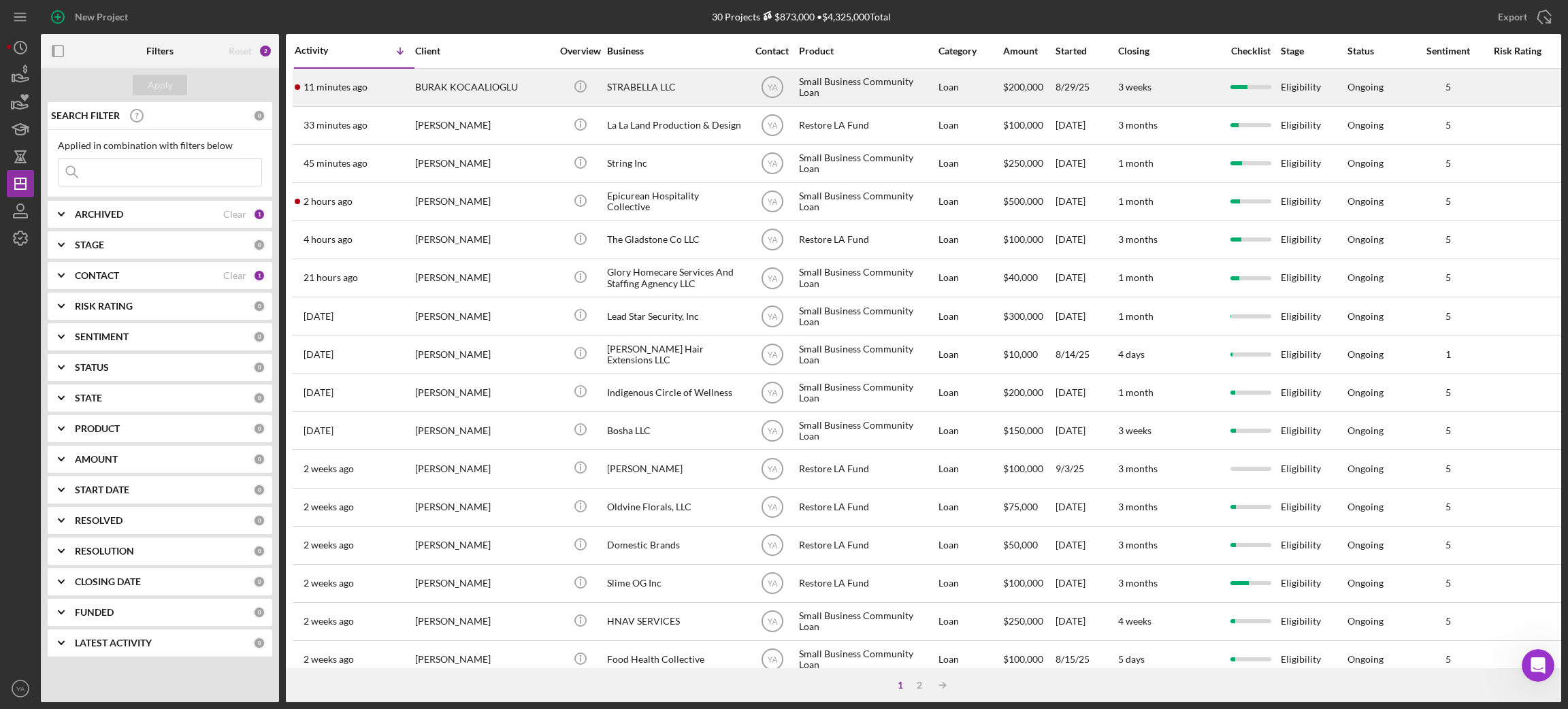
click at [676, 98] on div "STRABELLA LLC" at bounding box center [675, 88] width 136 height 36
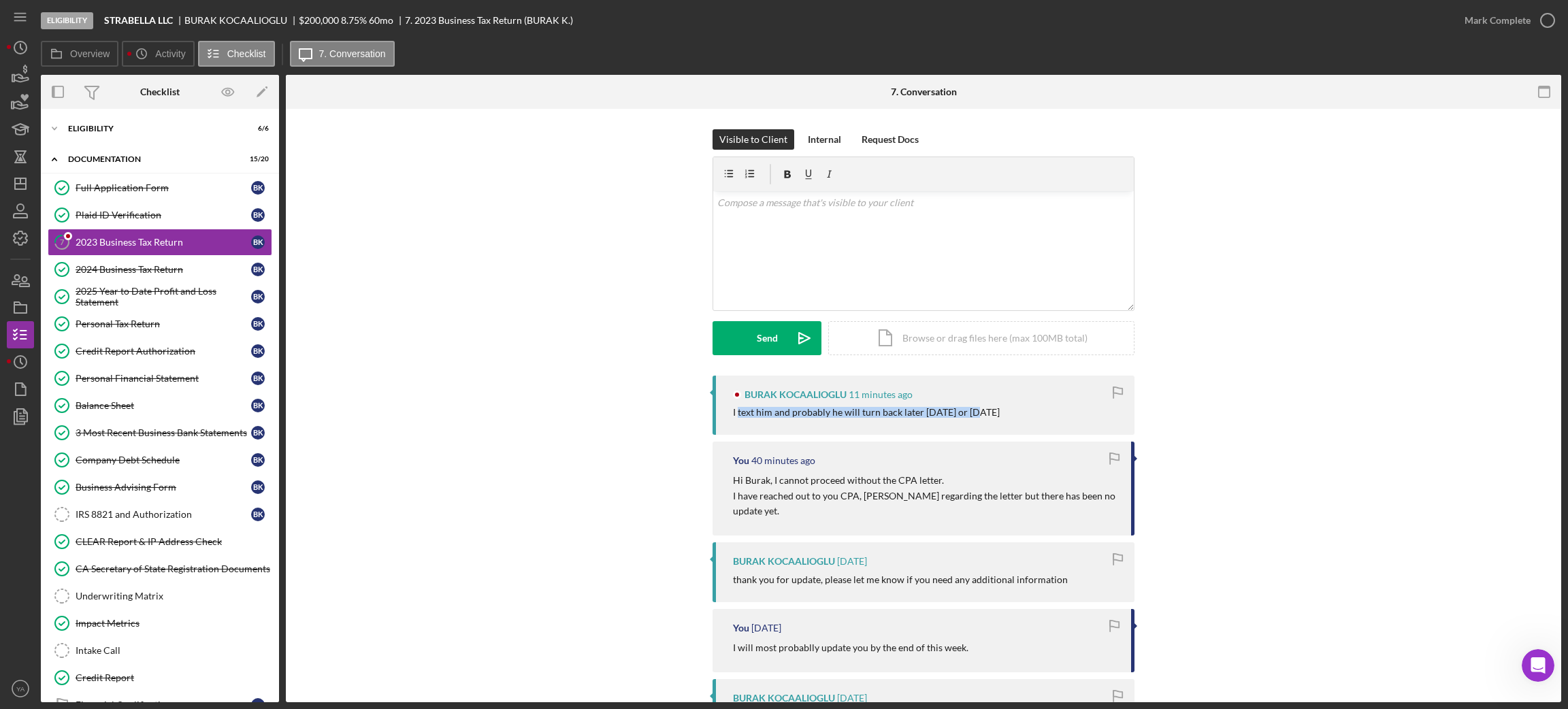
drag, startPoint x: 736, startPoint y: 420, endPoint x: 970, endPoint y: 414, distance: 234.1
click at [970, 414] on div "[PERSON_NAME] 11 minutes ago I text him and probably he will turn back later [D…" at bounding box center [923, 405] width 422 height 59
click at [970, 414] on div "I text him and probably he will turn back later [DATE] or [DATE]" at bounding box center [866, 412] width 267 height 11
click at [926, 236] on div "v Color teal Color pink Remove color Add row above Add row below Add column bef…" at bounding box center [923, 251] width 421 height 119
click at [736, 204] on p "Than kyou!" at bounding box center [924, 203] width 413 height 15
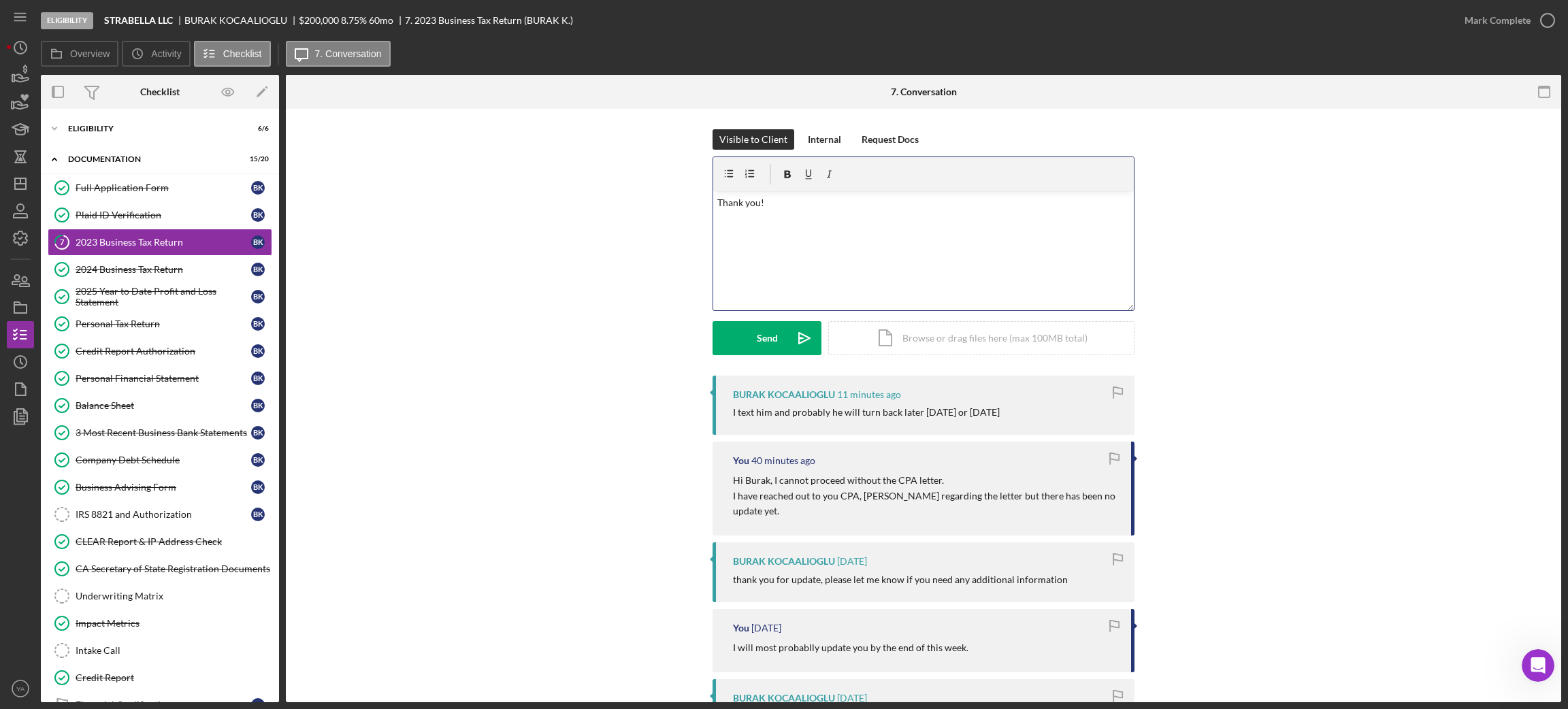
click at [830, 275] on div "v Color teal Color pink Remove color Add row above Add row below Add column bef…" at bounding box center [923, 251] width 421 height 119
click at [787, 335] on icon "Icon/icon-invite-send" at bounding box center [804, 338] width 34 height 34
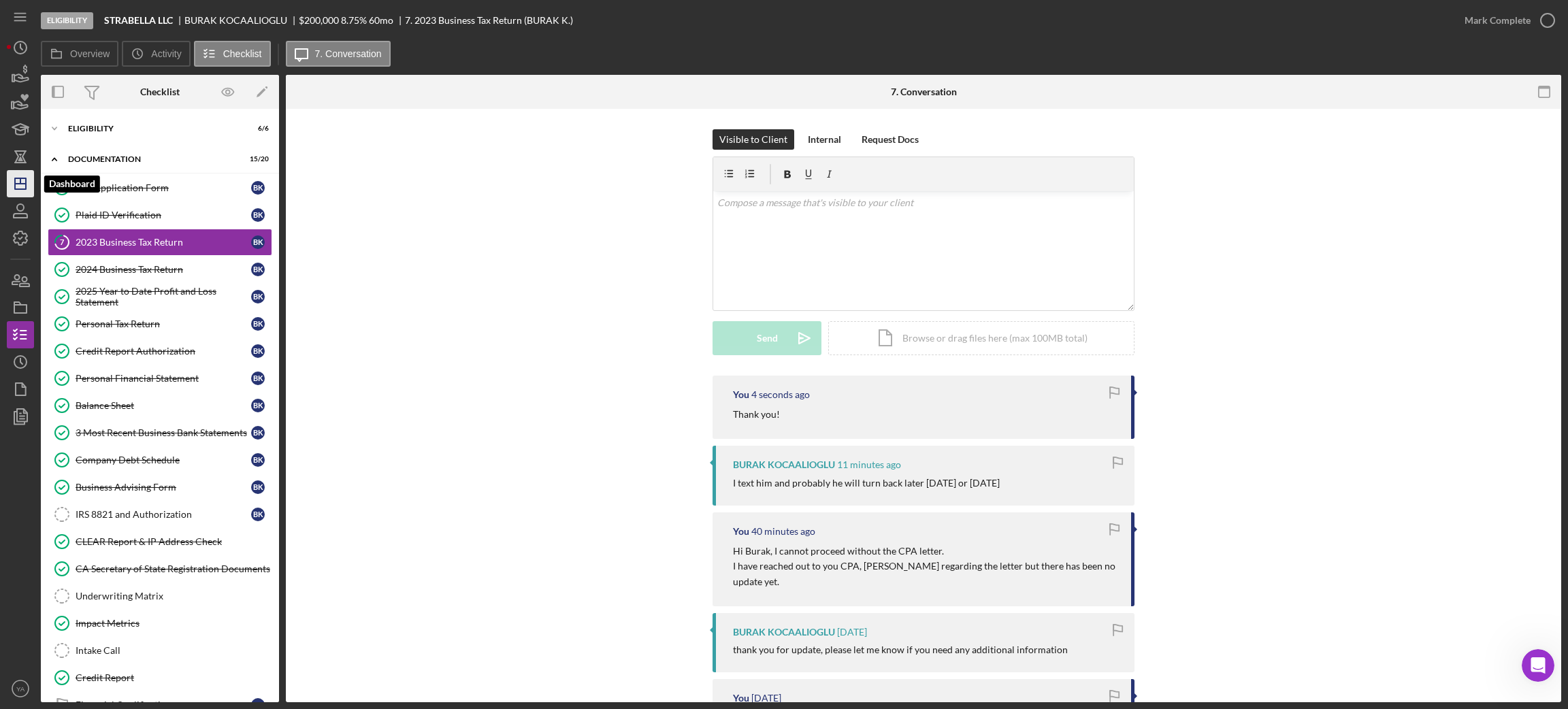
click at [31, 183] on icon "Icon/Dashboard" at bounding box center [21, 184] width 34 height 34
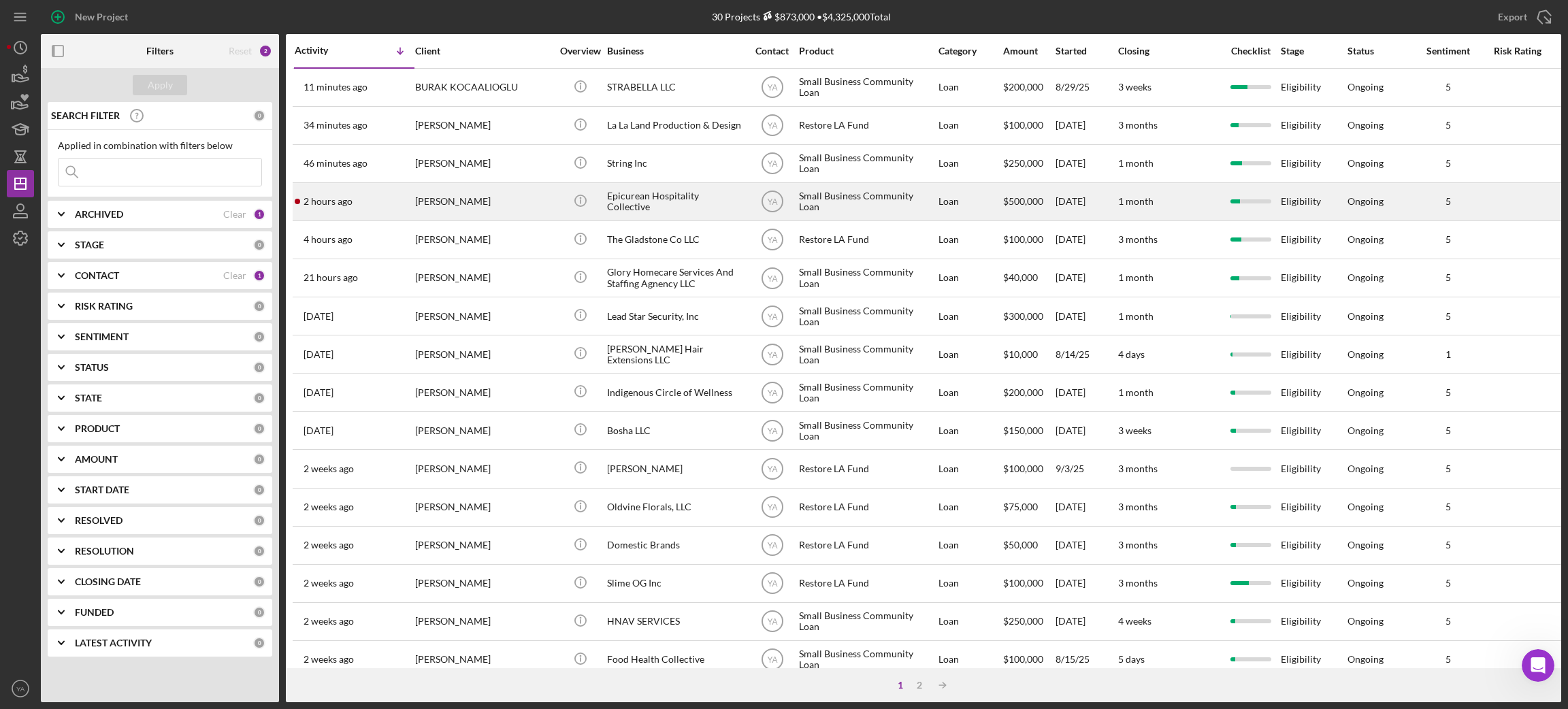
click at [667, 195] on div "Epicurean Hospitality Collective" at bounding box center [675, 202] width 136 height 36
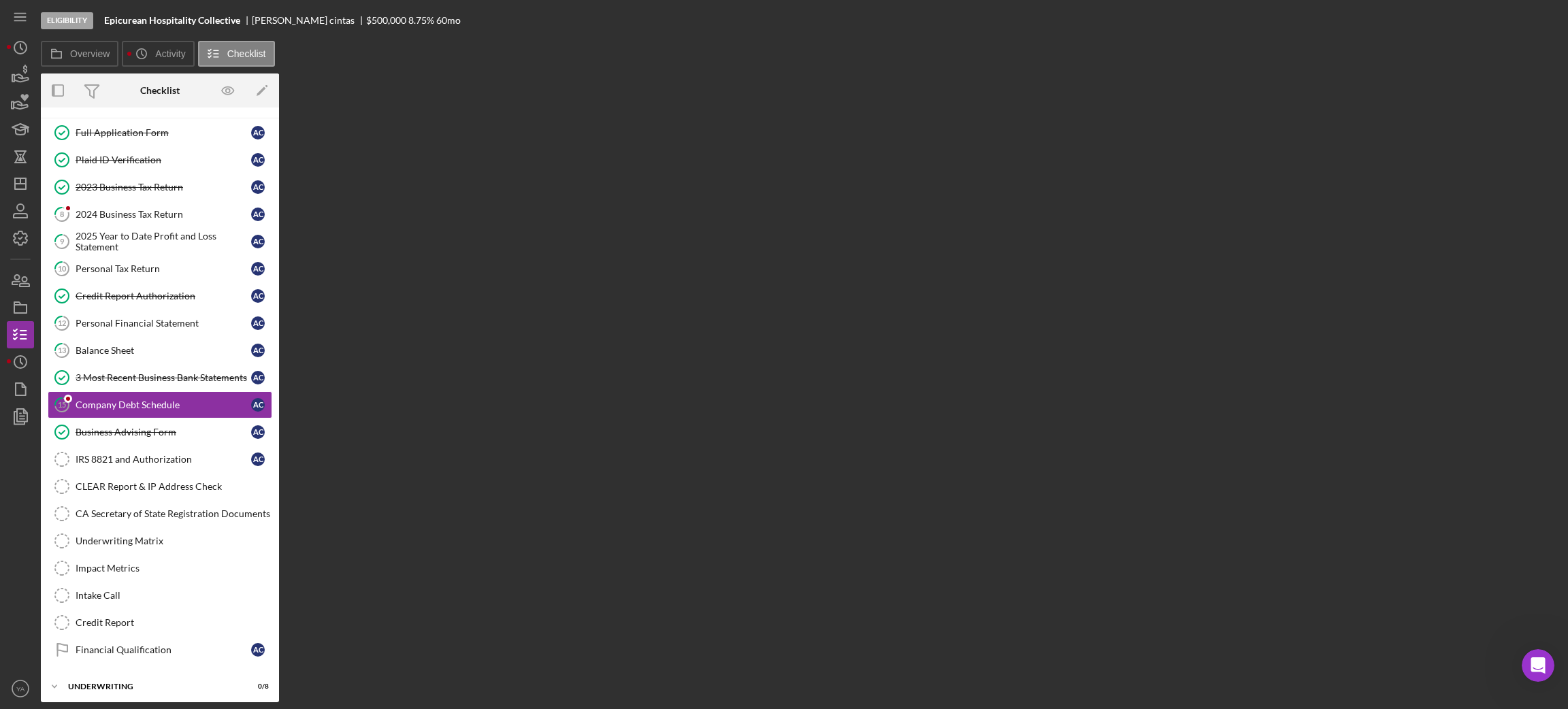
scroll to position [56, 0]
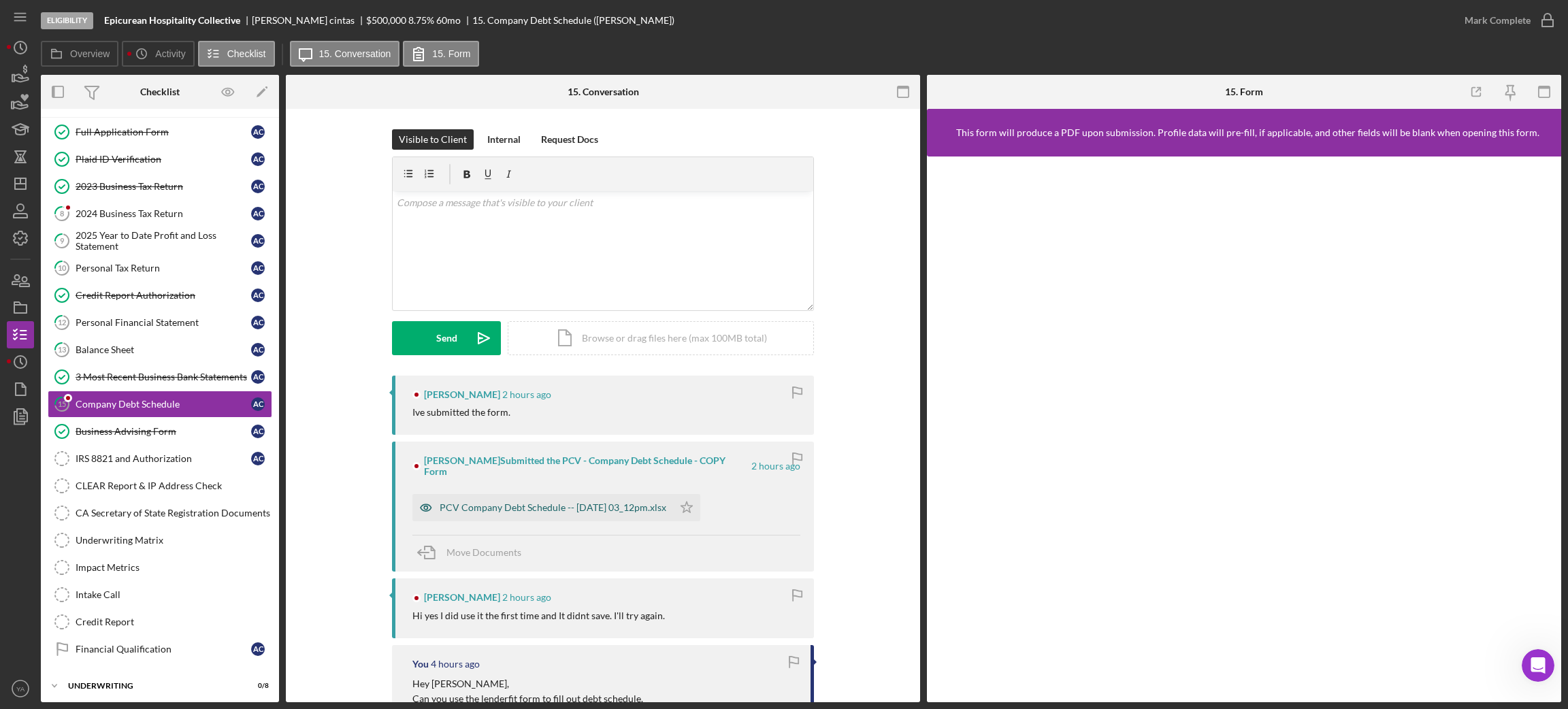
click at [598, 502] on div "PCV Company Debt Schedule -- [DATE] 03_12pm.xlsx" at bounding box center [553, 507] width 226 height 11
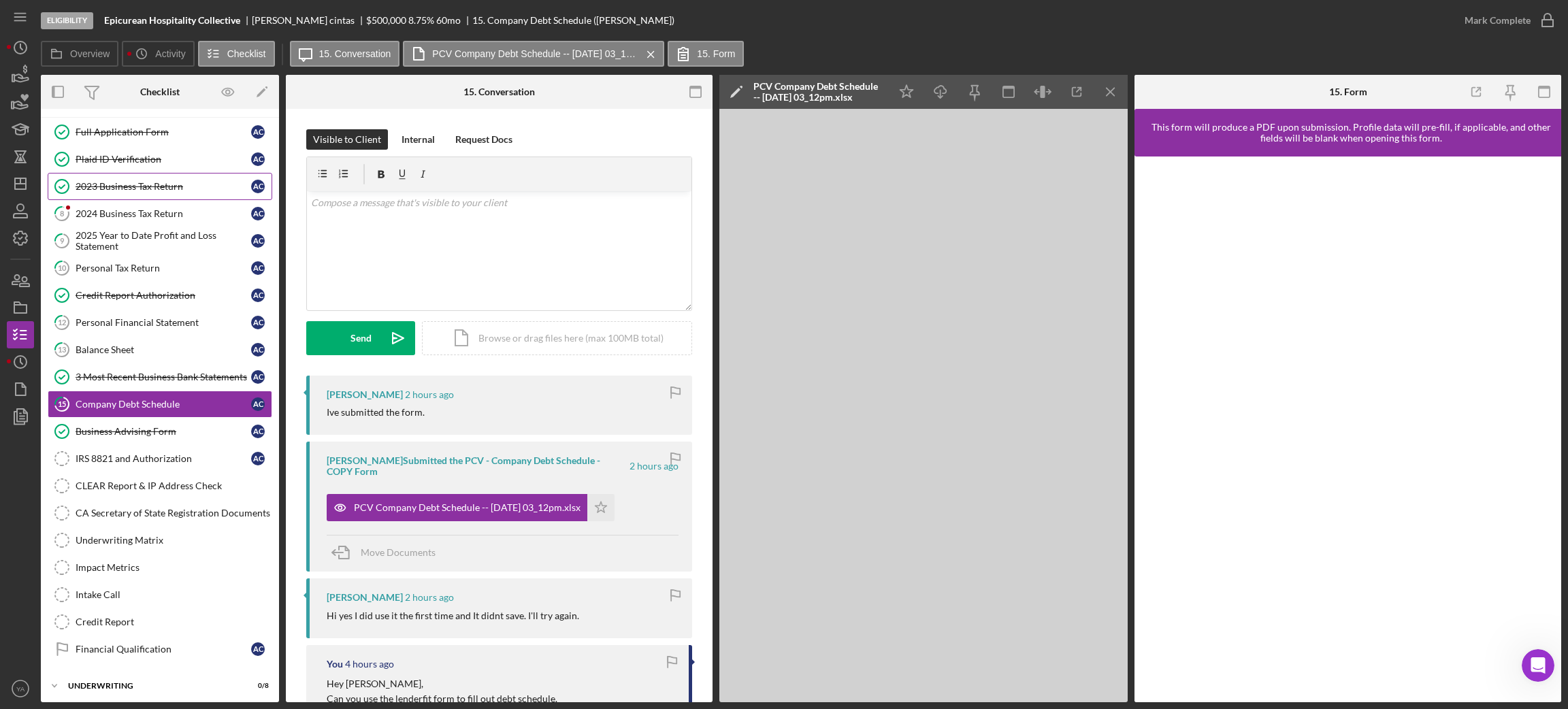
click at [168, 193] on link "2023 Business Tax Return 2023 Business Tax Return a c" at bounding box center [160, 187] width 224 height 27
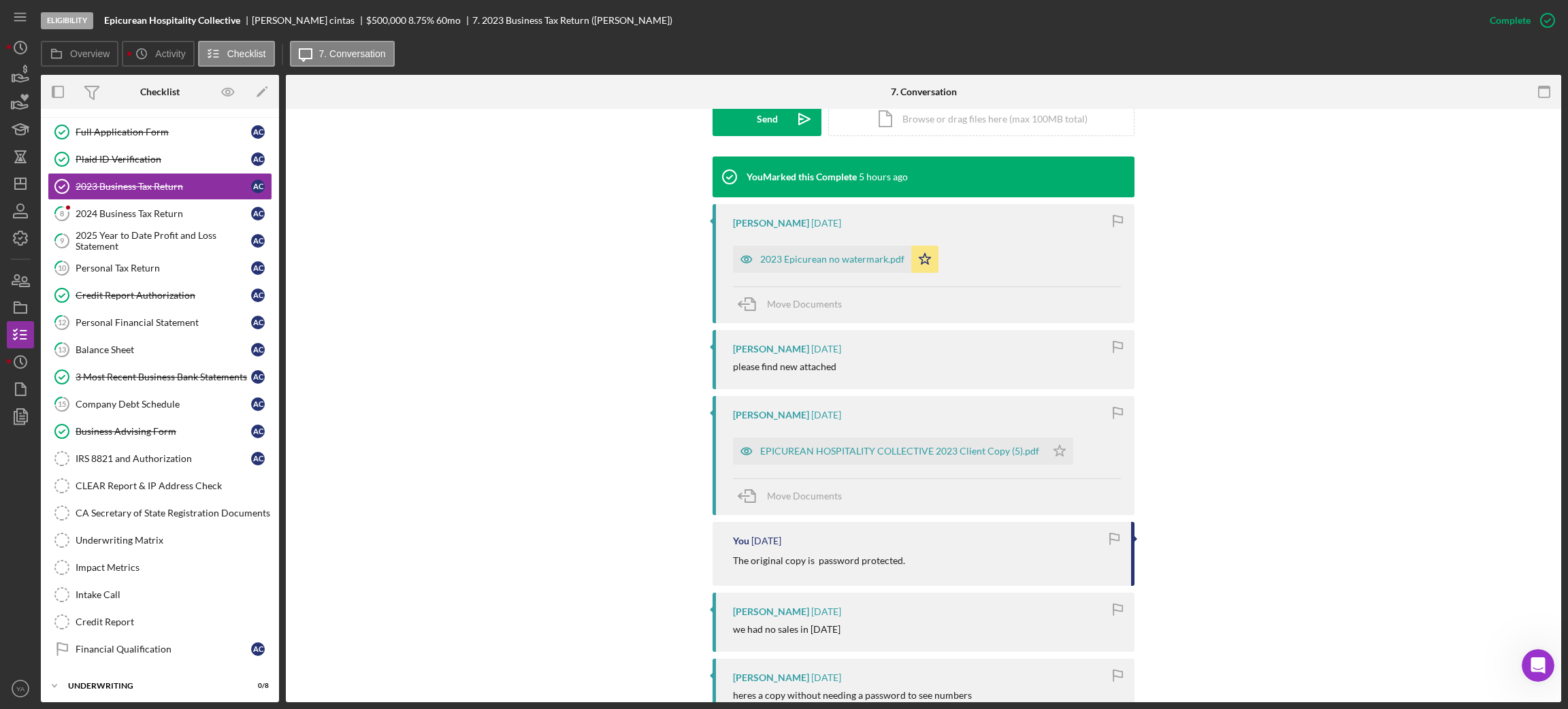
scroll to position [408, 0]
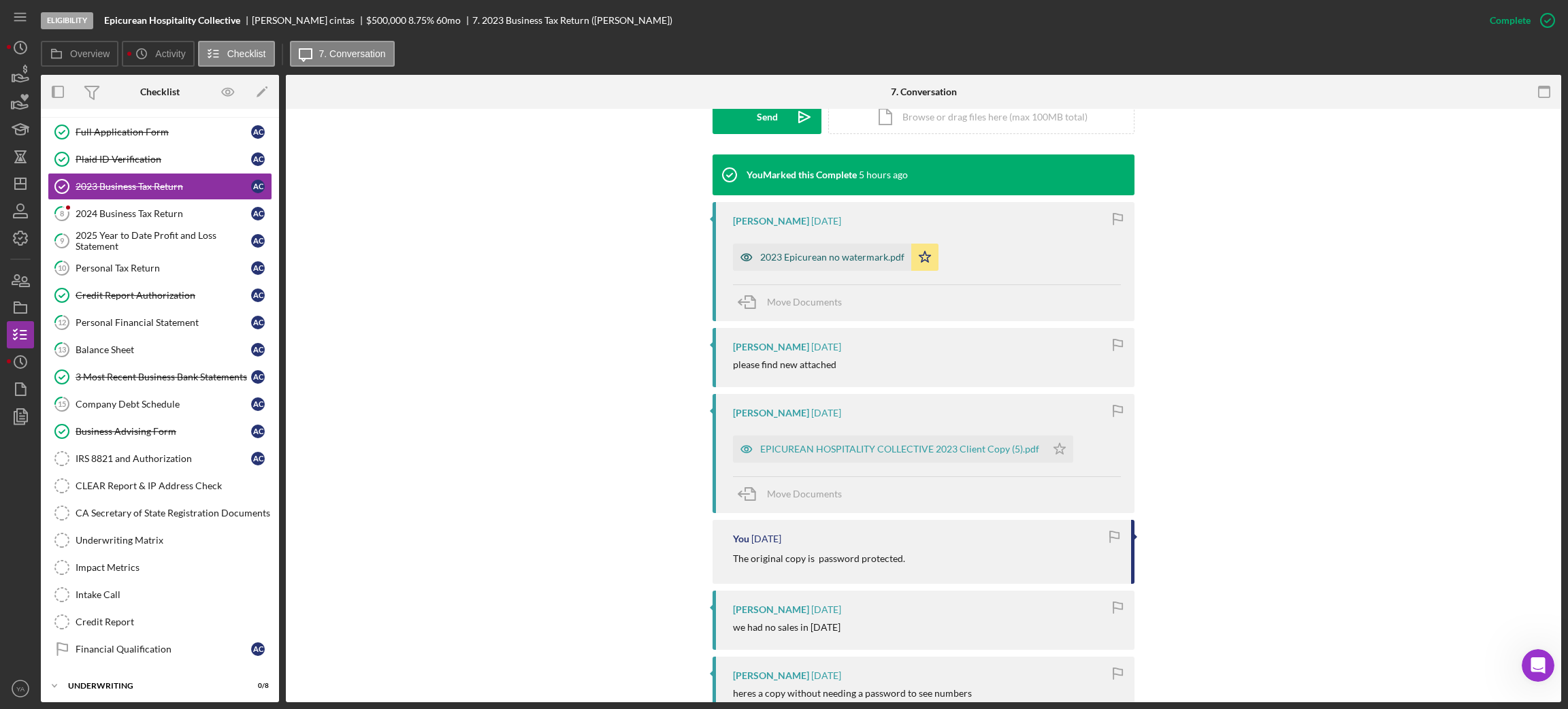
click at [832, 260] on div "2023 Epicurean no watermark.pdf" at bounding box center [832, 257] width 144 height 11
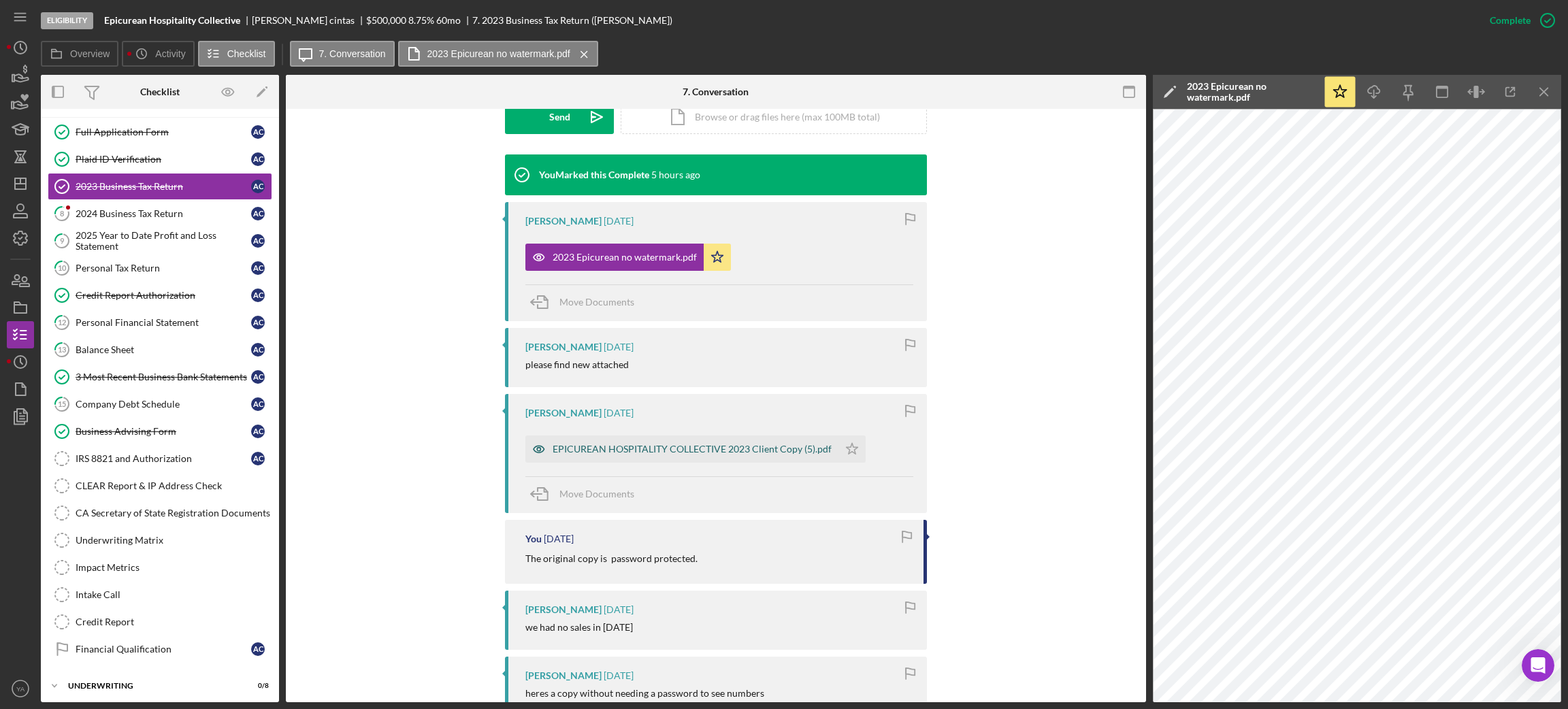
click at [644, 444] on div "EPICUREAN HOSPITALITY COLLECTIVE 2023 Client Copy (5).pdf" at bounding box center [692, 449] width 279 height 11
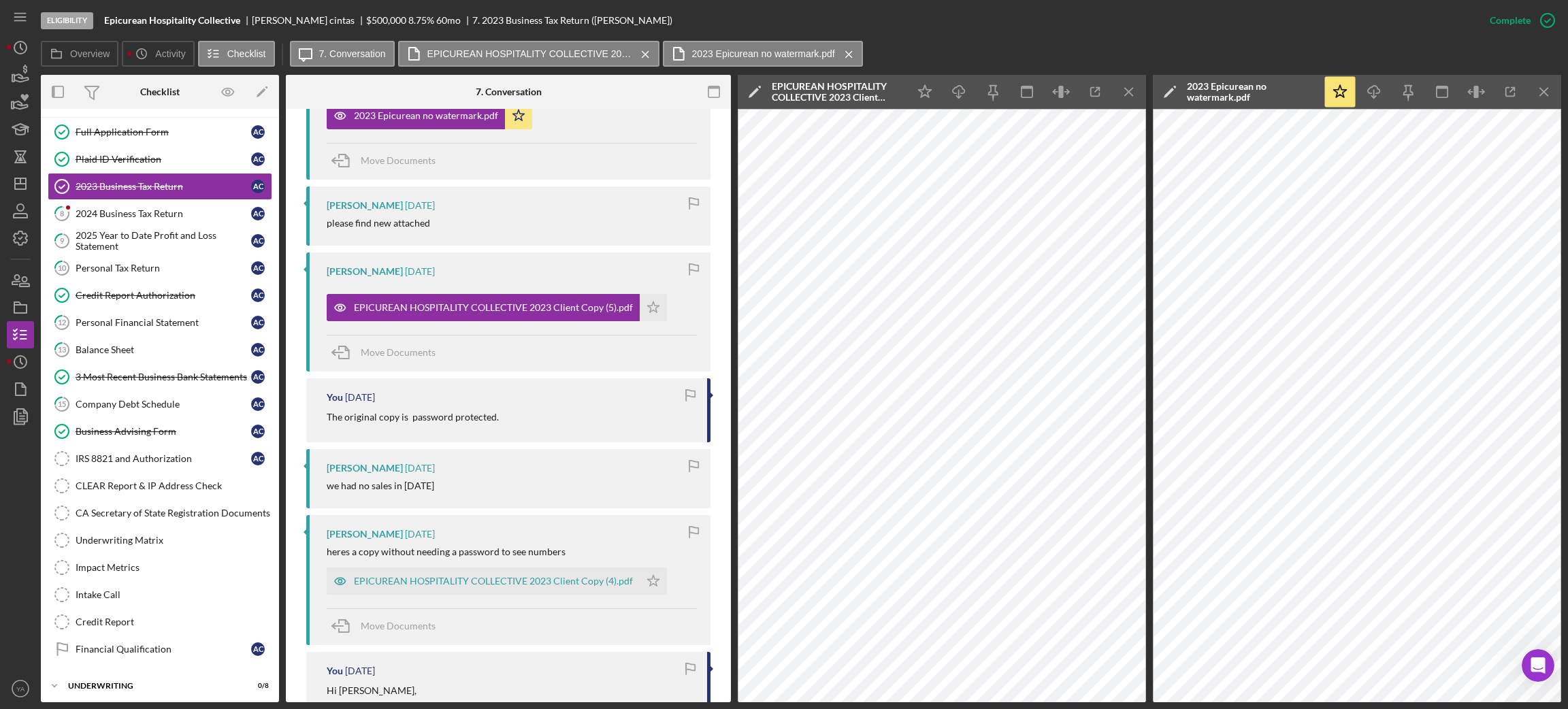
scroll to position [714, 0]
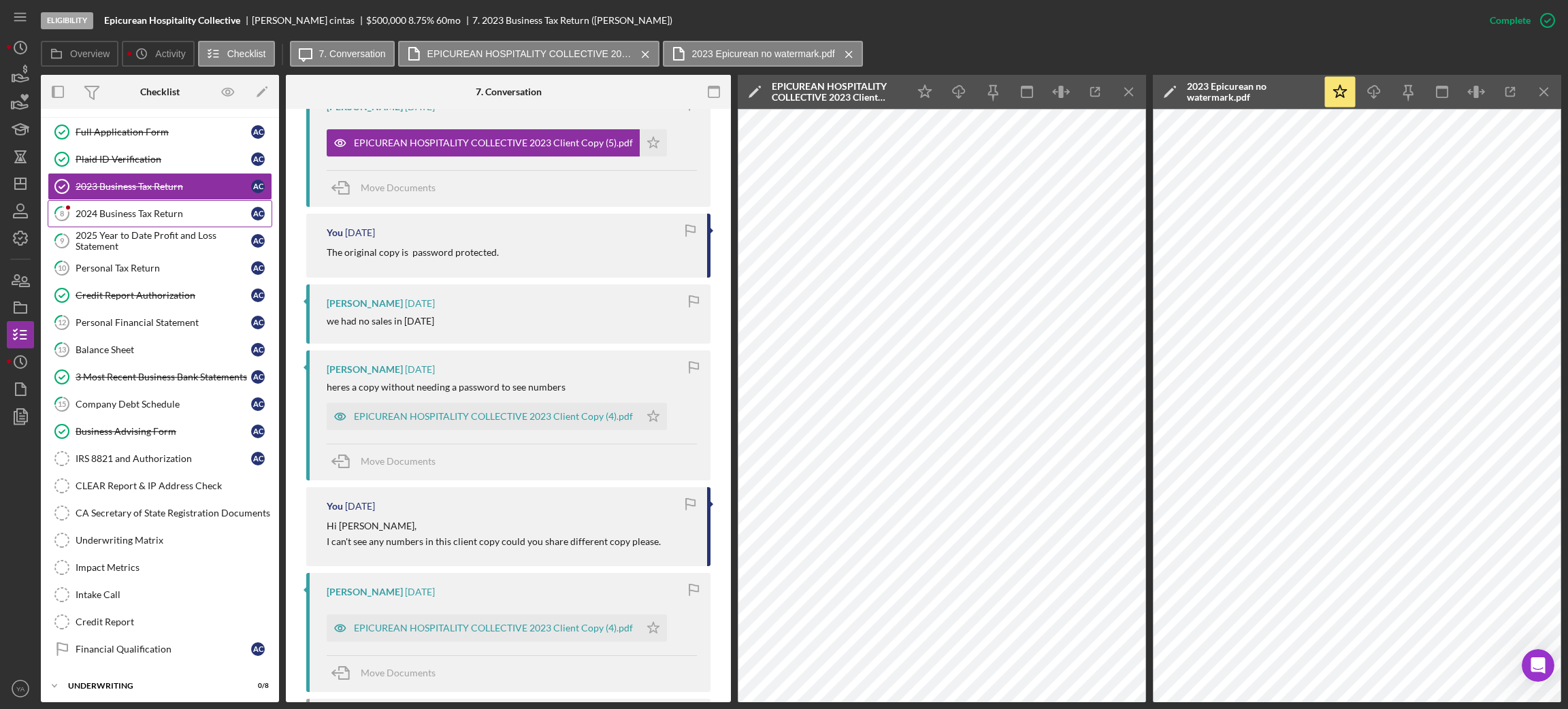
click at [173, 207] on link "8 2024 Business Tax Return a c" at bounding box center [160, 214] width 224 height 27
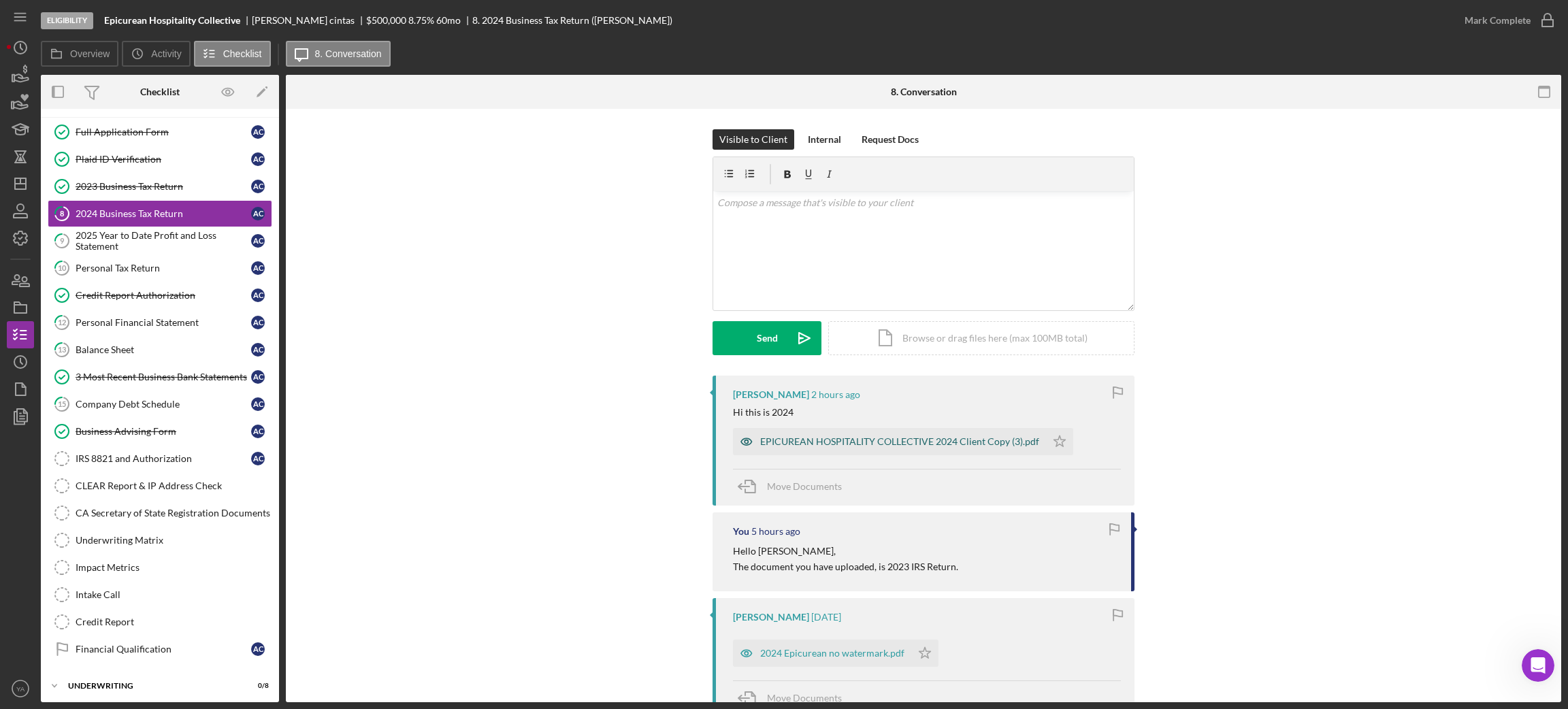
click at [871, 440] on div "EPICUREAN HOSPITALITY COLLECTIVE 2024 Client Copy (3).pdf" at bounding box center [900, 442] width 279 height 11
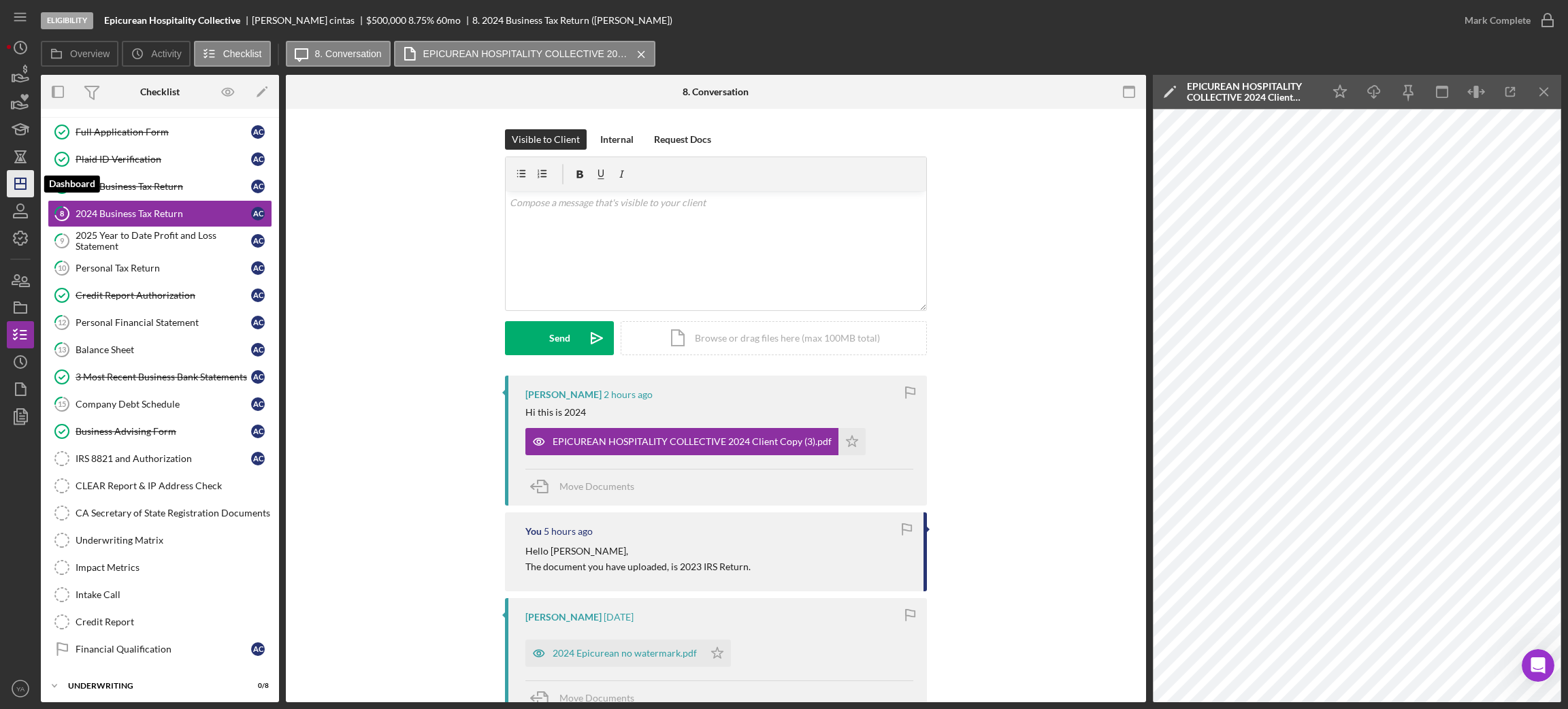
click at [15, 184] on line "button" at bounding box center [21, 184] width 11 height 0
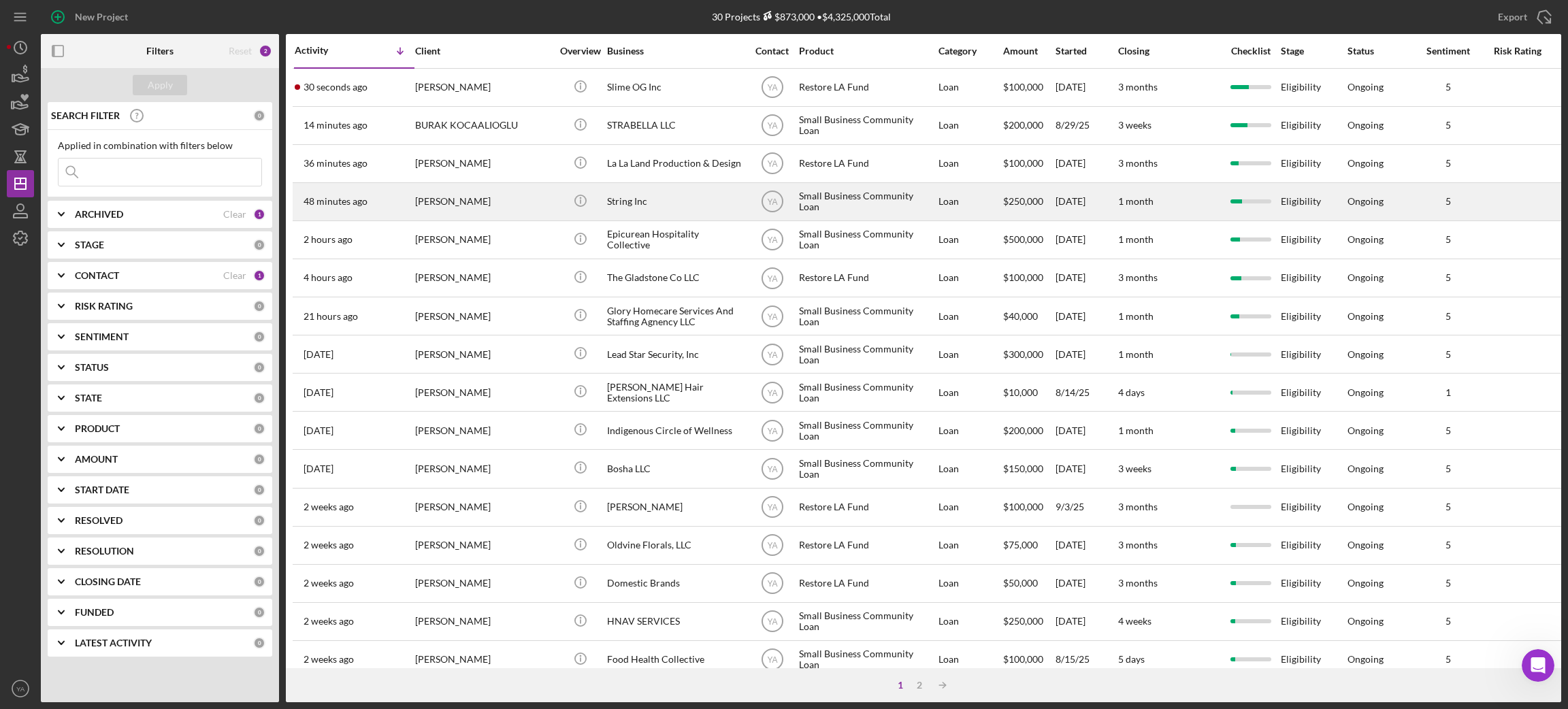
click at [642, 193] on div "String Inc" at bounding box center [675, 202] width 136 height 36
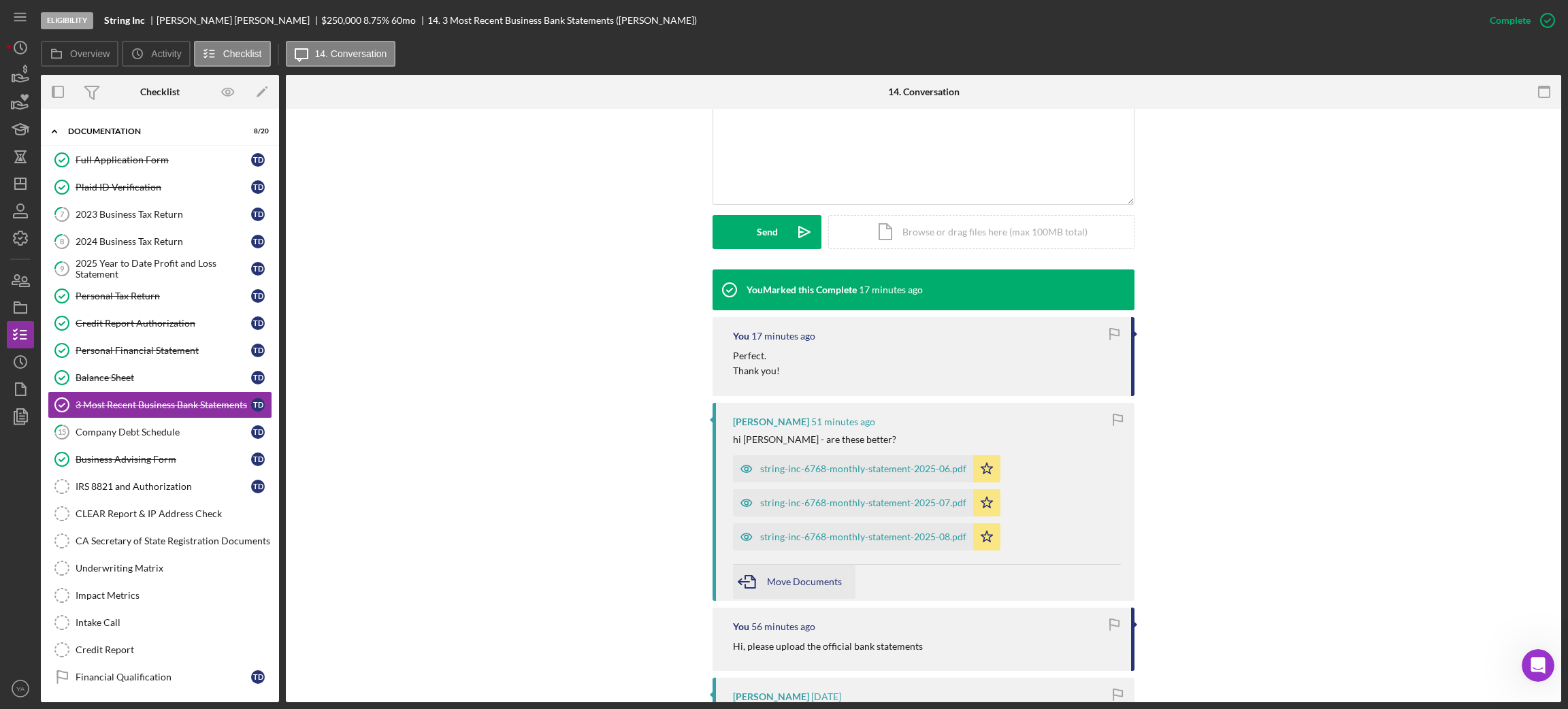
scroll to position [306, 0]
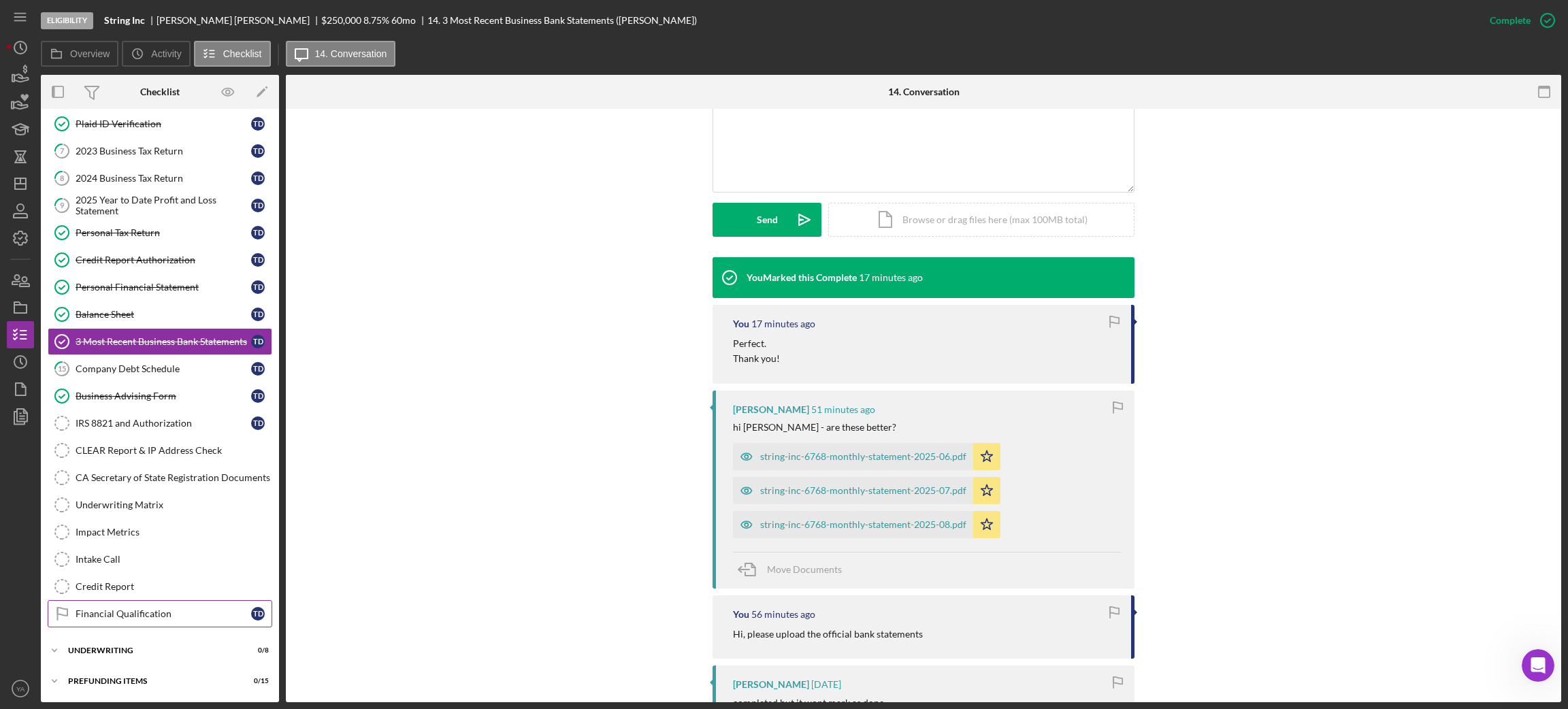
click at [167, 607] on link "Financial Qualification Financial Qualification T D" at bounding box center [160, 614] width 224 height 27
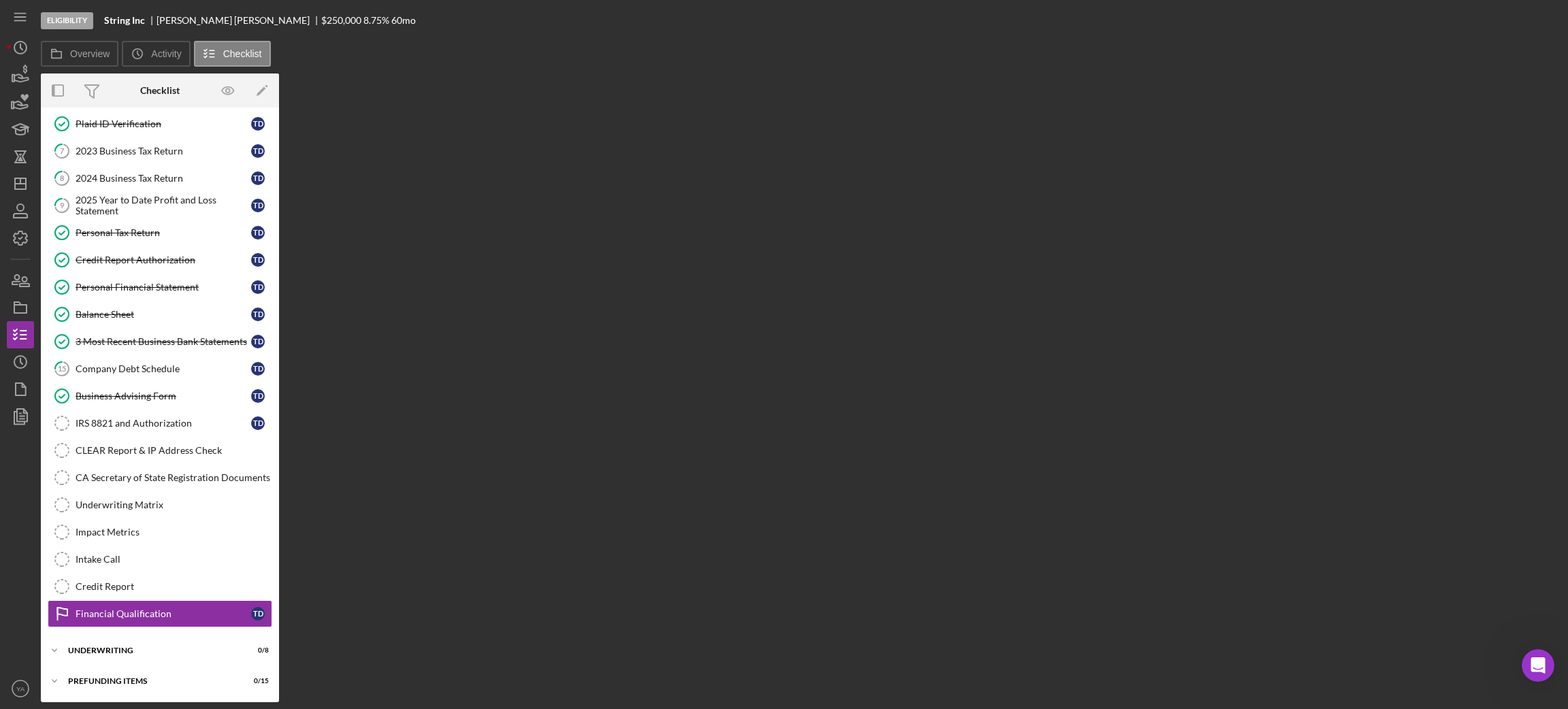
scroll to position [95, 0]
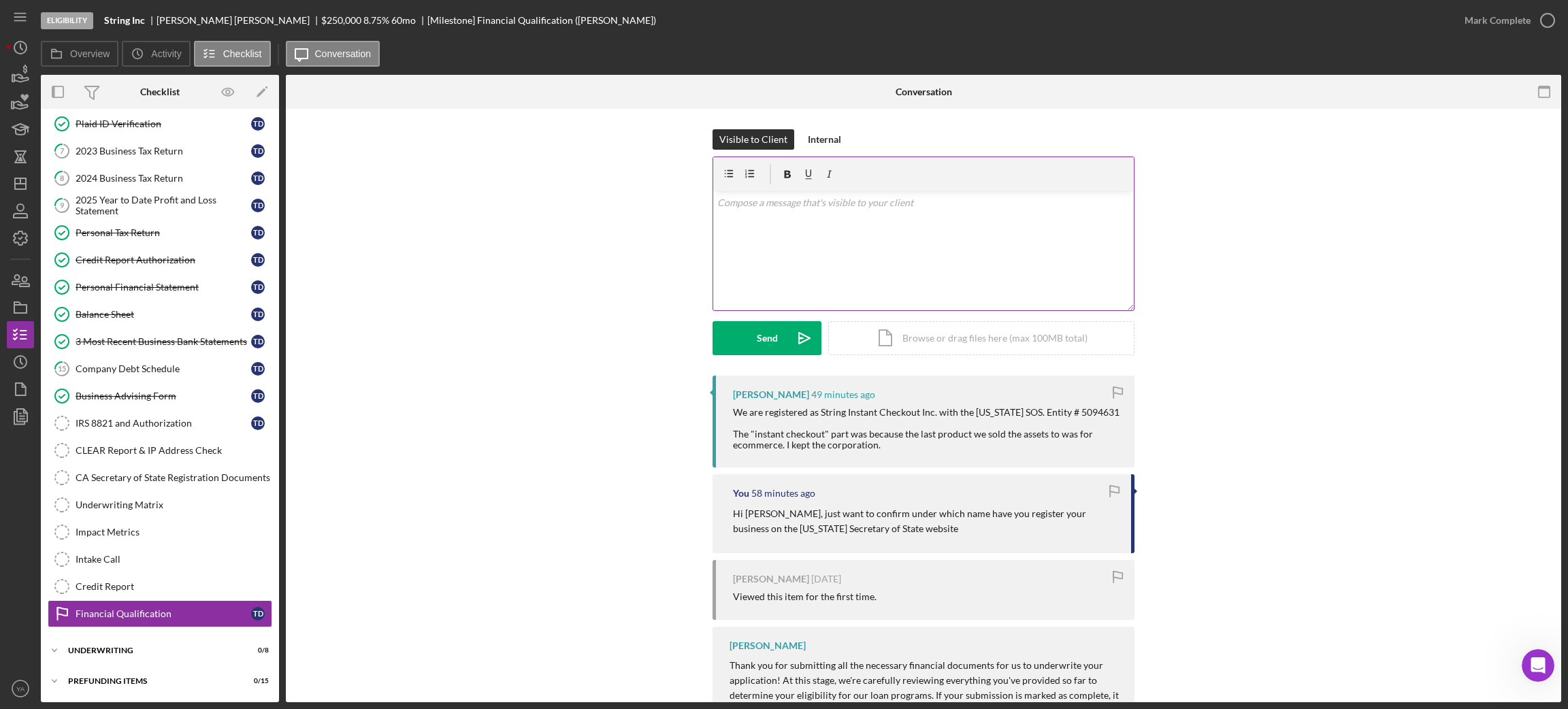
click at [978, 264] on div "v Color teal Color pink Remove color Add row above Add row below Add column bef…" at bounding box center [923, 251] width 421 height 119
click at [827, 411] on div "We are registered as String Instant Checkout Inc. with the [US_STATE] SOS. Enti…" at bounding box center [927, 427] width 388 height 44
drag, startPoint x: 827, startPoint y: 411, endPoint x: 929, endPoint y: 414, distance: 102.0
click at [929, 414] on div "We are registered as String Instant Checkout Inc. with the [US_STATE] SOS. Enti…" at bounding box center [927, 427] width 388 height 44
copy div "String Instant Checkout Inc."
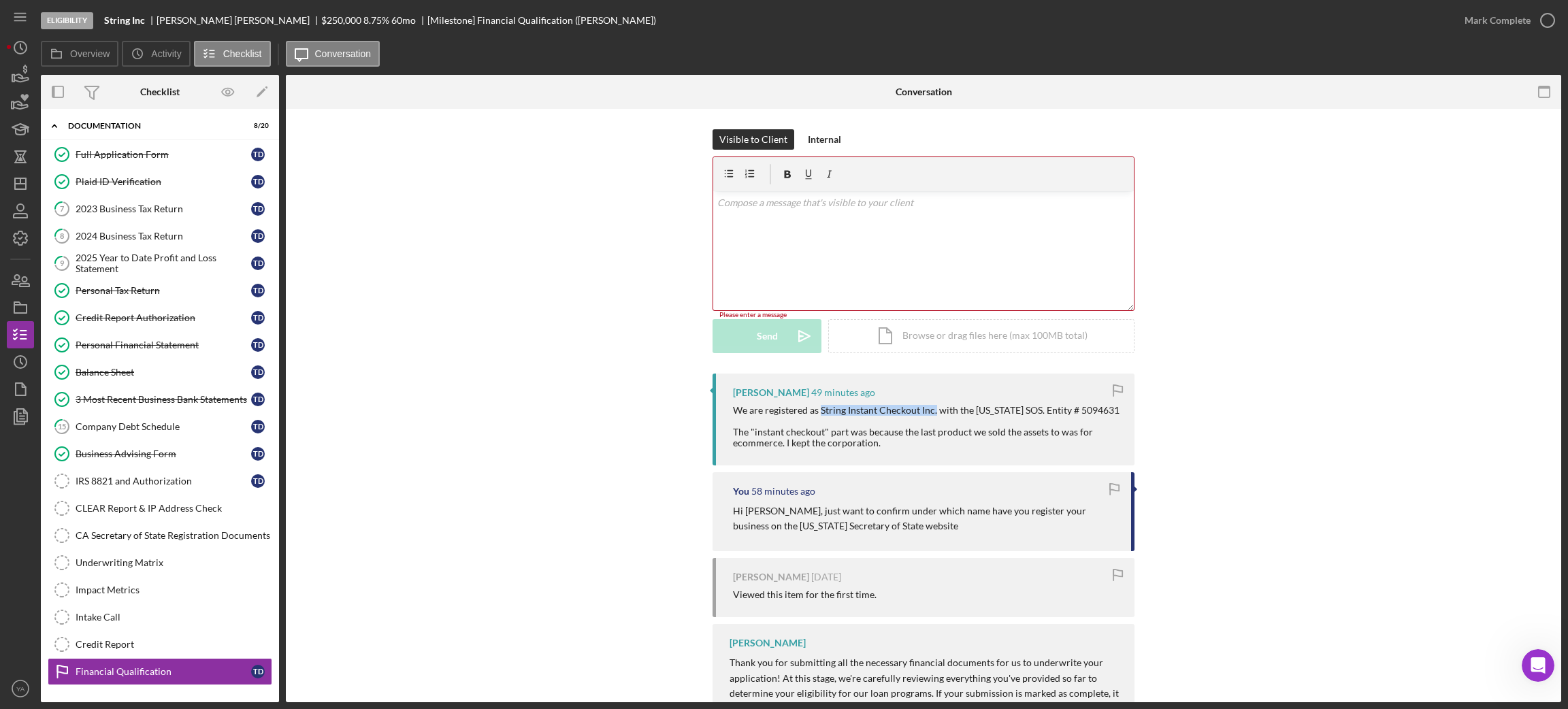
scroll to position [0, 0]
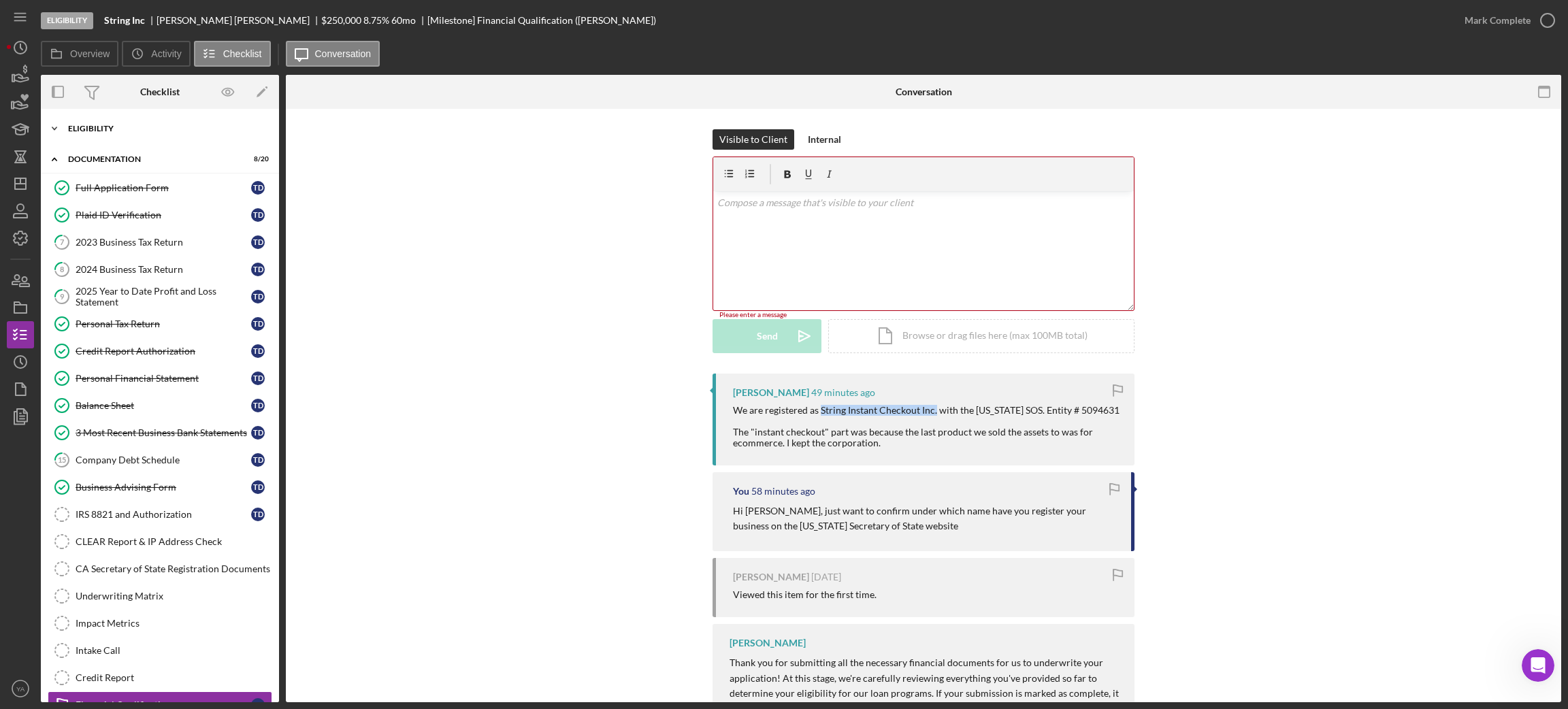
click at [134, 141] on div "Icon/Expander Eligibility 6 / 6" at bounding box center [160, 129] width 238 height 27
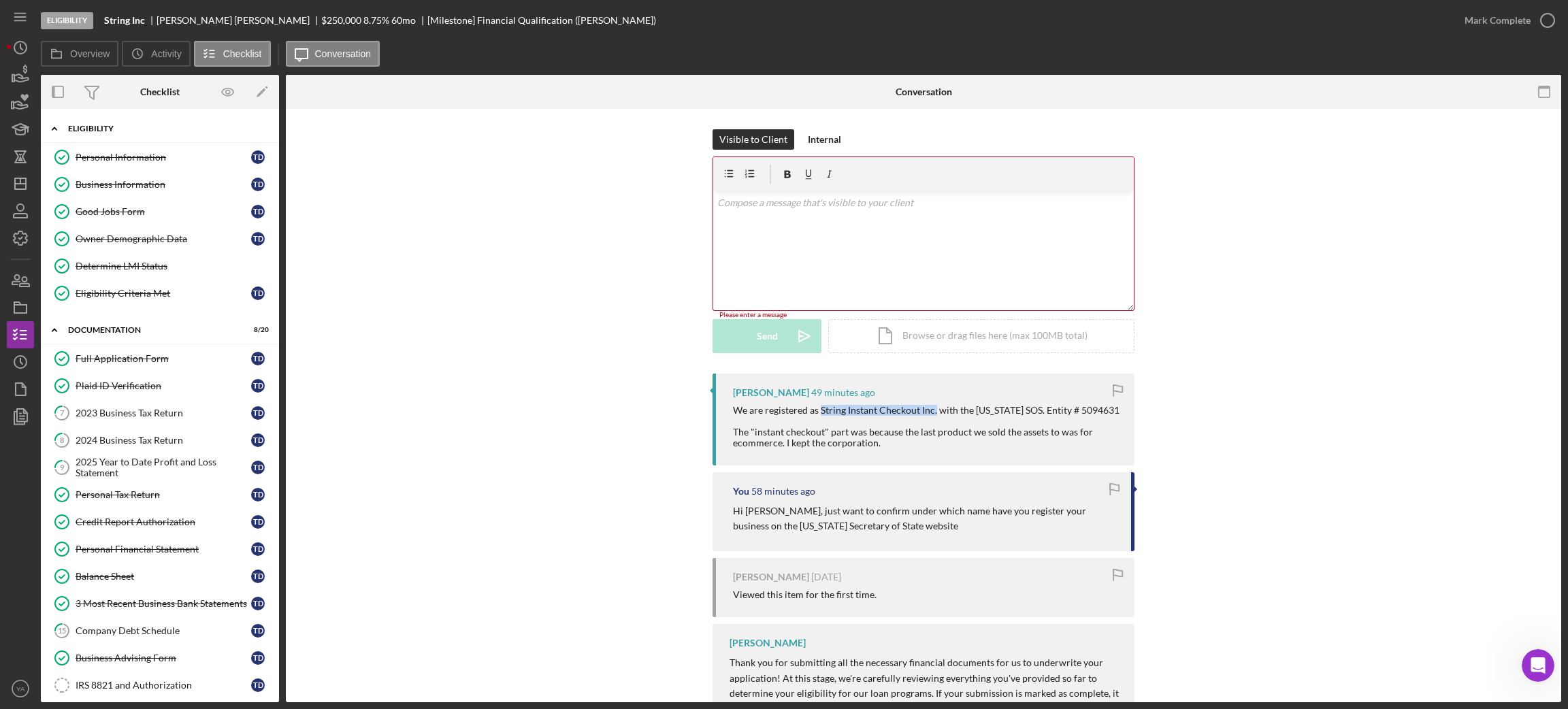
click at [161, 130] on div "Eligibility" at bounding box center [165, 129] width 194 height 8
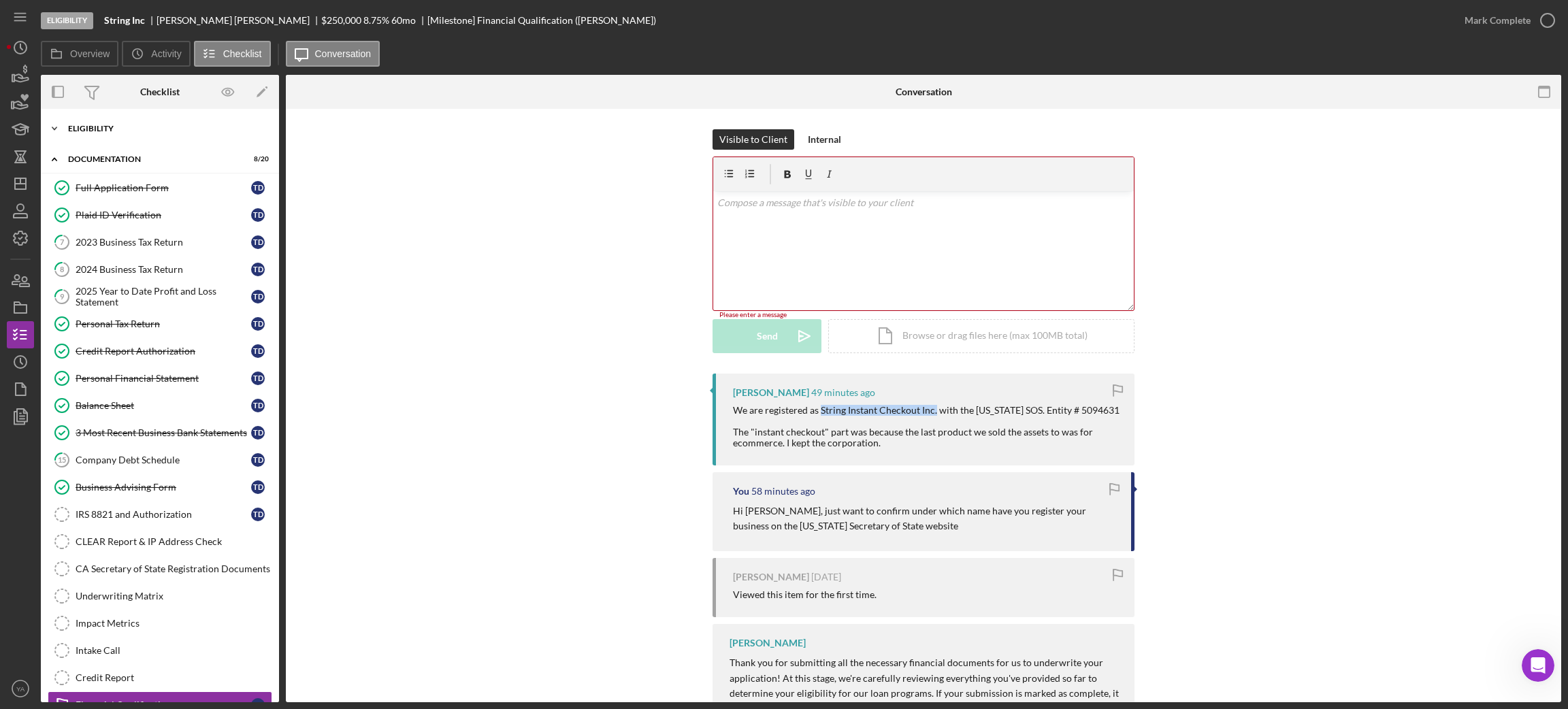
click at [140, 129] on div "Eligibility" at bounding box center [165, 129] width 194 height 8
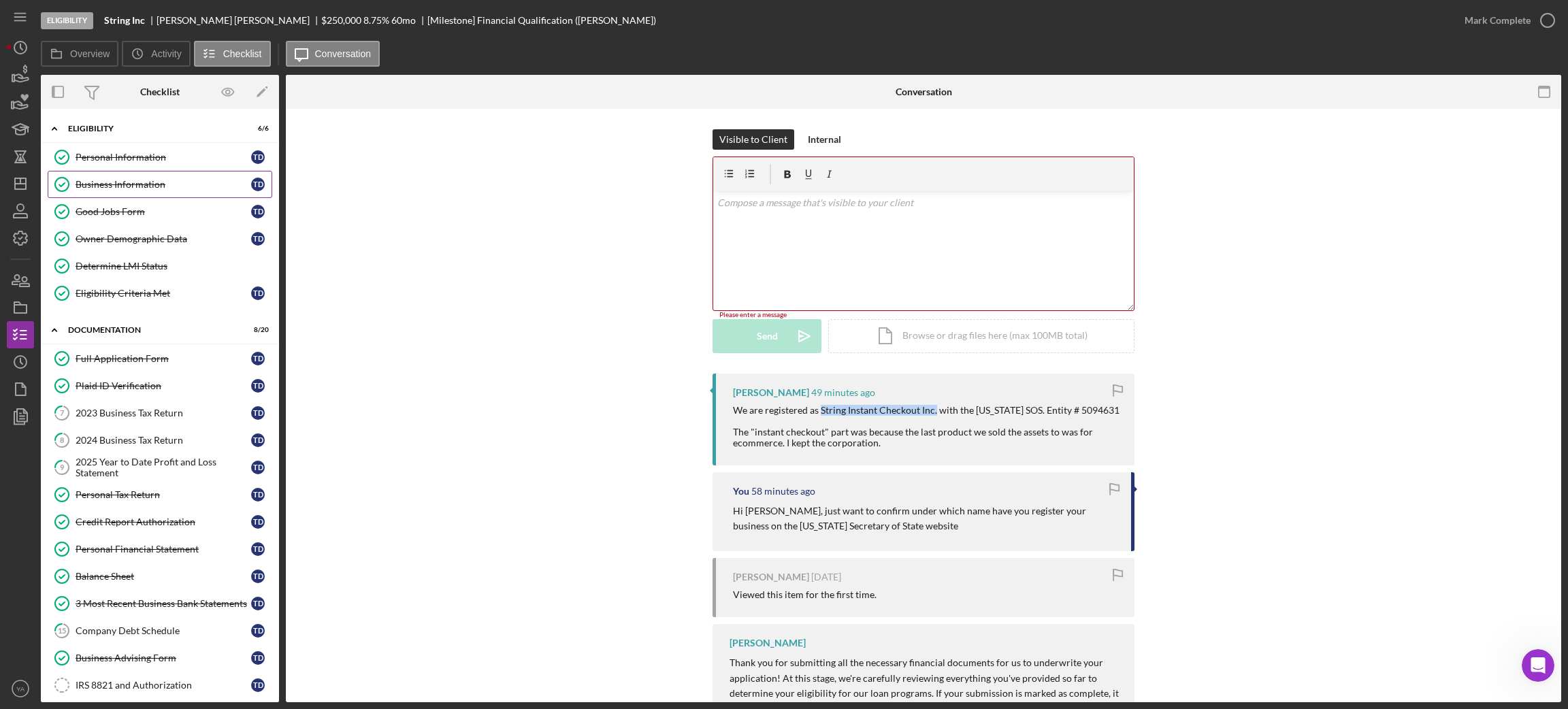
click at [153, 179] on div "Business Information" at bounding box center [163, 185] width 176 height 11
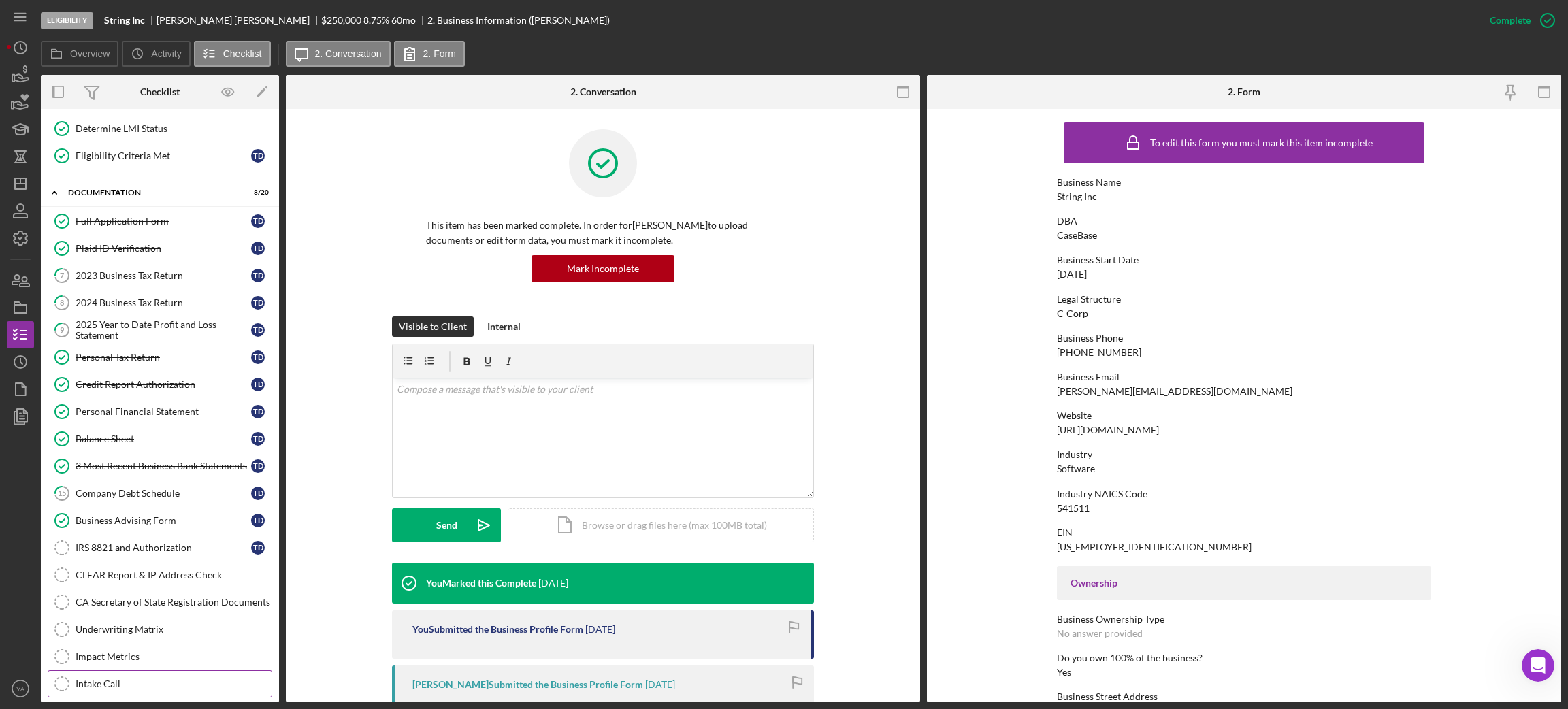
scroll to position [267, 0]
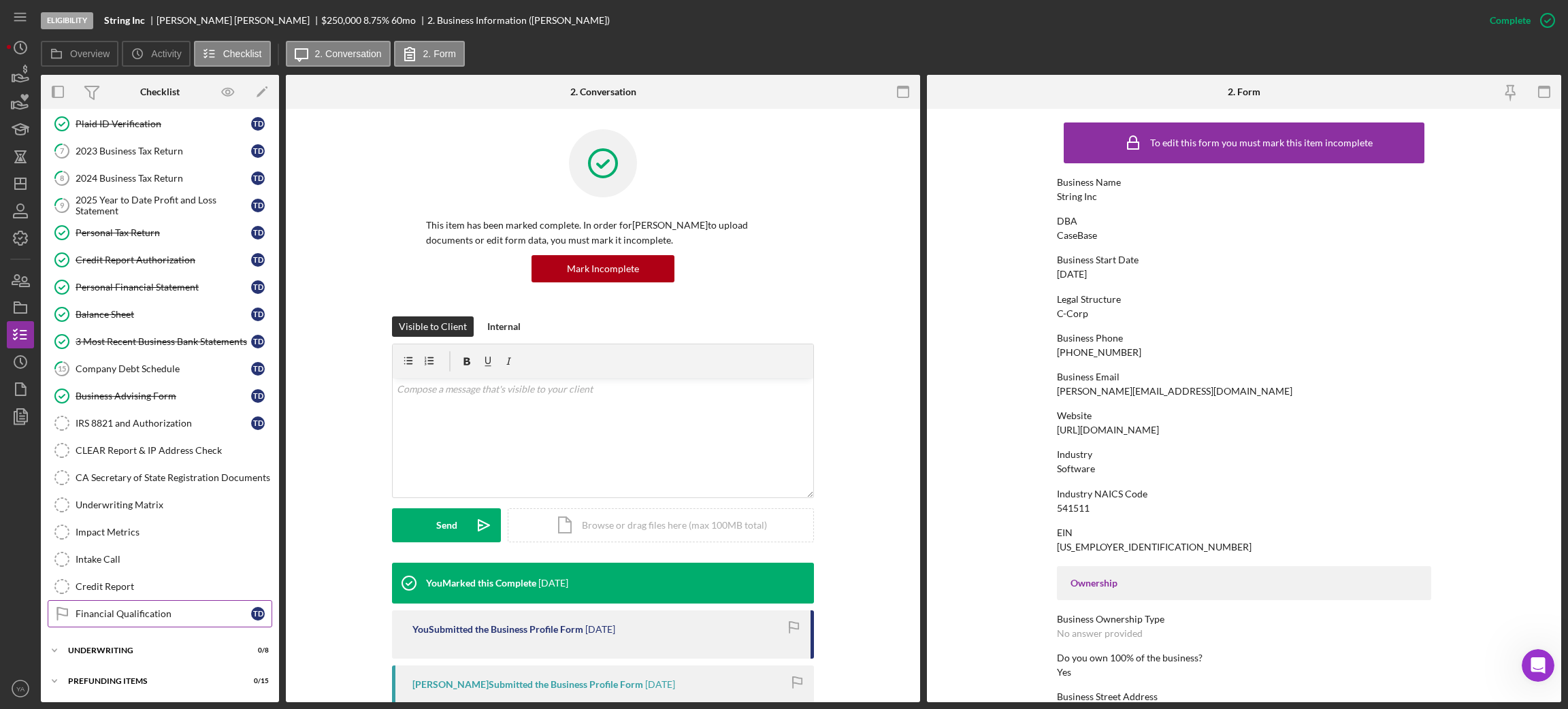
click at [146, 600] on link "Financial Qualification Financial Qualification T D" at bounding box center [160, 614] width 224 height 27
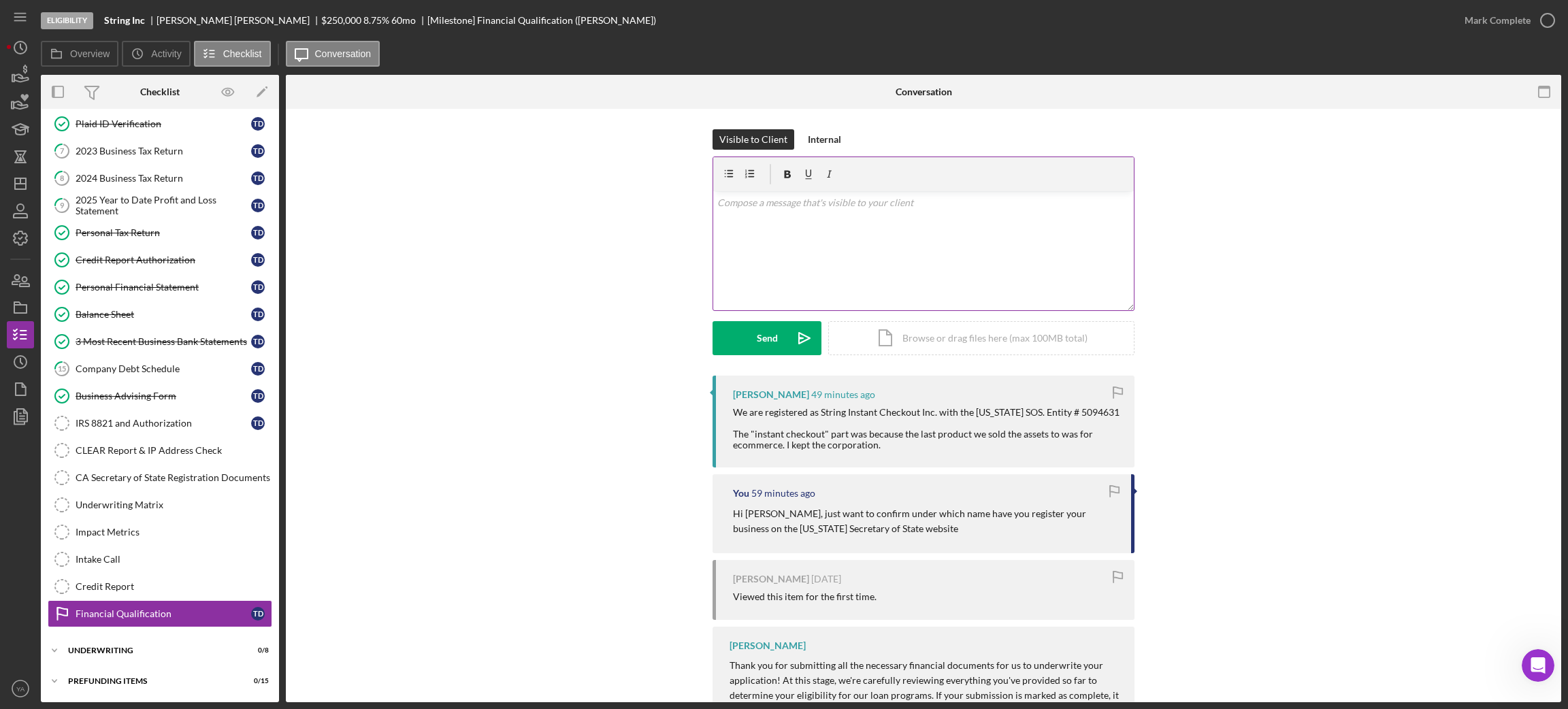
click at [896, 286] on div "v Color teal Color pink Remove color Add row above Add row below Add column bef…" at bounding box center [923, 251] width 421 height 119
click at [738, 203] on p "Got it thank you" at bounding box center [924, 203] width 413 height 15
click at [748, 202] on p "Got it, thank you" at bounding box center [924, 203] width 413 height 15
click at [820, 208] on p "Got it, Thank you" at bounding box center [924, 203] width 413 height 15
drag, startPoint x: 822, startPoint y: 217, endPoint x: 682, endPoint y: 213, distance: 140.1
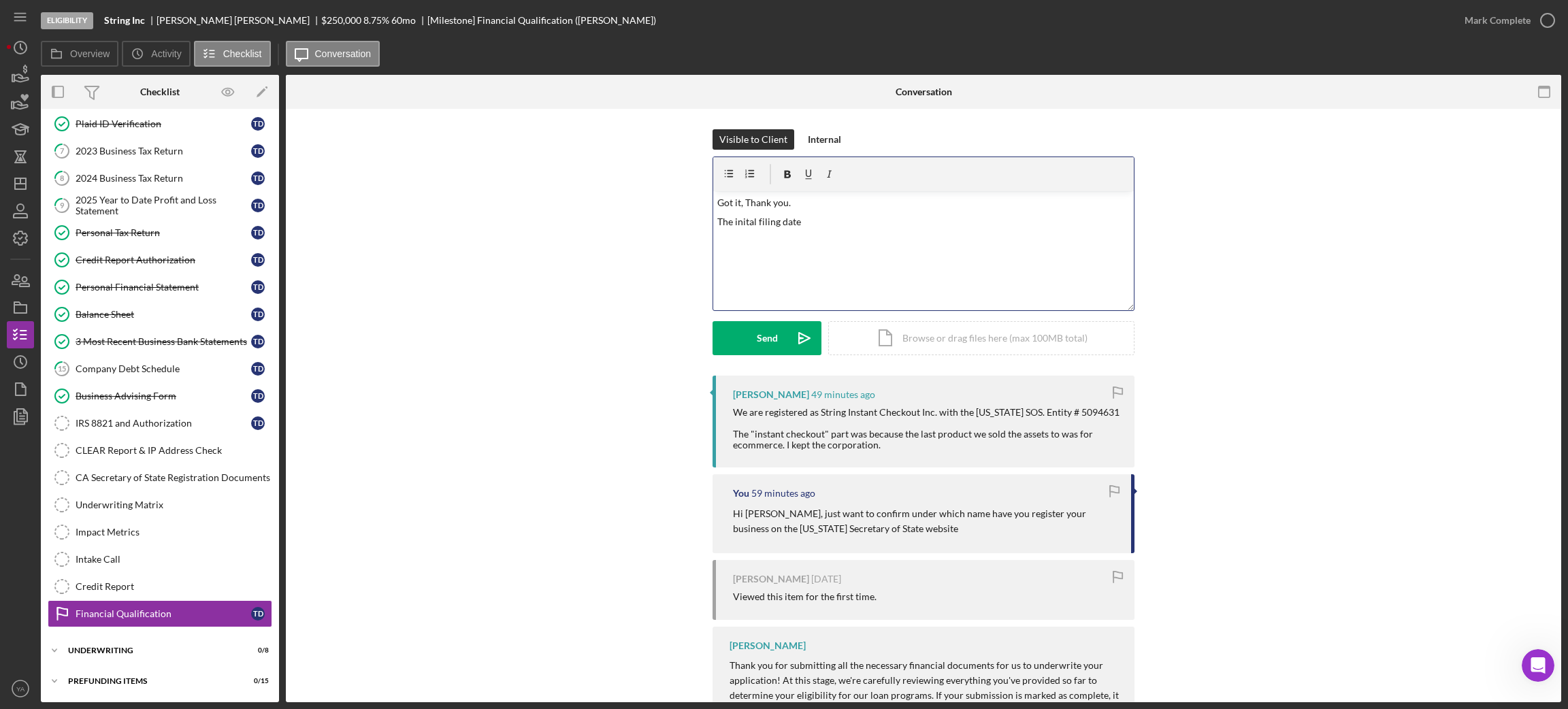
click at [682, 213] on div "Visible to Client Internal v Color teal Color pink Remove color Add row above A…" at bounding box center [923, 252] width 1234 height 246
click at [753, 331] on button "Send Icon/icon-invite-send" at bounding box center [767, 338] width 109 height 34
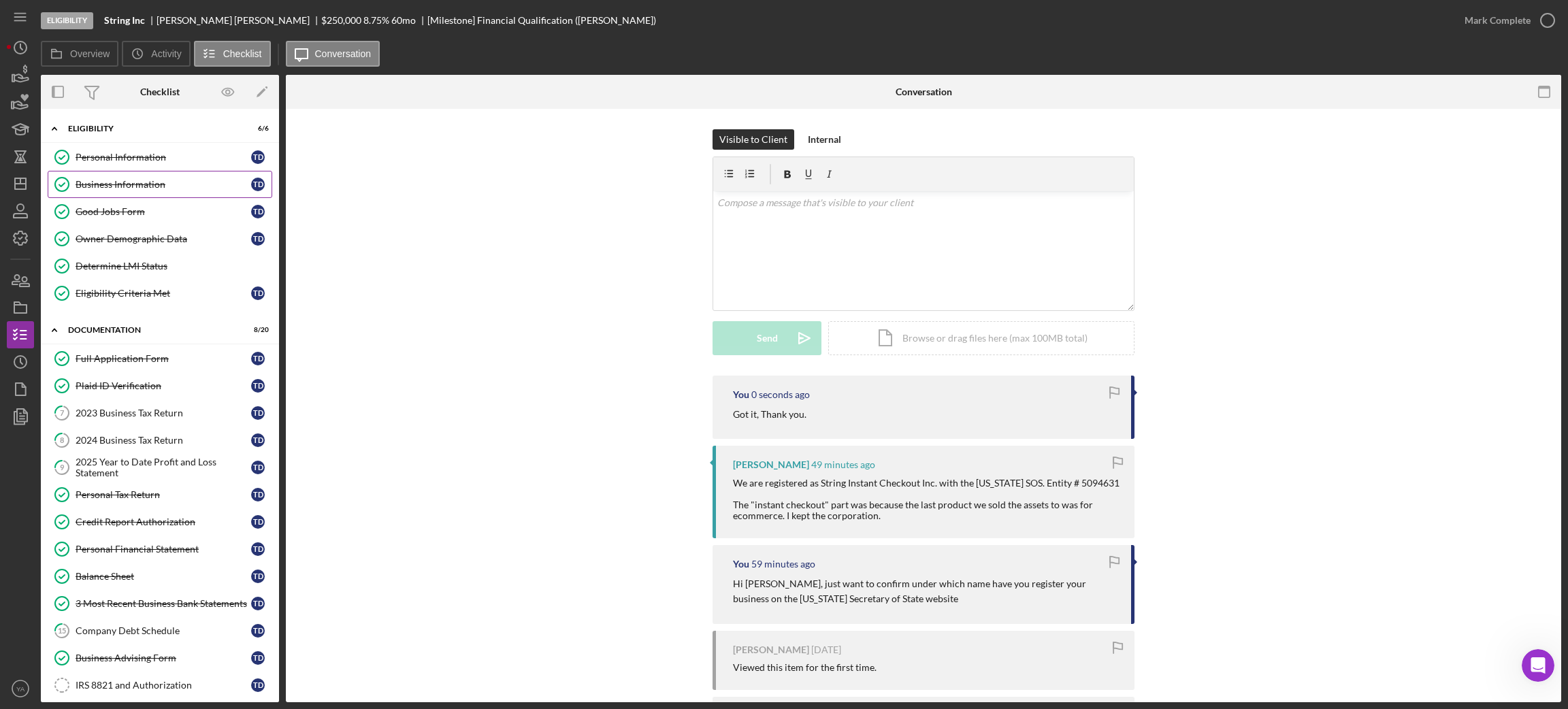
click at [130, 181] on div "Business Information" at bounding box center [163, 185] width 176 height 11
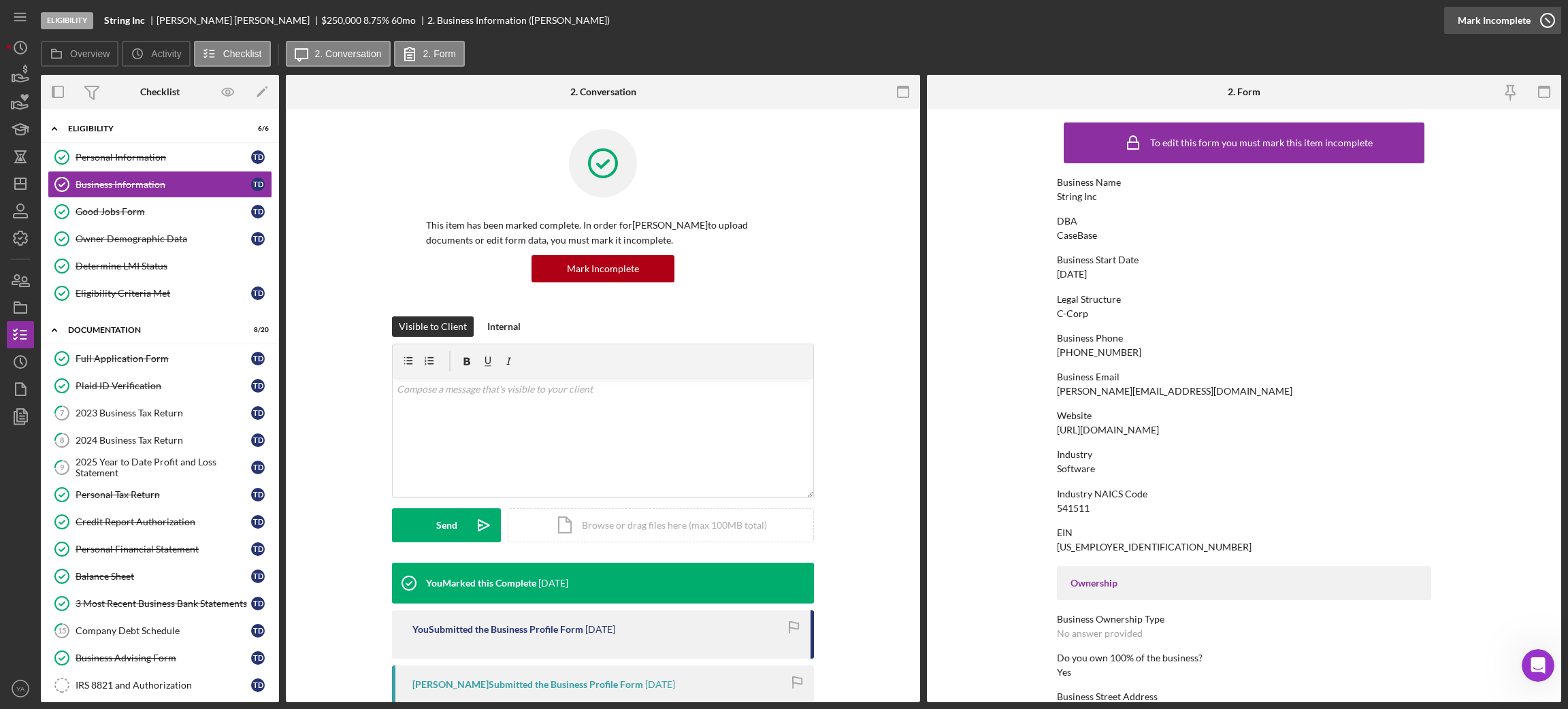
click at [1532, 18] on icon "button" at bounding box center [1547, 21] width 34 height 34
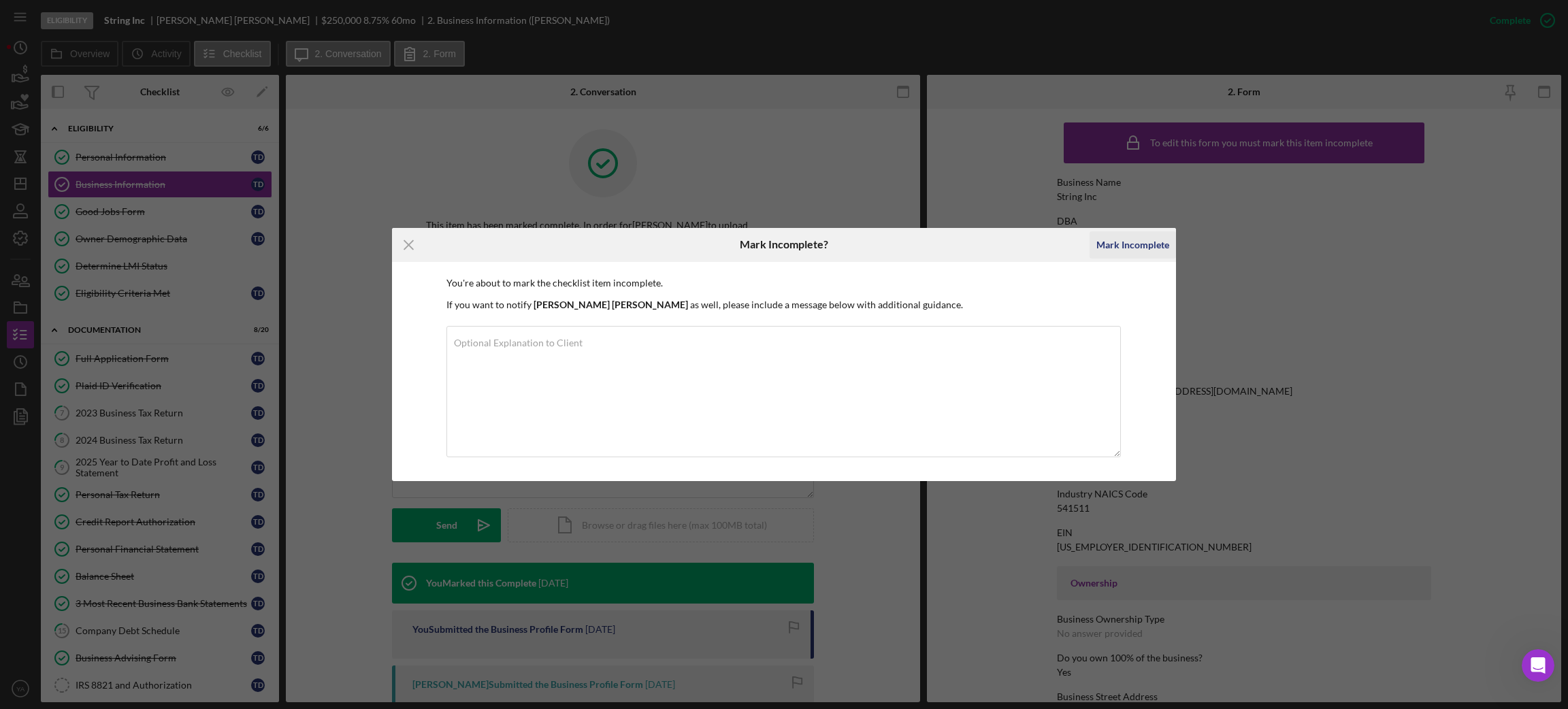
click at [1126, 256] on div "Mark Incomplete" at bounding box center [1132, 245] width 72 height 27
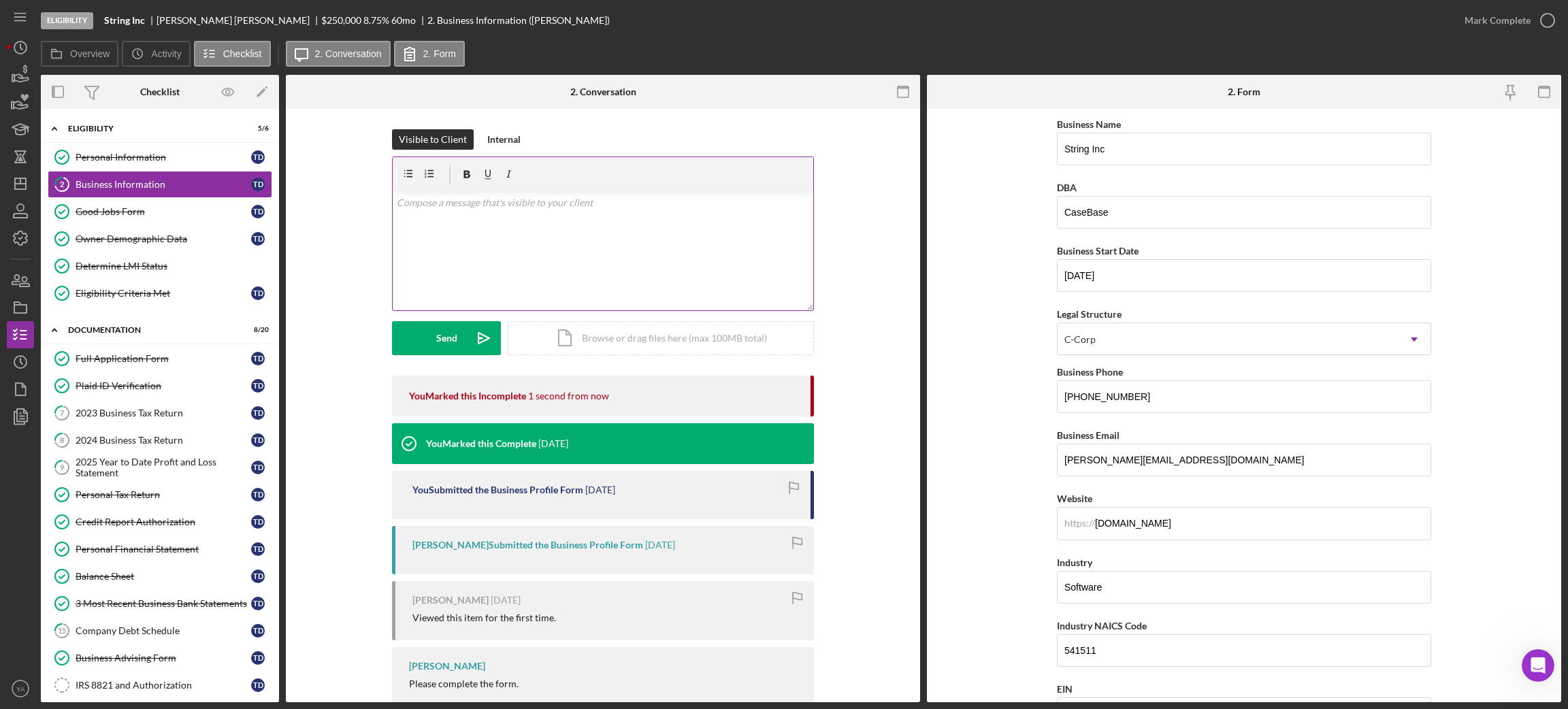
click at [520, 249] on div "v Color teal Color pink Remove color Add row above Add row below Add column bef…" at bounding box center [602, 251] width 421 height 119
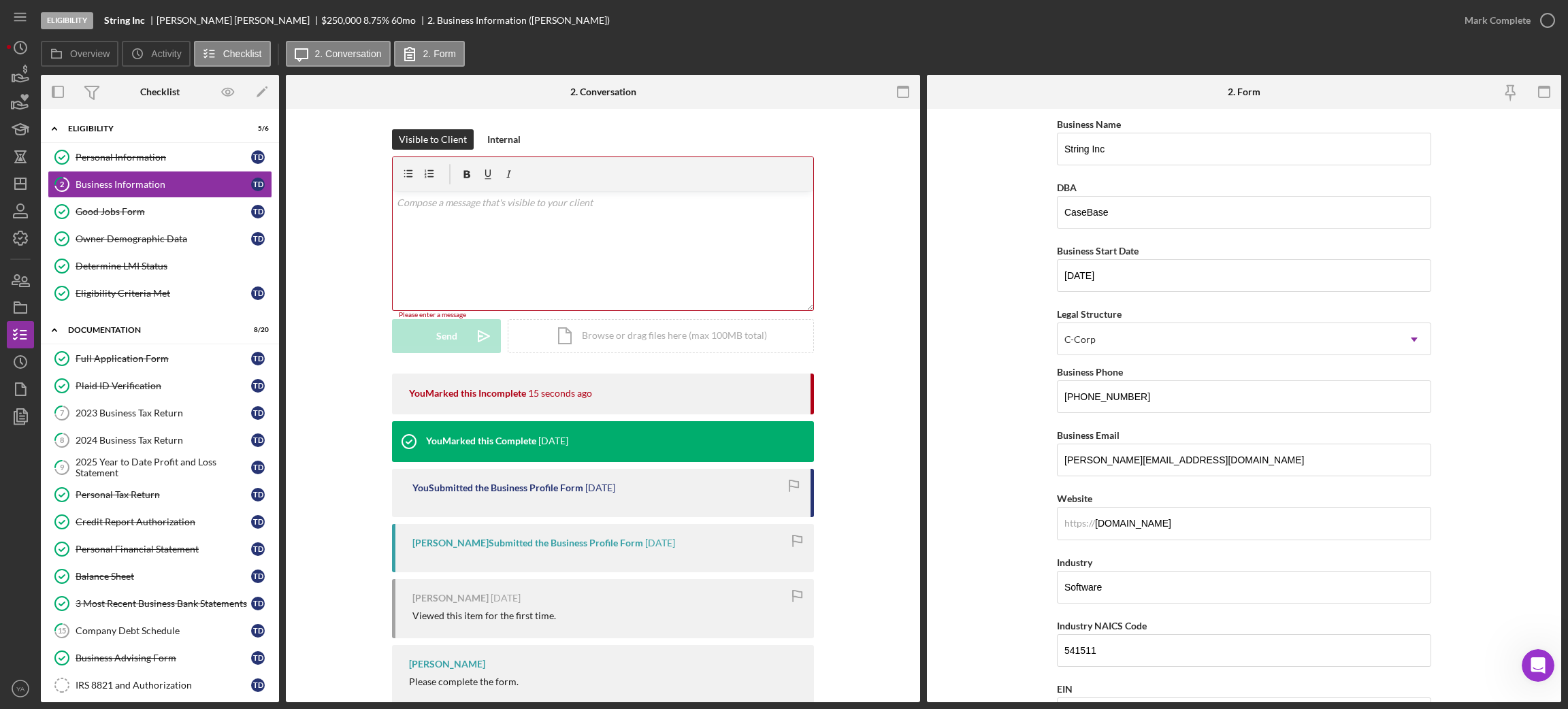
click at [1015, 226] on form "Business Name String Inc DBA CaseBase Business Start Date [DATE] Legal Structur…" at bounding box center [1243, 405] width 634 height 593
click at [609, 238] on div "v Color teal Color pink Remove color Add row above Add row below Add column bef…" at bounding box center [602, 251] width 421 height 119
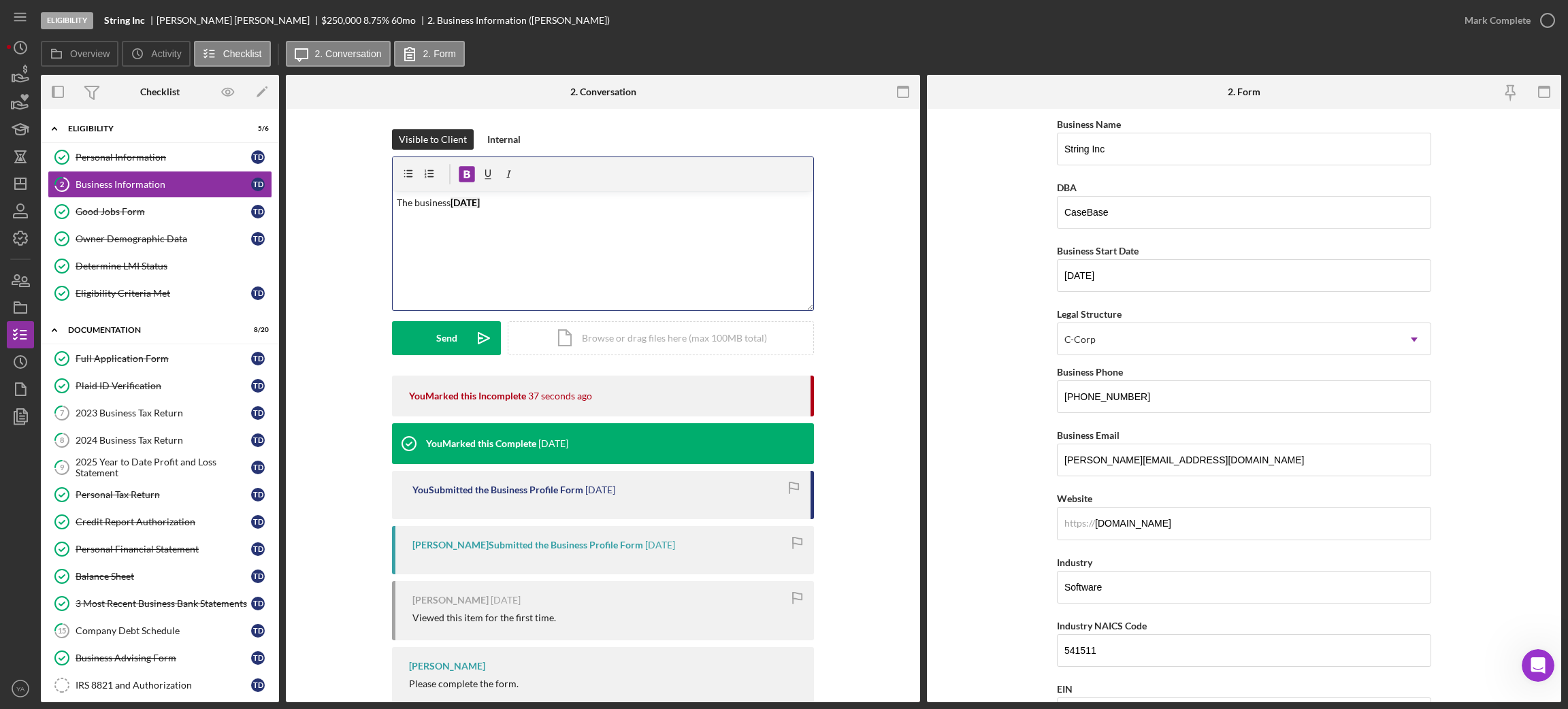
drag, startPoint x: 505, startPoint y: 198, endPoint x: 449, endPoint y: 208, distance: 56.9
click at [449, 208] on p "The business [DATE]" at bounding box center [603, 203] width 413 height 15
click at [451, 204] on p "The business [DATE]" at bounding box center [603, 203] width 413 height 15
click at [493, 203] on p "The business intial filing date as per the [DATE]" at bounding box center [603, 203] width 413 height 15
click at [540, 198] on p "The business intial filing date as per the [DATE]" at bounding box center [603, 203] width 413 height 15
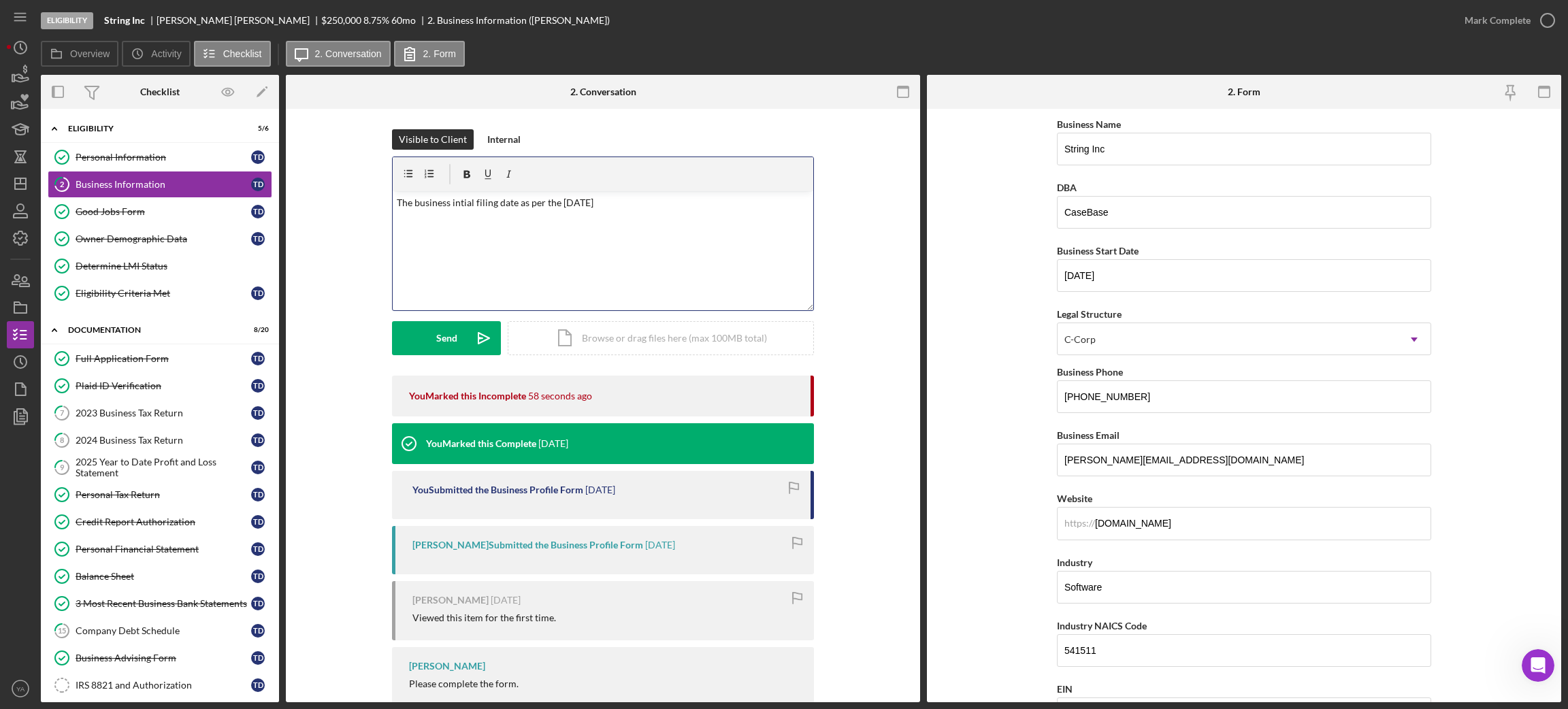
click at [561, 200] on p "The business intial filing date as per the [DATE]" at bounding box center [603, 203] width 413 height 15
click at [558, 202] on p "The business intial filing date as per the [DATE]" at bounding box center [603, 203] width 413 height 15
click at [778, 209] on p "The business initial filing date as per the [US_STATE] Secretary of State websi…" at bounding box center [603, 203] width 413 height 15
click at [397, 203] on p "The business initial filing date as per the [US_STATE] Secretary of State websi…" at bounding box center [603, 211] width 413 height 31
click at [403, 174] on icon "button" at bounding box center [408, 174] width 31 height 31
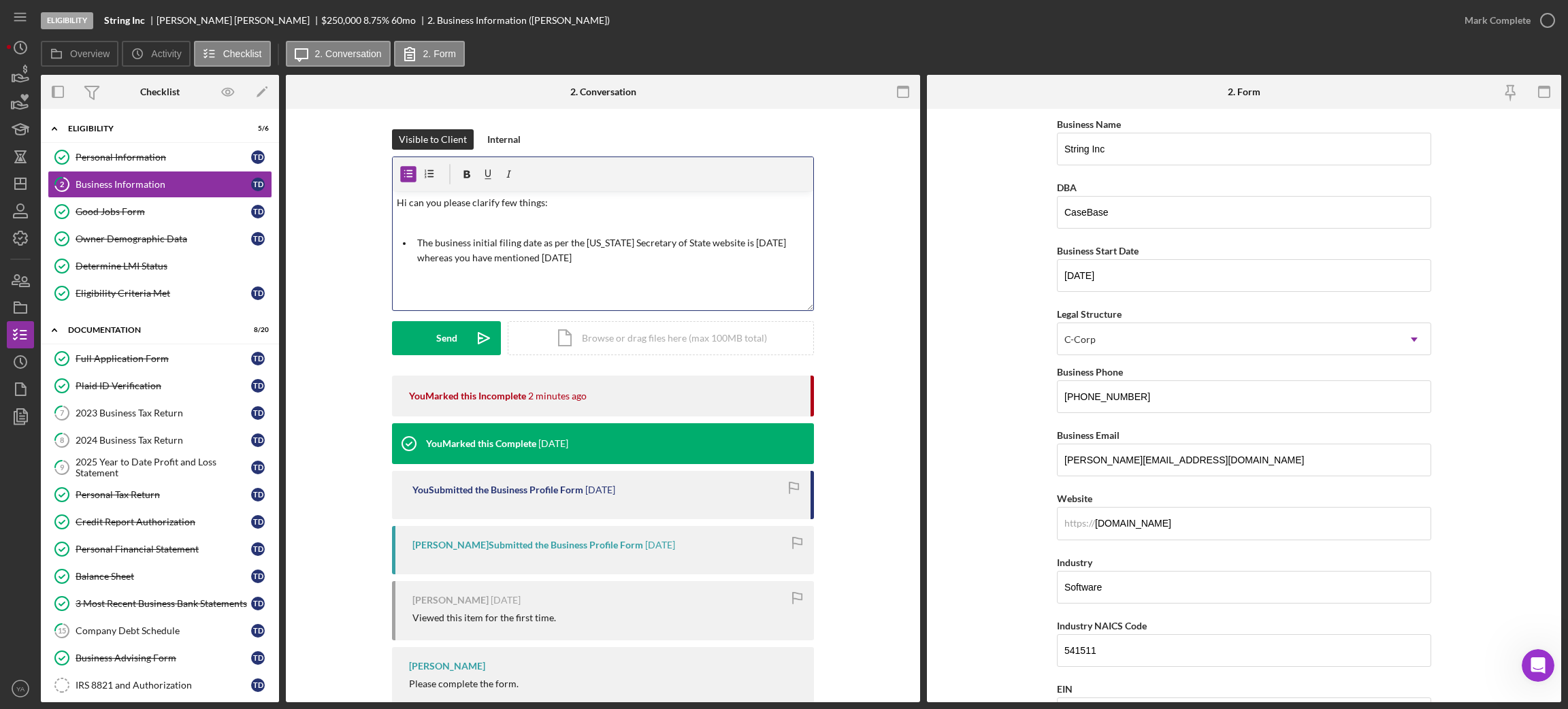
click at [616, 263] on p "The business initial filing date as per the [US_STATE] Secretary of State websi…" at bounding box center [613, 250] width 393 height 31
click at [601, 259] on p "The business initial filing date as per the [US_STATE] Secretary of State websi…" at bounding box center [613, 250] width 393 height 31
drag, startPoint x: 501, startPoint y: 285, endPoint x: 508, endPoint y: 284, distance: 7.1
click at [501, 284] on div "v Color teal Color pink Remove color Add row above Add row below Add column bef…" at bounding box center [602, 251] width 421 height 119
drag, startPoint x: 1138, startPoint y: 150, endPoint x: 1030, endPoint y: 146, distance: 108.1
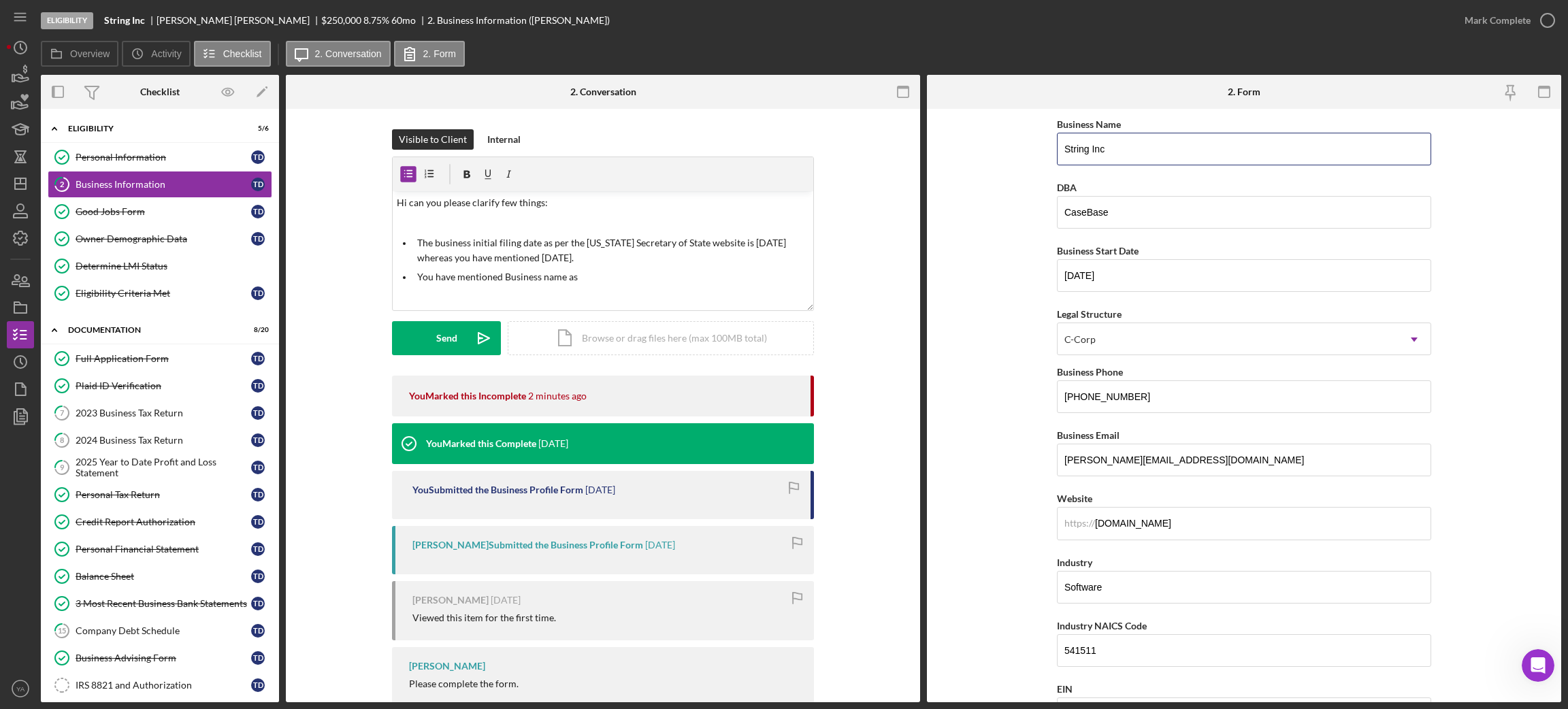
click at [1030, 146] on form "Business Name String Inc DBA CaseBase Business Start Date [DATE] Legal Structur…" at bounding box center [1243, 405] width 634 height 593
click at [626, 278] on p "You have mentioned Business name as" at bounding box center [613, 277] width 393 height 15
drag, startPoint x: 776, startPoint y: 279, endPoint x: 356, endPoint y: 284, distance: 420.0
click at [356, 284] on div "Visible to Client Internal v Color teal Color pink Remove color Add row above A…" at bounding box center [603, 252] width 594 height 246
drag, startPoint x: 529, startPoint y: 228, endPoint x: 369, endPoint y: 198, distance: 162.8
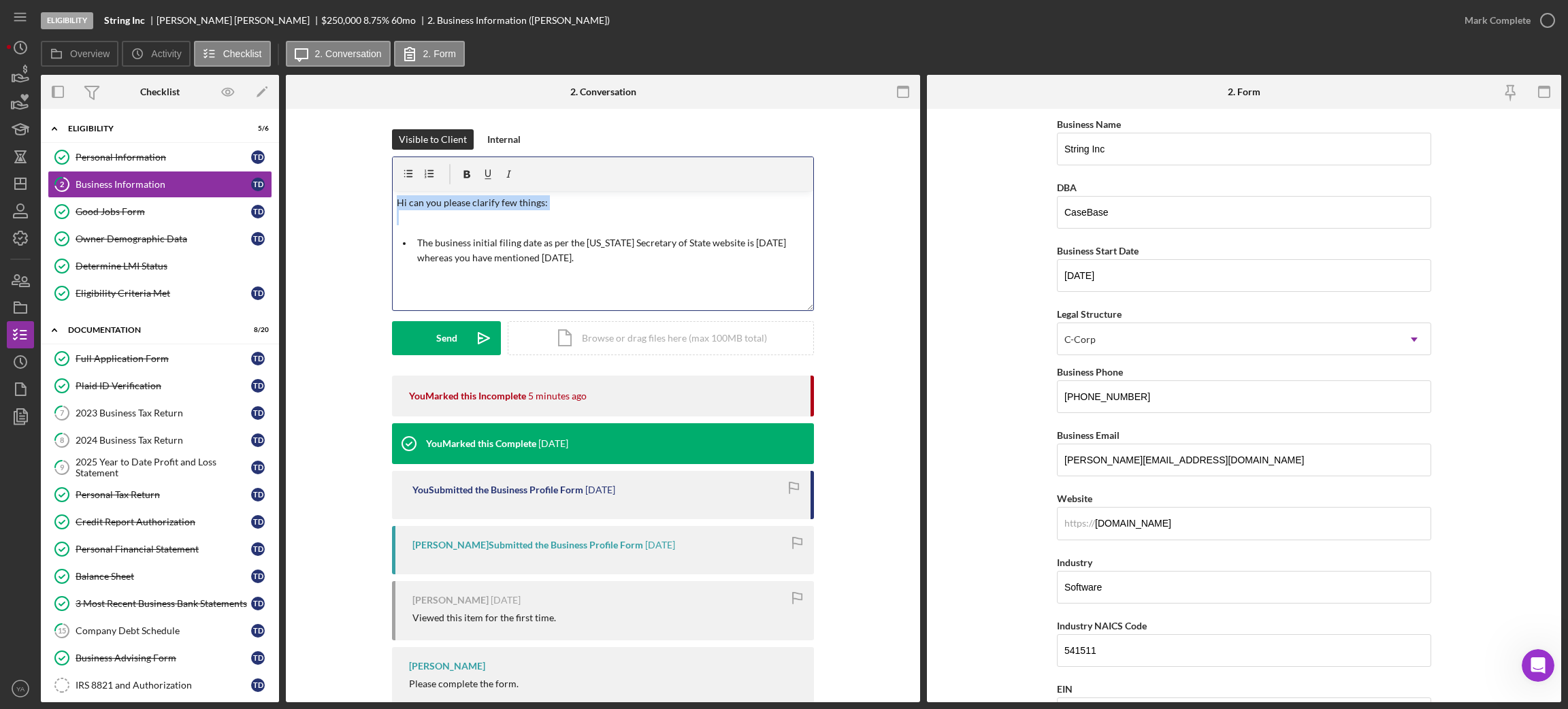
click at [369, 198] on div "Visible to Client Internal v Color teal Color pink Remove color Add row above A…" at bounding box center [603, 252] width 594 height 246
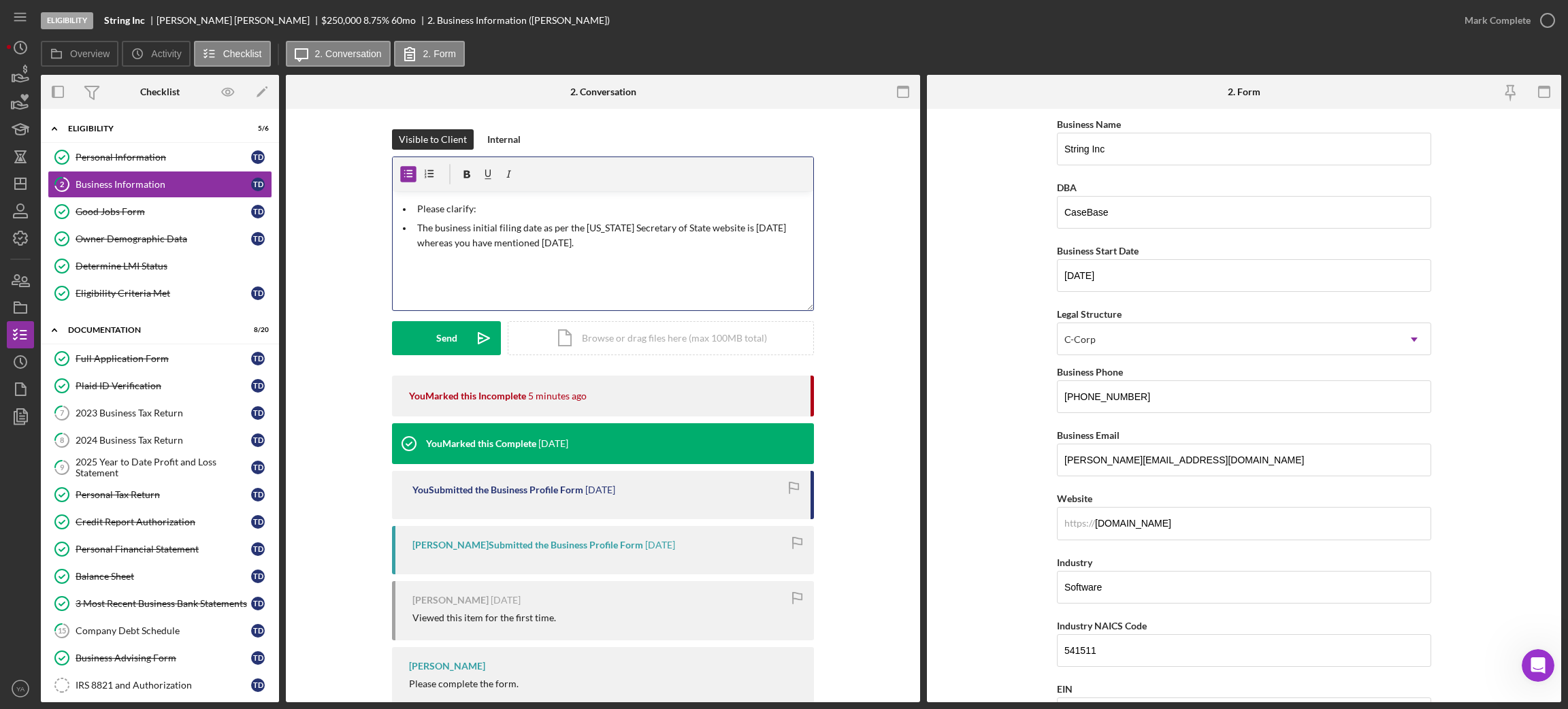
click at [414, 209] on li "Please clarify:" at bounding box center [613, 209] width 400 height 15
click at [496, 227] on p "The business initial filing date as per the [US_STATE] Secretary of State websi…" at bounding box center [613, 235] width 393 height 31
click at [602, 247] on p "The business initial filing date as per the [US_STATE] Secretary of State websi…" at bounding box center [613, 235] width 393 height 31
click at [454, 334] on div "Send" at bounding box center [447, 338] width 21 height 34
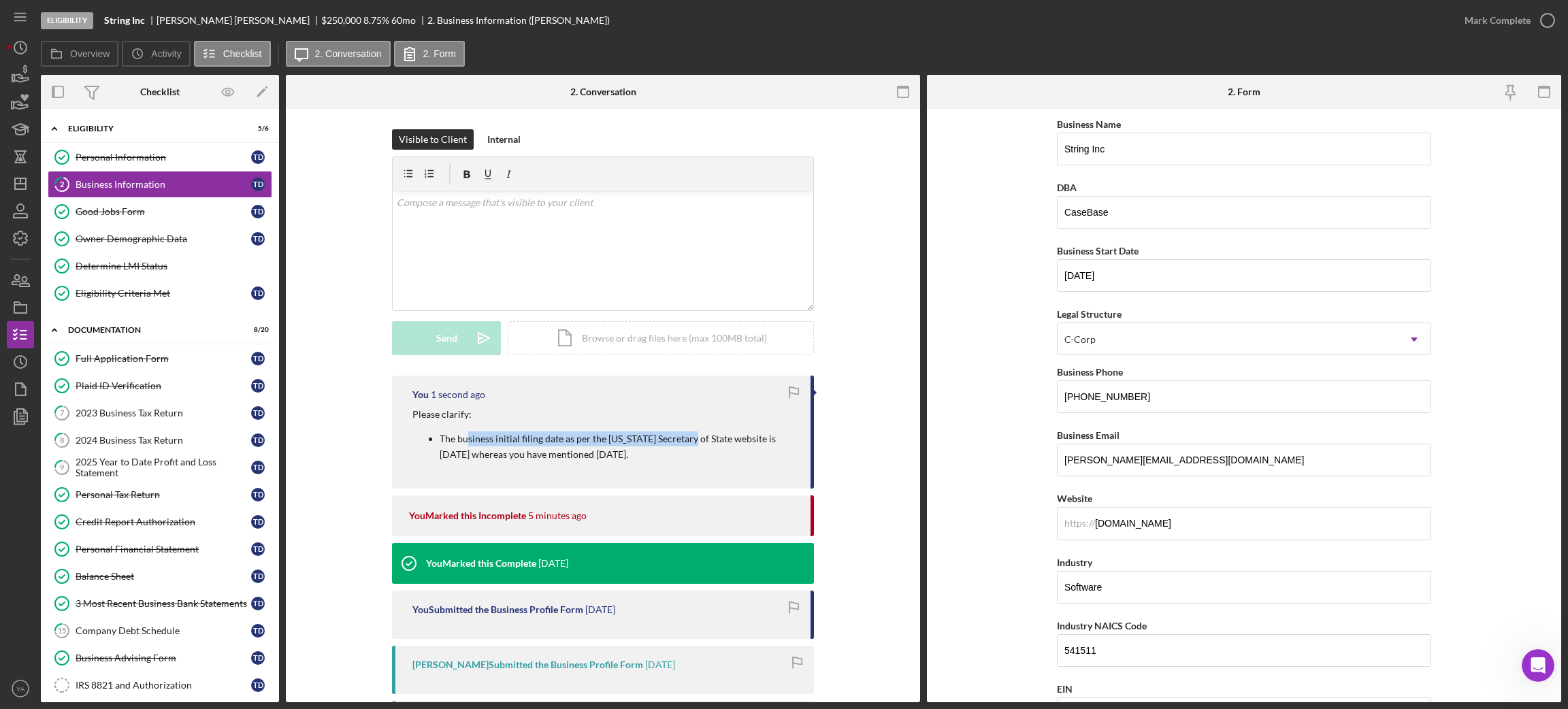
drag, startPoint x: 468, startPoint y: 439, endPoint x: 687, endPoint y: 432, distance: 219.1
click at [687, 432] on p "The business initial filing date as per the [US_STATE] Secretary of State websi…" at bounding box center [618, 446] width 357 height 31
click at [685, 432] on p "The business initial filing date as per the [US_STATE] Secretary of State websi…" at bounding box center [618, 446] width 357 height 31
click at [24, 184] on line "button" at bounding box center [21, 184] width 11 height 0
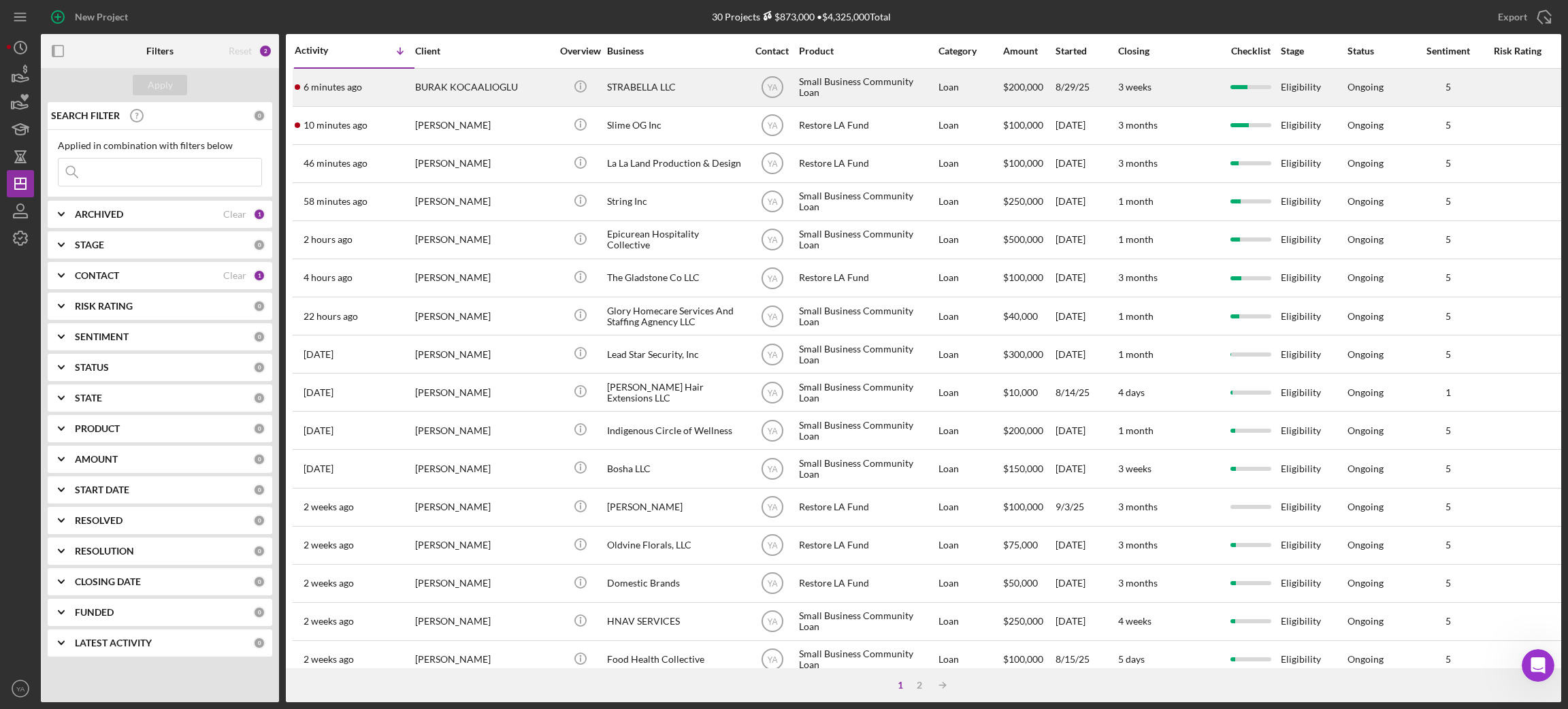
click at [682, 91] on div "STRABELLA LLC" at bounding box center [675, 88] width 136 height 36
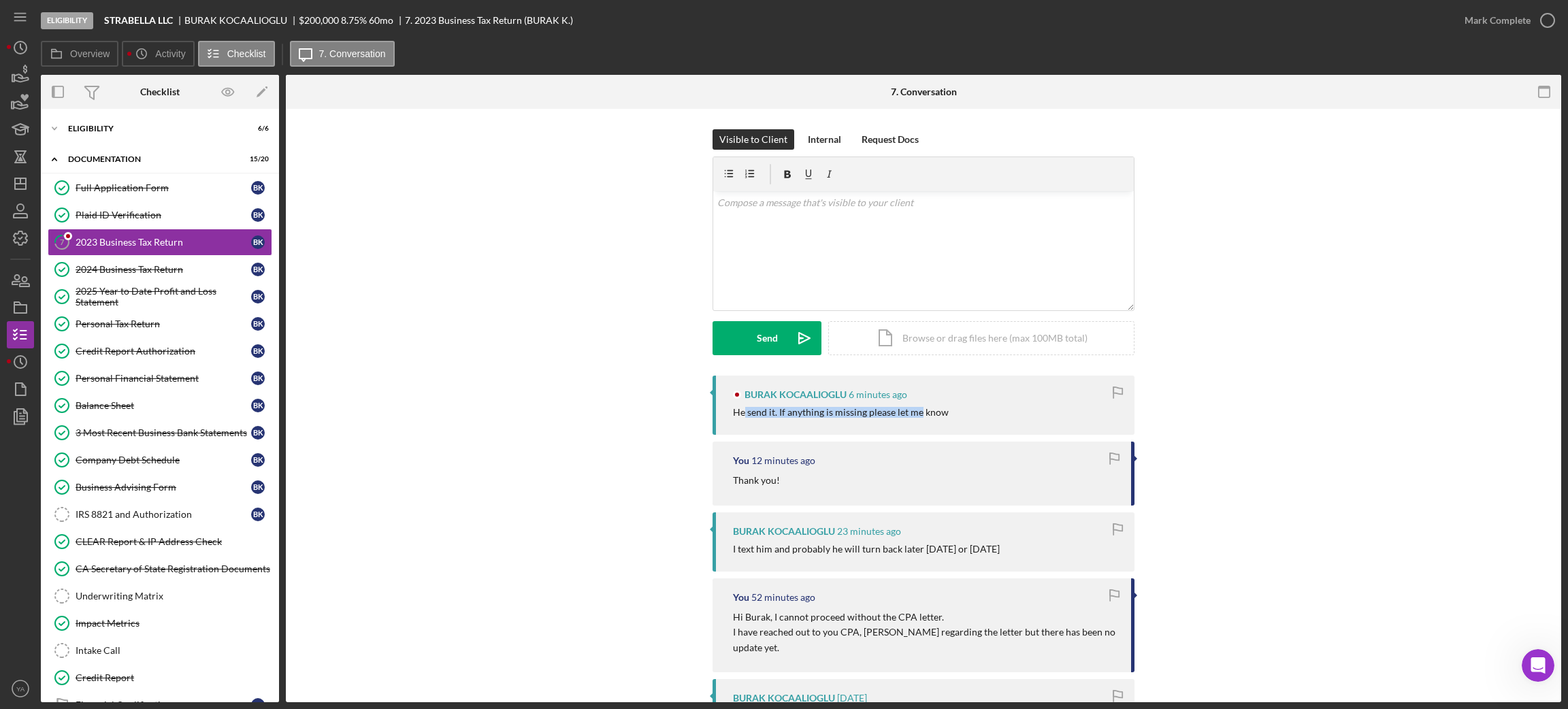
drag, startPoint x: 742, startPoint y: 416, endPoint x: 916, endPoint y: 414, distance: 174.0
click at [916, 414] on div "He send it. If anything is missing please let me know" at bounding box center [840, 412] width 215 height 11
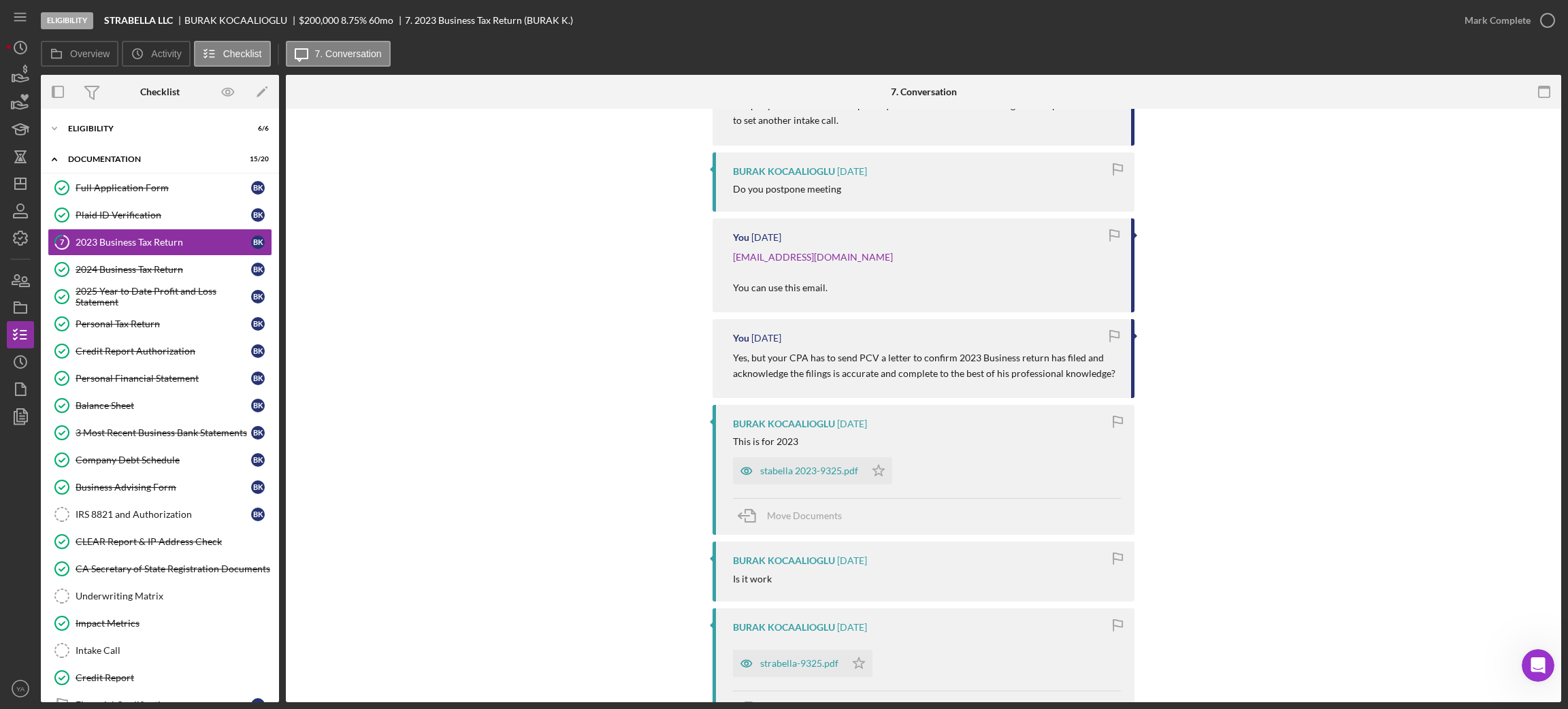
scroll to position [1224, 0]
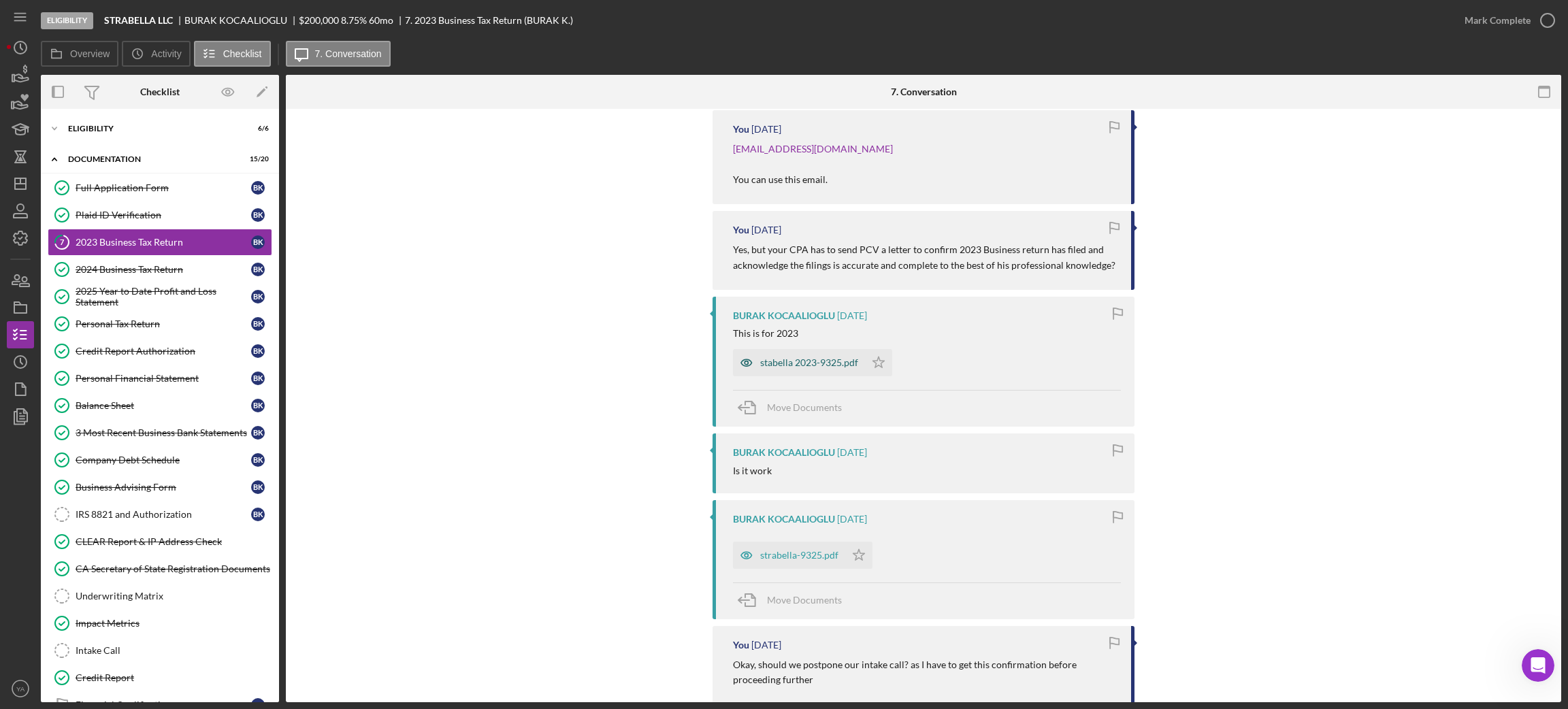
click at [801, 357] on div "stabella 2023-9325.pdf" at bounding box center [809, 362] width 98 height 11
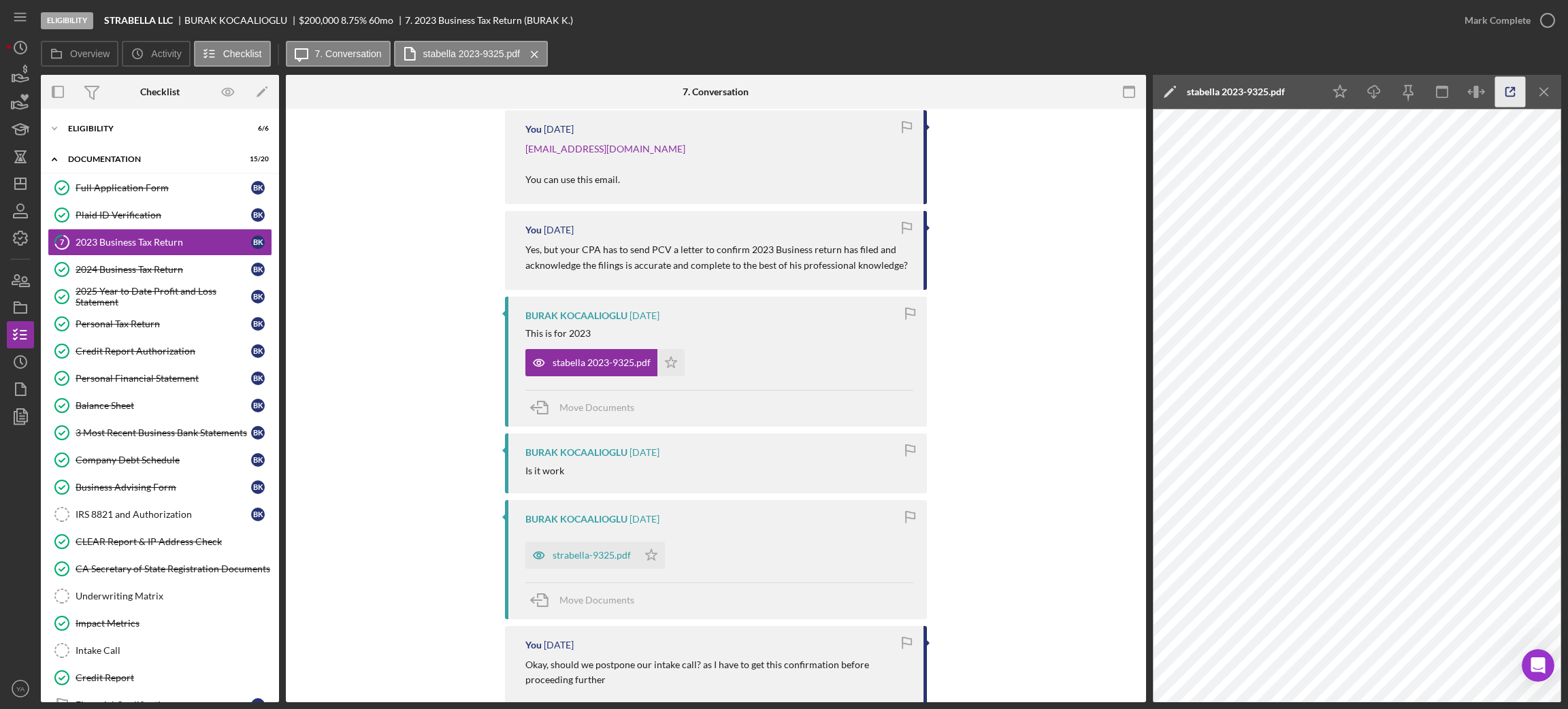
click at [1506, 90] on icon "button" at bounding box center [1510, 92] width 9 height 9
click at [667, 357] on polygon "button" at bounding box center [671, 362] width 12 height 11
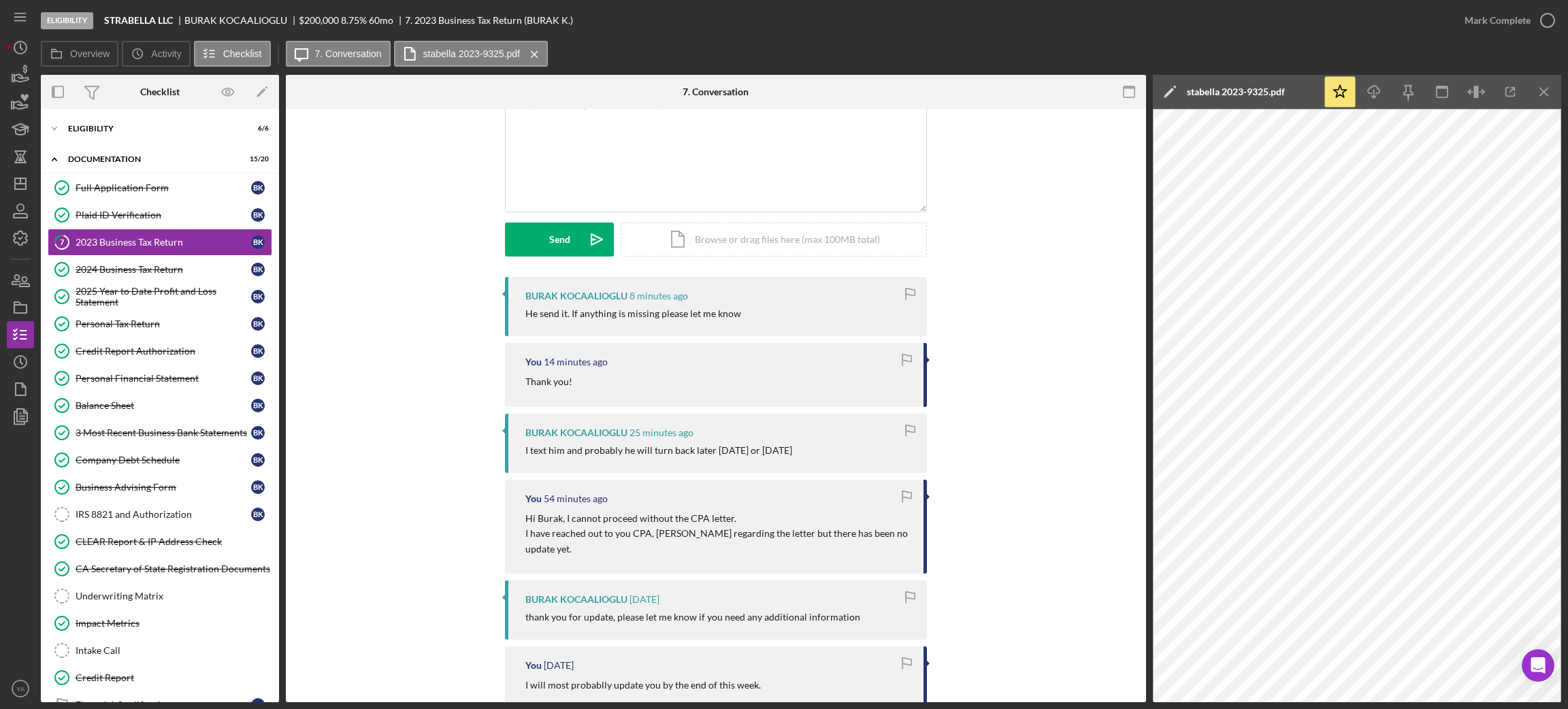
scroll to position [0, 0]
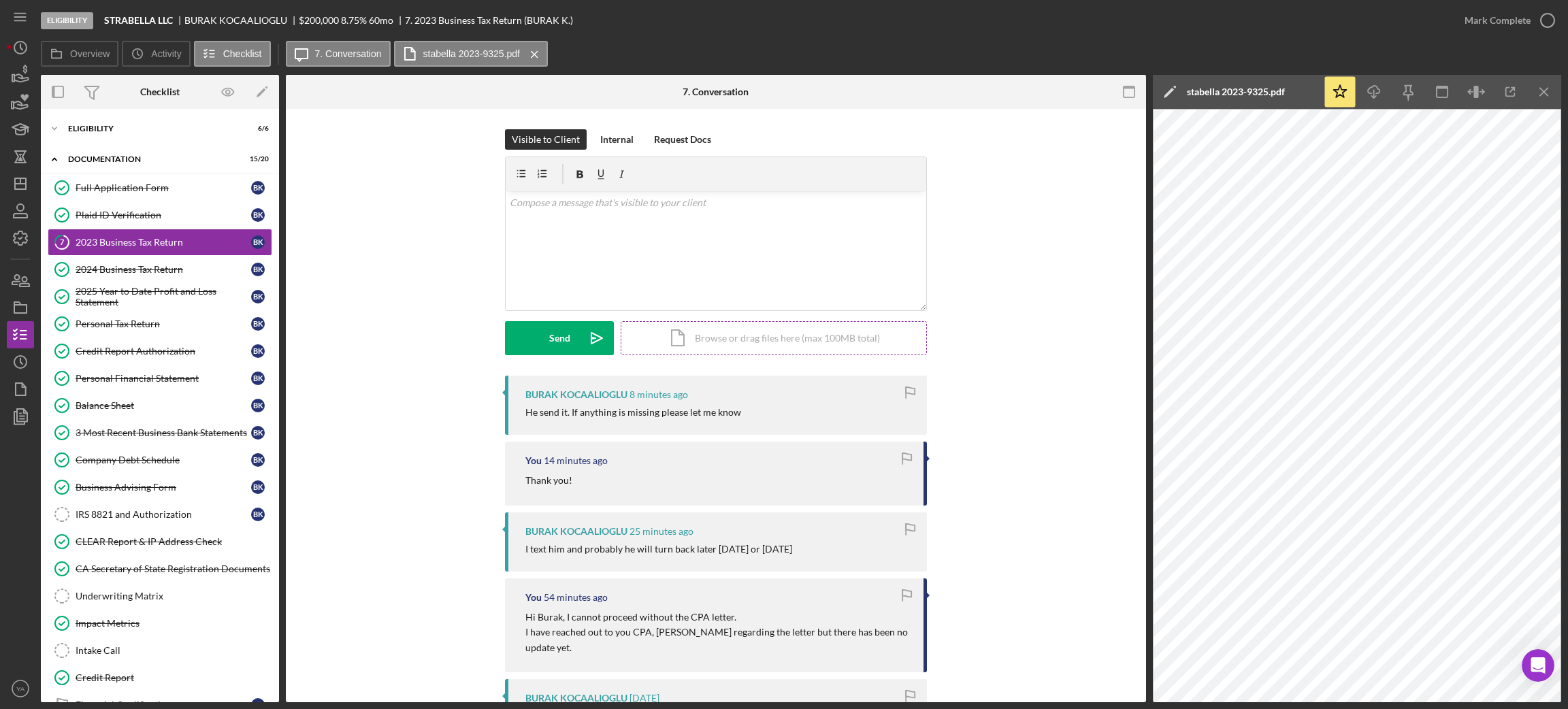
click at [717, 333] on div "Icon/Document Browse or drag files here (max 100MB total) Tap to choose files o…" at bounding box center [774, 338] width 306 height 34
click at [739, 254] on div "v Color teal Color pink Remove color Add row above Add row below Add column bef…" at bounding box center [715, 251] width 421 height 119
click at [605, 240] on div "v Color teal Color pink Remove color Add row above Add row below Add column bef…" at bounding box center [715, 251] width 421 height 119
drag, startPoint x: 700, startPoint y: 206, endPoint x: 598, endPoint y: 208, distance: 102.0
click at [598, 208] on p "Also, do you have the acknowledgment" at bounding box center [716, 203] width 413 height 15
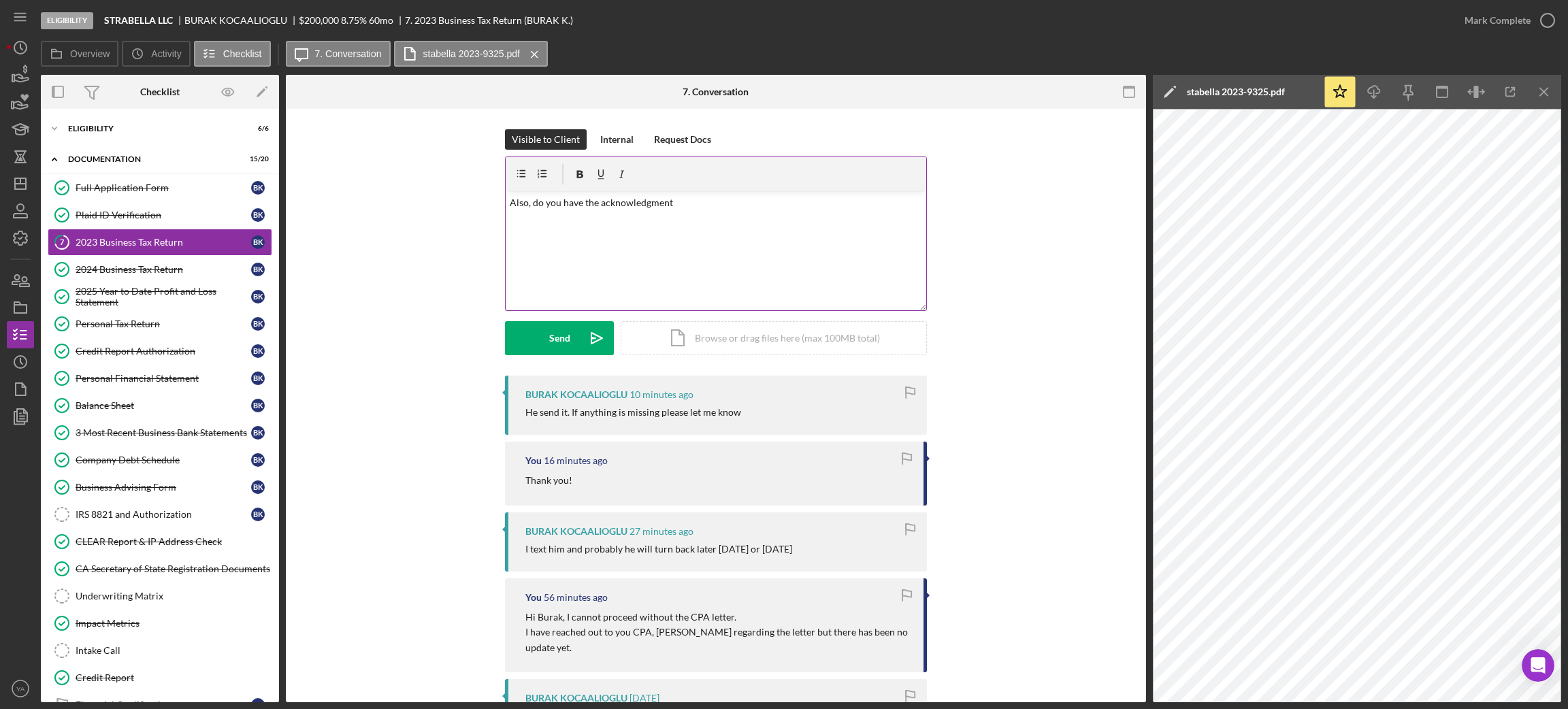
click at [684, 217] on div "v Color teal Color pink Remove color Add row above Add row below Add column bef…" at bounding box center [715, 251] width 421 height 119
drag, startPoint x: 672, startPoint y: 204, endPoint x: 598, endPoint y: 206, distance: 74.0
click at [598, 206] on p "Also, do you have the acknowledgment Acknowledgement and General Information" at bounding box center [716, 203] width 413 height 15
click at [801, 206] on p "Also, do you have the Acknowledgement and General Information" at bounding box center [716, 203] width 413 height 15
click at [801, 202] on p "Also, do you have the Acknowledgement and General Information for IRS filing as…" at bounding box center [716, 211] width 413 height 31
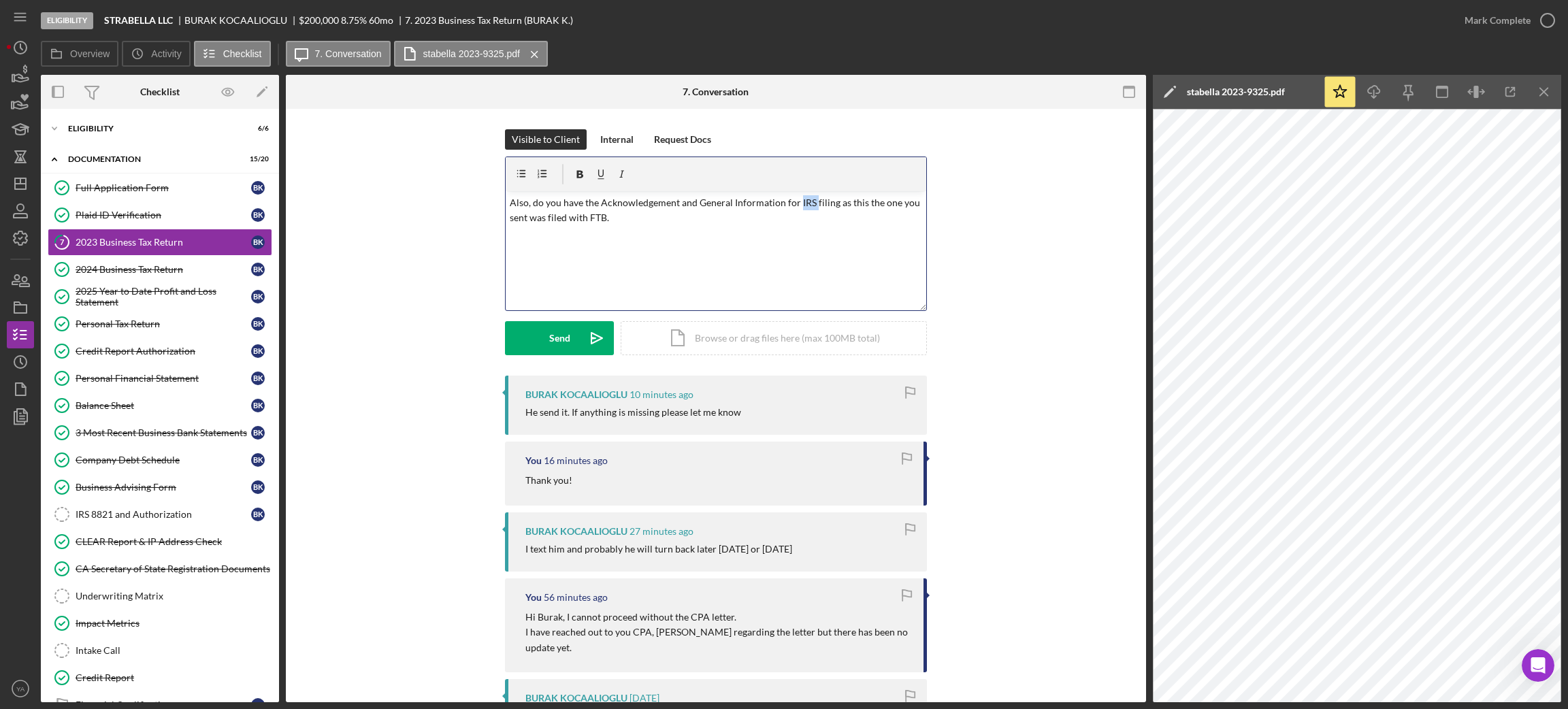
click at [801, 202] on p "Also, do you have the Acknowledgement and General Information for IRS filing as…" at bounding box center [716, 211] width 413 height 31
click at [591, 219] on p "Also, do you have the Acknowledgement and General Information for IRS filing as…" at bounding box center [716, 211] width 413 height 31
click at [814, 228] on div "v Color teal Color pink Remove color Add row above Add row below Add column bef…" at bounding box center [715, 251] width 421 height 119
click at [581, 328] on icon "Icon/icon-invite-send" at bounding box center [597, 338] width 34 height 34
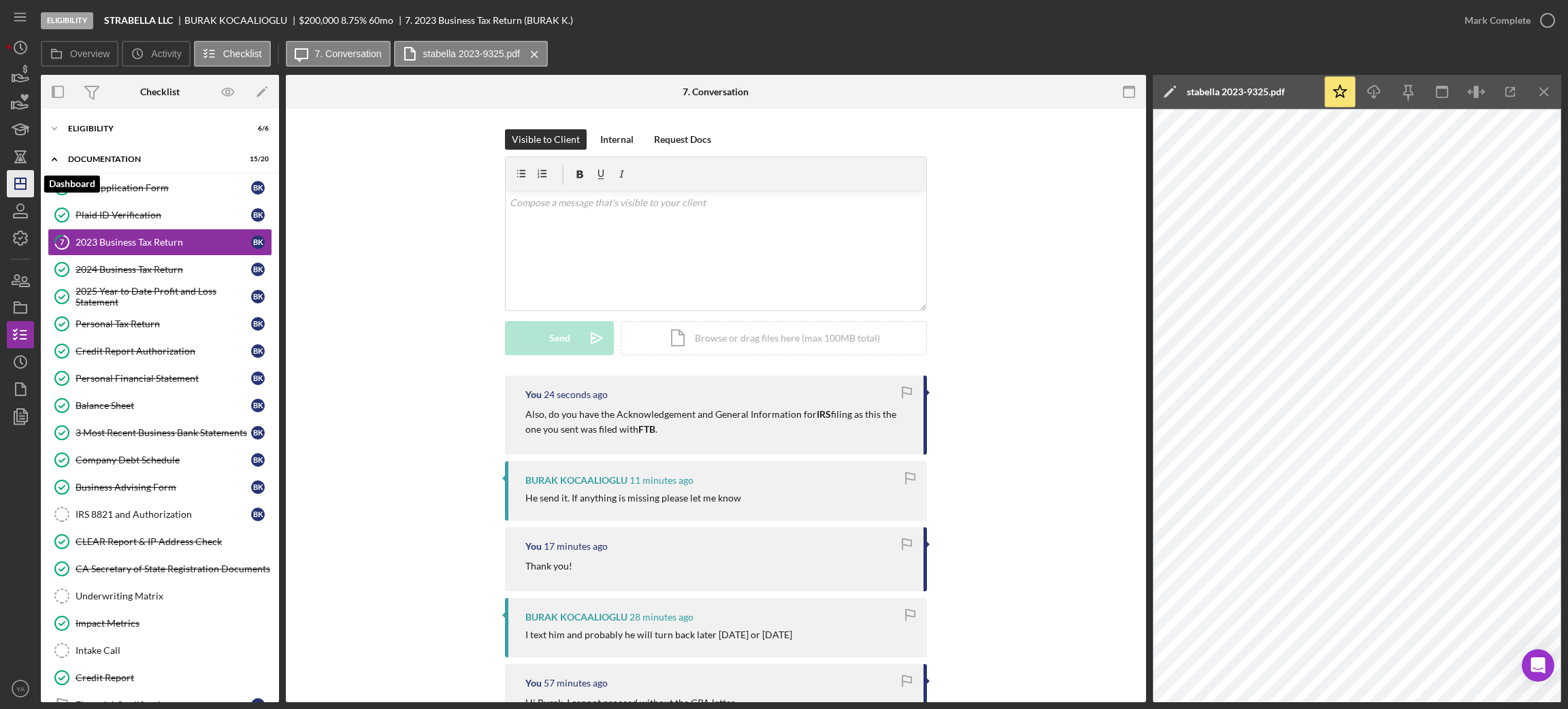
click at [8, 173] on icon "Icon/Dashboard" at bounding box center [21, 184] width 34 height 34
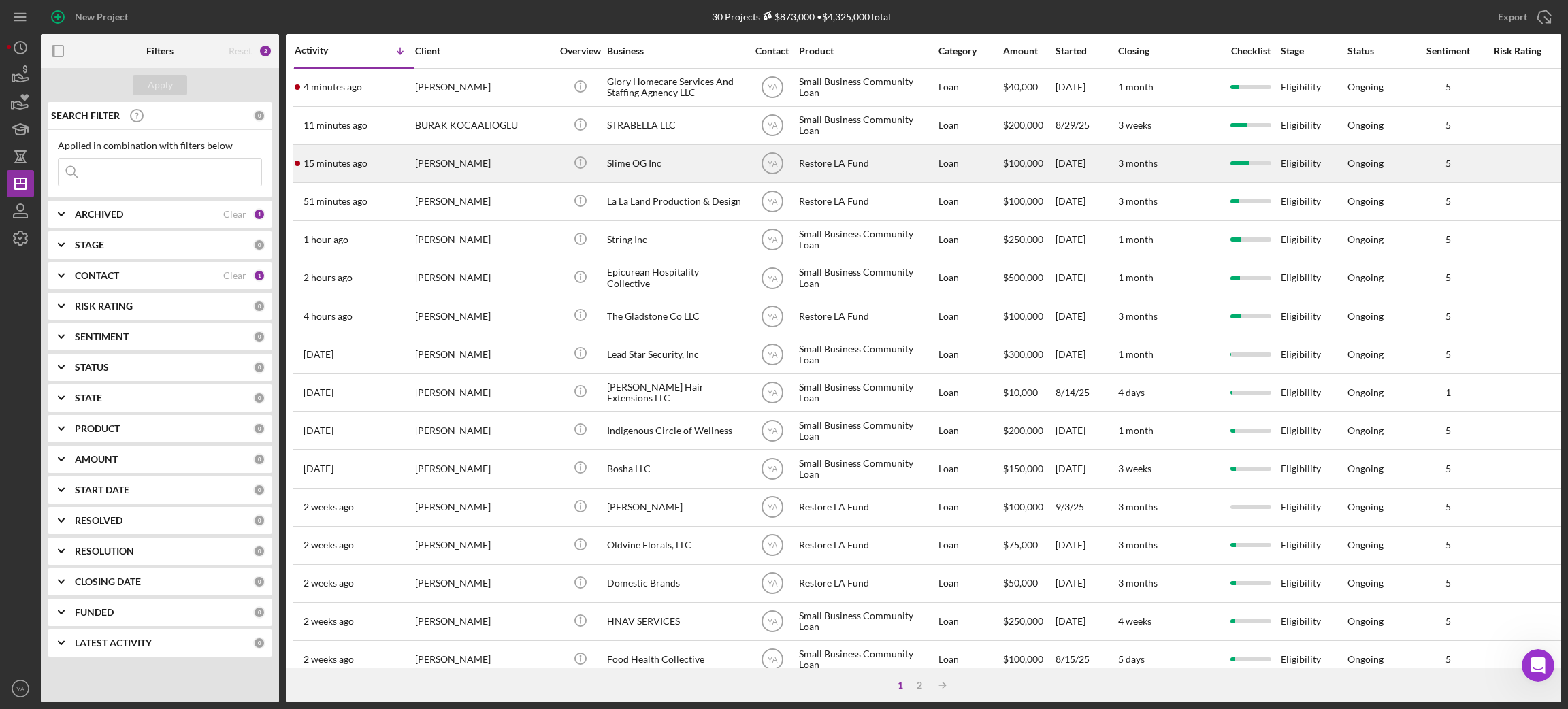
click at [654, 173] on div "Slime OG Inc" at bounding box center [675, 163] width 136 height 36
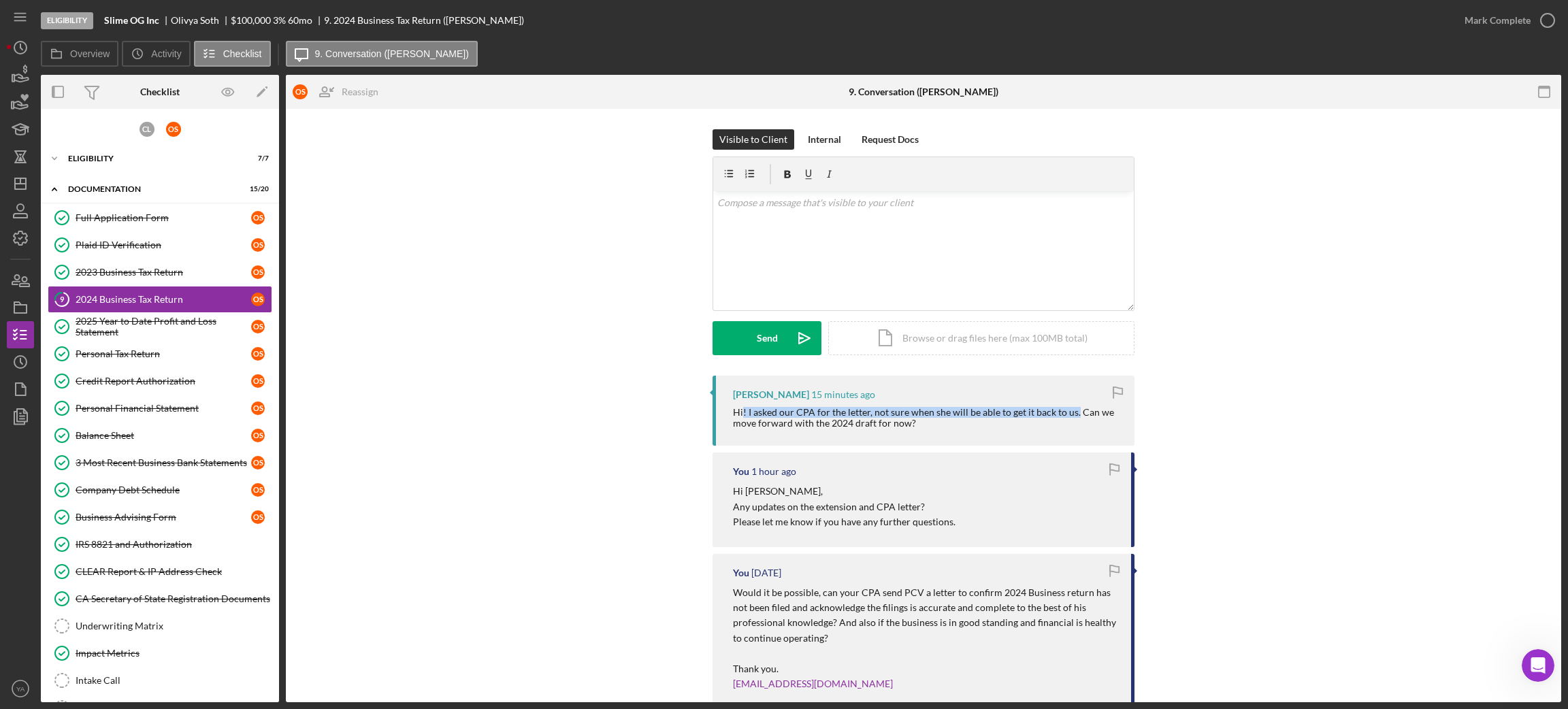
drag, startPoint x: 741, startPoint y: 414, endPoint x: 1070, endPoint y: 414, distance: 329.0
click at [1070, 414] on div "Hi! I asked our CPA for the letter, not sure when she will be able to get it ba…" at bounding box center [927, 418] width 388 height 22
click at [1075, 414] on div "Hi! I asked our CPA for the letter, not sure when she will be able to get it ba…" at bounding box center [927, 418] width 388 height 22
click at [847, 250] on div "v Color teal Color pink Remove color Add row above Add row below Add column bef…" at bounding box center [923, 251] width 421 height 119
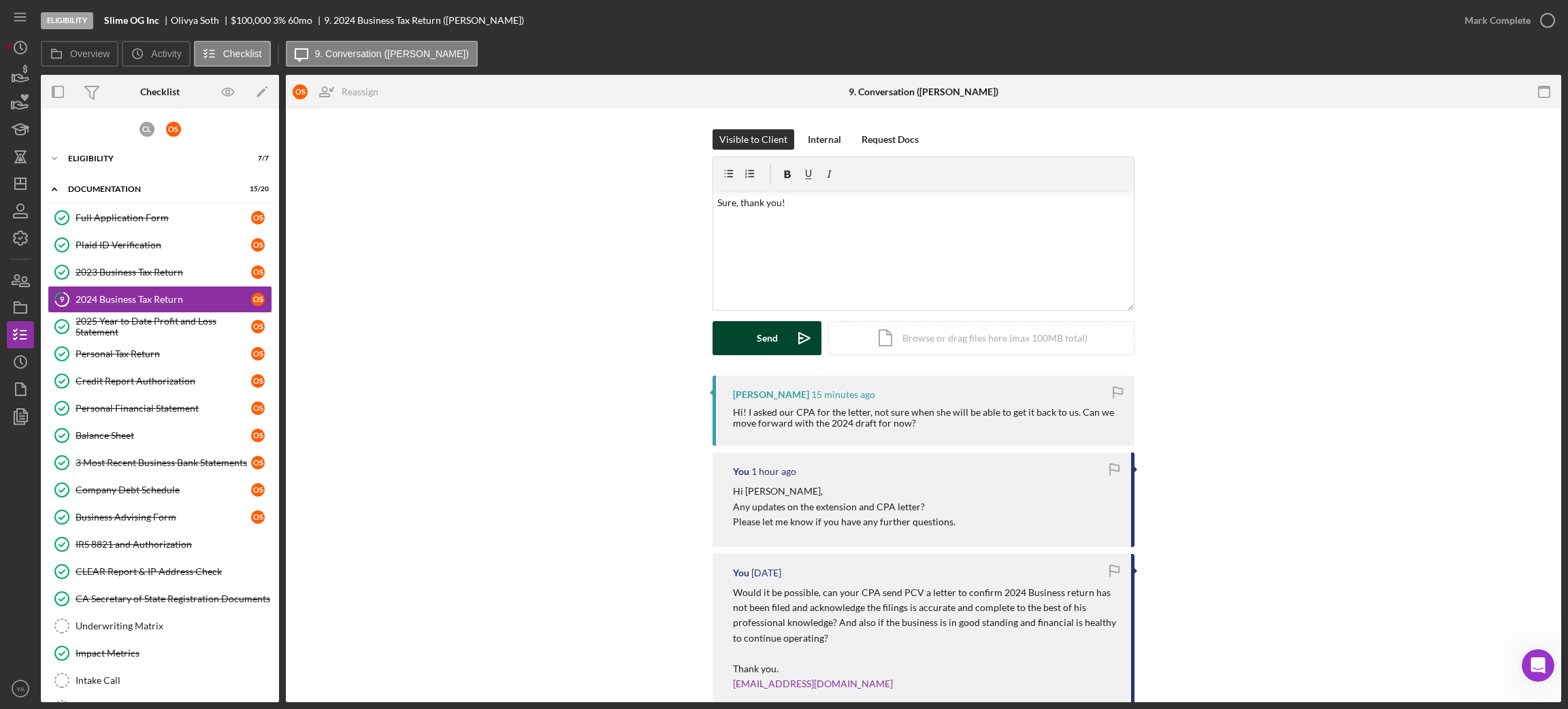
click at [767, 338] on div "Send" at bounding box center [767, 338] width 21 height 34
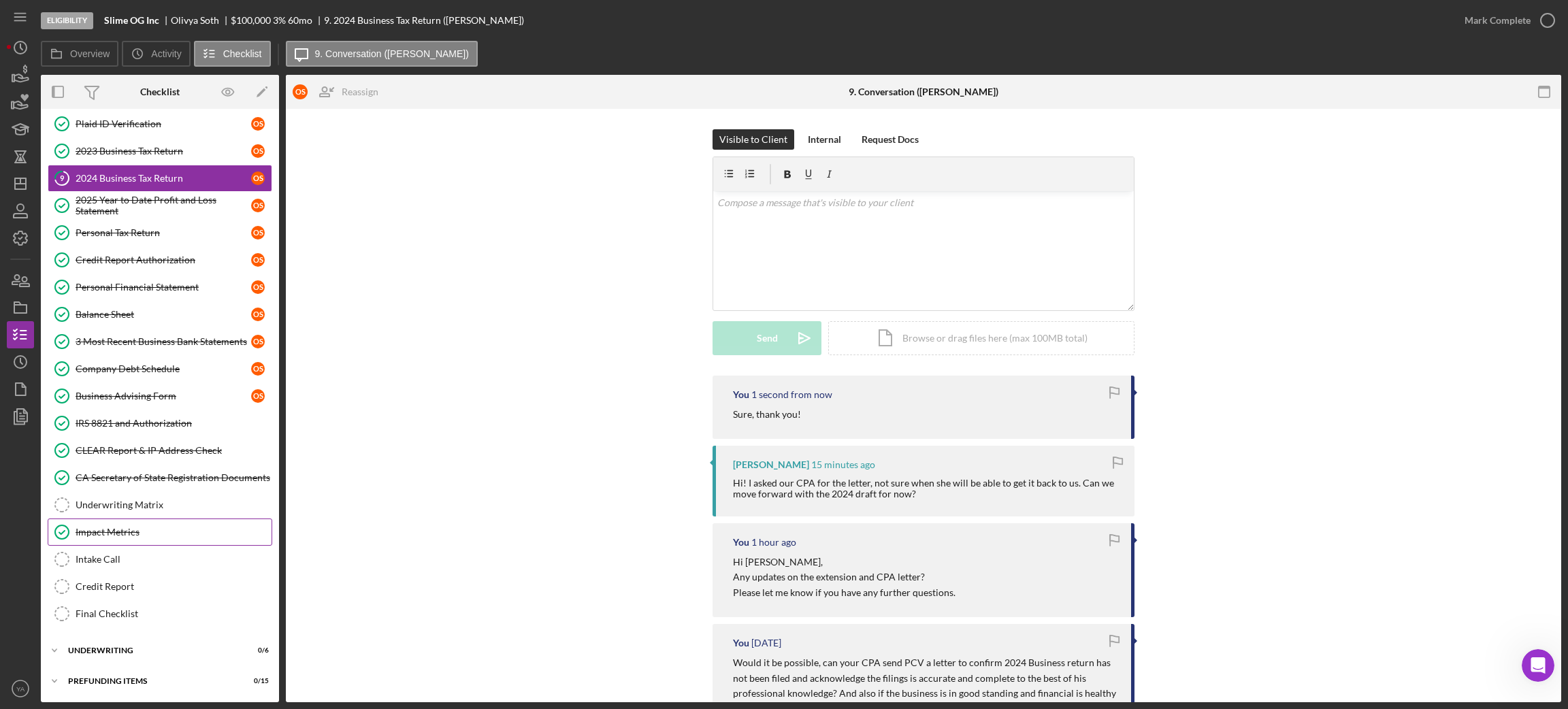
scroll to position [124, 0]
click at [165, 604] on link "Final Checklist Final Checklist" at bounding box center [160, 614] width 224 height 27
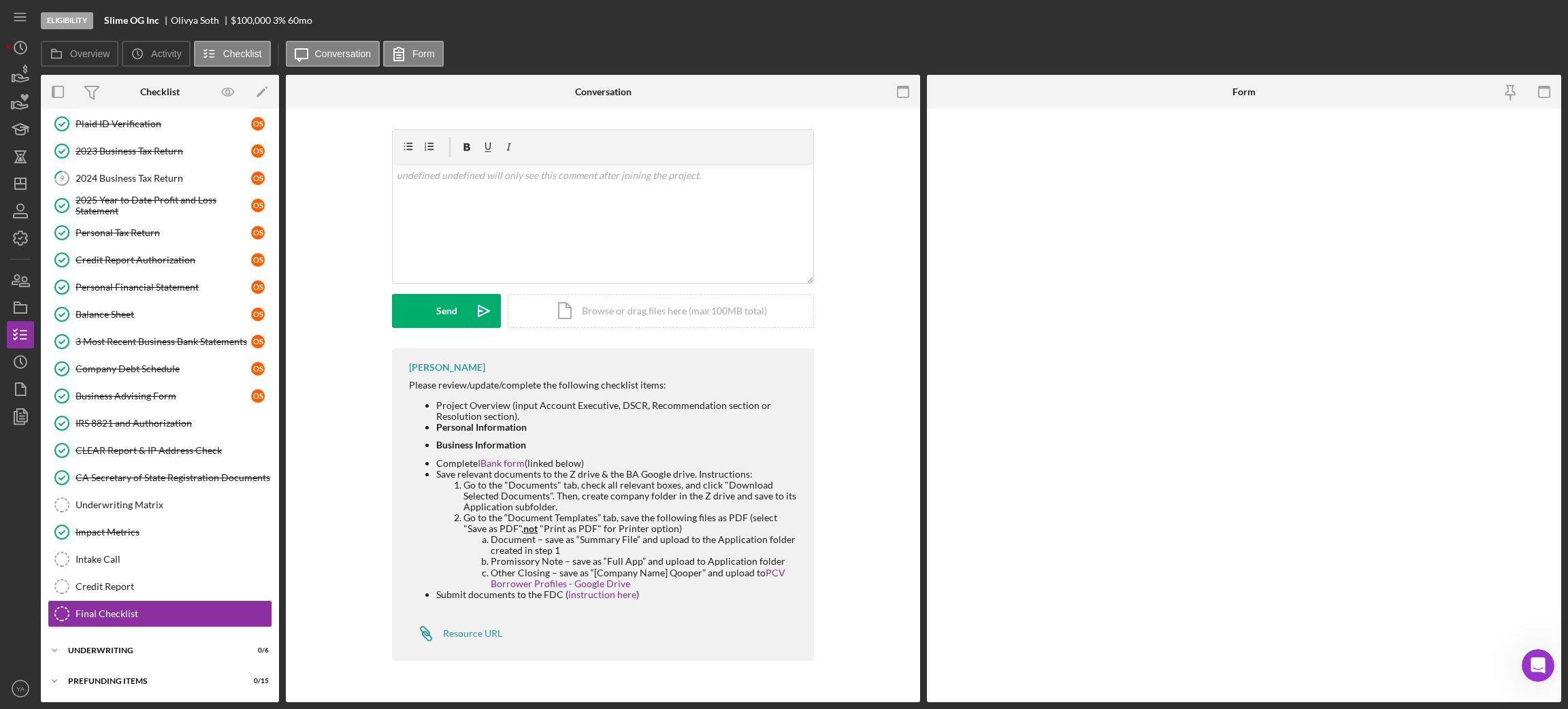
scroll to position [124, 0]
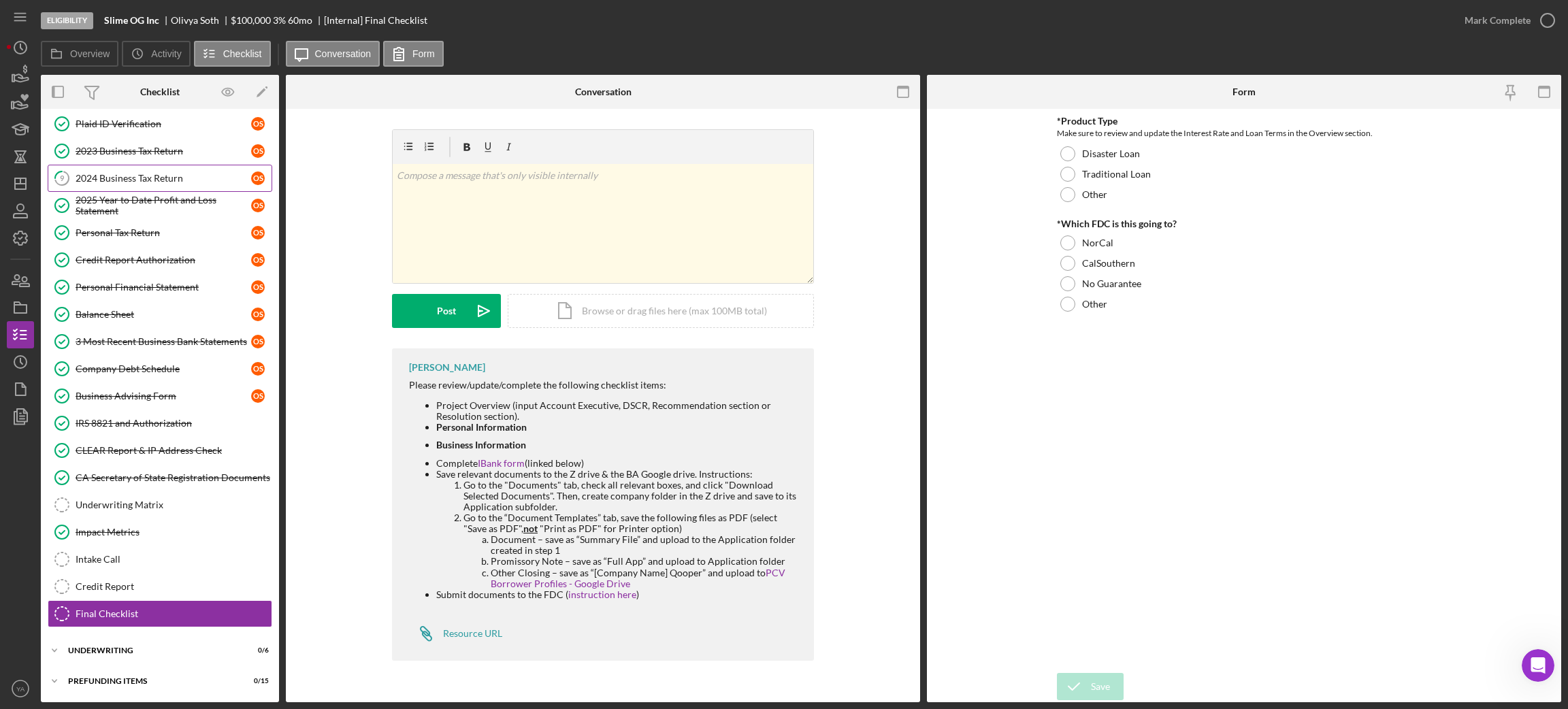
click at [152, 183] on link "9 2024 Business Tax Return O S" at bounding box center [160, 178] width 224 height 27
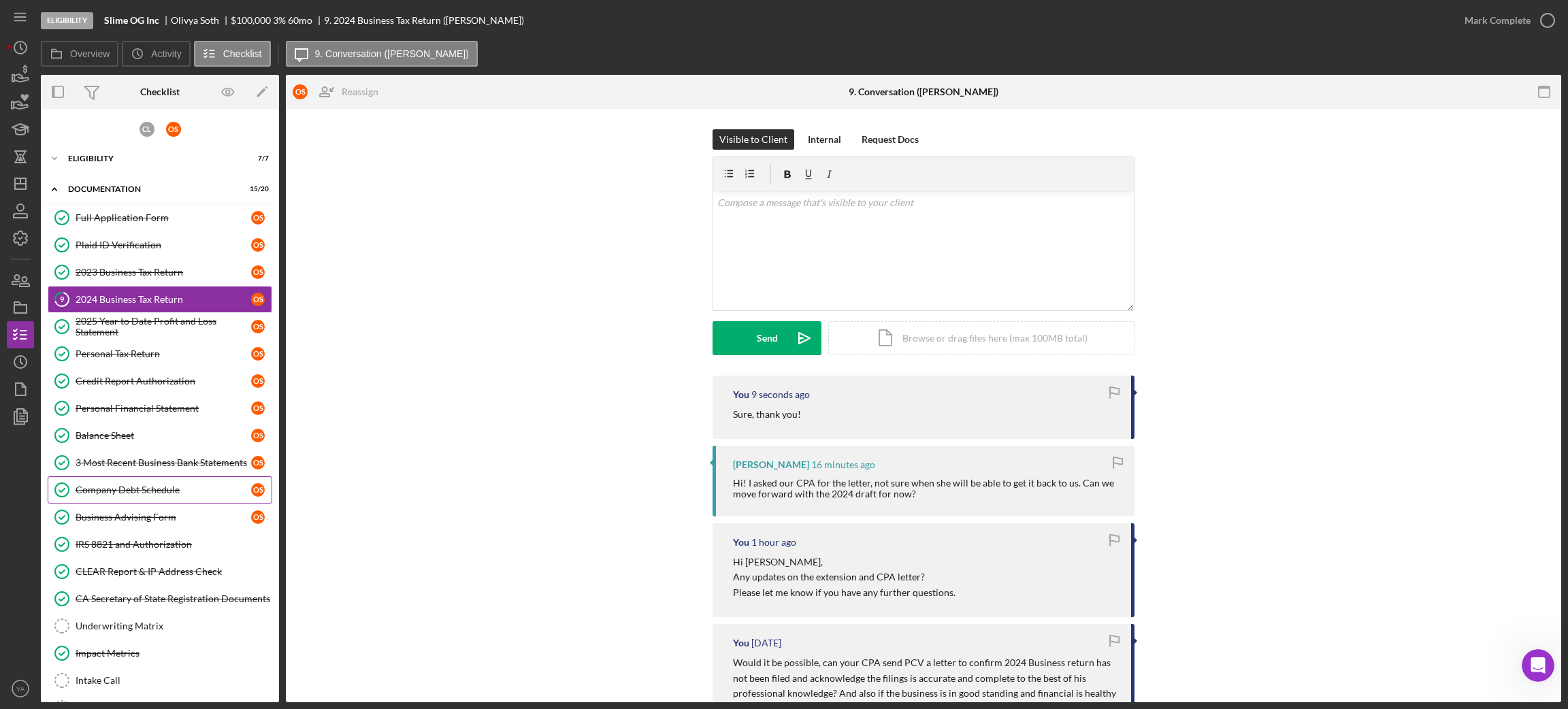
scroll to position [102, 0]
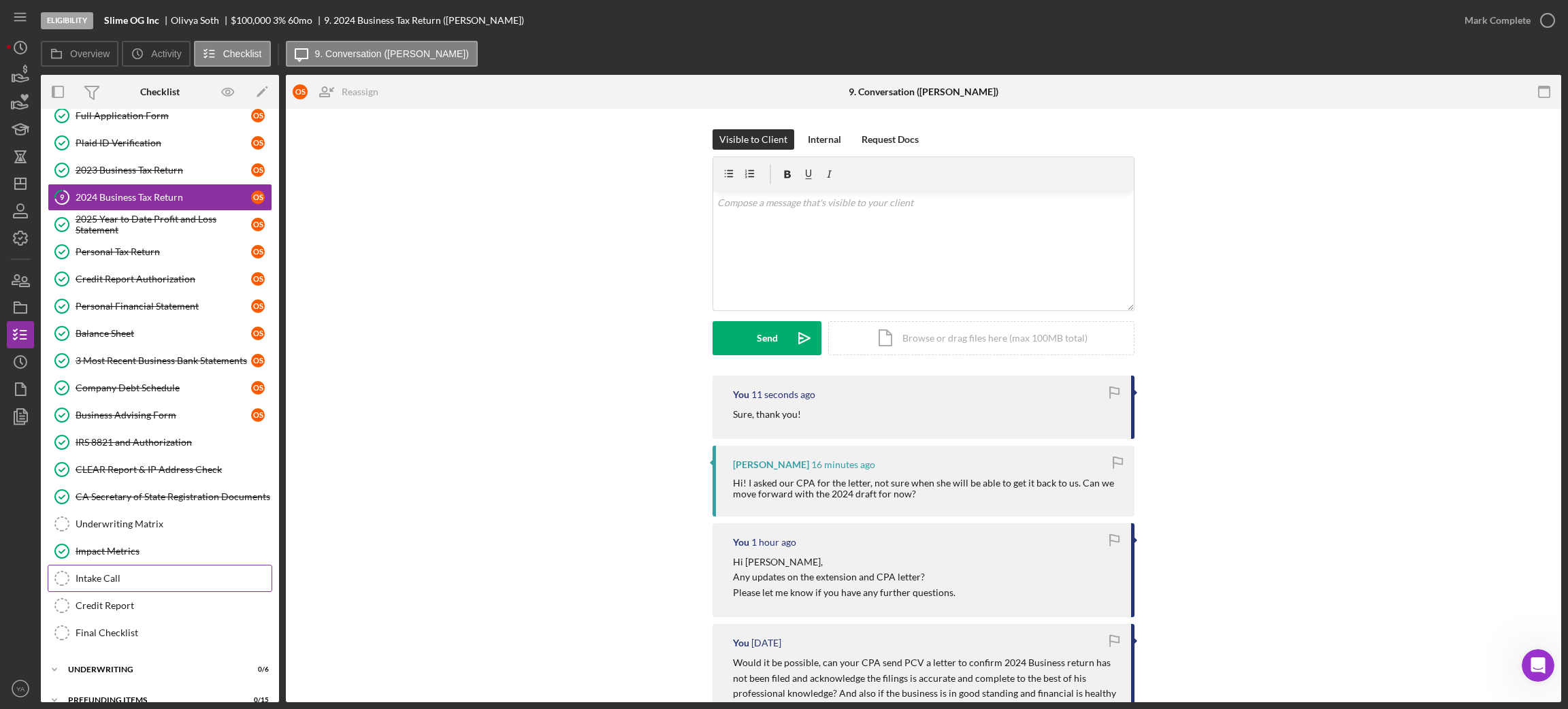
click at [153, 583] on div "Intake Call" at bounding box center [173, 578] width 196 height 11
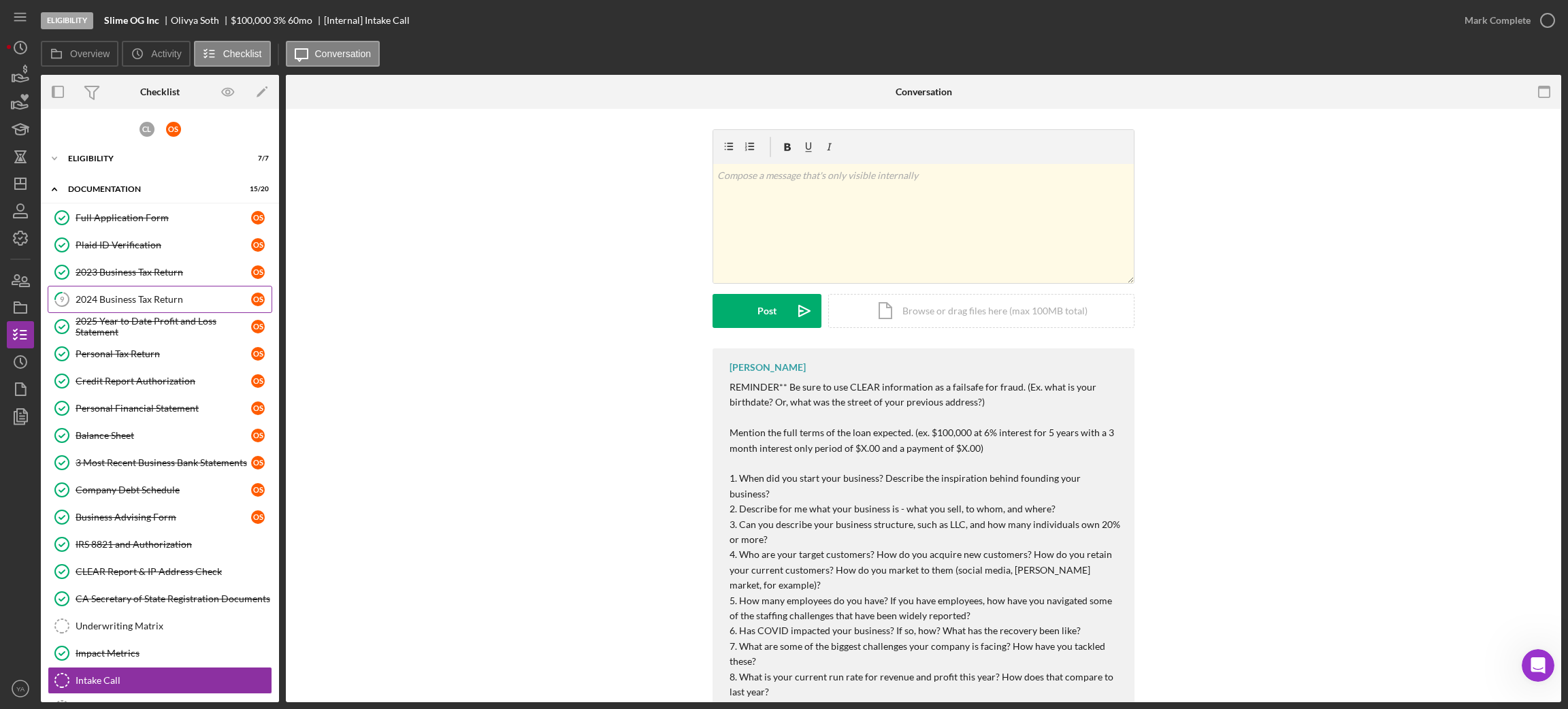
click at [148, 306] on link "9 2024 Business Tax Return O S" at bounding box center [160, 299] width 224 height 27
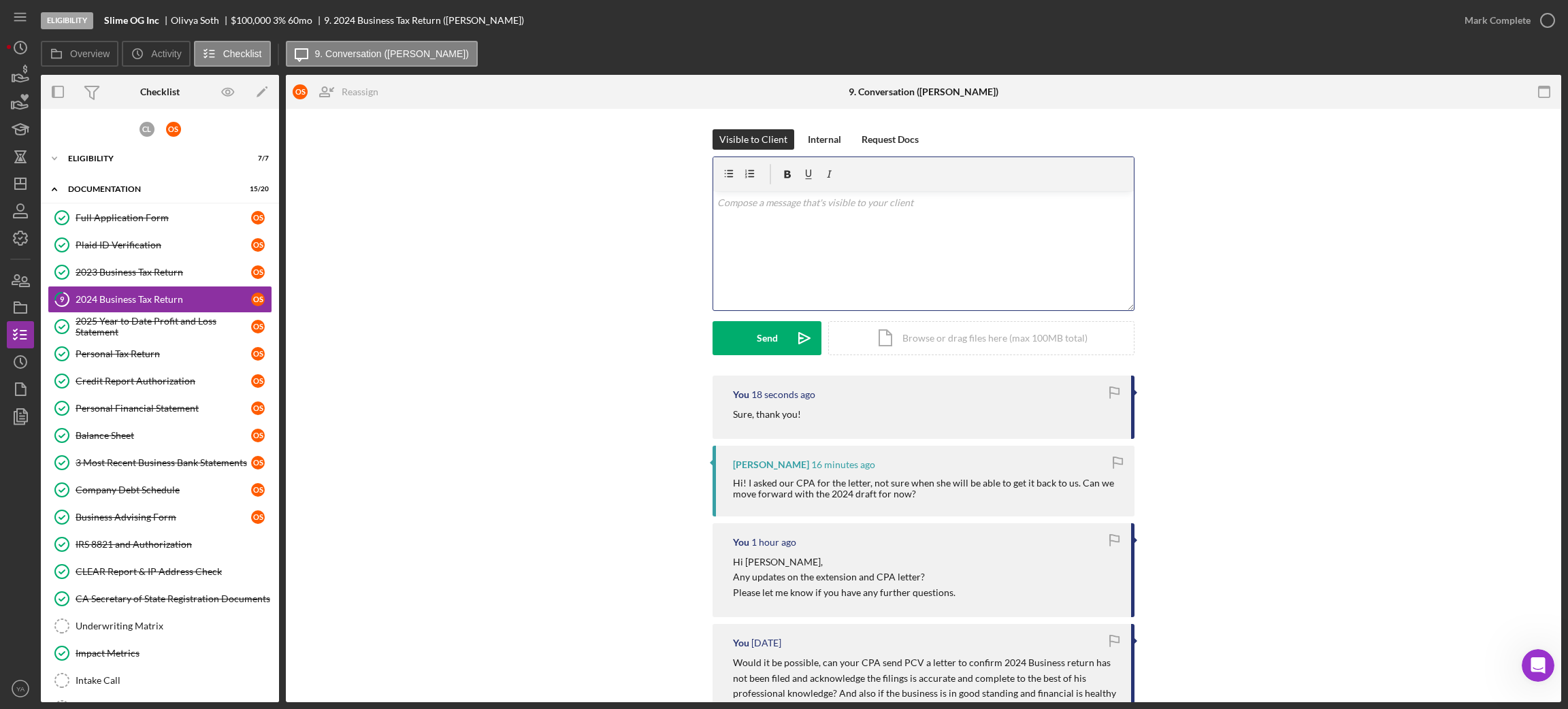
click at [896, 248] on div "v Color teal Color pink Remove color Add row above Add row below Add column bef…" at bounding box center [923, 251] width 421 height 119
click at [737, 204] on p "Nex tstep would be setting up the intake call" at bounding box center [924, 203] width 413 height 15
click at [732, 204] on p "Nex step would be setting up the intake call" at bounding box center [924, 203] width 413 height 15
click at [909, 202] on p "Next step would be setting up the intake call" at bounding box center [924, 203] width 413 height 15
click at [1052, 204] on p "Next step would be setting up the intake call, for which can you provide me wit…" at bounding box center [924, 203] width 413 height 15
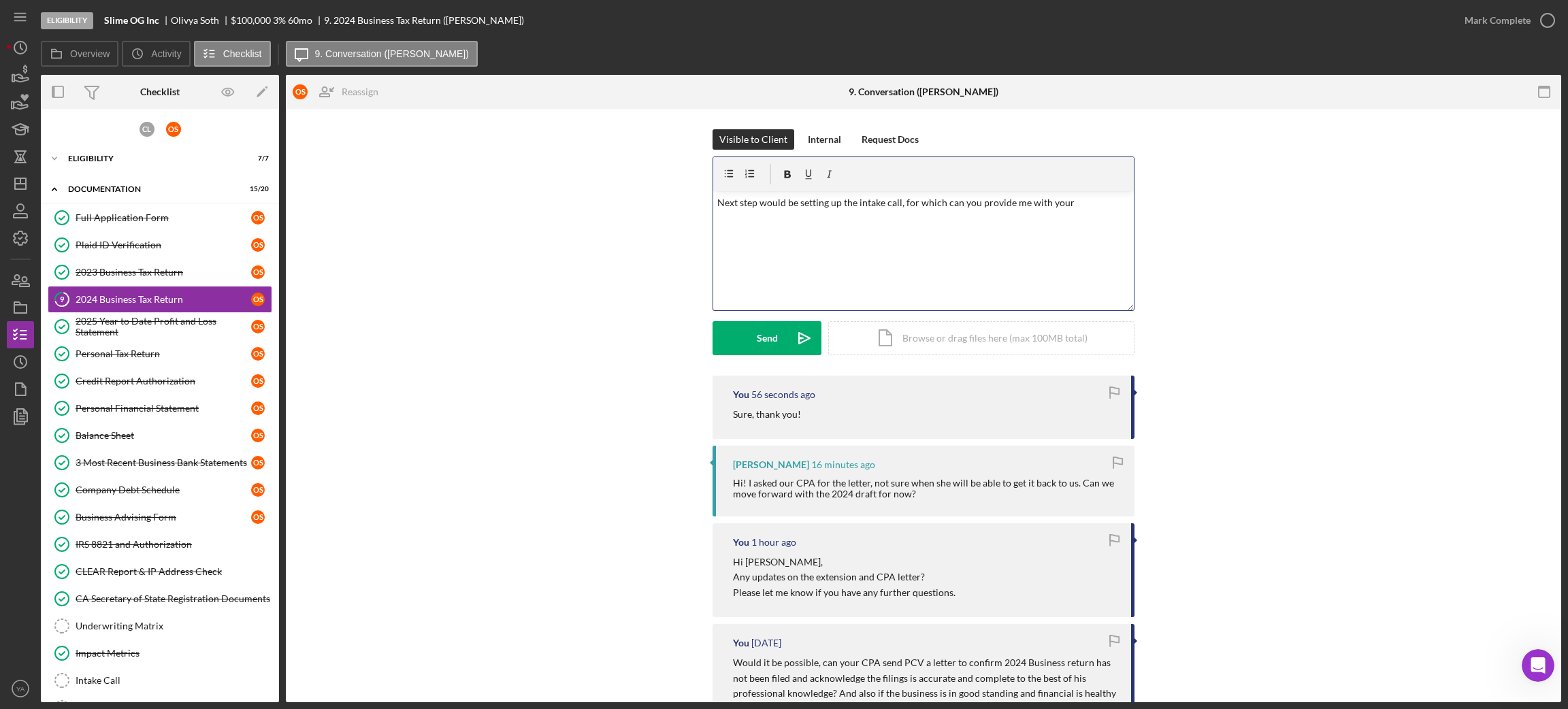
click at [1052, 204] on p "Next step would be setting up the intake call, for which can you provide me wit…" at bounding box center [924, 203] width 413 height 15
click at [713, 216] on div "v Color teal Color pink Remove color Add row above Add row below Add column bef…" at bounding box center [923, 251] width 421 height 119
click at [724, 214] on p "Next step would be setting up the intake call, for which can you provide me a p…" at bounding box center [924, 211] width 413 height 31
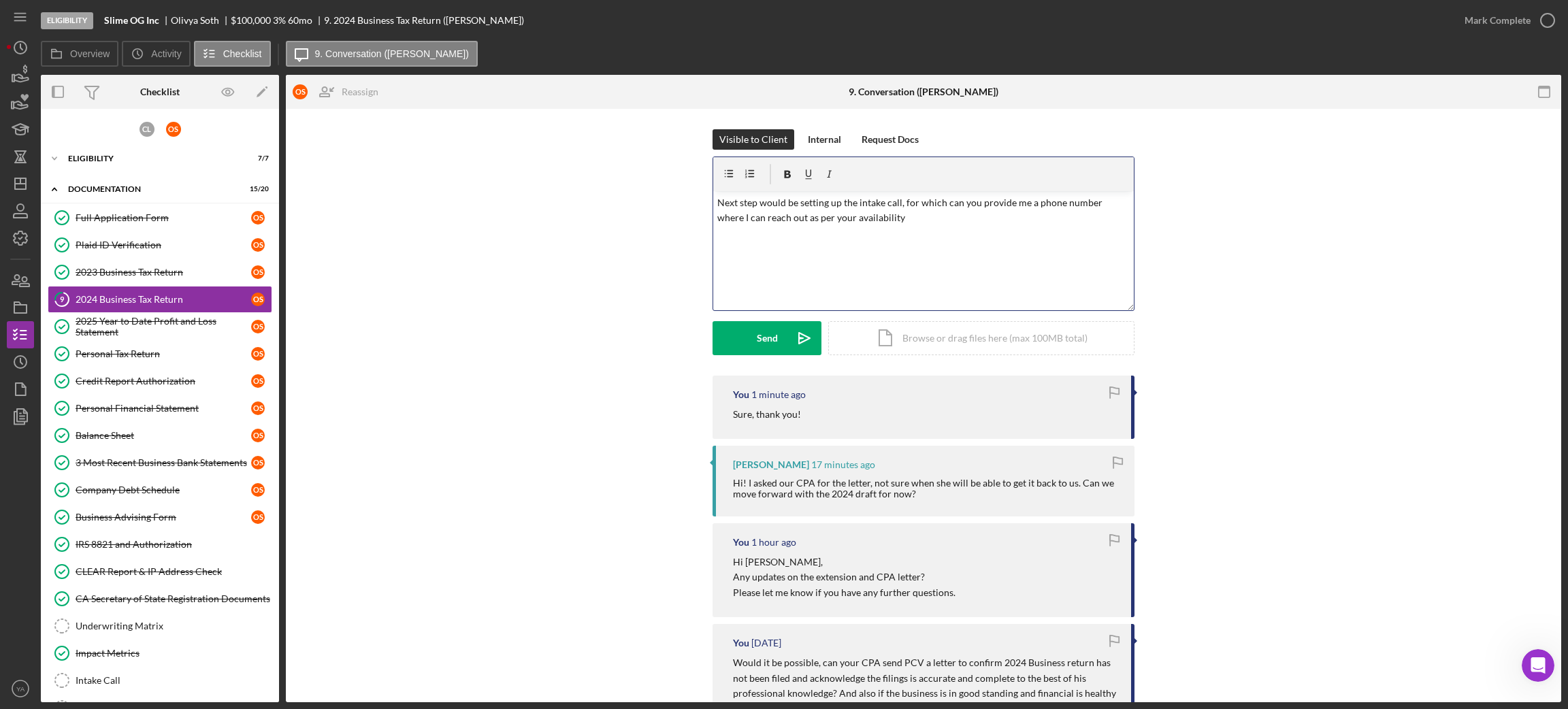
click at [898, 216] on p "Next step would be setting up the intake call, for which can you provide me a p…" at bounding box center [924, 211] width 413 height 31
click at [763, 333] on div "Send" at bounding box center [767, 338] width 21 height 34
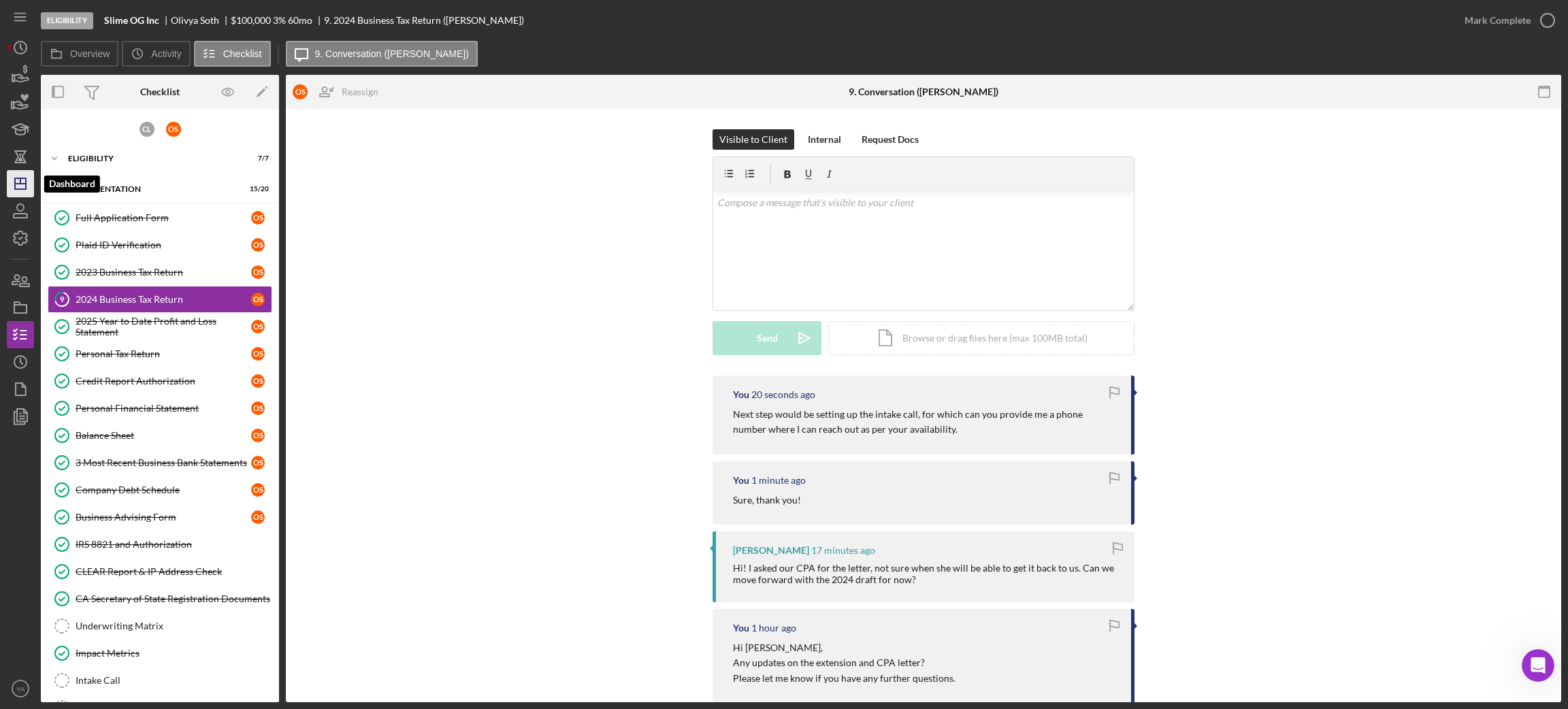
click at [18, 190] on icon "Icon/Dashboard" at bounding box center [21, 184] width 34 height 34
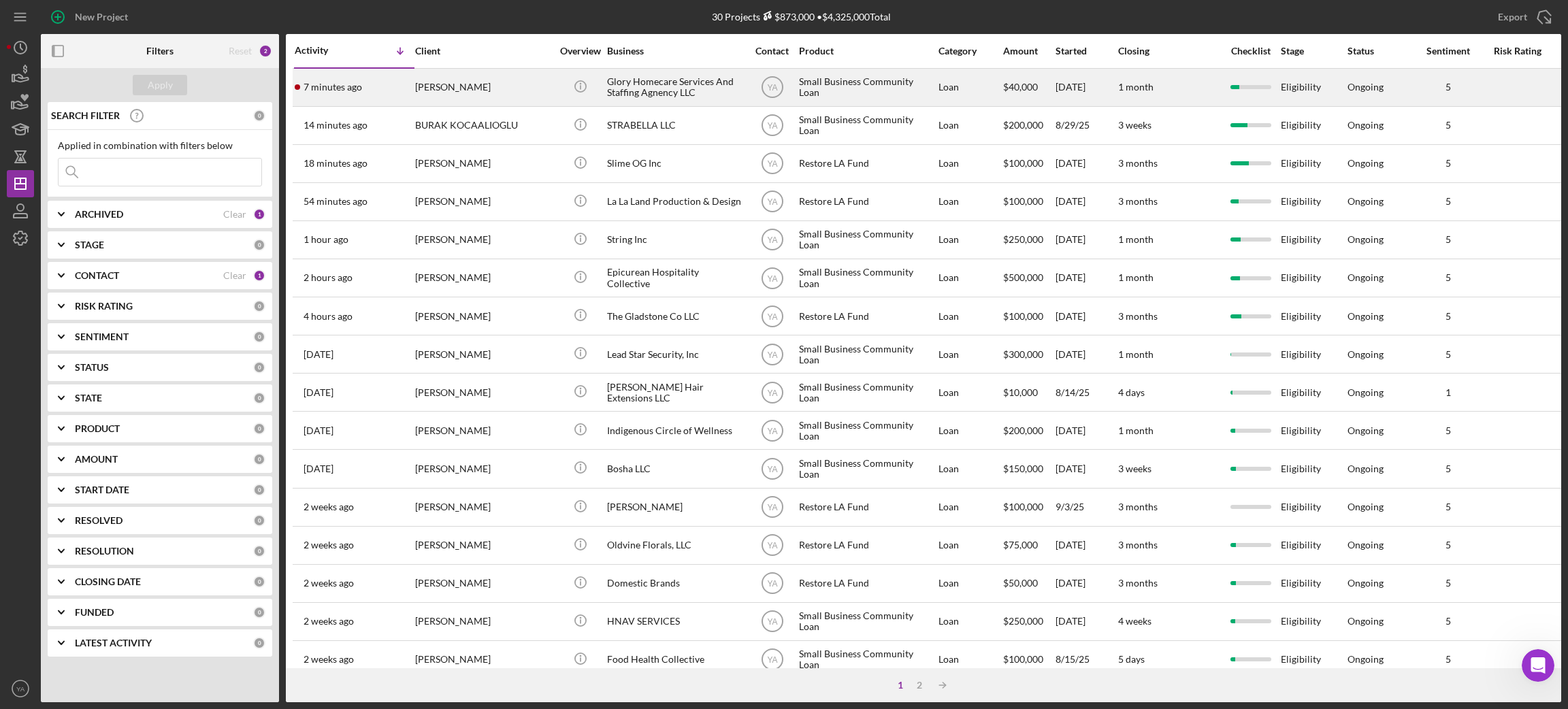
click at [644, 77] on div "Glory Homecare Services And Staffing Agnency LLC" at bounding box center [675, 88] width 136 height 36
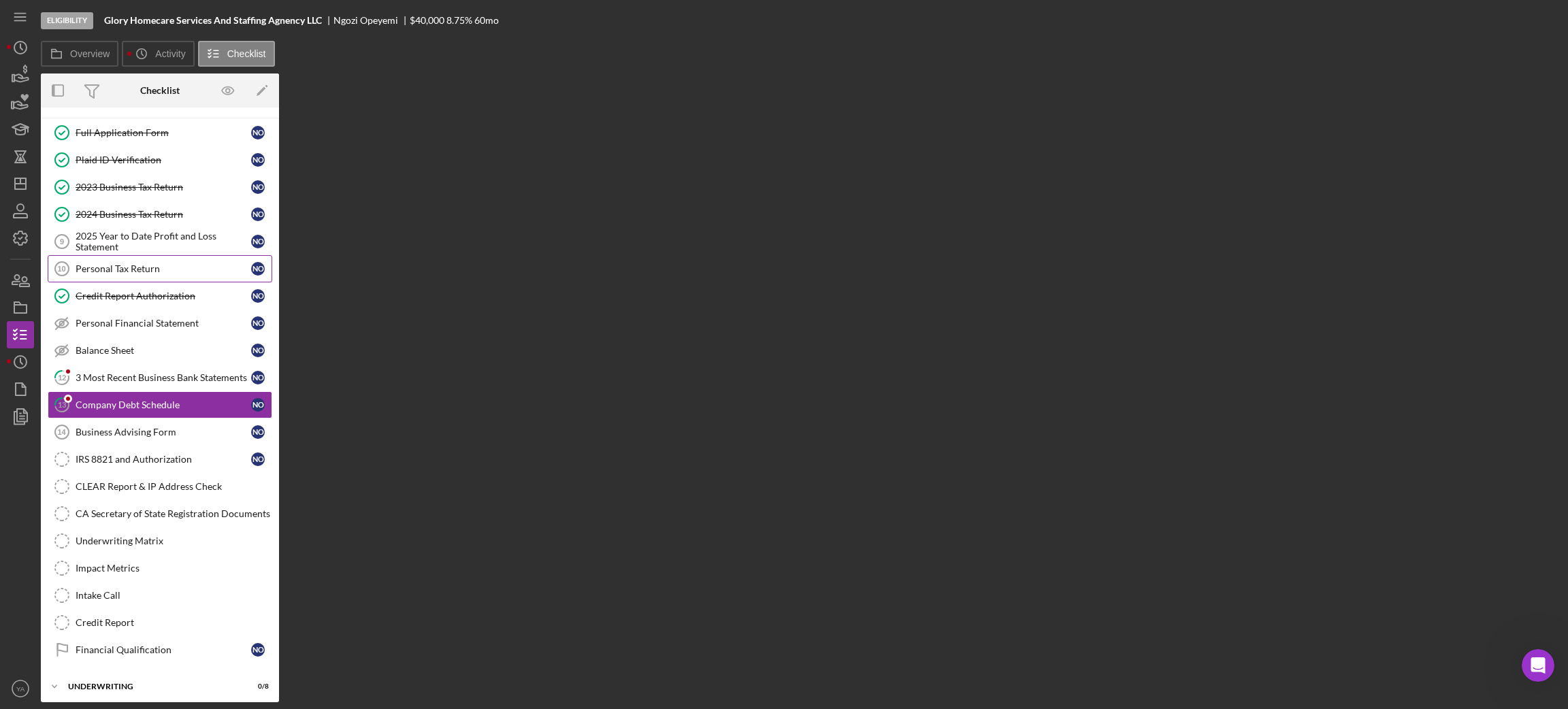
scroll to position [56, 0]
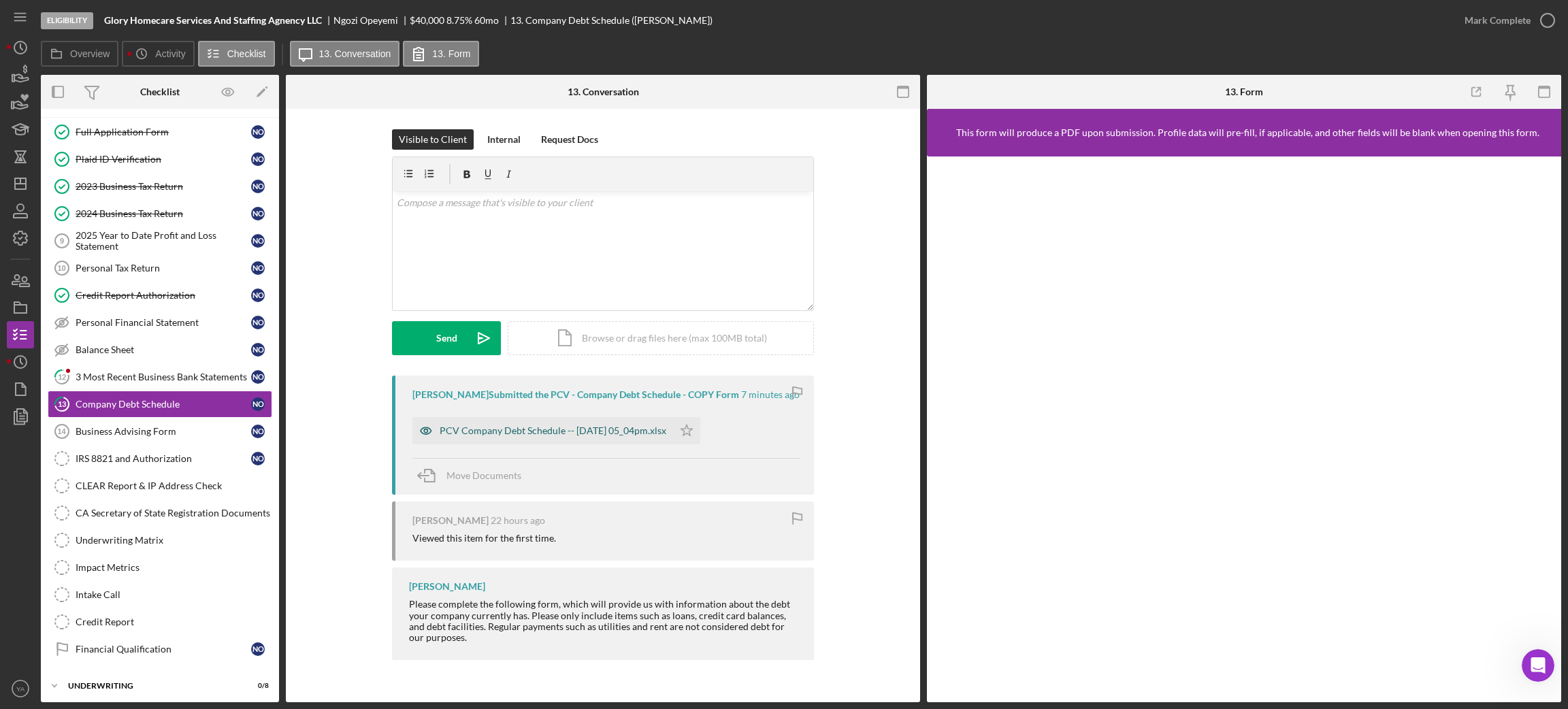
click at [576, 431] on div "PCV Company Debt Schedule -- [DATE] 05_04pm.xlsx" at bounding box center [553, 431] width 226 height 11
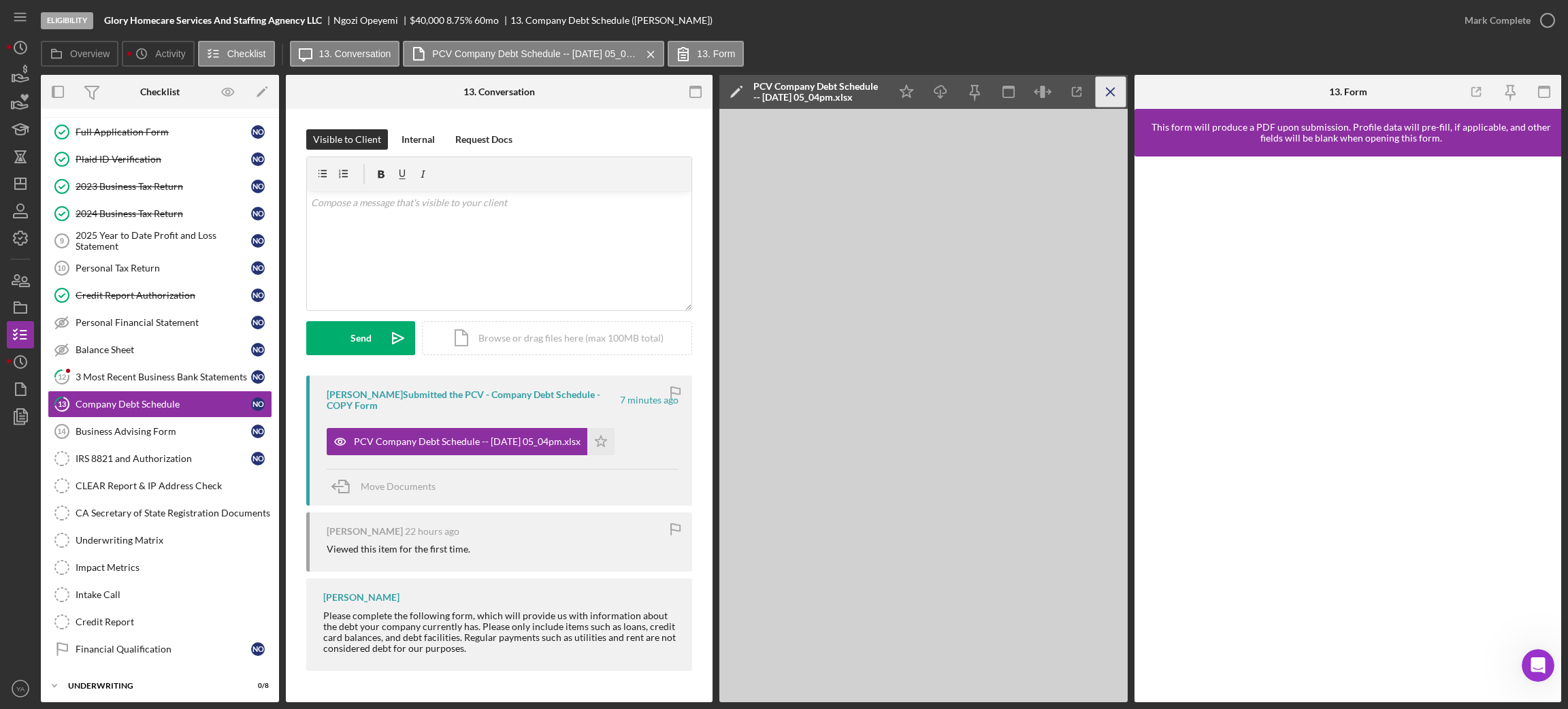
click at [1108, 101] on icon "Icon/Menu Close" at bounding box center [1111, 92] width 31 height 31
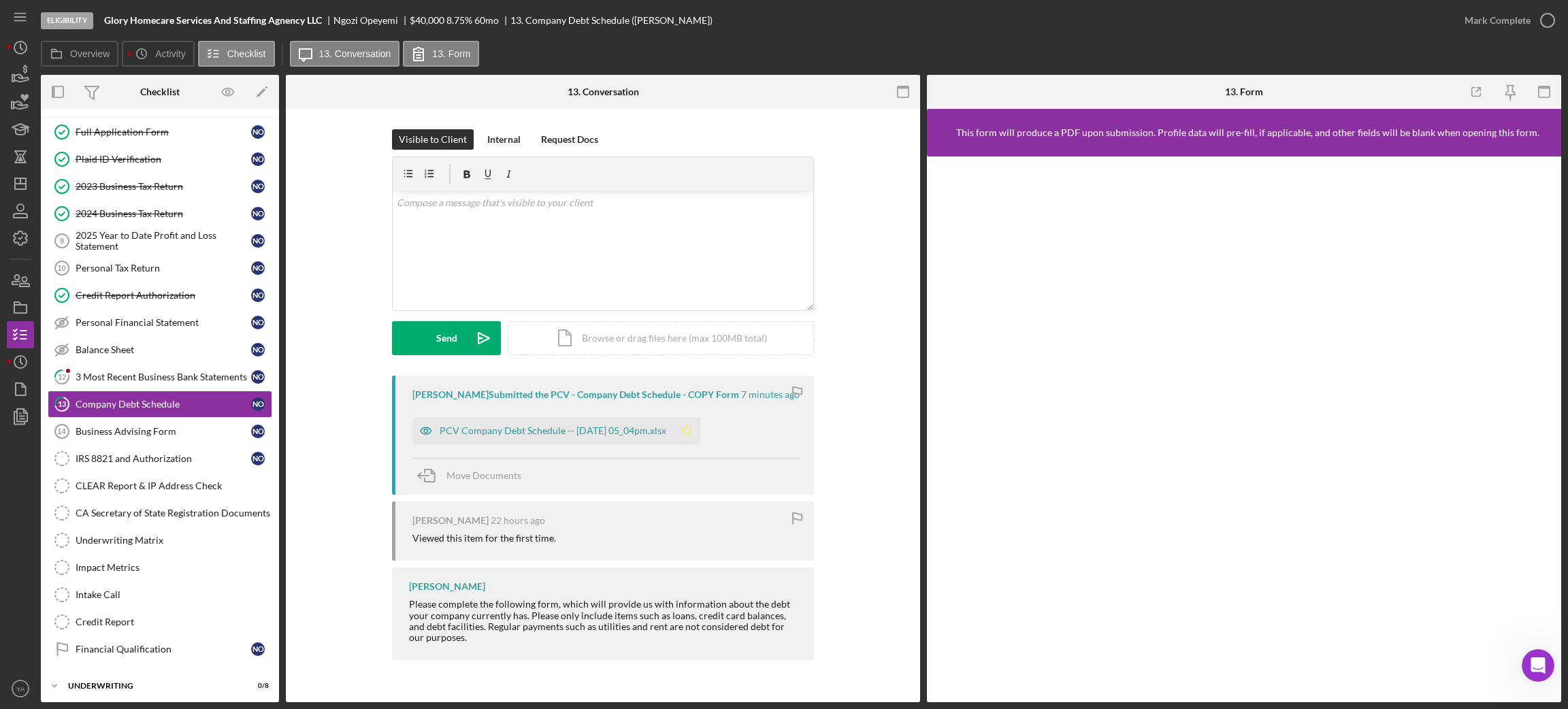
click at [700, 420] on icon "Icon/Star" at bounding box center [687, 431] width 27 height 27
click at [1532, 32] on icon "button" at bounding box center [1547, 21] width 34 height 34
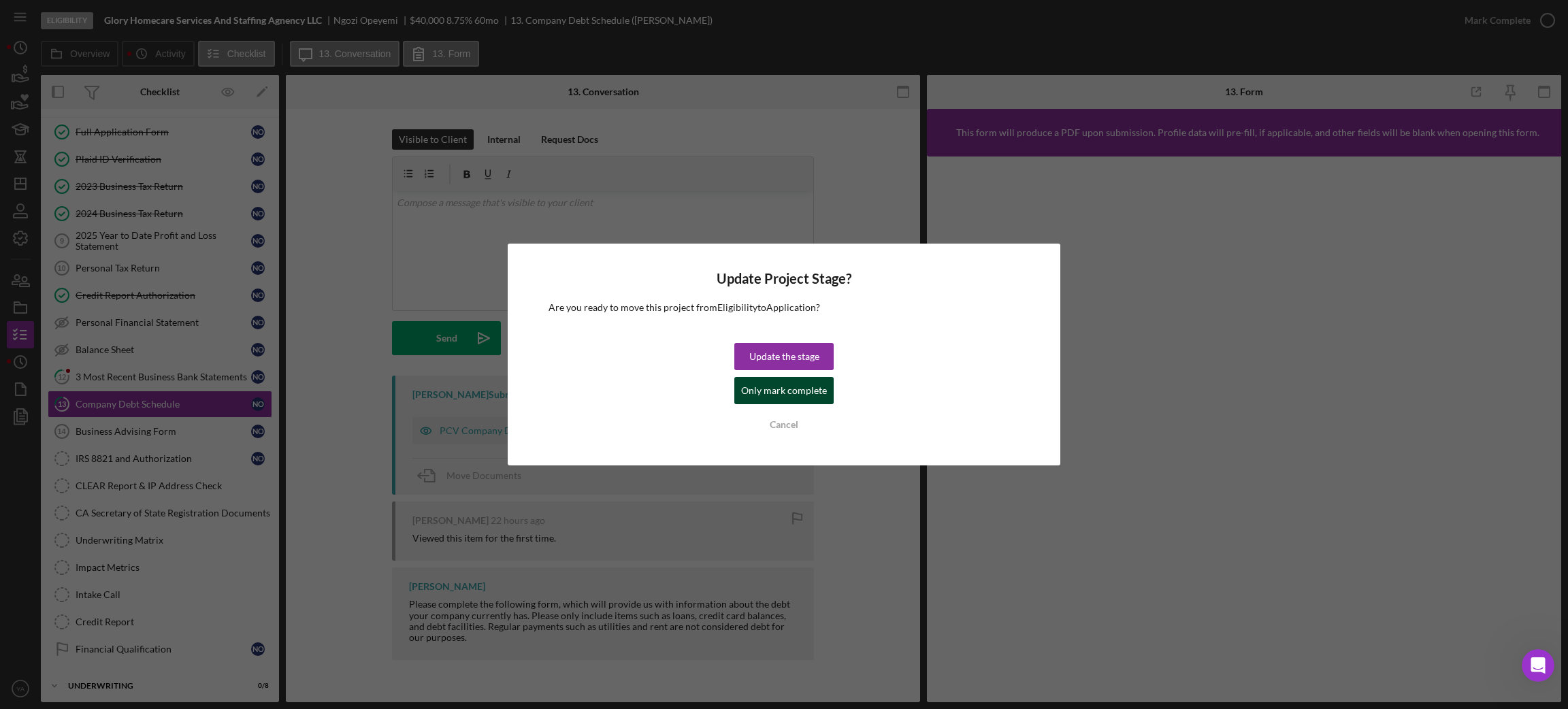
click at [810, 396] on div "Only mark complete" at bounding box center [784, 390] width 85 height 27
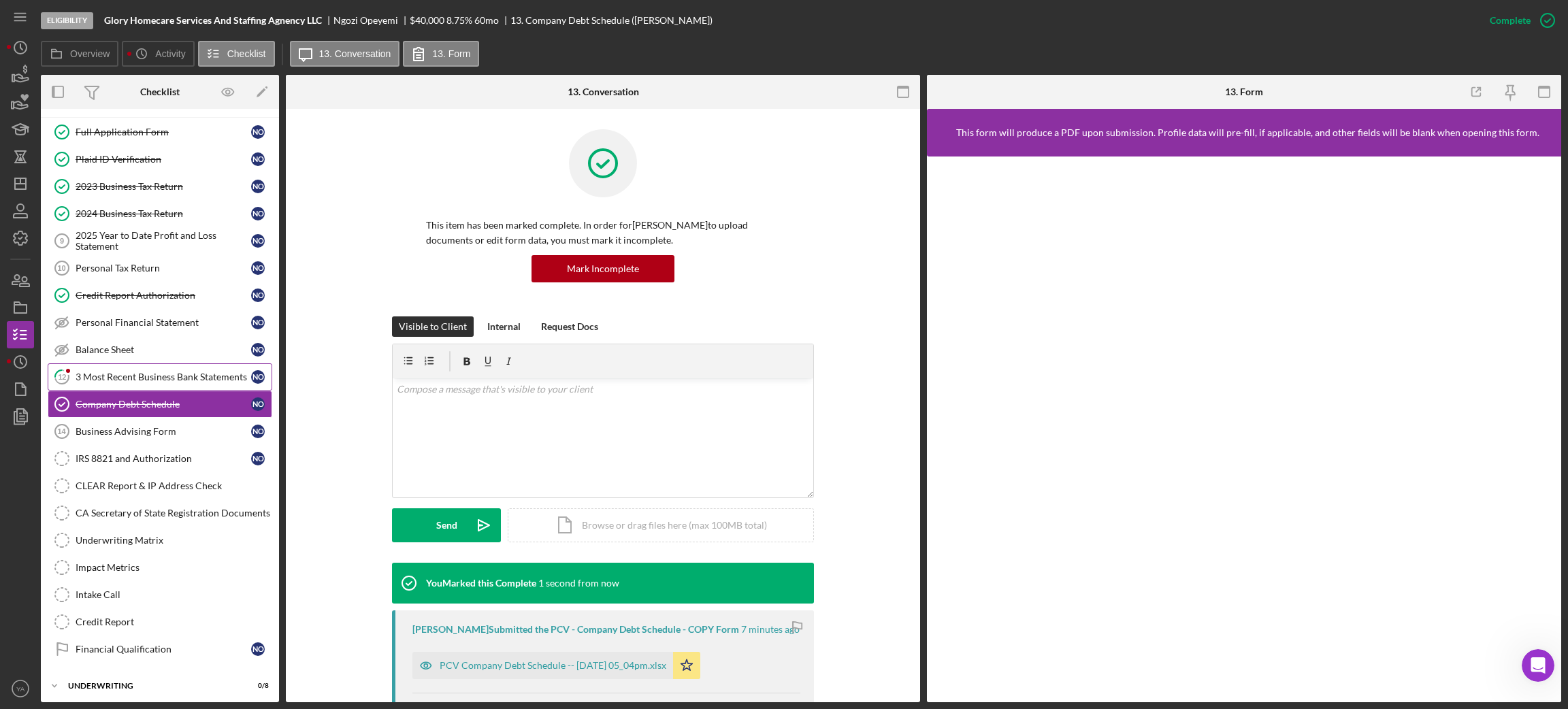
click at [152, 382] on div "3 Most Recent Business Bank Statements" at bounding box center [163, 377] width 176 height 11
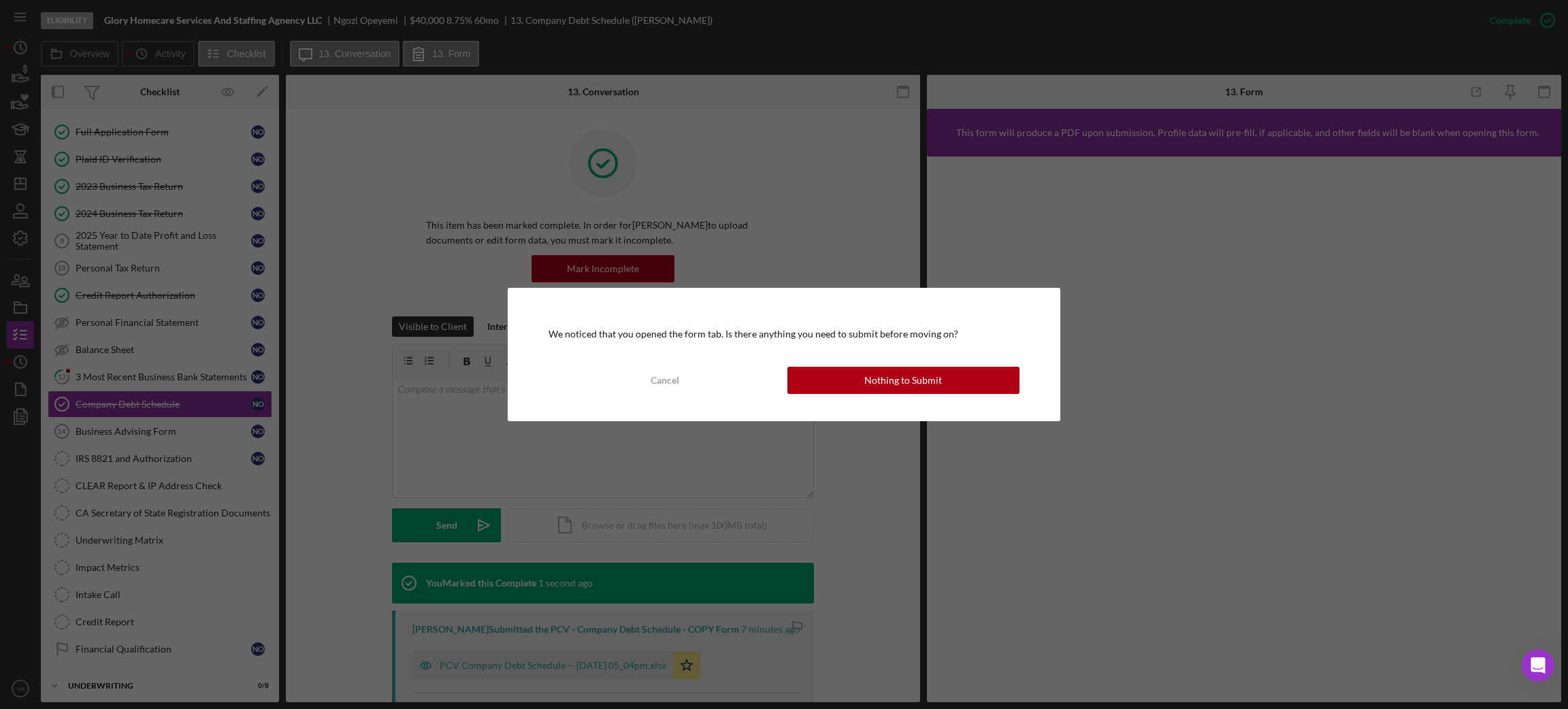
click at [858, 362] on div "We noticed that you opened the form tab. Is there anything you need to submit b…" at bounding box center [783, 354] width 552 height 133
click at [875, 374] on div "Nothing to Submit" at bounding box center [903, 380] width 77 height 27
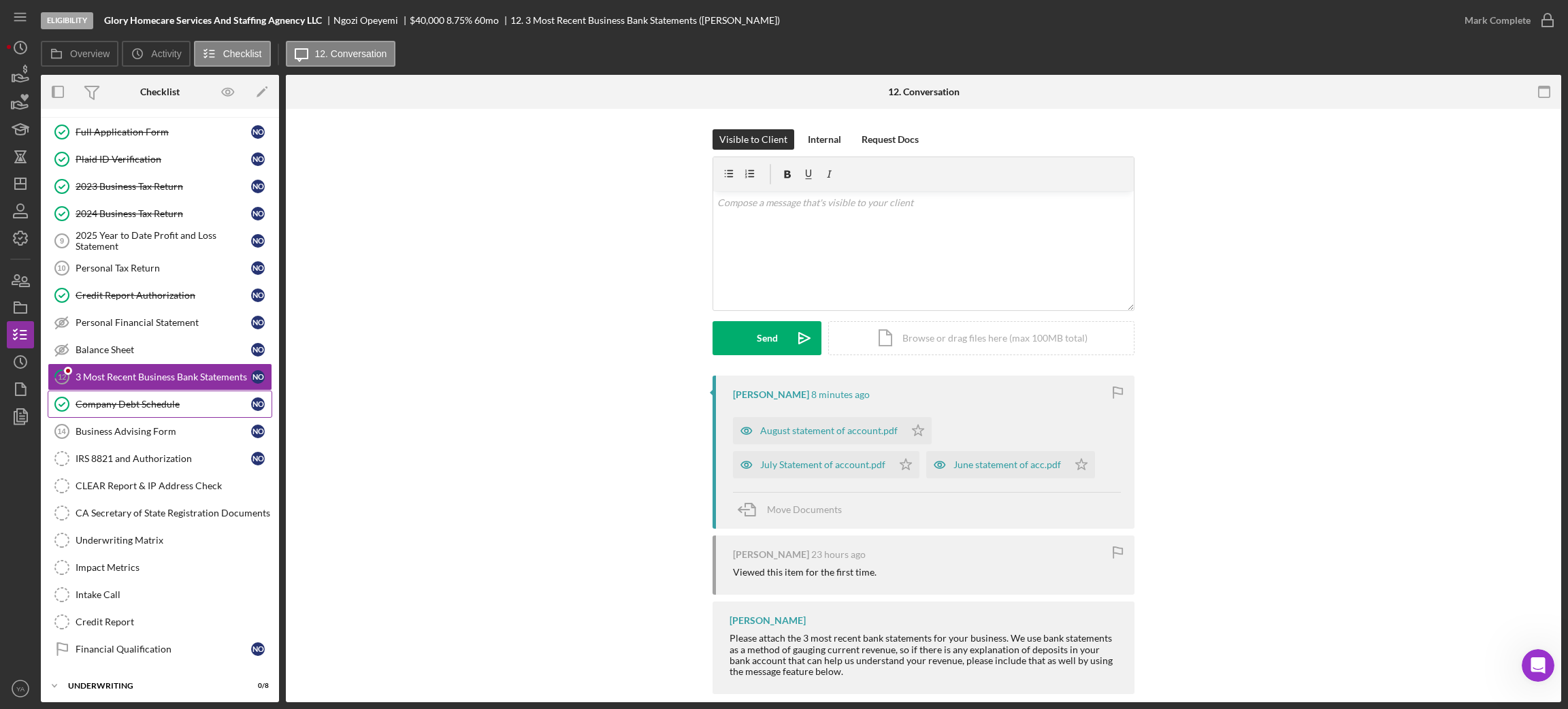
click at [194, 418] on link "Company Debt Schedule Company Debt Schedule N O" at bounding box center [160, 404] width 224 height 27
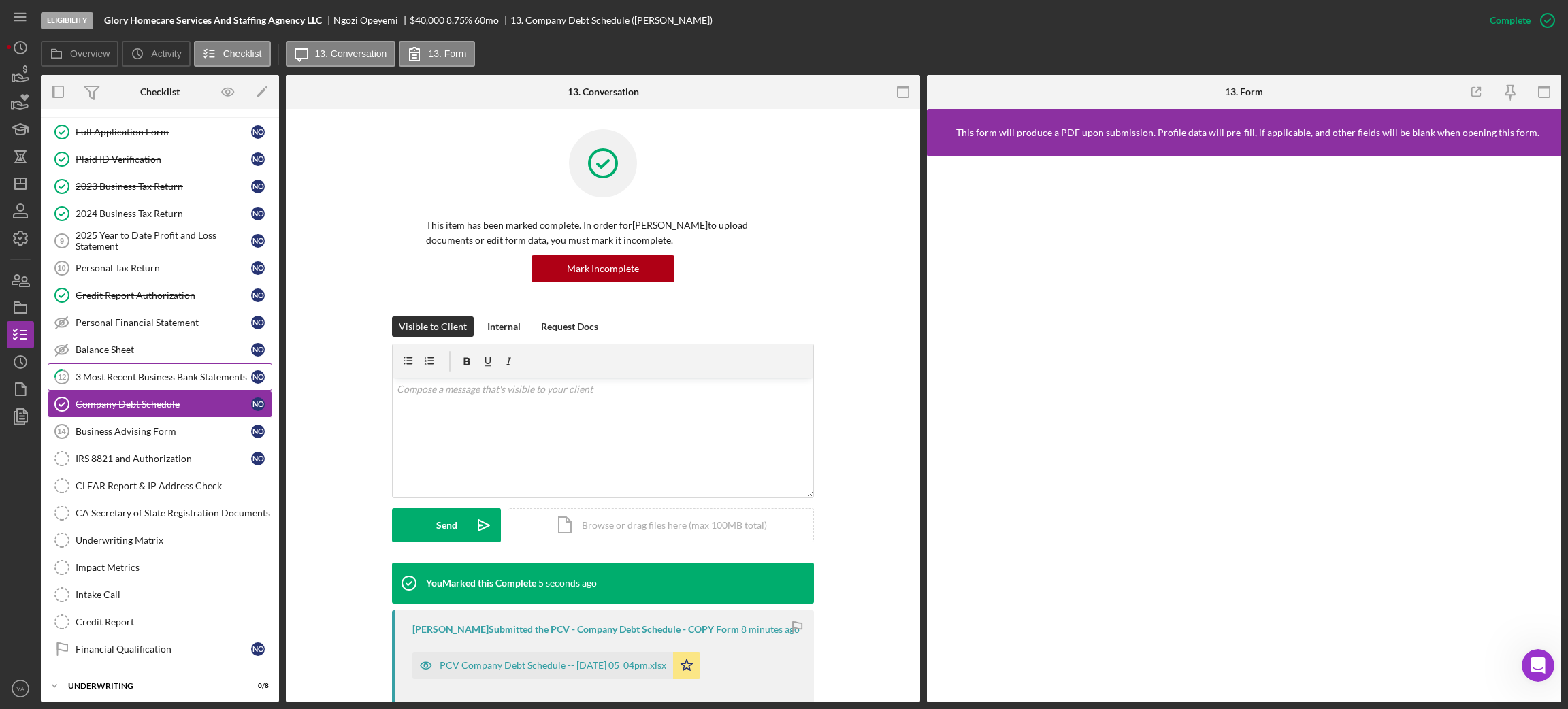
click at [183, 375] on div "3 Most Recent Business Bank Statements" at bounding box center [163, 377] width 176 height 11
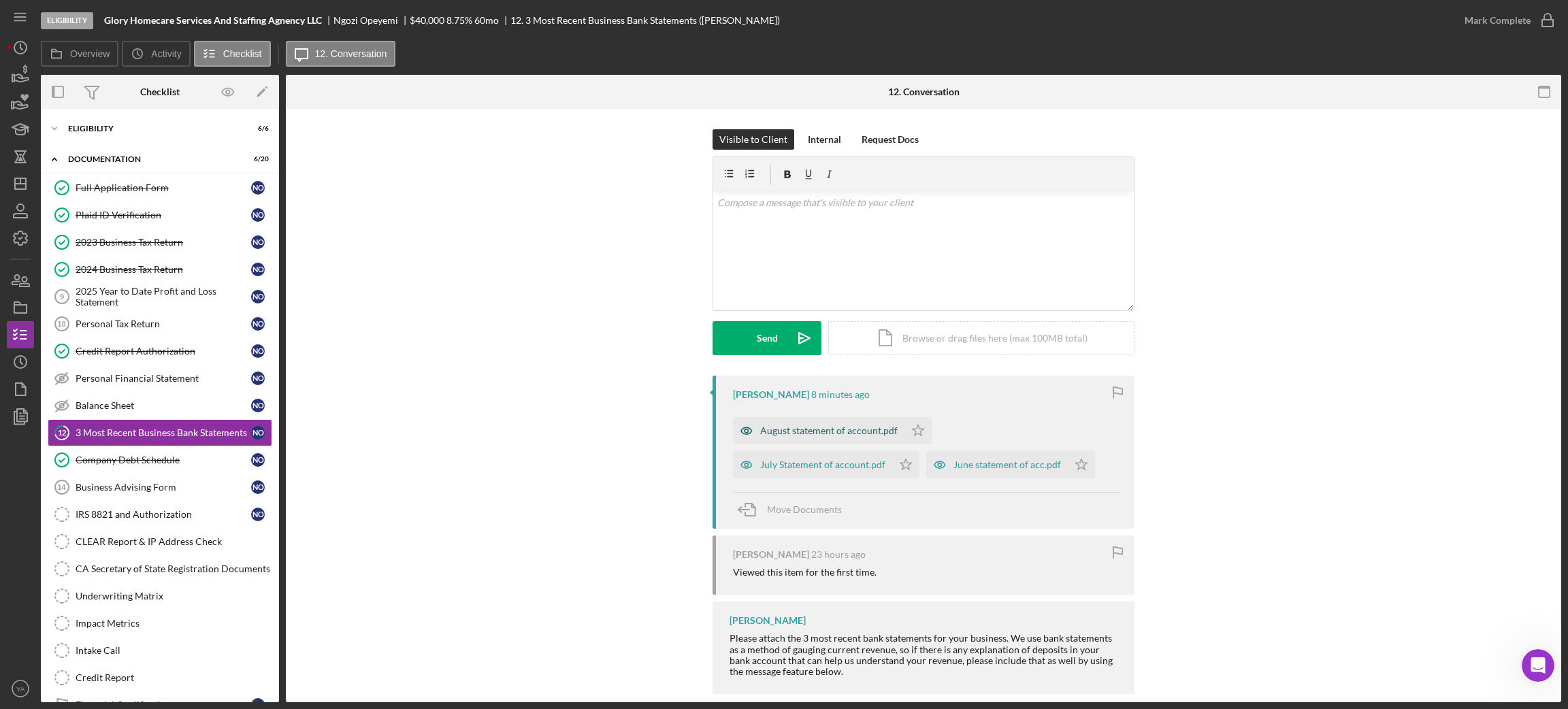
click at [828, 433] on div "August statement of account.pdf" at bounding box center [829, 431] width 137 height 11
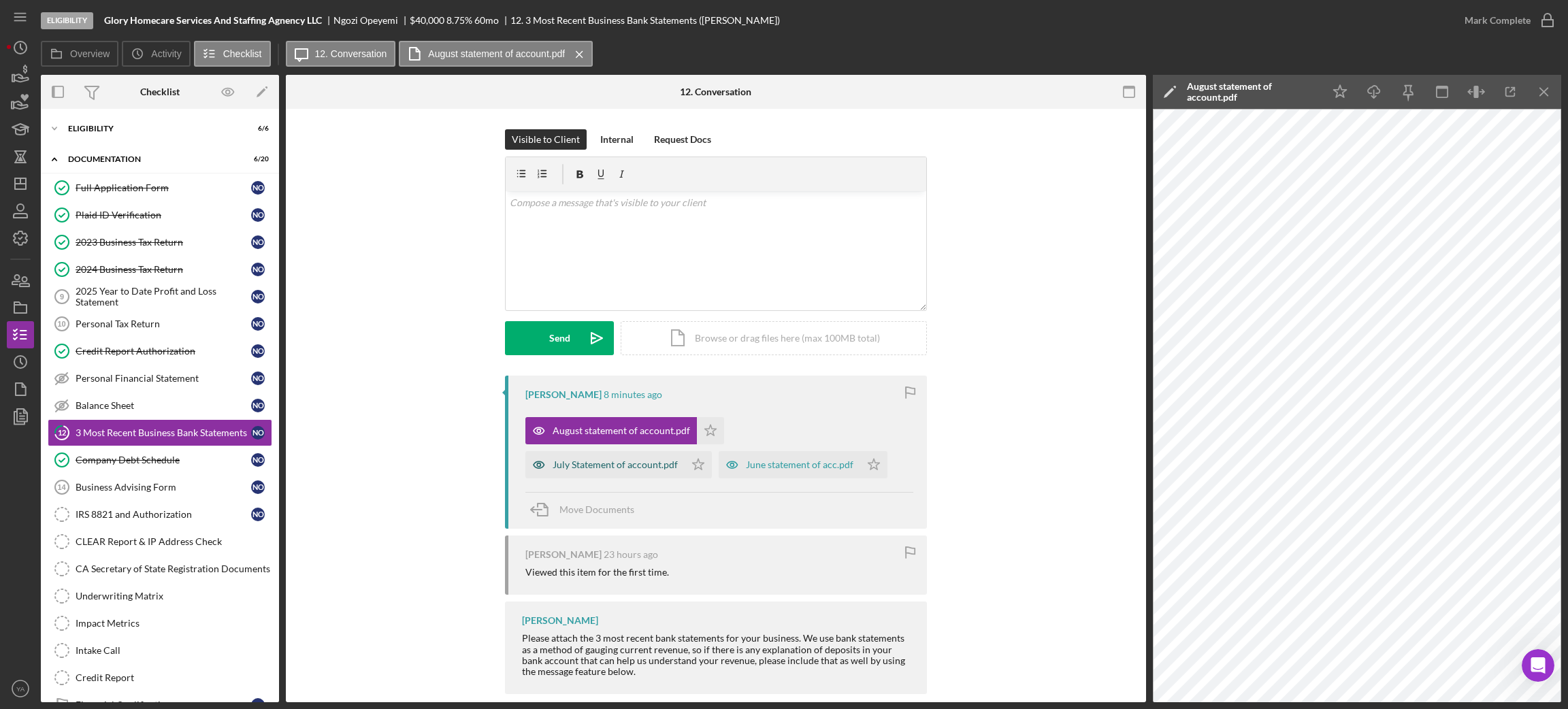
click at [627, 463] on div "July Statement of account.pdf" at bounding box center [615, 465] width 125 height 11
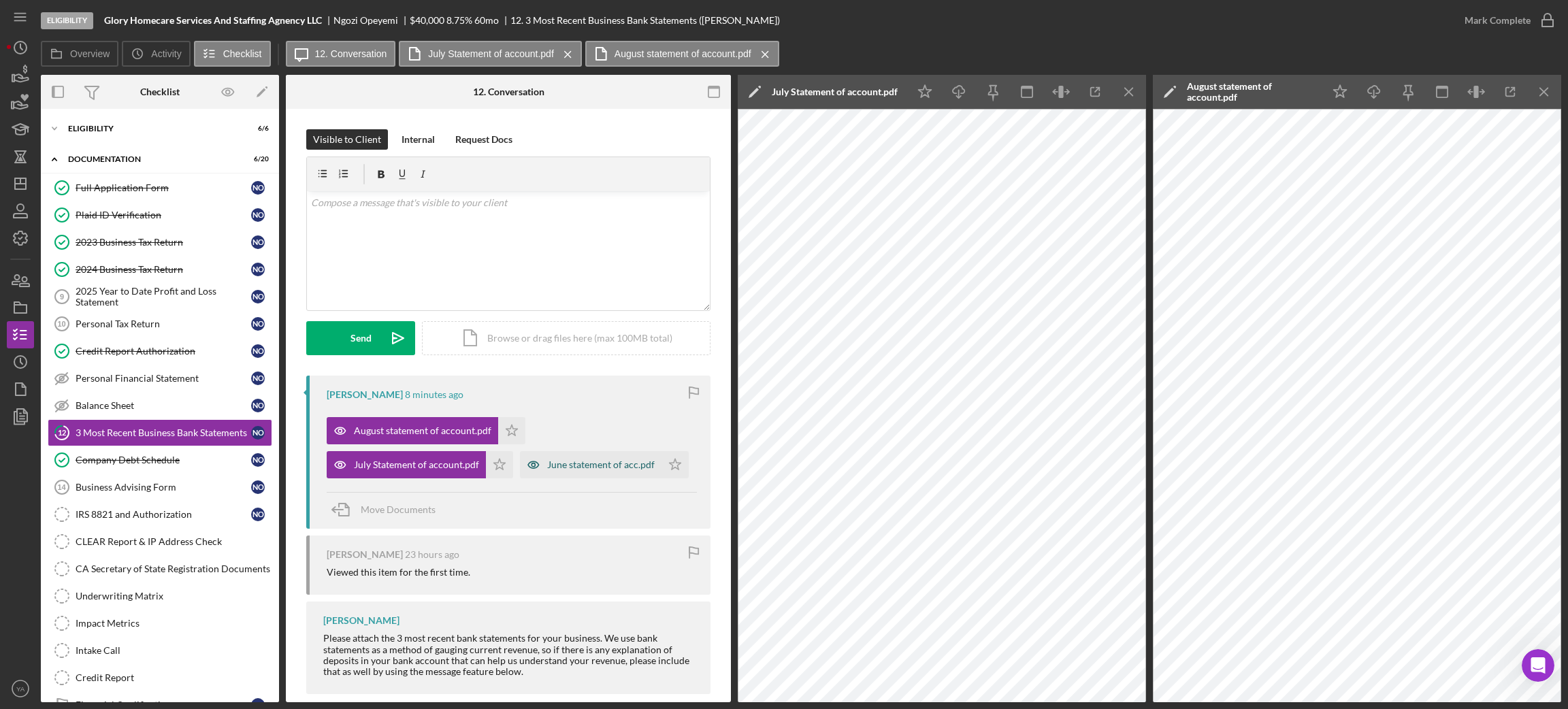
click at [598, 468] on div "June statement of acc.pdf" at bounding box center [600, 465] width 107 height 11
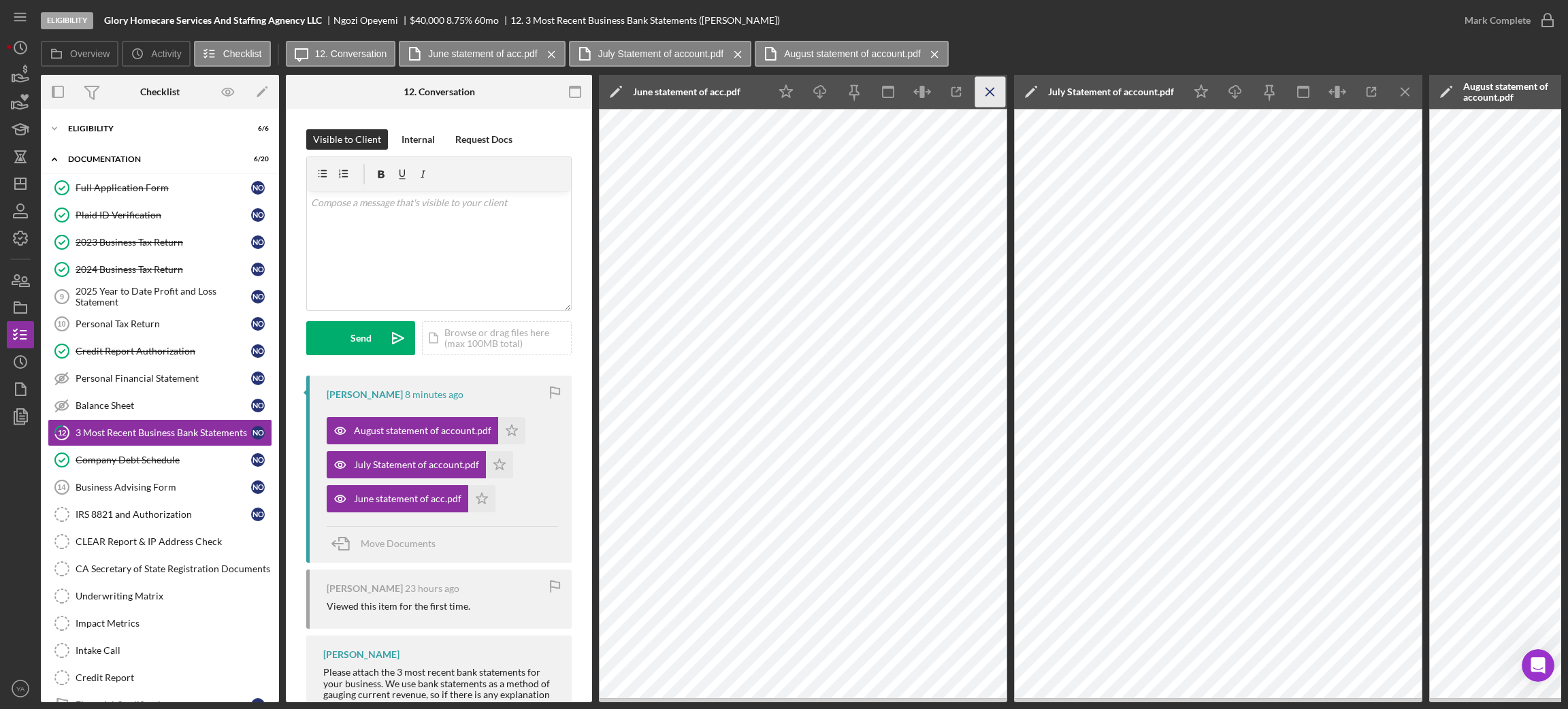
click at [986, 106] on icon "Icon/Menu Close" at bounding box center [990, 92] width 31 height 31
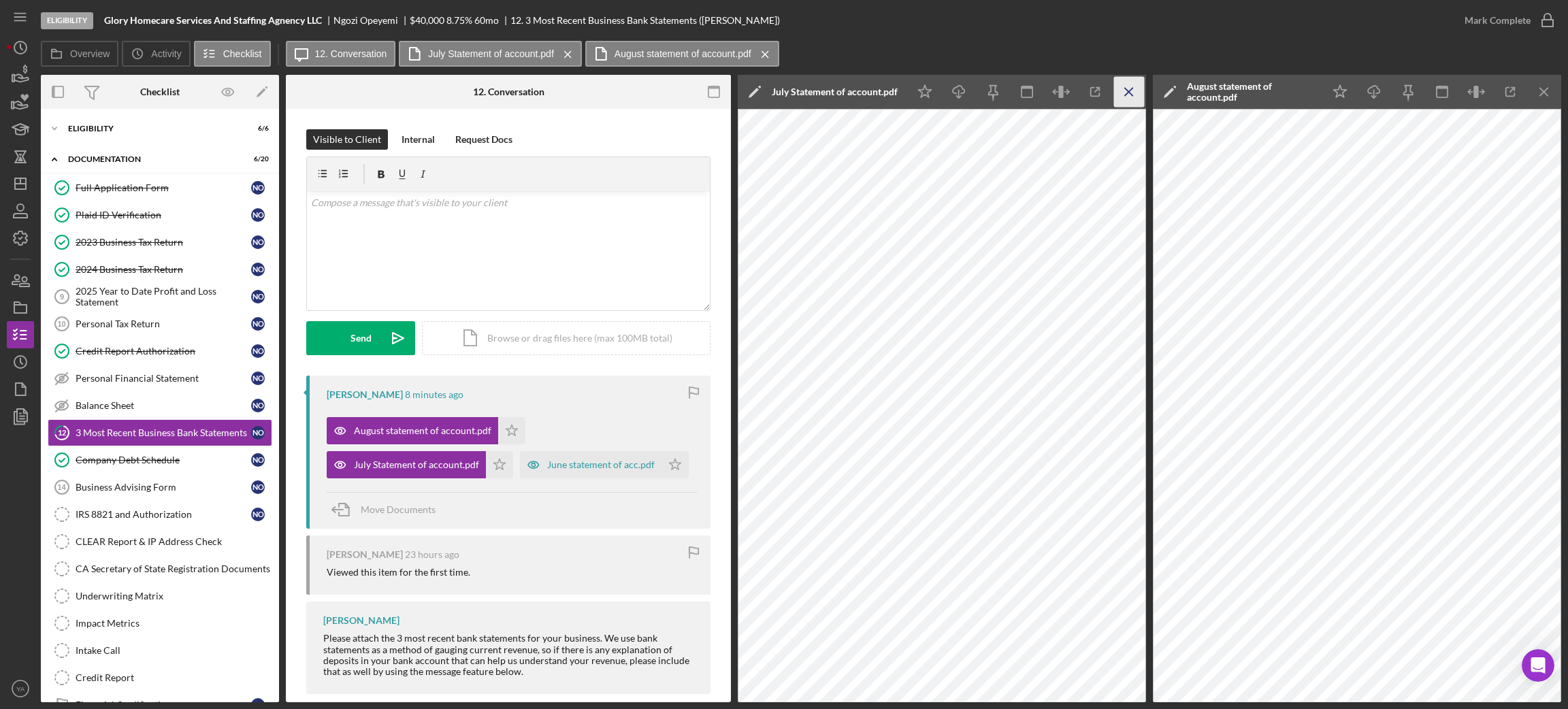
click at [1130, 104] on icon "Icon/Menu Close" at bounding box center [1129, 92] width 31 height 31
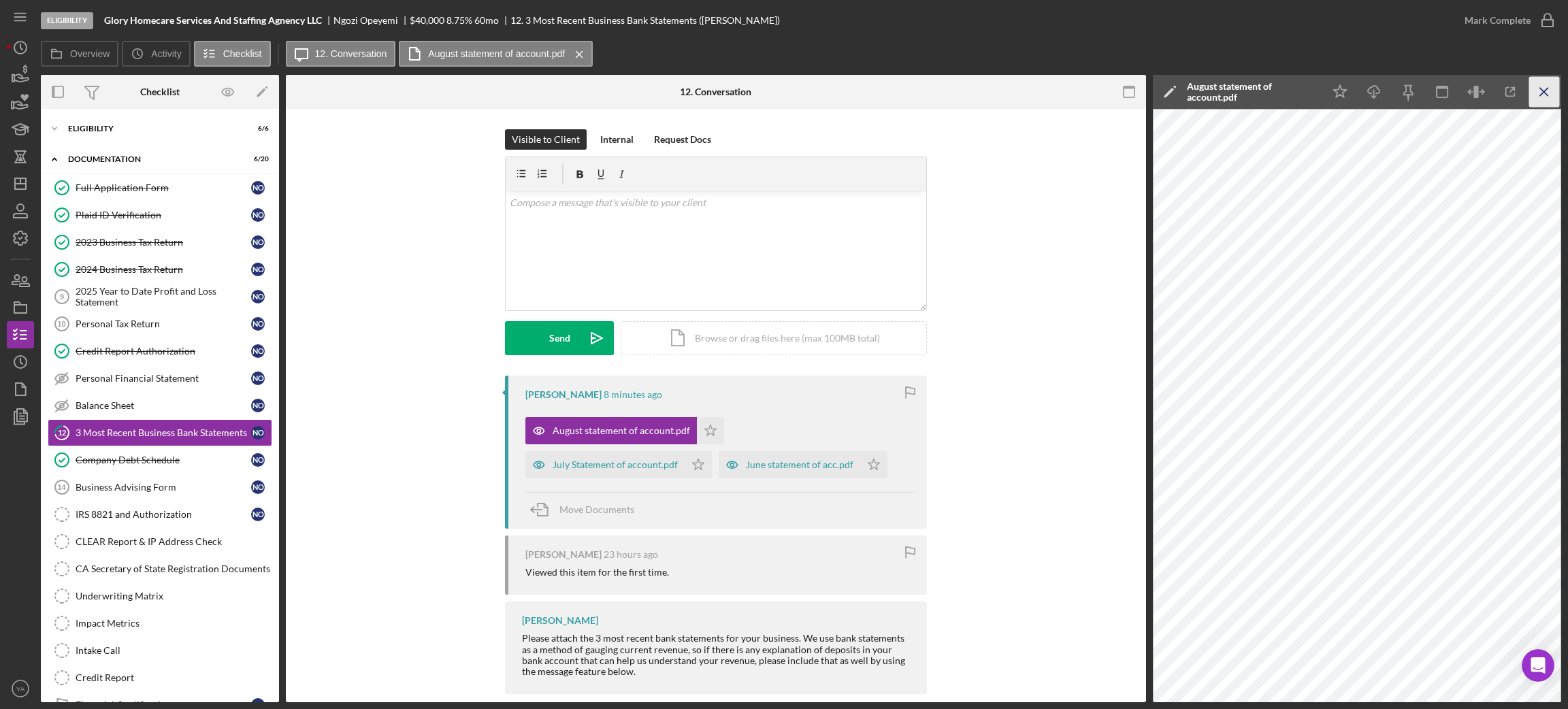
click at [1557, 88] on icon "Icon/Menu Close" at bounding box center [1544, 92] width 31 height 31
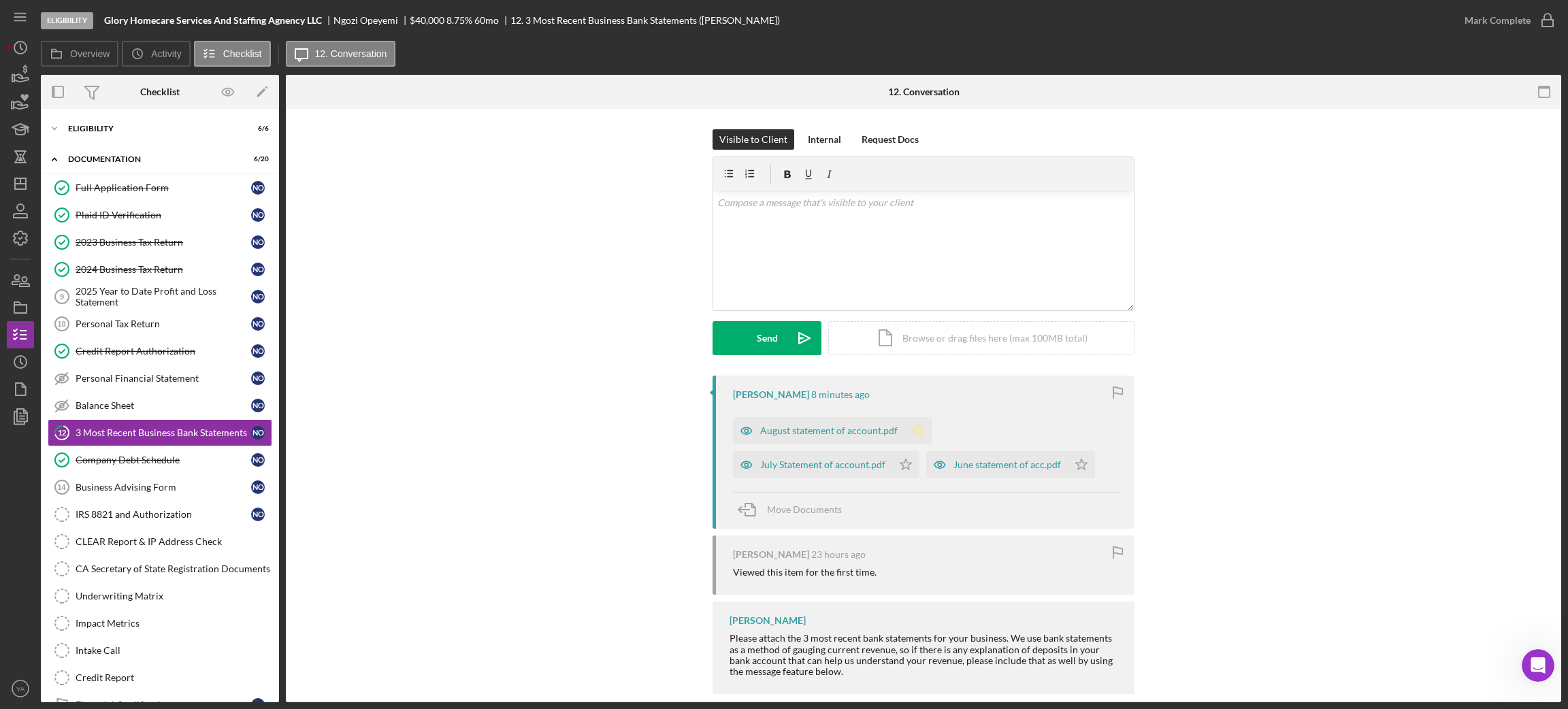
click at [912, 428] on polygon "button" at bounding box center [918, 430] width 12 height 11
click at [905, 472] on icon "Icon/Star" at bounding box center [906, 465] width 27 height 27
click at [1075, 466] on icon "Icon/Star" at bounding box center [1081, 465] width 27 height 27
click at [840, 142] on button "Internal" at bounding box center [824, 139] width 47 height 21
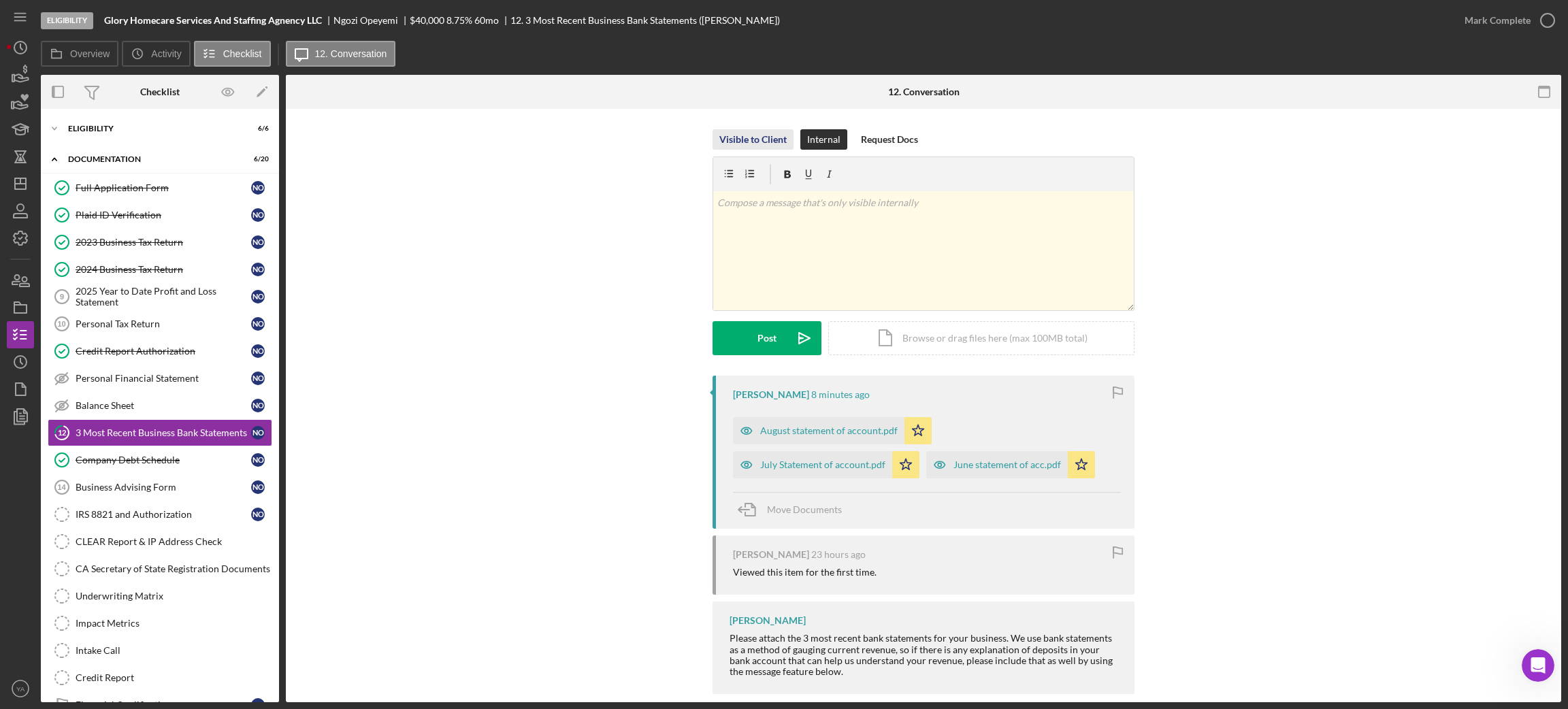
click at [763, 140] on div "Visible to Client" at bounding box center [753, 139] width 68 height 21
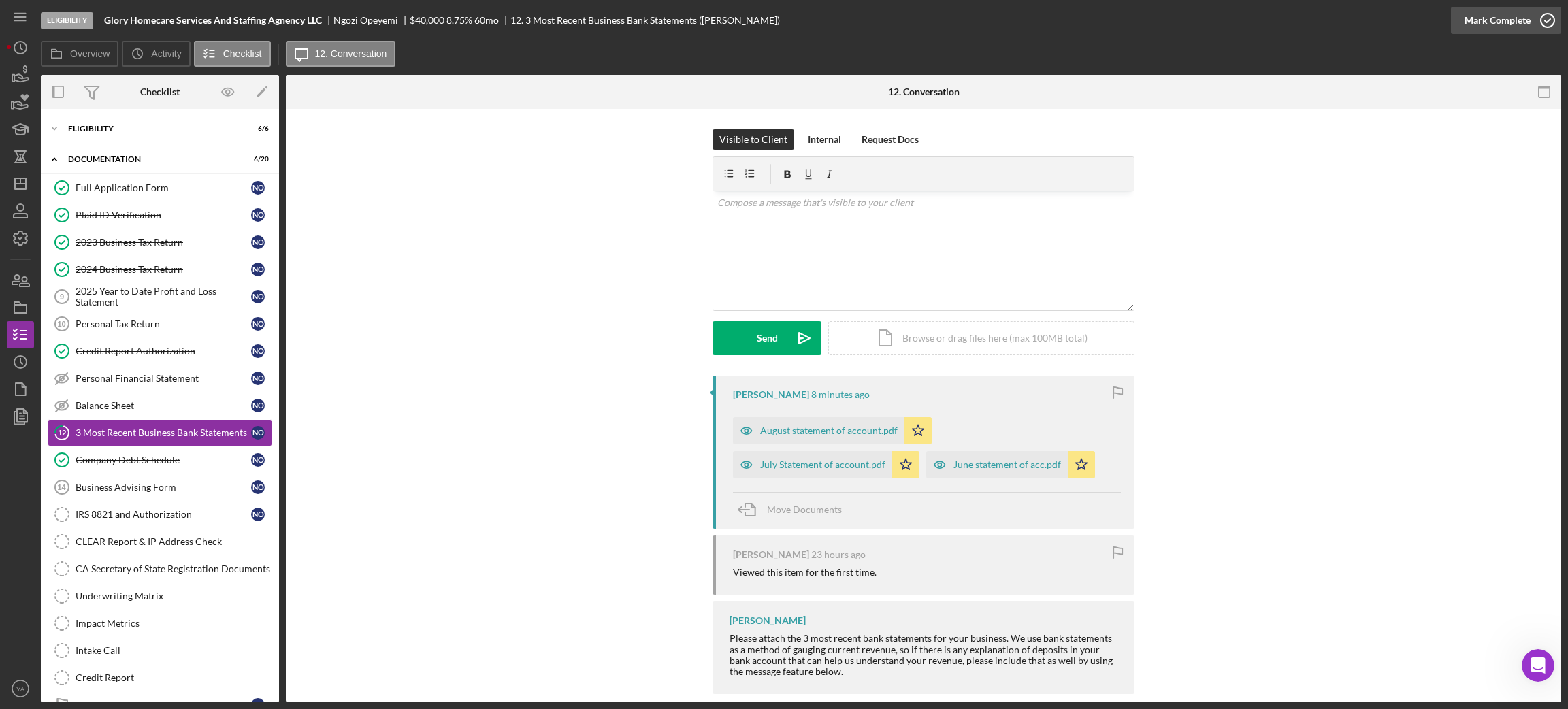
click at [1526, 18] on div "Mark Complete" at bounding box center [1498, 21] width 66 height 27
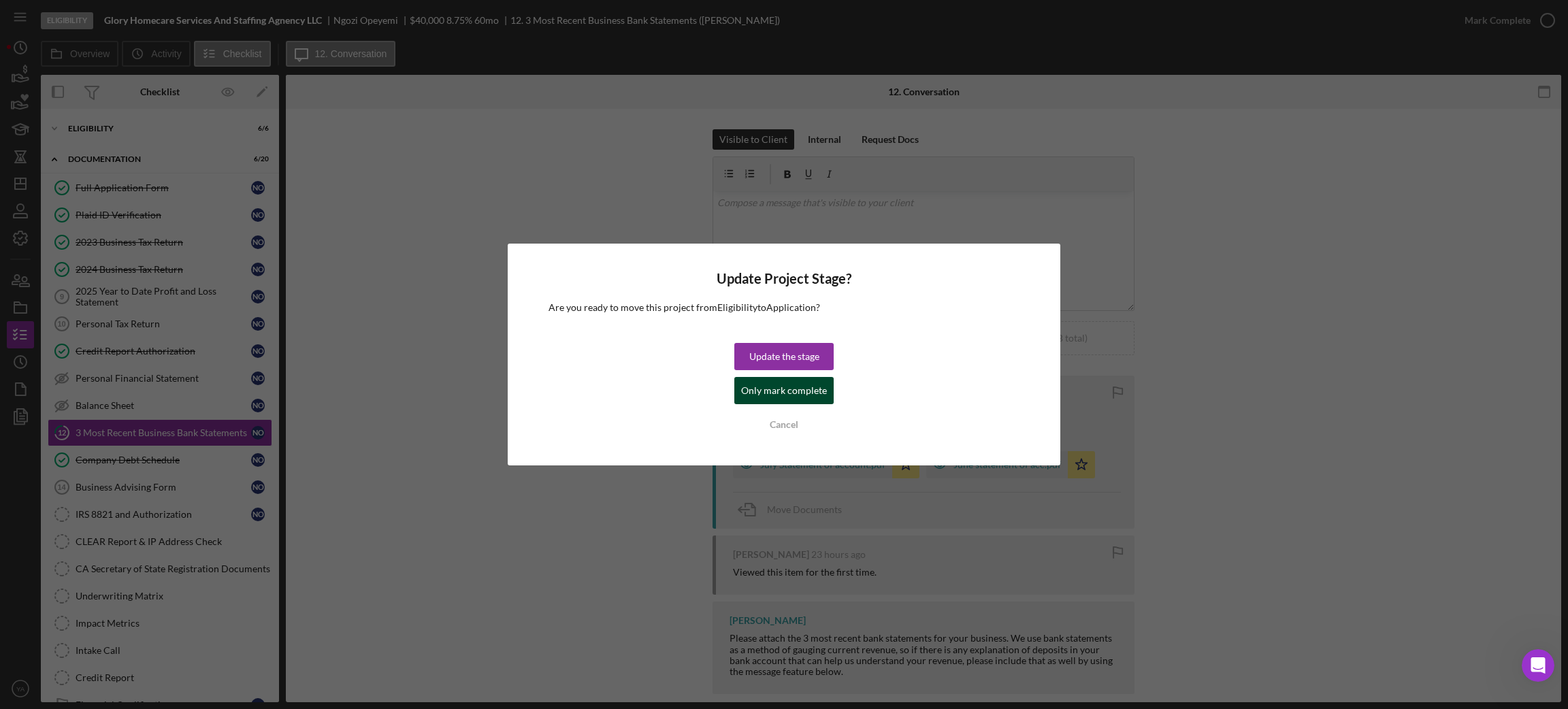
click at [827, 386] on button "Only mark complete" at bounding box center [784, 390] width 99 height 27
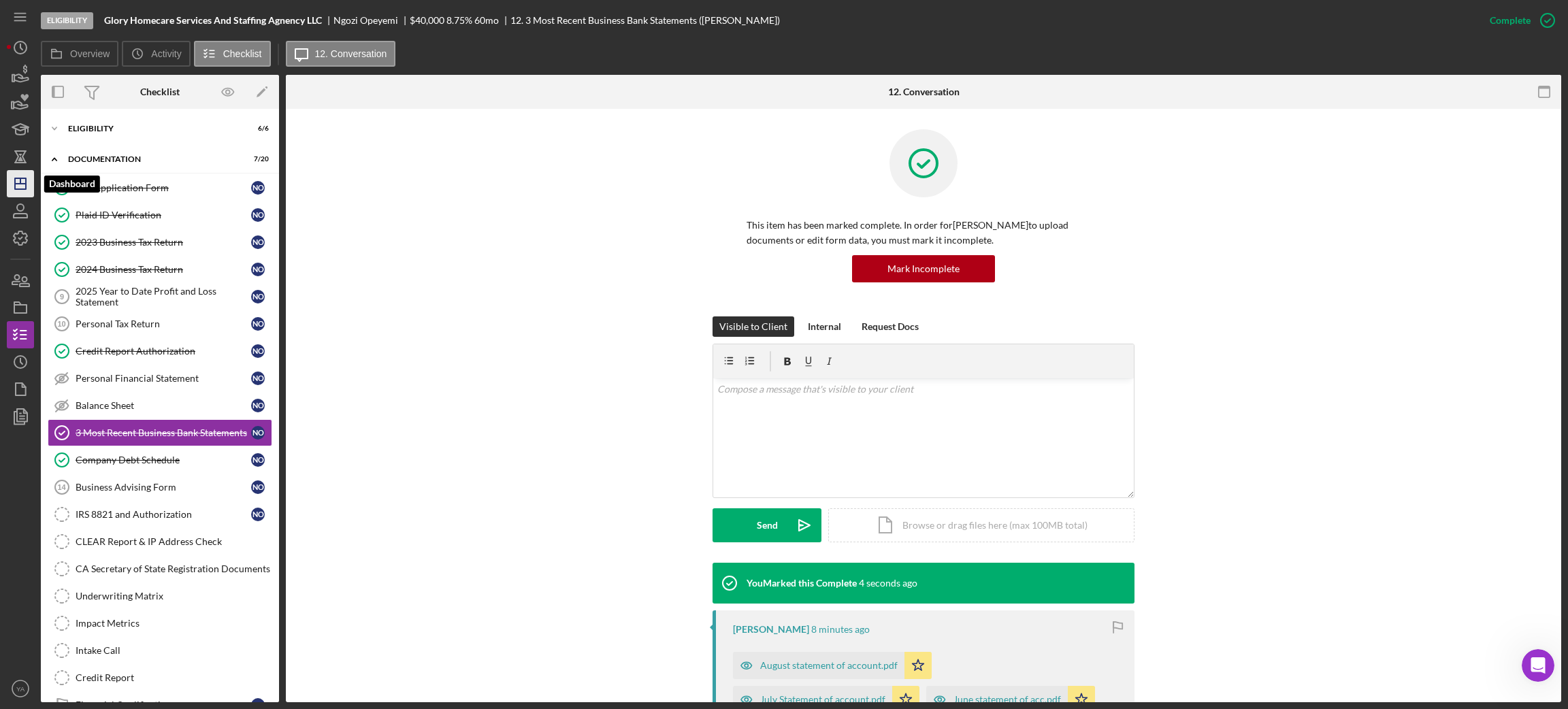
click at [27, 188] on icon "Icon/Dashboard" at bounding box center [21, 184] width 34 height 34
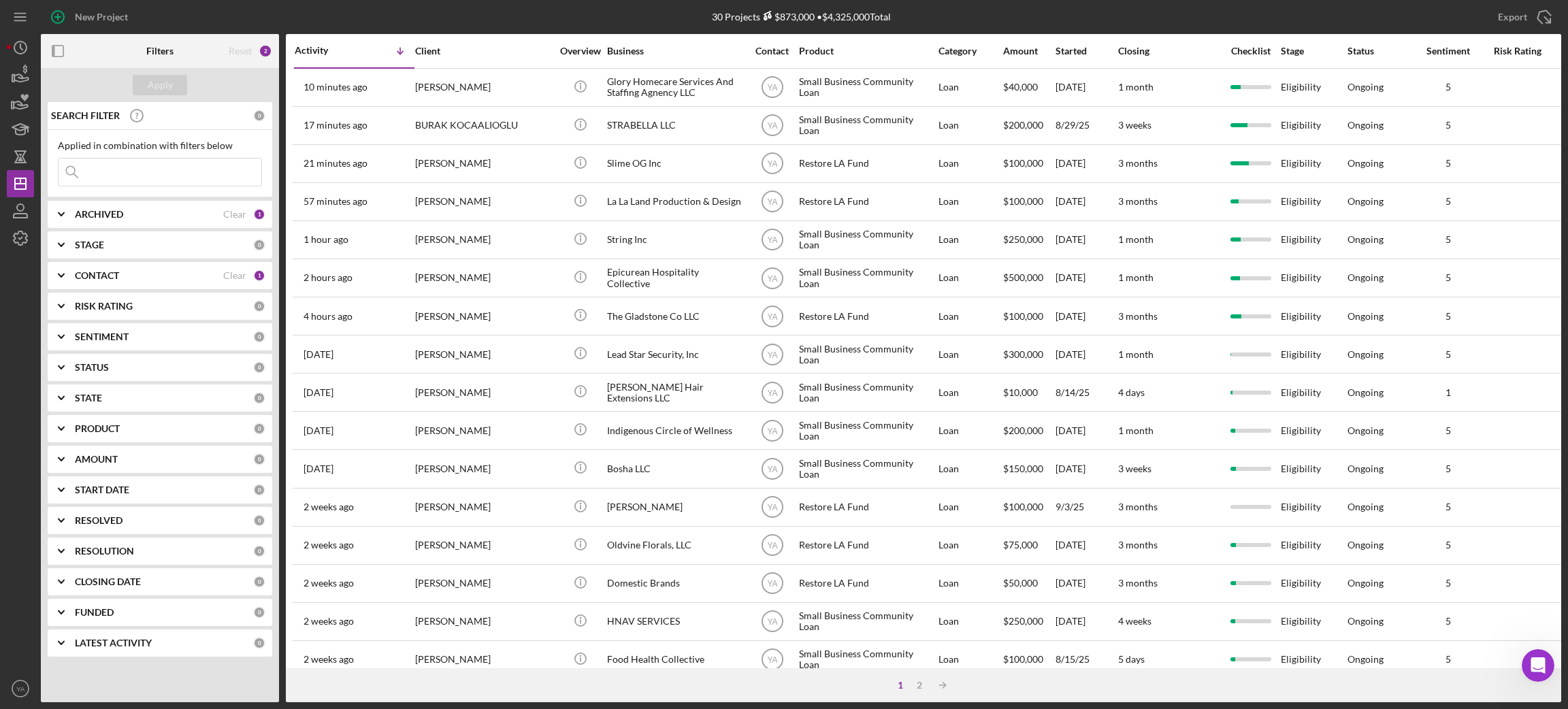
click at [127, 278] on div "CONTACT" at bounding box center [148, 276] width 148 height 11
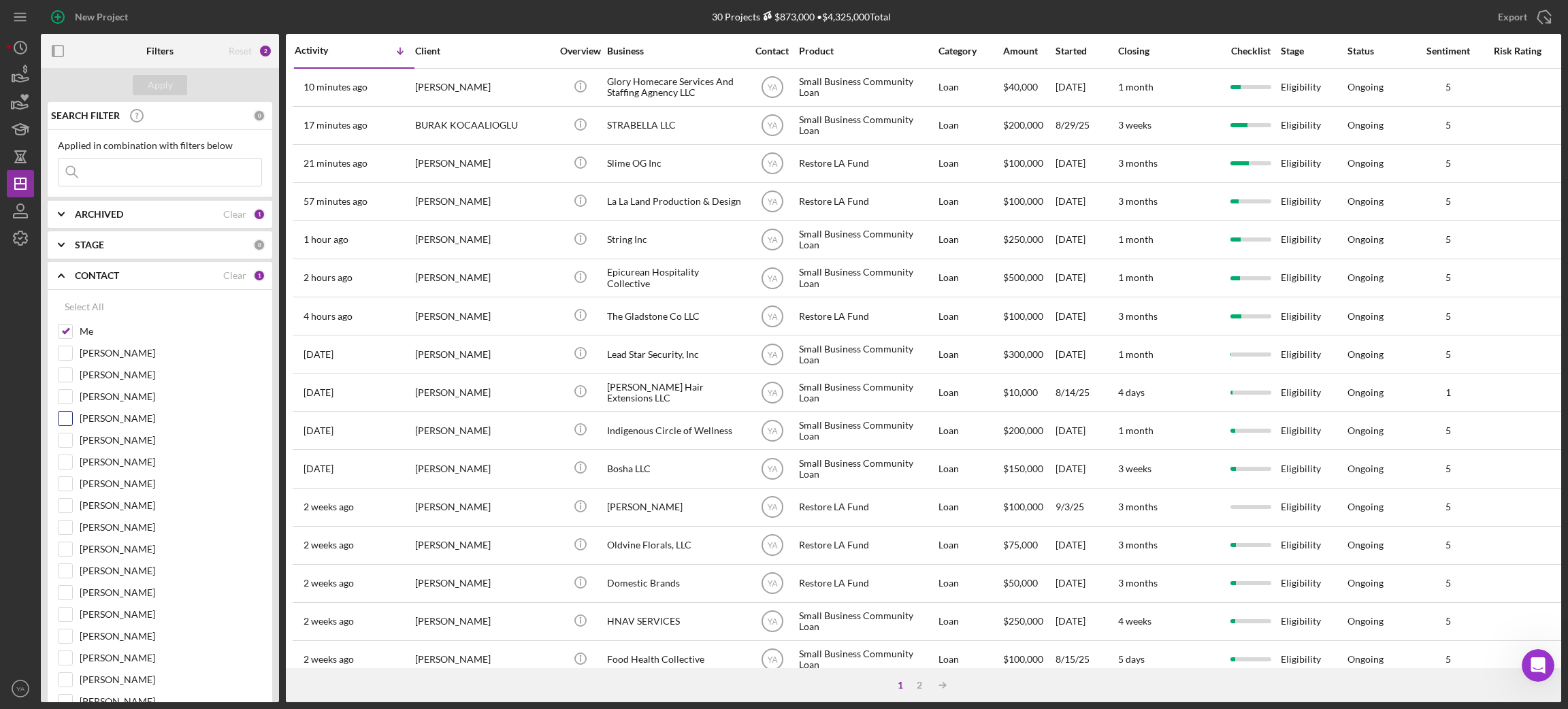
click at [68, 420] on input "[PERSON_NAME]" at bounding box center [66, 418] width 14 height 14
checkbox input "true"
click at [165, 81] on div "Apply" at bounding box center [160, 85] width 25 height 21
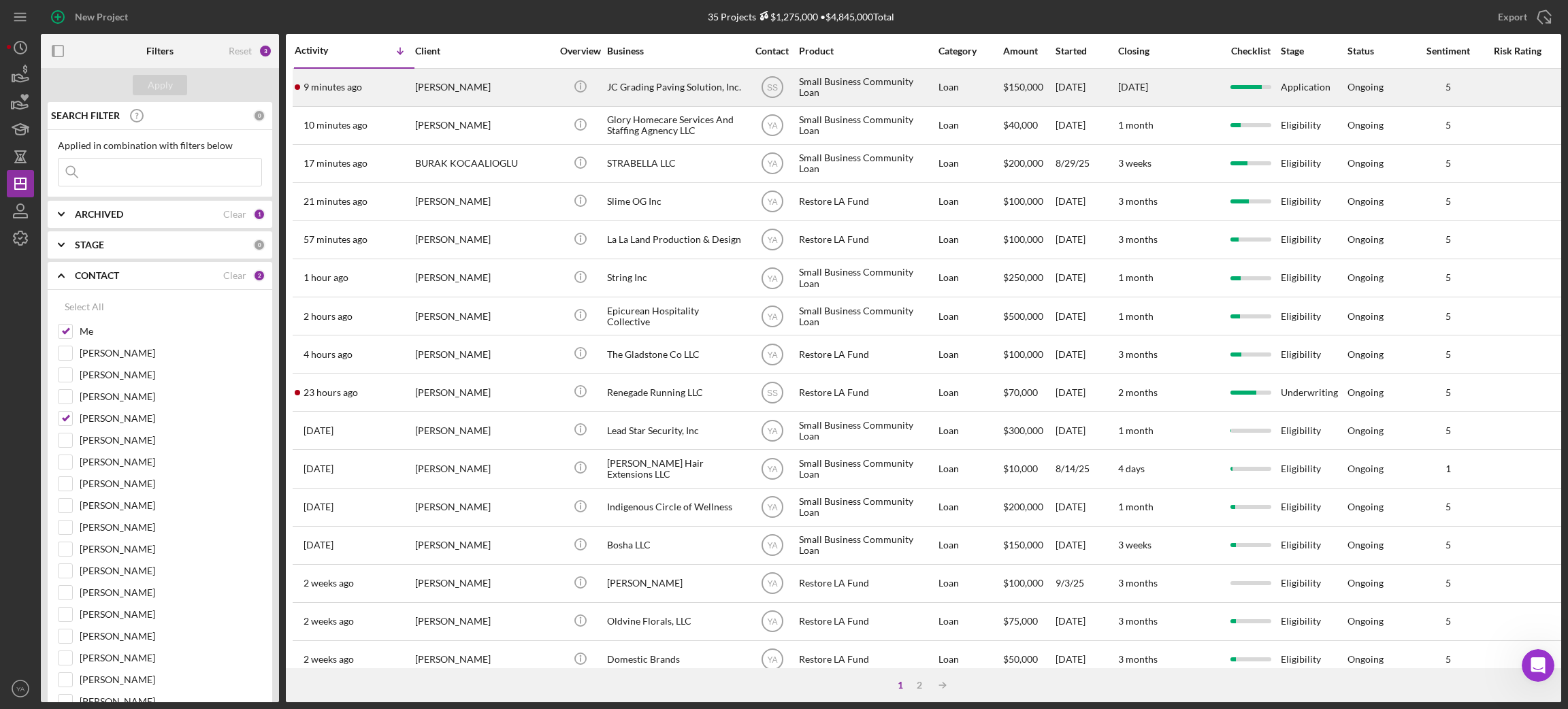
click at [692, 92] on div "JC Grading Paving Solution, Inc." at bounding box center [675, 88] width 136 height 36
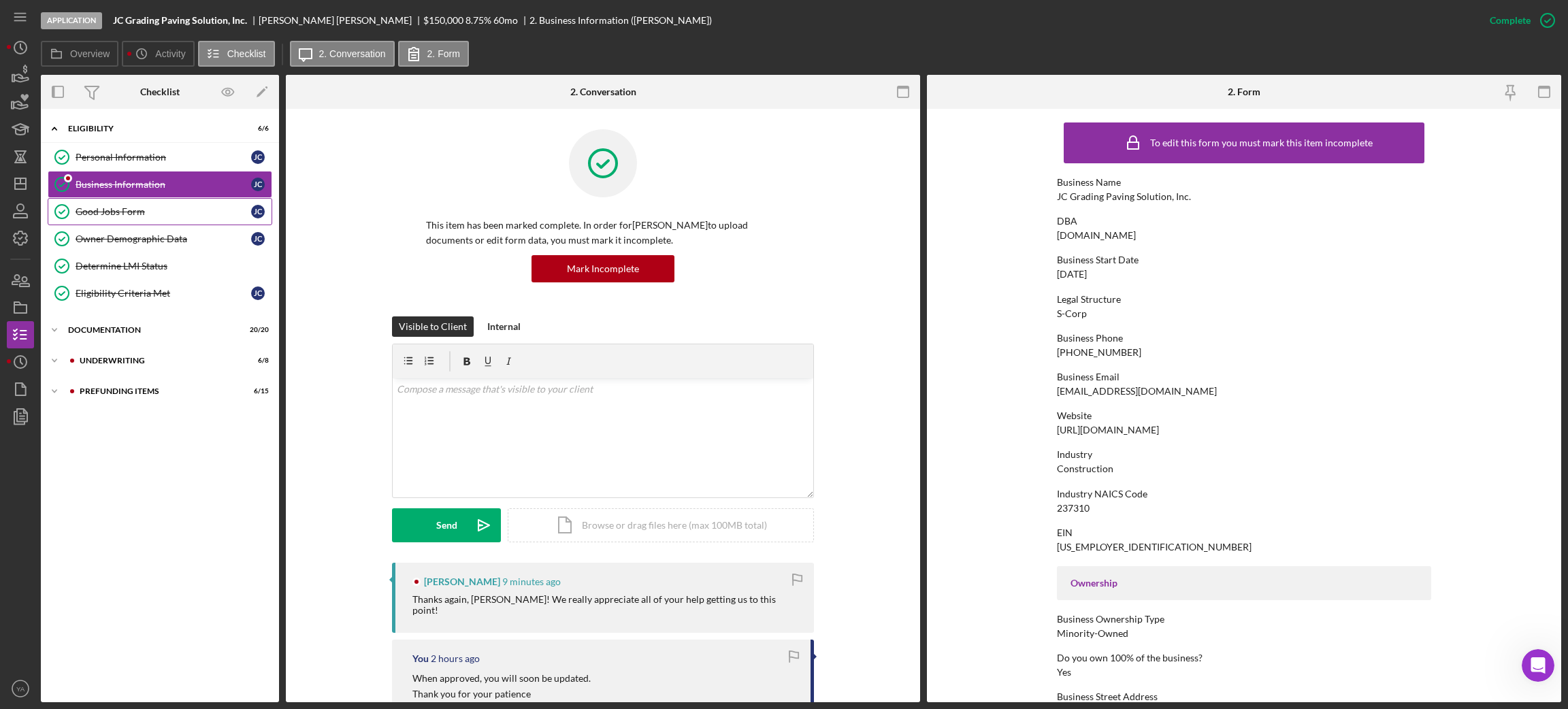
click at [144, 211] on div "Good Jobs Form" at bounding box center [163, 212] width 176 height 11
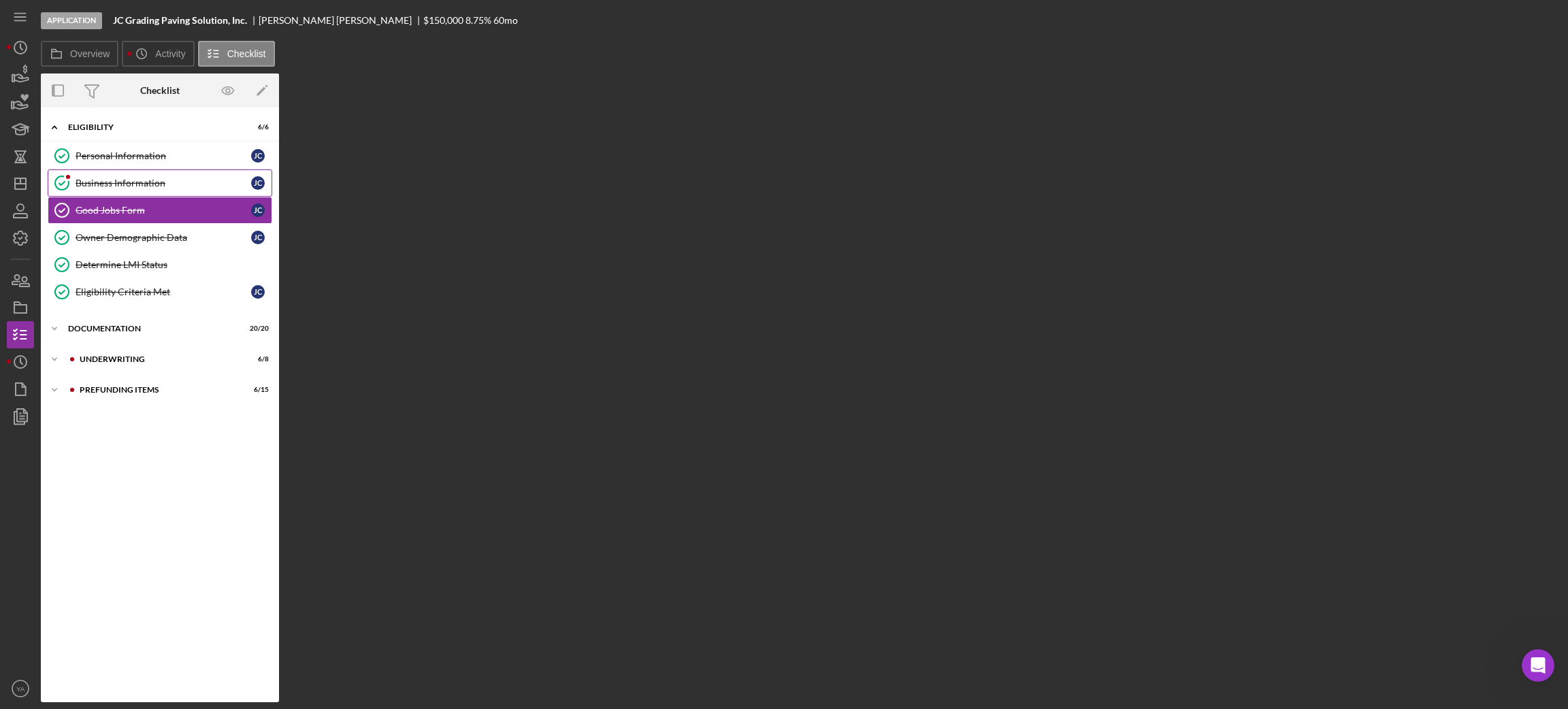
click at [148, 179] on div "Business Information" at bounding box center [163, 183] width 176 height 11
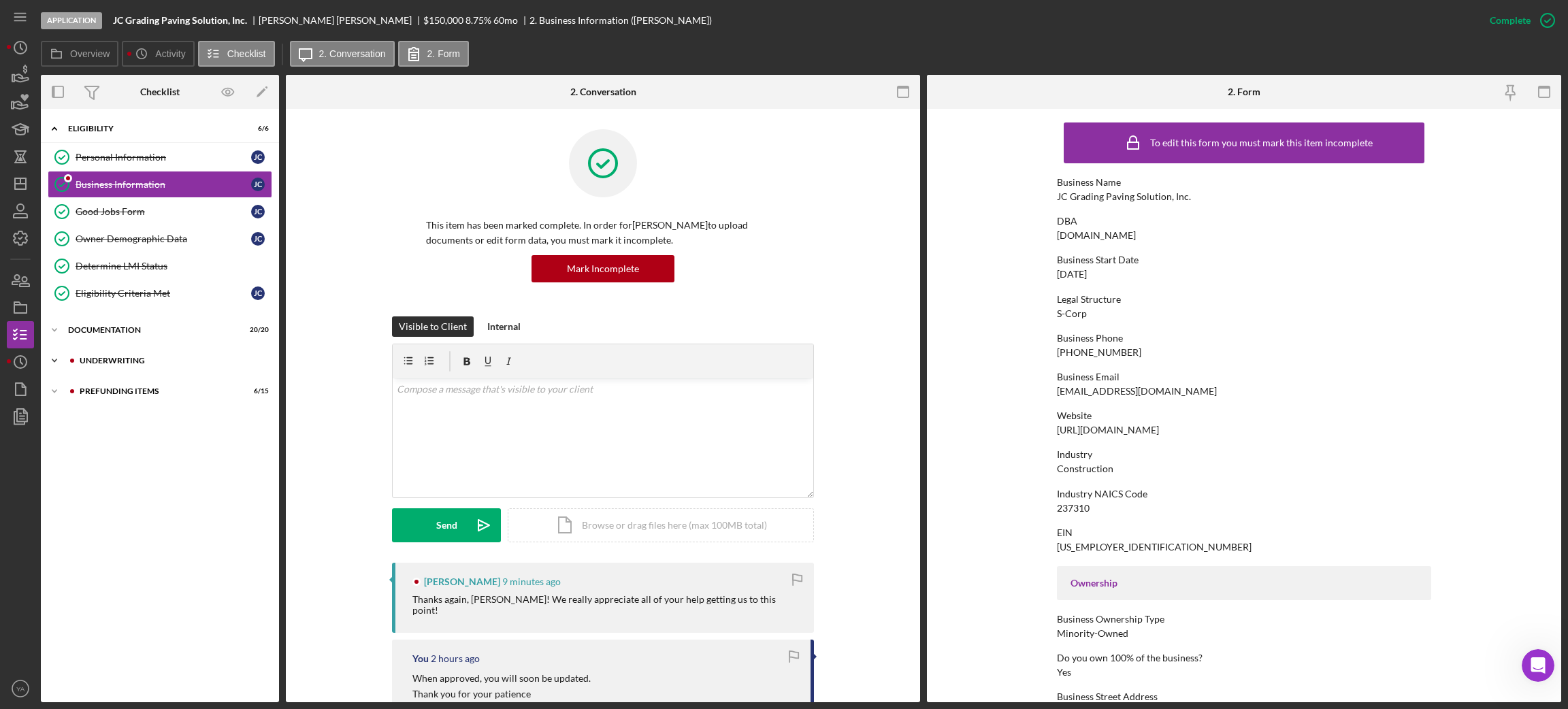
click at [109, 357] on div "Icon/Expander Underwriting 6 / 8" at bounding box center [160, 361] width 238 height 27
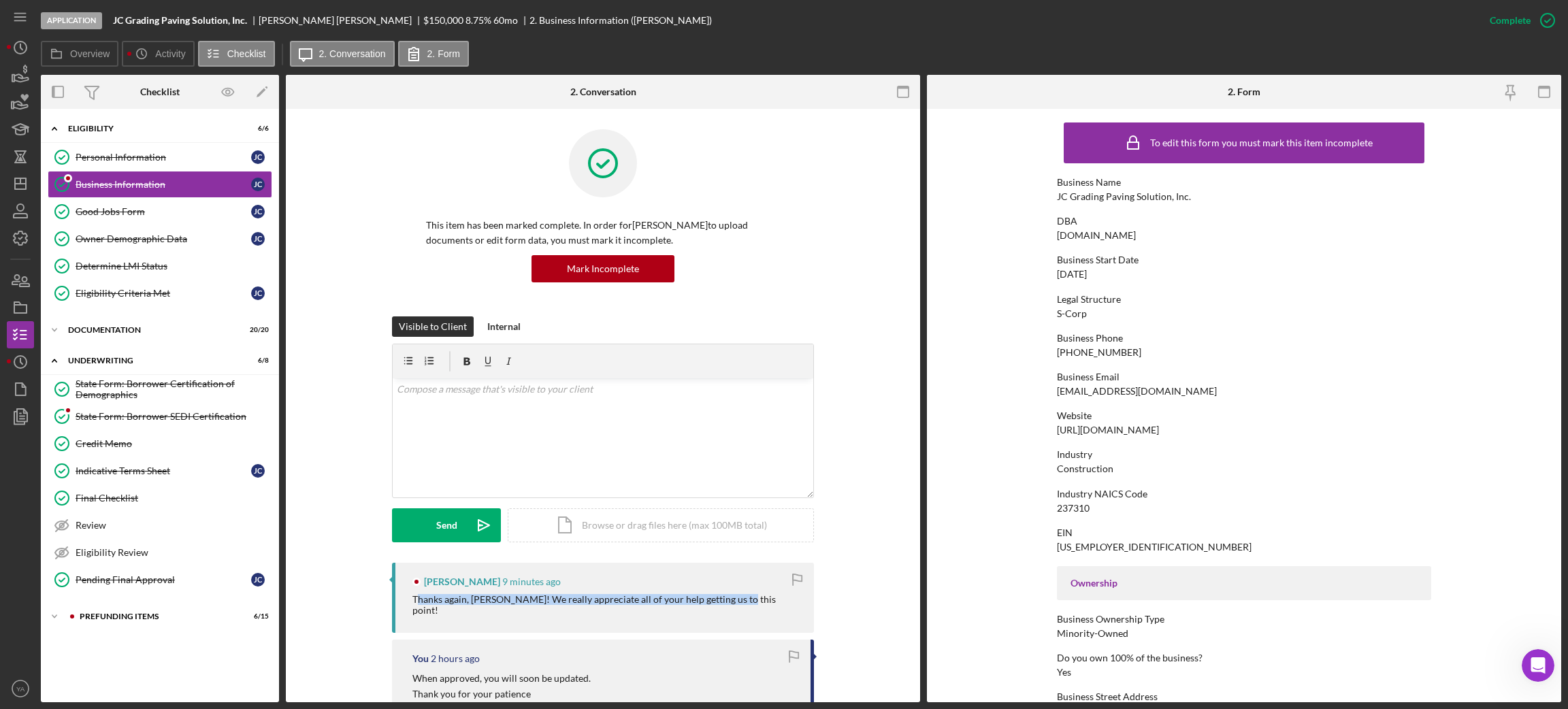
drag, startPoint x: 414, startPoint y: 599, endPoint x: 726, endPoint y: 608, distance: 312.1
click at [726, 608] on div "[PERSON_NAME] 9 minutes ago Thanks again, [PERSON_NAME]! We really appreciate a…" at bounding box center [602, 598] width 422 height 70
click at [741, 604] on div "Thanks again, [PERSON_NAME]! We really appreciate all of your help getting us t…" at bounding box center [606, 605] width 388 height 22
drag, startPoint x: 740, startPoint y: 600, endPoint x: 399, endPoint y: 602, distance: 341.0
click at [399, 602] on div "[PERSON_NAME] 9 minutes ago Thanks again, [PERSON_NAME]! We really appreciate a…" at bounding box center [602, 598] width 422 height 70
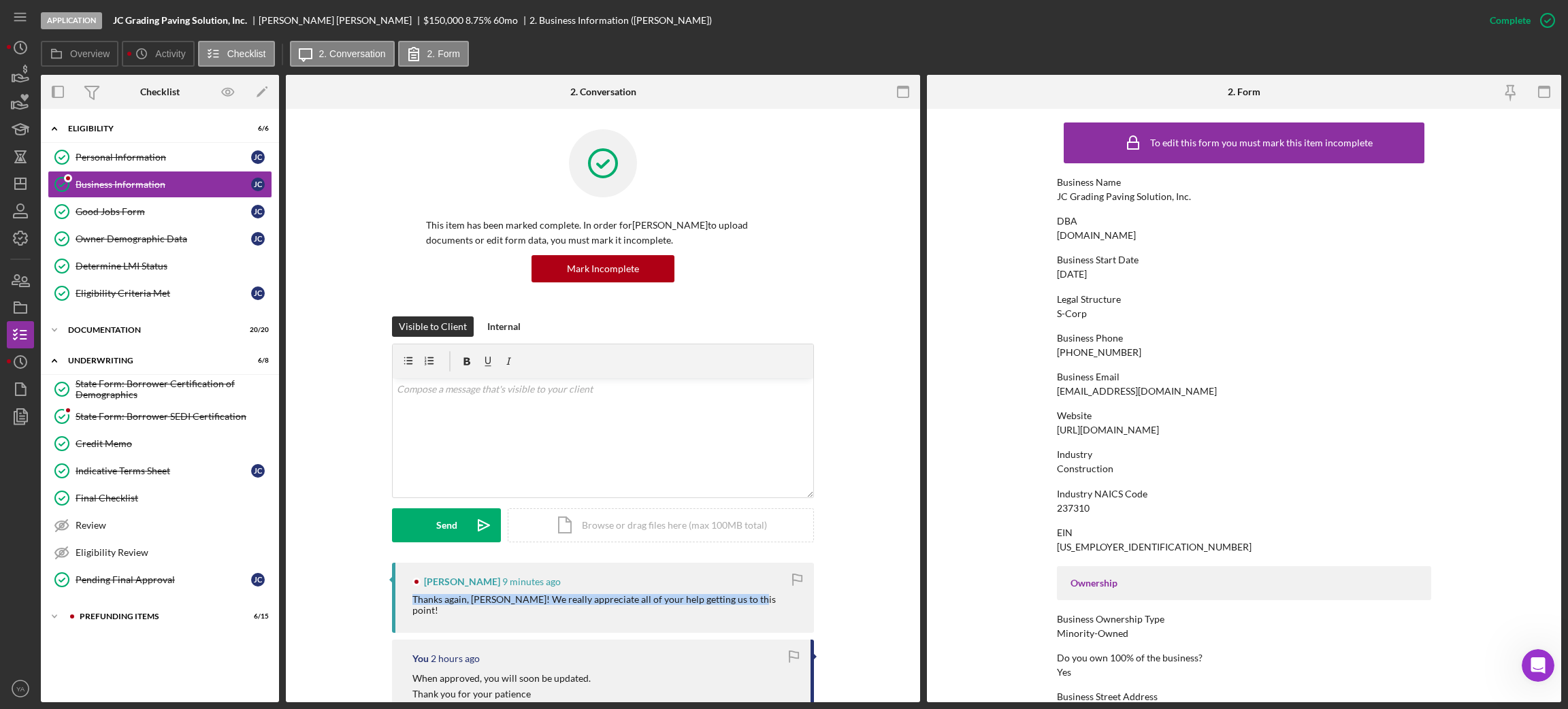
copy div "Thanks again, [PERSON_NAME]! We really appreciate all of your help getting us t…"
click at [536, 443] on div "v Color teal Color pink Remove color Add row above Add row below Add column bef…" at bounding box center [602, 438] width 421 height 119
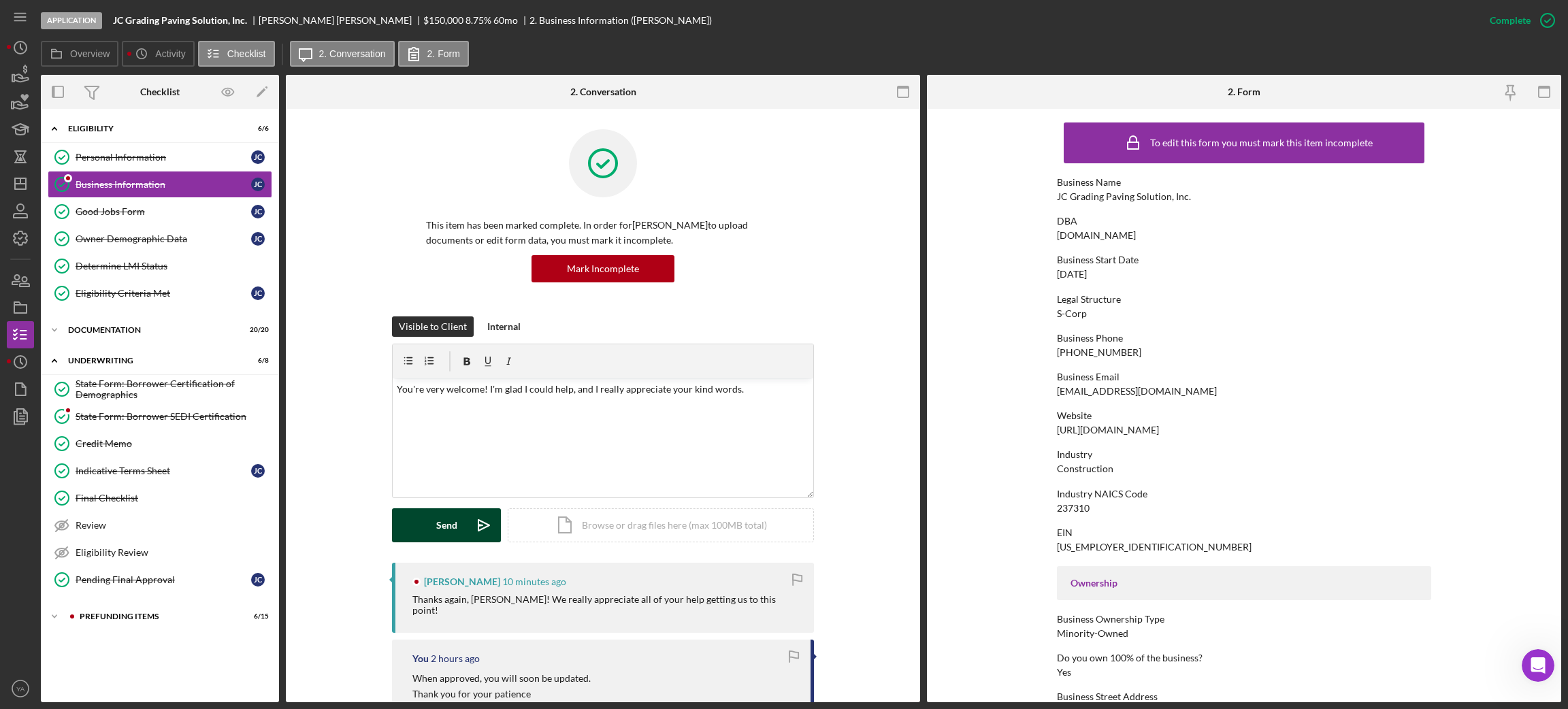
click at [463, 524] on button "Send Icon/icon-invite-send" at bounding box center [446, 525] width 109 height 34
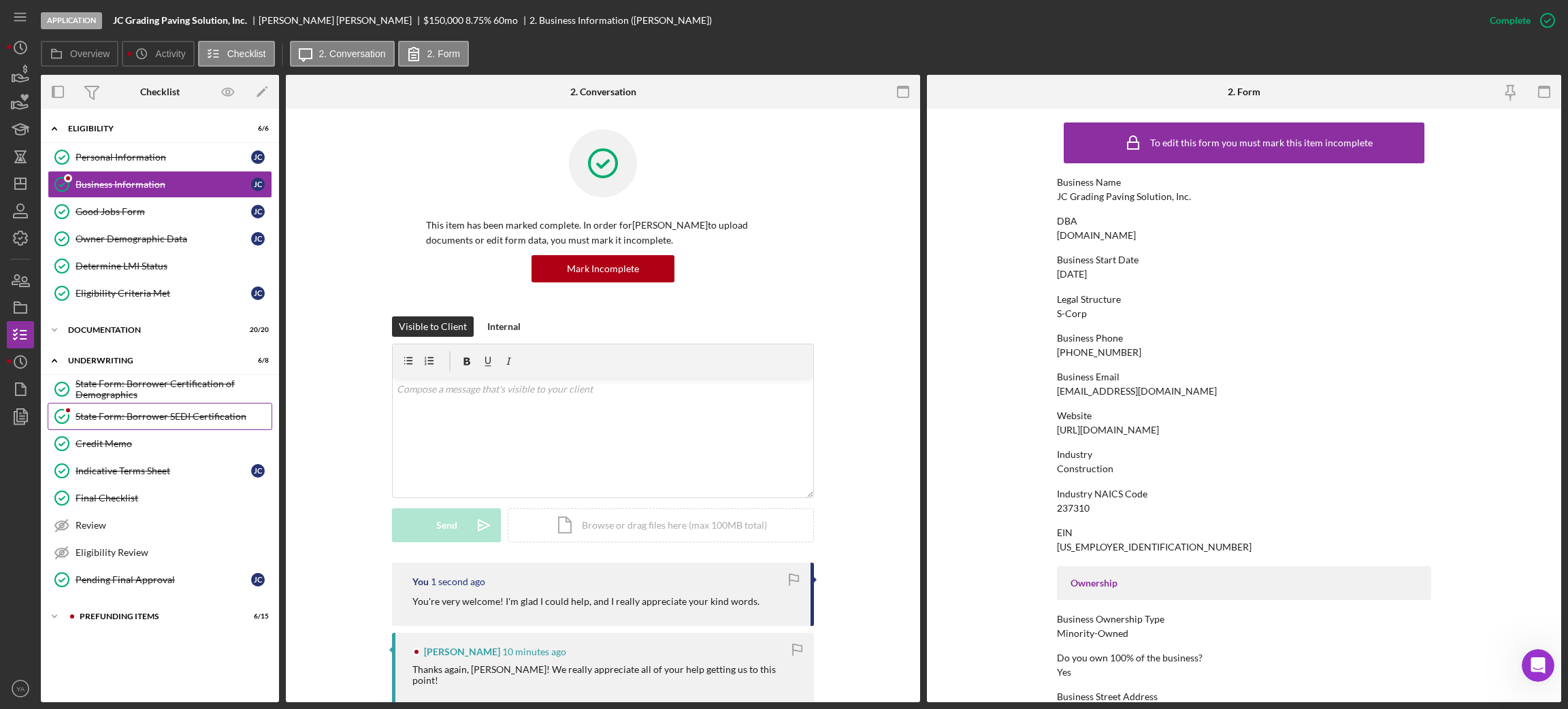
click at [137, 420] on div "State Form: Borrower SEDI Certification" at bounding box center [173, 416] width 196 height 11
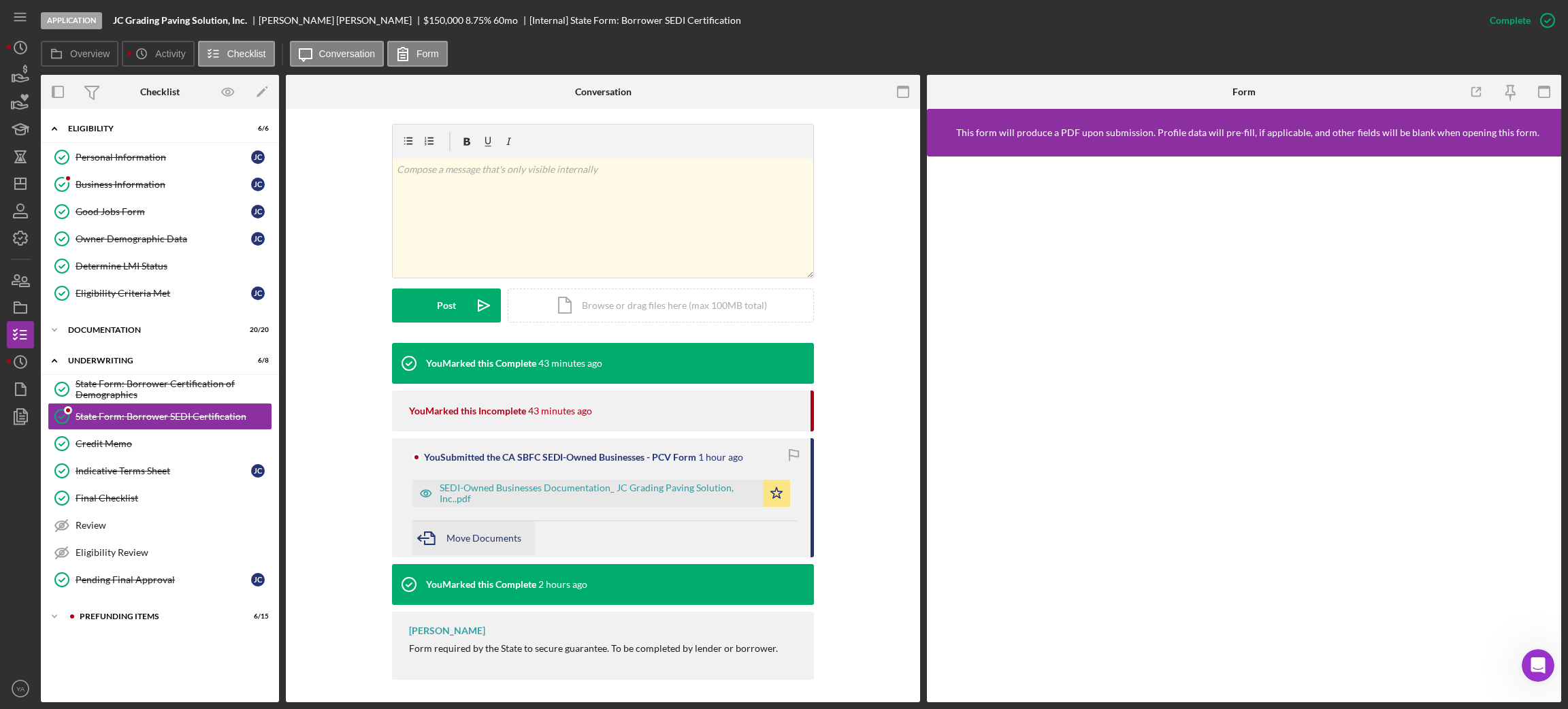
scroll to position [197, 0]
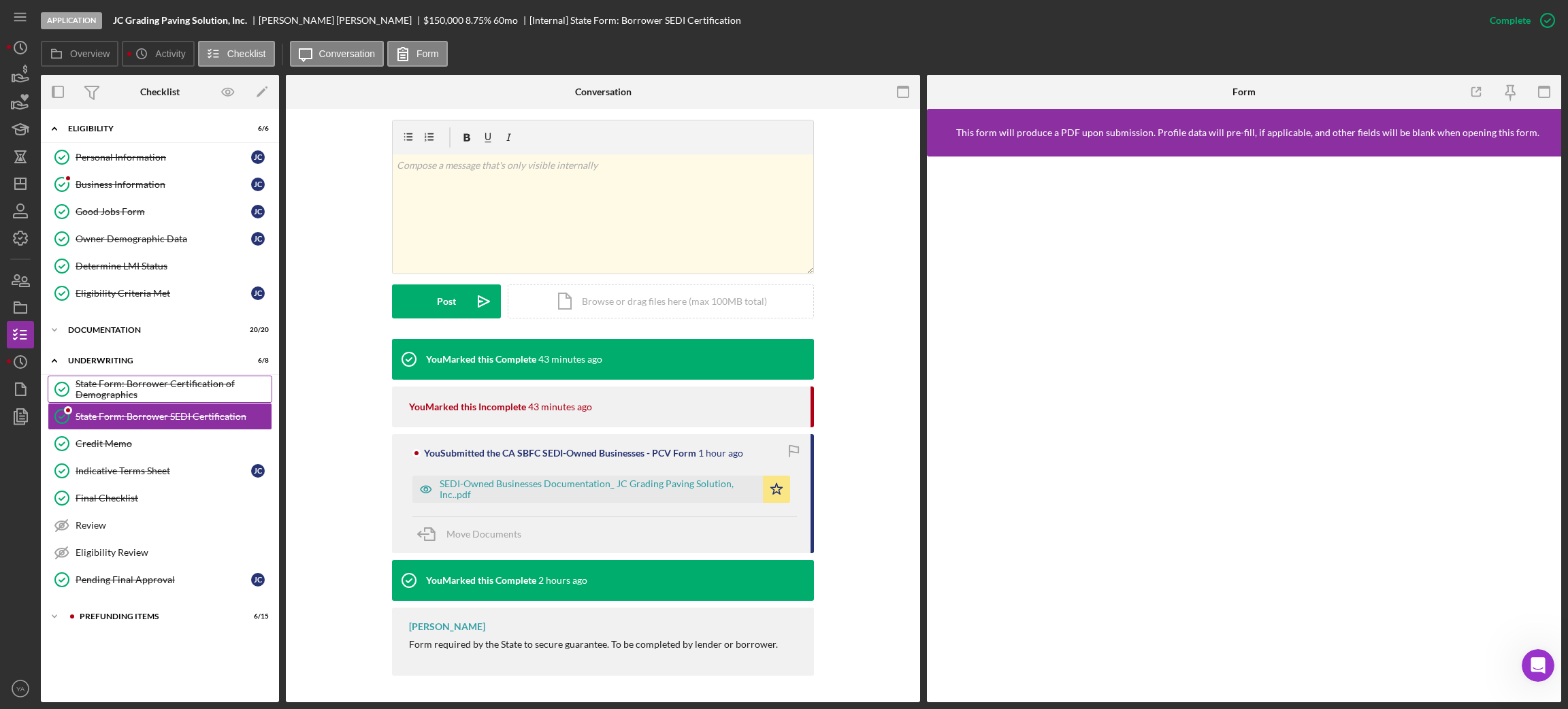
click at [156, 384] on div "State Form: Borrower Certification of Demographics" at bounding box center [173, 389] width 196 height 22
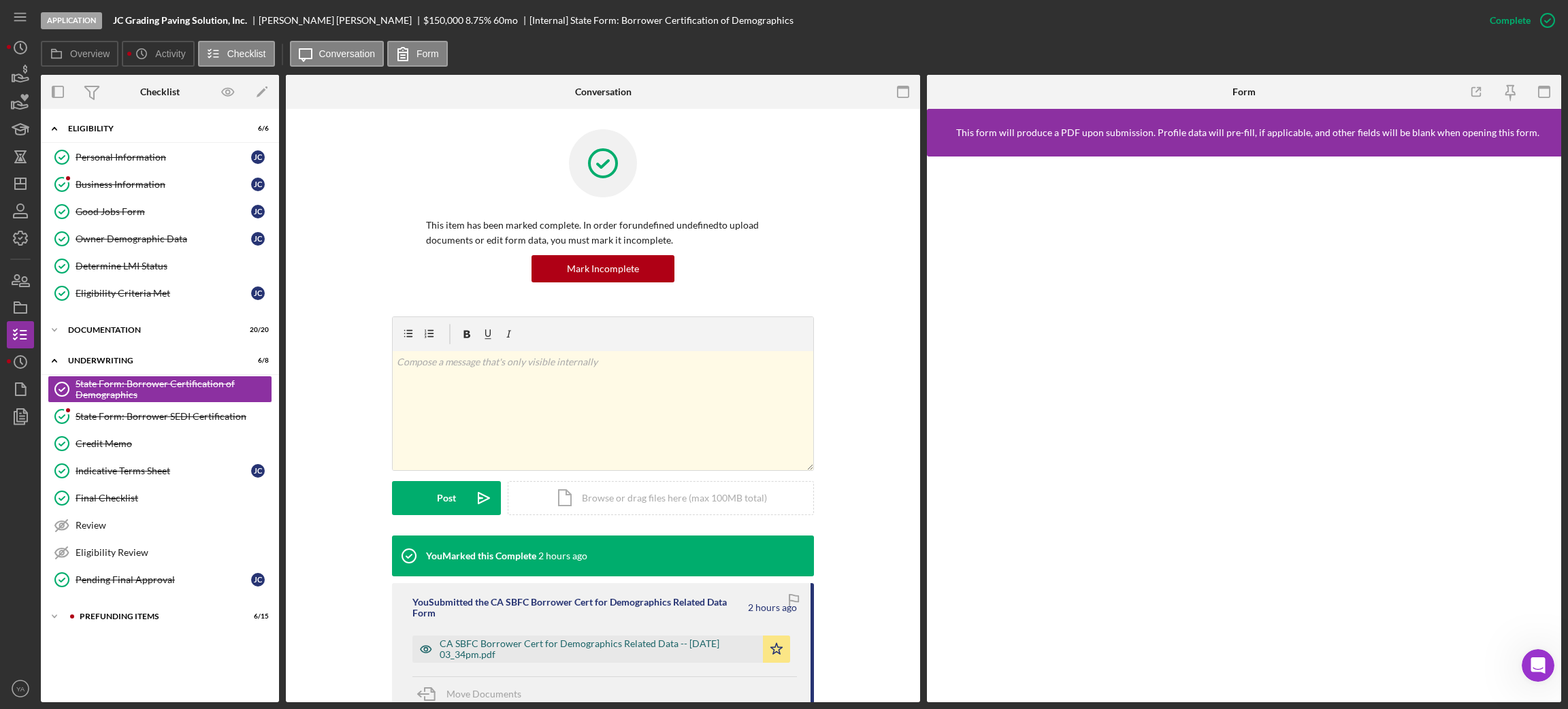
click at [611, 639] on div "CA SBFC Borrower Cert for Demographics Related Data -- [DATE] 03_34pm.pdf" at bounding box center [598, 649] width 317 height 22
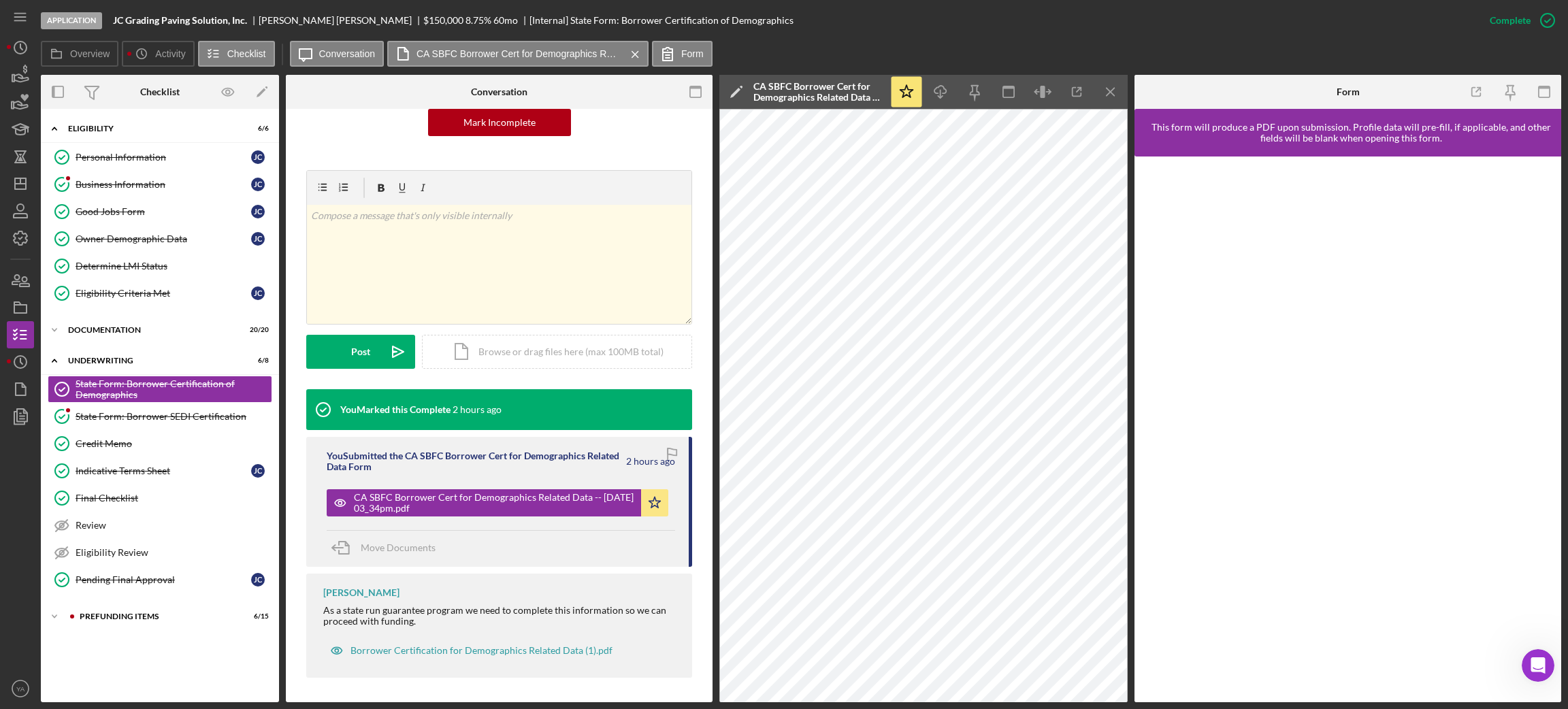
scroll to position [148, 0]
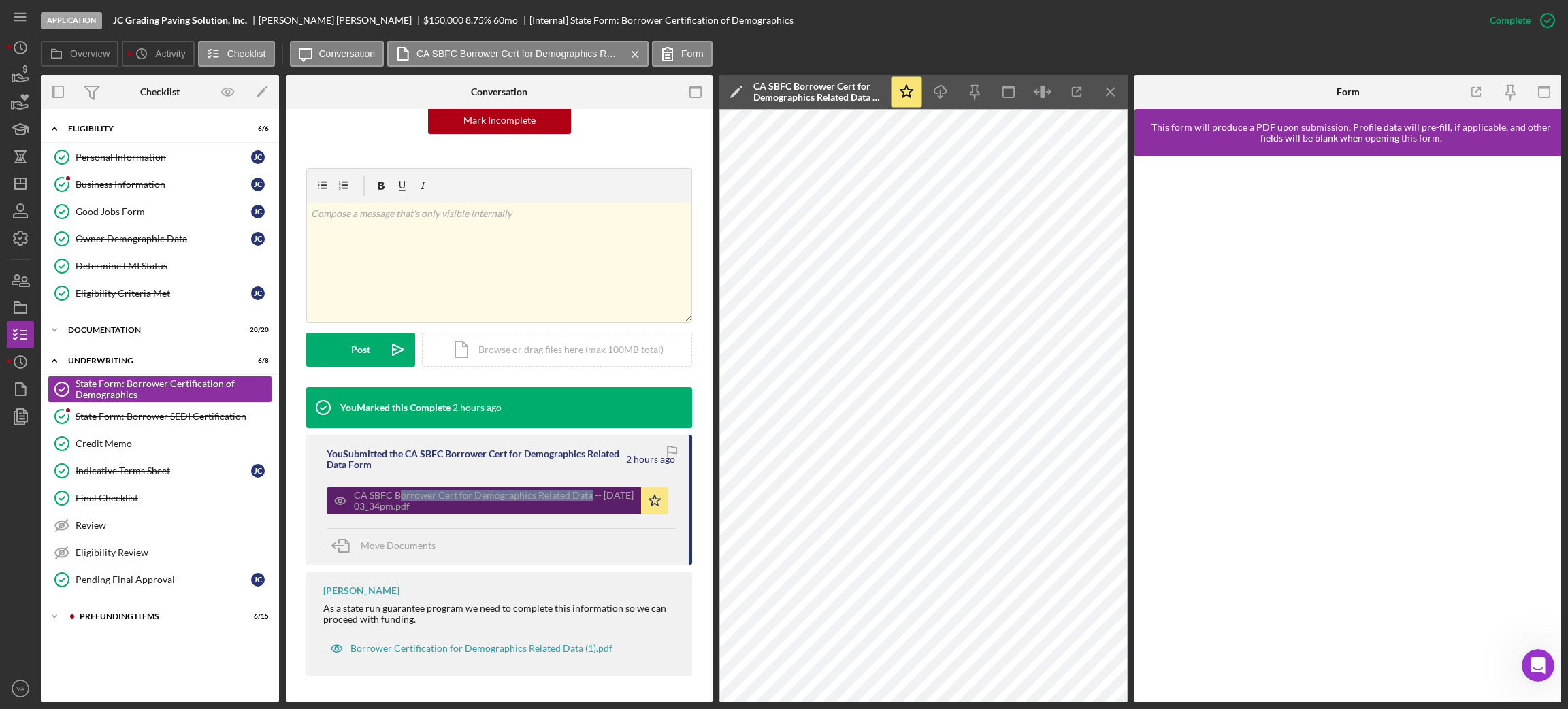
drag, startPoint x: 398, startPoint y: 479, endPoint x: 586, endPoint y: 498, distance: 189.0
click at [586, 498] on div "You Submitted the CA SBFC Borrower Cert for Demographics Related Data Form 2 ho…" at bounding box center [499, 500] width 386 height 130
copy div "orrower Cert for Demographics Related Data"
click at [142, 416] on div "State Form: Borrower SEDI Certification" at bounding box center [173, 416] width 196 height 11
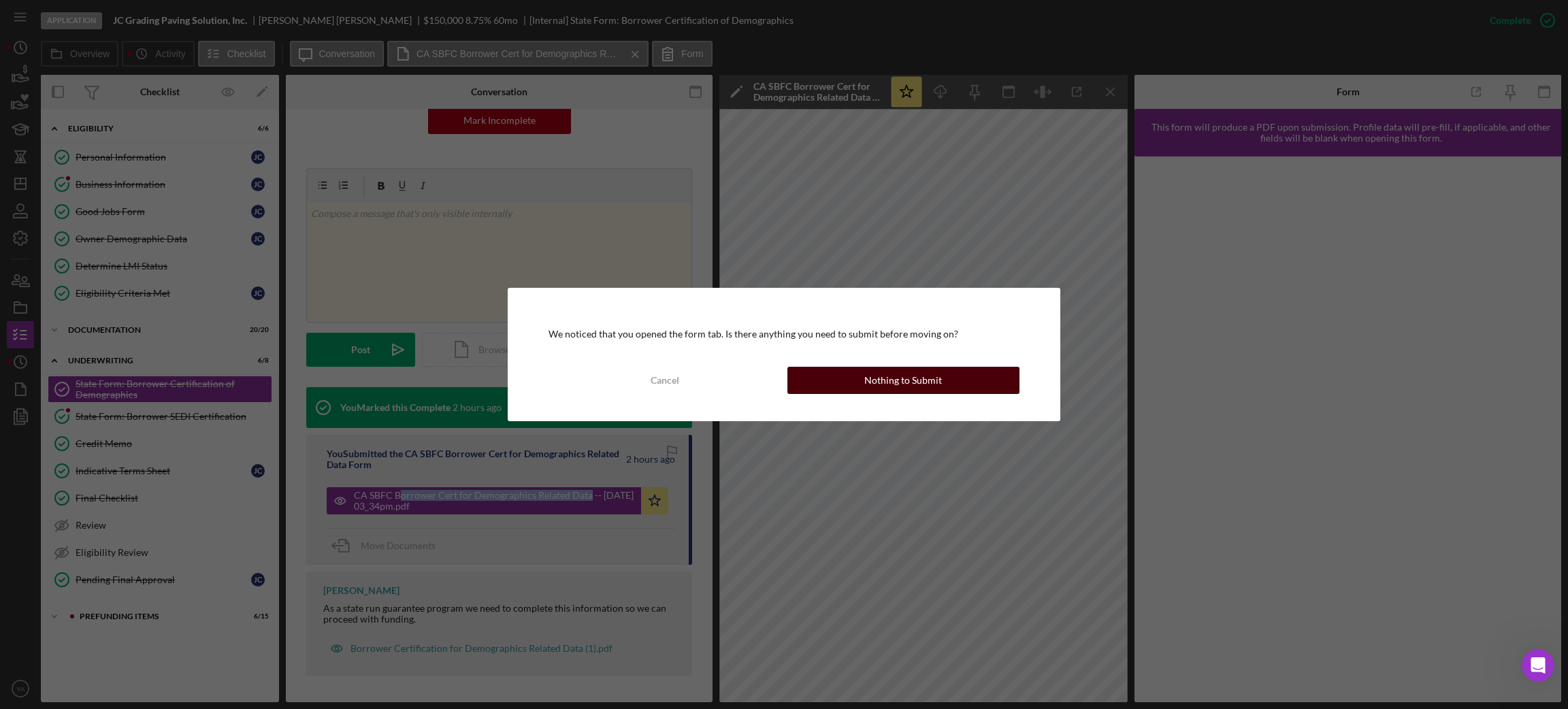
click at [902, 382] on div "Nothing to Submit" at bounding box center [903, 380] width 77 height 27
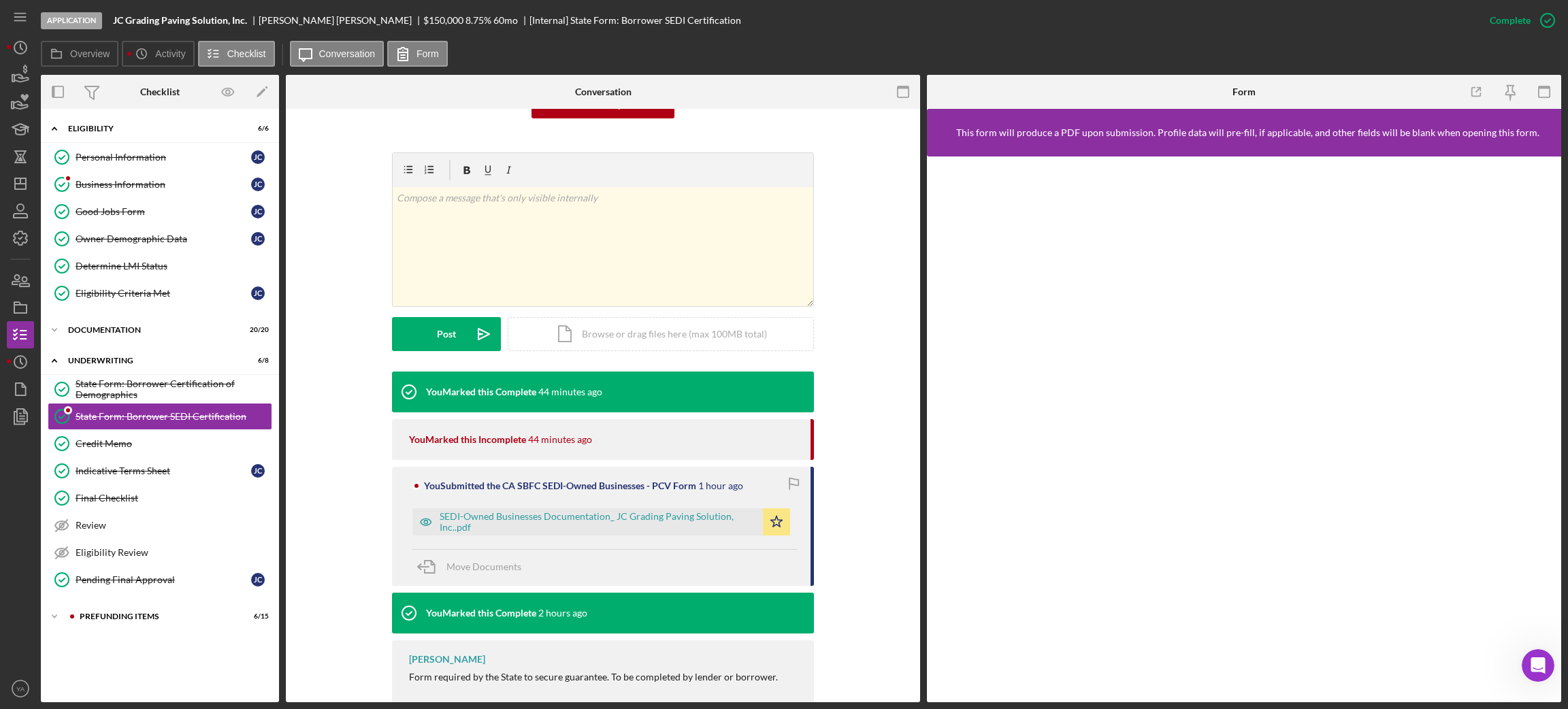
scroll to position [197, 0]
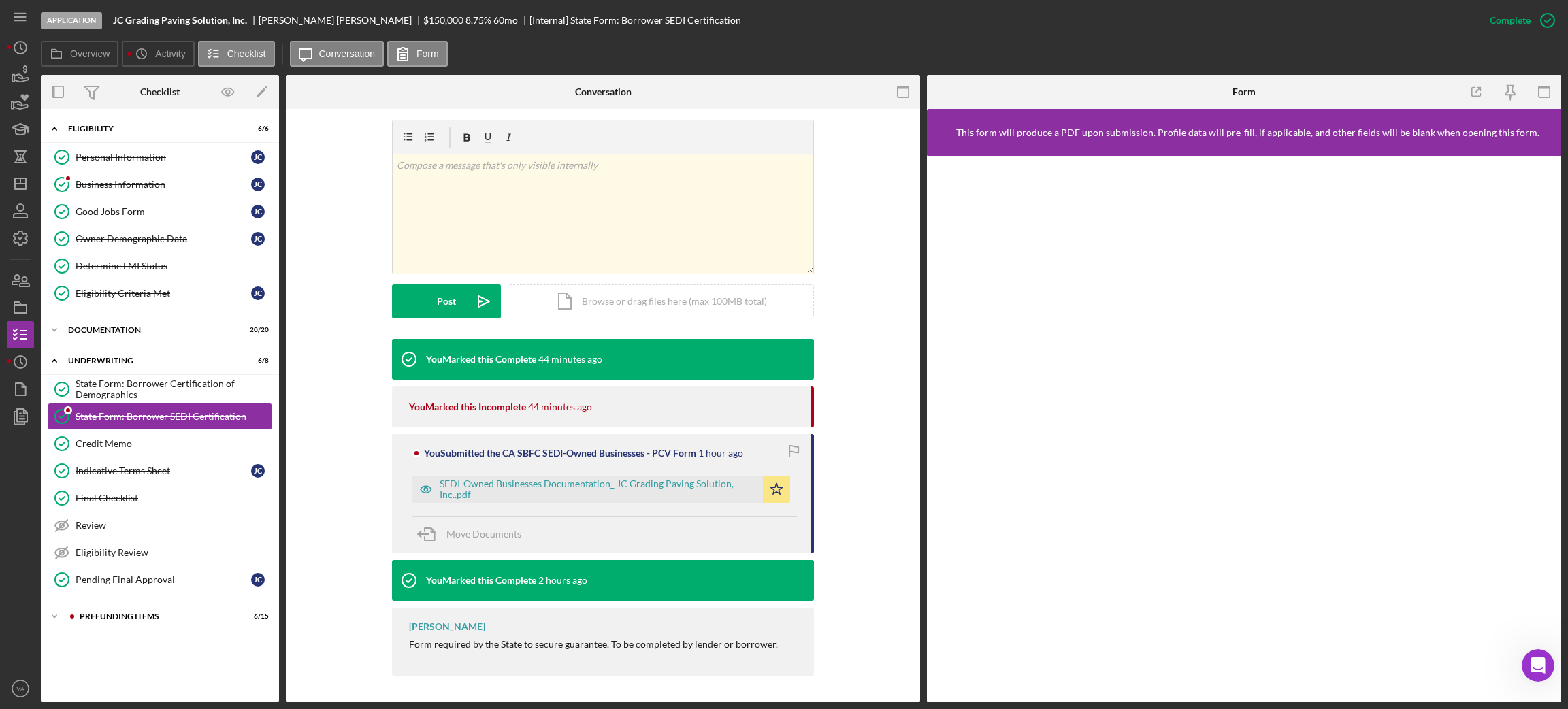
click at [436, 477] on div "SEDI-Owned Businesses Documentation_ JC Grading Paving Solution, Inc..pdf Icon/…" at bounding box center [604, 486] width 384 height 34
drag, startPoint x: 436, startPoint y: 472, endPoint x: 481, endPoint y: 498, distance: 52.0
click at [481, 498] on div "SEDI-Owned Businesses Documentation_ JC Grading Paving Solution, Inc..pdf Icon/…" at bounding box center [604, 486] width 384 height 34
copy div "SEDI-Owned Businesses Documentation_ JC Grading Paving Solution, Inc..pdf"
click at [487, 436] on div "You Submitted the CA SBFC SEDI-Owned Businesses - PCV Form 1 hour ago SEDI-Owne…" at bounding box center [602, 494] width 422 height 119
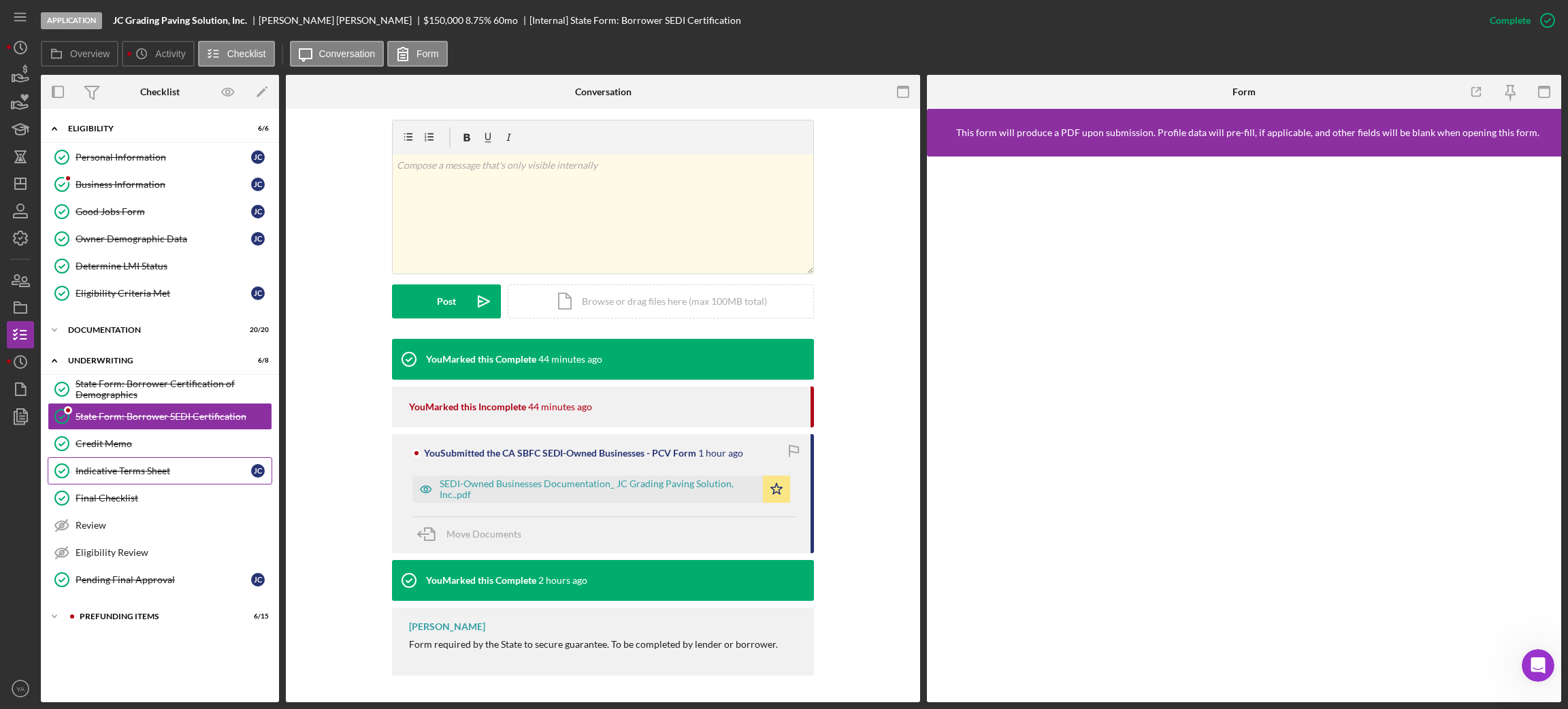
click at [161, 476] on div "Indicative Terms Sheet" at bounding box center [163, 471] width 176 height 11
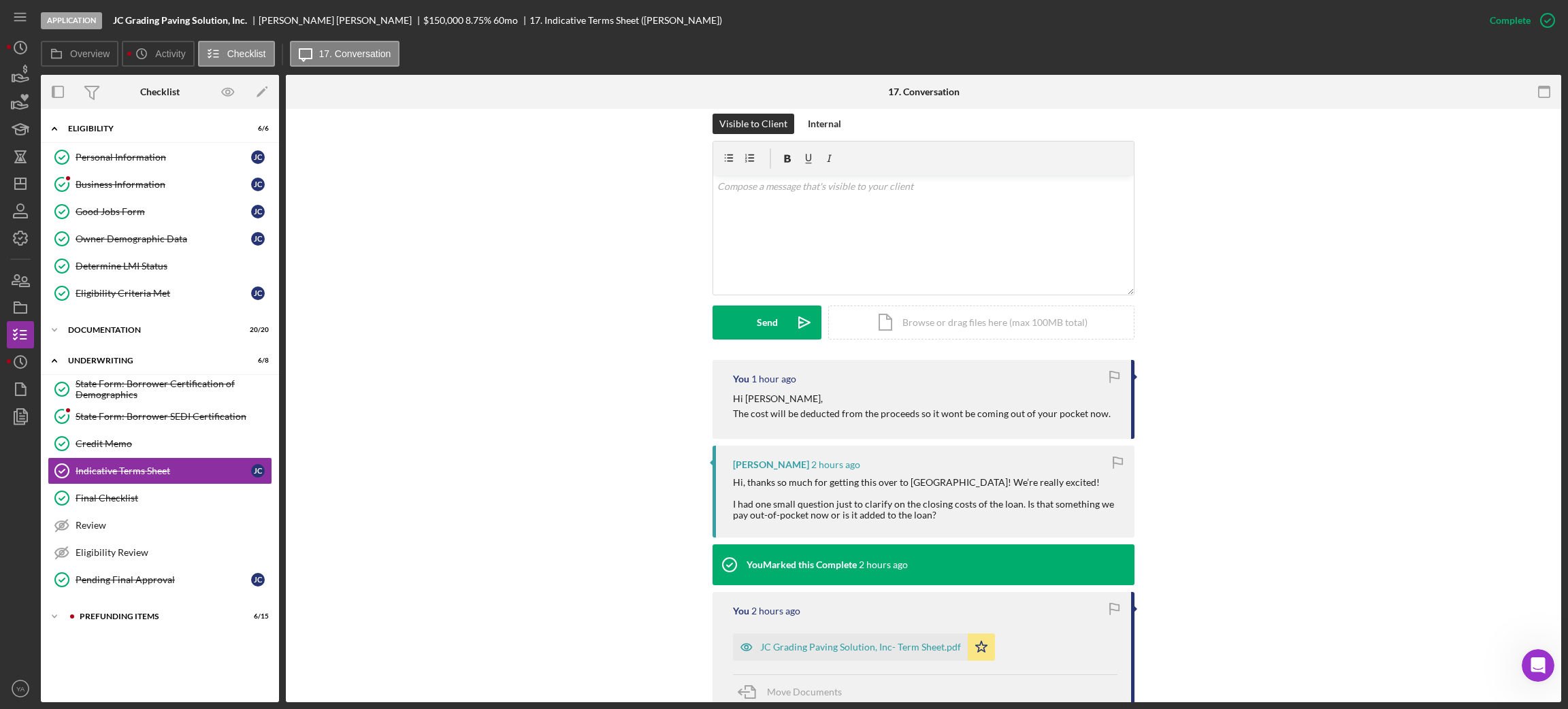
scroll to position [204, 0]
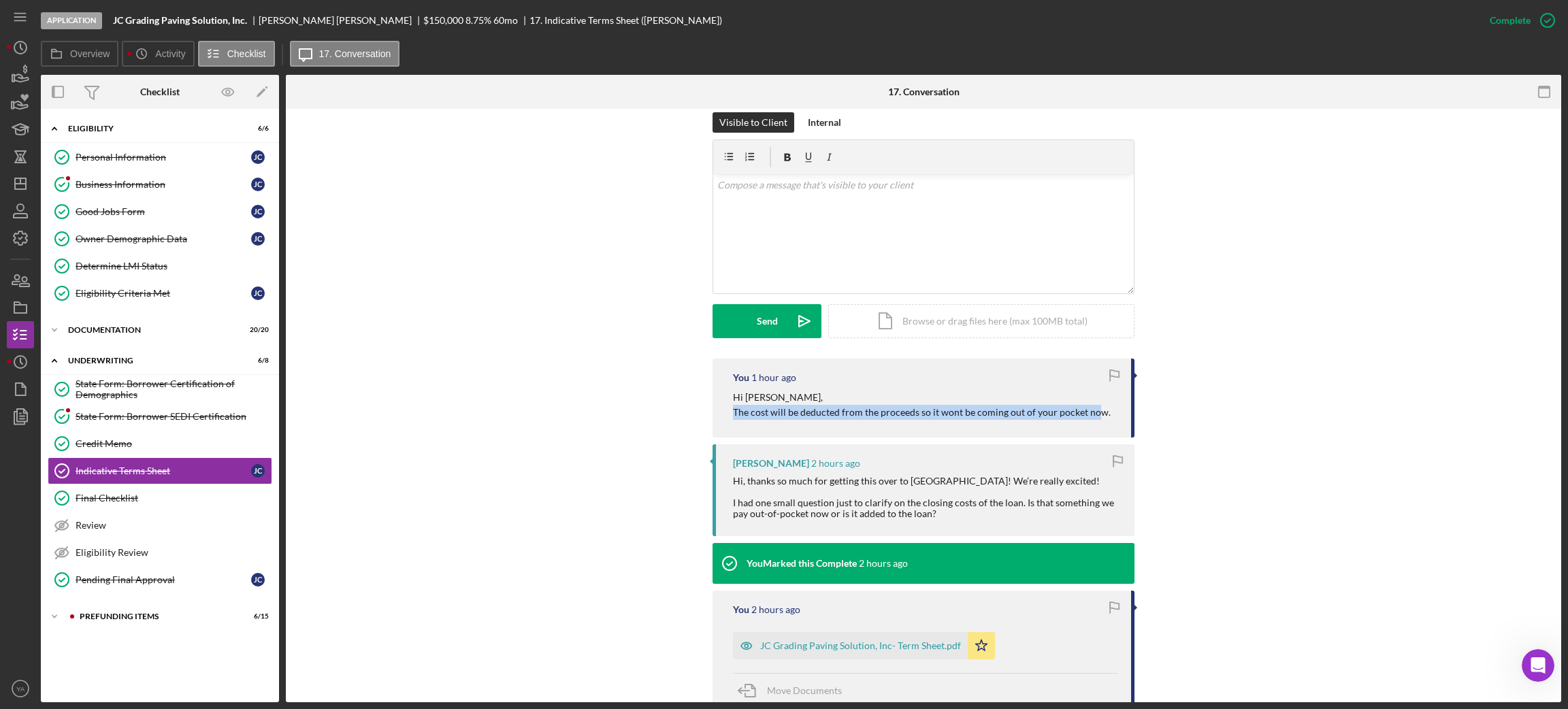
drag, startPoint x: 733, startPoint y: 412, endPoint x: 1089, endPoint y: 410, distance: 356.0
click at [1089, 410] on p "Hi [PERSON_NAME], The cost will be deducted from the proceeds so it wont be com…" at bounding box center [922, 405] width 377 height 31
click at [1100, 410] on div "Hi [PERSON_NAME], The cost will be deducted from the proceeds so it wont be com…" at bounding box center [925, 405] width 384 height 31
drag, startPoint x: 740, startPoint y: 516, endPoint x: 823, endPoint y: 521, distance: 83.2
click at [823, 521] on div "[PERSON_NAME] 2 hours ago Hi, thanks so much for getting this over to [GEOGRAPH…" at bounding box center [923, 490] width 422 height 92
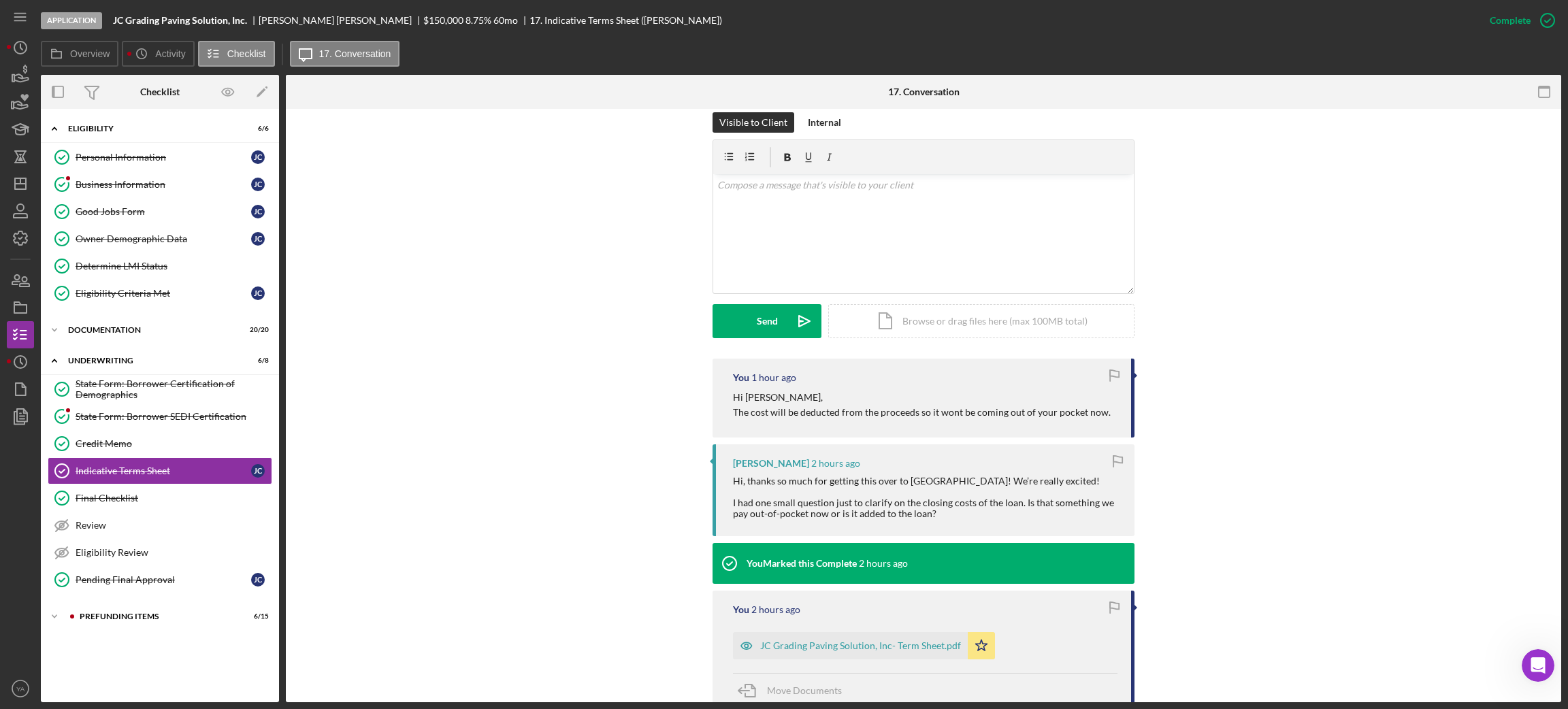
click at [820, 507] on div "Hi, thanks so much for getting this over to [GEOGRAPHIC_DATA]! We’re really exc…" at bounding box center [927, 498] width 388 height 44
click at [164, 424] on link "State Form: Borrower SEDI Certification State Form: Borrower SEDI Certification" at bounding box center [160, 416] width 224 height 27
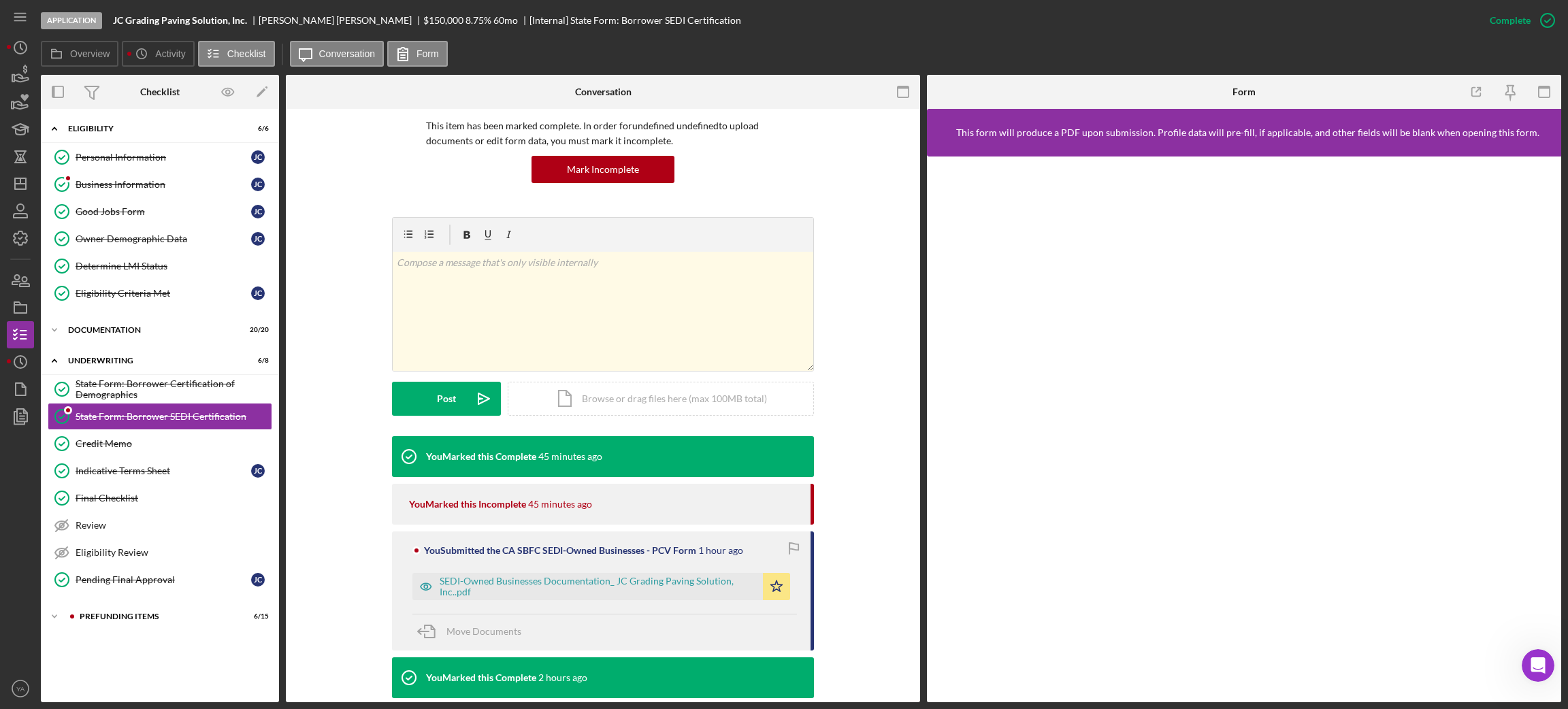
scroll to position [197, 0]
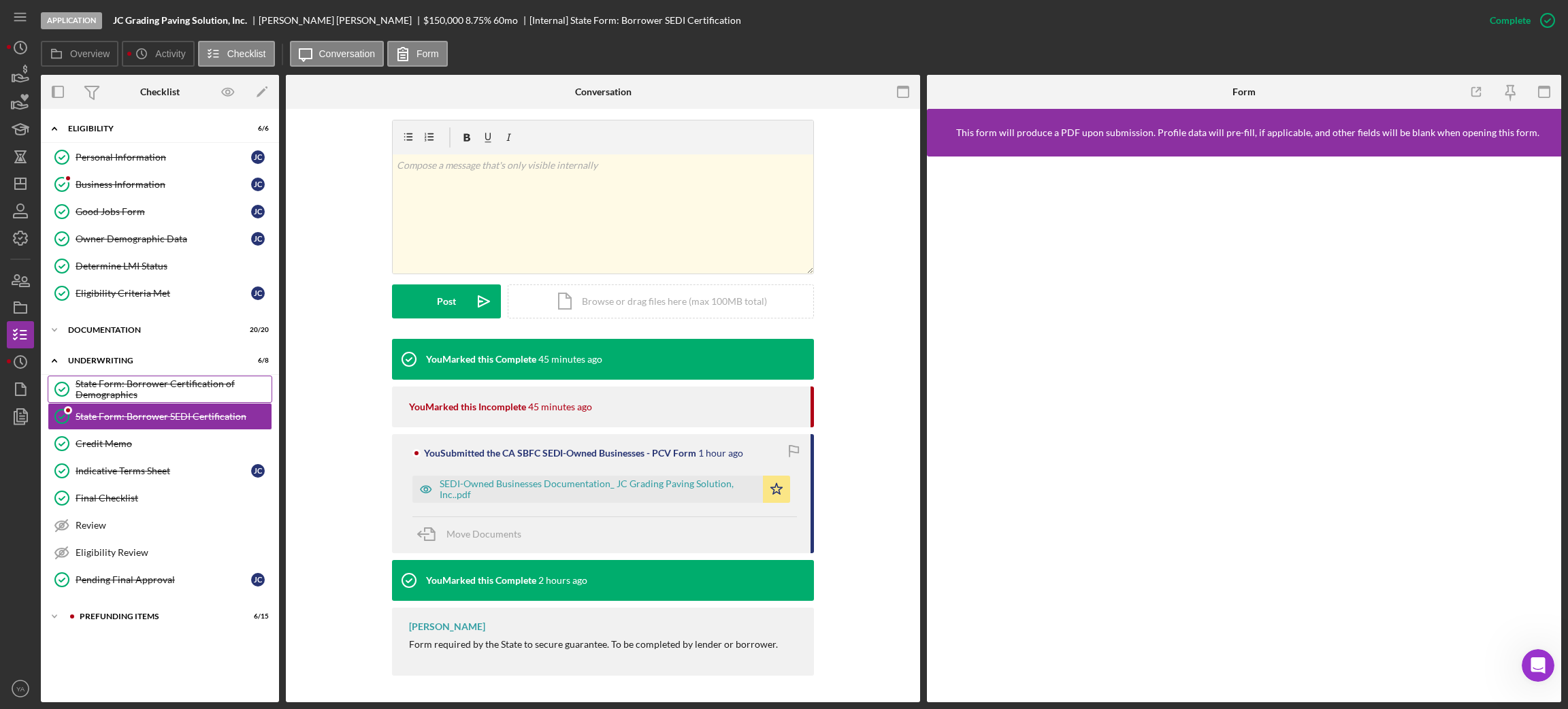
click at [175, 388] on div "State Form: Borrower Certification of Demographics" at bounding box center [173, 389] width 196 height 22
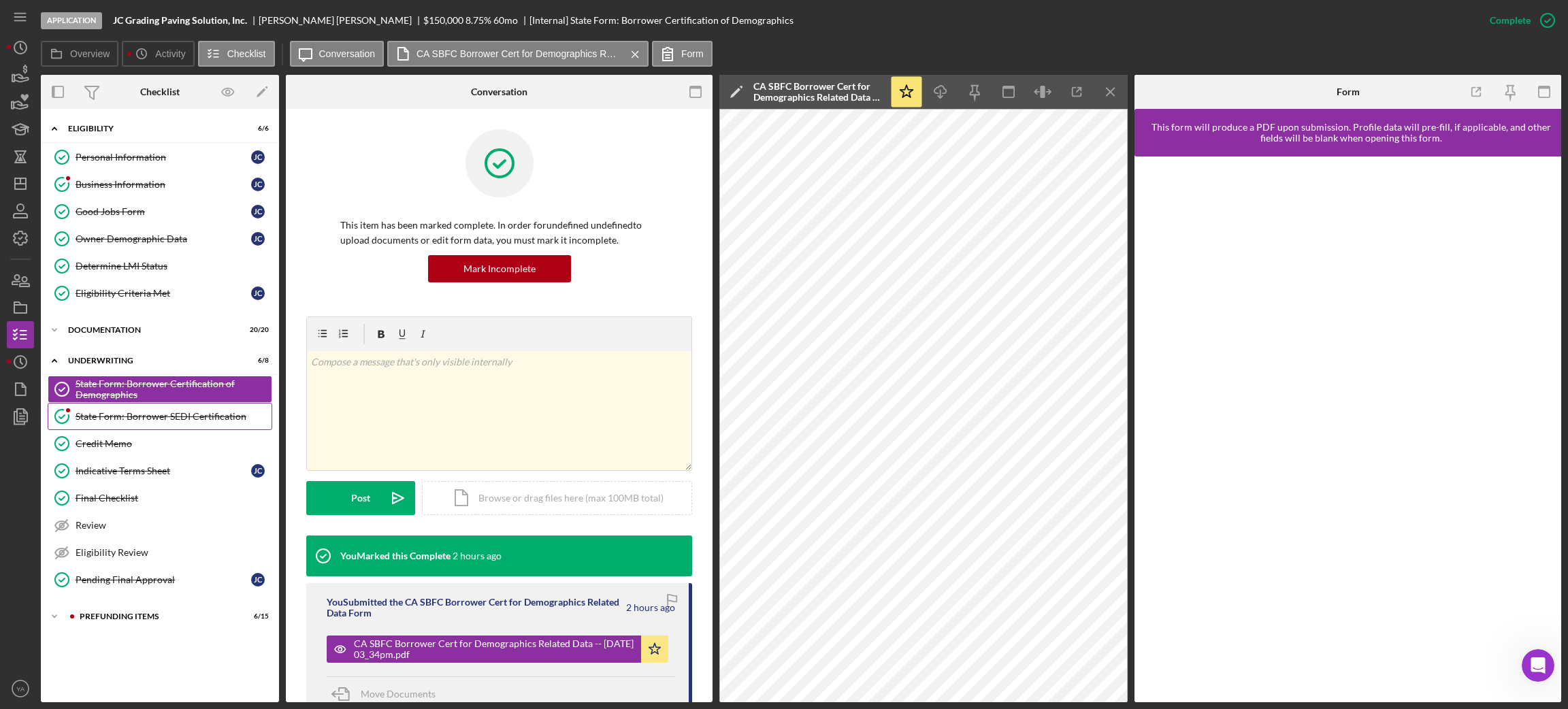
click at [168, 411] on link "State Form: Borrower SEDI Certification State Form: Borrower SEDI Certification" at bounding box center [160, 416] width 224 height 27
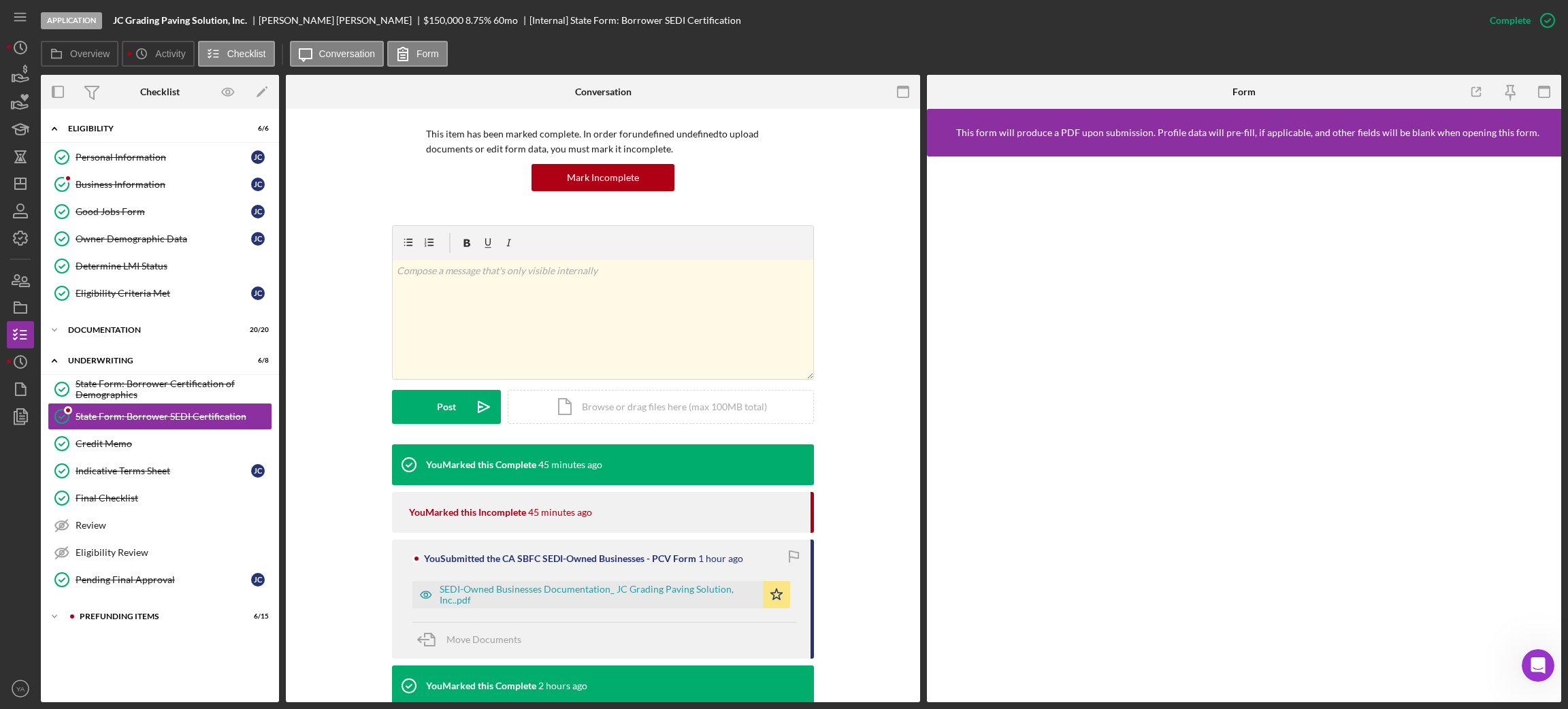
scroll to position [197, 0]
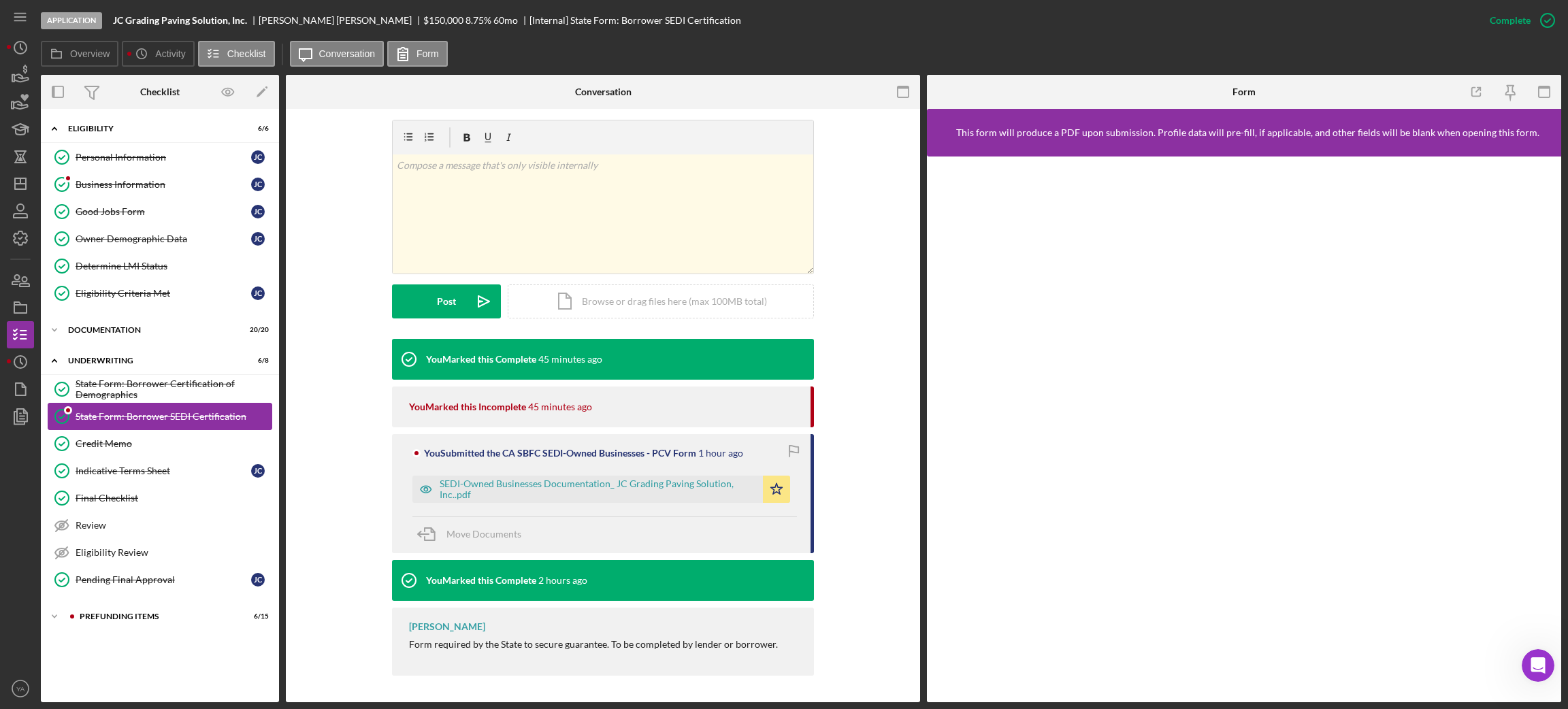
drag, startPoint x: 277, startPoint y: 405, endPoint x: 148, endPoint y: 423, distance: 130.2
click at [103, 418] on div "State Form: Borrower Certification of Demographics State Form: Borrower Certifi…" at bounding box center [160, 487] width 238 height 224
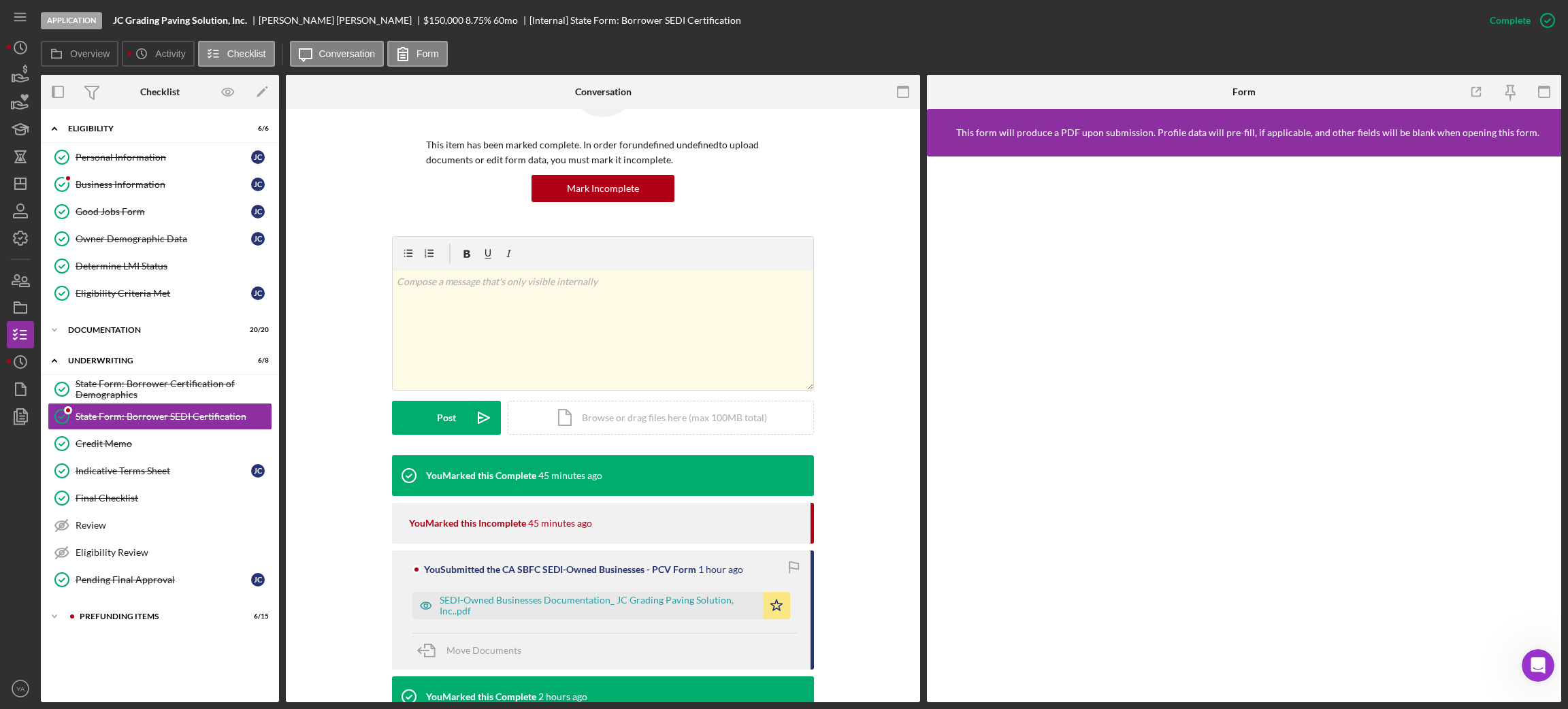
scroll to position [0, 0]
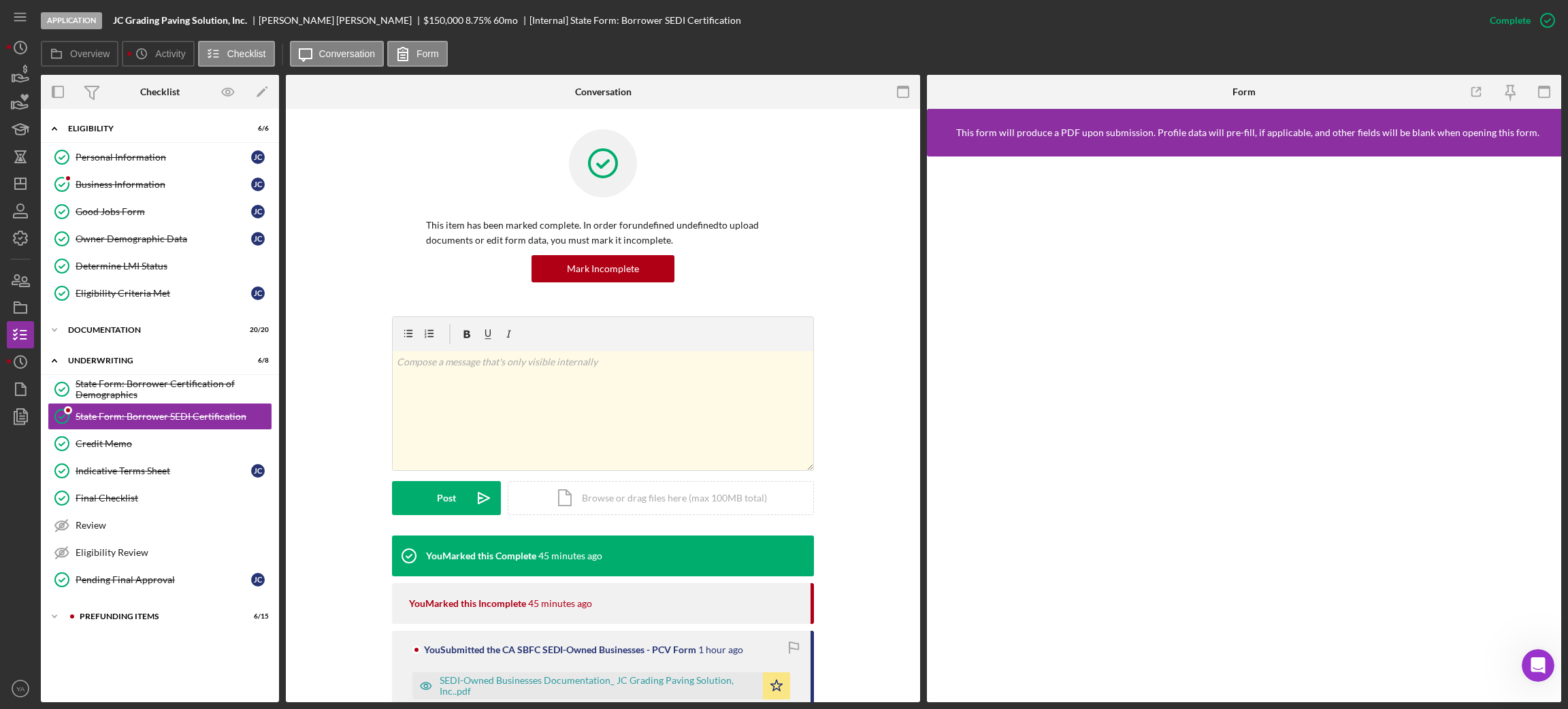
click at [611, 667] on div "SEDI-Owned Businesses Documentation_ JC Grading Paving Solution, Inc..pdf Icon/…" at bounding box center [604, 682] width 384 height 34
click at [611, 680] on div "SEDI-Owned Businesses Documentation_ JC Grading Paving Solution, Inc..pdf" at bounding box center [598, 686] width 317 height 22
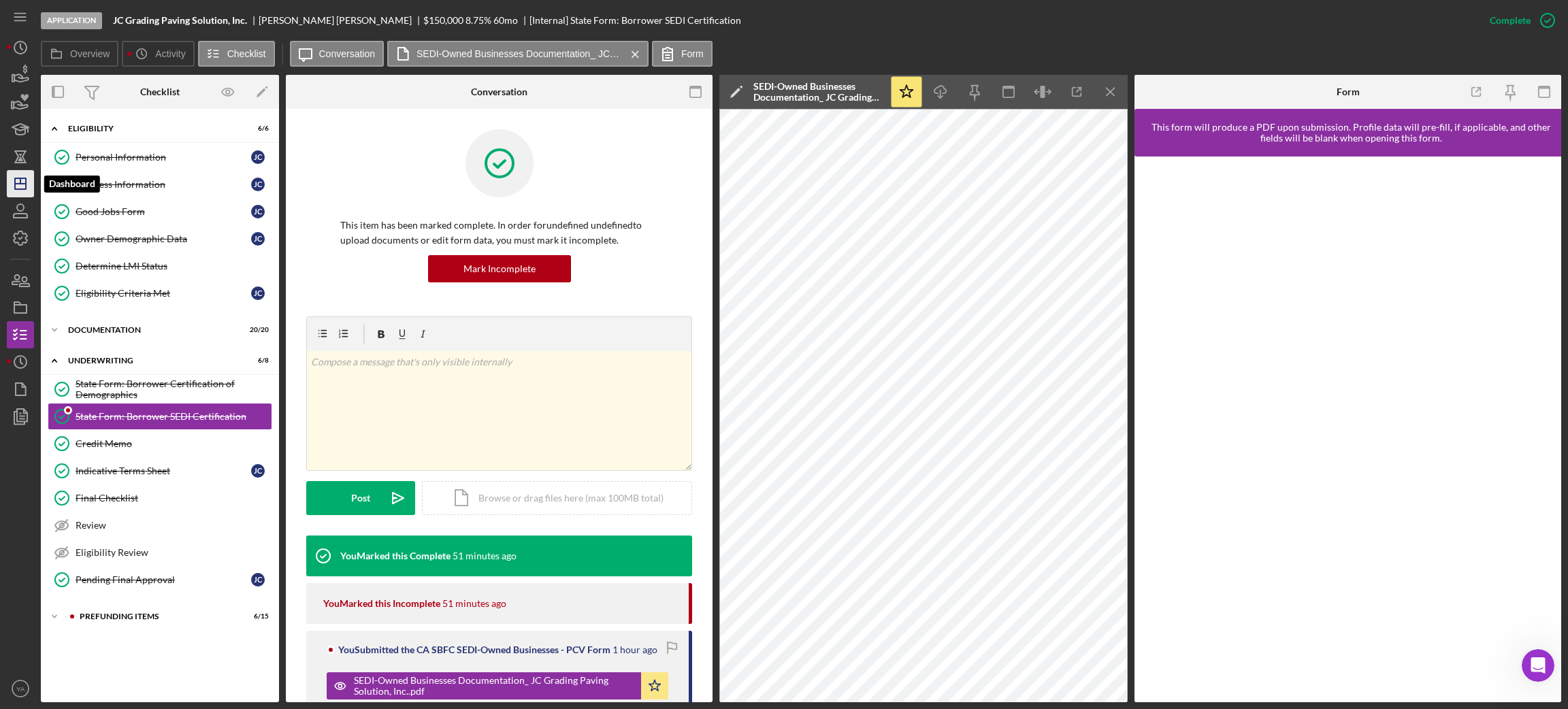
click at [15, 170] on icon "Icon/Dashboard" at bounding box center [21, 184] width 34 height 34
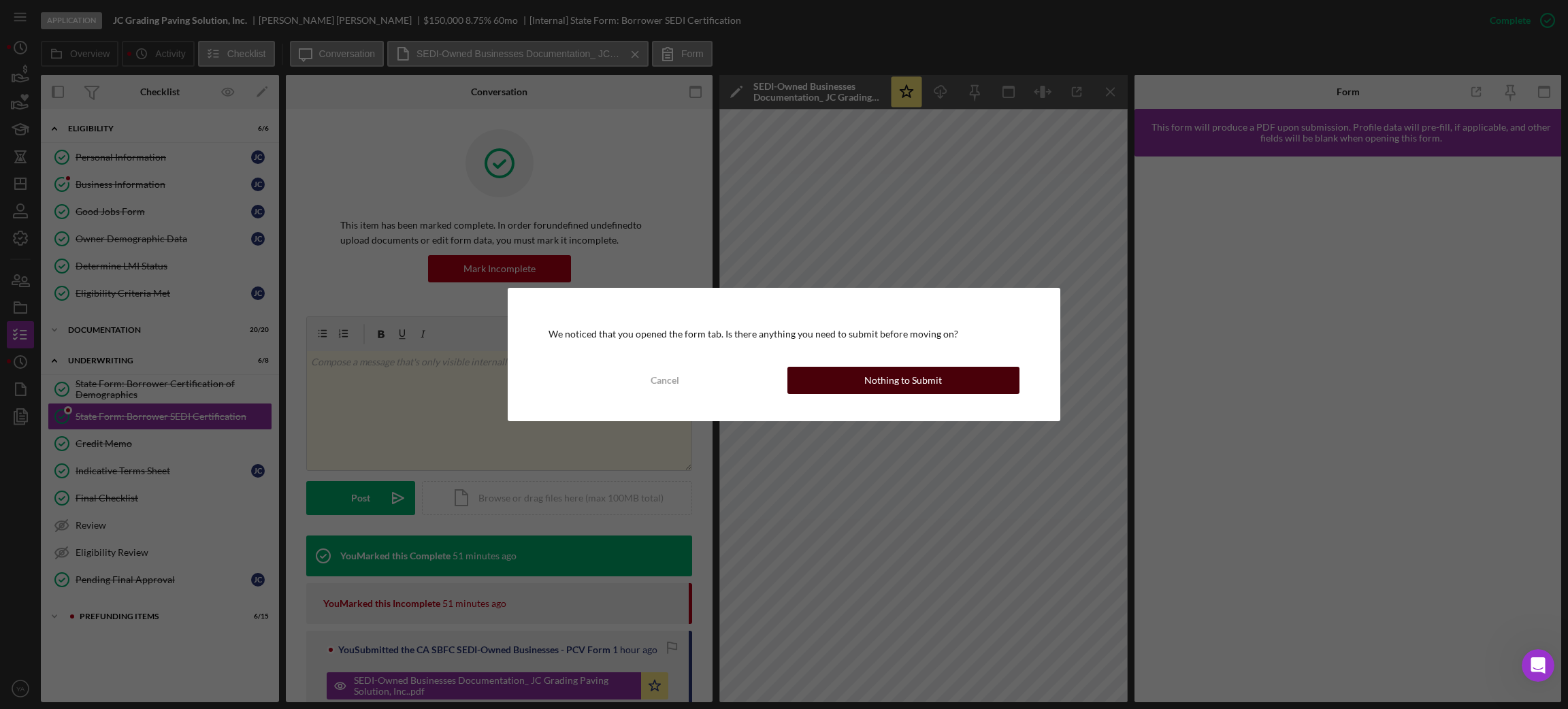
click at [920, 386] on div "Nothing to Submit" at bounding box center [903, 380] width 77 height 27
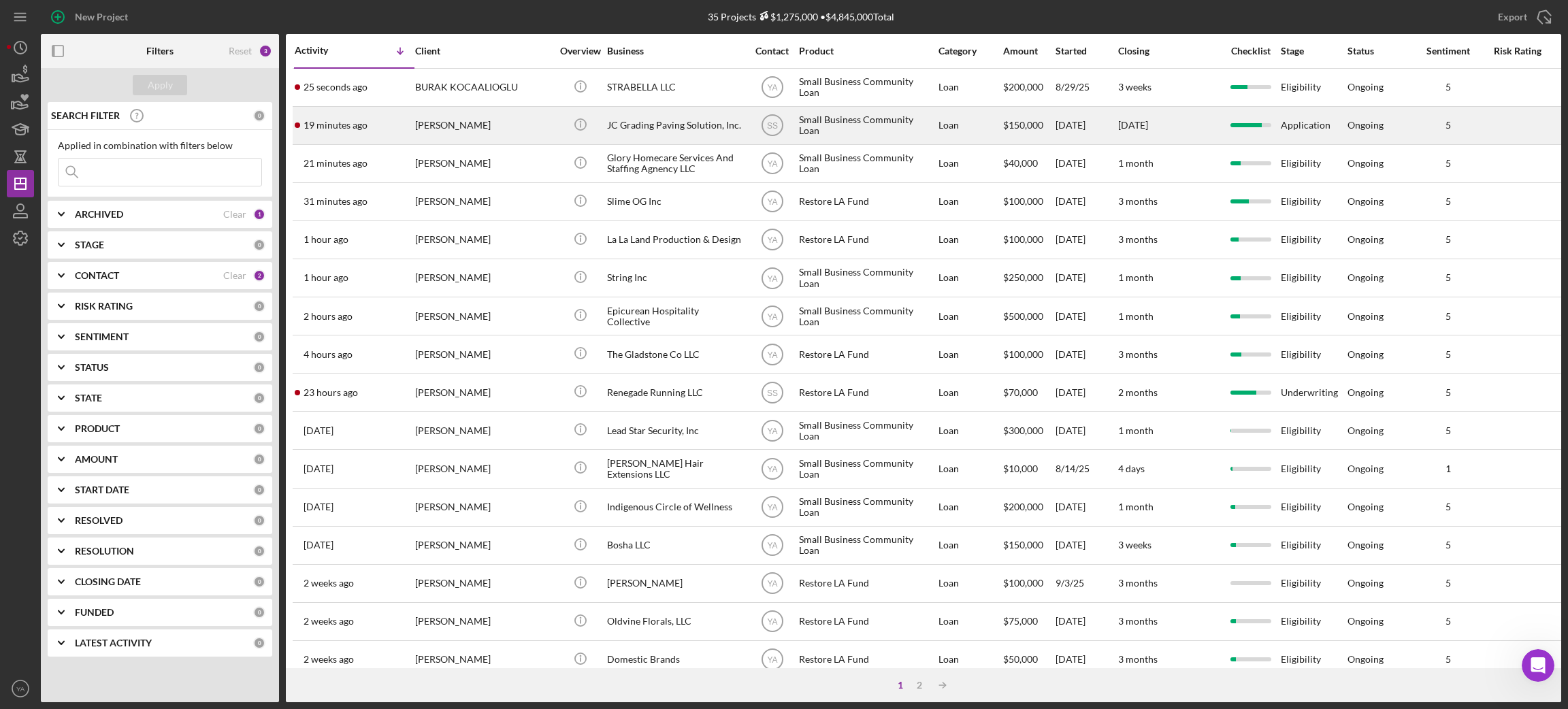
click at [668, 129] on div "JC Grading Paving Solution, Inc." at bounding box center [675, 125] width 136 height 36
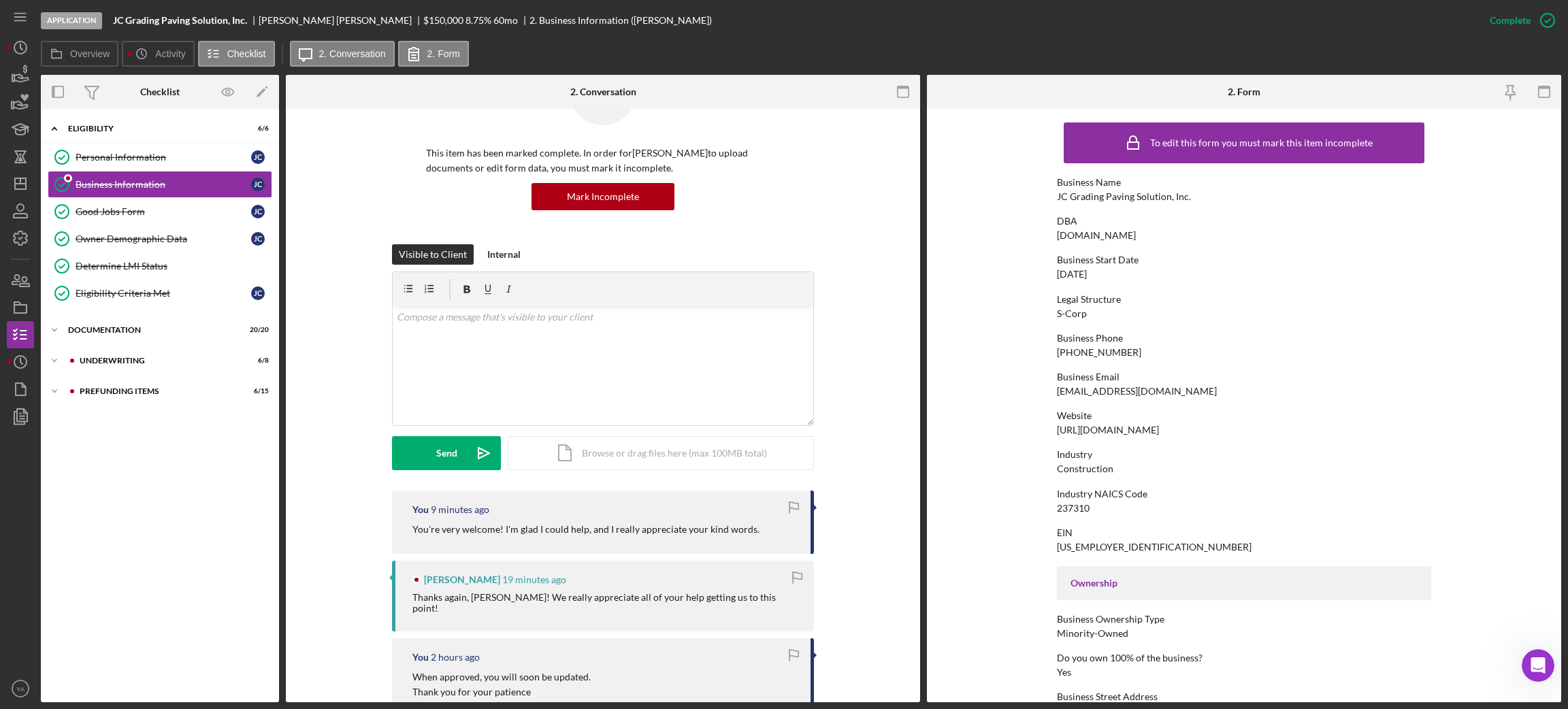
scroll to position [102, 0]
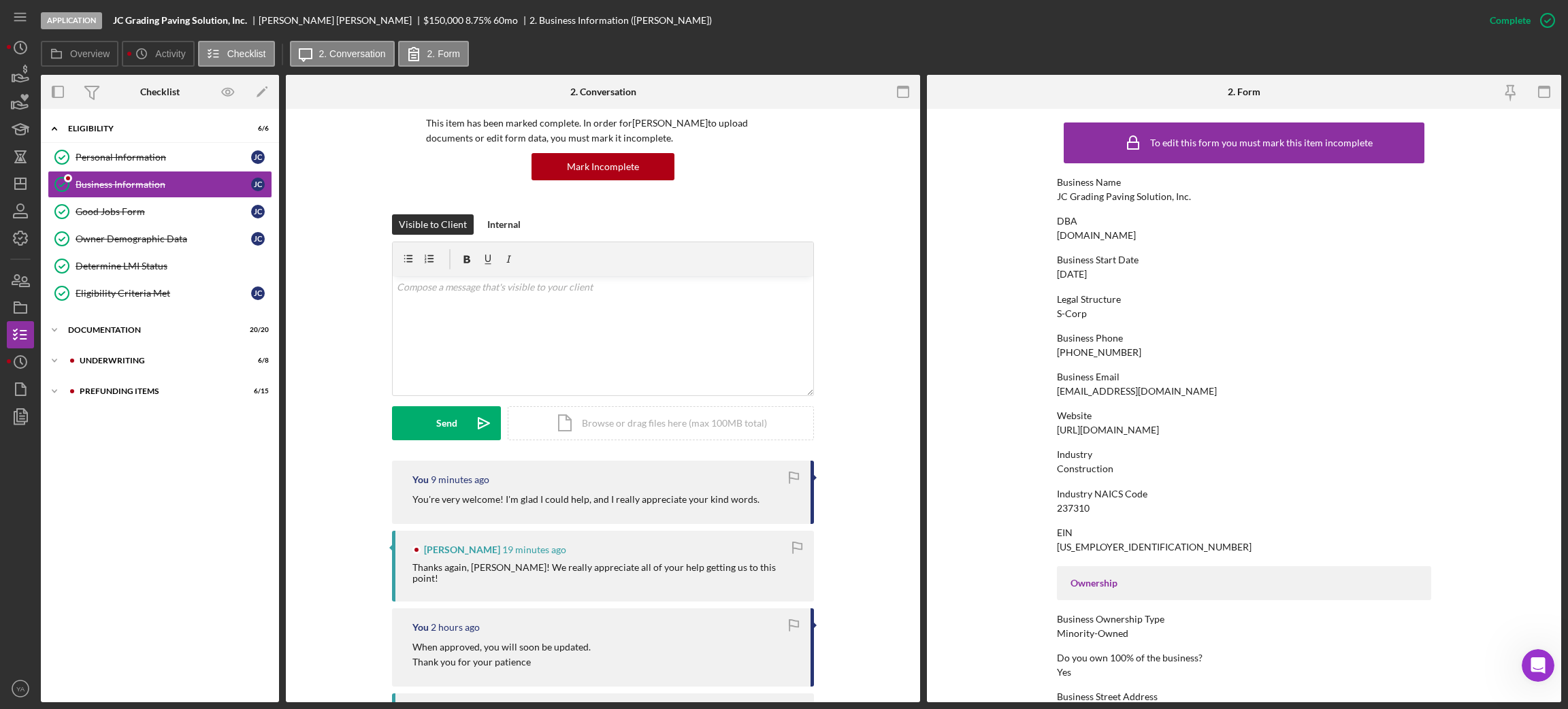
click at [468, 570] on div "Thanks again, [PERSON_NAME]! We really appreciate all of your help getting us t…" at bounding box center [606, 573] width 388 height 22
click at [120, 362] on div "Underwriting" at bounding box center [170, 360] width 183 height 8
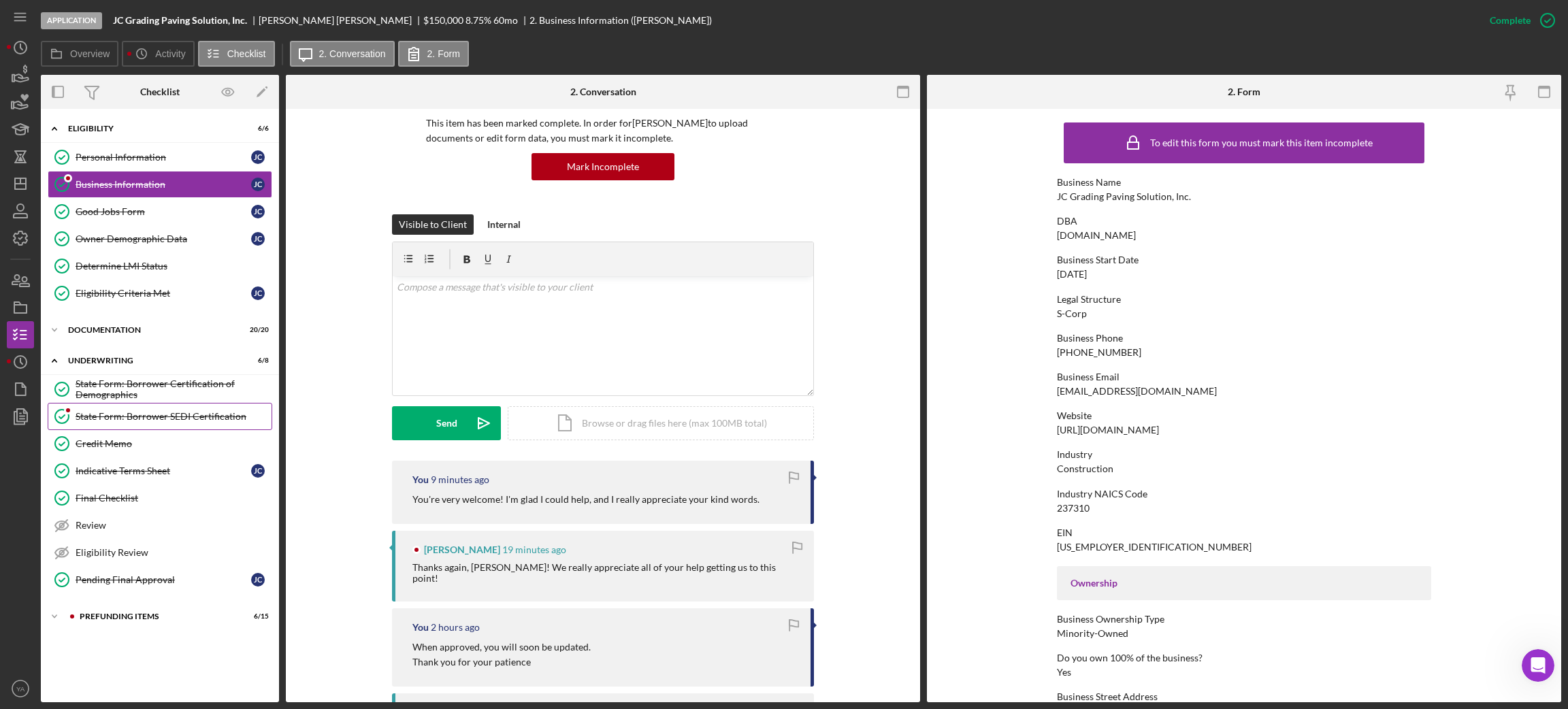
click at [136, 414] on div "State Form: Borrower SEDI Certification" at bounding box center [173, 416] width 196 height 11
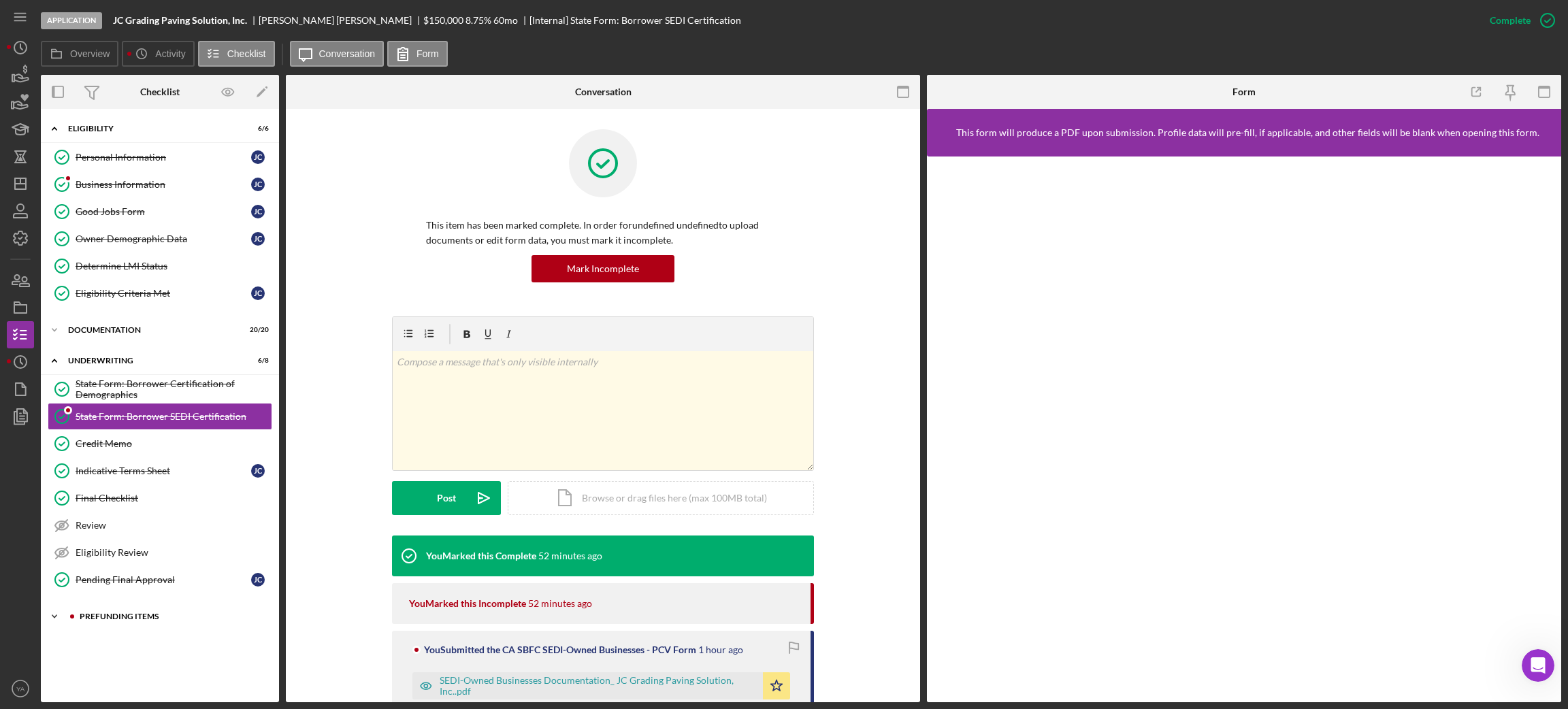
click at [138, 621] on div "Prefunding Items" at bounding box center [170, 617] width 183 height 8
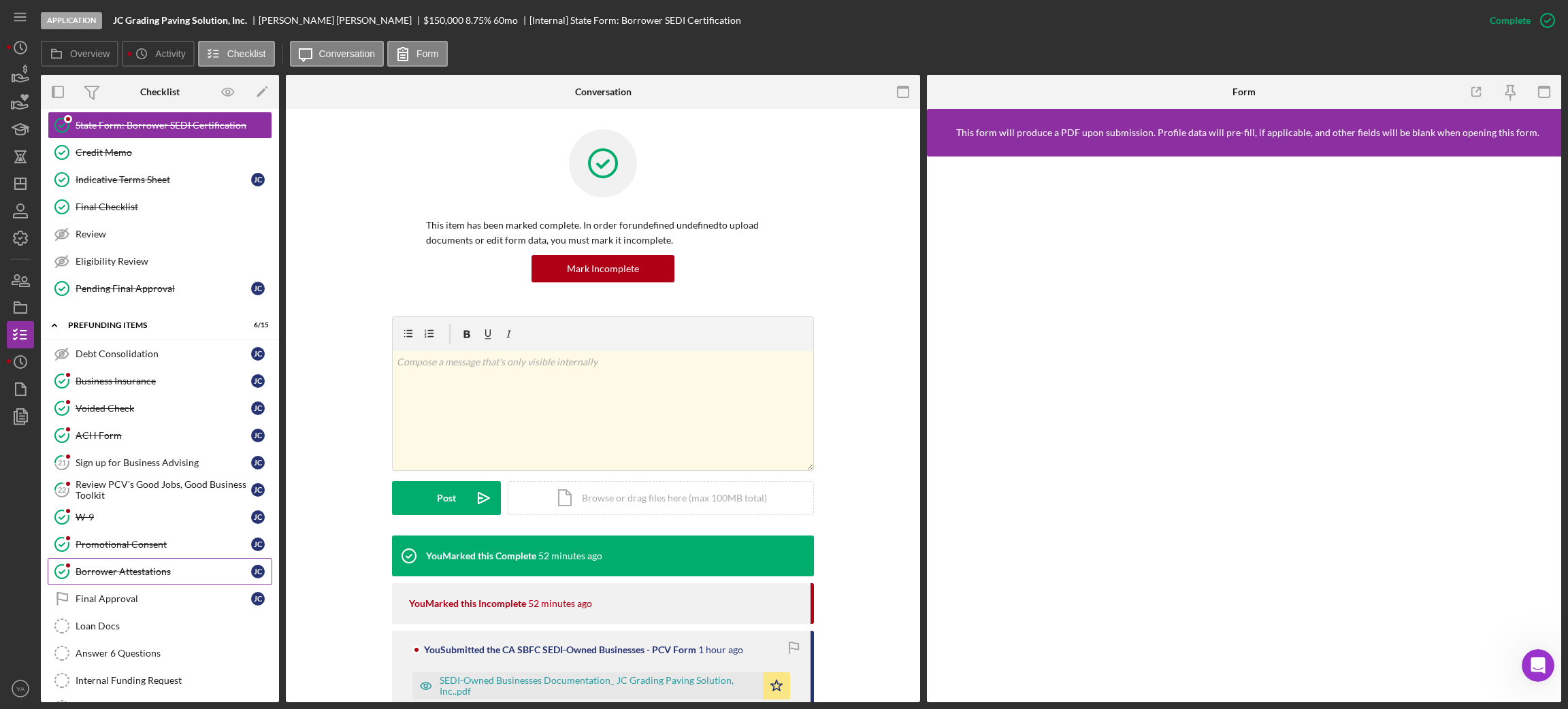
scroll to position [306, 0]
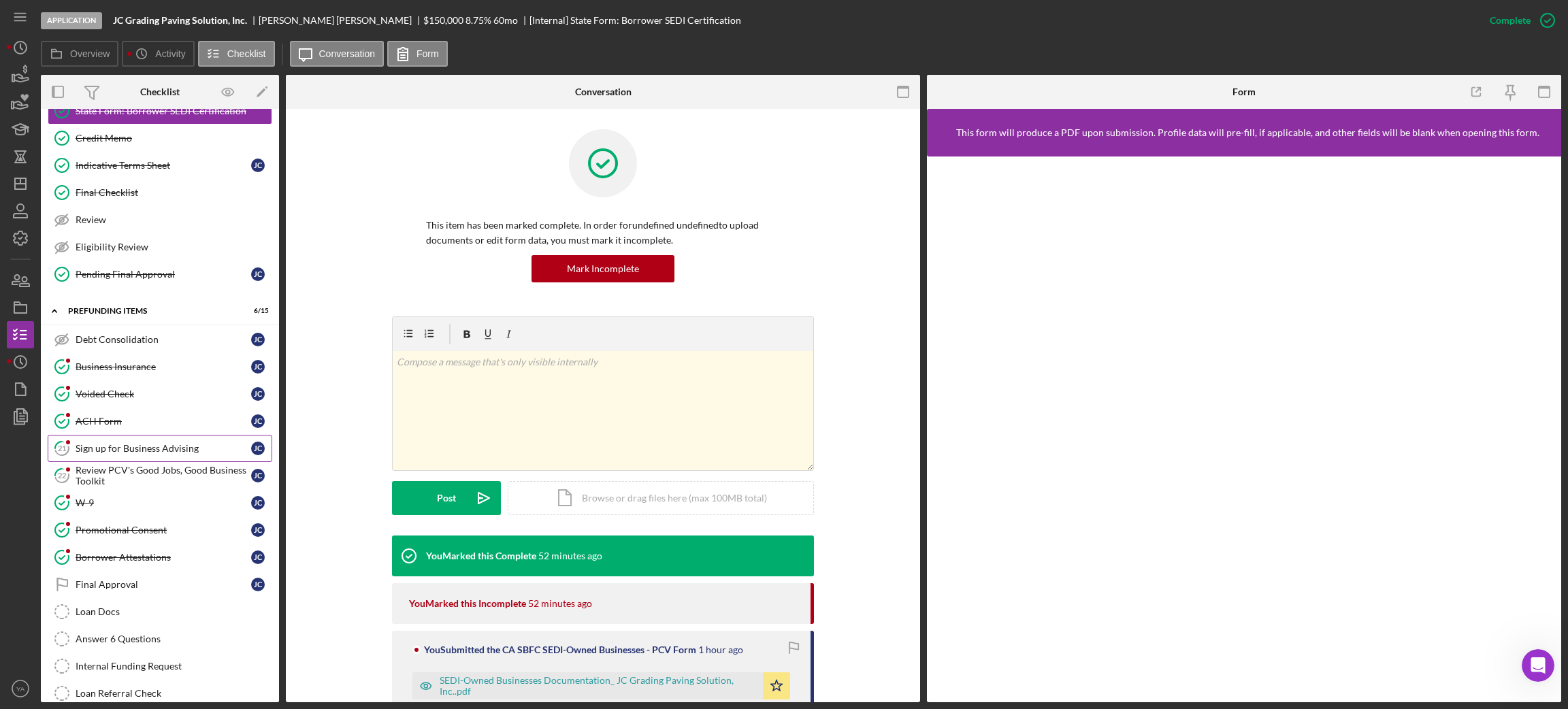
click at [165, 454] on div "Sign up for Business Advising" at bounding box center [163, 449] width 176 height 11
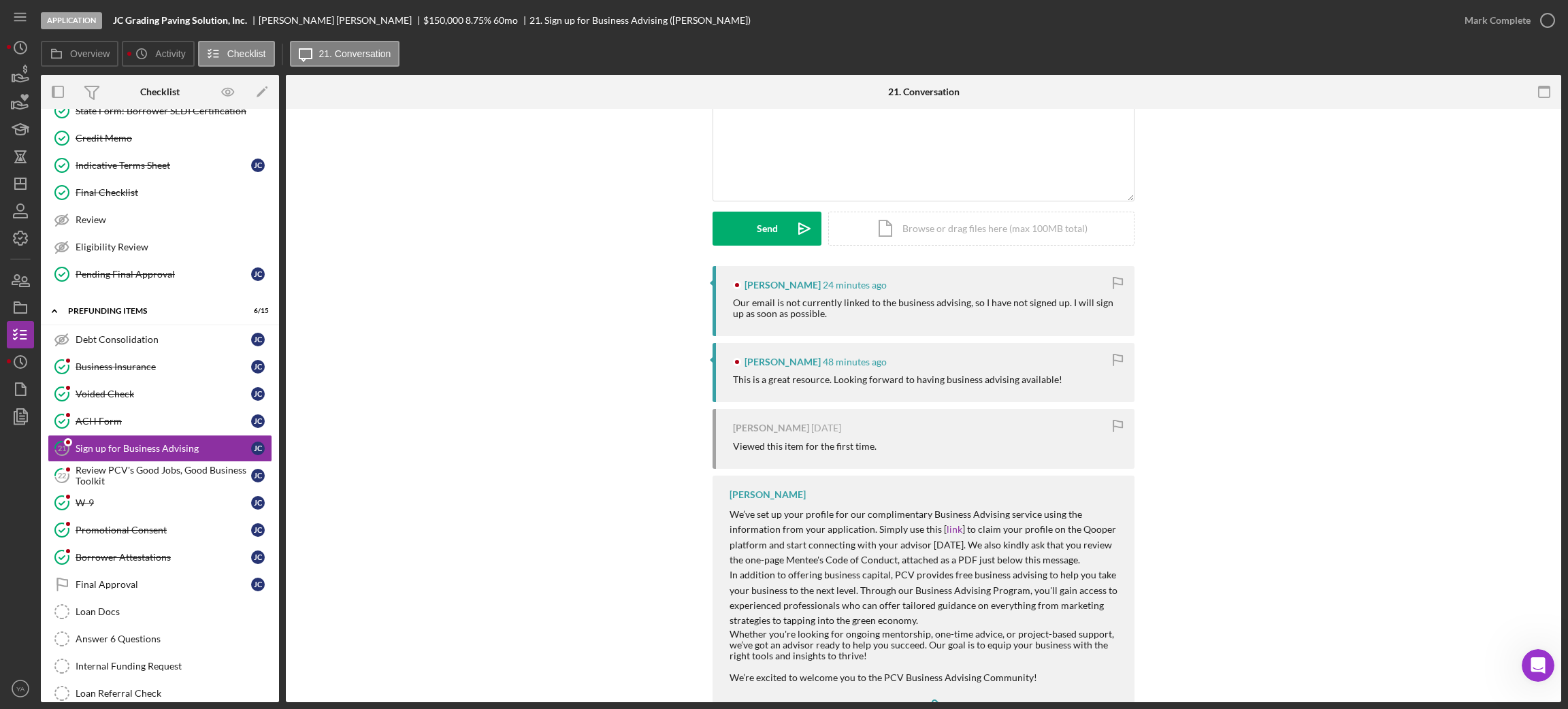
scroll to position [169, 0]
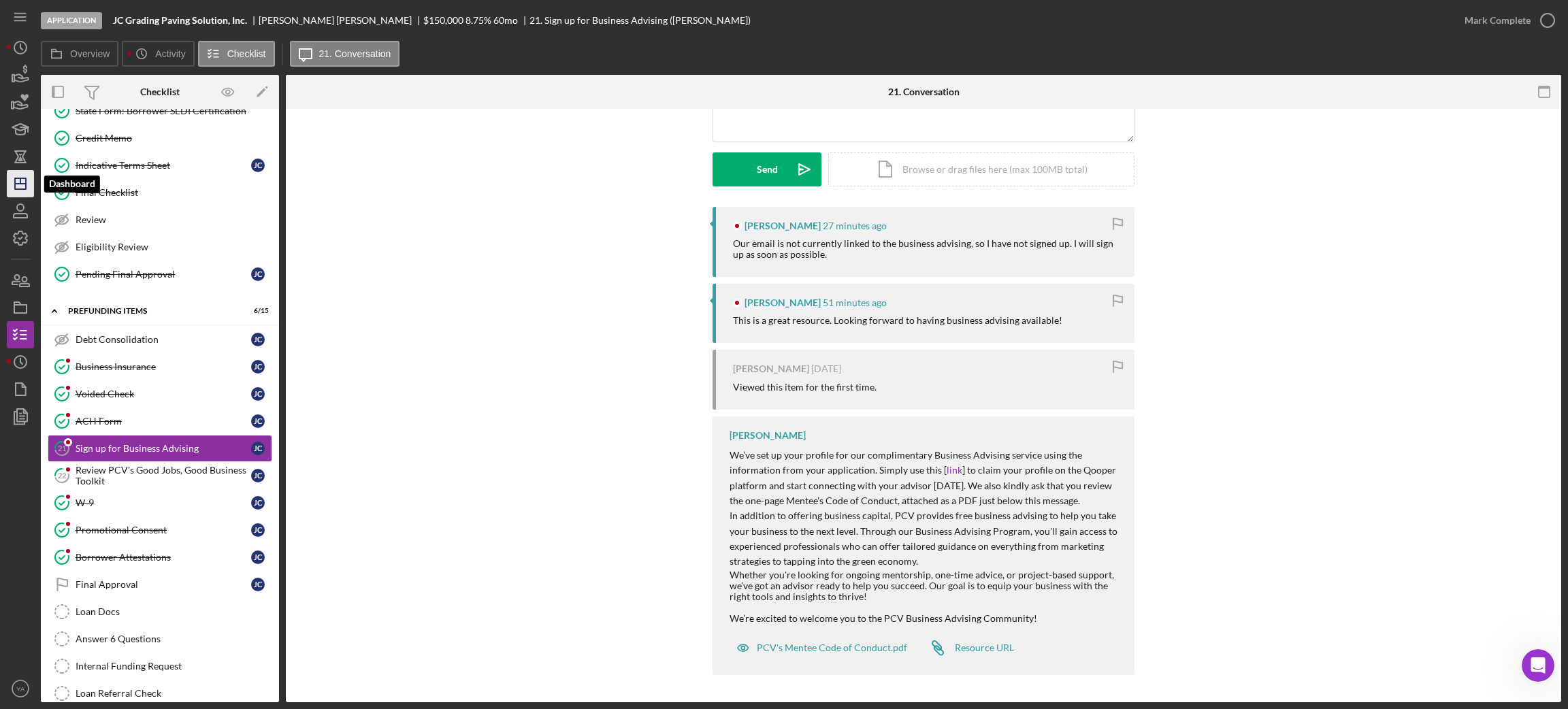
click at [26, 177] on icon "Icon/Dashboard" at bounding box center [21, 184] width 34 height 34
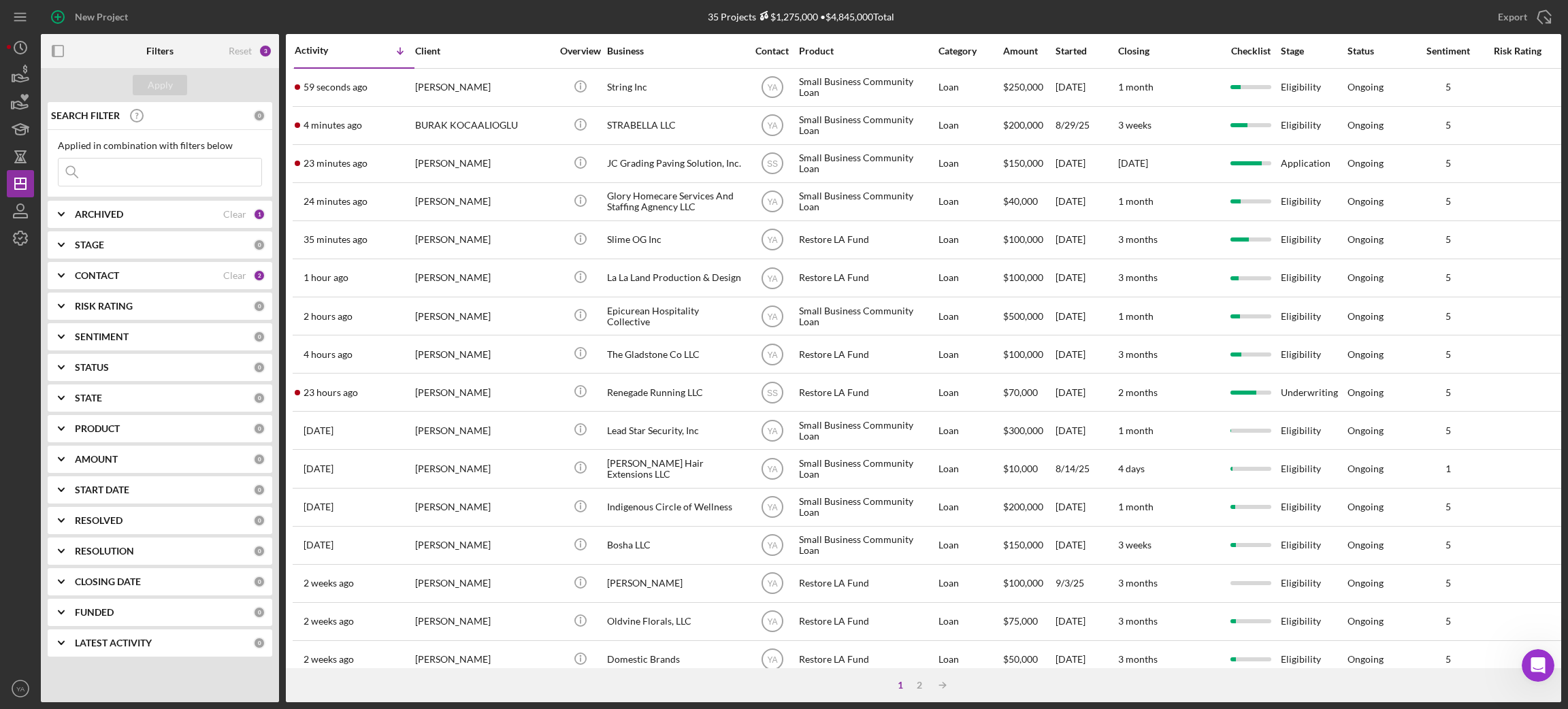
click at [140, 279] on div "CONTACT" at bounding box center [148, 276] width 148 height 11
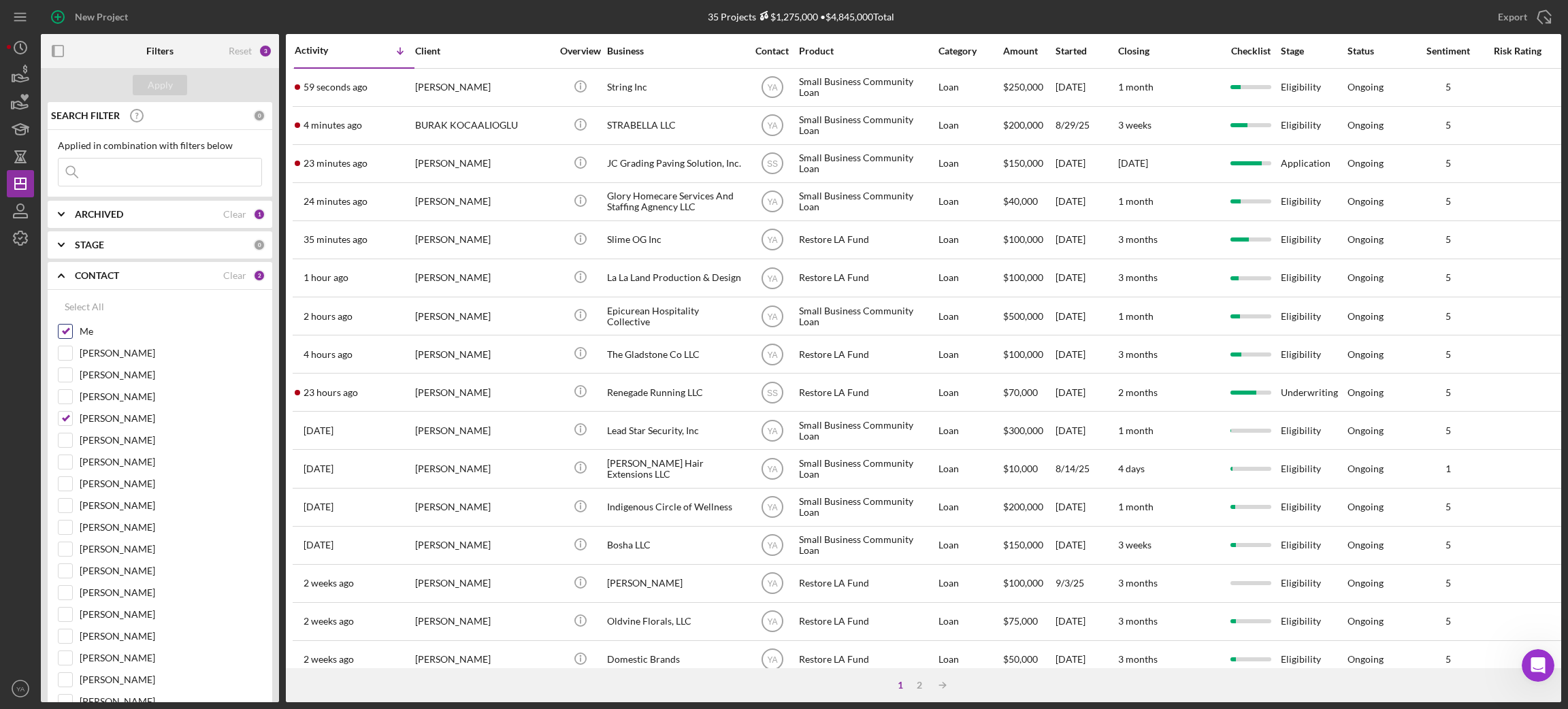
click at [72, 331] on div "Me" at bounding box center [160, 335] width 204 height 22
click at [65, 416] on input "[PERSON_NAME]" at bounding box center [66, 418] width 14 height 14
checkbox input "false"
click at [163, 75] on div "Apply" at bounding box center [160, 85] width 25 height 21
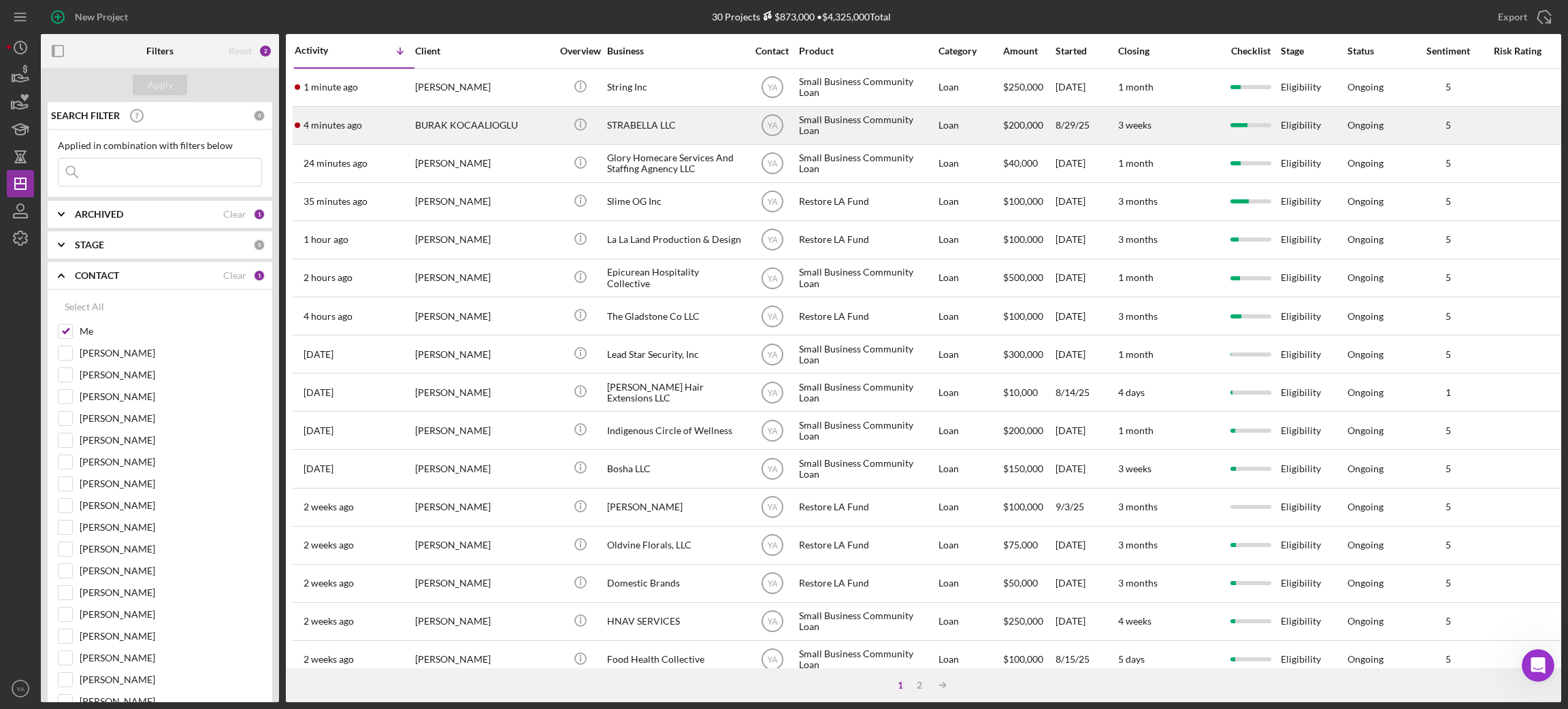
click at [677, 126] on div "STRABELLA LLC" at bounding box center [675, 125] width 136 height 36
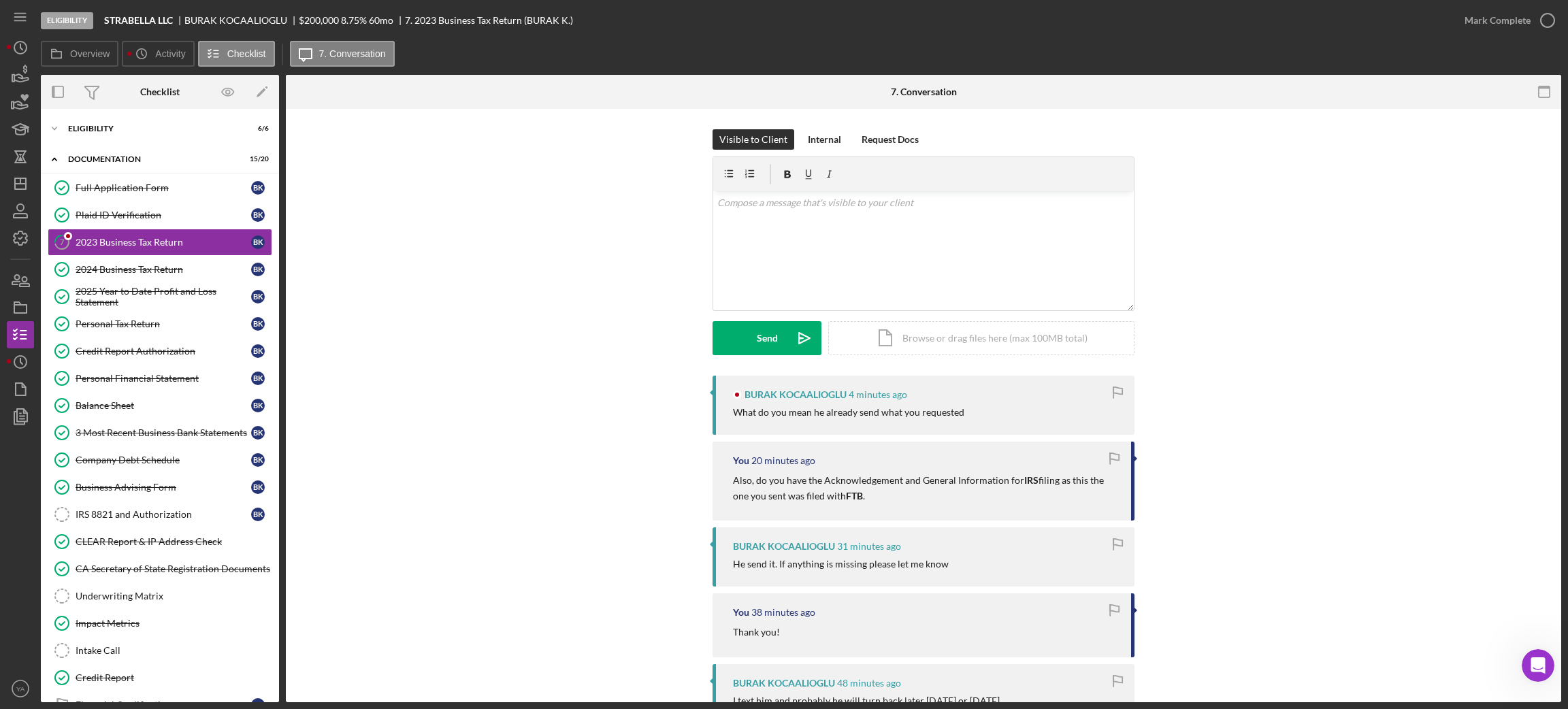
drag, startPoint x: 734, startPoint y: 418, endPoint x: 1002, endPoint y: 429, distance: 268.2
click at [1002, 429] on div "BURAK KOCAALIOGLU 4 minutes ago What do you mean he already send what you reque…" at bounding box center [923, 405] width 422 height 59
click at [978, 411] on div "What do you mean he already send what you requested" at bounding box center [927, 412] width 388 height 11
click at [942, 211] on div "v Color teal Color pink Remove color Add row above Add row below Add column bef…" at bounding box center [923, 251] width 421 height 119
click at [819, 204] on p "Yes that's perfect" at bounding box center [924, 203] width 413 height 15
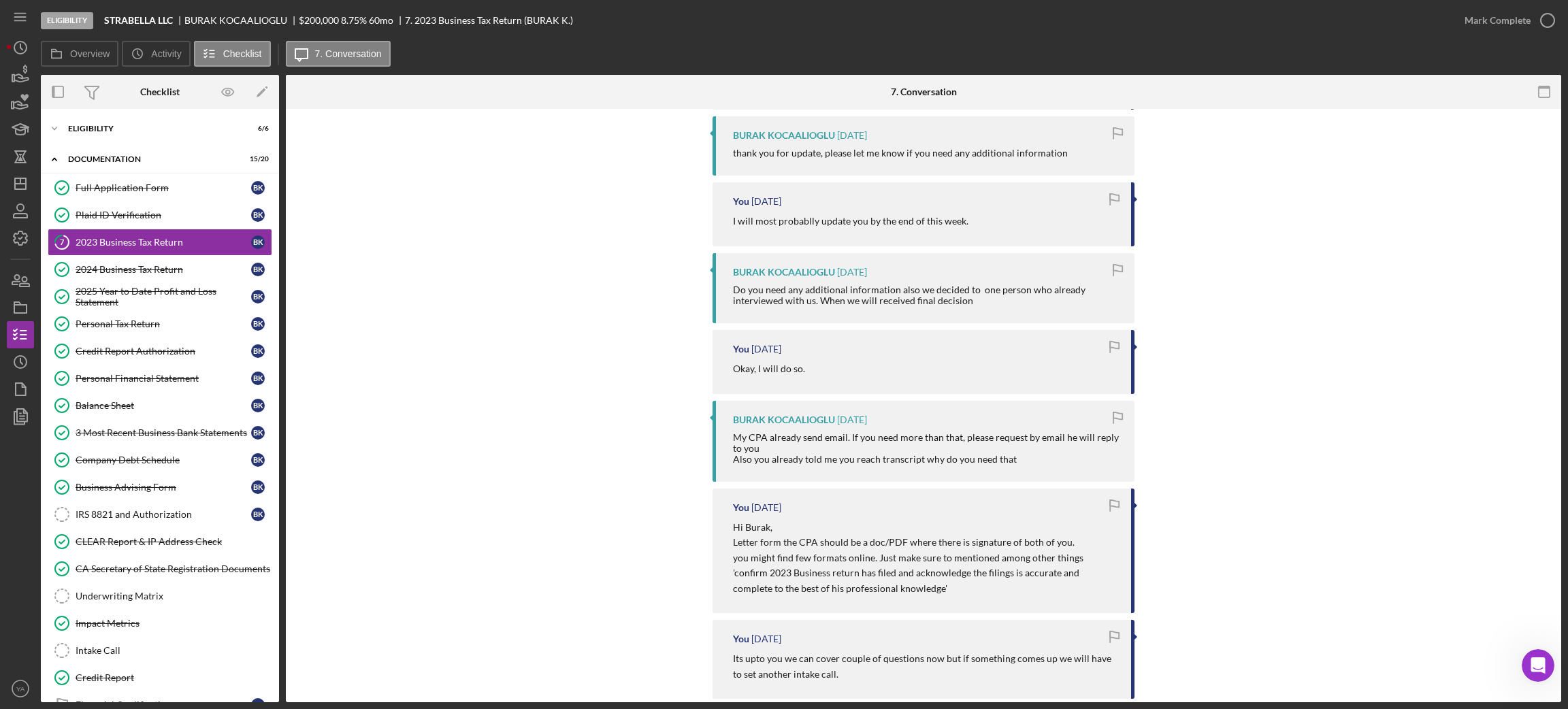
scroll to position [1122, 0]
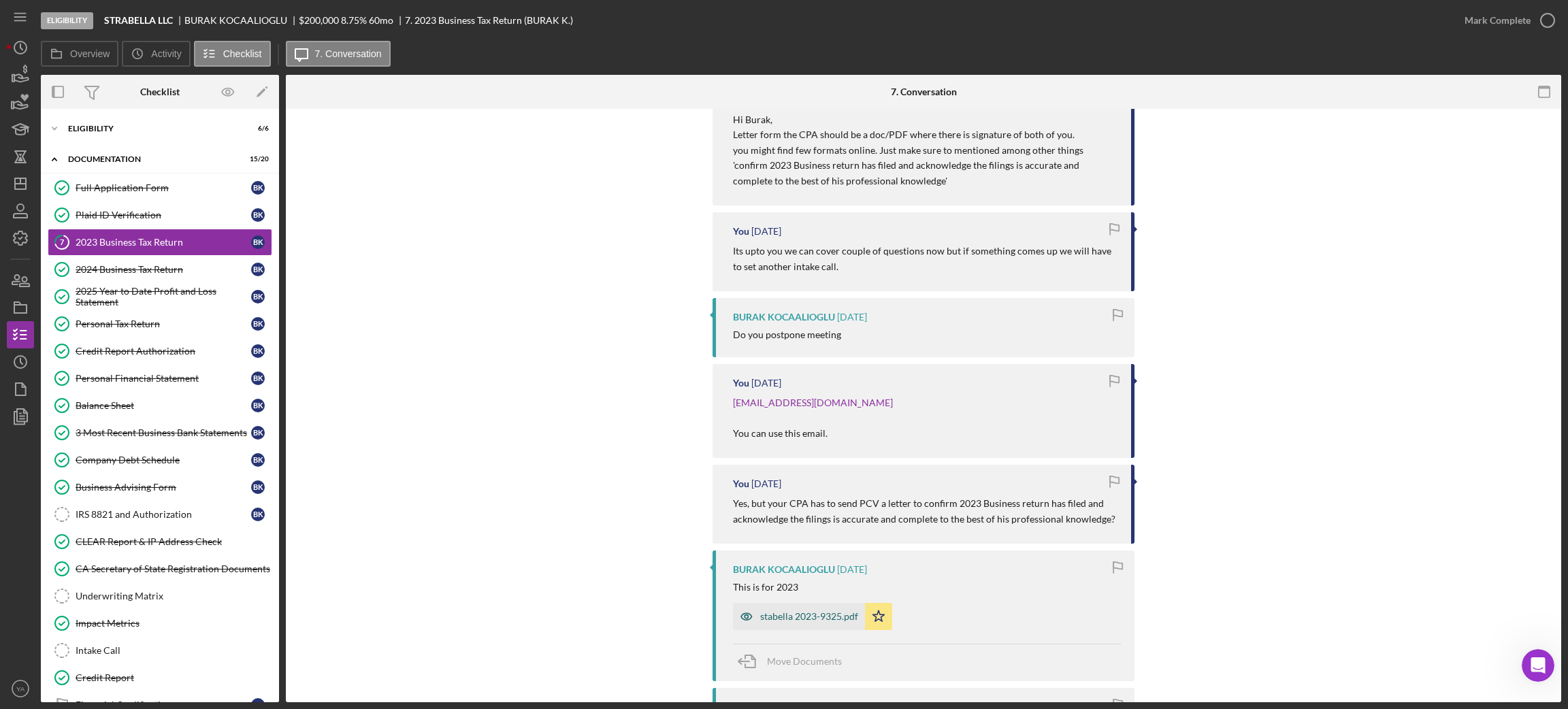
click at [814, 611] on div "stabella 2023-9325.pdf" at bounding box center [809, 617] width 98 height 11
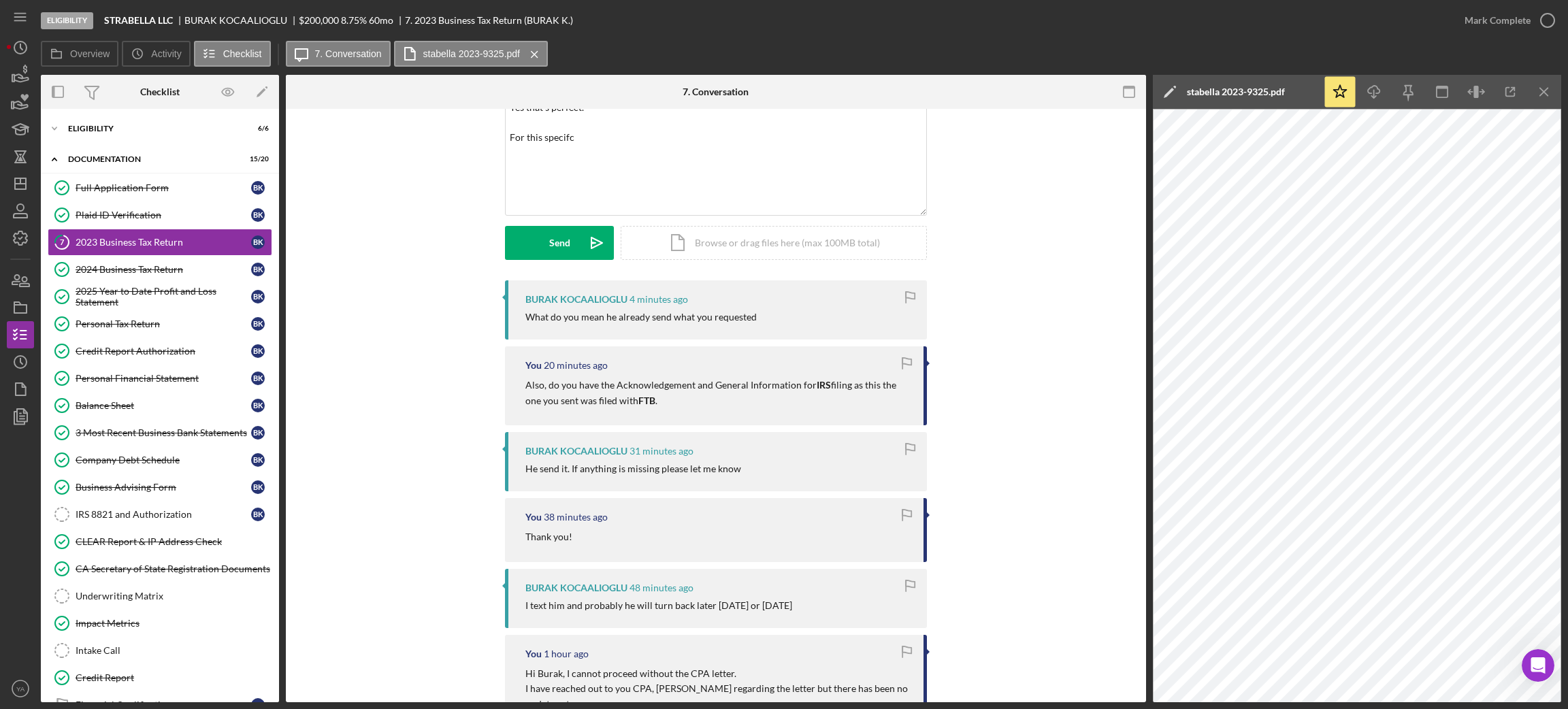
scroll to position [0, 0]
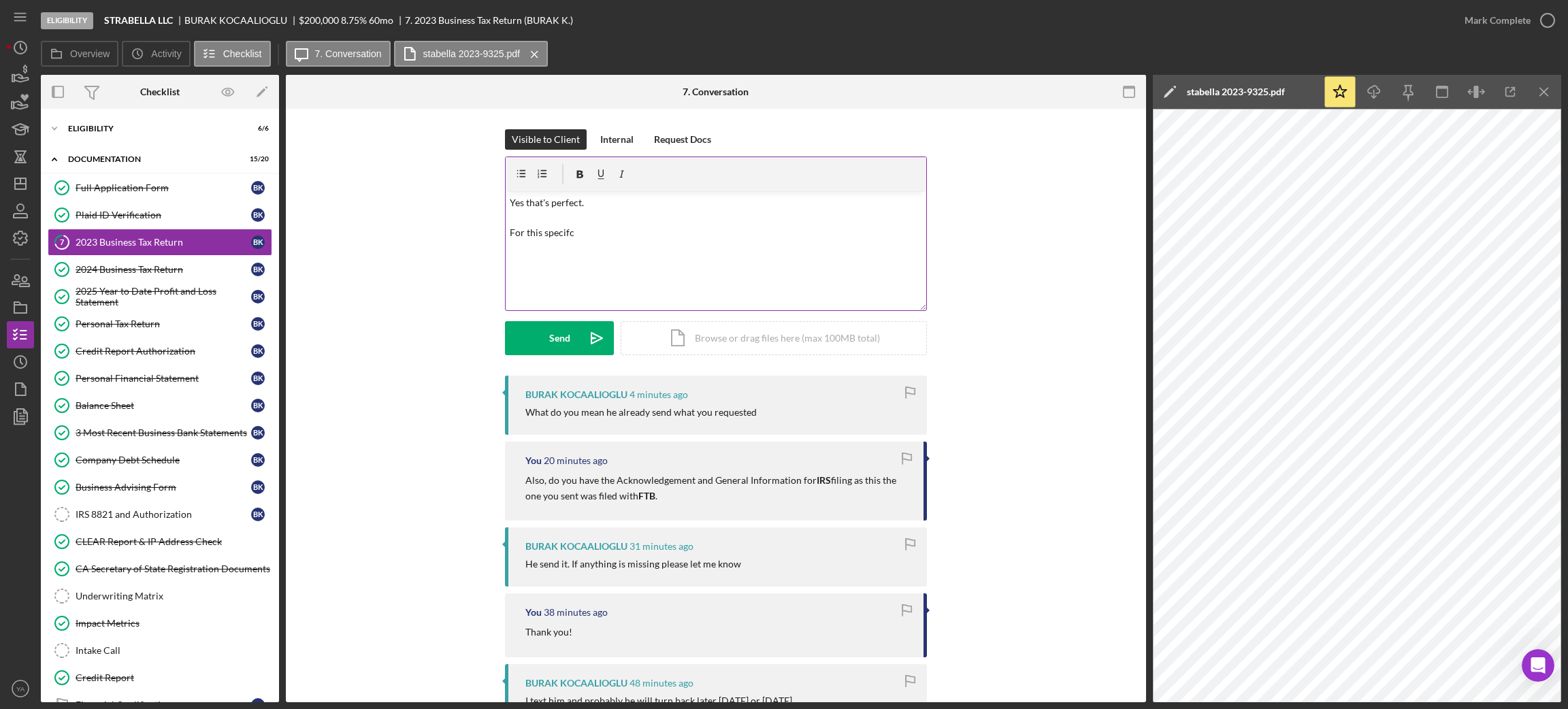
click at [689, 231] on p "Yes that's perfect. For this specifc" at bounding box center [716, 218] width 413 height 46
click at [534, 231] on p "Yes that's perfect. For this specifc" at bounding box center [716, 218] width 413 height 46
drag, startPoint x: 535, startPoint y: 231, endPoint x: 586, endPoint y: 230, distance: 51.0
click at [586, 230] on p "Yes that's perfect. For this specifc" at bounding box center [716, 218] width 413 height 46
click at [673, 325] on div "Icon/Document Browse or drag files here (max 100MB total) Tap to choose files o…" at bounding box center [774, 338] width 306 height 34
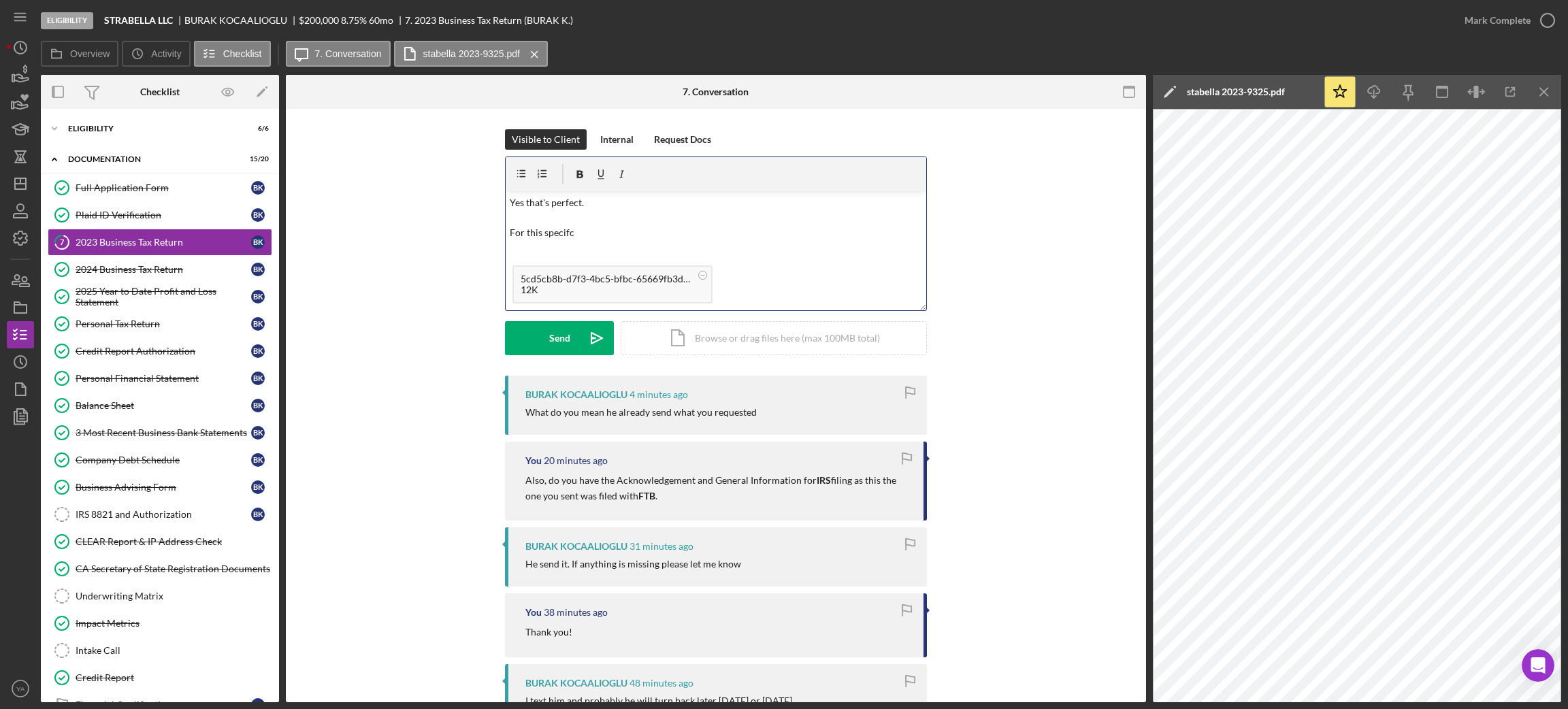
click at [651, 242] on div "v Color teal Color pink Remove color Add row above Add row below Add column bef…" at bounding box center [715, 225] width 421 height 68
drag, startPoint x: 601, startPoint y: 235, endPoint x: 585, endPoint y: 248, distance: 20.6
click at [585, 248] on div "v Color teal Color pink Remove color Add row above Add row below Add column bef…" at bounding box center [715, 225] width 421 height 68
click at [509, 232] on p "Yes that's perfect. i am talking about this documnet which you attached below" at bounding box center [716, 218] width 413 height 46
click at [734, 231] on p "Yes that's perfect. I am talking about this documnet which you attached below" at bounding box center [716, 218] width 413 height 46
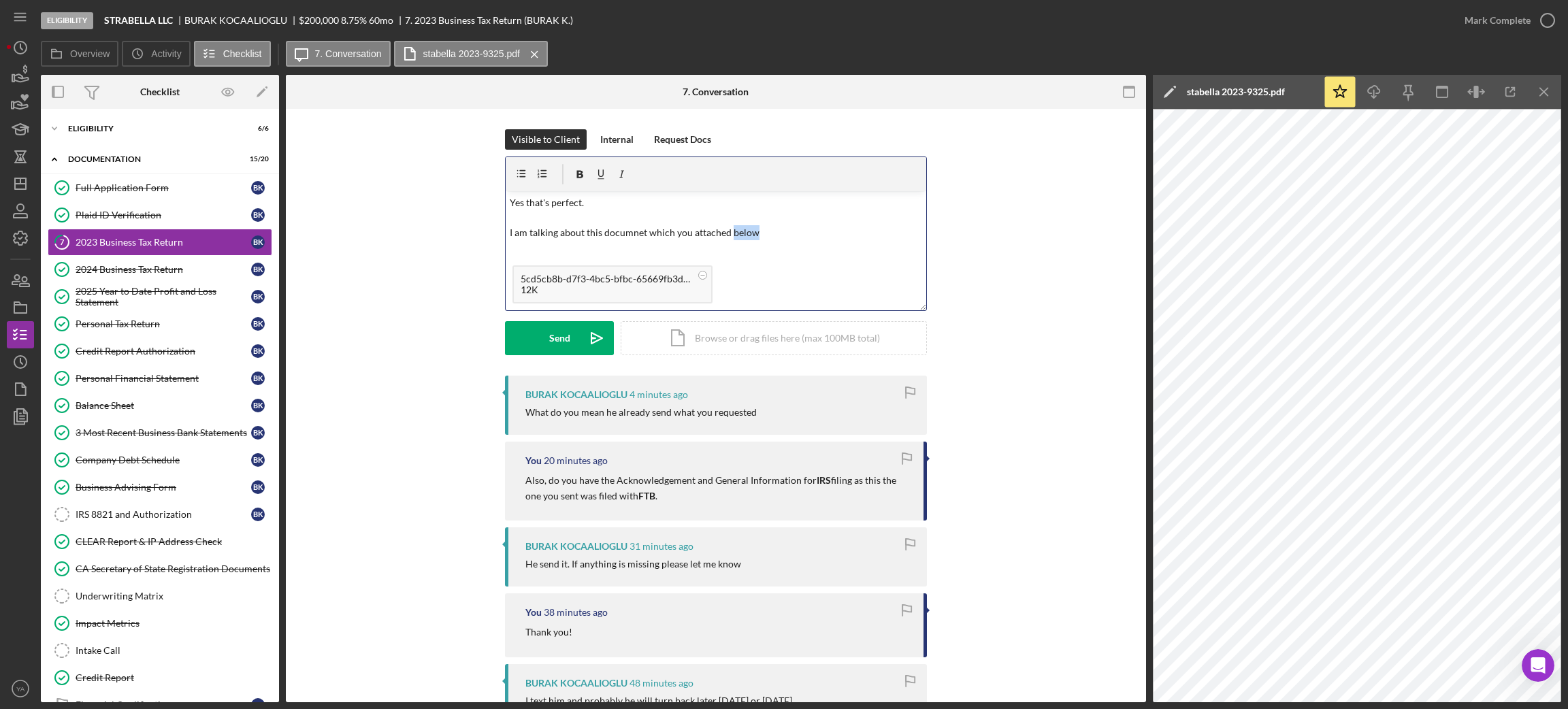
click at [734, 231] on p "Yes that's perfect. I am talking about this documnet which you attached below" at bounding box center [716, 218] width 413 height 46
click at [758, 236] on p "Yes that's perfect. I am talking about this document, which you attached before." at bounding box center [716, 218] width 413 height 46
click at [642, 232] on p "Yes that's perfect. I am talking about this document, which you attached before." at bounding box center [716, 218] width 413 height 46
click at [807, 212] on p "Yes that's perfect. I am talking about this document which you attached before." at bounding box center [716, 218] width 413 height 46
click at [574, 336] on button "Send Icon/icon-invite-send" at bounding box center [559, 338] width 109 height 34
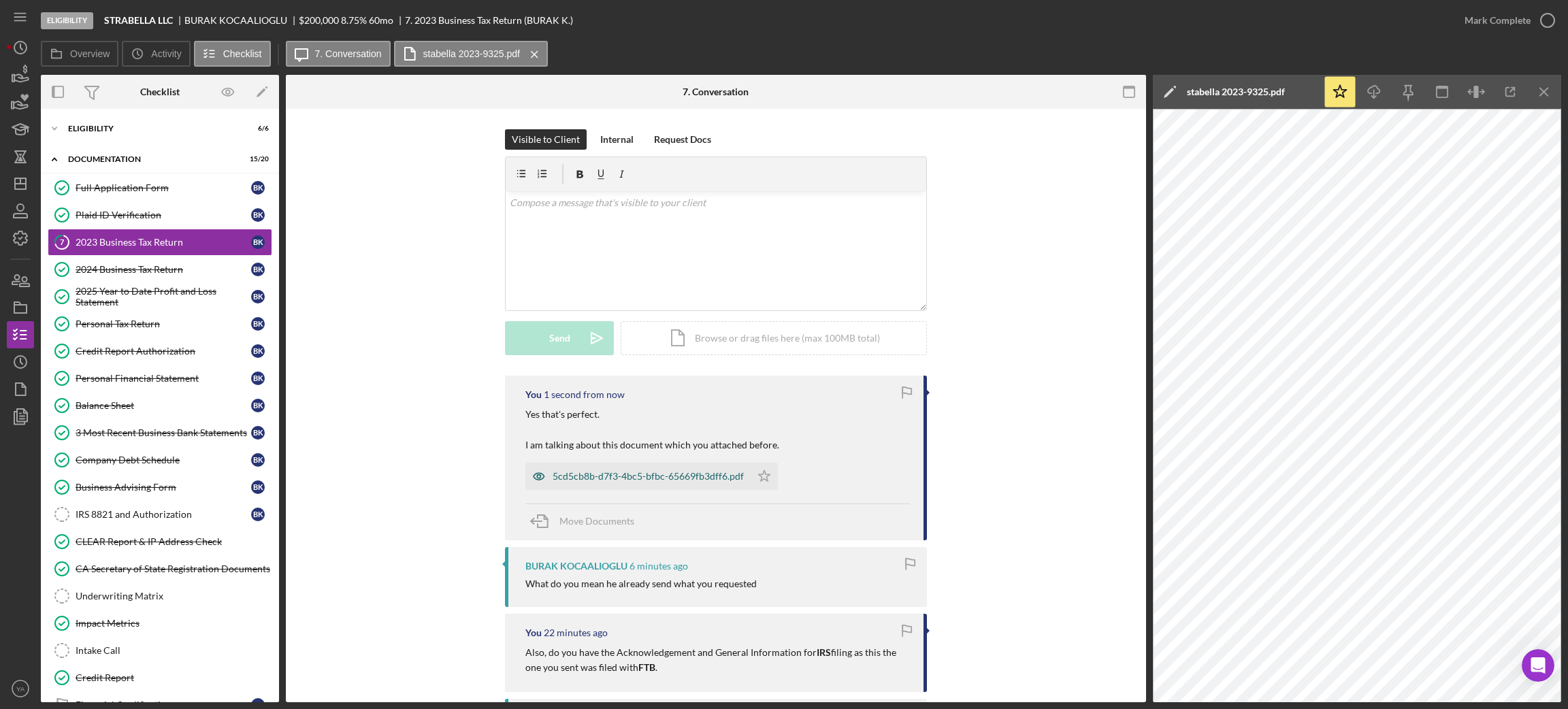
click at [613, 480] on div "5cd5cb8b-d7f3-4bc5-bfbc-65669fb3dff6.pdf" at bounding box center [648, 477] width 191 height 11
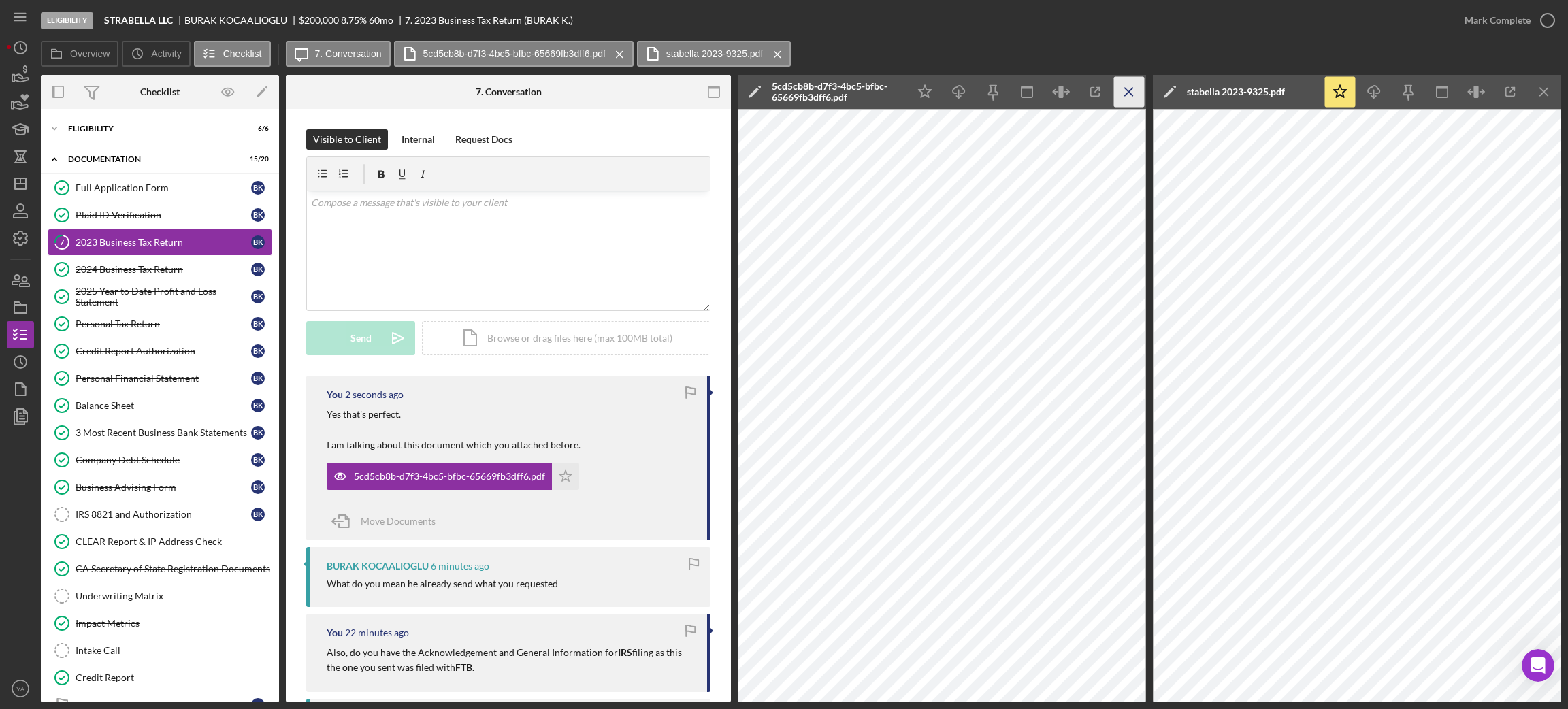
click at [1134, 88] on icon "Icon/Menu Close" at bounding box center [1129, 92] width 31 height 31
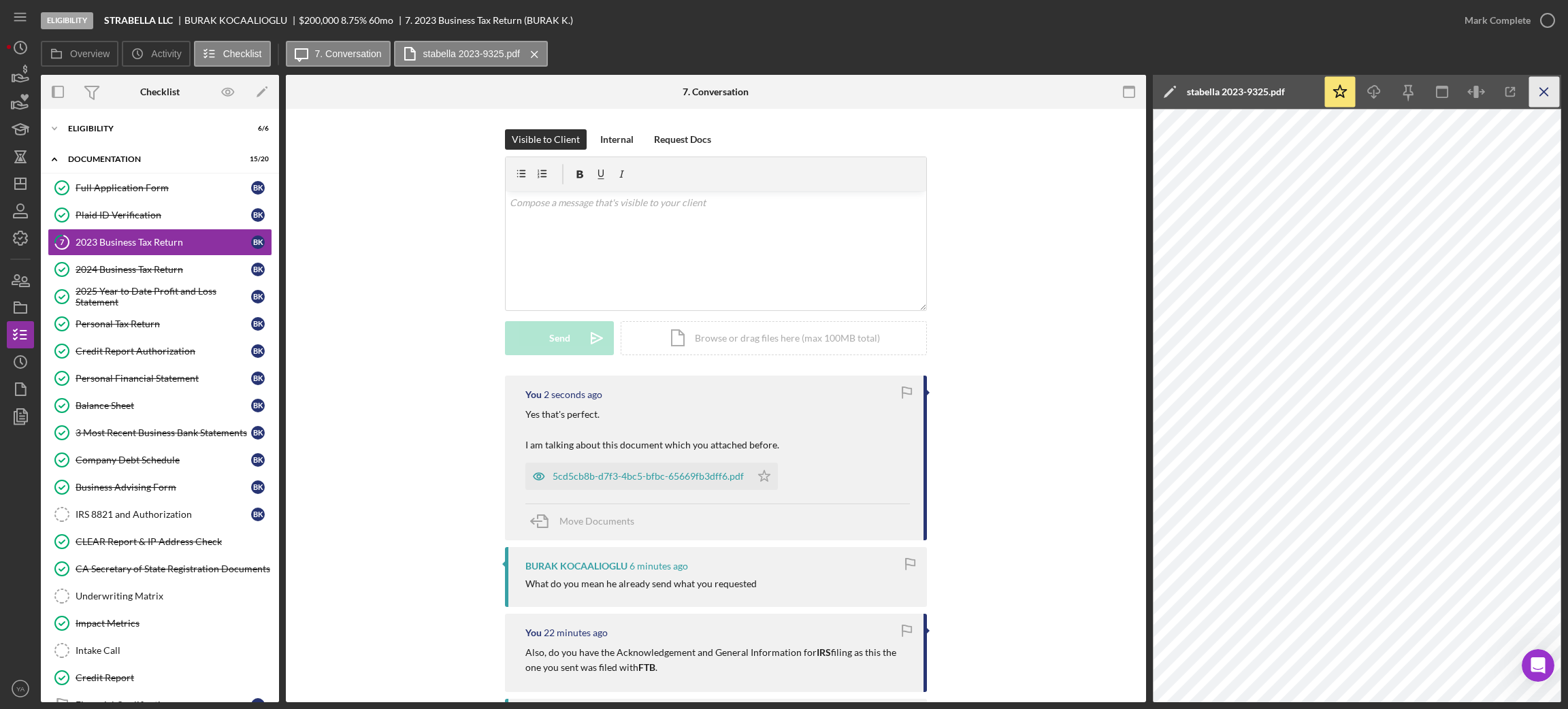
click at [1550, 92] on icon "Icon/Menu Close" at bounding box center [1544, 92] width 31 height 31
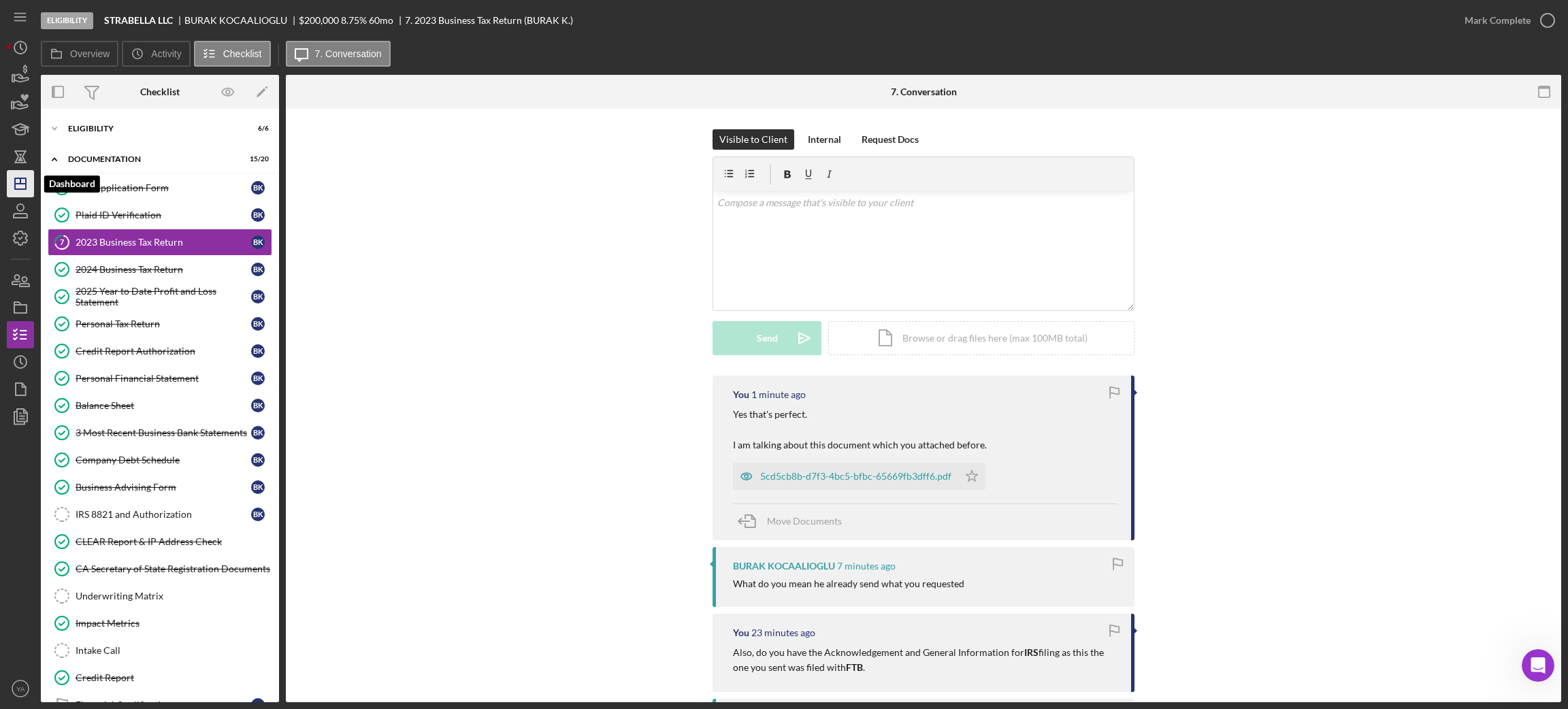
click at [18, 191] on icon "Icon/Dashboard" at bounding box center [21, 184] width 34 height 34
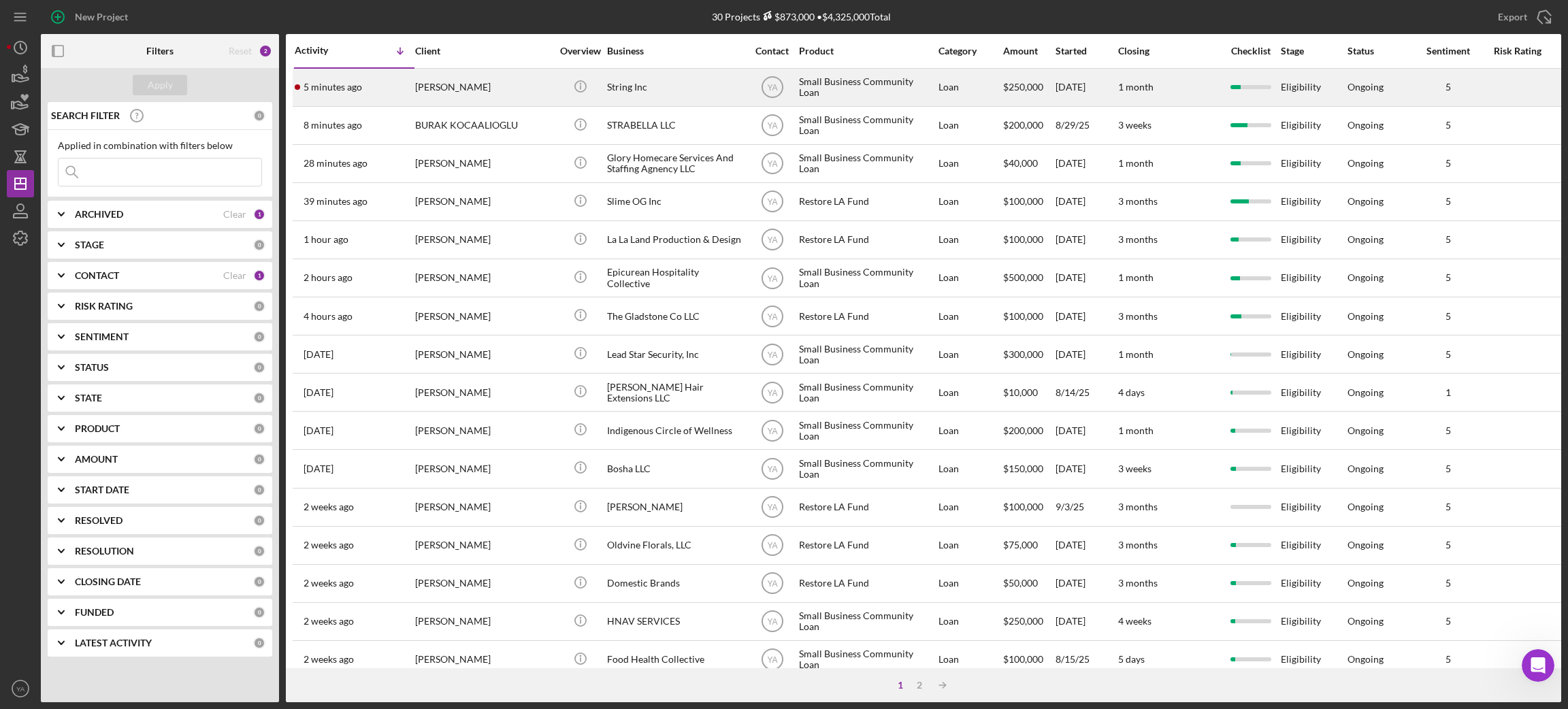
click at [623, 100] on div "String Inc" at bounding box center [675, 88] width 136 height 36
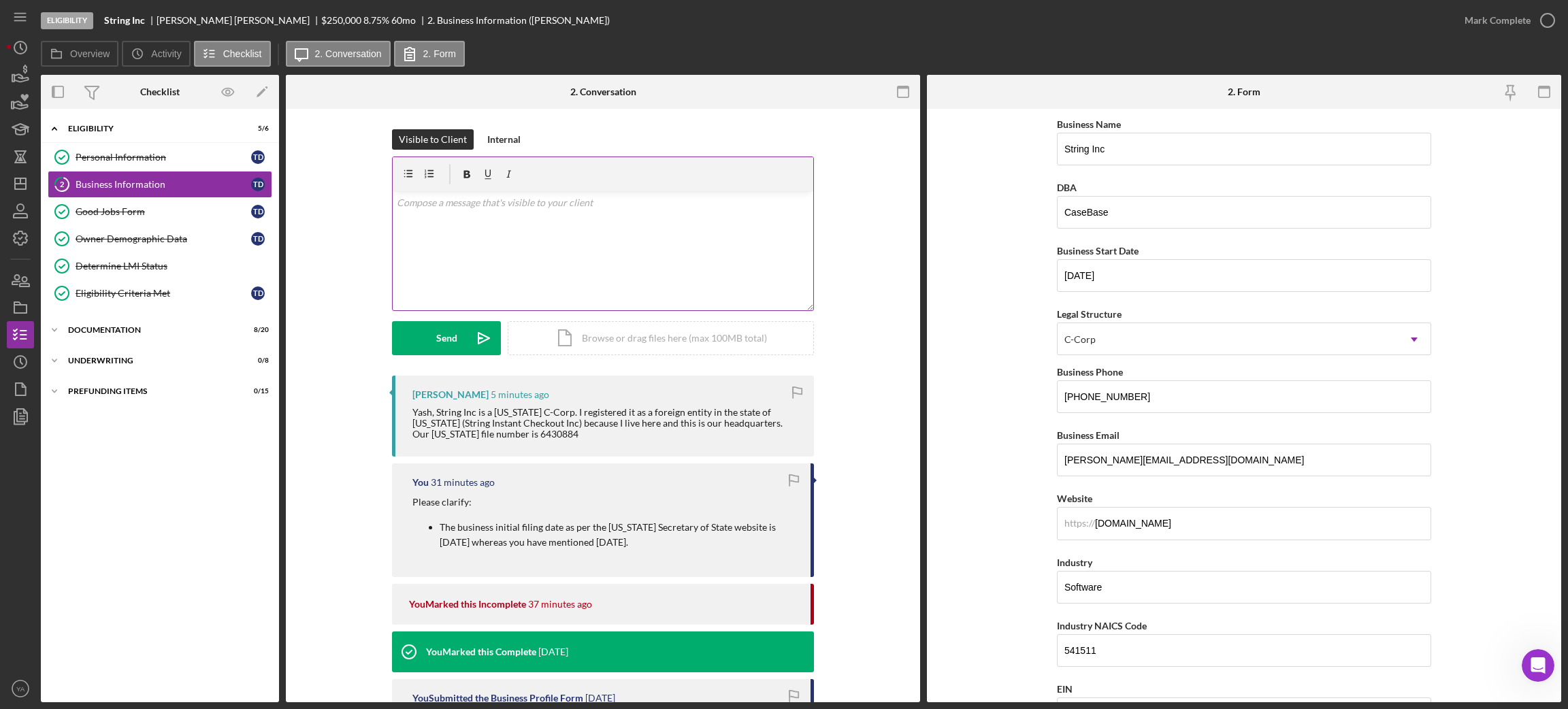
click at [591, 264] on div "v Color teal Color pink Remove color Add row above Add row below Add column bef…" at bounding box center [602, 251] width 421 height 119
click at [436, 204] on p "Okay, thank you for the clarifiaction." at bounding box center [603, 203] width 413 height 15
click at [519, 203] on p "Okay, thank you for the clarifiaction." at bounding box center [603, 203] width 413 height 15
click at [563, 191] on div "v Color teal Color pink Remove color Add row above Add row below Add column bef…" at bounding box center [602, 251] width 421 height 119
click at [451, 335] on div "Send" at bounding box center [447, 338] width 21 height 34
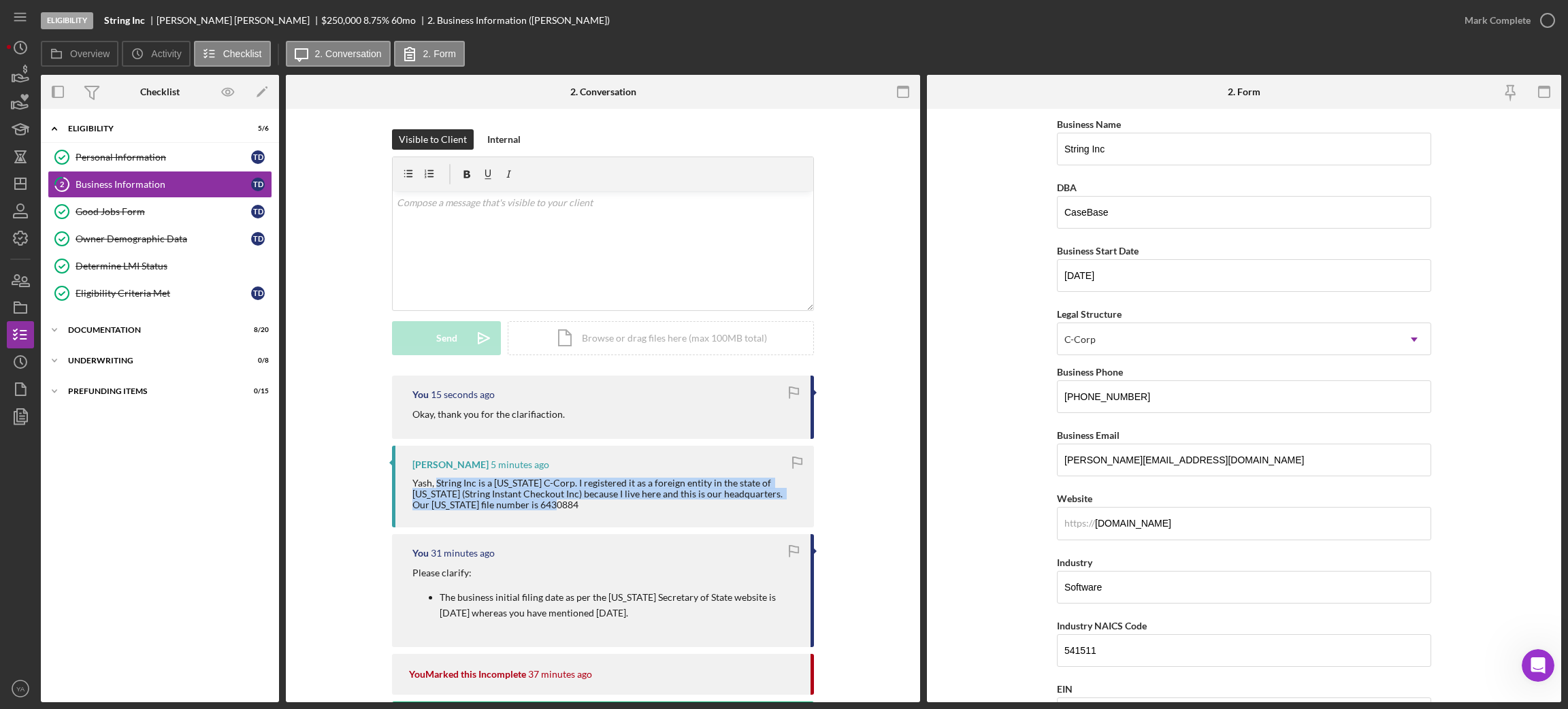
drag, startPoint x: 553, startPoint y: 502, endPoint x: 435, endPoint y: 485, distance: 119.2
click at [435, 485] on div "Yash, String Inc is a [US_STATE] C-Corp. I registered it as a foreign entity in…" at bounding box center [606, 494] width 388 height 33
copy div "String Inc is a [US_STATE] C-Corp. I registered it as a foreign entity in the s…"
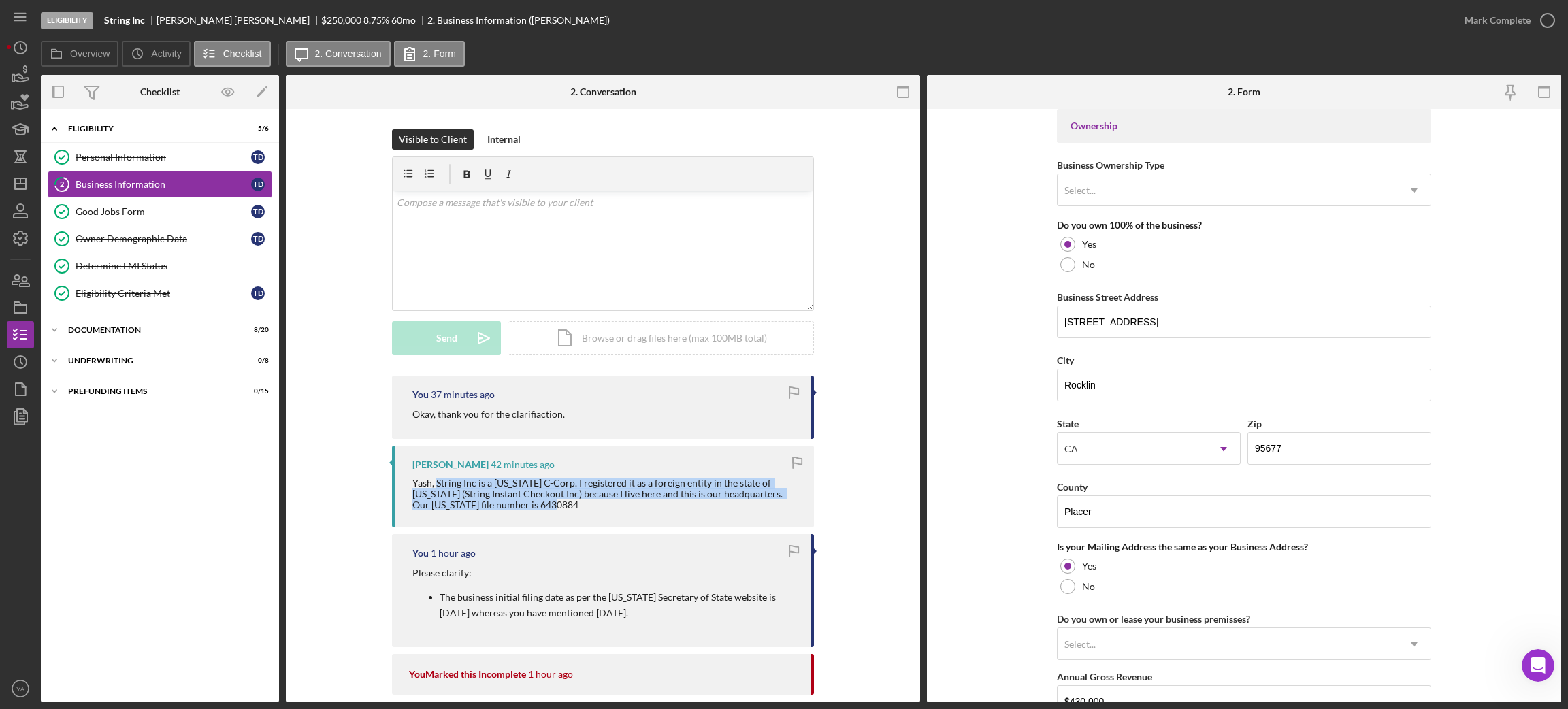
scroll to position [920, 0]
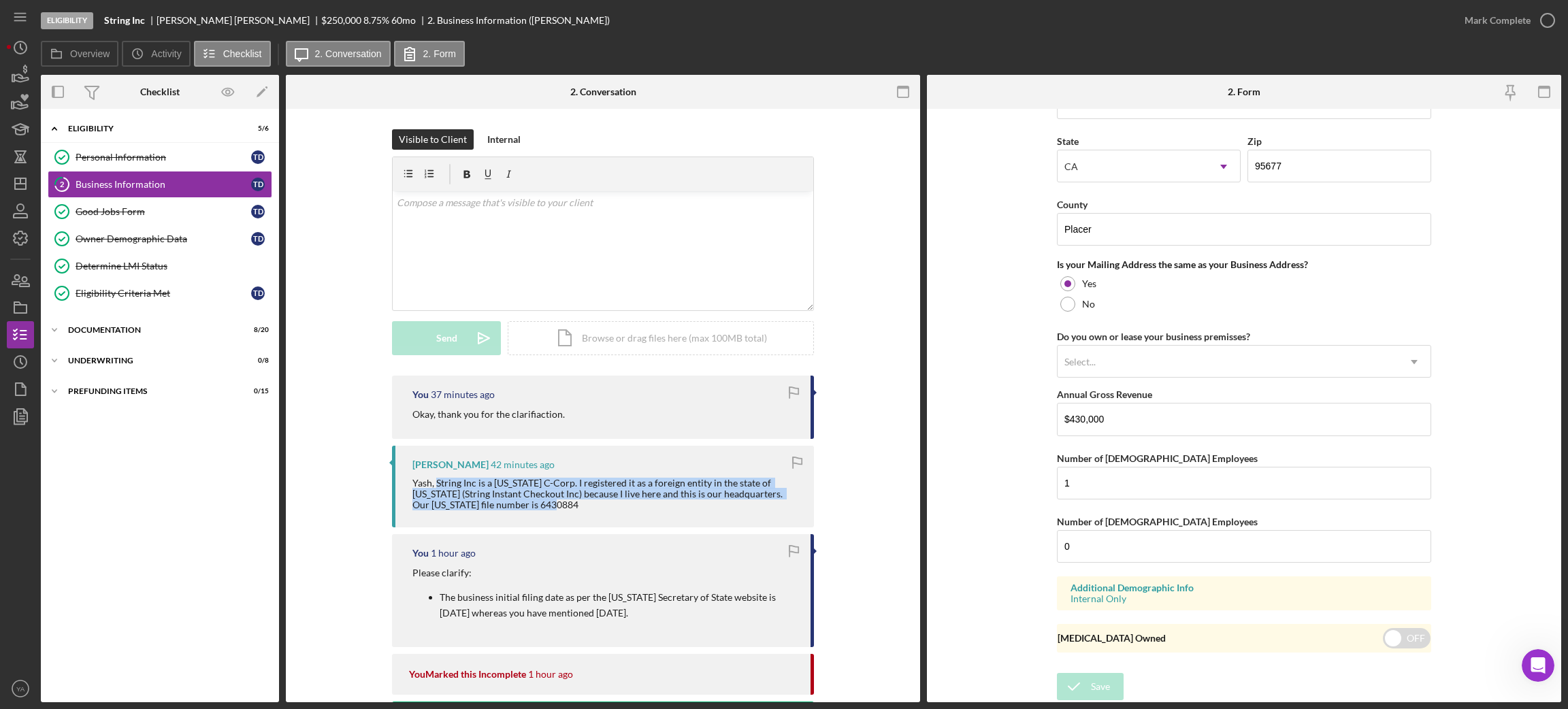
click at [842, 476] on div "You 37 minutes ago Okay, thank you for the clarifiaction. [PERSON_NAME] 42 minu…" at bounding box center [603, 688] width 594 height 626
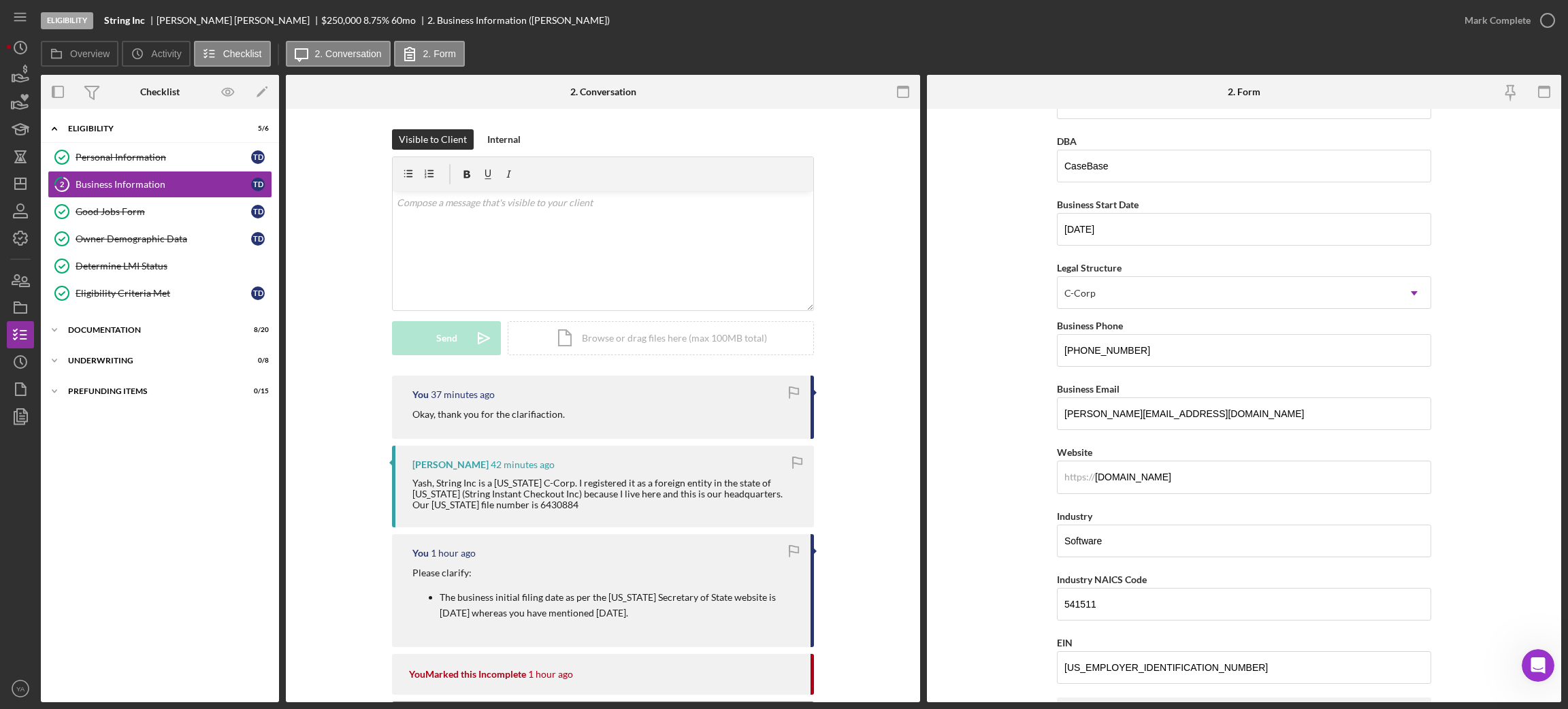
scroll to position [0, 0]
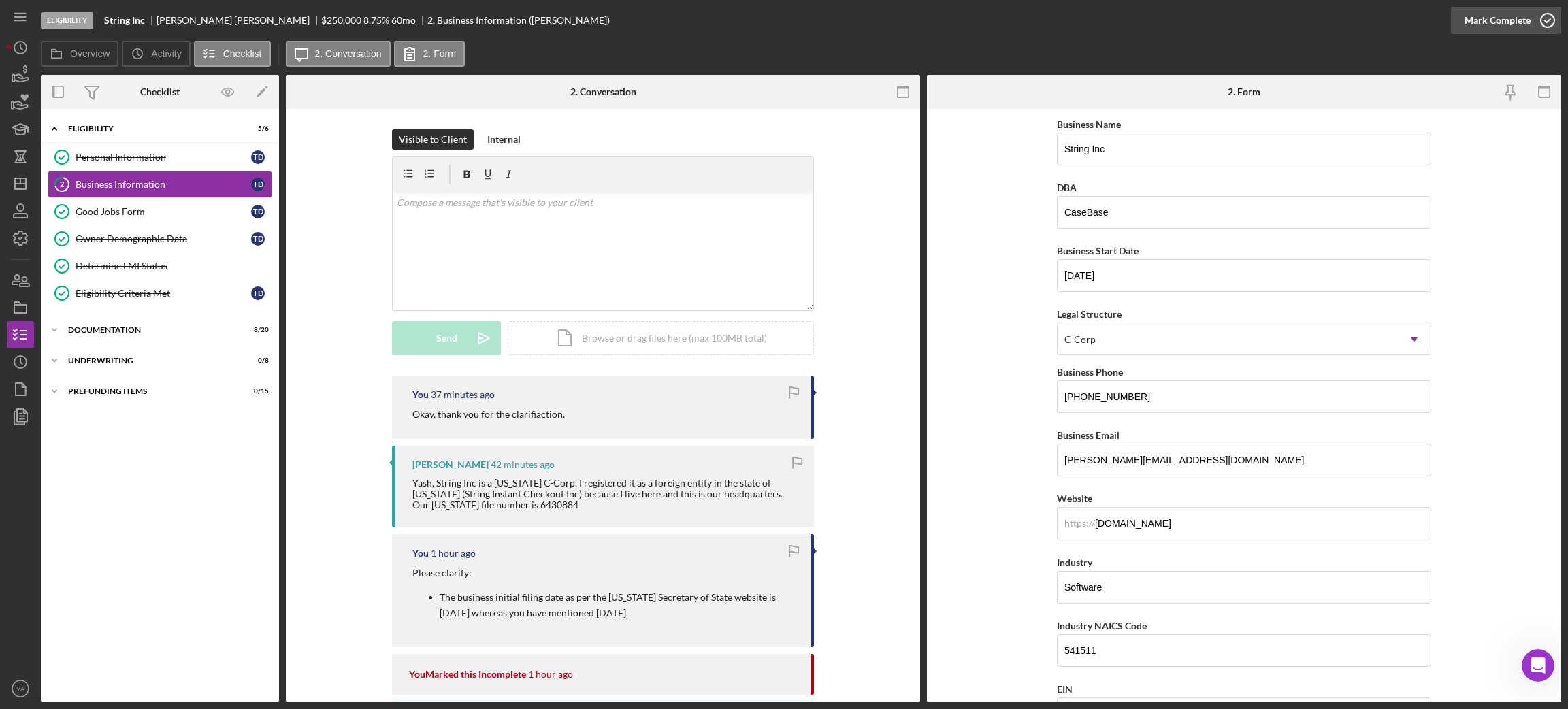
click at [1545, 32] on icon "button" at bounding box center [1547, 21] width 34 height 34
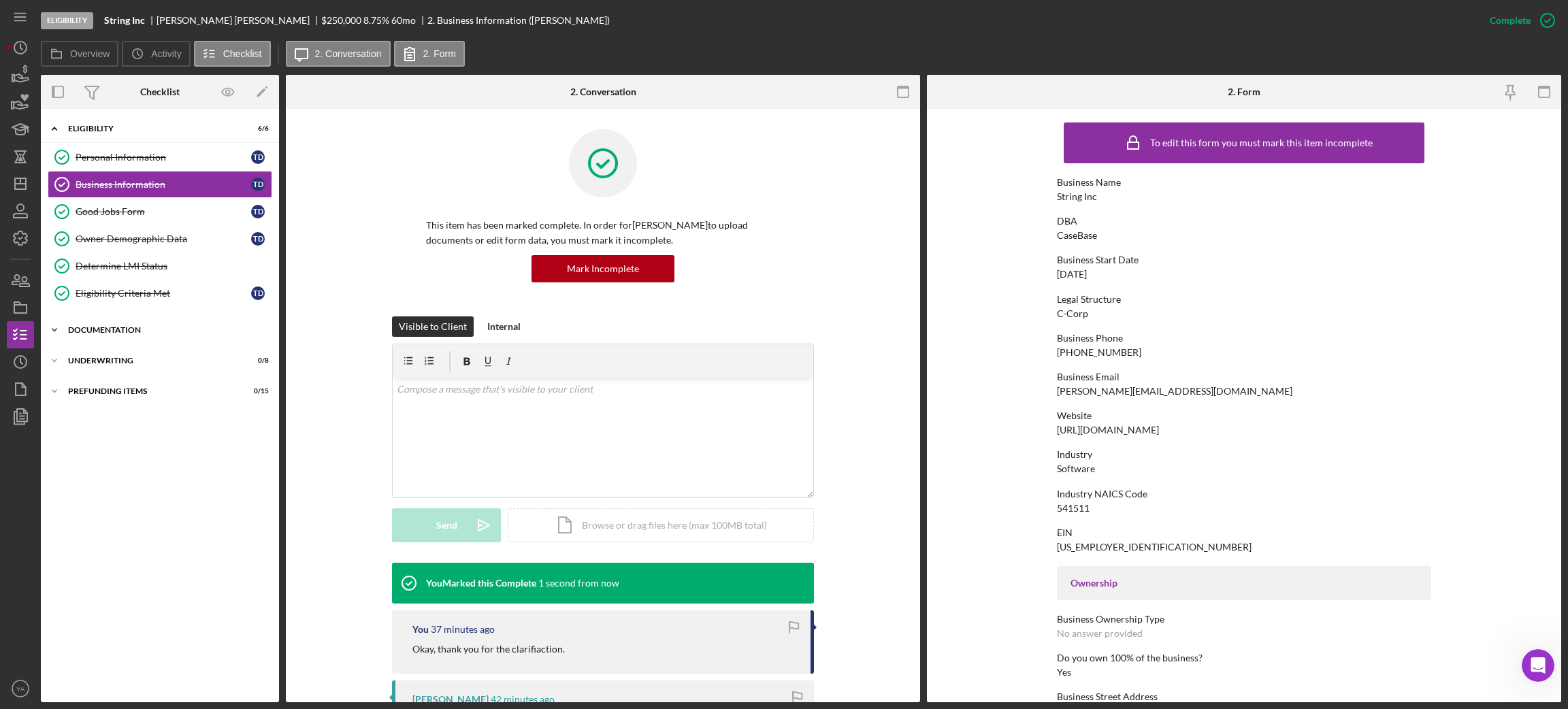
click at [121, 327] on div "Documentation" at bounding box center [165, 330] width 194 height 8
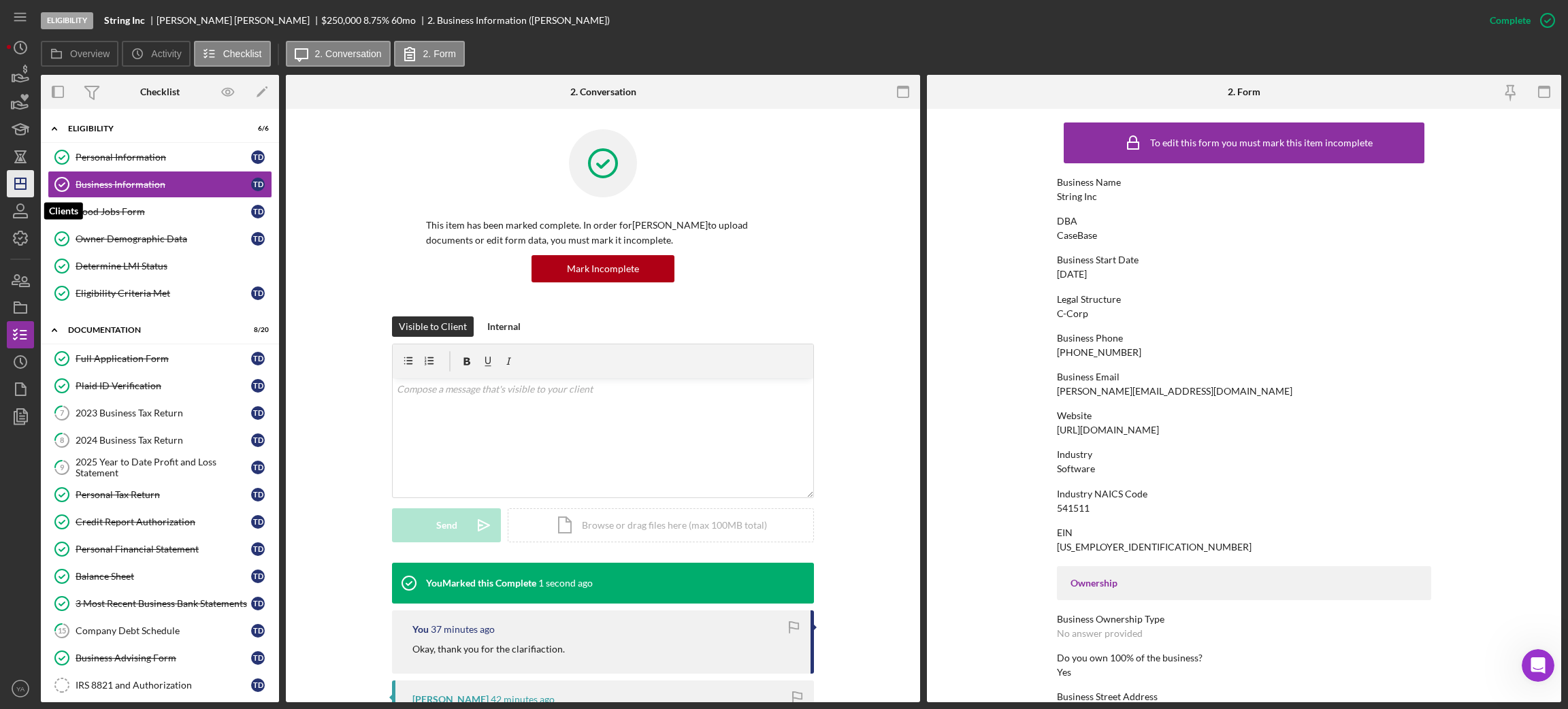
click at [19, 184] on line "button" at bounding box center [21, 184] width 11 height 0
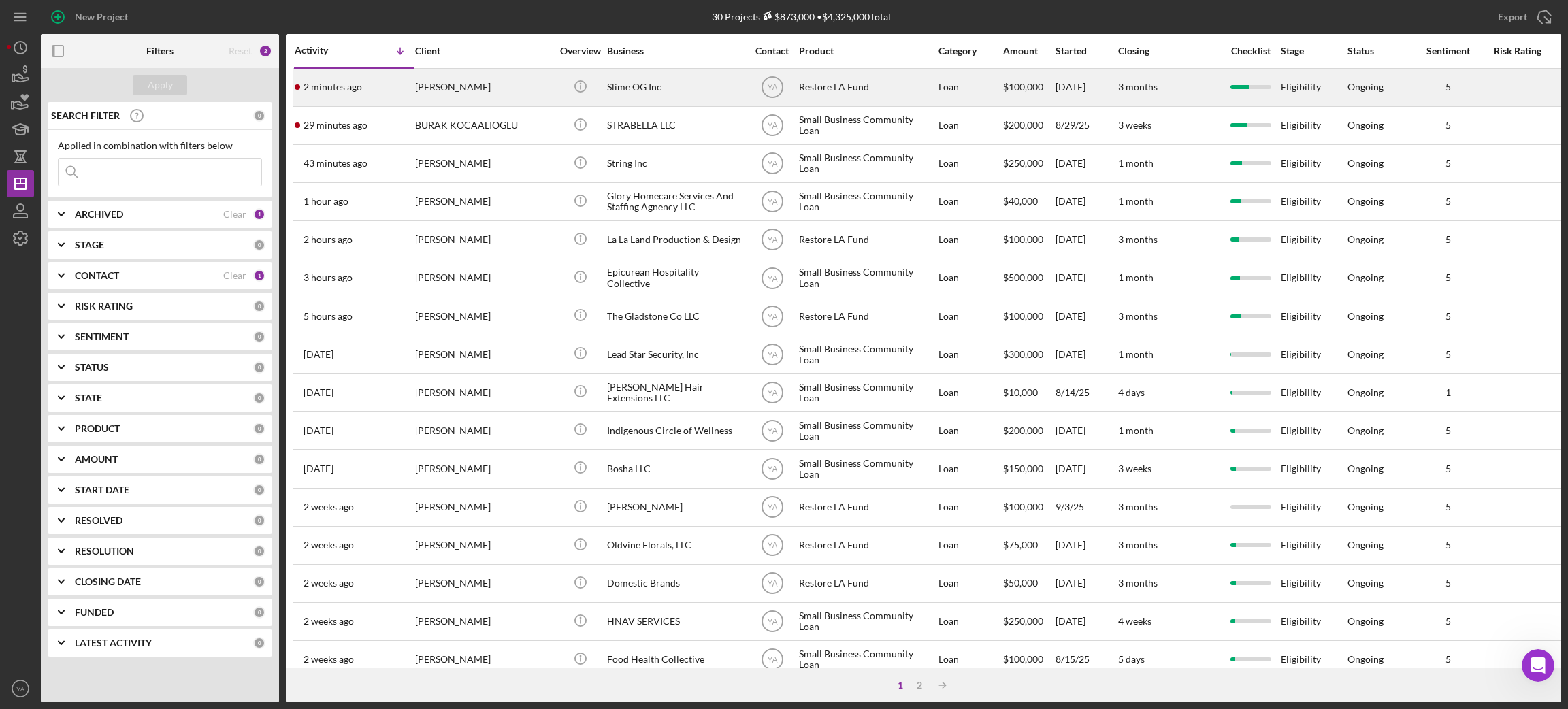
click at [650, 90] on div "Slime OG Inc" at bounding box center [675, 88] width 136 height 36
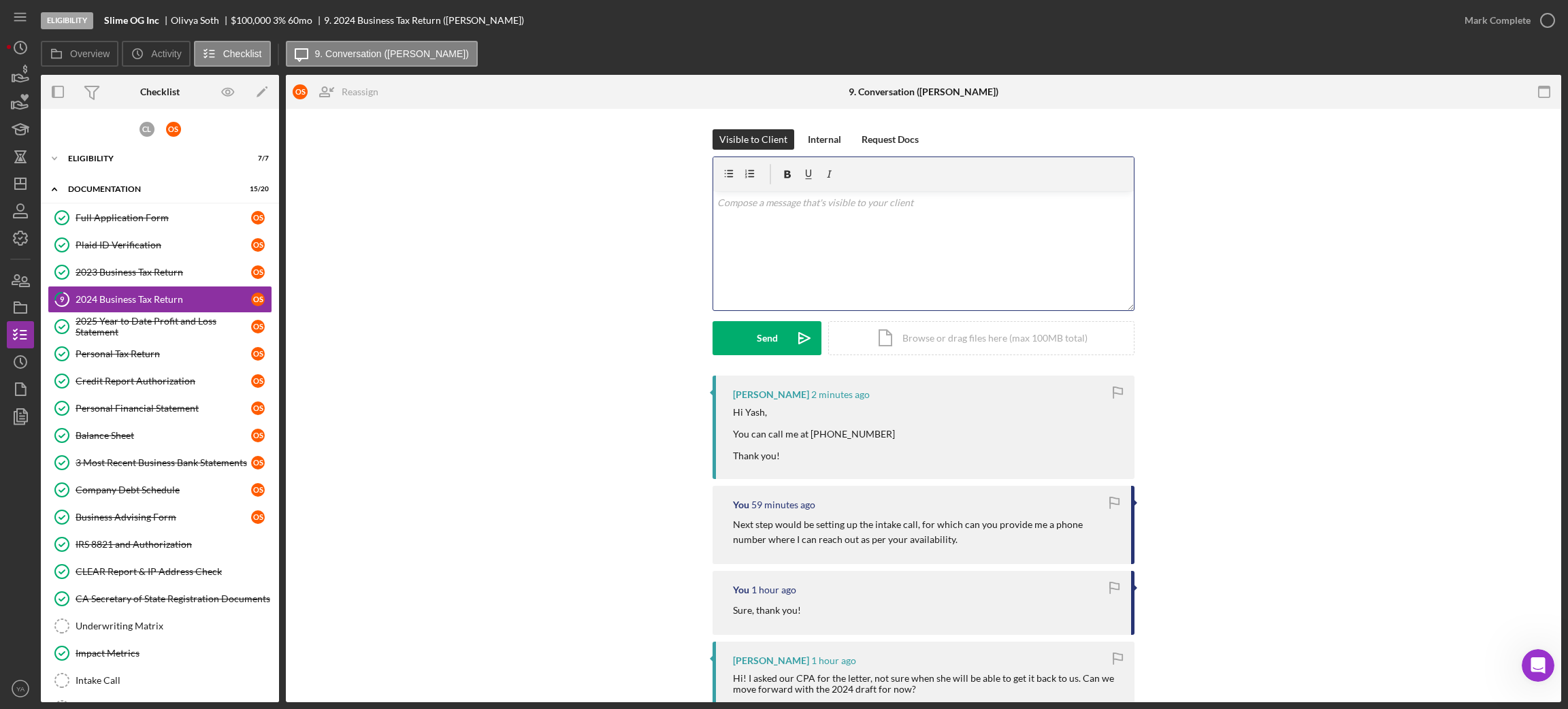
click at [871, 257] on div "v Color teal Color pink Remove color Add row above Add row below Add column bef…" at bounding box center [923, 251] width 421 height 119
click at [717, 202] on p "When can we" at bounding box center [924, 203] width 413 height 15
click at [851, 214] on p "Hi, When can we" at bounding box center [924, 211] width 413 height 31
click at [965, 230] on div "v Color teal Color pink Remove color Add row above Add row below Add column bef…" at bounding box center [923, 251] width 421 height 119
click at [847, 215] on p "Hi, When can we set the call any specif date or time you are available ?" at bounding box center [924, 211] width 413 height 31
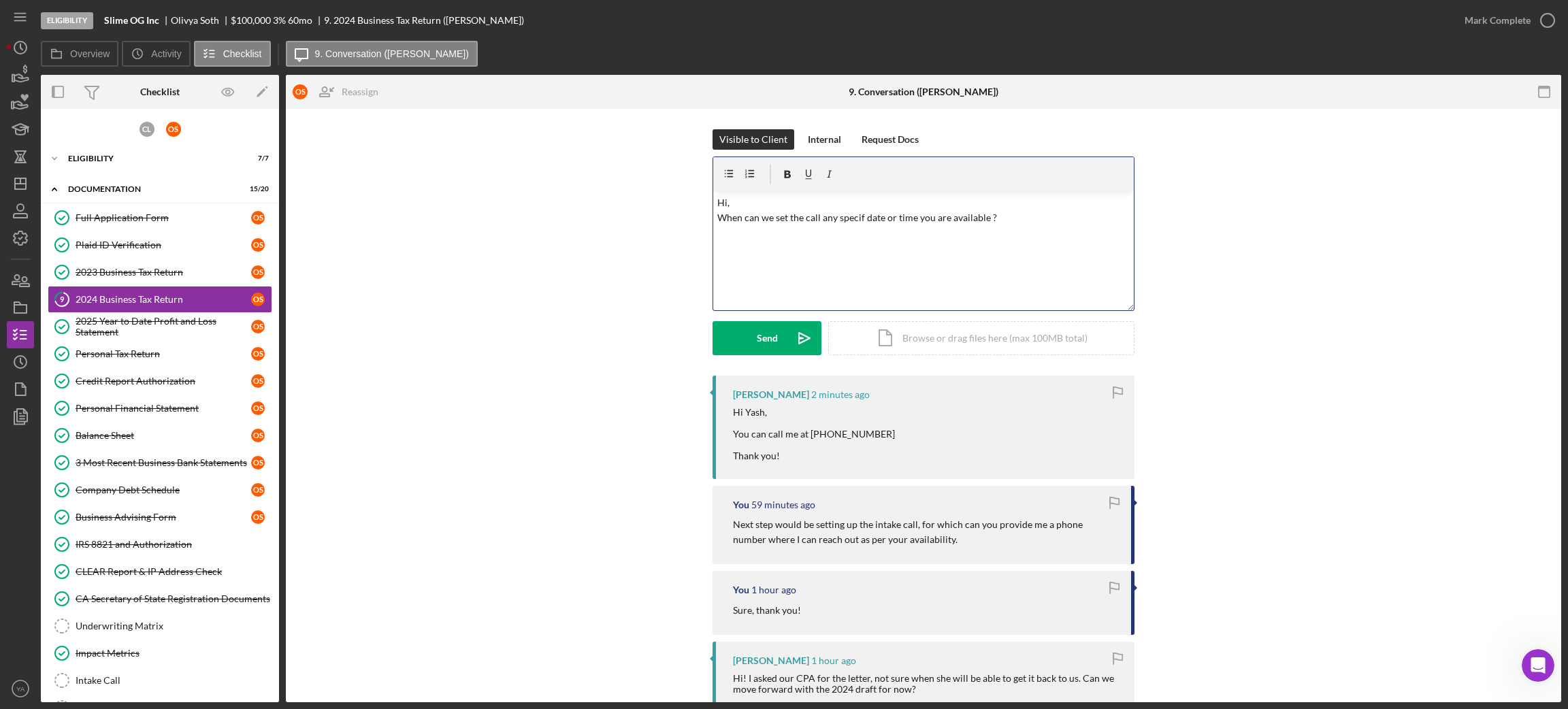
click at [866, 226] on div "v Color teal Color pink Remove color Add row above Add row below Add column bef…" at bounding box center [923, 251] width 421 height 119
drag, startPoint x: 849, startPoint y: 222, endPoint x: 839, endPoint y: 234, distance: 15.6
click at [839, 234] on div "v Color teal Color pink Remove color Add row above Add row below Add column bef…" at bounding box center [923, 251] width 421 height 119
click at [847, 217] on p "Hi, When can we set the call any specif date or time you are available ?" at bounding box center [924, 211] width 413 height 31
click at [854, 219] on p "Hi, When can we set the call any specif date or time you are available ?" at bounding box center [924, 211] width 413 height 31
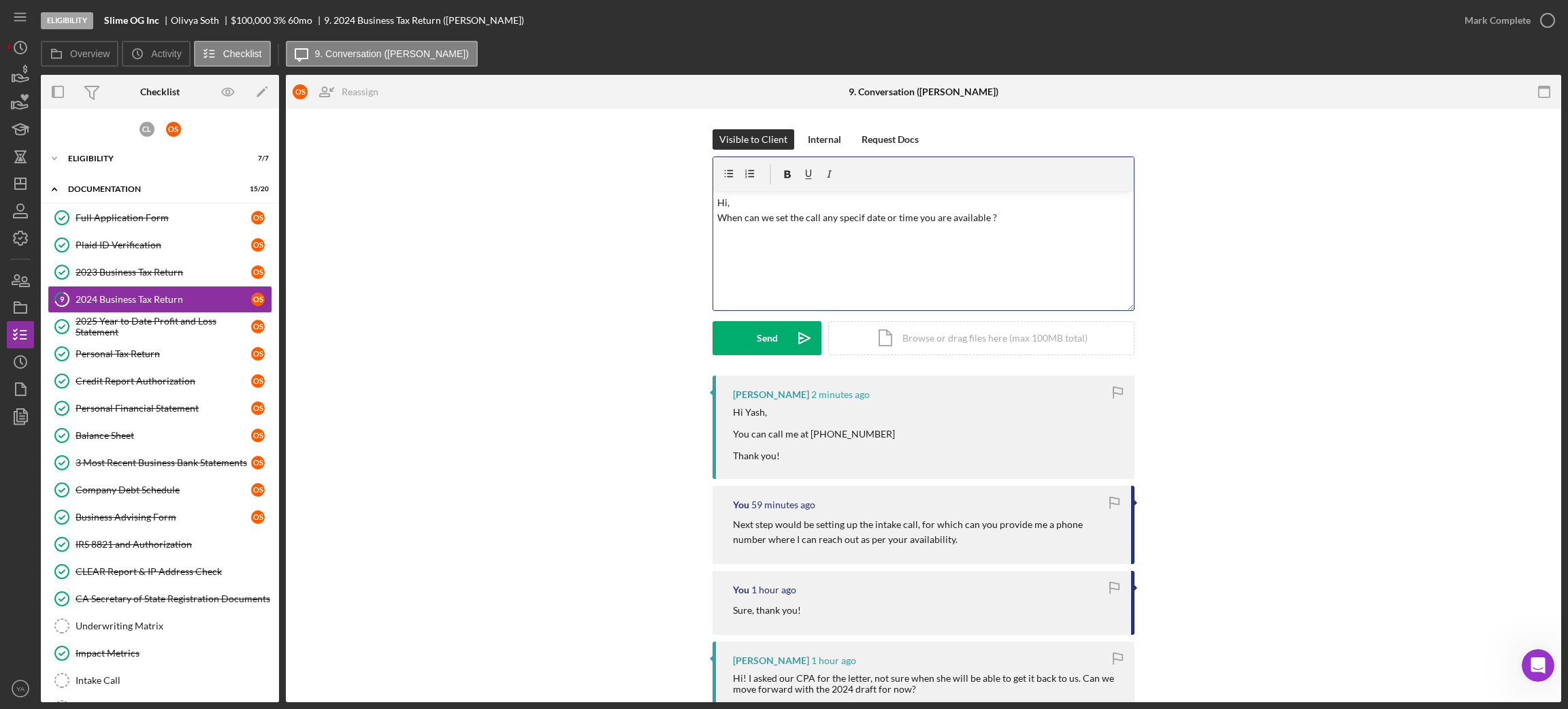
click at [858, 216] on p "Hi, When can we set the call any specif date or time you are available ?" at bounding box center [924, 211] width 413 height 31
click at [862, 216] on p "Hi, When can we set the call any specif date or time you are available ?" at bounding box center [924, 211] width 413 height 31
click at [724, 202] on p "Hi, When can we set the call any specific date or time you are available ?" at bounding box center [924, 211] width 413 height 31
click at [925, 214] on p "Hi Oivya, When can we set the call any specific date or time you are available ?" at bounding box center [924, 211] width 413 height 31
click at [999, 220] on p "Hi Oivya, When can we set the call any specific date or time you are available ?" at bounding box center [924, 211] width 413 height 31
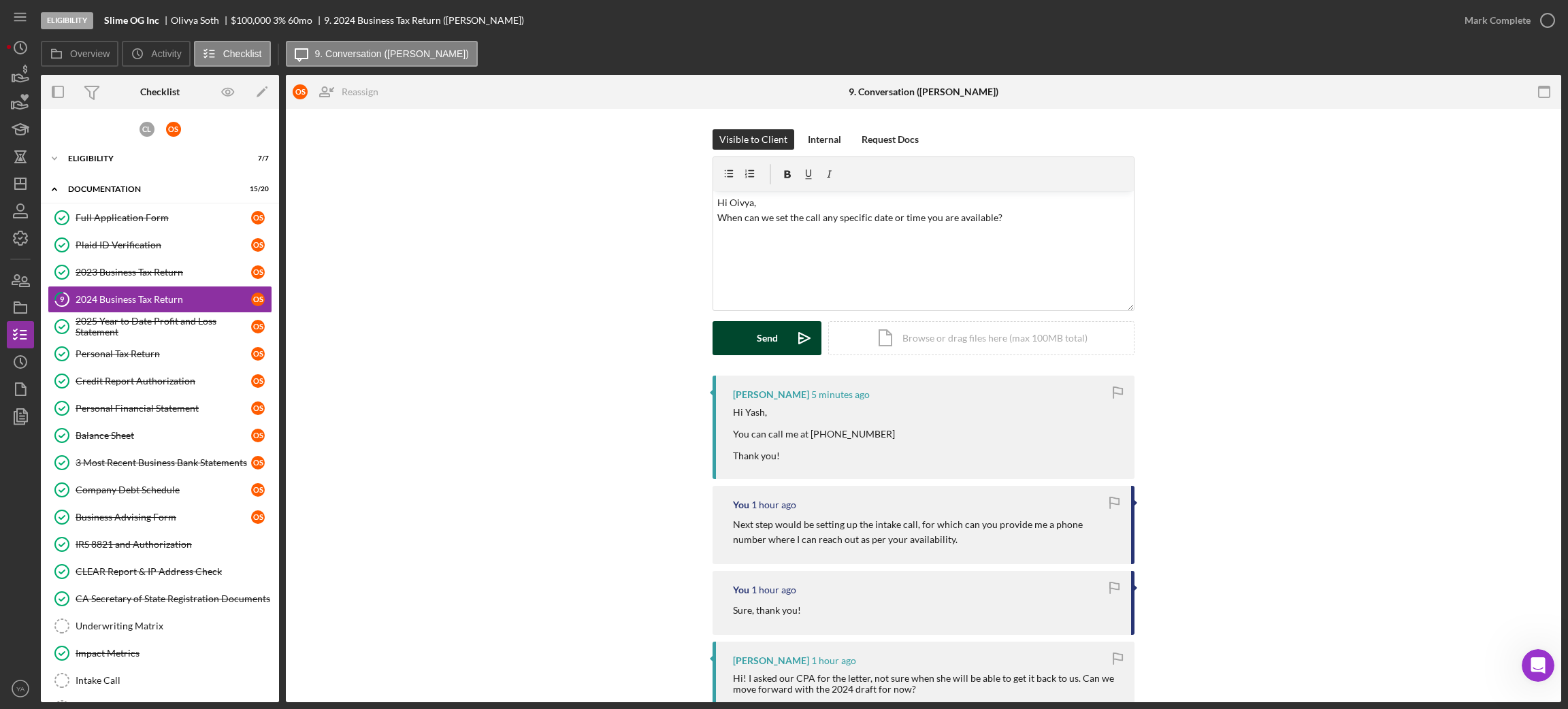
click at [787, 334] on icon "Icon/icon-invite-send" at bounding box center [804, 338] width 34 height 34
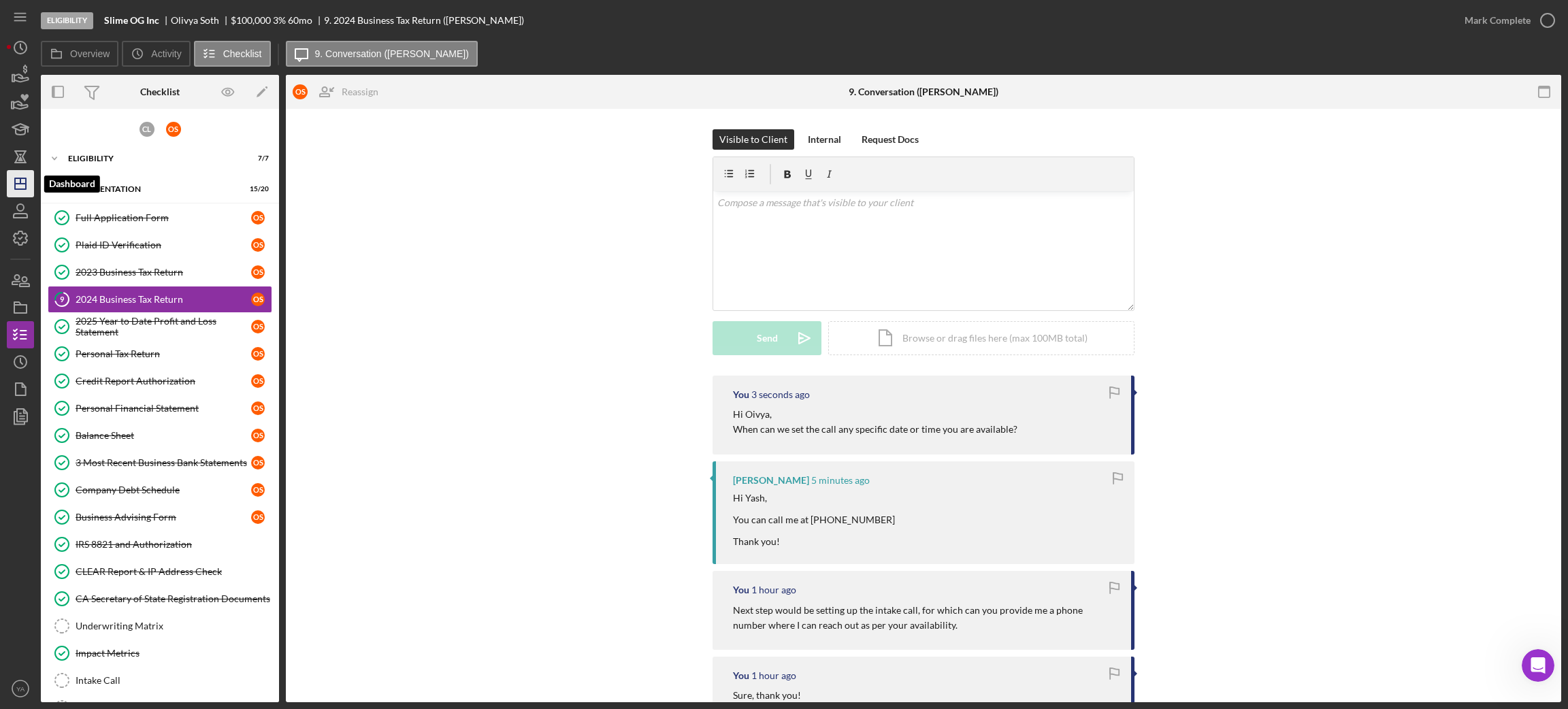
click at [14, 189] on icon "Icon/Dashboard" at bounding box center [21, 184] width 34 height 34
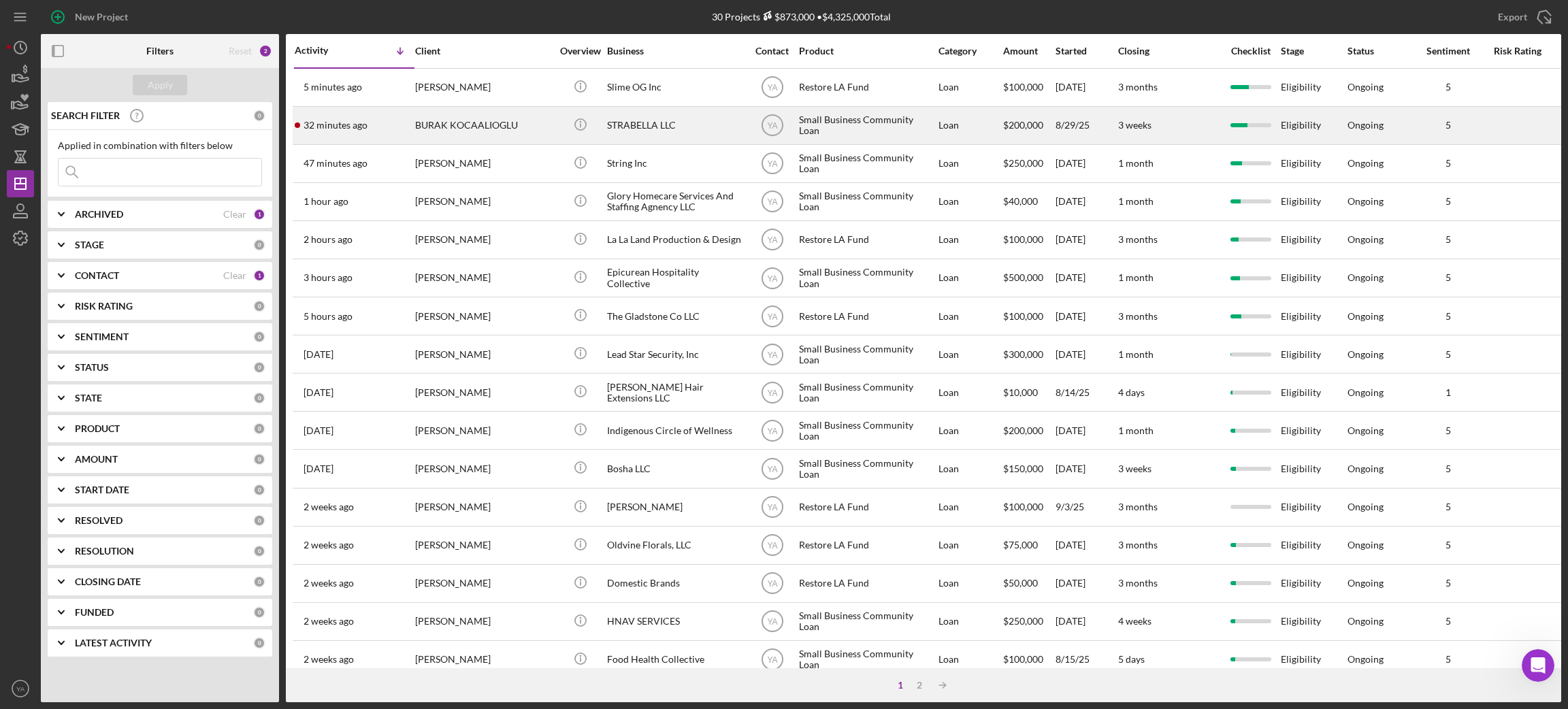
click at [724, 132] on div "STRABELLA LLC" at bounding box center [675, 125] width 136 height 36
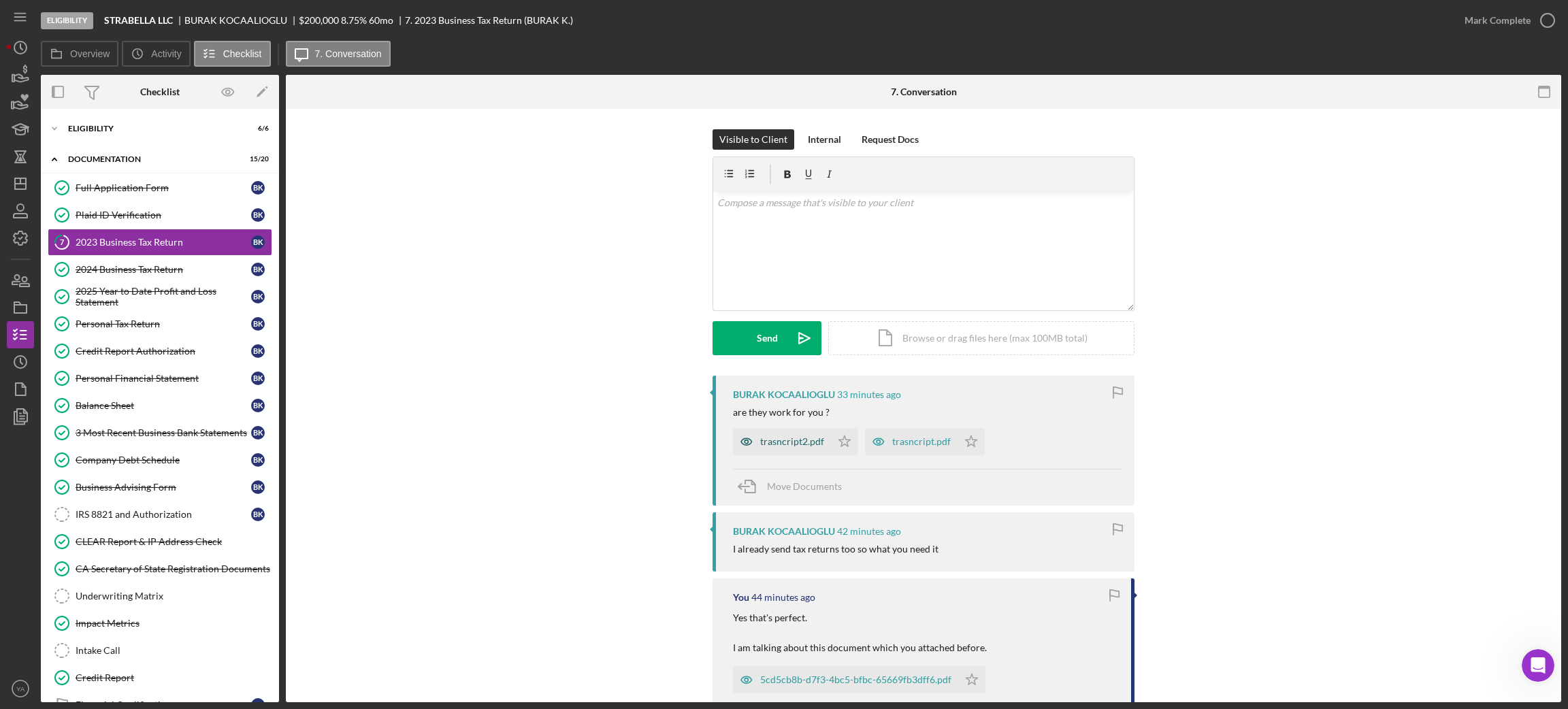
click at [795, 444] on div "trasncript2.pdf" at bounding box center [793, 442] width 64 height 11
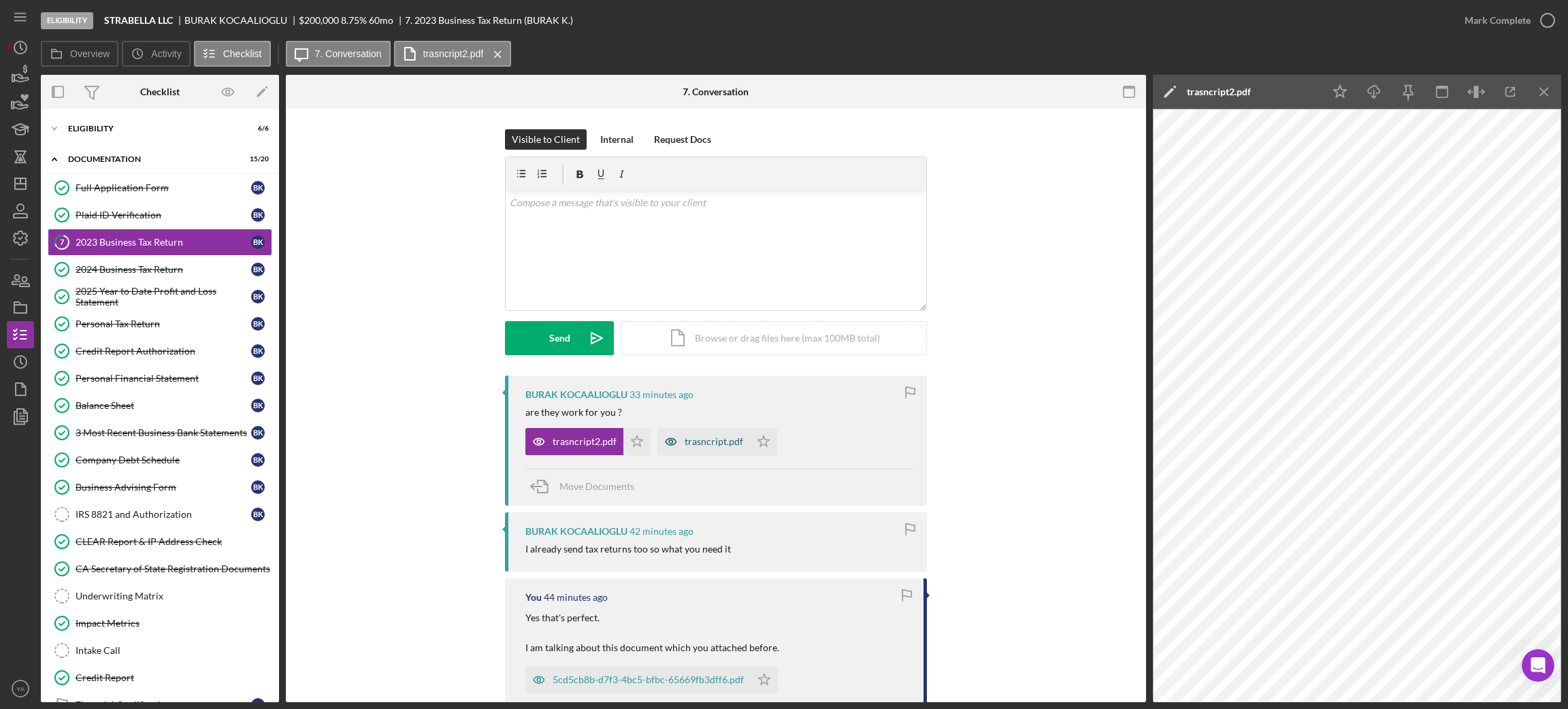
click at [693, 433] on div "trasncript.pdf" at bounding box center [703, 442] width 92 height 27
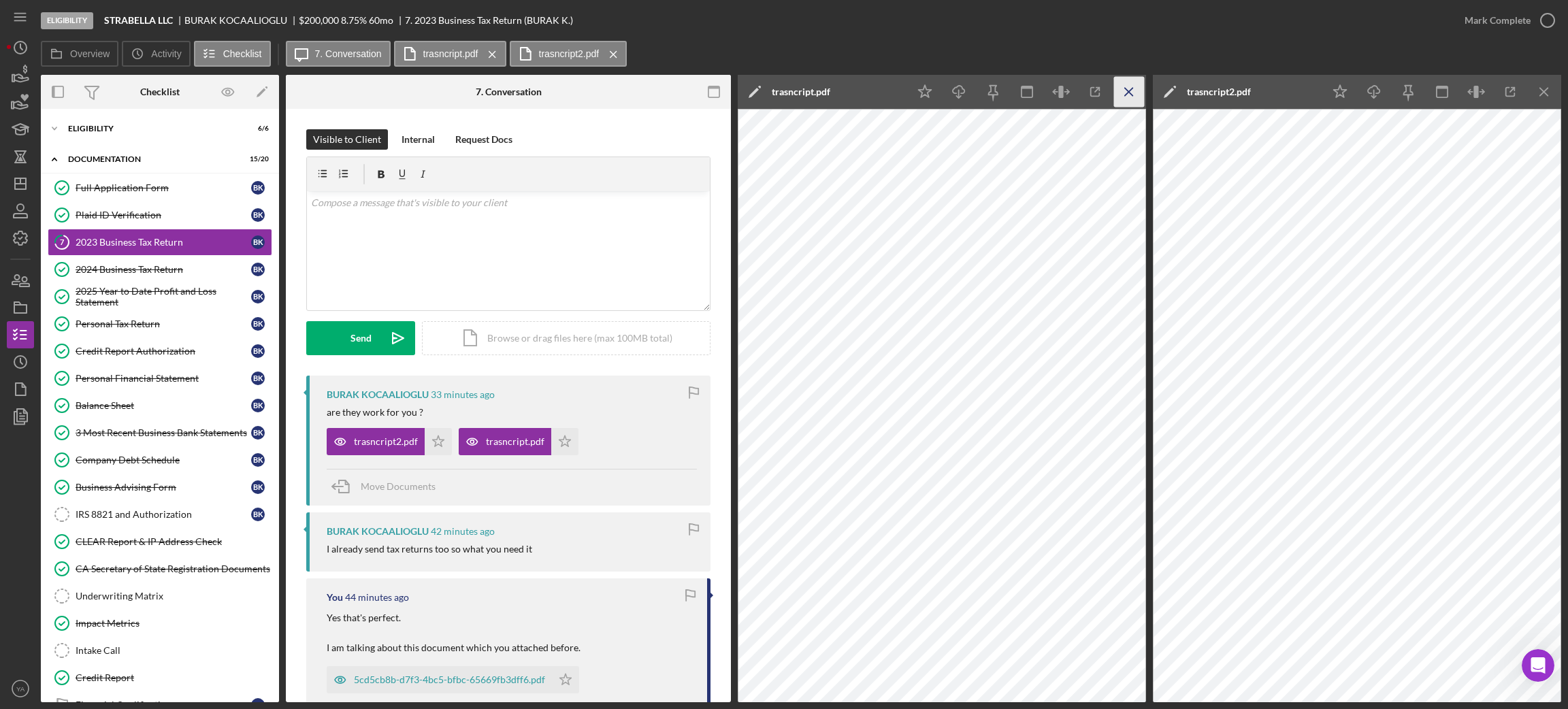
click at [1124, 93] on icon "Icon/Menu Close" at bounding box center [1129, 92] width 31 height 31
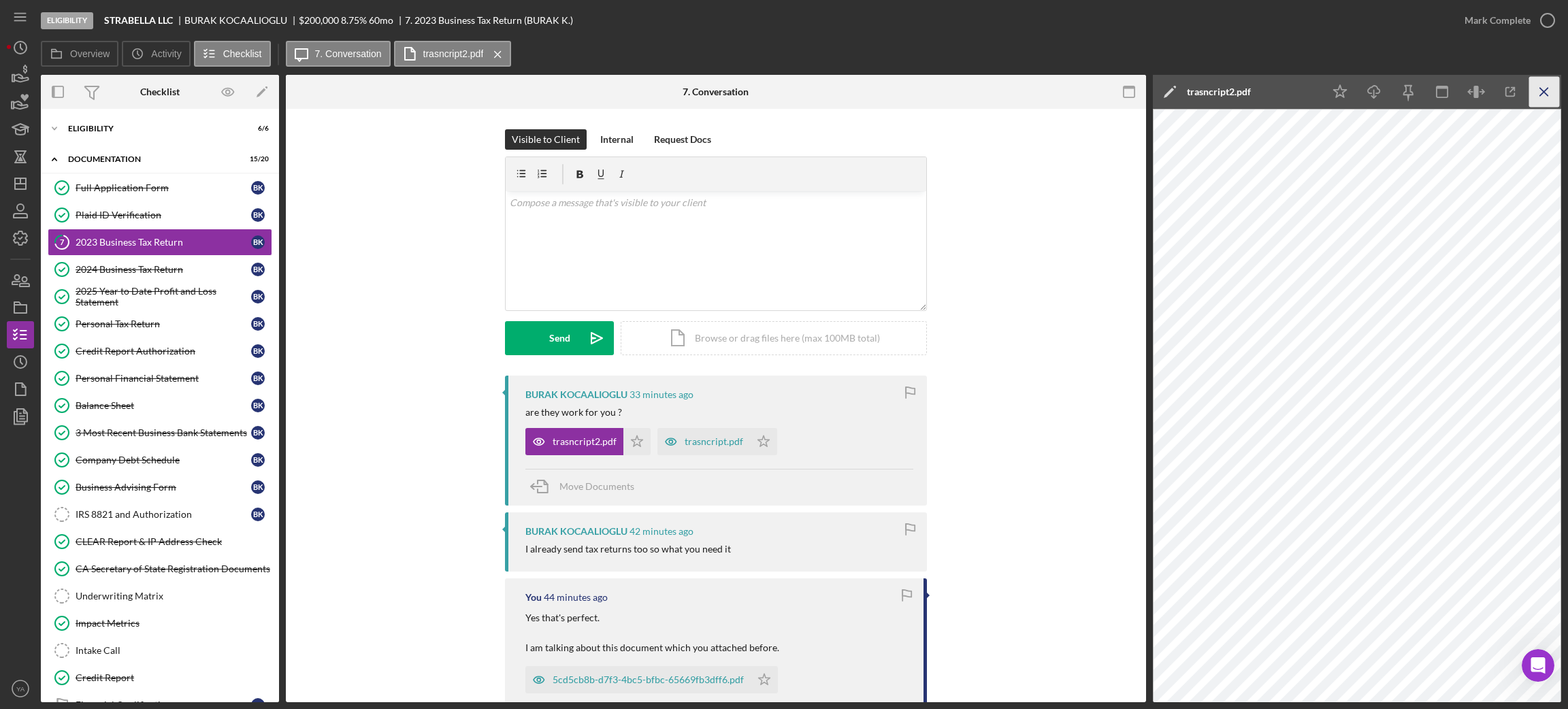
click at [1529, 96] on icon "Icon/Menu Close" at bounding box center [1544, 92] width 31 height 31
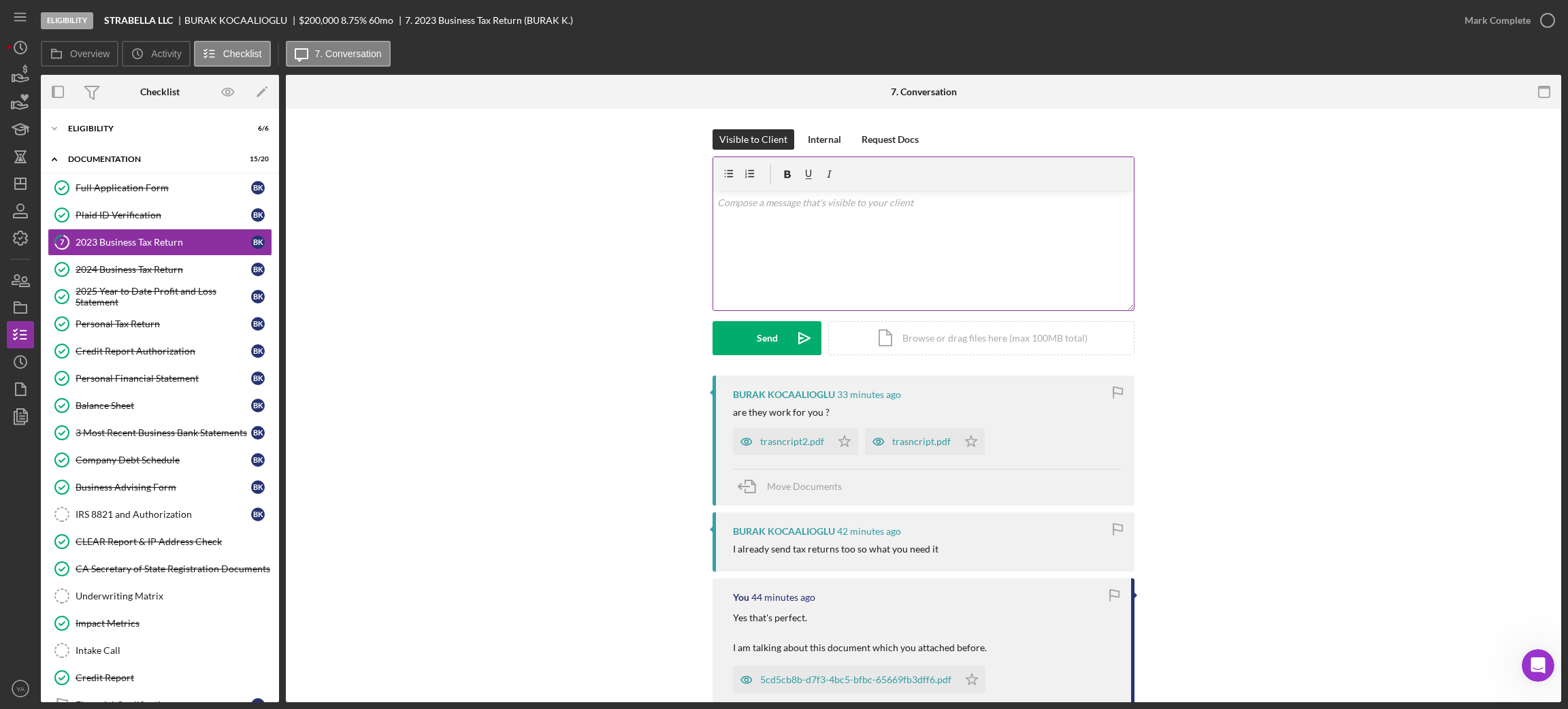
click at [901, 252] on div "v Color teal Color pink Remove color Add row above Add row below Add column bef…" at bounding box center [923, 251] width 421 height 119
click at [799, 427] on div "trasncript2.pdf Icon/Star" at bounding box center [799, 438] width 132 height 34
click at [808, 431] on div "trasncript2.pdf" at bounding box center [782, 440] width 98 height 27
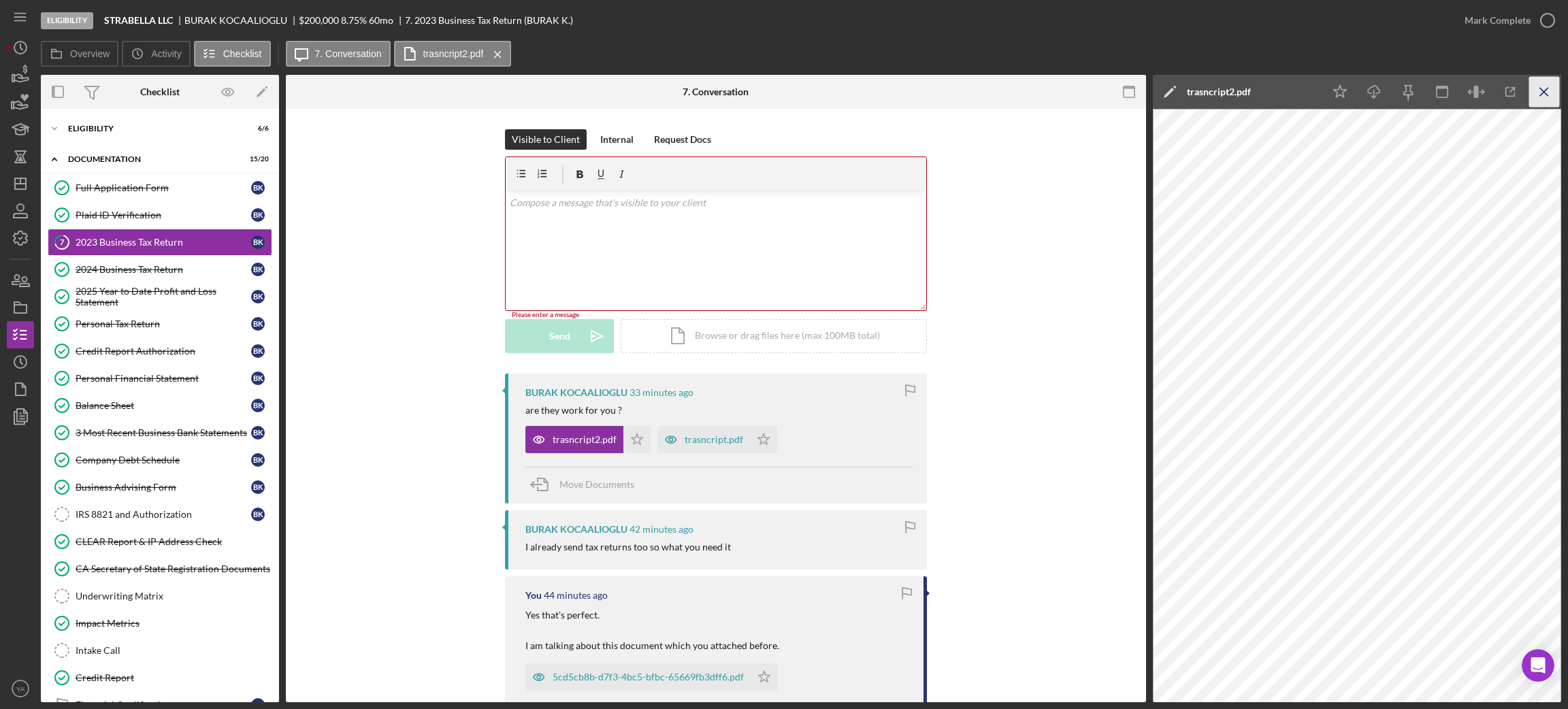
click at [1537, 97] on icon "Icon/Menu Close" at bounding box center [1544, 92] width 31 height 31
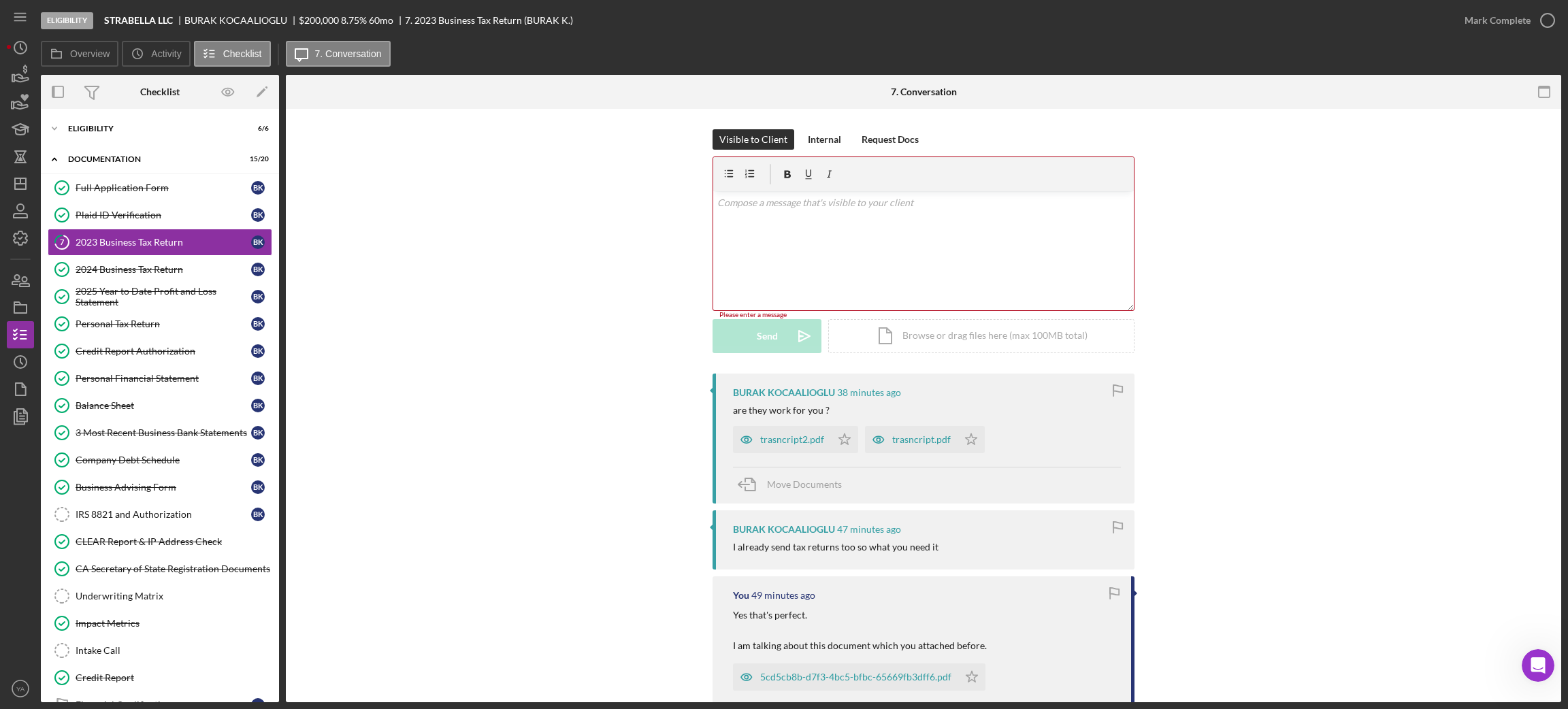
drag, startPoint x: 1334, startPoint y: 312, endPoint x: 1316, endPoint y: 293, distance: 26.2
click at [1333, 312] on div "Visible to Client Internal Request Docs v Color teal Color pink Remove color Ad…" at bounding box center [923, 251] width 1234 height 244
click at [798, 442] on div "trasncript2.pdf" at bounding box center [793, 440] width 64 height 11
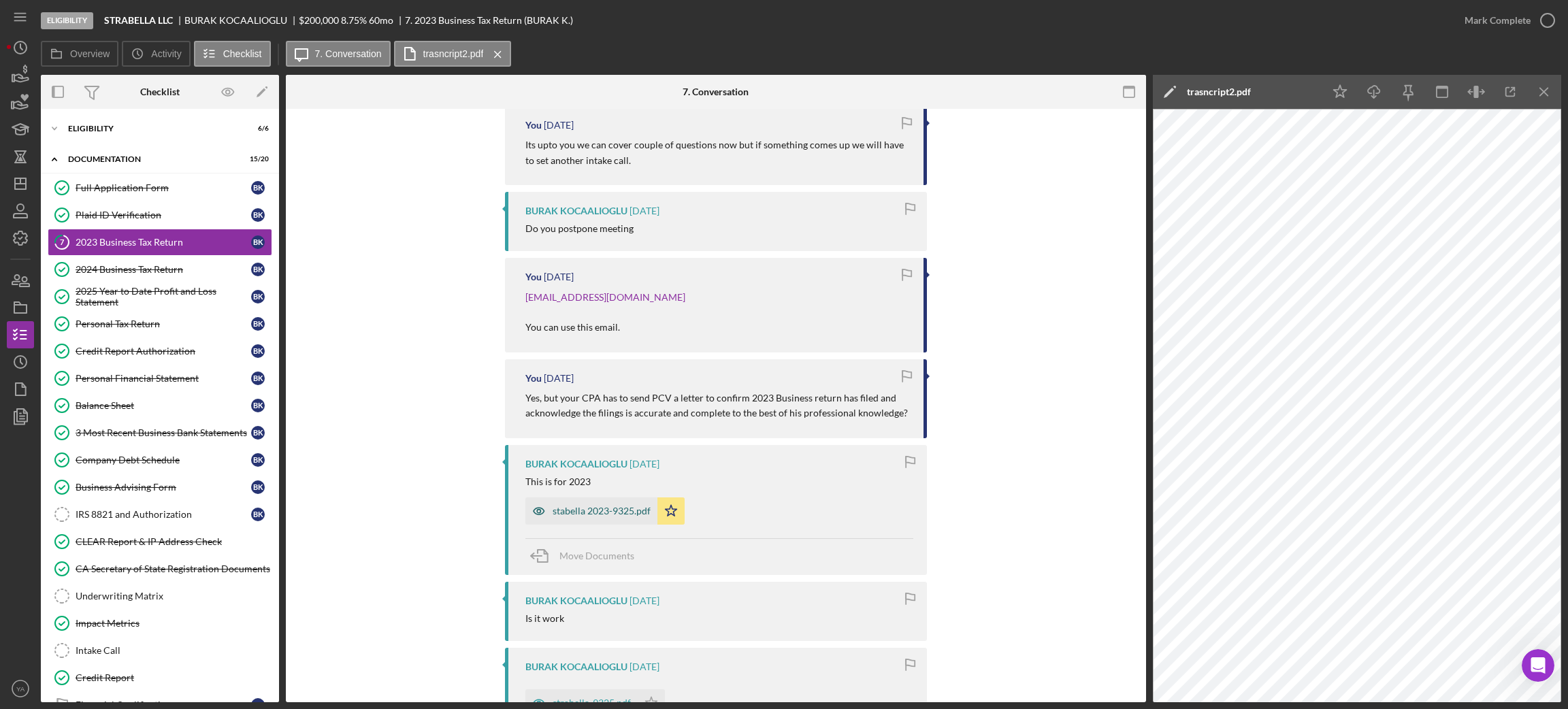
scroll to position [1633, 0]
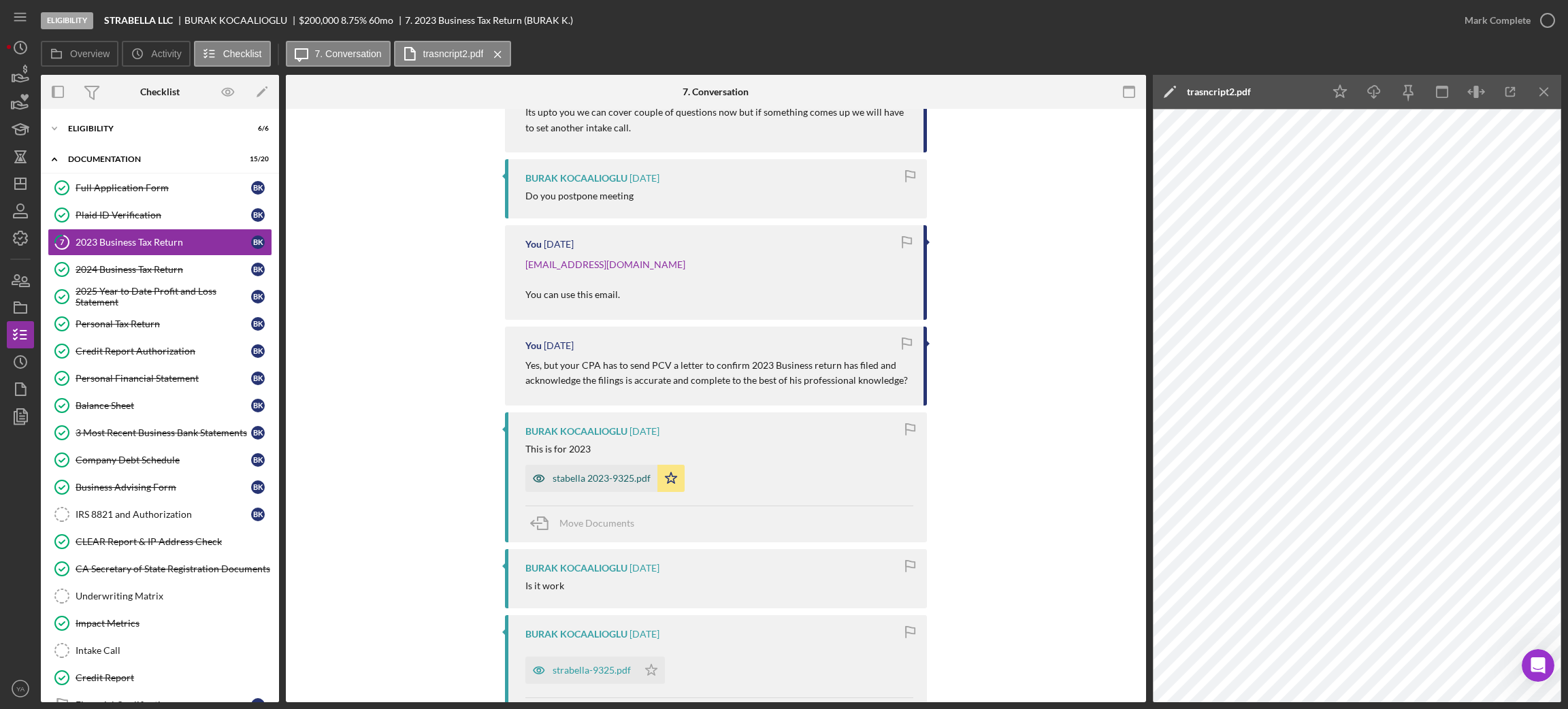
click at [602, 473] on div "stabella 2023-9325.pdf" at bounding box center [601, 479] width 98 height 11
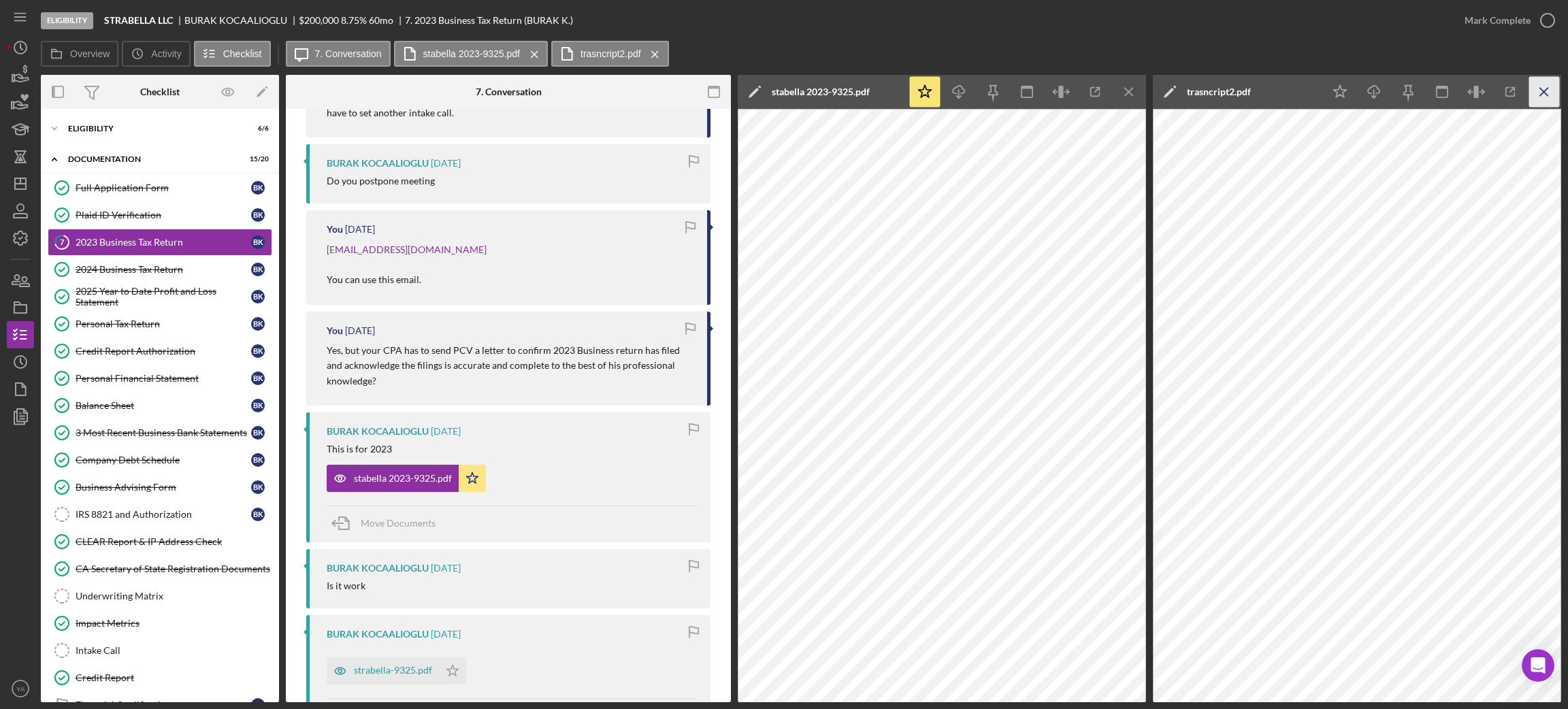
click at [1544, 85] on icon "Icon/Menu Close" at bounding box center [1544, 92] width 31 height 31
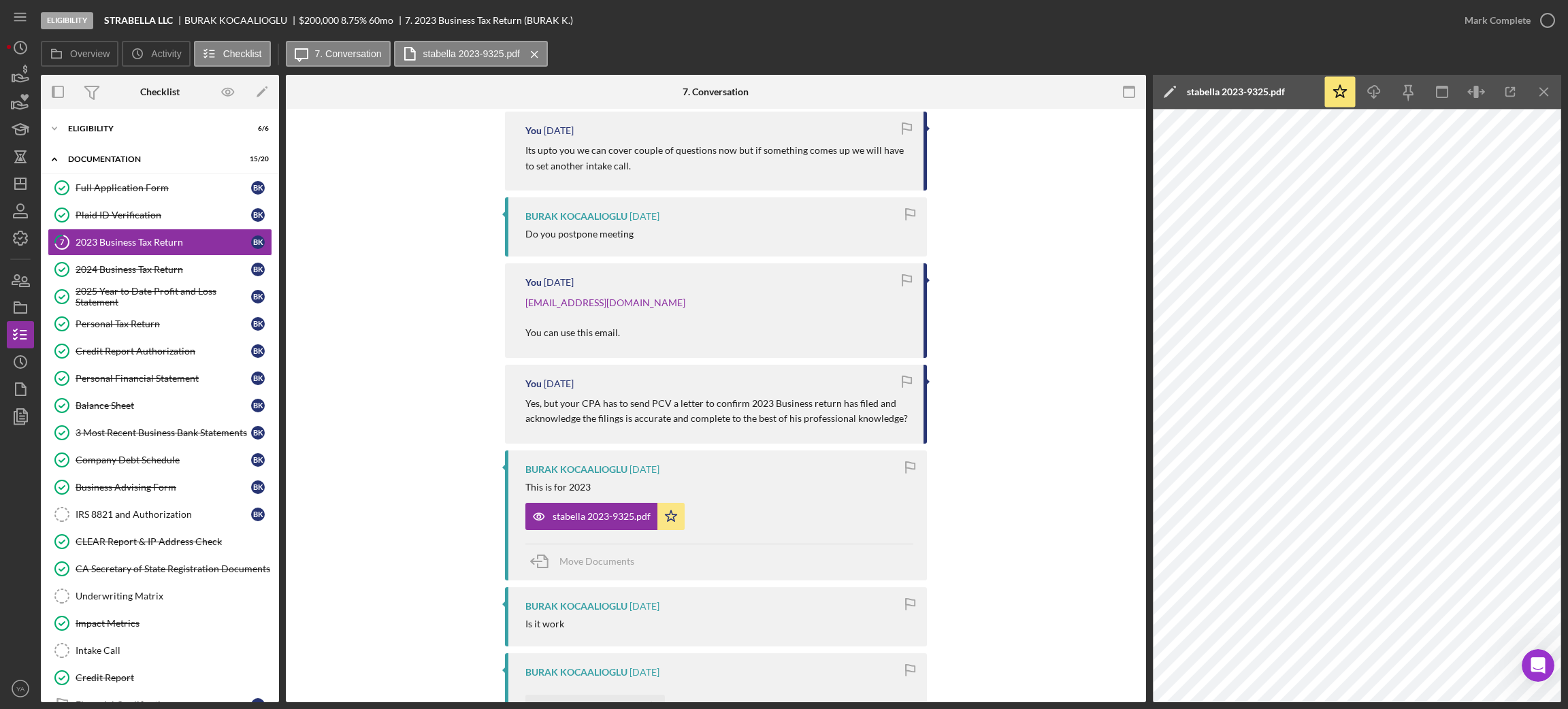
scroll to position [1735, 0]
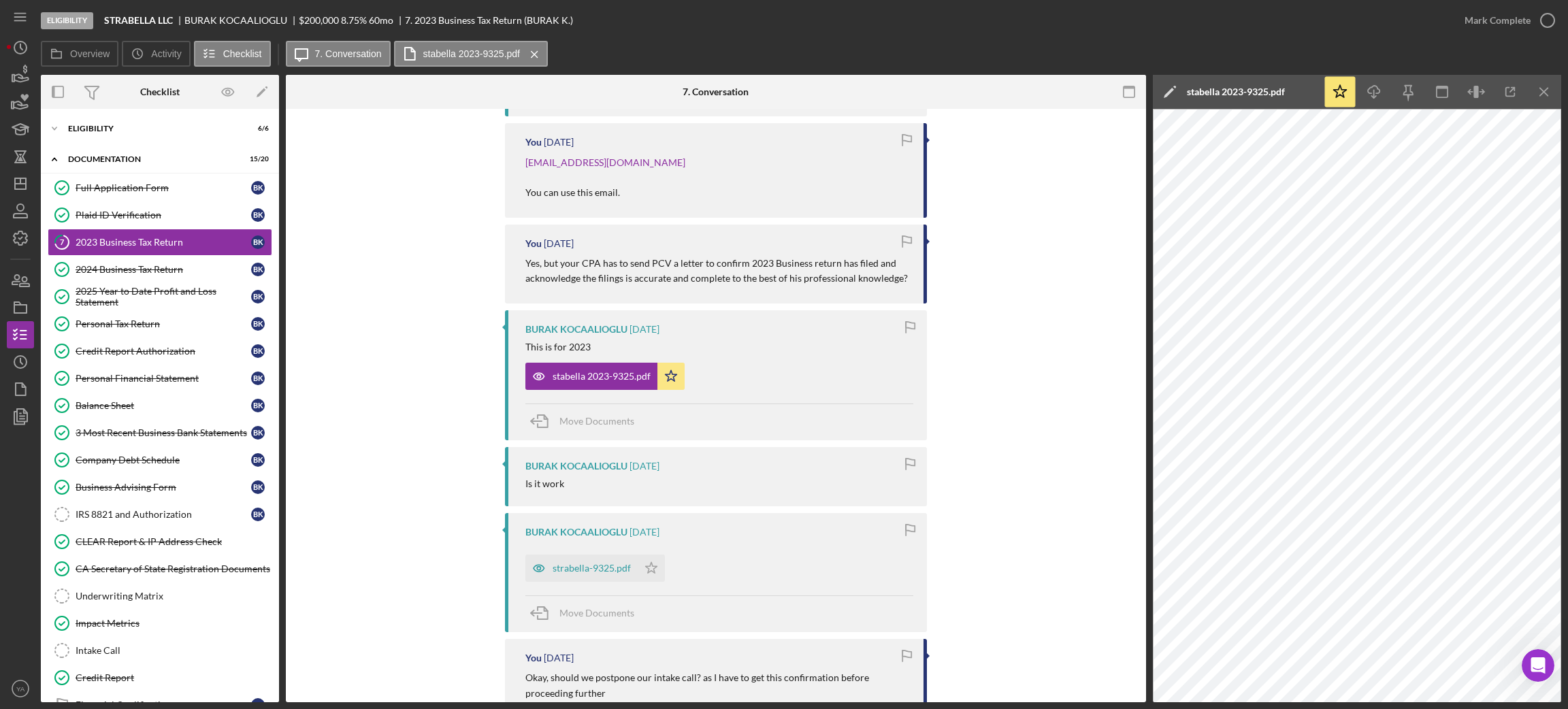
drag, startPoint x: 1072, startPoint y: 386, endPoint x: 790, endPoint y: 391, distance: 282.0
click at [1072, 386] on div "BURAK KOCAALIOGLU 40 minutes ago are they work for you ? trasncript2.pdf Icon/S…" at bounding box center [716, 91] width 819 height 2905
click at [167, 290] on div "2025 Year to Date Profit and Loss Statement" at bounding box center [163, 297] width 176 height 22
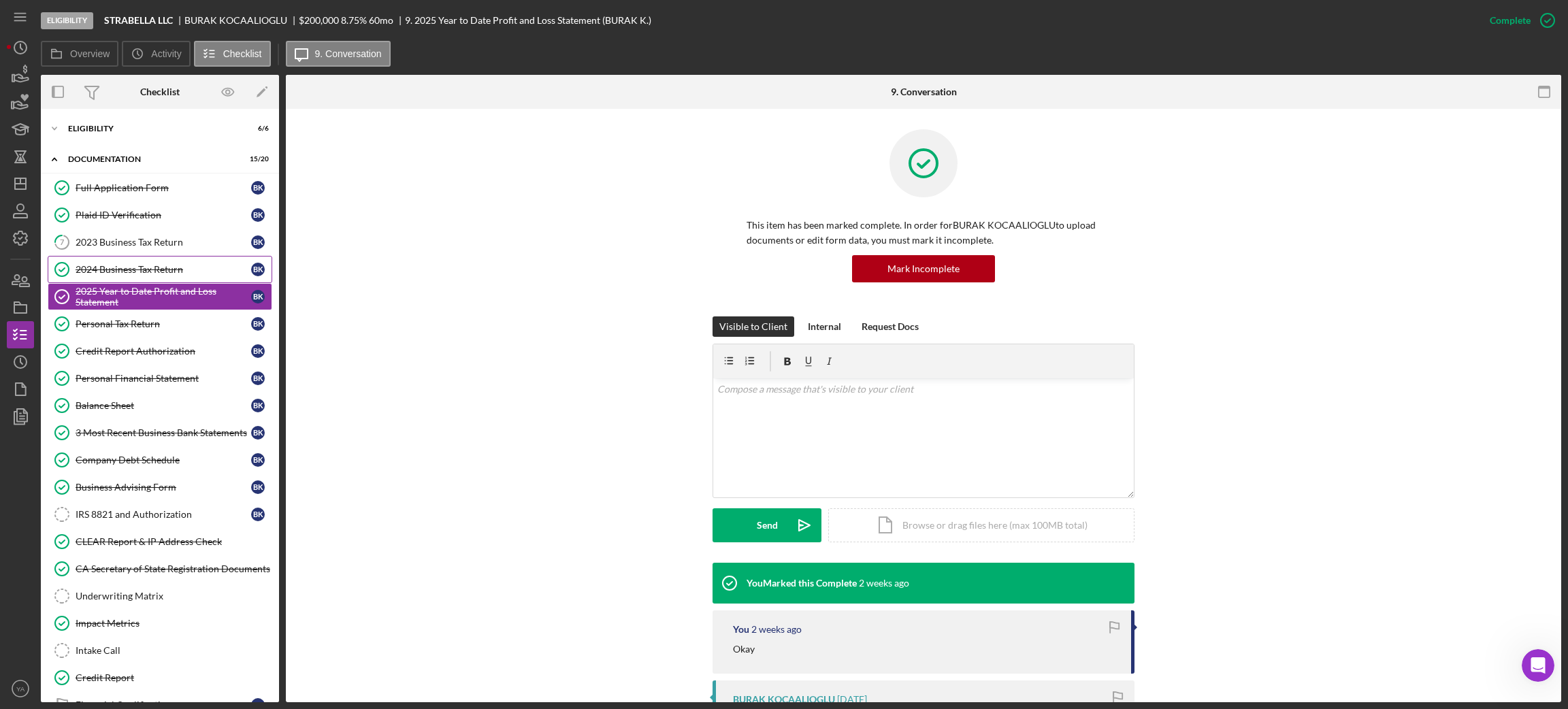
click at [161, 265] on div "2024 Business Tax Return" at bounding box center [163, 269] width 176 height 11
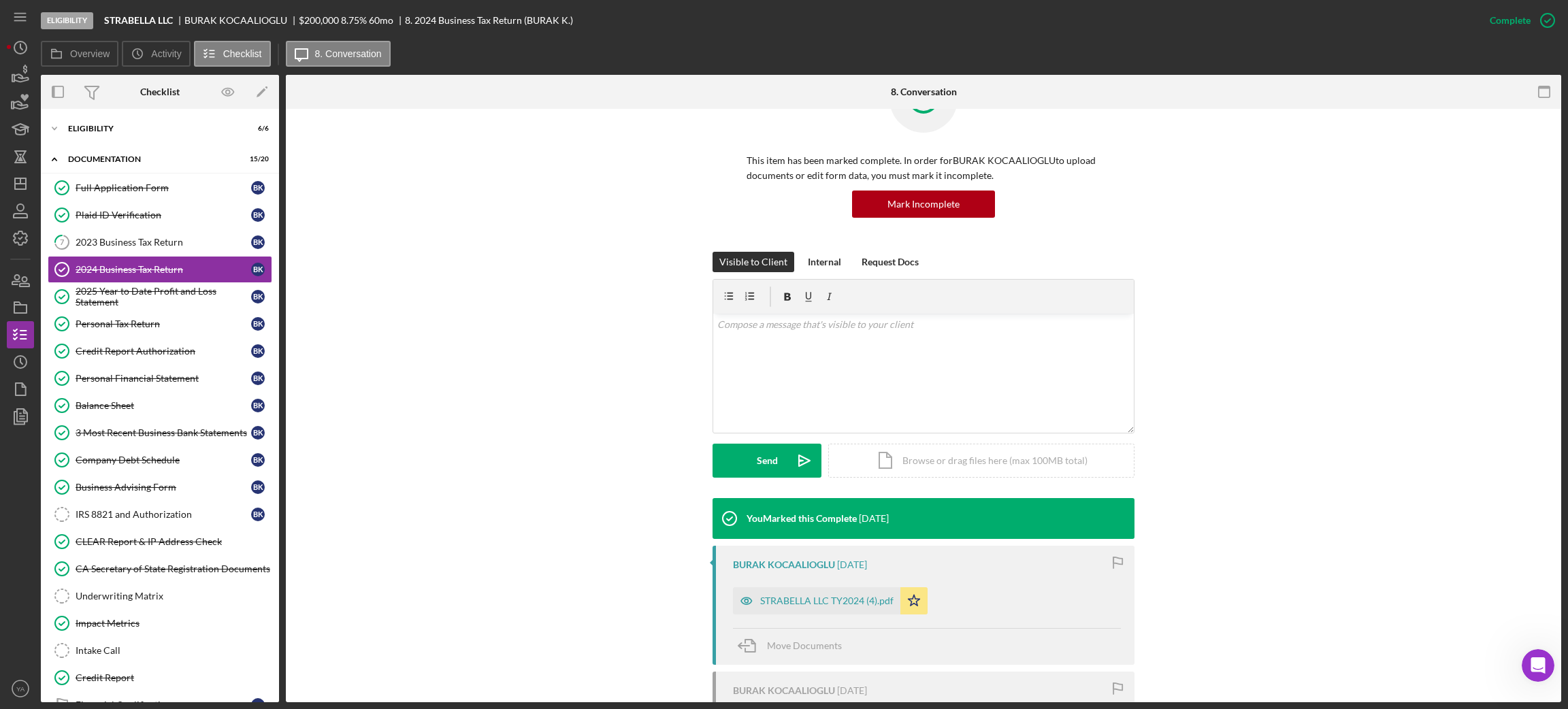
scroll to position [195, 0]
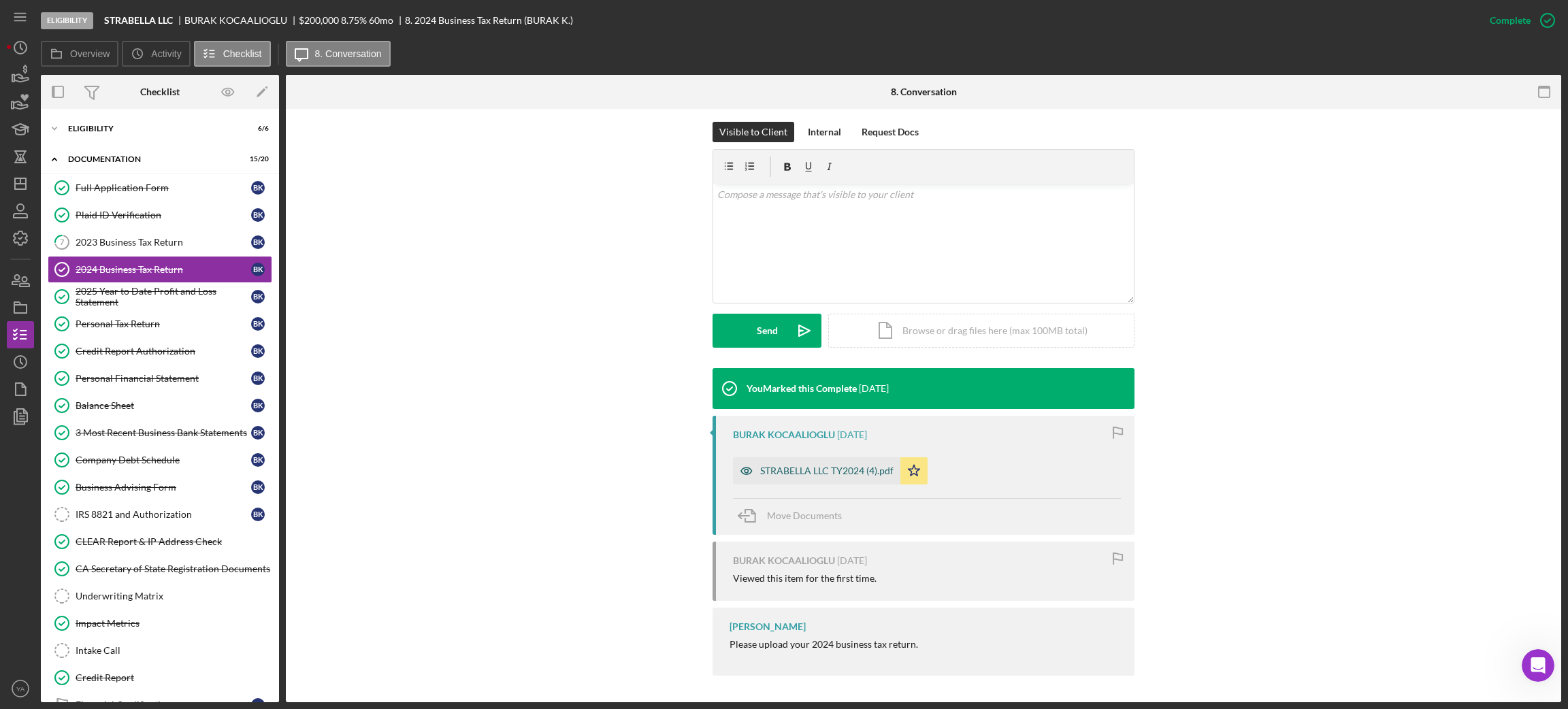
click at [813, 474] on div "STRABELLA LLC TY2024 (4).pdf" at bounding box center [827, 471] width 133 height 11
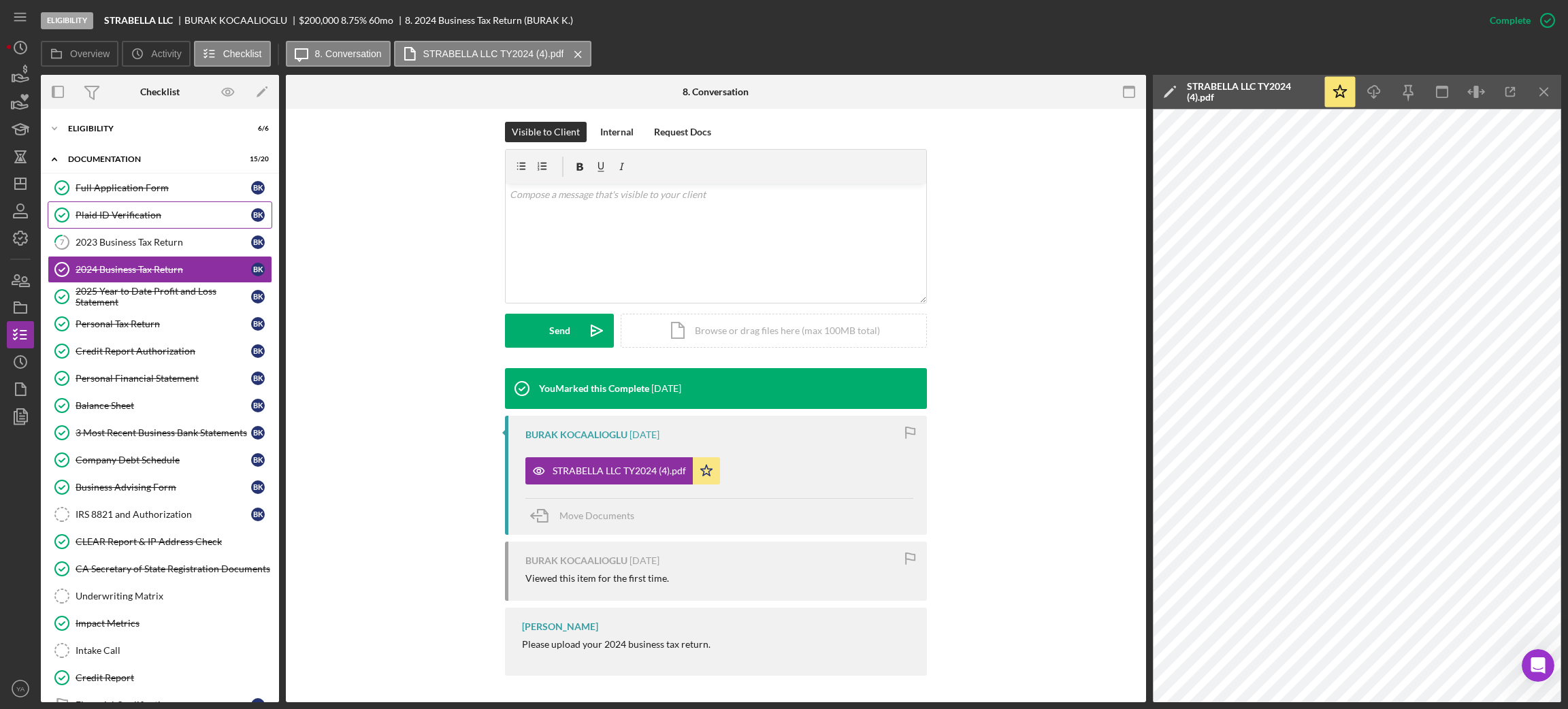
click at [139, 228] on link "Plaid ID Verification Plaid ID Verification B K" at bounding box center [160, 215] width 224 height 27
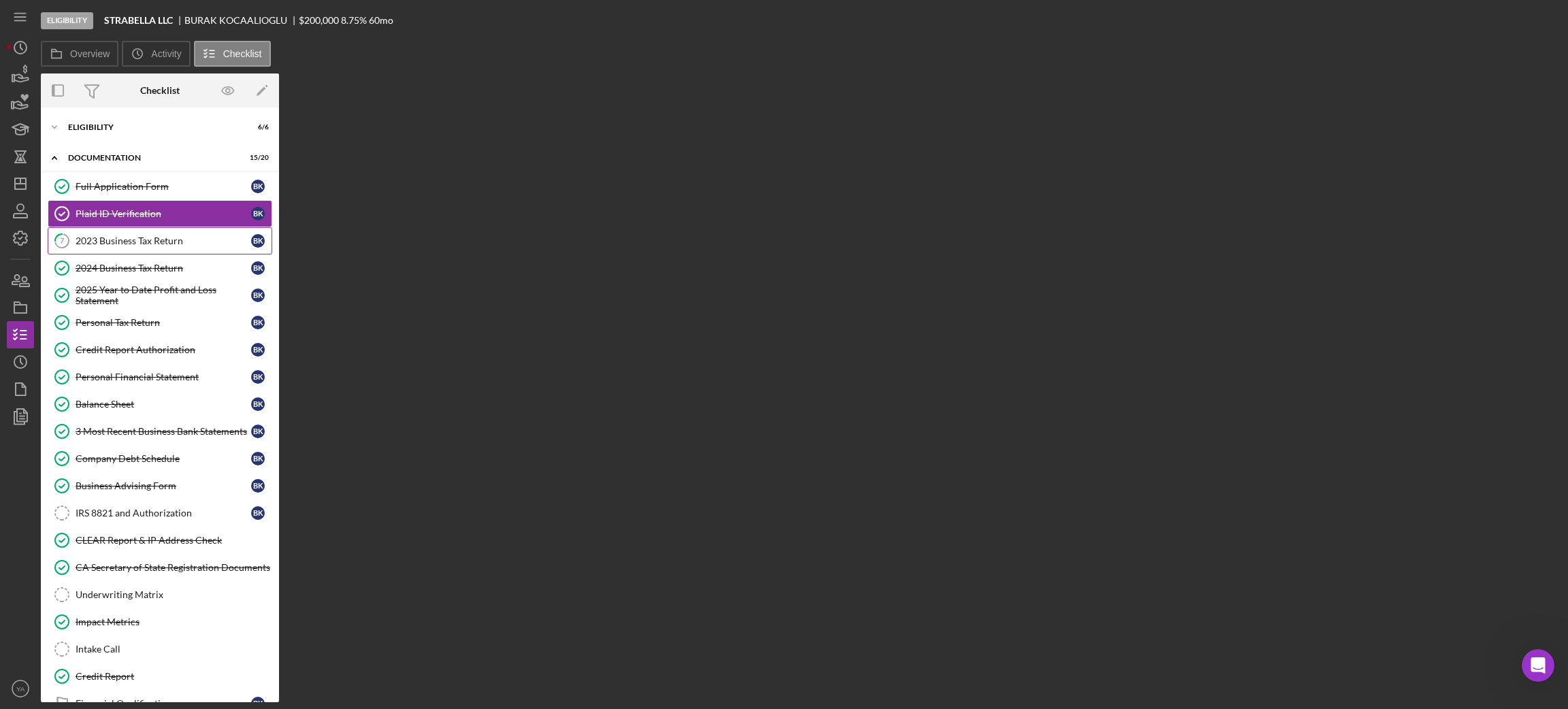
click at [148, 235] on link "7 2023 Business Tax Return B K" at bounding box center [160, 241] width 224 height 27
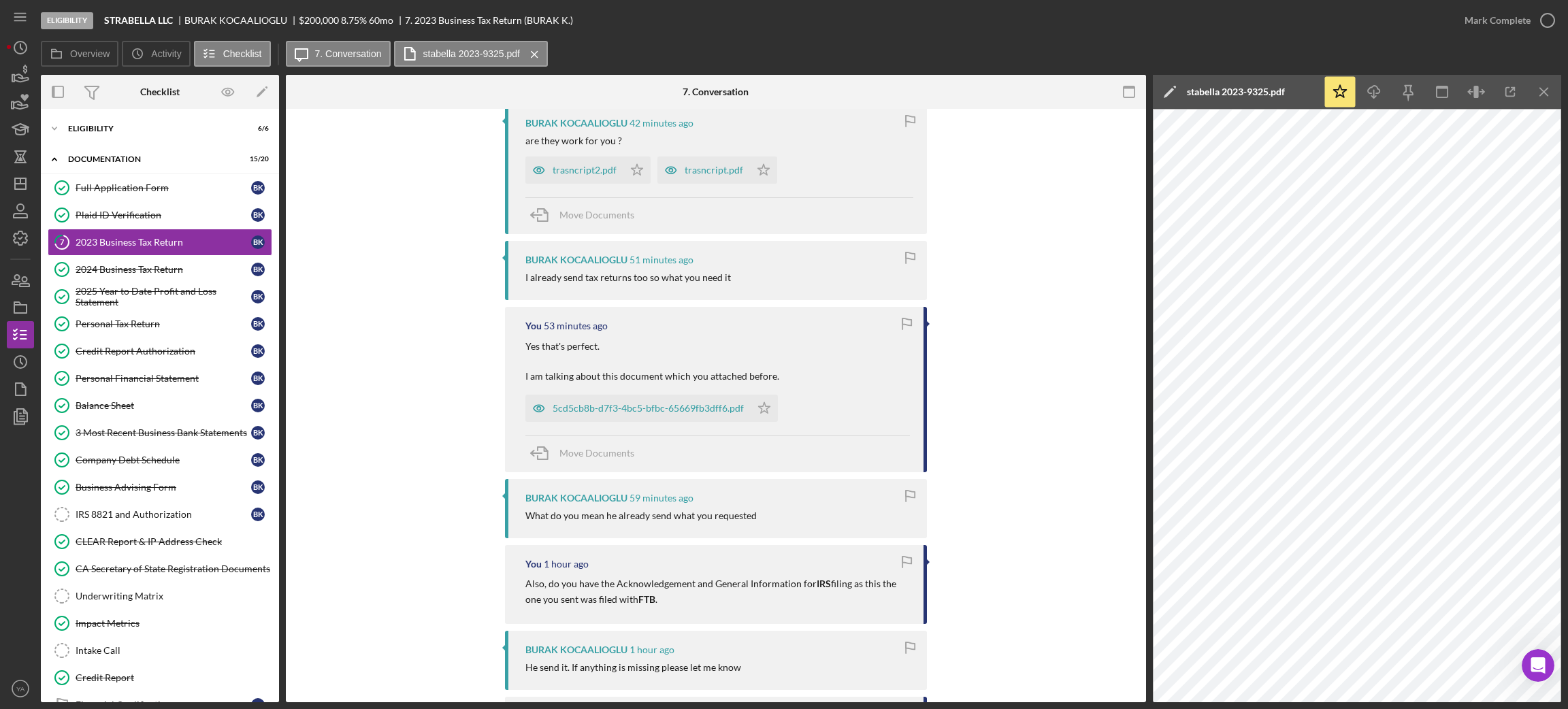
scroll to position [306, 0]
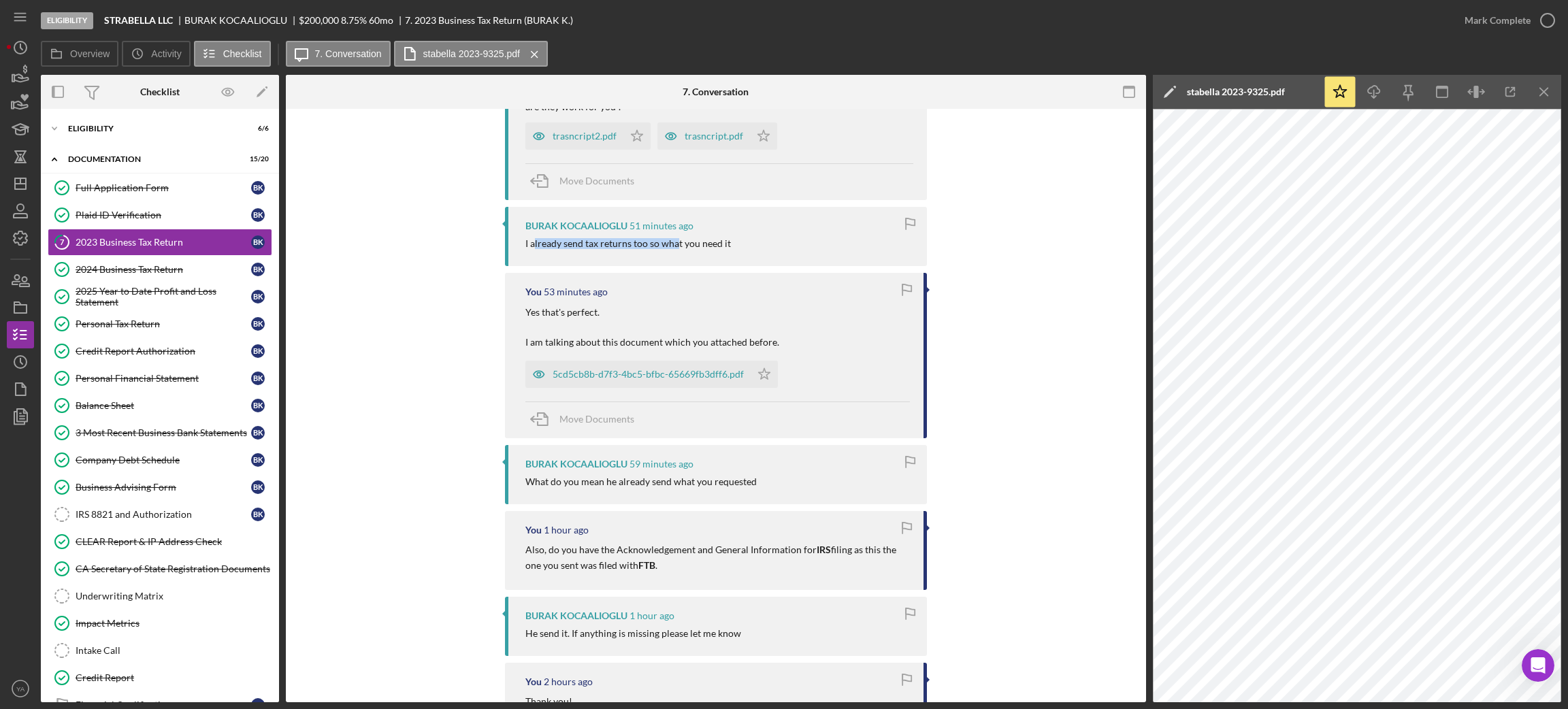
drag, startPoint x: 532, startPoint y: 243, endPoint x: 662, endPoint y: 250, distance: 130.2
click at [672, 246] on div "I already send tax returns too so what you need it" at bounding box center [628, 243] width 206 height 11
click at [679, 246] on div "I already send tax returns too so what you need it" at bounding box center [628, 243] width 206 height 11
drag, startPoint x: 662, startPoint y: 243, endPoint x: 760, endPoint y: 254, distance: 98.6
click at [760, 254] on div "BURAK KOCAALIOGLU 51 minutes ago I already send tax returns too so what you nee…" at bounding box center [715, 237] width 422 height 59
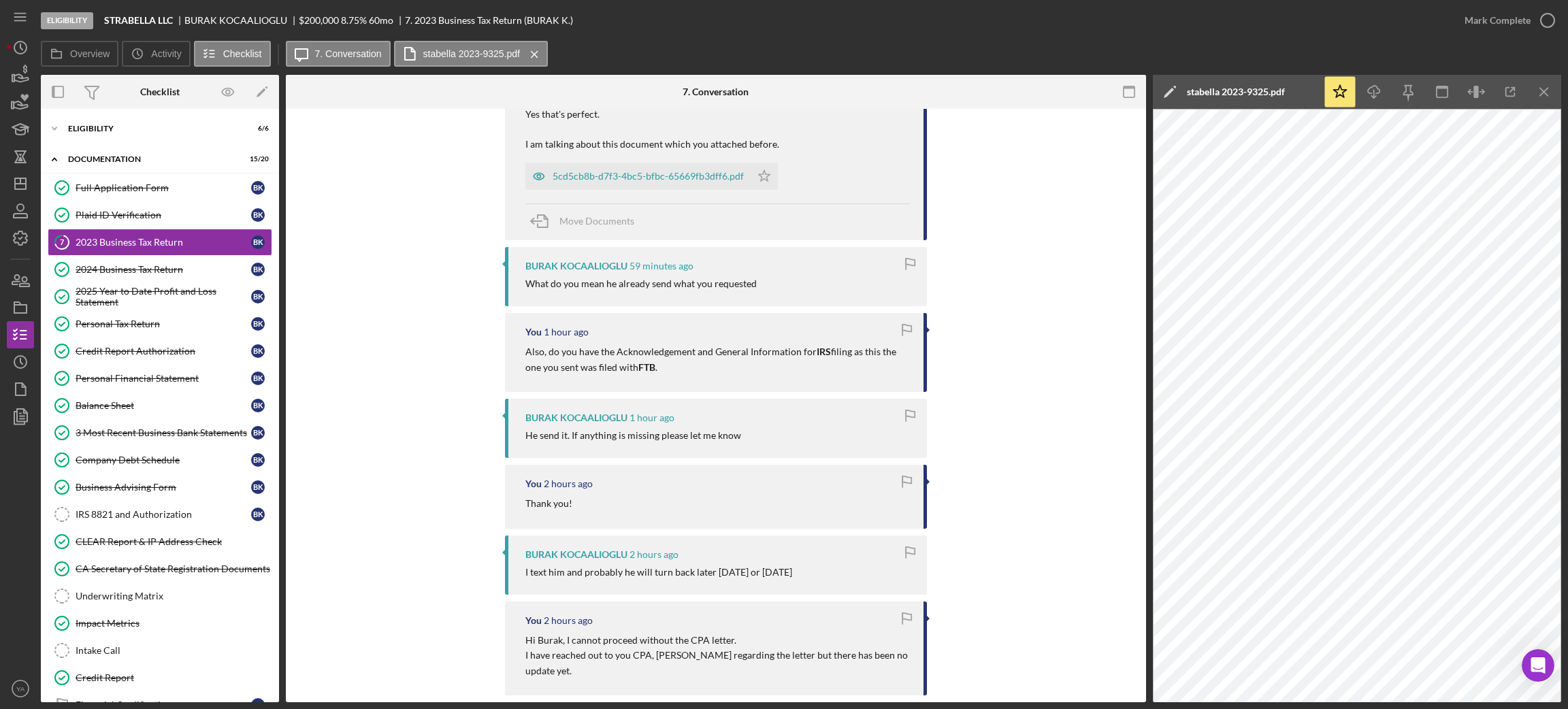
scroll to position [612, 0]
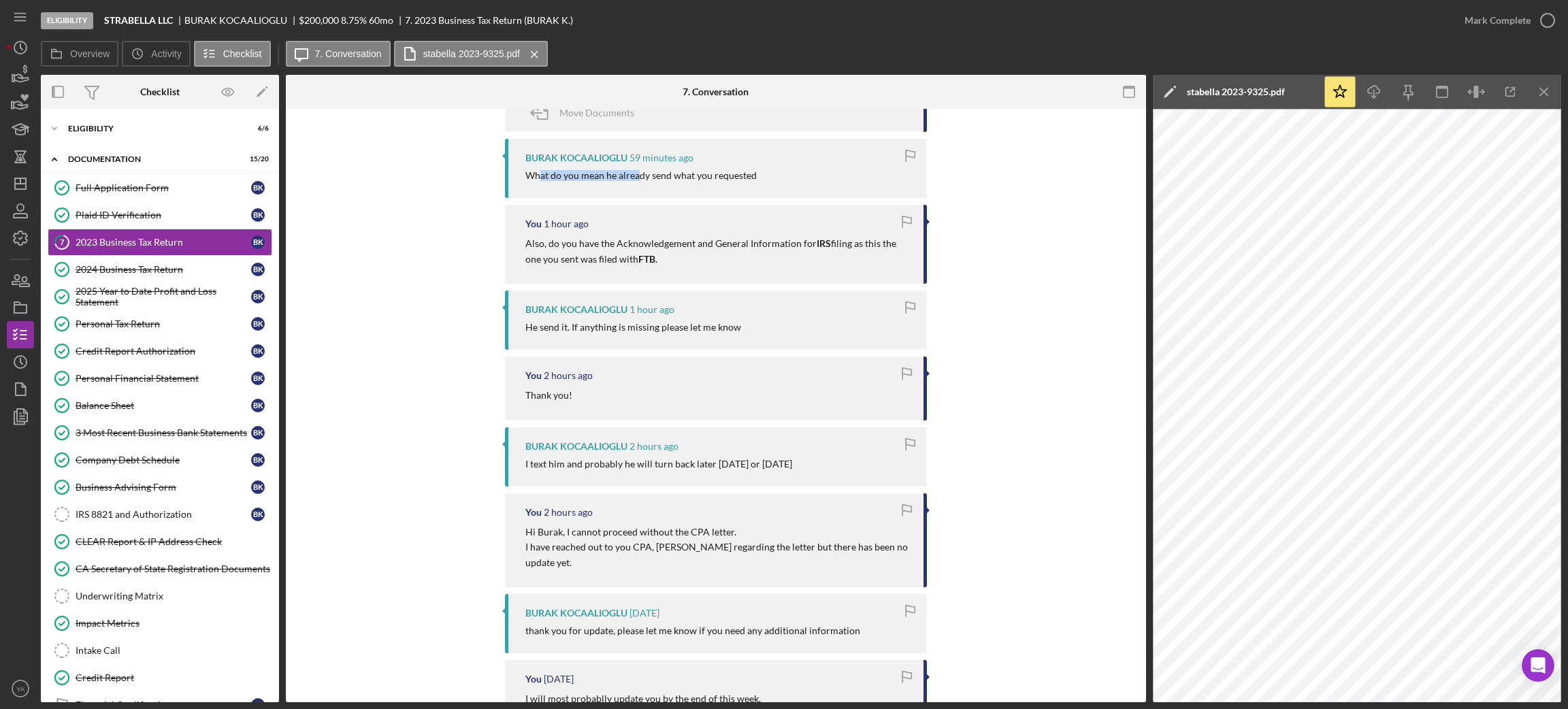
drag, startPoint x: 535, startPoint y: 175, endPoint x: 635, endPoint y: 175, distance: 100.0
click at [635, 175] on div "What do you mean he already send what you requested" at bounding box center [641, 176] width 231 height 11
click at [803, 187] on div "[PERSON_NAME] 59 minutes ago What do you mean he already send what you requested" at bounding box center [715, 168] width 422 height 59
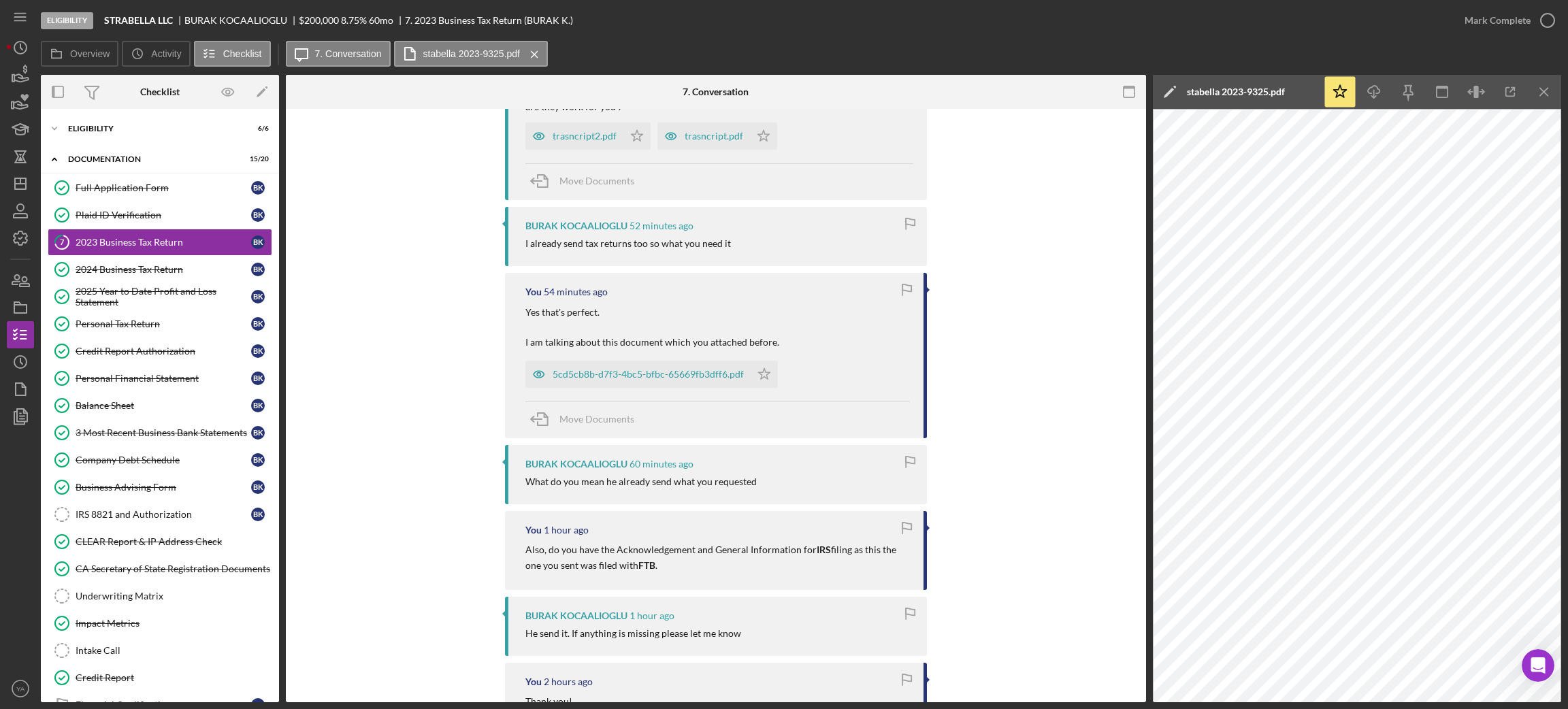
scroll to position [0, 0]
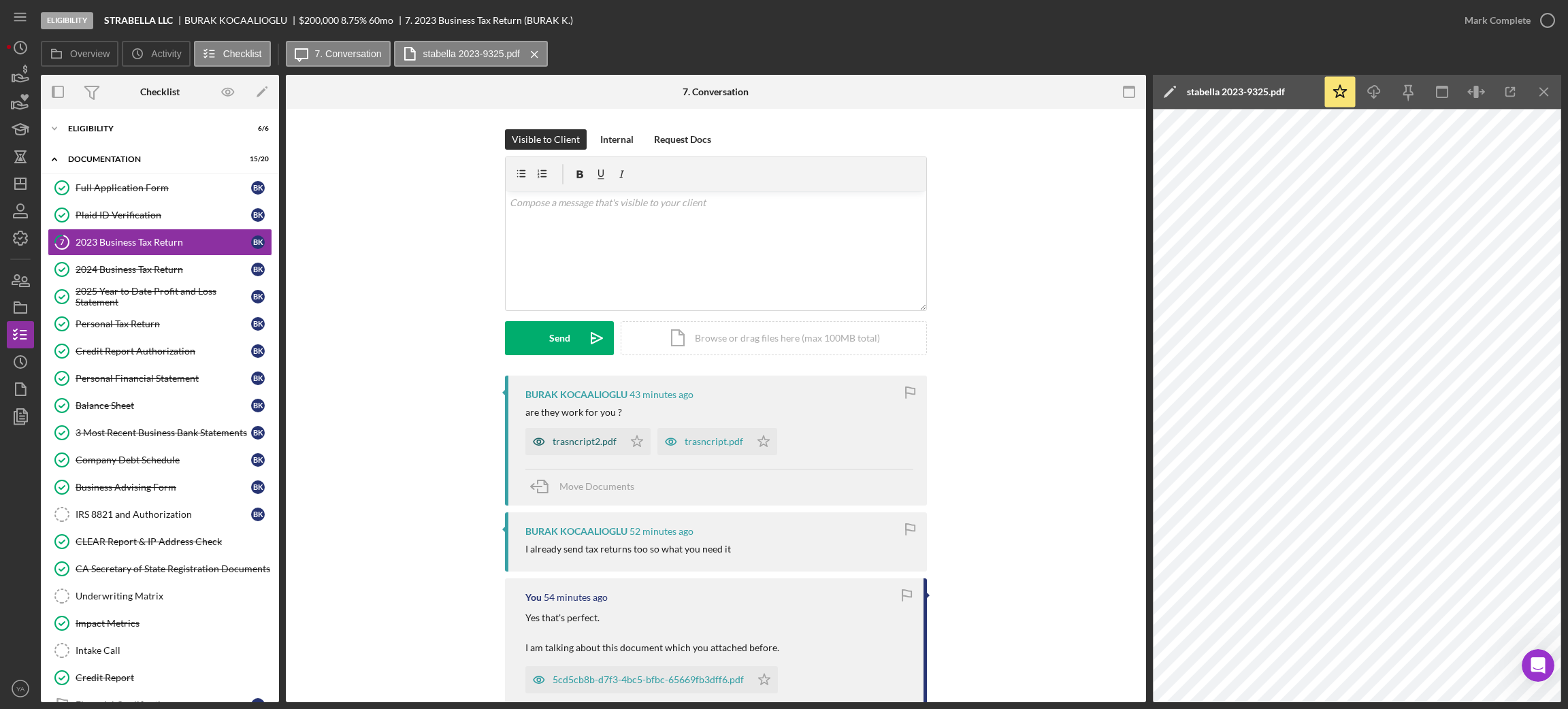
click at [598, 441] on div "trasncript2.pdf" at bounding box center [585, 442] width 64 height 11
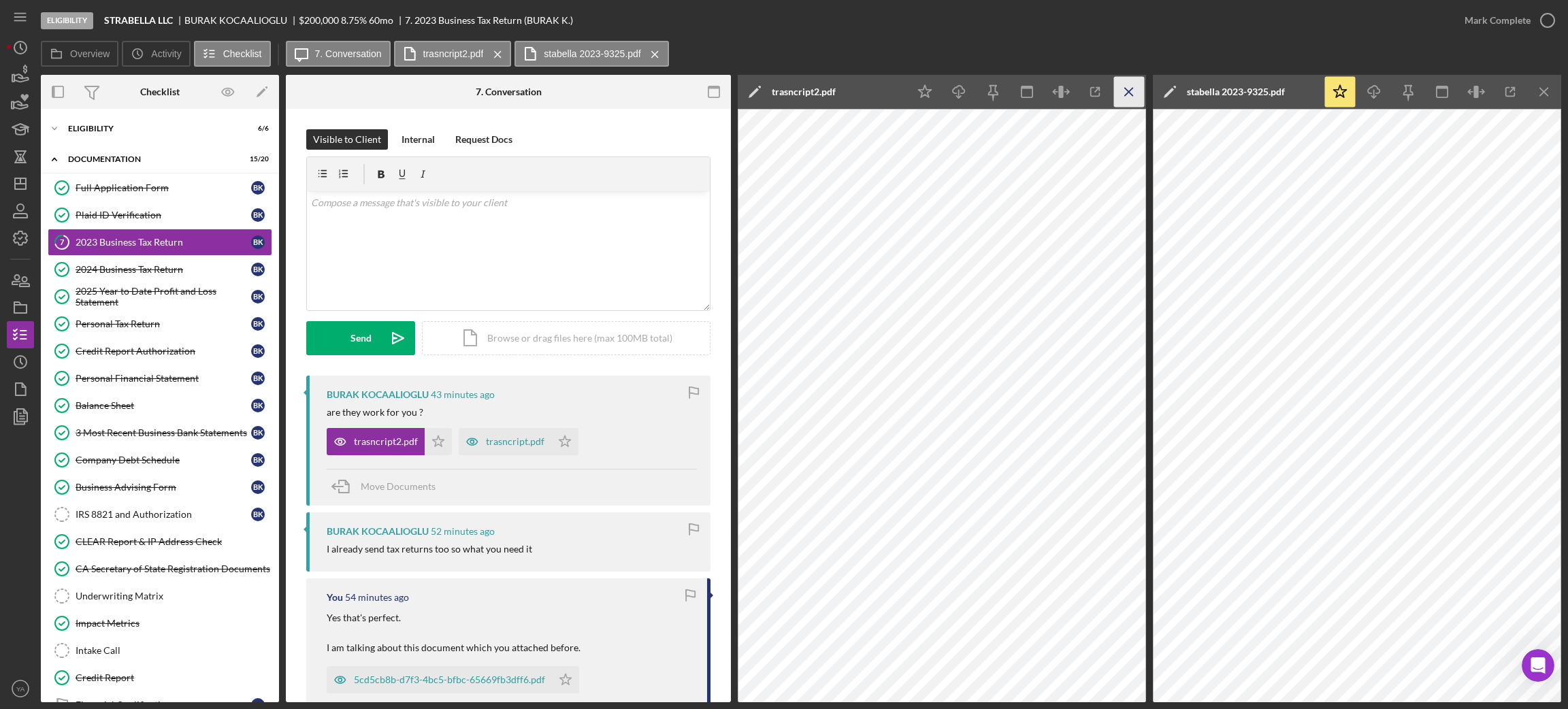
click at [1129, 96] on icon "Icon/Menu Close" at bounding box center [1129, 92] width 31 height 31
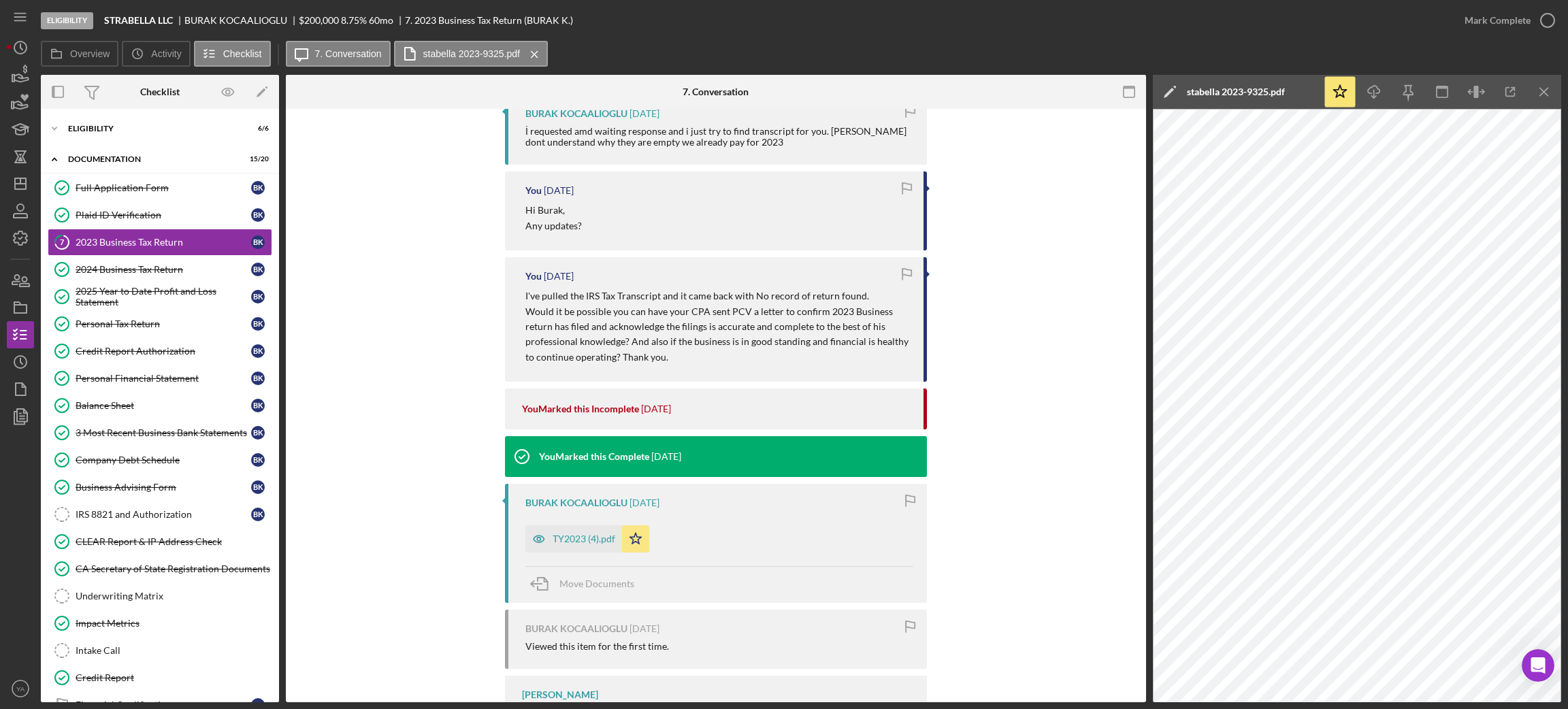
scroll to position [2582, 0]
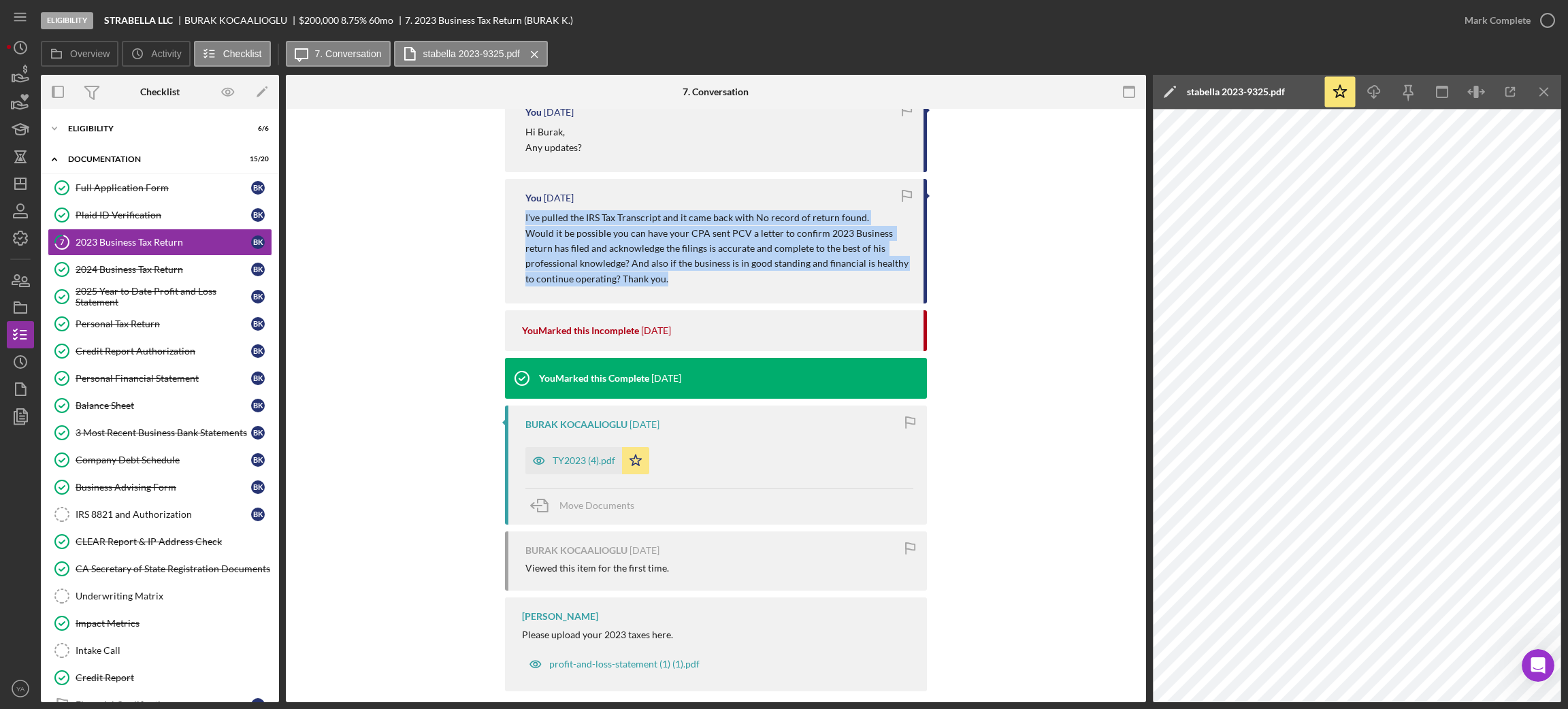
drag, startPoint x: 518, startPoint y: 199, endPoint x: 702, endPoint y: 279, distance: 200.6
click at [702, 279] on div "You [DATE] I've pulled the IRS Tax Transcript and it came back with No record o…" at bounding box center [715, 241] width 422 height 124
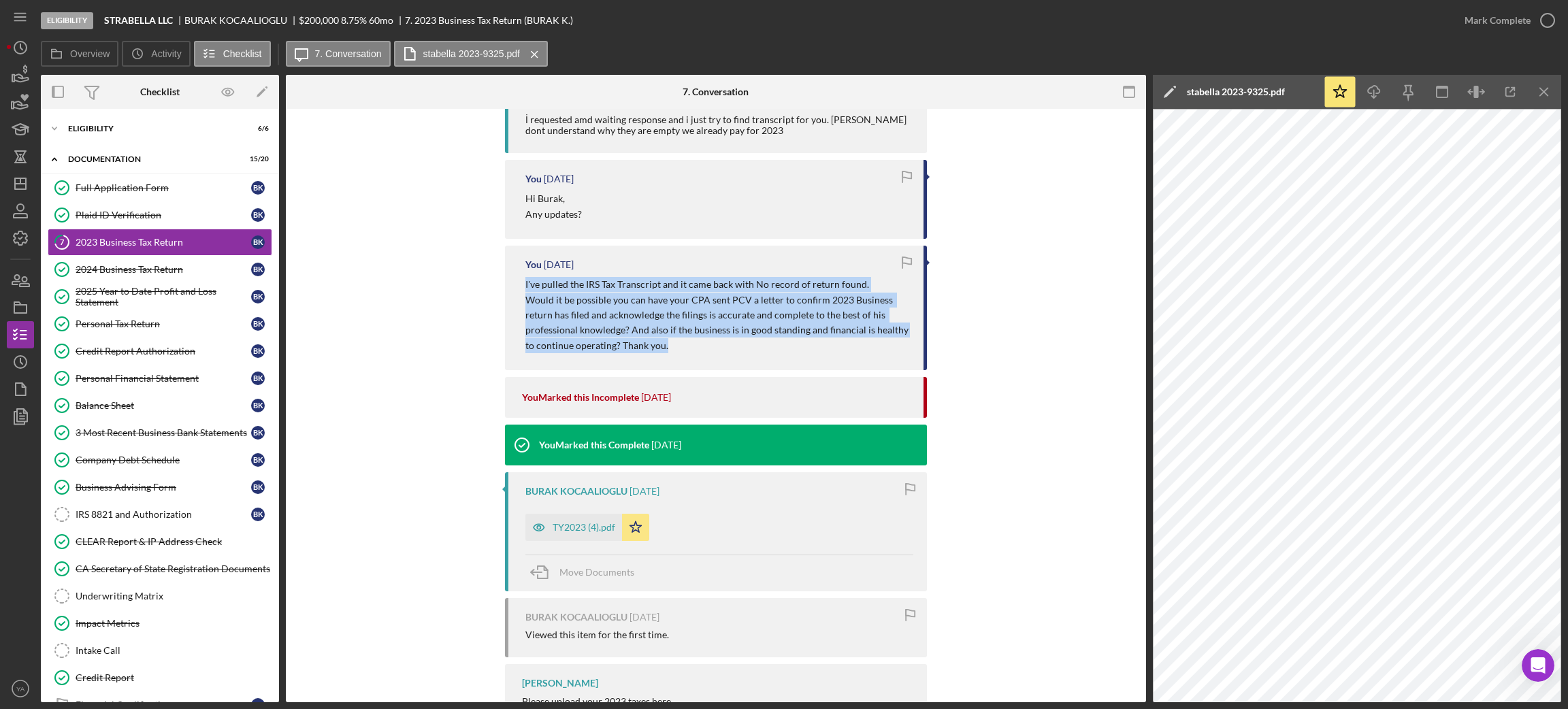
scroll to position [2480, 0]
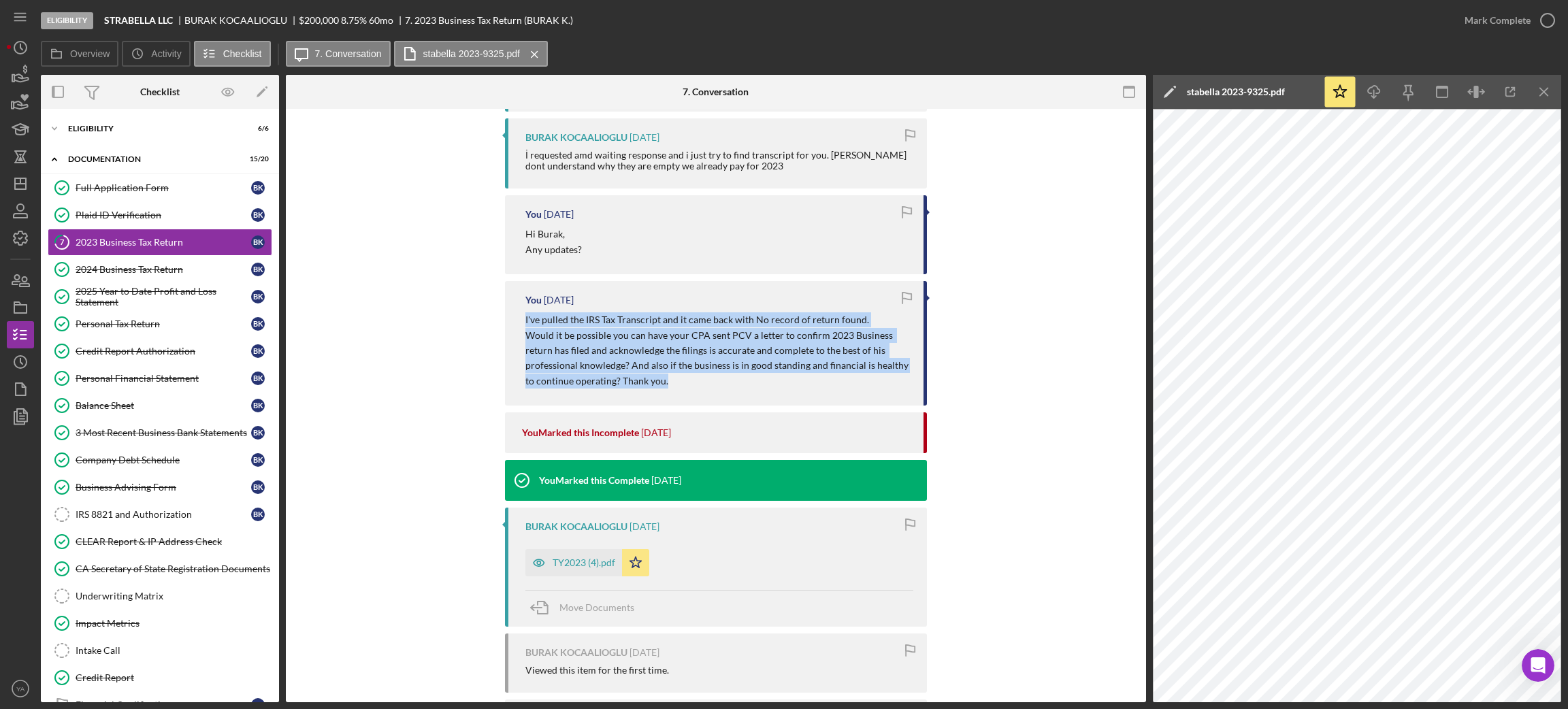
click at [624, 346] on p "Would it be possible you can have your CPA sent PCV a letter to confirm 2023 Bu…" at bounding box center [717, 359] width 384 height 62
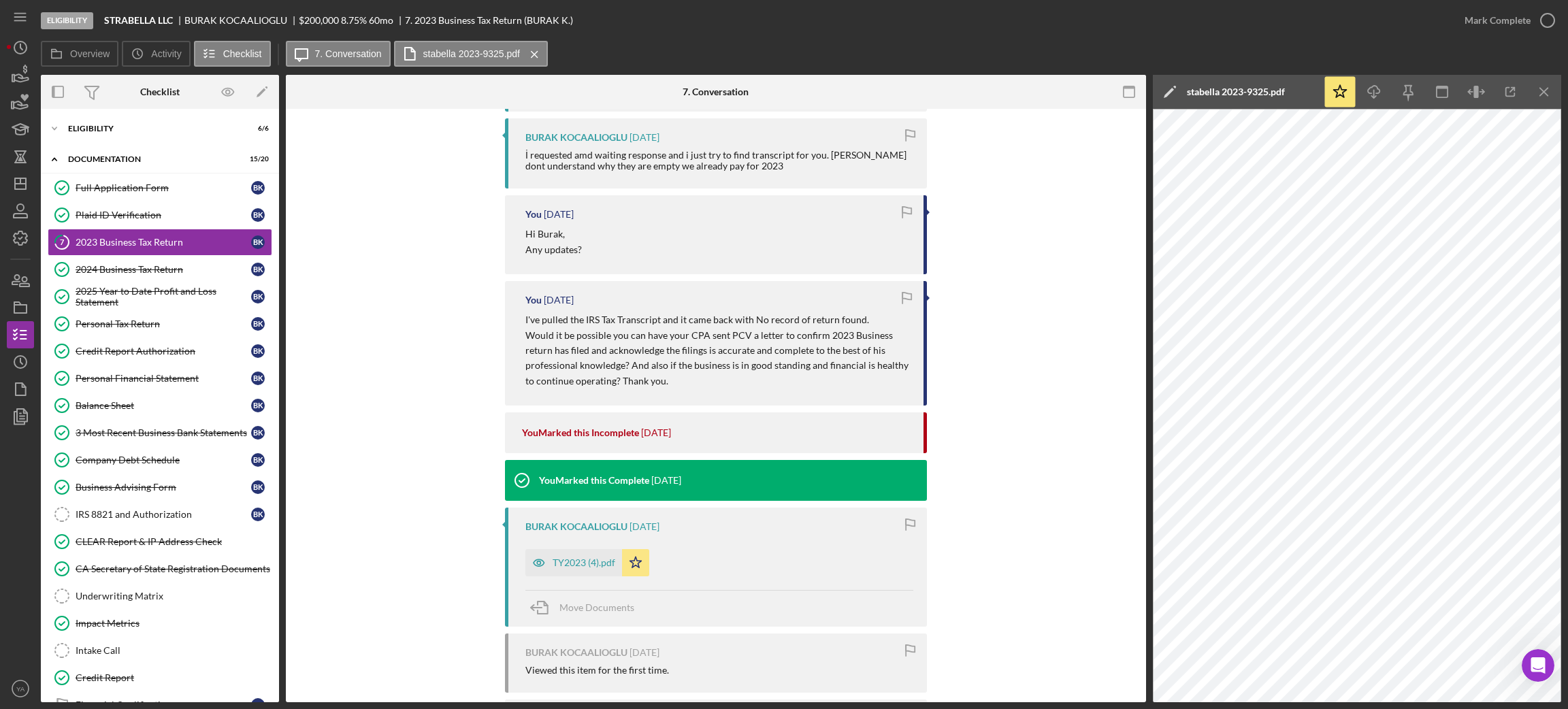
click at [566, 349] on p "Would it be possible you can have your CPA sent PCV a letter to confirm 2023 Bu…" at bounding box center [717, 359] width 384 height 62
click at [549, 349] on p "Would it be possible you can have your CPA sent PCV a letter to confirm 2023 Bu…" at bounding box center [717, 359] width 384 height 62
click at [601, 349] on p "Would it be possible you can have your CPA sent PCV a letter to confirm 2023 Bu…" at bounding box center [717, 359] width 384 height 62
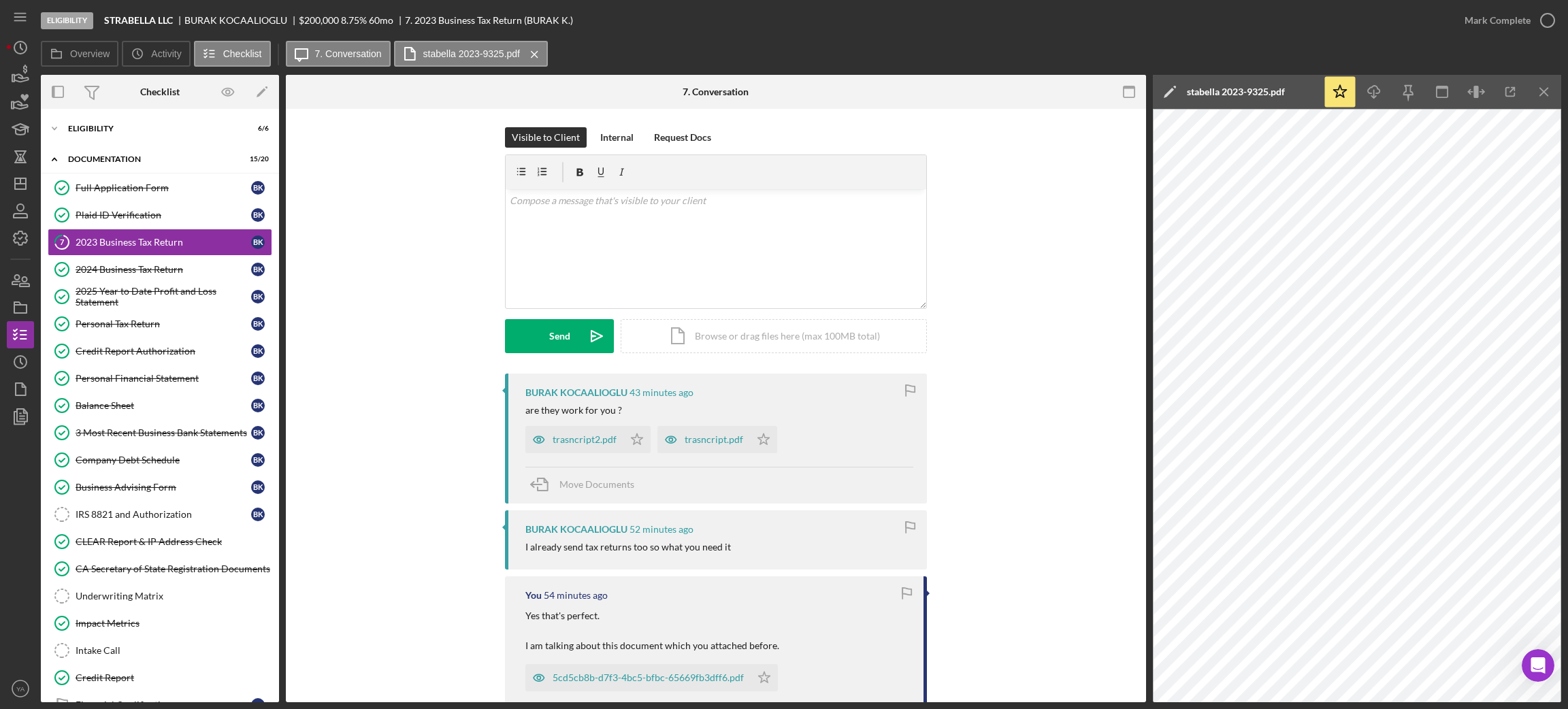
scroll to position [0, 0]
click at [603, 440] on div "trasncript2.pdf" at bounding box center [585, 442] width 64 height 11
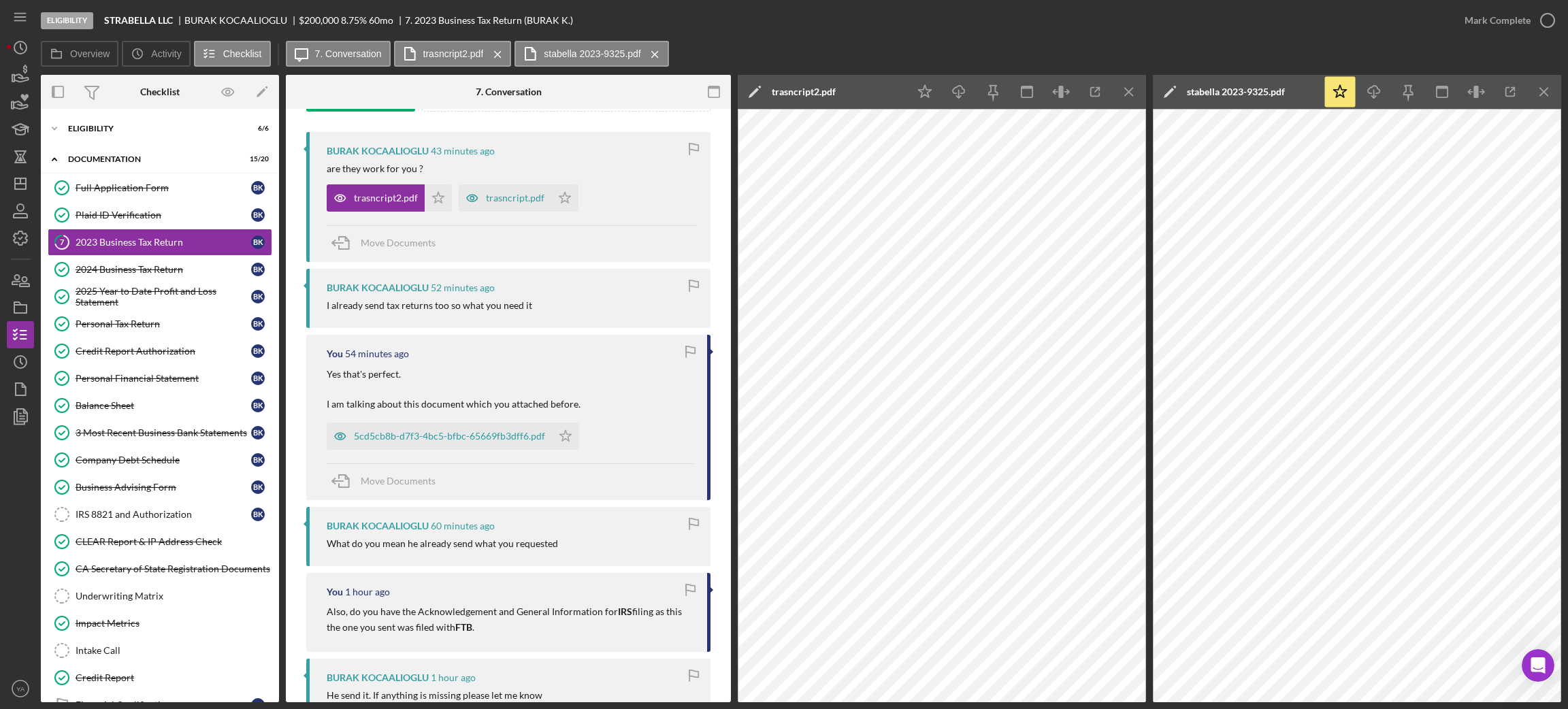
scroll to position [306, 0]
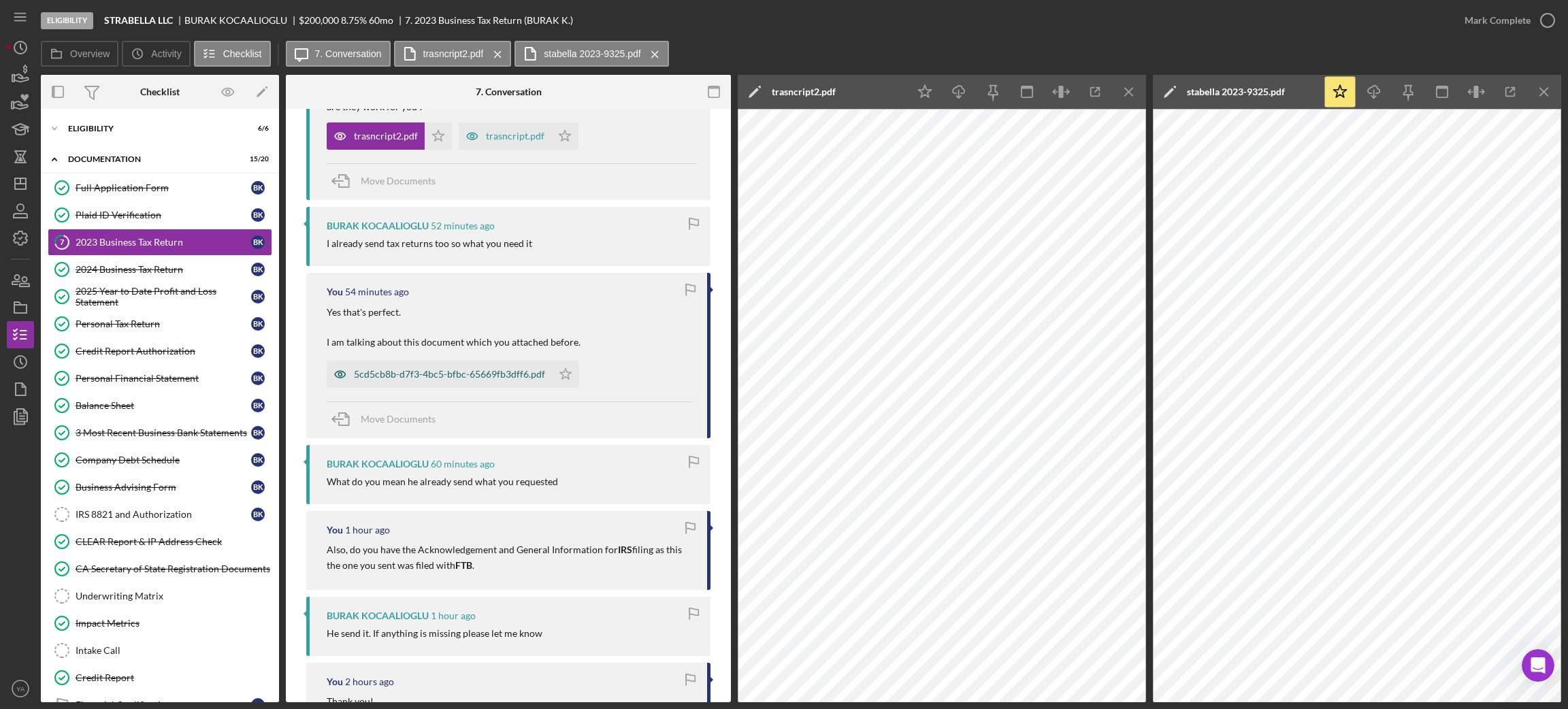
click at [460, 369] on div "5cd5cb8b-d7f3-4bc5-bfbc-65669fb3dff6.pdf" at bounding box center [449, 374] width 191 height 11
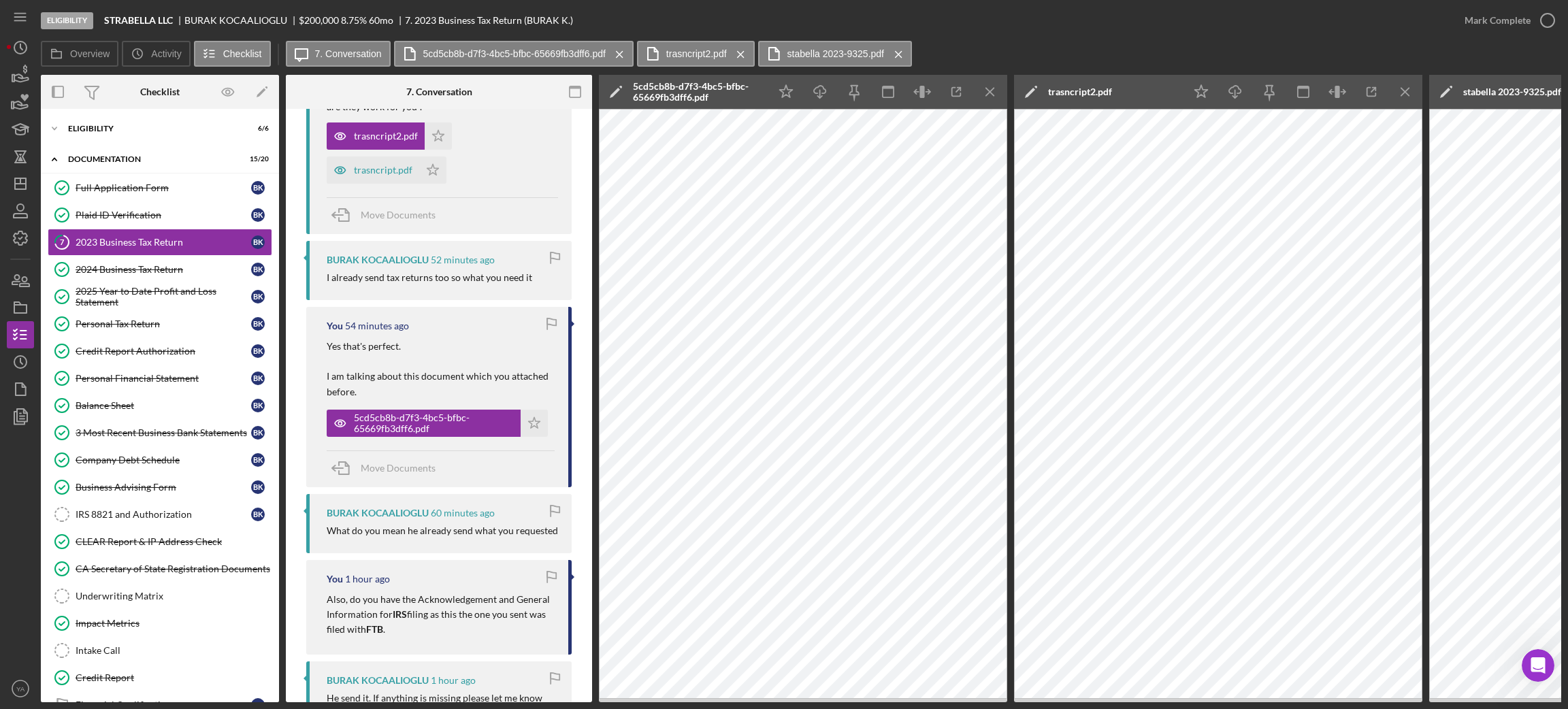
click at [406, 357] on p "Yes that's perfect. I am talking about this document which you attached before." at bounding box center [440, 370] width 228 height 62
click at [986, 92] on icon "Icon/Menu Close" at bounding box center [990, 92] width 31 height 31
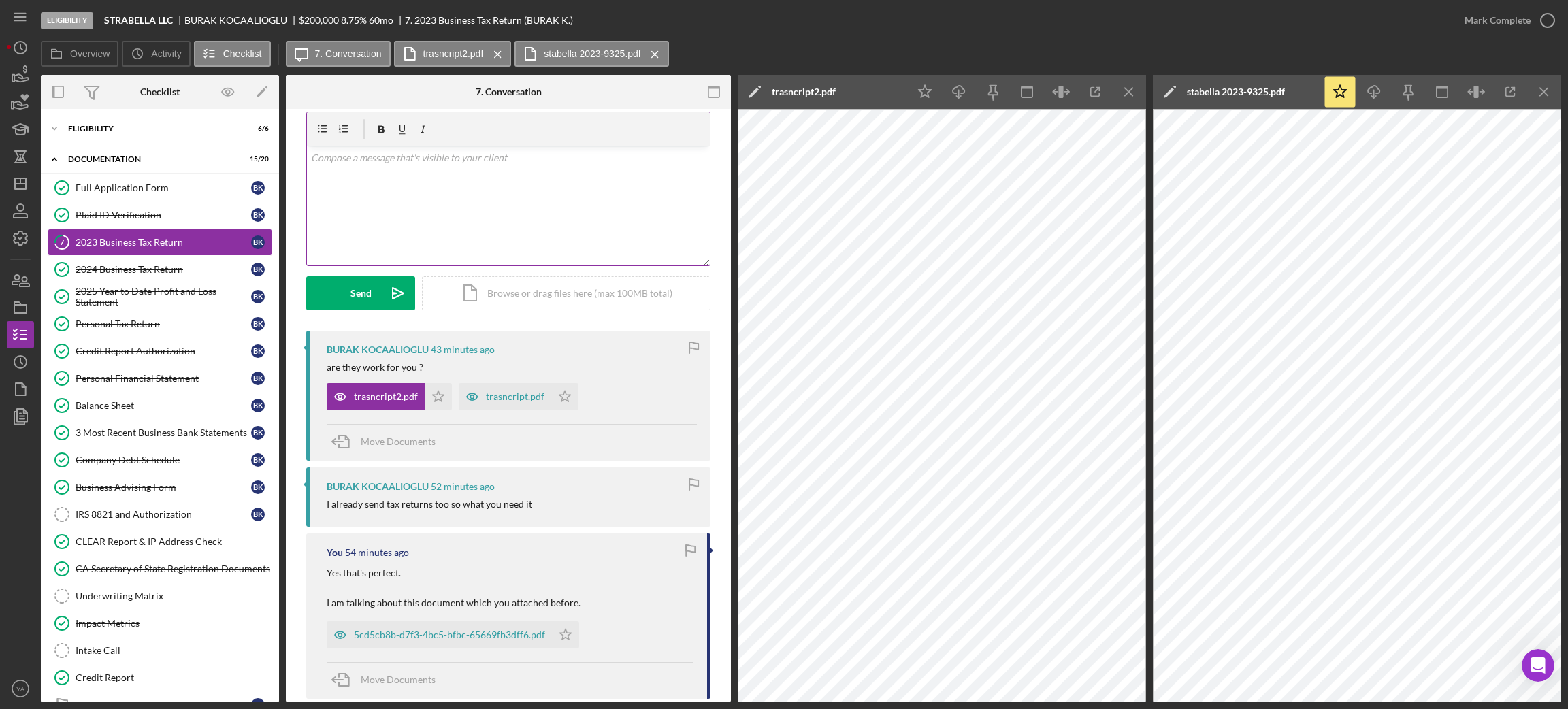
scroll to position [0, 0]
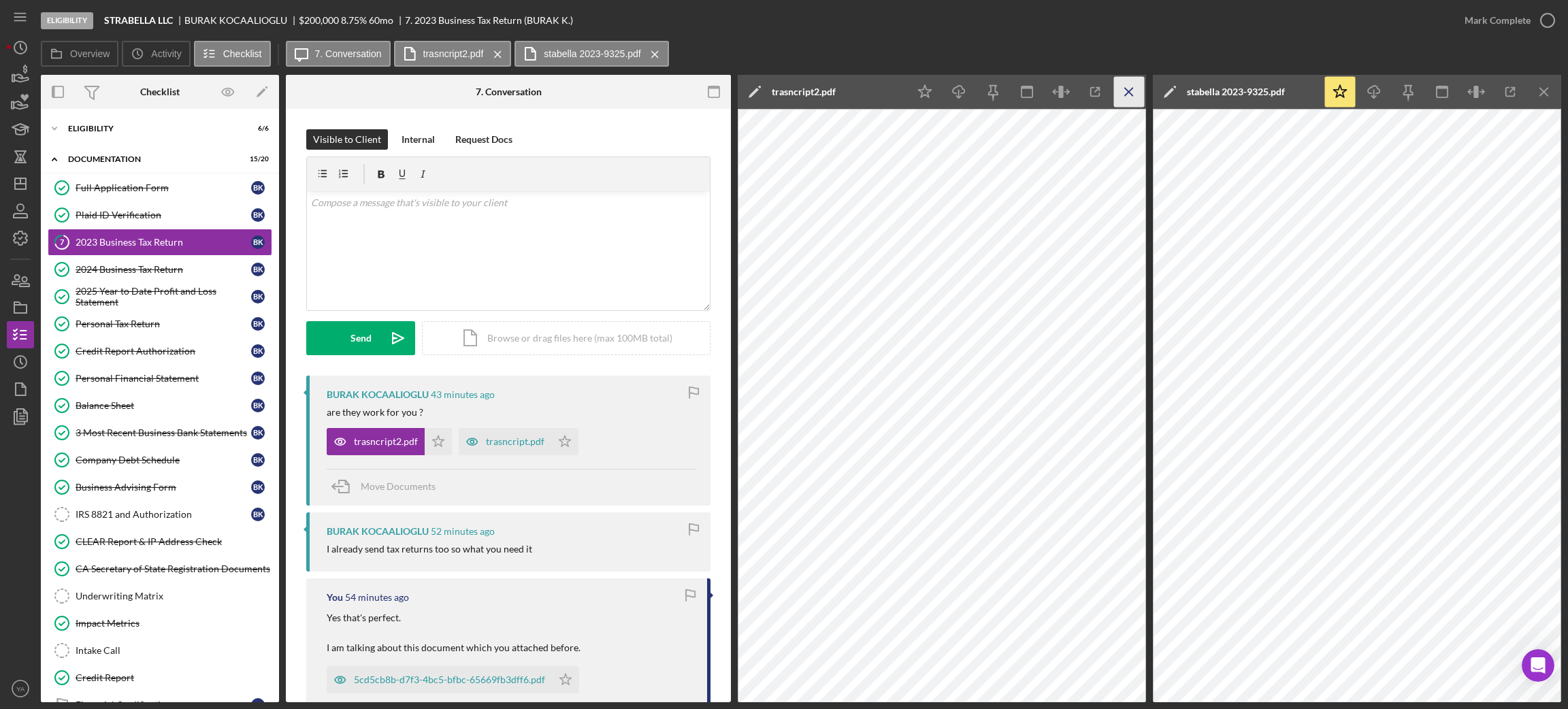
click at [1125, 90] on icon "Icon/Menu Close" at bounding box center [1129, 92] width 31 height 31
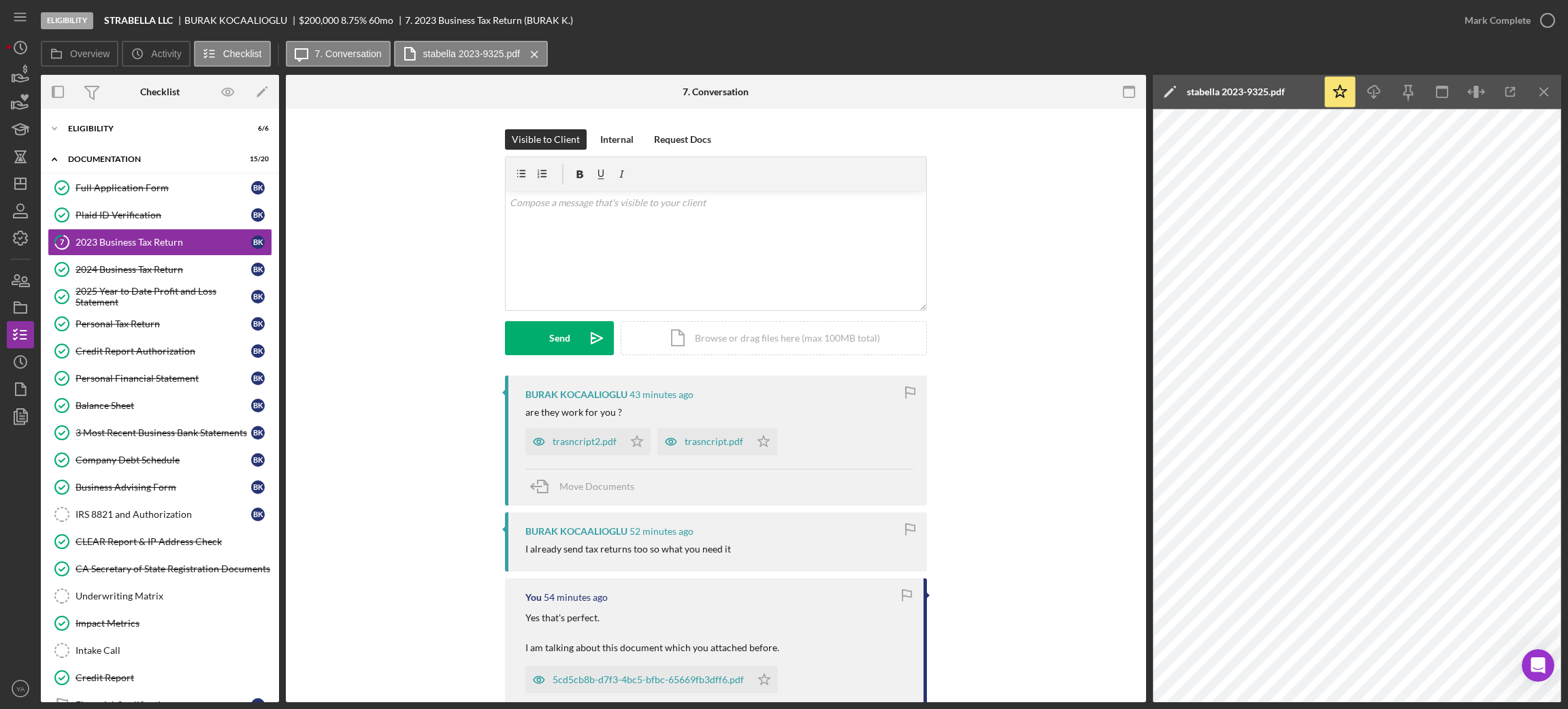
drag, startPoint x: 1546, startPoint y: 88, endPoint x: 1220, endPoint y: 561, distance: 574.5
click at [1546, 88] on icon "Icon/Menu Close" at bounding box center [1544, 92] width 31 height 31
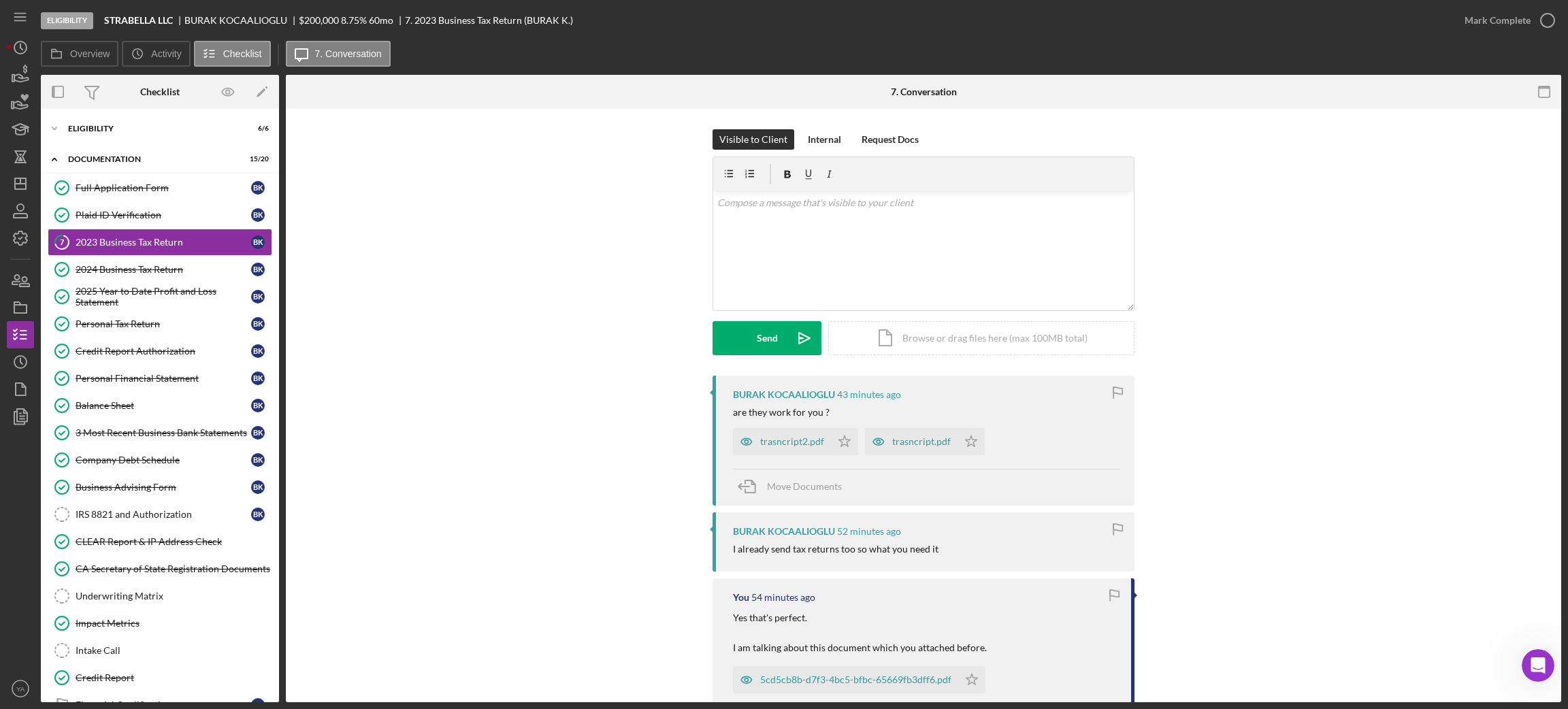
drag, startPoint x: 121, startPoint y: 269, endPoint x: 879, endPoint y: 396, distance: 768.6
click at [121, 268] on div "2024 Business Tax Return" at bounding box center [163, 269] width 176 height 11
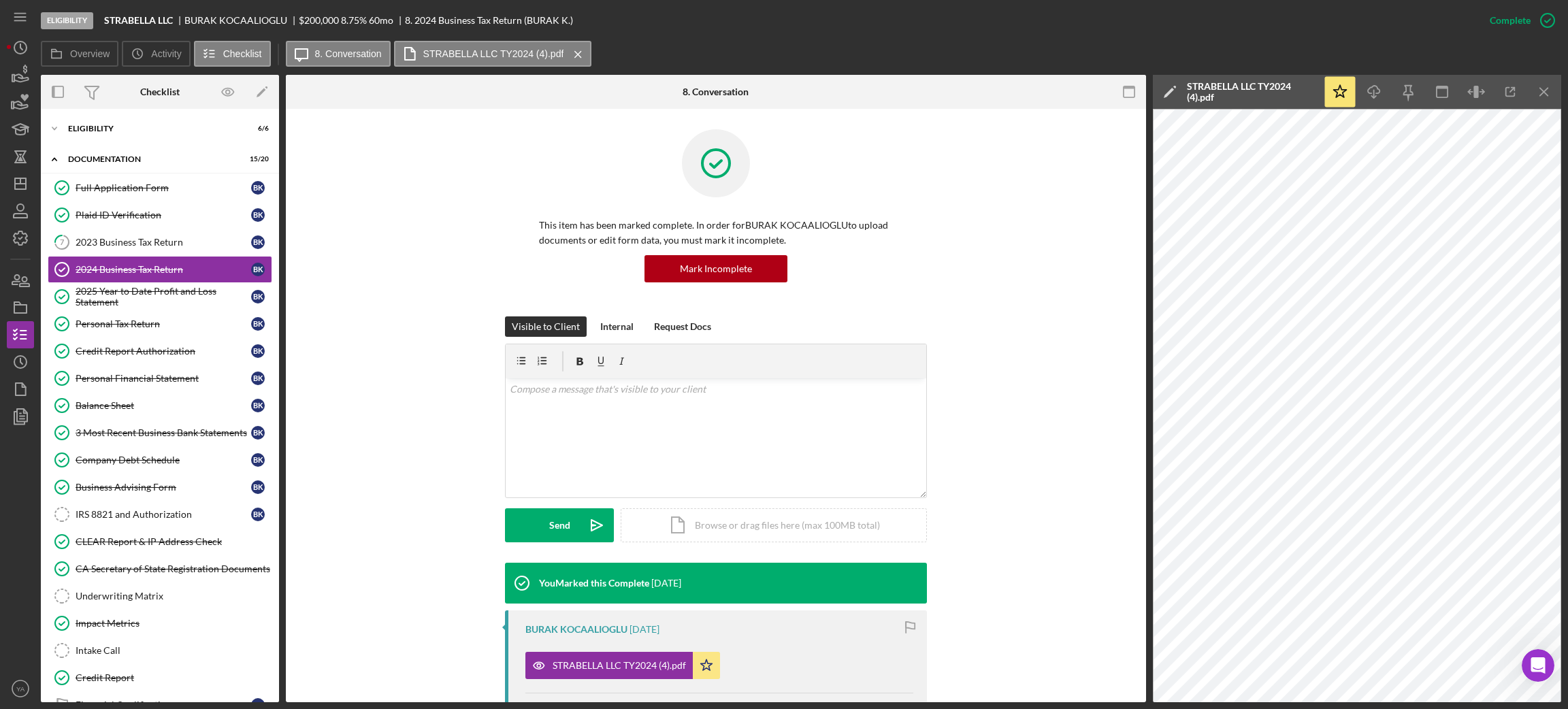
scroll to position [195, 0]
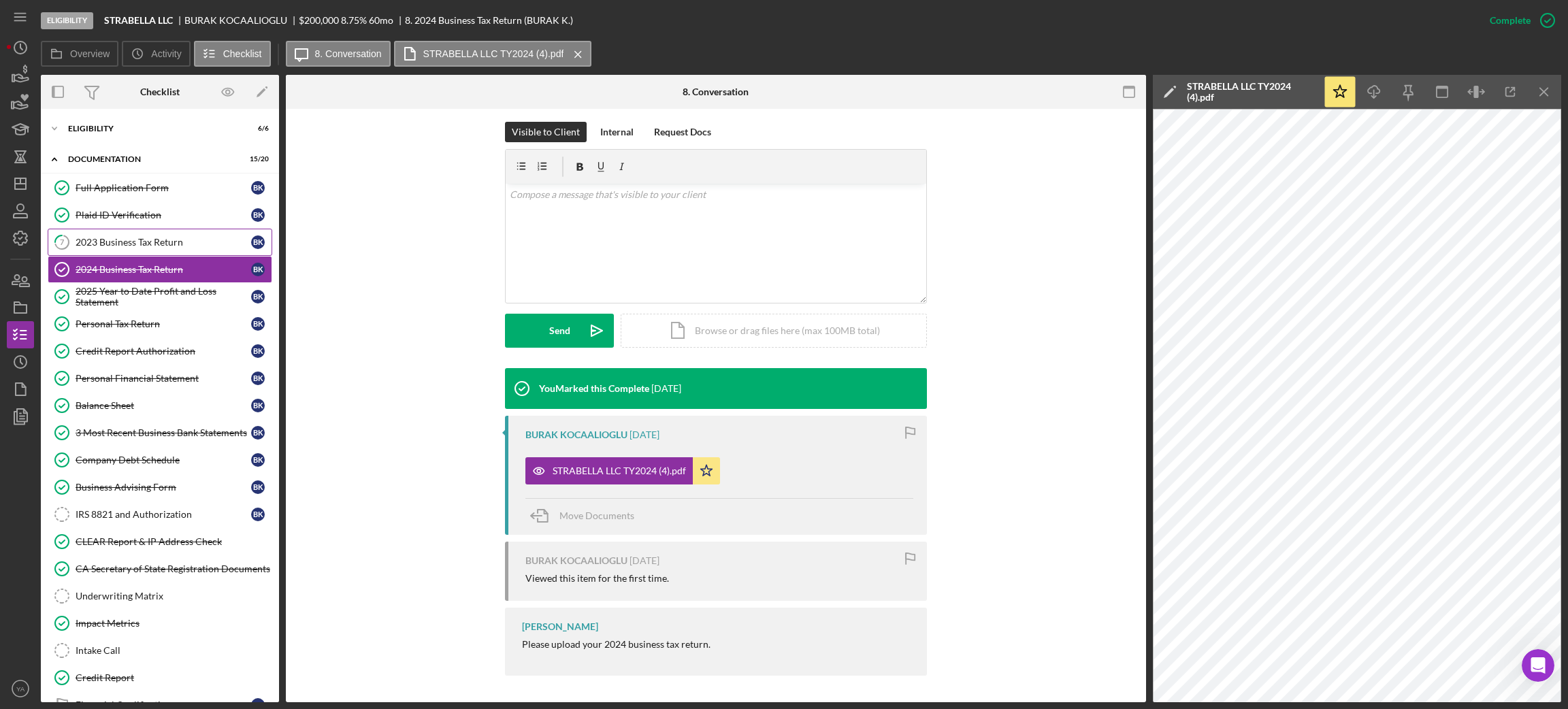
click at [182, 250] on link "7 2023 Business Tax Return B K" at bounding box center [160, 242] width 224 height 27
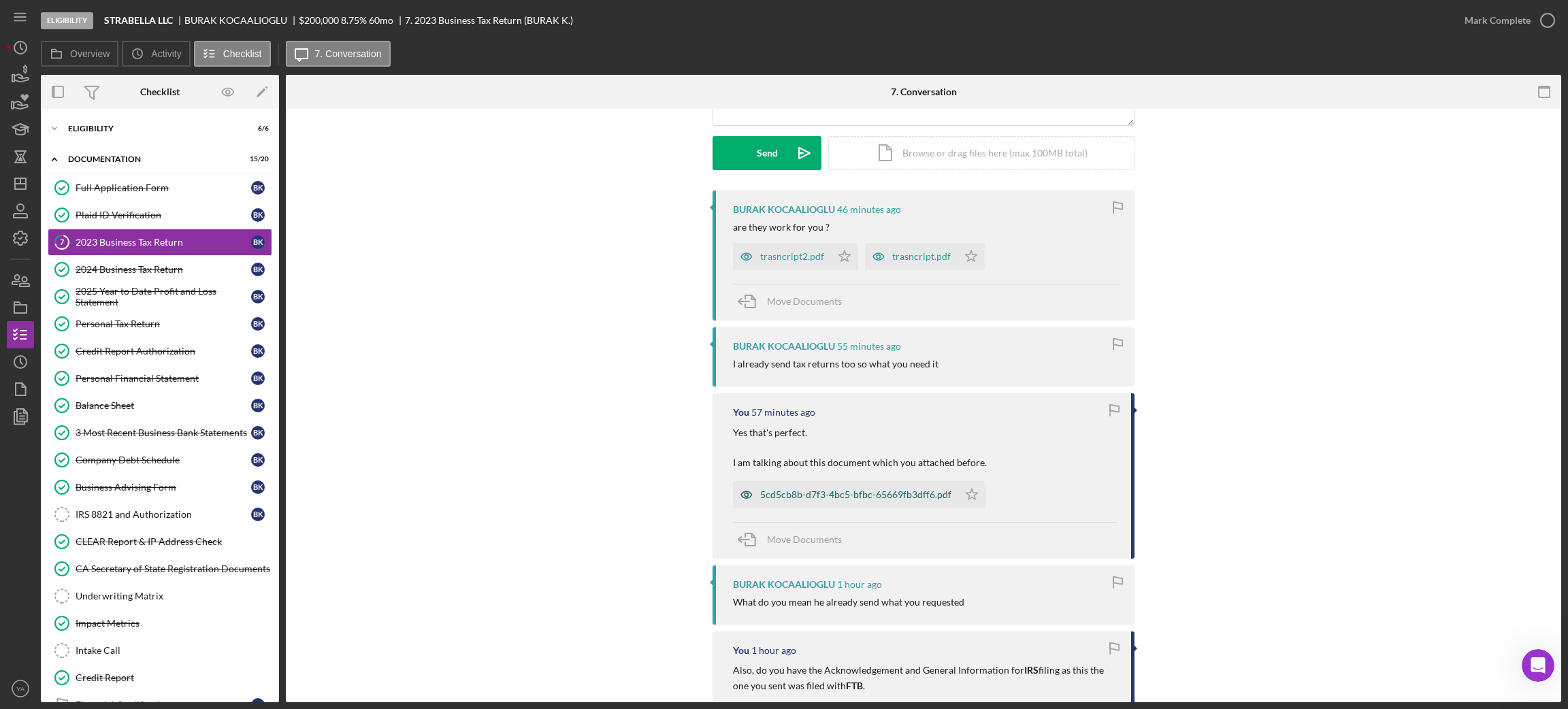
scroll to position [204, 0]
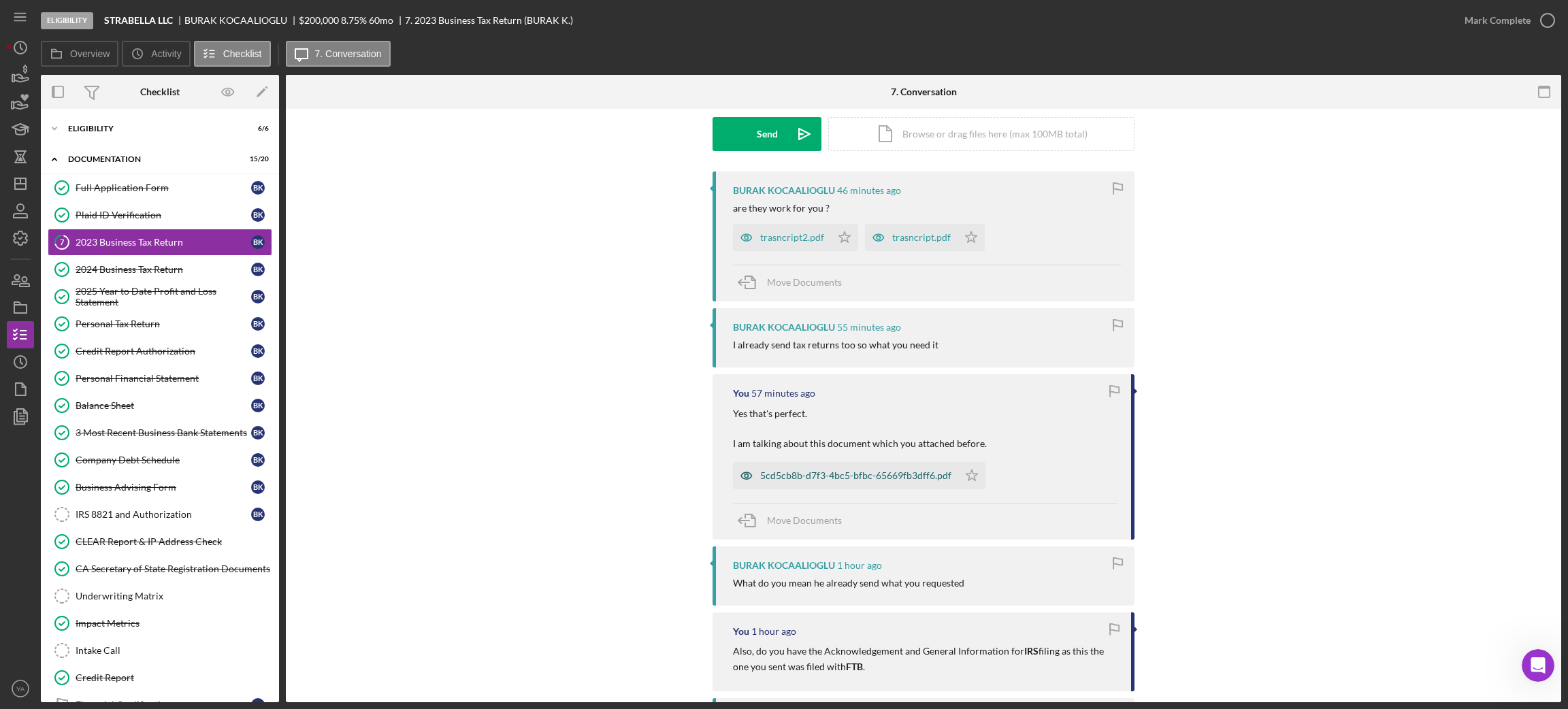
click at [840, 475] on div "5cd5cb8b-d7f3-4bc5-bfbc-65669fb3dff6.pdf" at bounding box center [856, 476] width 191 height 11
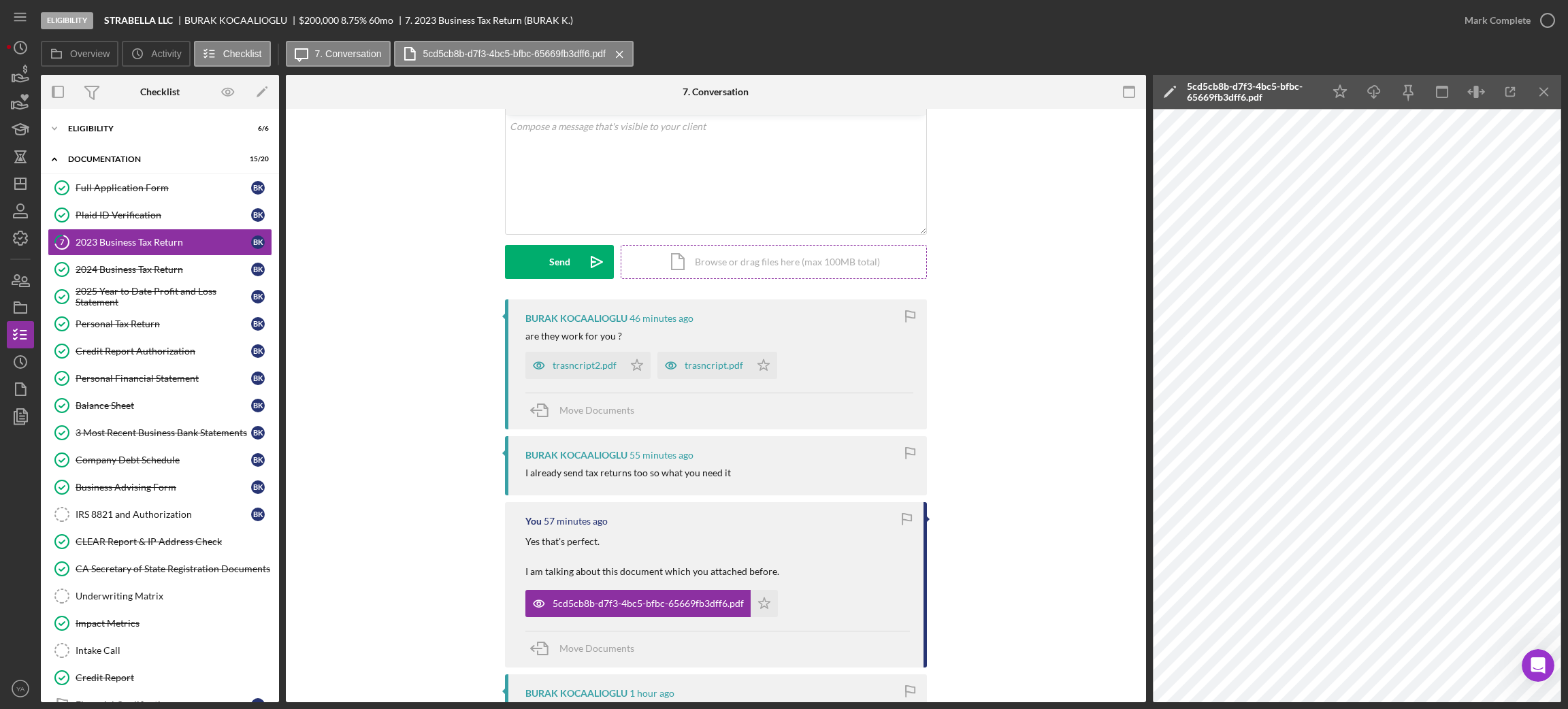
scroll to position [0, 0]
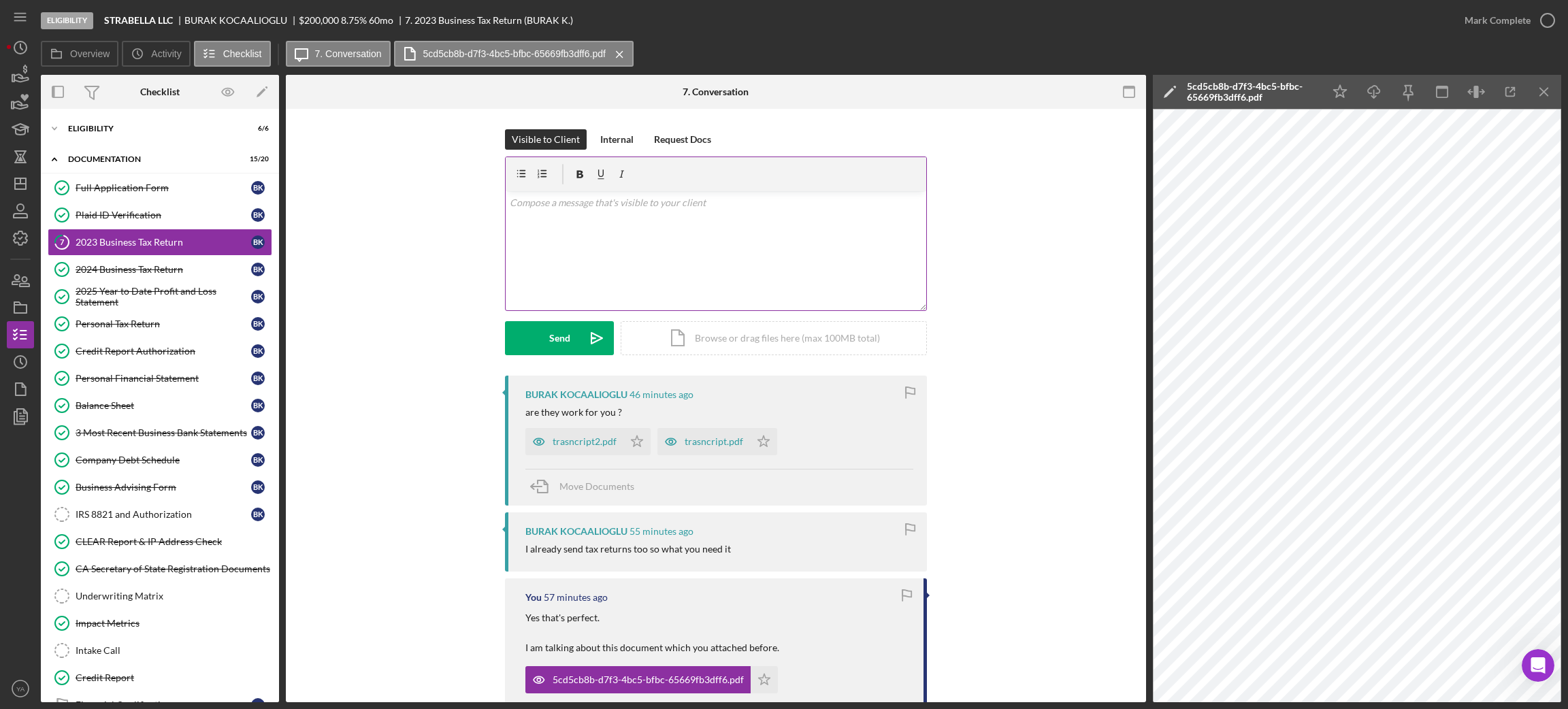
click at [661, 251] on div "v Color teal Color pink Remove color Add row above Add row below Add column bef…" at bounding box center [715, 251] width 421 height 119
click at [592, 437] on div "trasncript2.pdf" at bounding box center [585, 442] width 64 height 11
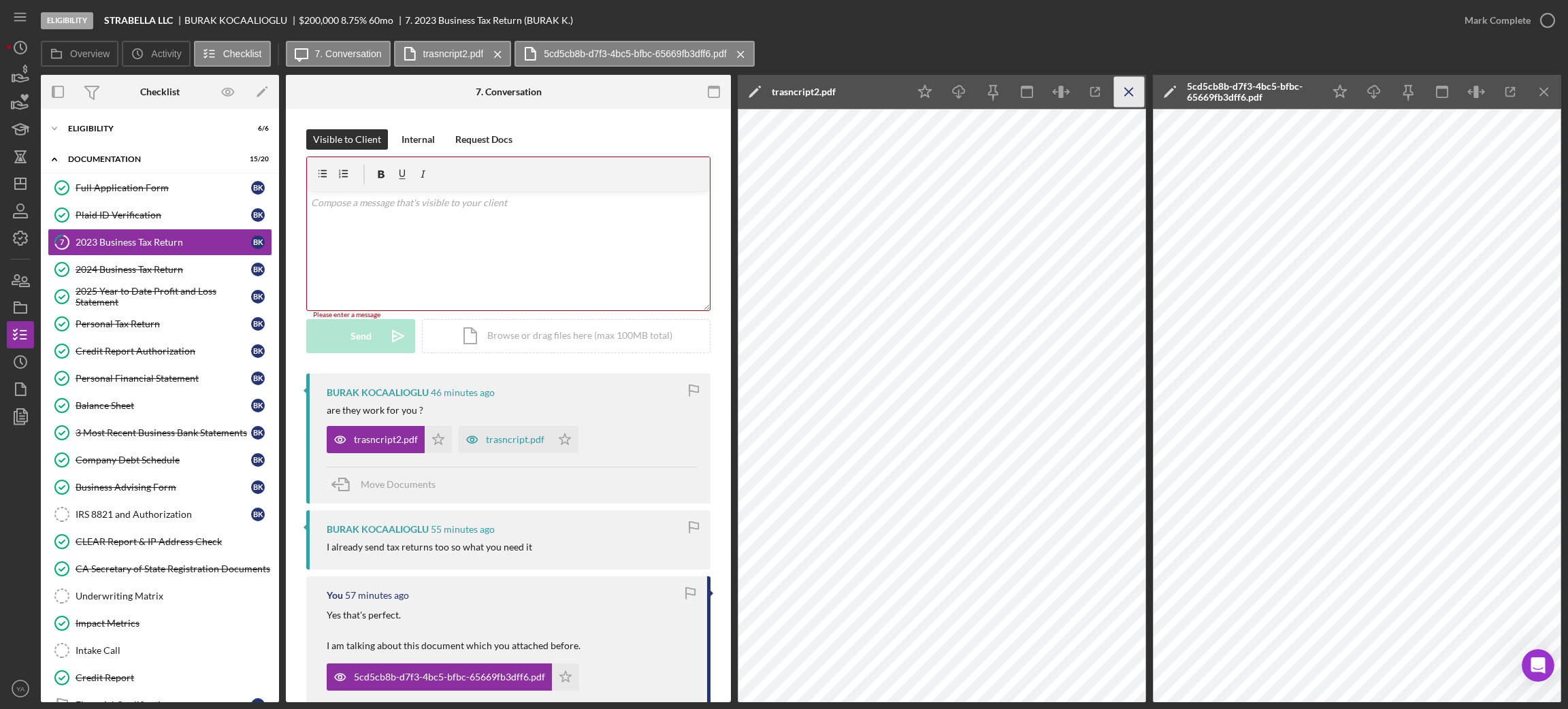
click at [1130, 97] on icon "Icon/Menu Close" at bounding box center [1129, 92] width 31 height 31
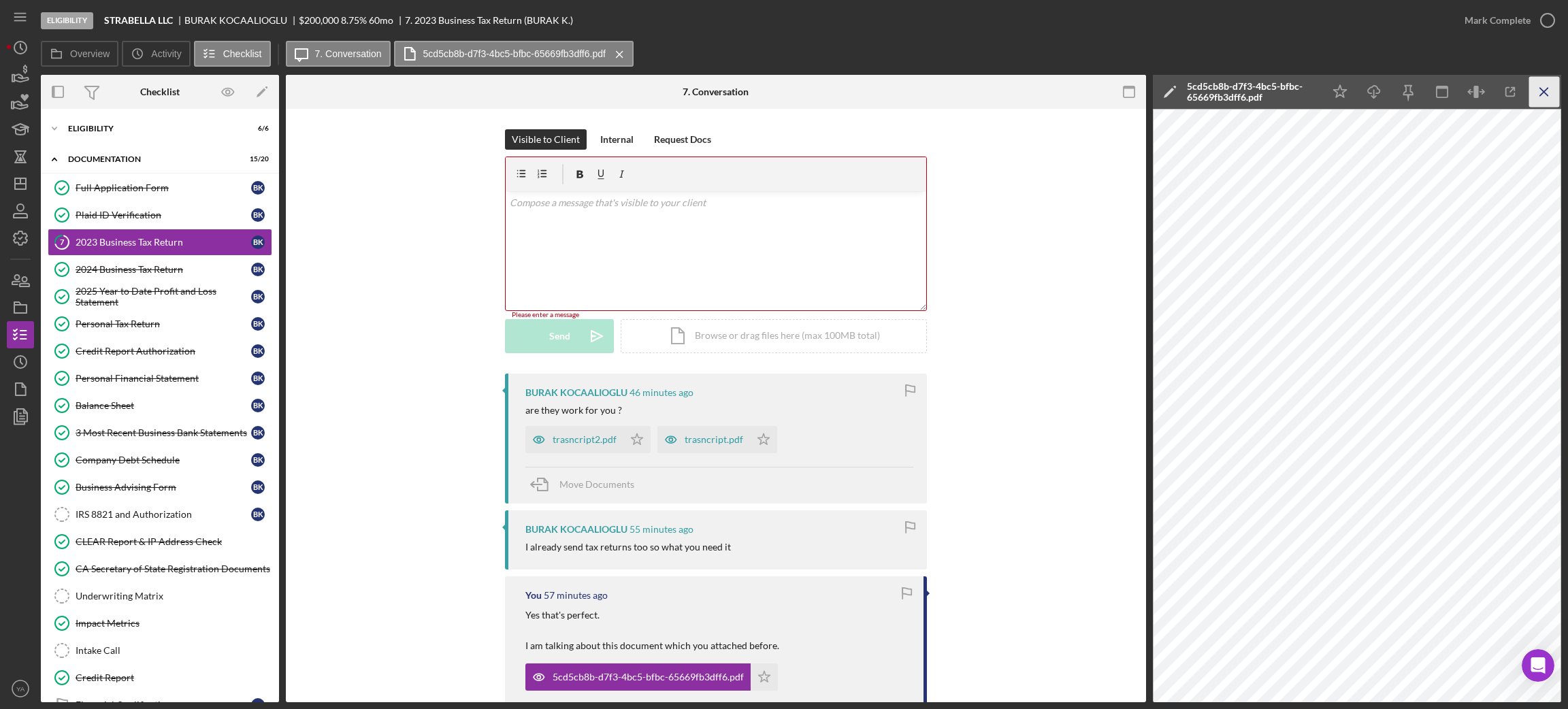
click at [1554, 85] on icon "Icon/Menu Close" at bounding box center [1544, 92] width 31 height 31
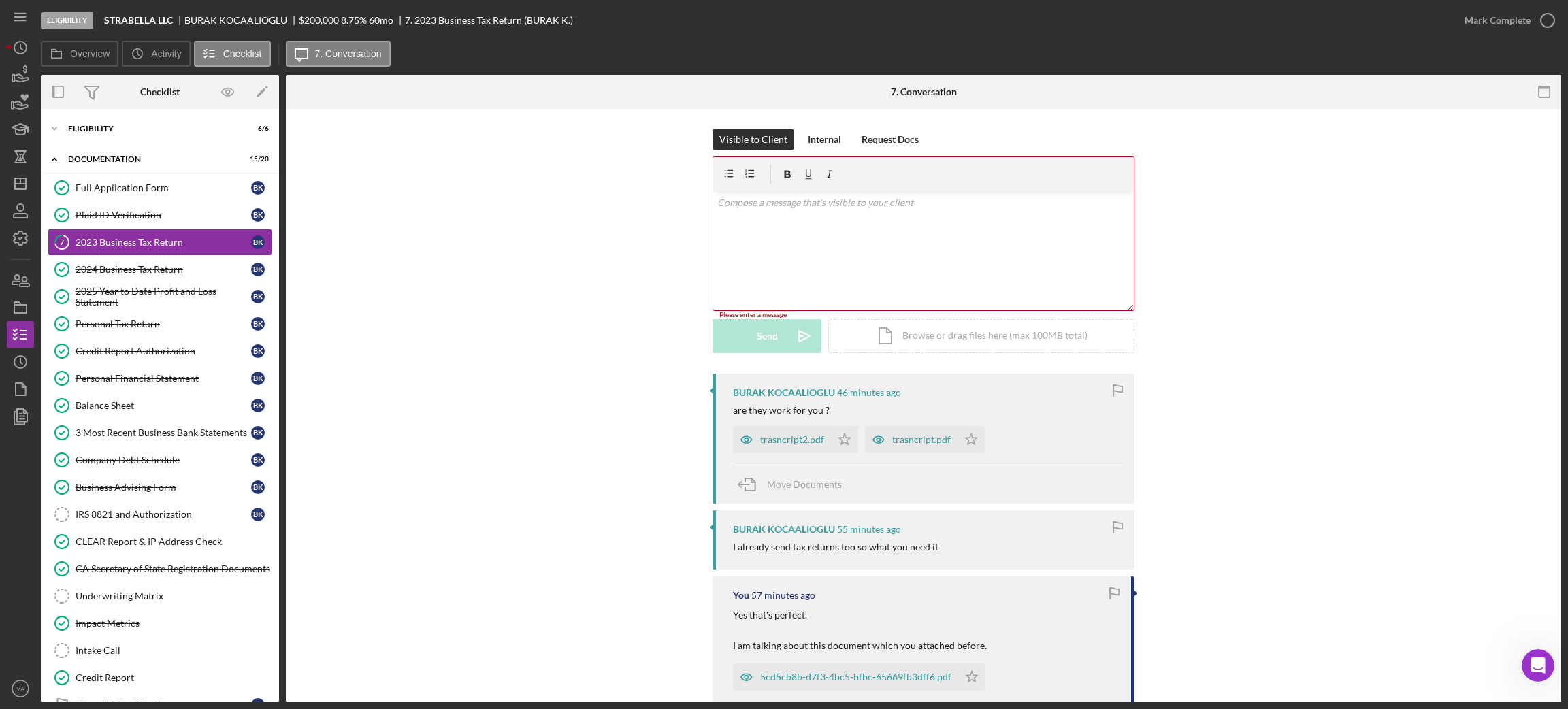
click at [931, 271] on div "v Color teal Color pink Remove color Add row above Add row below Add column bef…" at bounding box center [923, 251] width 421 height 119
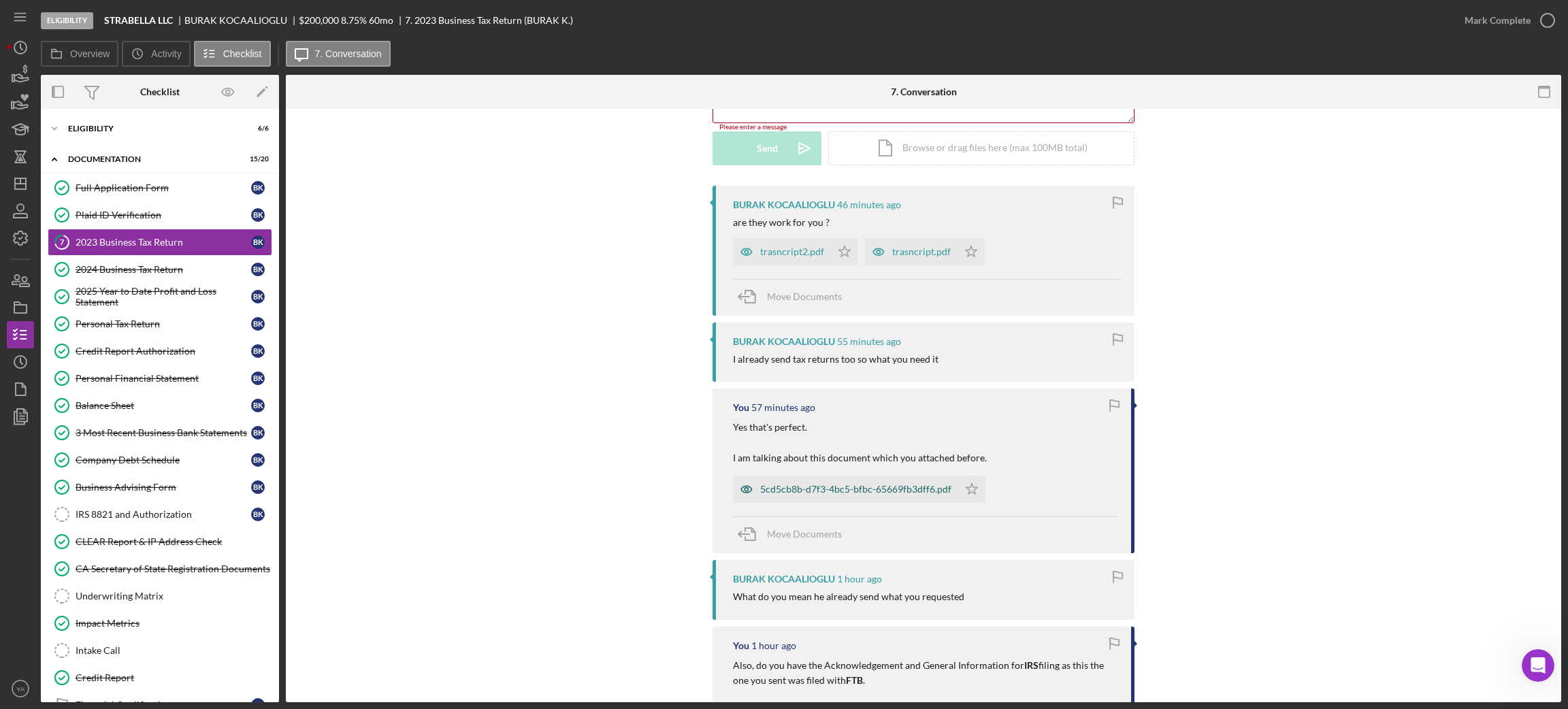
scroll to position [204, 0]
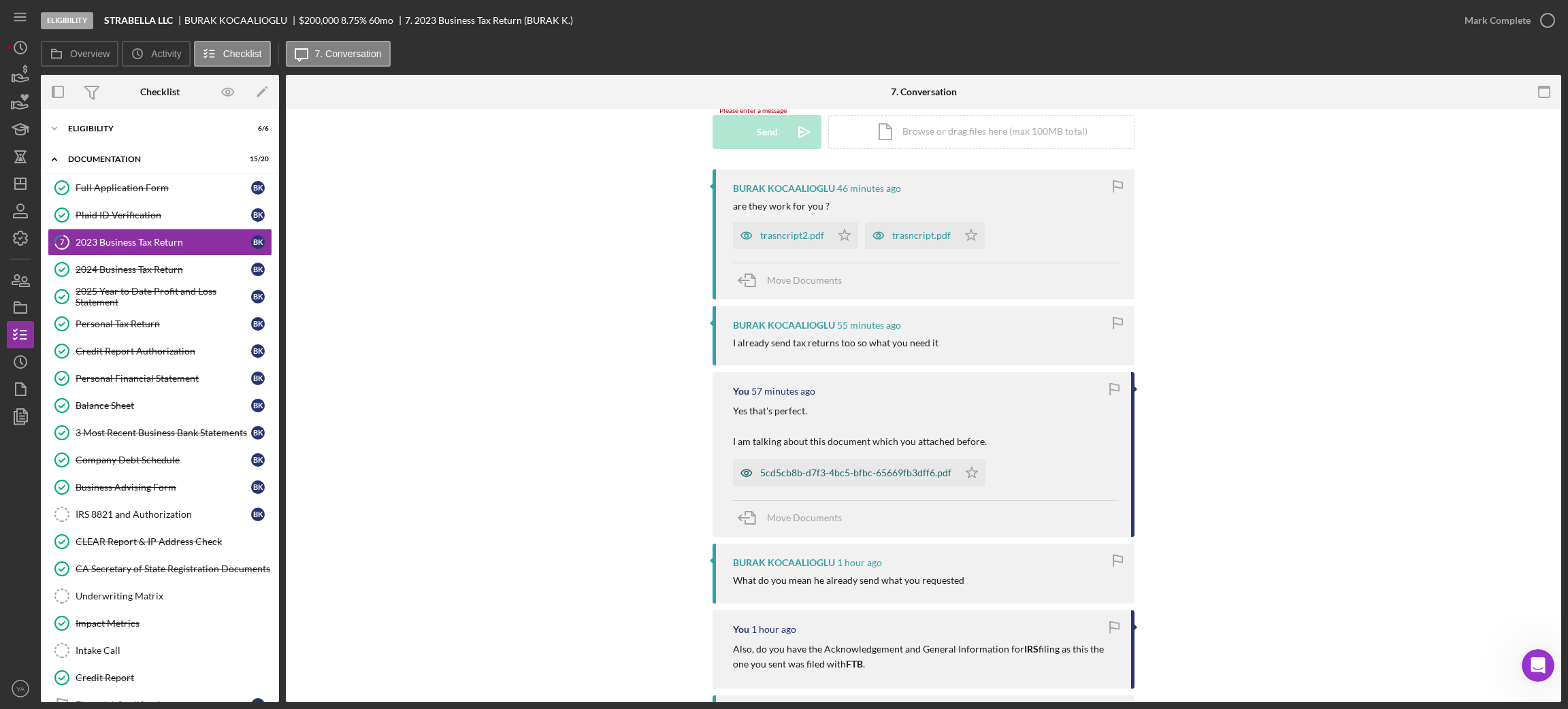
click at [829, 465] on div "5cd5cb8b-d7f3-4bc5-bfbc-65669fb3dff6.pdf" at bounding box center [845, 473] width 225 height 27
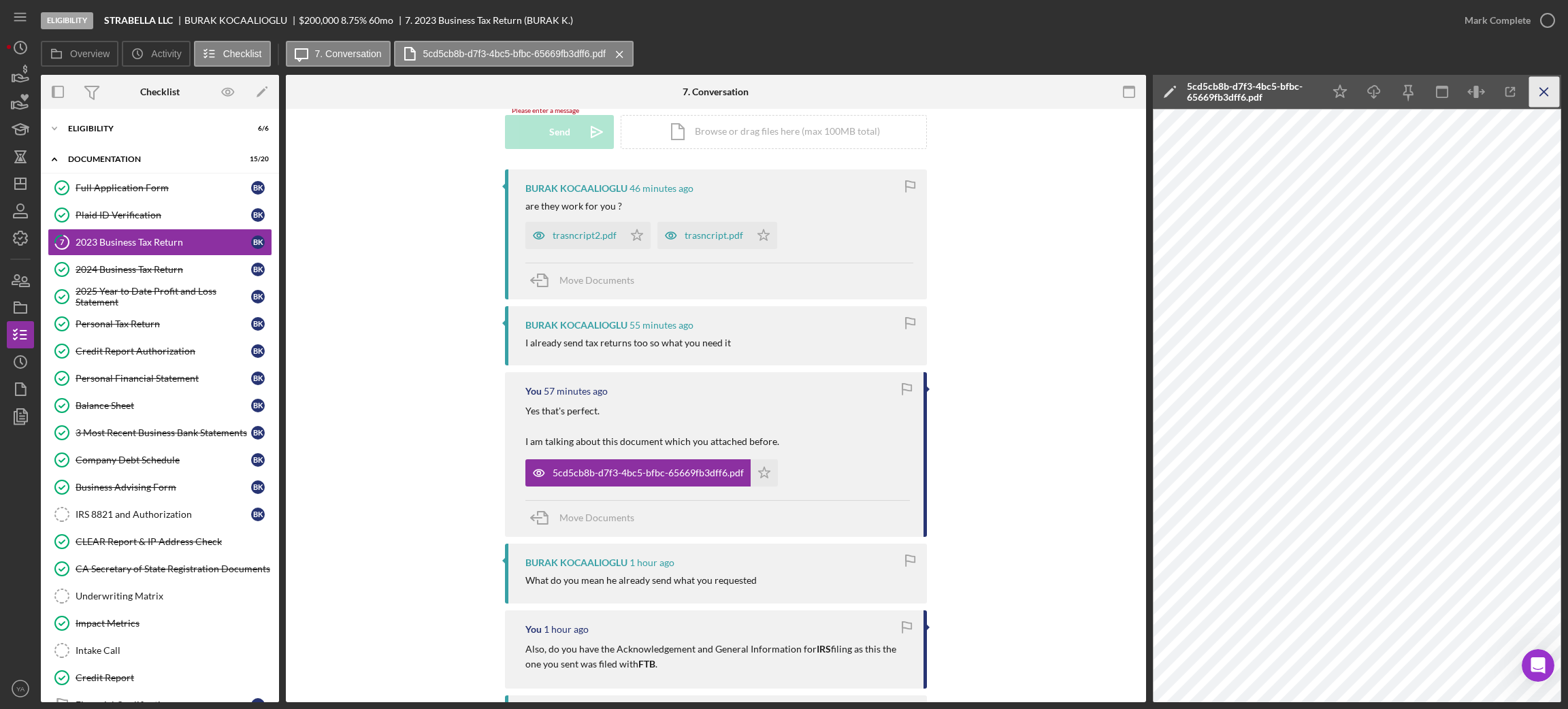
click at [1547, 88] on line "button" at bounding box center [1543, 91] width 8 height 8
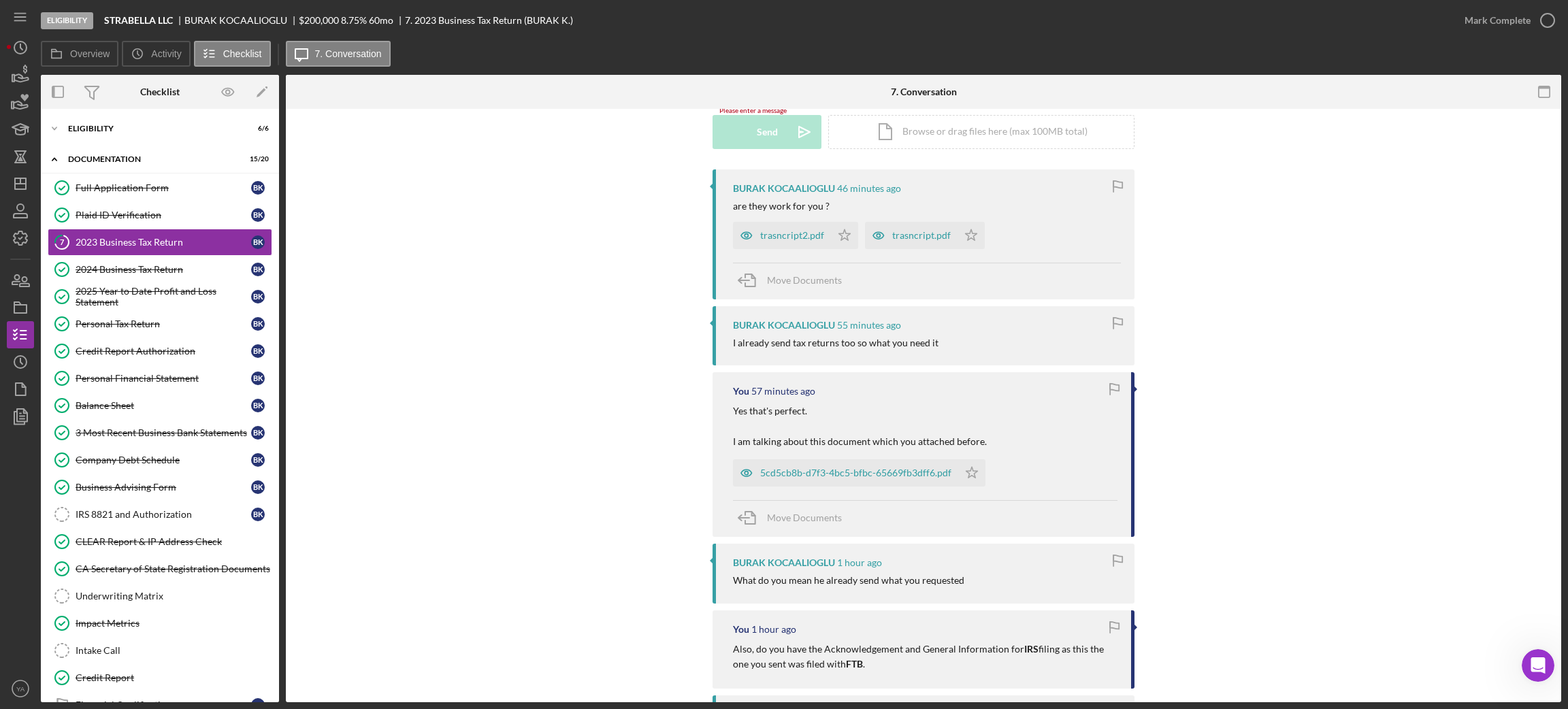
scroll to position [0, 0]
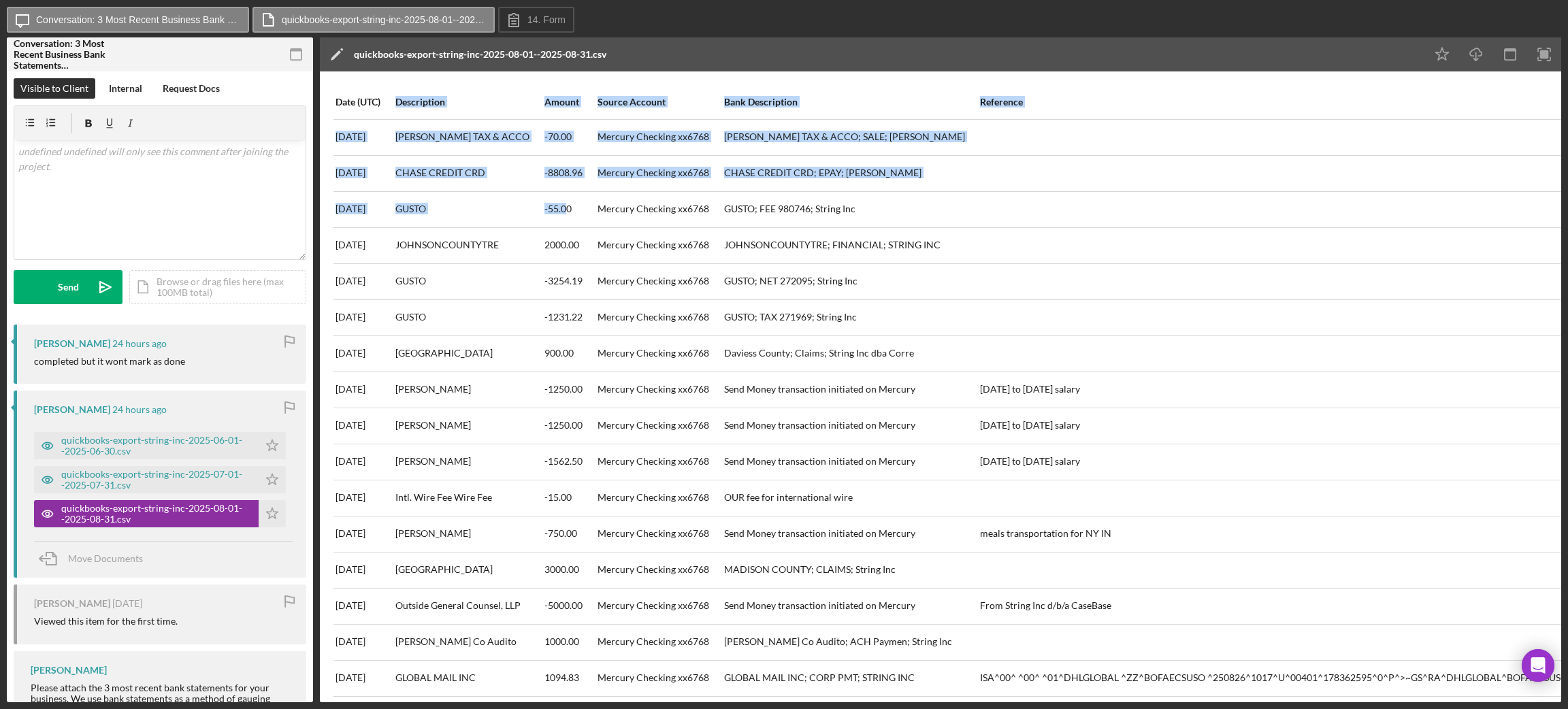
drag, startPoint x: 395, startPoint y: 101, endPoint x: 559, endPoint y: 211, distance: 197.5
click at [558, 209] on div "-55.00" at bounding box center [558, 209] width 27 height 11
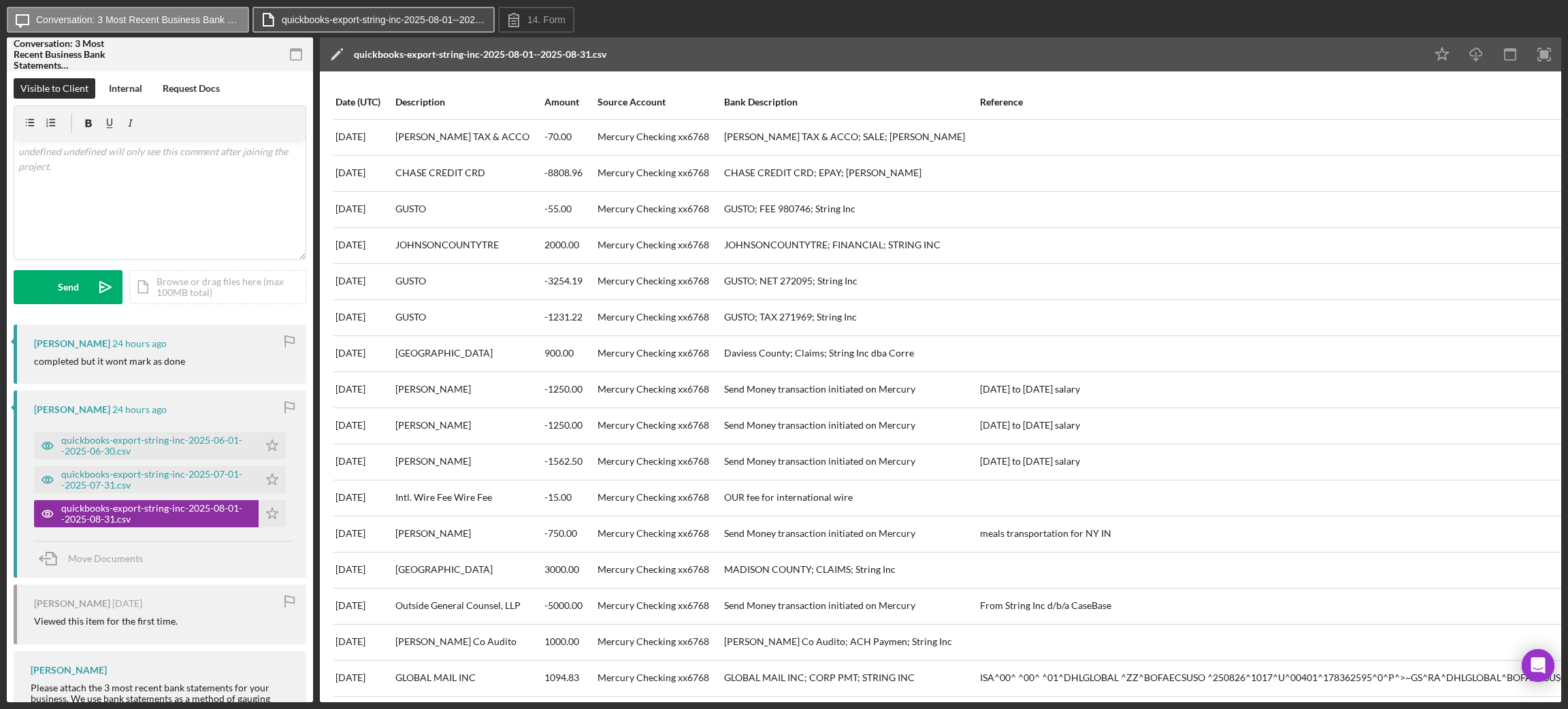
click at [423, 29] on button "quickbooks-export-string-inc-2025-08-01--2025-08-31.csv" at bounding box center [373, 20] width 242 height 26
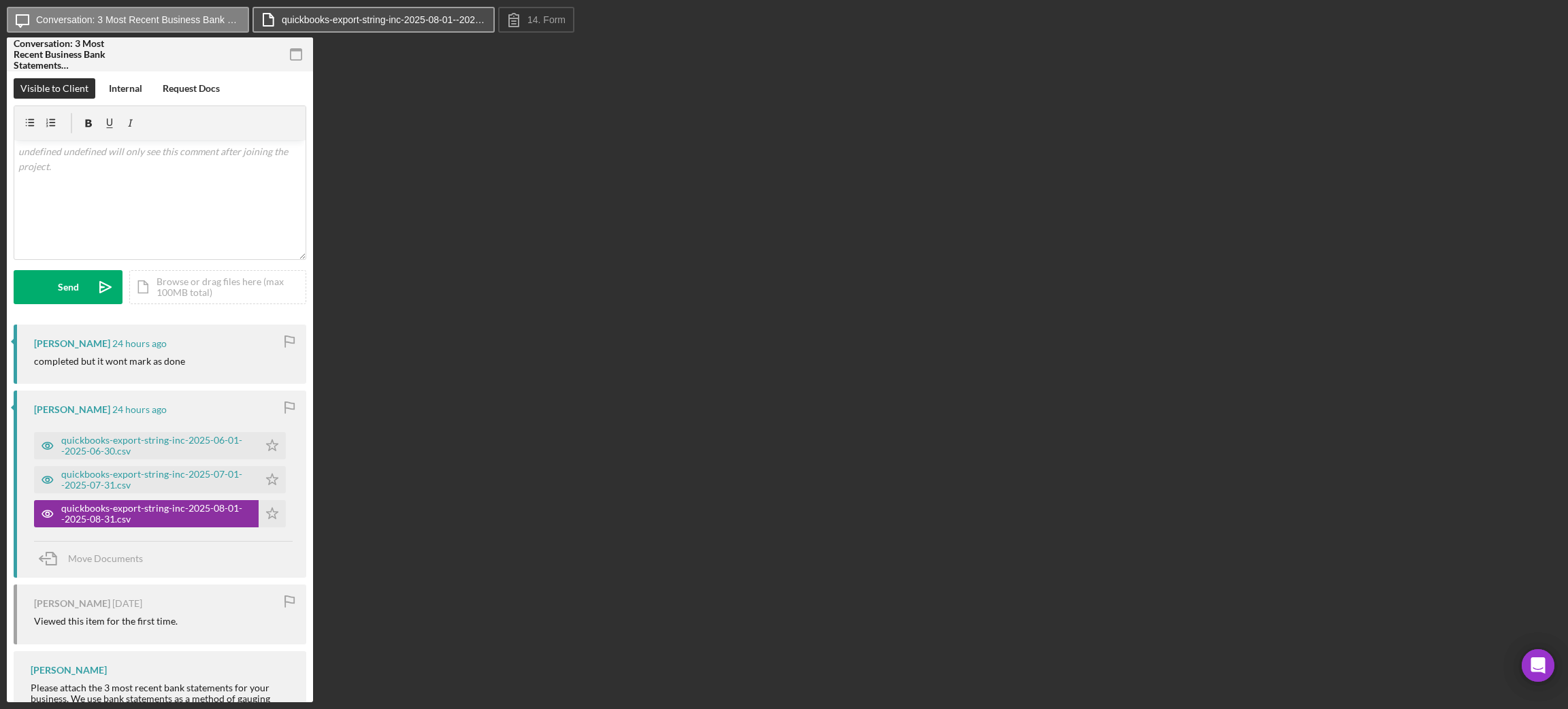
click at [344, 18] on label "quickbooks-export-string-inc-2025-08-01--2025-08-31.csv" at bounding box center [384, 20] width 204 height 11
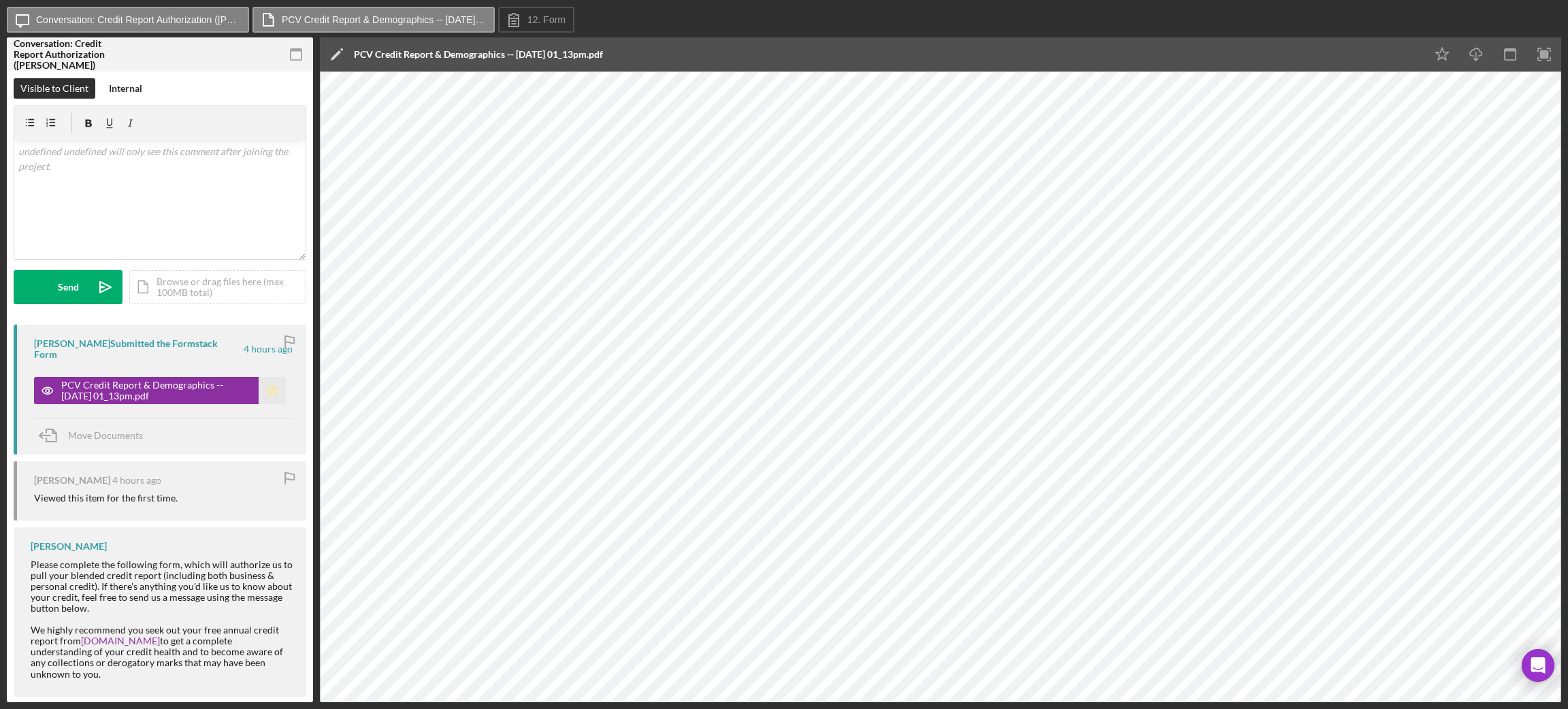
click at [275, 386] on icon "Icon/Star" at bounding box center [272, 390] width 27 height 27
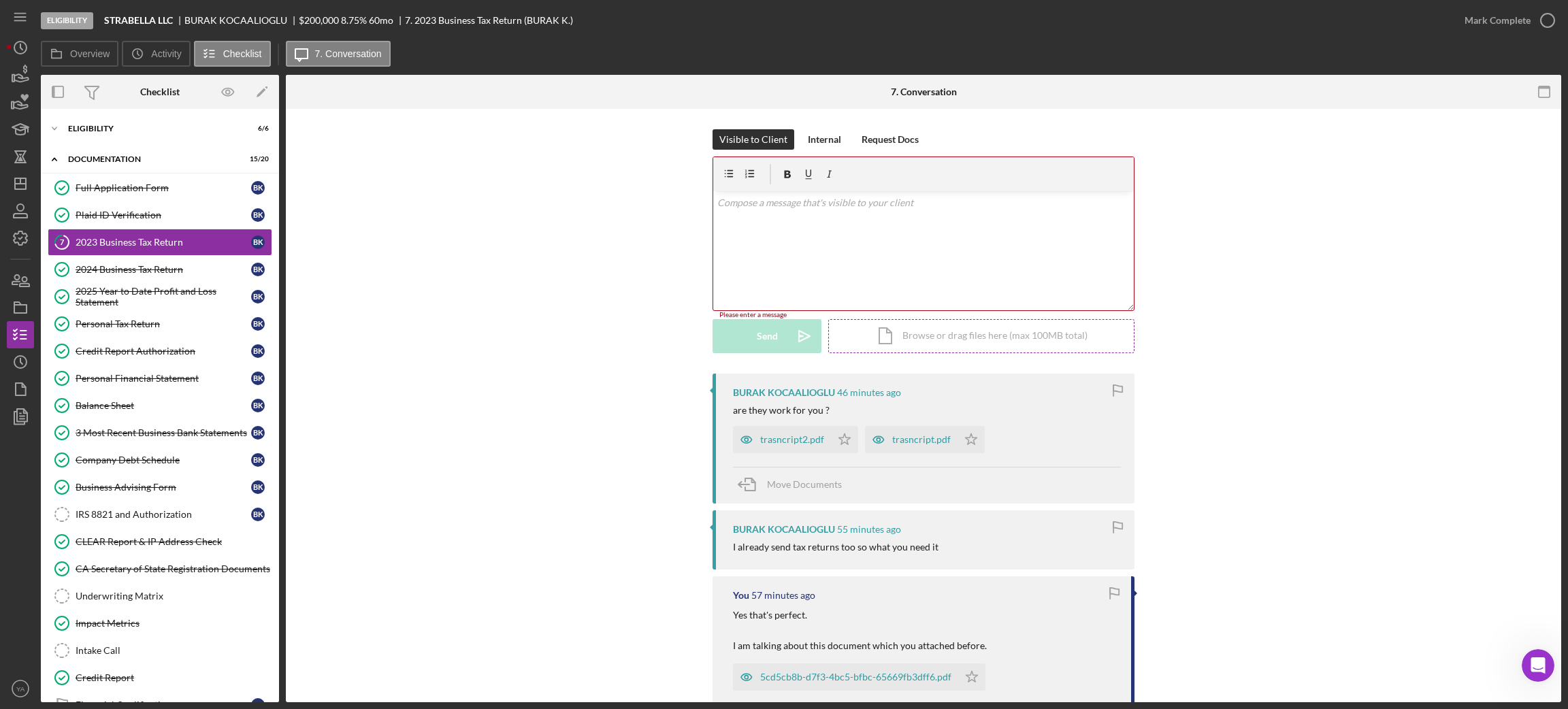
click at [940, 330] on div "Icon/Document Browse or drag files here (max 100MB total) Tap to choose files o…" at bounding box center [981, 336] width 306 height 34
click at [822, 143] on div "Internal" at bounding box center [824, 139] width 34 height 21
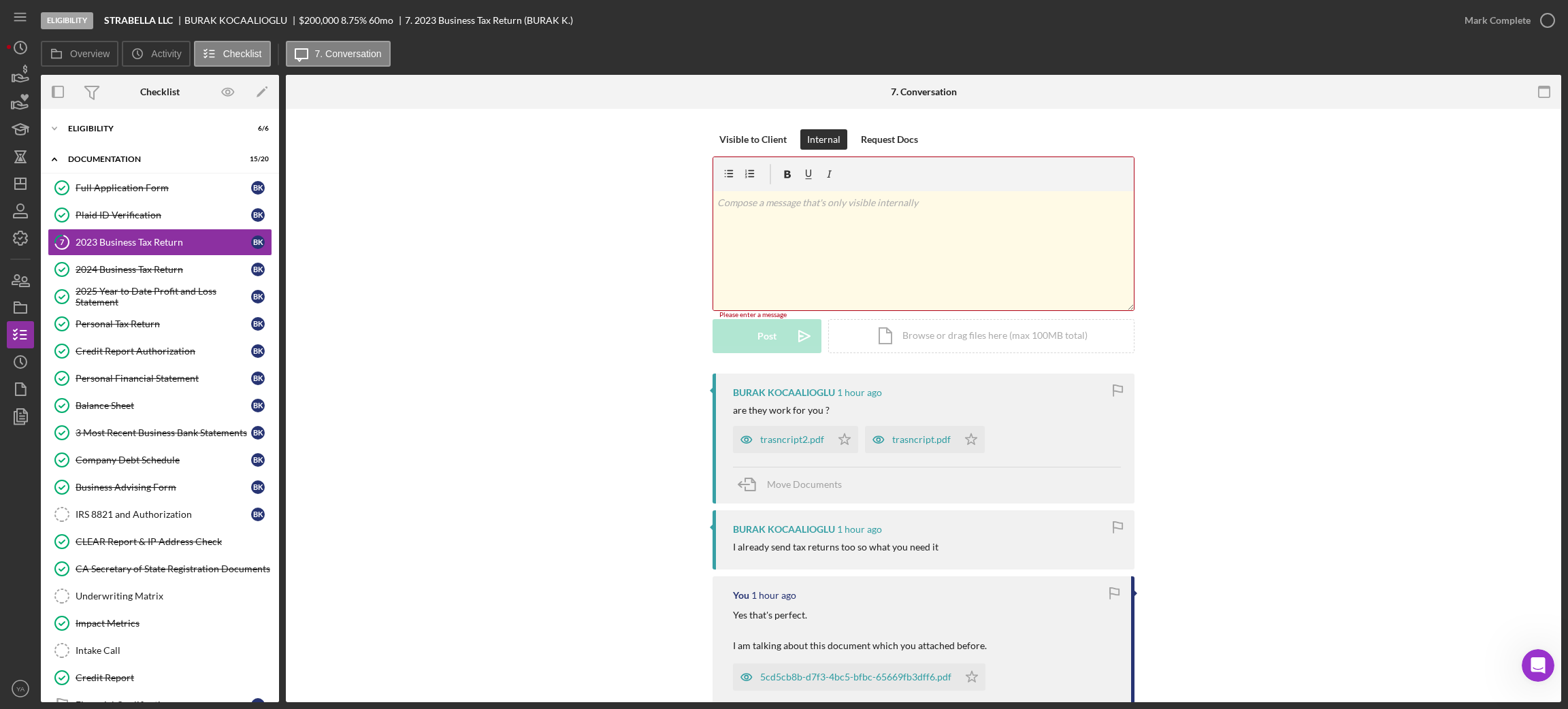
click at [836, 252] on div "v Color teal Color pink Remove color Add row above Add row below Add column bef…" at bounding box center [923, 251] width 421 height 119
click at [872, 325] on div "Icon/Document Browse or drag files here (max 100MB total) Tap to choose files o…" at bounding box center [981, 336] width 306 height 34
click at [914, 210] on div "v Color teal Color pink Remove color Add row above Add row below Add column bef…" at bounding box center [923, 251] width 421 height 119
click at [790, 440] on div "trasncript2.pdf" at bounding box center [793, 440] width 64 height 11
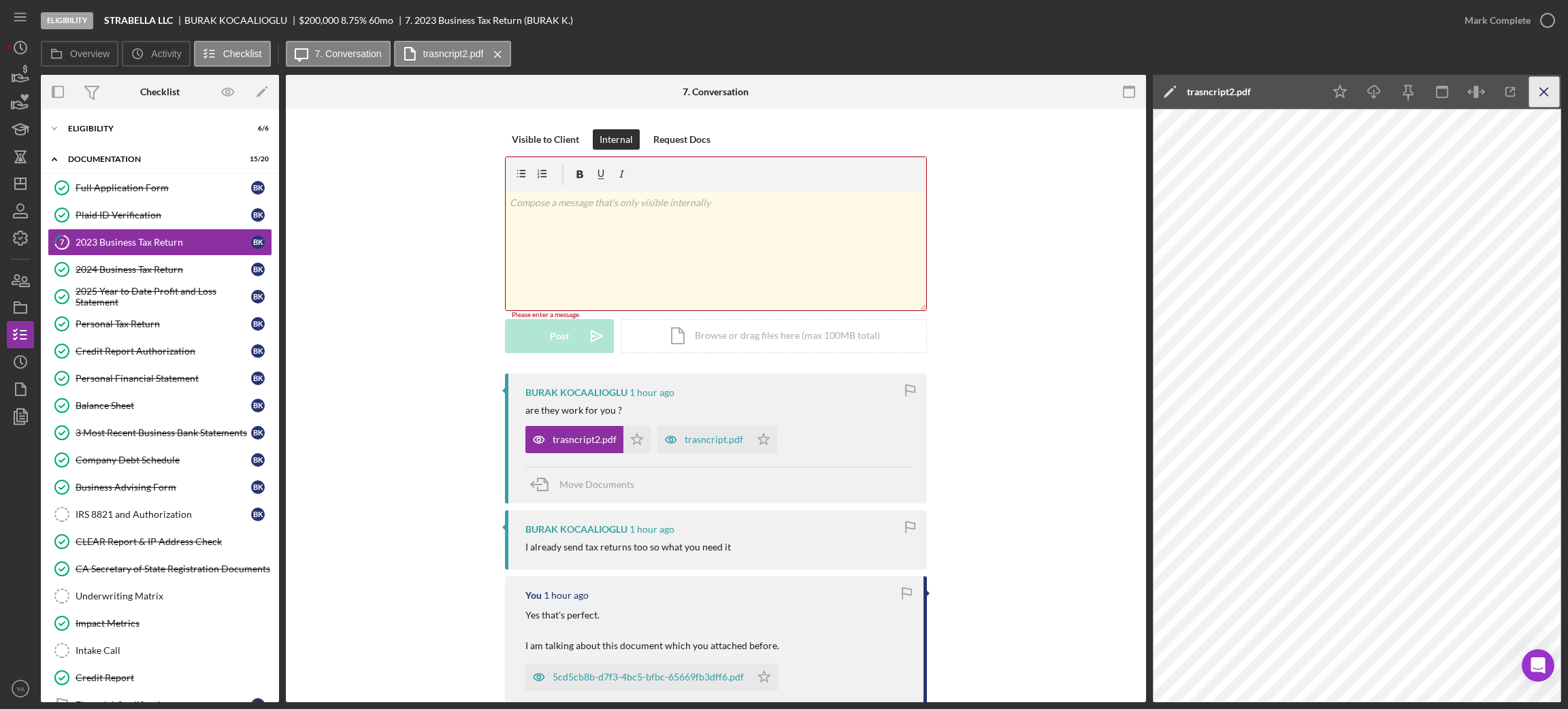
click at [1530, 85] on icon "Icon/Menu Close" at bounding box center [1544, 92] width 31 height 31
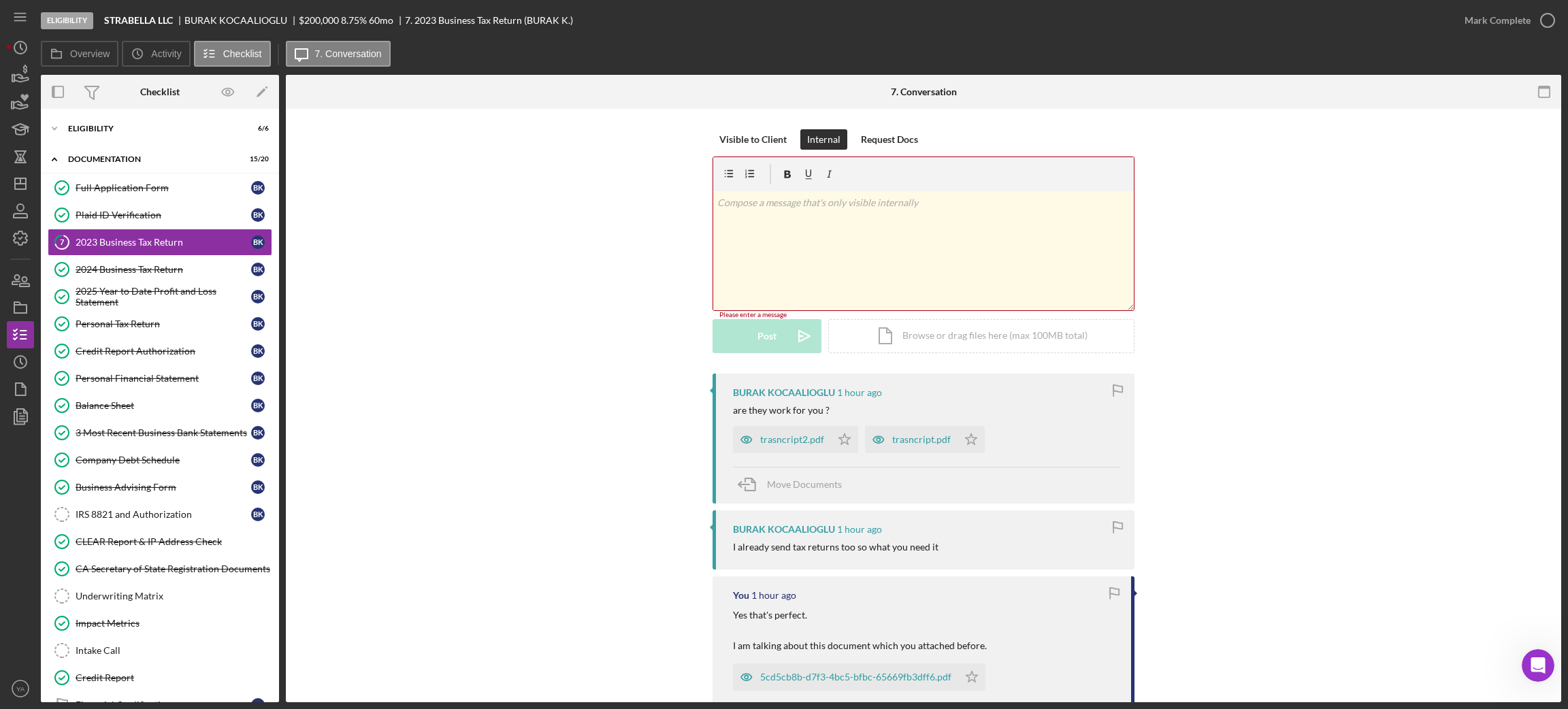
click at [844, 254] on div "v Color teal Color pink Remove color Add row above Add row below Add column bef…" at bounding box center [923, 251] width 421 height 119
click at [771, 337] on div "Post" at bounding box center [767, 338] width 19 height 34
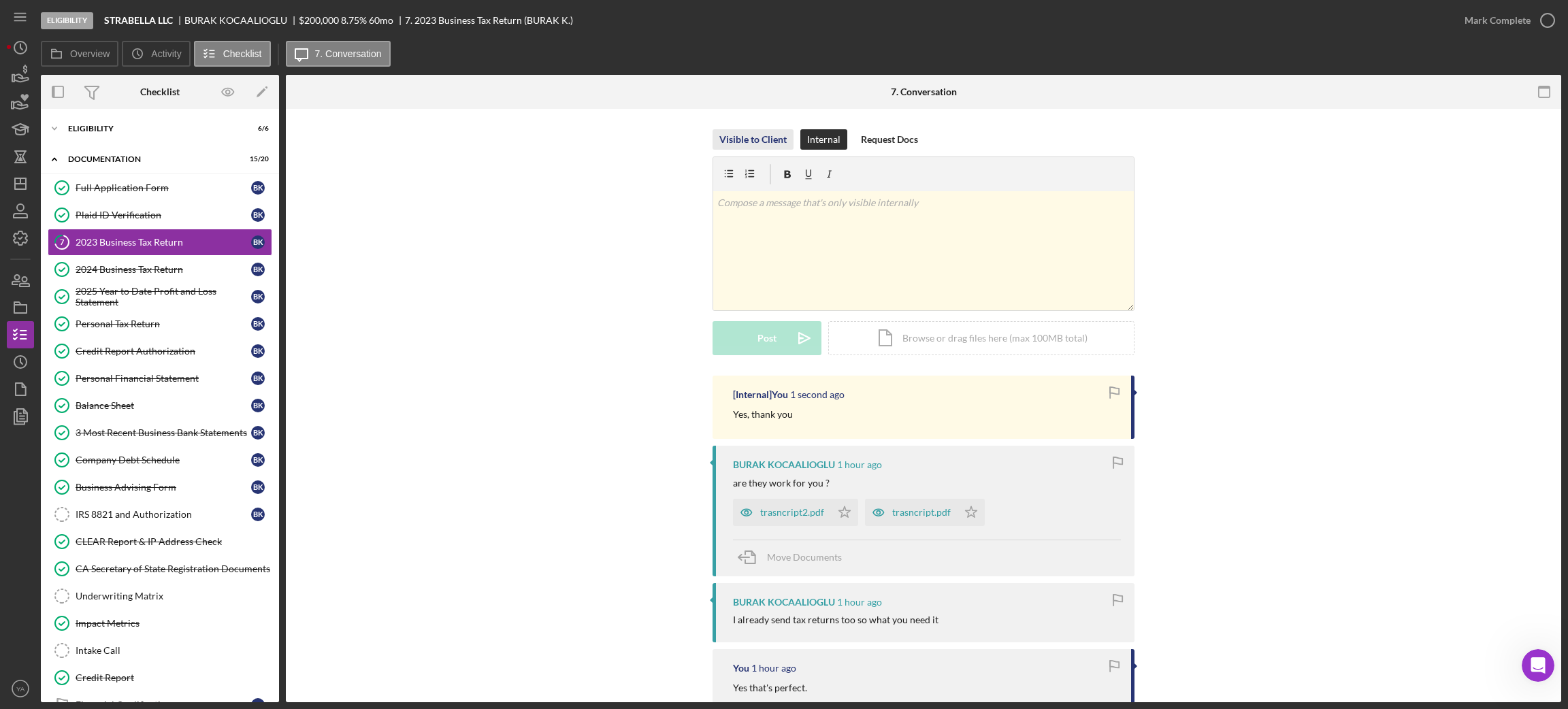
click at [773, 146] on div "Visible to Client" at bounding box center [753, 139] width 68 height 21
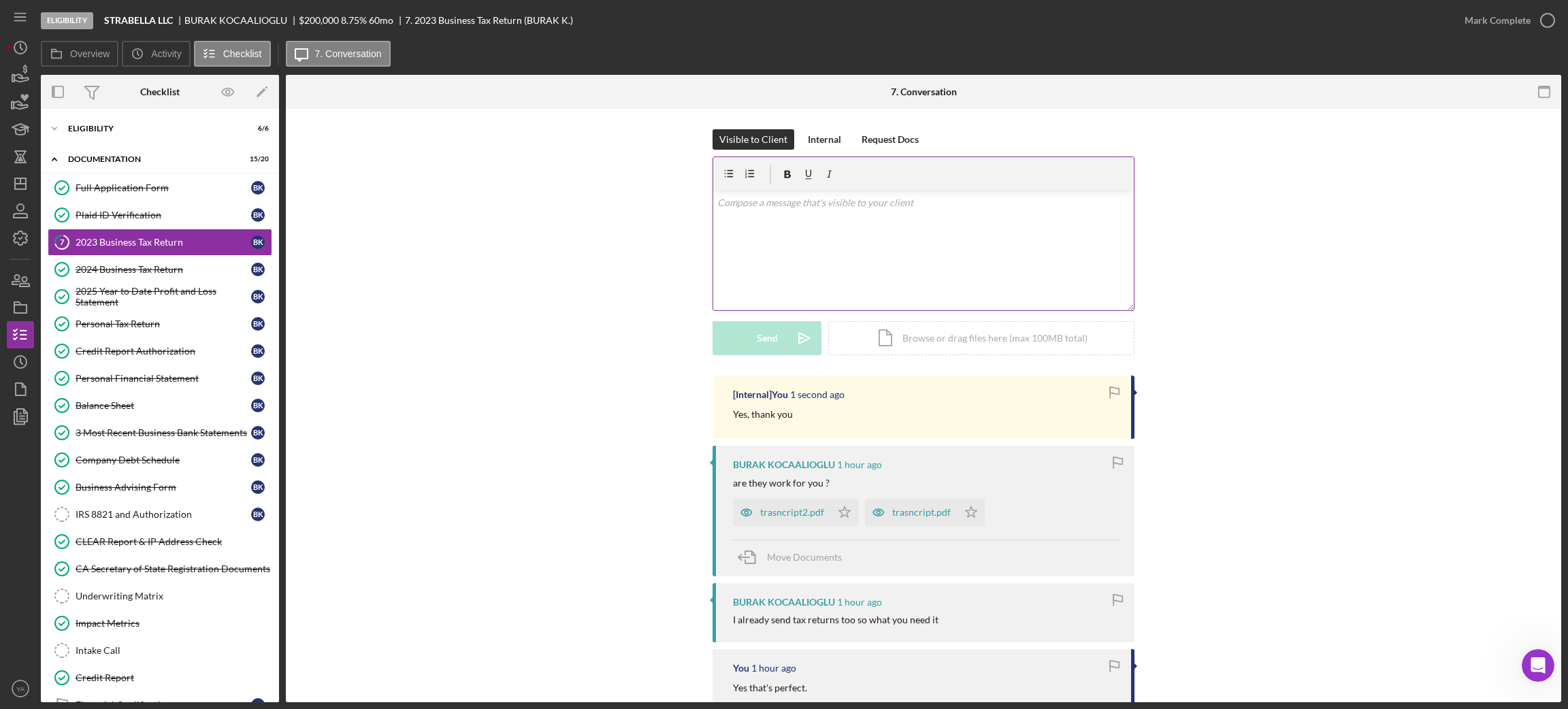
click at [771, 243] on div "v Color teal Color pink Remove color Add row above Add row below Add column bef…" at bounding box center [923, 251] width 421 height 119
click at [728, 199] on p "Yes thank you" at bounding box center [924, 203] width 413 height 15
click at [823, 215] on div "v Color teal Color pink Remove color Add row above Add row below Add column bef…" at bounding box center [923, 251] width 421 height 119
click at [763, 334] on div "Send" at bounding box center [767, 338] width 21 height 34
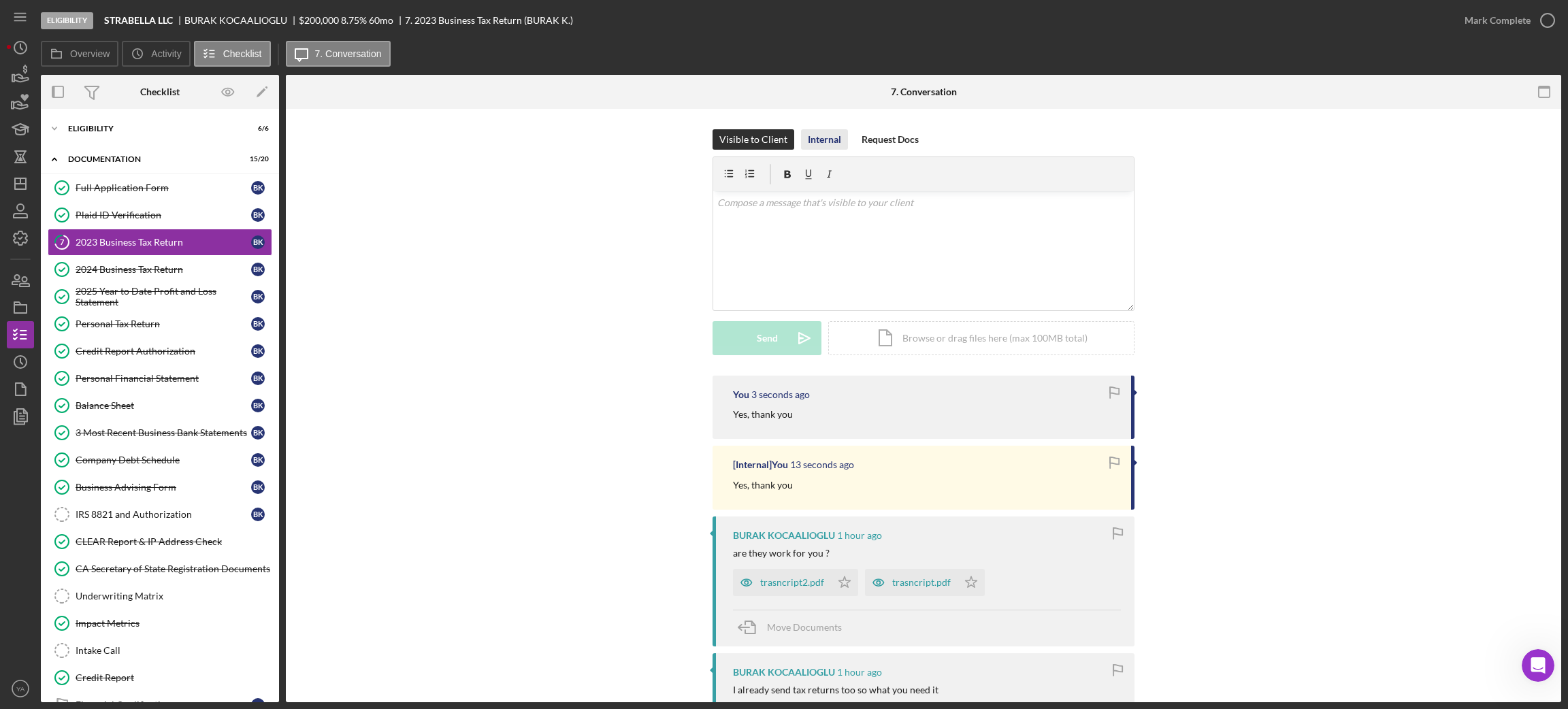
click at [825, 139] on div "Internal" at bounding box center [824, 139] width 34 height 21
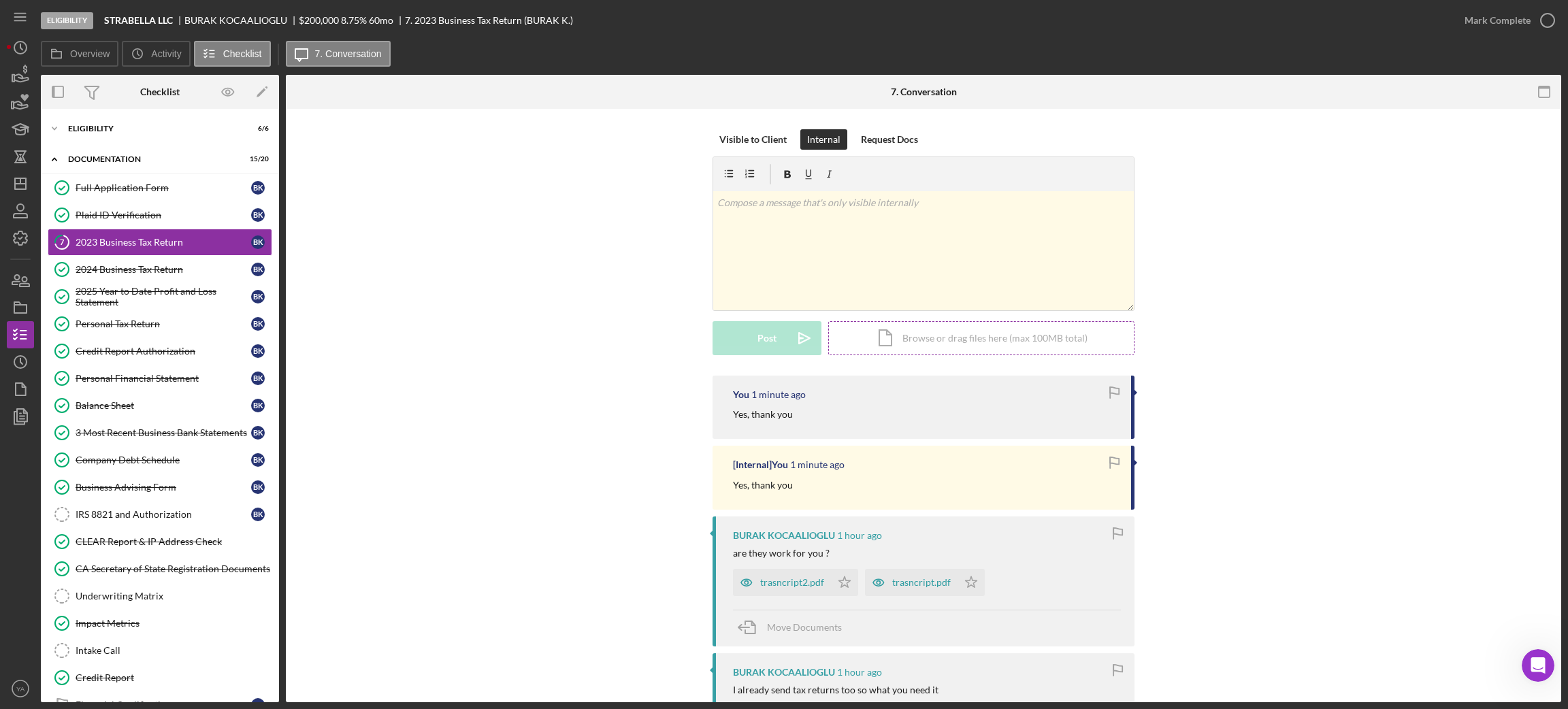
click at [888, 335] on div "Icon/Document Browse or drag files here (max 100MB total) Tap to choose files o…" at bounding box center [981, 338] width 306 height 34
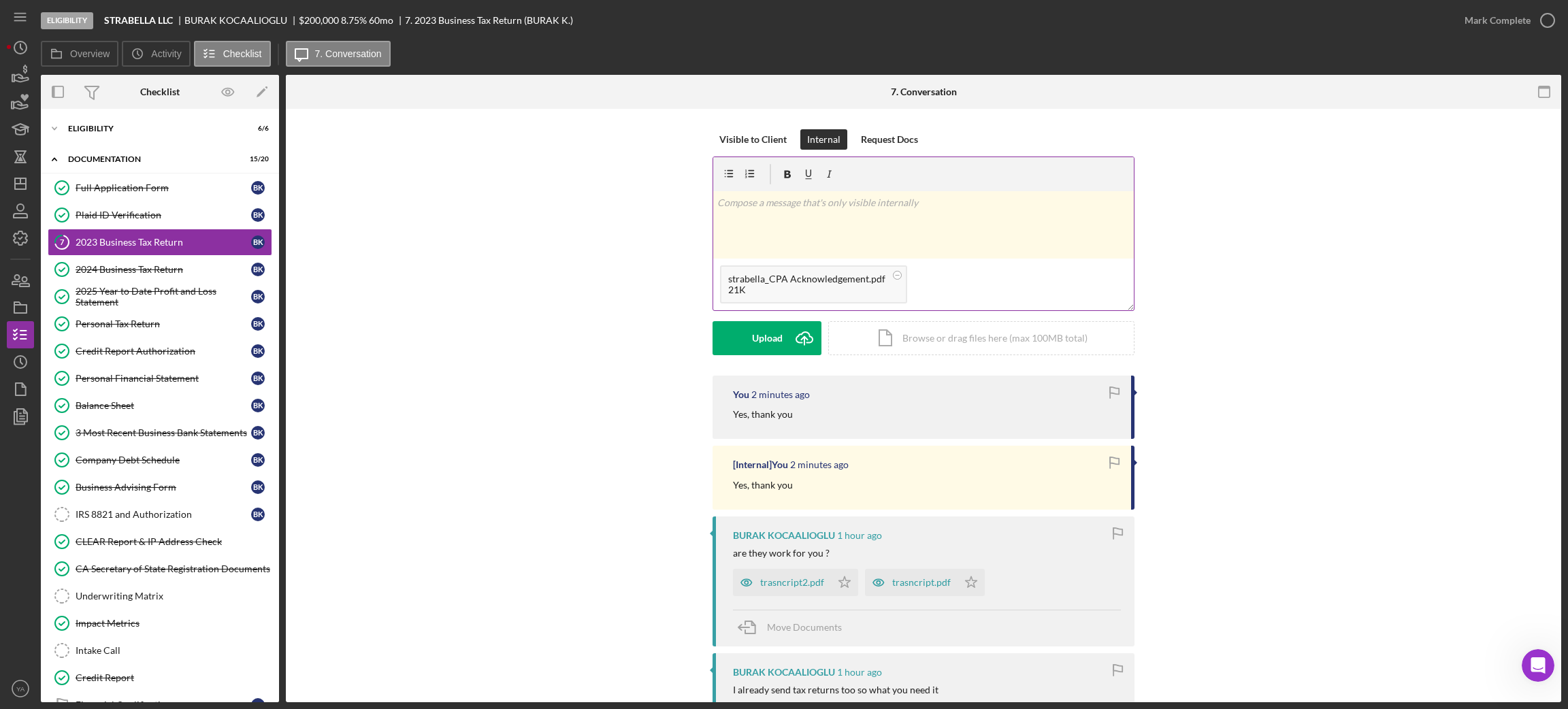
click at [836, 226] on div "v Color teal Color pink Remove color Add row above Add row below Add column bef…" at bounding box center [923, 225] width 421 height 68
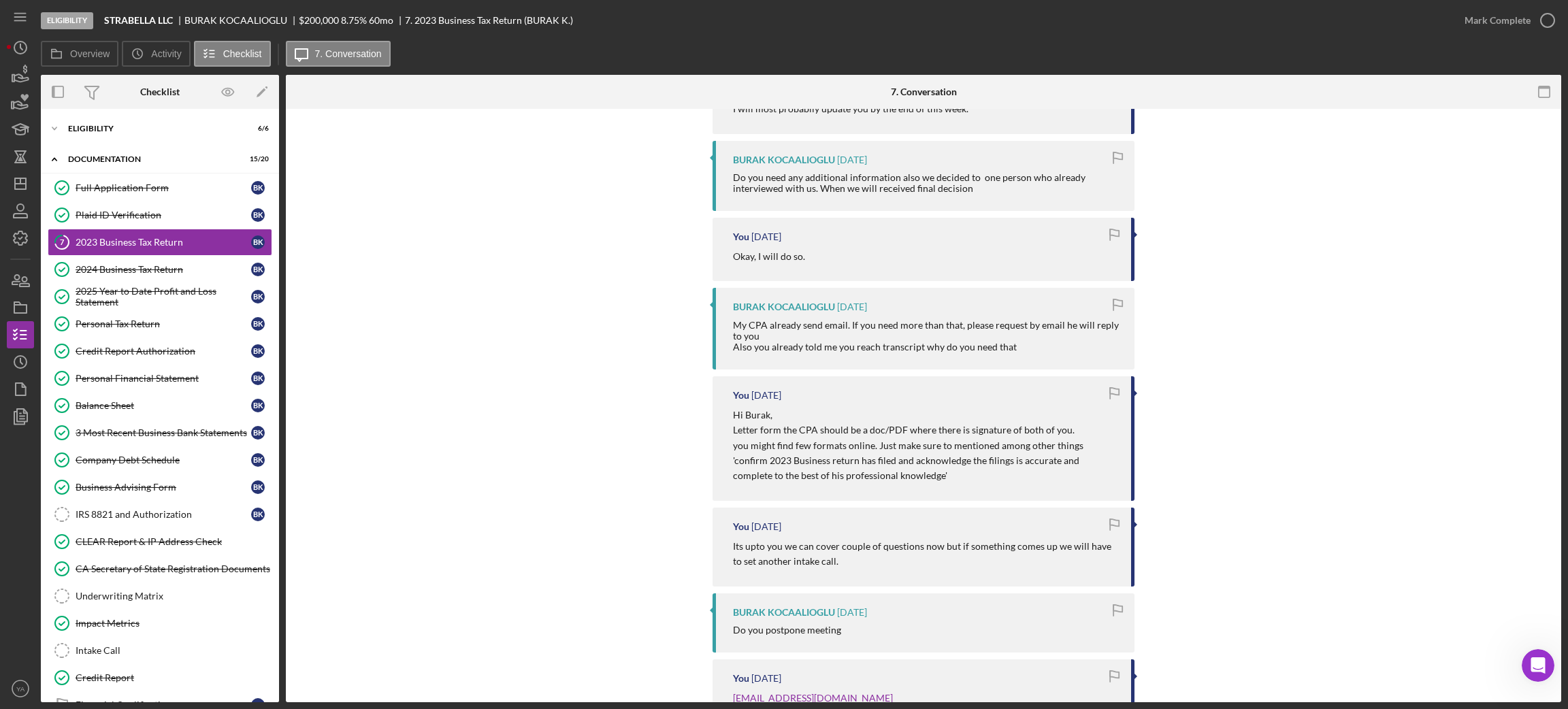
scroll to position [1531, 0]
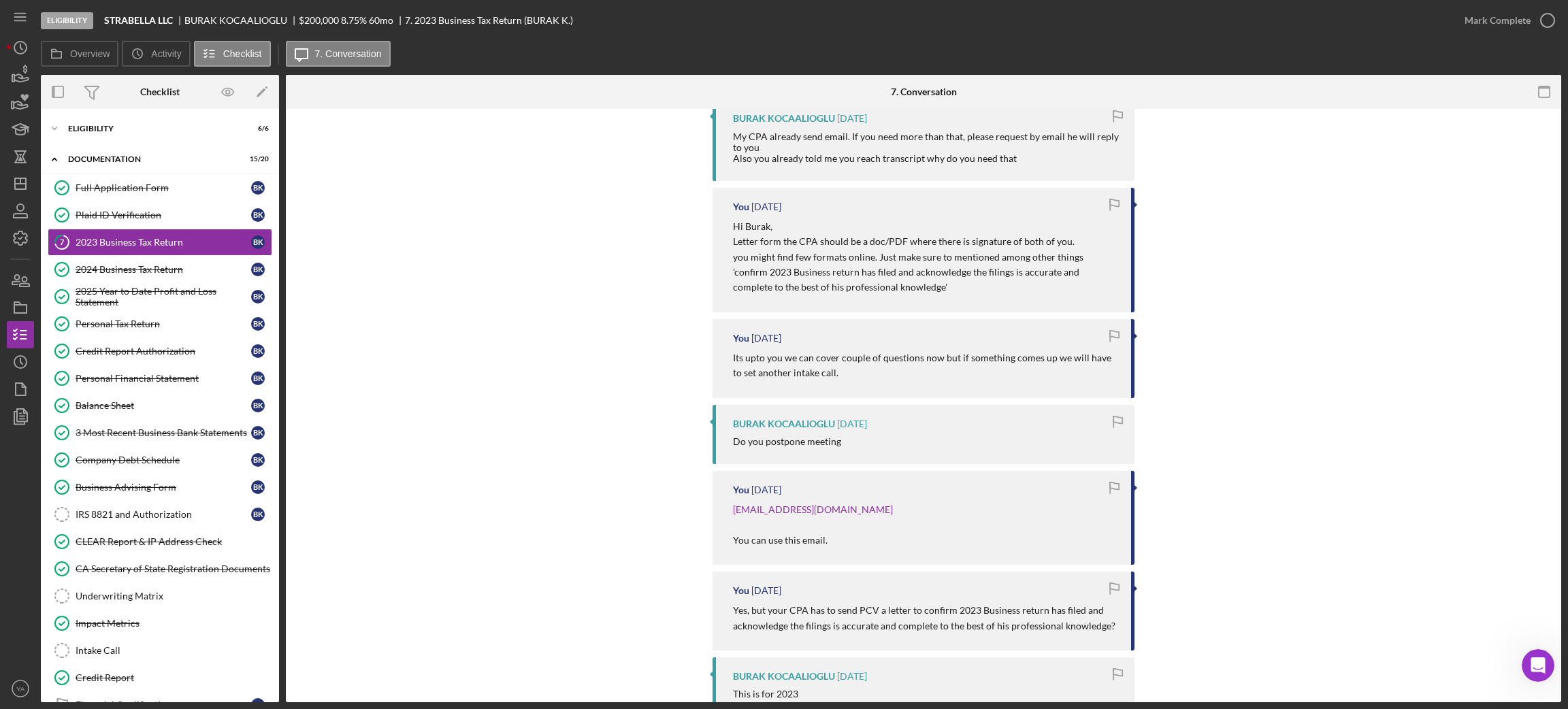
click at [934, 256] on p "Hi Burak, Letter form the CPA should be a doc/PDF where there is signature of b…" at bounding box center [925, 256] width 384 height 76
drag, startPoint x: 934, startPoint y: 256, endPoint x: 881, endPoint y: 277, distance: 57.0
click at [881, 277] on p "Hi Burak, Letter form the CPA should be a doc/PDF where there is signature of b…" at bounding box center [925, 256] width 384 height 76
copy div "the filings is accurate and complete to the best of his professional knowledge'"
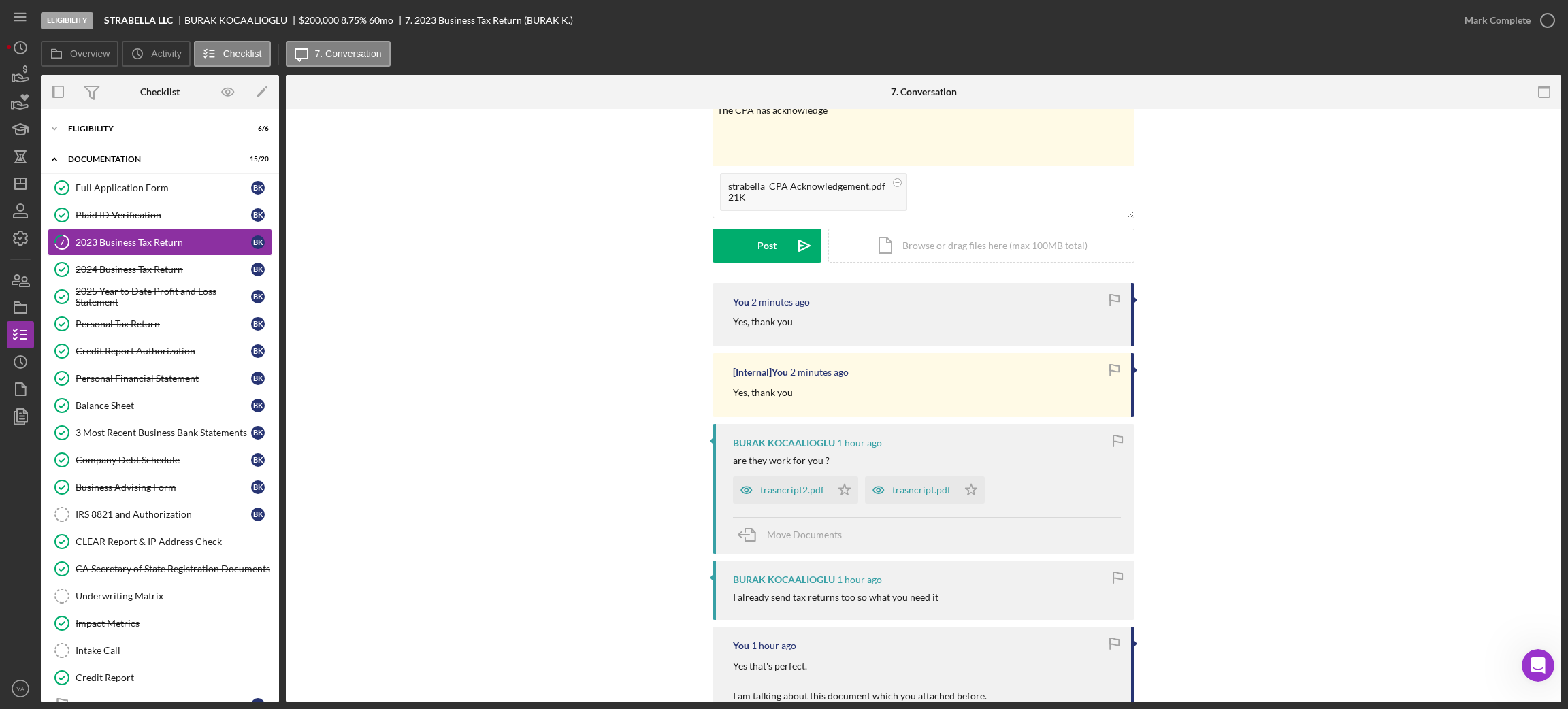
scroll to position [0, 0]
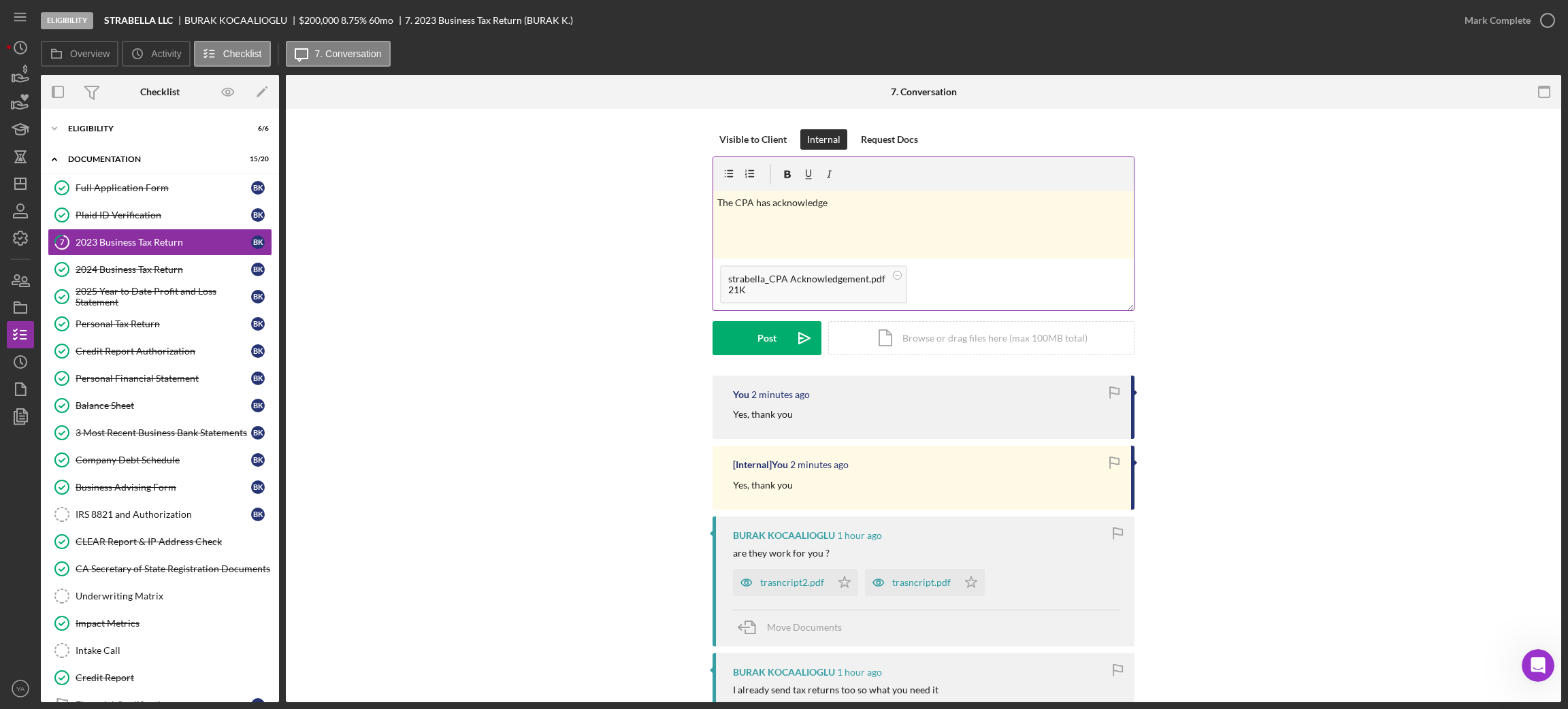
click at [909, 217] on div "v Color teal Color pink Remove color Add row above Add row below Add column bef…" at bounding box center [923, 225] width 421 height 68
click at [831, 200] on p "The CPA has acknowledge the filings is accurate and complete to the best of his…" at bounding box center [924, 211] width 413 height 31
click at [839, 220] on p "The CPA has acknowledge the filings is accurate and complete to the best of his…" at bounding box center [924, 211] width 413 height 31
click at [803, 226] on p "The CPA has acknowledge the filings is accurate and complete to the best of his…" at bounding box center [924, 218] width 413 height 46
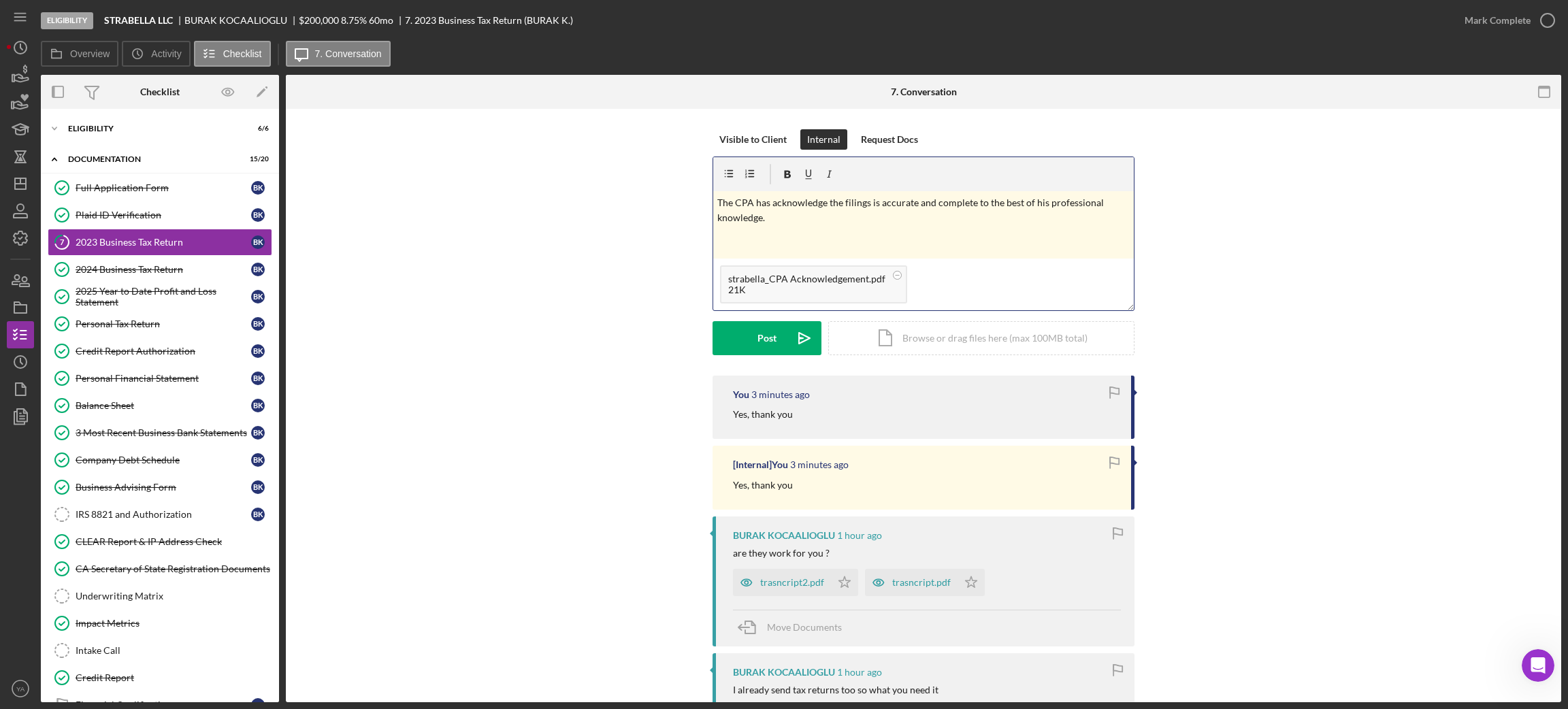
click at [781, 211] on p "The CPA has acknowledge the filings is accurate and complete to the best of his…" at bounding box center [924, 218] width 413 height 46
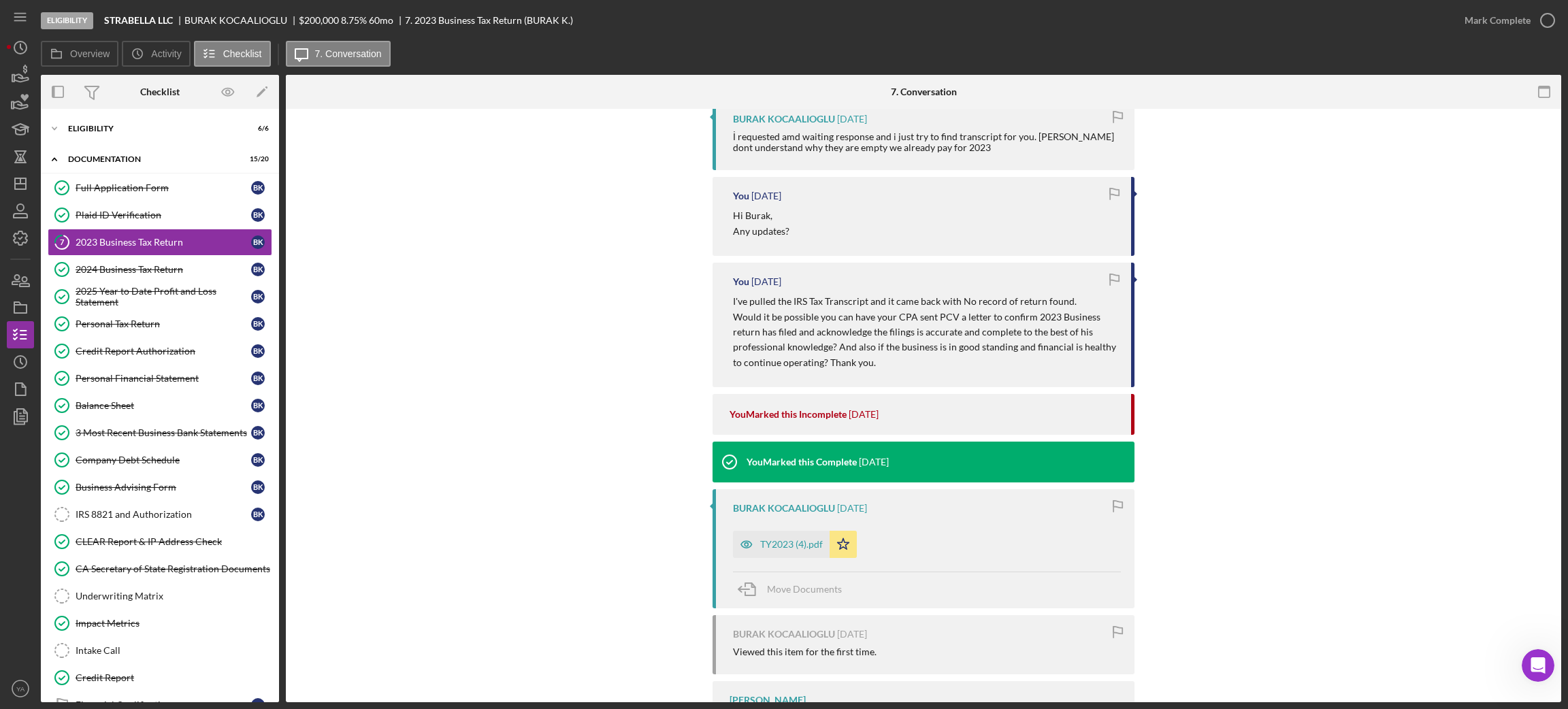
scroll to position [2653, 0]
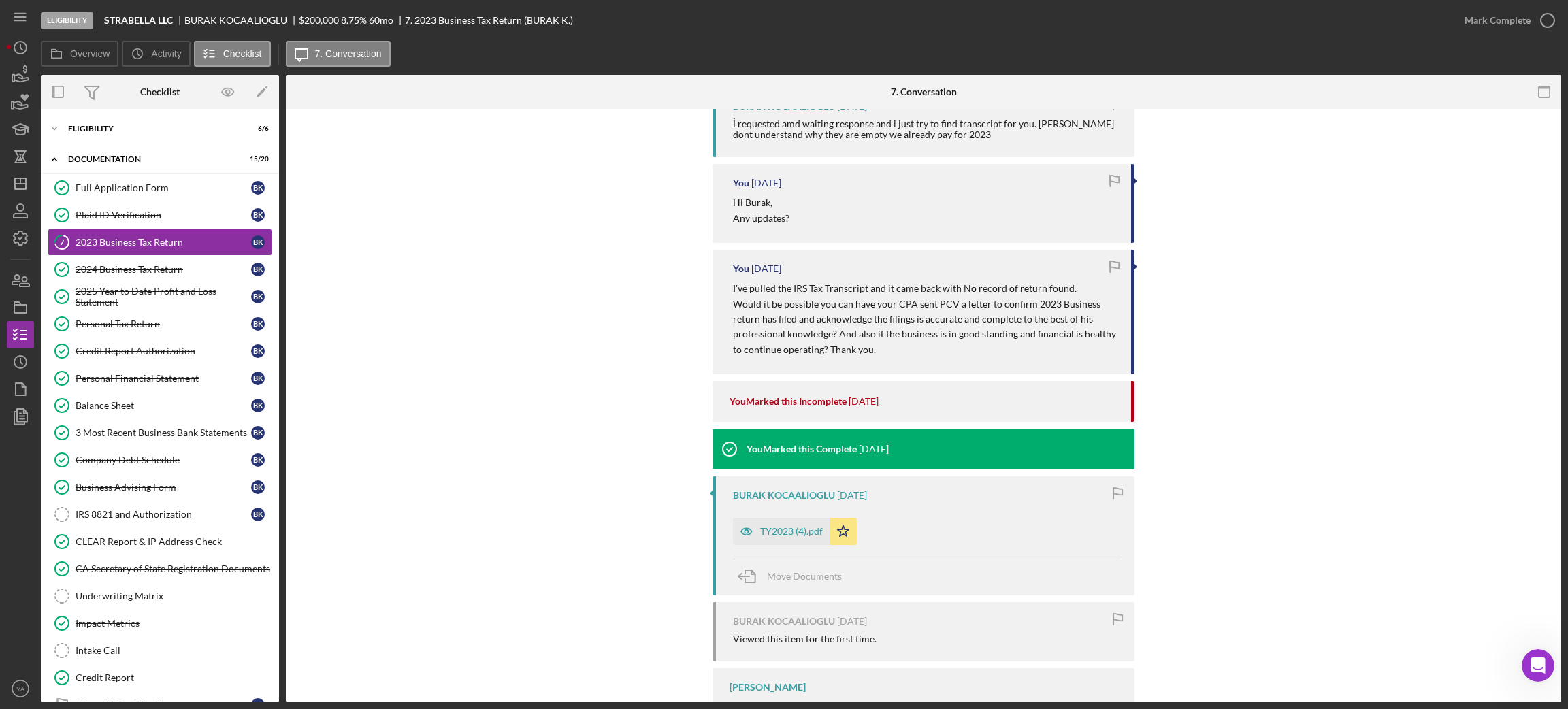
click at [963, 281] on p "I've pulled the IRS Tax Transcript and it came back with No record of return fo…" at bounding box center [925, 289] width 384 height 15
drag, startPoint x: 964, startPoint y: 276, endPoint x: 1067, endPoint y: 272, distance: 103.1
click at [1067, 281] on p "I've pulled the IRS Tax Transcript and it came back with No record of return fo…" at bounding box center [925, 289] width 384 height 15
copy p "No record of return found."
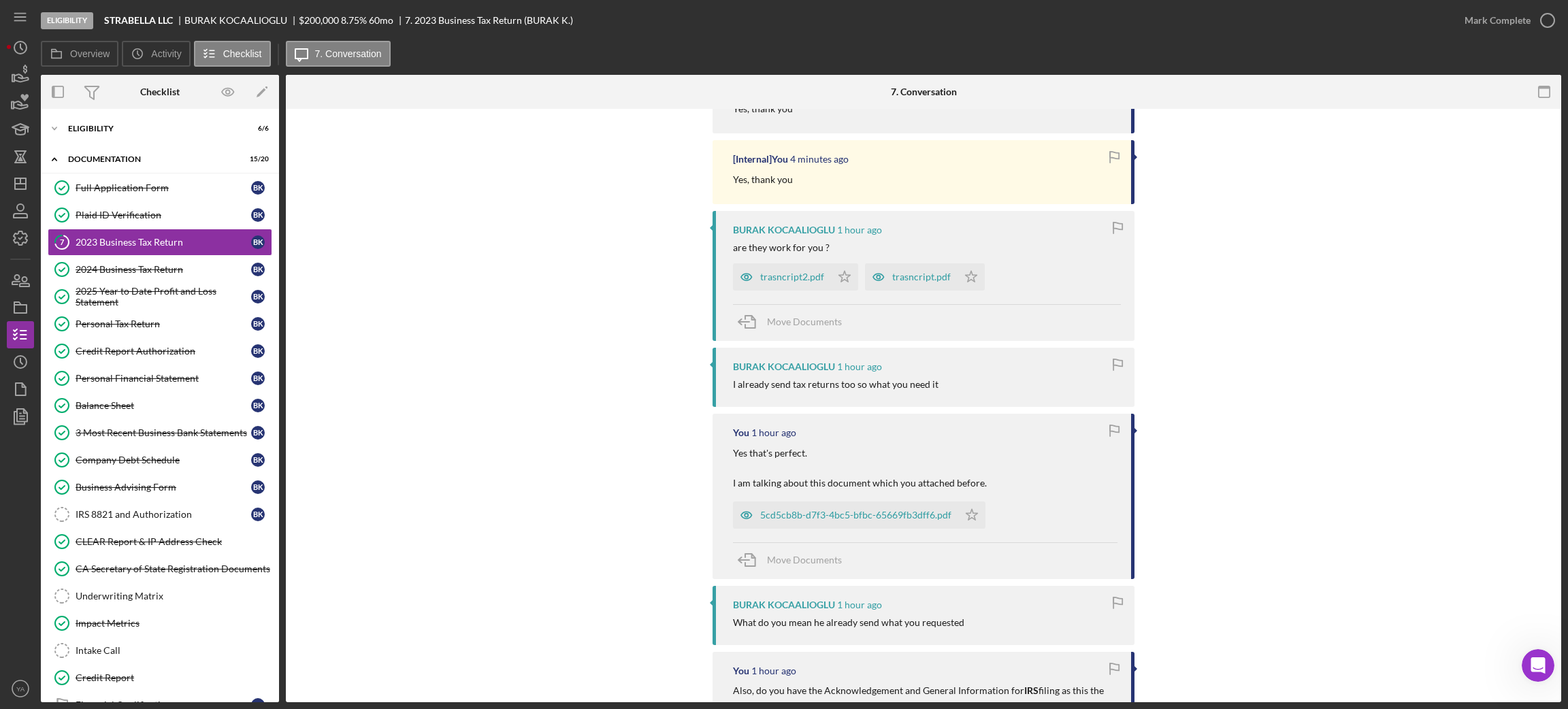
scroll to position [0, 0]
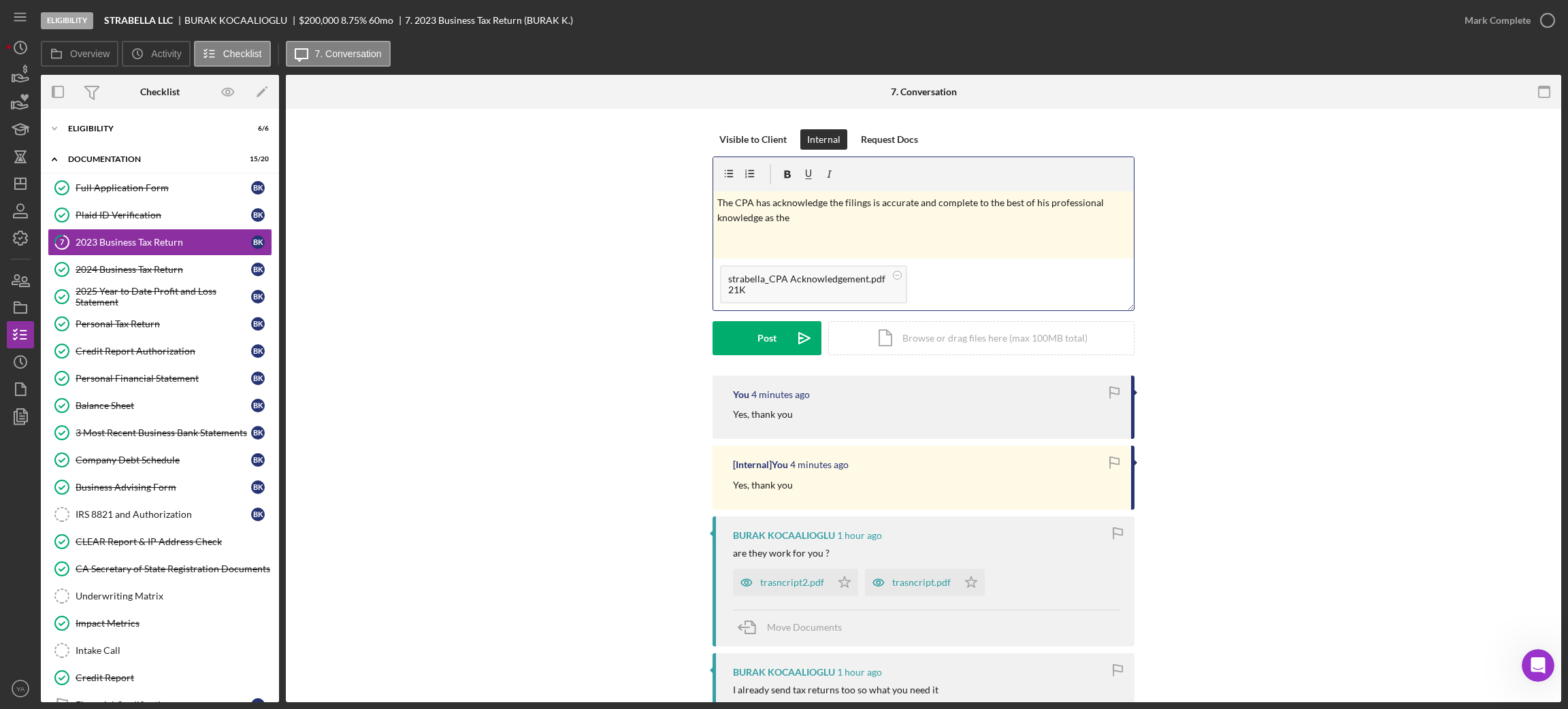
click at [840, 218] on p "The CPA has acknowledge the filings is accurate and complete to the best of his…" at bounding box center [924, 218] width 413 height 46
click at [777, 219] on p "The CPA has acknowledge the filings is accurate and complete to the best of his…" at bounding box center [924, 211] width 413 height 31
click at [899, 219] on p "The CPA has acknowledge the filings is accurate and complete to the best of his…" at bounding box center [924, 211] width 413 height 31
click at [997, 218] on p "The CPA has acknowledge the filings is accurate and complete to the best of his…" at bounding box center [924, 211] width 413 height 31
click at [954, 212] on p "The CPA has acknowledge the filings is accurate and complete to the best of his…" at bounding box center [924, 211] width 413 height 31
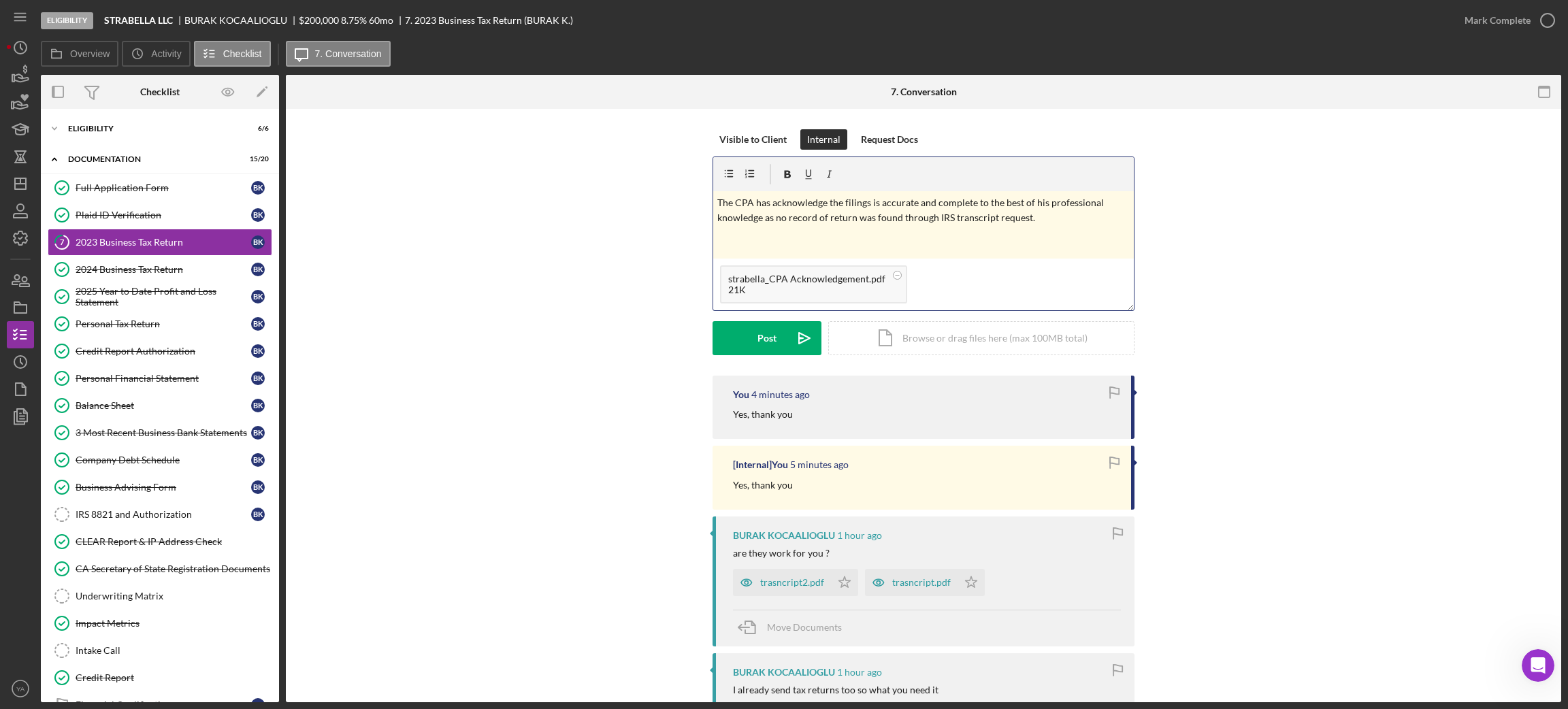
click at [828, 219] on p "The CPA has acknowledge the filings is accurate and complete to the best of his…" at bounding box center [924, 211] width 413 height 31
click at [825, 216] on p "The CPA has acknowledge the filings is accurate and complete to the best of his…" at bounding box center [924, 211] width 413 height 31
click at [905, 222] on p "The CPA has acknowledge the filings is accurate and complete to the best of his…" at bounding box center [924, 211] width 413 height 31
click at [857, 219] on p "The CPA has acknowledge the filings is accurate and complete to the best of his…" at bounding box center [924, 211] width 413 height 31
click at [855, 219] on p "The CPA has acknowledge the filings is accurate and complete to the best of his…" at bounding box center [924, 211] width 413 height 31
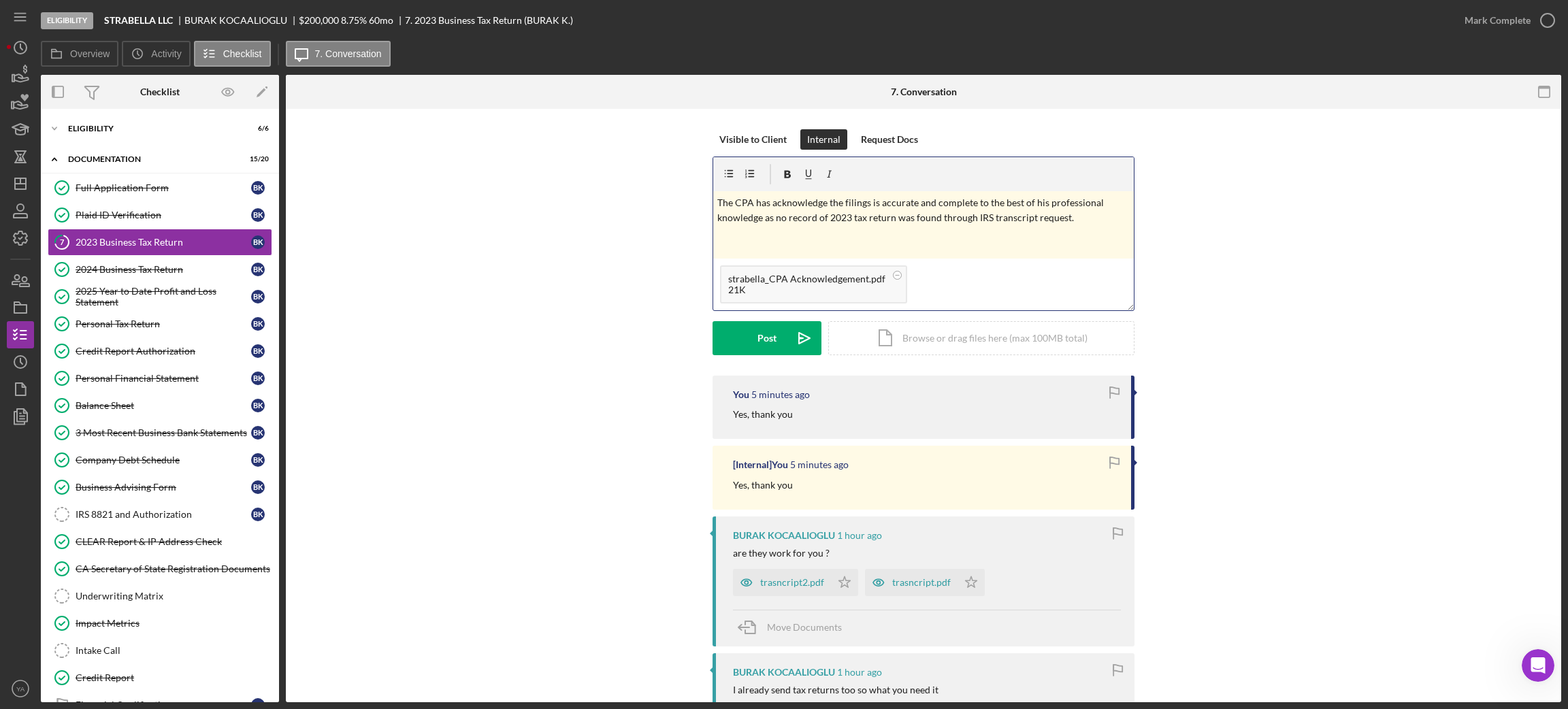
click at [1009, 218] on p "The CPA has acknowledge the filings is accurate and complete to the best of his…" at bounding box center [924, 211] width 413 height 31
click at [1087, 224] on p "The CPA has acknowledge the filings is accurate and complete to the best of his…" at bounding box center [924, 211] width 413 height 31
click at [771, 338] on div "Post" at bounding box center [767, 338] width 19 height 34
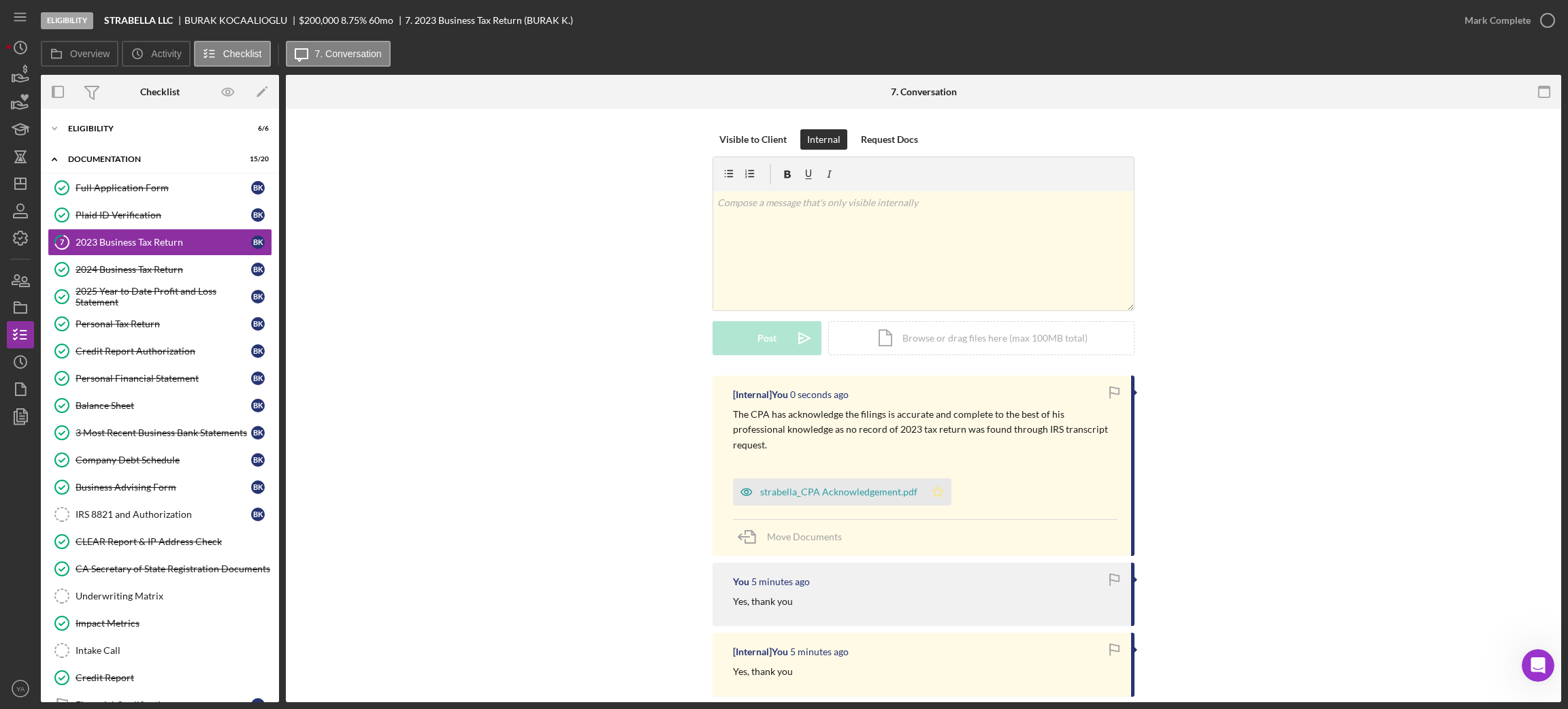
click at [927, 479] on icon "Icon/Star" at bounding box center [938, 492] width 27 height 27
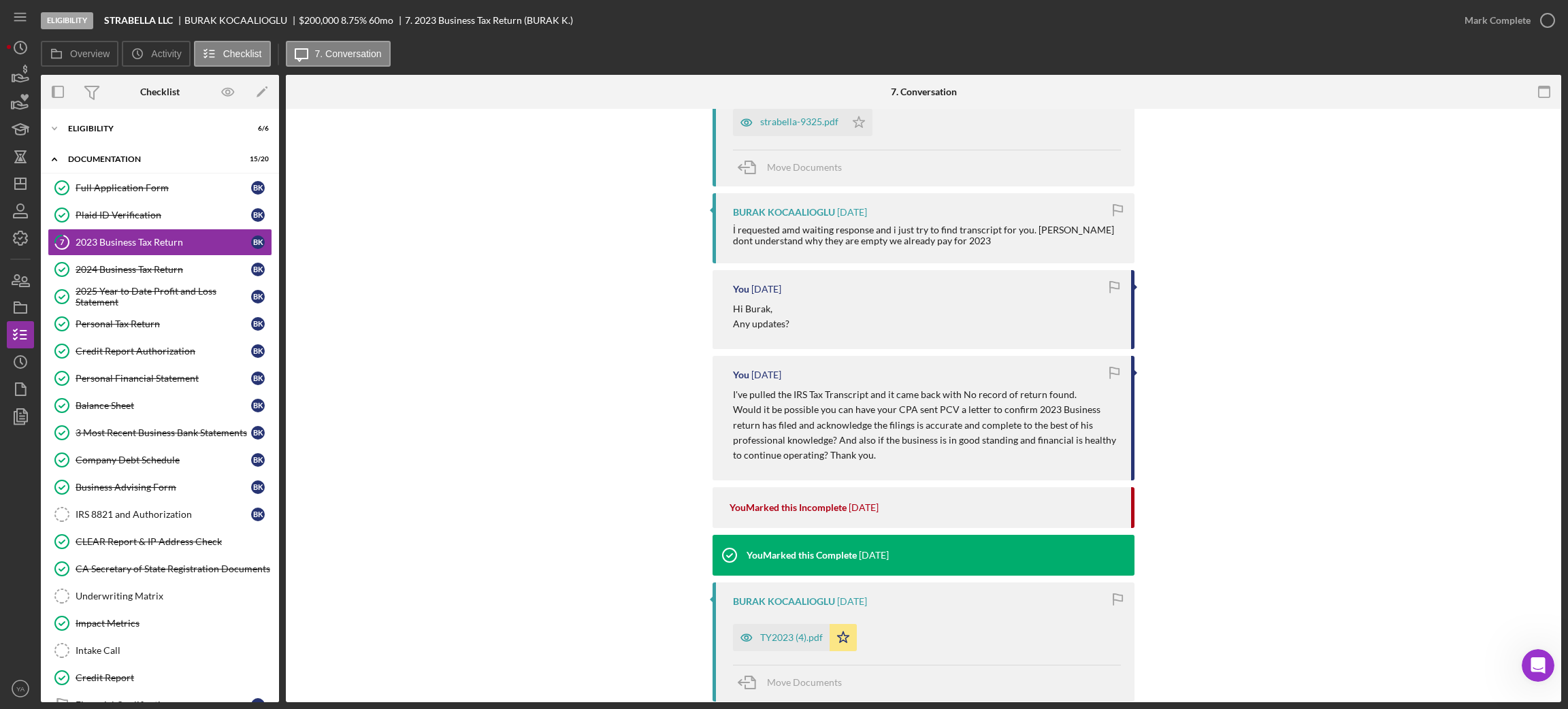
scroll to position [2895, 0]
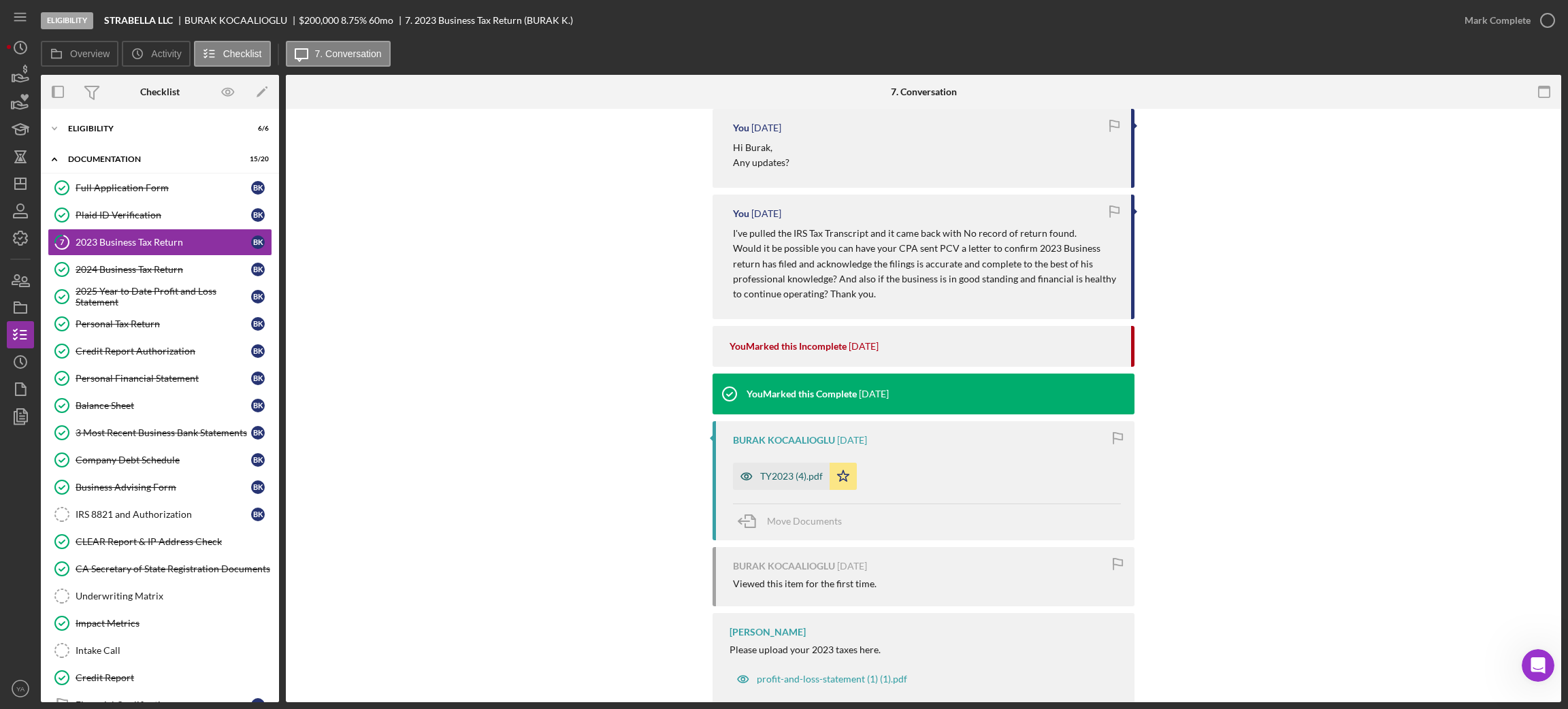
click at [774, 471] on div "TY2023 (4).pdf" at bounding box center [792, 477] width 63 height 11
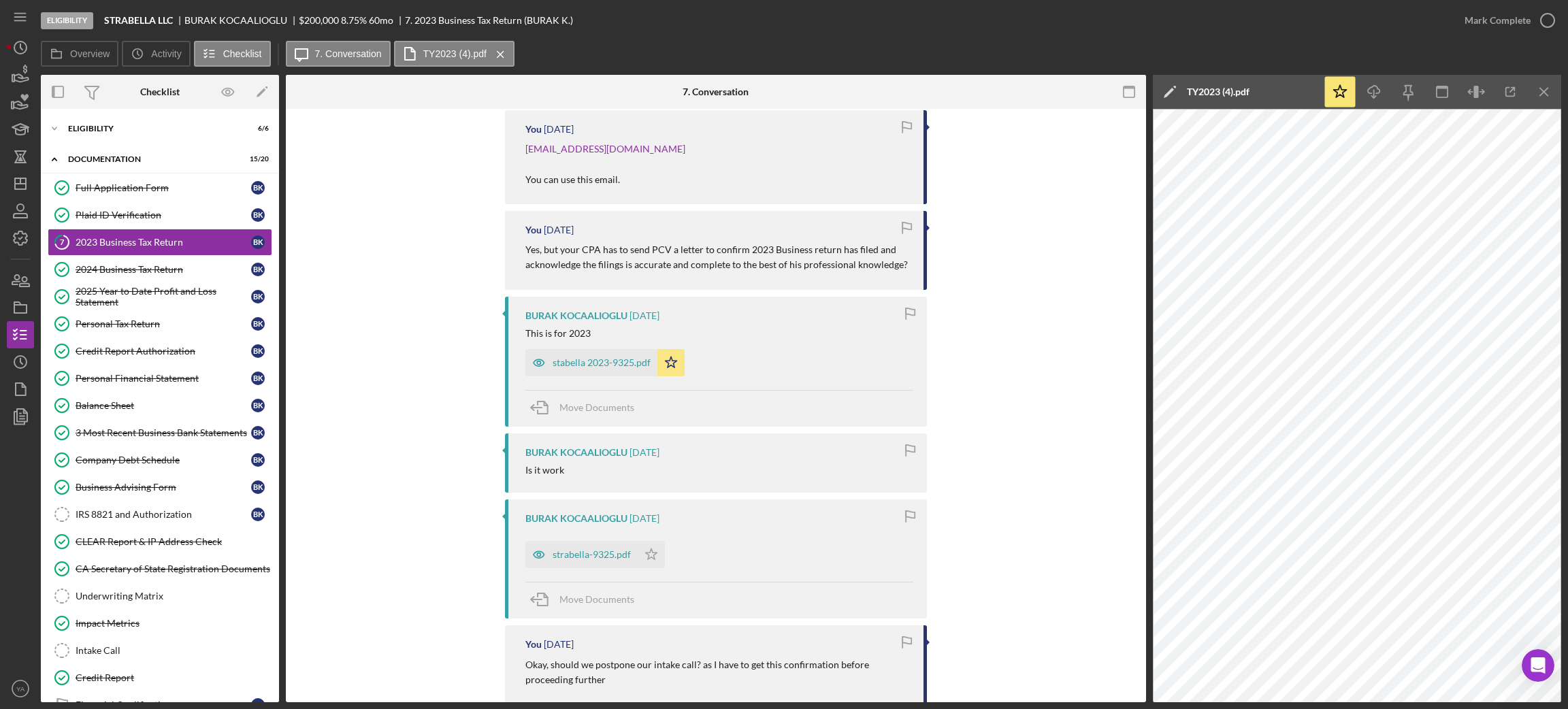
click at [619, 357] on div "stabella 2023-9325.pdf" at bounding box center [601, 362] width 98 height 11
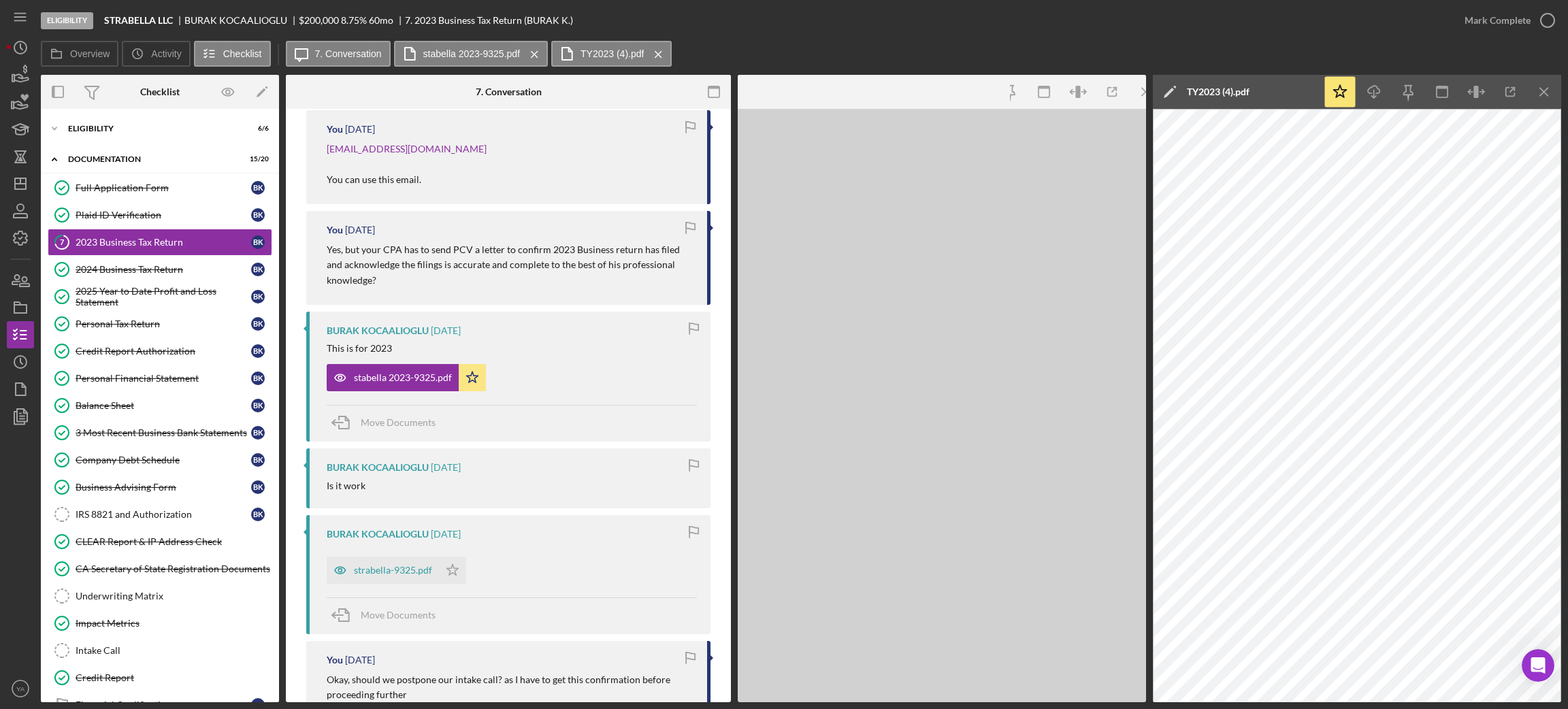
scroll to position [2109, 0]
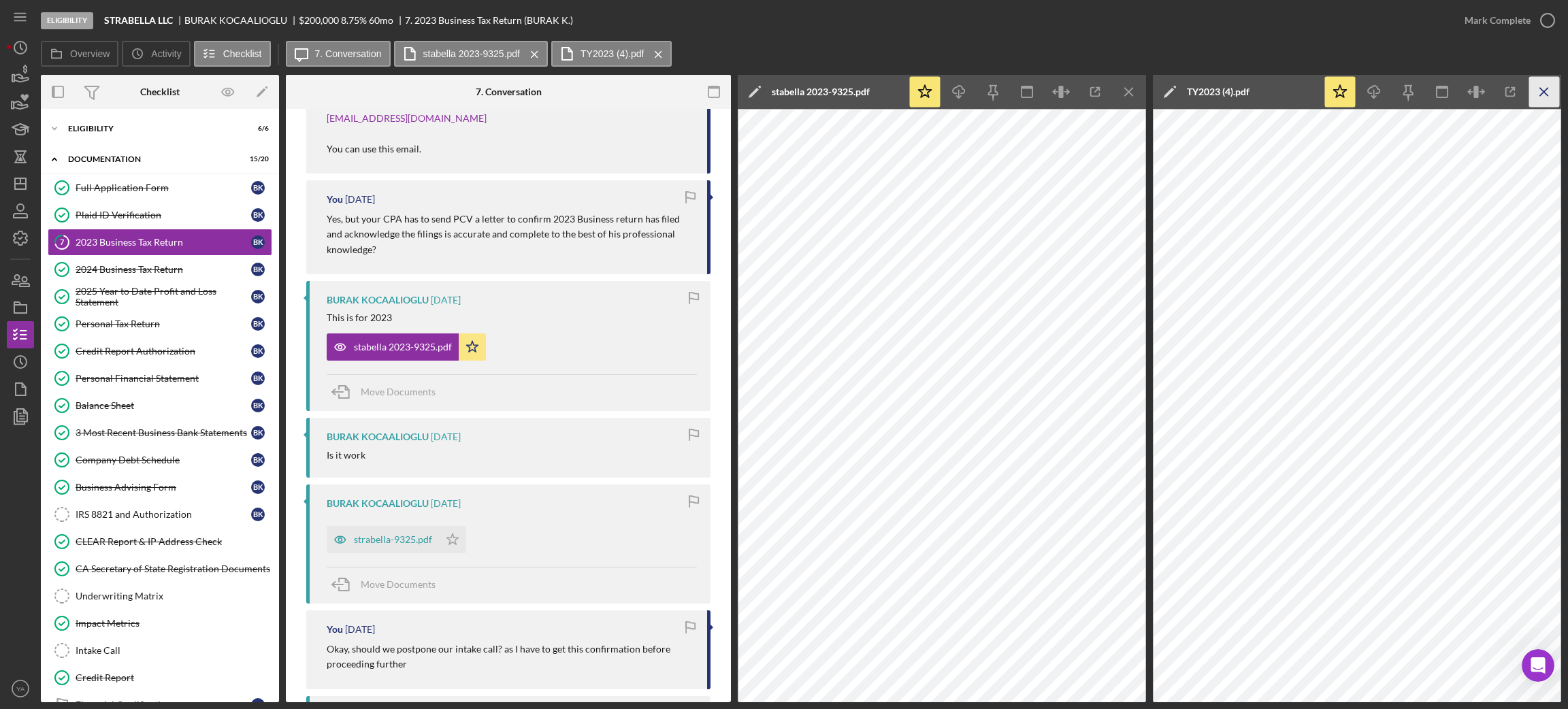
click at [1539, 89] on icon "Icon/Menu Close" at bounding box center [1544, 92] width 31 height 31
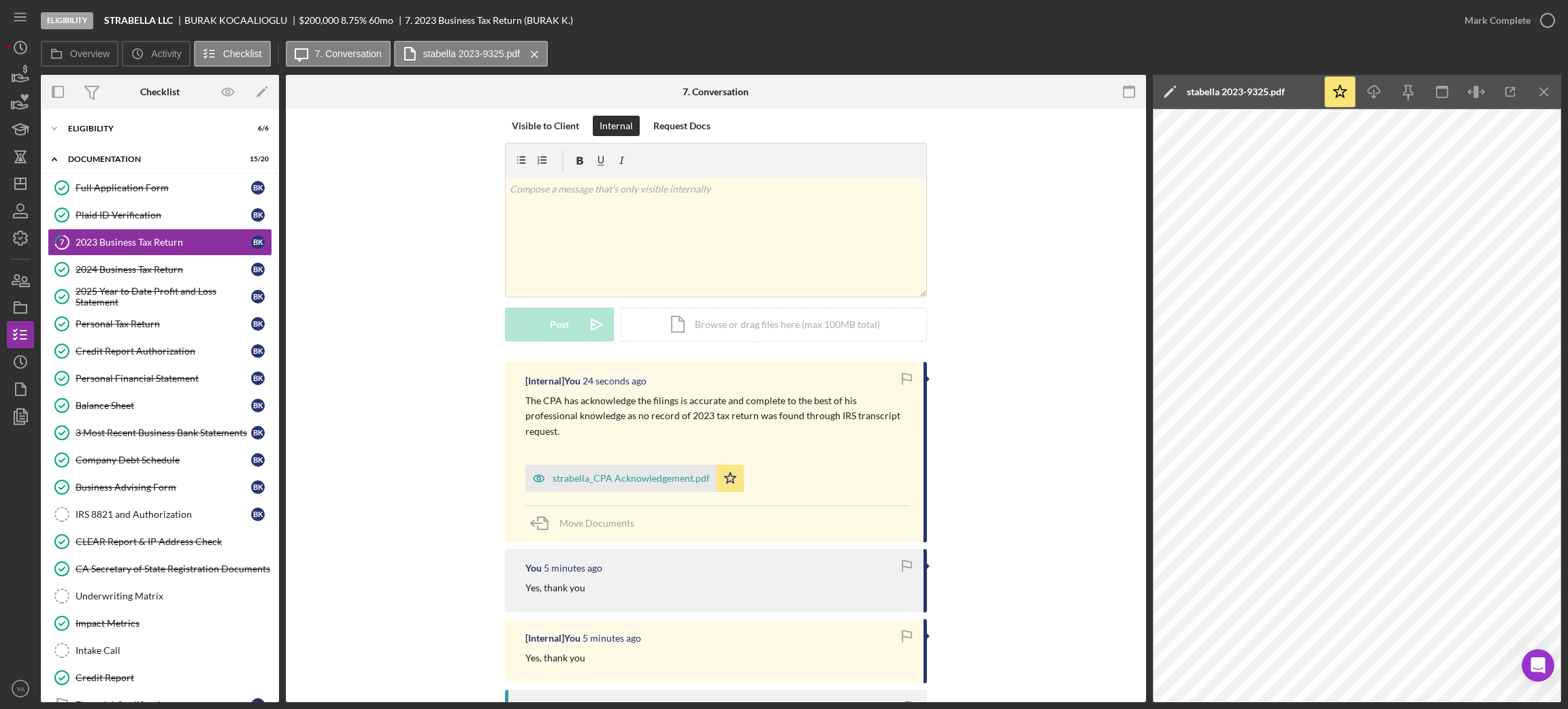
scroll to position [0, 0]
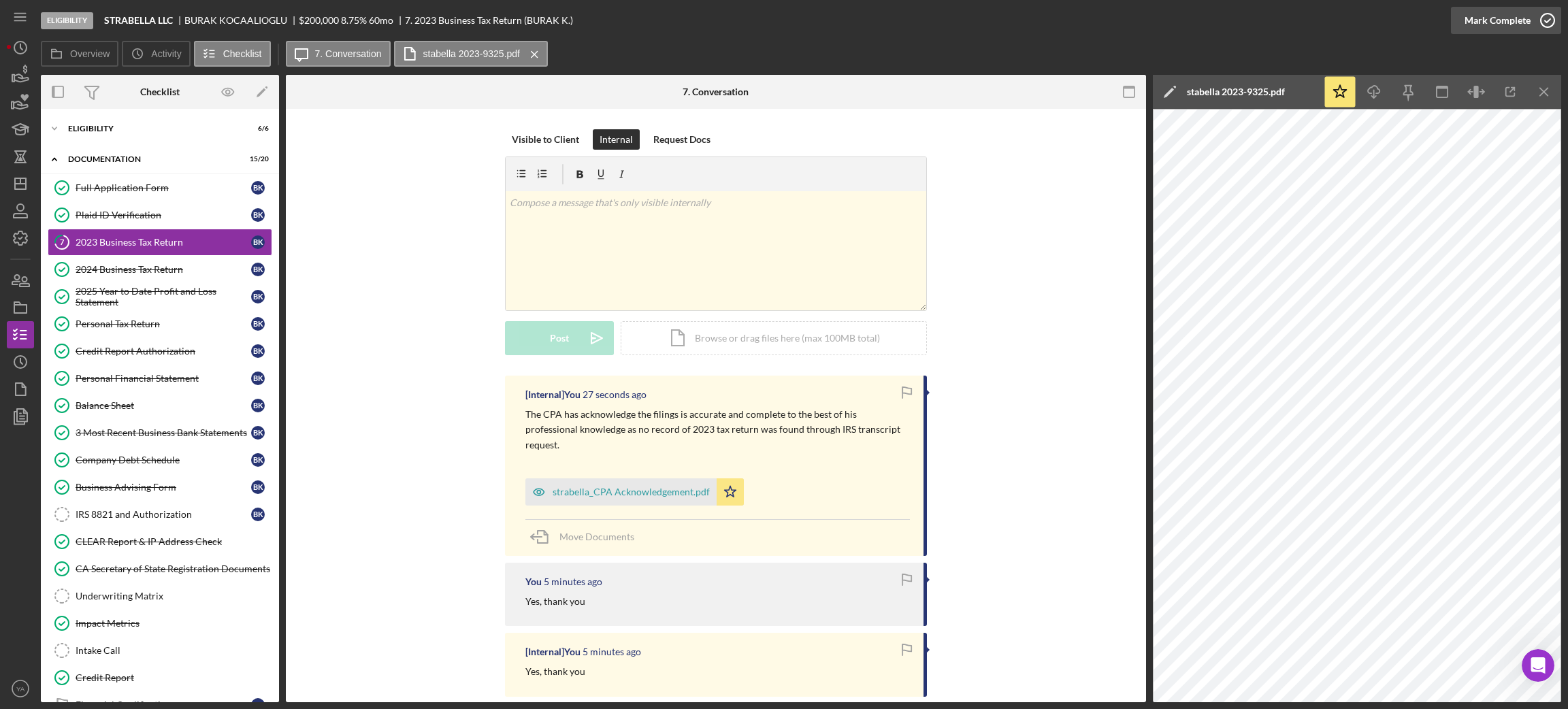
click at [1544, 26] on circle "button" at bounding box center [1547, 21] width 14 height 14
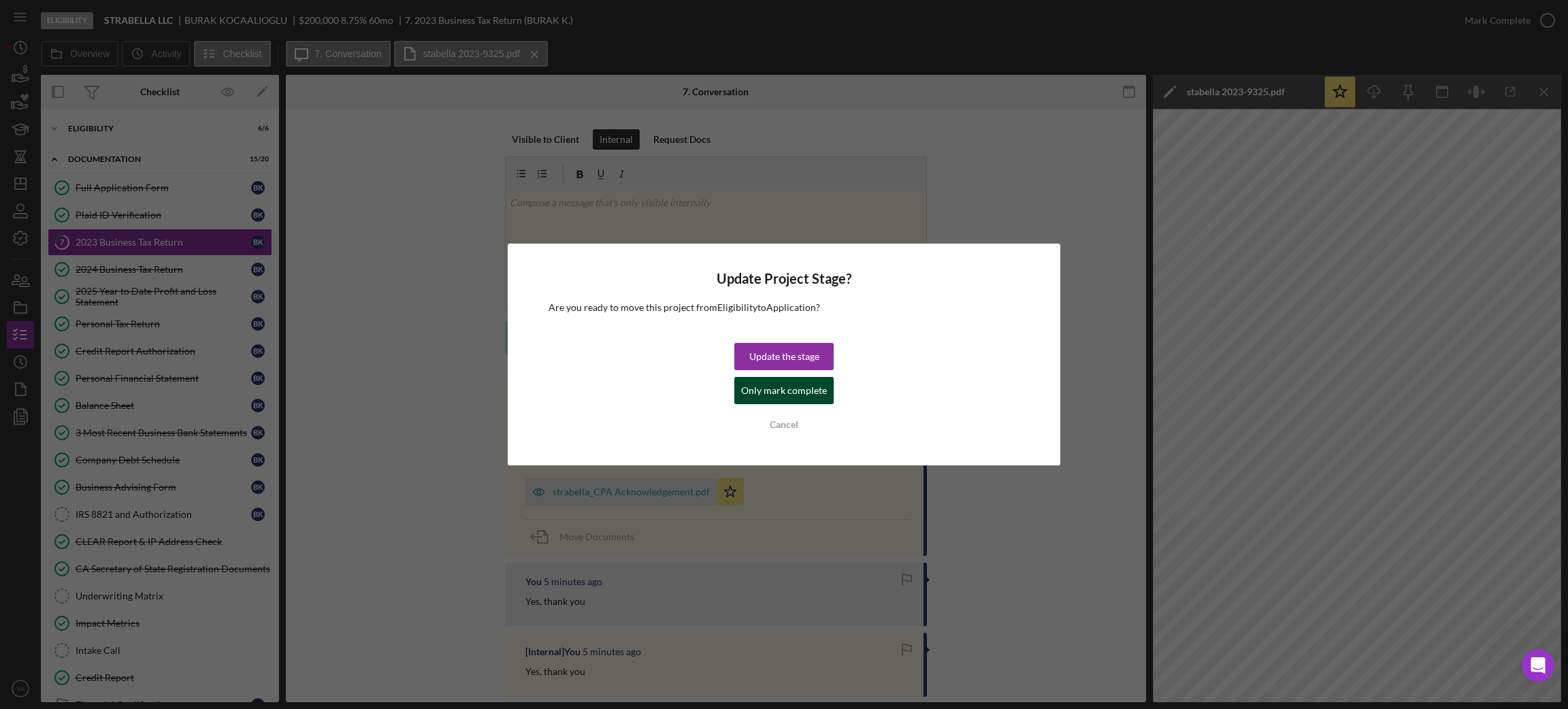
click at [803, 386] on div "Only mark complete" at bounding box center [784, 390] width 85 height 27
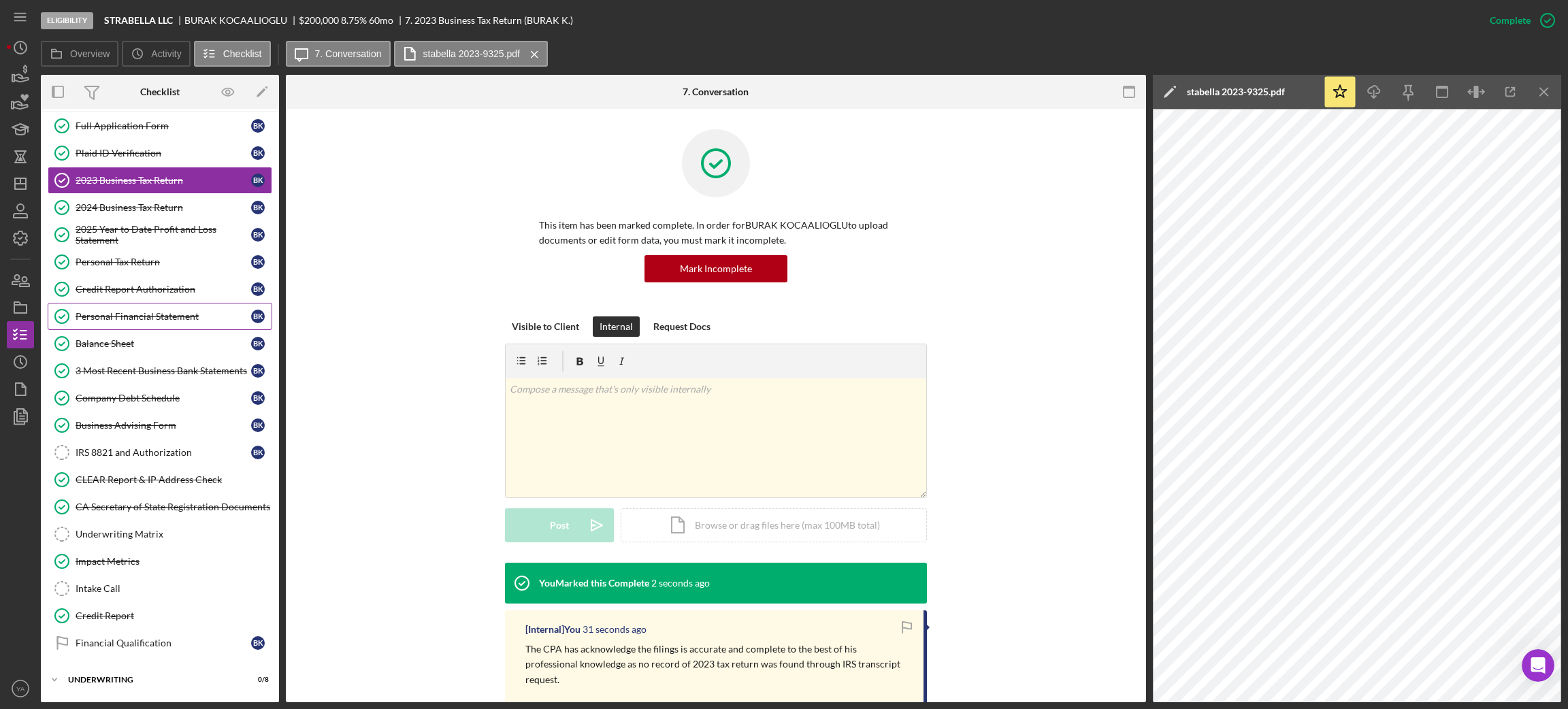
scroll to position [95, 0]
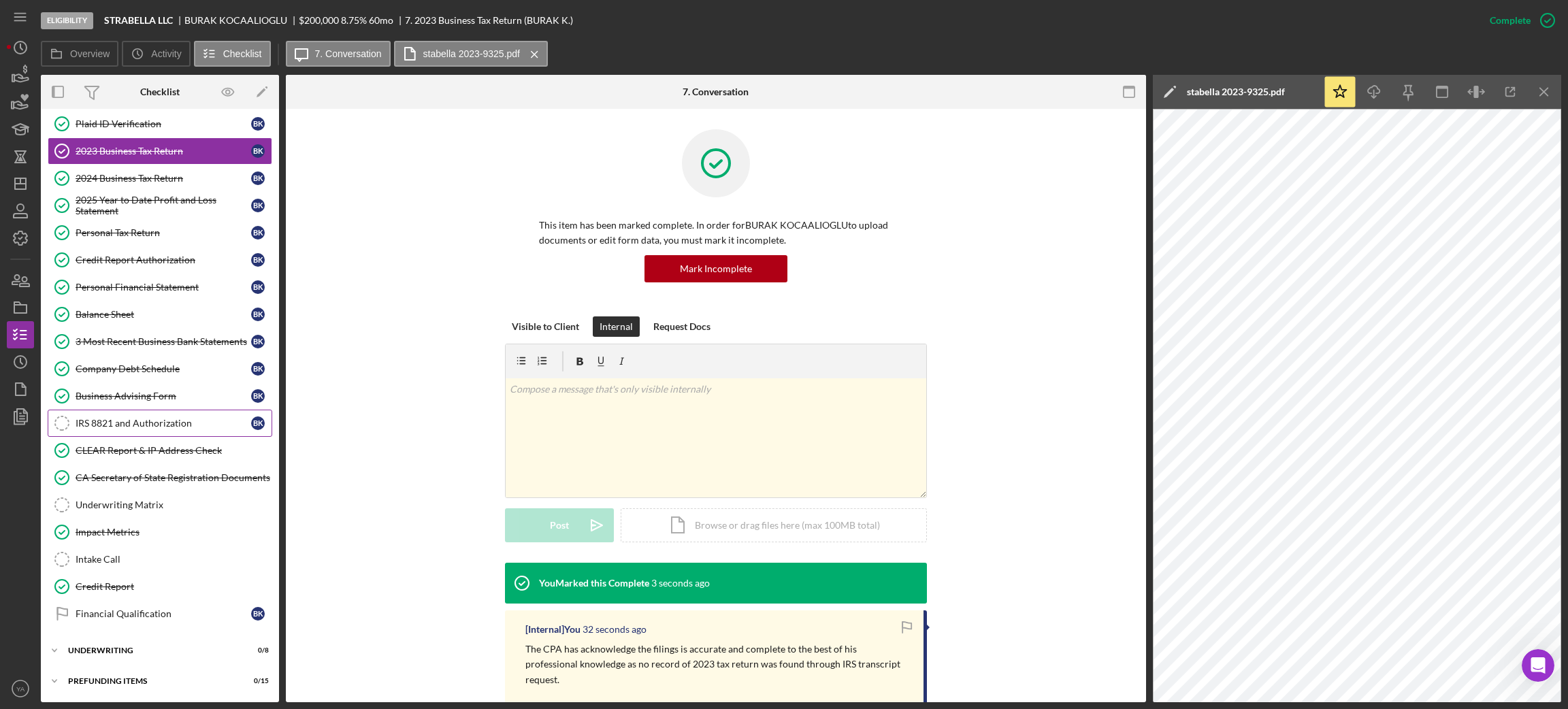
click at [150, 424] on div "IRS 8821 and Authorization" at bounding box center [163, 423] width 176 height 11
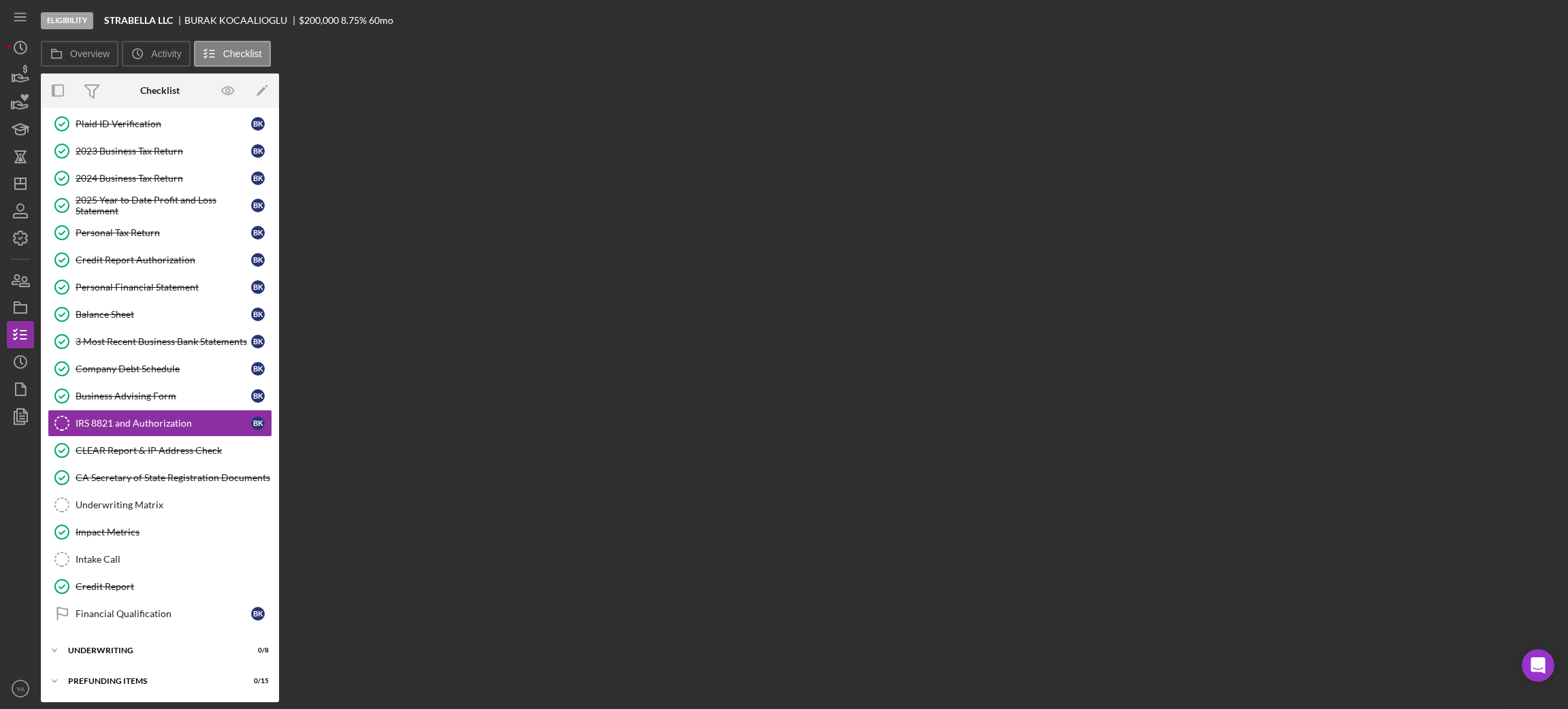
scroll to position [95, 0]
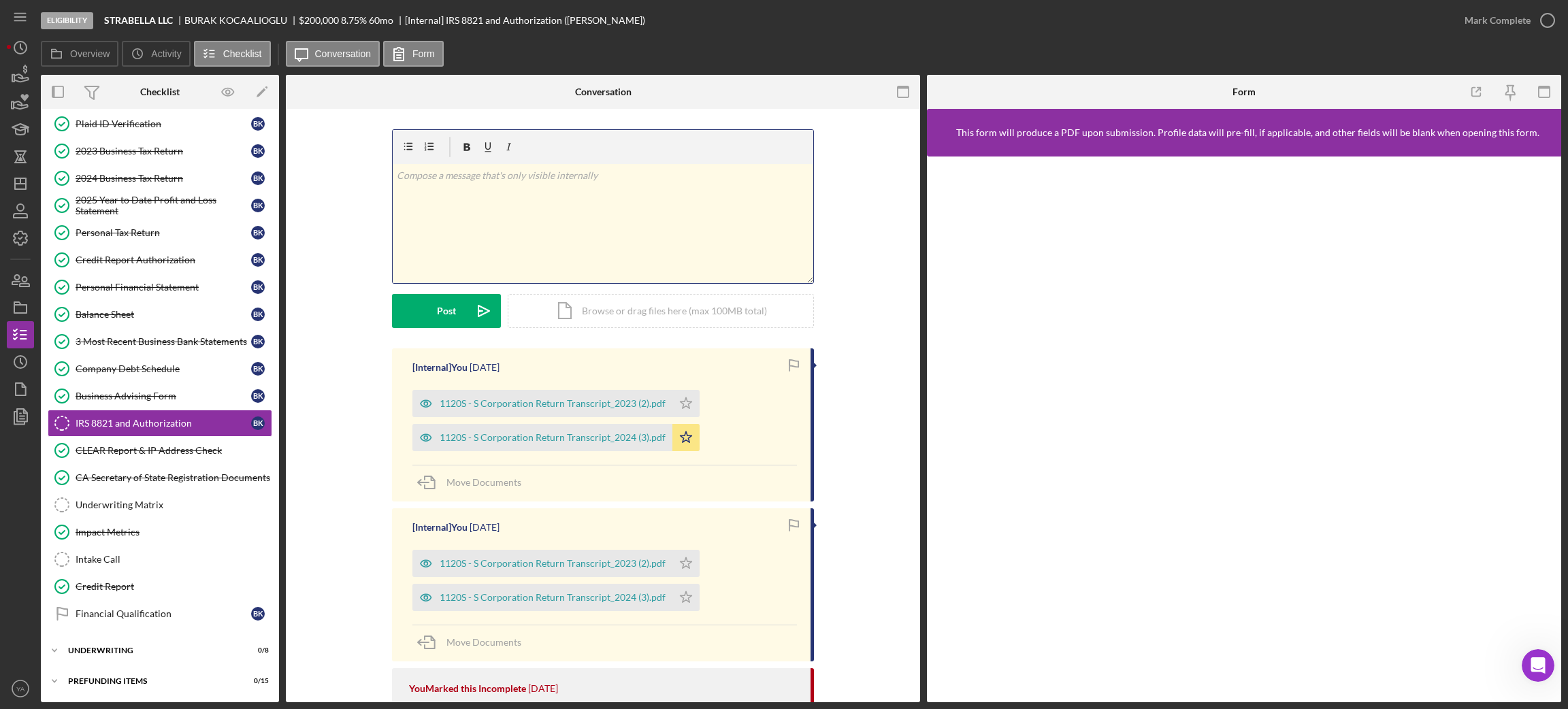
click at [617, 216] on div "v Color teal Color pink Remove color Add row above Add row below Add column bef…" at bounding box center [602, 224] width 421 height 119
click at [175, 157] on link "2023 Business Tax Return 2023 Business Tax Return B K" at bounding box center [160, 151] width 224 height 27
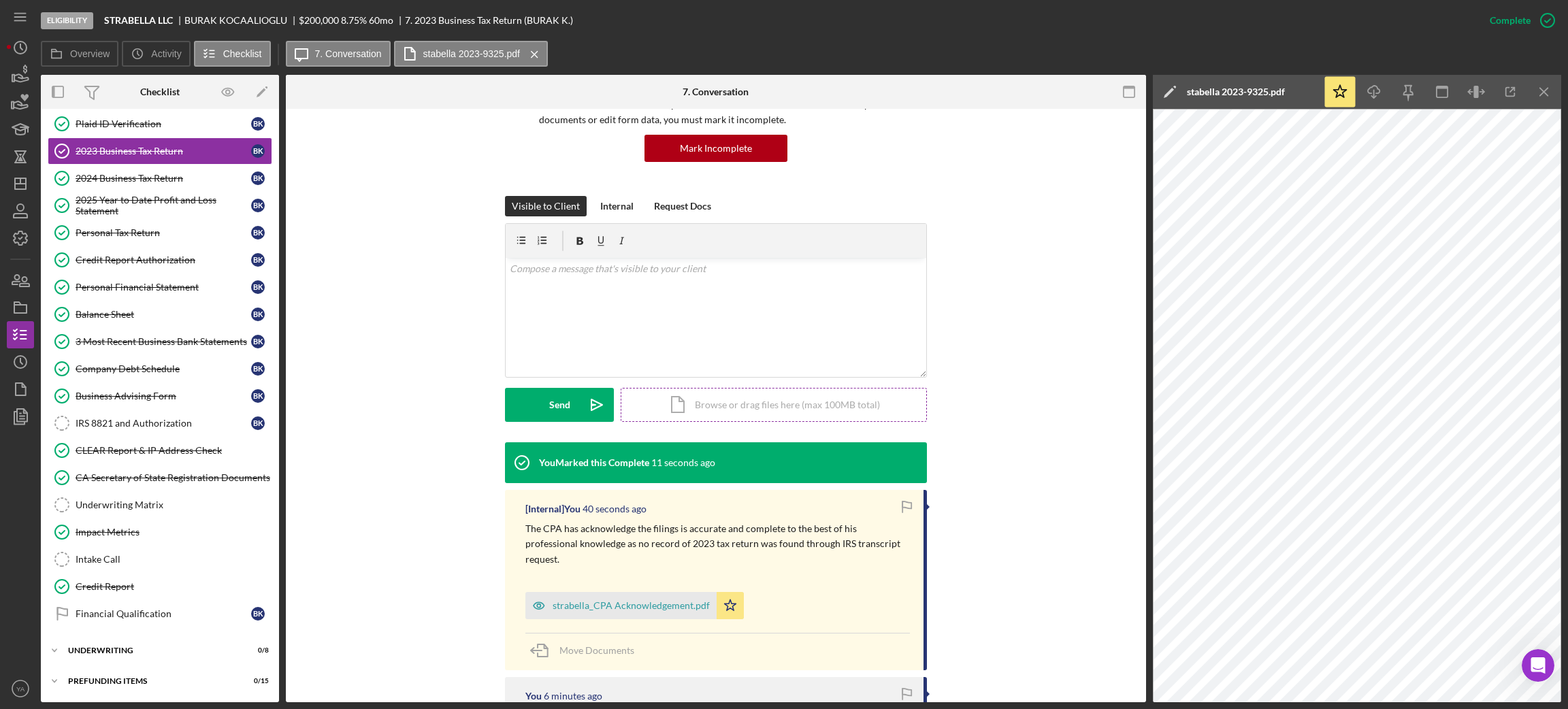
scroll to position [306, 0]
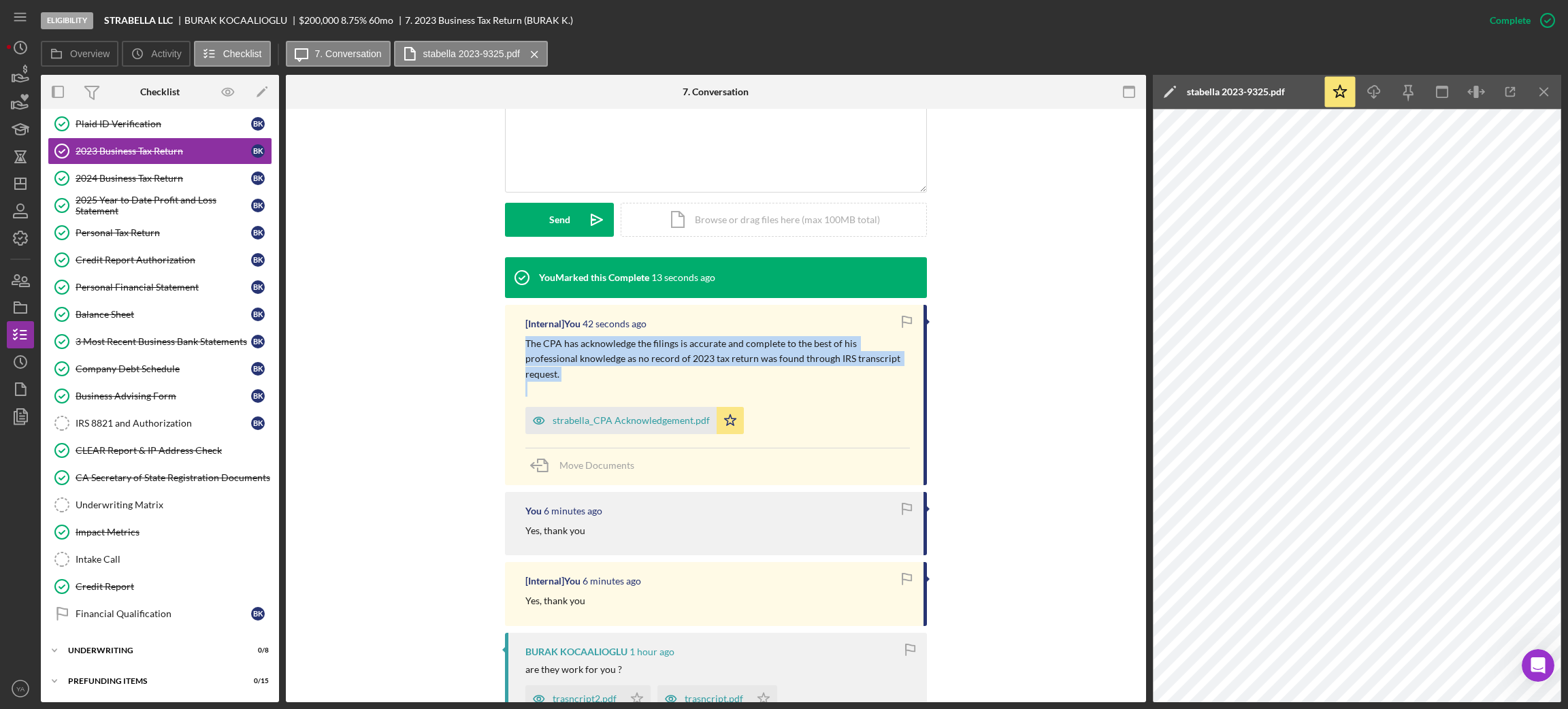
drag, startPoint x: 522, startPoint y: 340, endPoint x: 871, endPoint y: 369, distance: 350.2
click at [871, 369] on div "The CPA has acknowledge the filings is accurate and complete to the best of his…" at bounding box center [717, 367] width 384 height 62
copy p "The CPA has acknowledge the filings is accurate and complete to the best of his…"
click at [159, 418] on div "IRS 8821 and Authorization" at bounding box center [163, 423] width 176 height 11
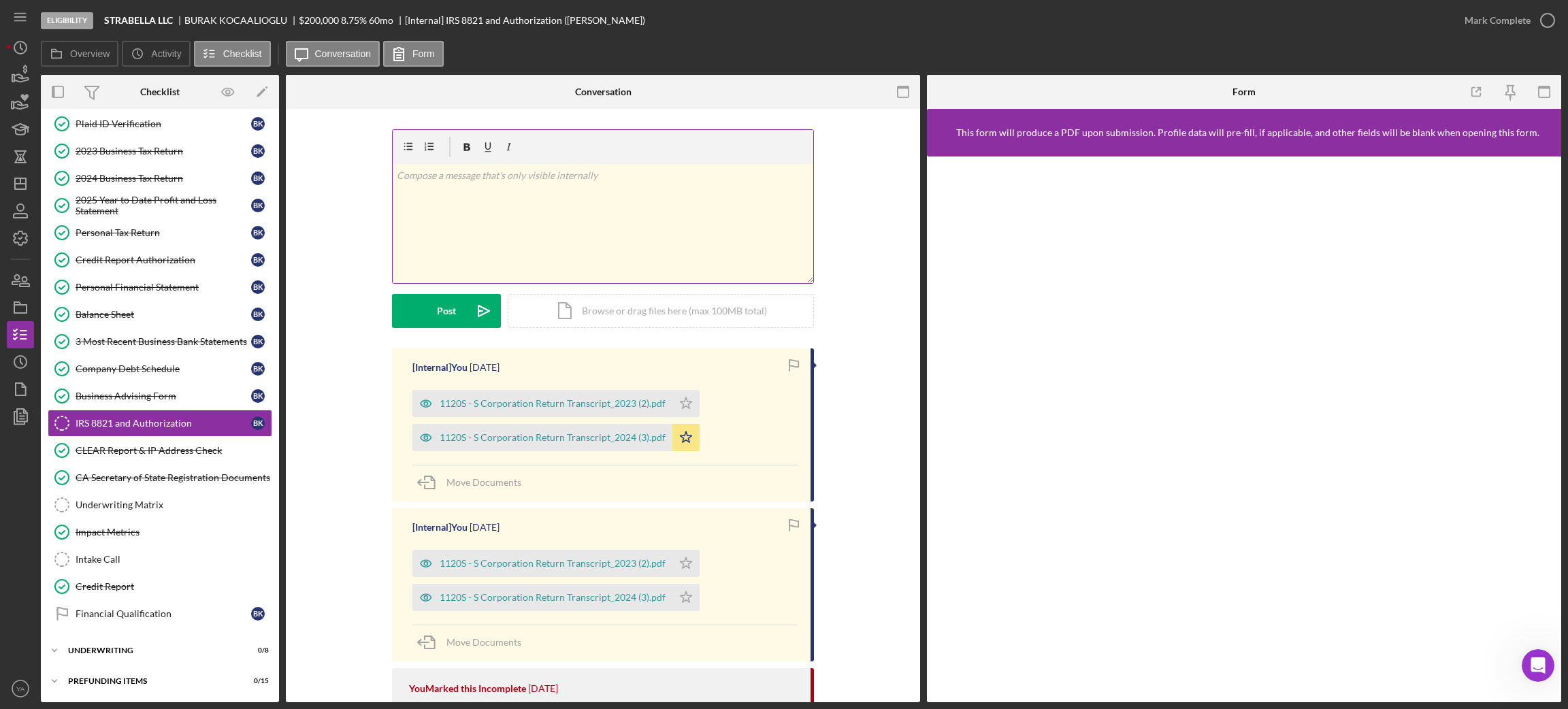
click at [646, 246] on div "v Color teal Color pink Remove color Add row above Add row below Add column bef…" at bounding box center [602, 224] width 421 height 119
click at [680, 396] on icon "Icon/Star" at bounding box center [686, 403] width 27 height 27
click at [616, 254] on div "v Color teal Color pink Remove color Add row above Add row below Add column bef…" at bounding box center [602, 224] width 421 height 119
click at [606, 306] on div "Icon/Document Browse or drag files here (max 100MB total) Tap to choose files o…" at bounding box center [661, 311] width 306 height 34
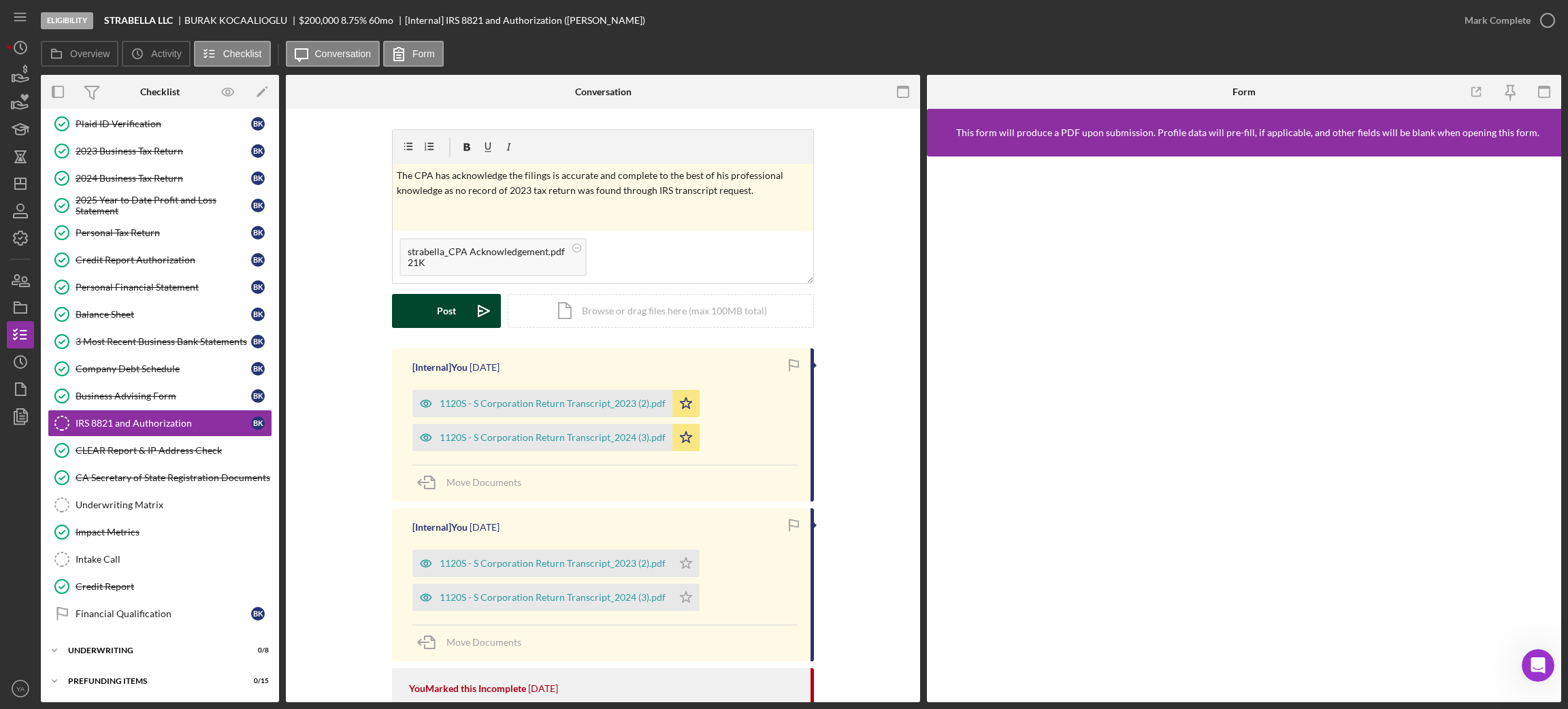
click at [461, 300] on button "Post Icon/icon-invite-send" at bounding box center [446, 311] width 109 height 34
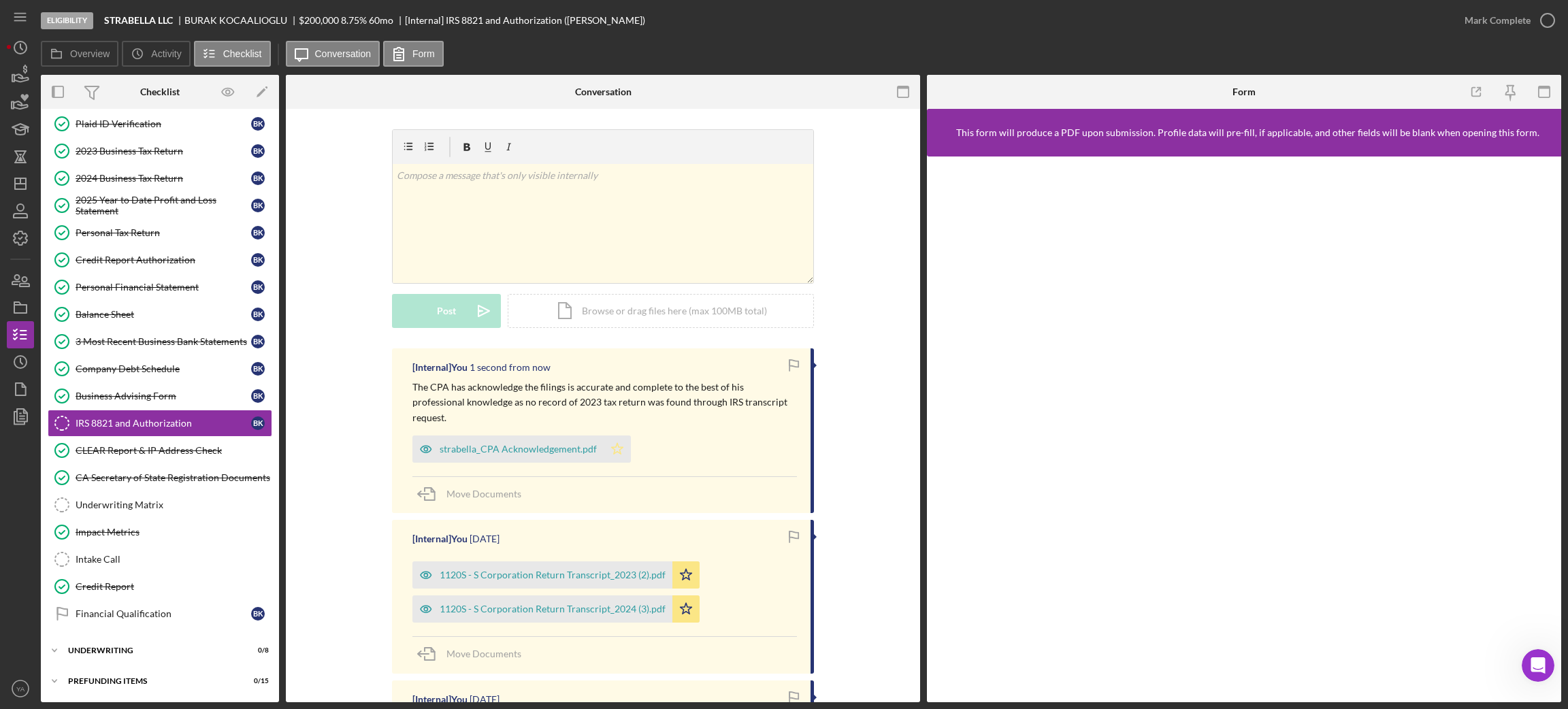
click at [617, 436] on icon "Icon/Star" at bounding box center [617, 449] width 27 height 27
click at [1542, 26] on circle "button" at bounding box center [1547, 21] width 14 height 14
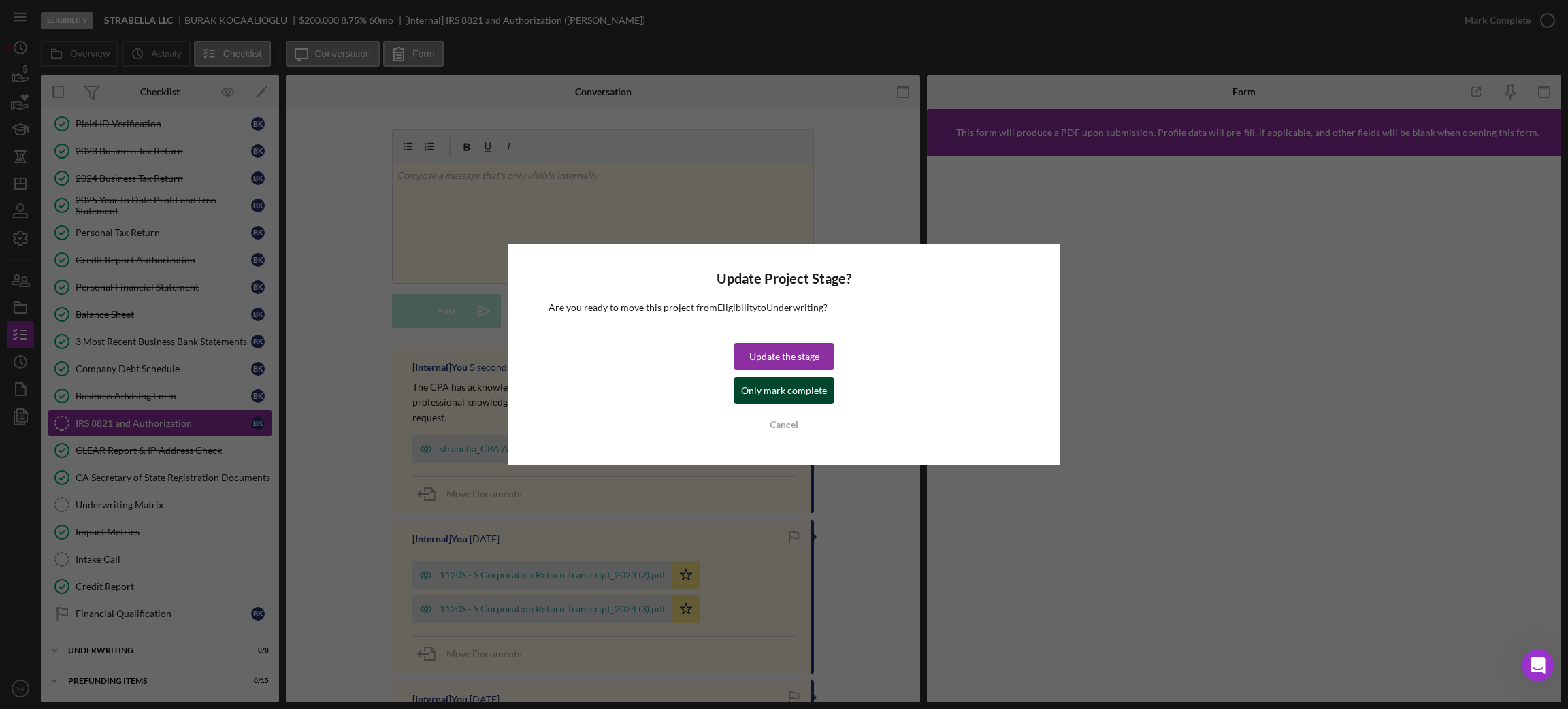
click at [797, 391] on div "Only mark complete" at bounding box center [784, 390] width 85 height 27
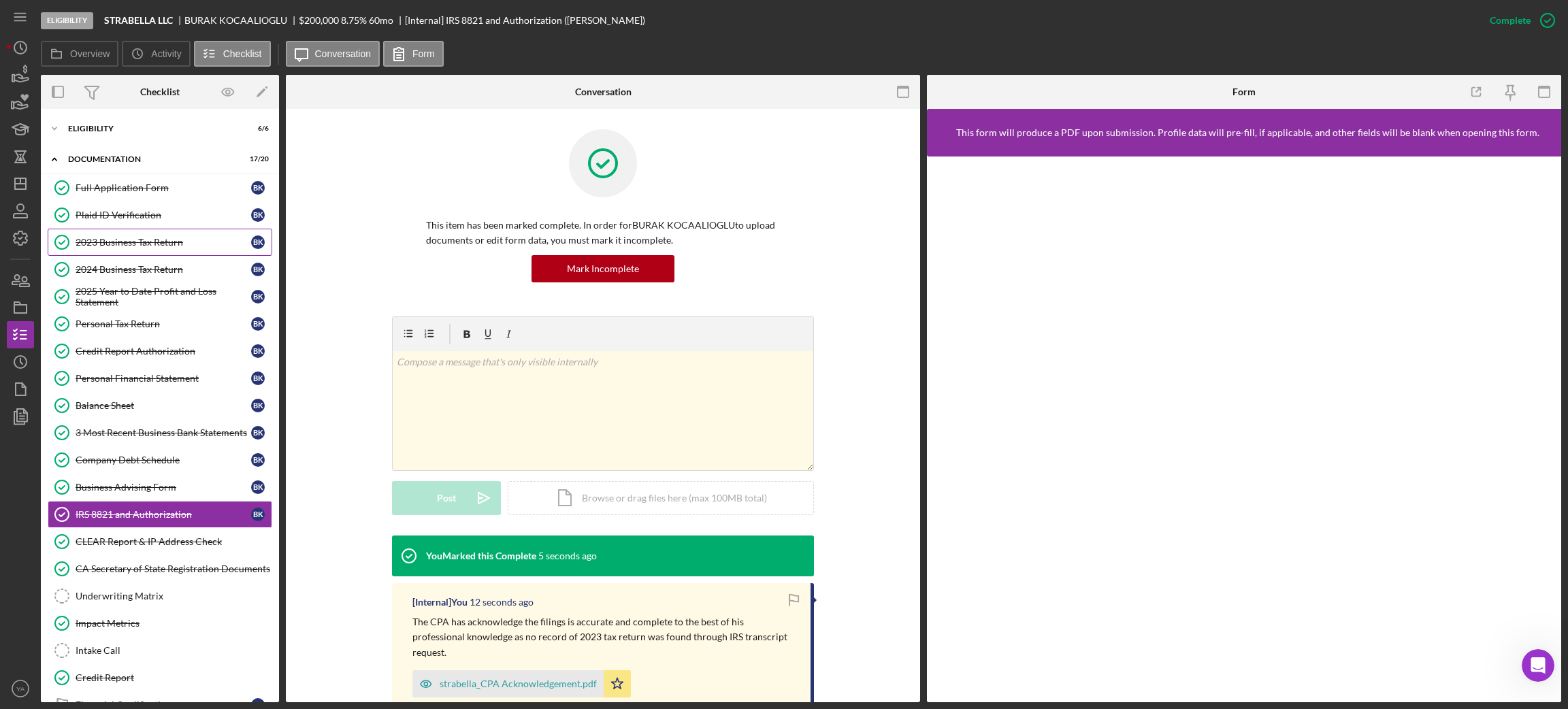
click at [176, 250] on link "2023 Business Tax Return 2023 Business Tax Return B K" at bounding box center [160, 242] width 224 height 27
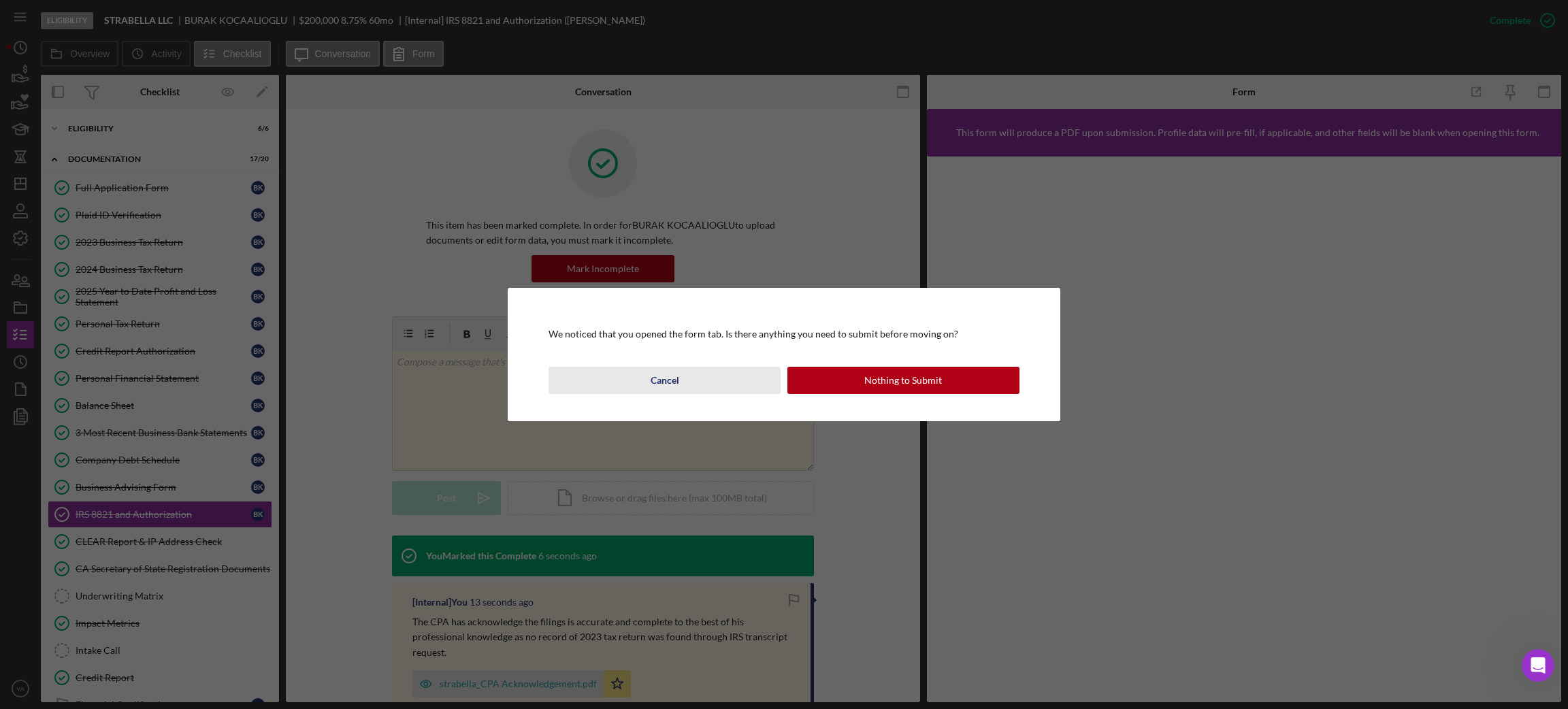
click at [689, 386] on button "Cancel" at bounding box center [664, 380] width 232 height 27
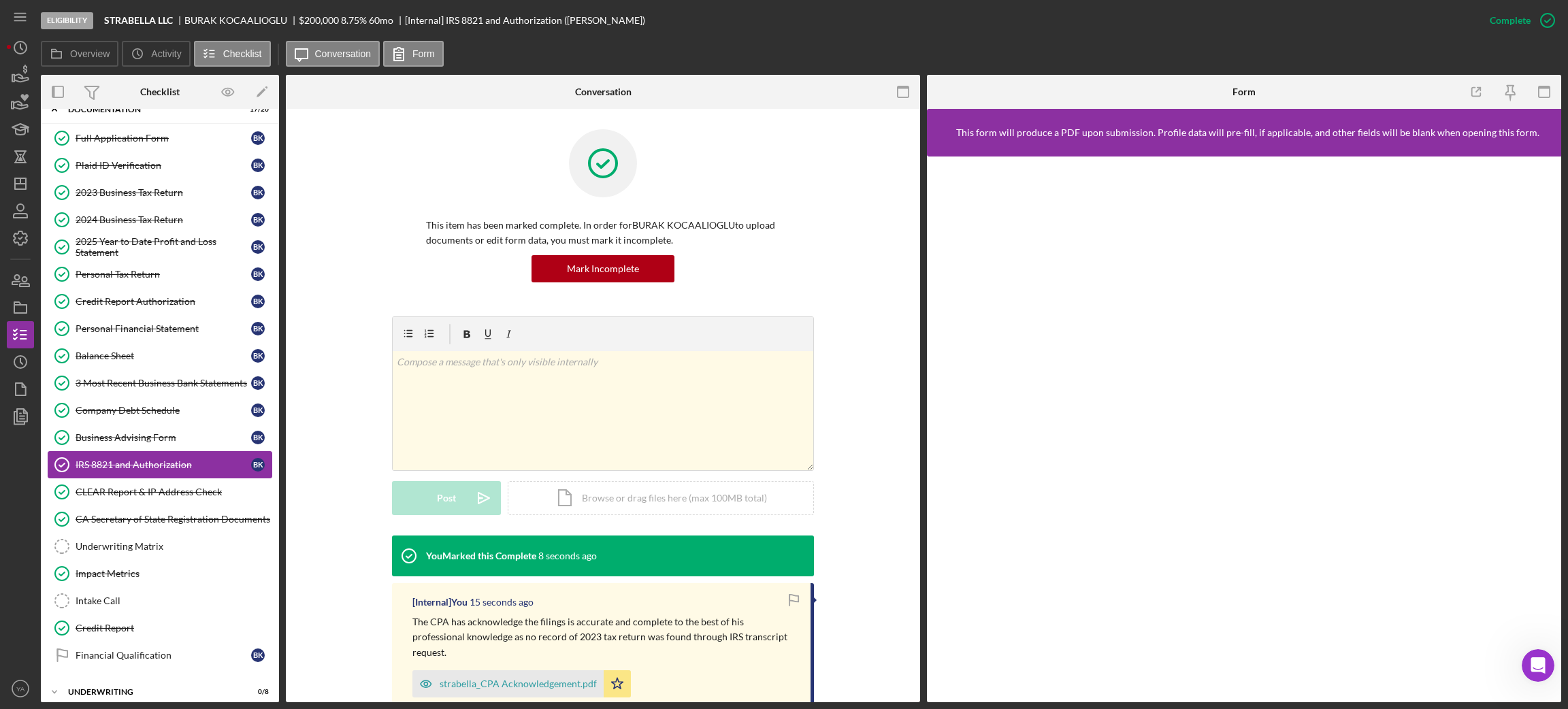
scroll to position [95, 0]
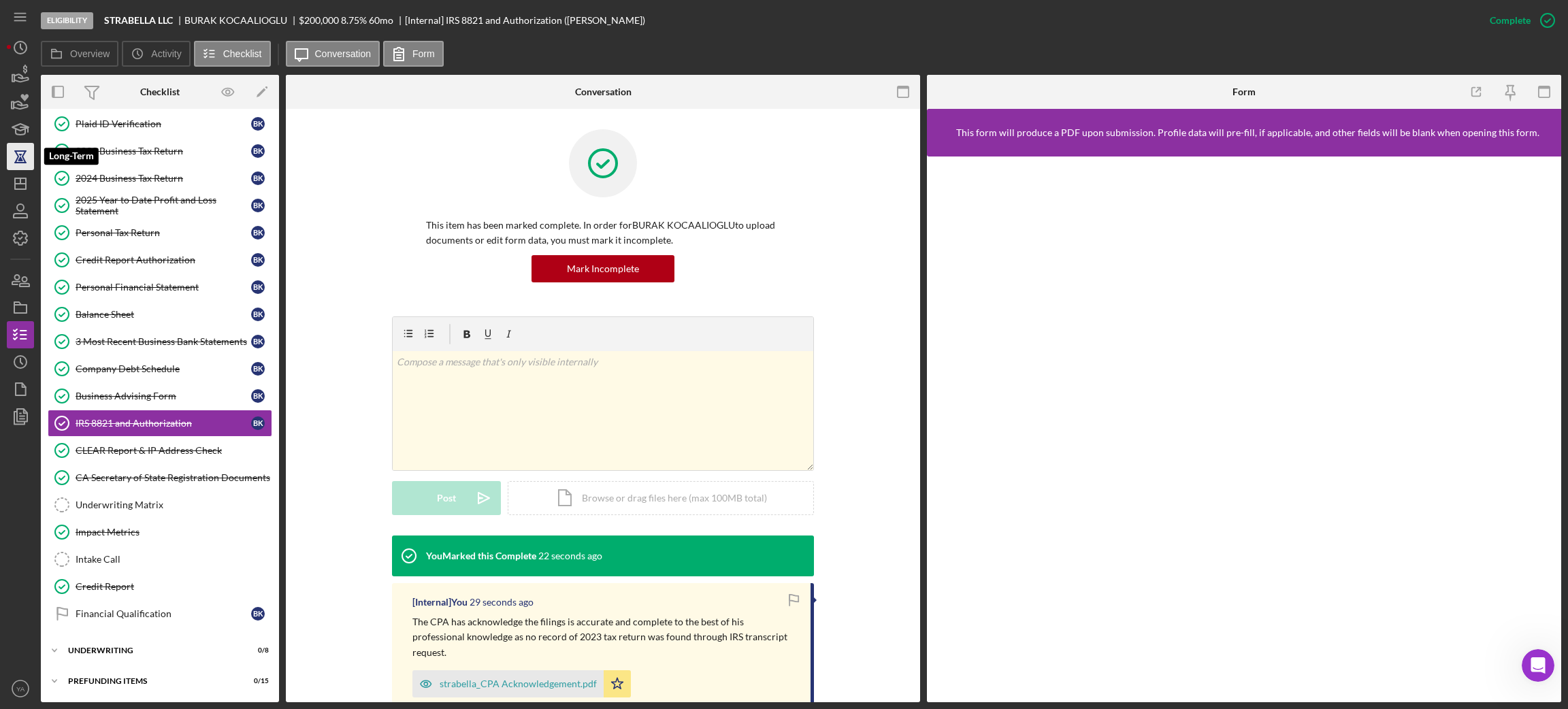
click at [18, 168] on icon "button" at bounding box center [21, 157] width 34 height 34
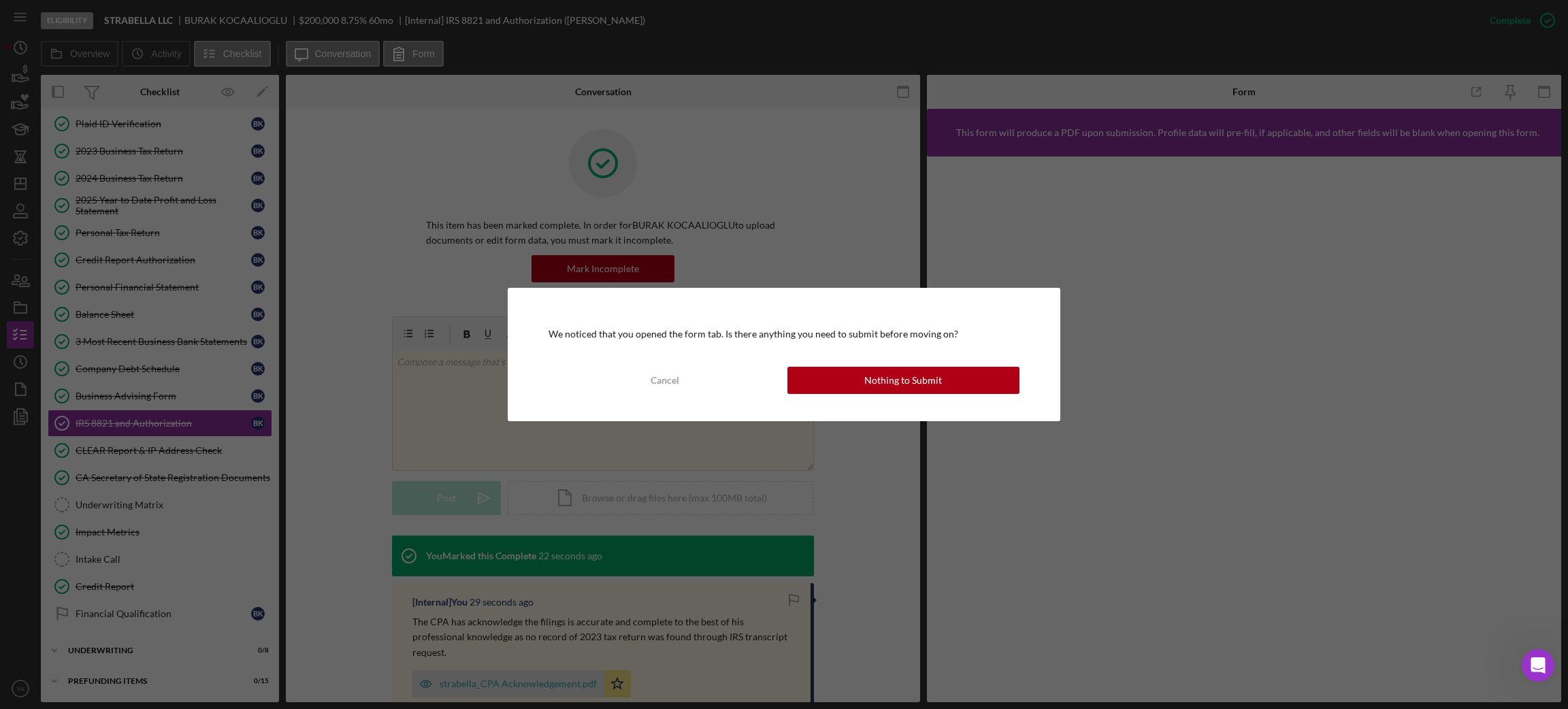
click at [17, 178] on div "We noticed that you opened the form tab. Is there anything you need to submit b…" at bounding box center [784, 354] width 1568 height 709
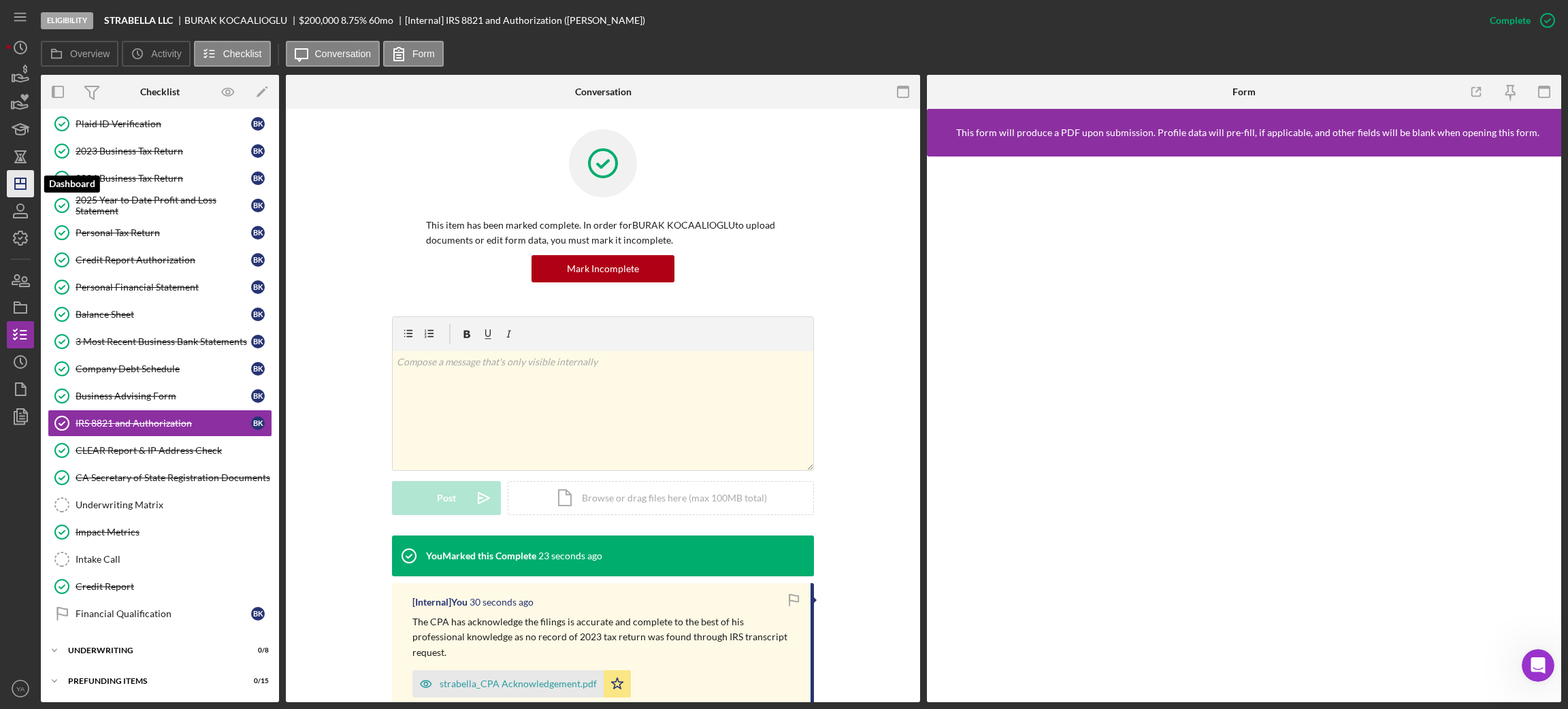
click at [10, 181] on icon "Icon/Dashboard" at bounding box center [21, 184] width 34 height 34
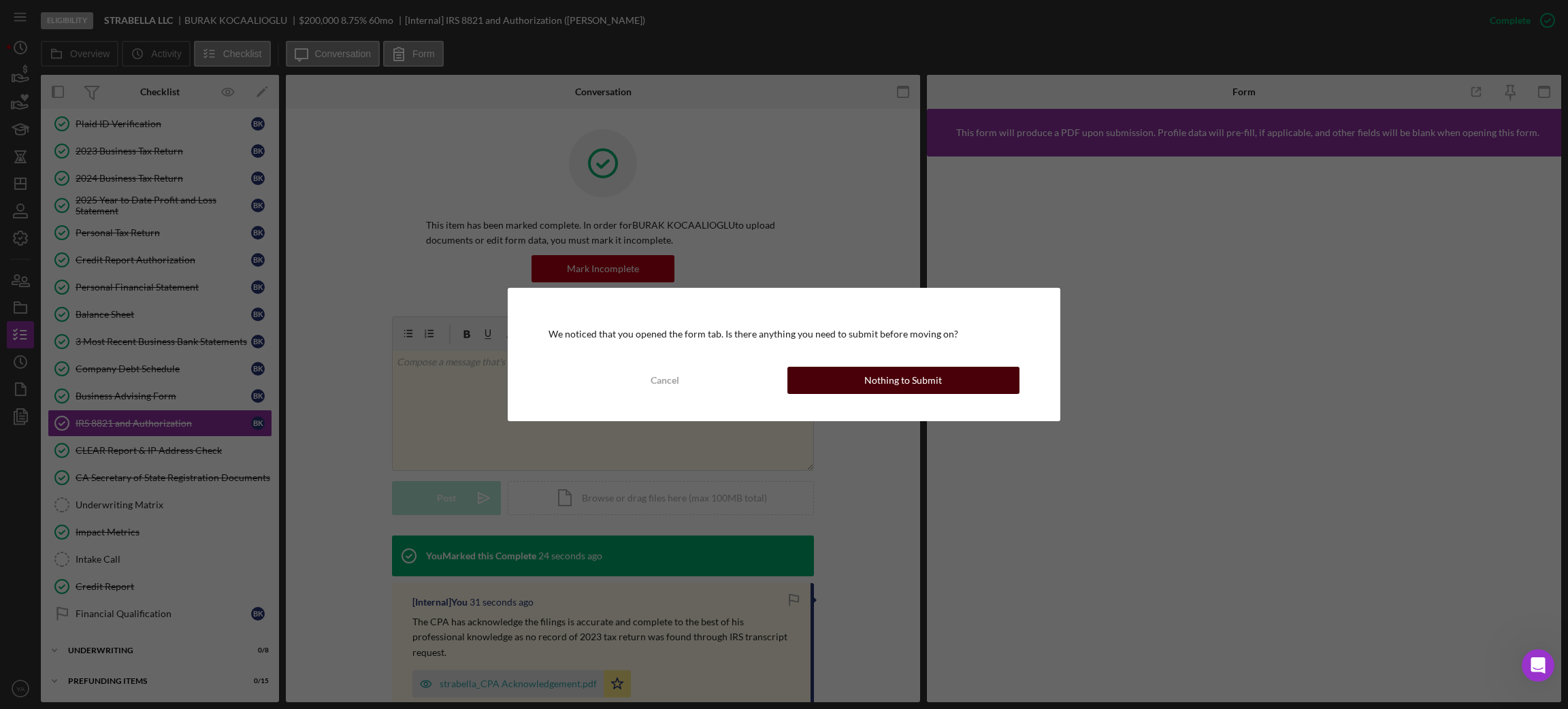
click at [855, 386] on button "Nothing to Submit" at bounding box center [903, 380] width 232 height 27
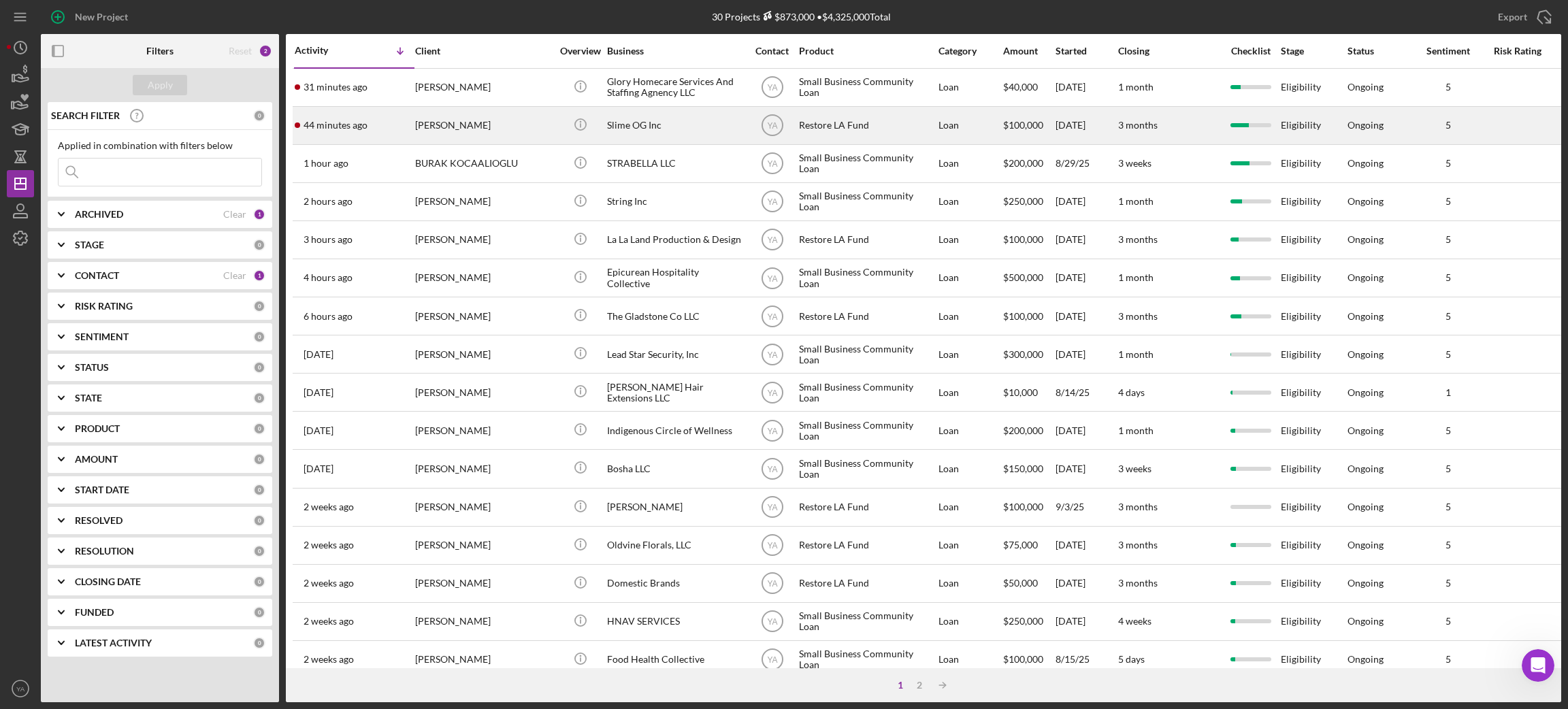
click at [672, 126] on div "Slime OG Inc" at bounding box center [675, 125] width 136 height 36
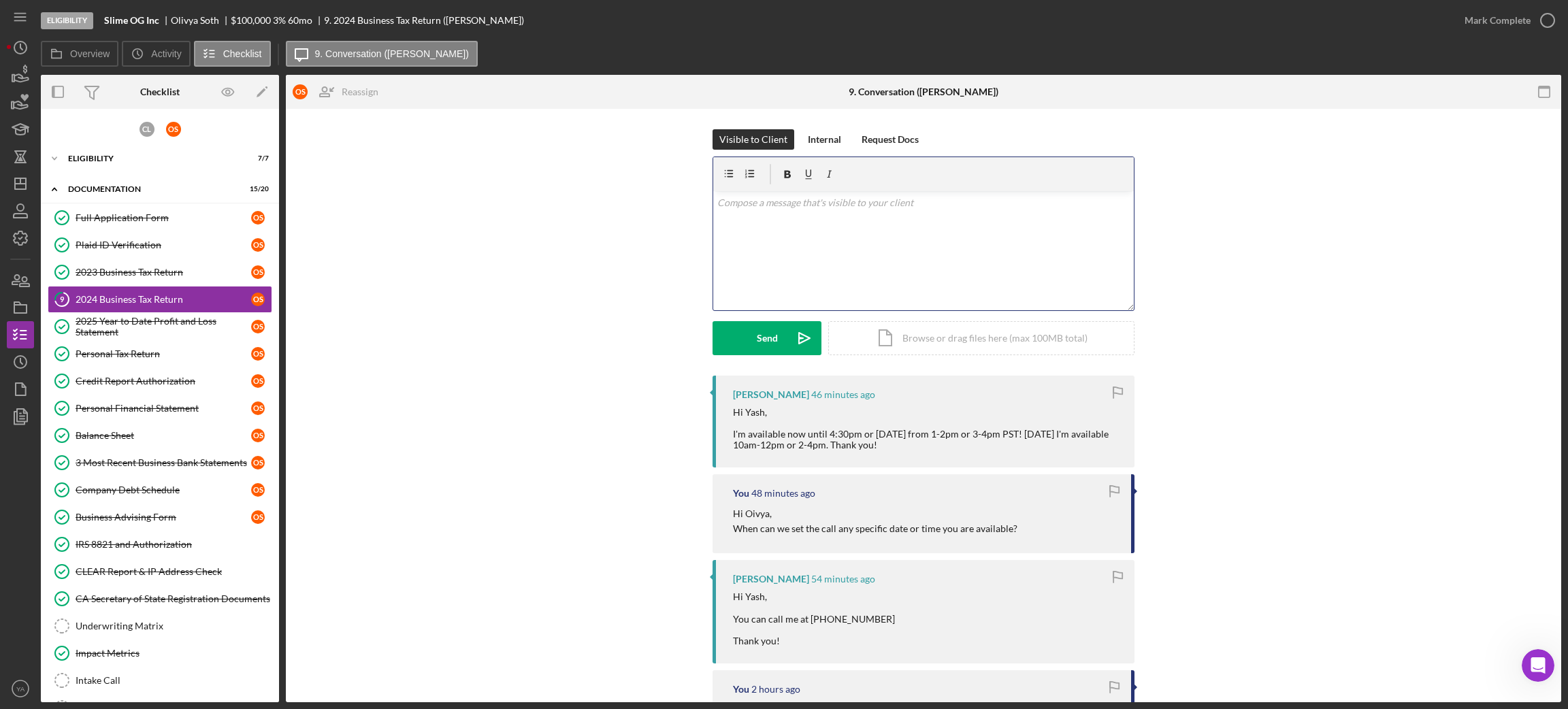
click at [830, 243] on div "v Color teal Color pink Remove color Add row above Add row below Add column bef…" at bounding box center [923, 251] width 421 height 119
click at [730, 204] on p "Hi olivya" at bounding box center [924, 203] width 413 height 15
click at [775, 204] on p "Hi olivya" at bounding box center [924, 203] width 413 height 15
click at [728, 206] on p "Hi olivya" at bounding box center [924, 203] width 413 height 15
click at [732, 206] on p "Hi olivya" at bounding box center [924, 203] width 413 height 15
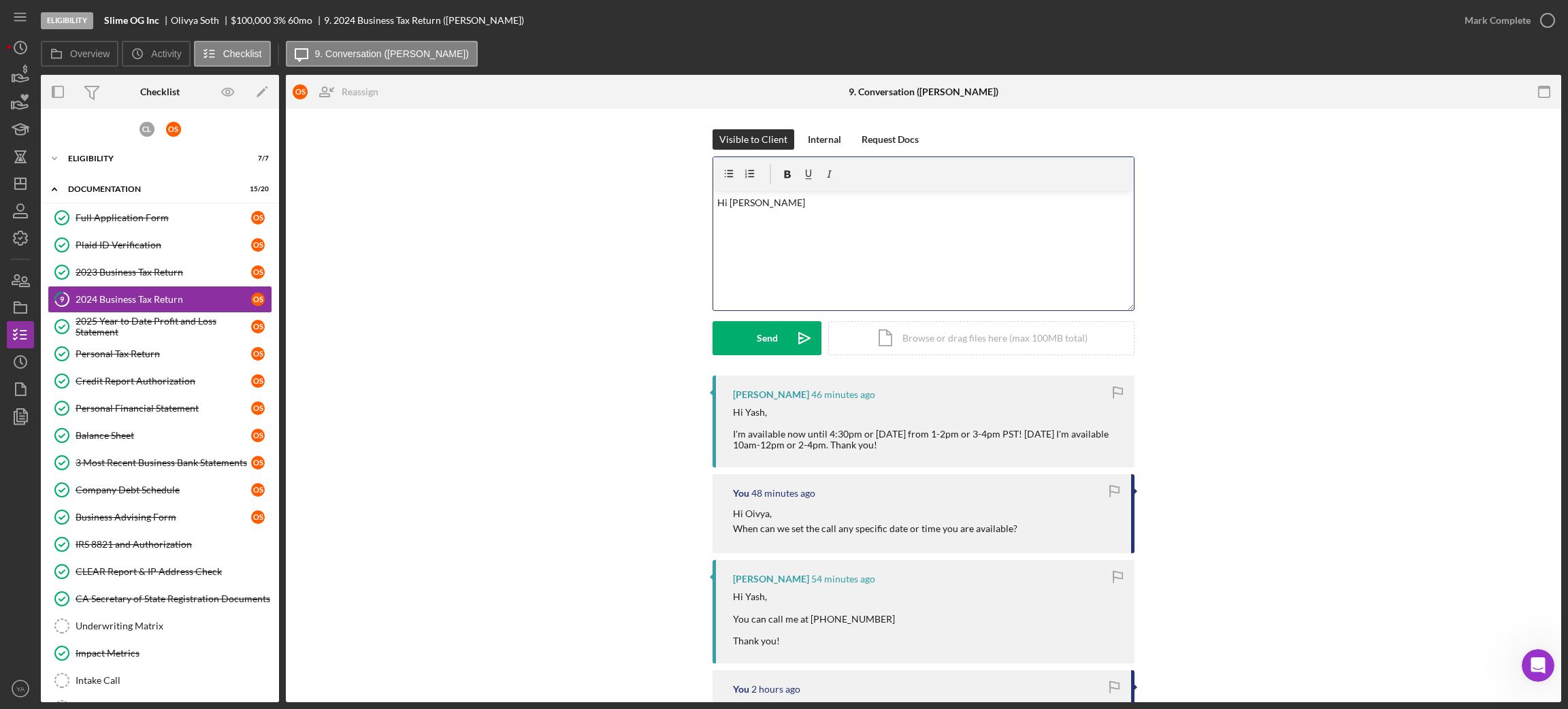
click at [849, 206] on p "Hi Olivya" at bounding box center [924, 203] width 413 height 15
drag, startPoint x: 1026, startPoint y: 436, endPoint x: 1095, endPoint y: 436, distance: 69.0
click at [1095, 436] on div "Hi Yash, I'm available now until 4:30pm or tomorrow from 1-2pm or 3-4pm PST! Mo…" at bounding box center [927, 429] width 388 height 44
copy div "Monday, Sept 29"
click at [801, 219] on p "Hi Olivya, I can do Monday" at bounding box center [924, 211] width 413 height 31
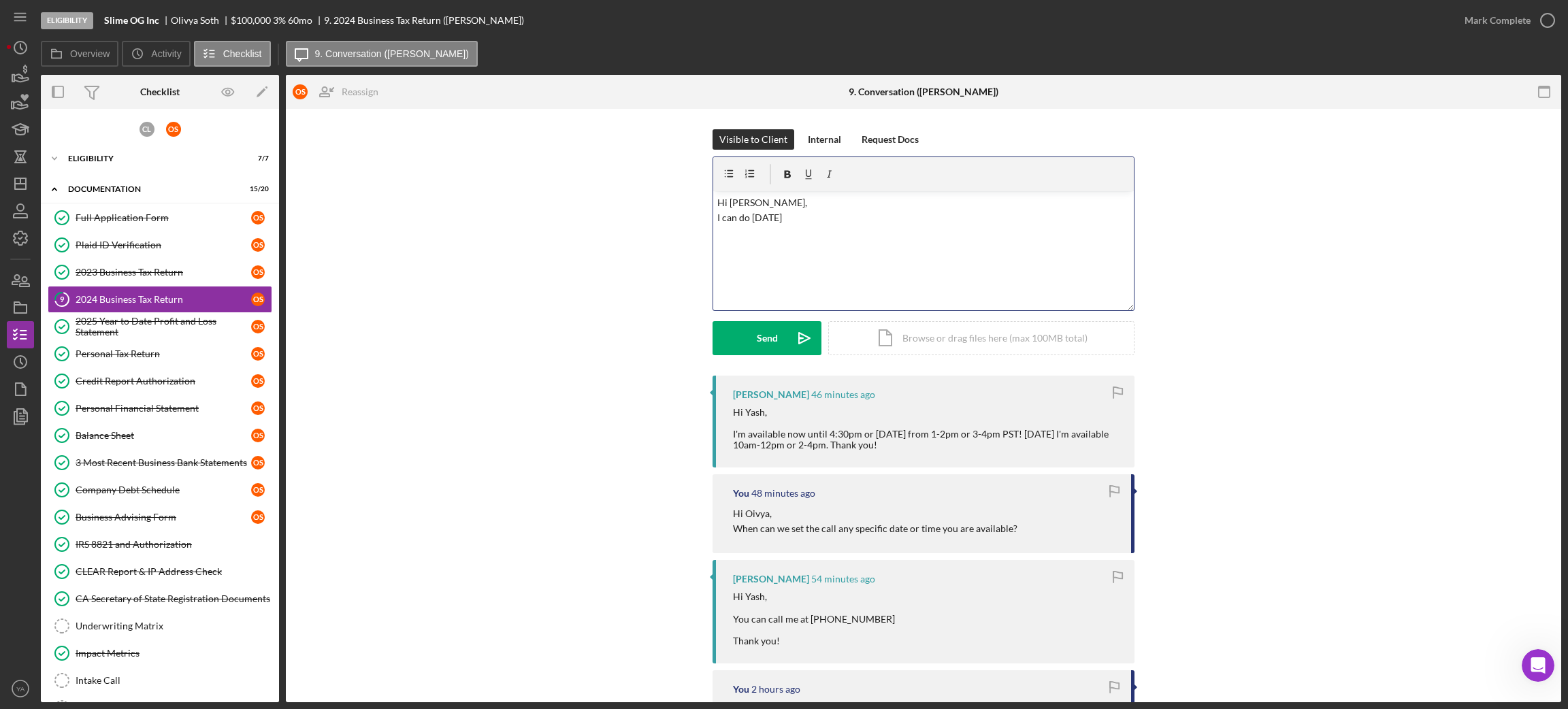
drag, startPoint x: 801, startPoint y: 219, endPoint x: 749, endPoint y: 223, distance: 52.2
click at [749, 223] on p "Hi Olivya, I can do Monday" at bounding box center [924, 211] width 413 height 31
click at [821, 213] on p "Hi Olivya, I can do Monday, Sept 29 2pm (PST)" at bounding box center [924, 211] width 413 height 31
click at [749, 219] on p "Hi Olivya, I can do Monday, Sept 29 2pm (PST)" at bounding box center [924, 211] width 413 height 31
click at [820, 218] on p "Hi Olivya, I can do Monday, Sept 29 2pm (PST)" at bounding box center [924, 211] width 413 height 31
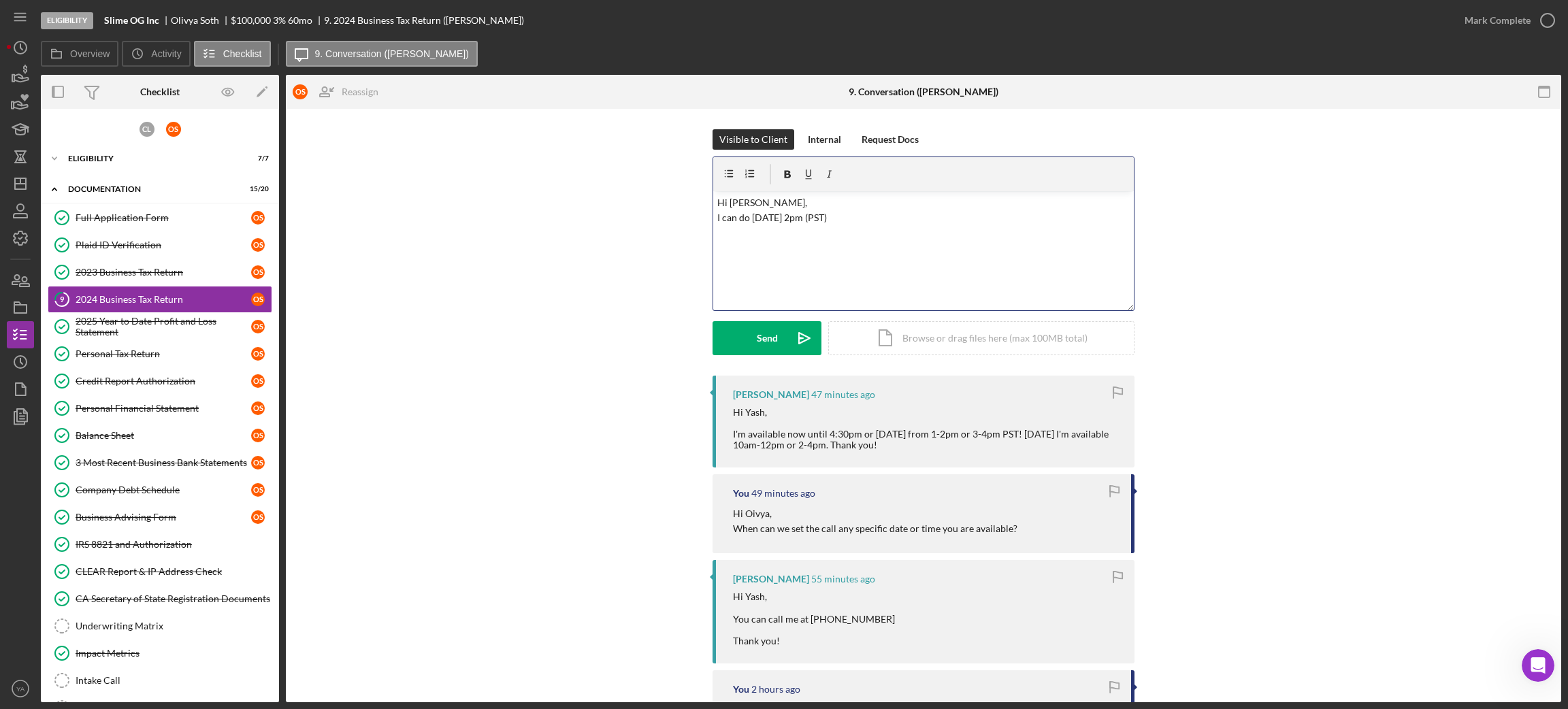
click at [895, 218] on p "Hi Olivya, I can do Monday, Sept 29 2pm (PST)" at bounding box center [924, 211] width 413 height 31
click at [818, 217] on p "Hi Olivya, I can do Monday, Sept 29 2pm (PST)" at bounding box center [924, 211] width 413 height 31
click at [818, 219] on p "Hi Olivya, I can do Monday, Sept 29 2pm (PST)" at bounding box center [924, 211] width 413 height 31
click at [816, 215] on p "Hi Olivya, I can do Monday, Sept 29 2pm (PST)" at bounding box center [924, 211] width 413 height 31
click at [821, 215] on p "Hi Olivya, I can do Monday, Sept 29 2pm (PST)" at bounding box center [924, 211] width 413 height 31
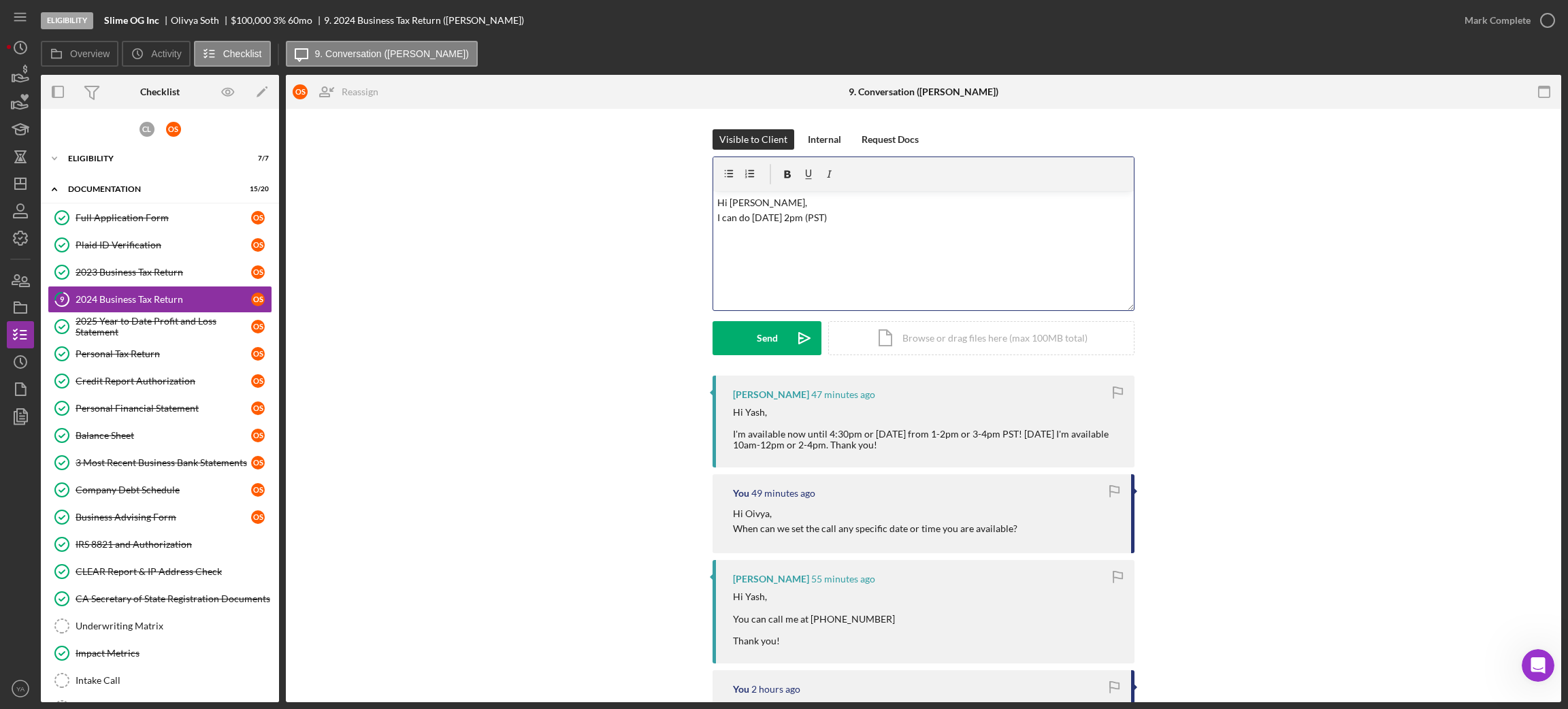
click at [826, 219] on p "Hi Olivya, I can do Monday, Sept 29 2pm (PST)" at bounding box center [924, 211] width 413 height 31
click at [818, 215] on p "Hi Olivya, I can do Monday, Sept 29 2pm (PST)" at bounding box center [924, 211] width 413 height 31
click at [921, 244] on div "v Color teal Color pink Remove color Add row above Add row below Add column bef…" at bounding box center [923, 251] width 421 height 119
click at [824, 203] on p "Hi Olivya, I can do Monday, Sept 29- 2pm (PST) Thank you!" at bounding box center [924, 218] width 413 height 46
click at [918, 234] on p "I can do Monday, Sept 29- 2pm (PST) Thank you!" at bounding box center [924, 237] width 413 height 46
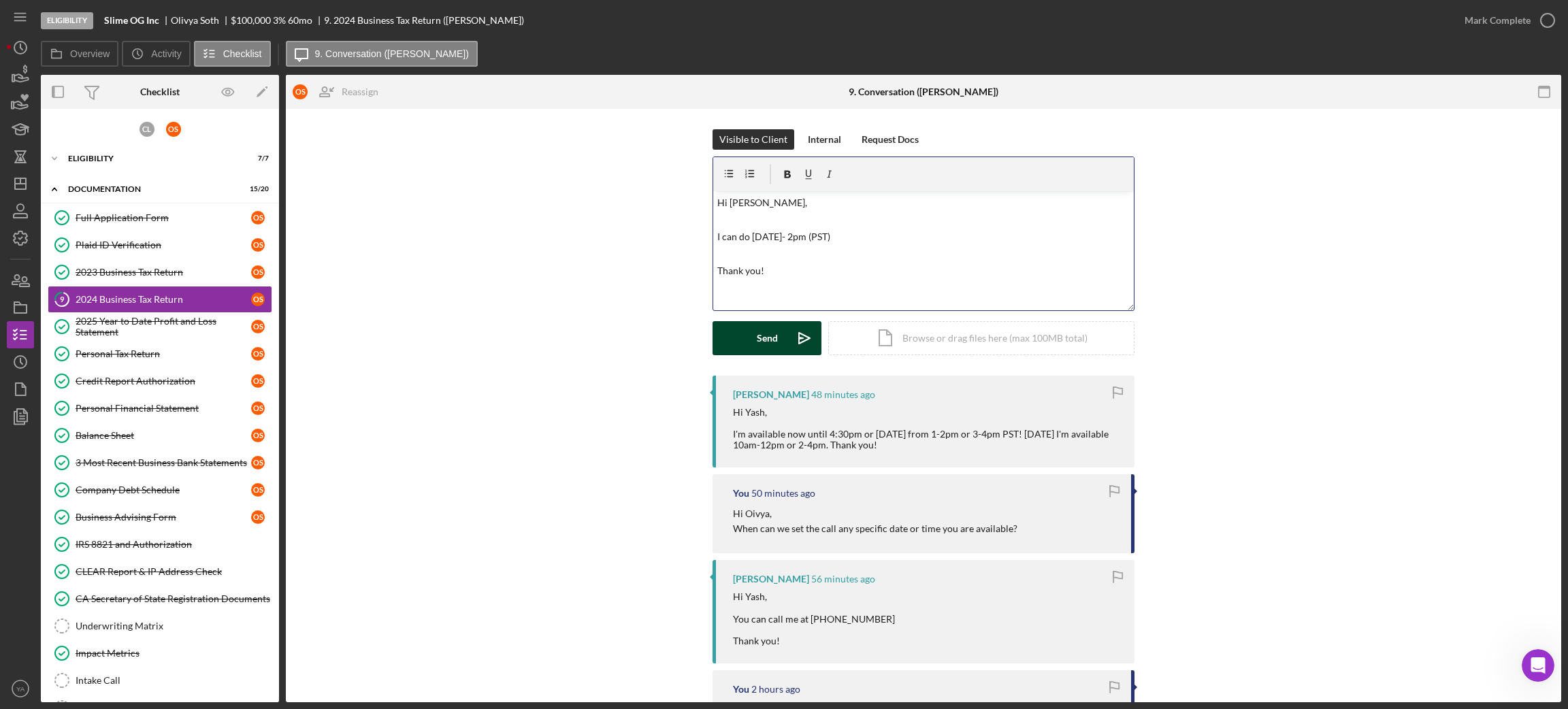
click at [780, 330] on button "Send Icon/icon-invite-send" at bounding box center [767, 338] width 109 height 34
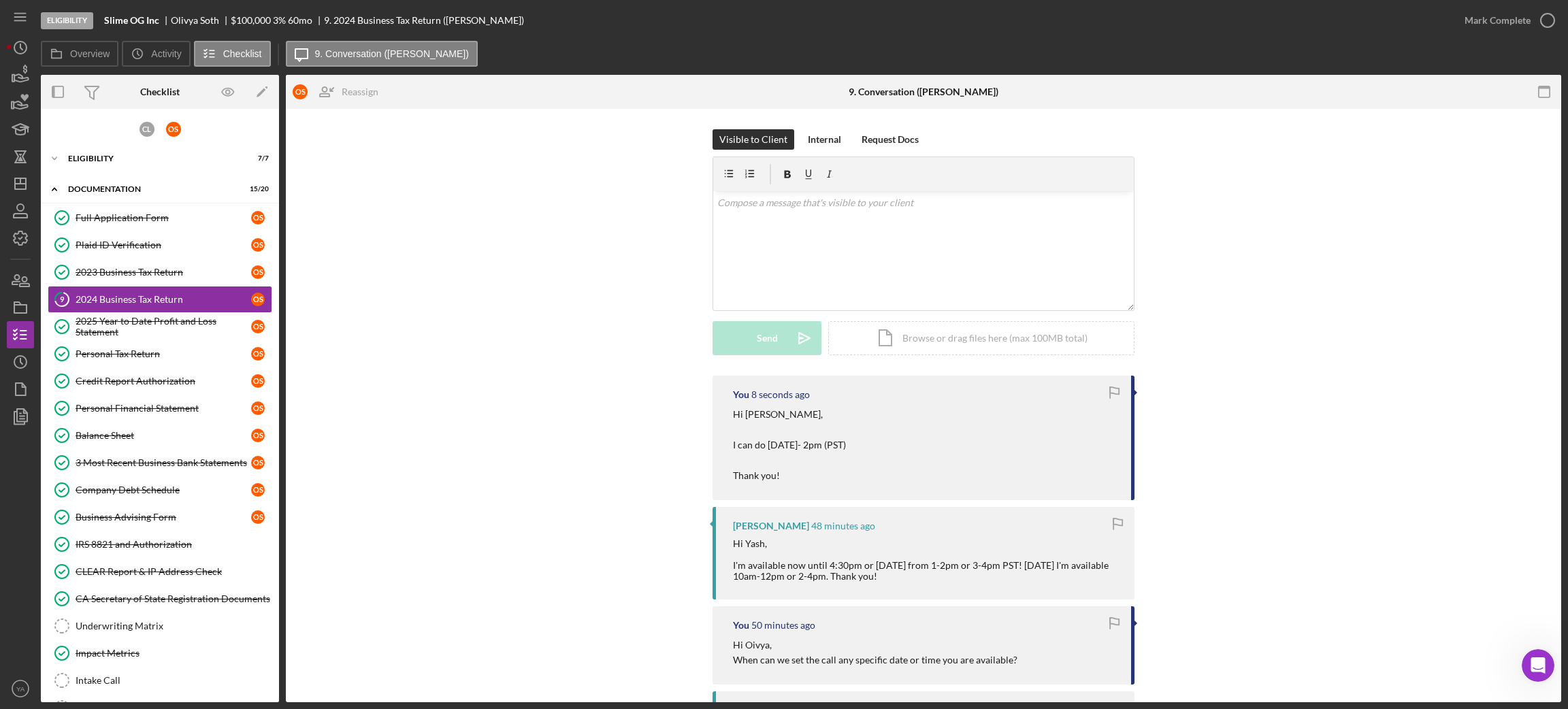
click at [15, 196] on icon "Icon/Dashboard" at bounding box center [21, 184] width 34 height 34
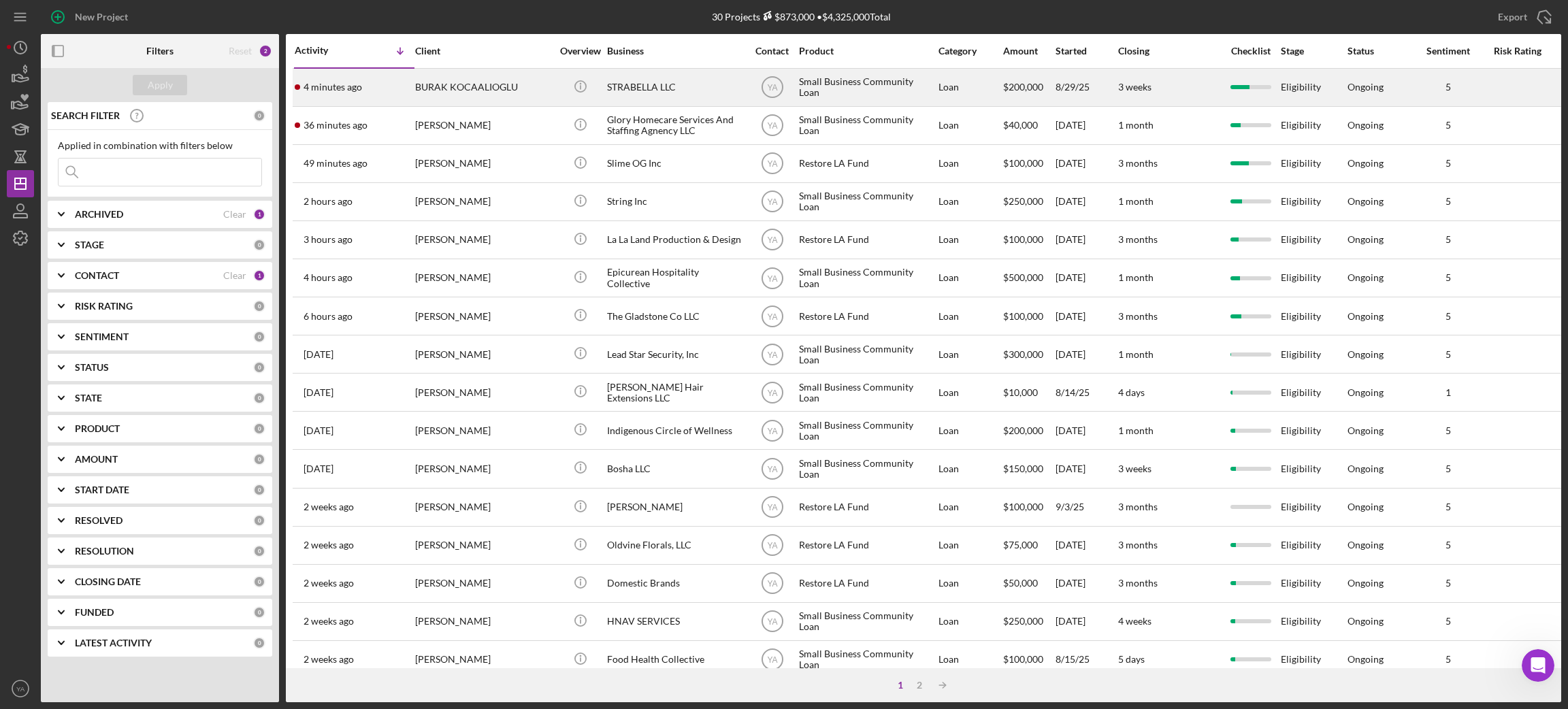
click at [674, 88] on div "STRABELLA LLC" at bounding box center [675, 88] width 136 height 36
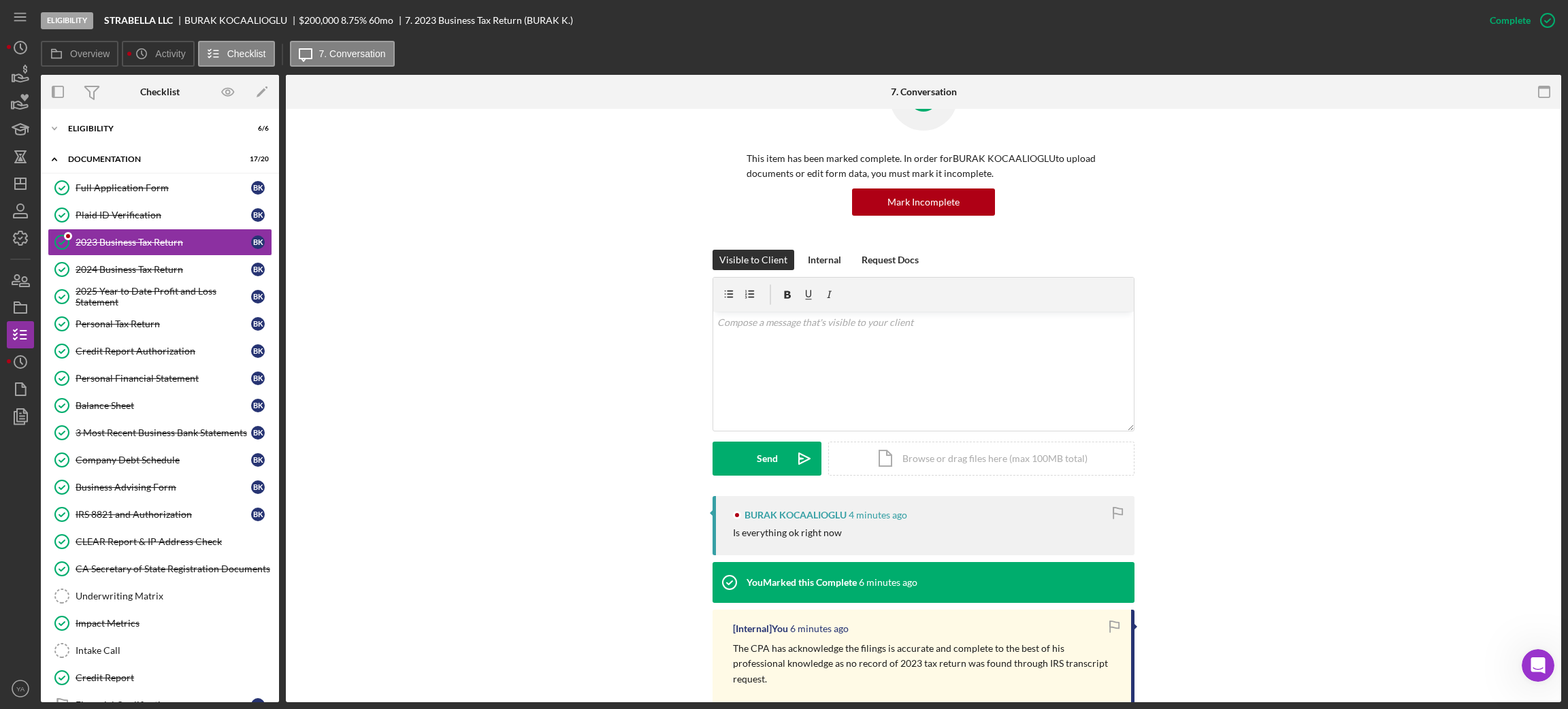
scroll to position [102, 0]
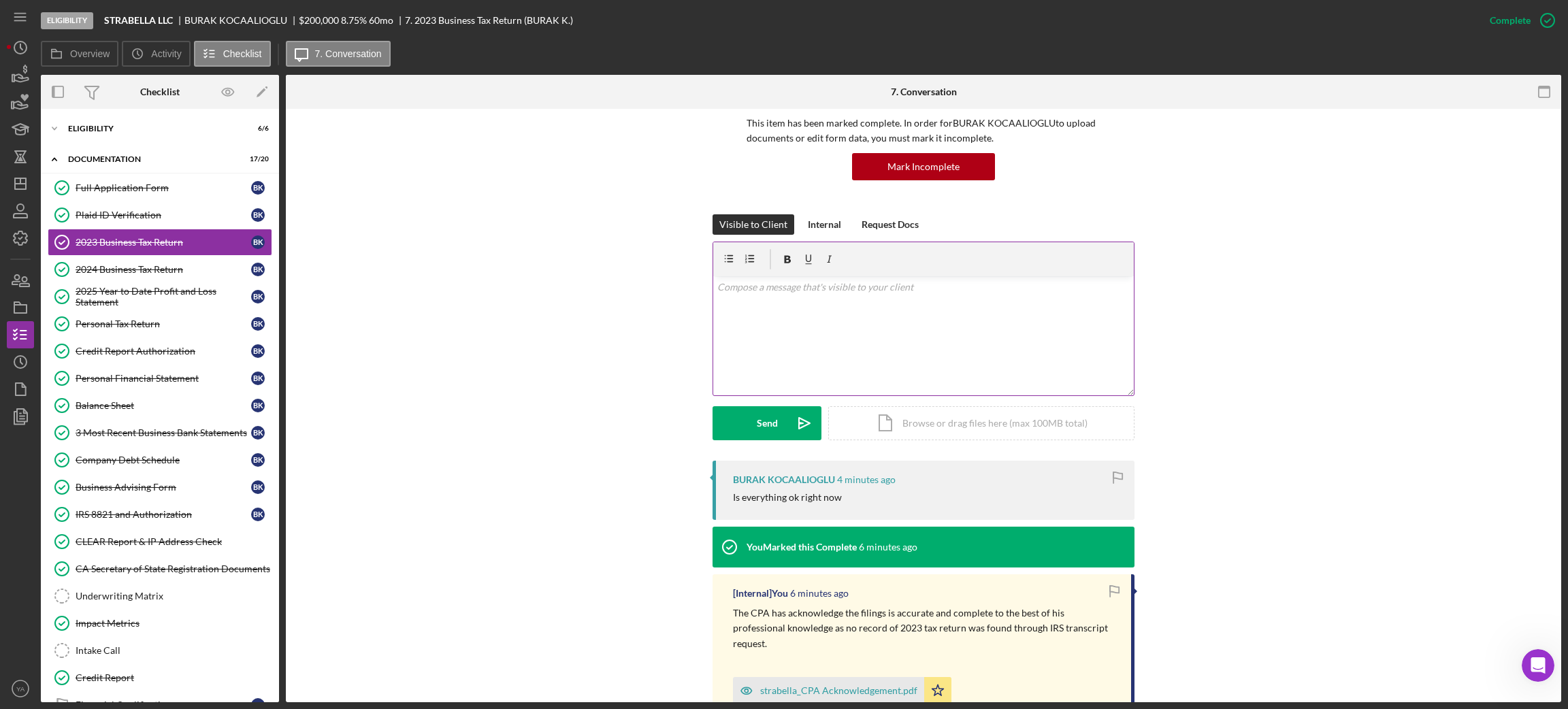
click at [836, 379] on div "v Color teal Color pink Remove color Add row above Add row below Add column bef…" at bounding box center [923, 336] width 421 height 119
click at [880, 289] on p "Yes, I will update you if there is any progress." at bounding box center [924, 287] width 413 height 15
drag, startPoint x: 880, startPoint y: 289, endPoint x: 901, endPoint y: 286, distance: 21.2
click at [901, 286] on p "Yes, I will update you if there is any progress." at bounding box center [924, 287] width 413 height 15
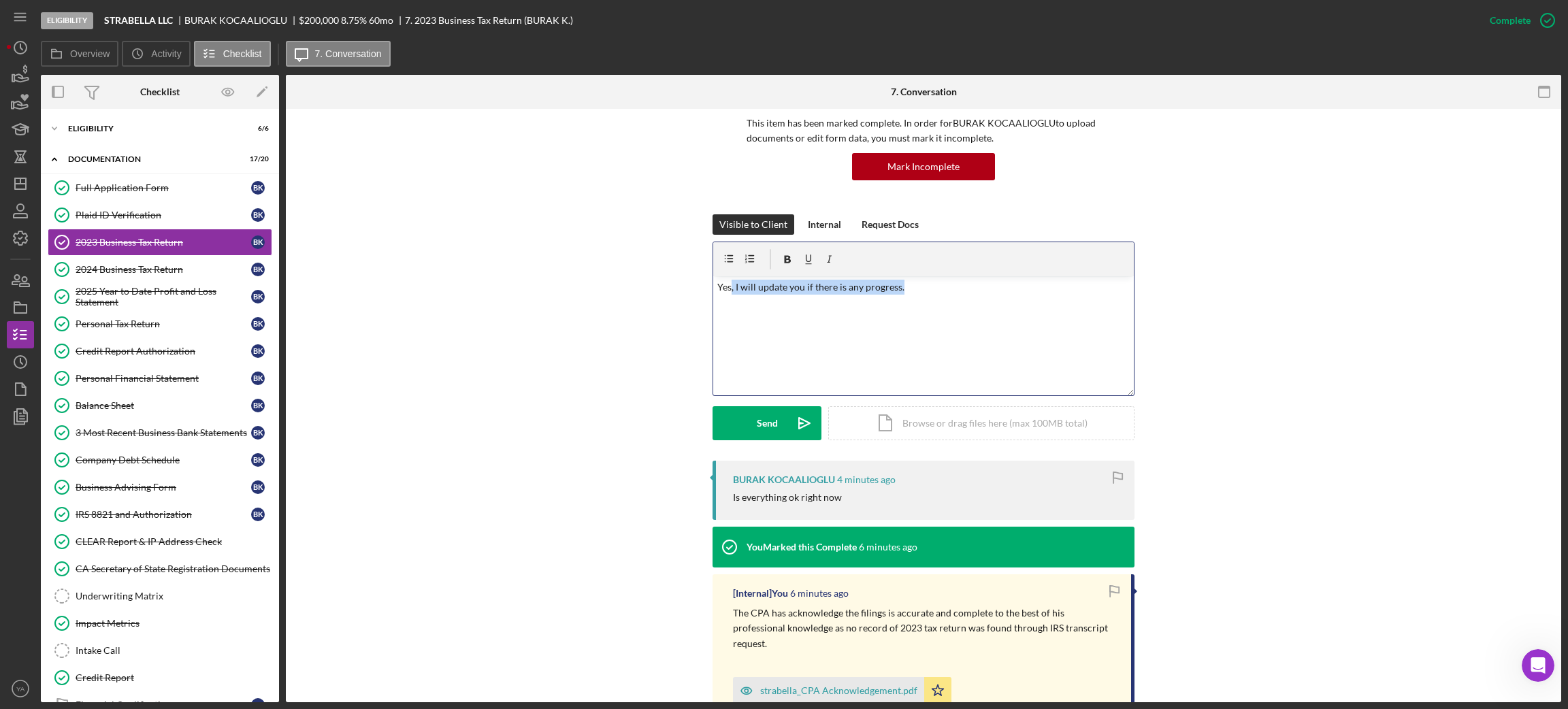
drag, startPoint x: 901, startPoint y: 286, endPoint x: 729, endPoint y: 293, distance: 172.1
click at [729, 293] on p "Yes, I will update you if there is any progress." at bounding box center [924, 287] width 413 height 15
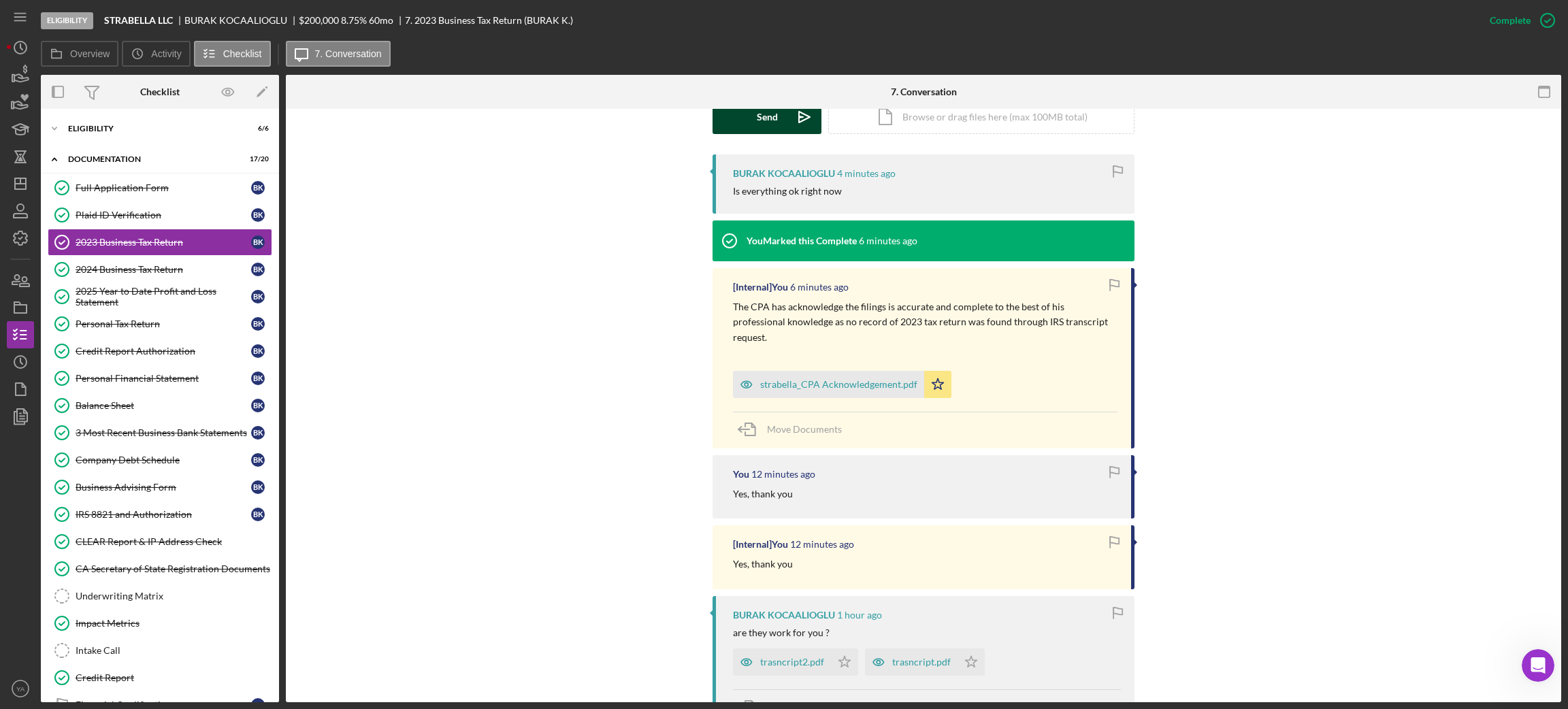
scroll to position [0, 0]
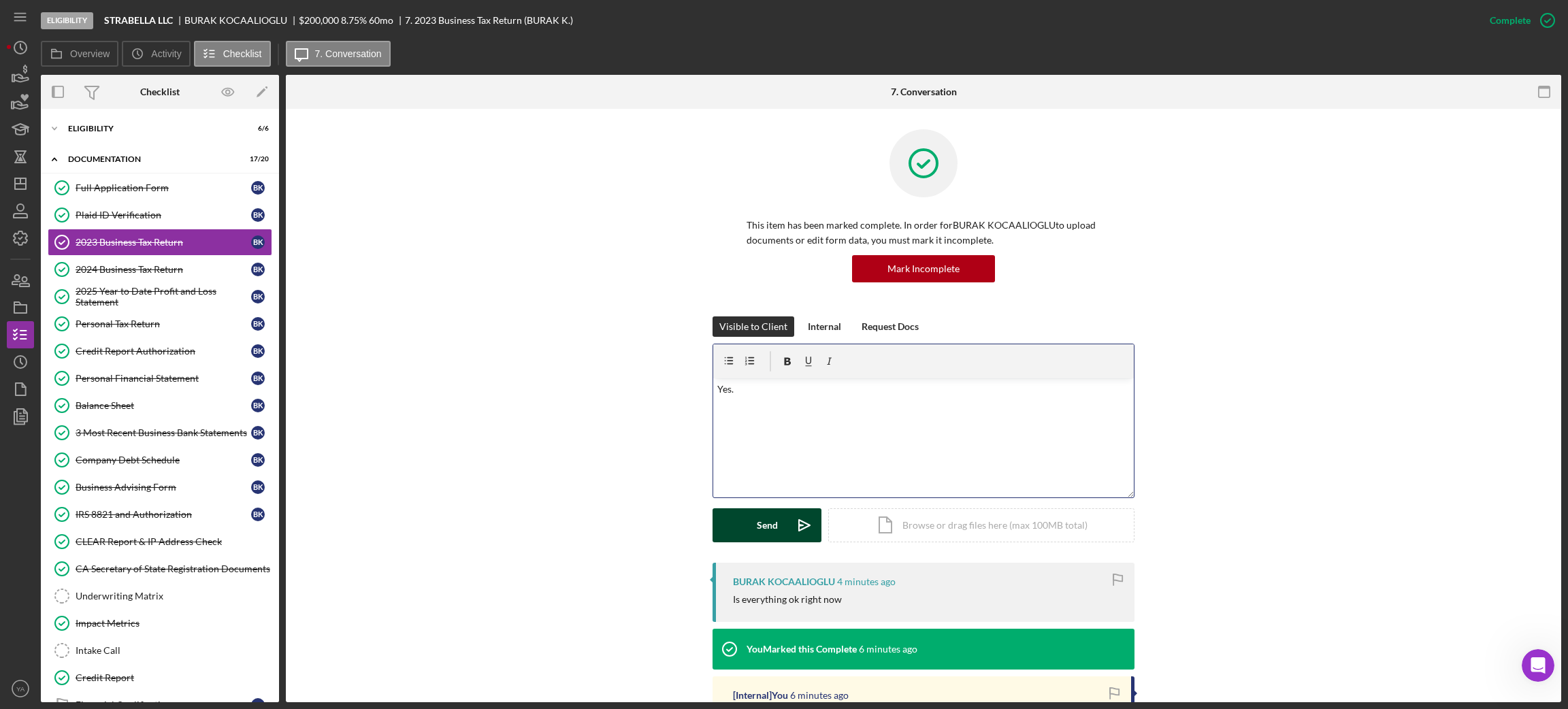
click at [776, 516] on button "Send Icon/icon-invite-send" at bounding box center [767, 525] width 109 height 34
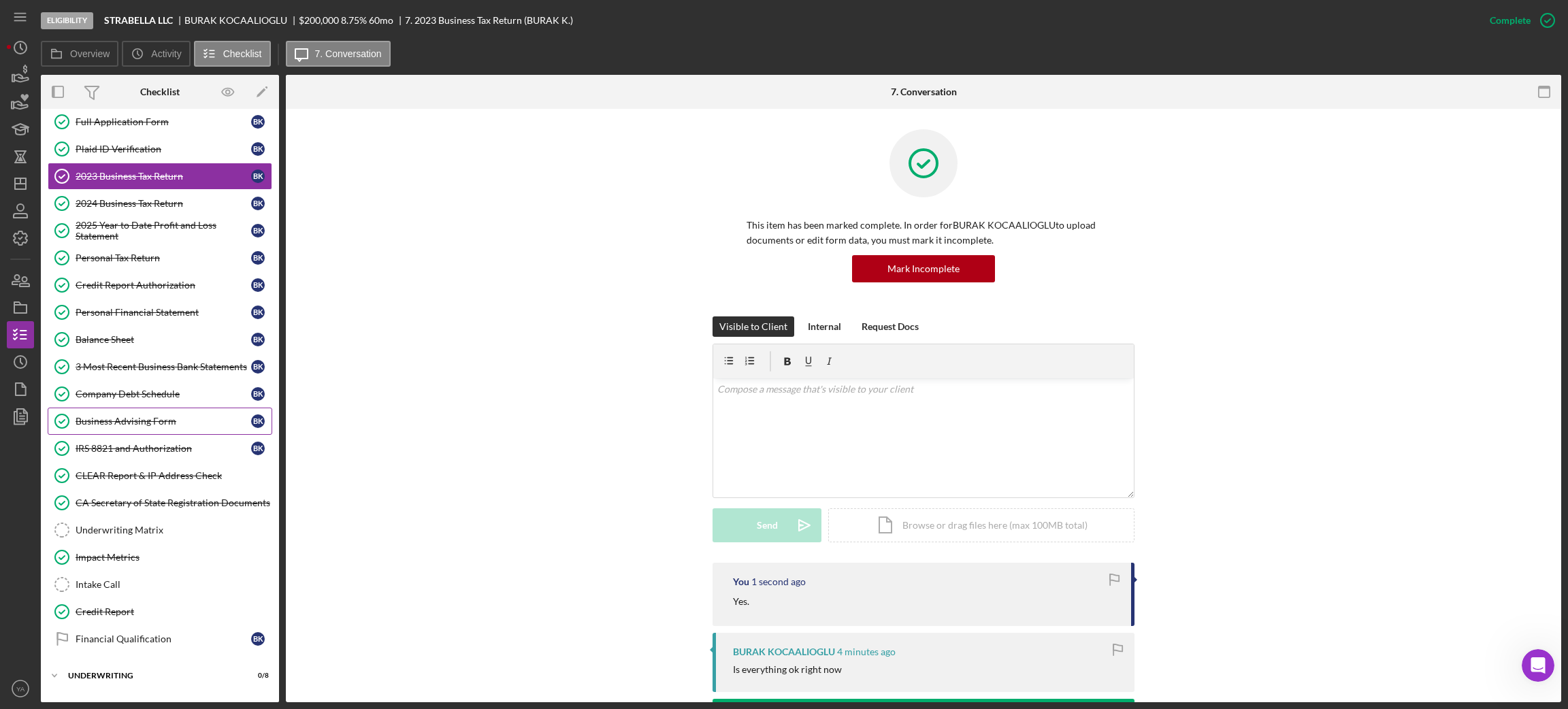
scroll to position [95, 0]
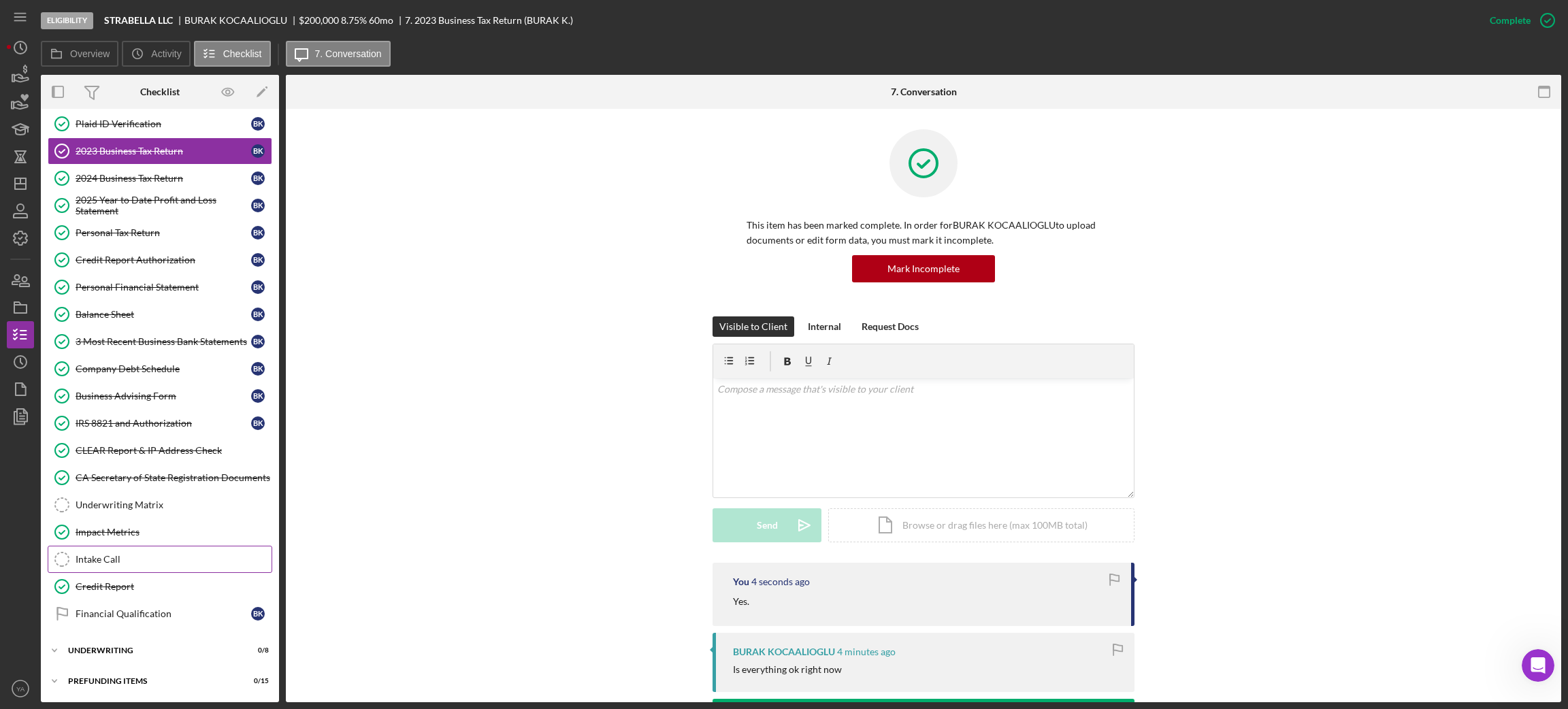
click at [139, 559] on div "Intake Call" at bounding box center [173, 559] width 196 height 11
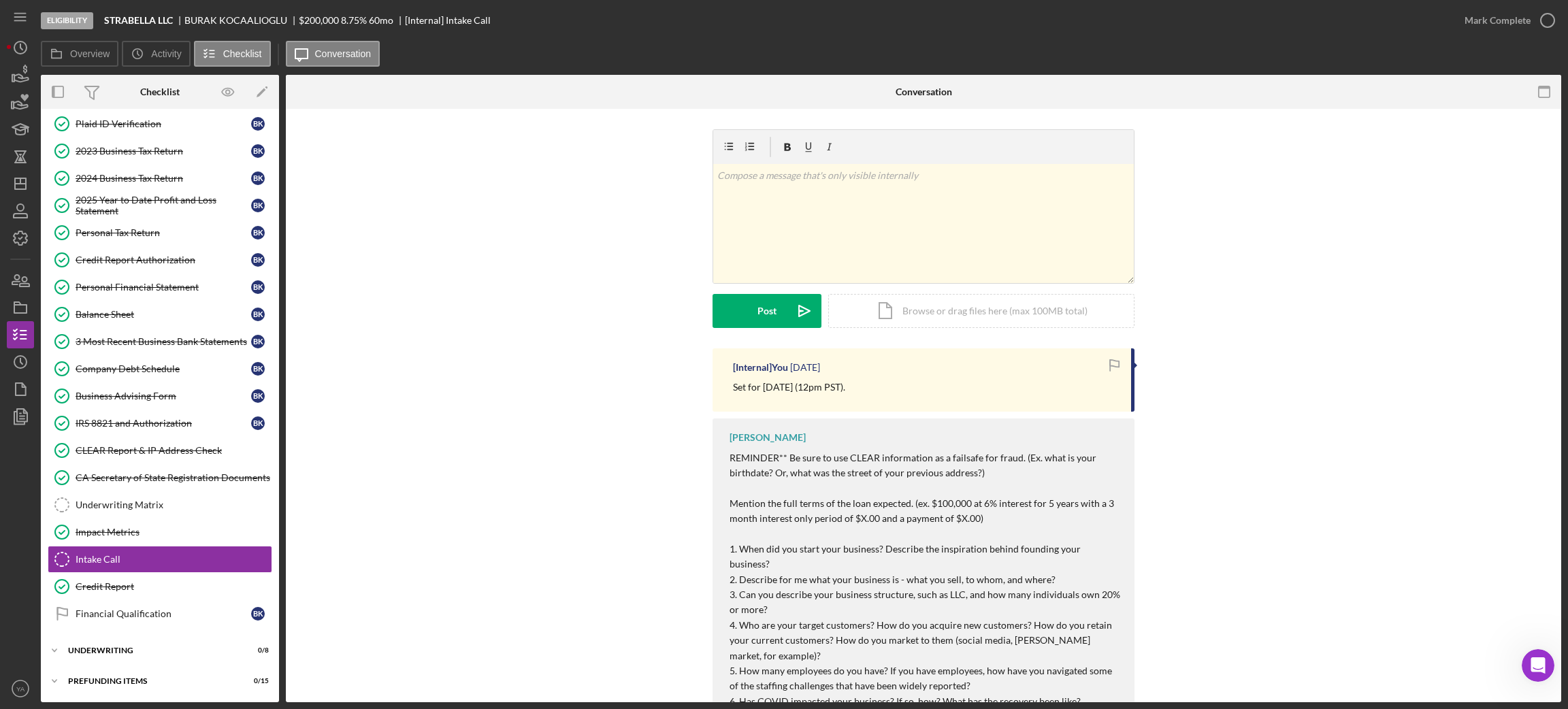
drag, startPoint x: 732, startPoint y: 383, endPoint x: 974, endPoint y: 385, distance: 242.0
click at [974, 385] on div "Set for September 18th, 2025 (12pm PST)." at bounding box center [925, 387] width 384 height 15
click at [906, 392] on div "Set for September 18th, 2025 (12pm PST)." at bounding box center [925, 387] width 384 height 15
click at [15, 171] on icon "Icon/Dashboard" at bounding box center [21, 184] width 34 height 34
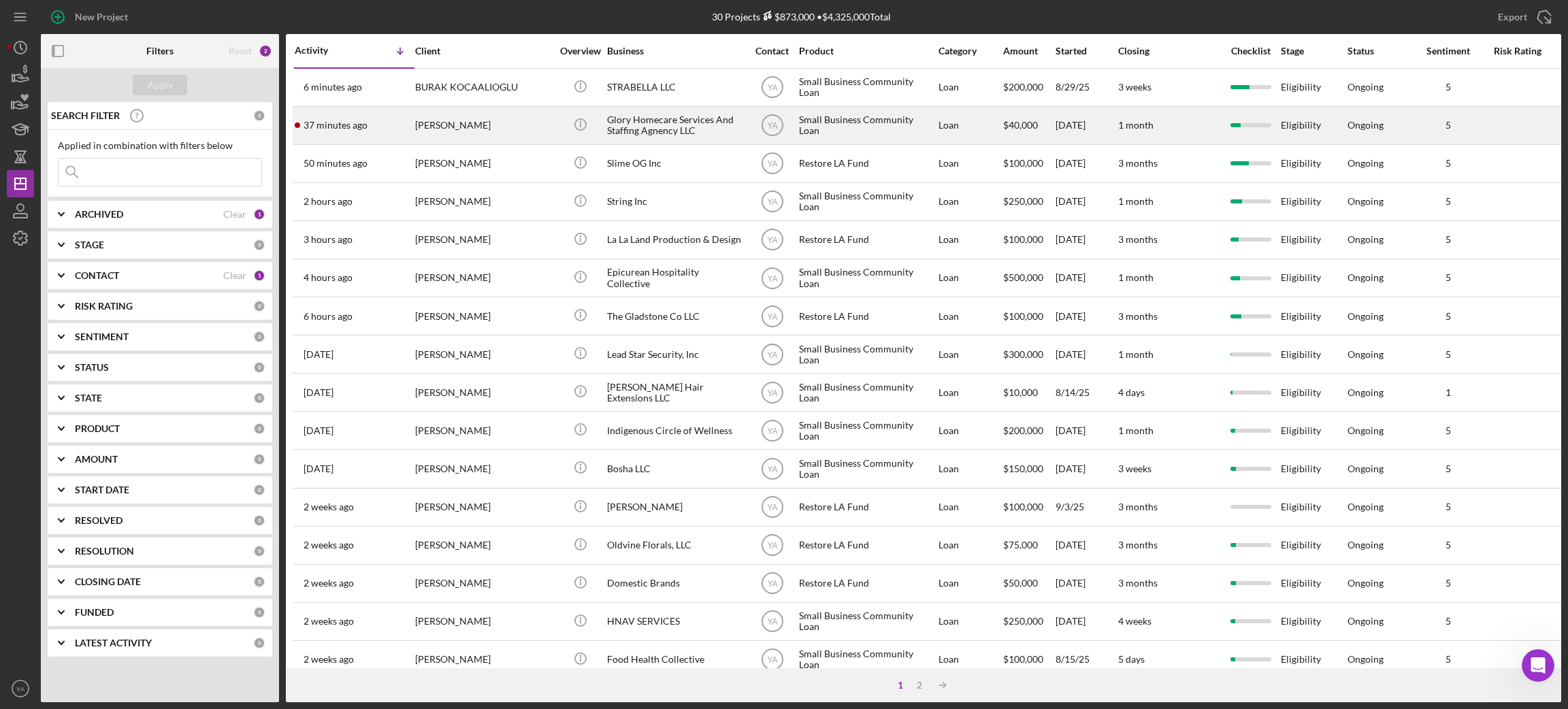
click at [741, 120] on div "Glory Homecare Services And Staffing Agnency LLC" at bounding box center [675, 125] width 136 height 36
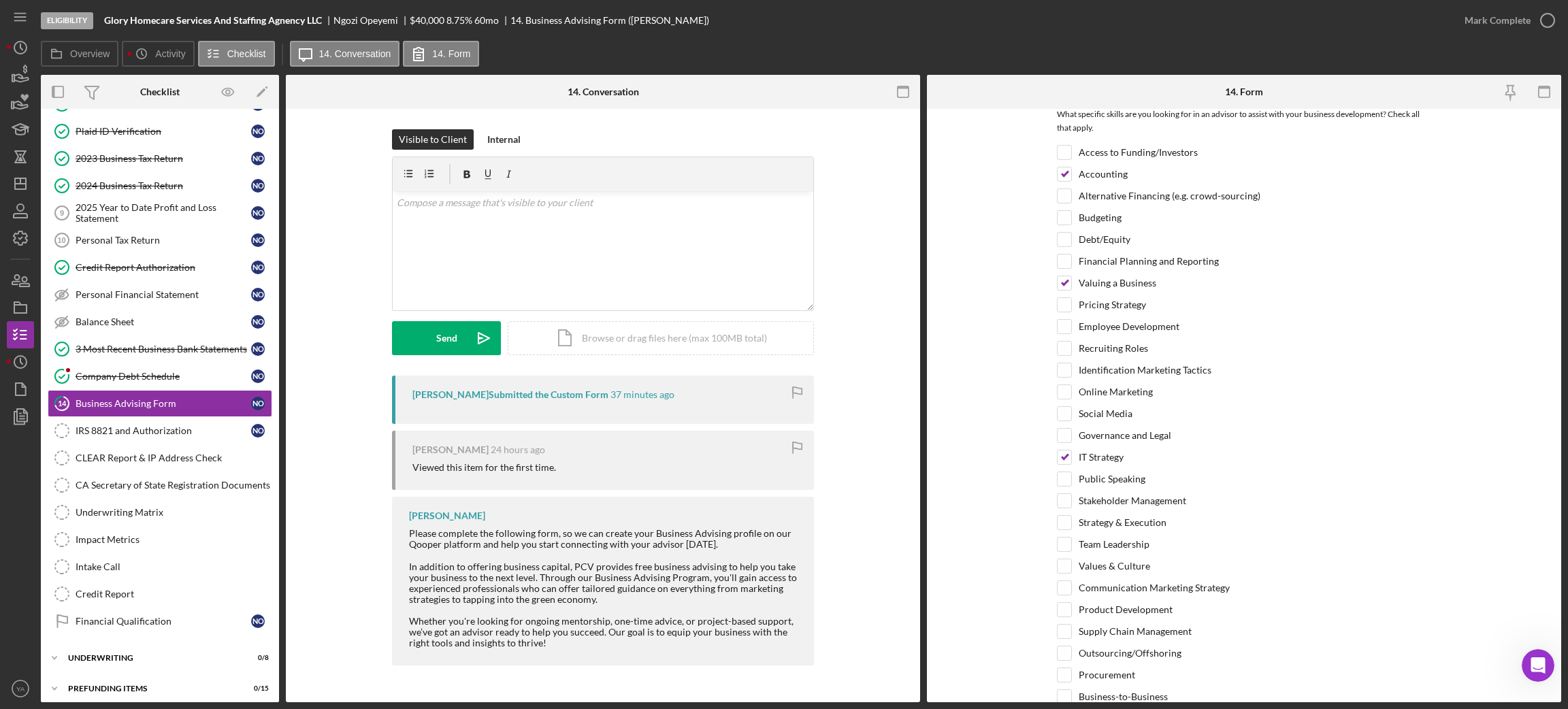
scroll to position [142, 0]
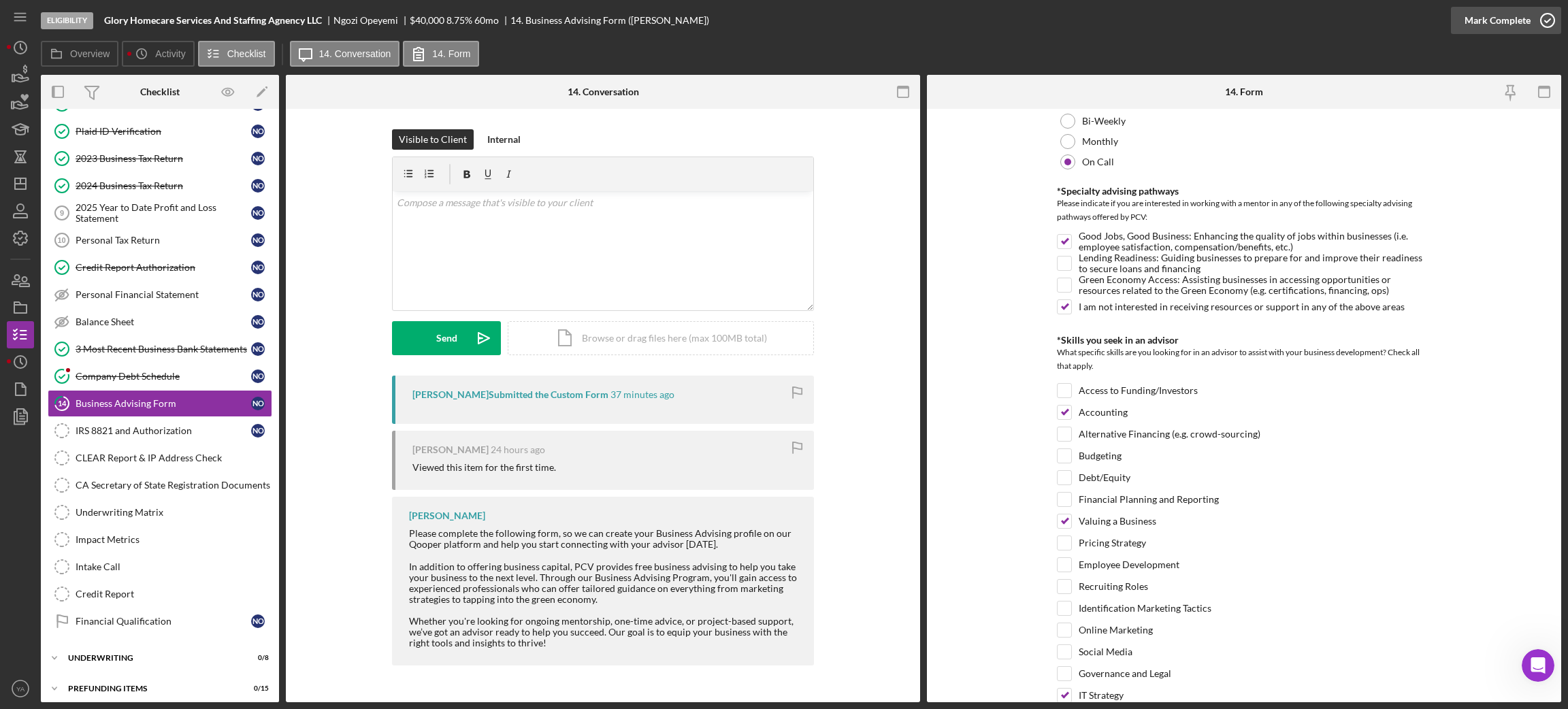
click at [1541, 6] on div "Mark Complete" at bounding box center [1506, 21] width 110 height 41
click at [1560, 26] on div "Mark Complete" at bounding box center [1506, 21] width 110 height 41
click at [1507, 14] on div "Mark Complete" at bounding box center [1498, 21] width 66 height 27
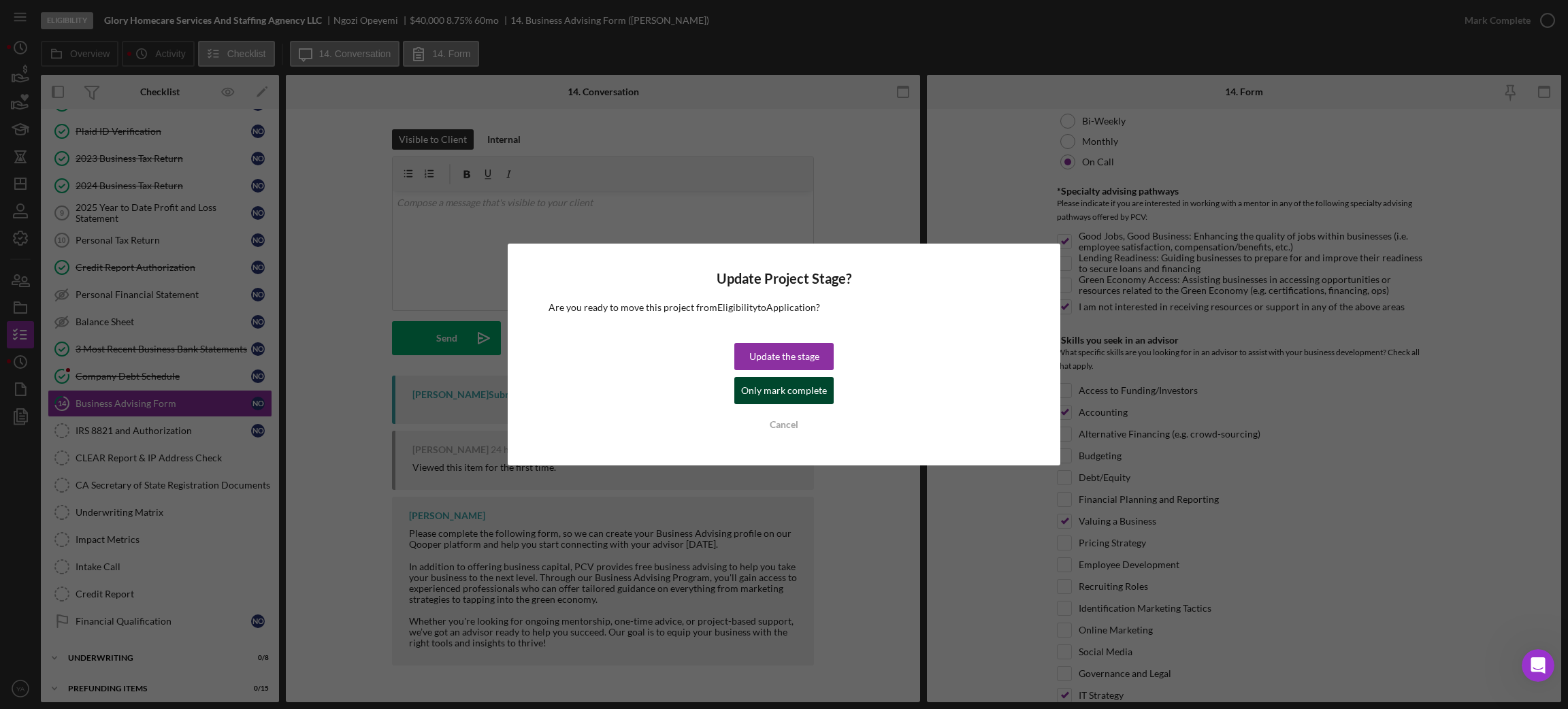
click at [813, 386] on div "Only mark complete" at bounding box center [784, 390] width 85 height 27
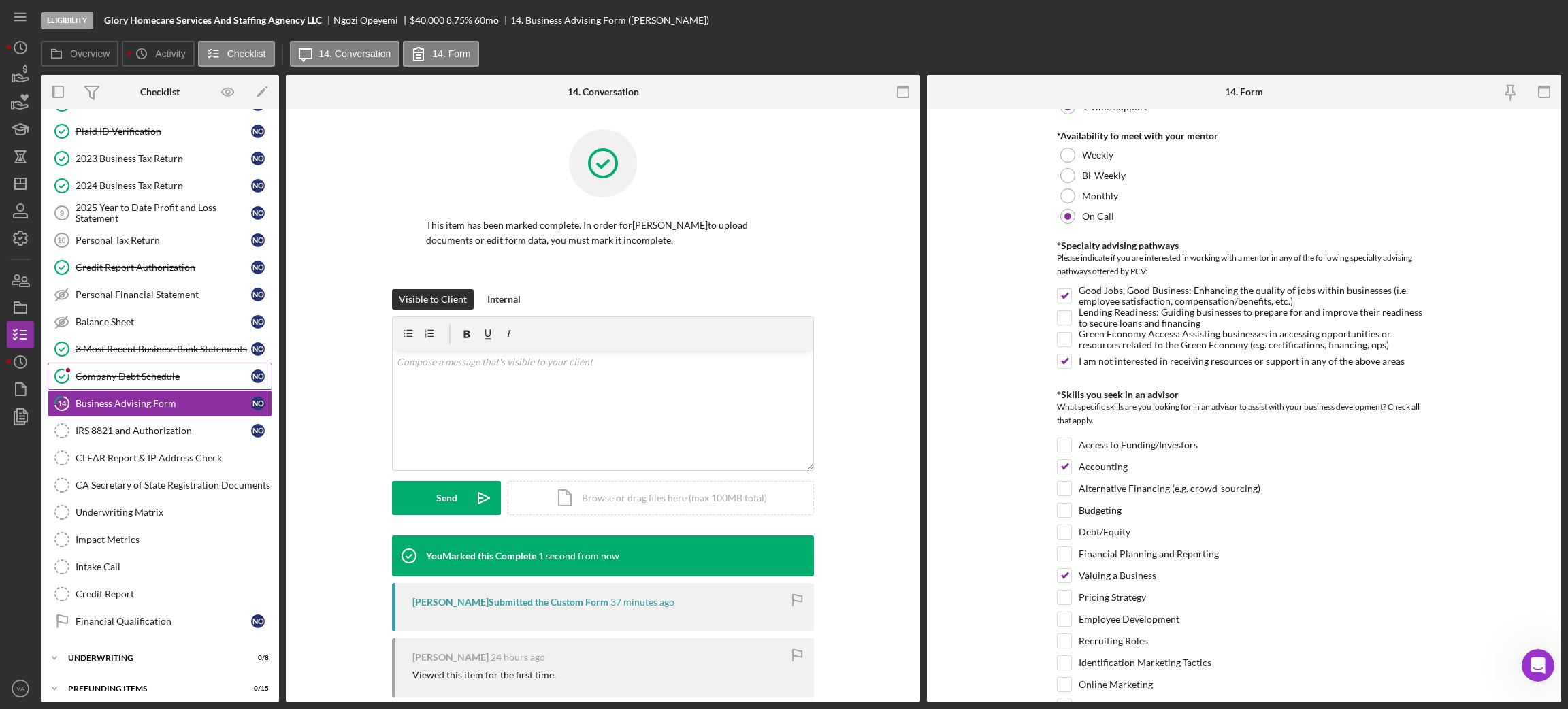
scroll to position [197, 0]
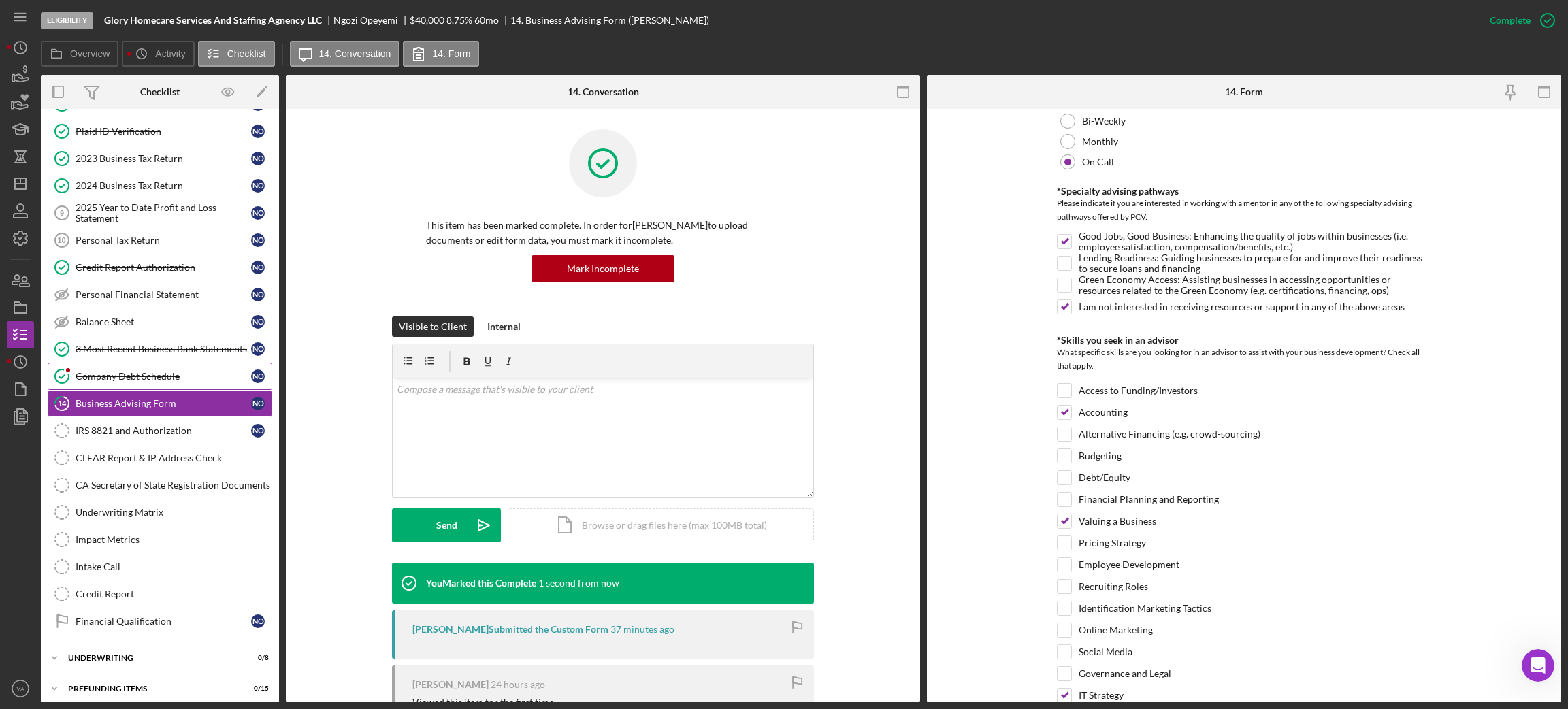
click at [126, 377] on div "Company Debt Schedule" at bounding box center [163, 376] width 176 height 11
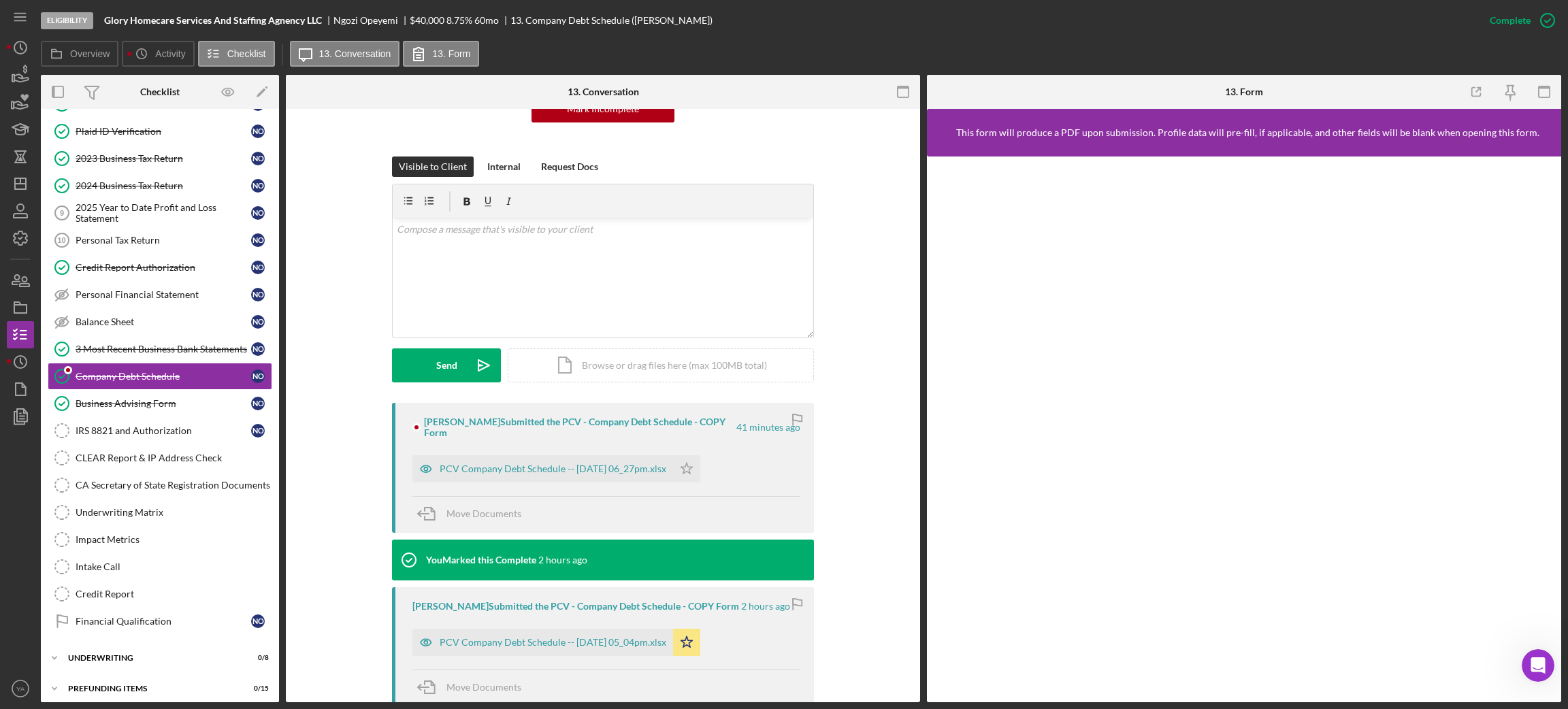
scroll to position [204, 0]
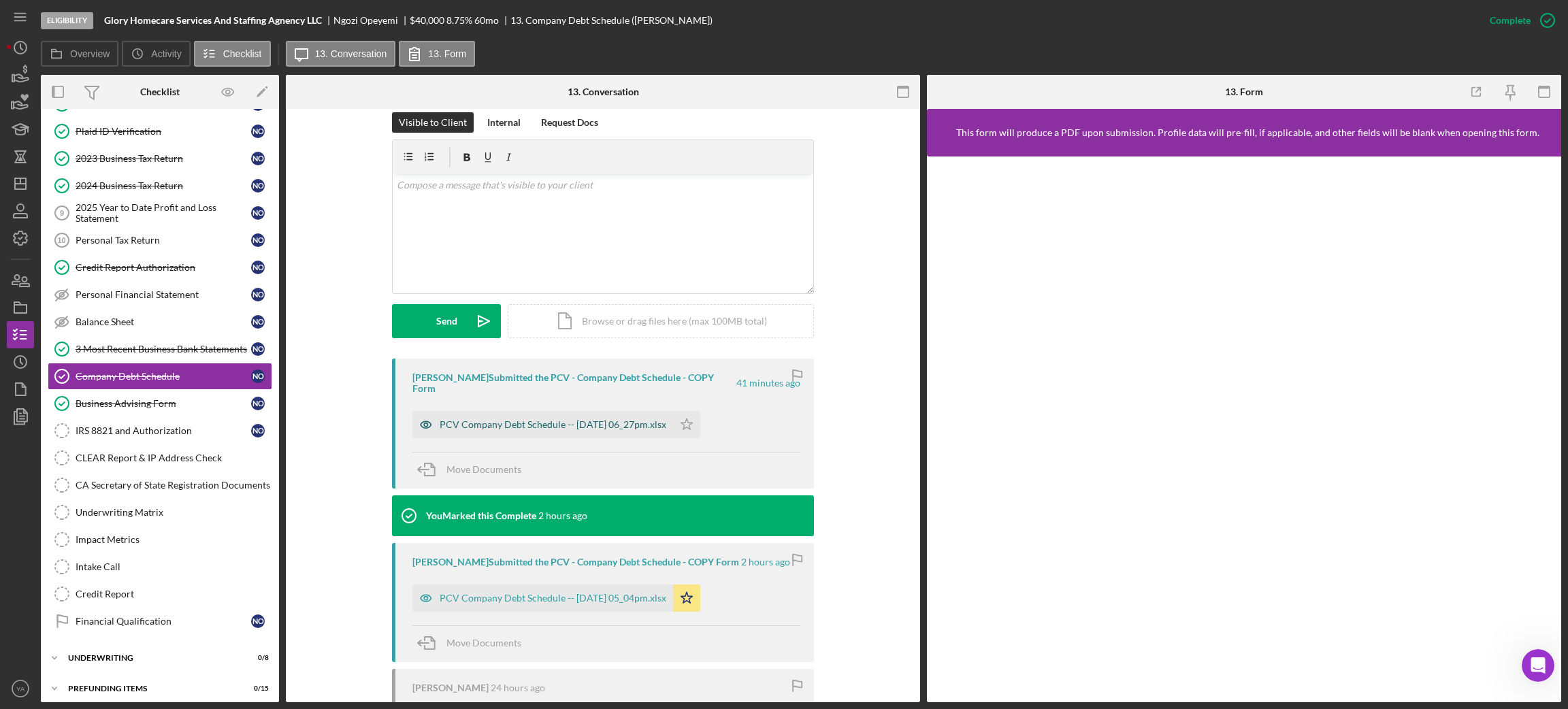
click at [544, 419] on div "PCV Company Debt Schedule -- 2025-09-24 06_27pm.xlsx" at bounding box center [553, 425] width 226 height 11
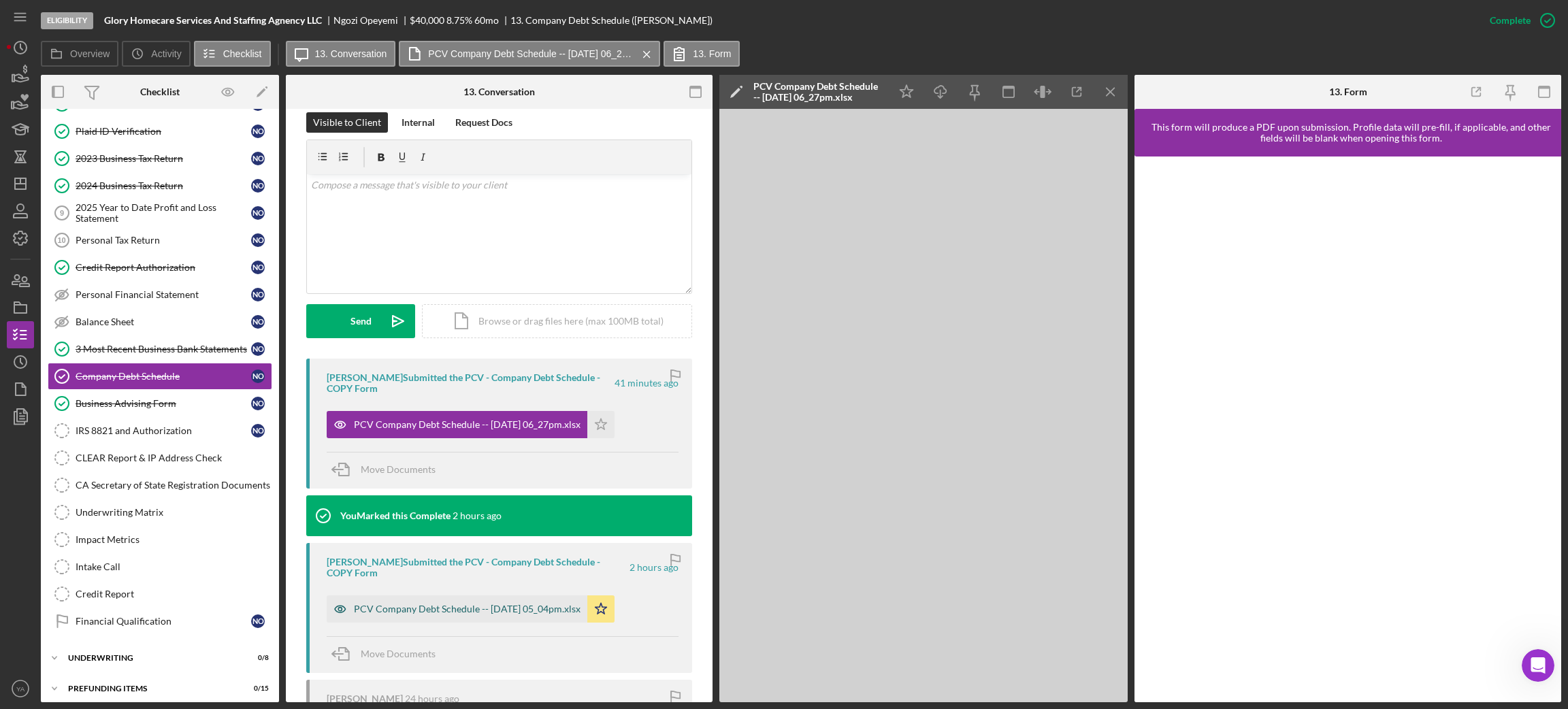
click at [476, 600] on div "PCV Company Debt Schedule -- [DATE] 05_04pm.xlsx" at bounding box center [457, 609] width 261 height 27
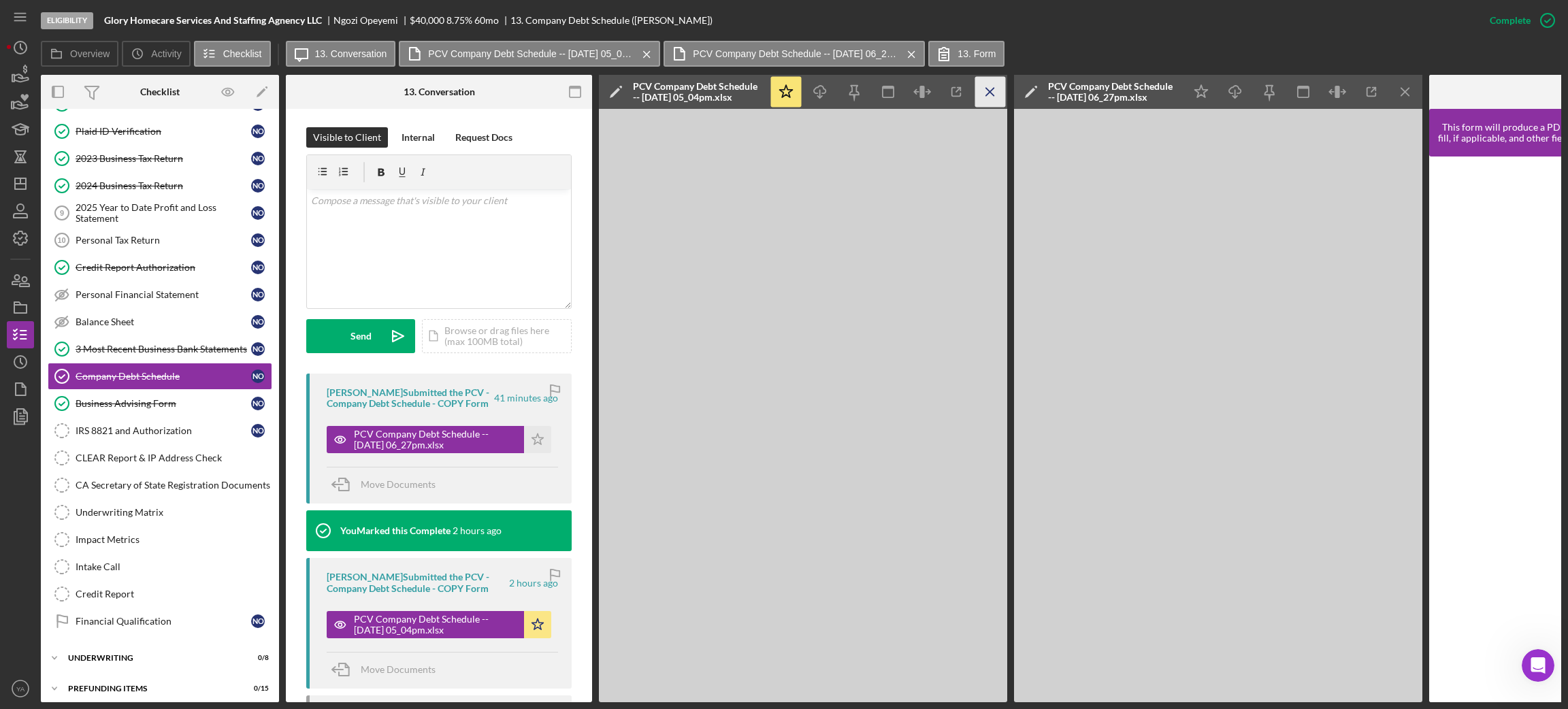
click at [990, 97] on icon "Icon/Menu Close" at bounding box center [990, 92] width 31 height 31
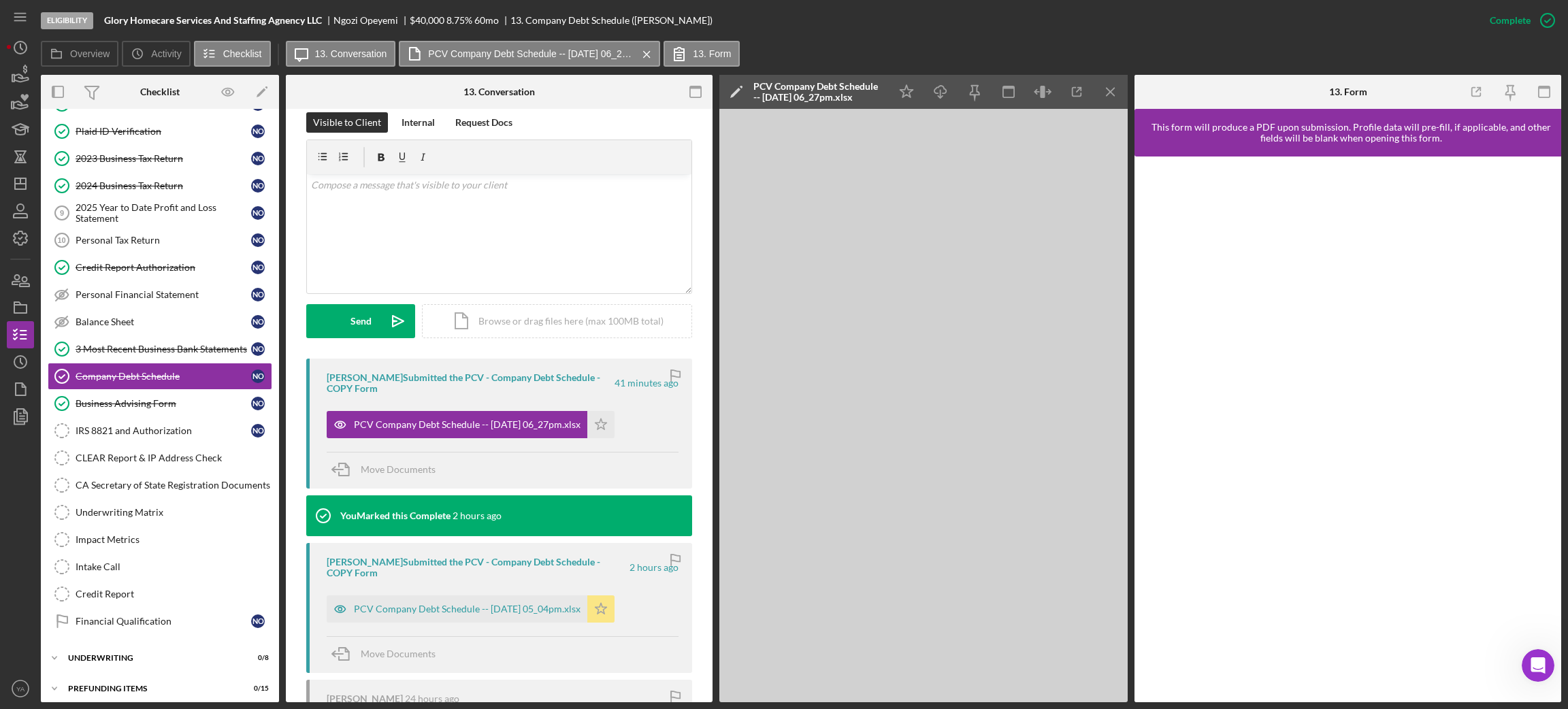
click at [615, 602] on icon "Icon/Star" at bounding box center [601, 609] width 27 height 27
click at [1533, 23] on icon "button" at bounding box center [1547, 21] width 34 height 34
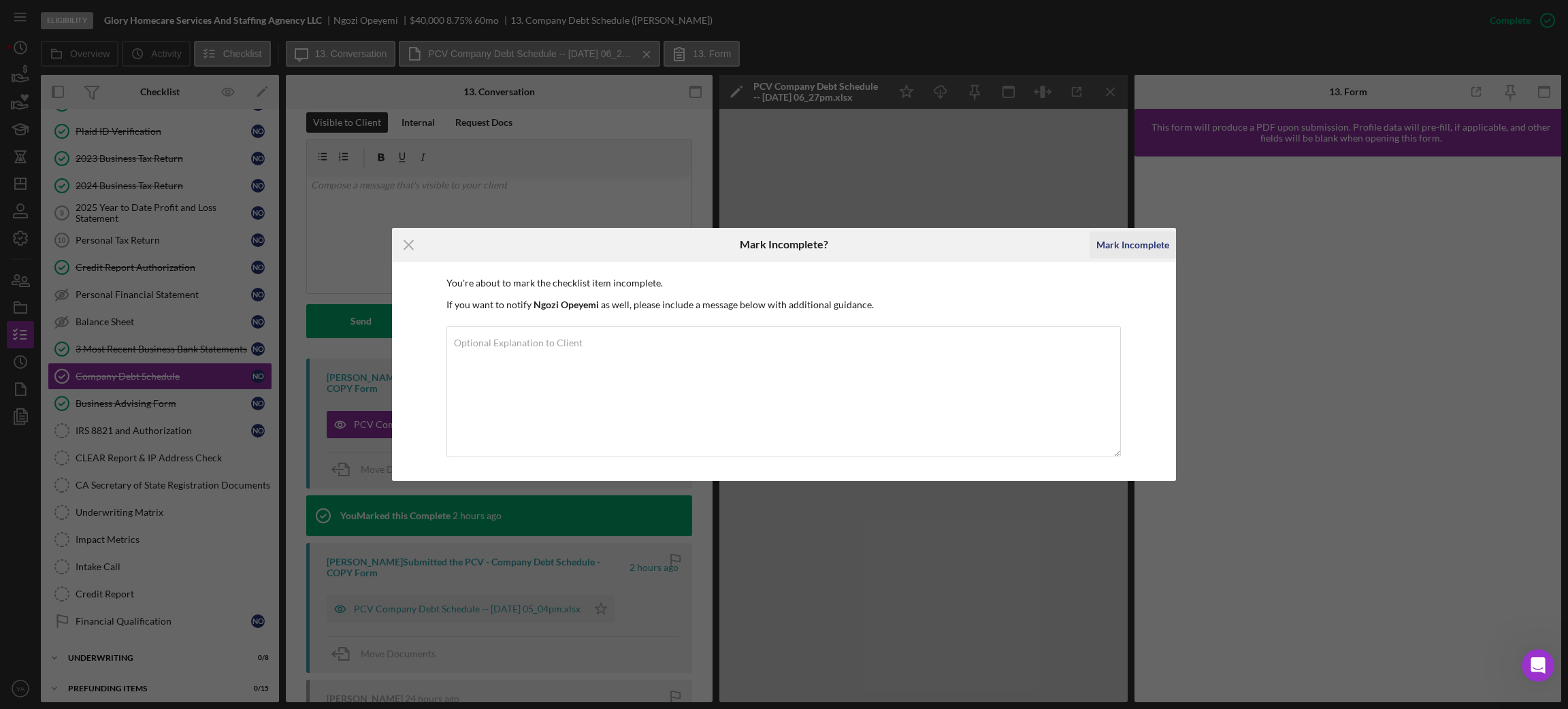
click at [1161, 236] on div "Mark Incomplete" at bounding box center [1132, 245] width 72 height 27
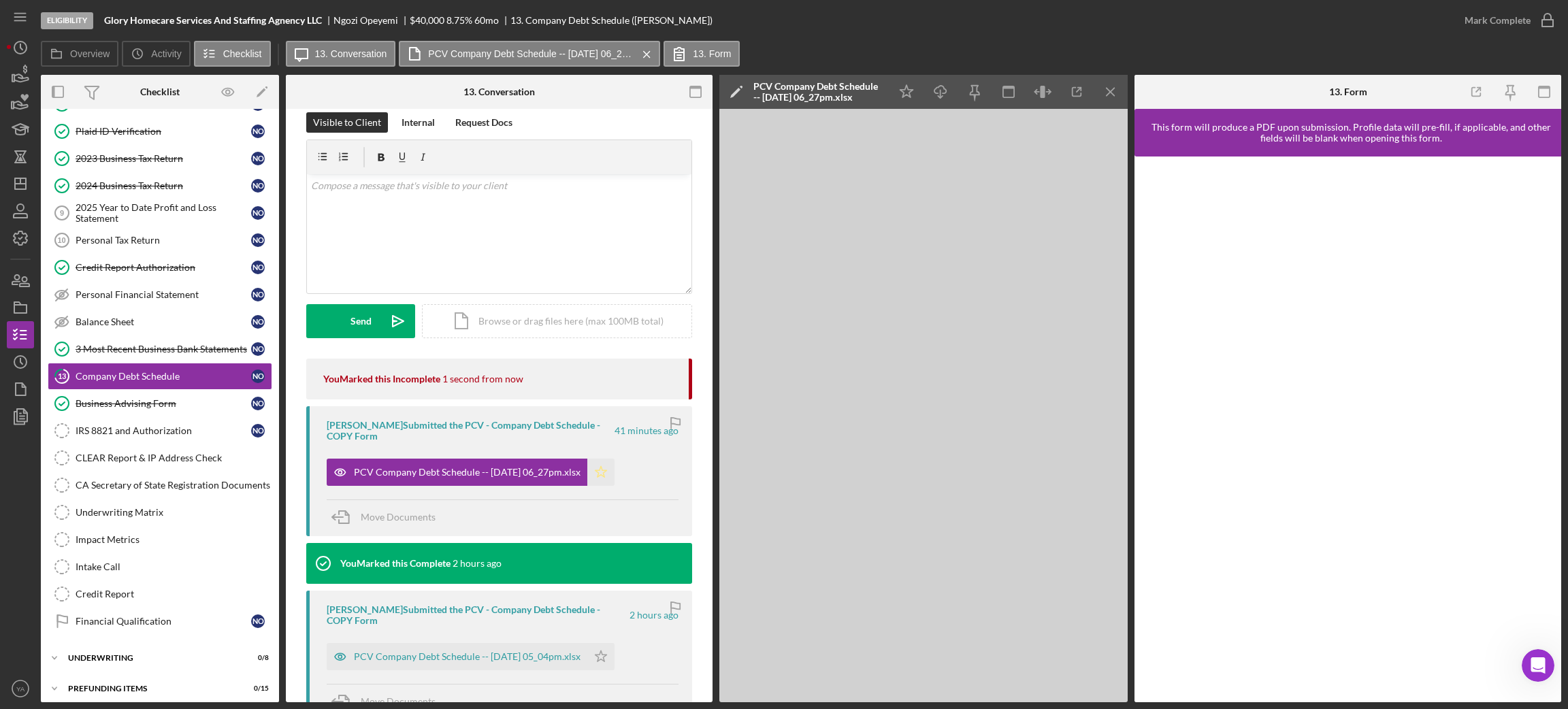
click at [609, 471] on icon "Icon/Star" at bounding box center [601, 472] width 27 height 27
click at [1513, 16] on div "Mark Complete" at bounding box center [1498, 21] width 66 height 27
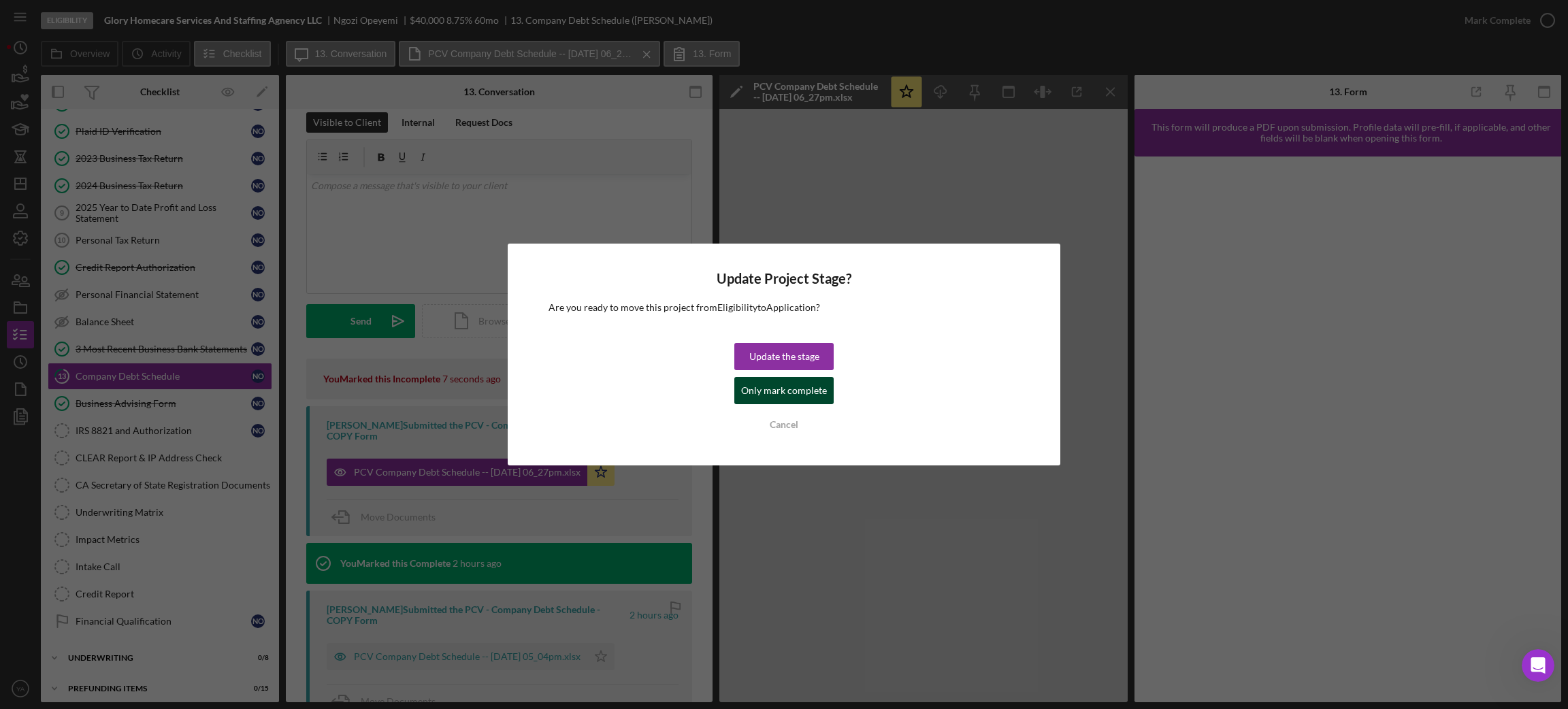
click at [783, 389] on div "Only mark complete" at bounding box center [784, 390] width 85 height 27
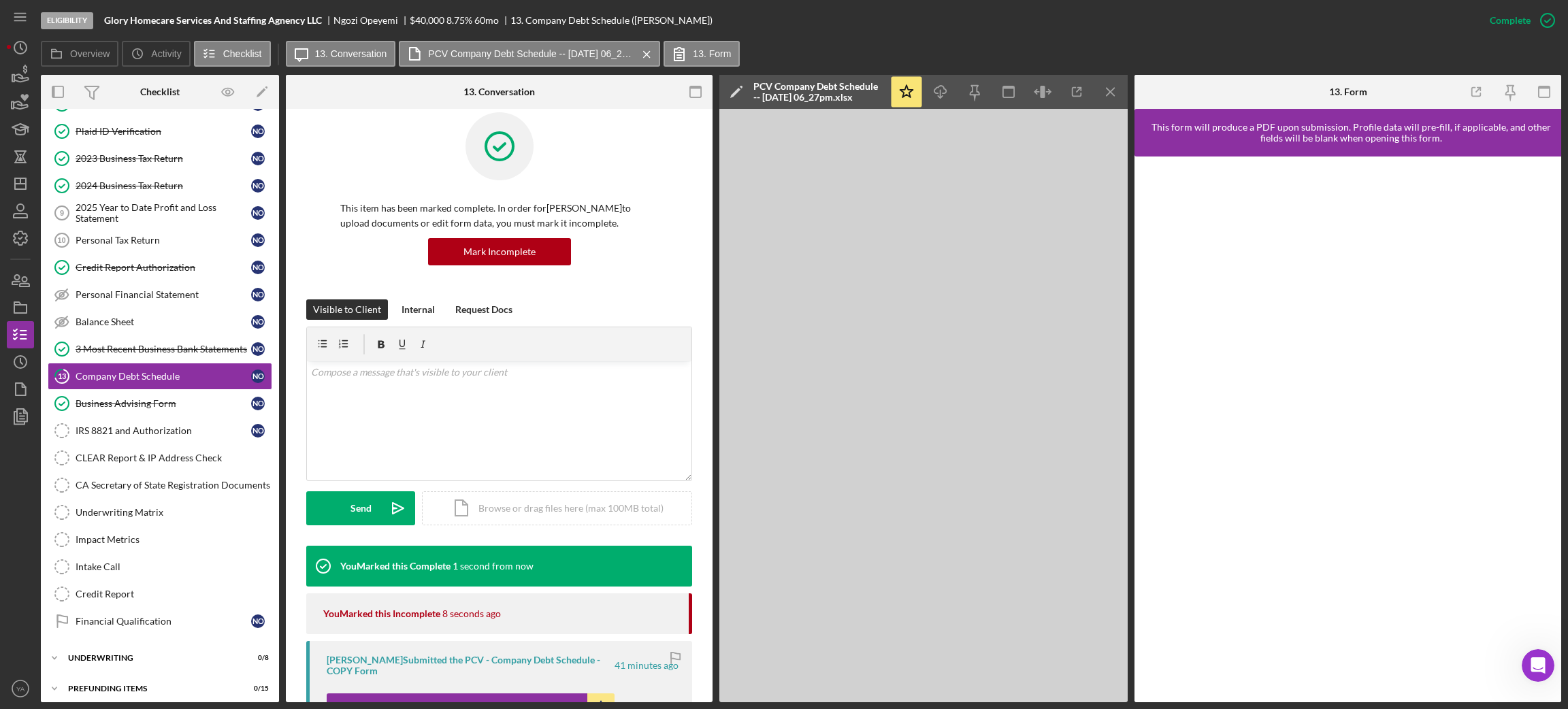
scroll to position [204, 0]
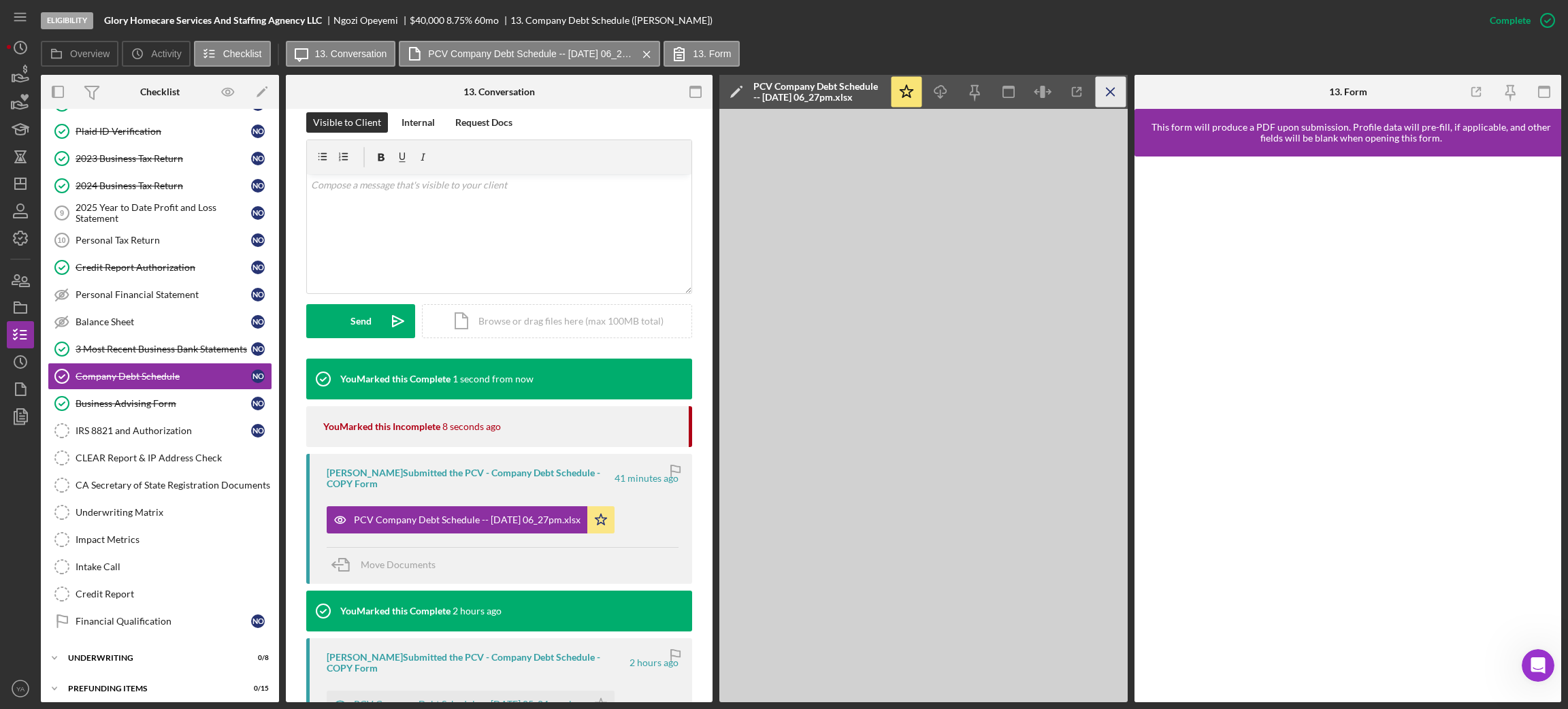
click at [1107, 102] on icon "Icon/Menu Close" at bounding box center [1111, 92] width 31 height 31
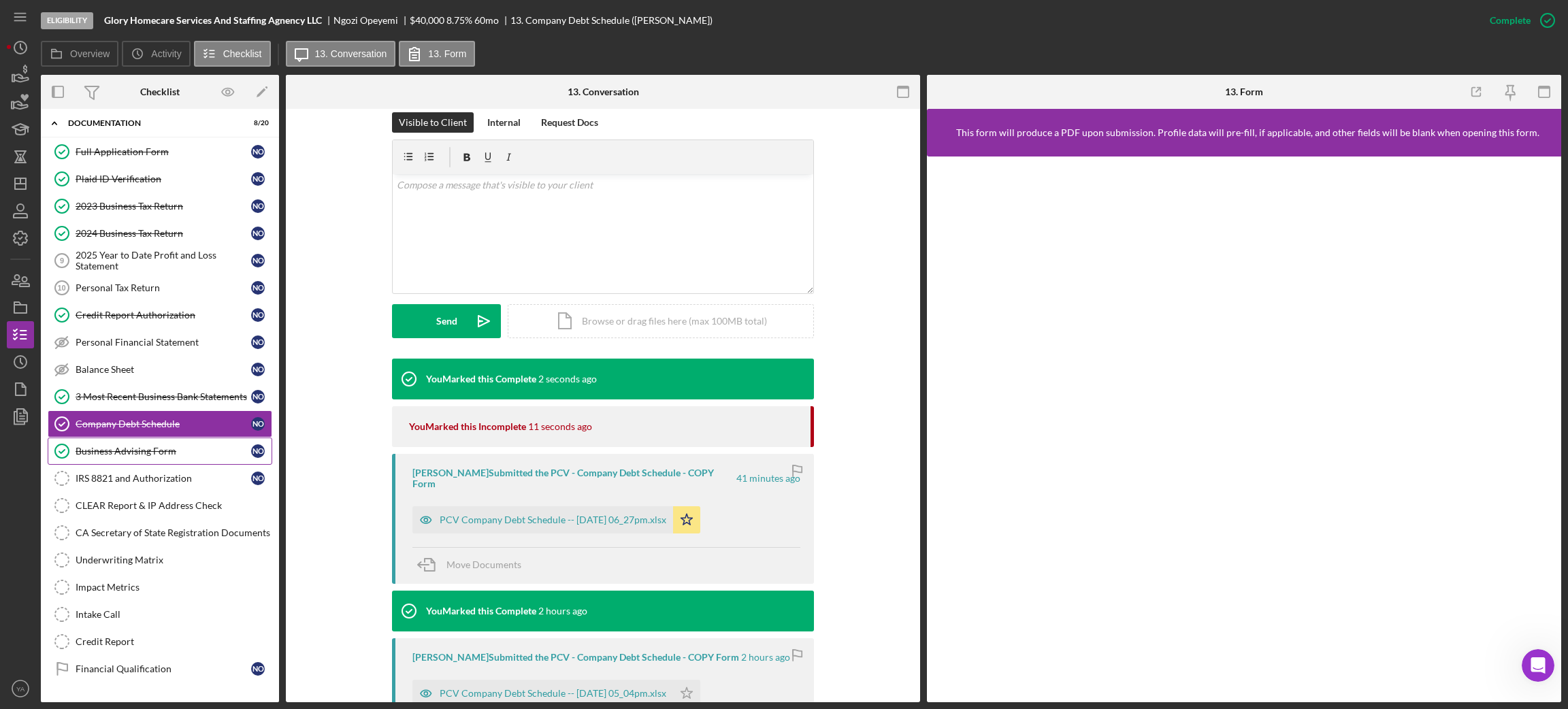
scroll to position [0, 0]
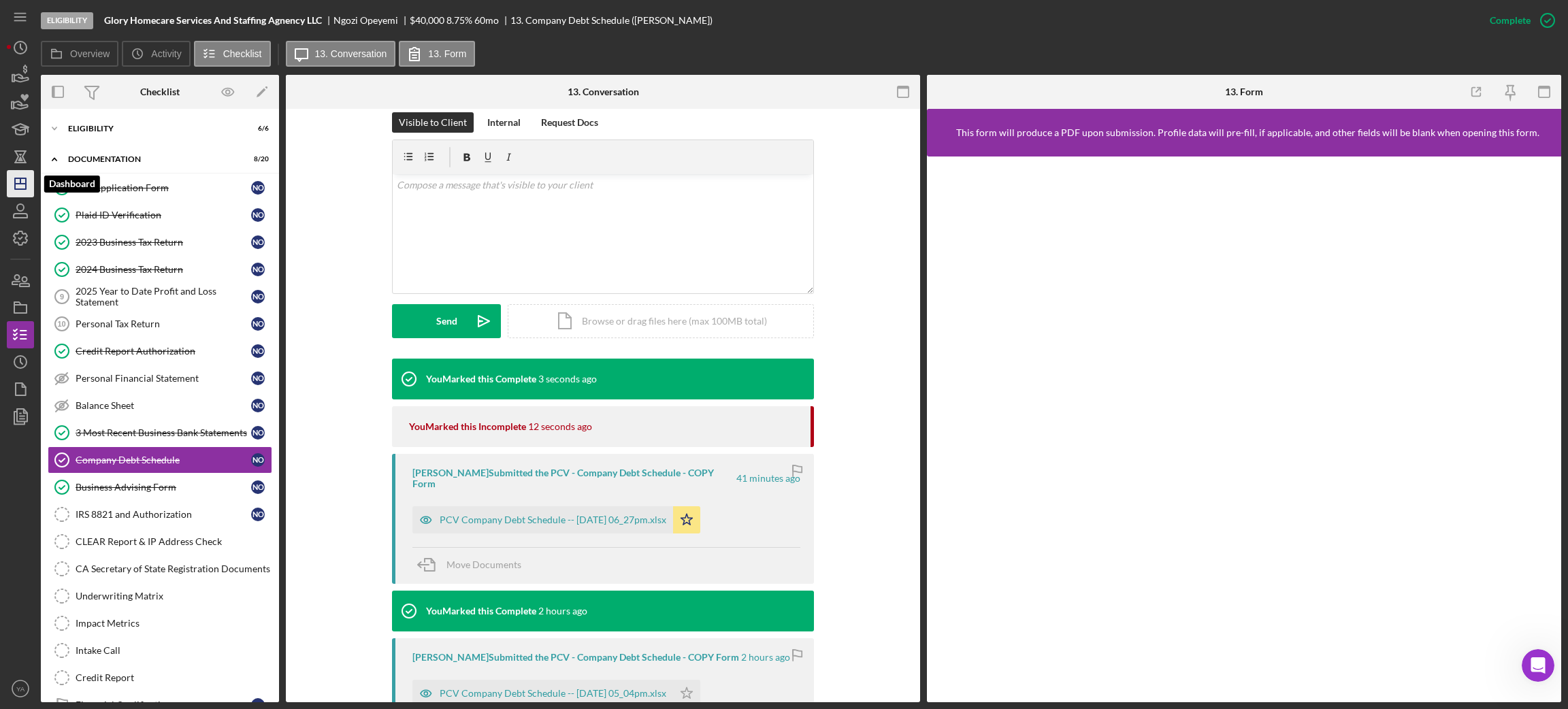
click at [30, 179] on icon "Icon/Dashboard" at bounding box center [21, 184] width 34 height 34
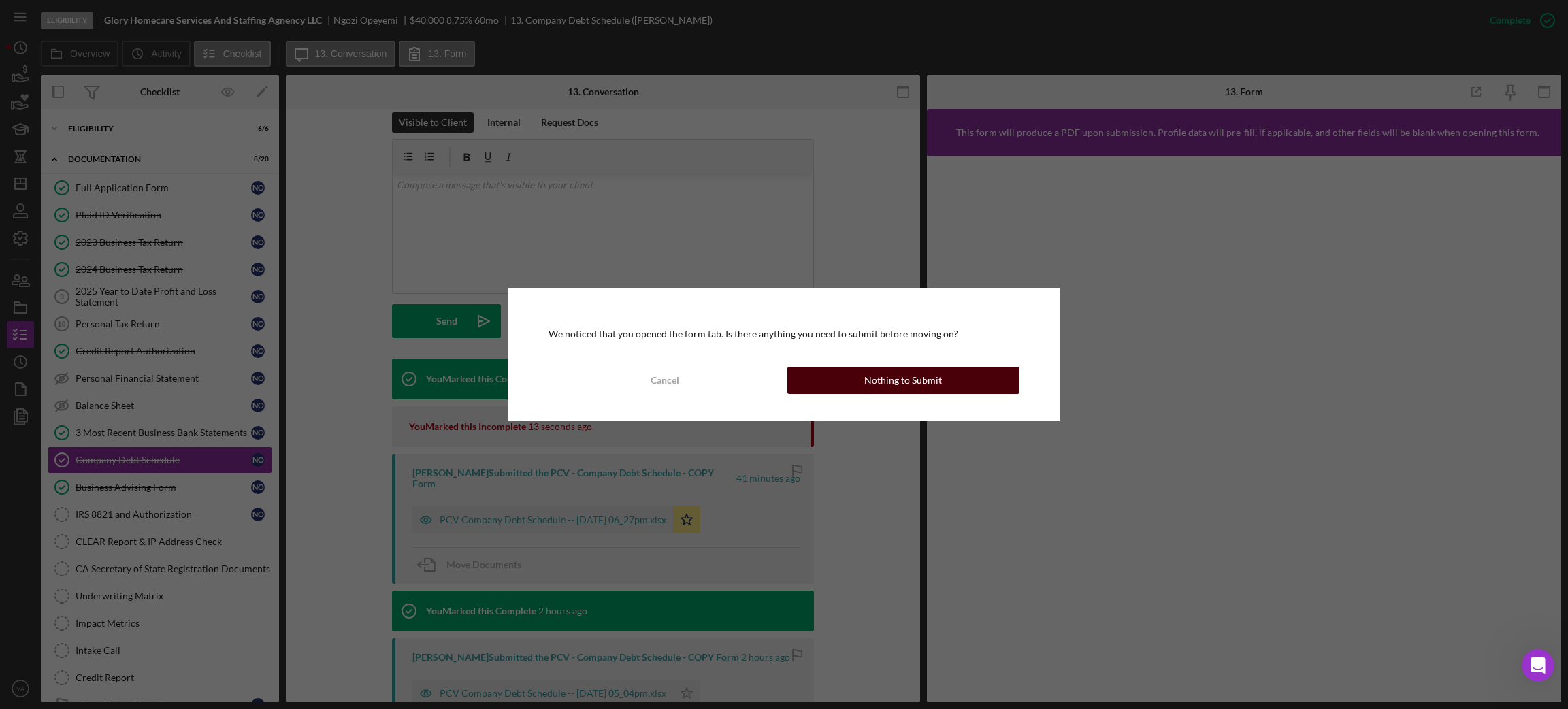
click at [851, 381] on button "Nothing to Submit" at bounding box center [903, 380] width 232 height 27
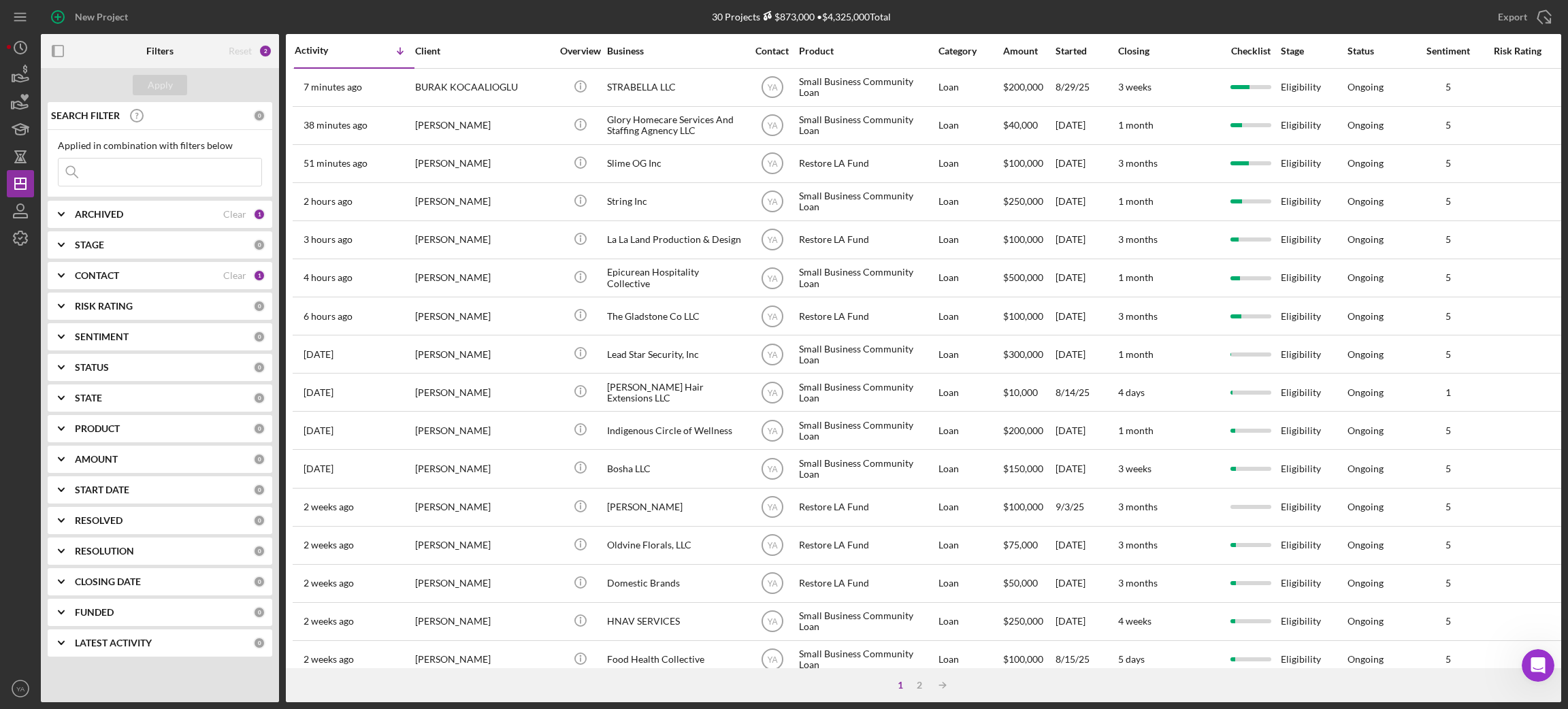
scroll to position [376, 0]
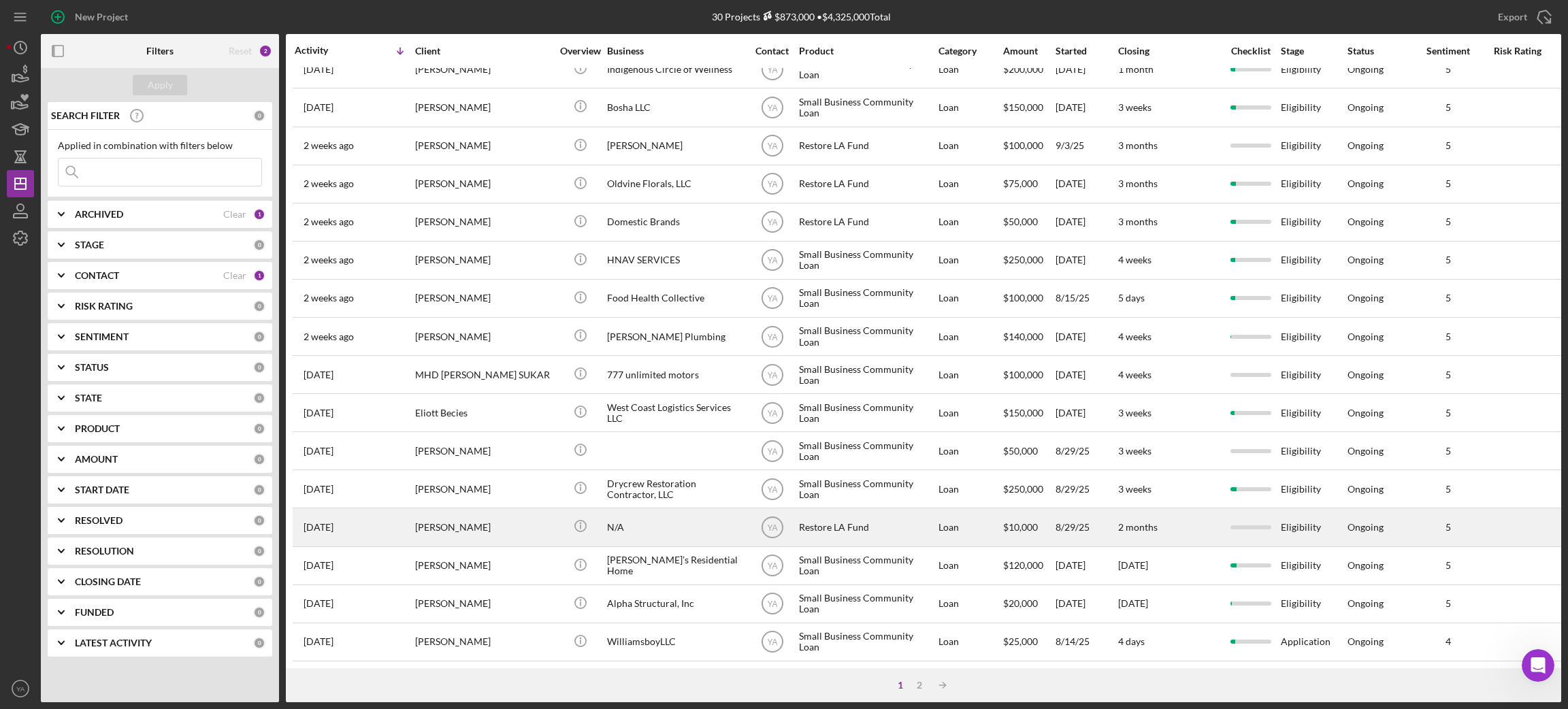
click at [637, 509] on div "N/A" at bounding box center [675, 526] width 136 height 36
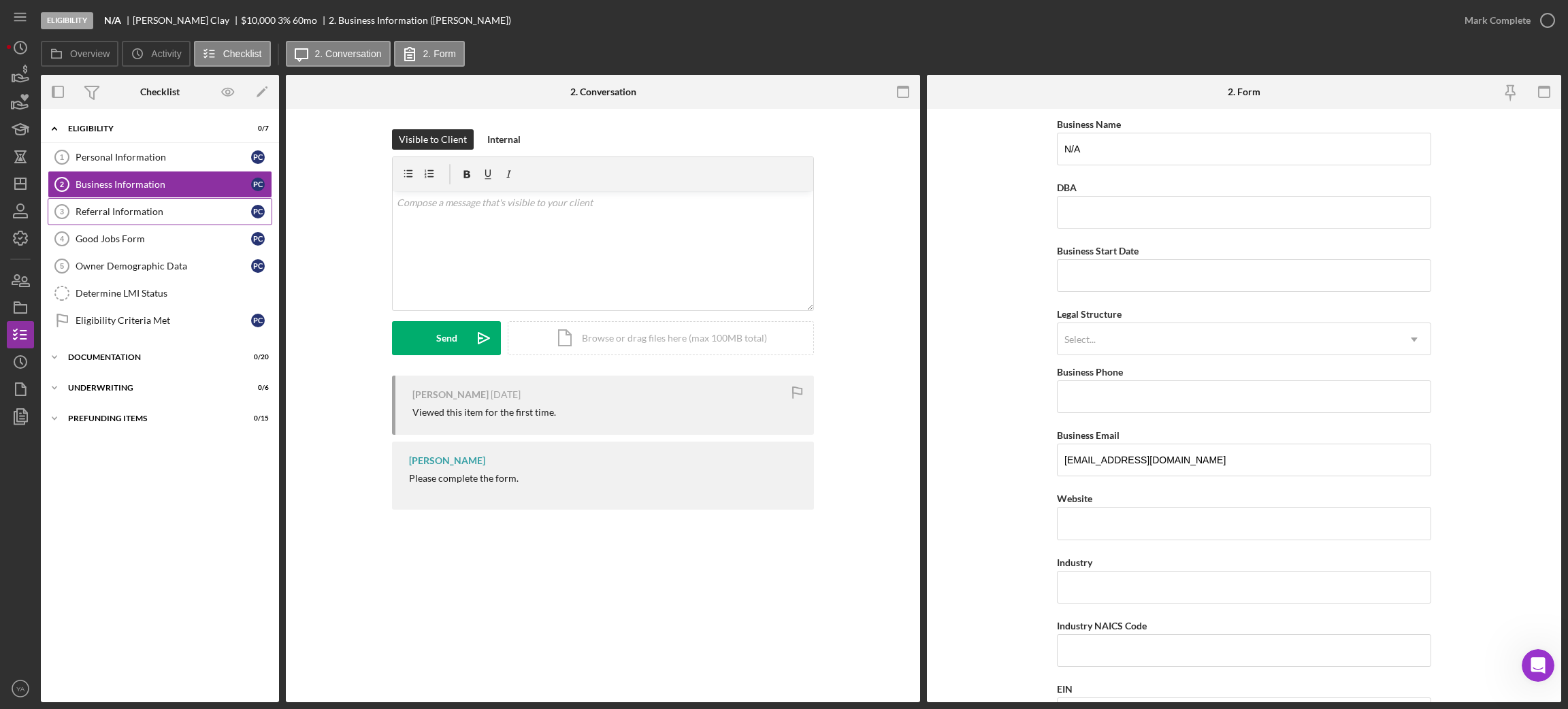
click at [181, 210] on div "Referral Information" at bounding box center [163, 212] width 176 height 11
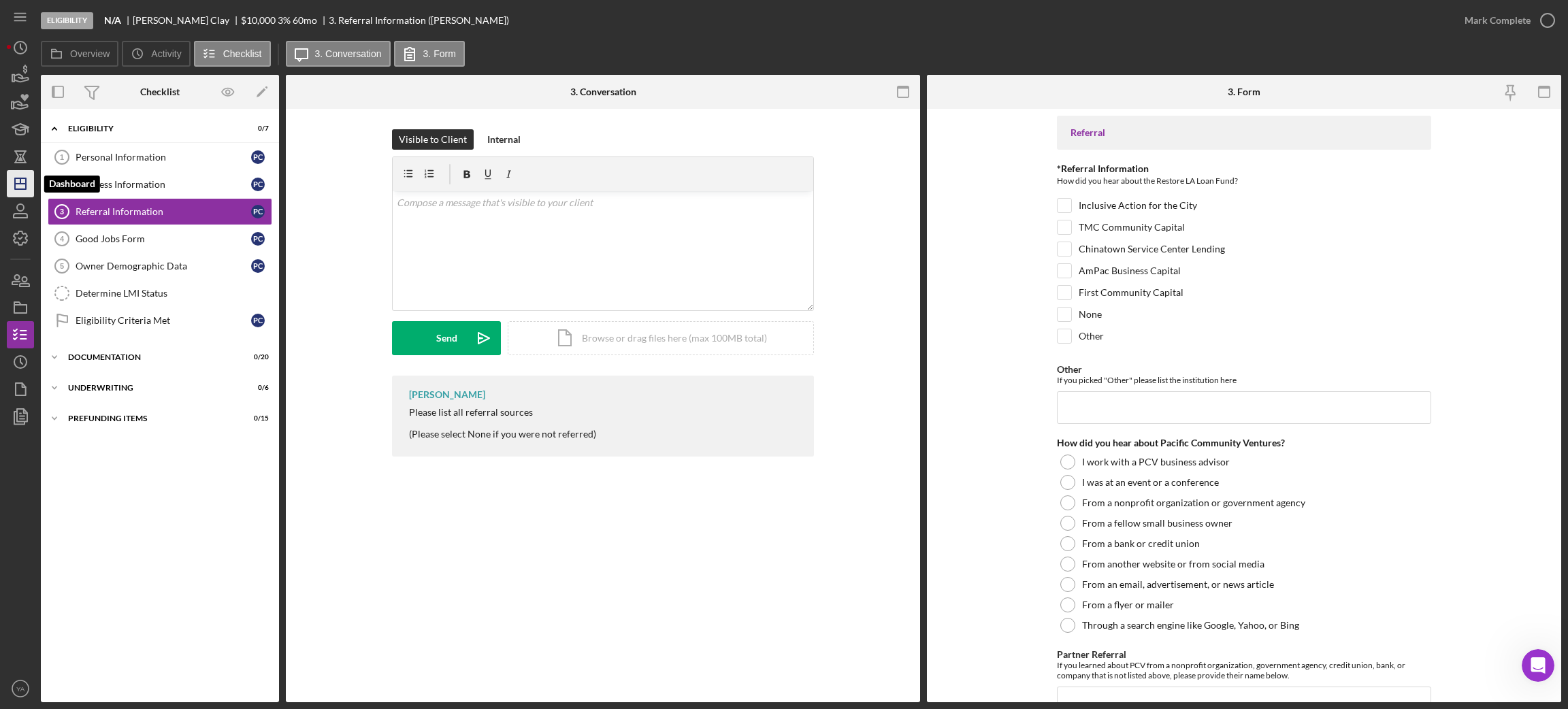
click at [23, 190] on icon "Icon/Dashboard" at bounding box center [21, 184] width 34 height 34
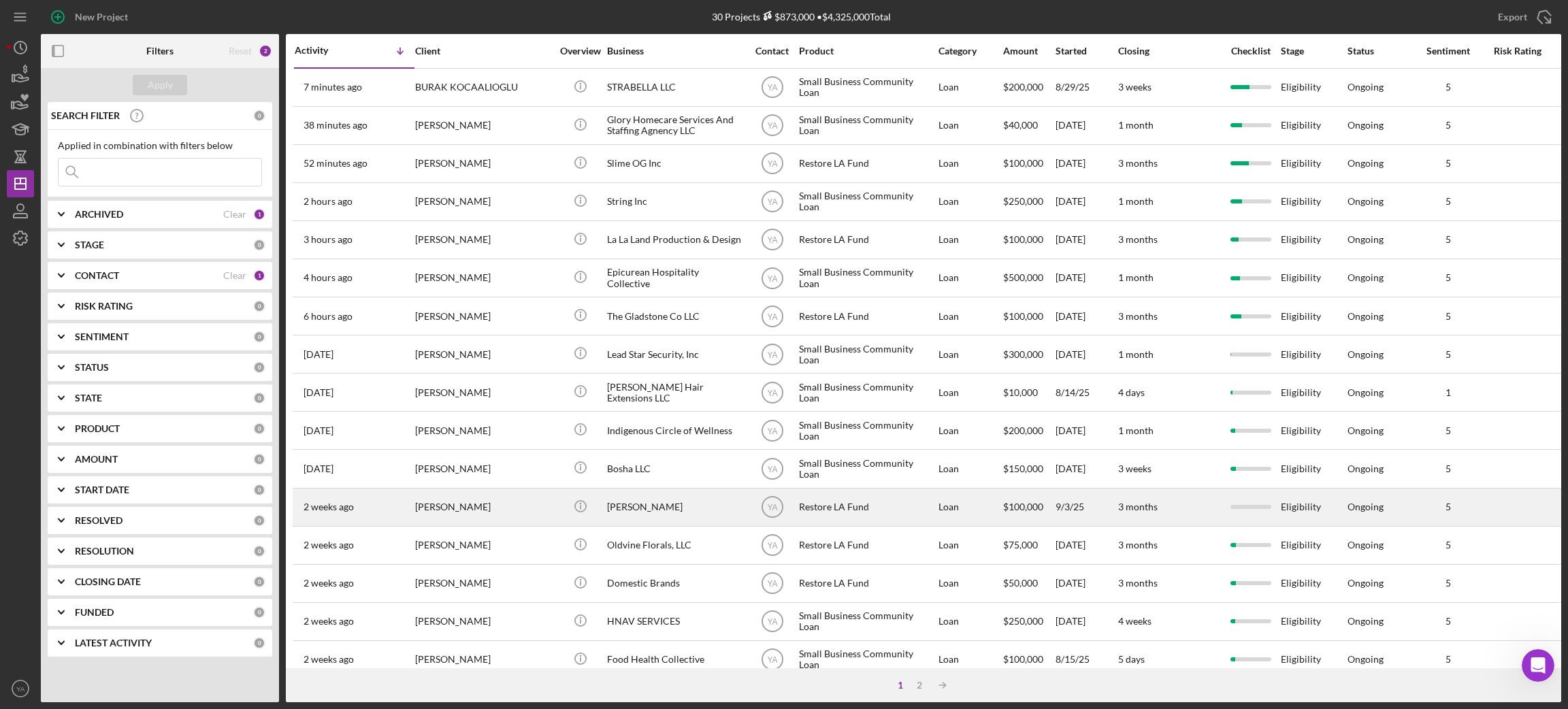
click at [704, 505] on div "[PERSON_NAME]" at bounding box center [675, 507] width 136 height 36
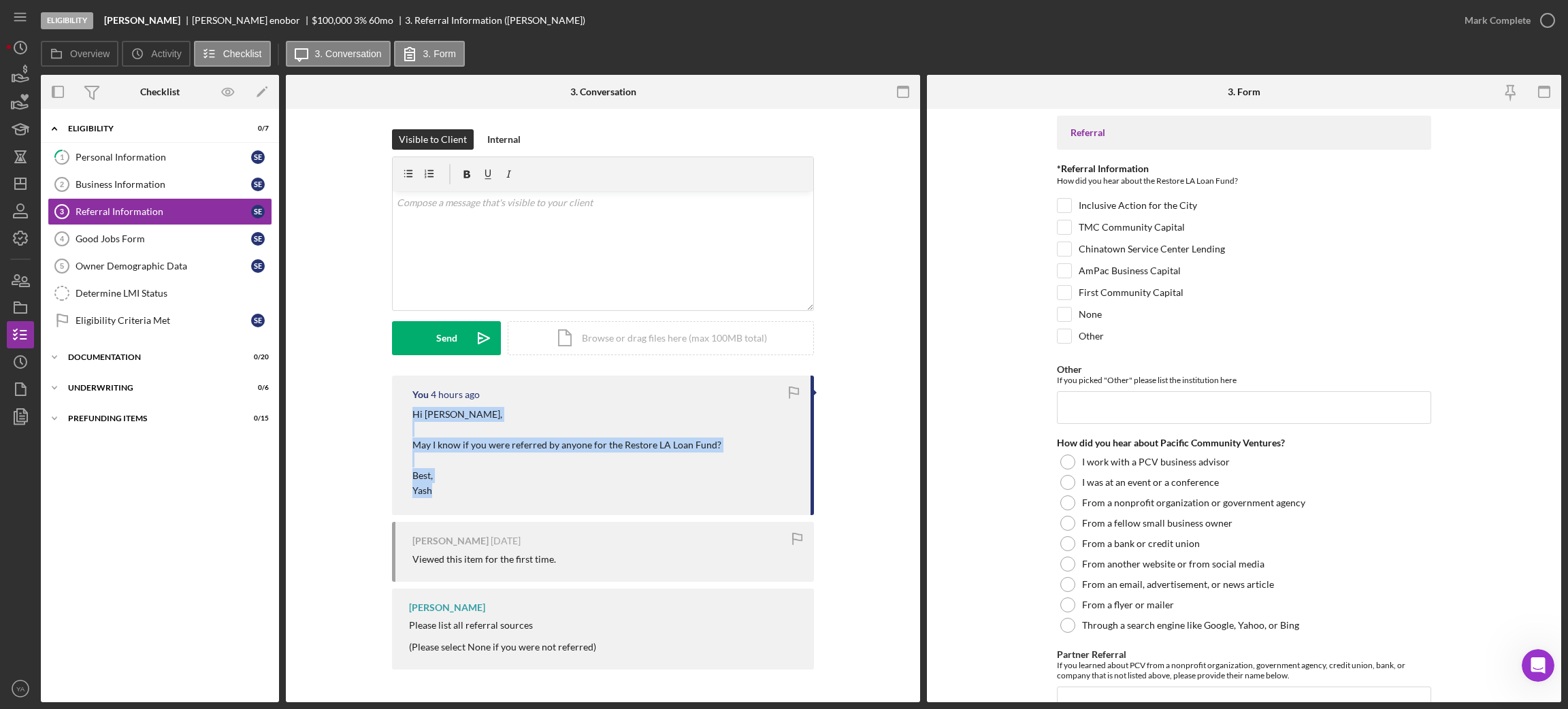
drag, startPoint x: 408, startPoint y: 410, endPoint x: 475, endPoint y: 499, distance: 111.4
click at [475, 499] on div "You 4 hours ago Hi Soloman, May I know if you were referred by anyone for the R…" at bounding box center [602, 445] width 422 height 139
copy div "Hi [PERSON_NAME], May I know if you were referred by anyone for the Restore LA …"
click at [23, 187] on icon "Icon/Dashboard" at bounding box center [21, 184] width 34 height 34
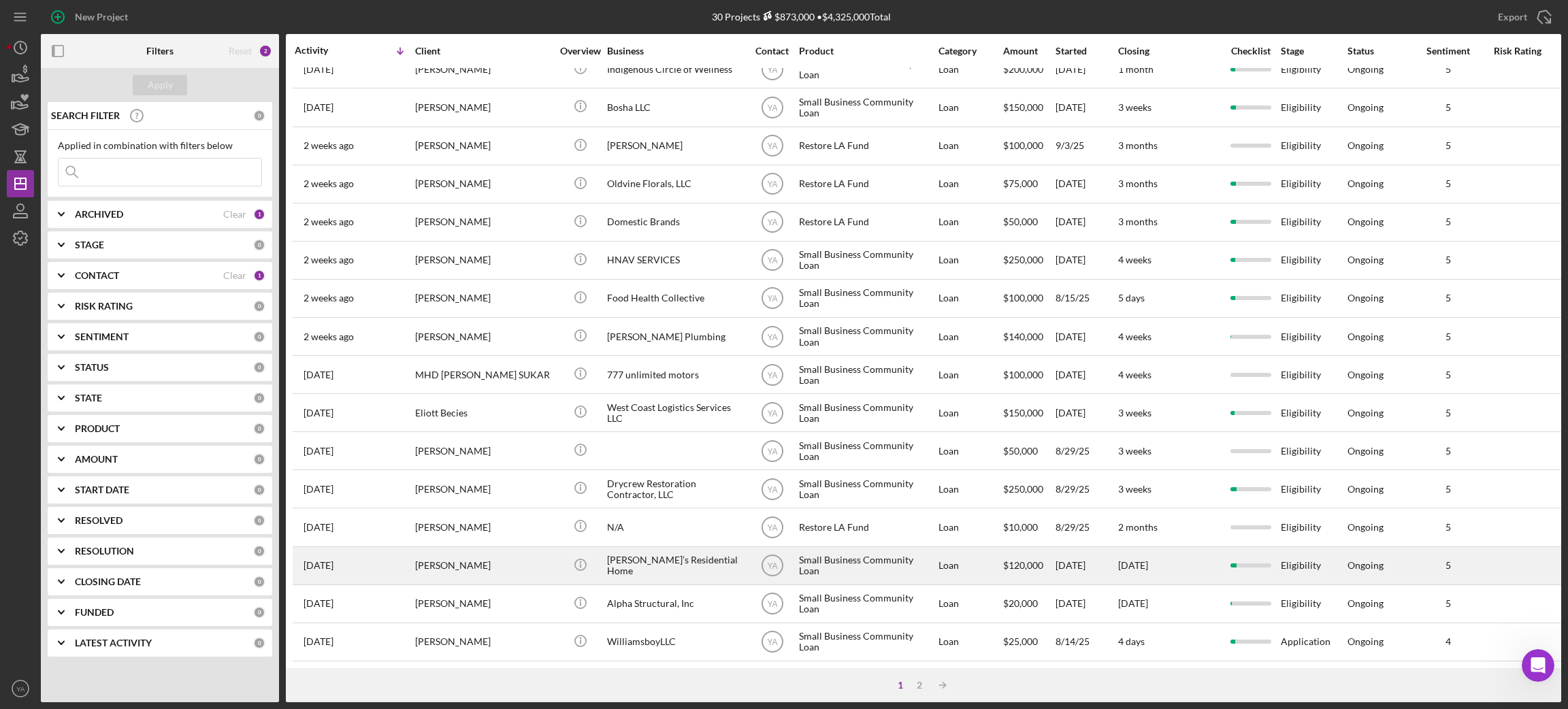
scroll to position [376, 0]
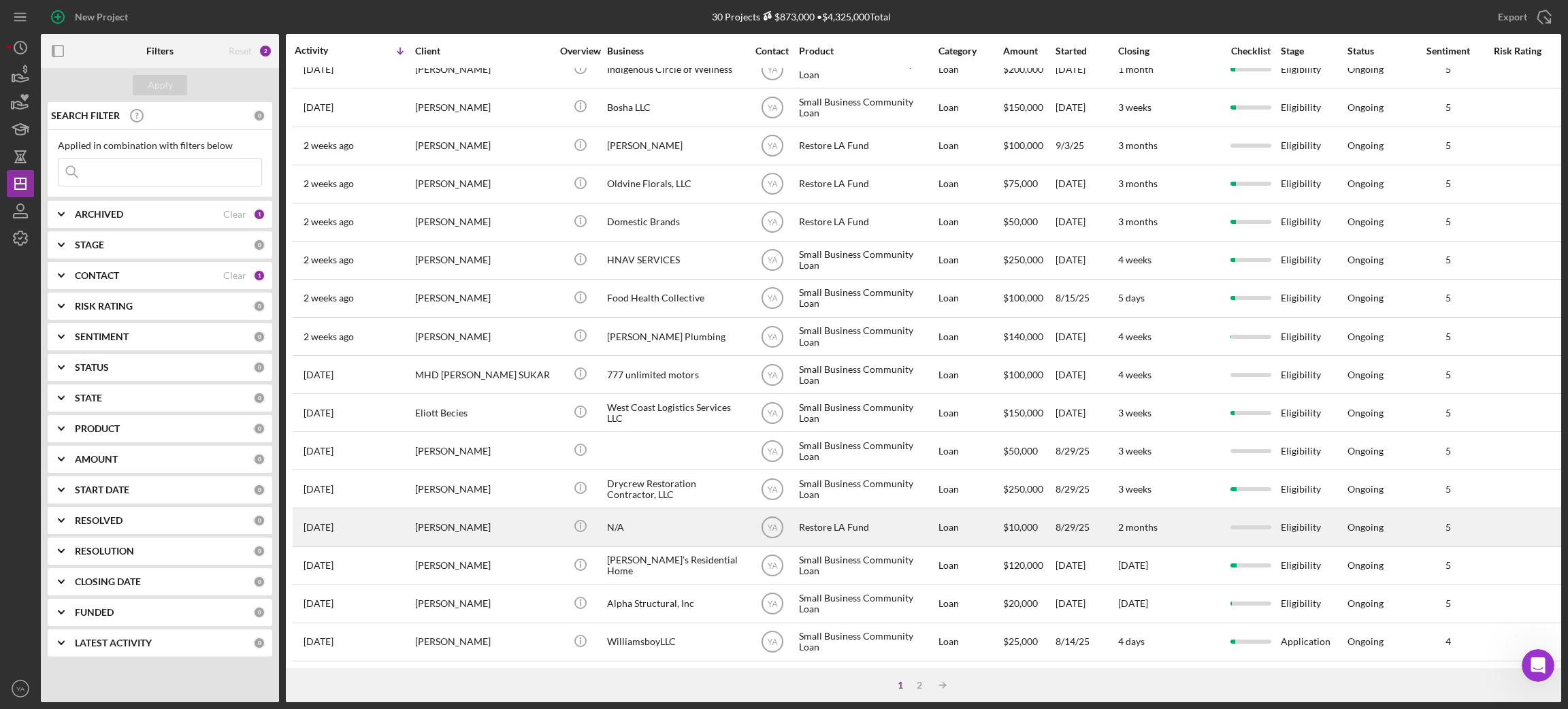
click at [656, 516] on div "N/A" at bounding box center [675, 526] width 136 height 36
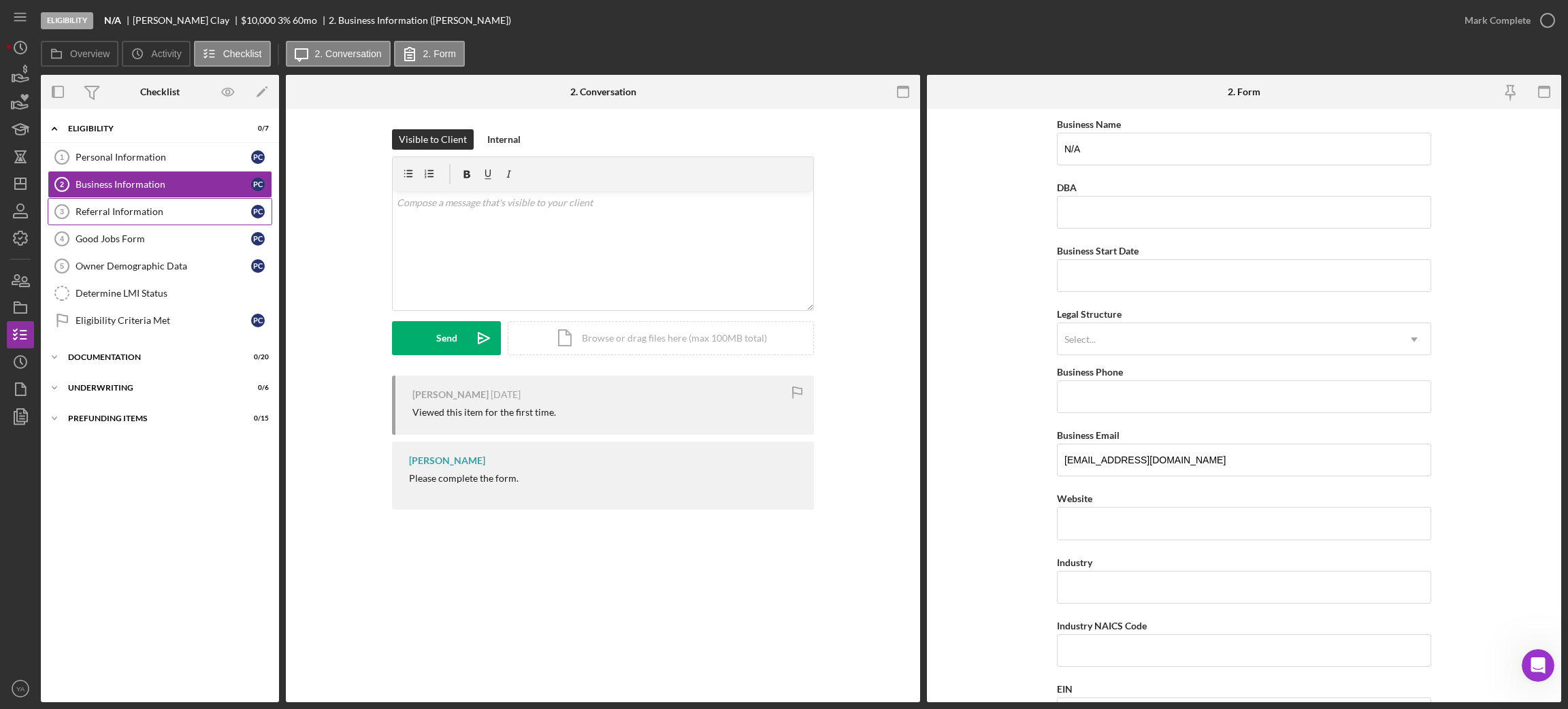
click at [139, 222] on link "Referral Information 3 Referral Information P C" at bounding box center [160, 212] width 224 height 27
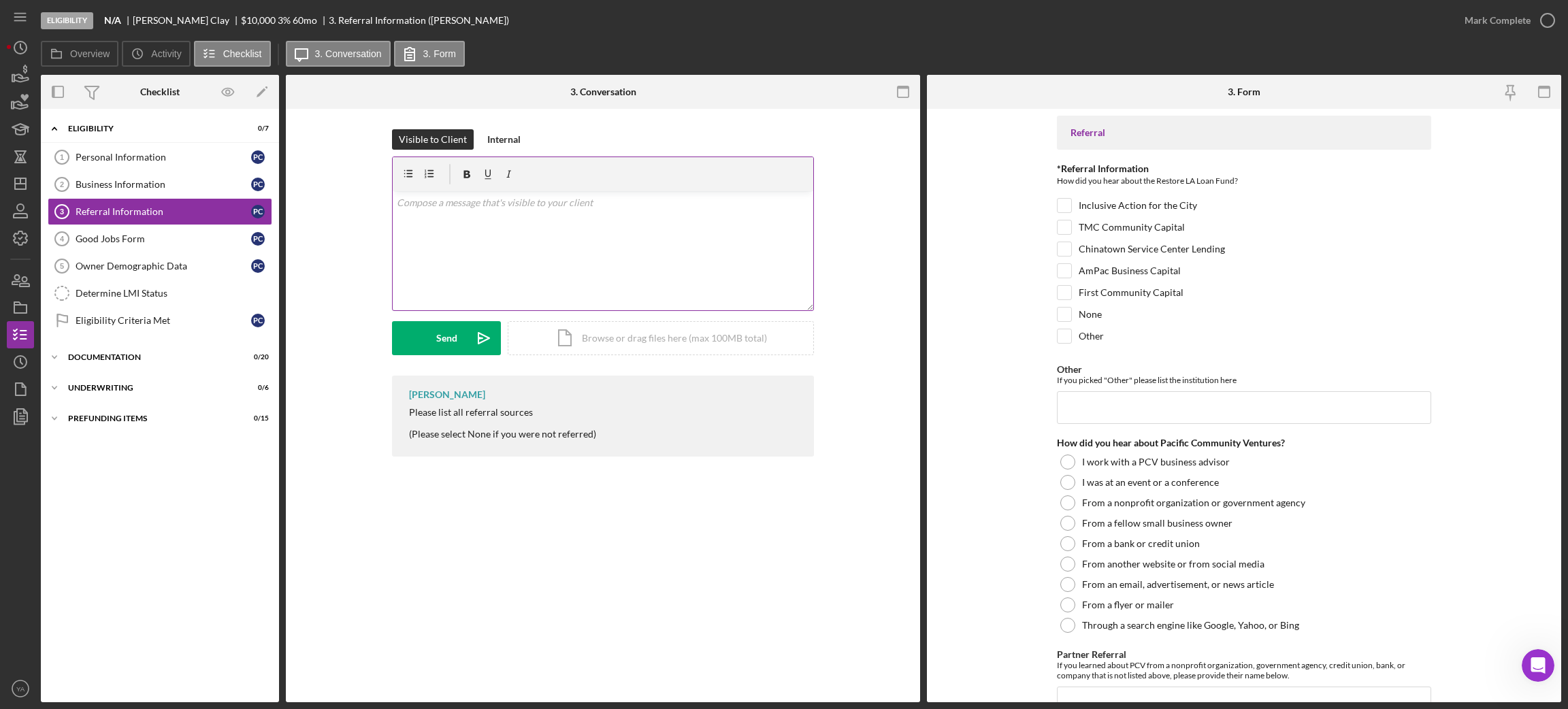
click at [520, 238] on div "v Color teal Color pink Remove color Add row above Add row below Add column bef…" at bounding box center [602, 251] width 421 height 119
click at [431, 204] on p "Hi [PERSON_NAME]," at bounding box center [603, 203] width 413 height 15
click at [497, 252] on p "Yash" at bounding box center [603, 260] width 413 height 15
click at [411, 247] on p "Best," at bounding box center [603, 241] width 413 height 15
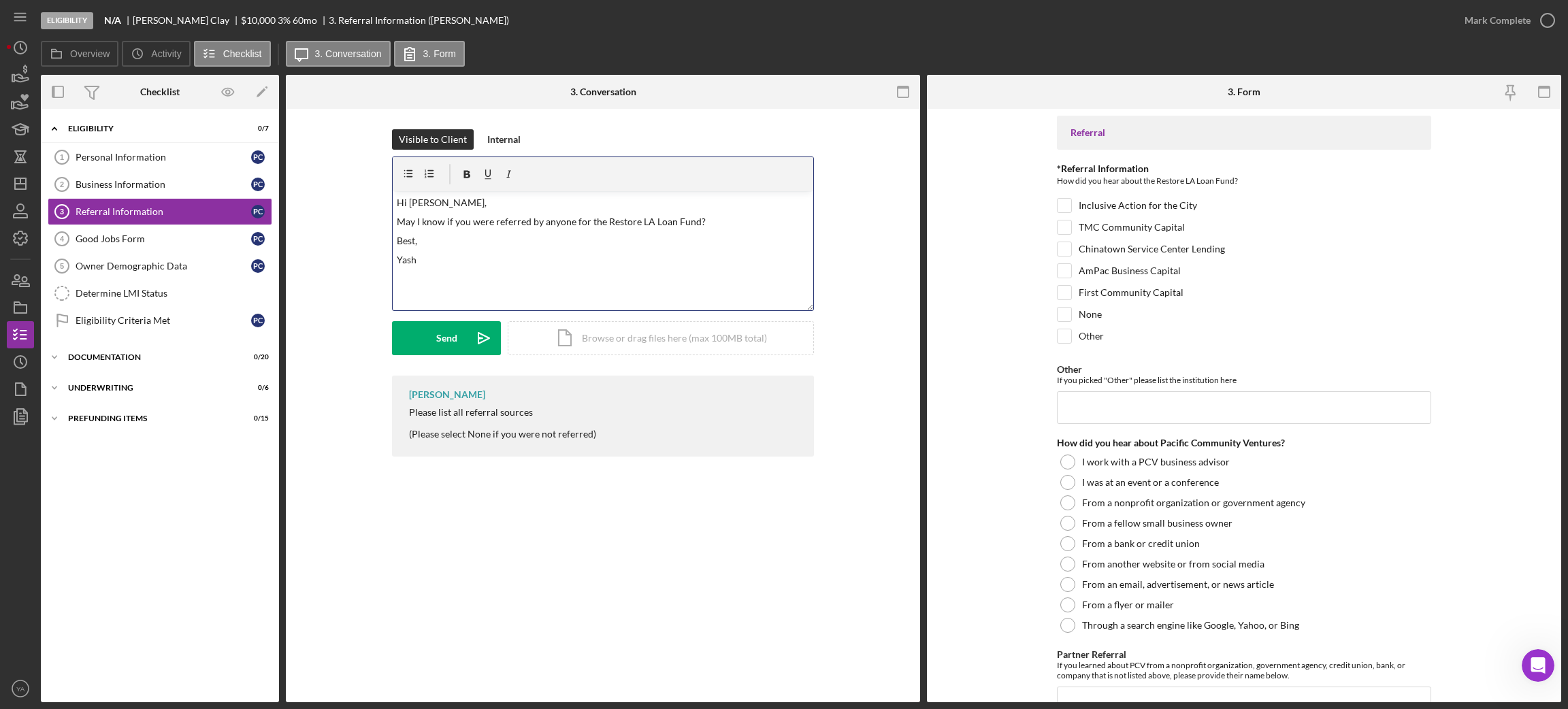
click at [432, 246] on p "Best," at bounding box center [603, 241] width 413 height 15
click at [394, 258] on div "v Color teal Color pink Remove color Add row above Add row below Add column bef…" at bounding box center [602, 251] width 421 height 119
click at [398, 252] on p "Yash" at bounding box center [603, 260] width 413 height 15
click at [407, 249] on div "v Color teal Color pink Remove color Add row above Add row below Add column bef…" at bounding box center [602, 251] width 421 height 119
click at [395, 248] on div "v Color teal Color pink Remove color Add row above Add row below Add column bef…" at bounding box center [602, 251] width 421 height 119
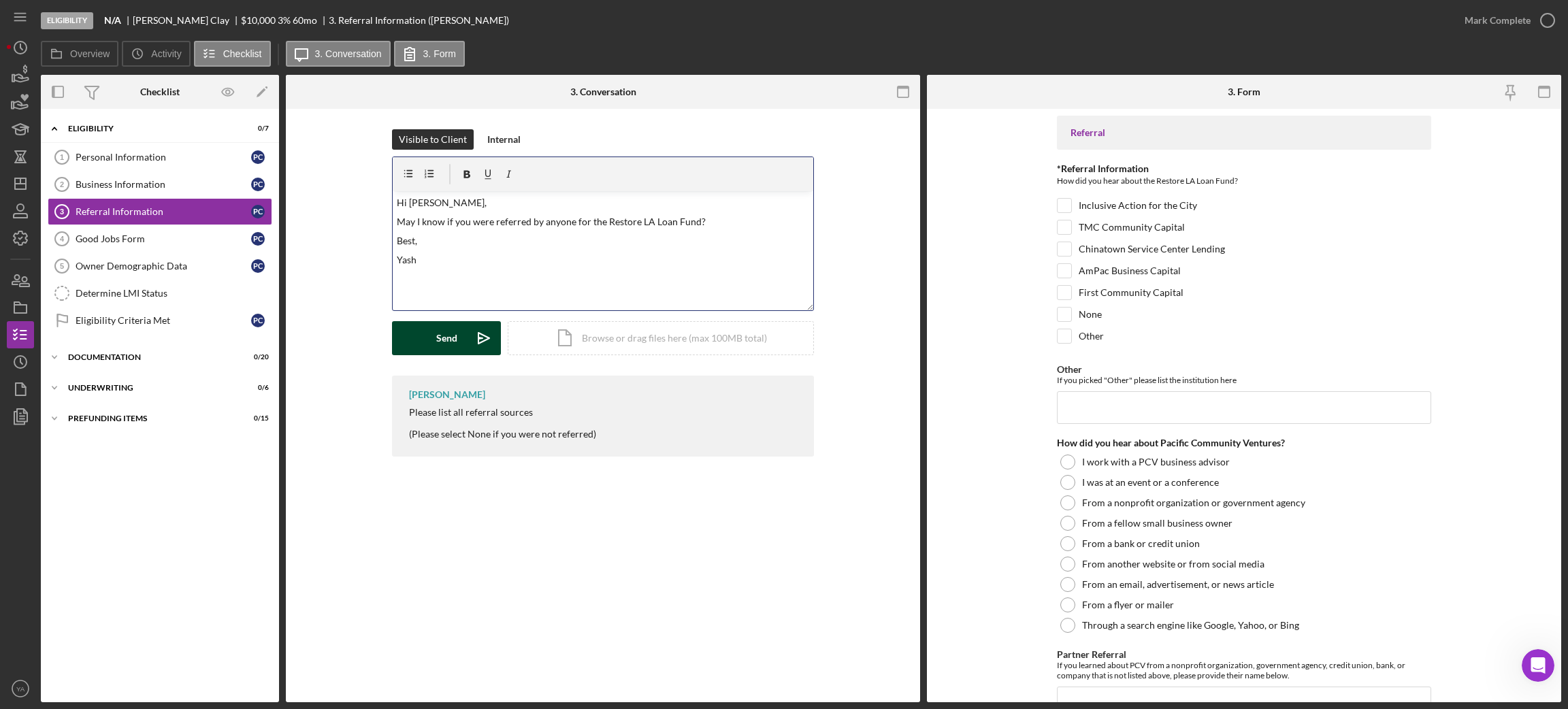
click at [491, 330] on icon "Icon/icon-invite-send" at bounding box center [484, 338] width 34 height 34
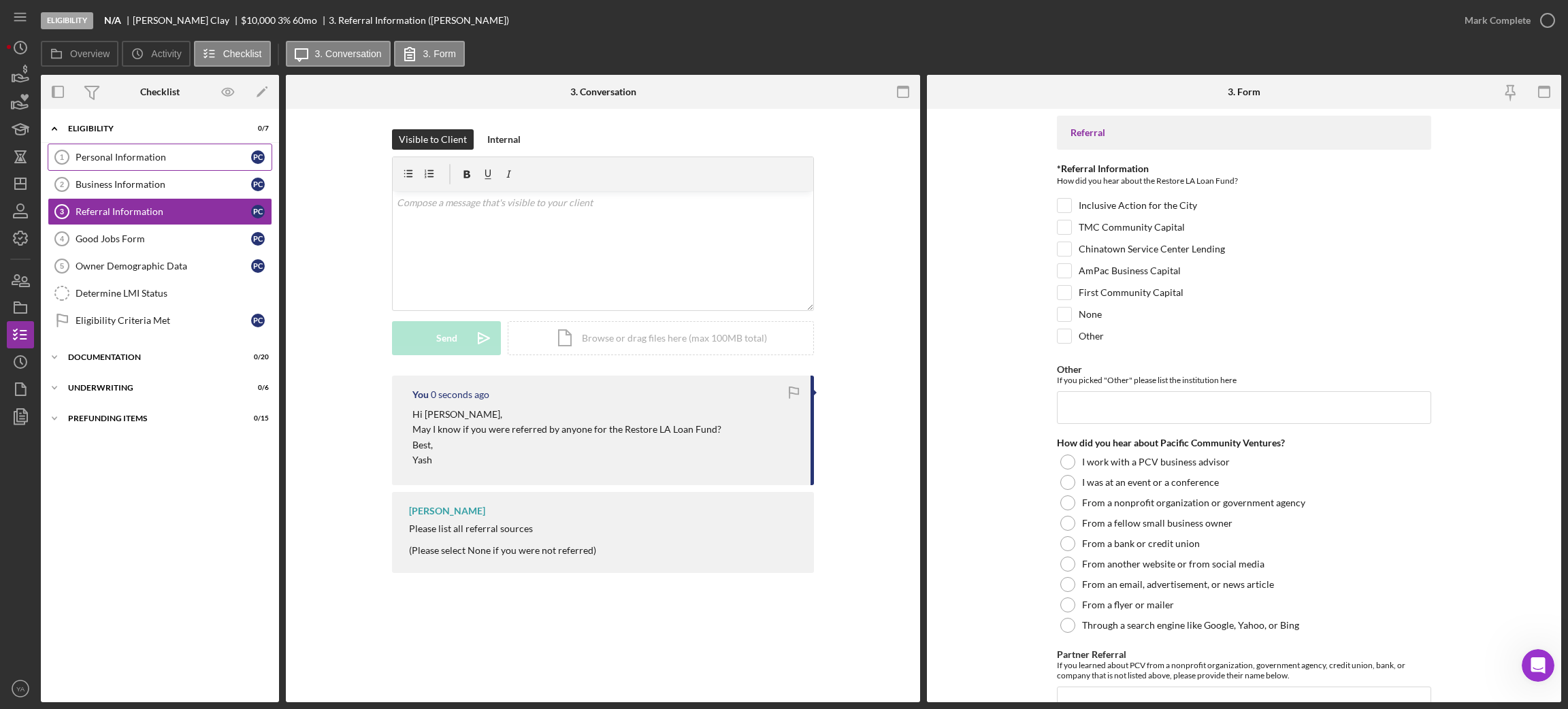
click at [182, 154] on div "Personal Information" at bounding box center [163, 157] width 176 height 11
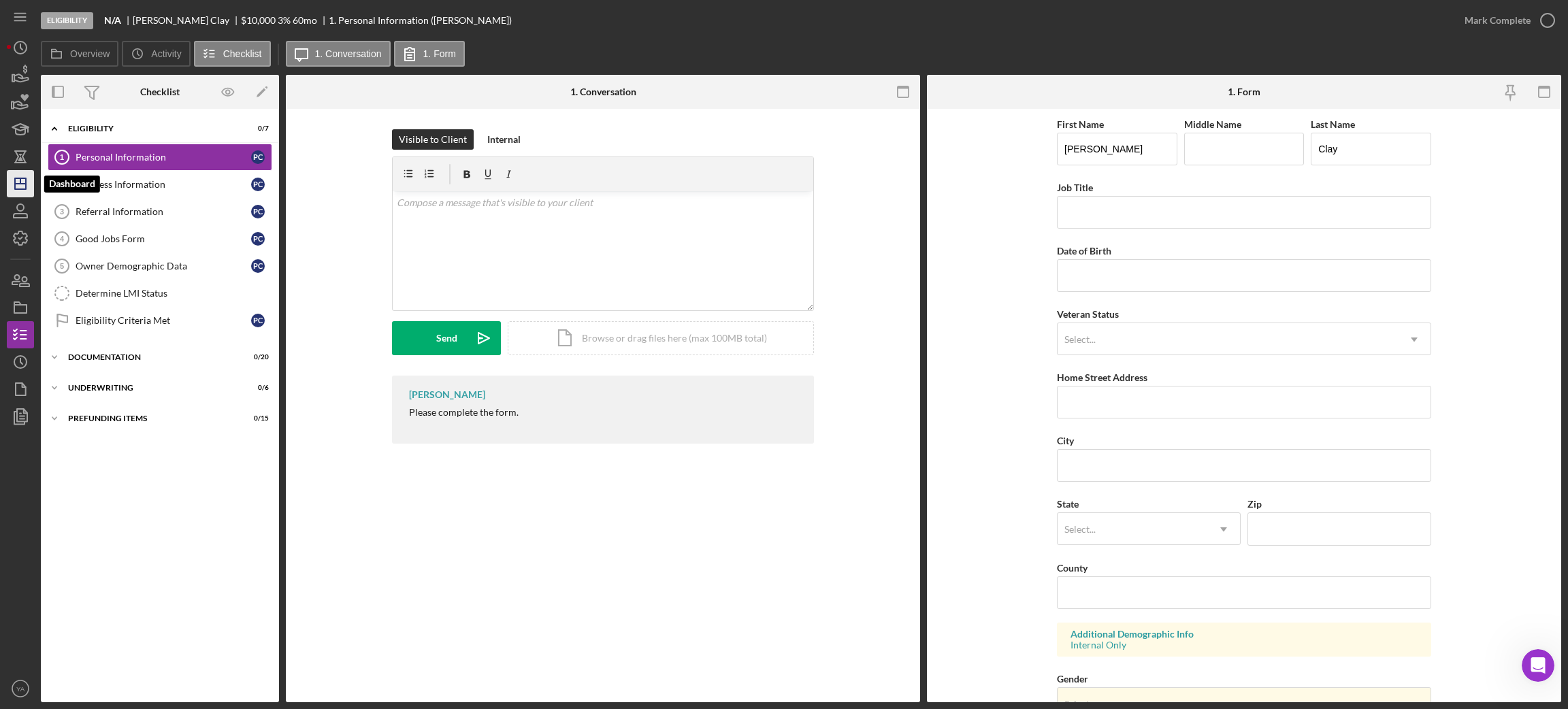
click at [12, 181] on icon "Icon/Dashboard" at bounding box center [21, 184] width 34 height 34
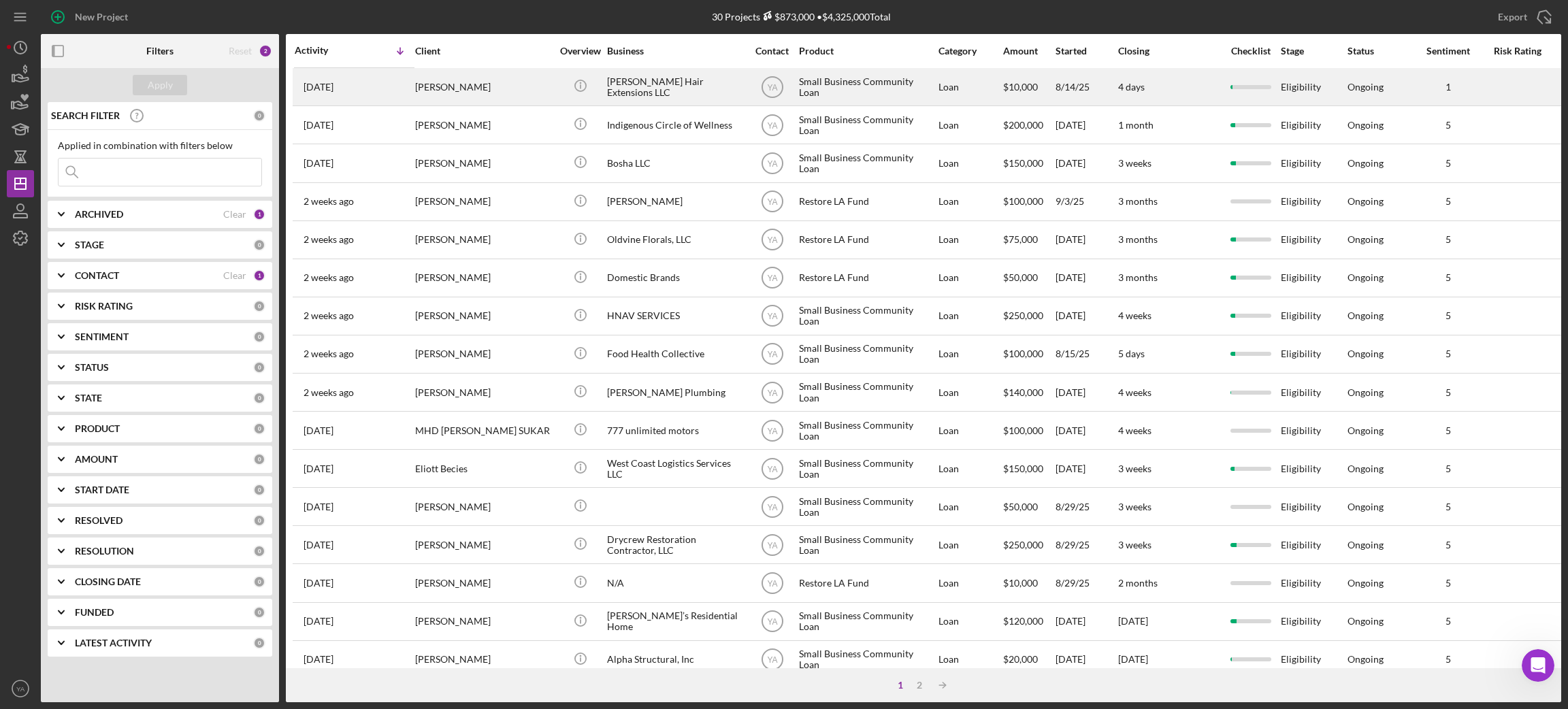
scroll to position [376, 0]
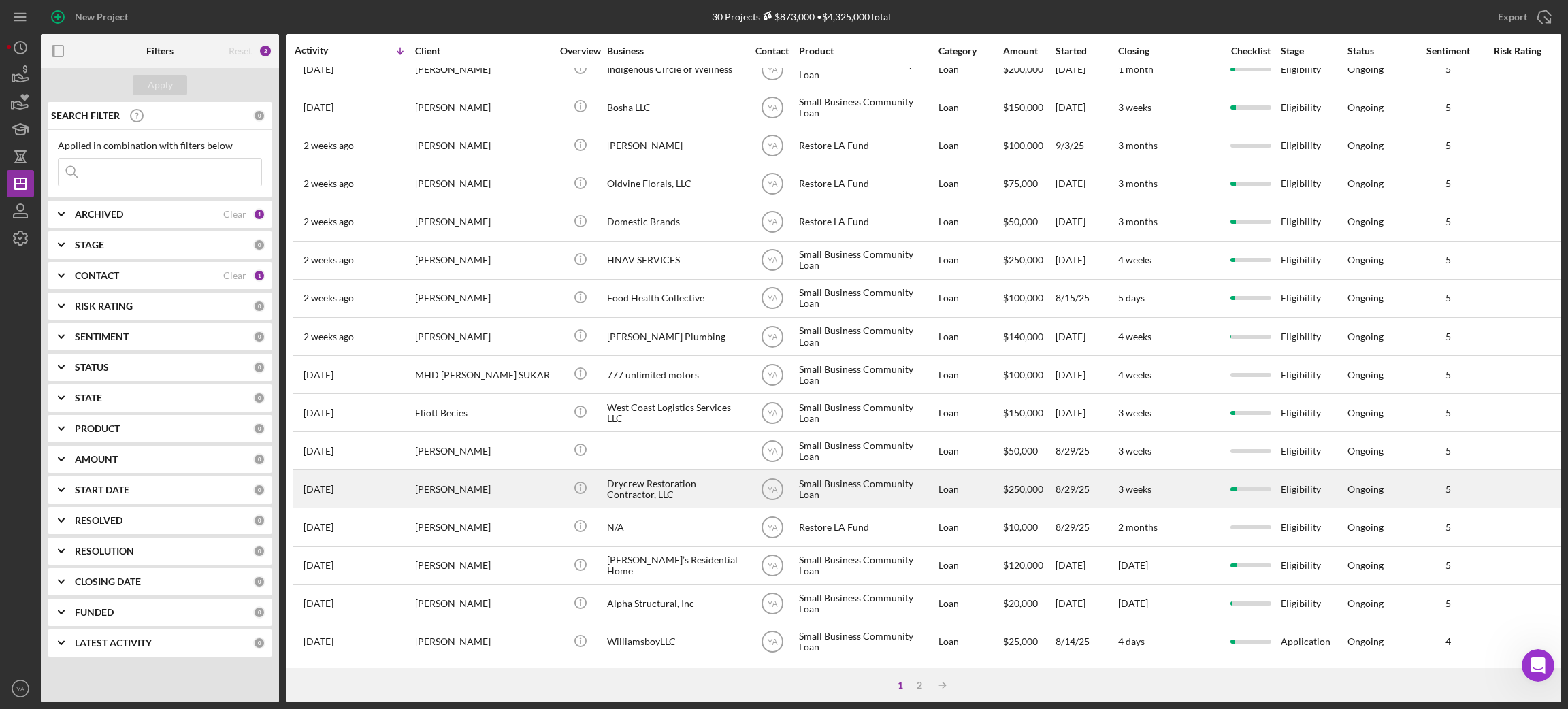
click at [663, 485] on div "Drycrew Restoration Contractor, LLC" at bounding box center [675, 489] width 136 height 36
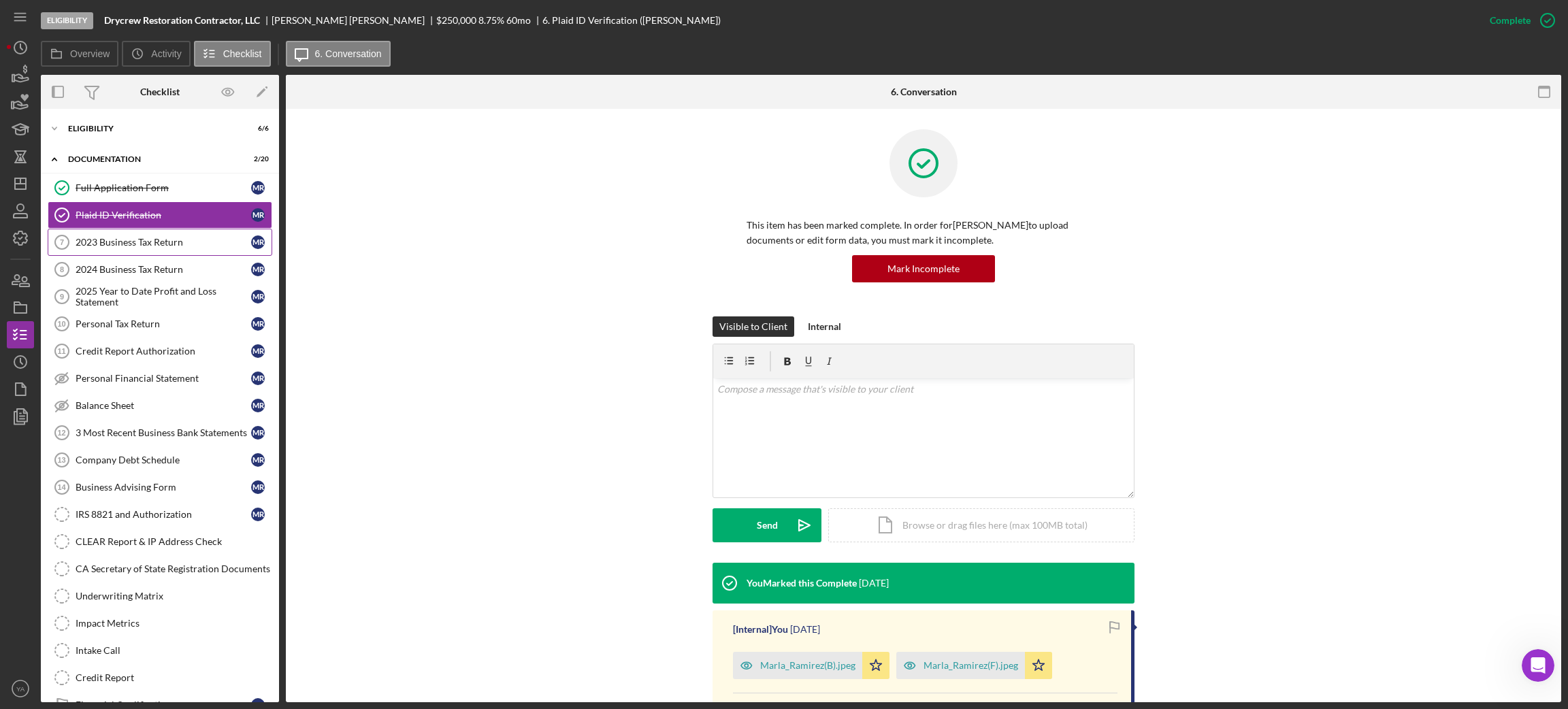
click at [144, 248] on div "2023 Business Tax Return" at bounding box center [163, 242] width 176 height 11
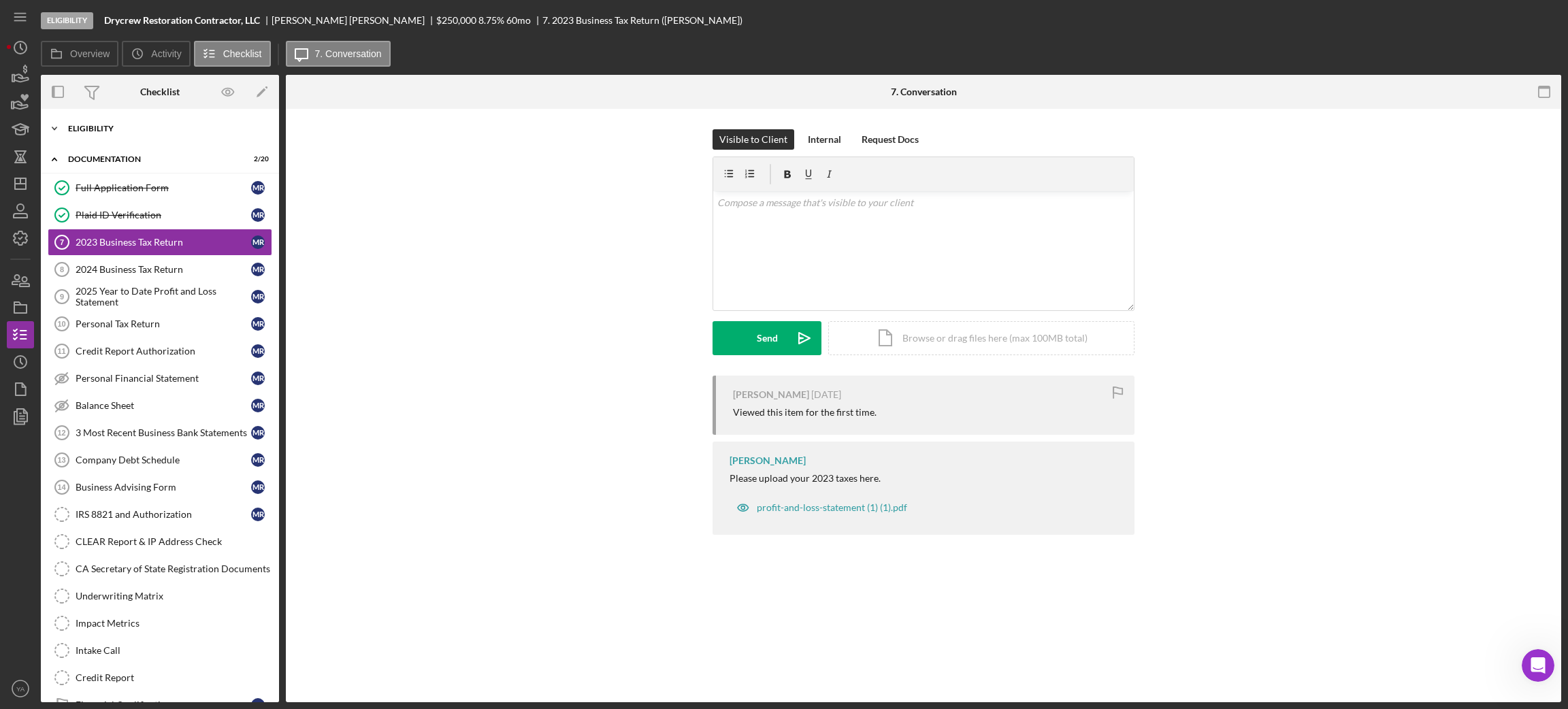
click at [167, 118] on div "Icon/Expander Eligibility 6 / 6" at bounding box center [160, 129] width 238 height 27
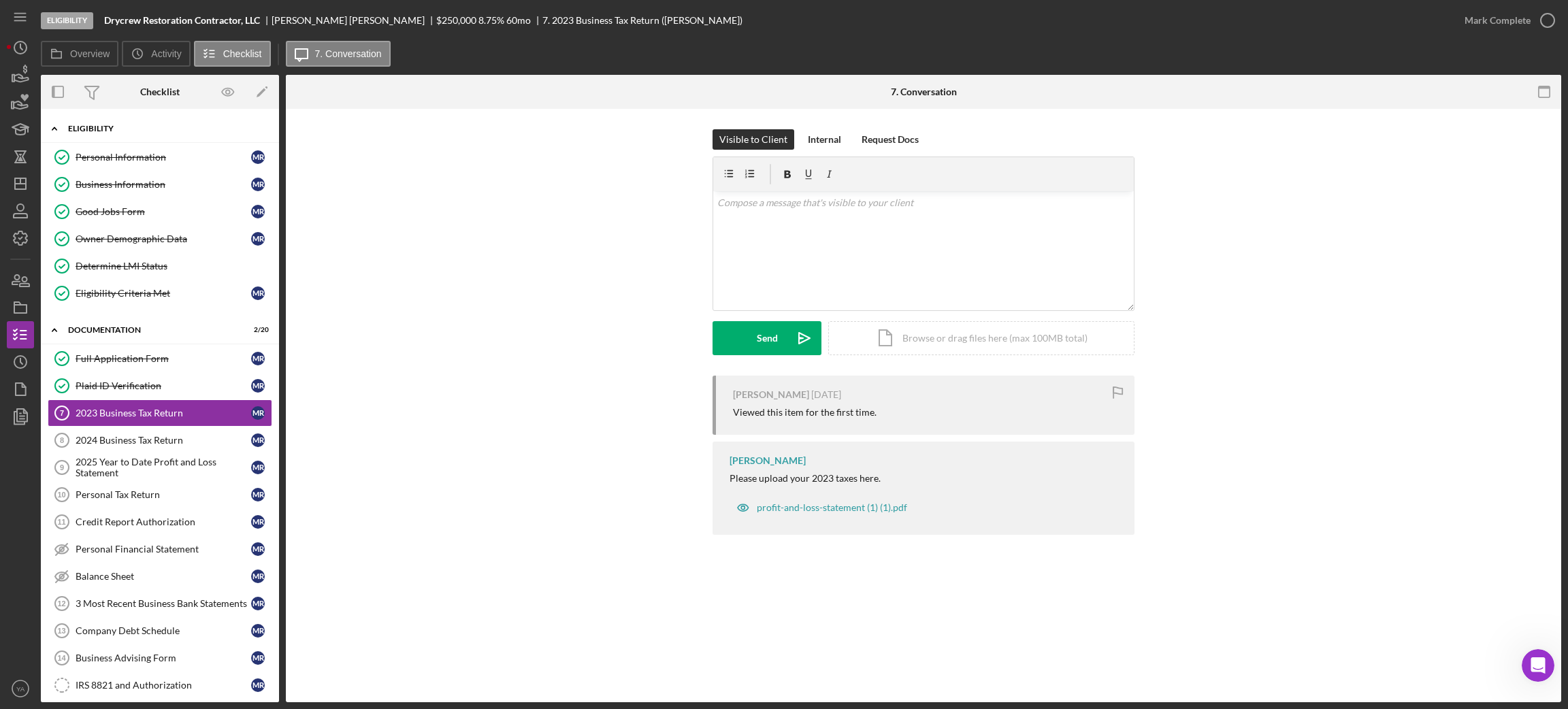
click at [128, 135] on div "Icon/Expander Eligibility 6 / 6" at bounding box center [160, 129] width 238 height 28
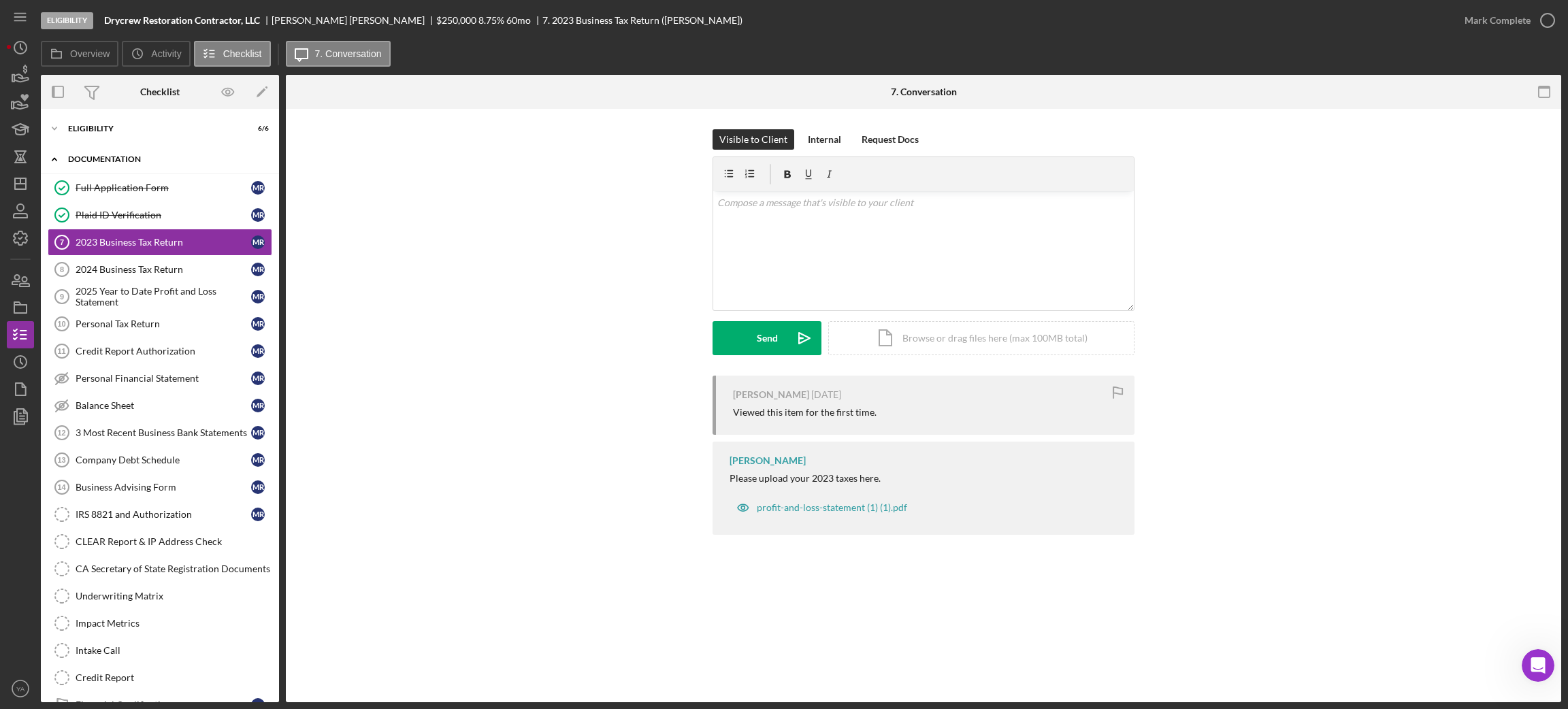
click at [159, 161] on div "Documentation" at bounding box center [165, 159] width 194 height 8
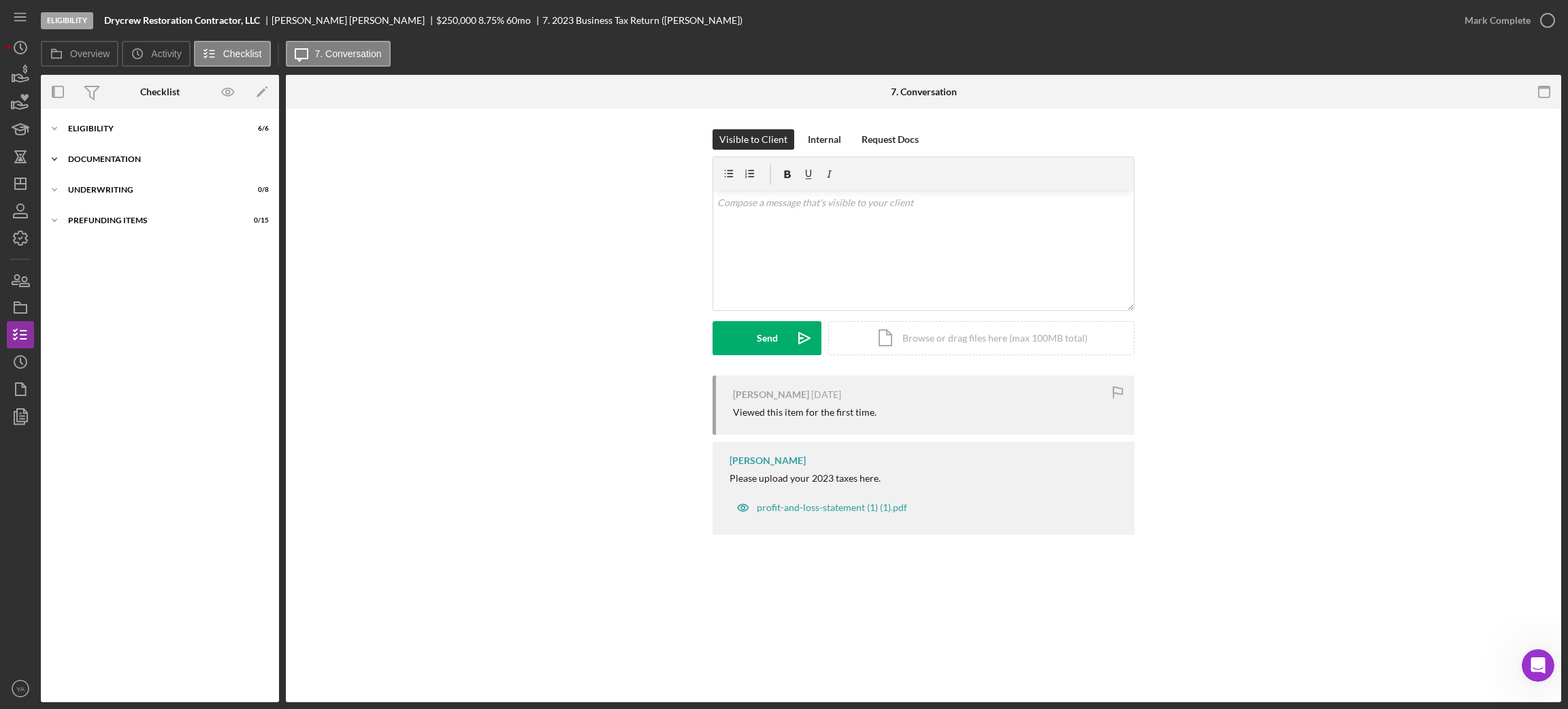
click at [136, 161] on div "Documentation" at bounding box center [165, 159] width 194 height 8
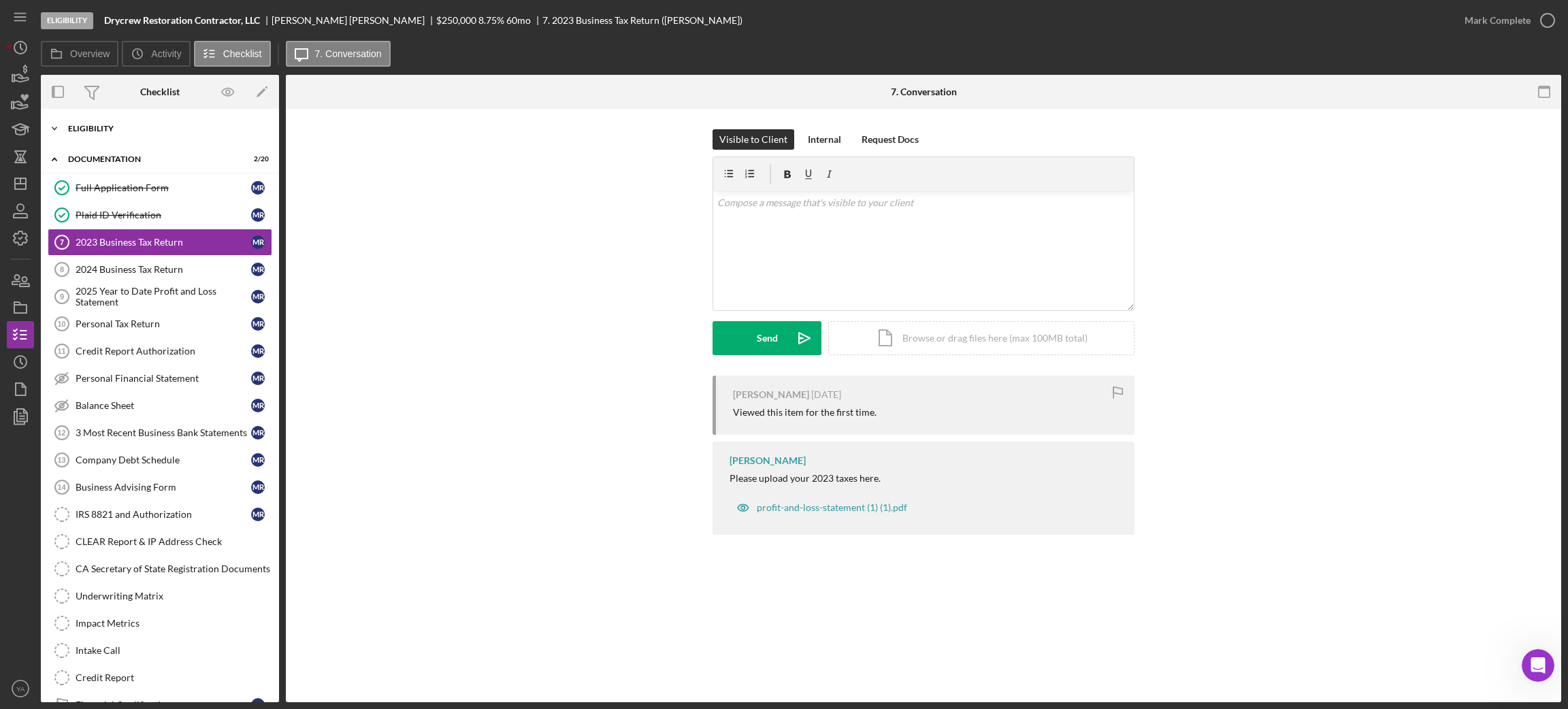
click at [153, 138] on div "Icon/Expander Eligibility 6 / 6" at bounding box center [160, 129] width 238 height 27
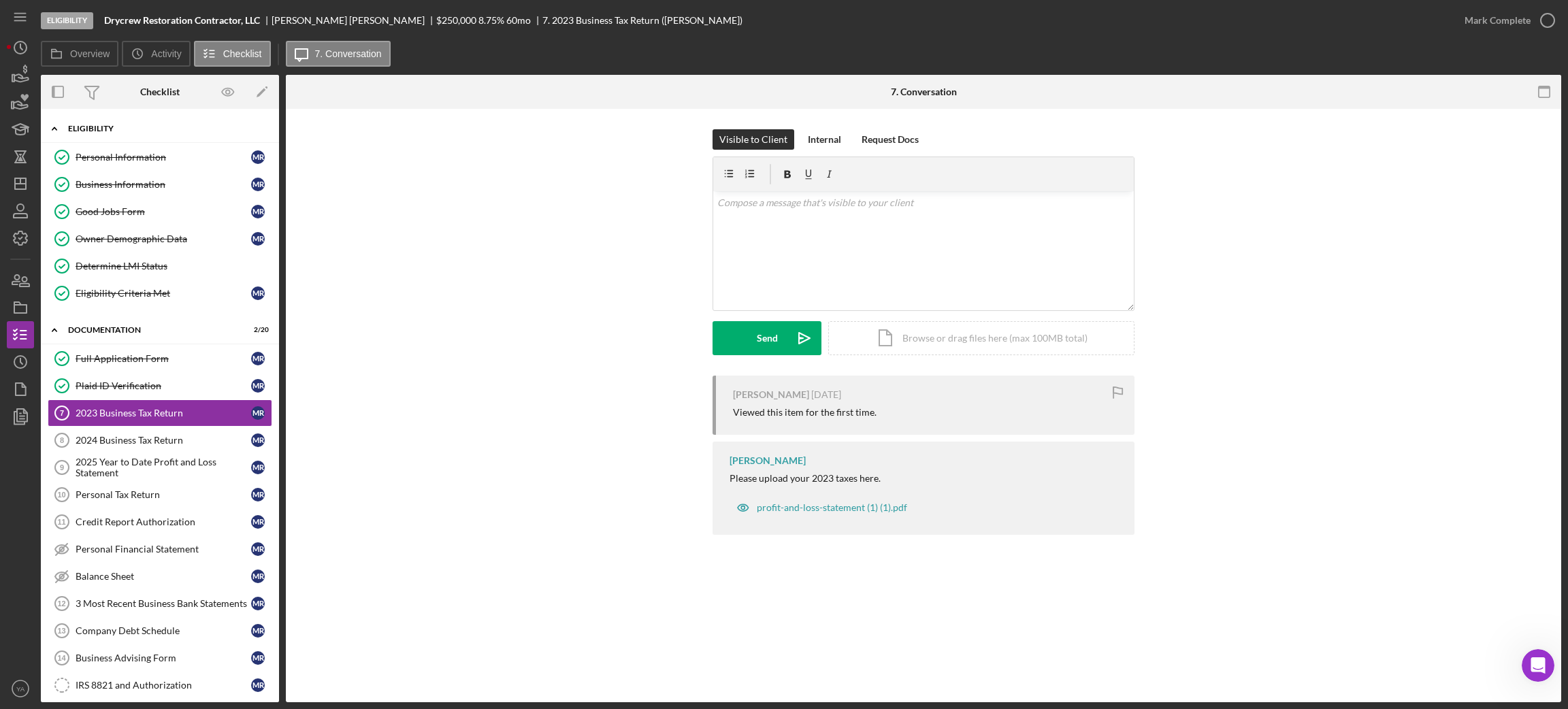
click at [116, 138] on div "Icon/Expander Eligibility 6 / 6" at bounding box center [160, 129] width 238 height 28
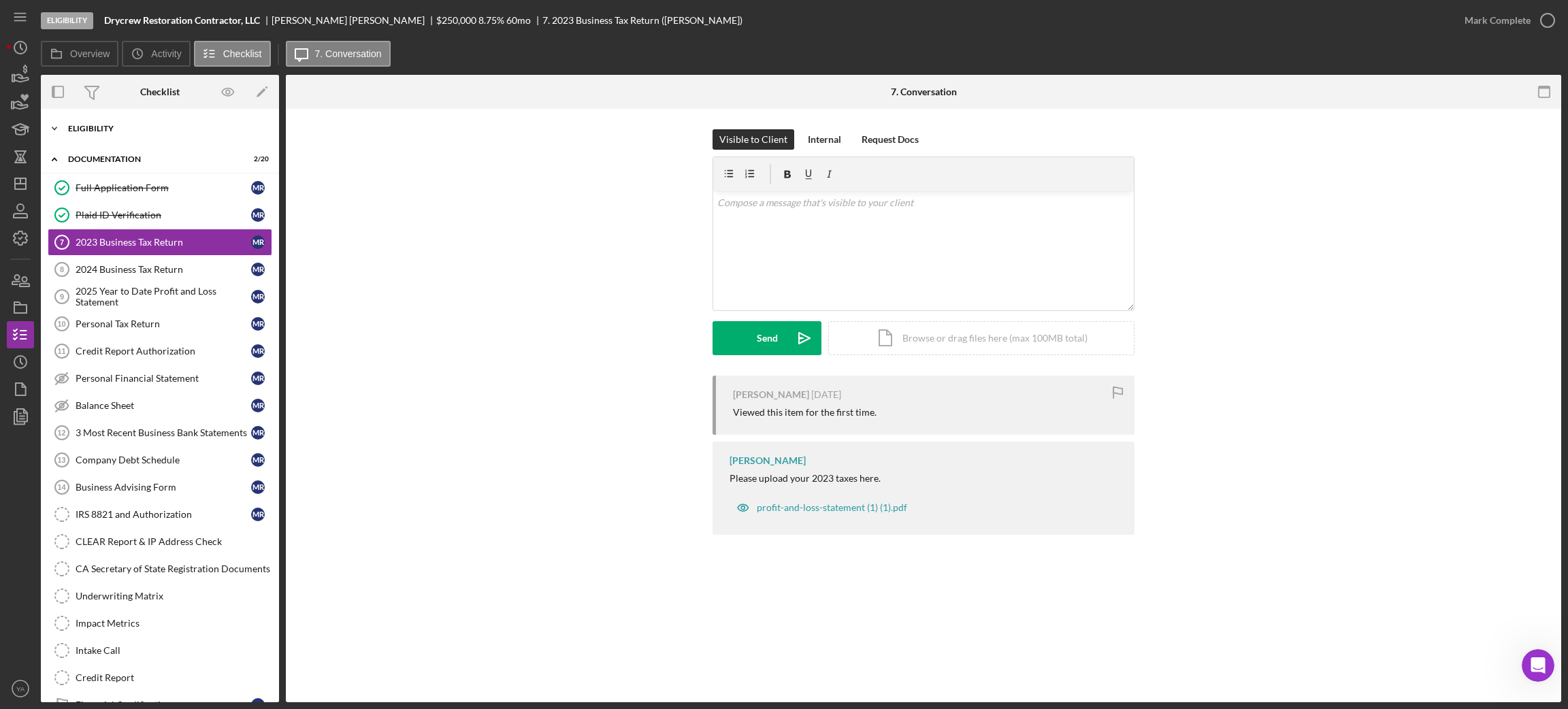
click at [103, 126] on div "Eligibility" at bounding box center [165, 129] width 194 height 8
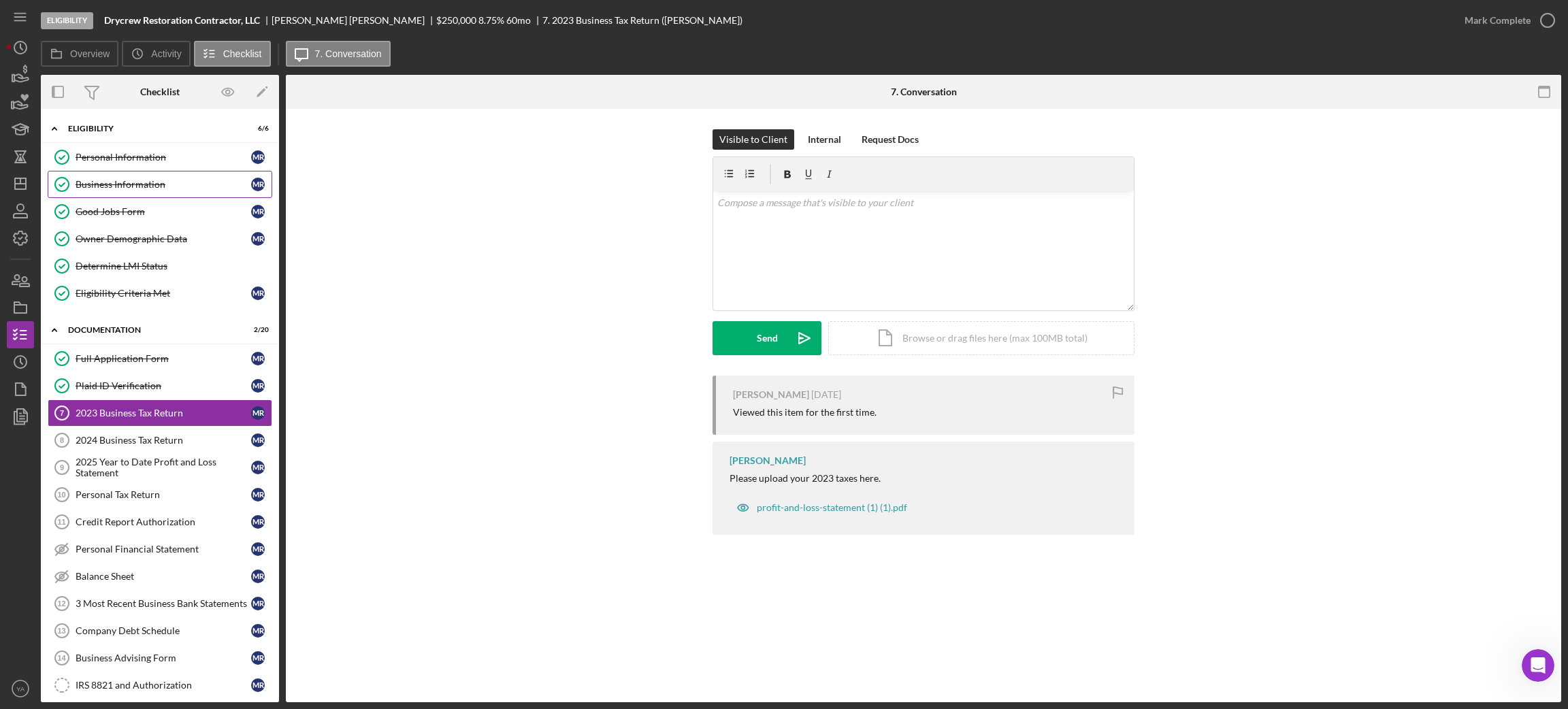
click at [125, 179] on div "Business Information" at bounding box center [163, 185] width 176 height 11
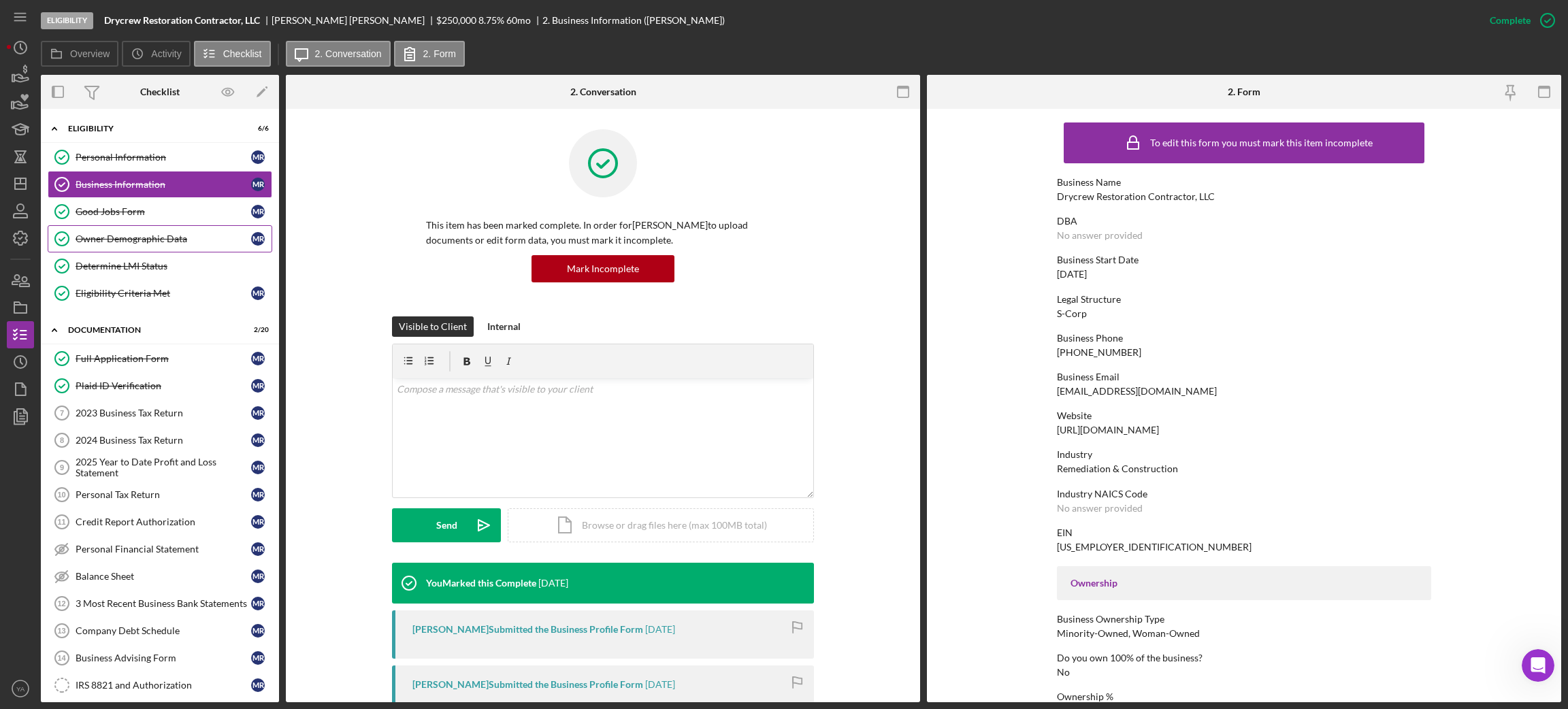
click at [171, 248] on link "Owner Demographic Data Owner Demographic Data M R" at bounding box center [160, 239] width 224 height 27
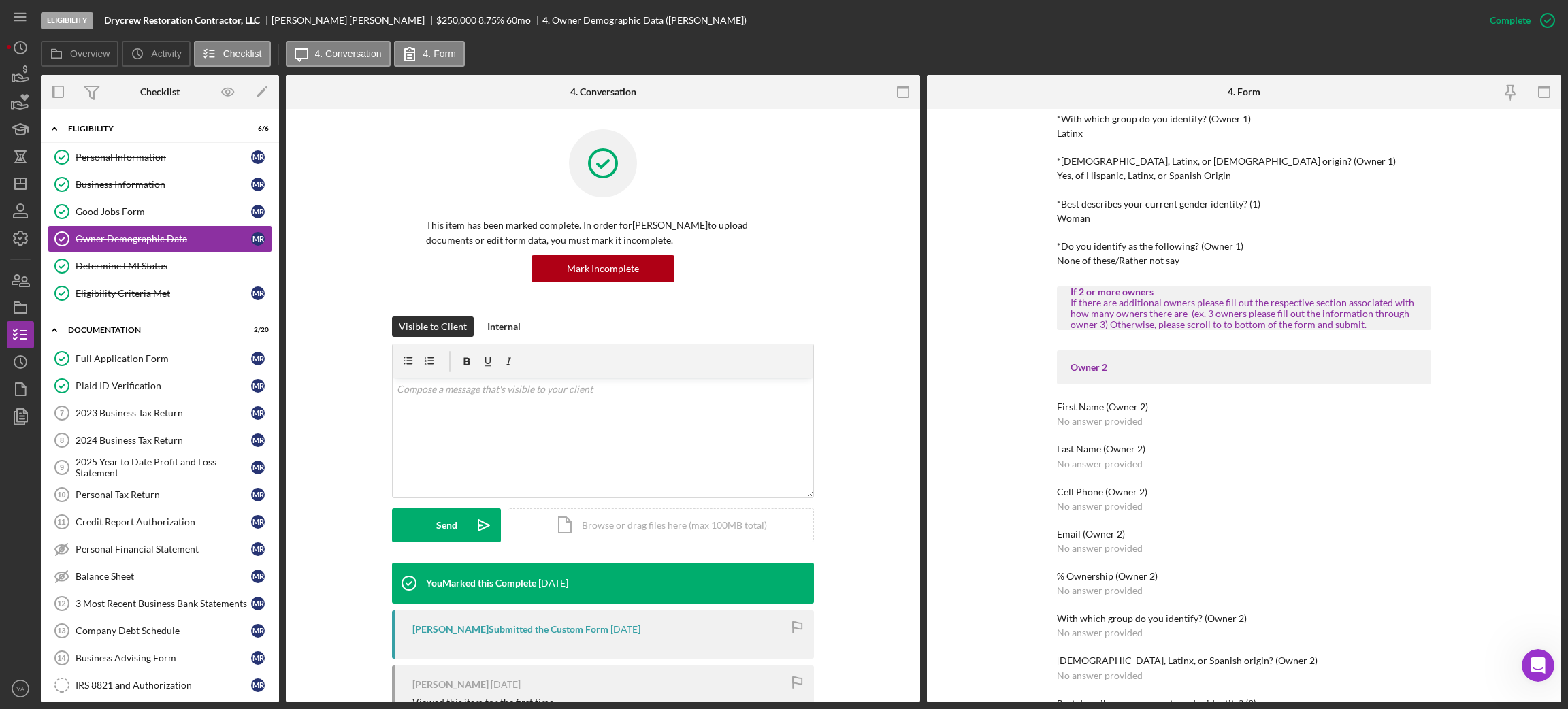
scroll to position [408, 0]
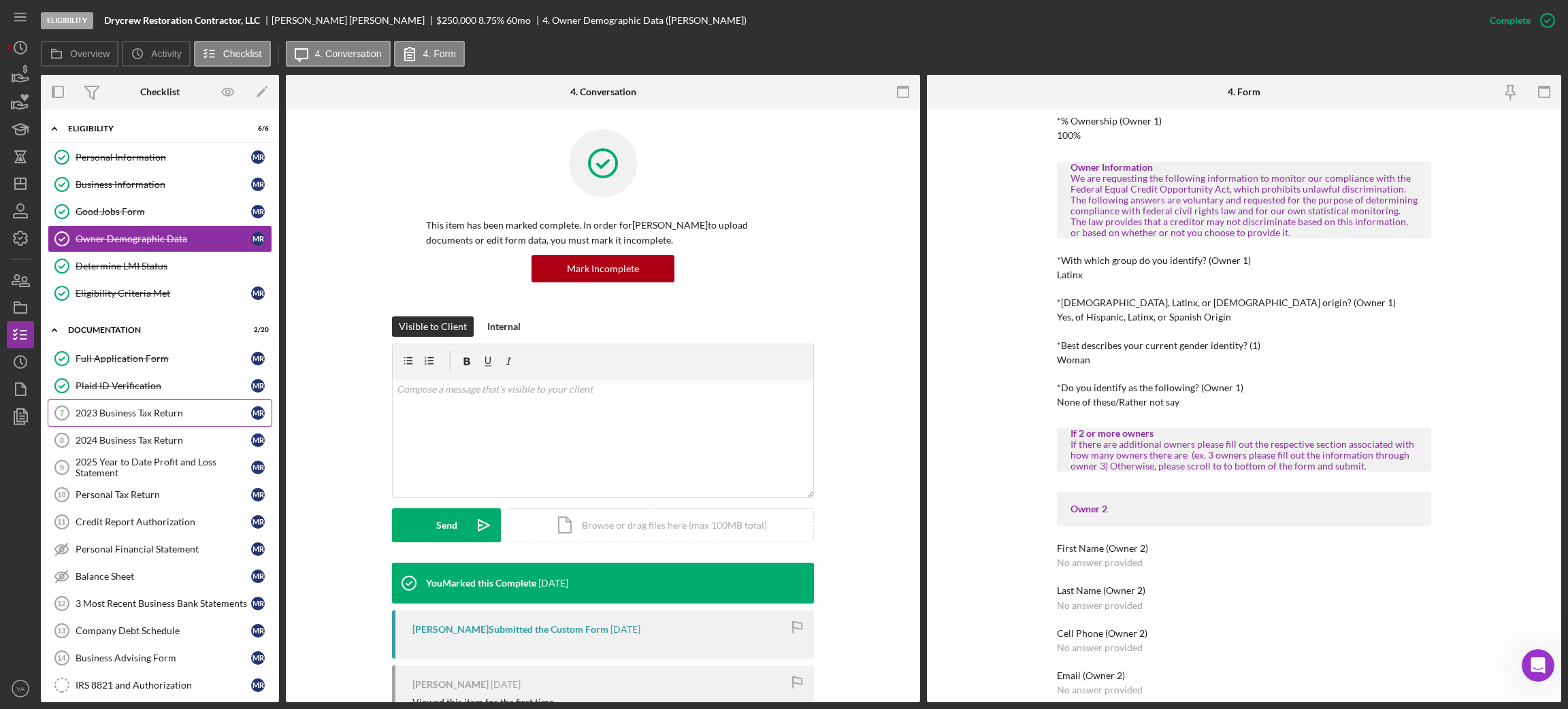
click at [149, 403] on link "2023 Business Tax Return 7 2023 Business Tax Return M R" at bounding box center [160, 413] width 224 height 27
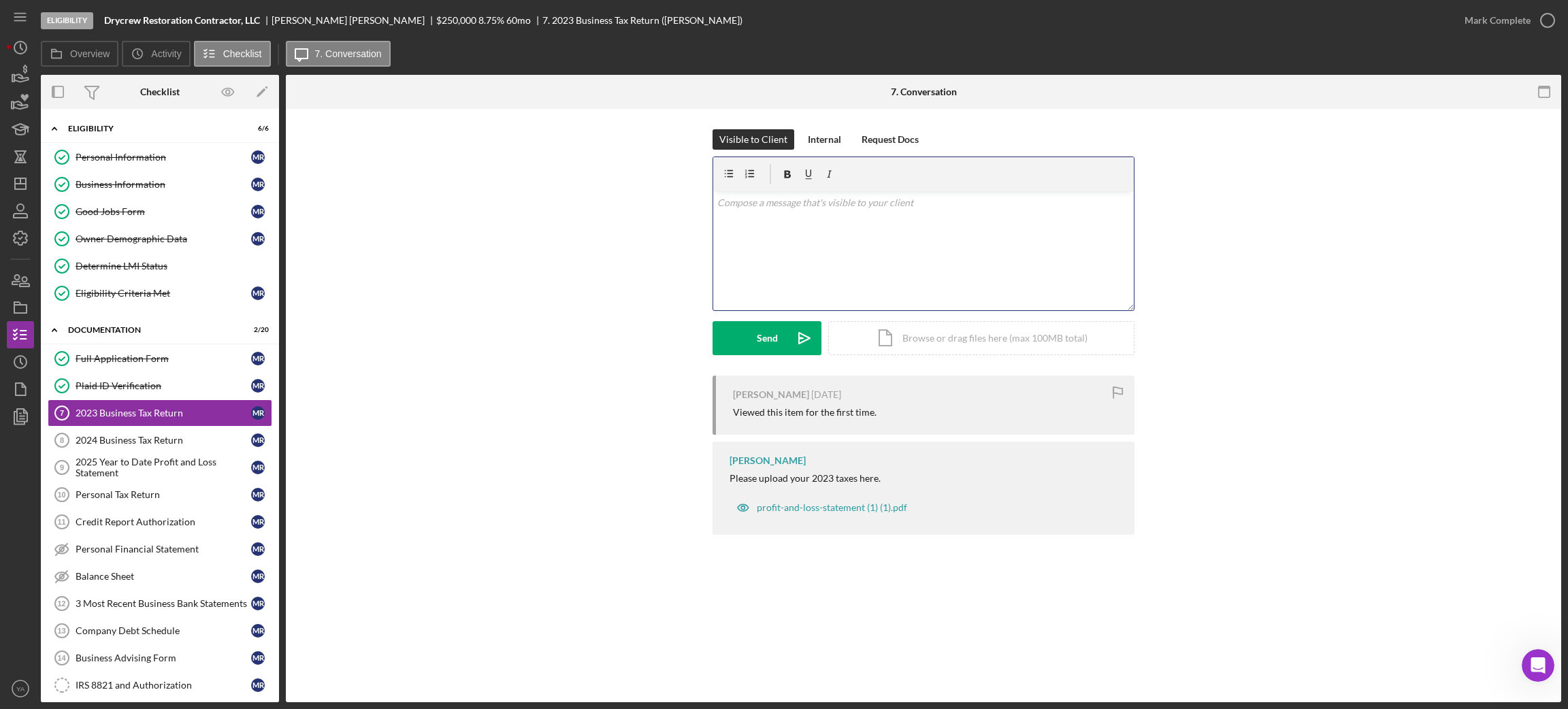
click at [813, 251] on div "v Color teal Color pink Remove color Add row above Add row below Add column bef…" at bounding box center [923, 251] width 421 height 119
drag, startPoint x: 879, startPoint y: 200, endPoint x: 803, endPoint y: 219, distance: 78.3
click at [803, 219] on div "v Color teal Color pink Remove color Add row above Add row below Add column bef…" at bounding box center [923, 251] width 421 height 119
click at [806, 202] on p "Please do fill out the form before it is" at bounding box center [924, 203] width 413 height 15
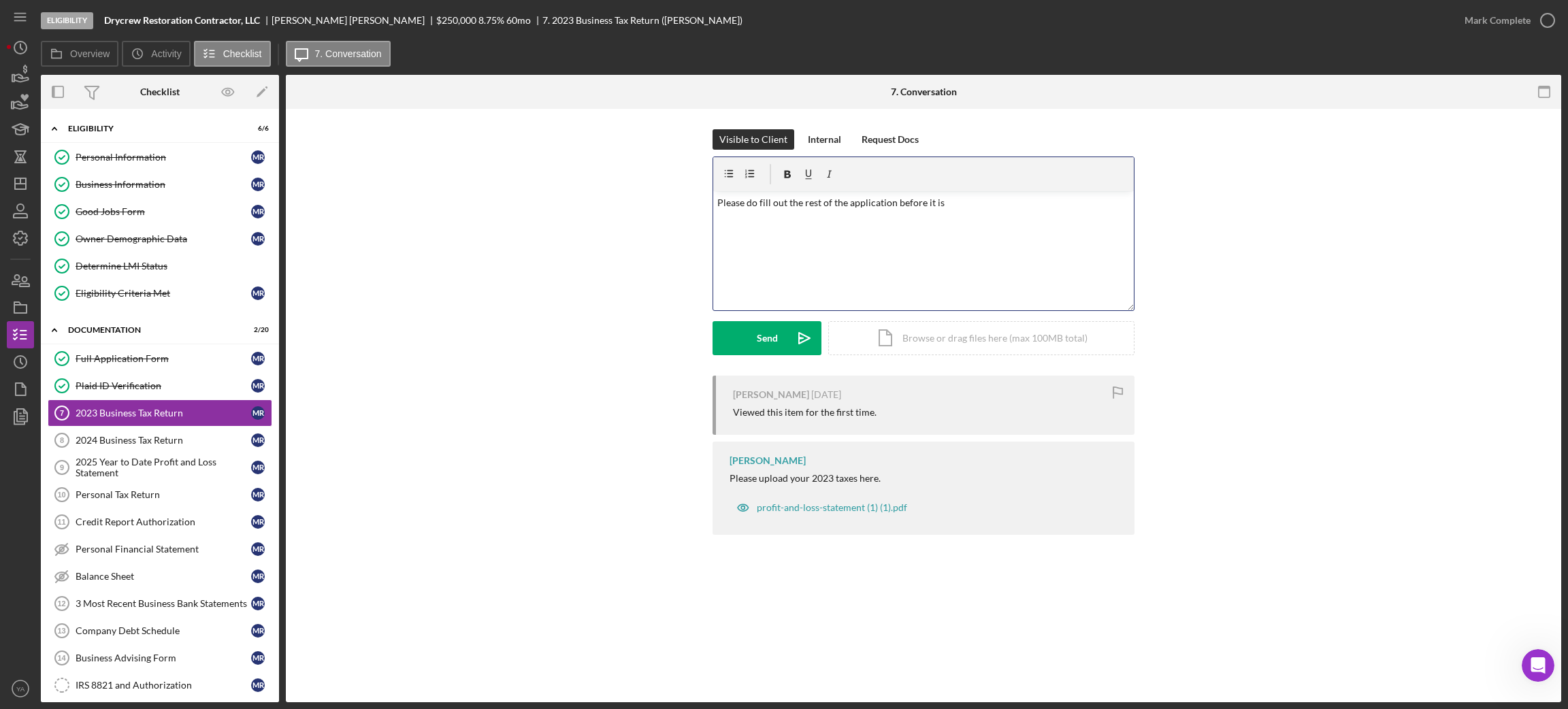
click at [952, 198] on p "Please do fill out the rest of the application before it is" at bounding box center [924, 203] width 413 height 15
click at [797, 198] on p "Please do fill out the rest of the application before it is declined." at bounding box center [924, 203] width 413 height 15
click at [912, 224] on div "v Color teal Color pink Remove color Add row above Add row below Add column bef…" at bounding box center [923, 251] width 421 height 119
click at [953, 190] on div at bounding box center [923, 174] width 421 height 34
click at [957, 206] on p "Please do fill out the rest of the application before it is declined." at bounding box center [924, 203] width 413 height 15
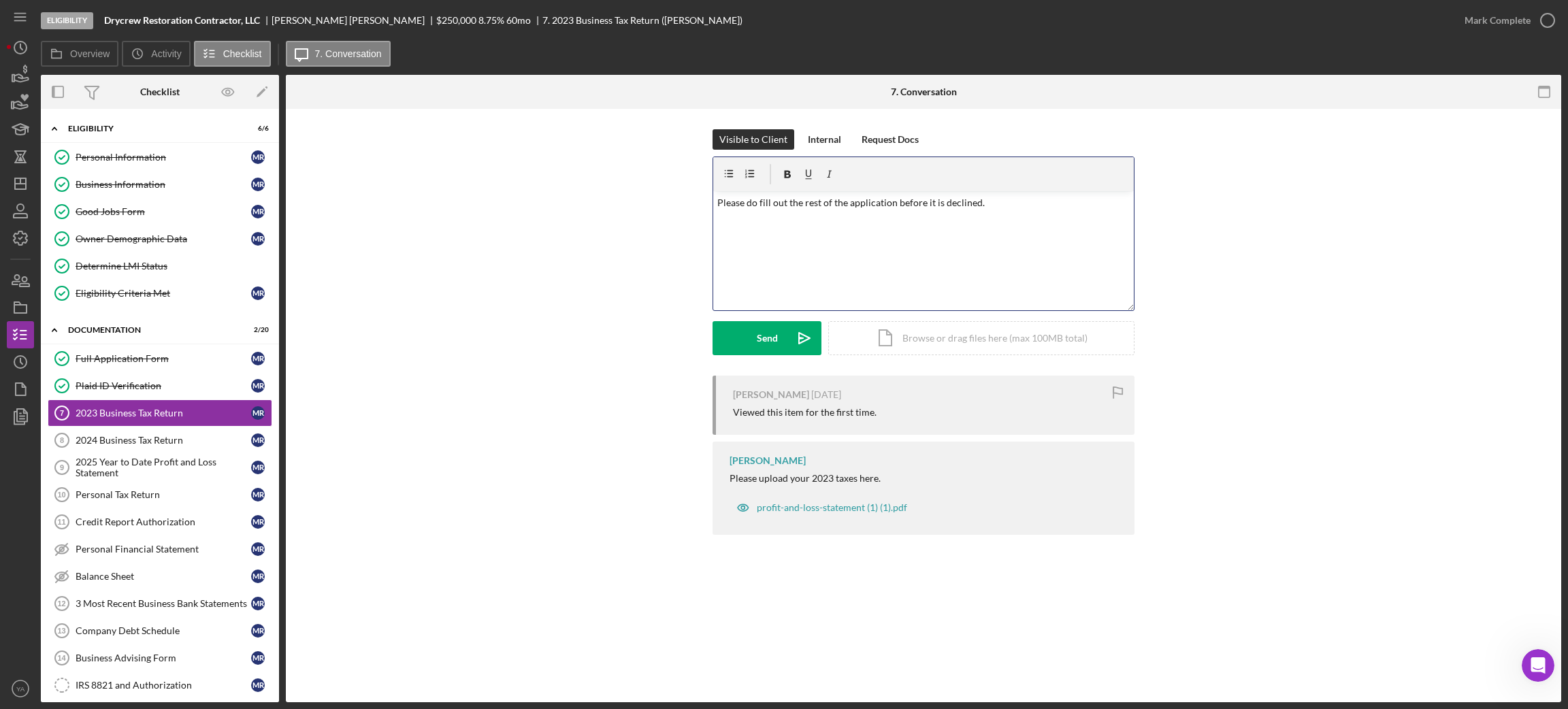
click at [970, 215] on div "v Color teal Color pink Remove color Add row above Add row below Add column bef…" at bounding box center [923, 251] width 421 height 119
click at [795, 342] on icon "Icon/icon-invite-send" at bounding box center [804, 338] width 34 height 34
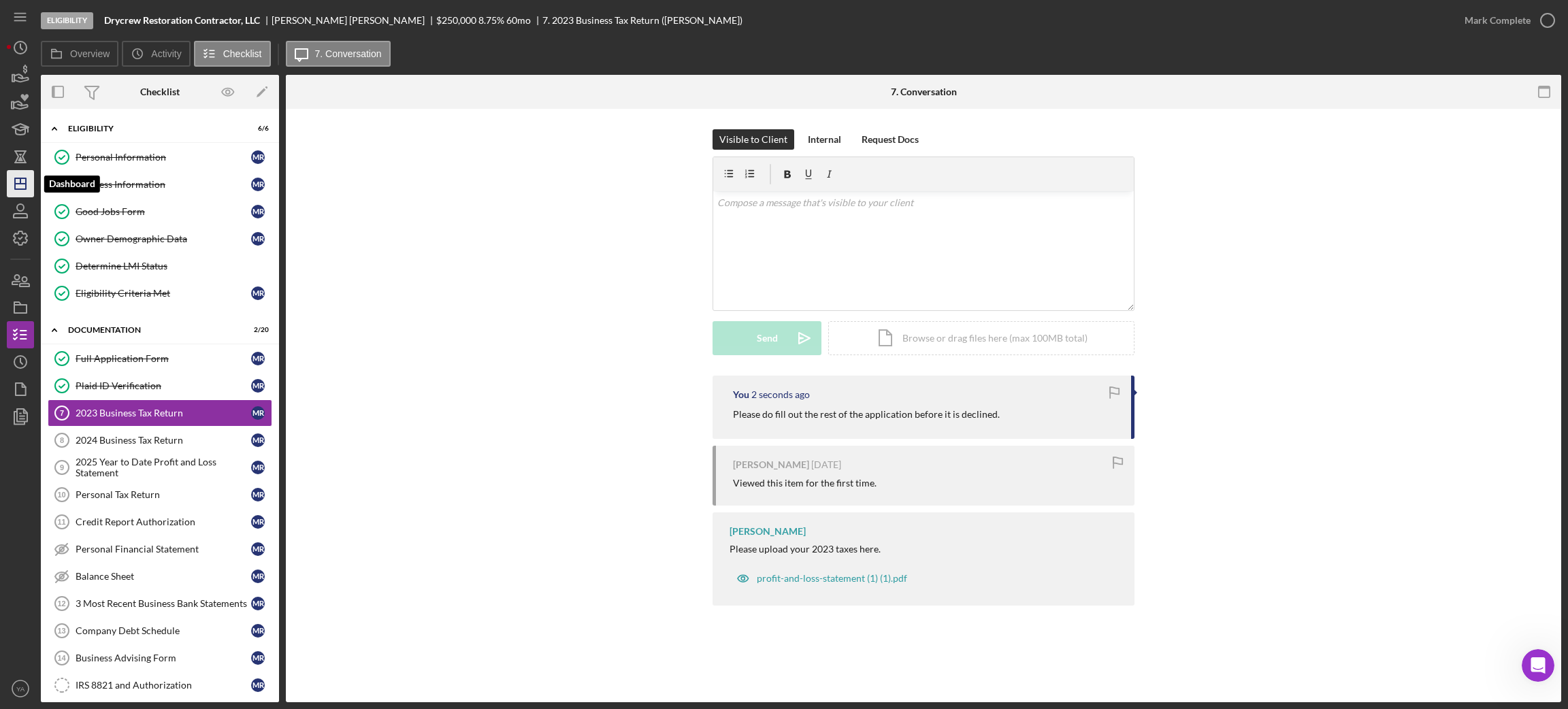
click at [17, 181] on icon "Icon/Dashboard" at bounding box center [21, 184] width 34 height 34
